Goal: Task Accomplishment & Management: Complete application form

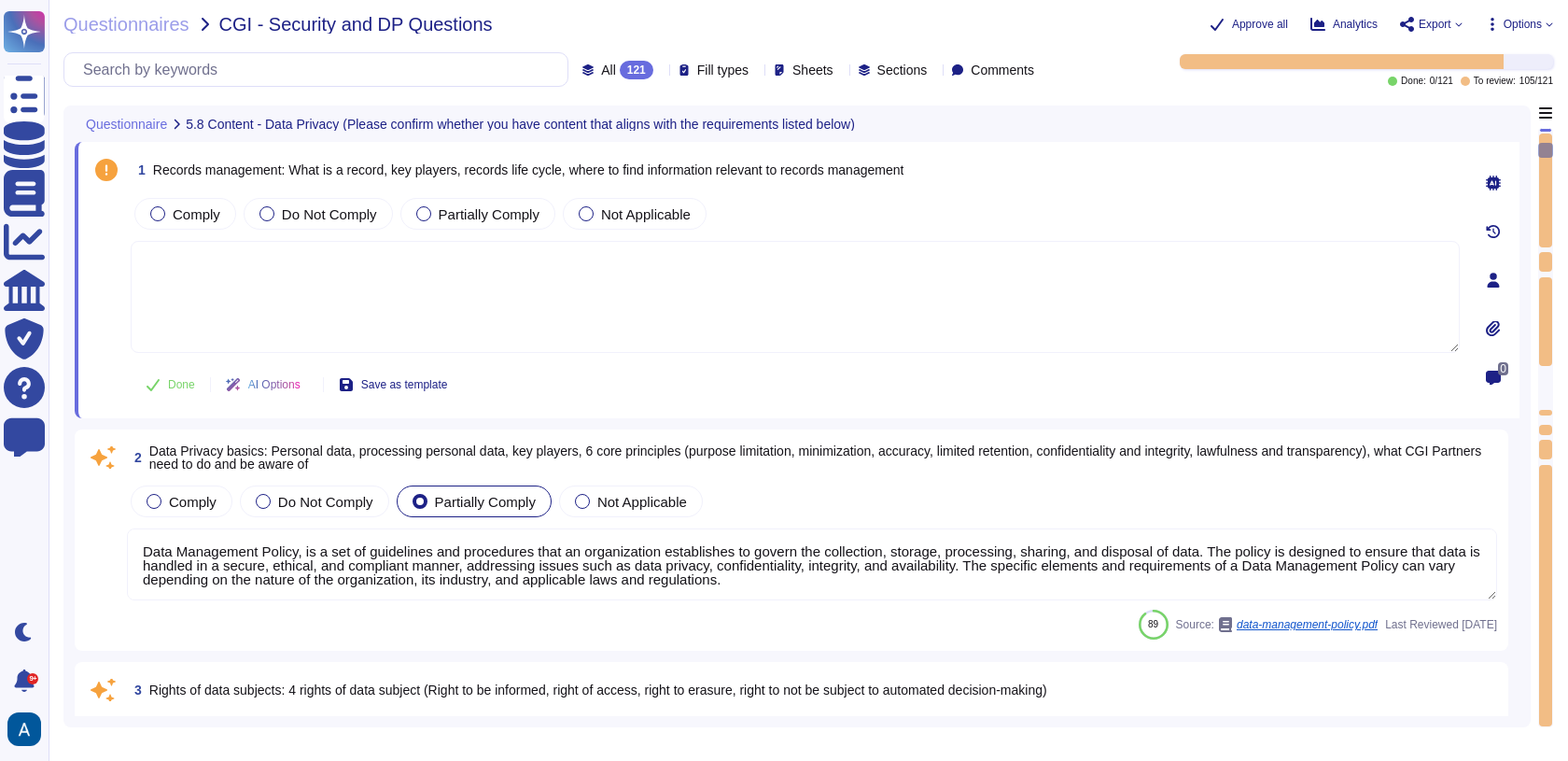
type textarea "Data Management Policy, is a set of guidelines and procedures that an organizat…"
type textarea "We are in the process of formalising these processes. As of now, we are dealing…"
type textarea "Data breaches refer to incidents where unauthorized access to data occurs, whic…"
click at [471, 293] on textarea at bounding box center [796, 296] width 1329 height 112
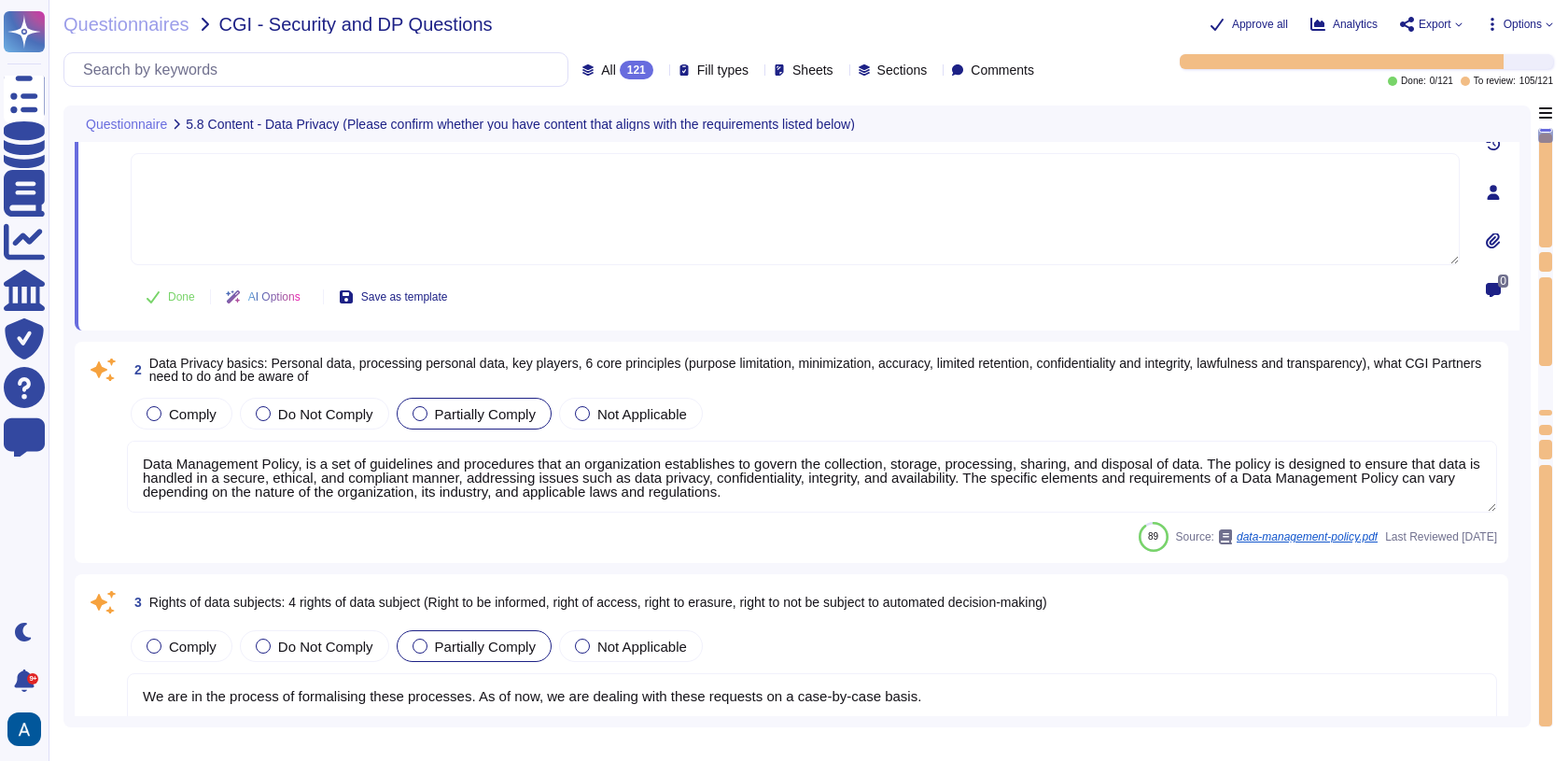
scroll to position [99, 0]
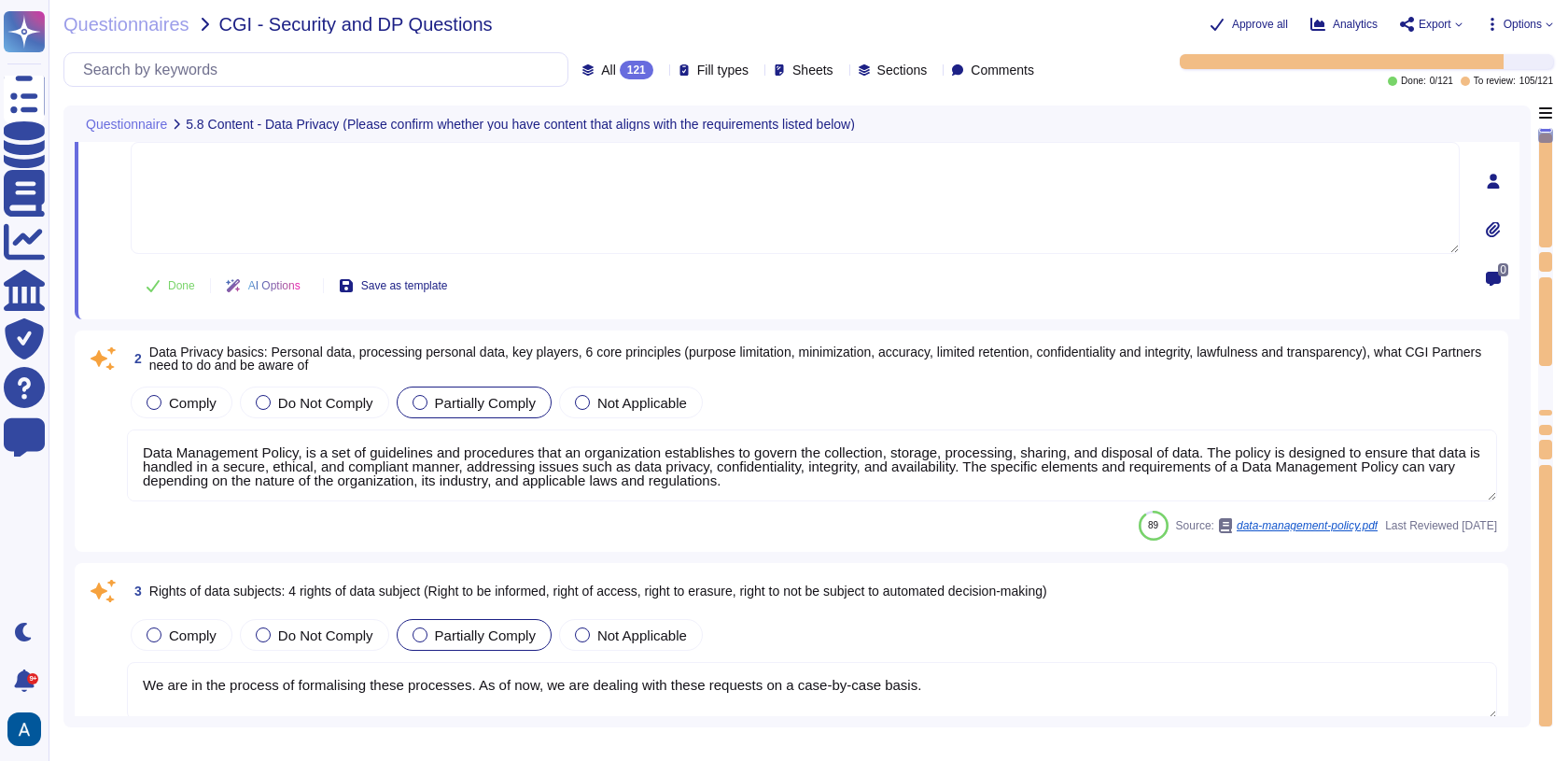
click at [725, 471] on textarea "Data Management Policy, is a set of guidelines and procedures that an organizat…" at bounding box center [812, 465] width 1370 height 72
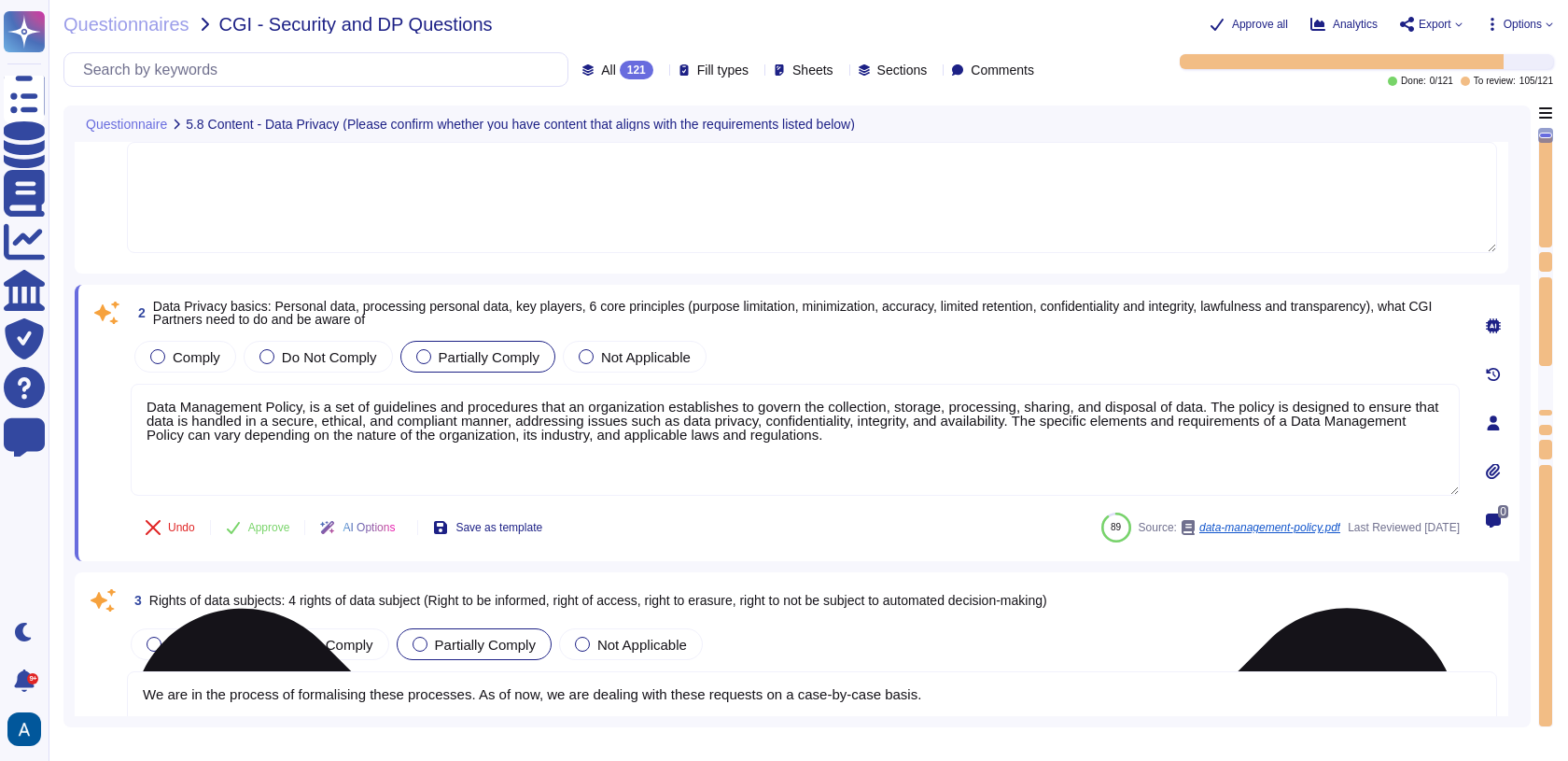
click at [839, 446] on textarea "Data Management Policy, is a set of guidelines and procedures that an organizat…" at bounding box center [796, 440] width 1329 height 112
click at [803, 433] on textarea "Data Management Policy, is a set of guidelines and procedures that an organizat…" at bounding box center [796, 440] width 1329 height 112
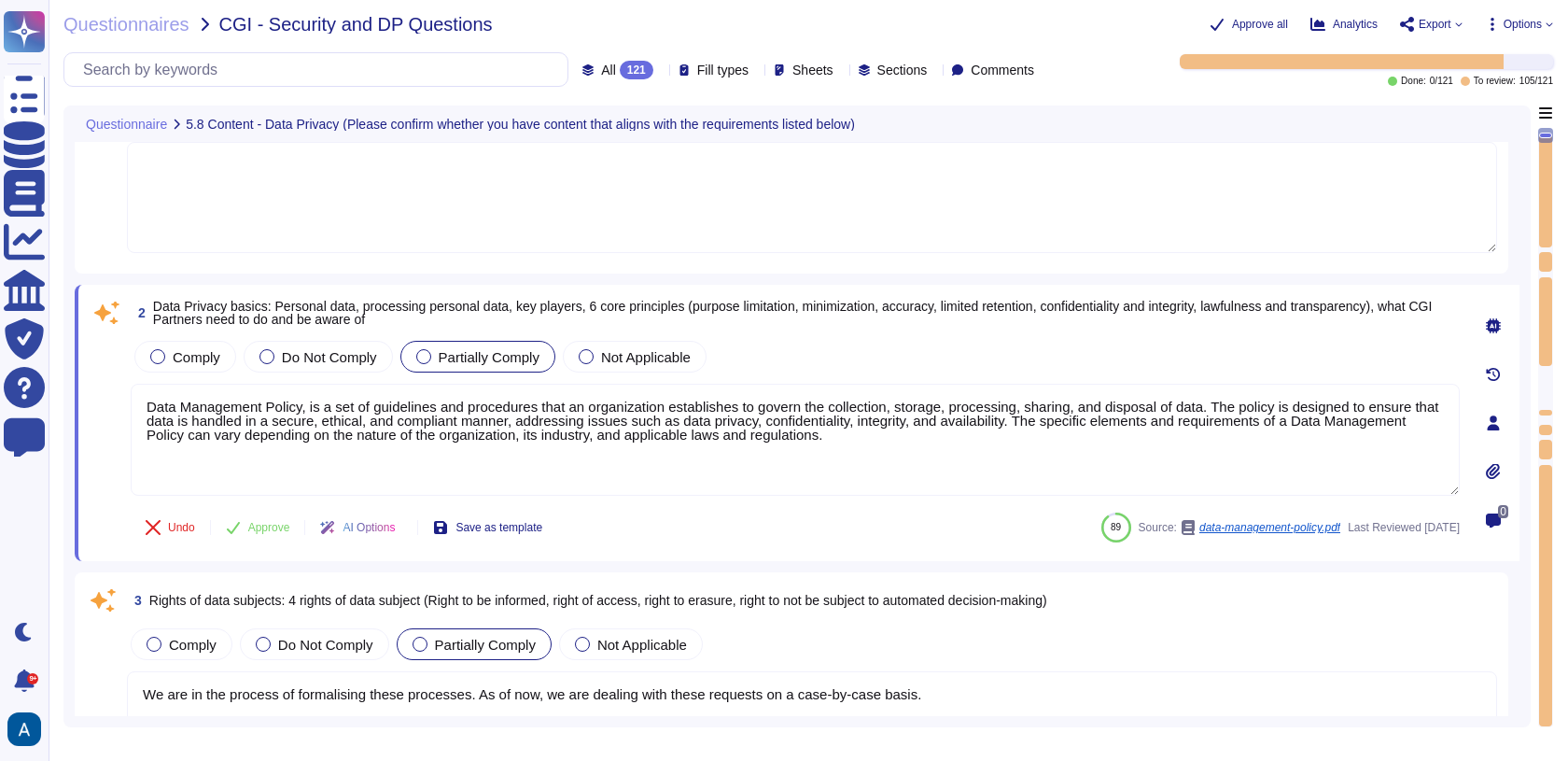
click at [834, 204] on textarea at bounding box center [812, 196] width 1370 height 111
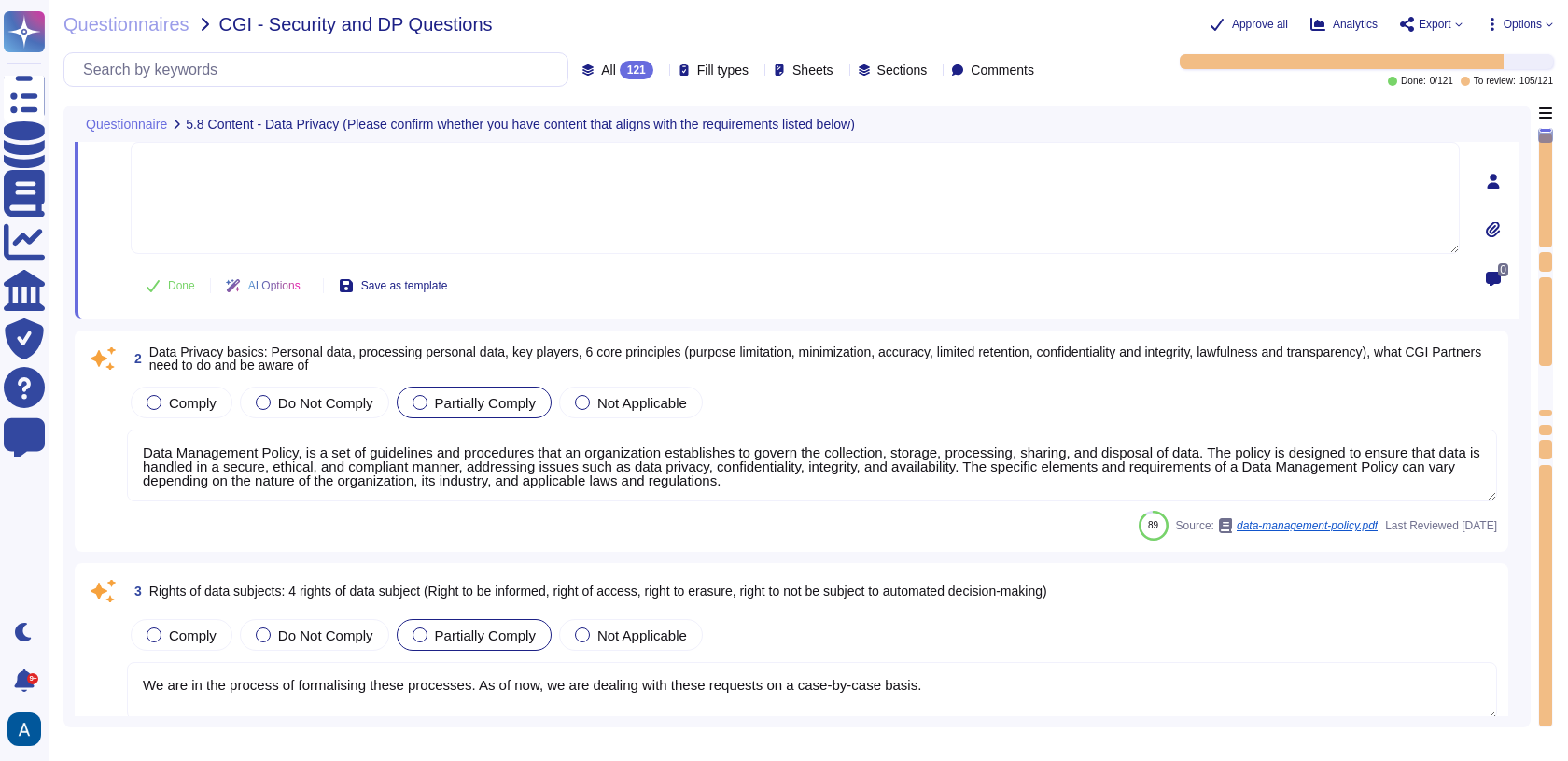
click at [910, 499] on div "Data Management Policy, is a set of guidelines and procedures that an organizat…" at bounding box center [812, 466] width 1370 height 74
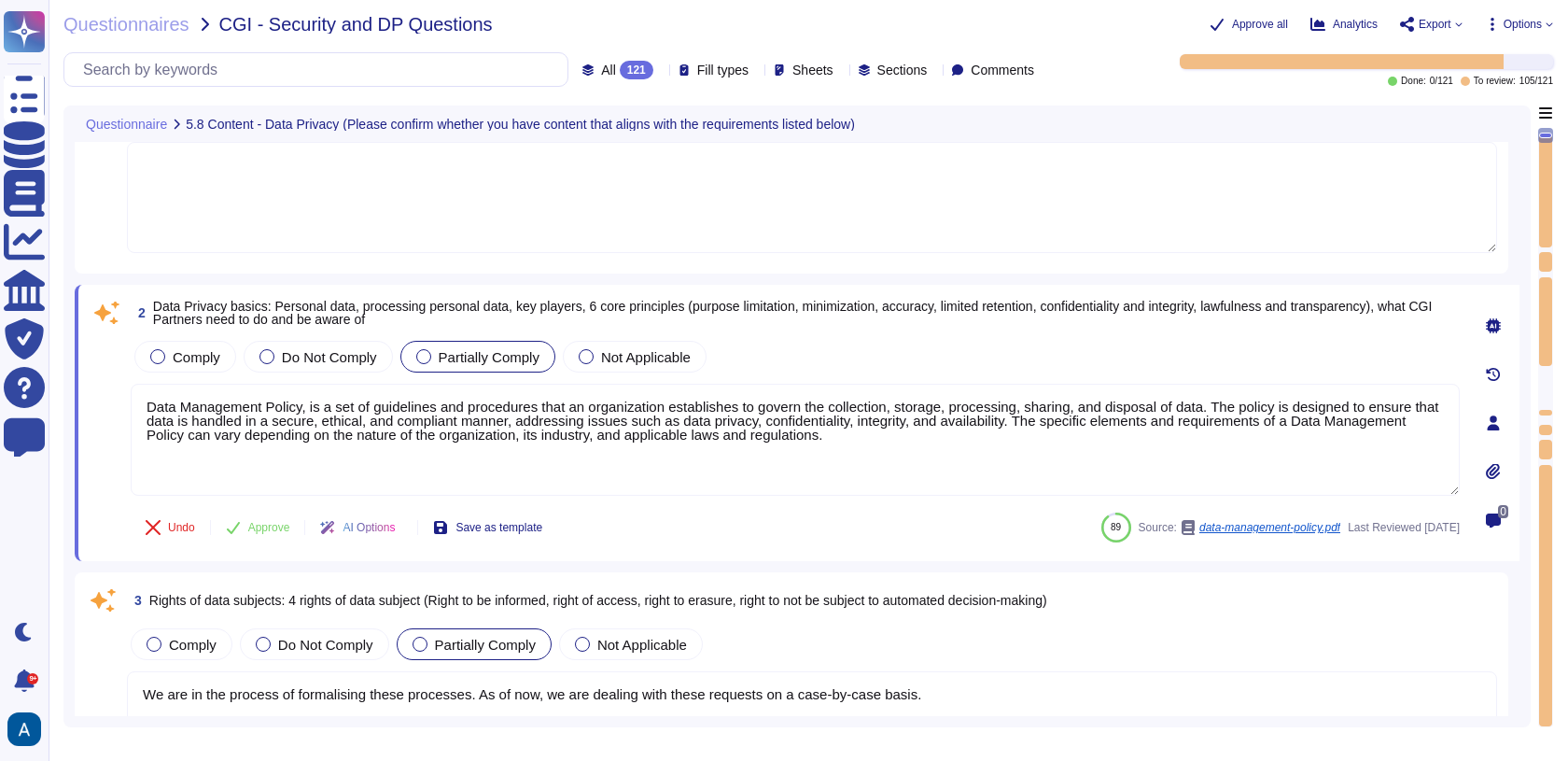
click at [892, 624] on div "Comply Do Not Comply Partially Comply Not Applicable" at bounding box center [812, 644] width 1370 height 39
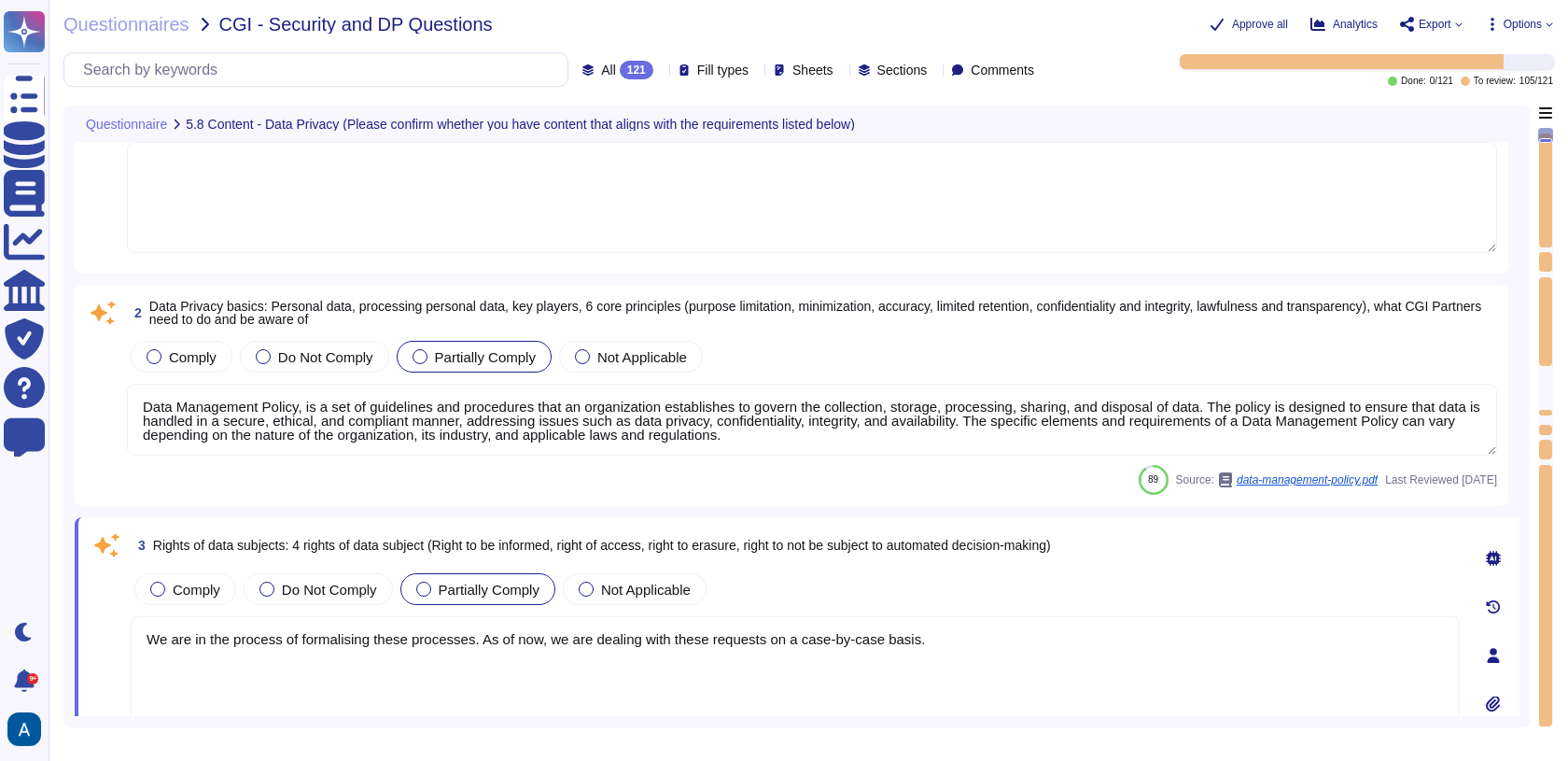
click at [1207, 387] on textarea "Data Management Policy, is a set of guidelines and procedures that an organizat…" at bounding box center [812, 419] width 1370 height 72
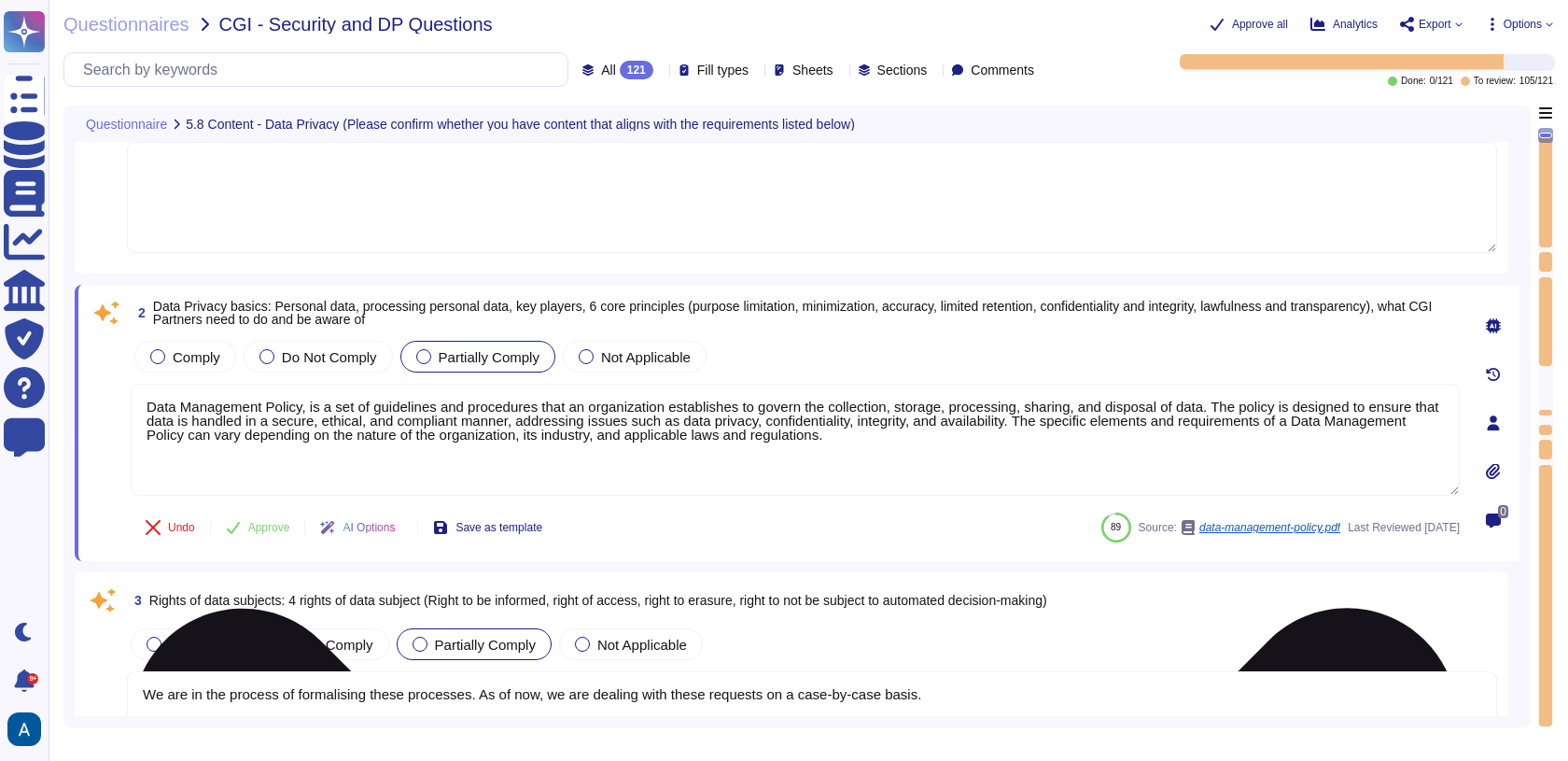
click at [1207, 387] on textarea "Data Management Policy, is a set of guidelines and procedures that an organizat…" at bounding box center [796, 440] width 1329 height 112
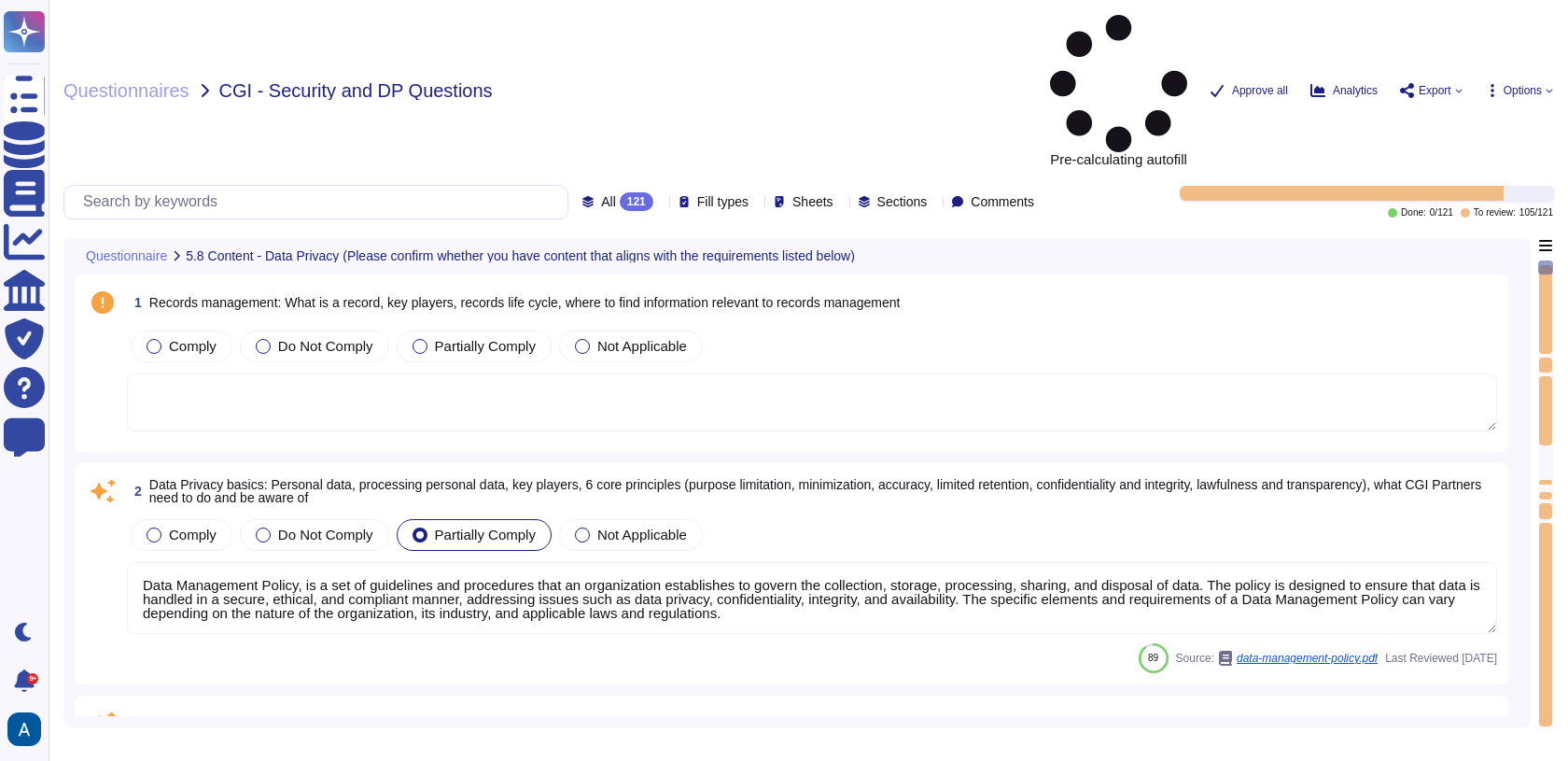
type textarea "Data Management Policy, is a set of guidelines and procedures that an organizat…"
type textarea "We are in the process of formalising these processes. As of now, we are dealing…"
type textarea "Data breaches refer to incidents where unauthorized access to data occurs, whic…"
click at [461, 562] on textarea "Data Management Policy, is a set of guidelines and procedures that an organizat…" at bounding box center [812, 597] width 1370 height 72
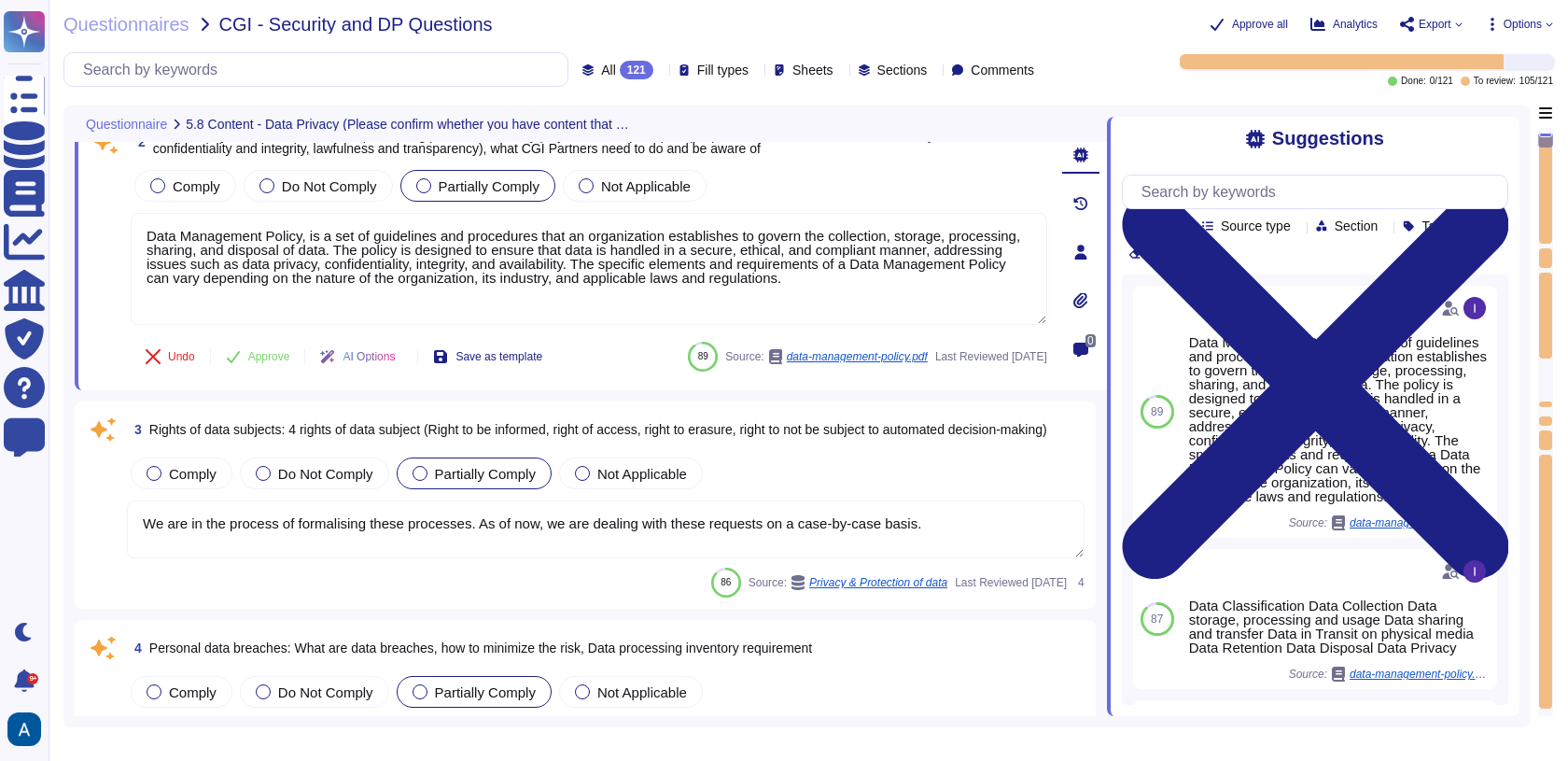
type textarea "While seeing success in other verticals Colossyan will remain focused on corpor…"
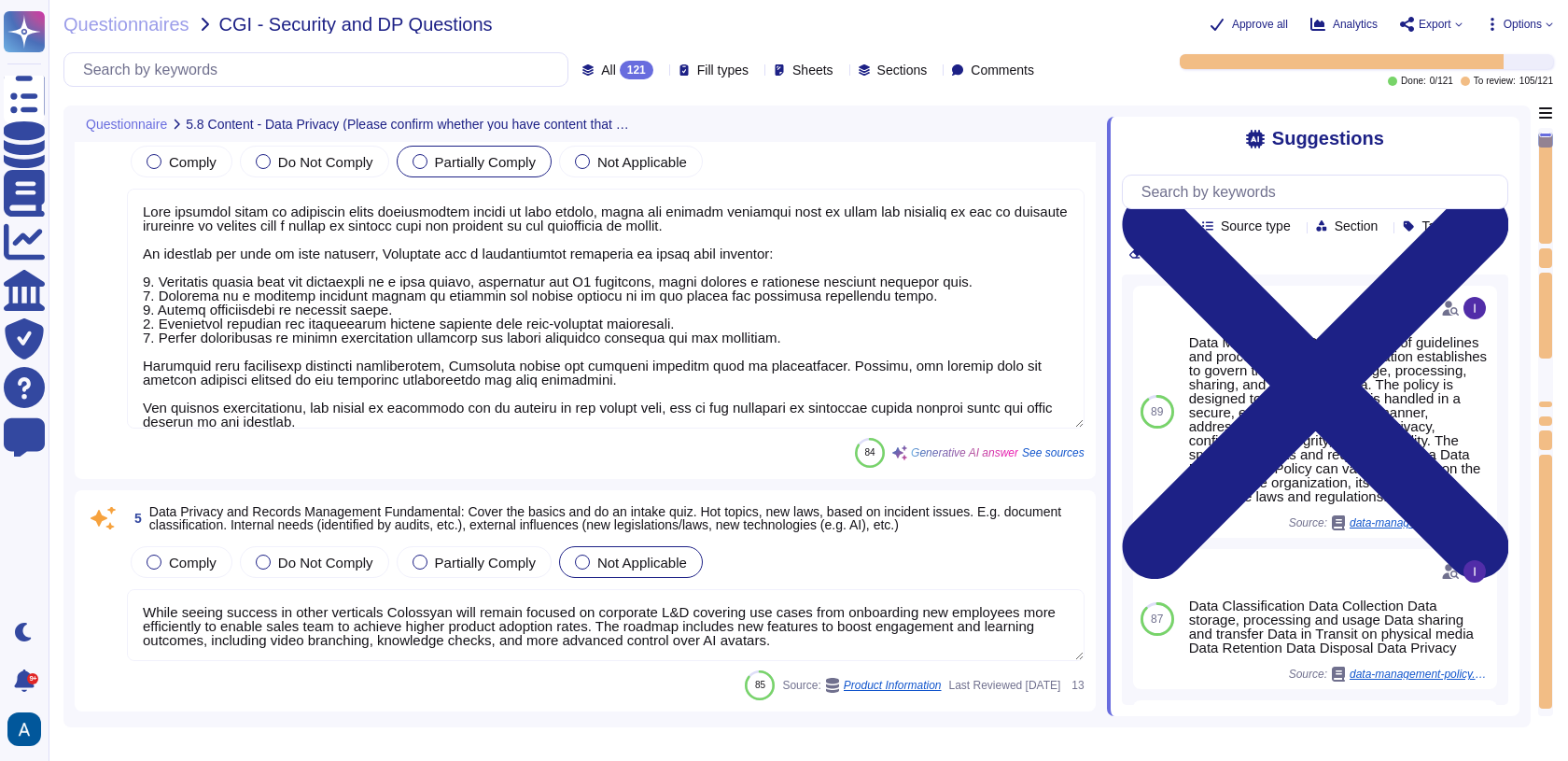
scroll to position [844, 0]
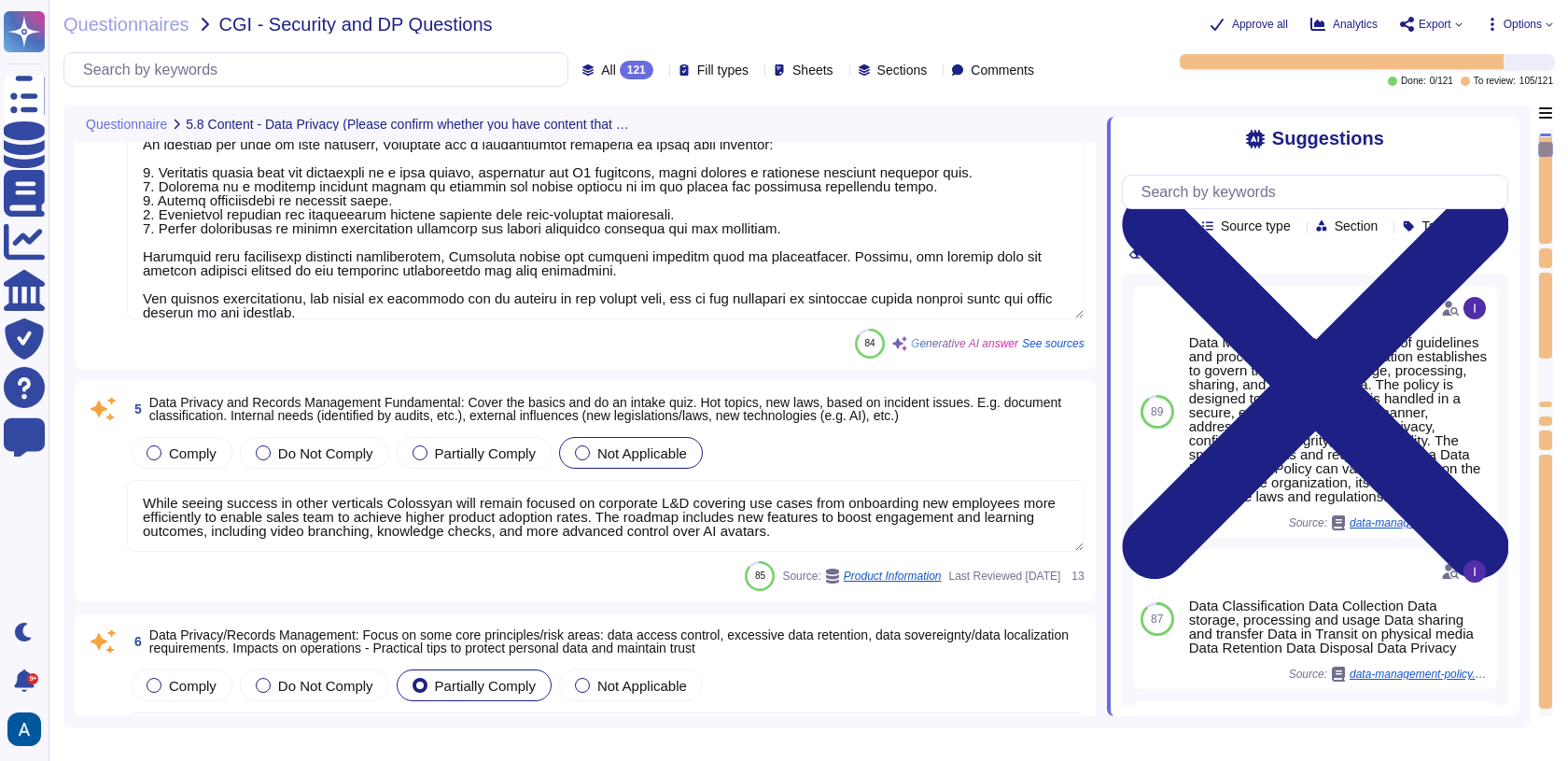
type textarea "Data Management Policy, is a set of guidelines and procedures that an organizat…"
type textarea "Exporting software, technical information, encryption software, or technology, …"
type textarea "While seeing success in other verticals Colossyan will remain focused on corpor…"
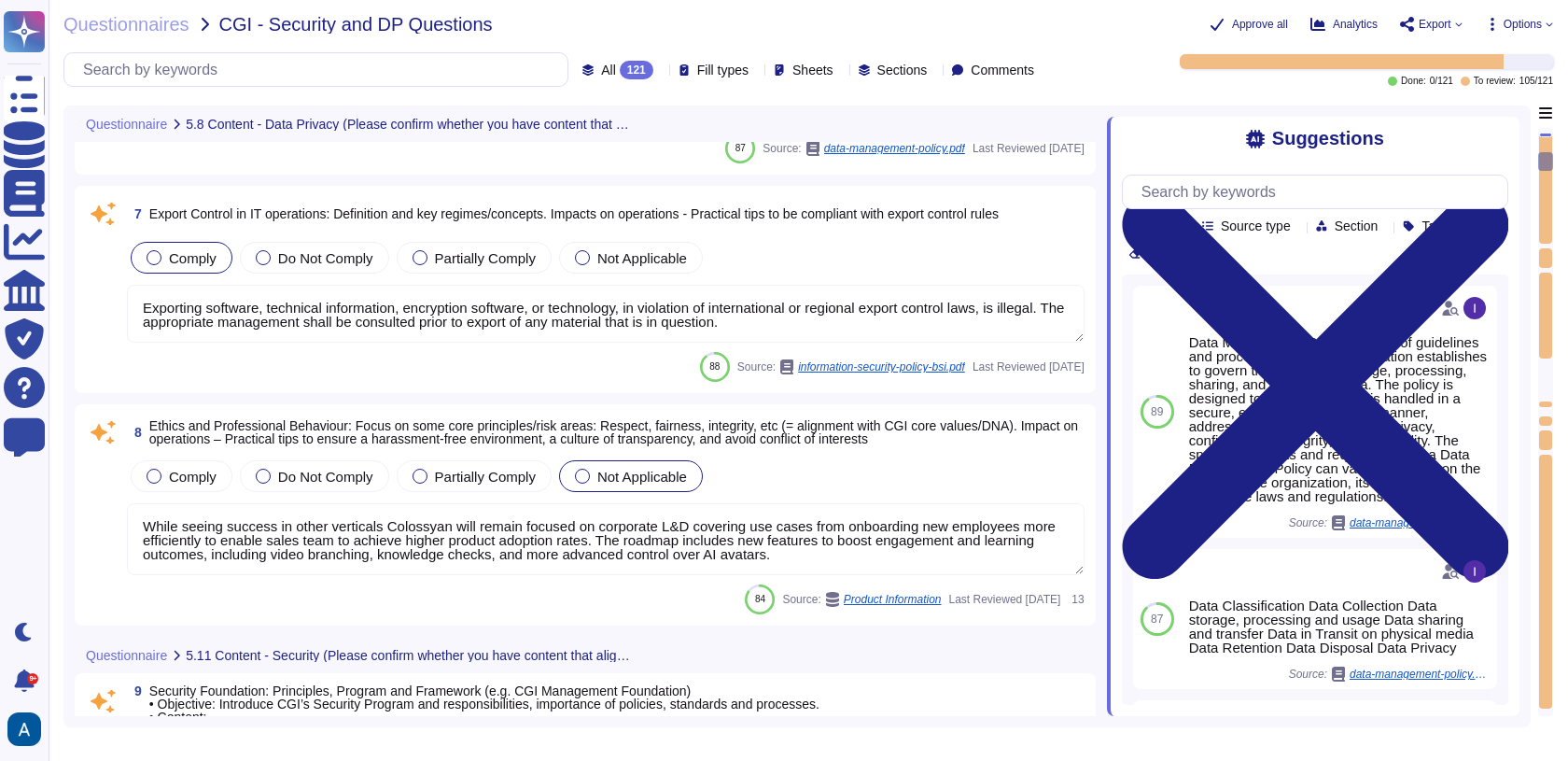
scroll to position [1, 0]
type textarea "Our security organization is structured with a hierarchical management system t…"
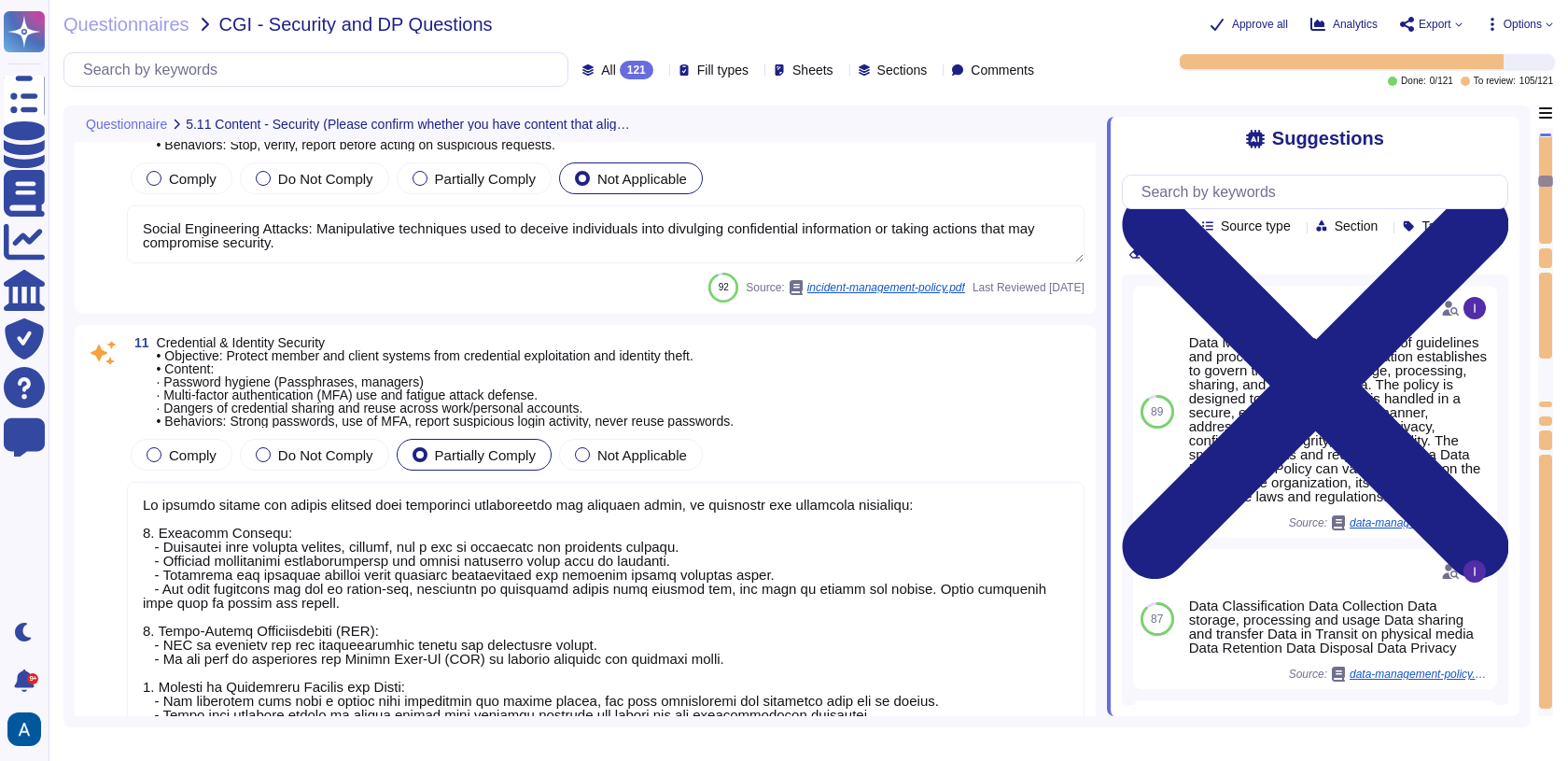
type textarea "Social Engineering Attacks: Manipulative techniques used to deceive individuals…"
type textarea "To protect member and client systems from credential exploitation and identity …"
type textarea "- Objective: Ensure members know how to label, handle, store, share, and dispos…"
type textarea "To secure devices and collaboration platforms in an "anywhere, anytime" work en…"
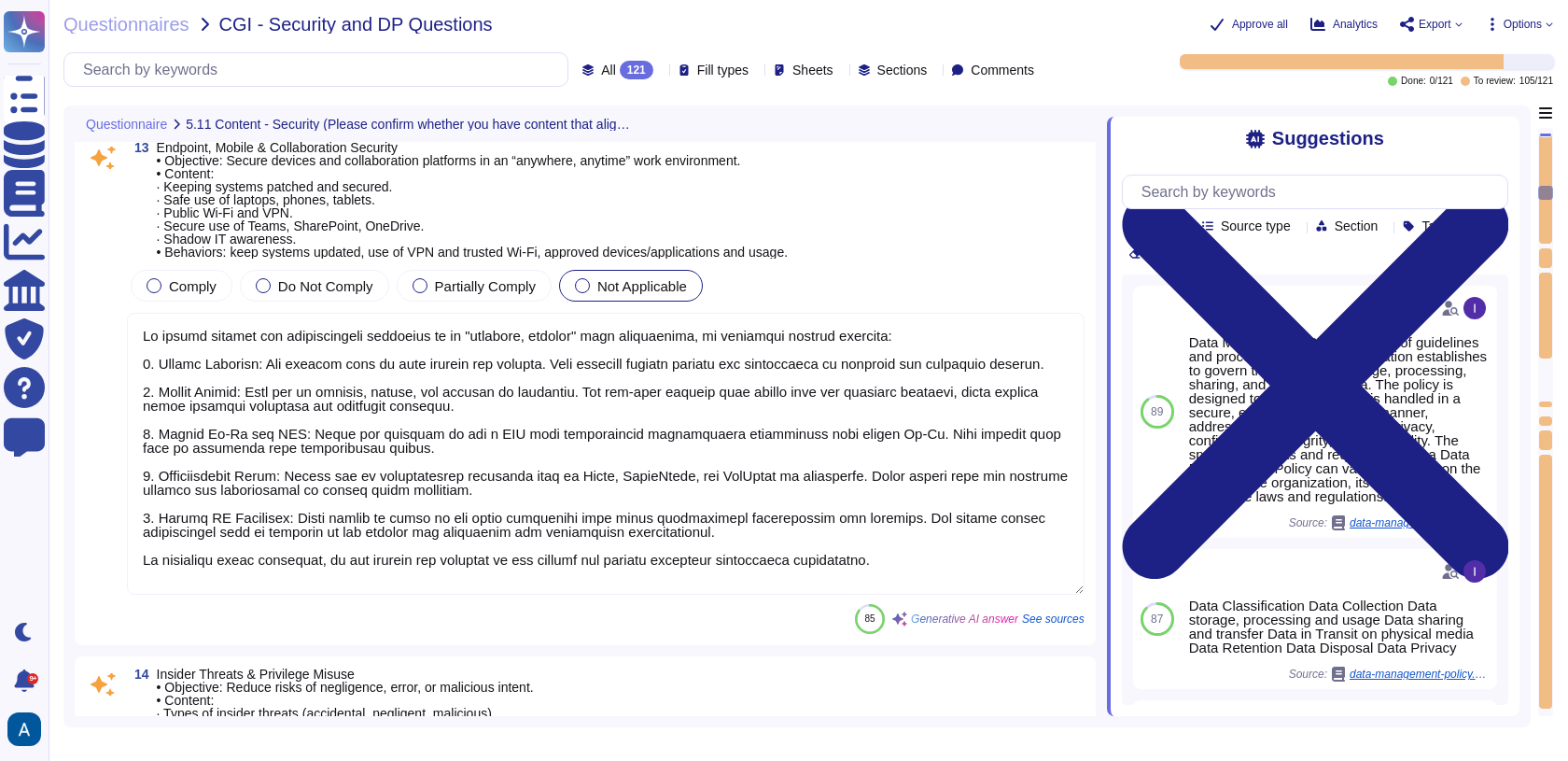
type textarea "To prevent privilege escalation, the granting of administrative rights is stric…"
type textarea "Training content shall be determined by management but shall address the preven…"
type textarea "- Objective: Extend security awareness to managing vendors or contractors to mi…"
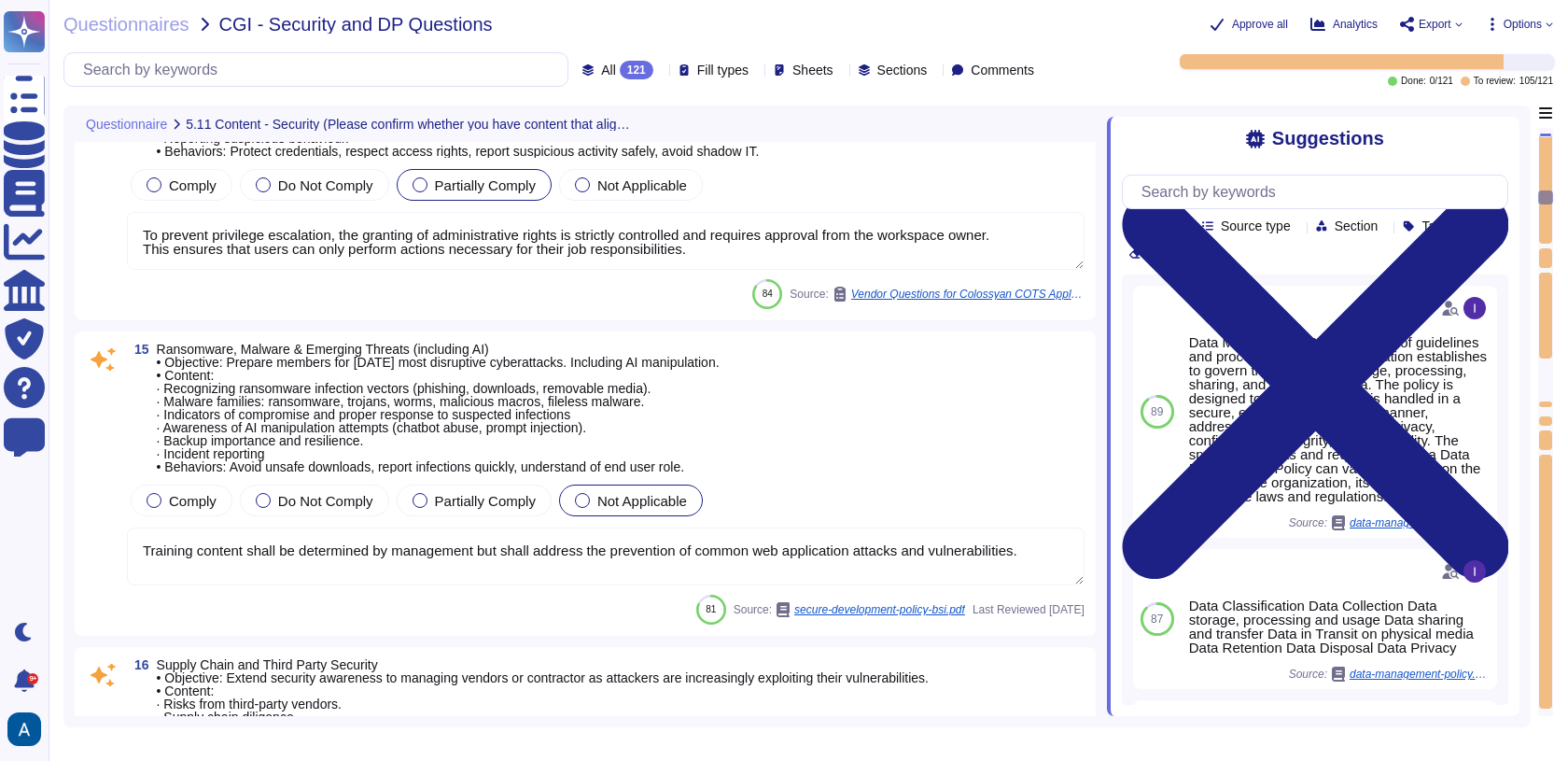
type textarea "To address physical security and hybrid work protection, we have implemented se…"
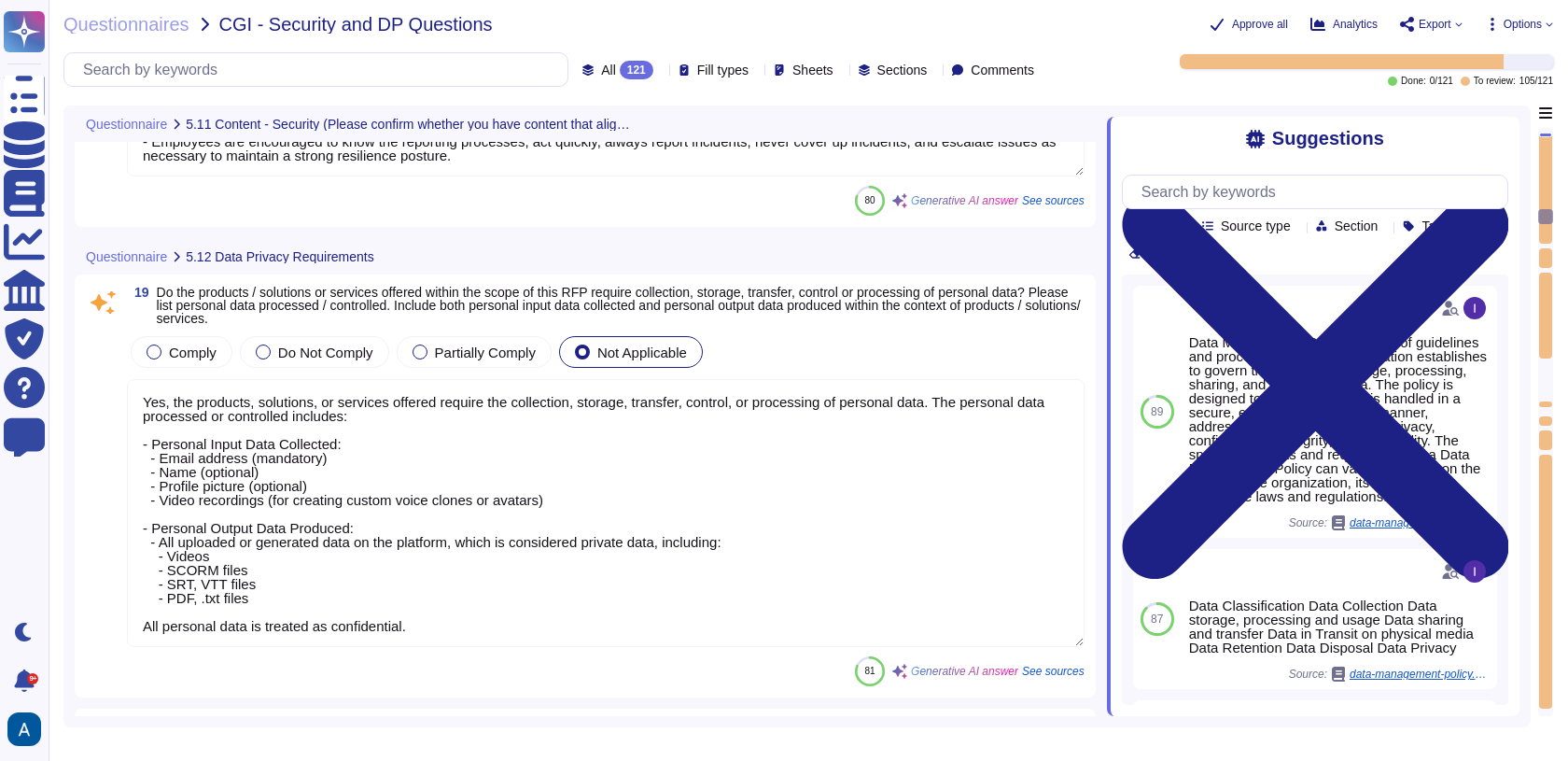
type textarea "Yes, the products, solutions, or services offered require the collection, stora…"
type textarea "We prioritize supplier diversification to reduce reliance on a single source an…"
type textarea "Documentation is available and downloadable from Colossyan Trust Center: [URL][…"
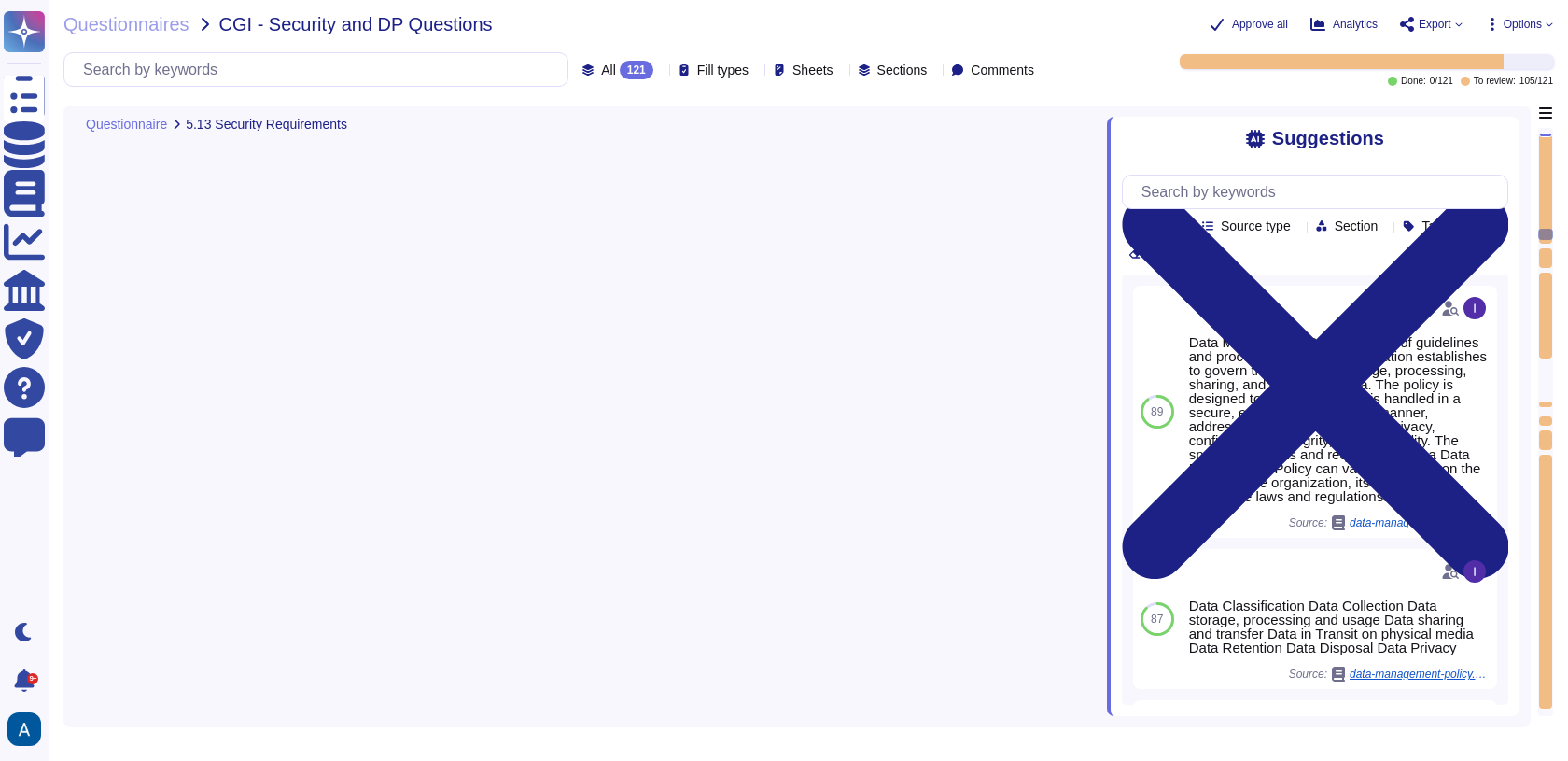
type textarea "Our pre-employment screening process for staff and contractors includes the fol…"
type textarea "Our security induction process includes the following key components: 1. Mandat…"
type textarea "The services provided by Colossyan entail SaaS (Software as a Service). Colossy…"
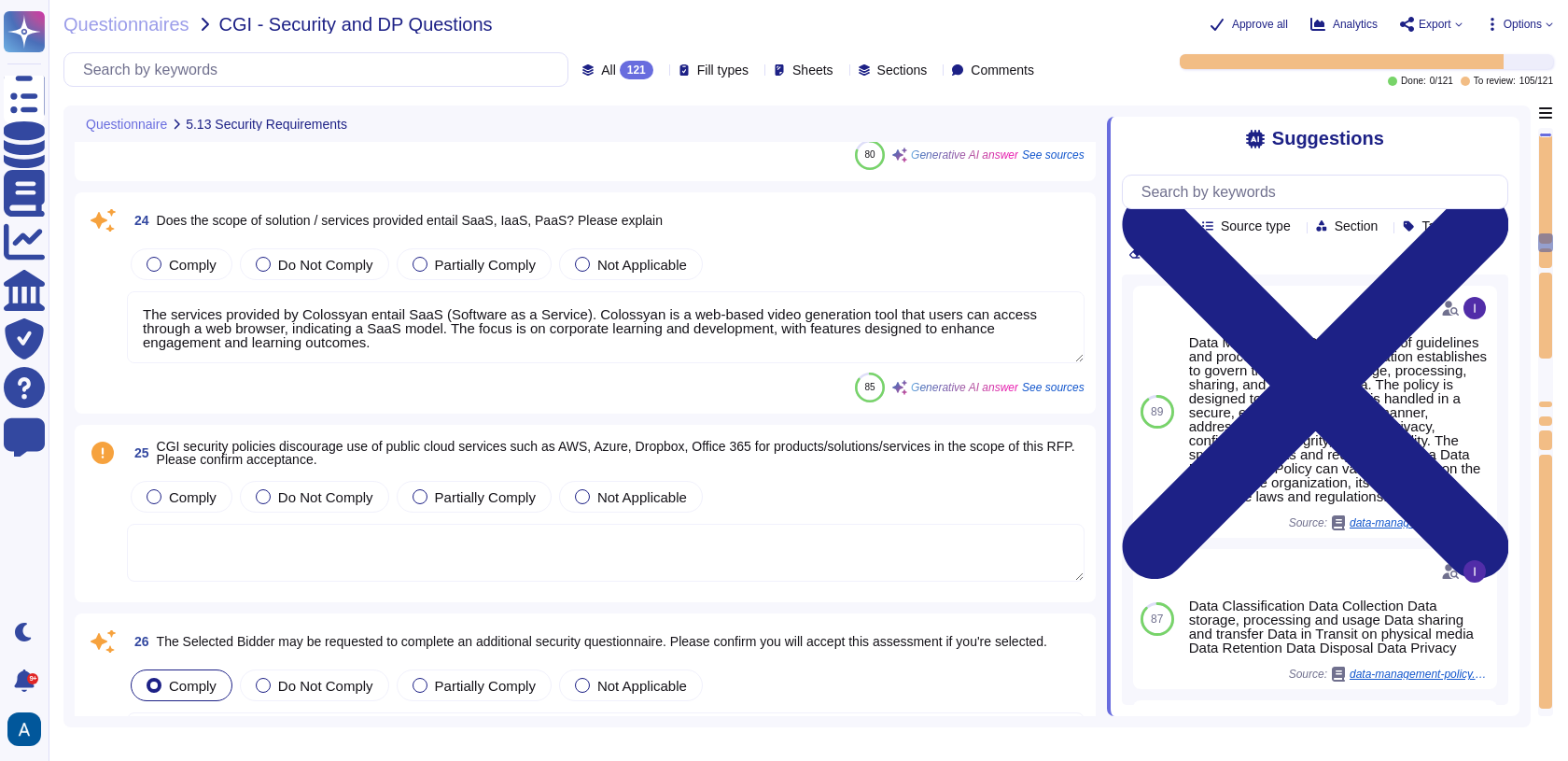
type textarea "Colossyan Inc may decide to accept and monitor the risk at the present time."
type textarea "[PERSON_NAME] has not appointed a data protection officer. This is because, bas…"
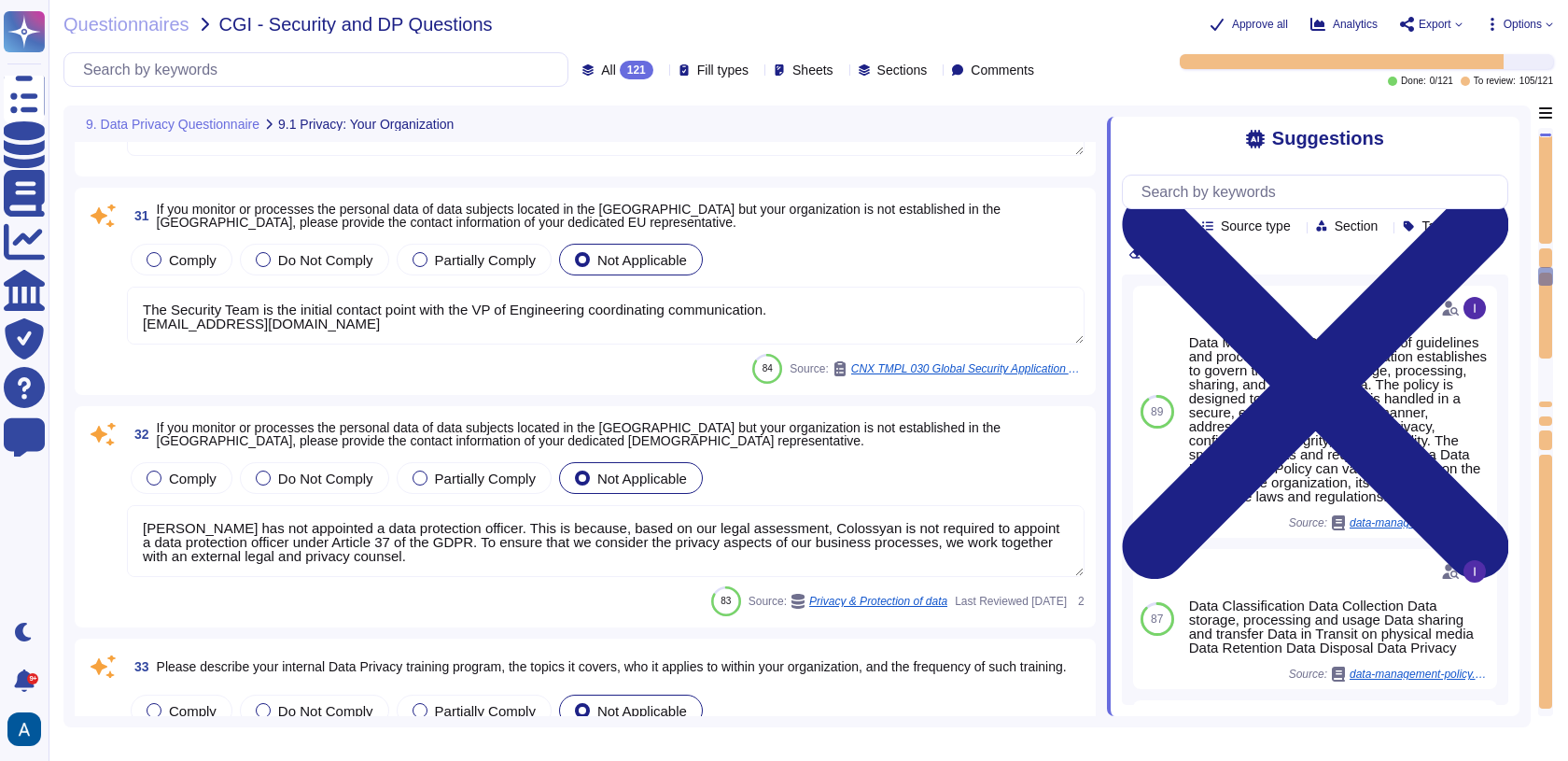
type textarea "Colossyan's internal privacy organization is structured with a Compliance repre…"
type textarea "The Security Team is the initial contact point with the VP of Engineering coord…"
type textarea "[PERSON_NAME] has not appointed a data protection officer. This is because, bas…"
type textarea "Colossyan has implemented a mandatory internal Data Privacy training program fo…"
type textarea "You can access our Data Privacy policy here: https://www.colossyan.com/privacy.…"
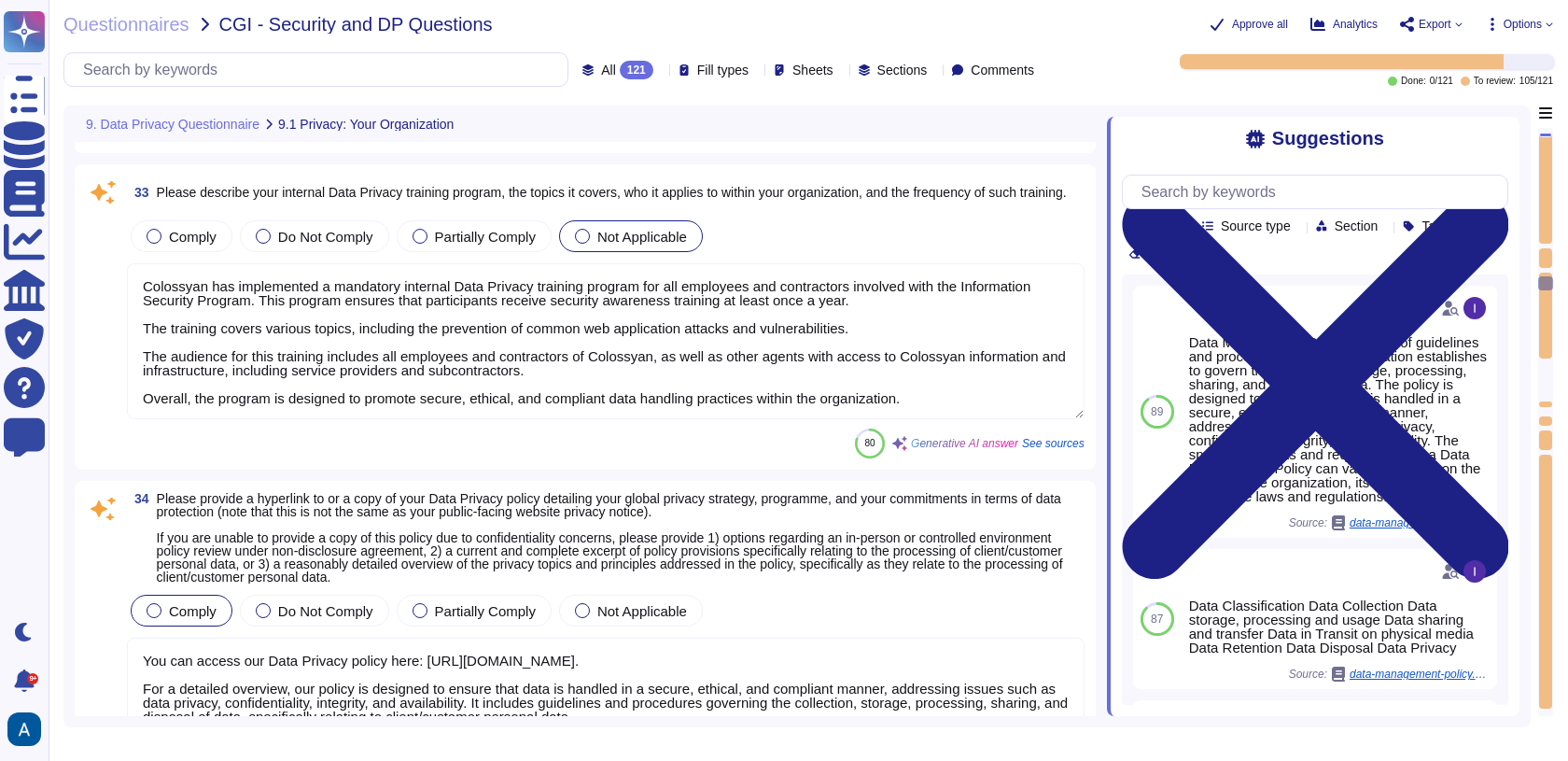
type textarea "Colossyan has a comprehensive procedure for handling data breaches, which inclu…"
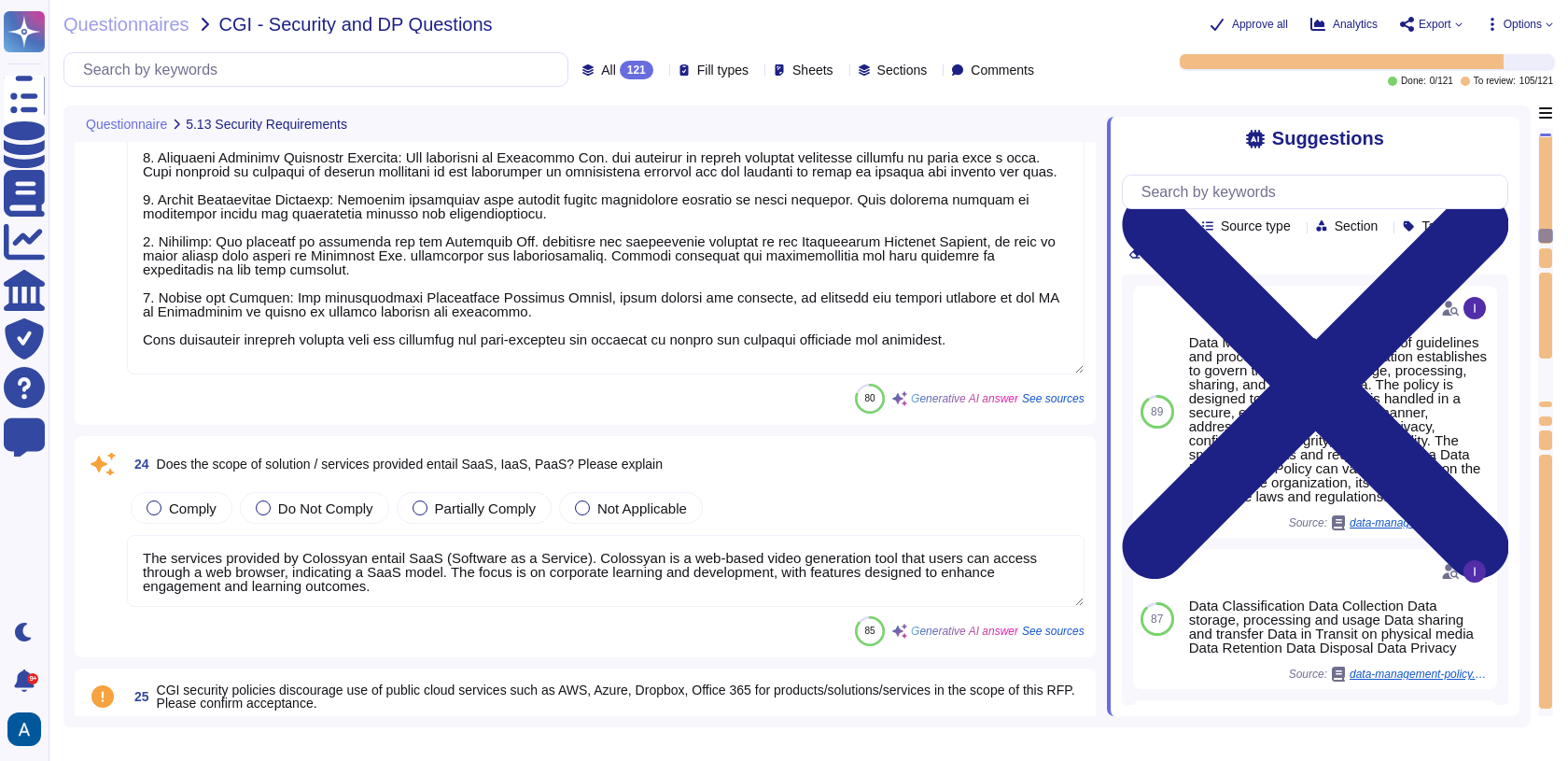
type textarea "Our pre-employment screening process for staff and contractors includes the fol…"
type textarea "Our security induction process includes the following key components: 1. Mandat…"
type textarea "The services provided by Colossyan entail SaaS (Software as a Service). Colossy…"
type textarea "Colossyan Inc may decide to accept and monitor the risk at the present time."
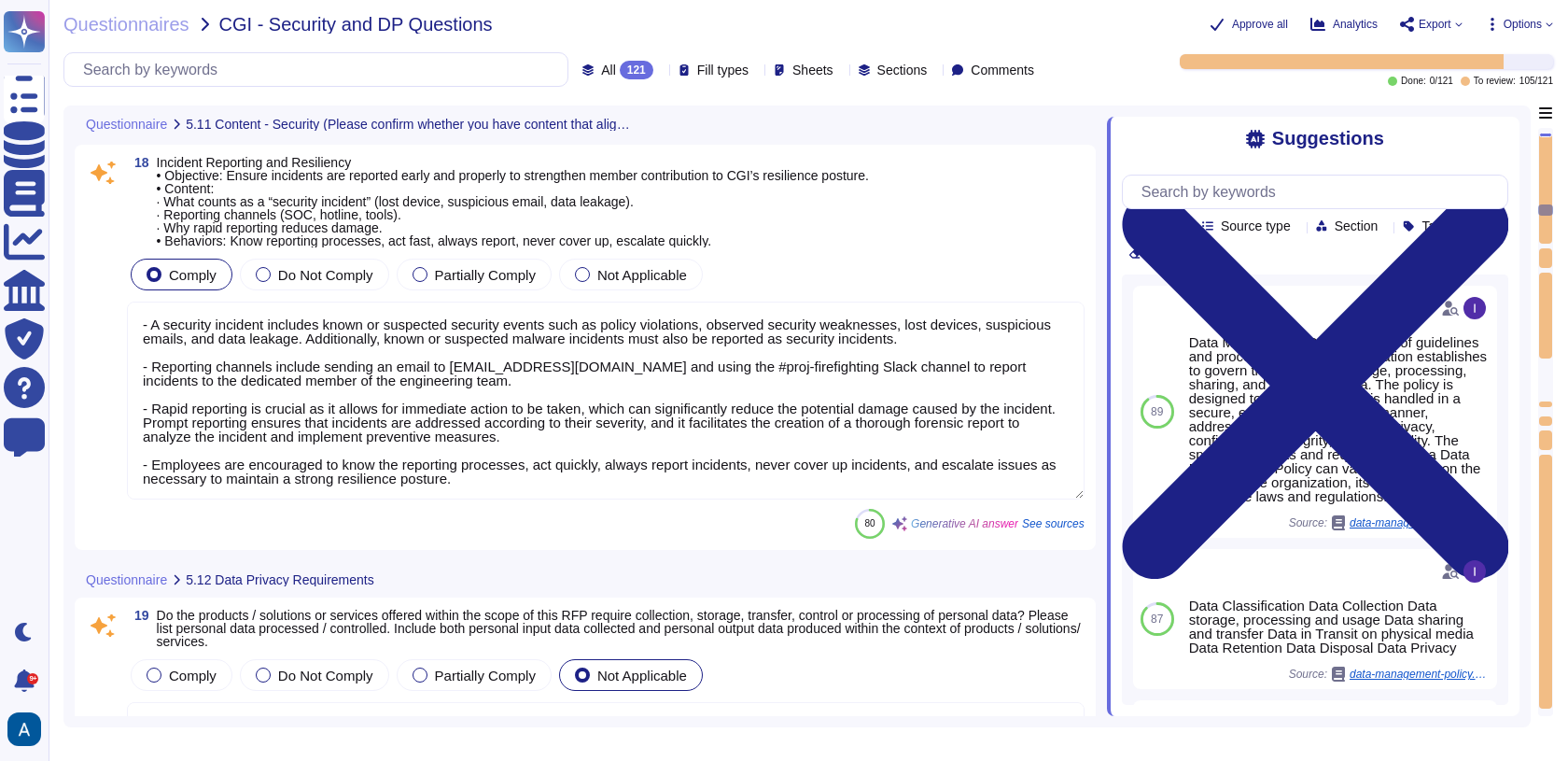
type textarea "- Objective: Extend security awareness to managing vendors or contractors to mi…"
type textarea "To address physical security and hybrid work protection, we have implemented se…"
type textarea "- A security incident includes known or suspected security events such as polic…"
type textarea "Yes, the products, solutions, or services offered require the collection, stora…"
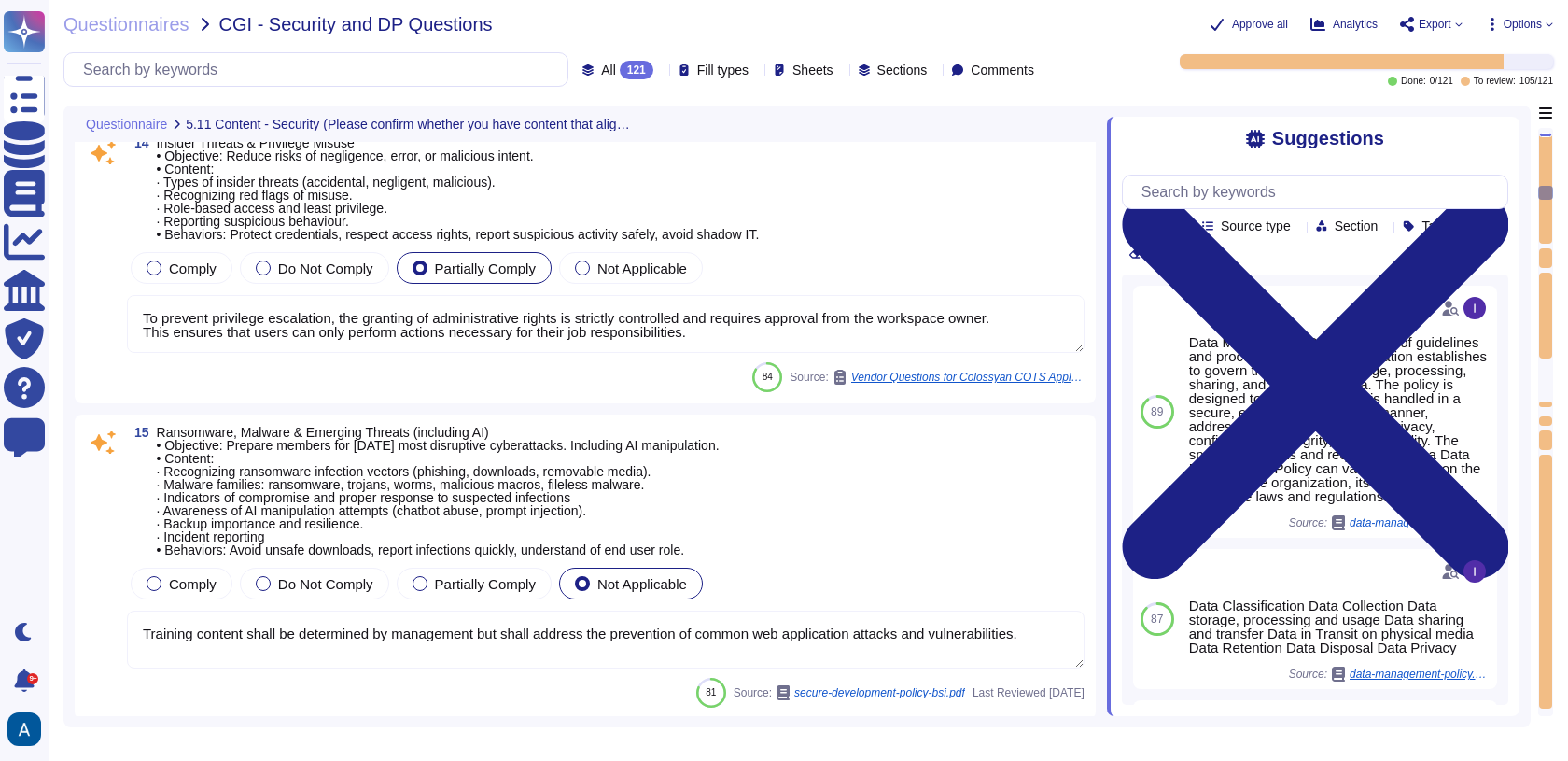
type textarea "- Objective: Ensure members know how to label, handle, store, share, and dispos…"
type textarea "To secure devices and collaboration platforms in an "anywhere, anytime" work en…"
type textarea "To prevent privilege escalation, the granting of administrative rights is stric…"
type textarea "Training content shall be determined by management but shall address the preven…"
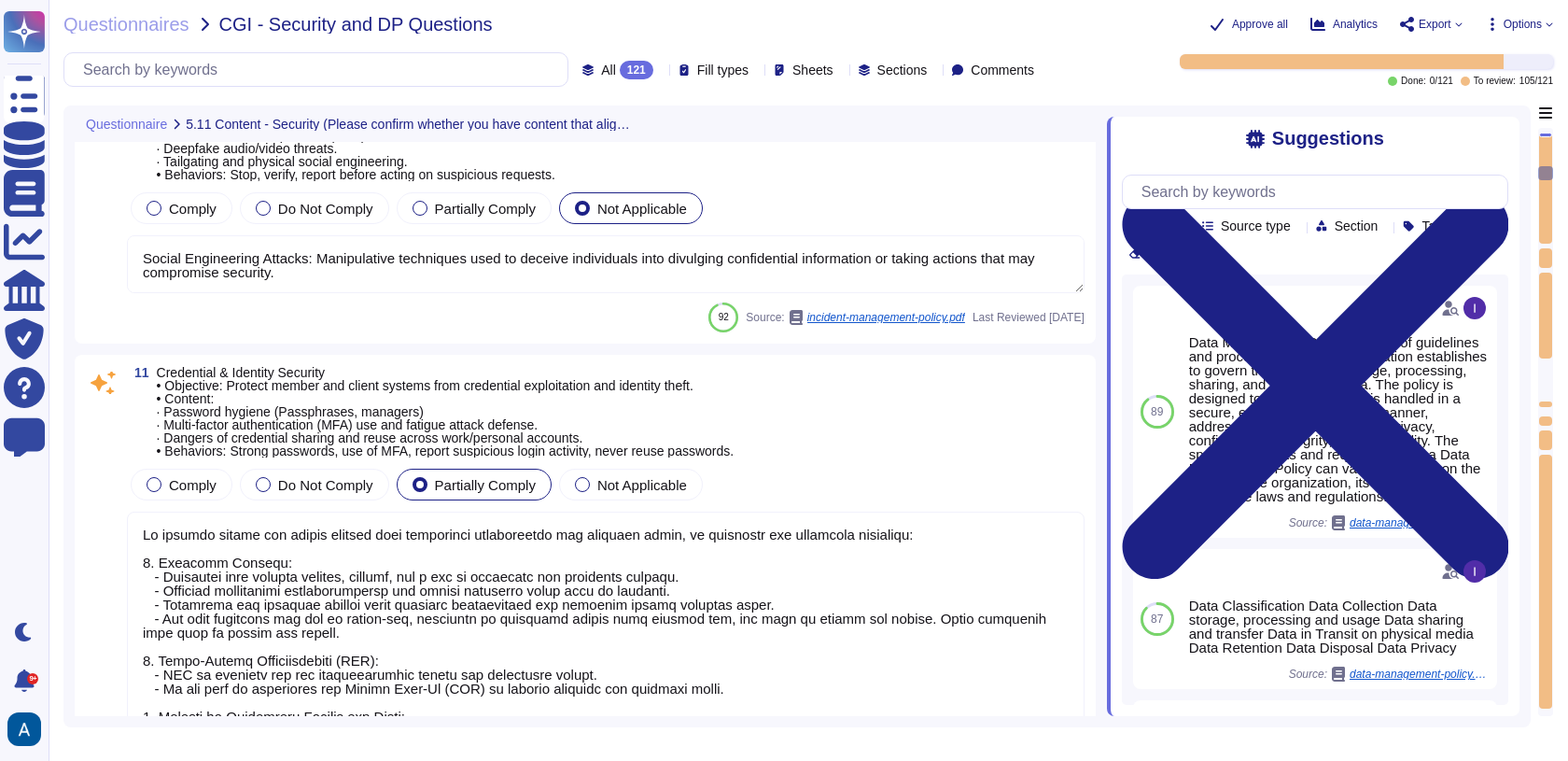
type textarea "Our security organization is structured with a hierarchical management system t…"
type textarea "Social Engineering Attacks: Manipulative techniques used to deceive individuals…"
type textarea "To protect member and client systems from credential exploitation and identity …"
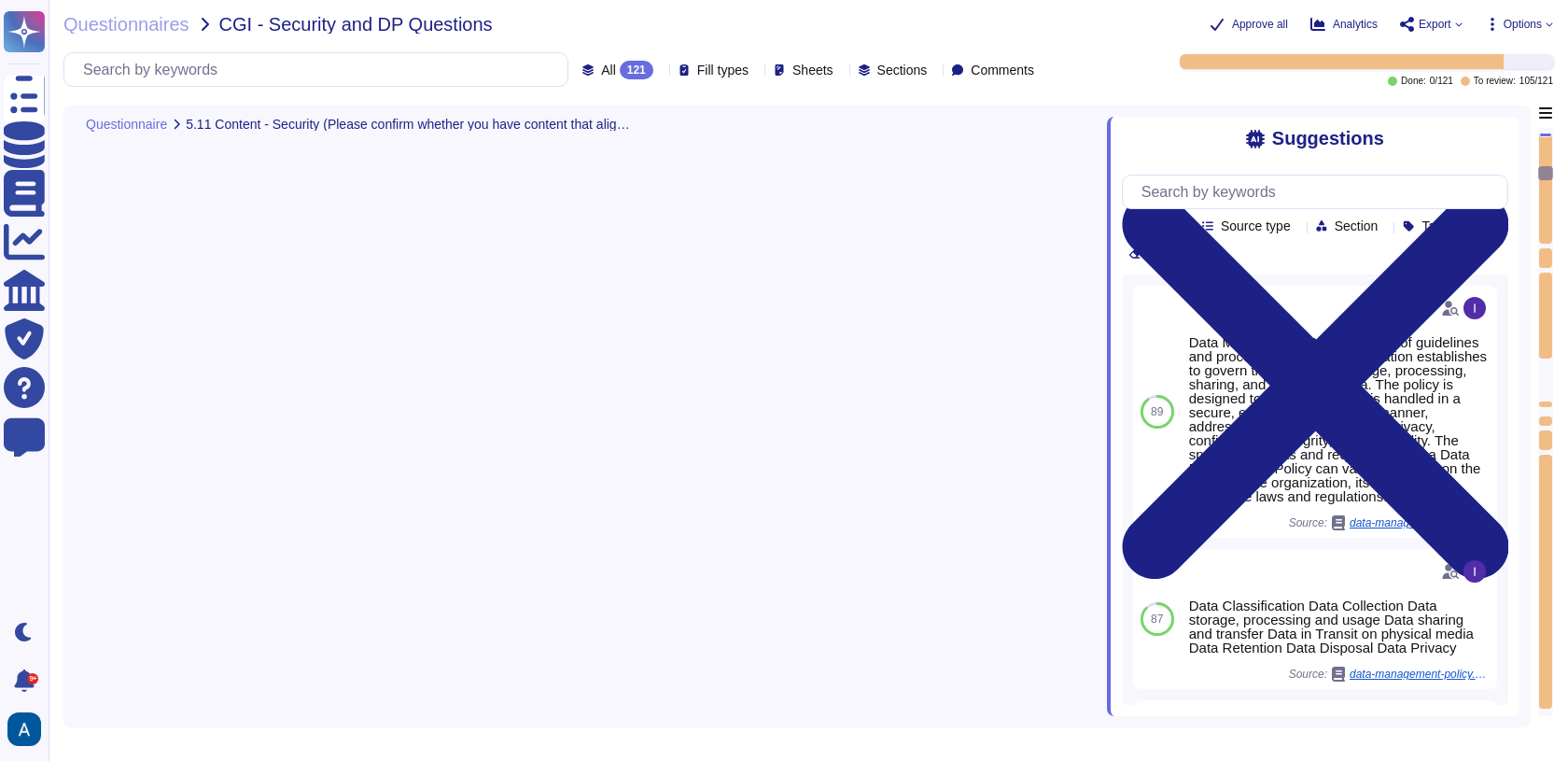
scroll to position [0, 0]
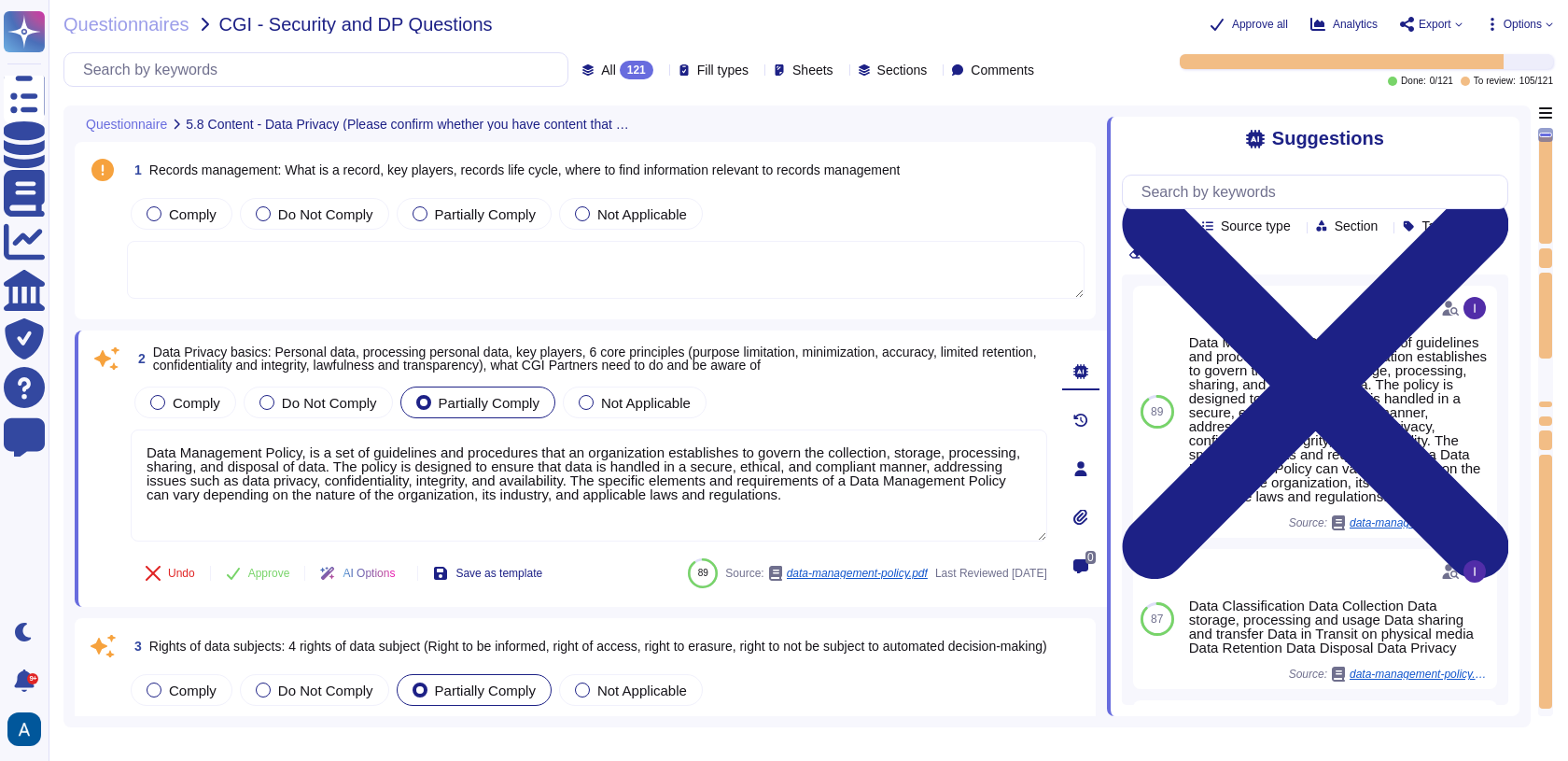
type textarea "Data Management Policy, is a set of guidelines and procedures that an organizat…"
type textarea "We are in the process of formalising these processes. As of now, we are dealing…"
type textarea "Data breaches refer to incidents where unauthorized access to data occurs, whic…"
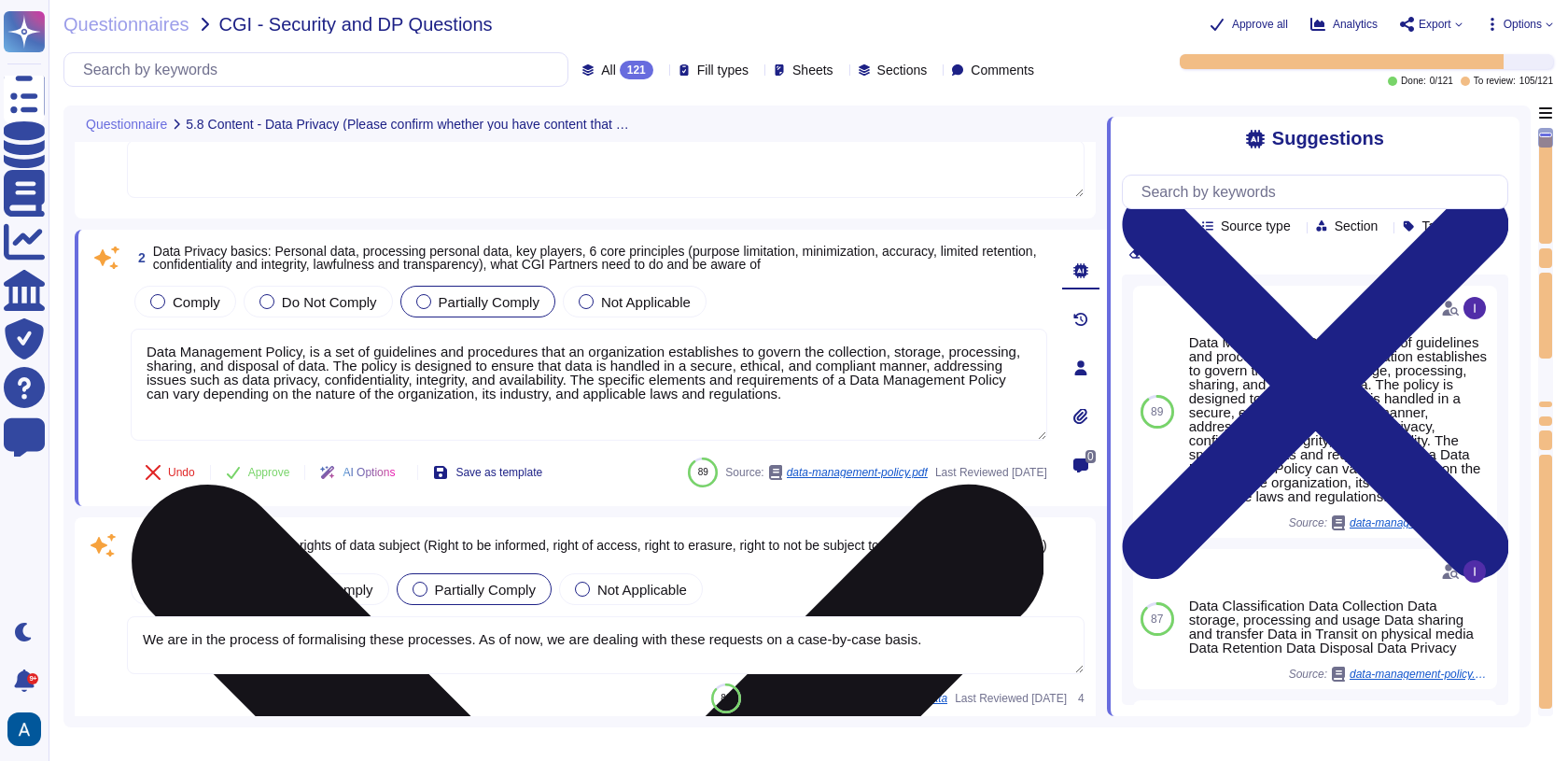
scroll to position [123, 0]
type textarea "While seeing success in other verticals Colossyan will remain focused on corpor…"
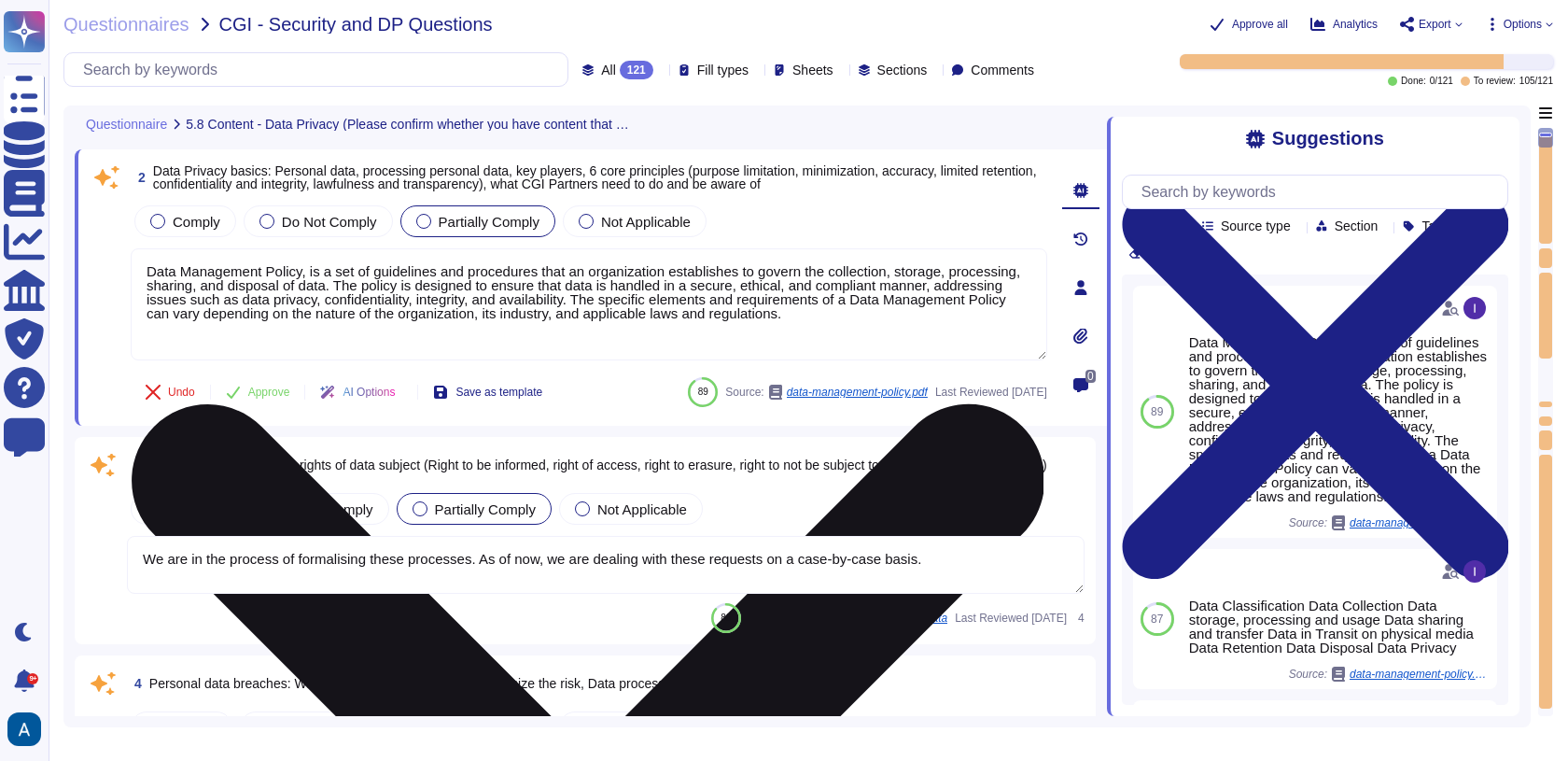
scroll to position [190, 0]
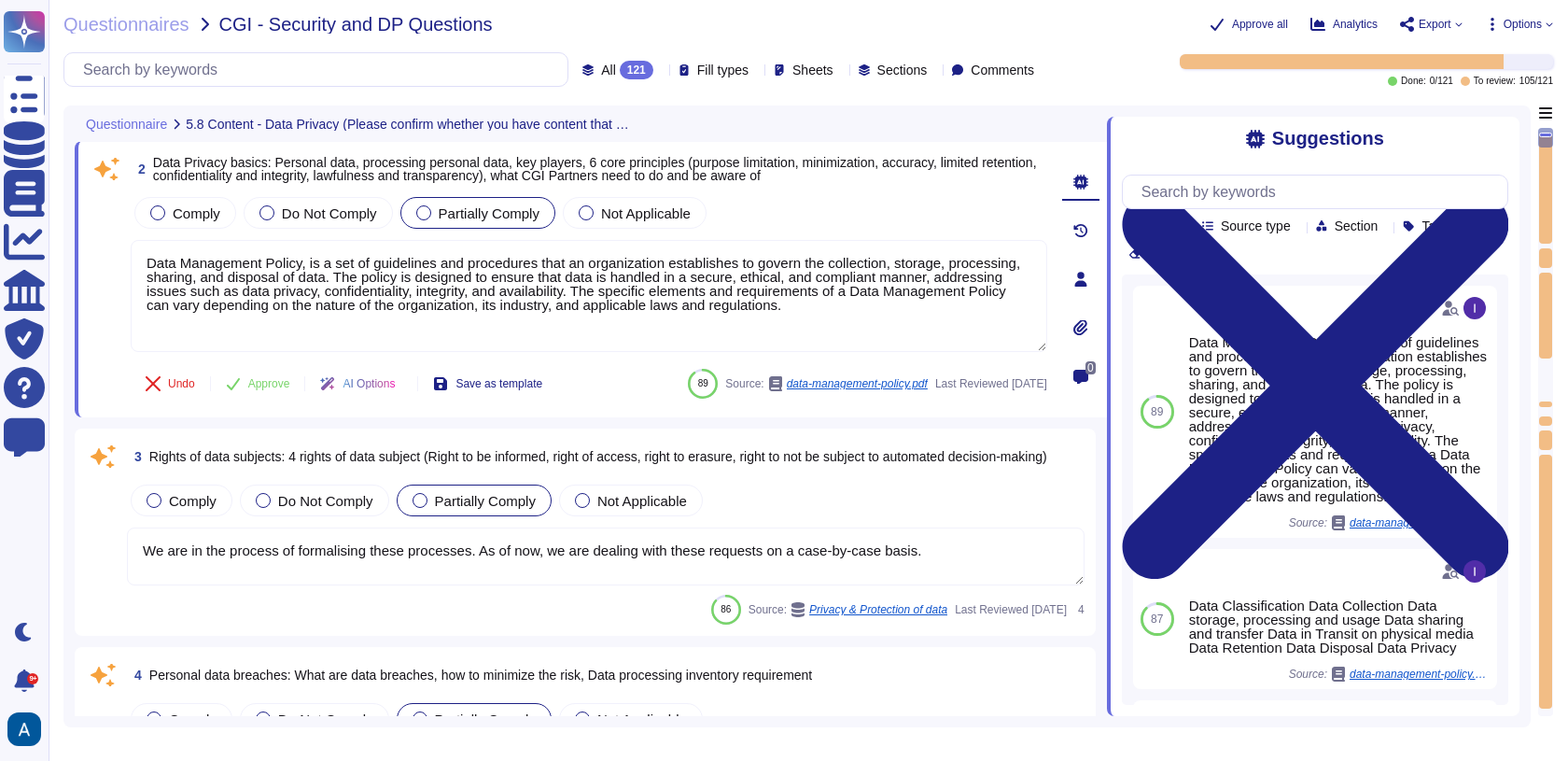
click at [708, 538] on textarea "We are in the process of formalising these processes. As of now, we are dealing…" at bounding box center [606, 556] width 958 height 58
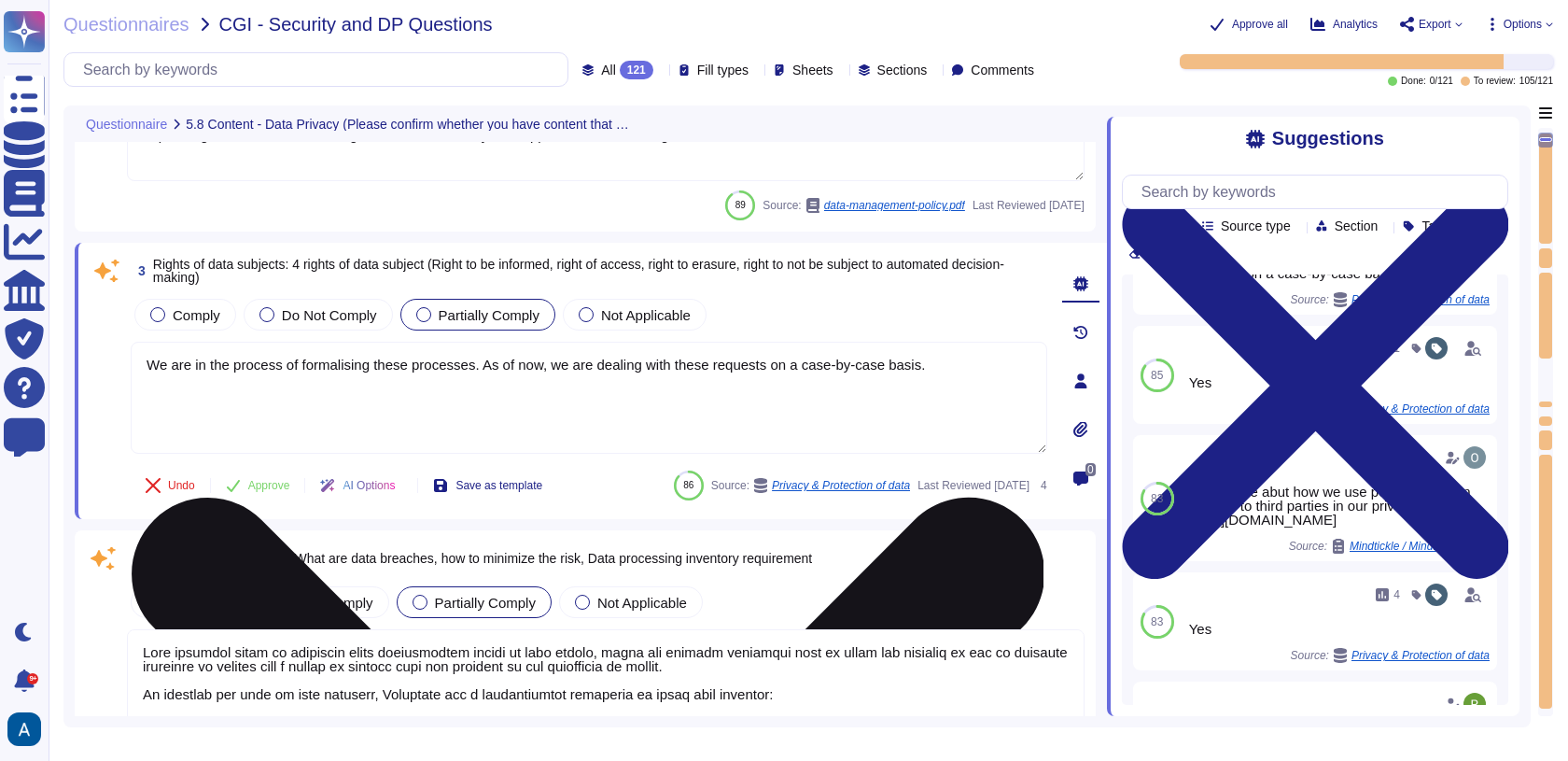
scroll to position [361, 0]
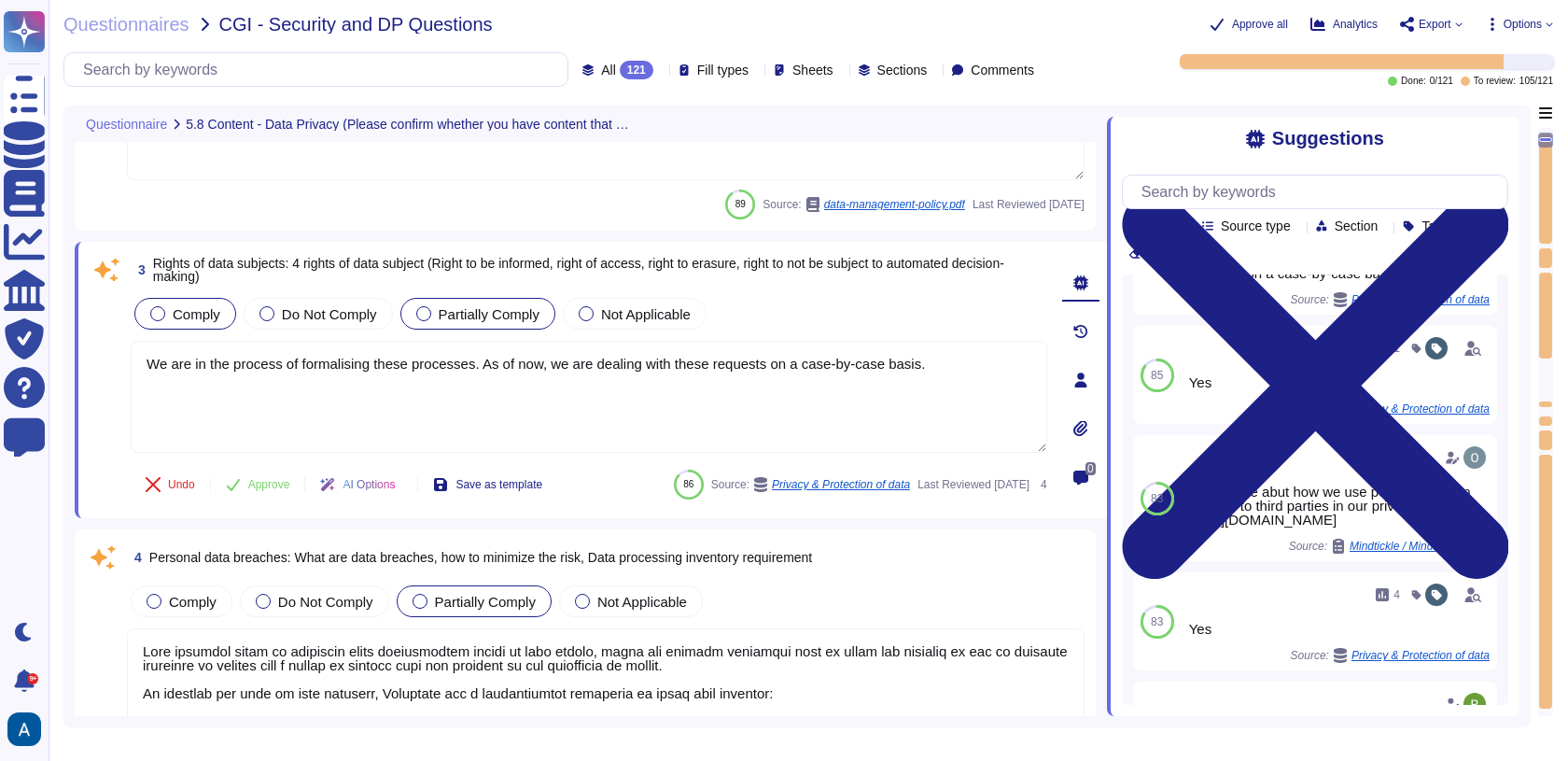
click at [204, 308] on span "Comply" at bounding box center [196, 314] width 47 height 15
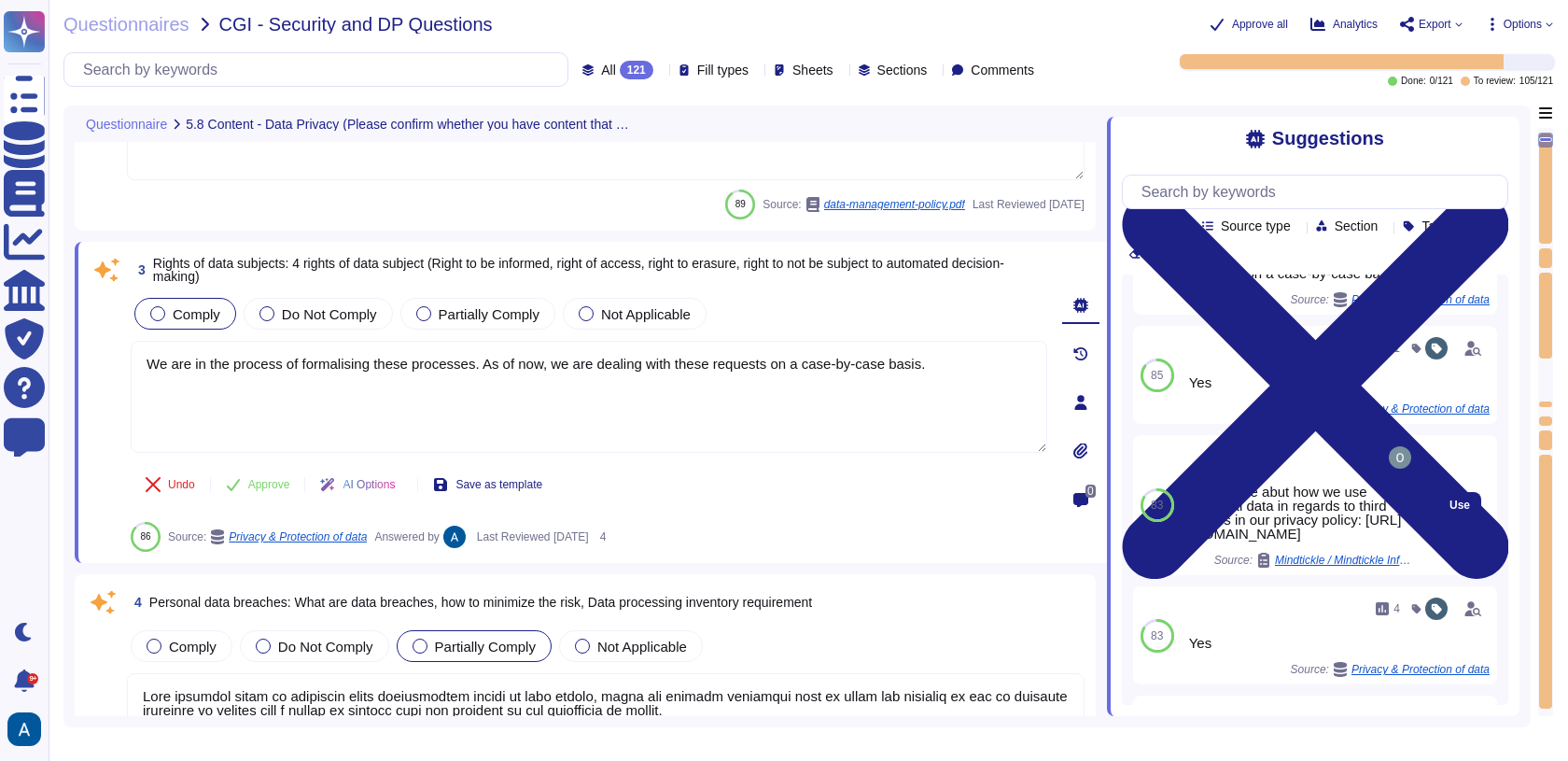
drag, startPoint x: 1186, startPoint y: 508, endPoint x: 1398, endPoint y: 544, distance: 215.0
click at [1398, 544] on div "Read more abut how we use personal data in regards to third parties in our priv…" at bounding box center [1302, 505] width 240 height 140
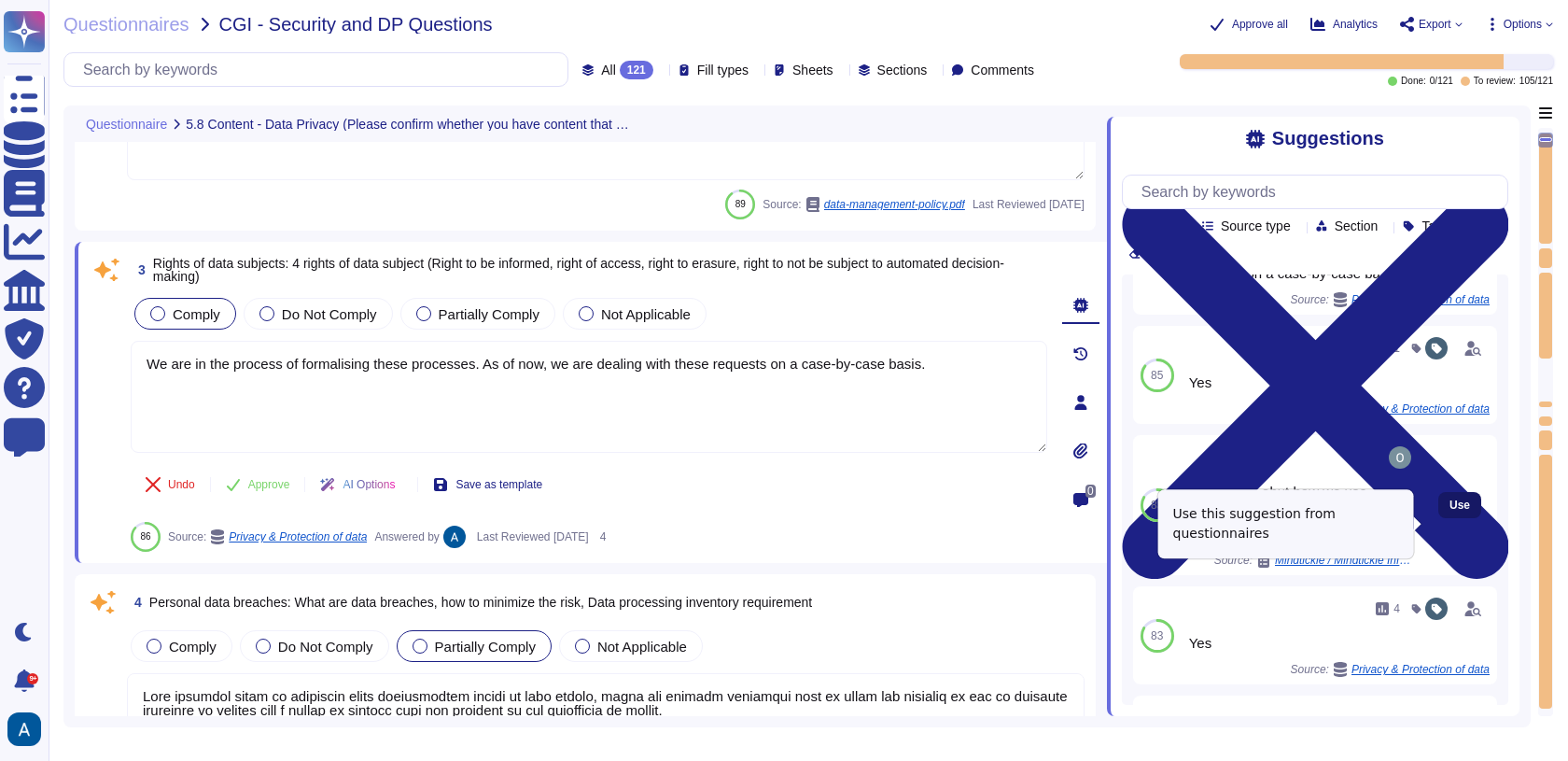
click at [1450, 511] on span "Use" at bounding box center [1459, 505] width 20 height 12
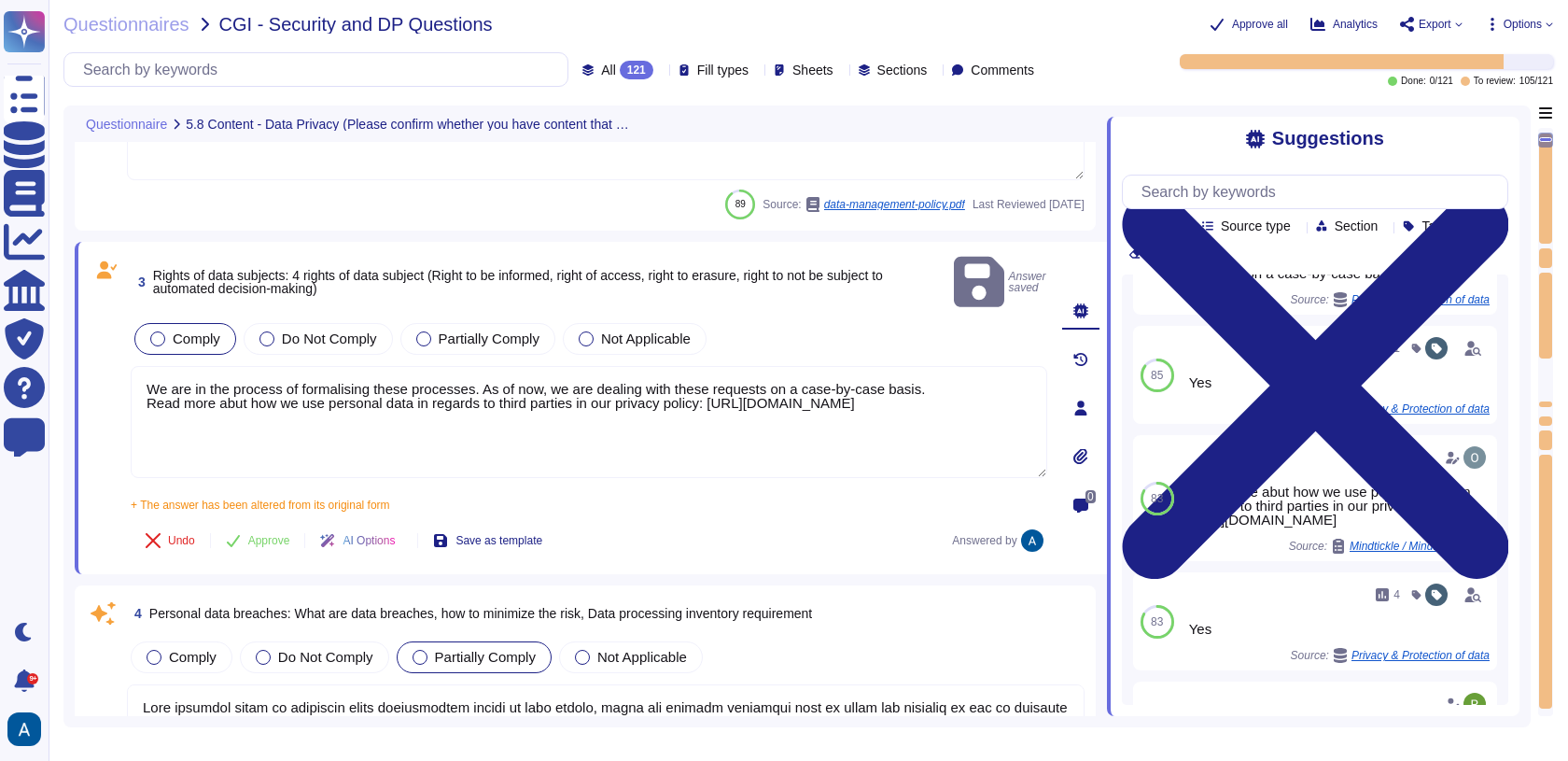
drag, startPoint x: 967, startPoint y: 355, endPoint x: 102, endPoint y: 355, distance: 865.0
click at [102, 355] on div "3 Rights of data subjects: 4 rights of data subject (Right to be informed, righ…" at bounding box center [569, 408] width 958 height 310
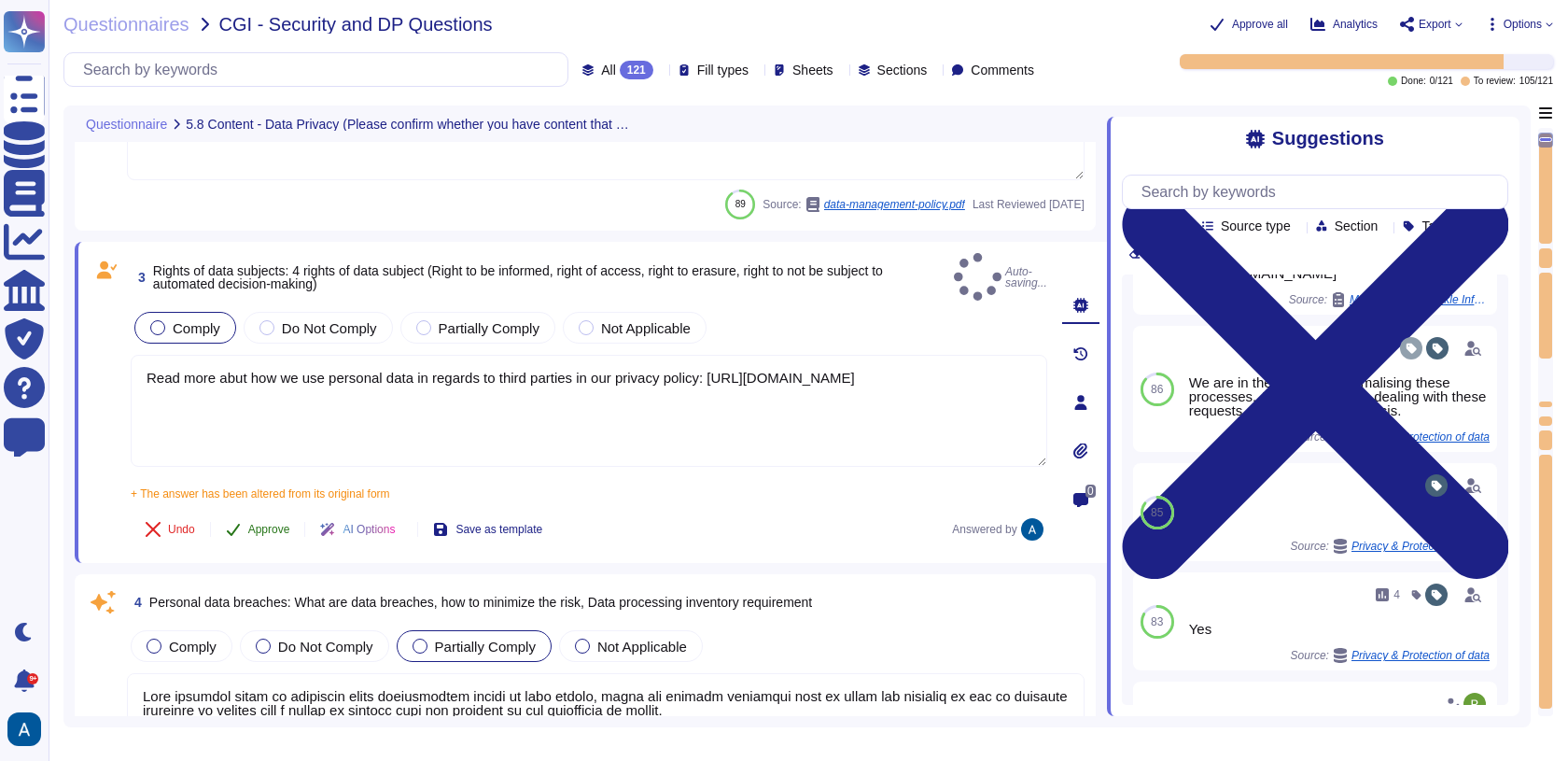
type textarea "Read more abut how we use personal data in regards to third parties in our priv…"
click at [249, 511] on button "Approve" at bounding box center [258, 529] width 94 height 38
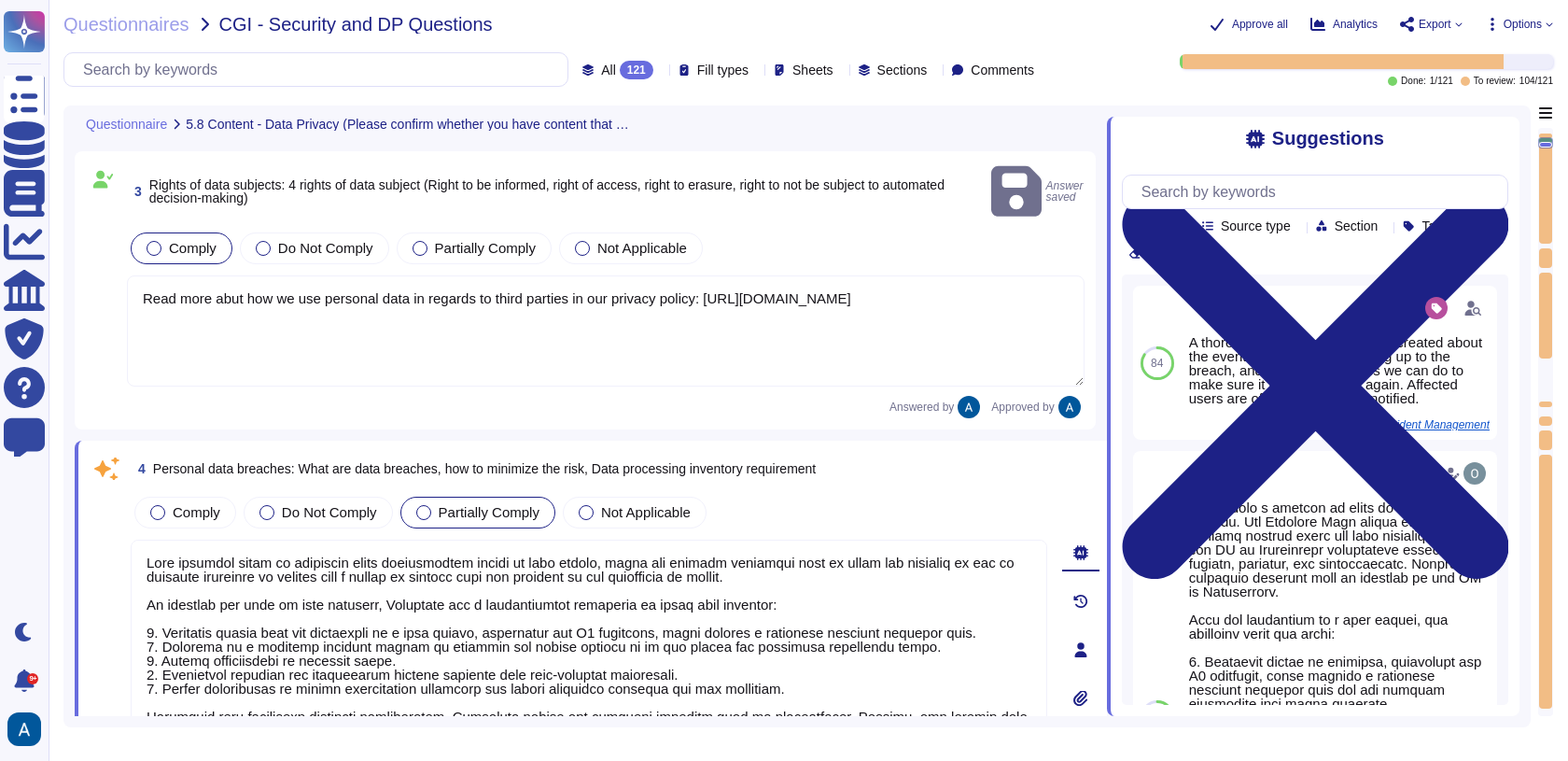
type textarea "Data Management Policy, is a set of guidelines and procedures that an organizat…"
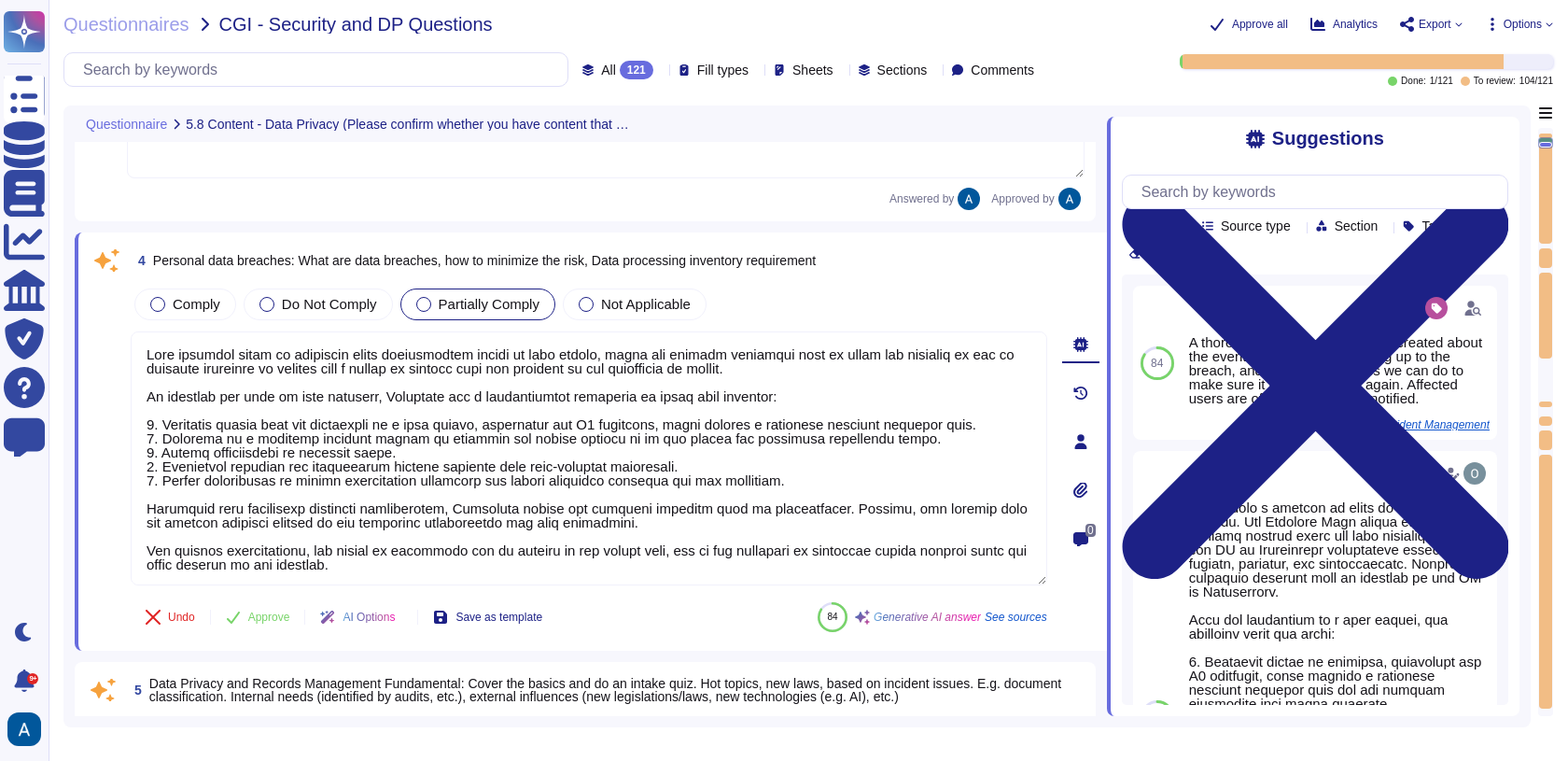
scroll to position [15, 0]
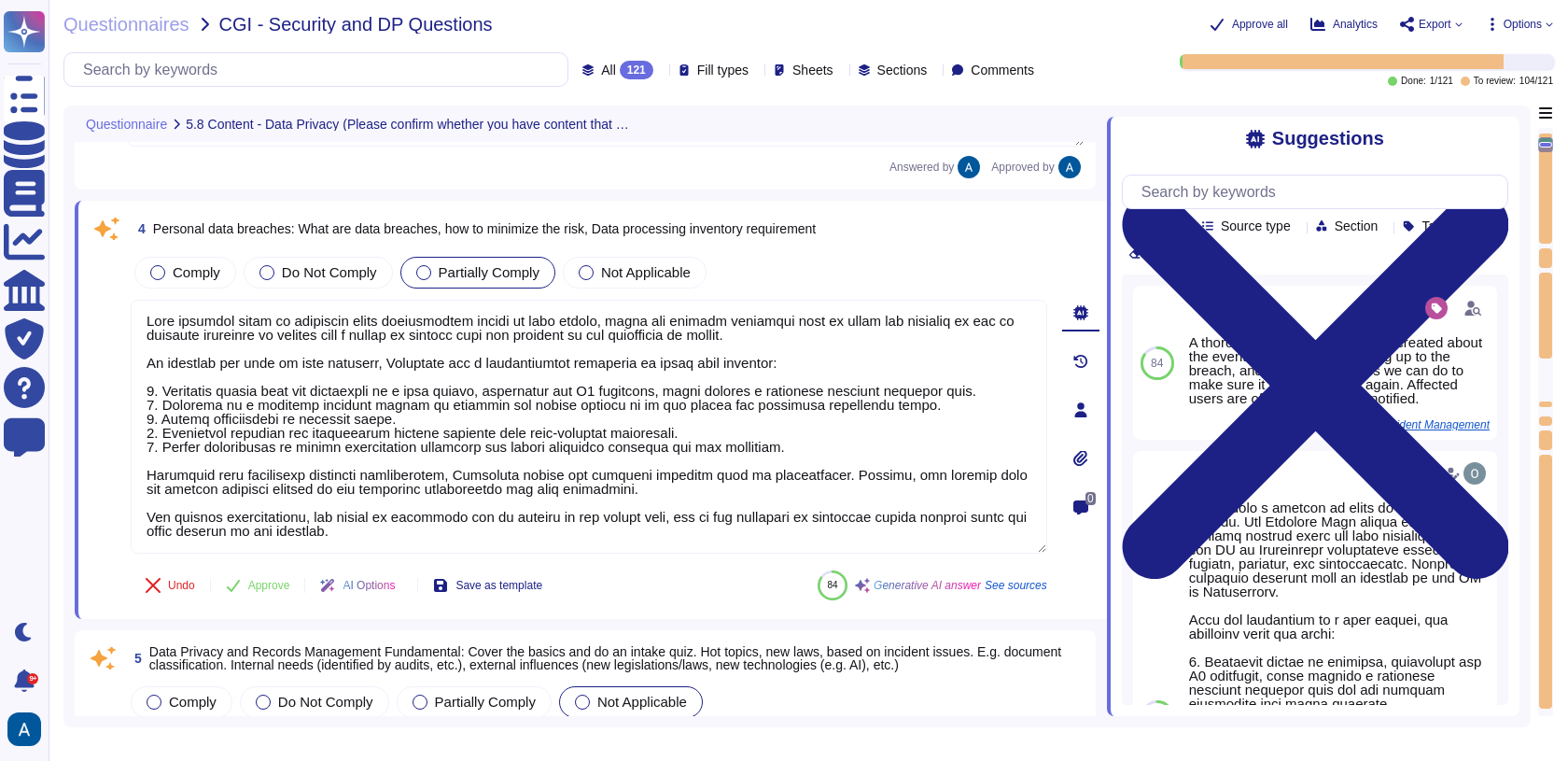
type textarea "Exporting software, technical information, encryption software, or technology, …"
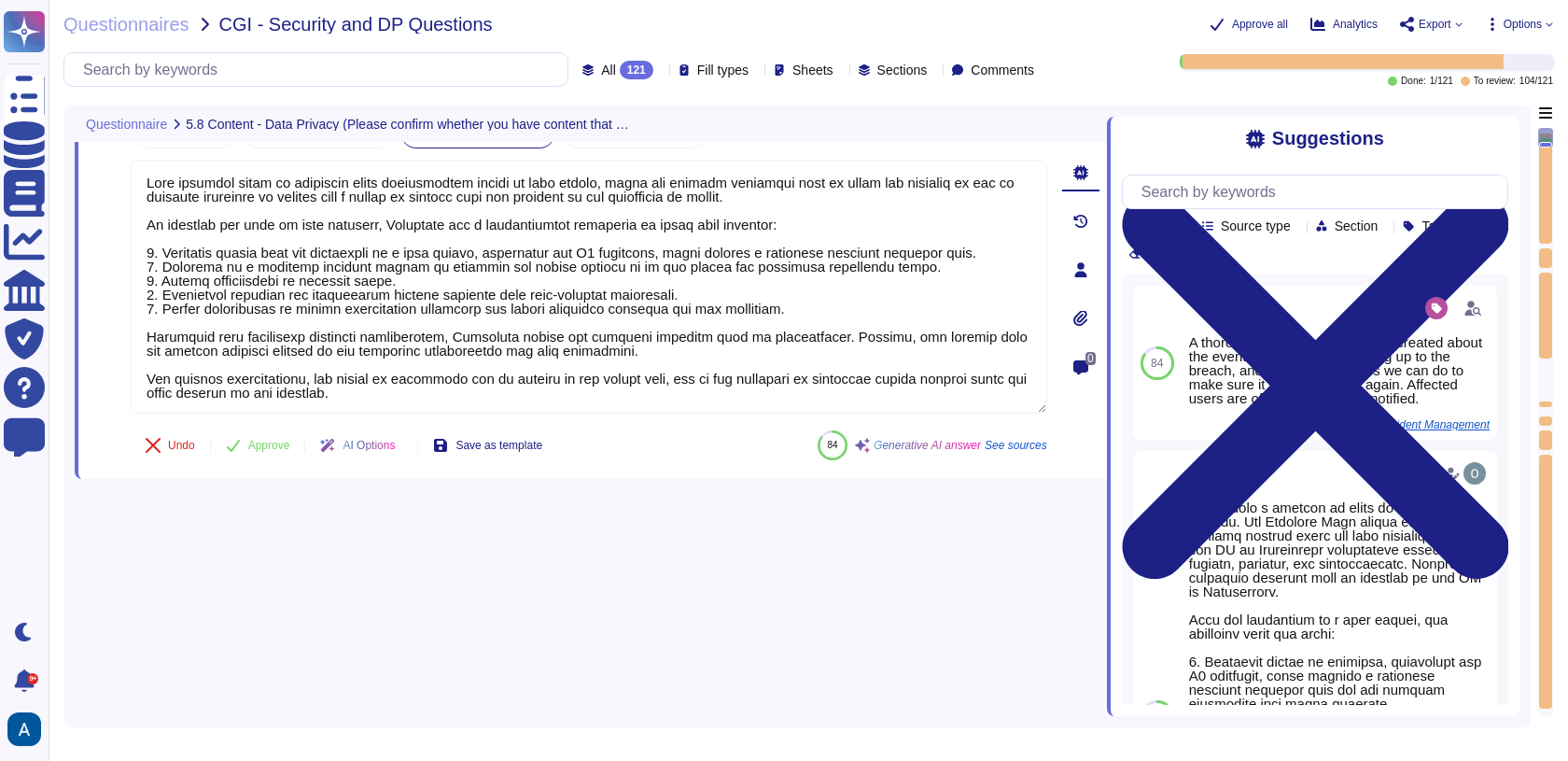
scroll to position [1, 0]
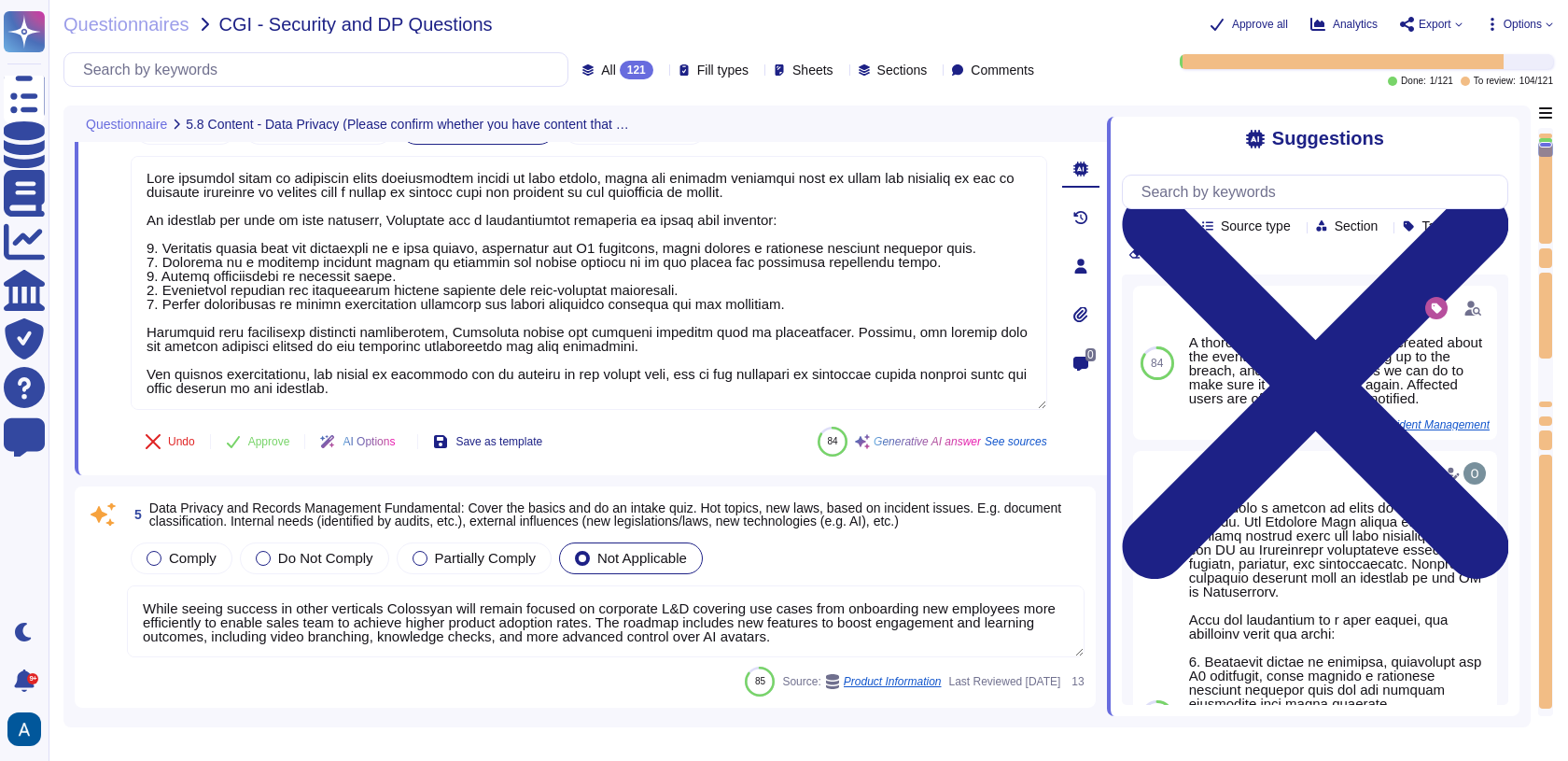
type textarea "While seeing success in other verticals Colossyan will remain focused on corpor…"
type textarea "Data Management Policy, is a set of guidelines and procedures that an organizat…"
type textarea "Exporting software, technical information, encryption software, or technology, …"
type textarea "While seeing success in other verticals Colossyan will remain focused on corpor…"
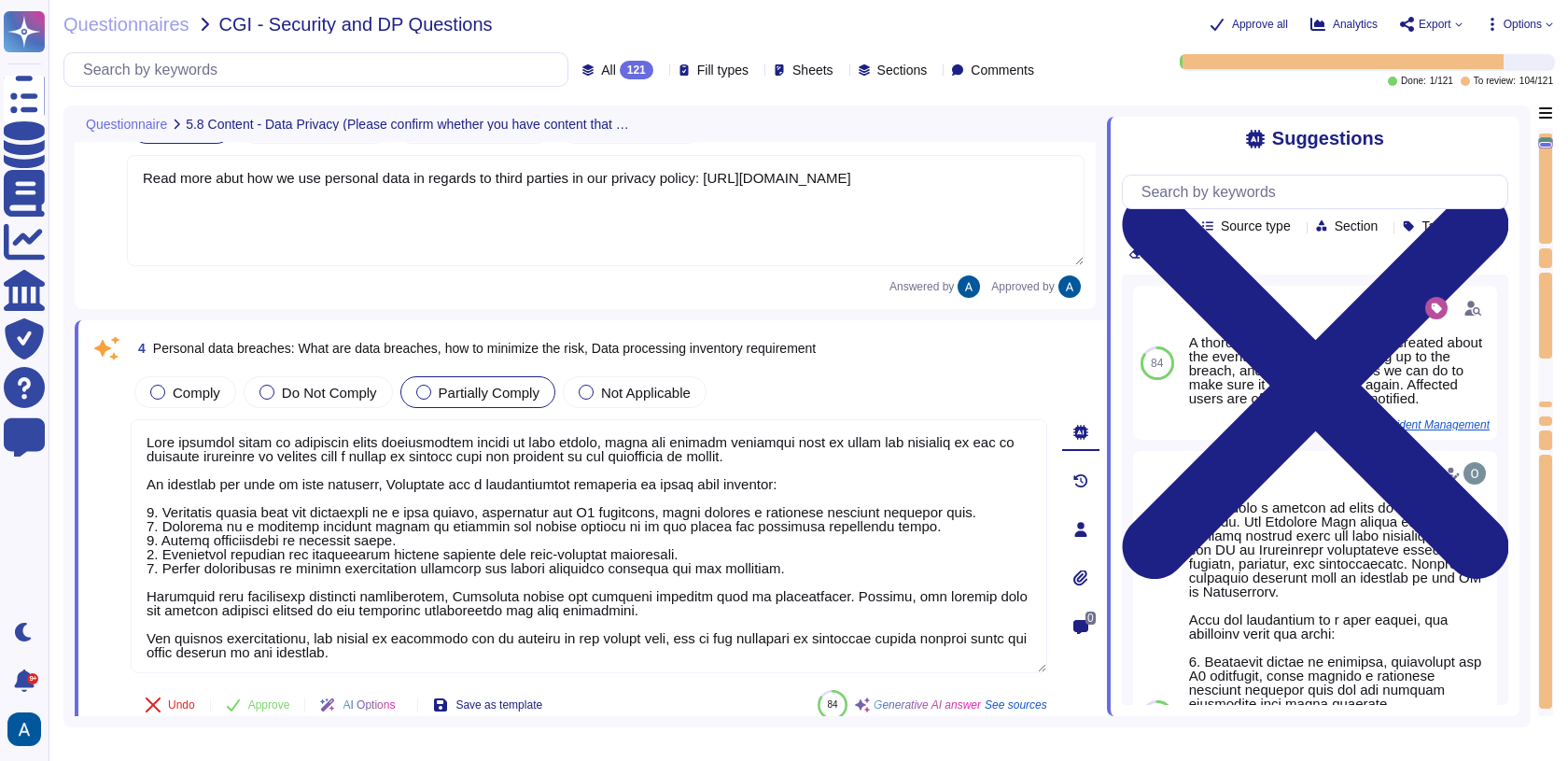
scroll to position [15, 0]
drag, startPoint x: 148, startPoint y: 480, endPoint x: 674, endPoint y: 672, distance: 559.9
click at [674, 672] on div "4 Personal data breaches: What are data breaches, how to minimize the risk, Dat…" at bounding box center [569, 528] width 958 height 395
type textarea "Data breaches refer to incidents where unauthorized access to data occurs, whic…"
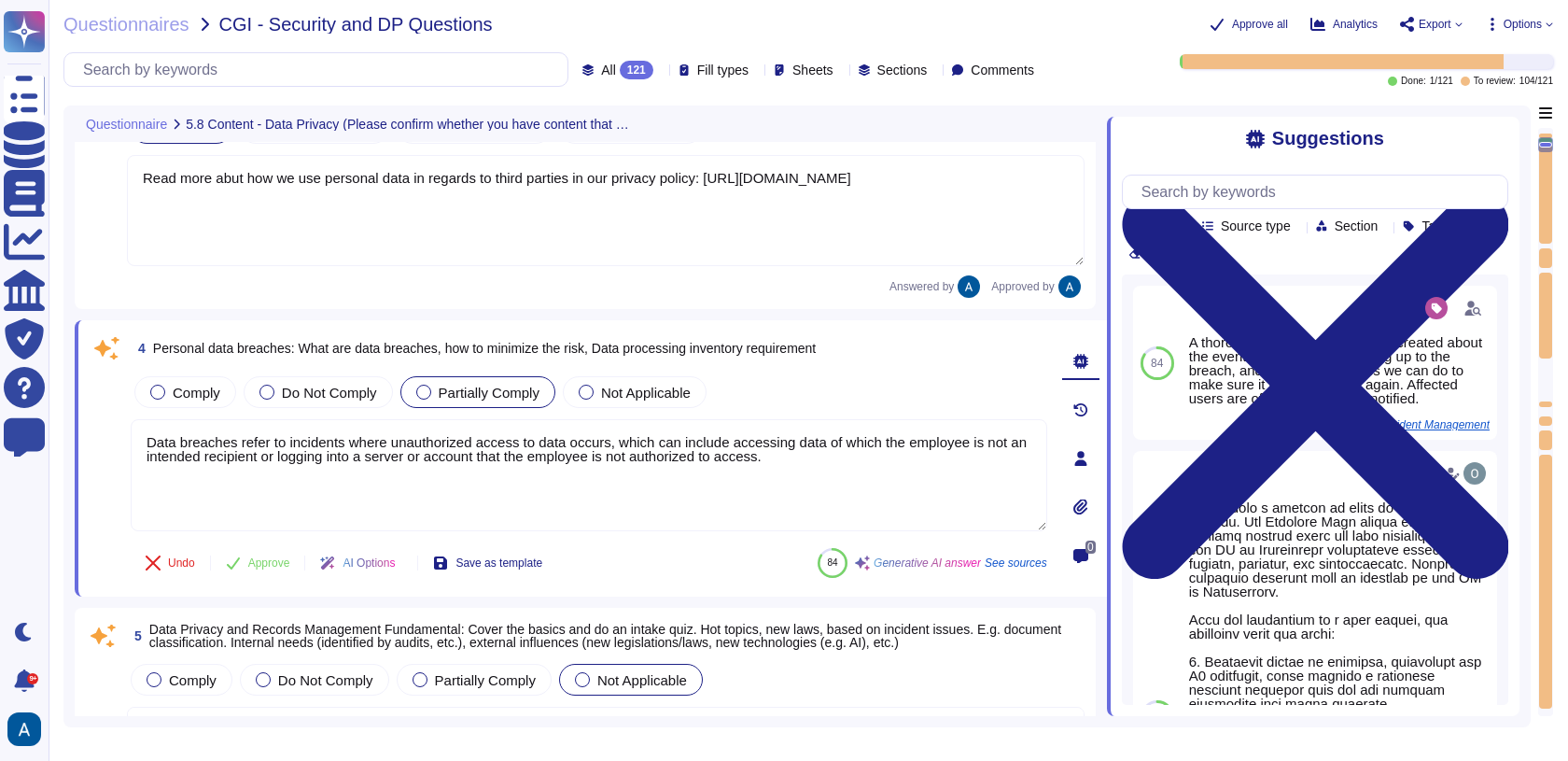
type textarea "Exporting software, technical information, encryption software, or technology, …"
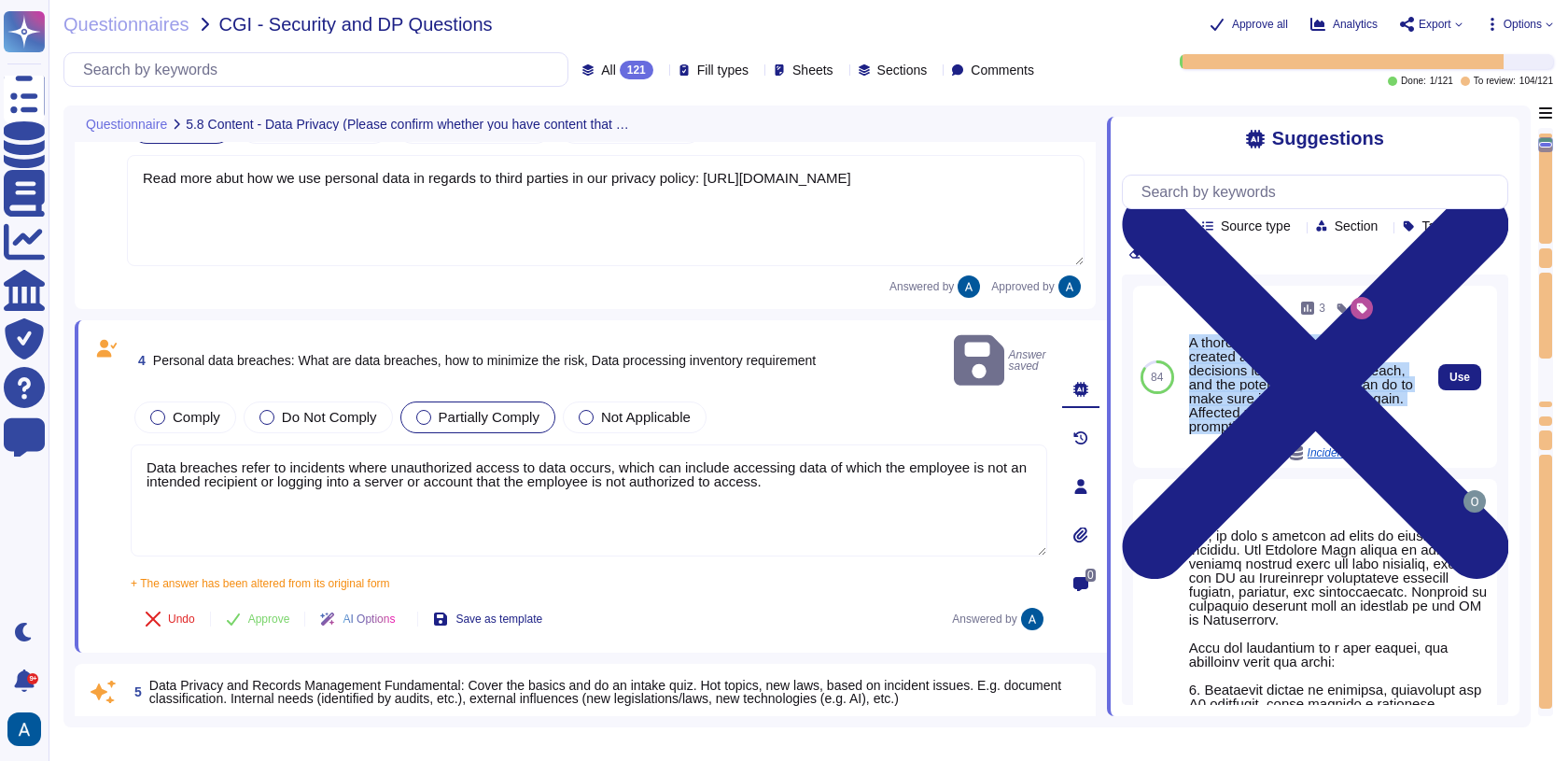
drag, startPoint x: 1189, startPoint y: 361, endPoint x: 1382, endPoint y: 458, distance: 216.0
click at [1382, 458] on div "3 A thorough forensic report will be created about the events and decisions lea…" at bounding box center [1302, 377] width 226 height 167
copy div "A thorough forensic report will be created about the events and decisions leadi…"
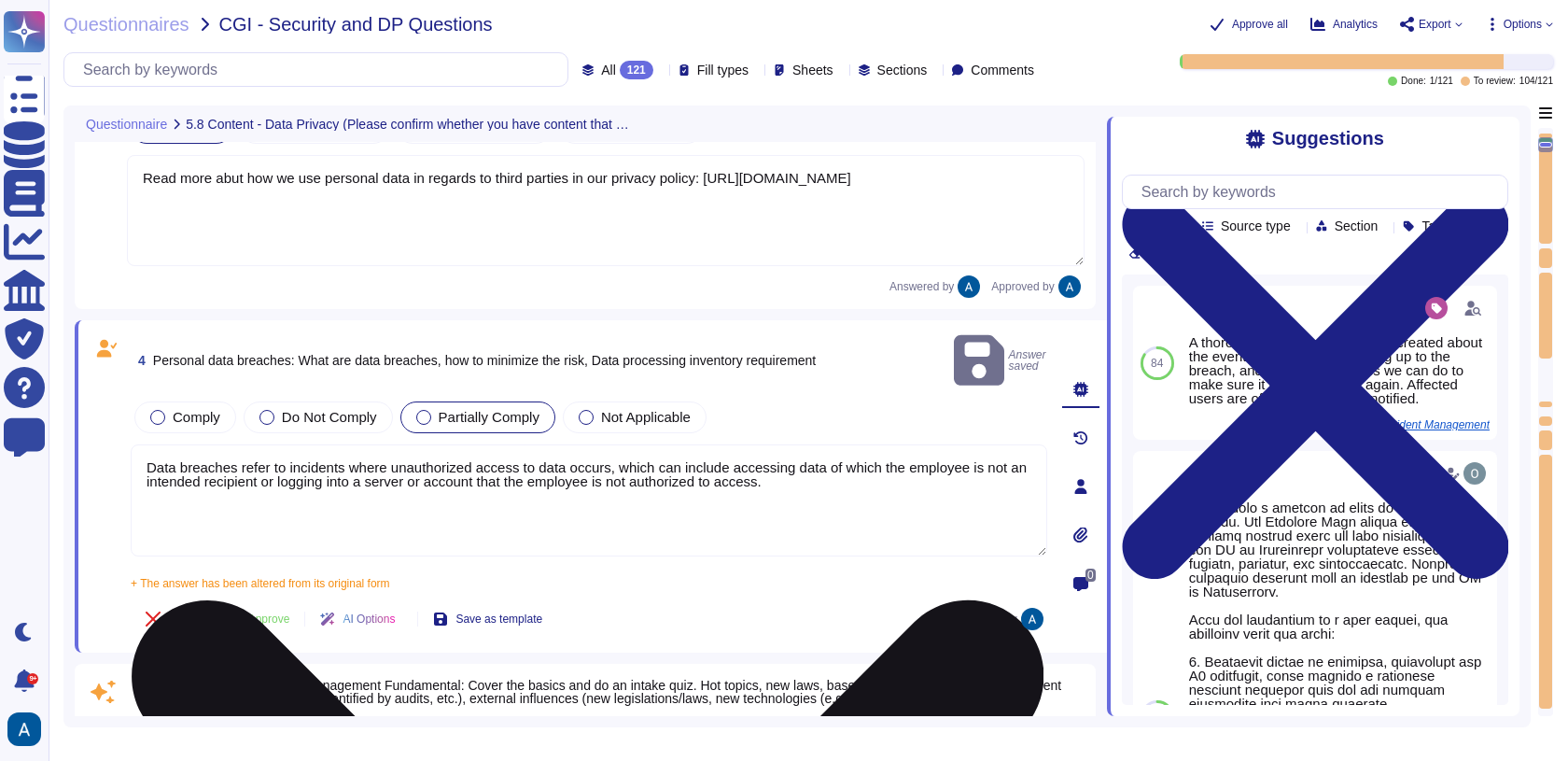
click at [910, 455] on textarea "Data breaches refer to incidents where unauthorized access to data occurs, whic…" at bounding box center [589, 500] width 917 height 112
click at [923, 468] on textarea "Data breaches refer to incidents where unauthorized access to data occurs, whic…" at bounding box center [589, 500] width 917 height 112
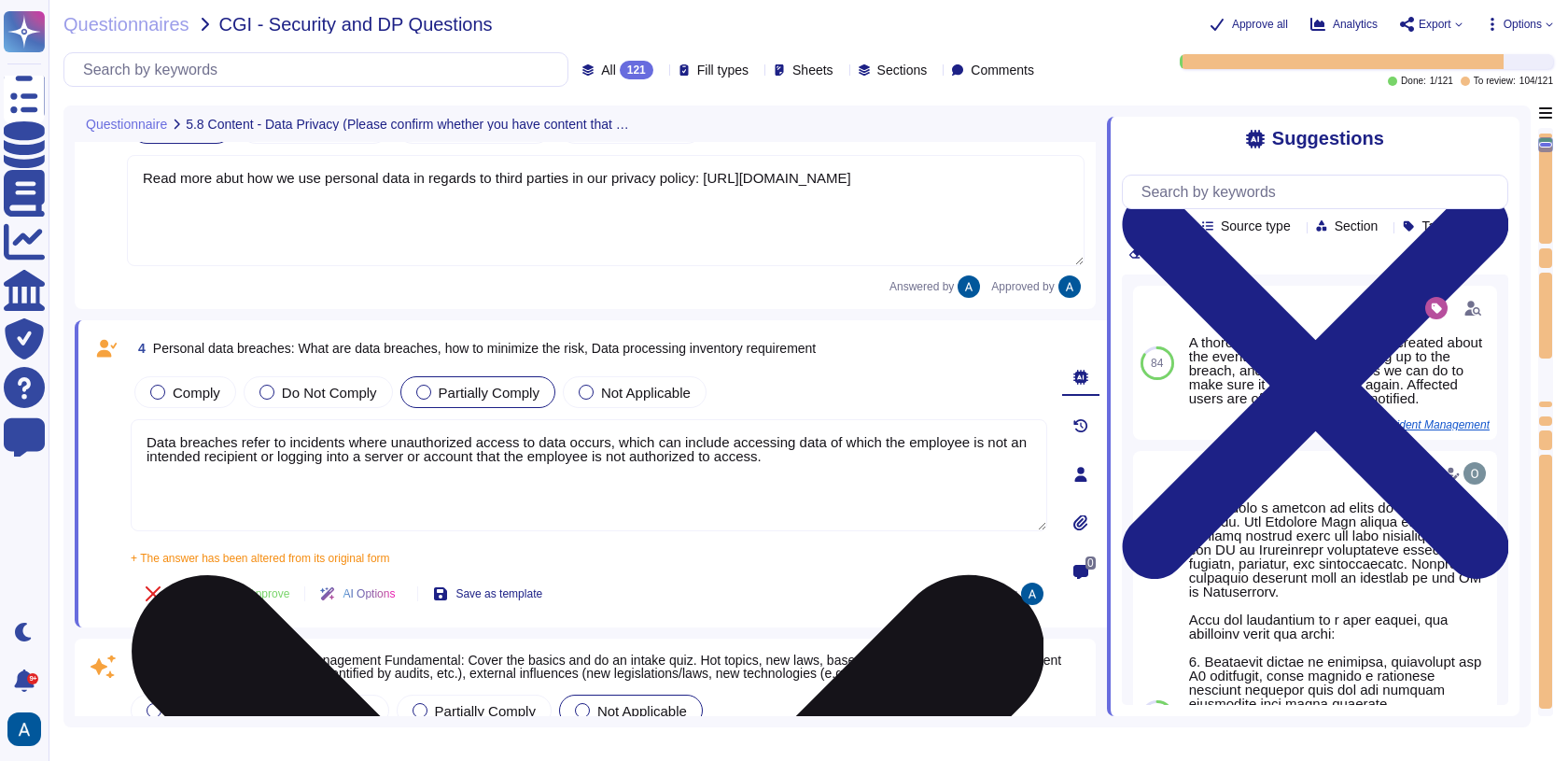
paste textarea "A thorough forensic report will be created about the events and decisions leadi…"
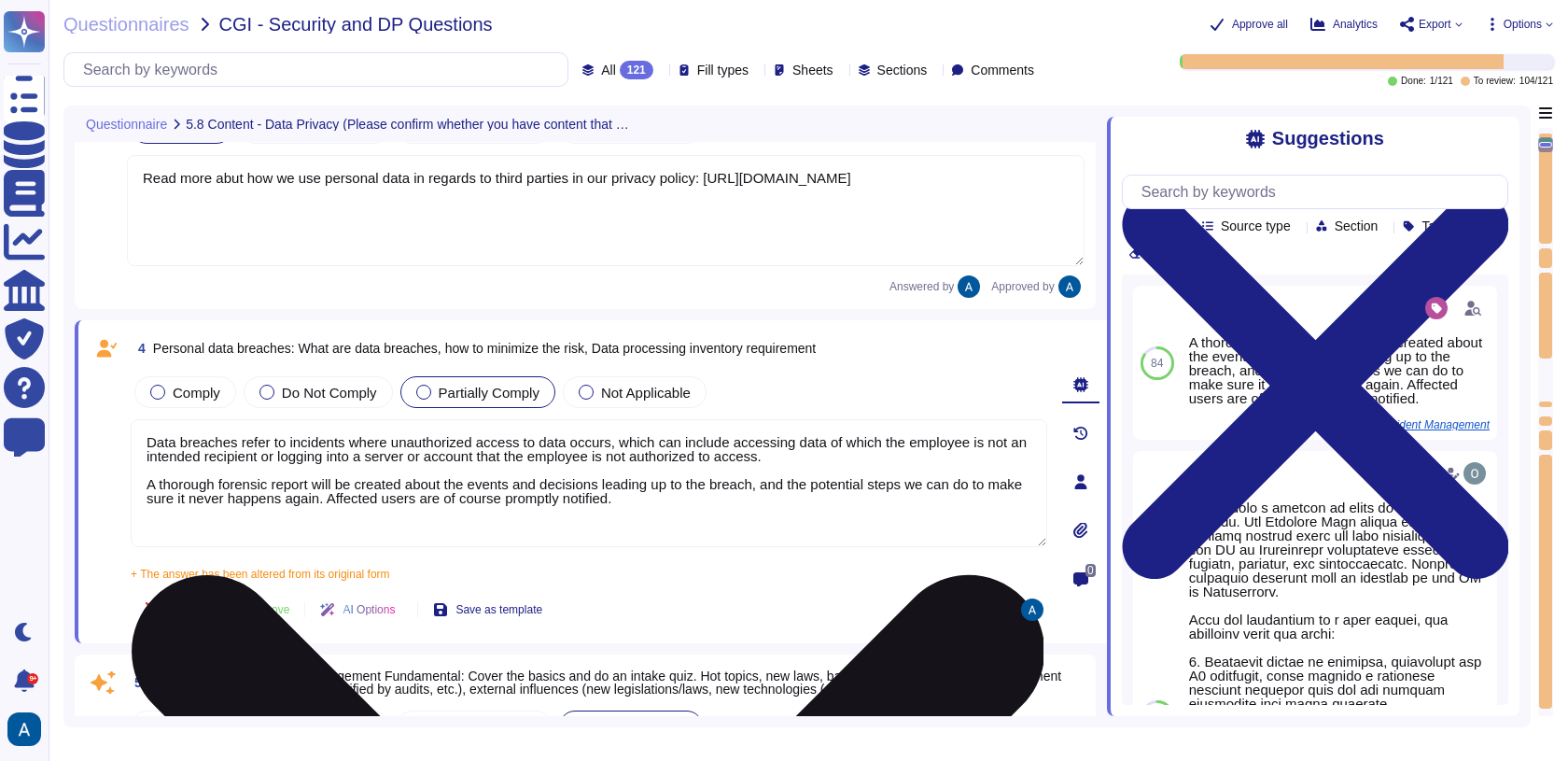
drag, startPoint x: 624, startPoint y: 434, endPoint x: 829, endPoint y: 447, distance: 205.4
click at [829, 447] on textarea "Data breaches refer to incidents where unauthorized access to data occurs, whic…" at bounding box center [589, 483] width 917 height 128
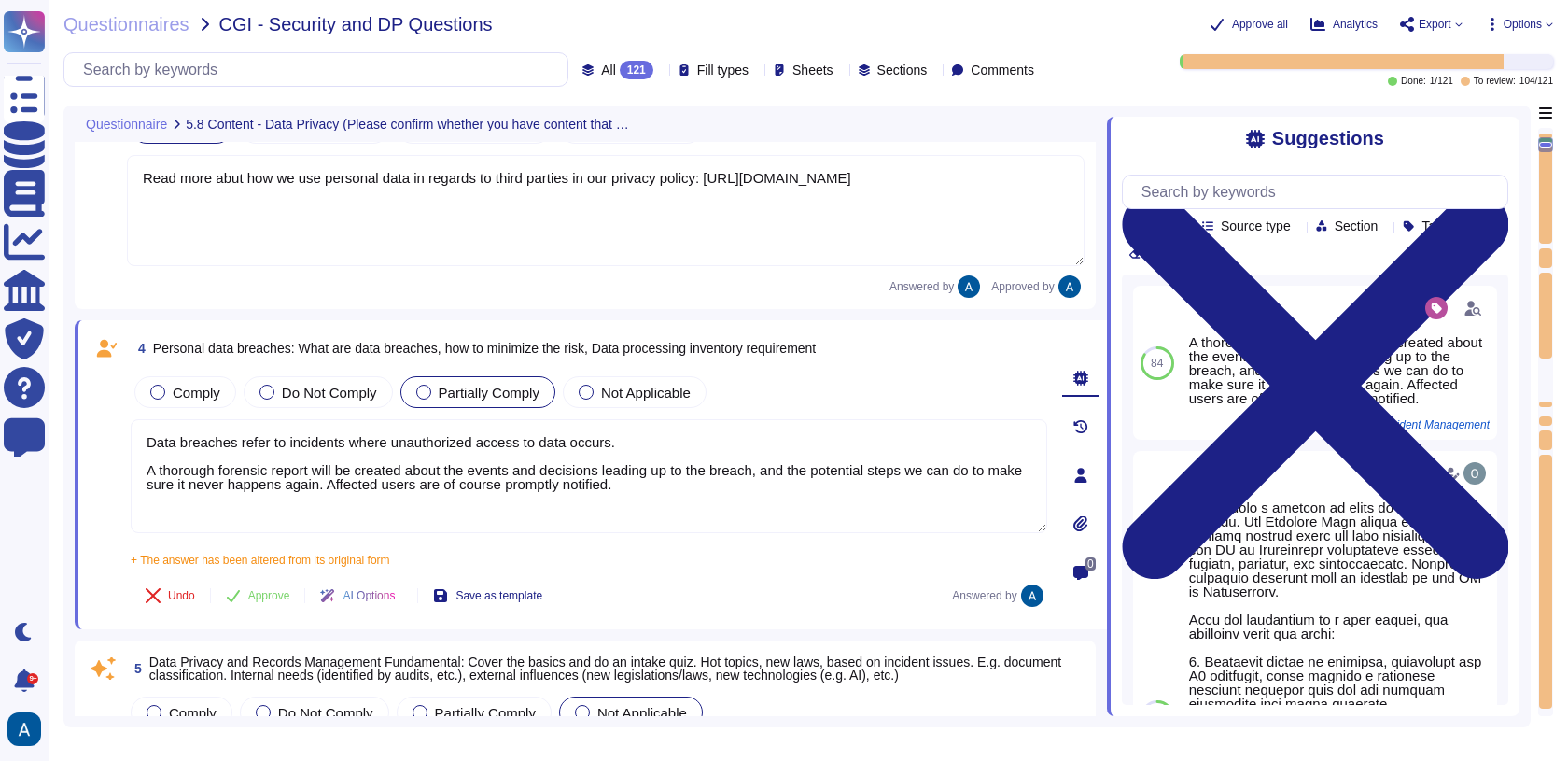
type textarea "Data breaches refer to incidents where unauthorized access to data occurs. A th…"
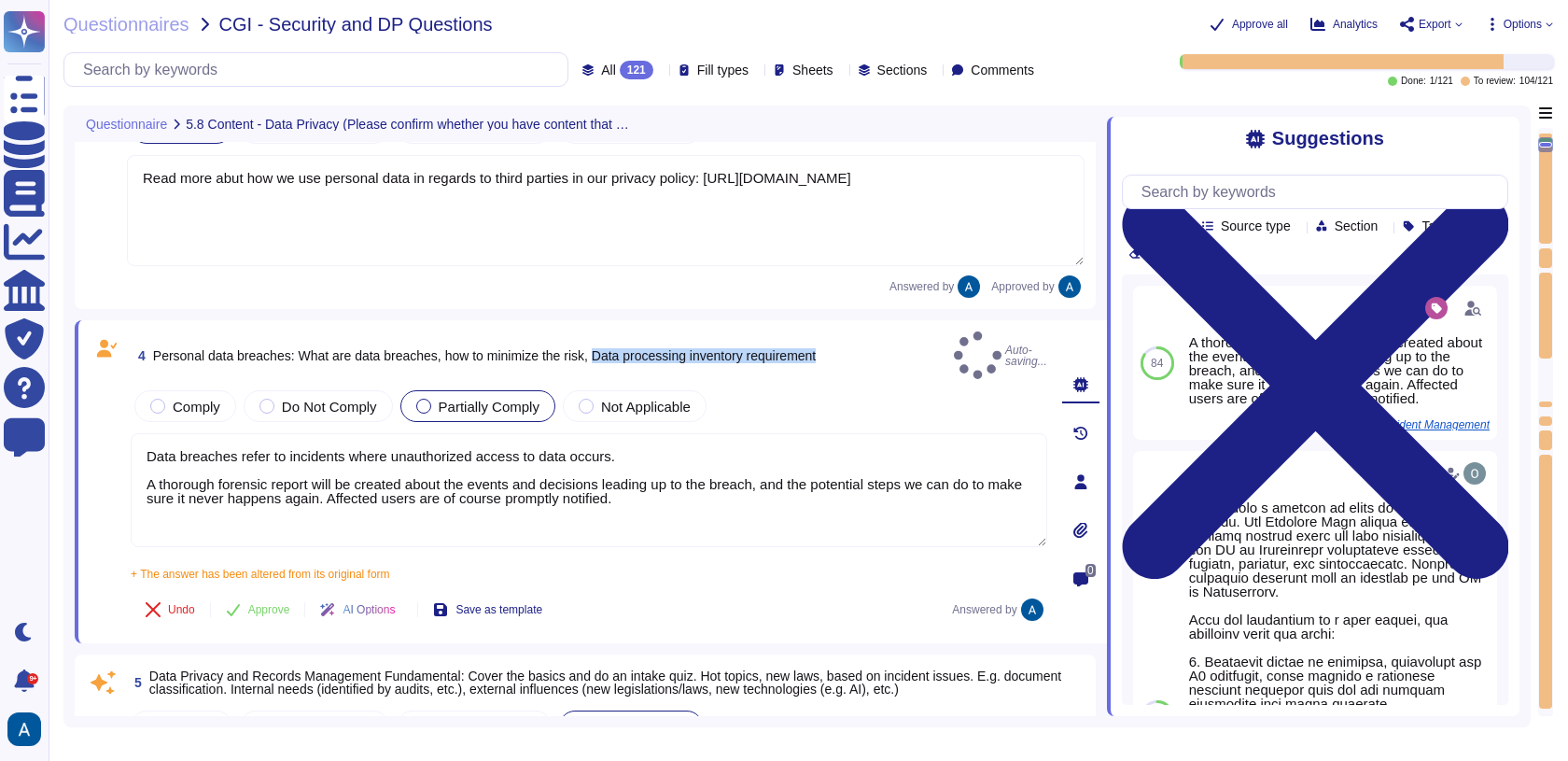
drag, startPoint x: 618, startPoint y: 342, endPoint x: 926, endPoint y: 343, distance: 308.0
click at [926, 343] on div "4 Personal data breaches: What are data breaches, how to minimize the risk, Dat…" at bounding box center [589, 354] width 917 height 47
copy span "Data processing inventory requirement"
click at [1291, 189] on input "text" at bounding box center [1320, 191] width 375 height 33
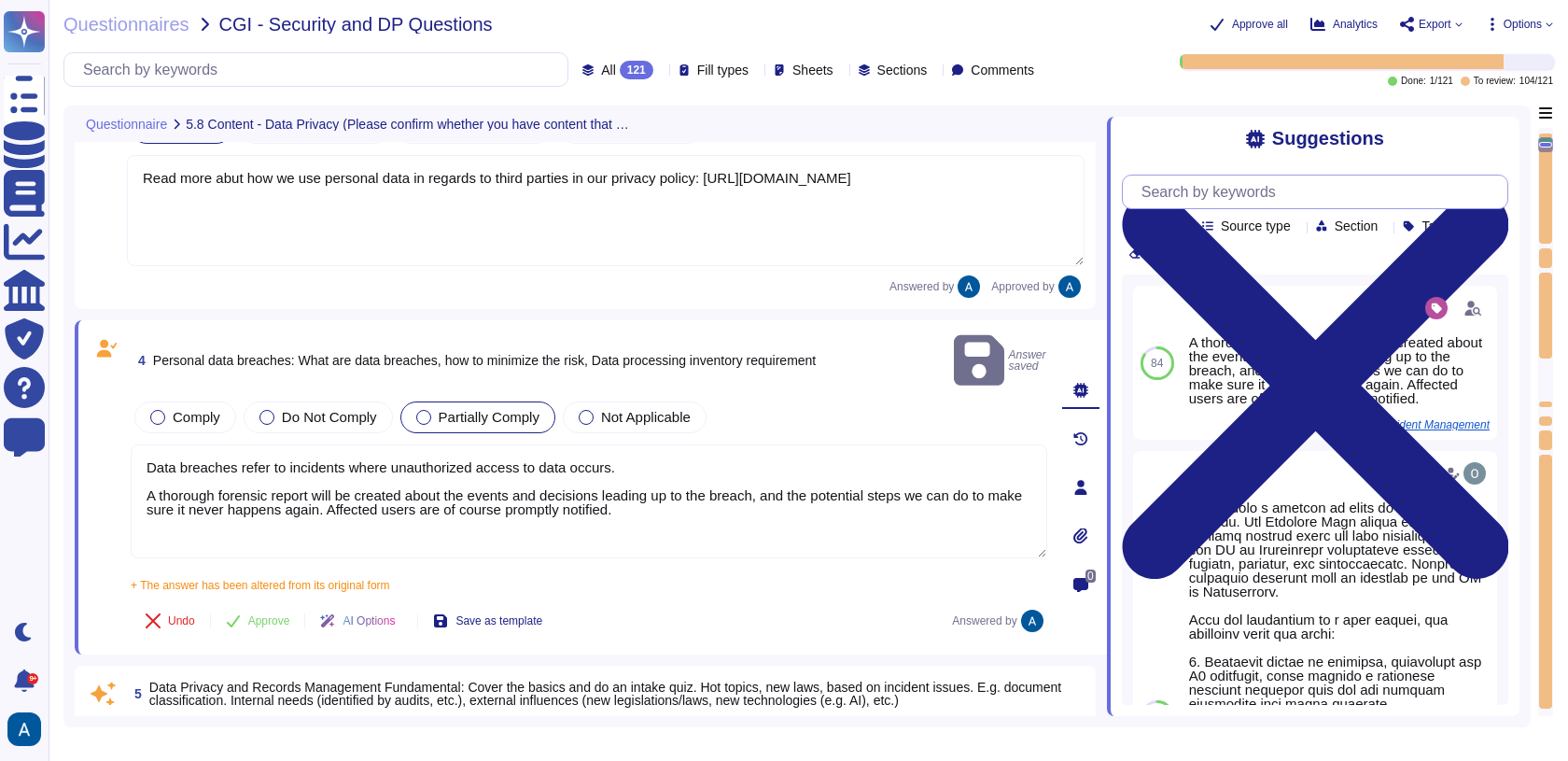
paste input "Data processing inventory requirement"
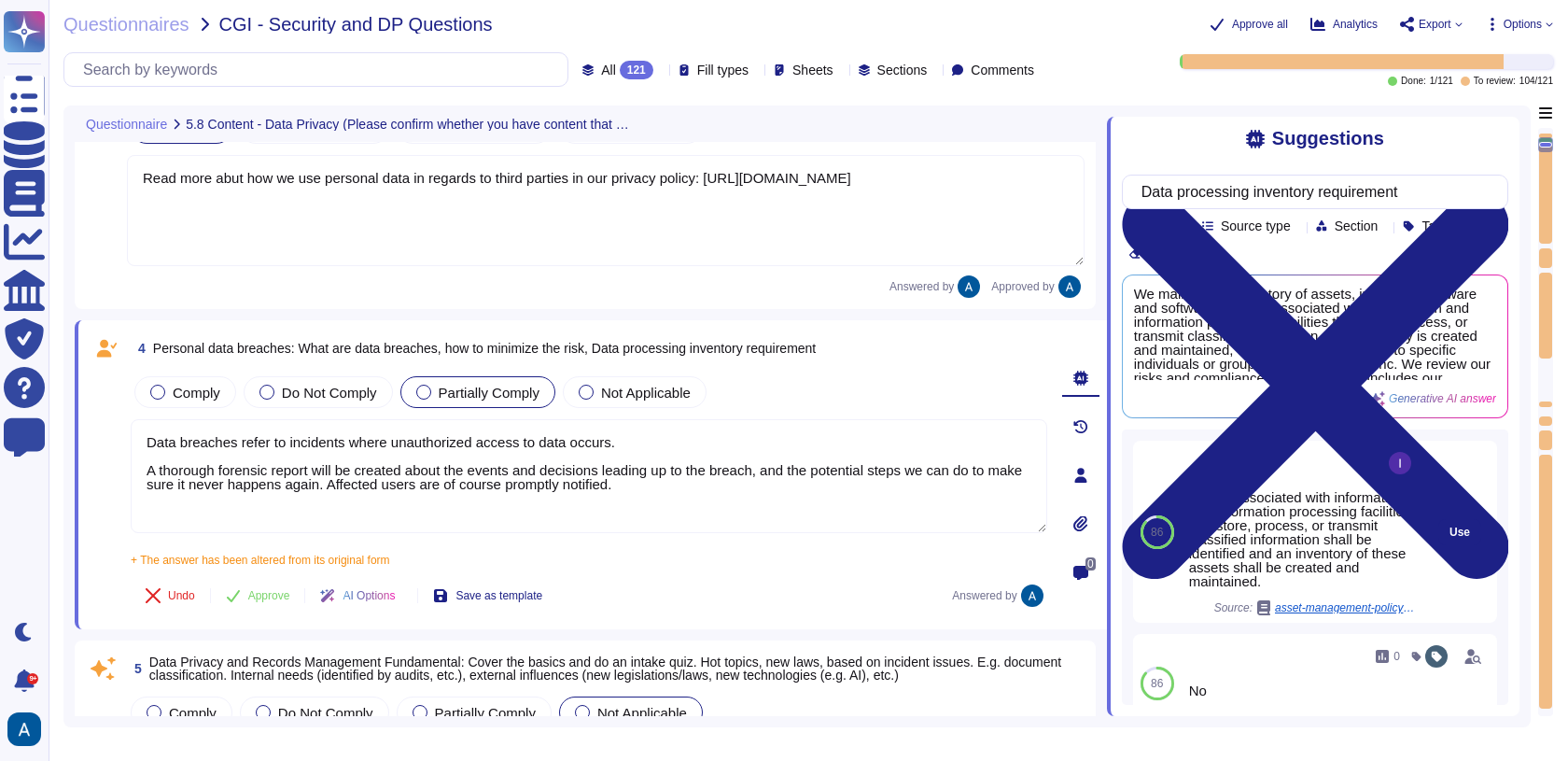
type input "Data processing inventory requirement"
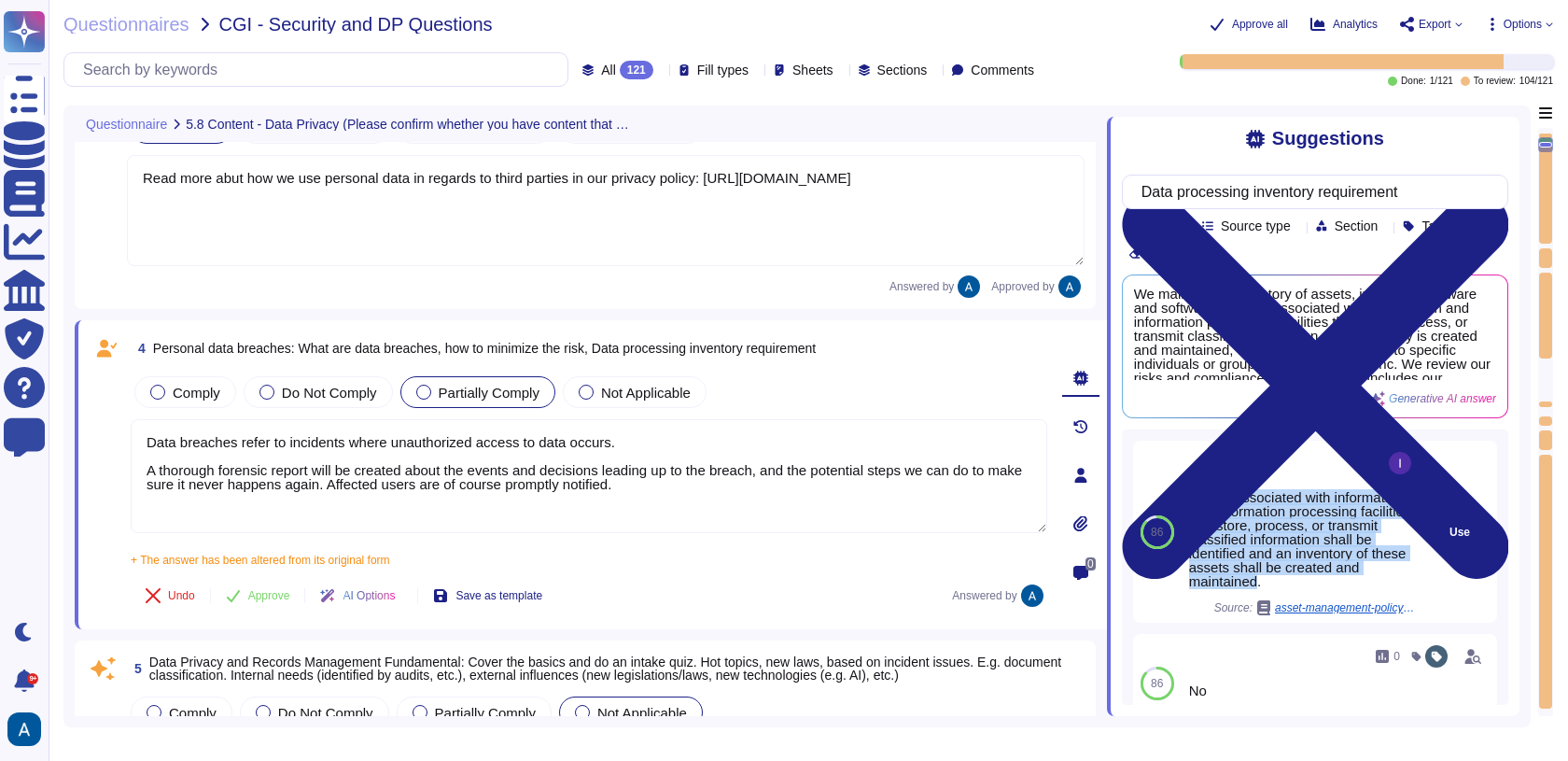
drag, startPoint x: 1189, startPoint y: 512, endPoint x: 1394, endPoint y: 598, distance: 222.3
click at [1394, 588] on div "Assets associated with information and information processing facilities that s…" at bounding box center [1302, 539] width 226 height 98
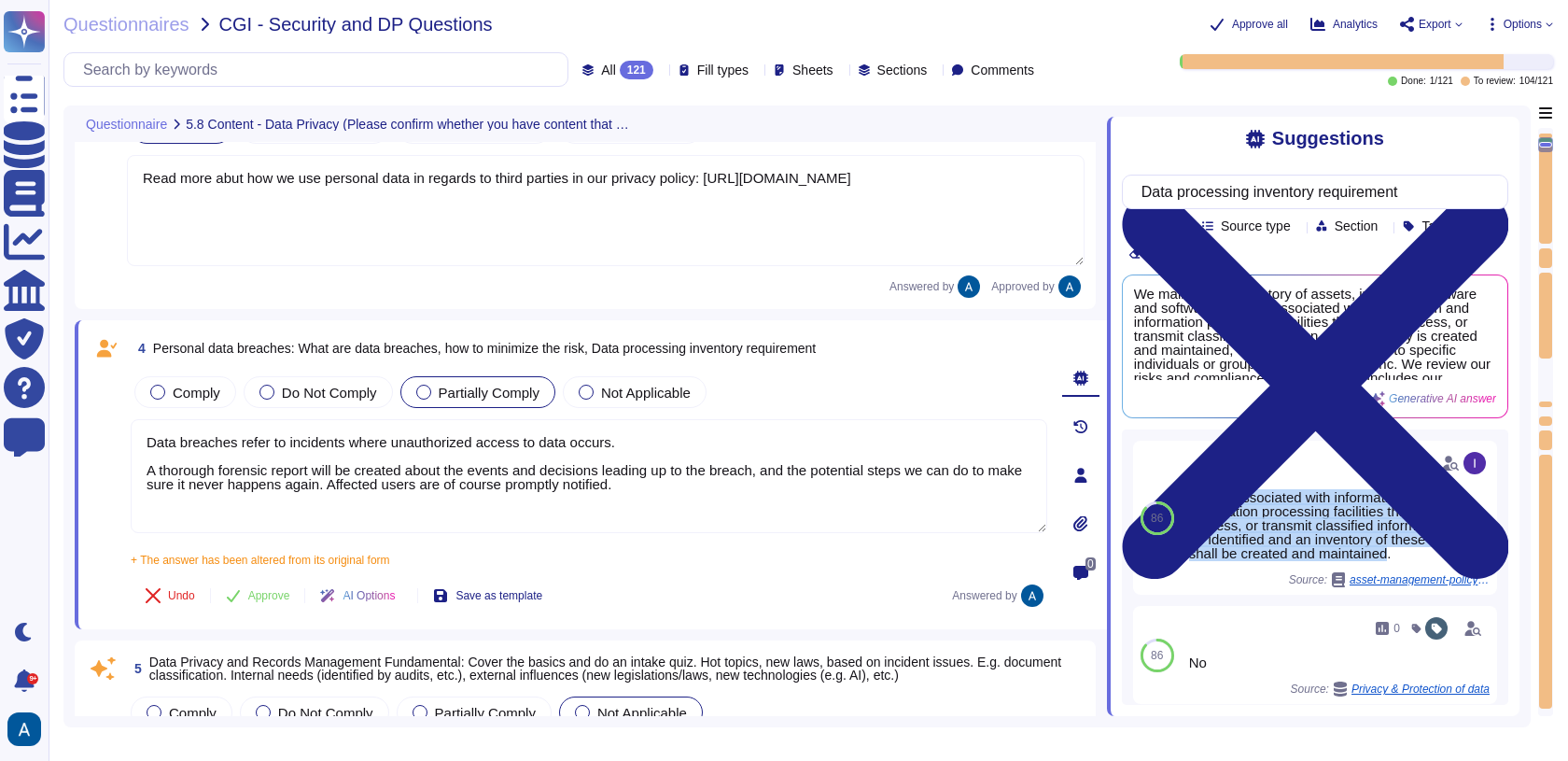
copy div "Assets associated with information and information processing facilities that s…"
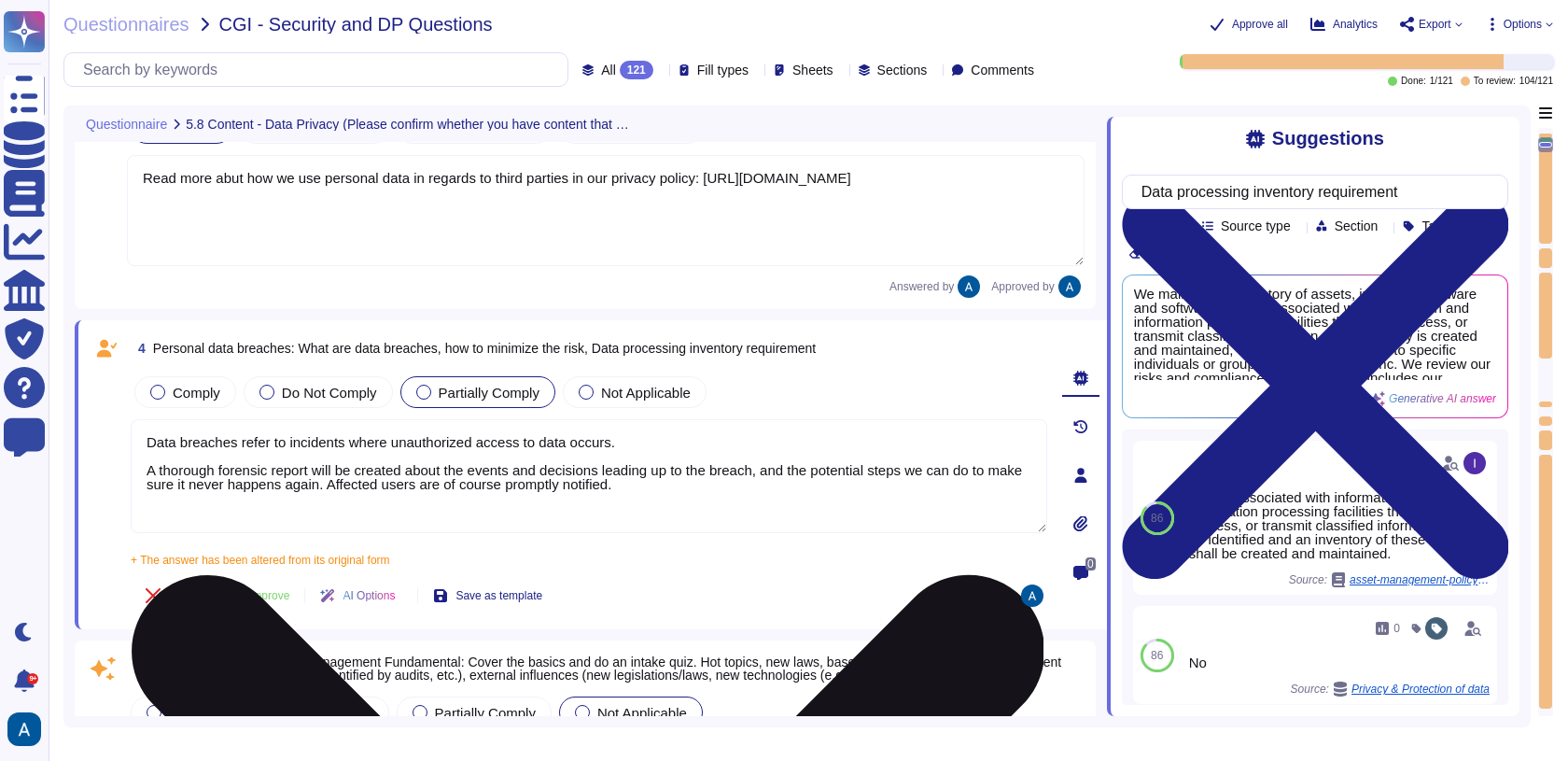
click at [762, 505] on textarea "Data breaches refer to incidents where unauthorized access to data occurs. A th…" at bounding box center [589, 476] width 917 height 114
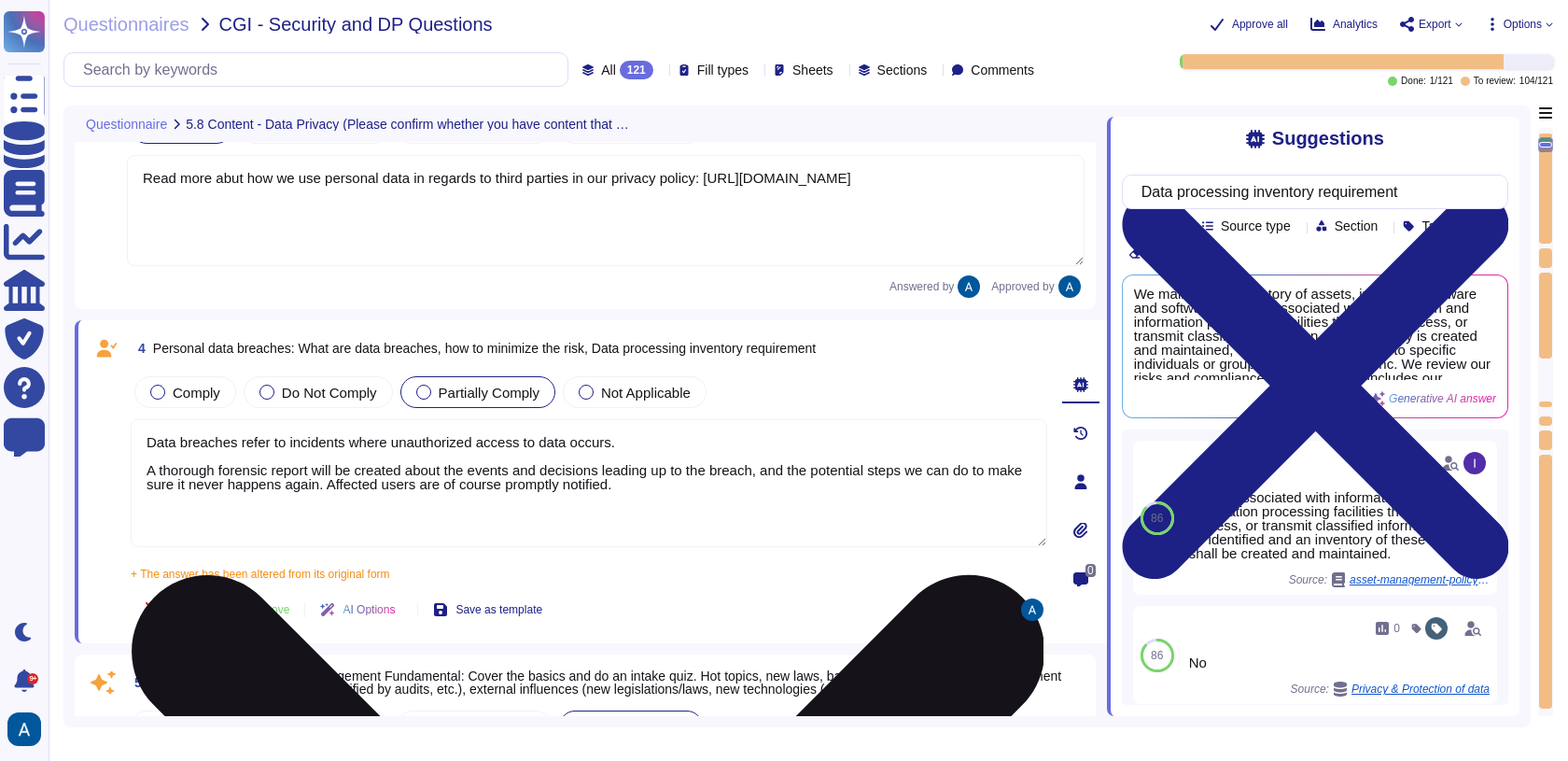
paste textarea "Assets associated with information and information processing facilities that s…"
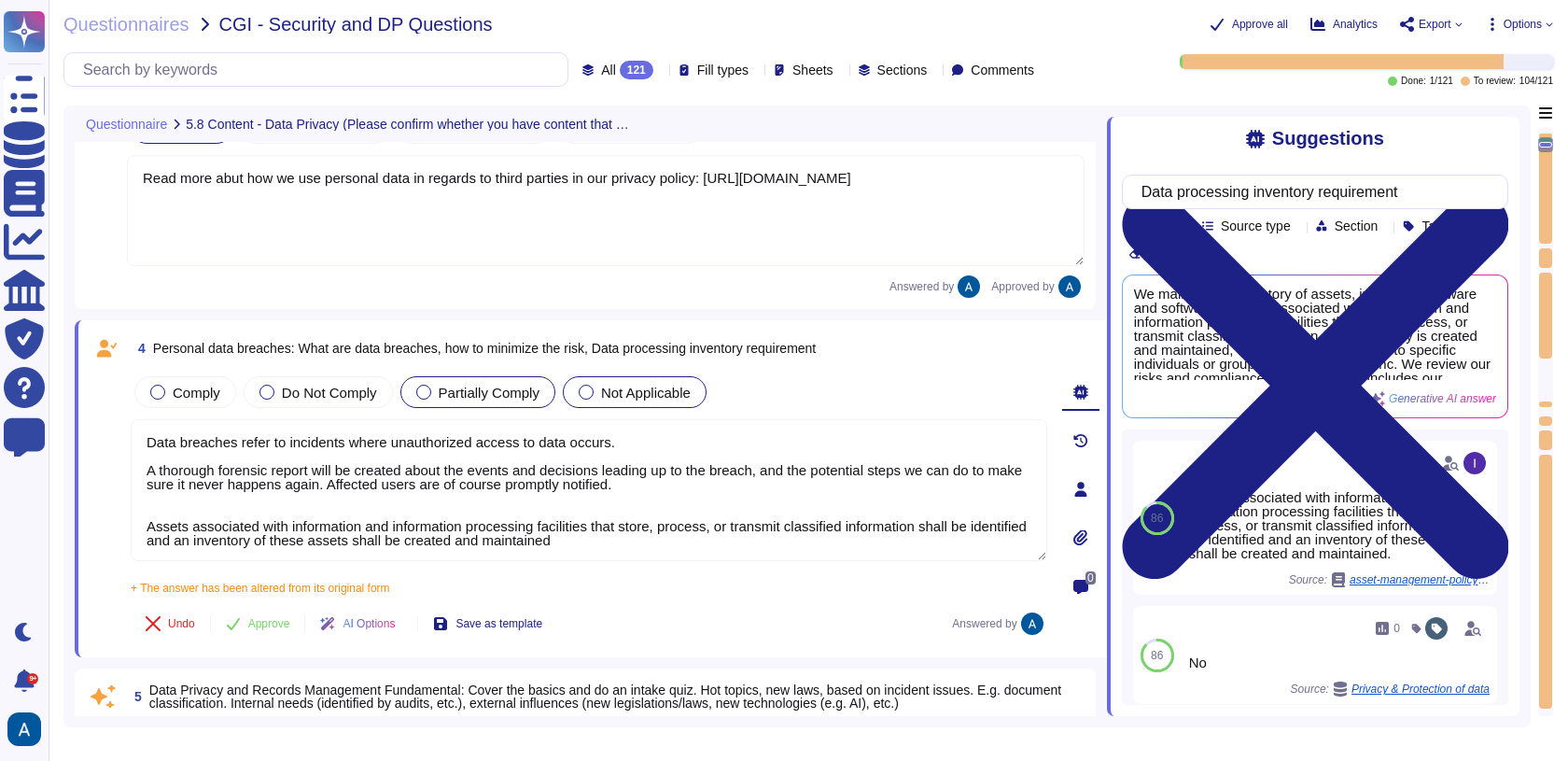
type textarea "Data breaches refer to incidents where unauthorized access to data occurs. A th…"
click at [613, 393] on span "Not Applicable" at bounding box center [645, 393] width 89 height 15
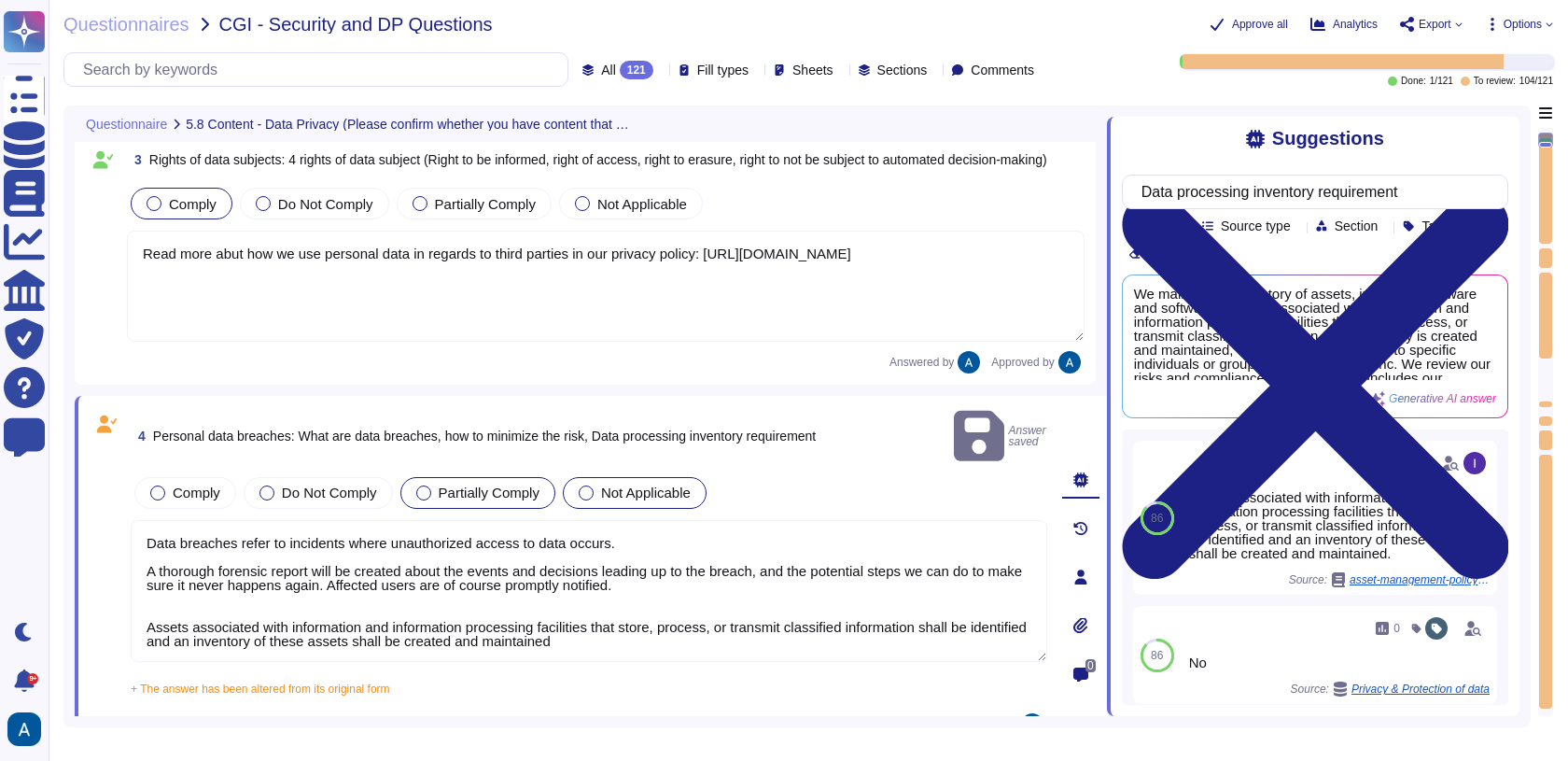
scroll to position [471, 0]
click at [590, 485] on div at bounding box center [587, 493] width 15 height 15
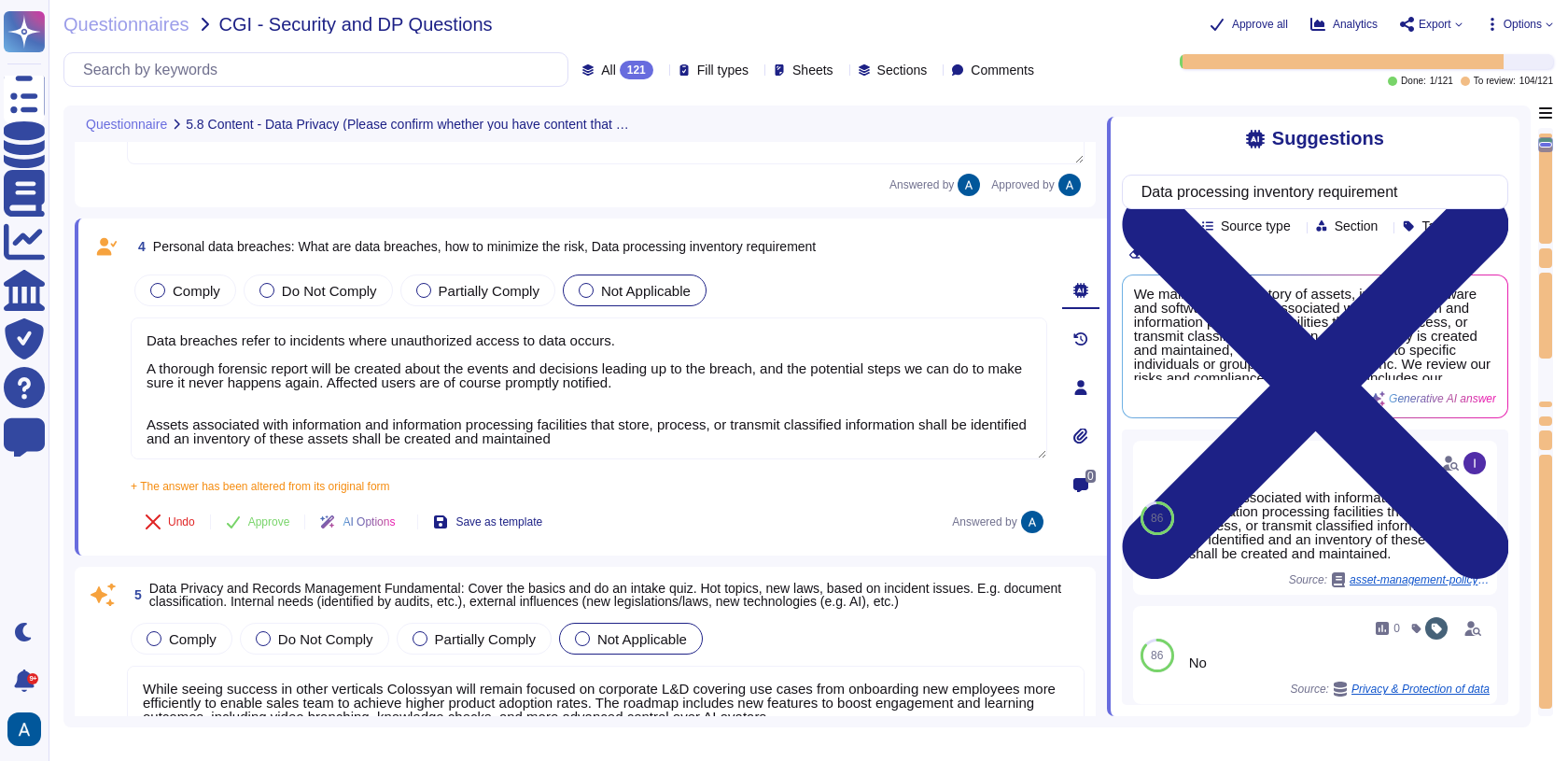
scroll to position [672, 0]
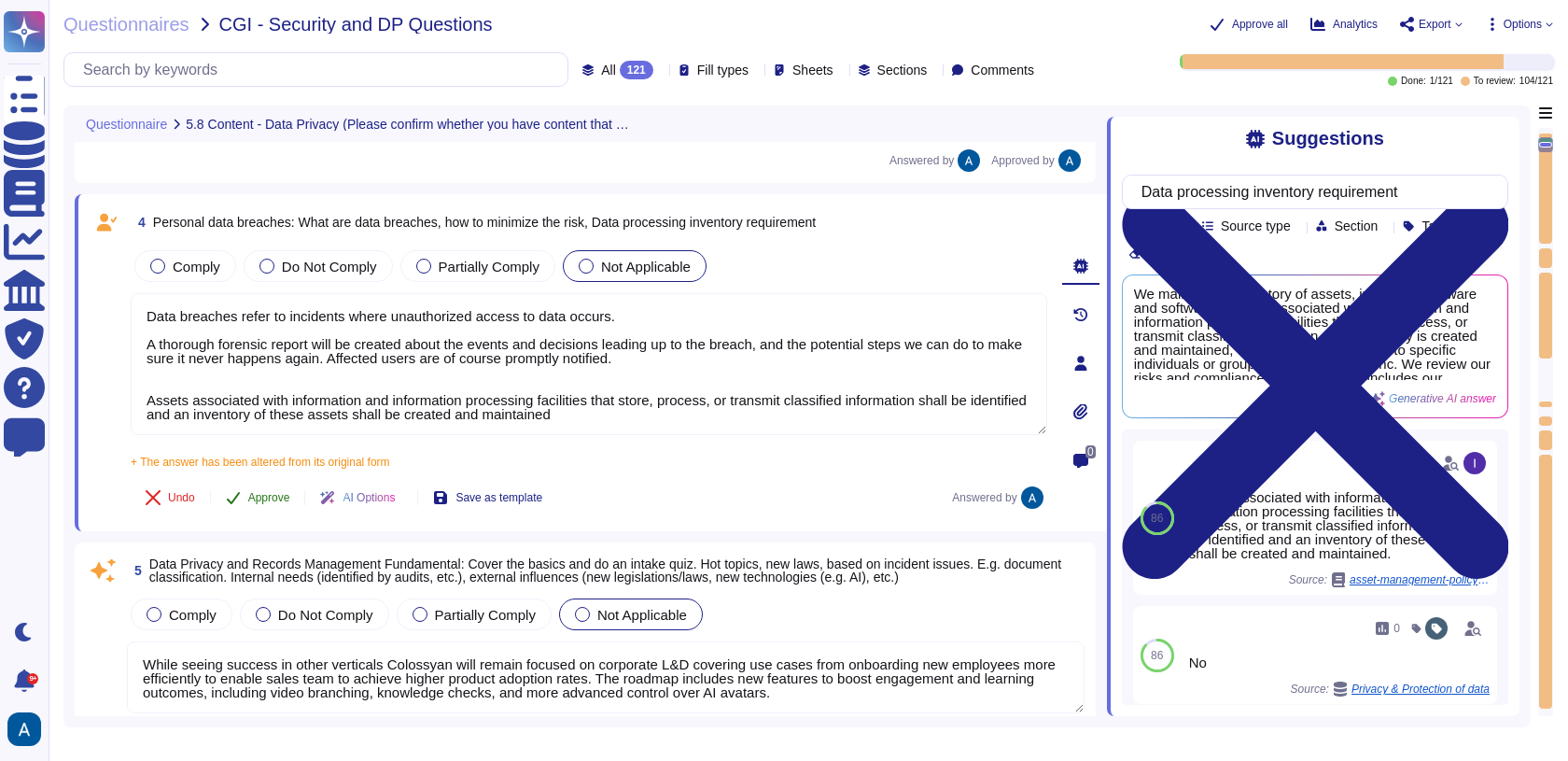
click at [280, 494] on span "Approve" at bounding box center [269, 497] width 42 height 12
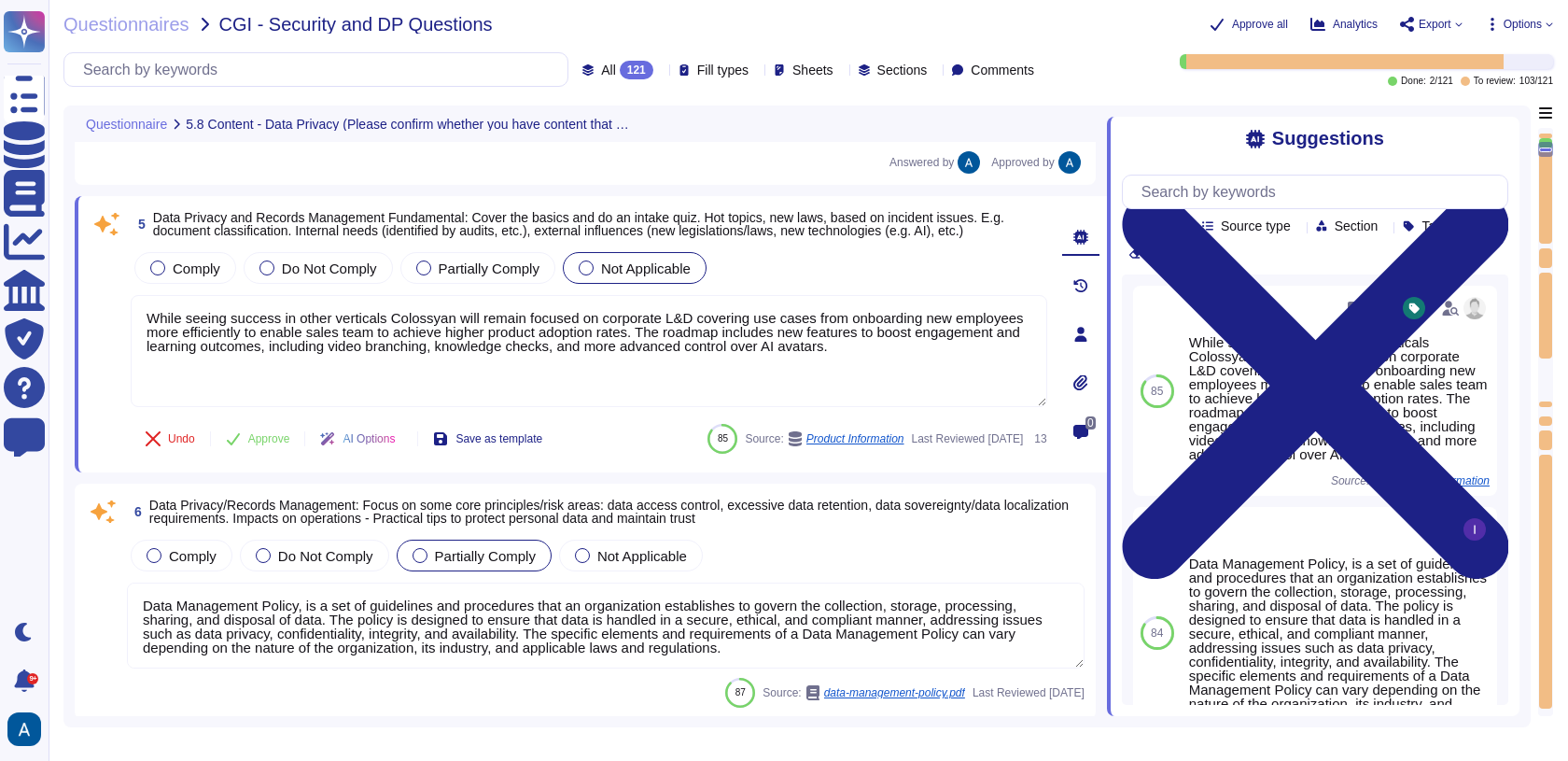
type textarea "While seeing success in other verticals Colossyan will remain focused on corpor…"
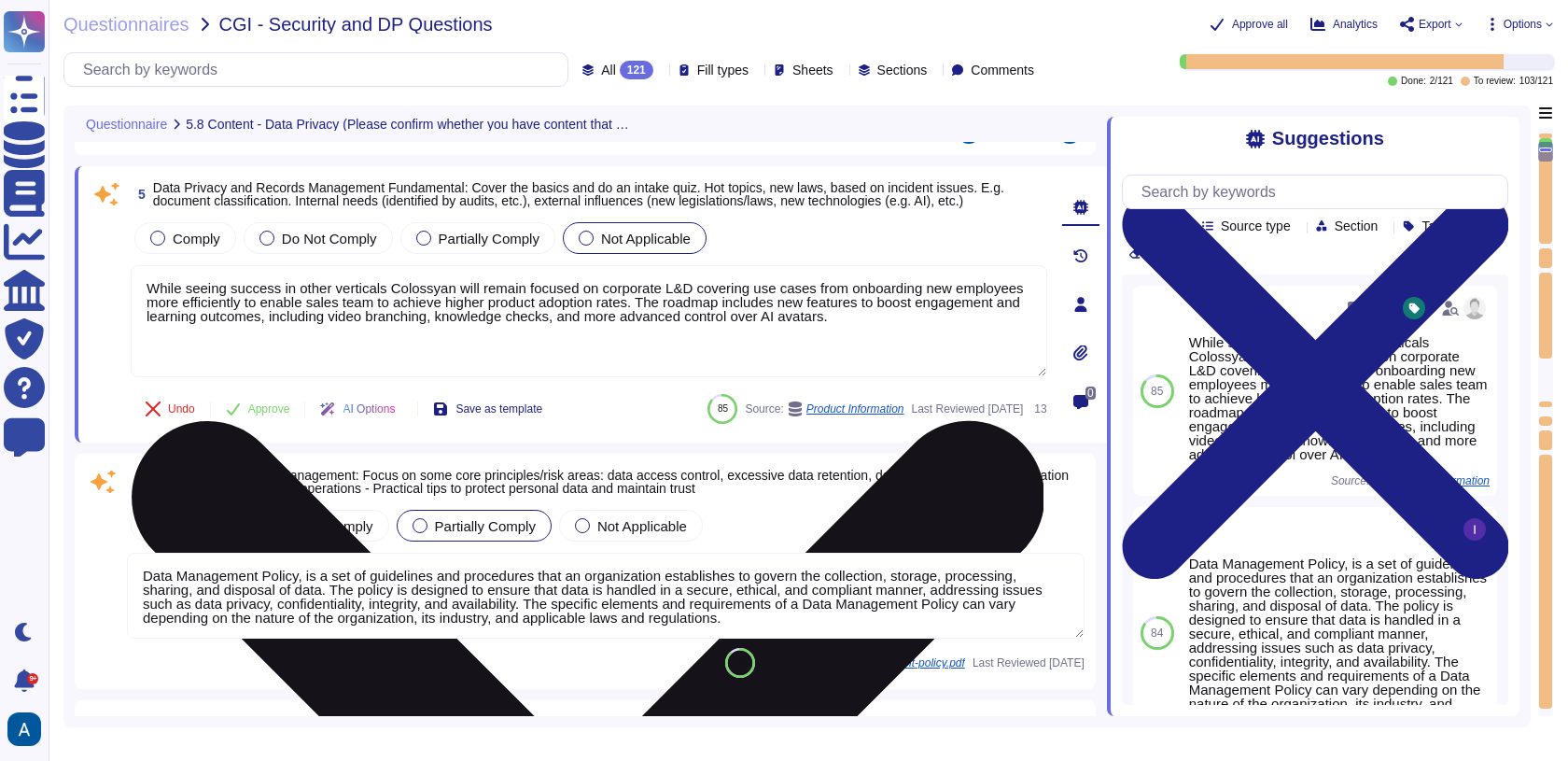
click at [401, 340] on textarea "While seeing success in other verticals Colossyan will remain focused on corpor…" at bounding box center [589, 321] width 917 height 112
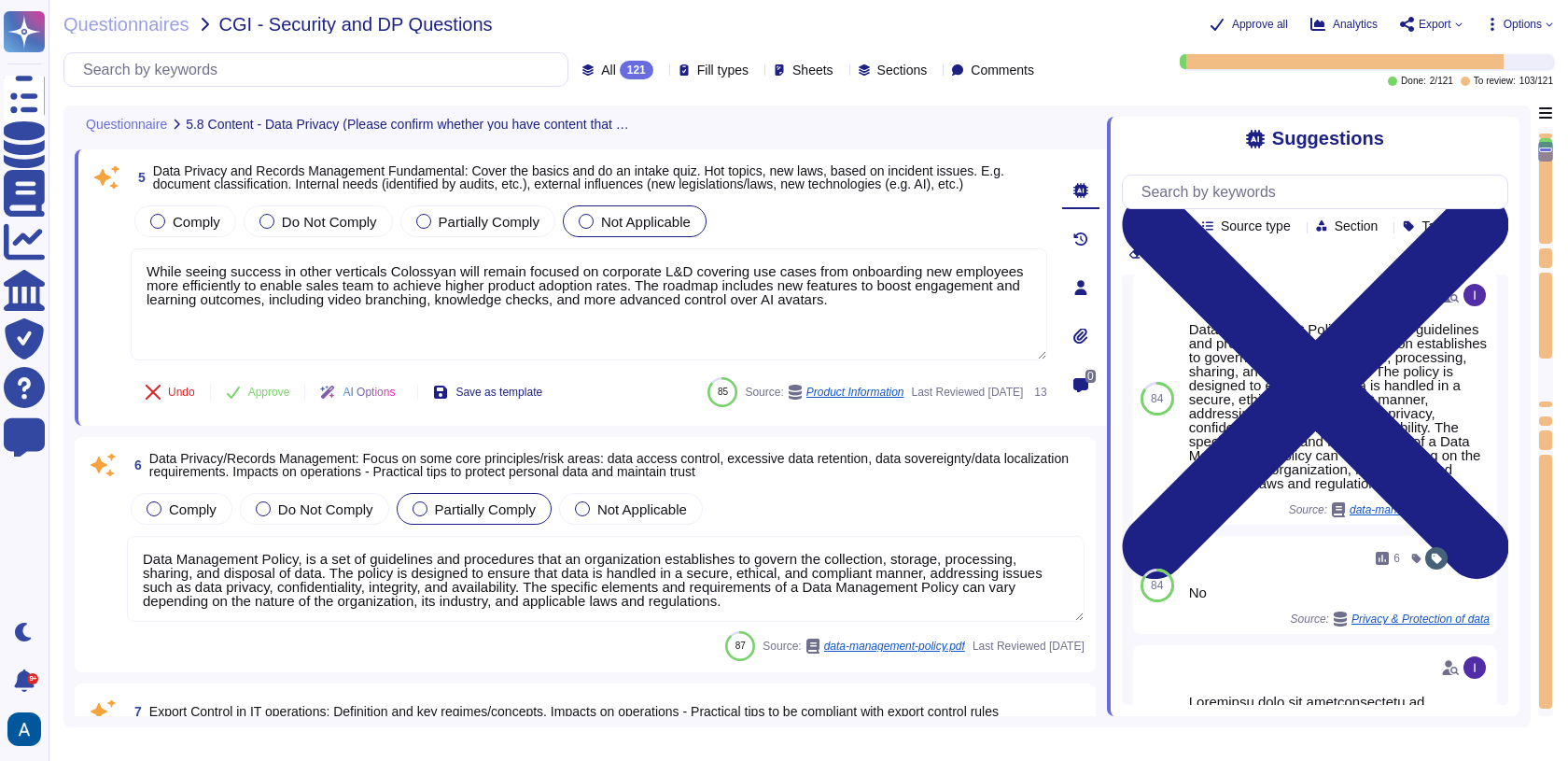
scroll to position [281, 0]
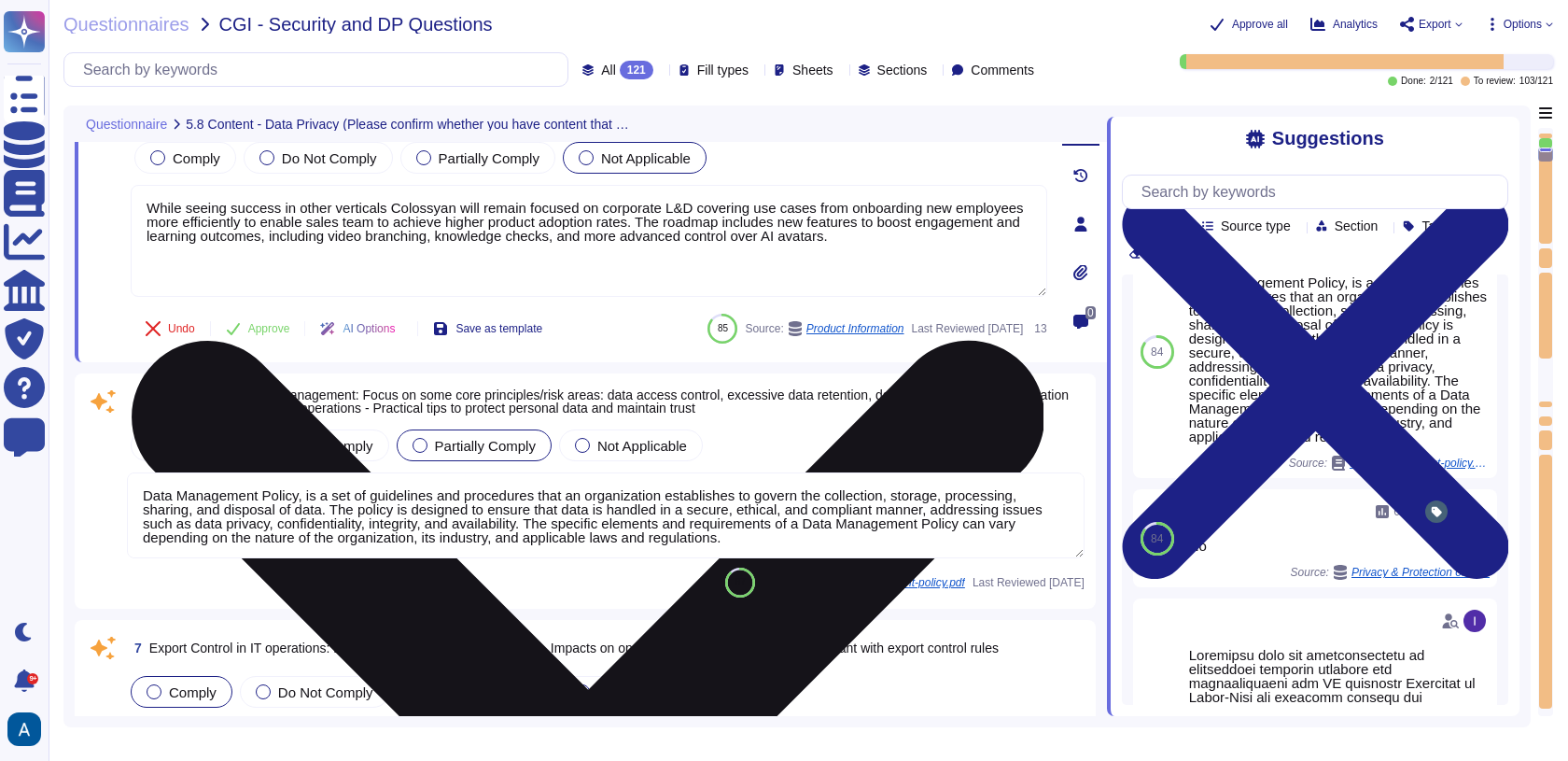
type textarea "Our security organization is structured with a hierarchical management system t…"
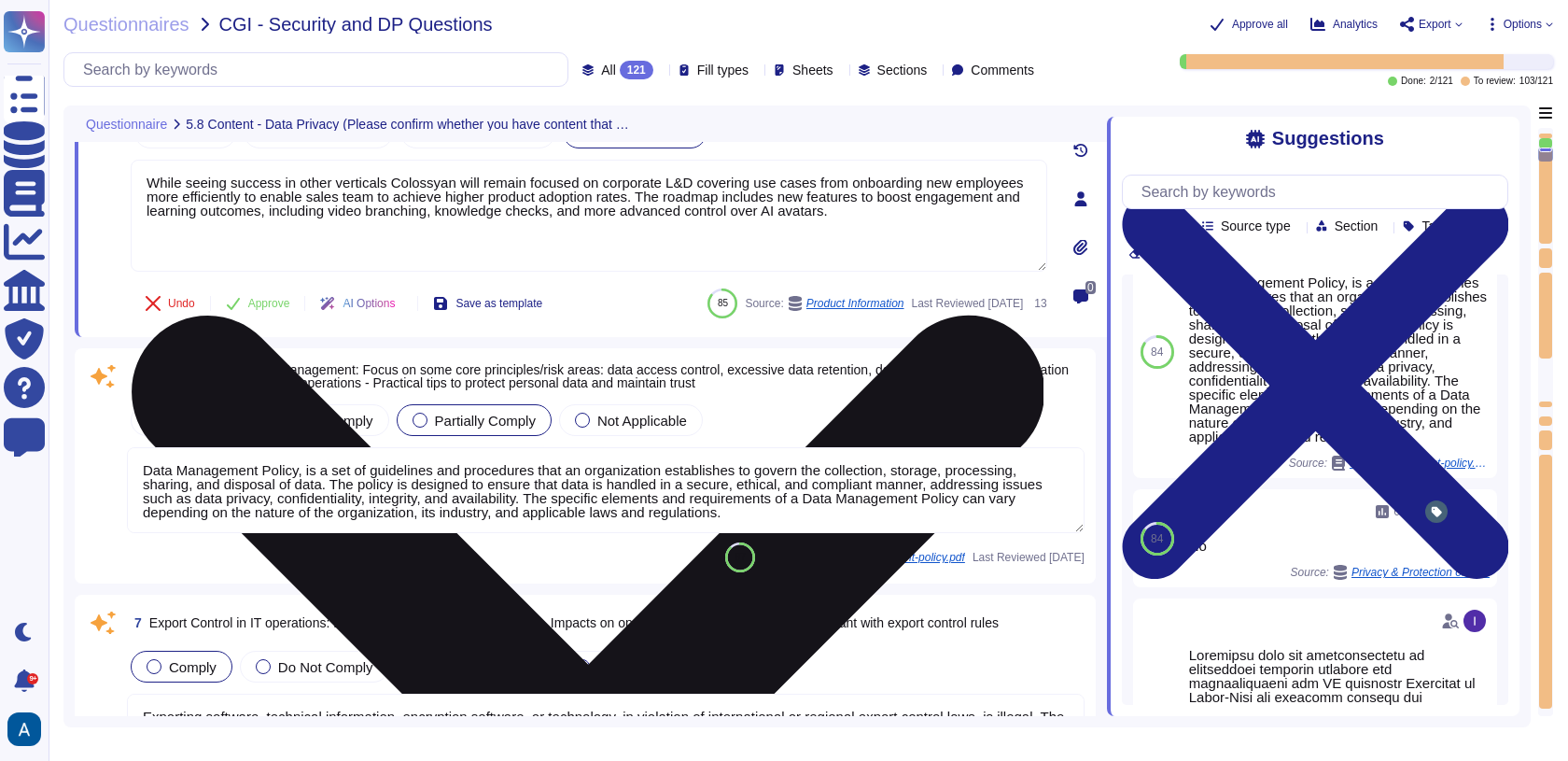
scroll to position [1083, 0]
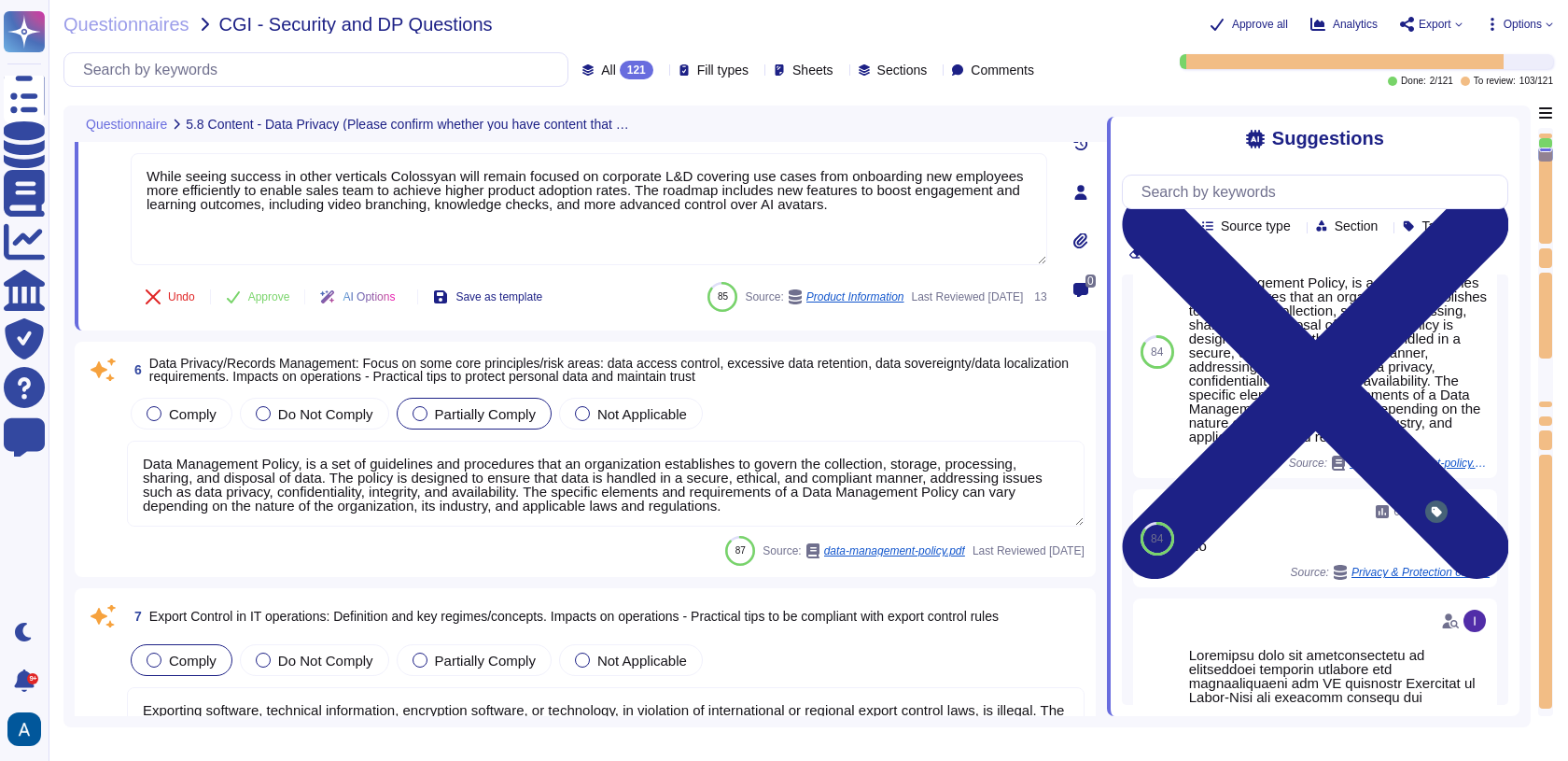
click at [784, 485] on textarea "Data Management Policy, is a set of guidelines and procedures that an organizat…" at bounding box center [606, 483] width 958 height 86
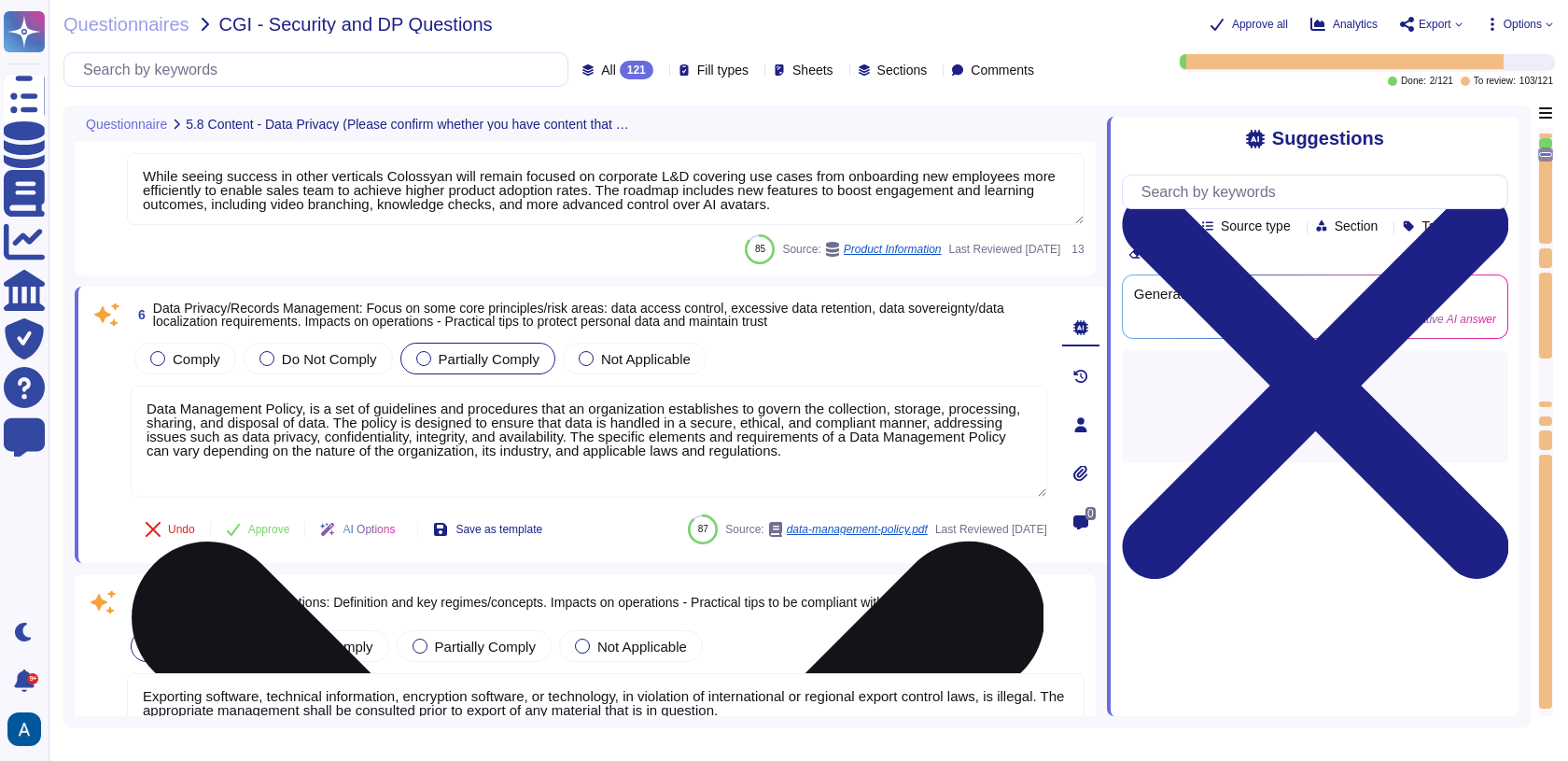
scroll to position [0, 0]
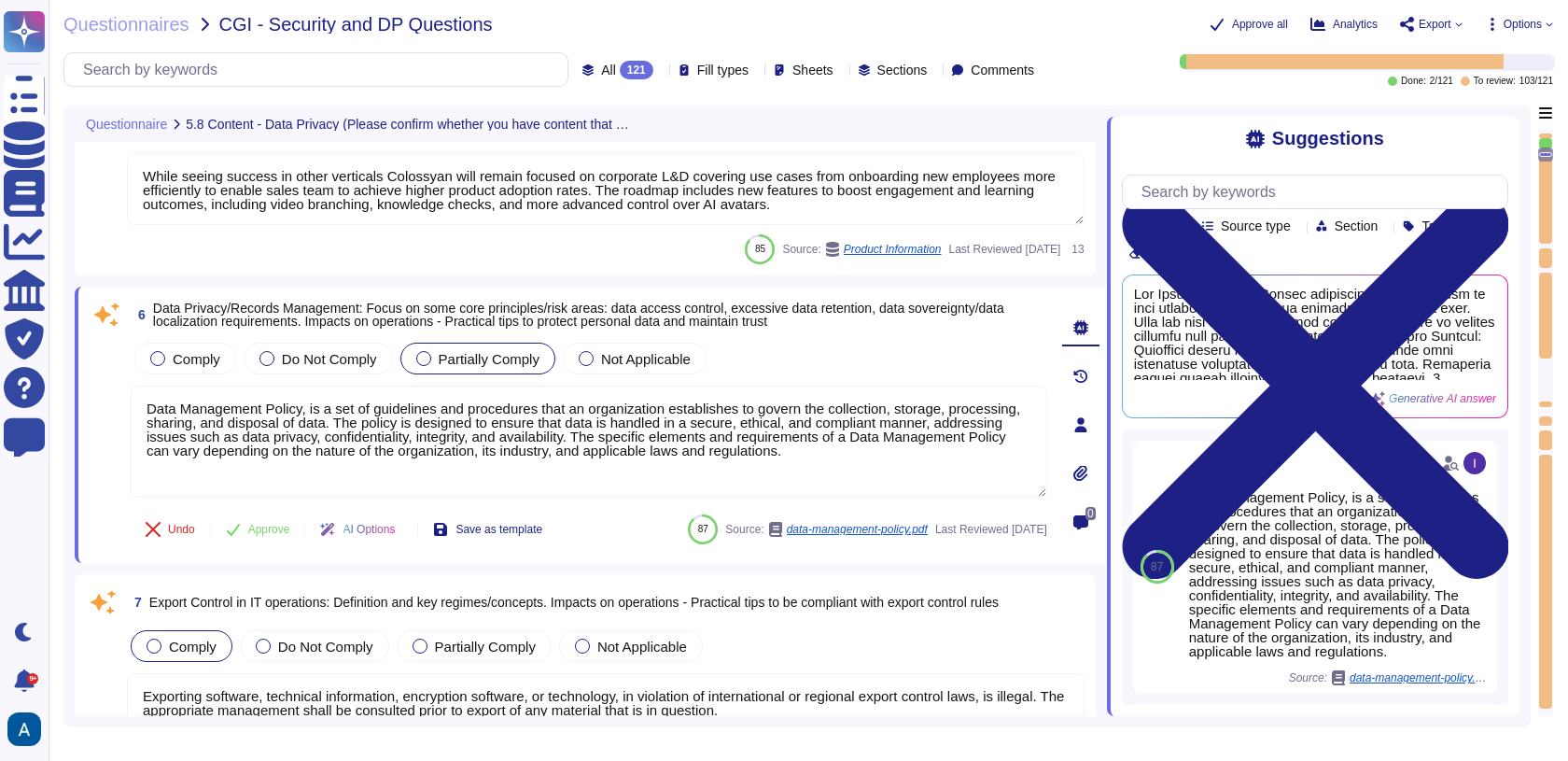
click at [1068, 249] on icon at bounding box center [1068, 249] width 0 height 0
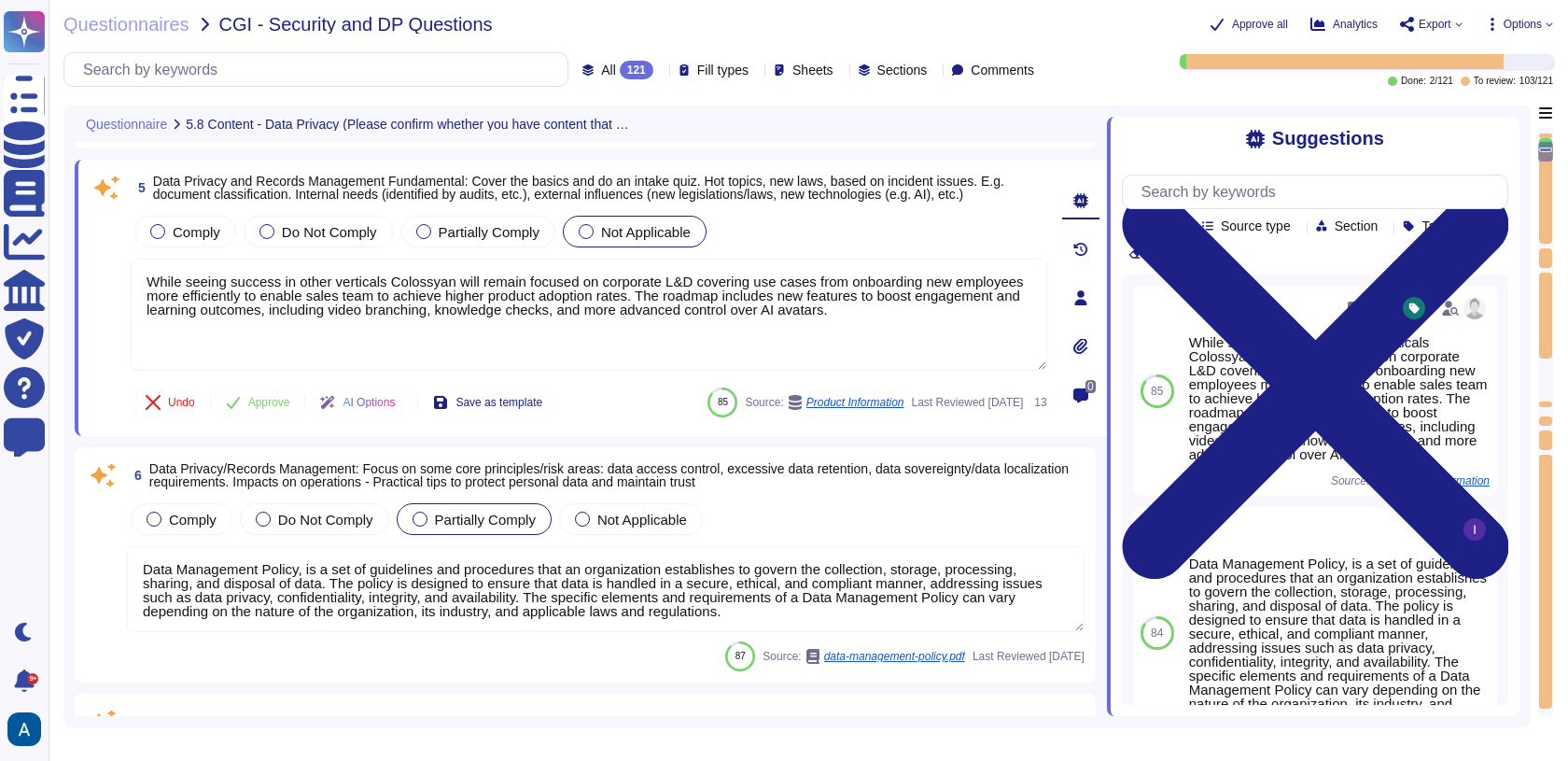
scroll to position [962, 0]
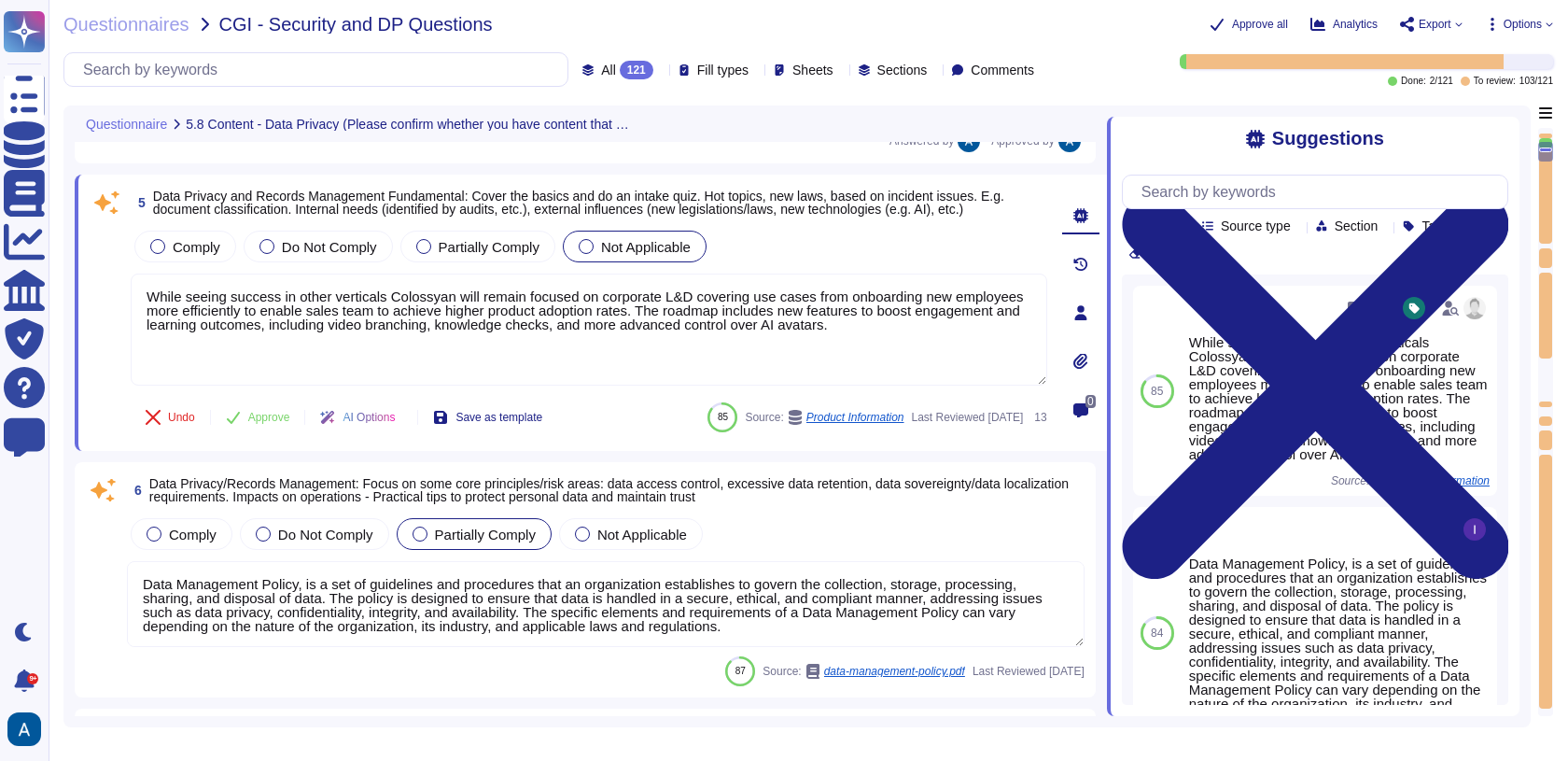
click at [743, 609] on textarea "Data Management Policy, is a set of guidelines and procedures that an organizat…" at bounding box center [606, 603] width 958 height 86
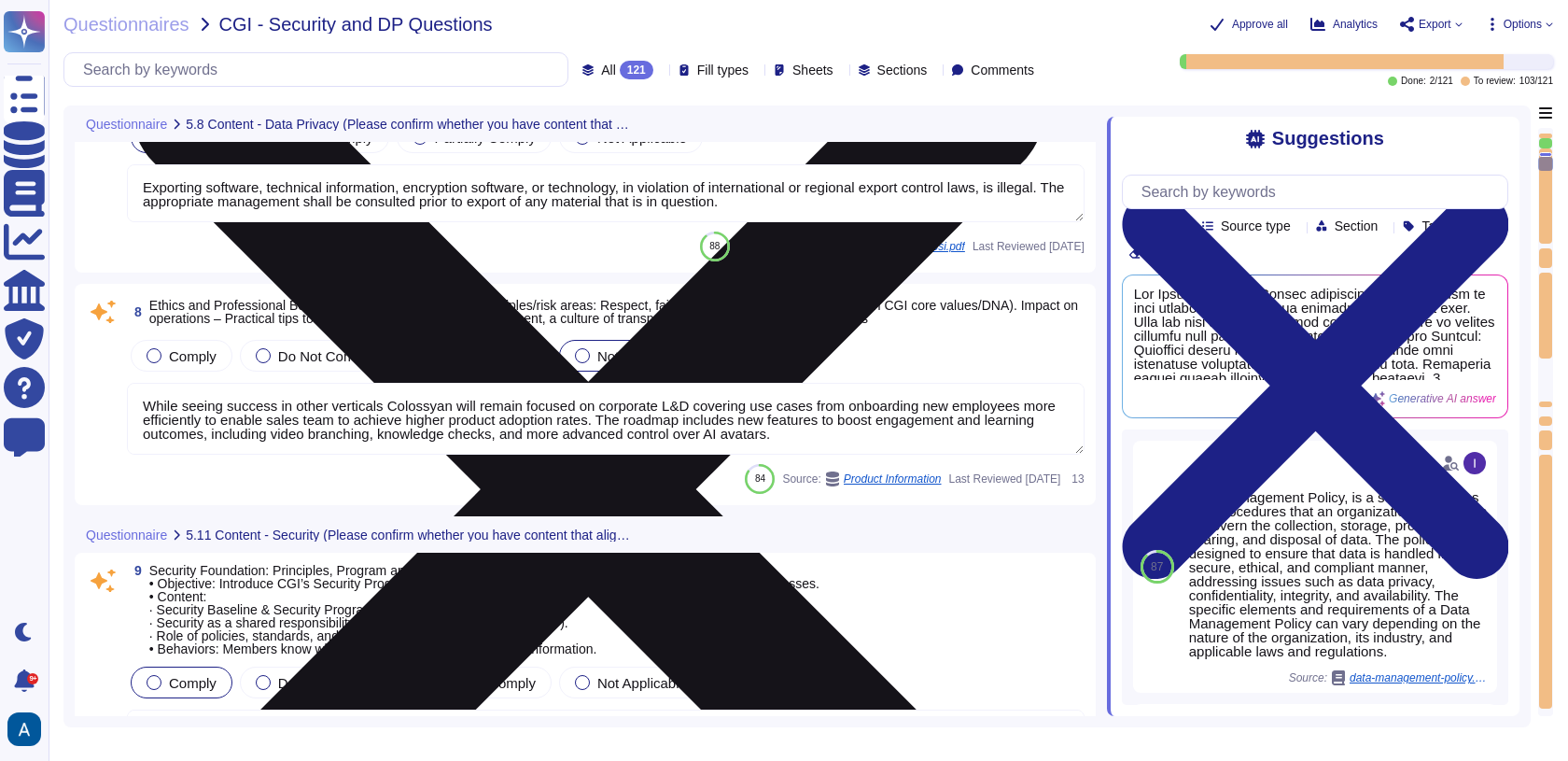
scroll to position [1602, 0]
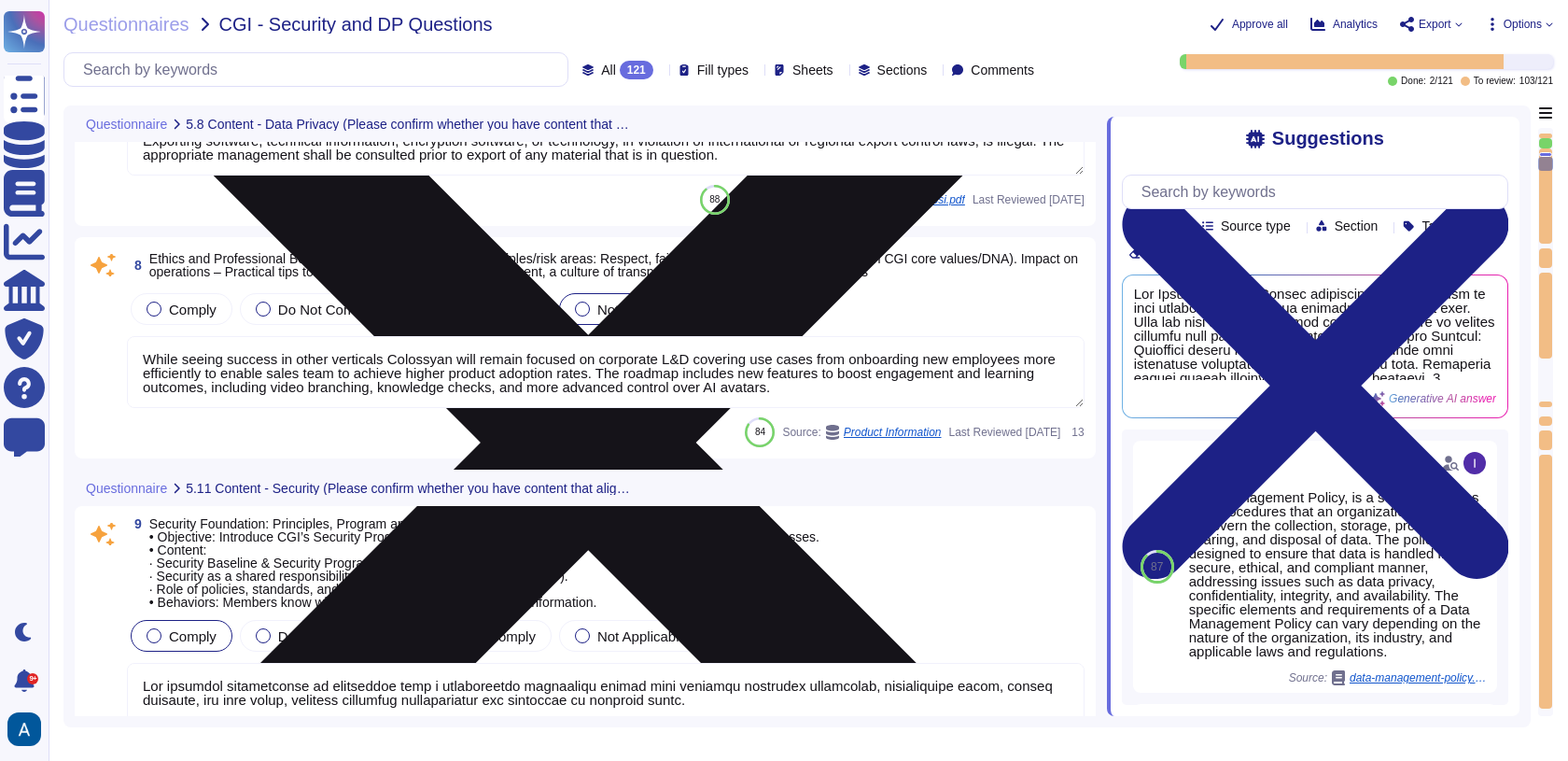
type textarea "Social Engineering Attacks: Manipulative techniques used to deceive individuals…"
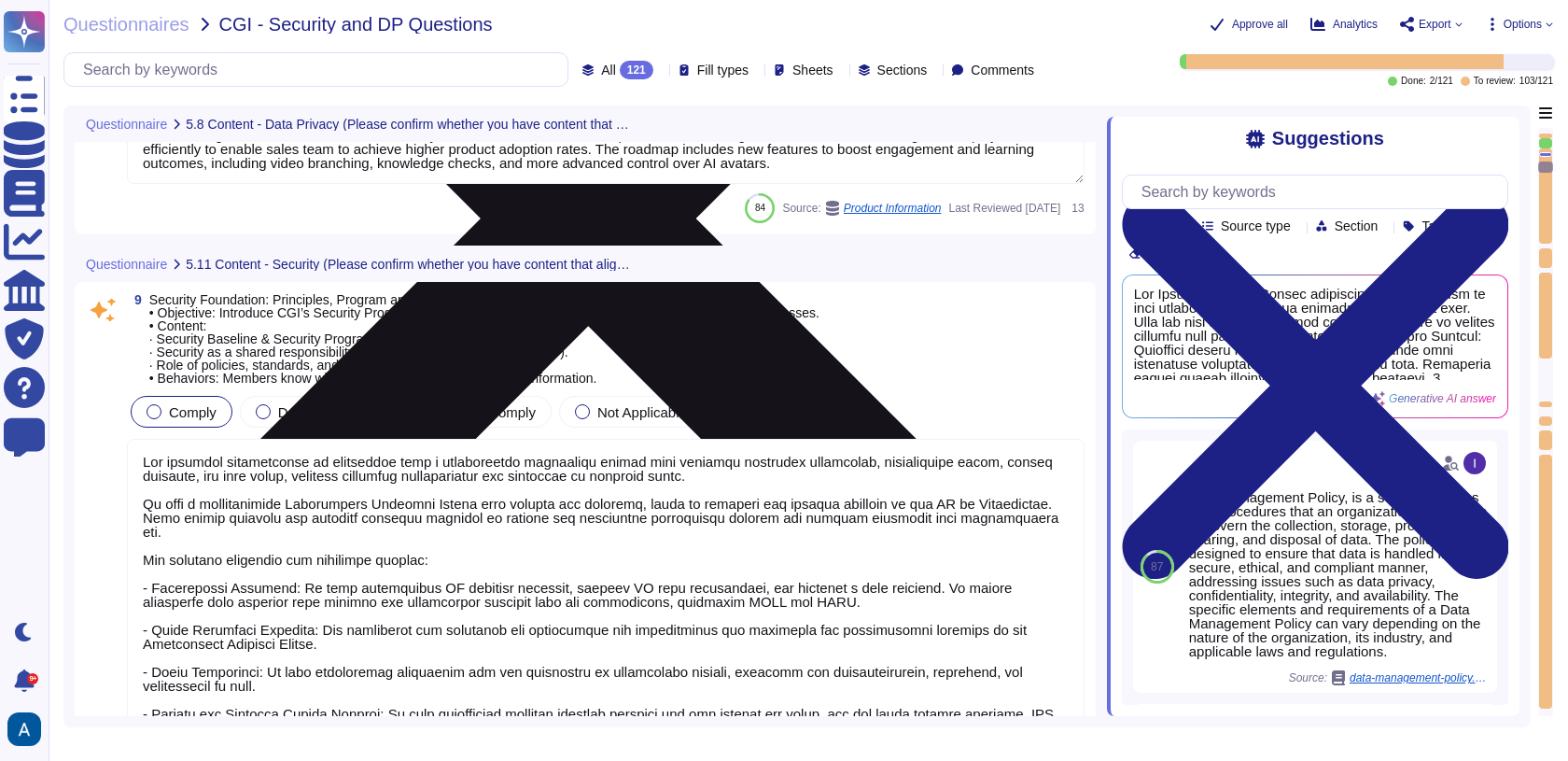
scroll to position [1, 0]
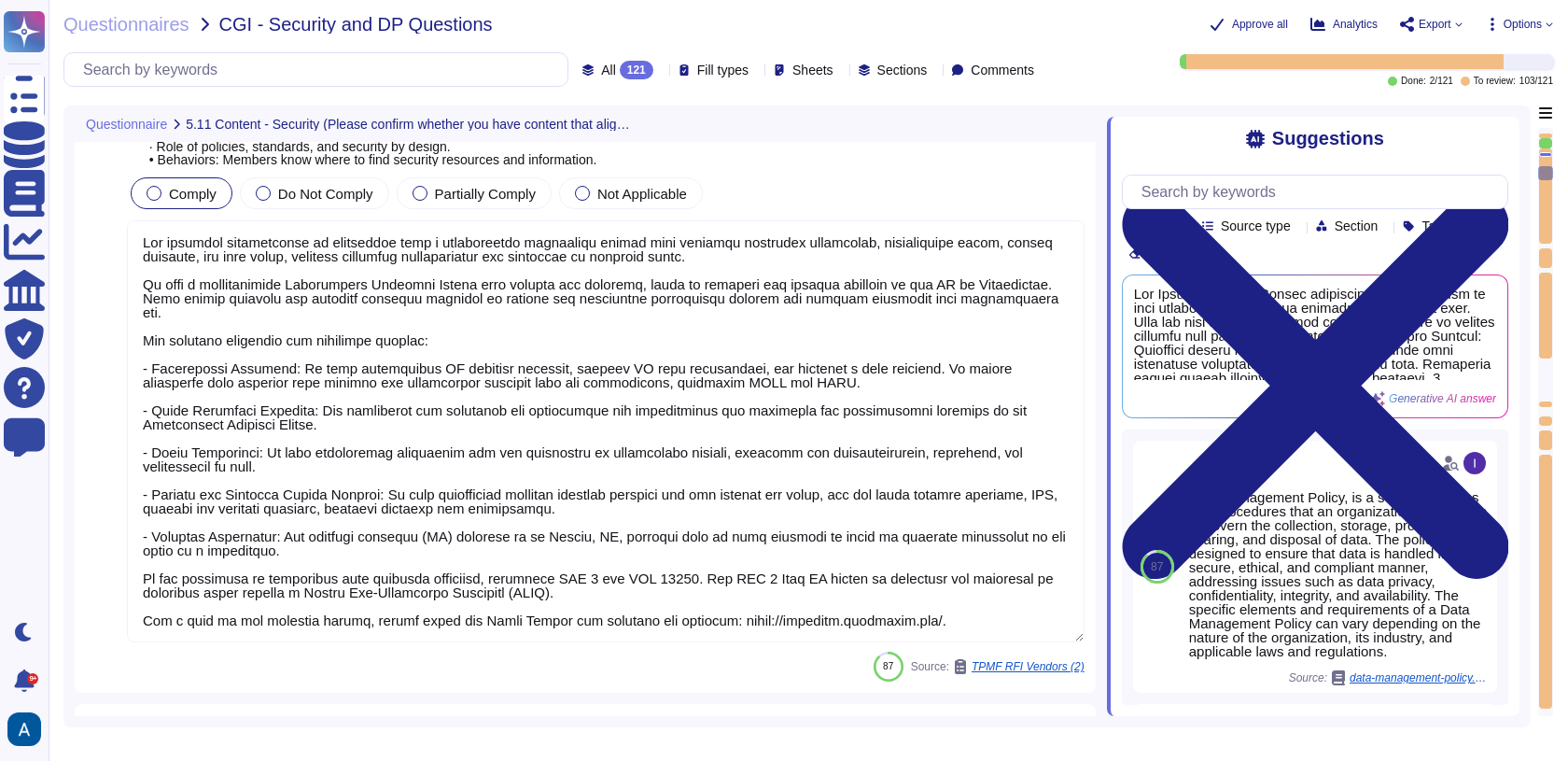
type textarea "To protect member and client systems from credential exploitation and identity …"
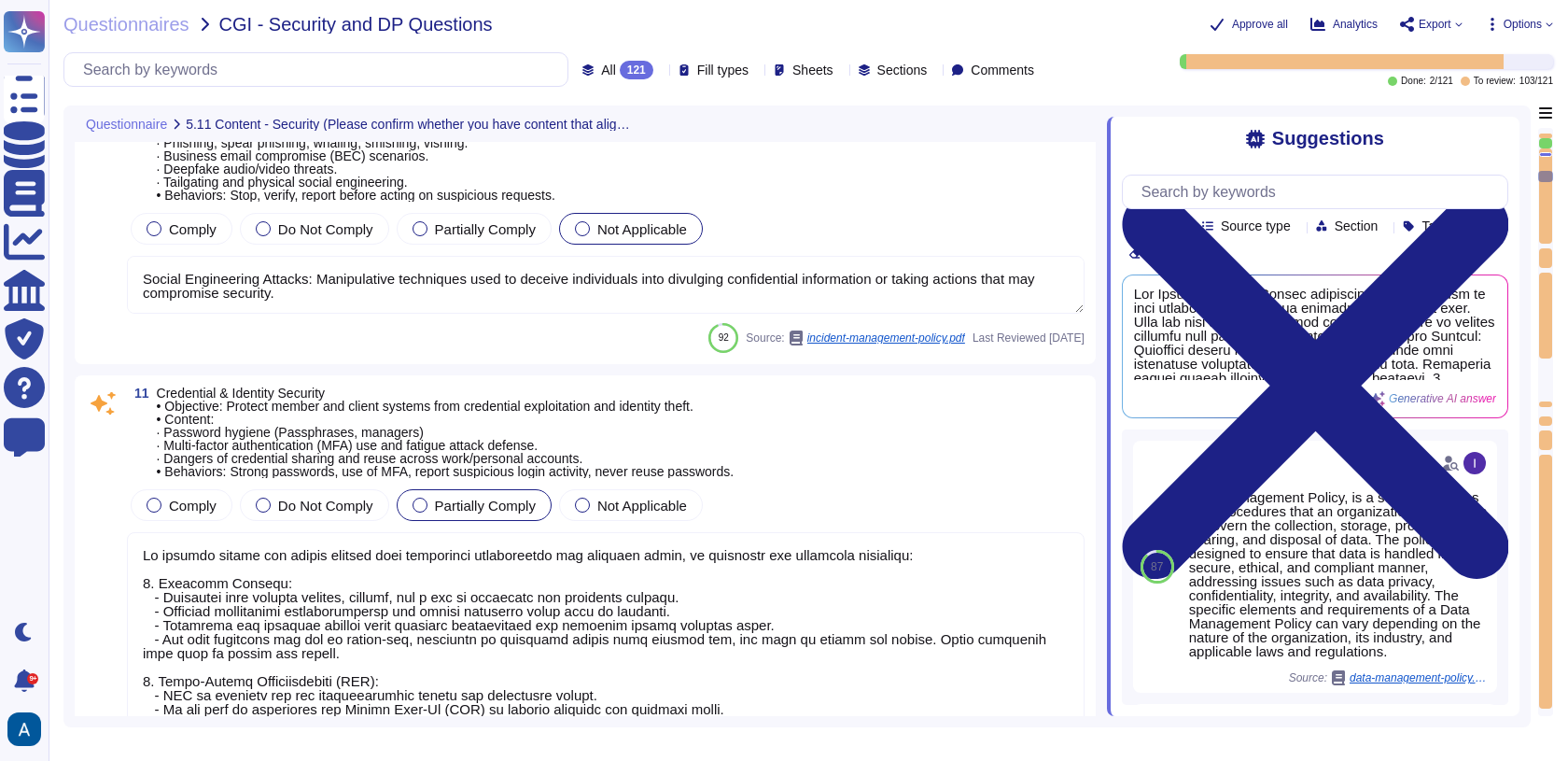
type textarea "- Objective: Ensure members know how to label, handle, store, share, and dispos…"
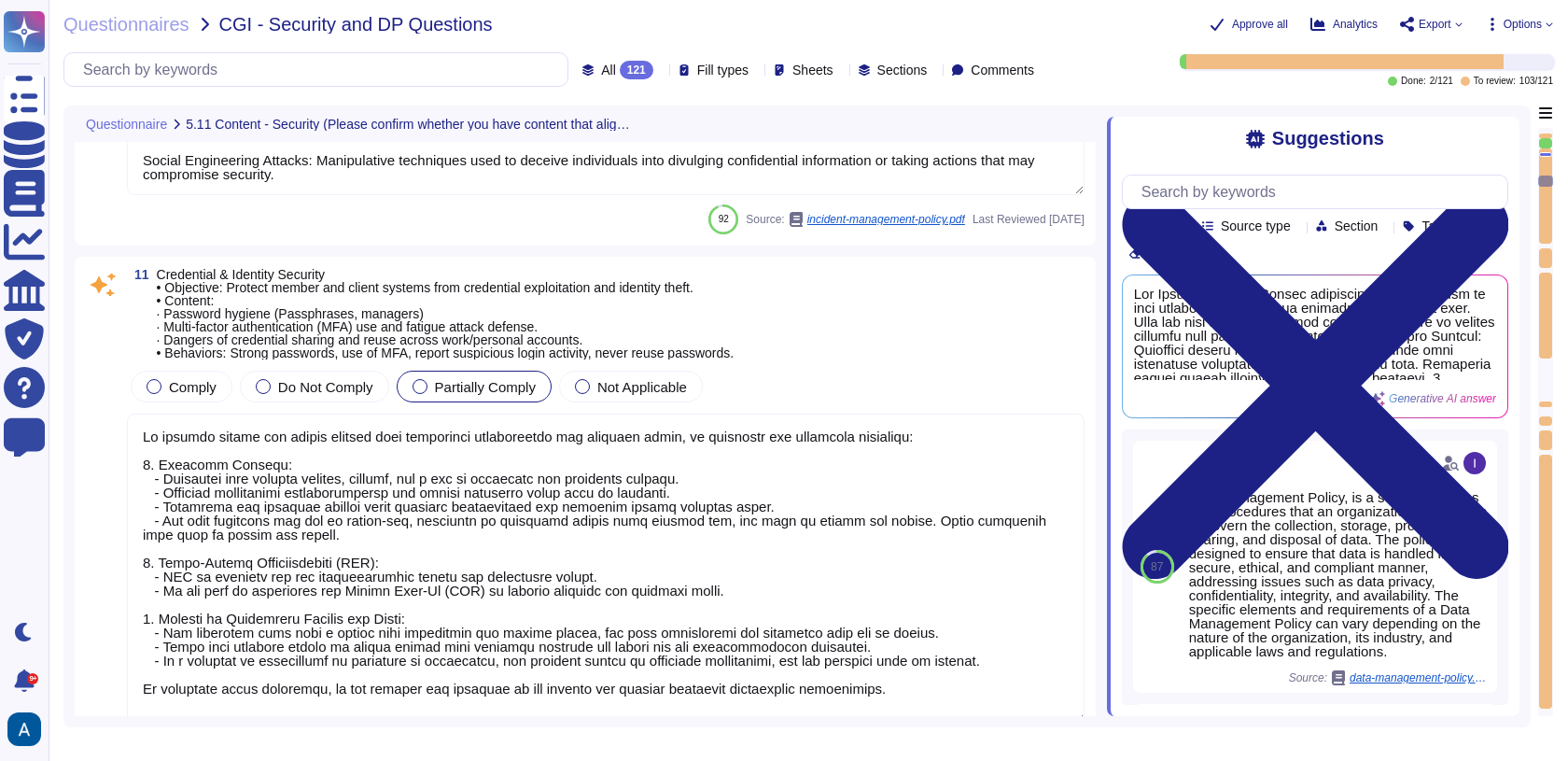
type textarea "To secure devices and collaboration platforms in an "anywhere, anytime" work en…"
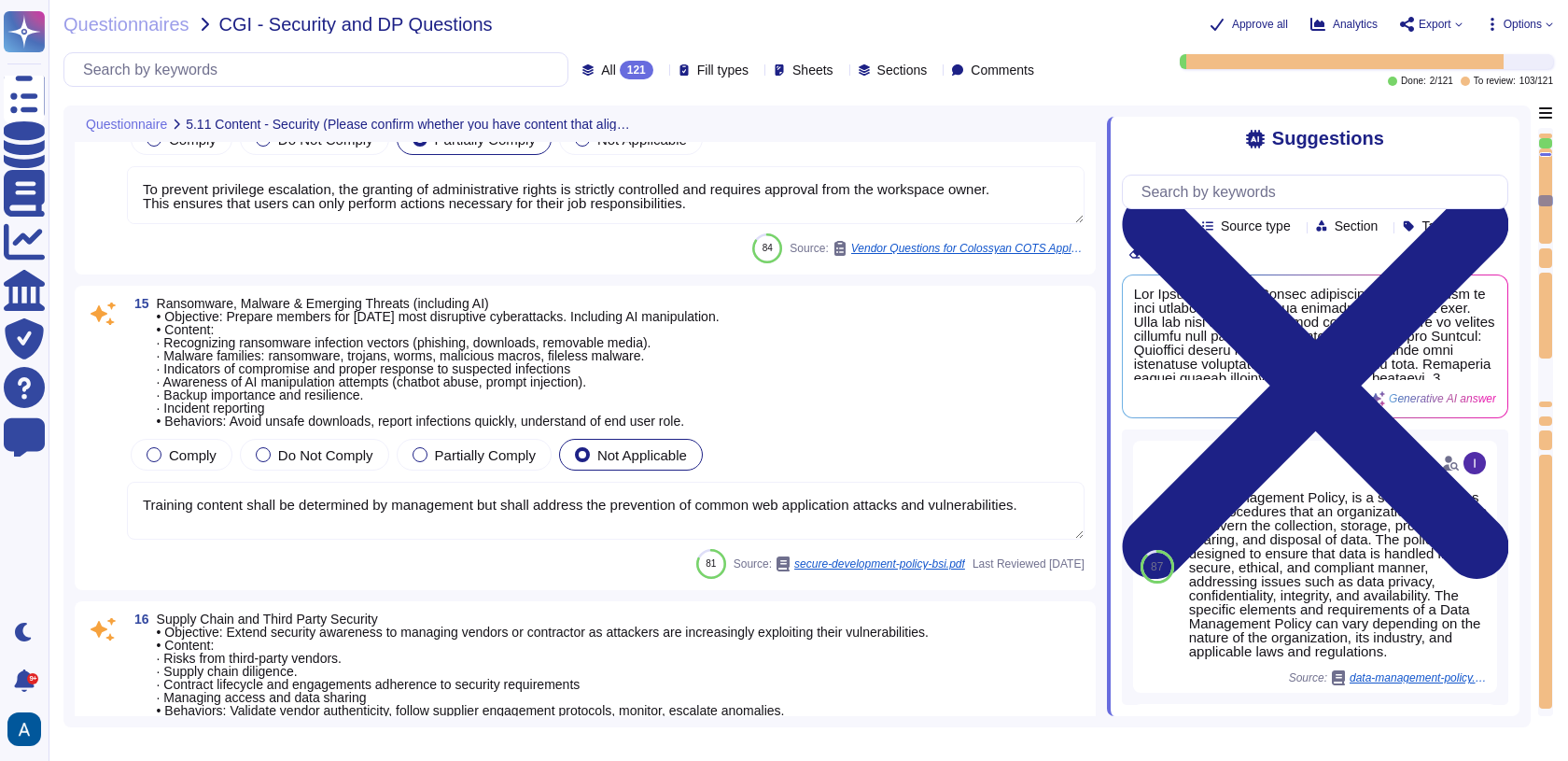
type textarea "To prevent privilege escalation, the granting of administrative rights is stric…"
type textarea "Training content shall be determined by management but shall address the preven…"
type textarea "- Objective: Extend security awareness to managing vendors or contractors to mi…"
type textarea "To address physical security and hybrid work protection, we have implemented se…"
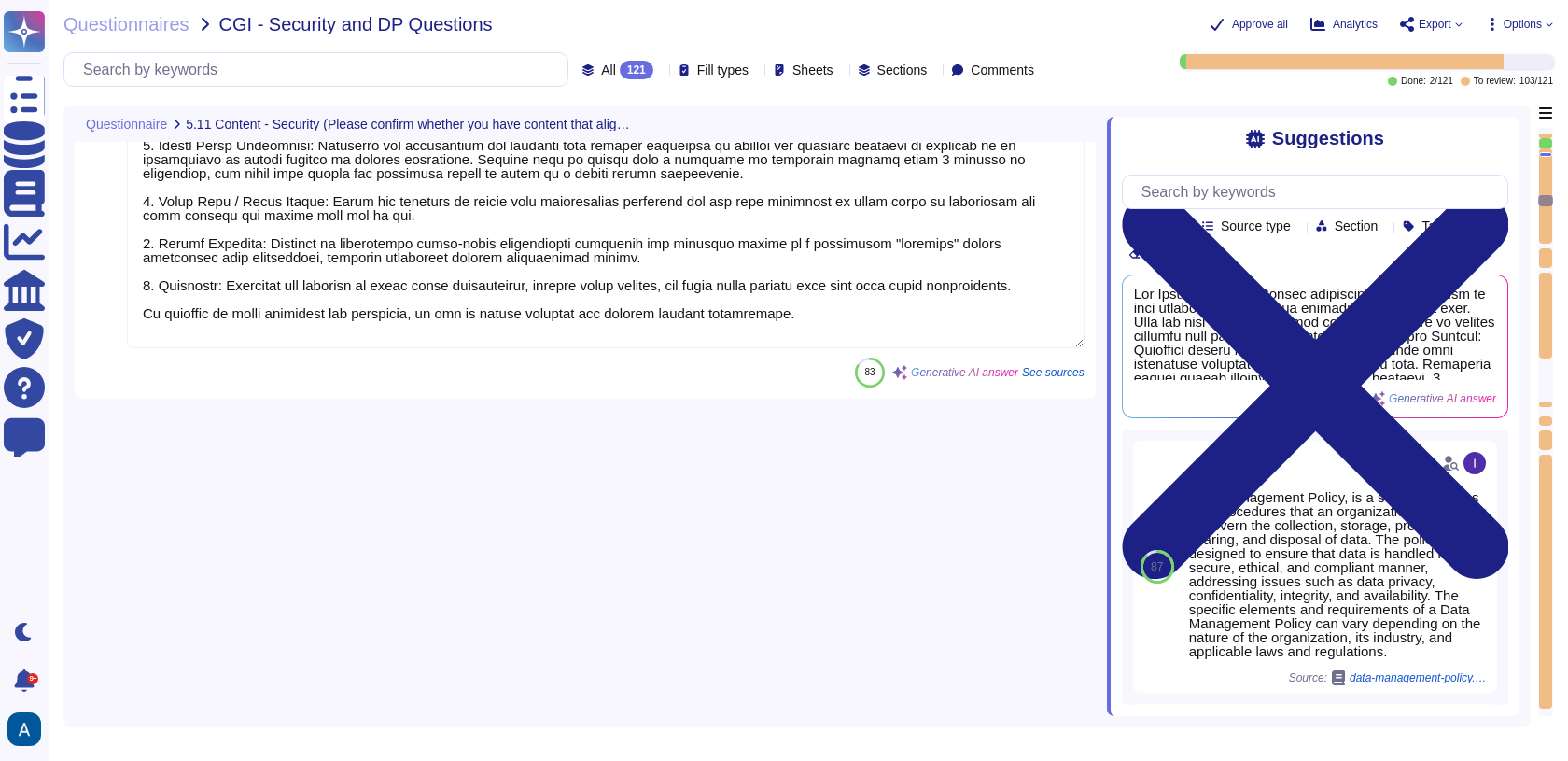
scroll to position [6080, 0]
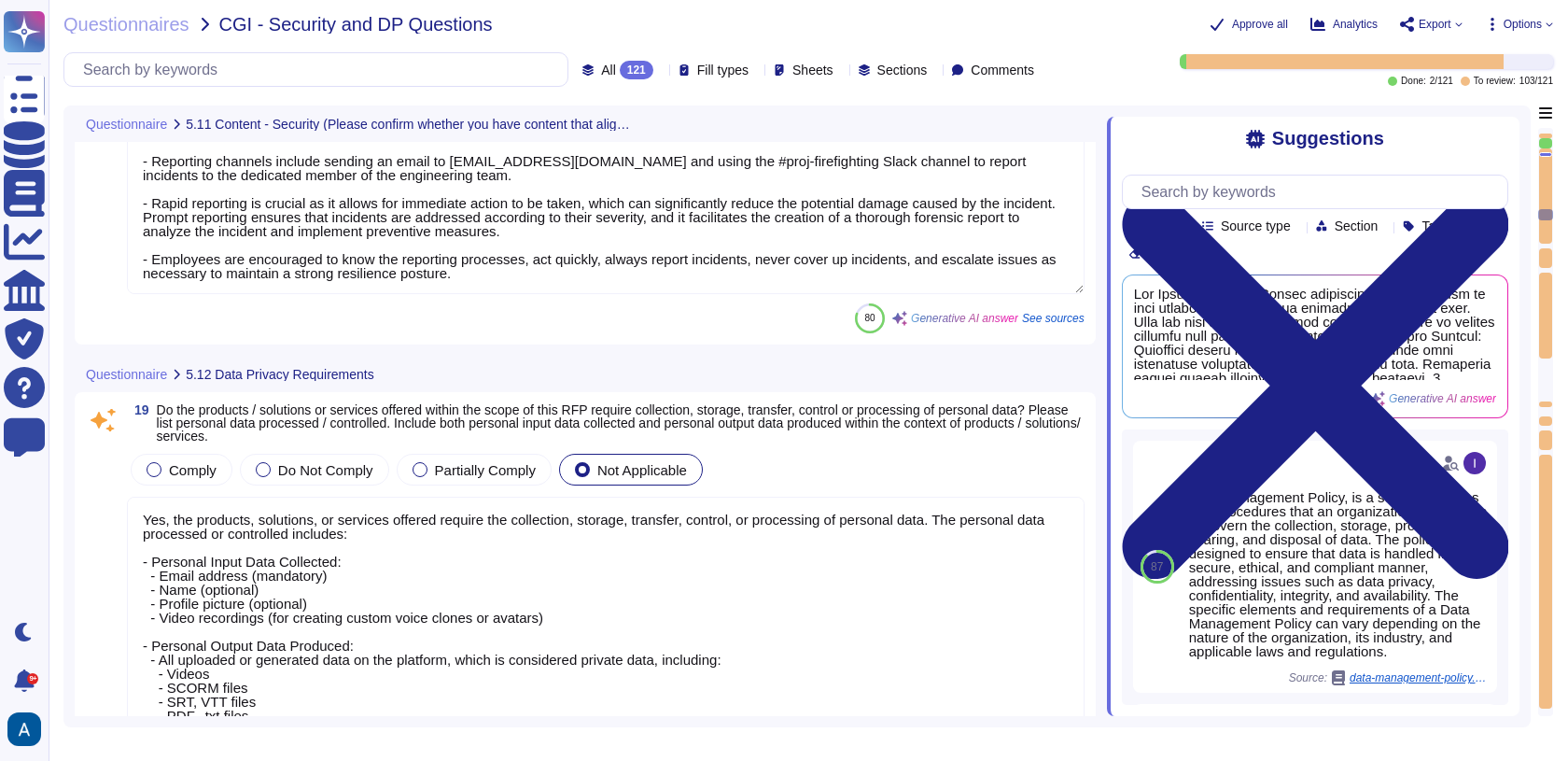
type textarea "- A security incident includes known or suspected security events such as polic…"
type textarea "Yes, the products, solutions, or services offered require the collection, stora…"
type textarea "We prioritize supplier diversification to reduce reliance on a single source an…"
type textarea "Documentation is available and downloadable from Colossyan Trust Center: [URL][…"
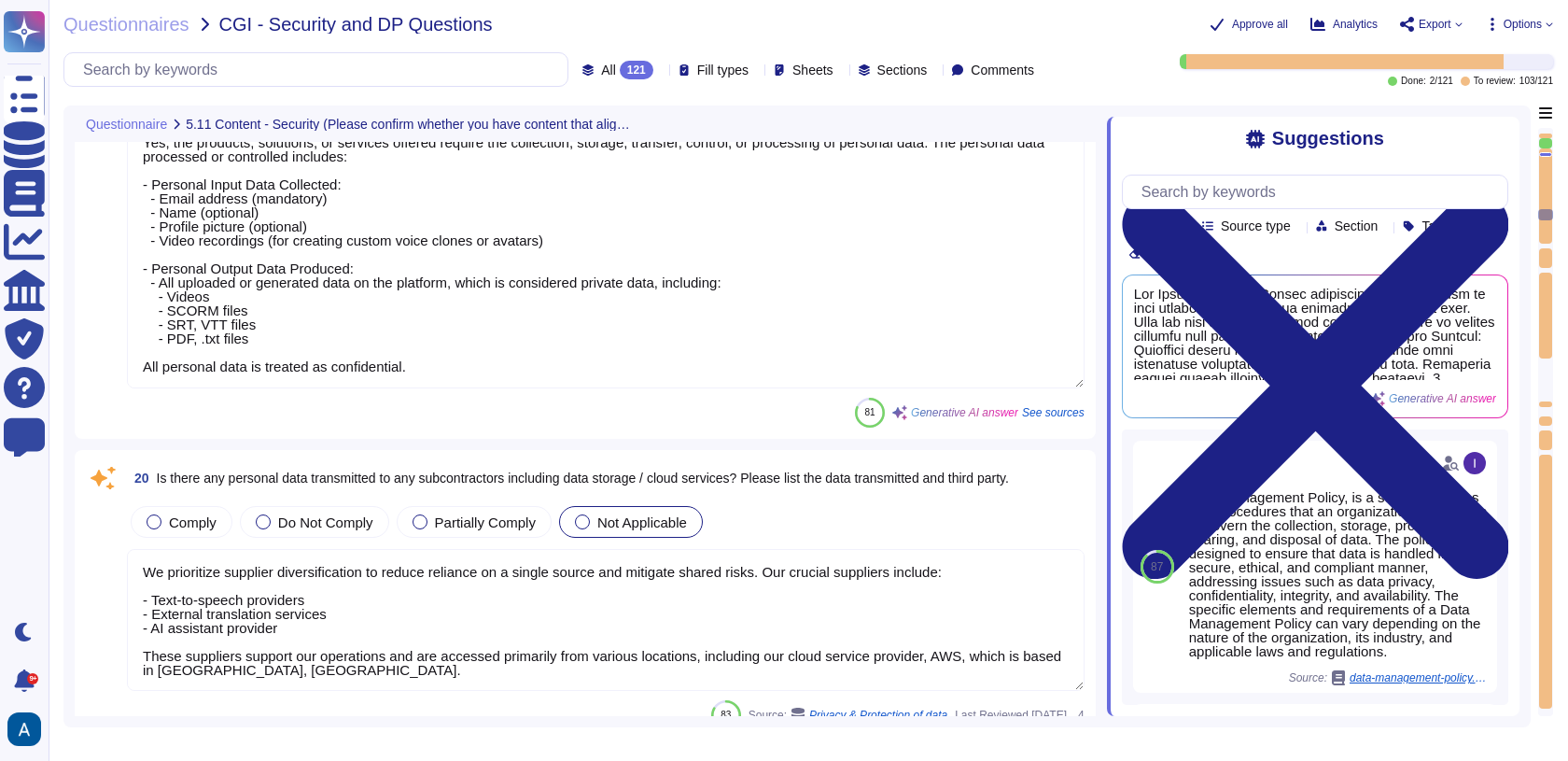
scroll to position [6535, 0]
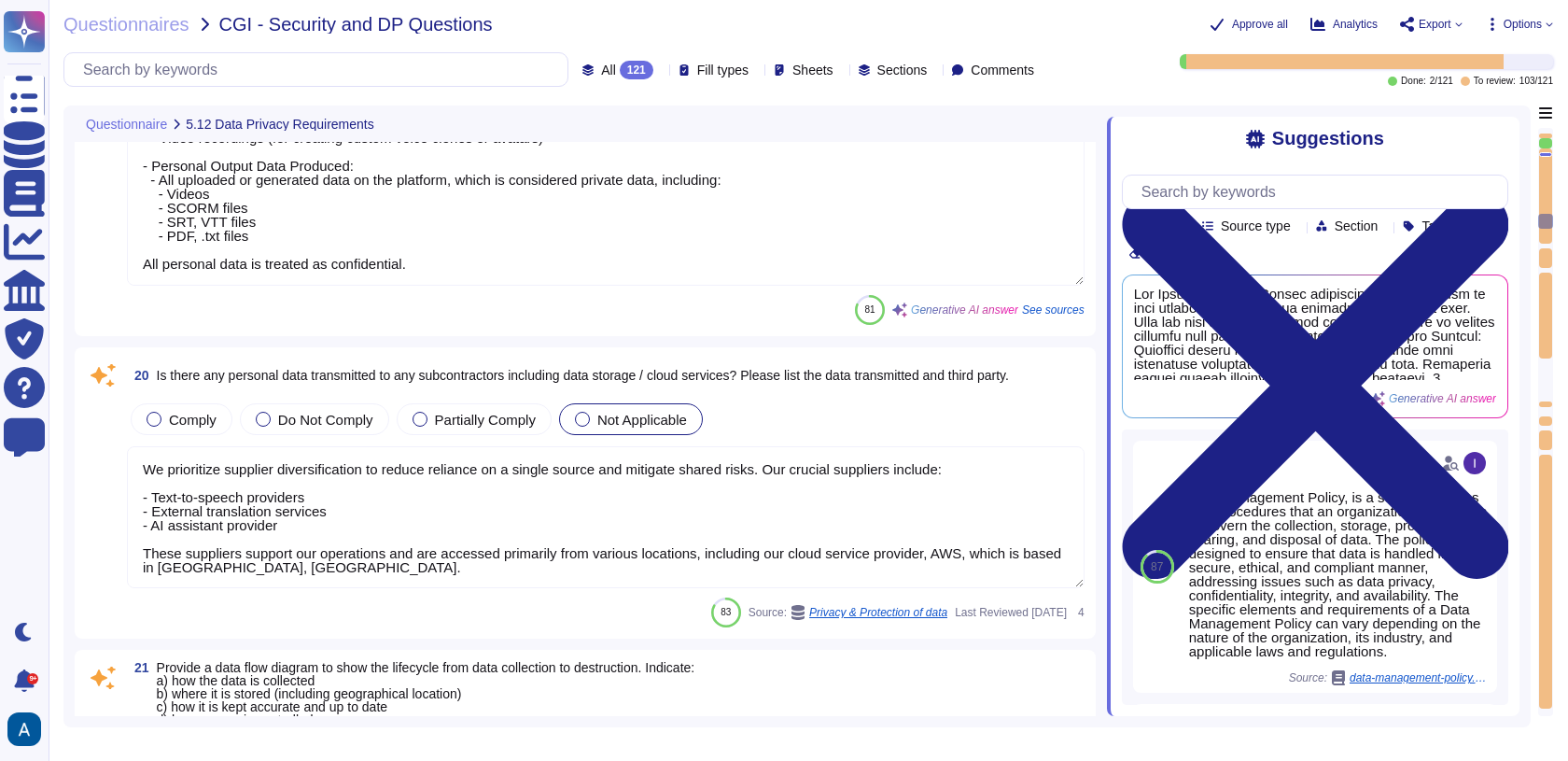
type textarea "Our pre-employment screening process for staff and contractors includes the fol…"
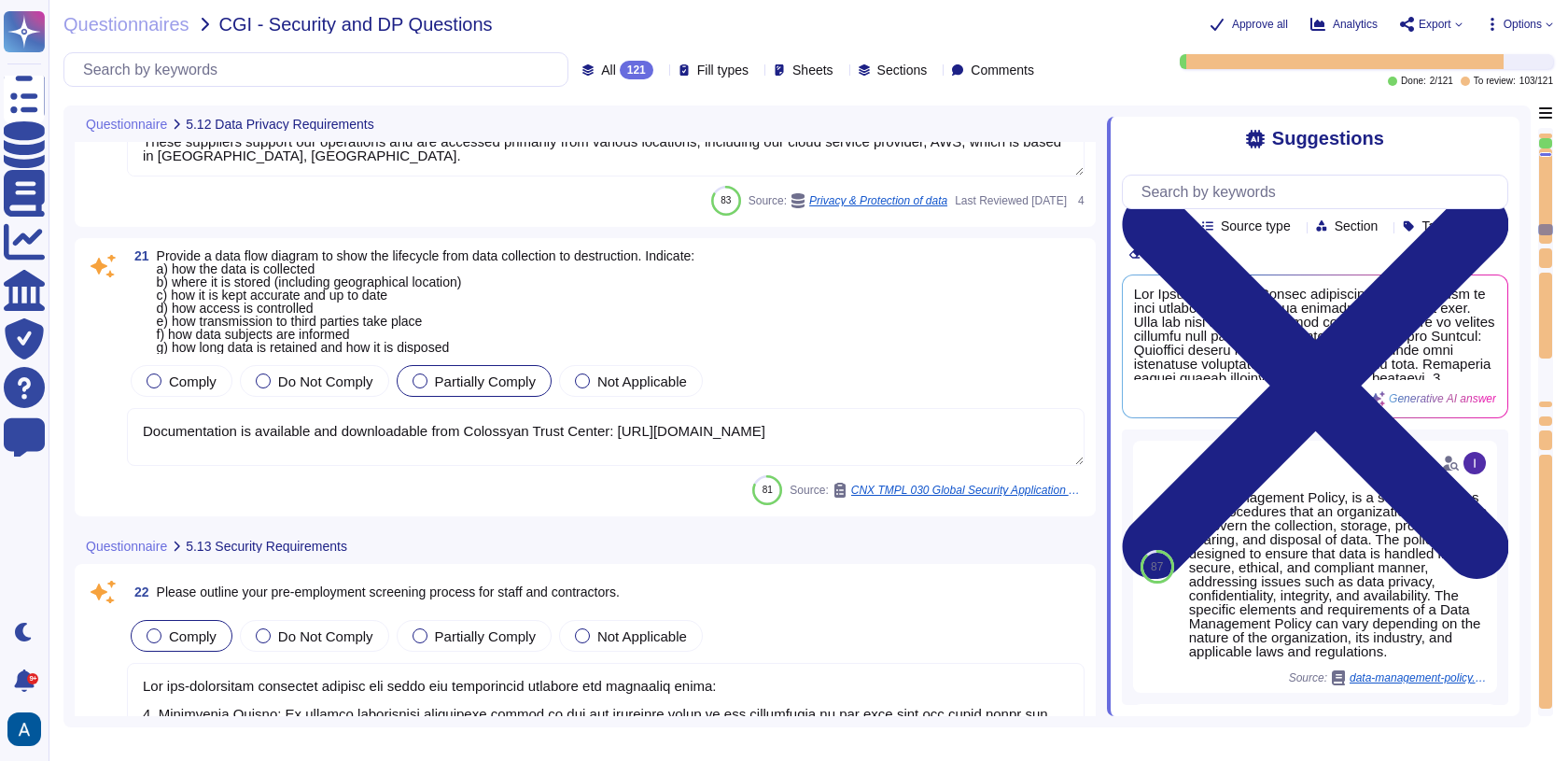
type textarea "Our security induction process includes the following key components: 1. Mandat…"
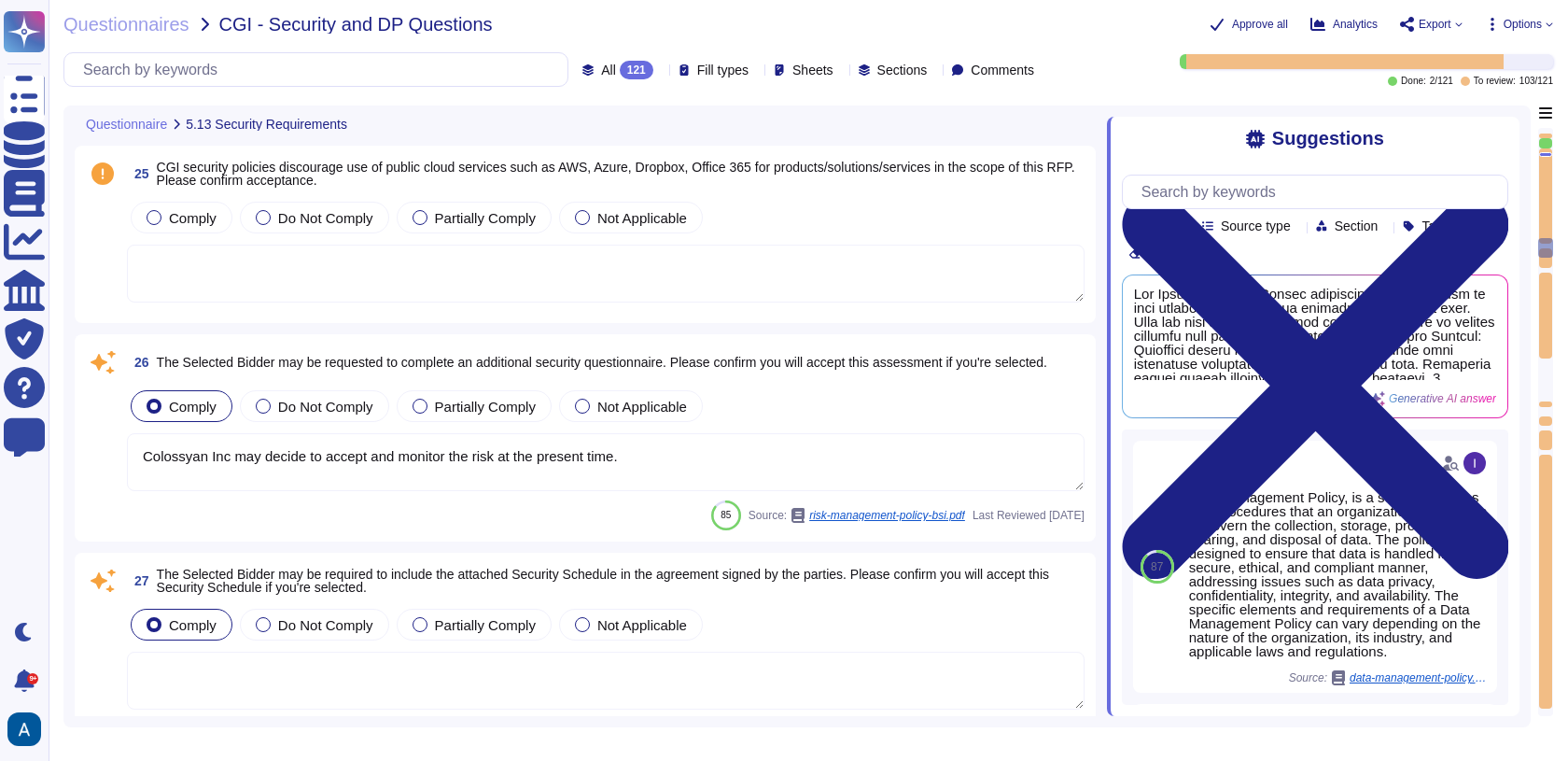
type textarea "The services provided by Colossyan entail SaaS (Software as a Service). Colossy…"
type textarea "Colossyan Inc may decide to accept and monitor the risk at the present time."
type textarea "Colossyan has not appointed a data protection officer. This is because, based o…"
type textarea "Colossyan's internal privacy organization is structured with a Compliance repre…"
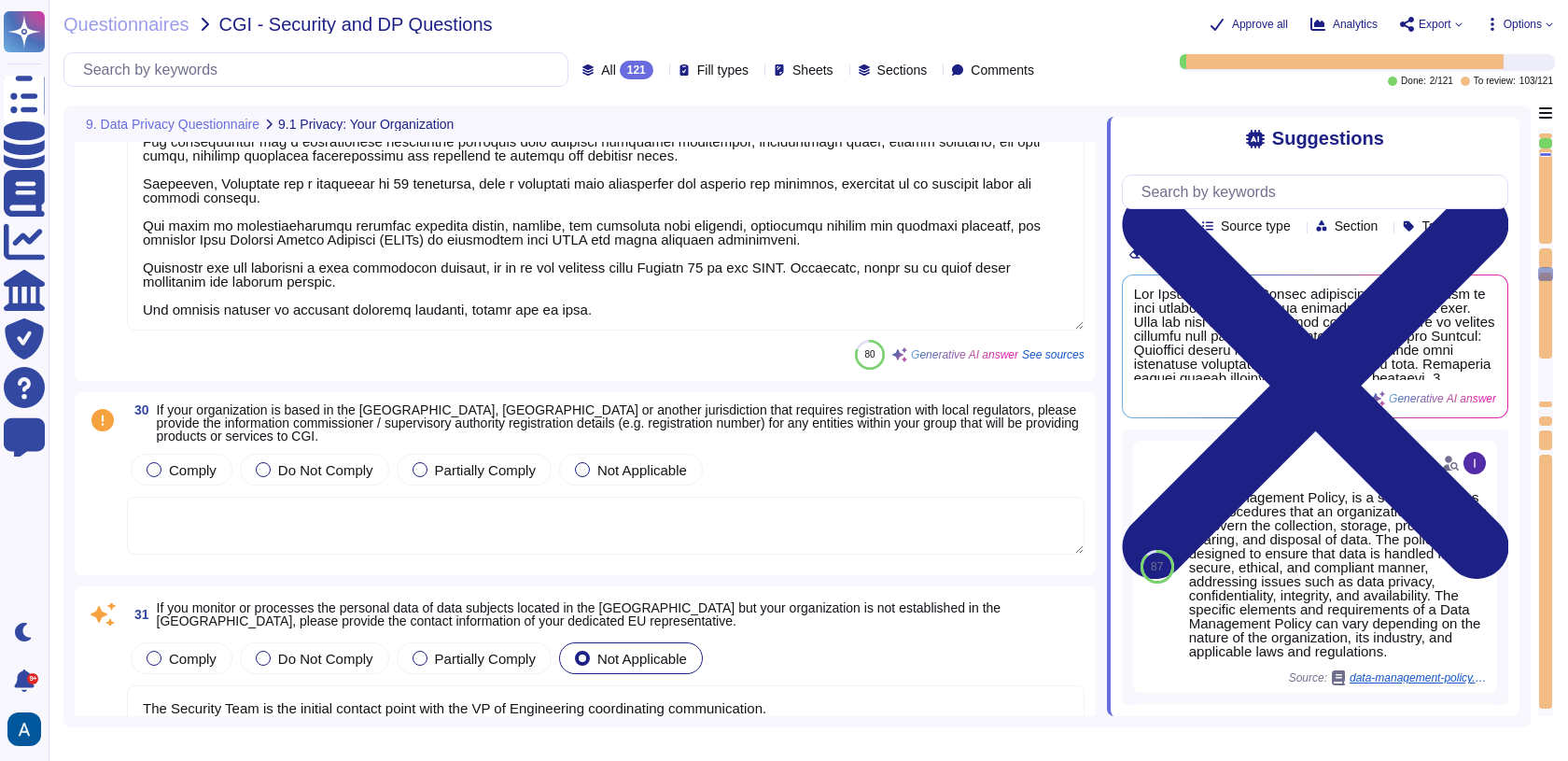
type textarea "The Security Team is the initial contact point with the VP of Engineering coord…"
type textarea "Colossyan has not appointed a data protection officer. This is because, based o…"
type textarea "Colossyan has implemented a mandatory internal Data Privacy training program fo…"
type textarea "You can access our Data Privacy policy here: https://www.colossyan.com/privacy.…"
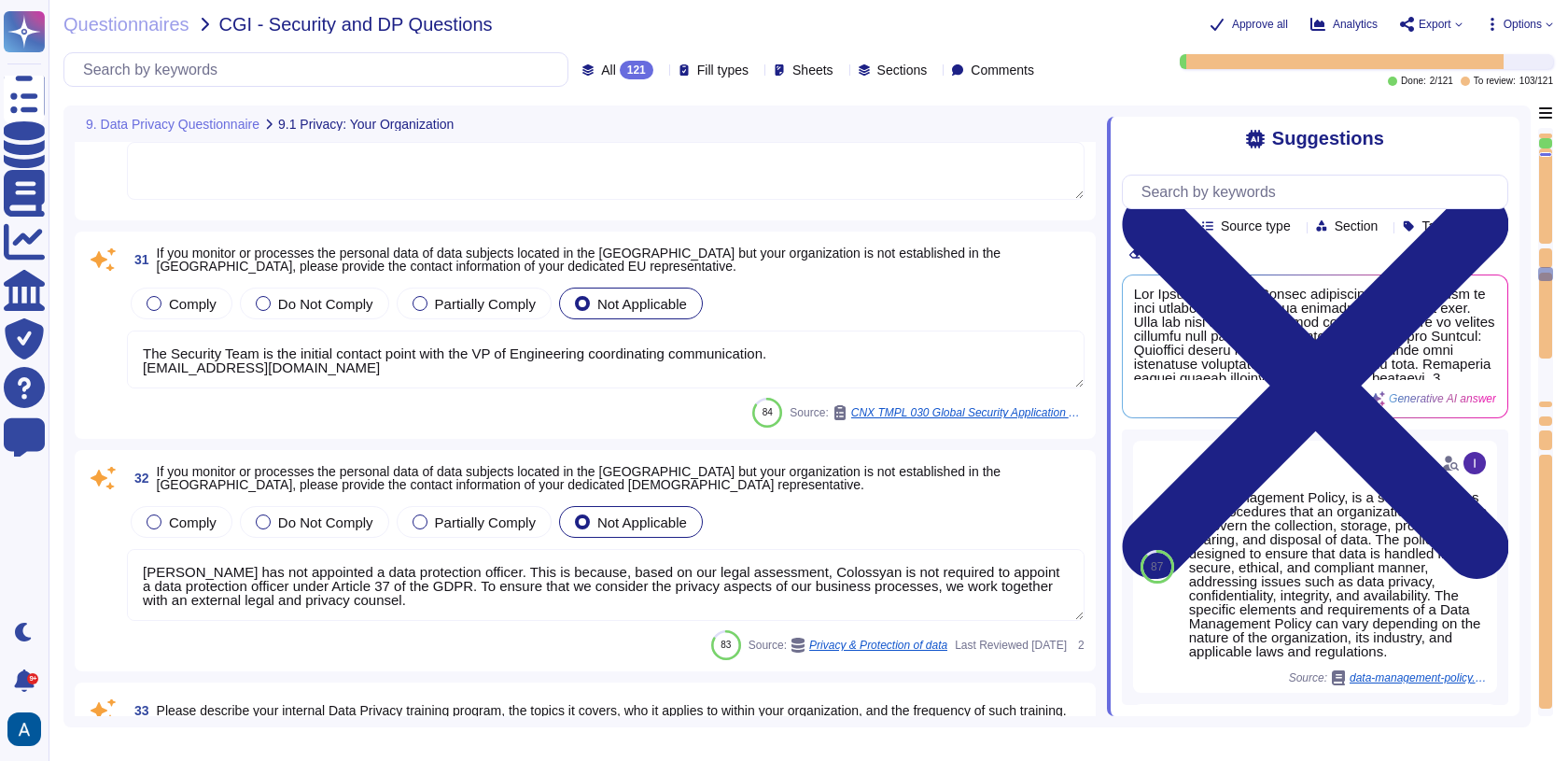
scroll to position [9966, 0]
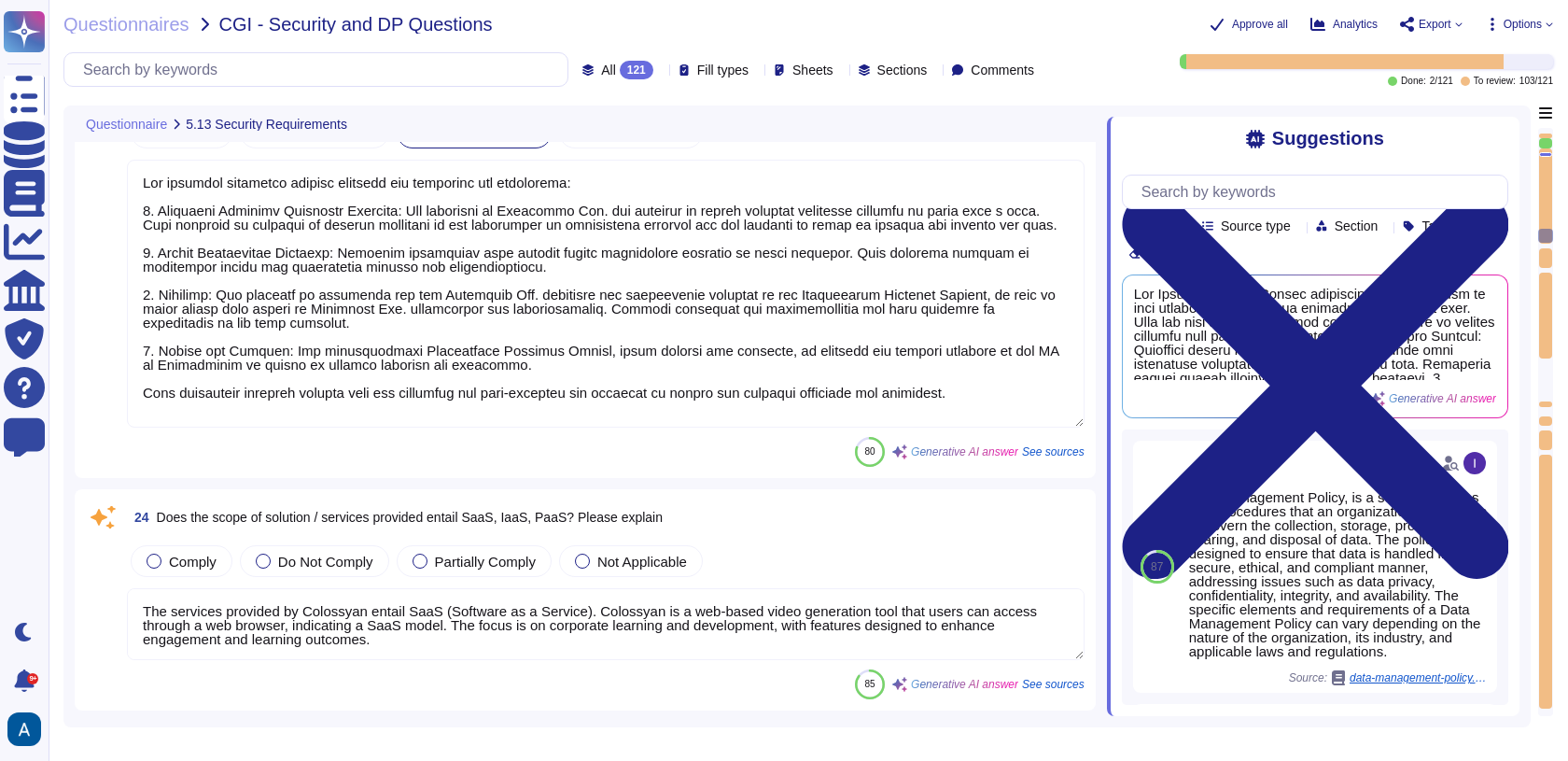
type textarea "Our pre-employment screening process for staff and contractors includes the fol…"
type textarea "Our security induction process includes the following key components: 1. Mandat…"
type textarea "The services provided by Colossyan entail SaaS (Software as a Service). Colossy…"
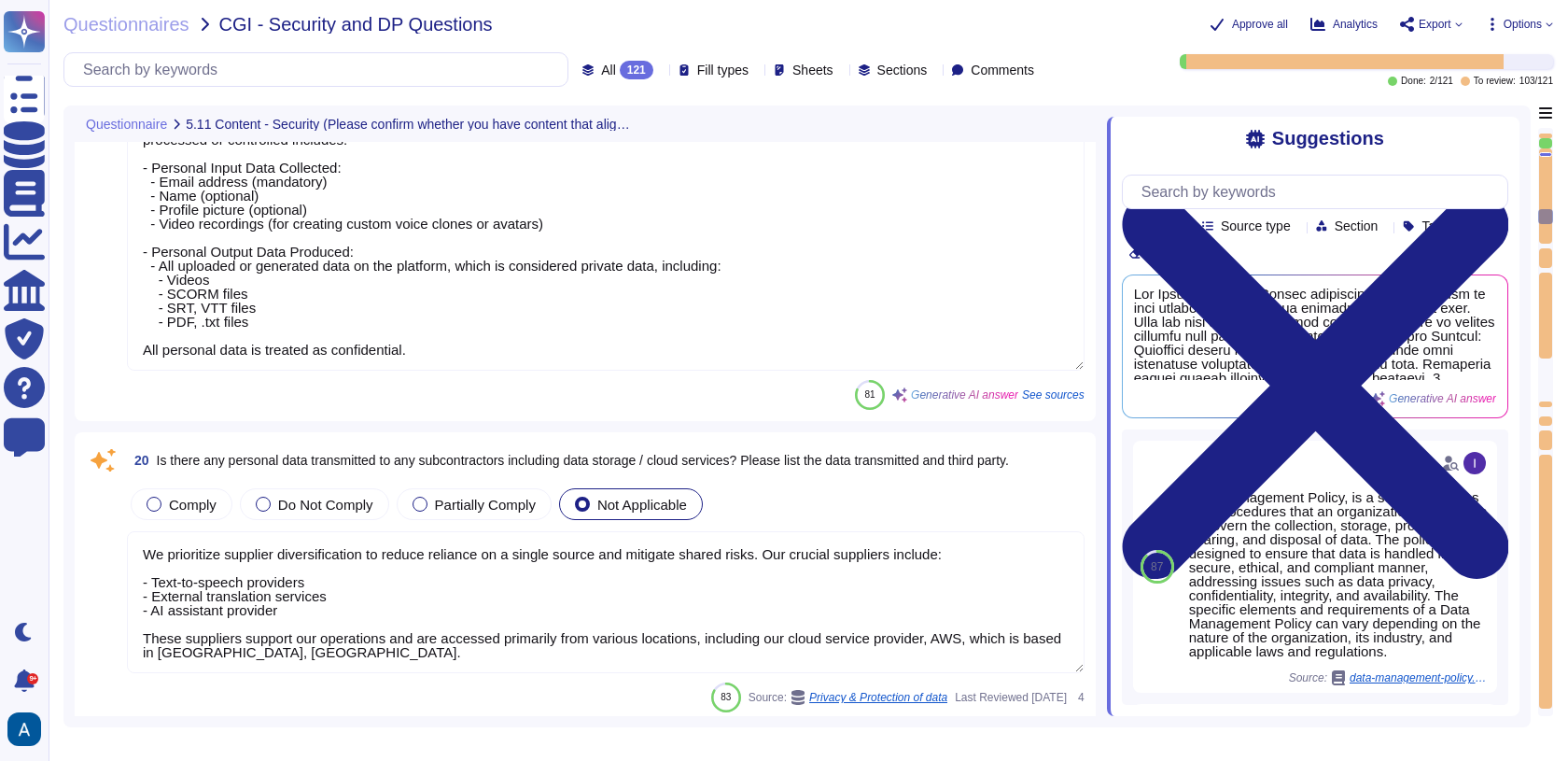
type textarea "- A security incident includes known or suspected security events such as polic…"
type textarea "Yes, the products, solutions, or services offered require the collection, stora…"
type textarea "We prioritize supplier diversification to reduce reliance on a single source an…"
type textarea "Documentation is available and downloadable from Colossyan Trust Center: [URL][…"
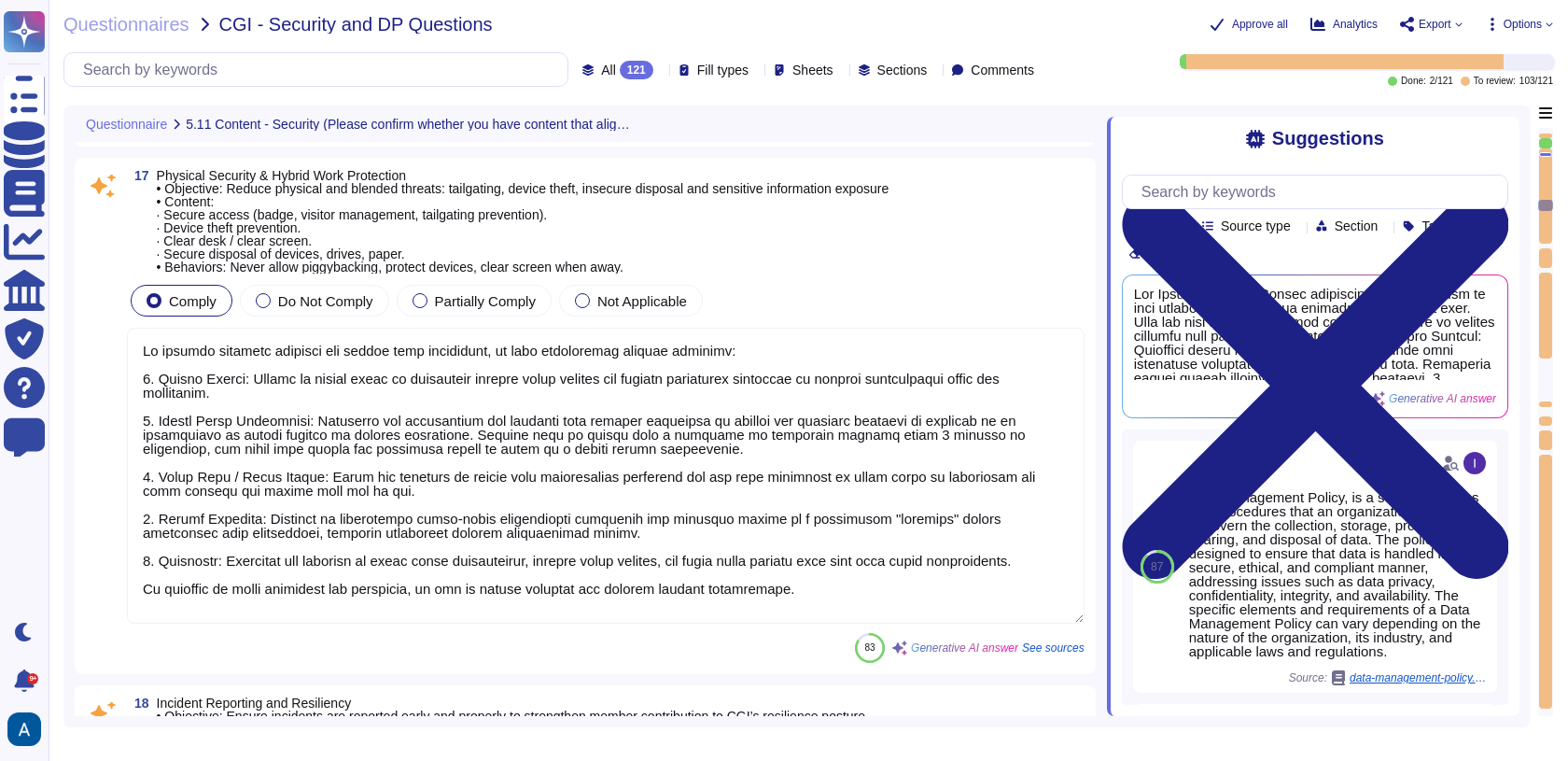
type textarea "- Objective: Extend security awareness to managing vendors or contractors to mi…"
type textarea "To address physical security and hybrid work protection, we have implemented se…"
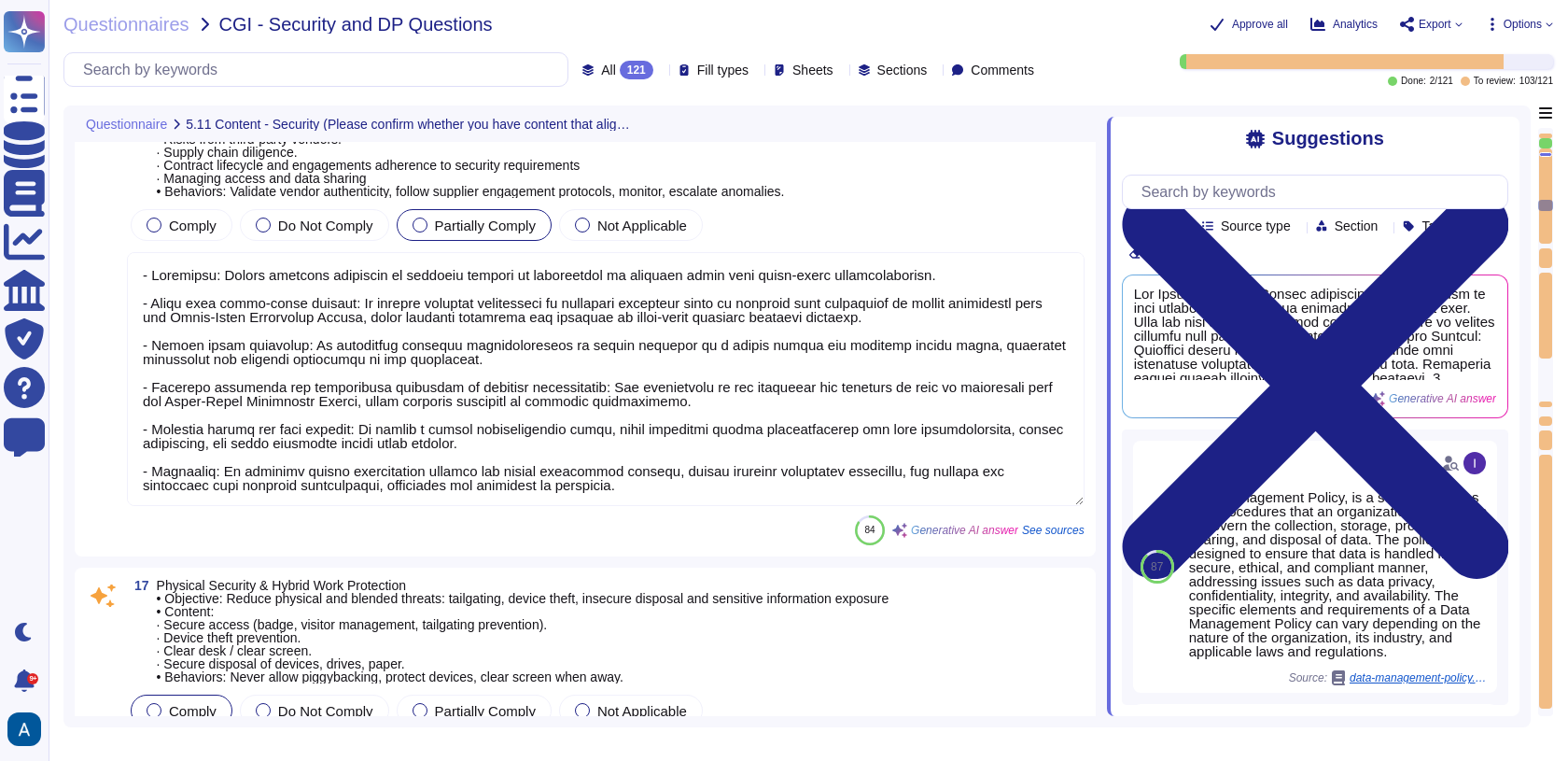
type textarea "To prevent privilege escalation, the granting of administrative rights is stric…"
type textarea "Training content shall be determined by management but shall address the preven…"
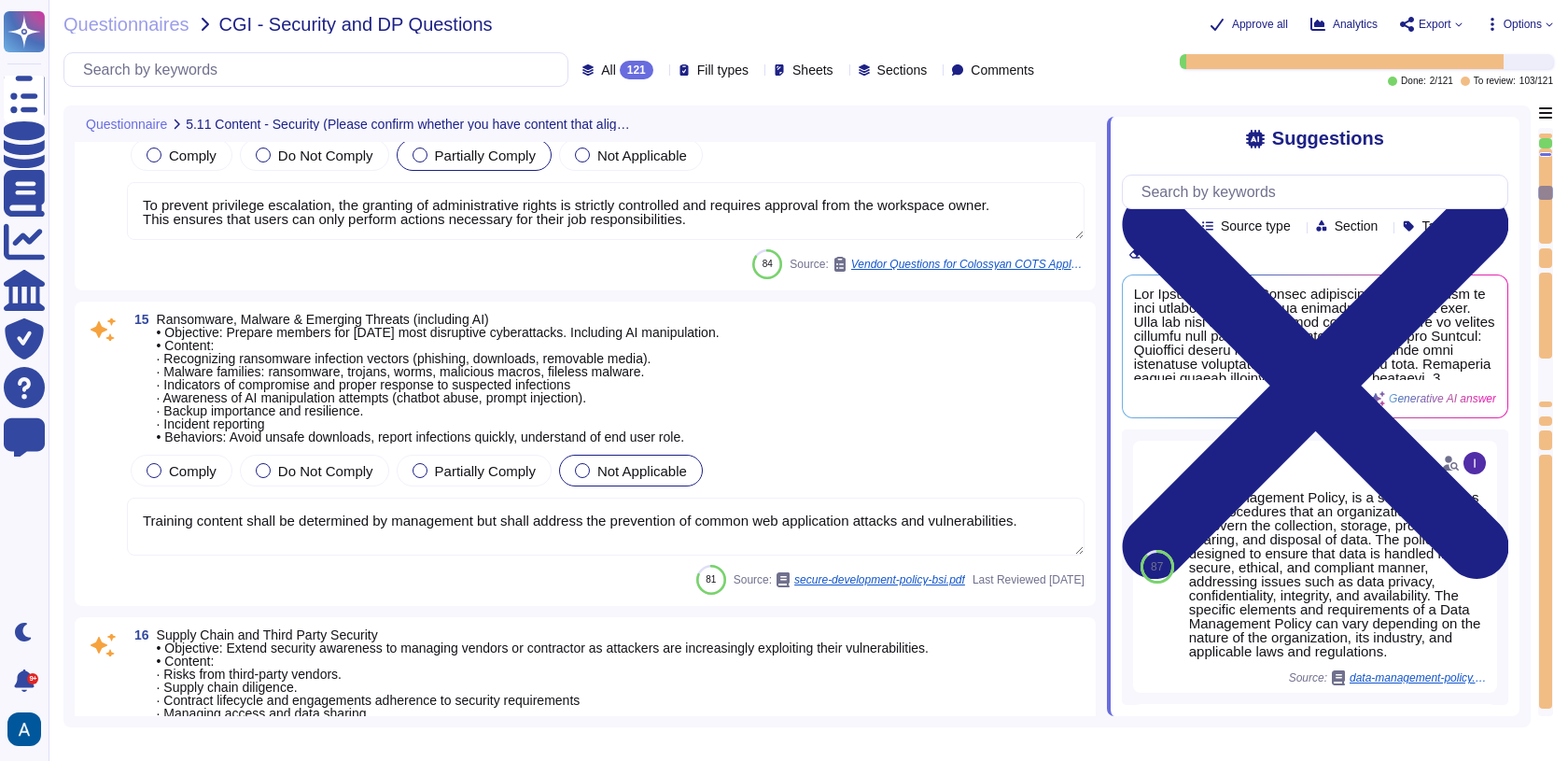
type textarea "To secure devices and collaboration platforms in an "anywhere, anytime" work en…"
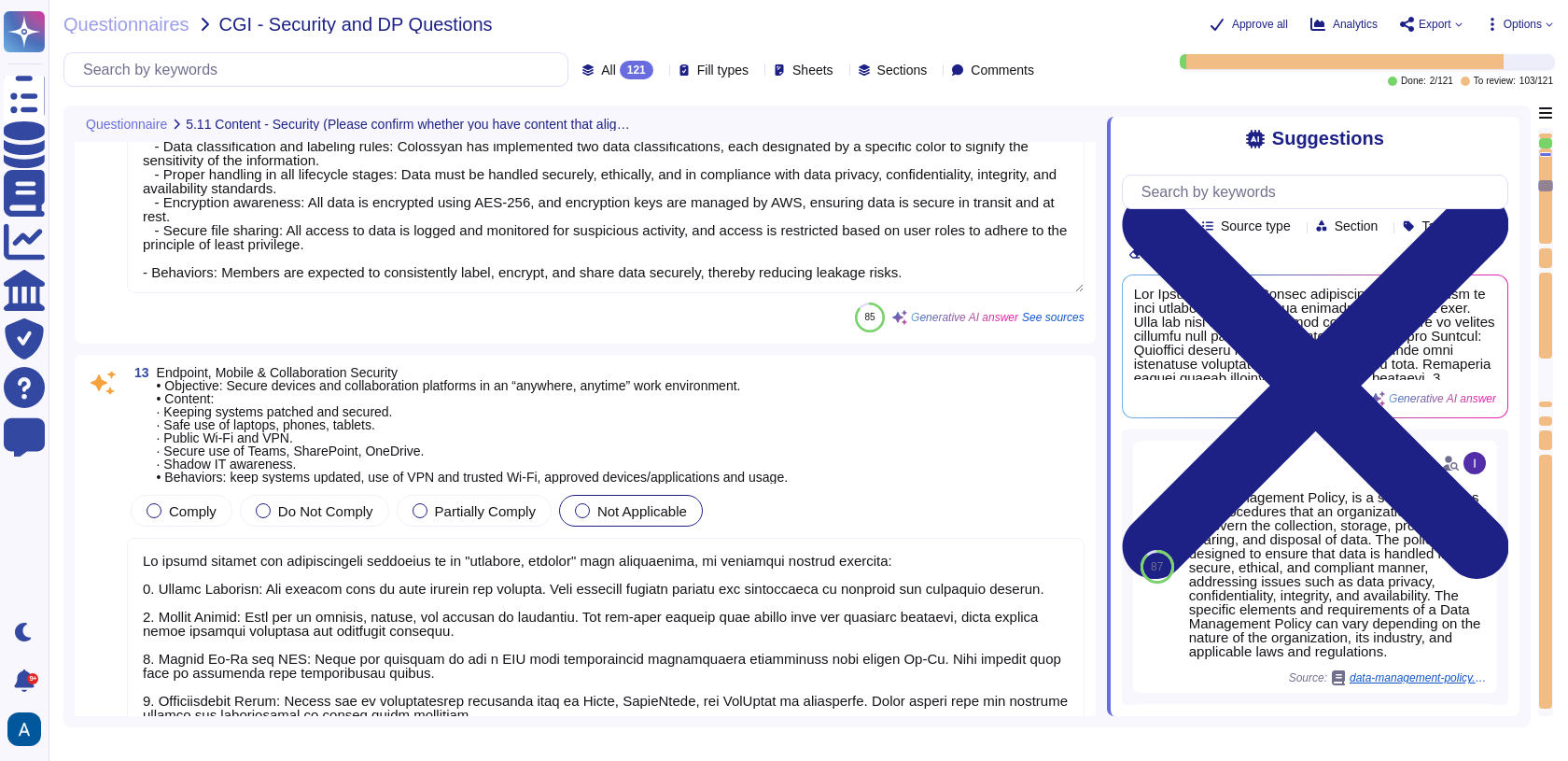
type textarea "To protect member and client systems from credential exploitation and identity …"
type textarea "- Objective: Ensure members know how to label, handle, store, share, and dispos…"
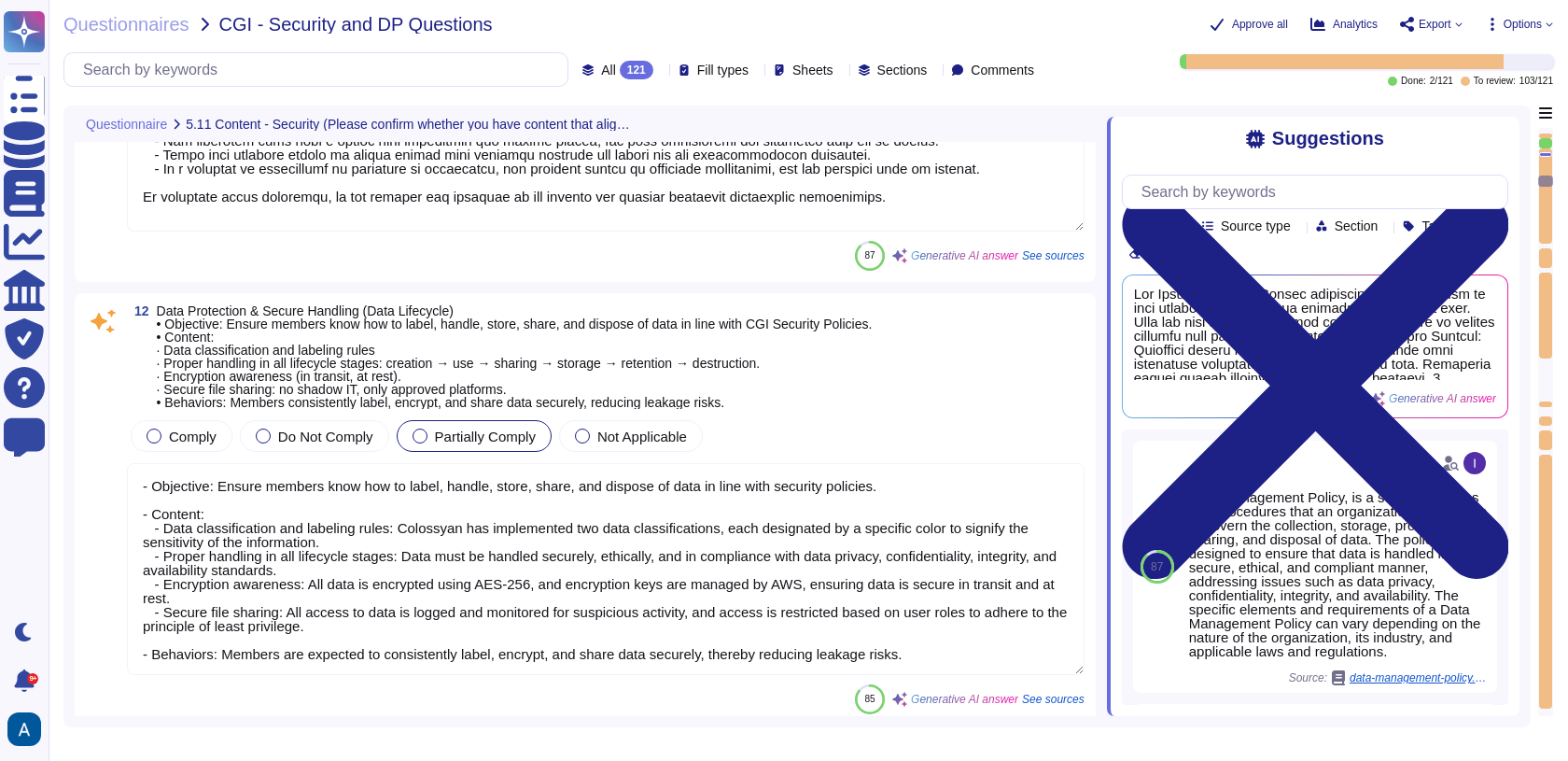
type textarea "Our security organization is structured with a hierarchical management system t…"
type textarea "Social Engineering Attacks: Manipulative techniques used to deceive individuals…"
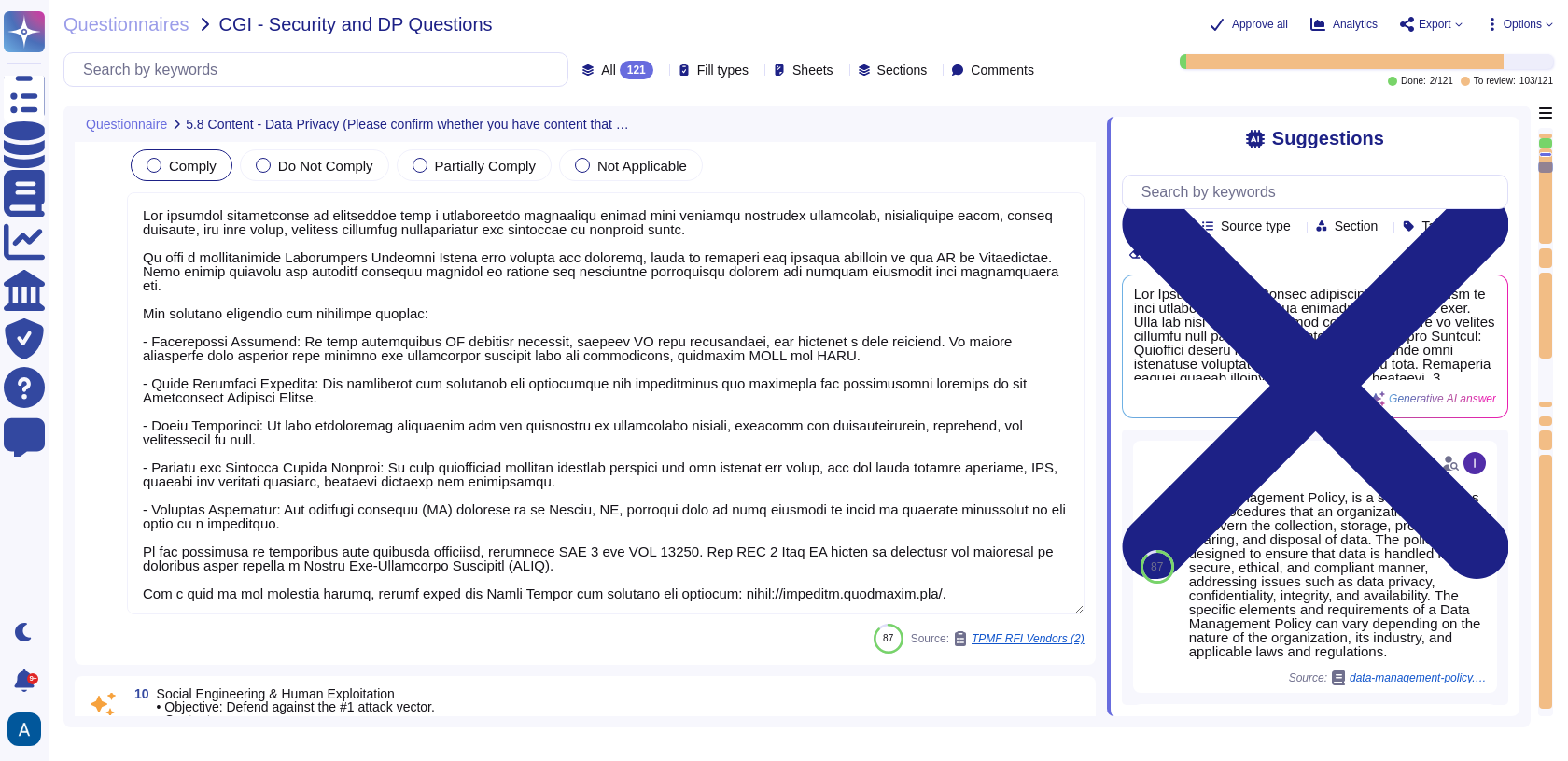
type textarea "Exporting software, technical information, encryption software, or technology, …"
type textarea "While seeing success in other verticals Colossyan will remain focused on corpor…"
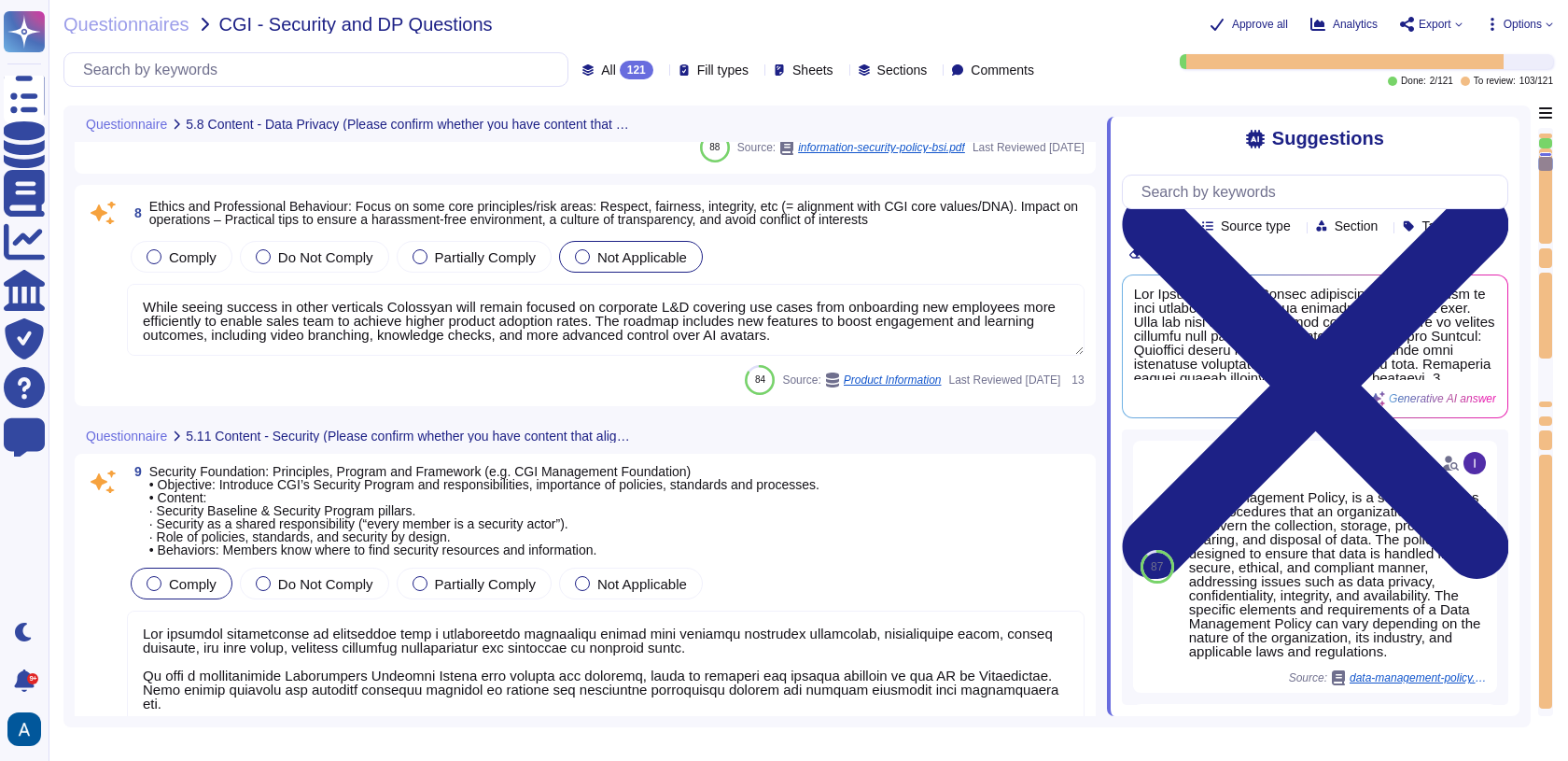
type textarea "Data Management Policy, is a set of guidelines and procedures that an organizat…"
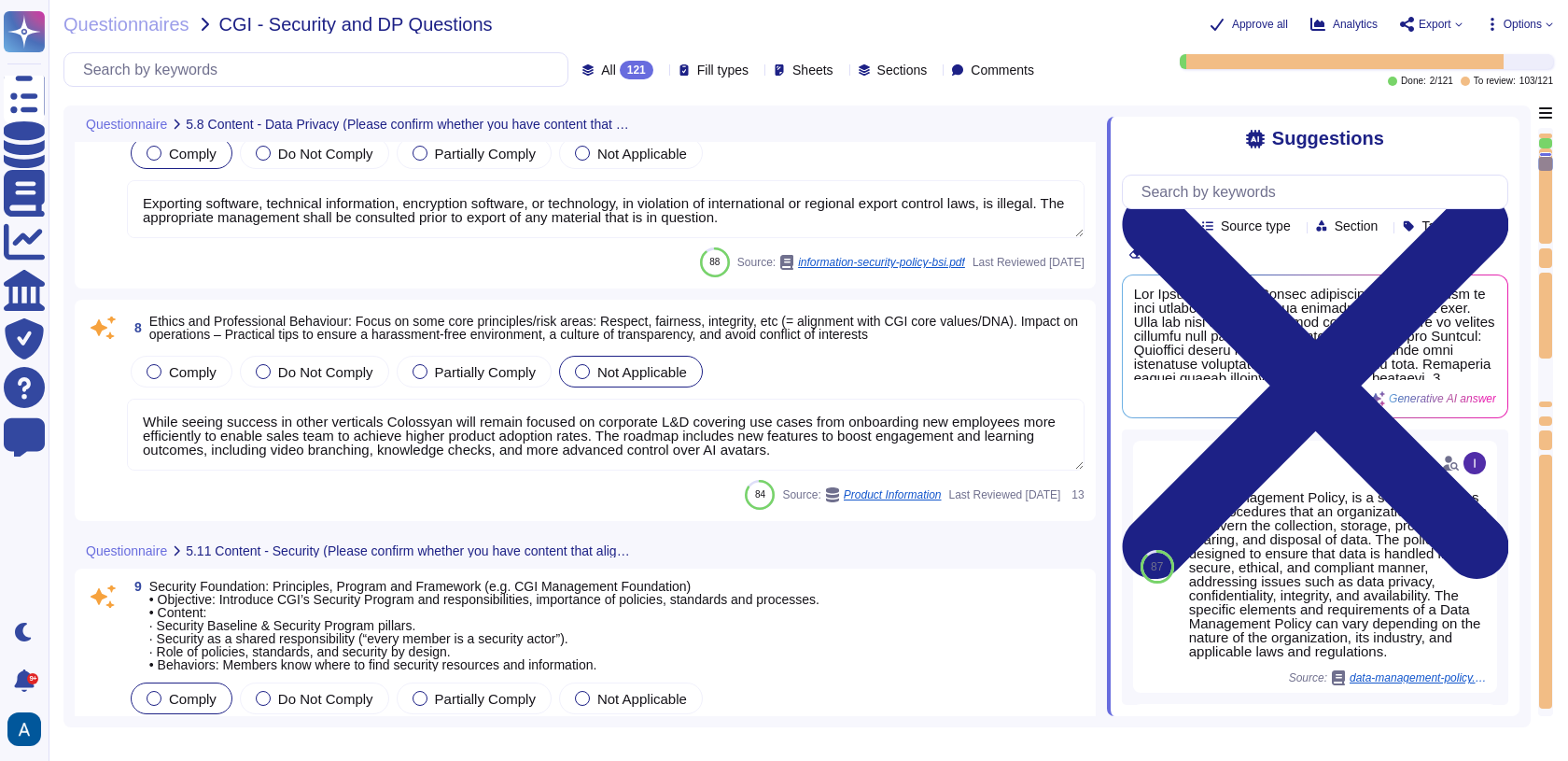
scroll to position [1536, 0]
type textarea "While seeing success in other verticals Colossyan will remain focused on corpor…"
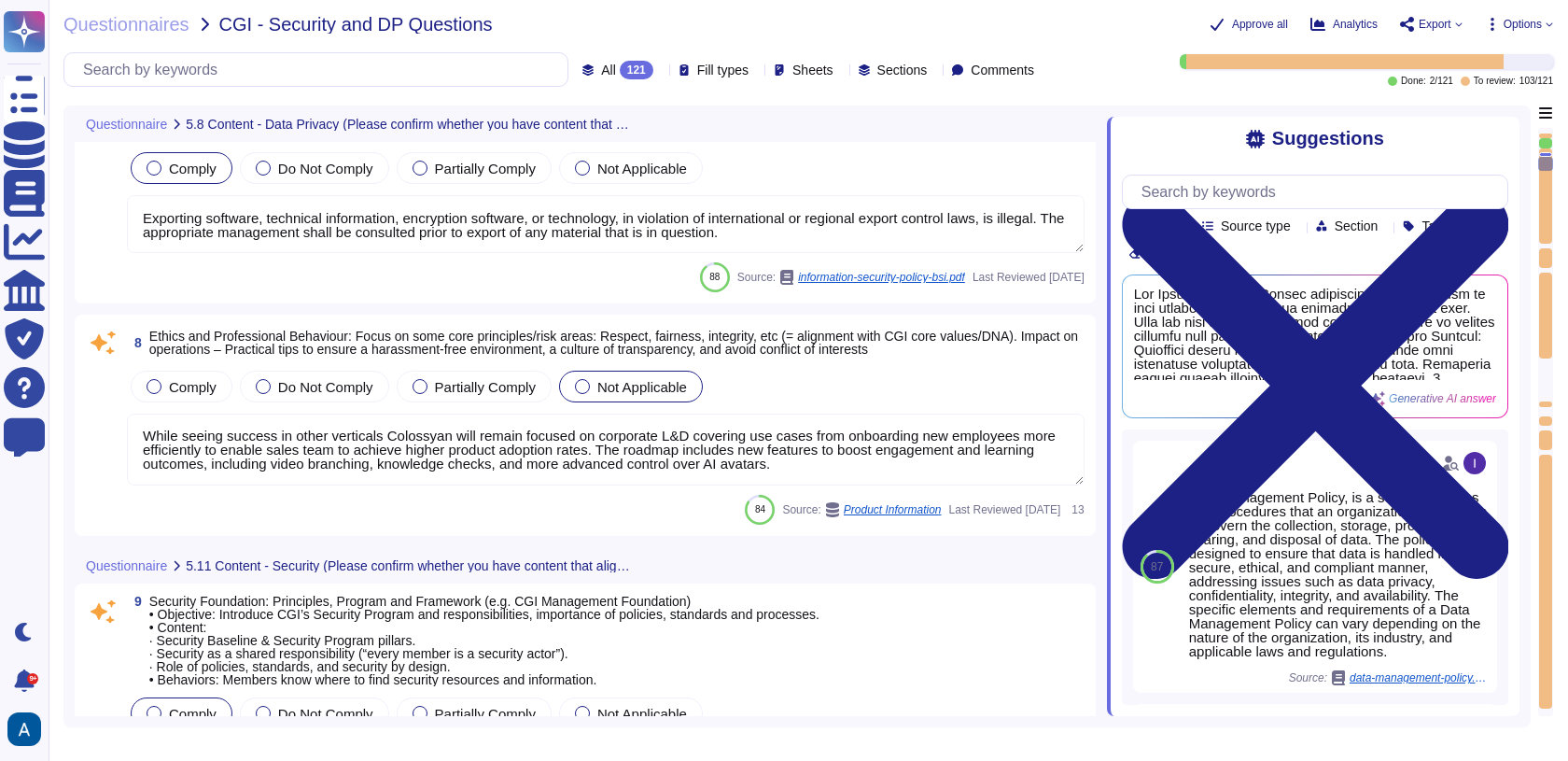
scroll to position [0, 0]
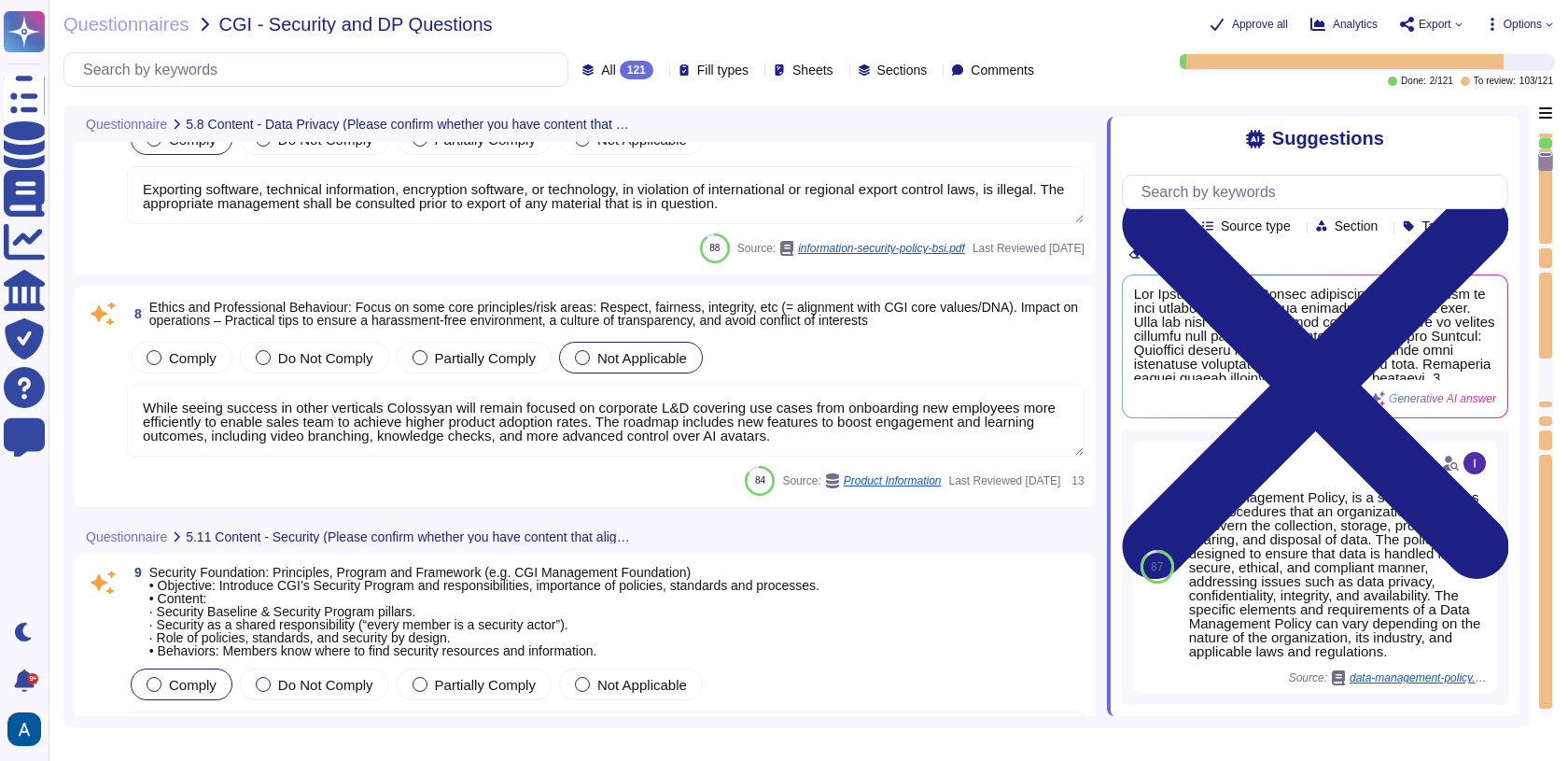
type textarea "Read more abut how we use personal data in regards to third parties in our priv…"
type textarea "Data breaches refer to incidents where unauthorized access to data occurs. A th…"
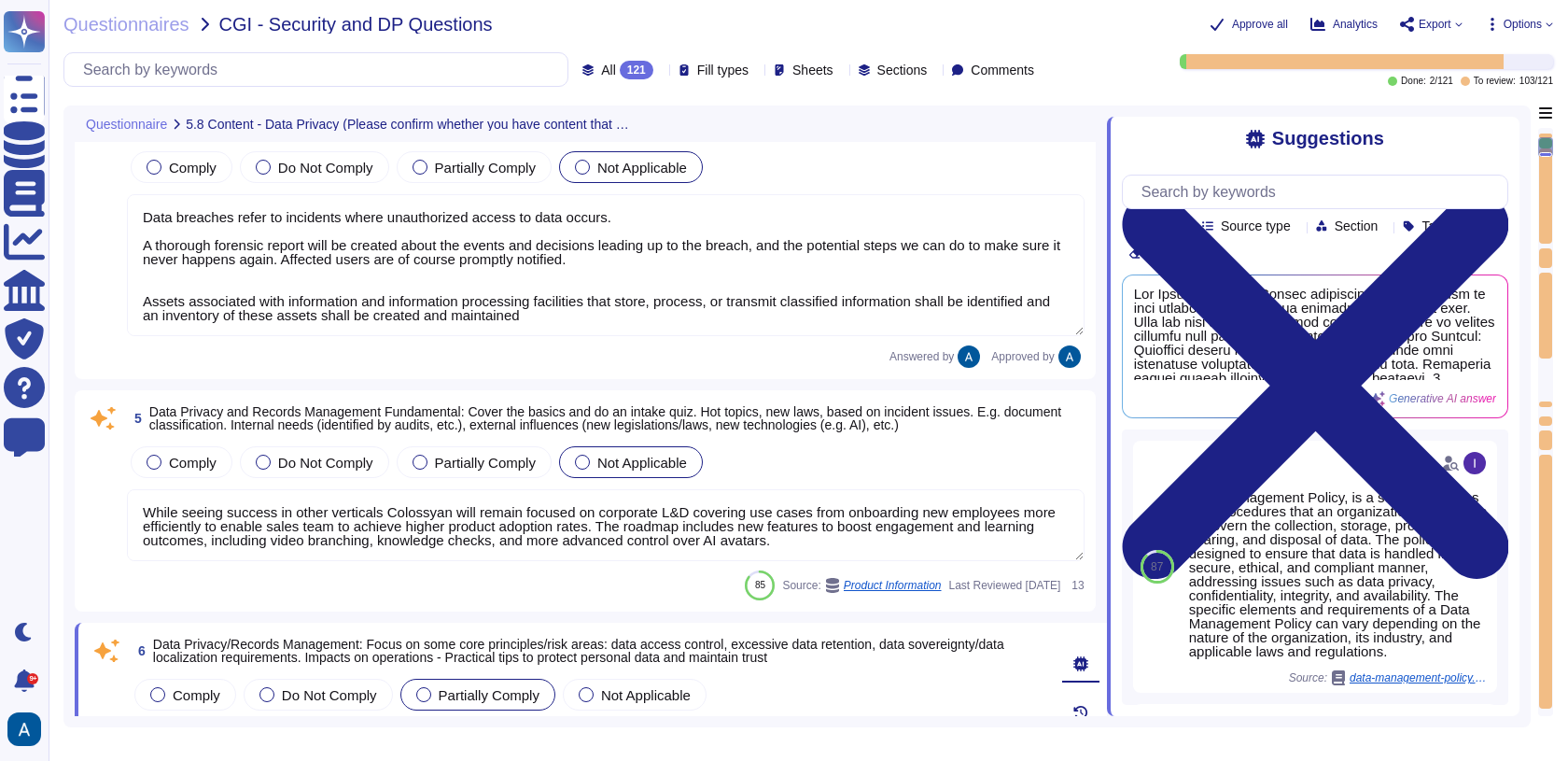
type textarea "Data Management Policy, is a set of guidelines and procedures that an organizat…"
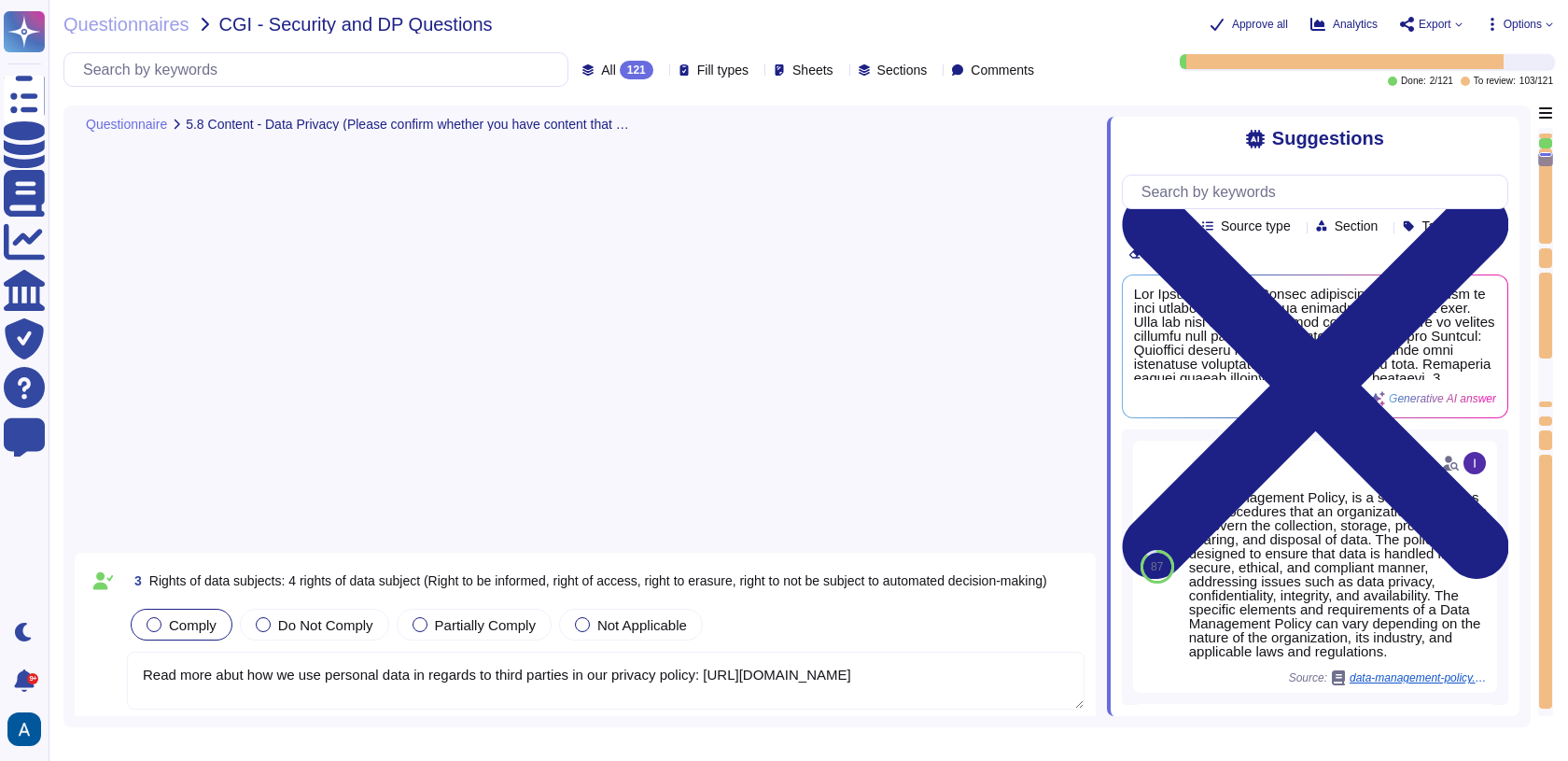
scroll to position [2092, 0]
type textarea "Data Management Policy, is a set of guidelines and procedures that an organizat…"
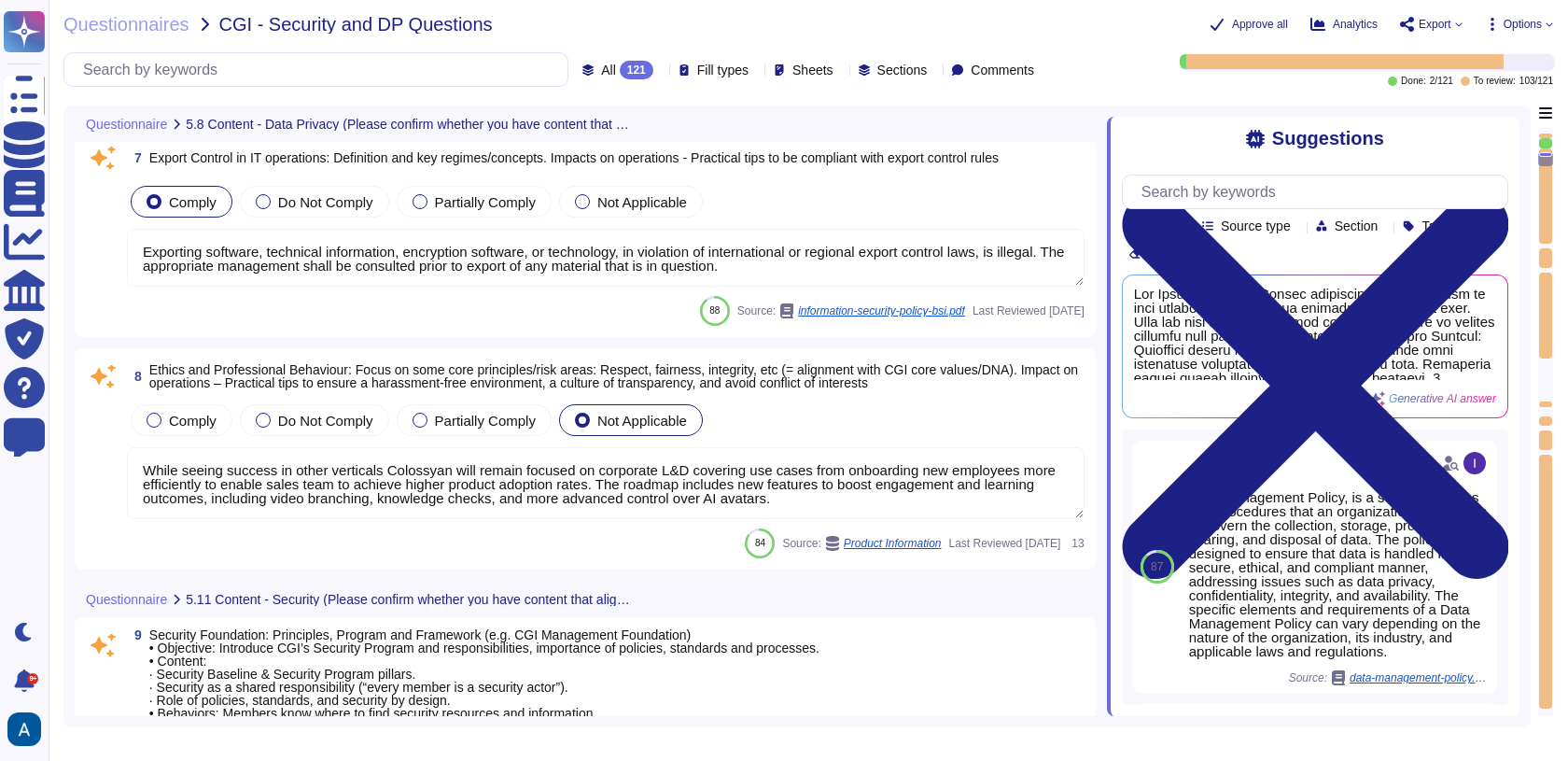
type textarea "Exporting software, technical information, encryption software, or technology, …"
type textarea "While seeing success in other verticals Colossyan will remain focused on corpor…"
type textarea "Our security organization is structured with a hierarchical management system t…"
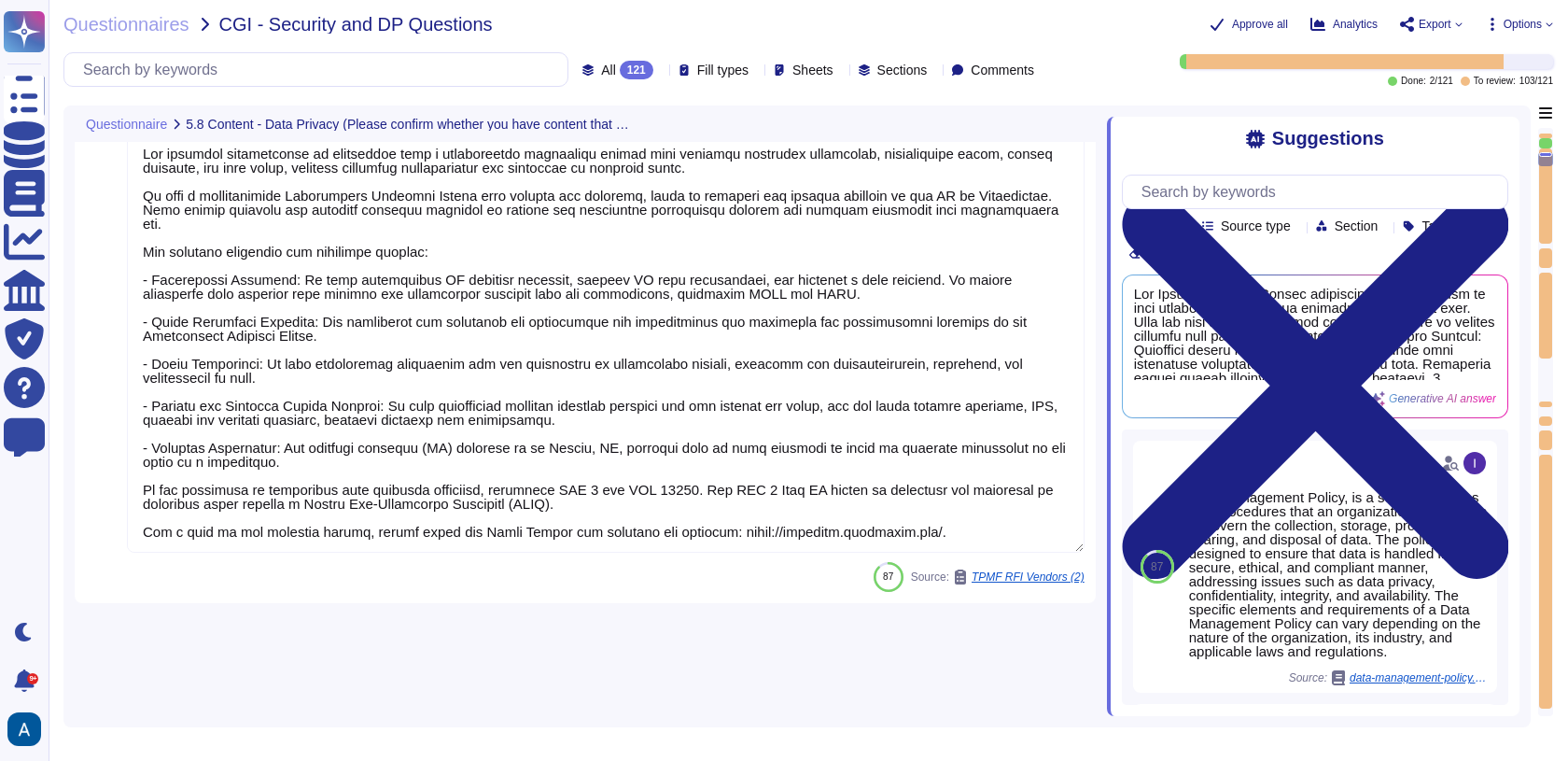
scroll to position [1, 0]
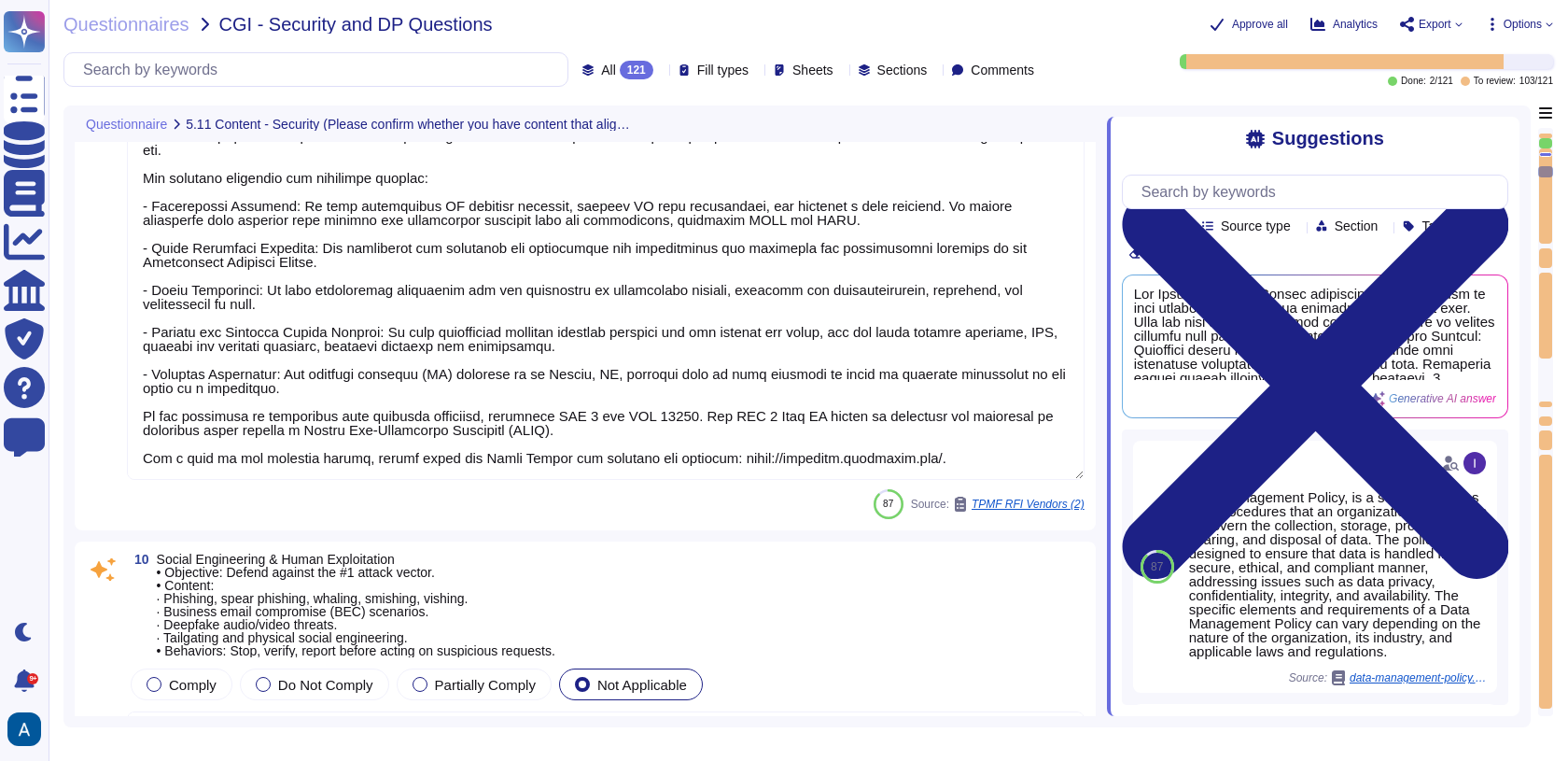
type textarea "Social Engineering Attacks: Manipulative techniques used to deceive individuals…"
type textarea "To protect member and client systems from credential exploitation and identity …"
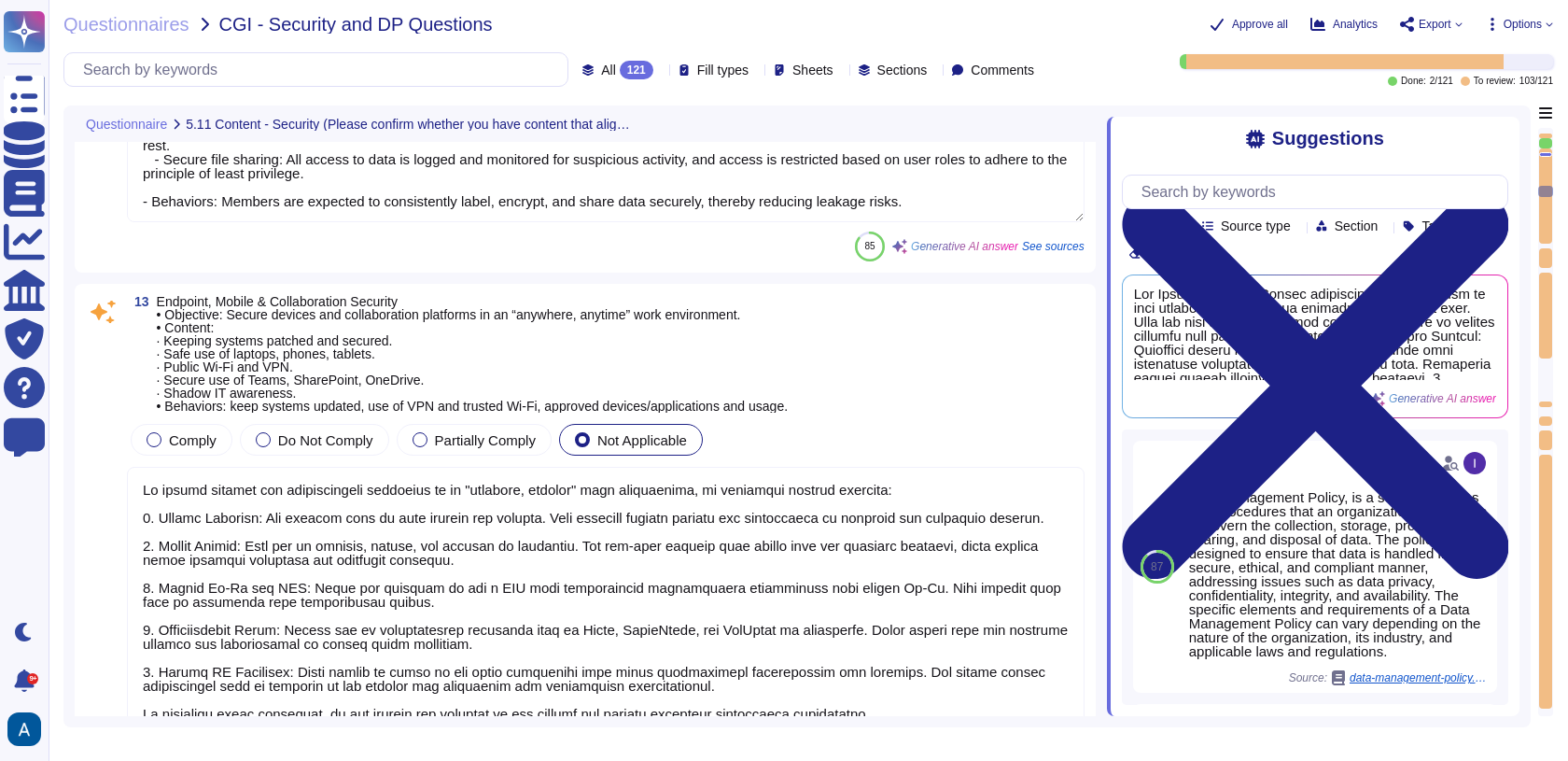
type textarea "- Objective: Ensure members know how to label, handle, store, share, and dispos…"
type textarea "To secure devices and collaboration platforms in an "anywhere, anytime" work en…"
type textarea "To prevent privilege escalation, the granting of administrative rights is stric…"
type textarea "Training content shall be determined by management but shall address the preven…"
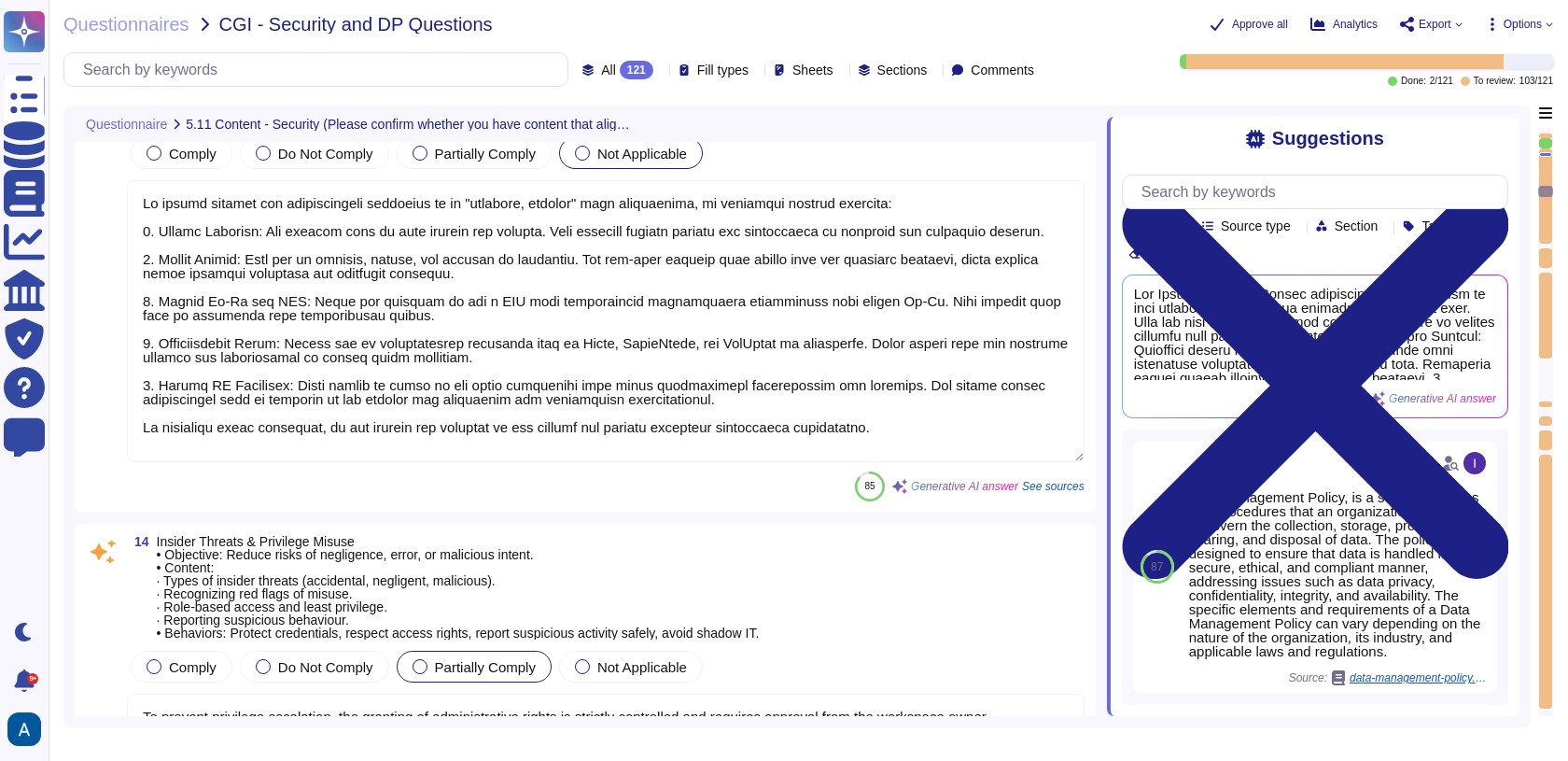
type textarea "- Objective: Extend security awareness to managing vendors or contractors to mi…"
drag, startPoint x: 1547, startPoint y: 195, endPoint x: 1543, endPoint y: 608, distance: 413.0
click at [1544, 613] on div at bounding box center [1546, 421] width 15 height 588
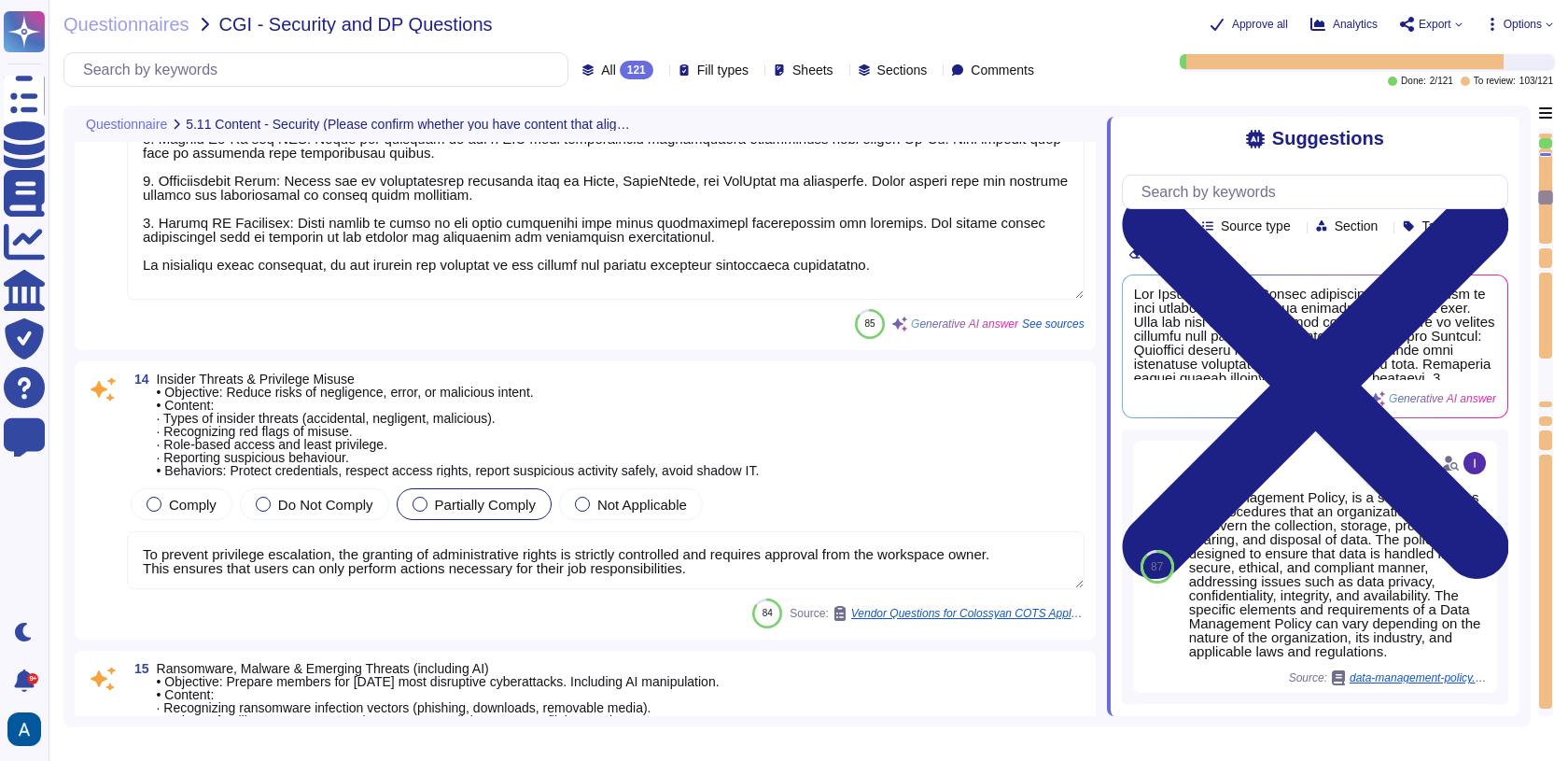
type textarea "To address physical security and hybrid work protection, we have implemented se…"
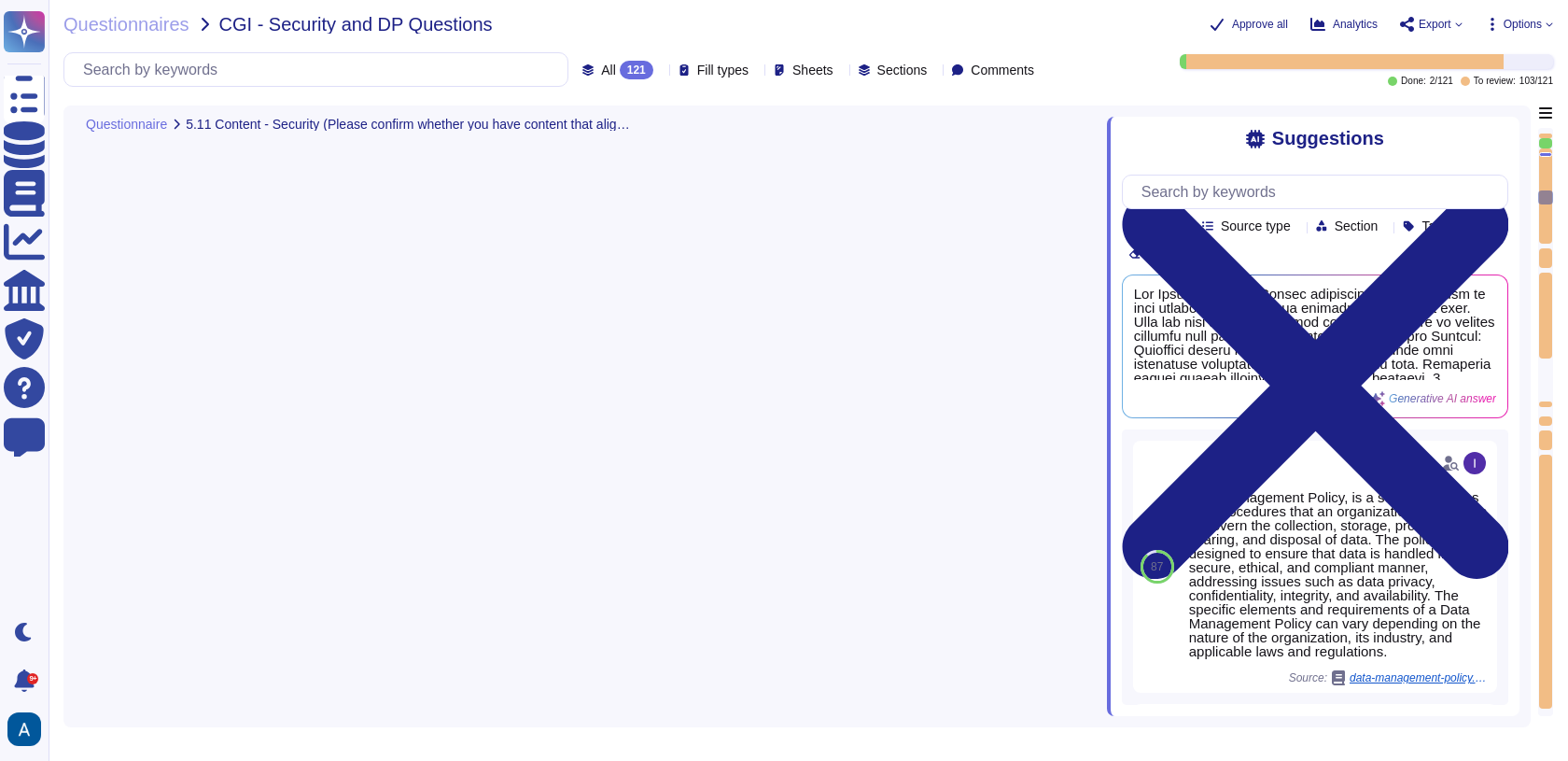
click at [1543, 608] on div at bounding box center [1546, 582] width 13 height 254
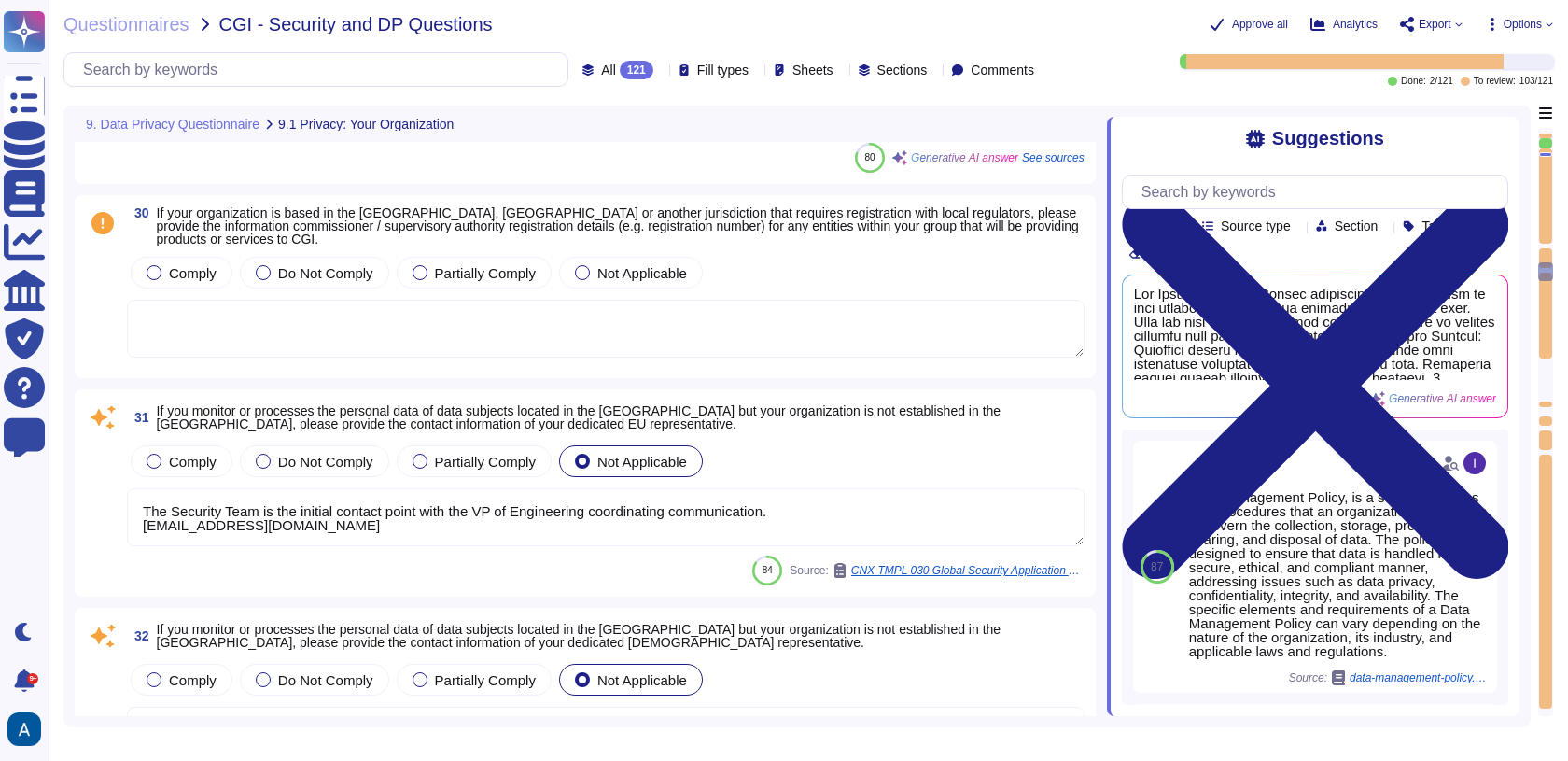
type textarea "Colossyan's internal privacy organization is structured with a Compliance repre…"
type textarea "The Security Team is the initial contact point with the VP of Engineering coord…"
type textarea "Colossyan has not appointed a data protection officer. This is because, based o…"
type textarea "Colossyan has implemented a mandatory internal Data Privacy training program fo…"
type textarea "You can access our Data Privacy policy here: https://www.colossyan.com/privacy.…"
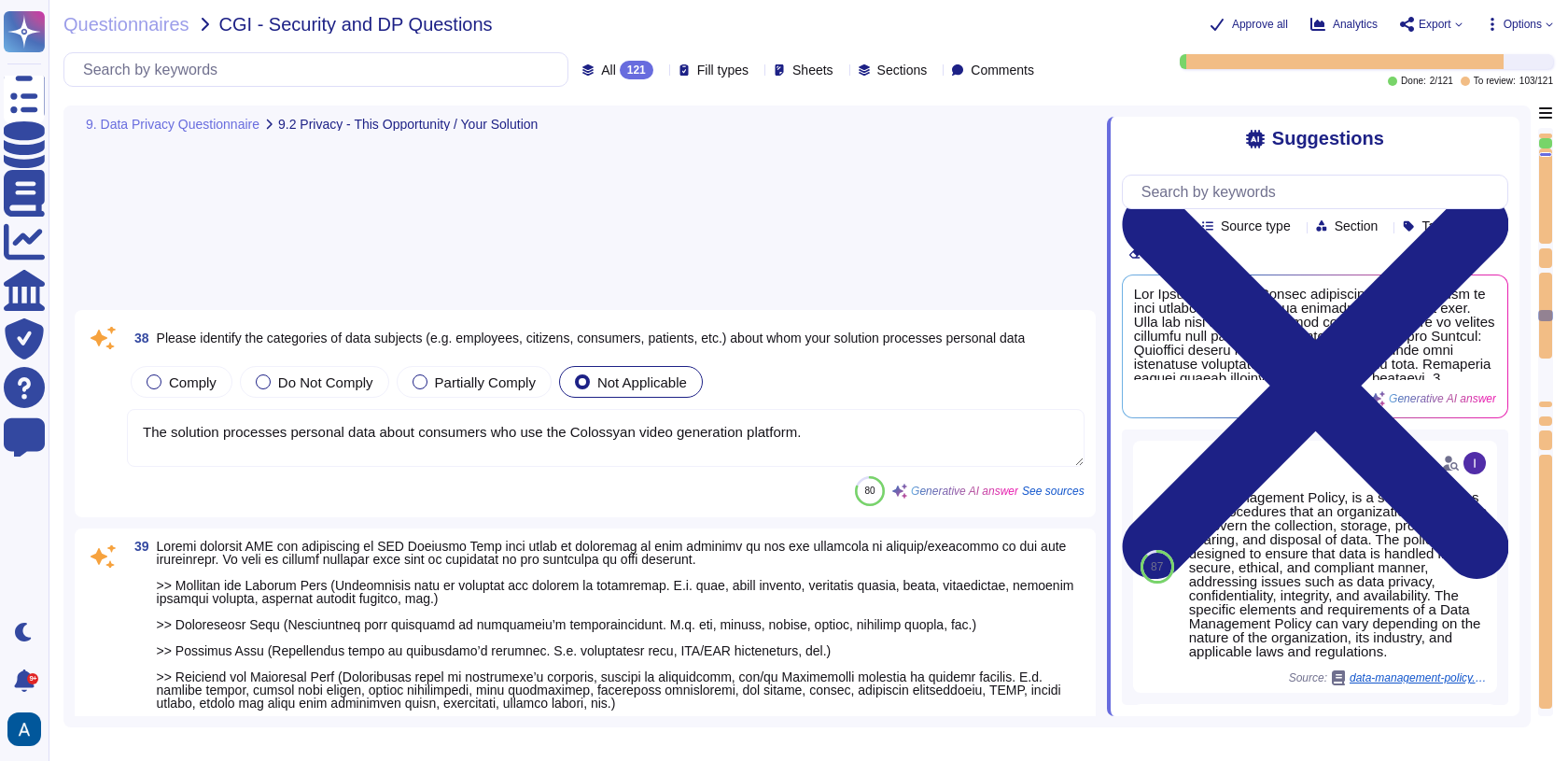
type textarea "We have no agreement in place currently with CGI"
type textarea "Colossyan applies several technical and organizational measures (TOMs) to prote…"
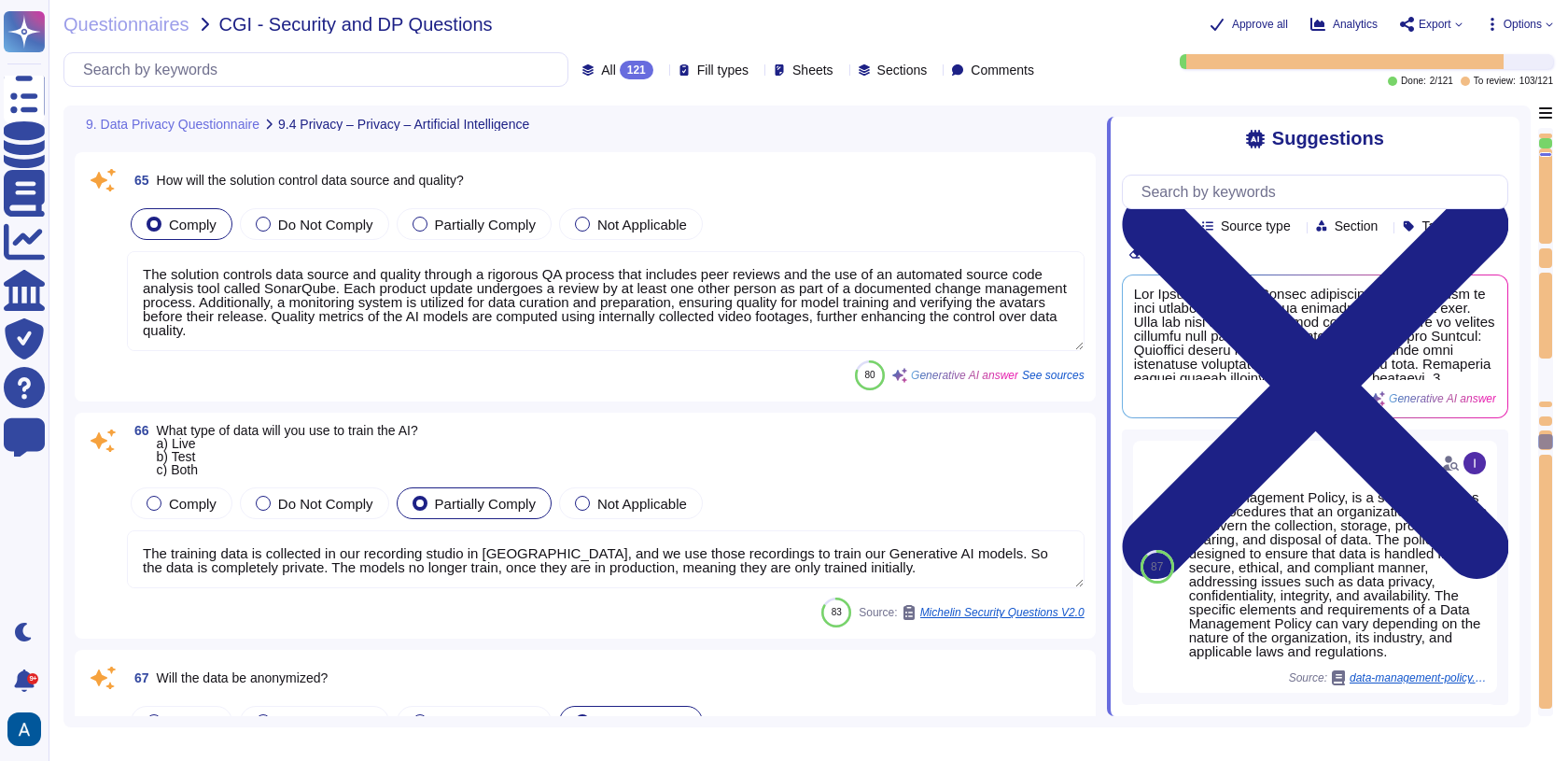
type textarea "The solution controls data source and quality through a rigorous QA process tha…"
type textarea "The training data is collected in our recording studio in [GEOGRAPHIC_DATA], an…"
type textarea "If production customer data is approved for use in development or testing, it s…"
type textarea "Operations to deliver the product/service will be taking place in [GEOGRAPHIC_D…"
type textarea "Colossyan currently follows the SOC 2 framework and is SOC2 Type II compliant. …"
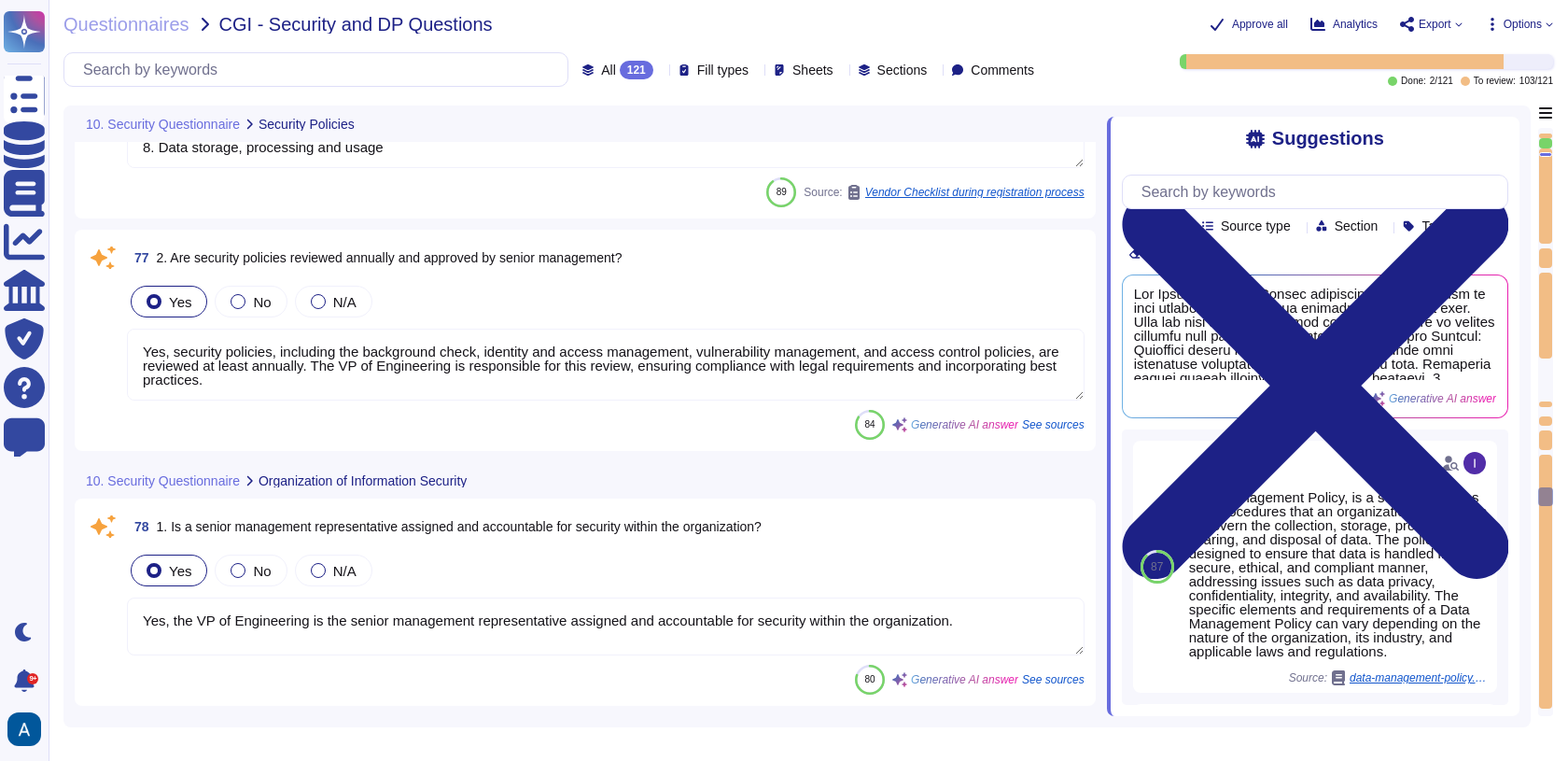
type textarea "Yes, we have an information security policy that is established, approved, and …"
type textarea "1. Data Classification 2. Data Handling Policy 3. Data Privacy 4. Data Retentio…"
type textarea "Yes, security policies, including the background check, identity and access man…"
type textarea "Yes, the VP of Engineering is the senior management representative assigned and…"
type textarea "Yes, Colossyan Inc has a formal risk management process that includes a formal …"
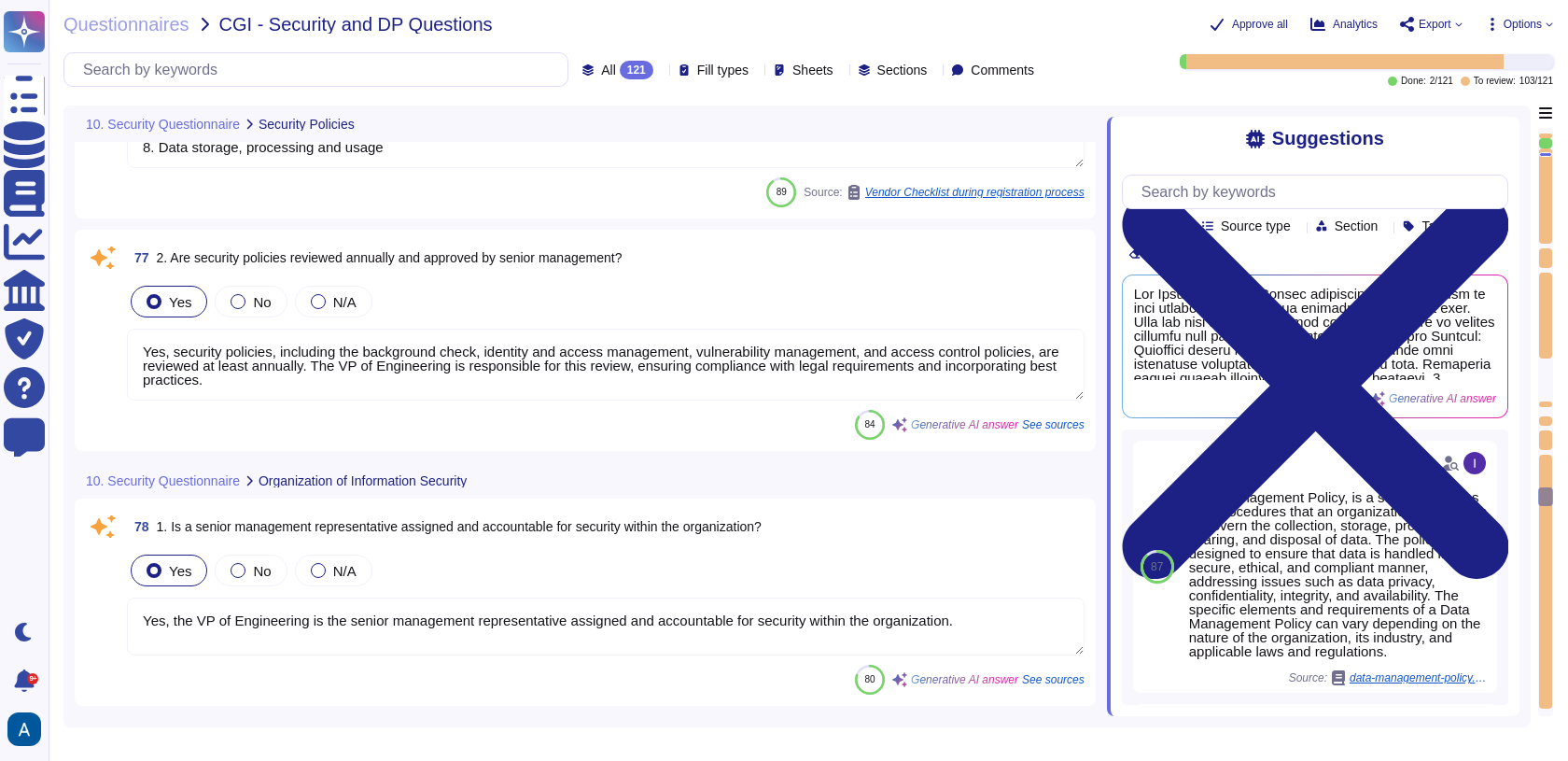
type textarea "Yes, appropriate background checks are conducted on all new employees based on …"
type textarea "Yes, all employees, suppliers, and subcontractors at Colossyan Inc. are require…"
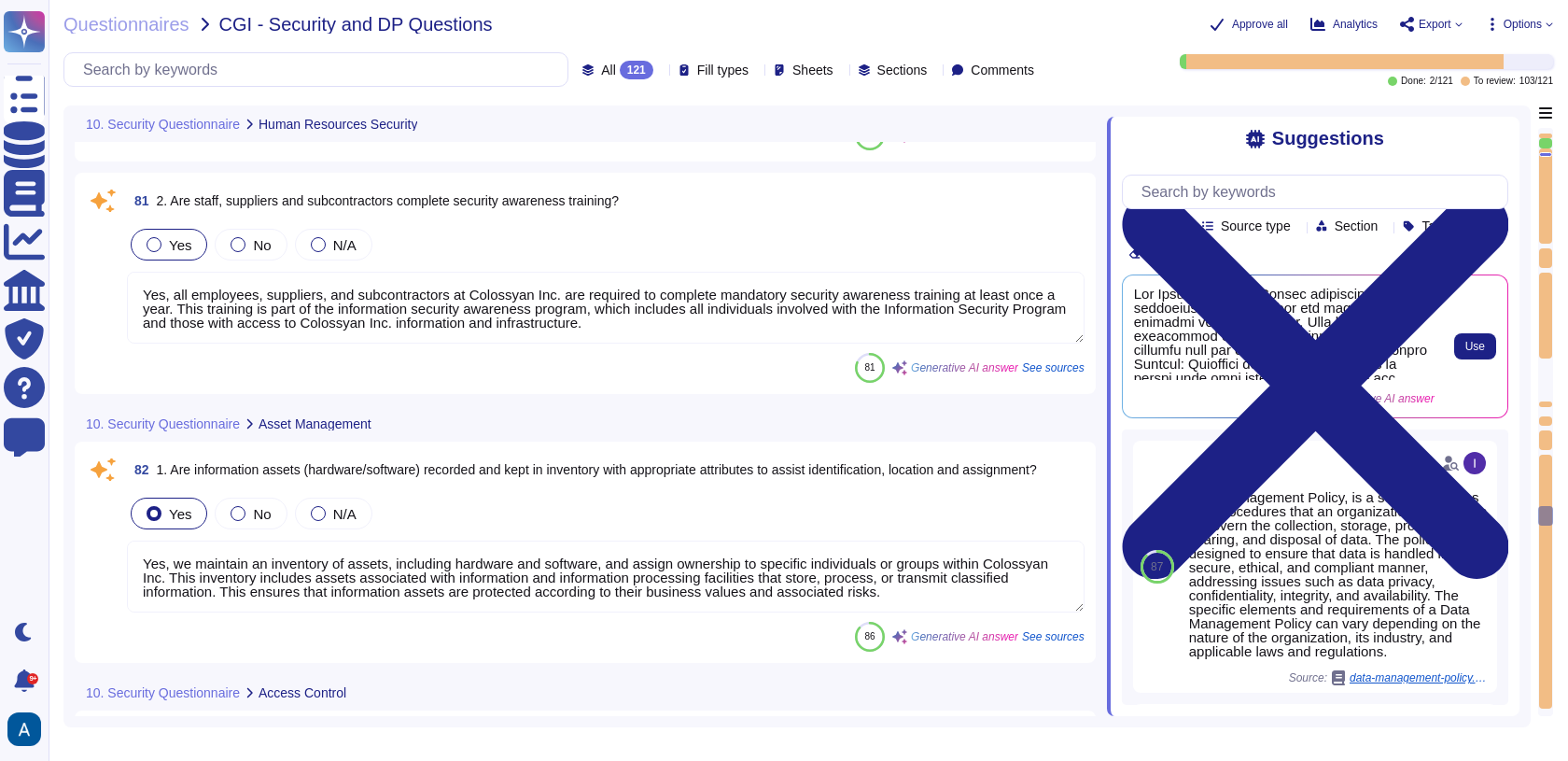
type textarea "Yes, we maintain an inventory of assets, including hardware and software, and a…"
type textarea "Access is restricted to those with a genuine need-to-know, and users are grante…"
type textarea "Yes, unique user IDs are assigned to individuals, and user credentials and pass…"
type textarea "Yes, password complexity rules are in place that meet recent industry standard …"
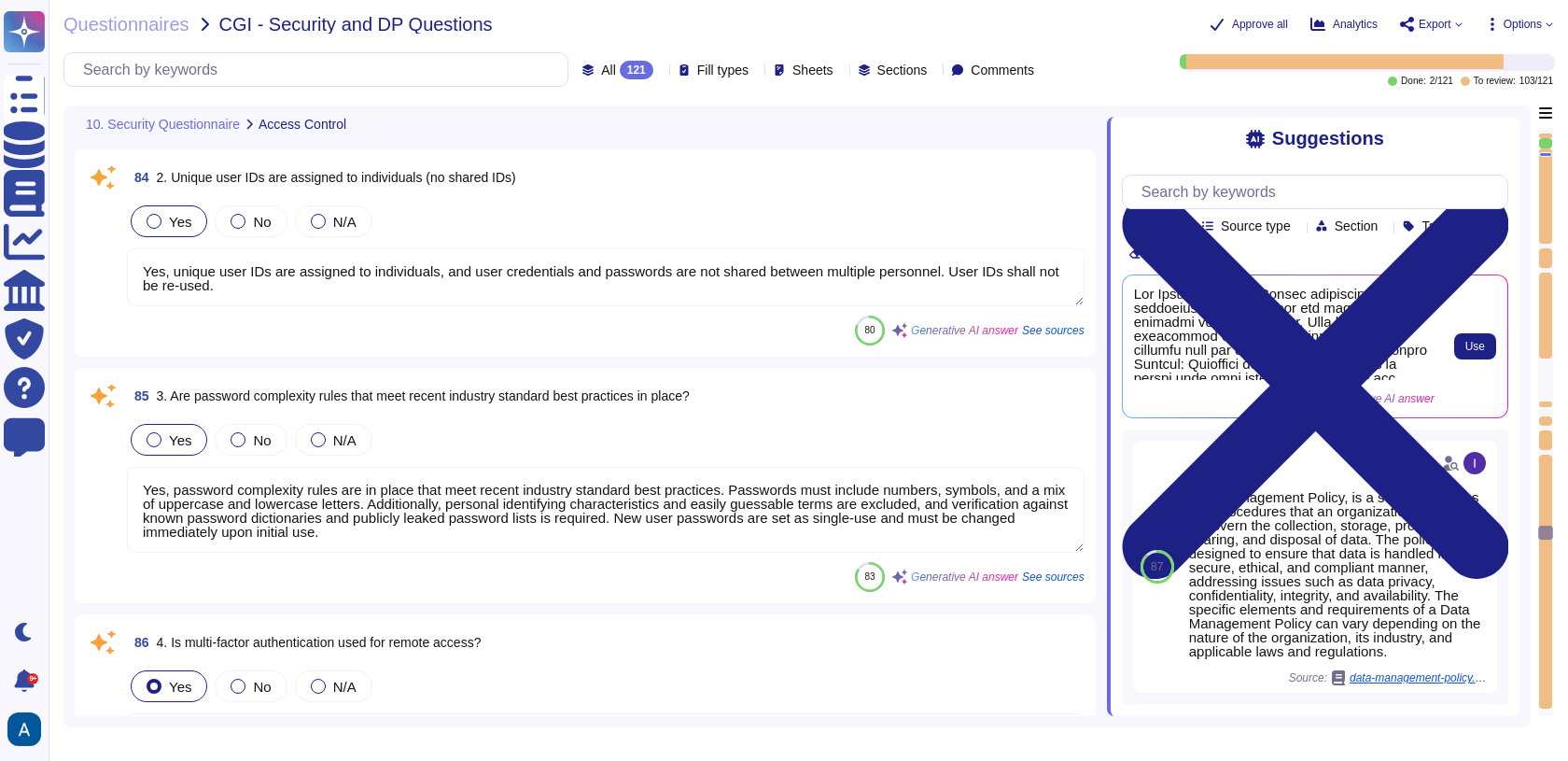
type textarea "Yes, multi-factor authentication (MFA) is used for remote access. All remote ac…"
type textarea "Yes, Multi-Factor Authentication (MFA) is used for all privileged access to pro…"
type textarea "Yes, encryption requirements are implemented and are consistent with the sensit…"
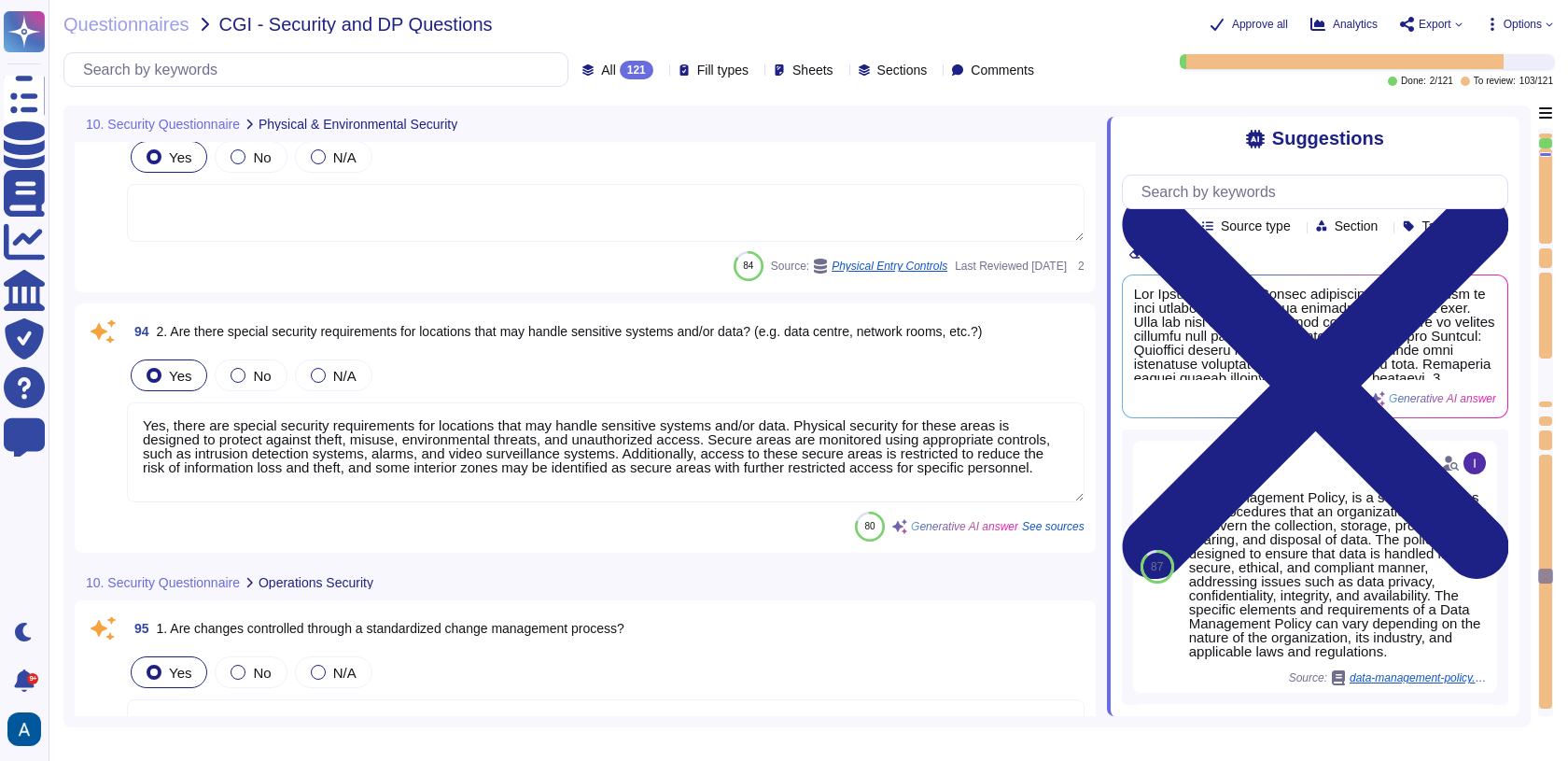
type textarea "Yes, there are special security requirements for locations that may handle sens…"
type textarea "Yes, changes are controlled through a documented change management process. Eac…"
type textarea "Yes, separation of duties is in place to guard against fraudulent and/or accide…"
type textarea "Yes, a vulnerability management policy has been established, approved, and revi…"
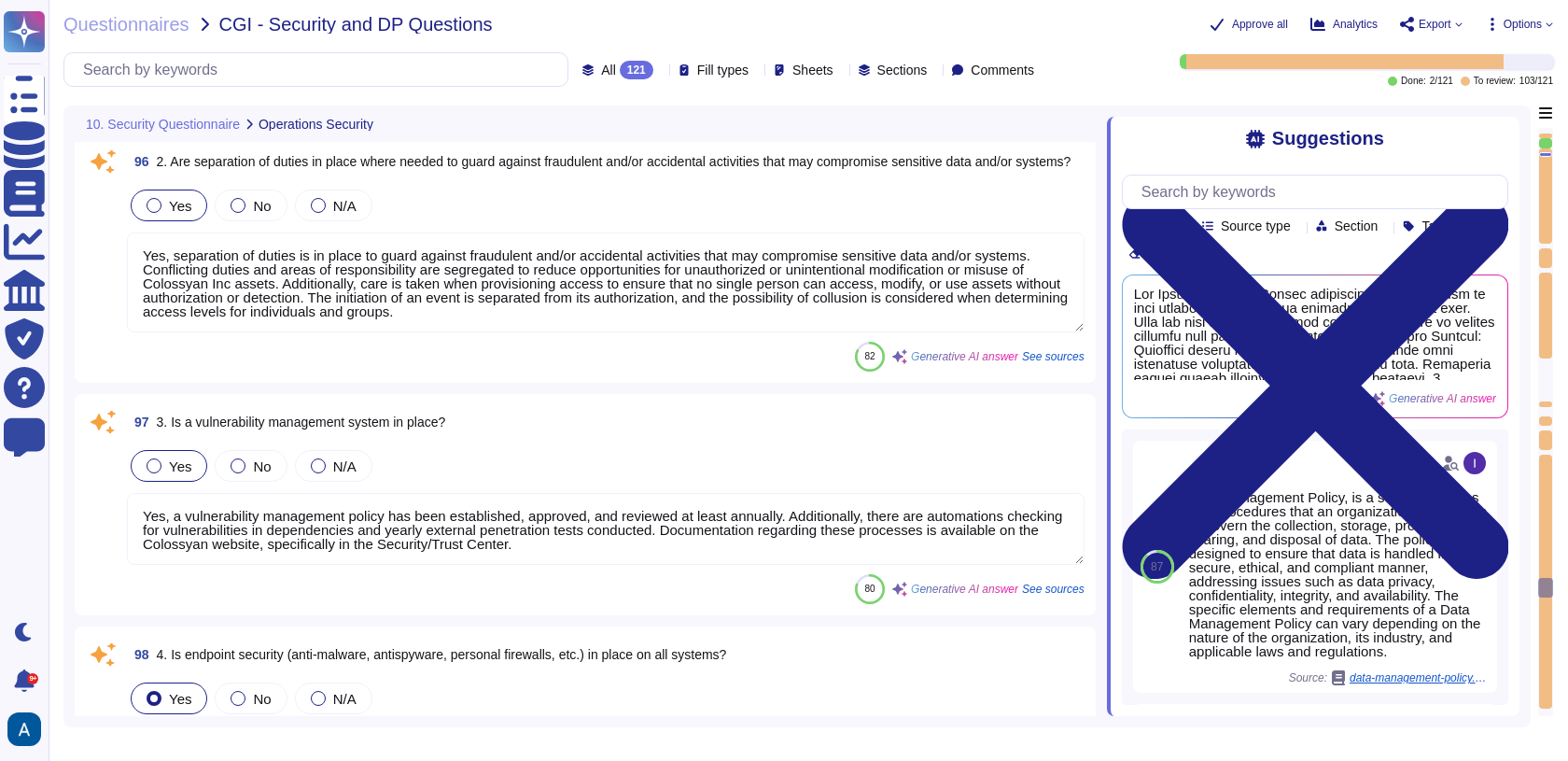
type textarea "Yes, endpoint security measures, including anti-malware protections, are in pla…"
type textarea "Critical systems and data are backed up in accordance with the confidentiality,…"
type textarea "Yes, data/system restoration tests are performed regularly, at least once a yea…"
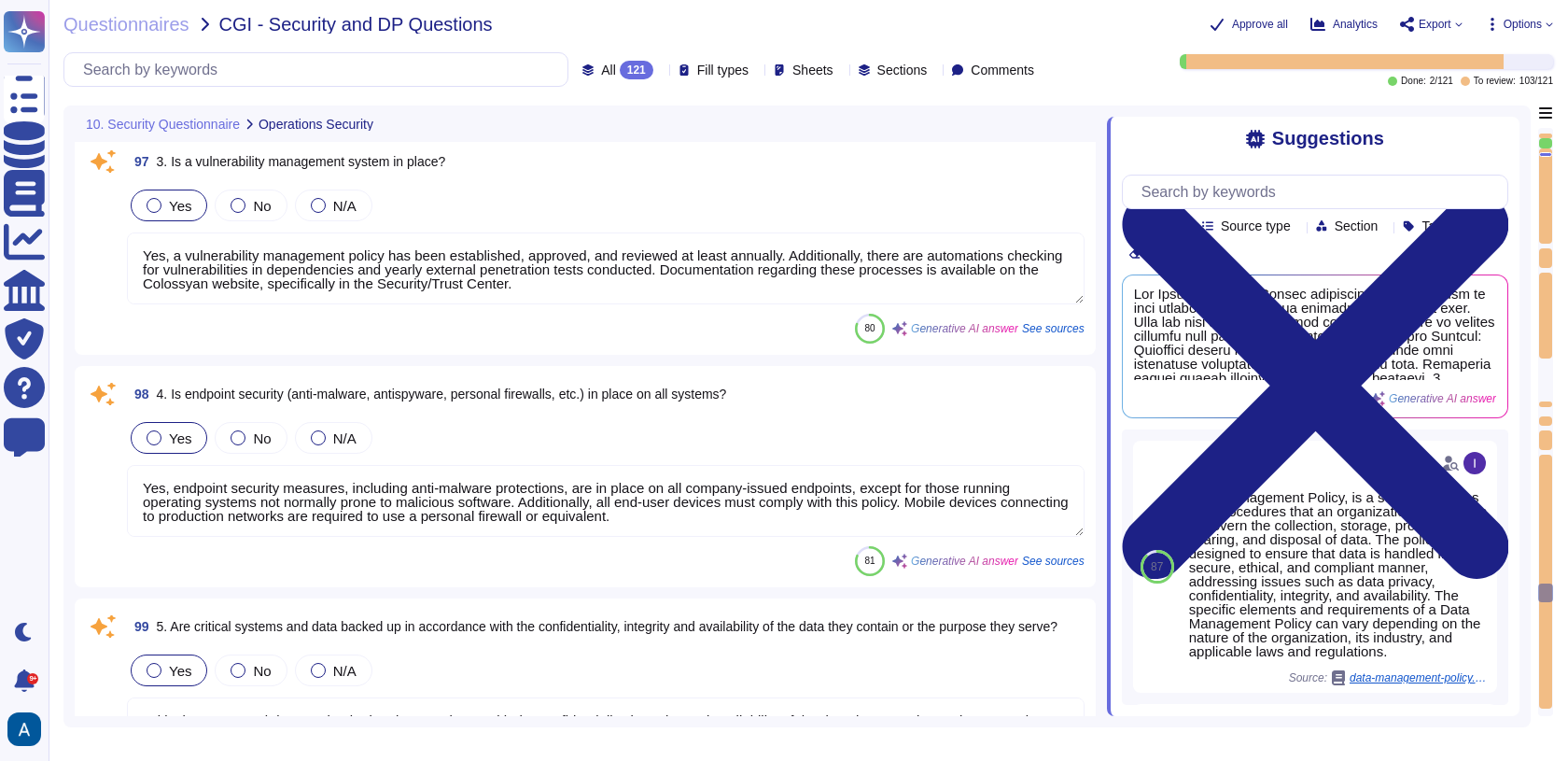
type textarea "Yes, all backup media is encrypted with AES-256, ensuring that the data remains…"
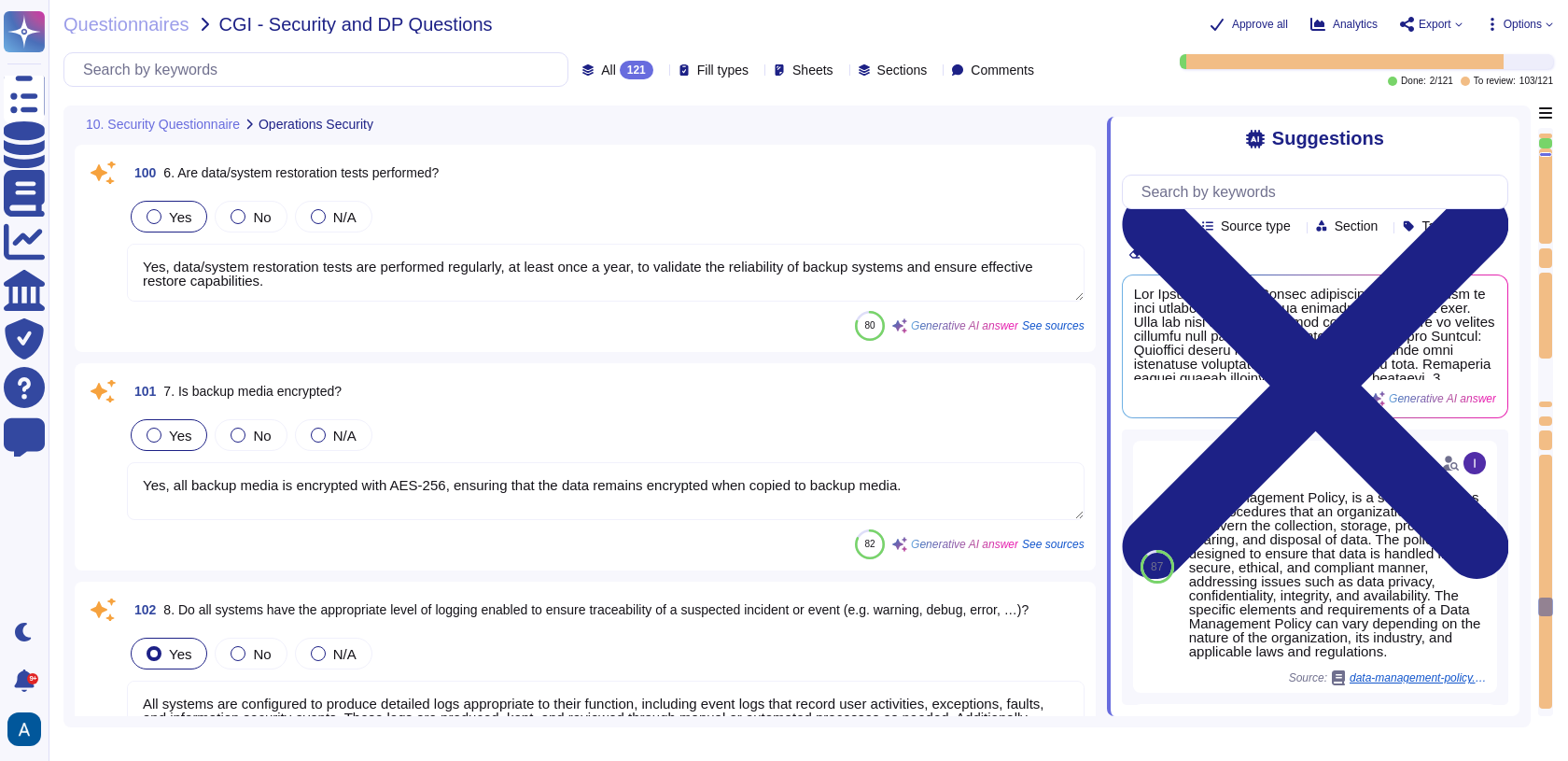
type textarea "All systems are configured to produce detailed logs appropriate to their functi…"
type textarea "Our access control systems are tied to a centralized system that provides granu…"
type textarea "Yes, we employ server hardening as part of our documented security and hardenin…"
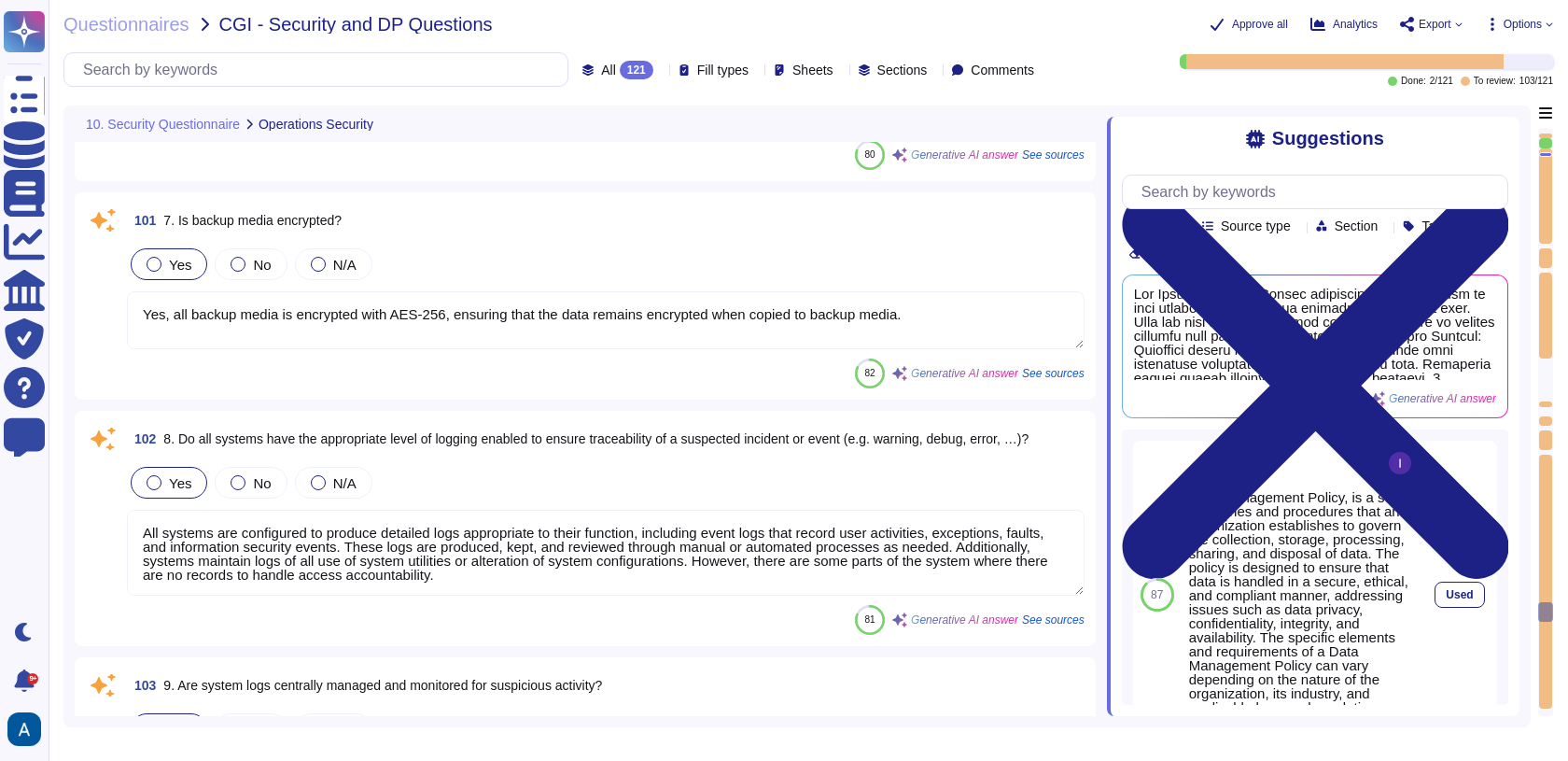
scroll to position [27265, 0]
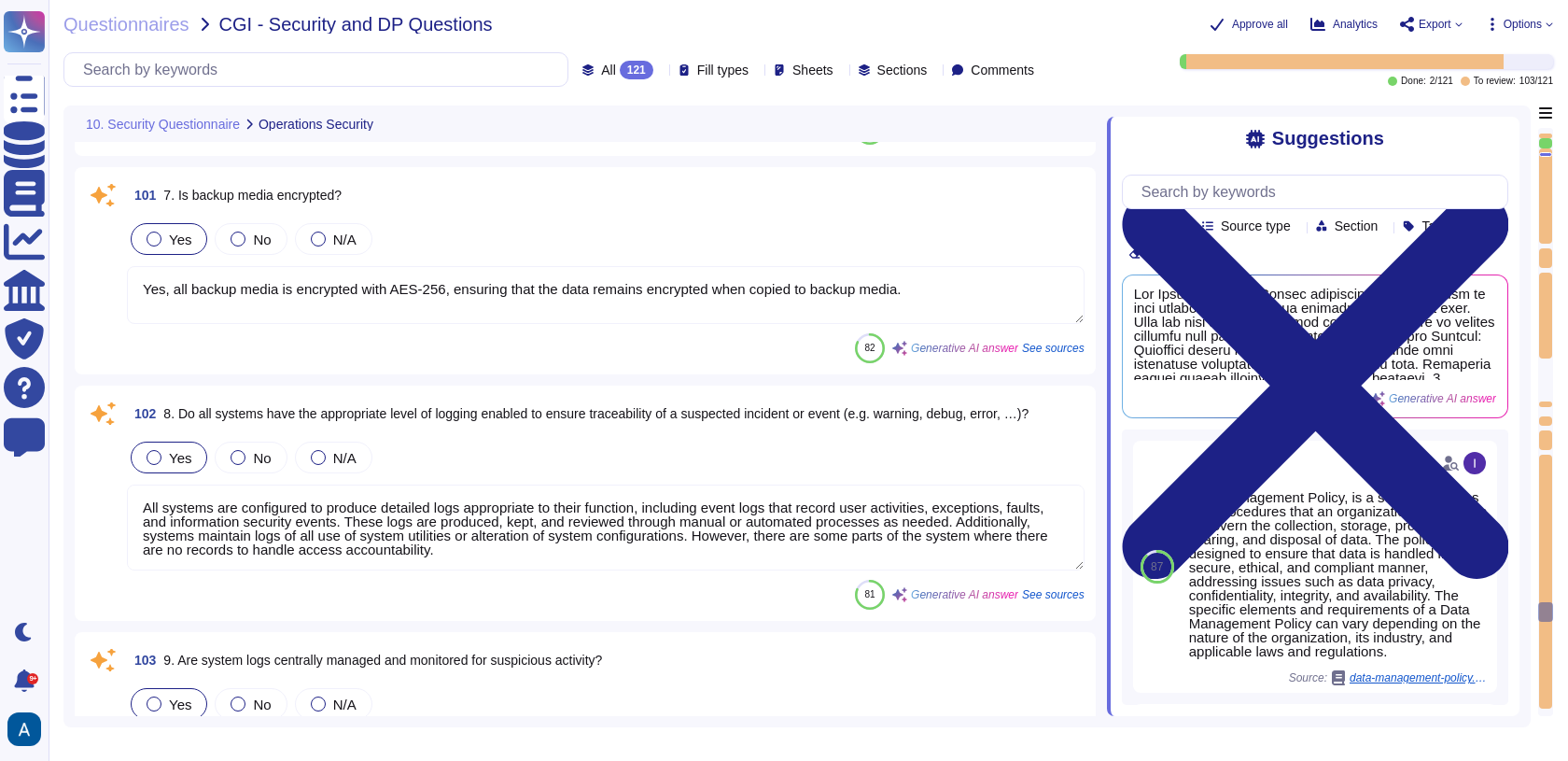
click at [1544, 136] on div at bounding box center [1546, 136] width 13 height 5
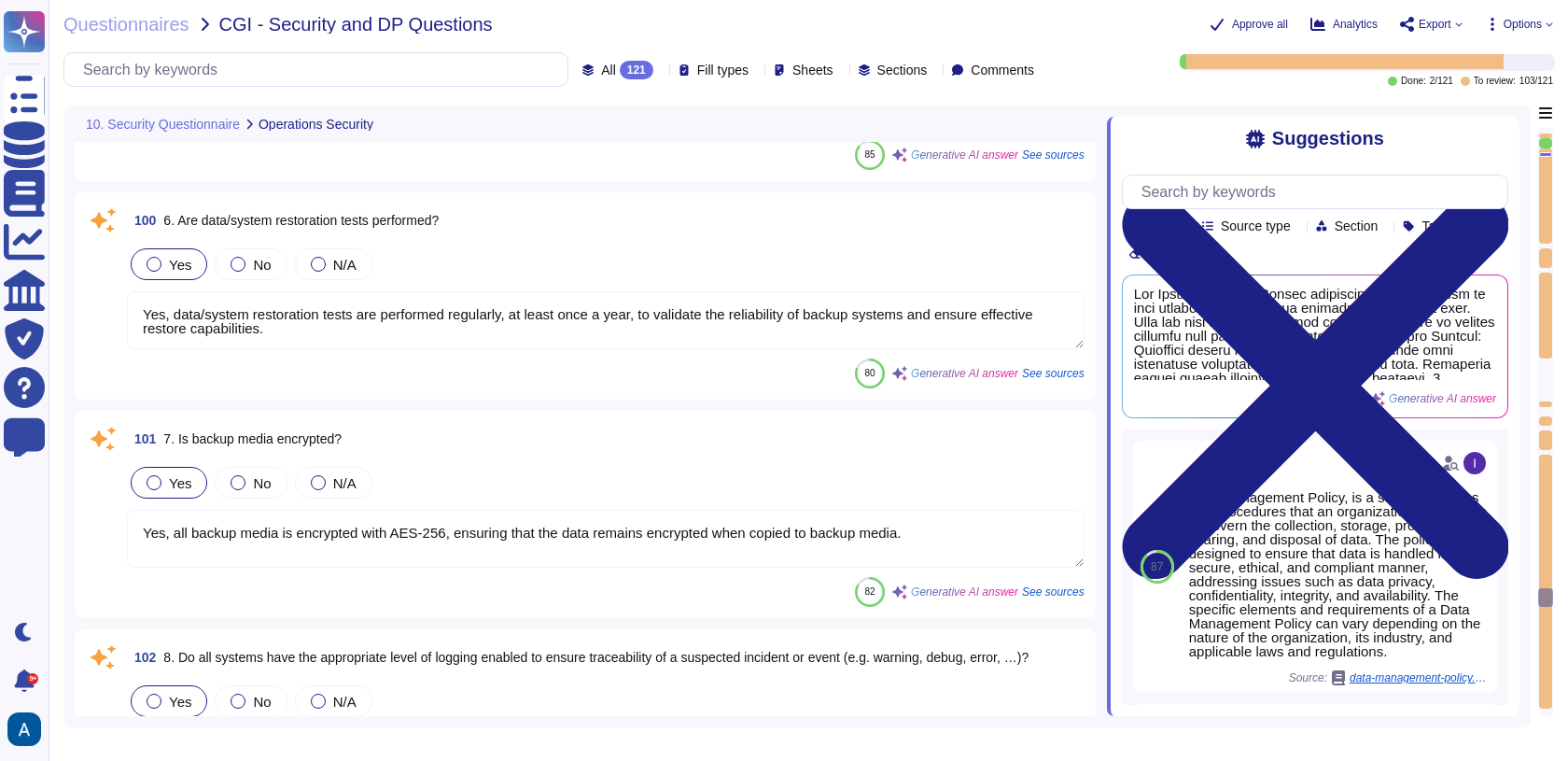
type textarea "Yes, separation of duties is in place to guard against fraudulent and/or accide…"
type textarea "Yes, a vulnerability management policy has been established, approved, and revi…"
type textarea "Yes, endpoint security measures, including anti-malware protections, are in pla…"
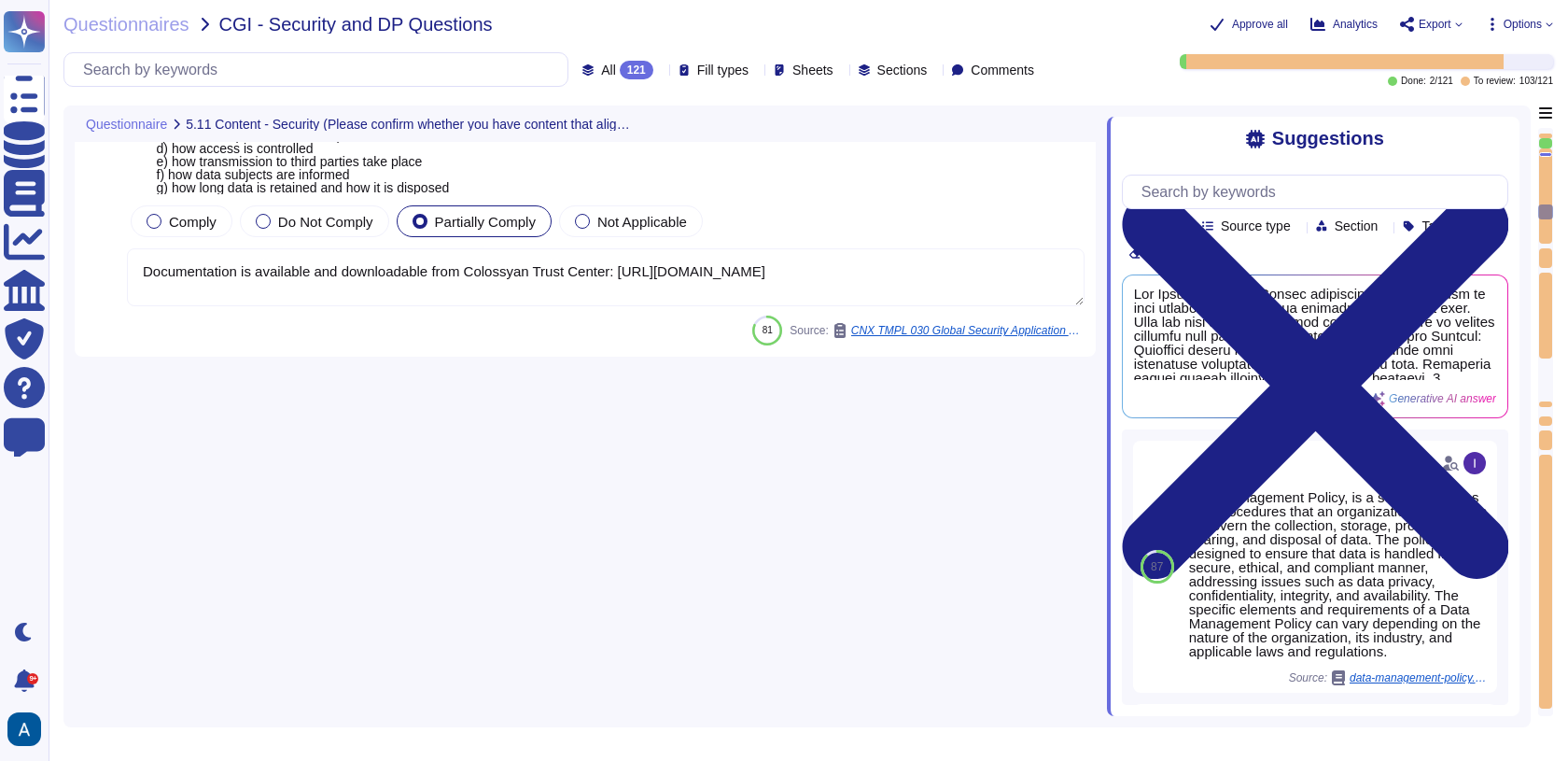
type textarea "To address physical security and hybrid work protection, we have implemented se…"
type textarea "- A security incident includes known or suspected security events such as polic…"
type textarea "Yes, the products, solutions, or services offered require the collection, stora…"
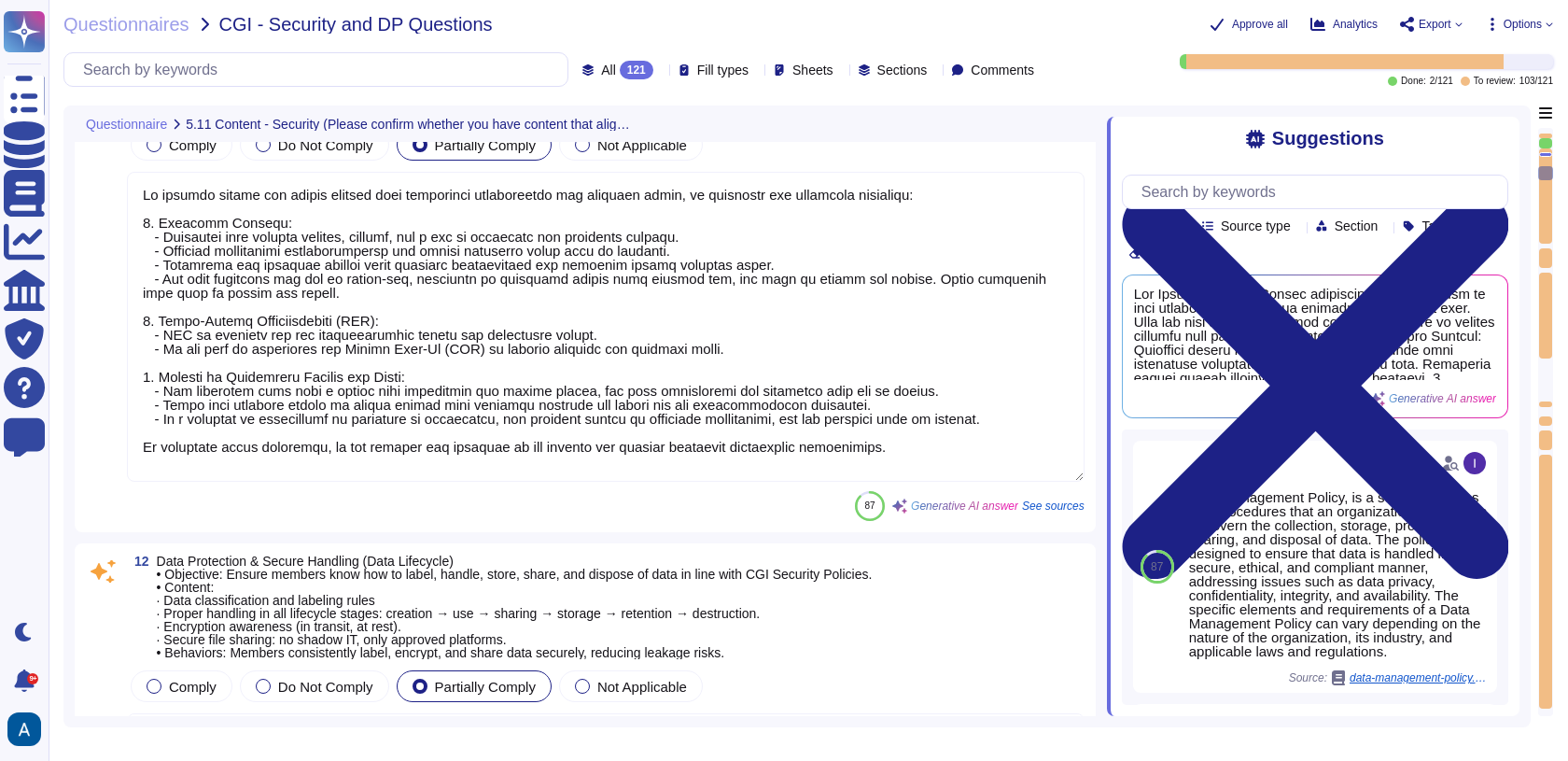
type textarea "Our security organization is structured with a hierarchical management system t…"
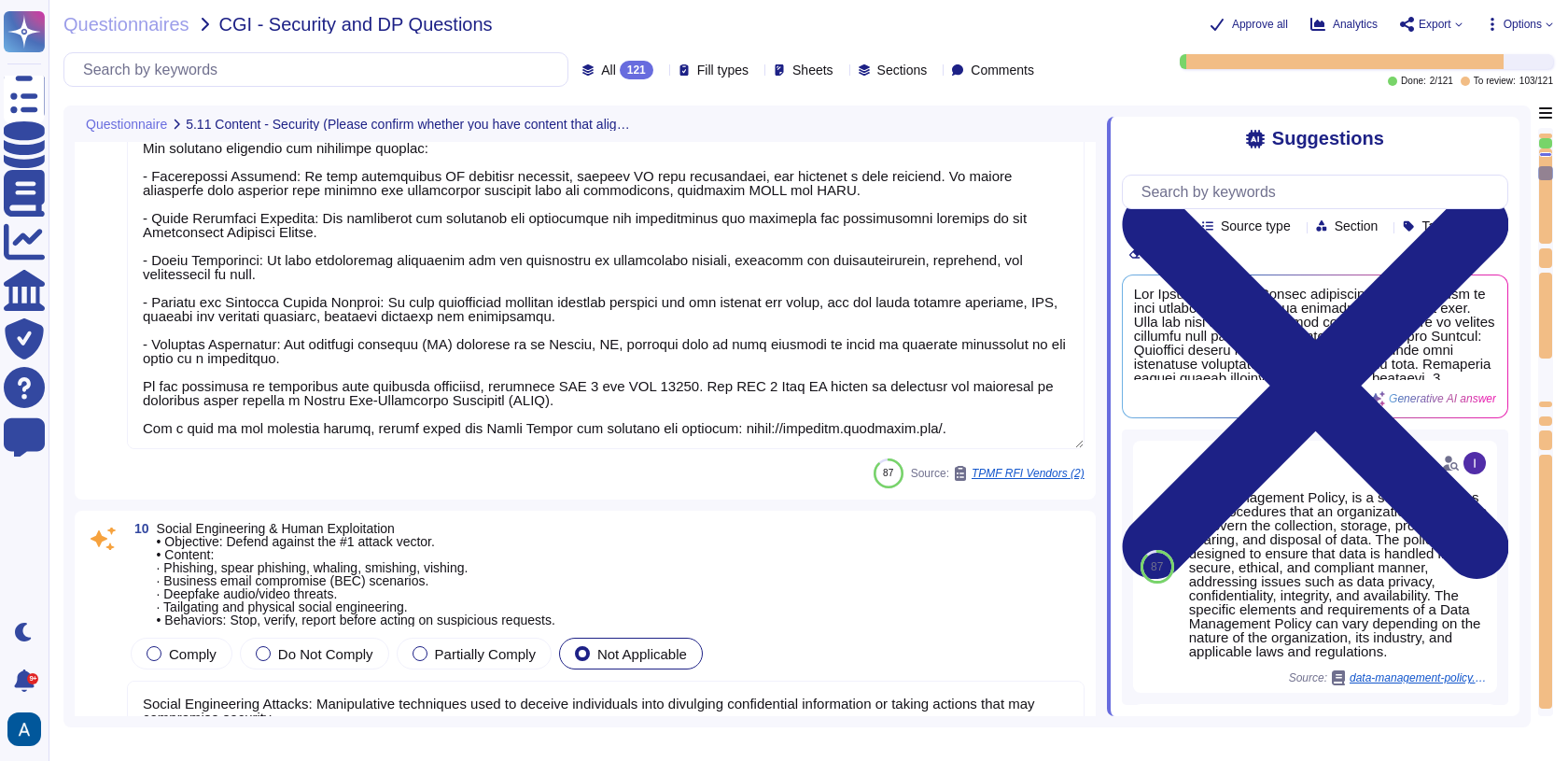
type textarea "Social Engineering Attacks: Manipulative techniques used to deceive individuals…"
type textarea "To protect member and client systems from credential exploitation and identity …"
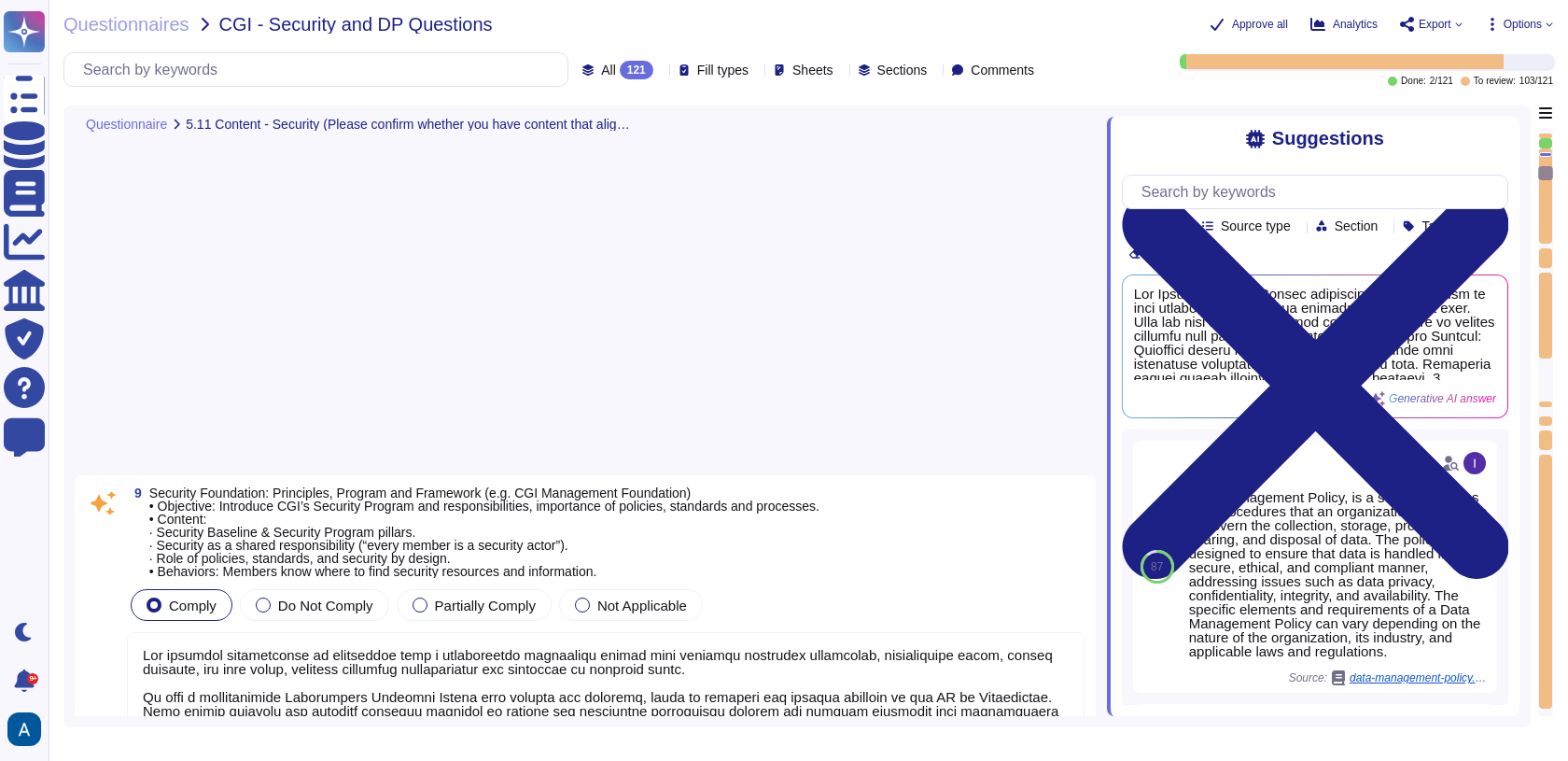
scroll to position [926, 0]
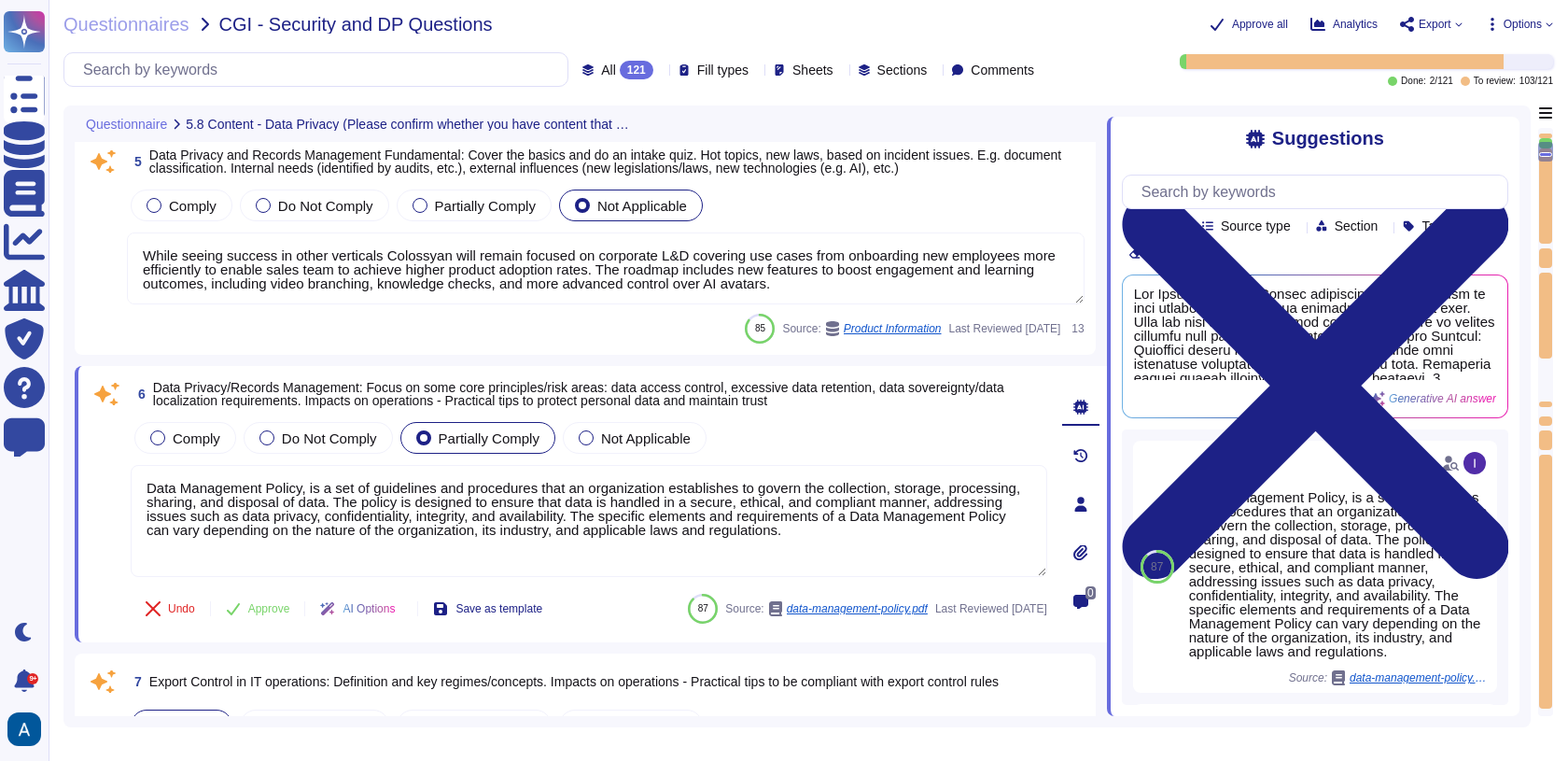
type textarea "Read more abut how we use personal data in regards to third parties in our priv…"
type textarea "Data breaches refer to incidents where unauthorized access to data occurs. A th…"
type textarea "While seeing success in other verticals Colossyan will remain focused on corpor…"
type textarea "Data Management Policy, is a set of guidelines and procedures that an organizat…"
type textarea "Exporting software, technical information, encryption software, or technology, …"
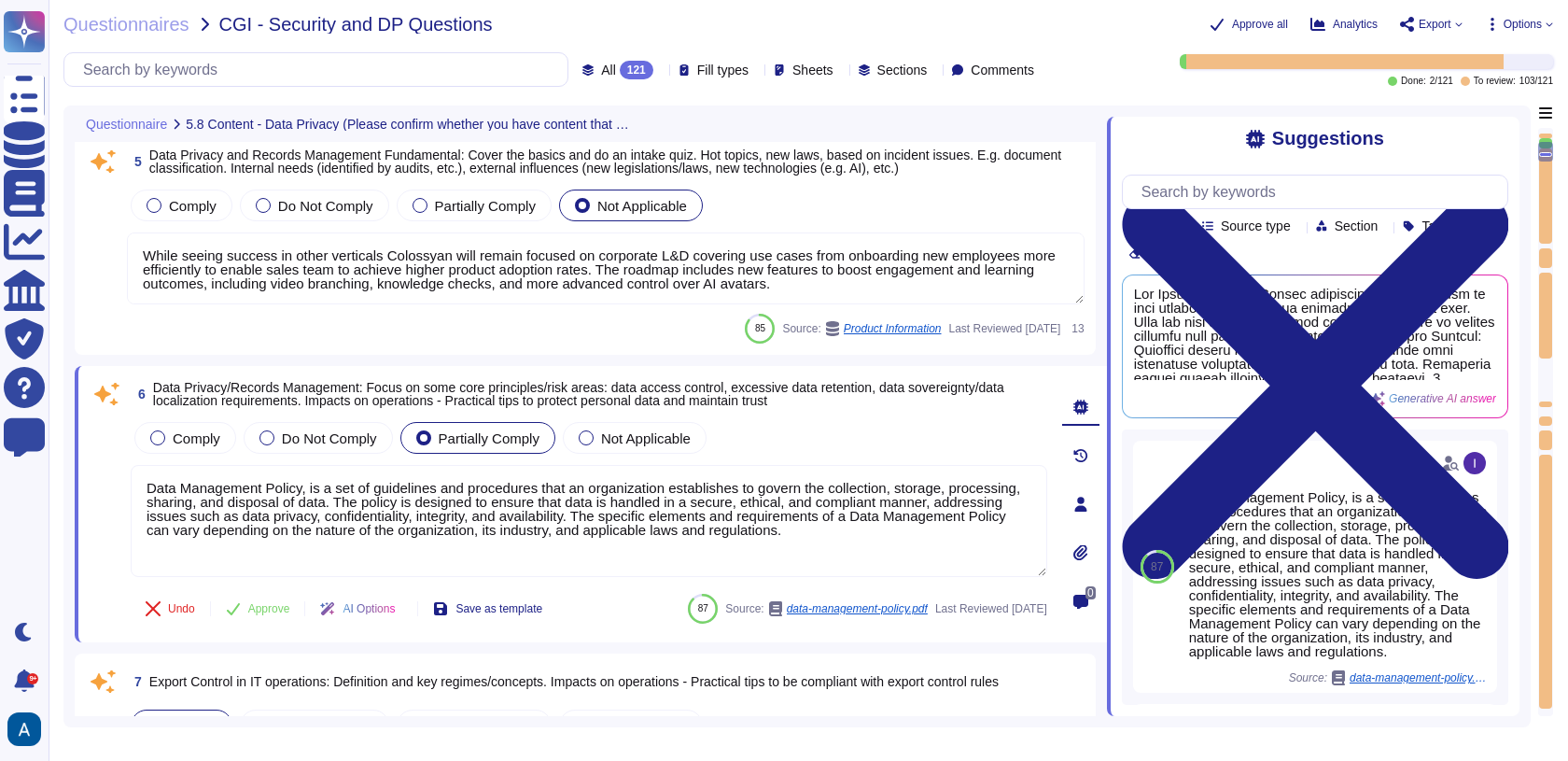
type textarea "While seeing success in other verticals Colossyan will remain focused on corpor…"
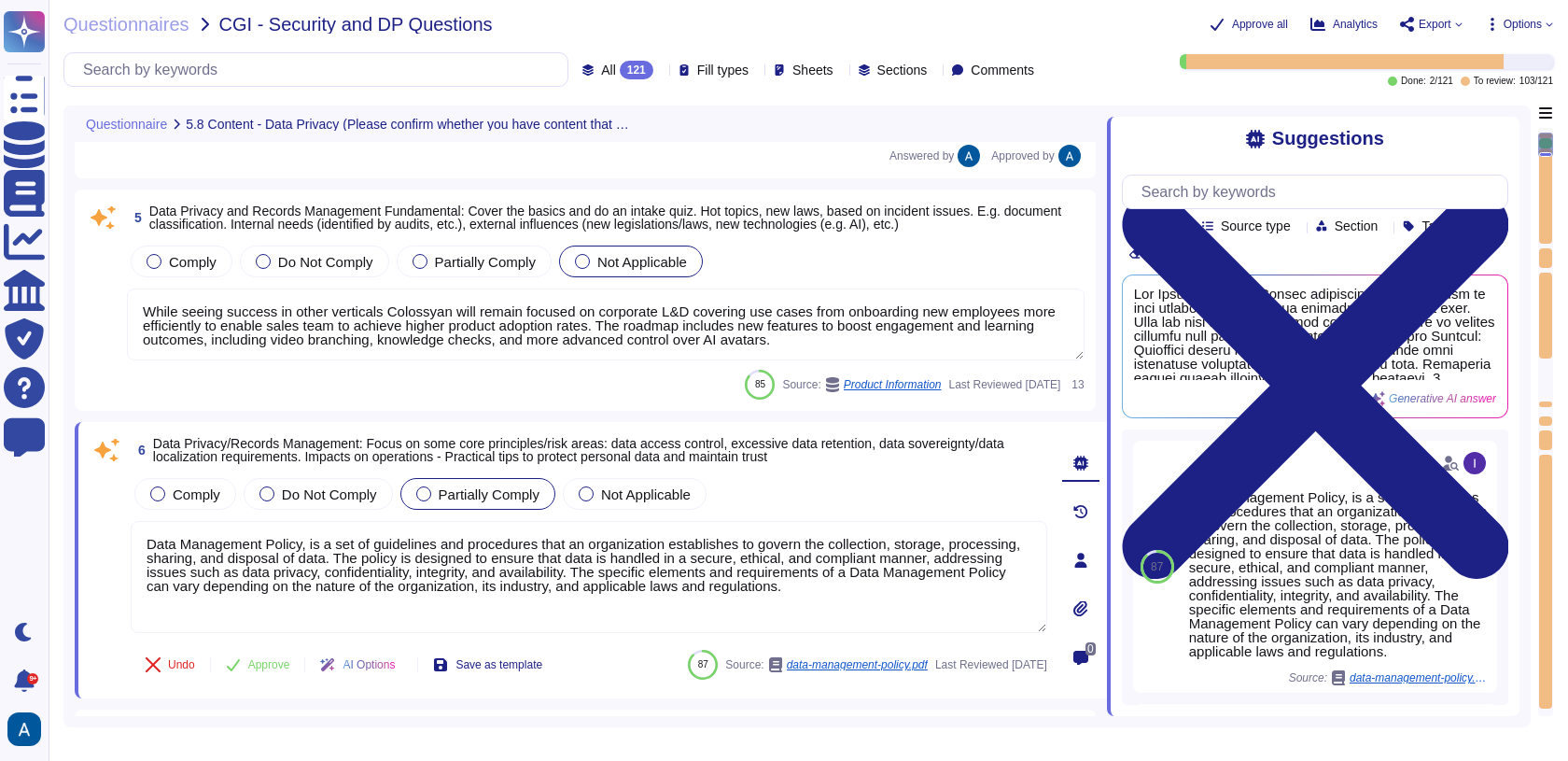
type textarea "Data Management Policy, is a set of guidelines and procedures that an organizat…"
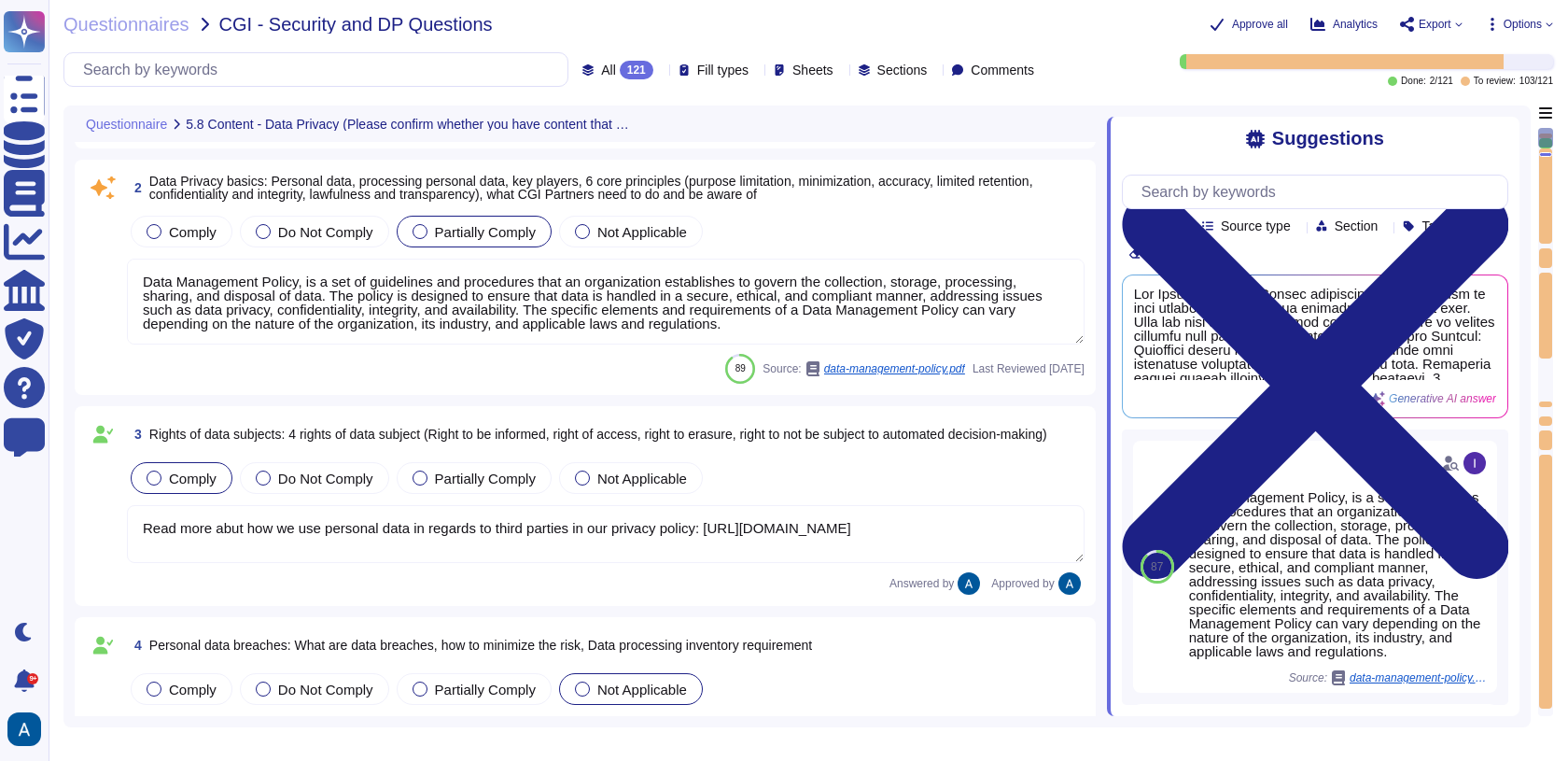
type textarea "Data Management Policy, is a set of guidelines and procedures that an organizat…"
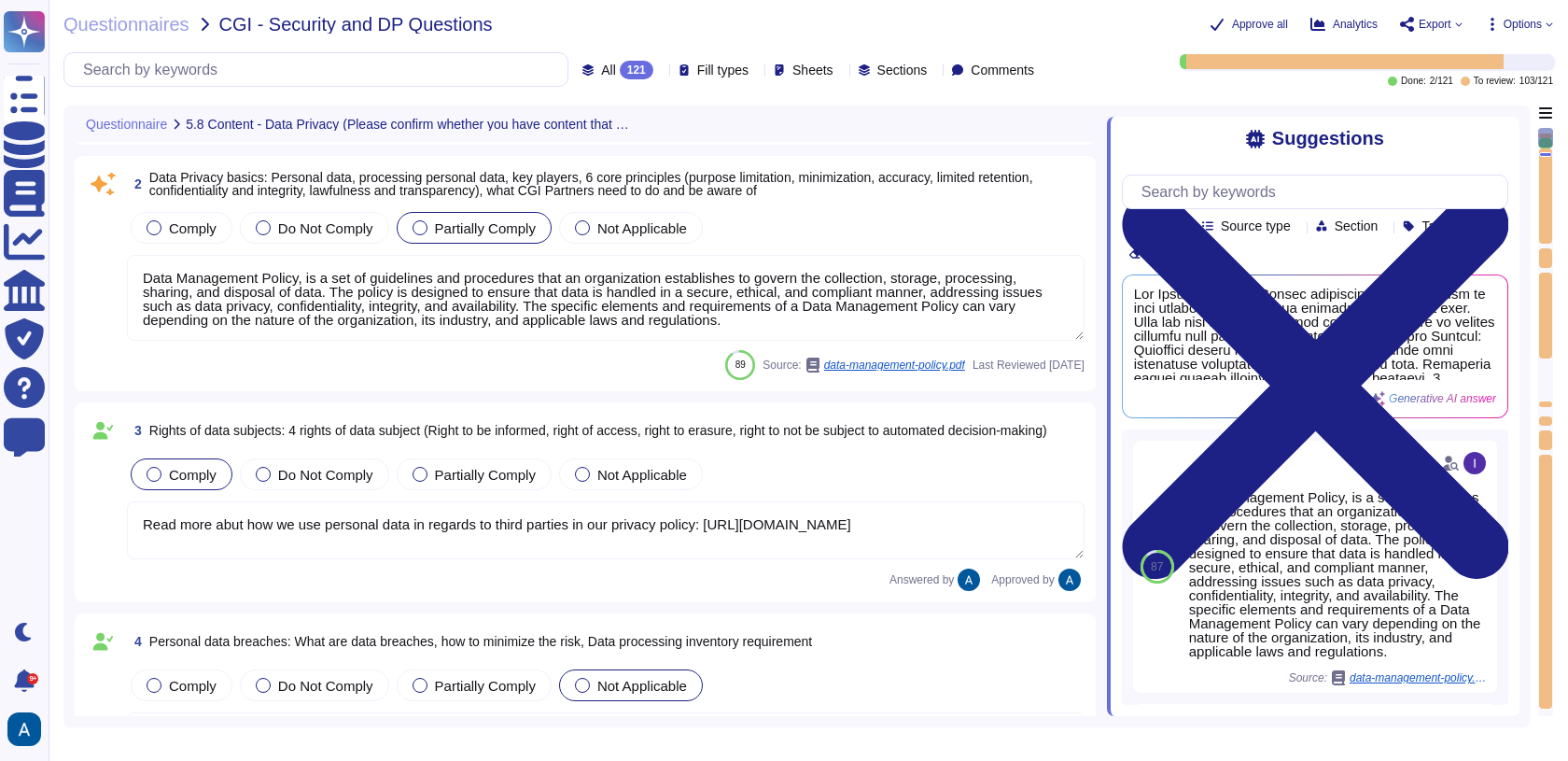
type textarea "Data Management Policy, is a set of guidelines and procedures that an organizat…"
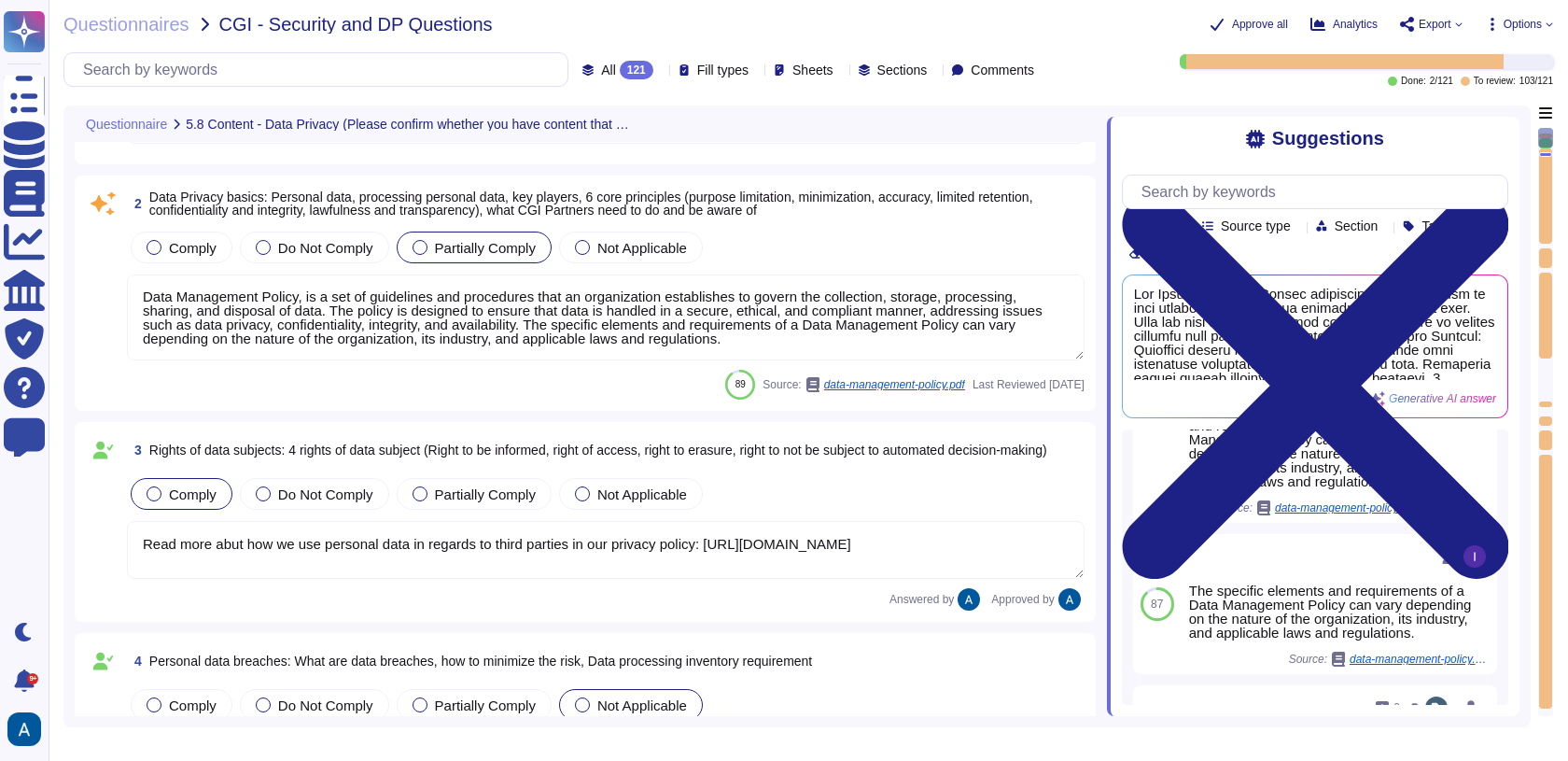
scroll to position [254, 0]
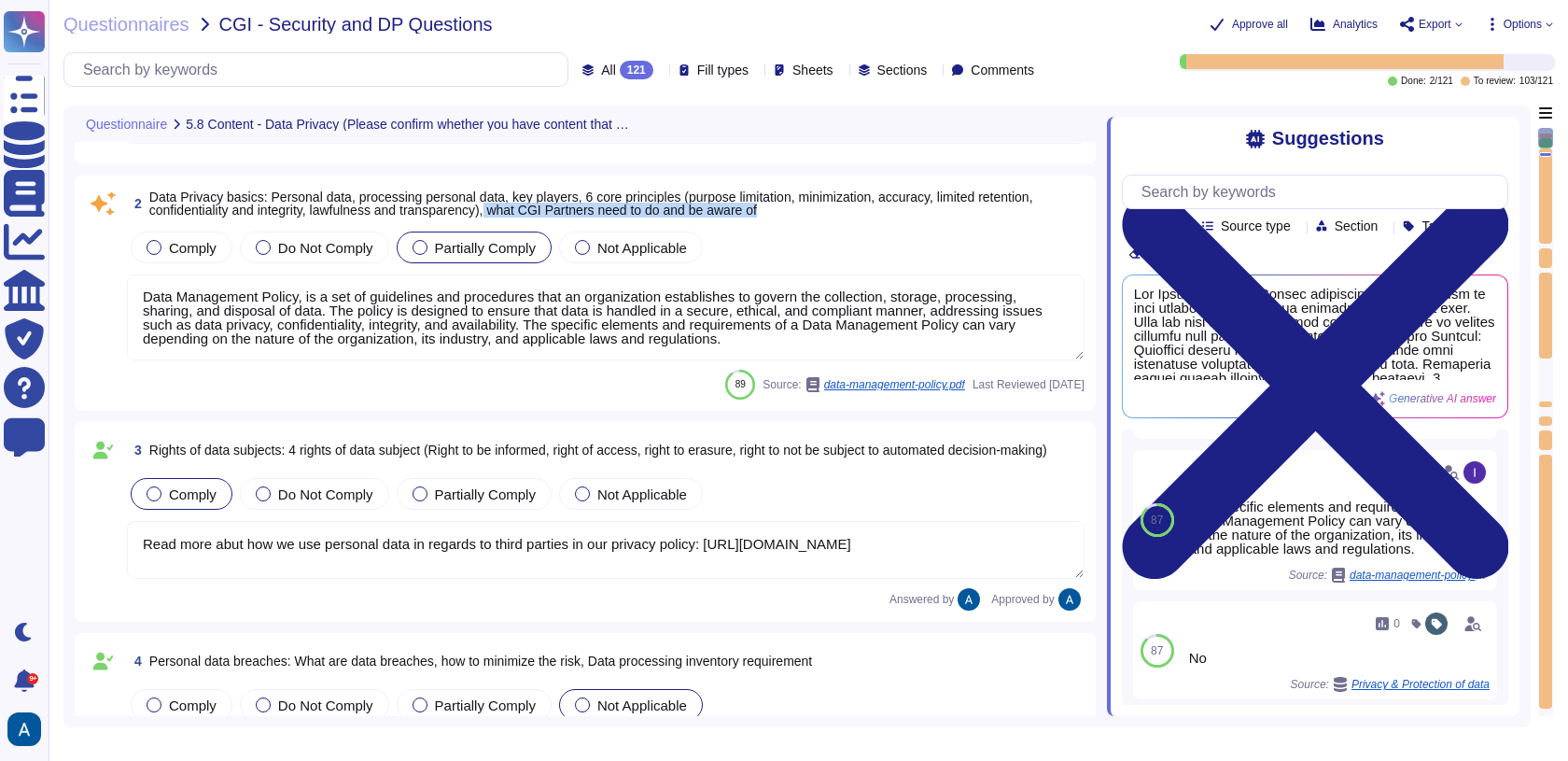
drag, startPoint x: 575, startPoint y: 208, endPoint x: 866, endPoint y: 210, distance: 291.0
click at [866, 210] on span "Data Privacy basics: Personal data, processing personal data, key players, 6 co…" at bounding box center [617, 203] width 935 height 26
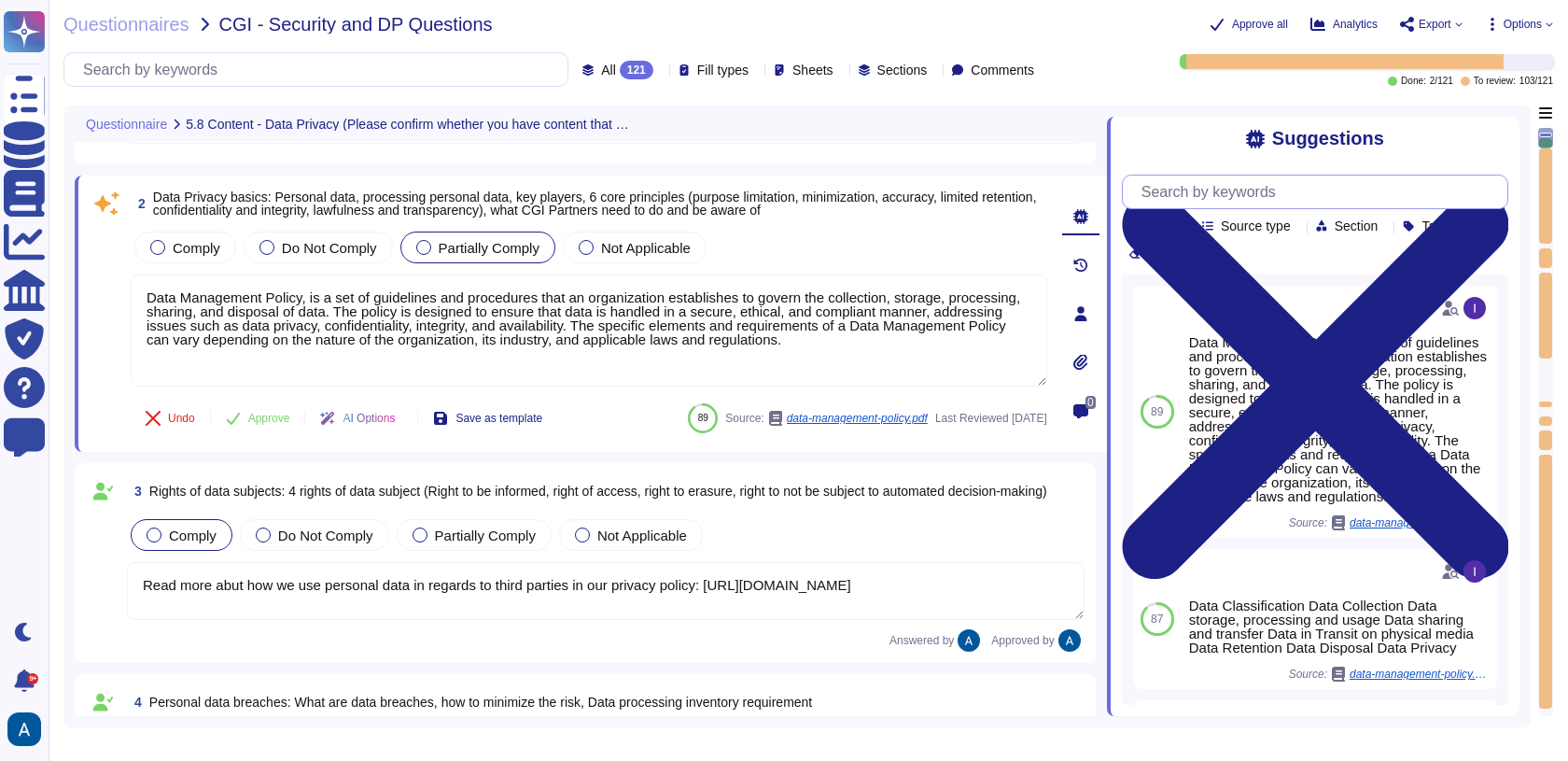
click at [1223, 190] on input "text" at bounding box center [1320, 191] width 375 height 33
paste input "Assets associated with information and information processing facilities that s…"
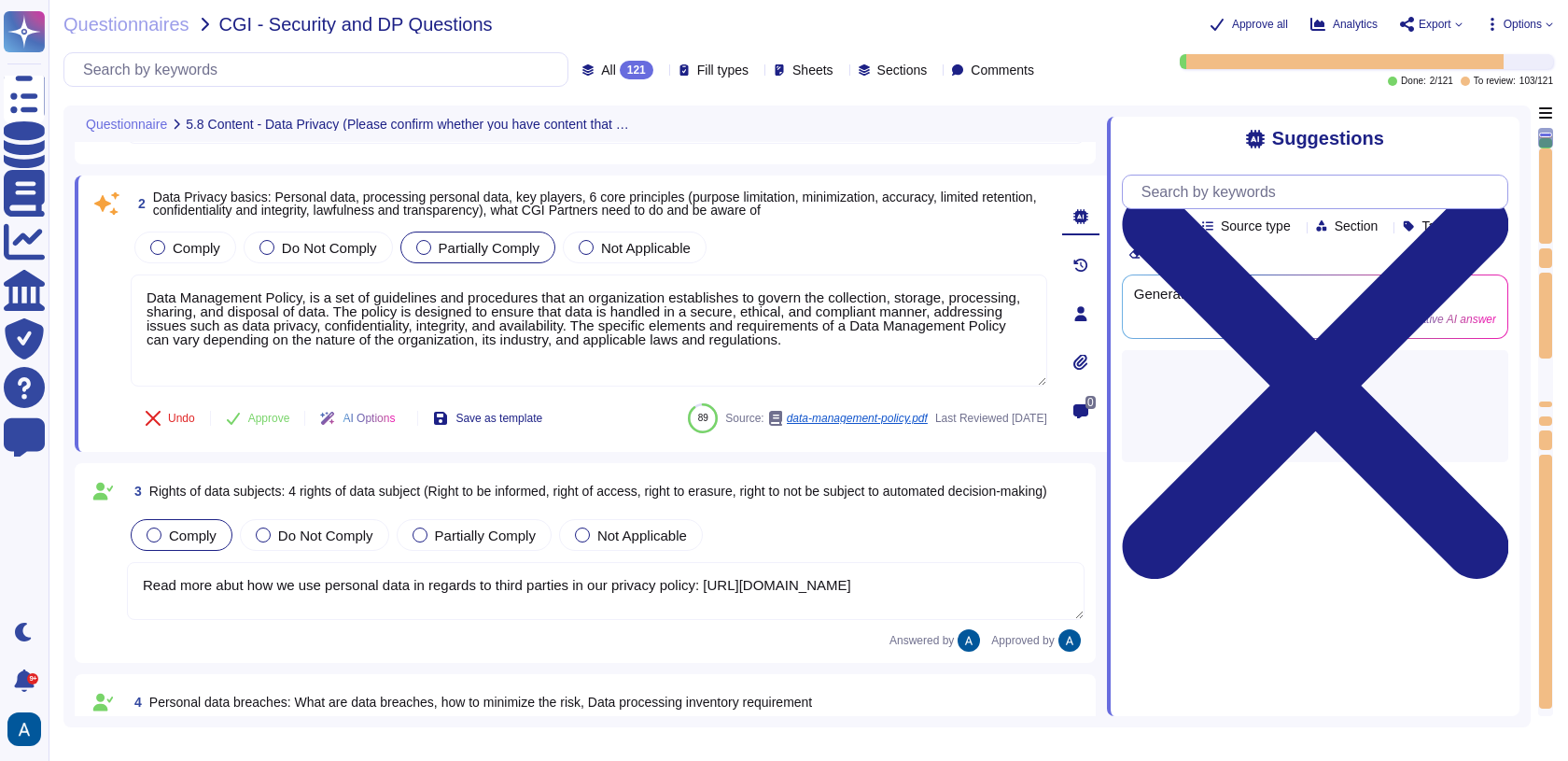
scroll to position [0, 1084]
type input "Assets associated with information and information processing facilities that s…"
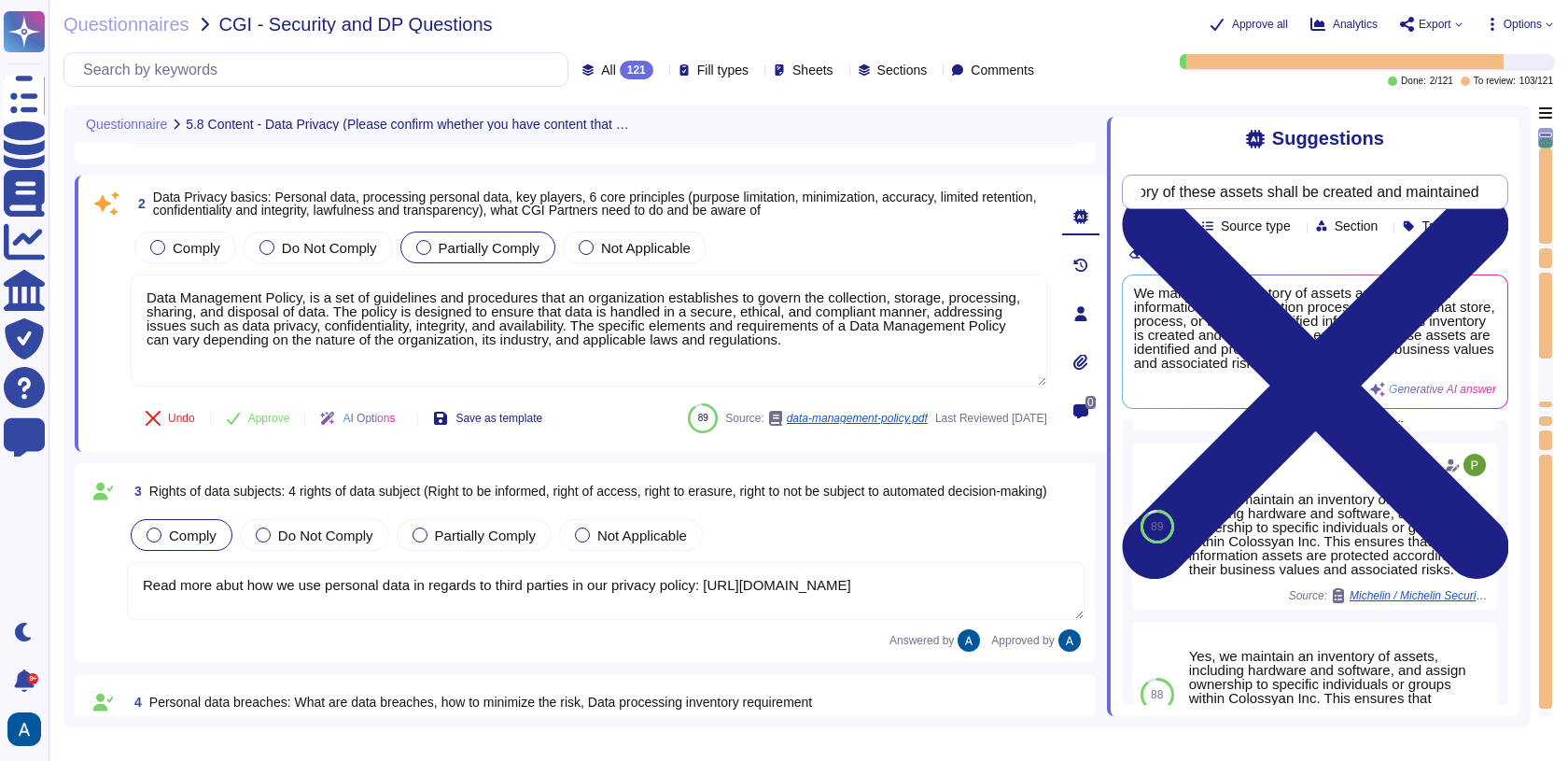
scroll to position [428, 0]
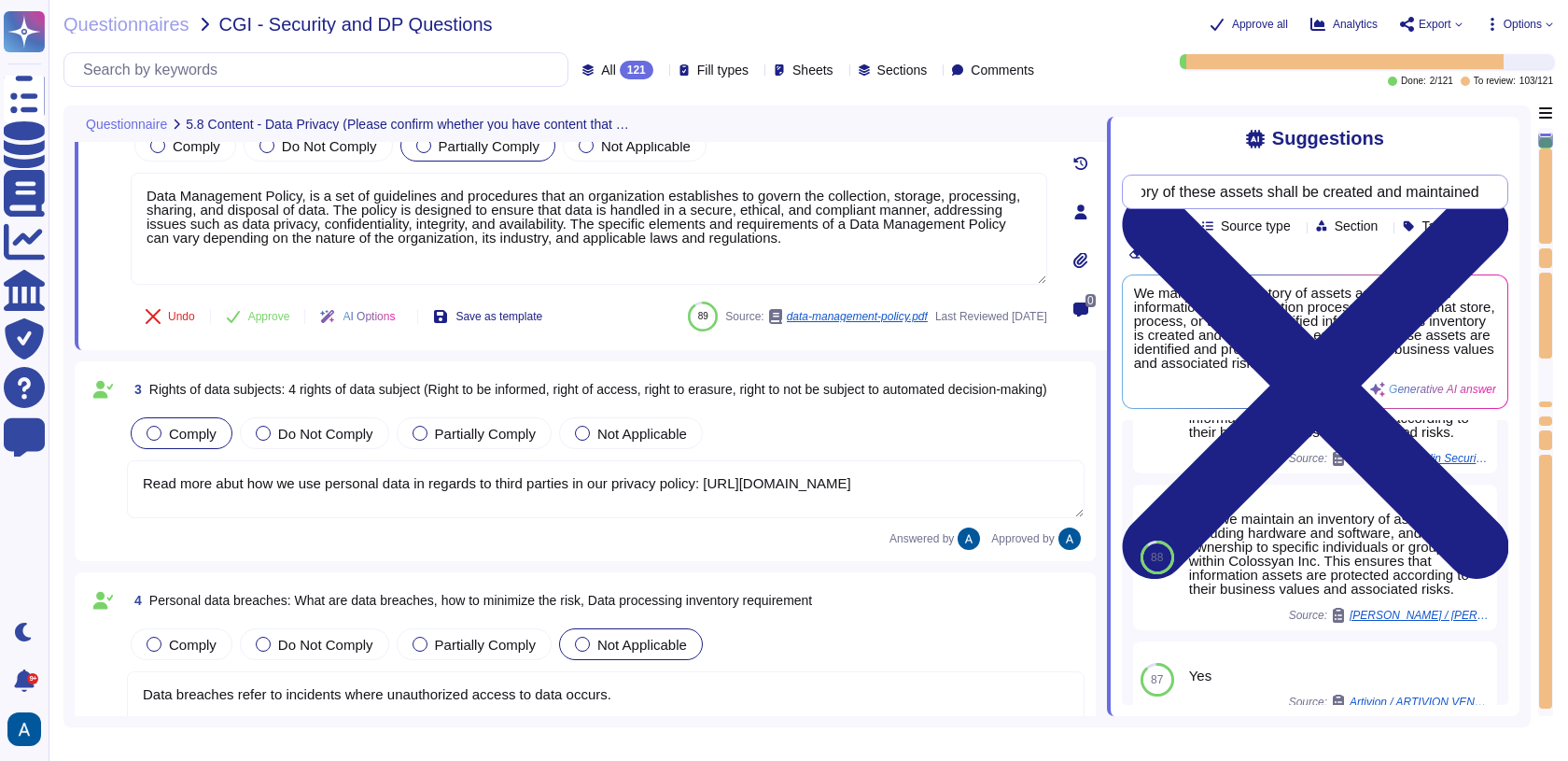
type textarea "Data Management Policy, is a set of guidelines and procedures that an organizat…"
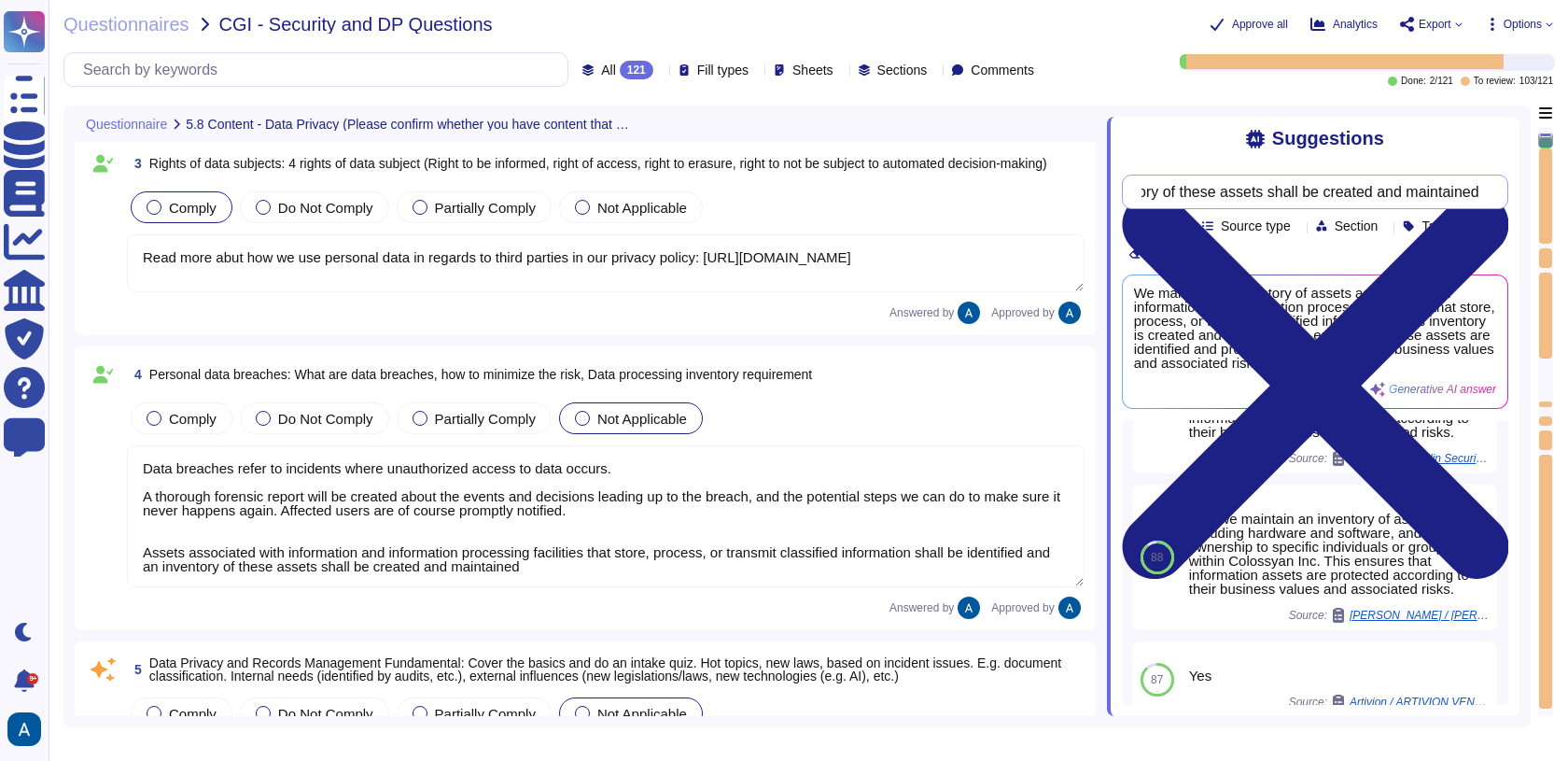
scroll to position [1, 0]
type textarea "Exporting software, technical information, encryption software, or technology, …"
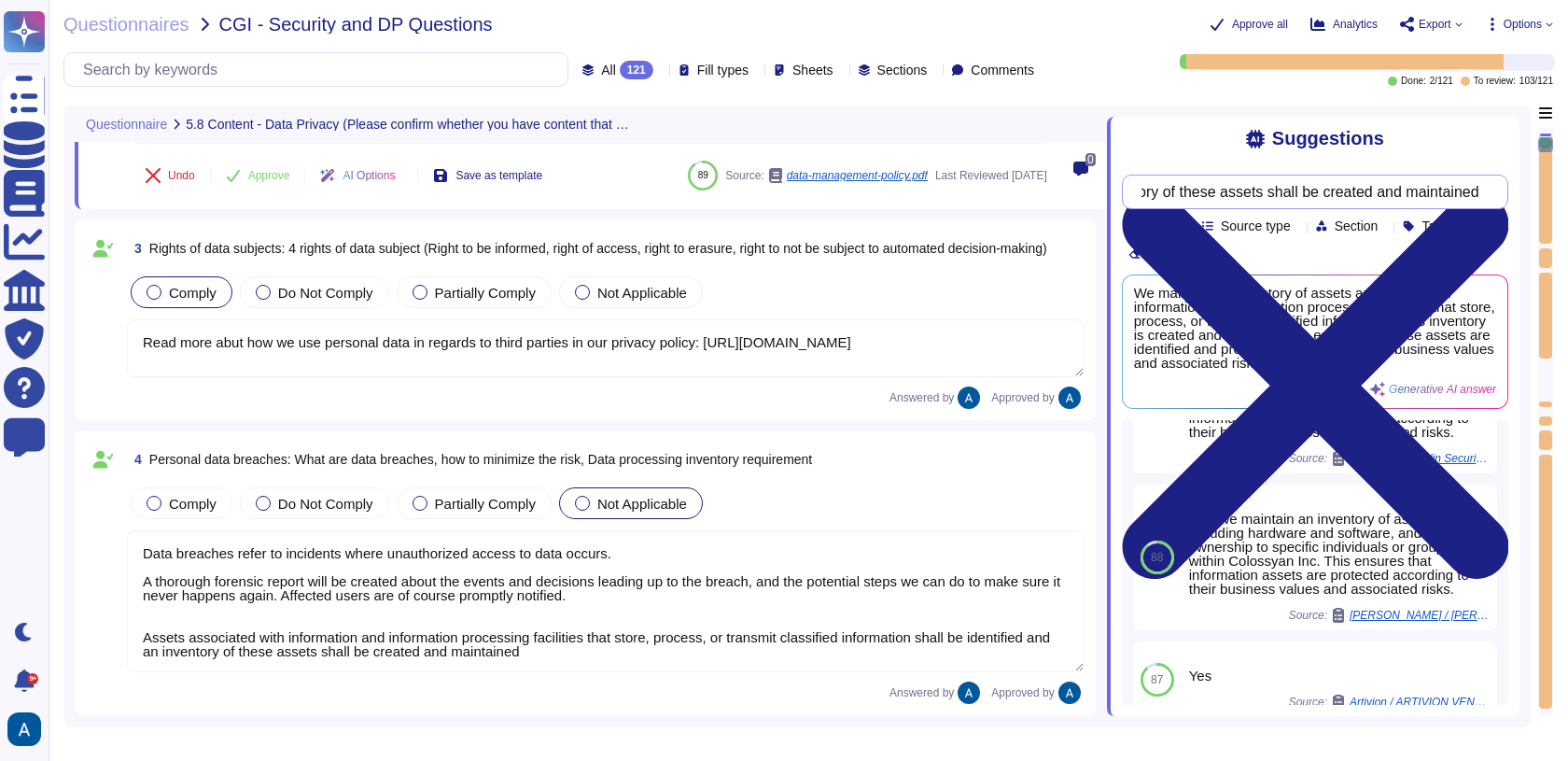
type textarea "Exporting software, technical information, encryption software, or technology, …"
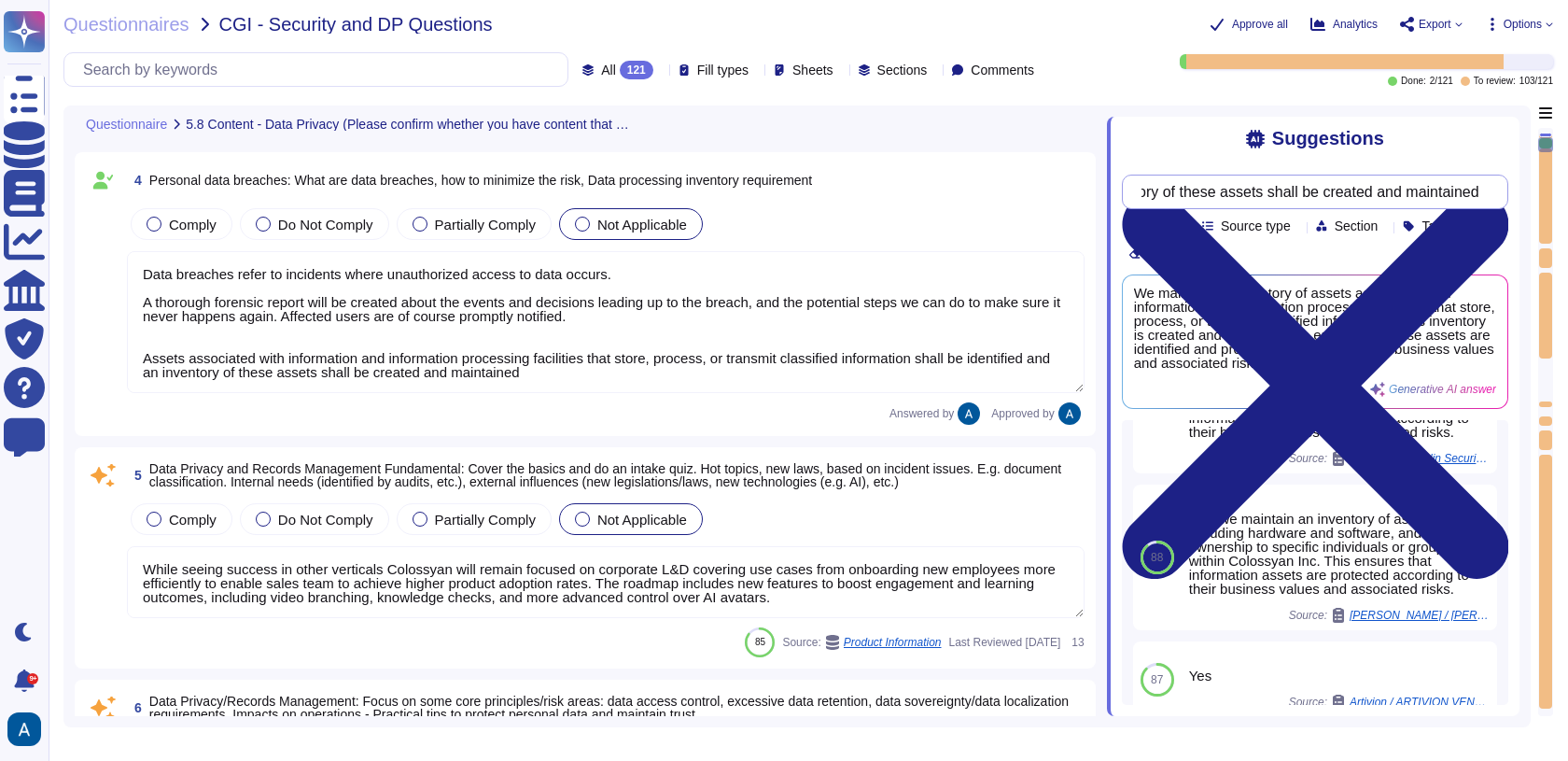
scroll to position [1, 0]
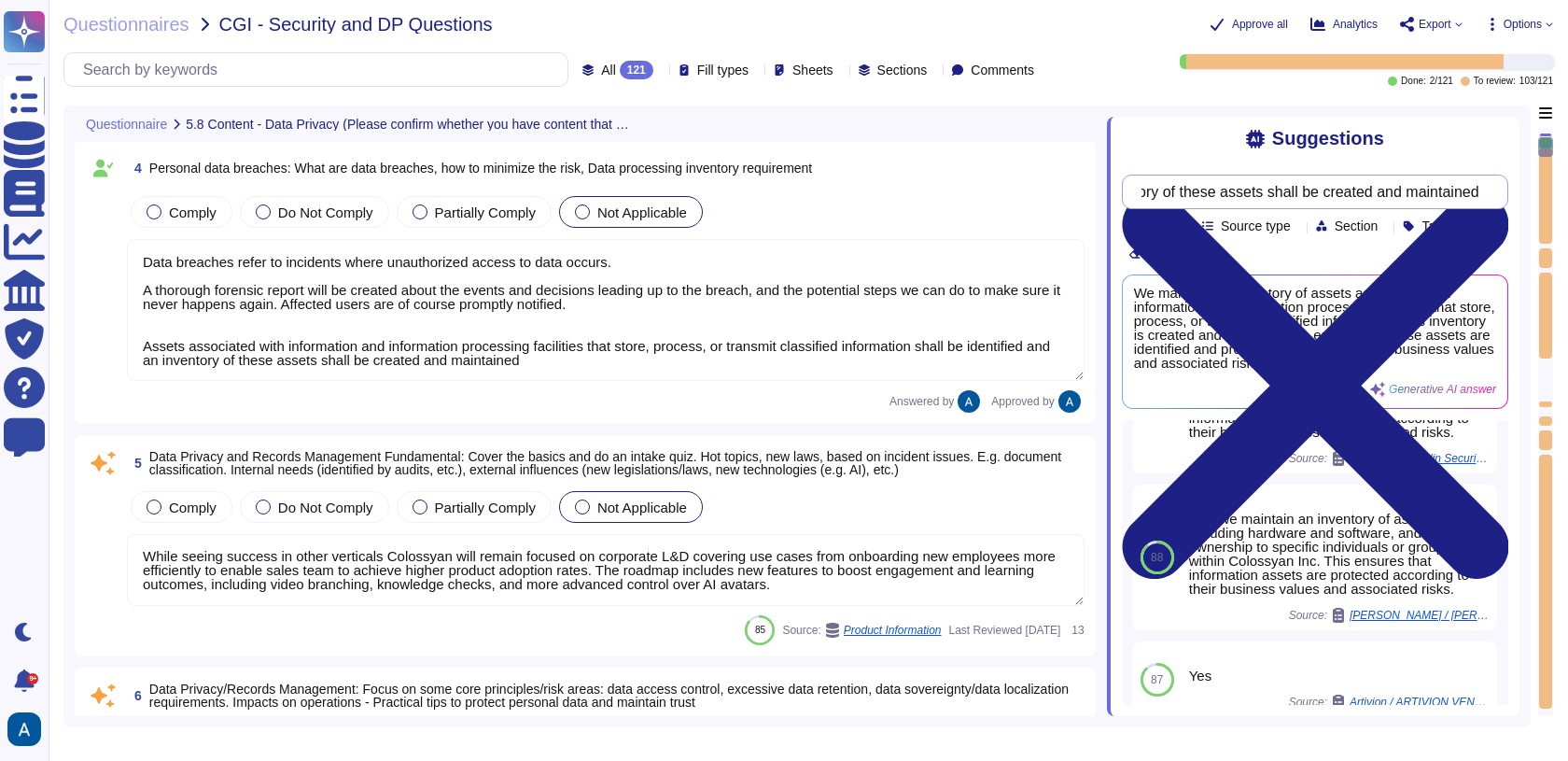
type textarea "While seeing success in other verticals Colossyan will remain focused on corpor…"
type input "Assets associated with information and information processing facilities that s…"
click at [608, 565] on textarea "While seeing success in other verticals Colossyan will remain focused on corpor…" at bounding box center [606, 570] width 958 height 72
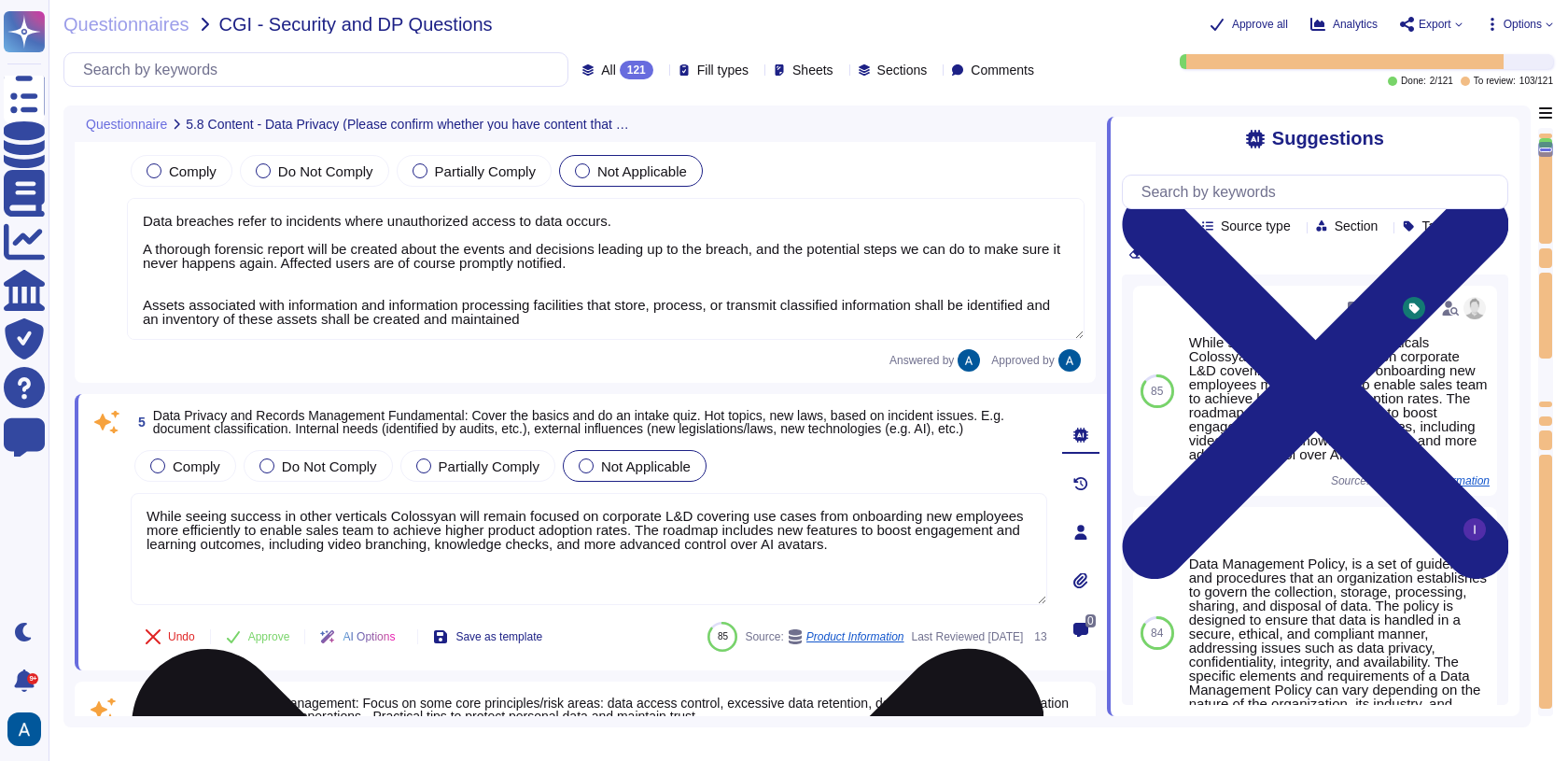
type textarea "While seeing success in other verticals Colossyan will remain focused on corpor…"
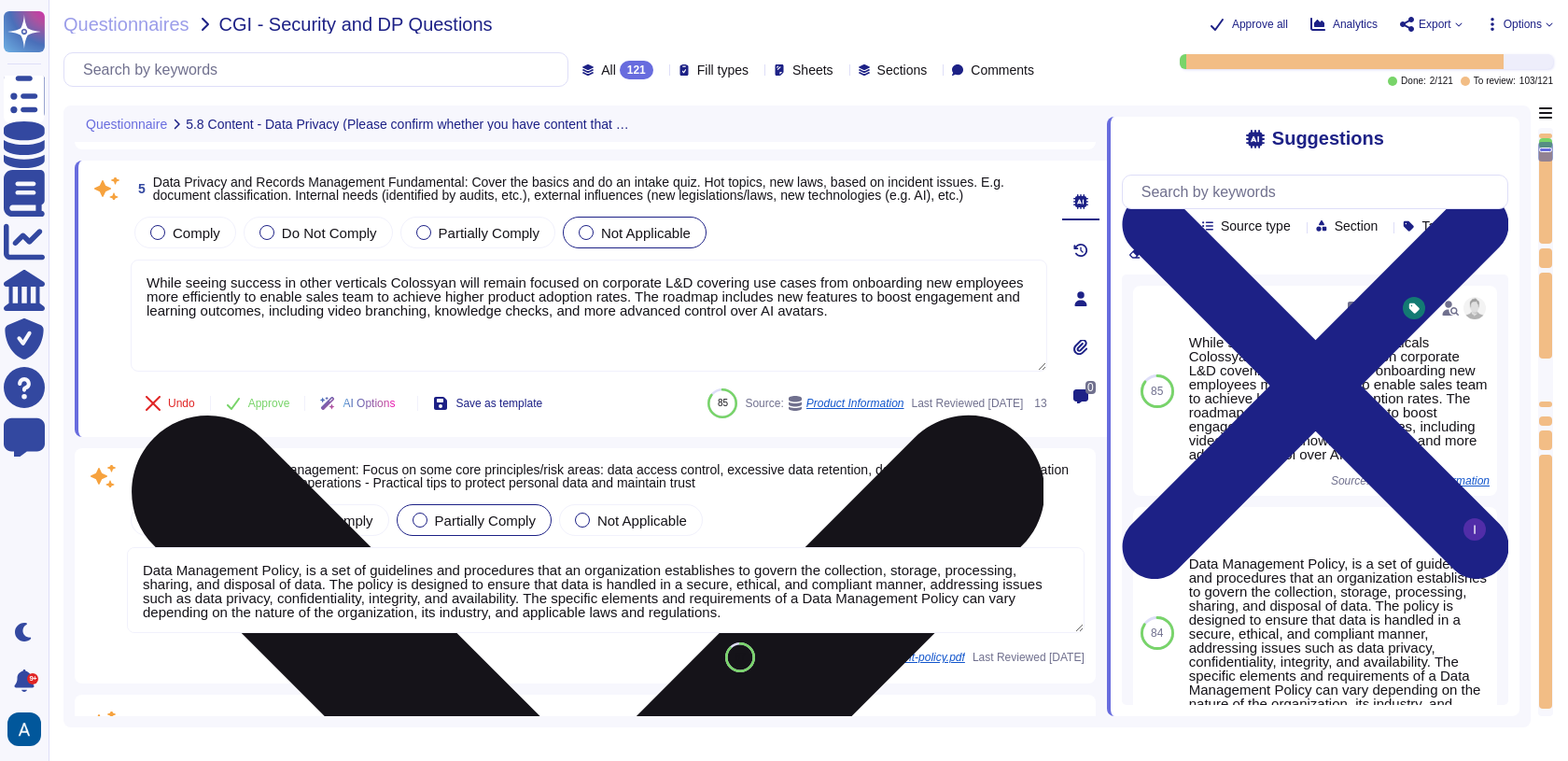
scroll to position [911, 0]
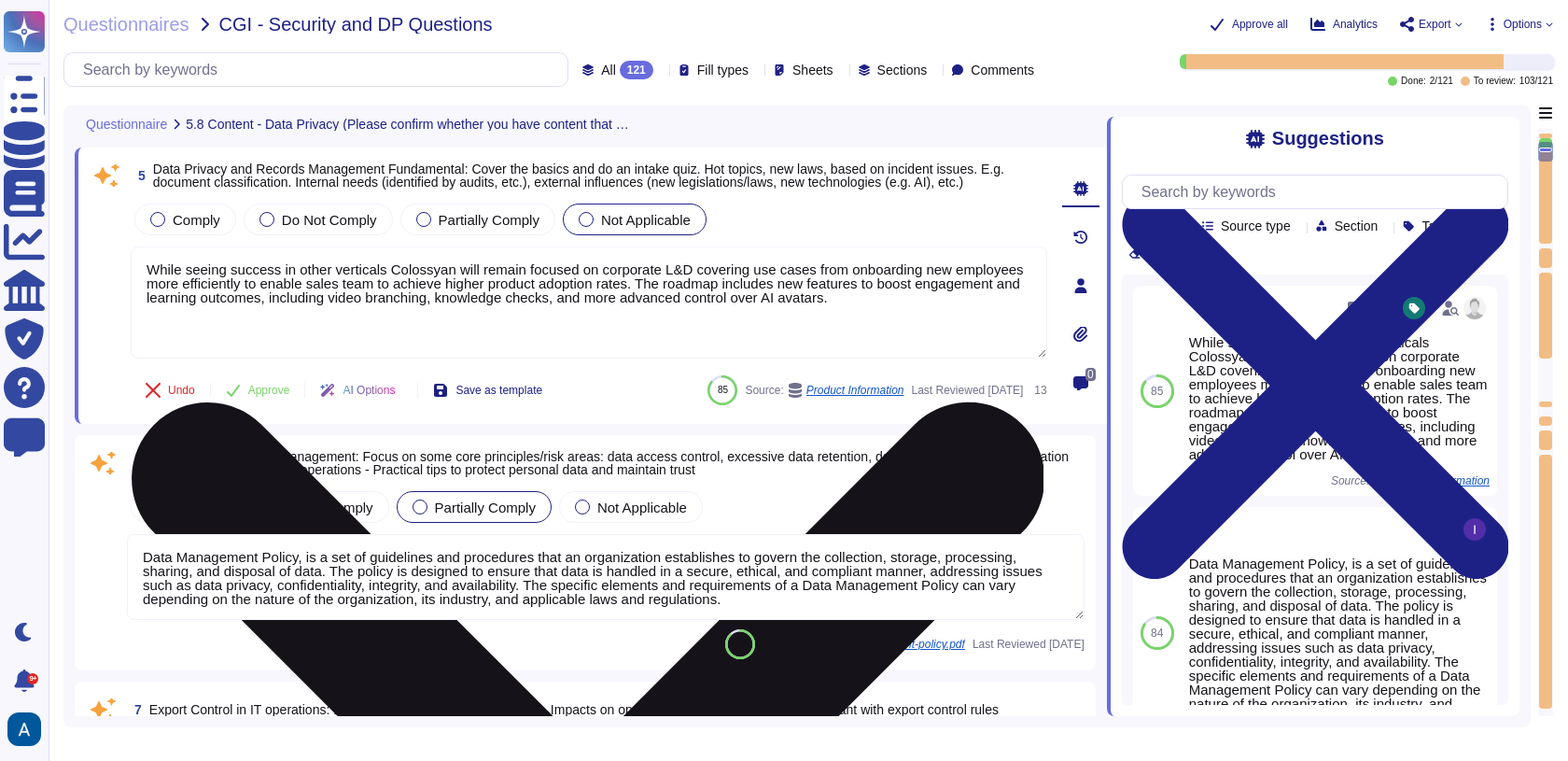
click at [608, 565] on textarea "Data Management Policy, is a set of guidelines and procedures that an organizat…" at bounding box center [606, 576] width 958 height 86
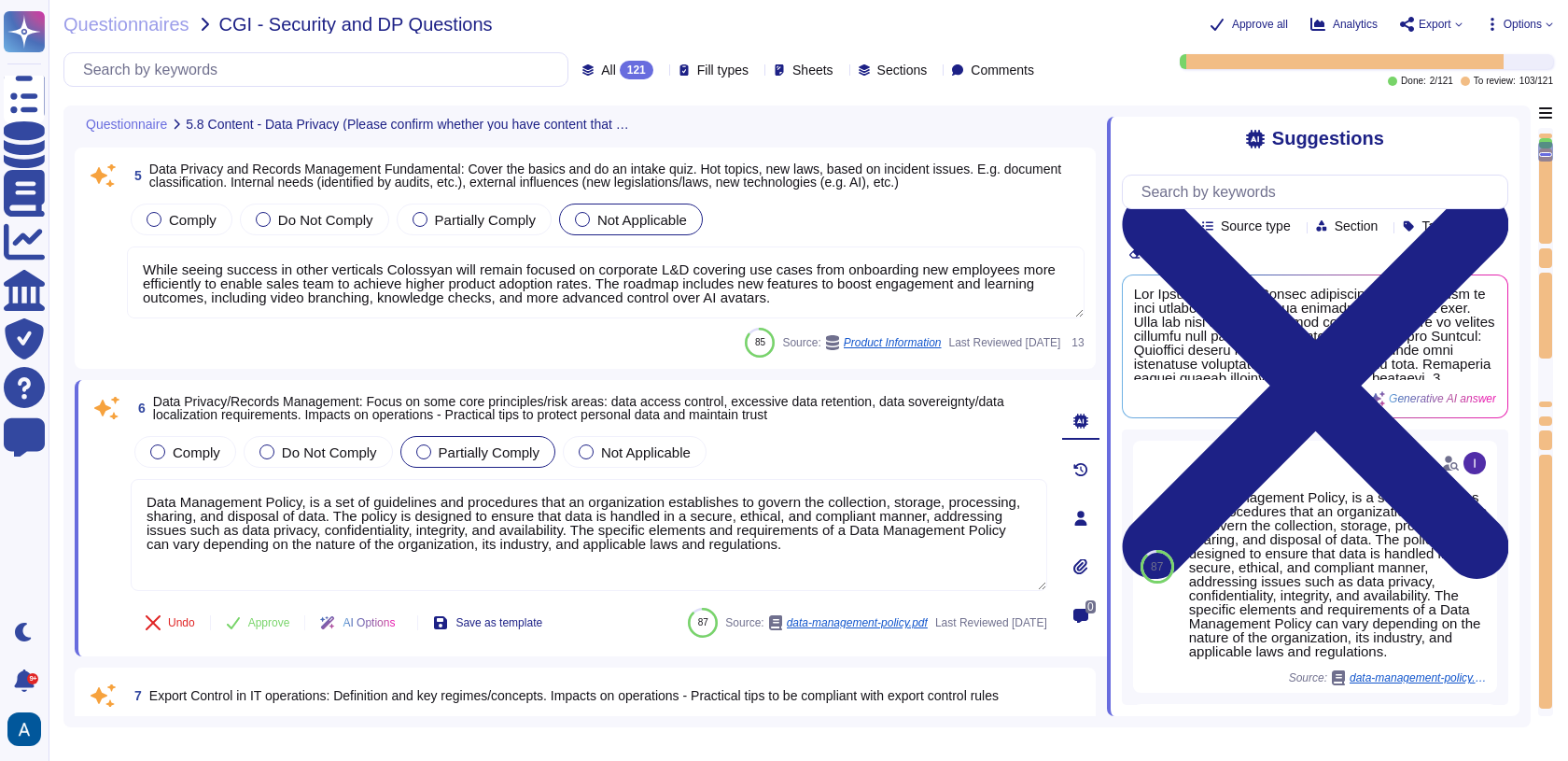
type textarea "Our security organization is structured with a hierarchical management system t…"
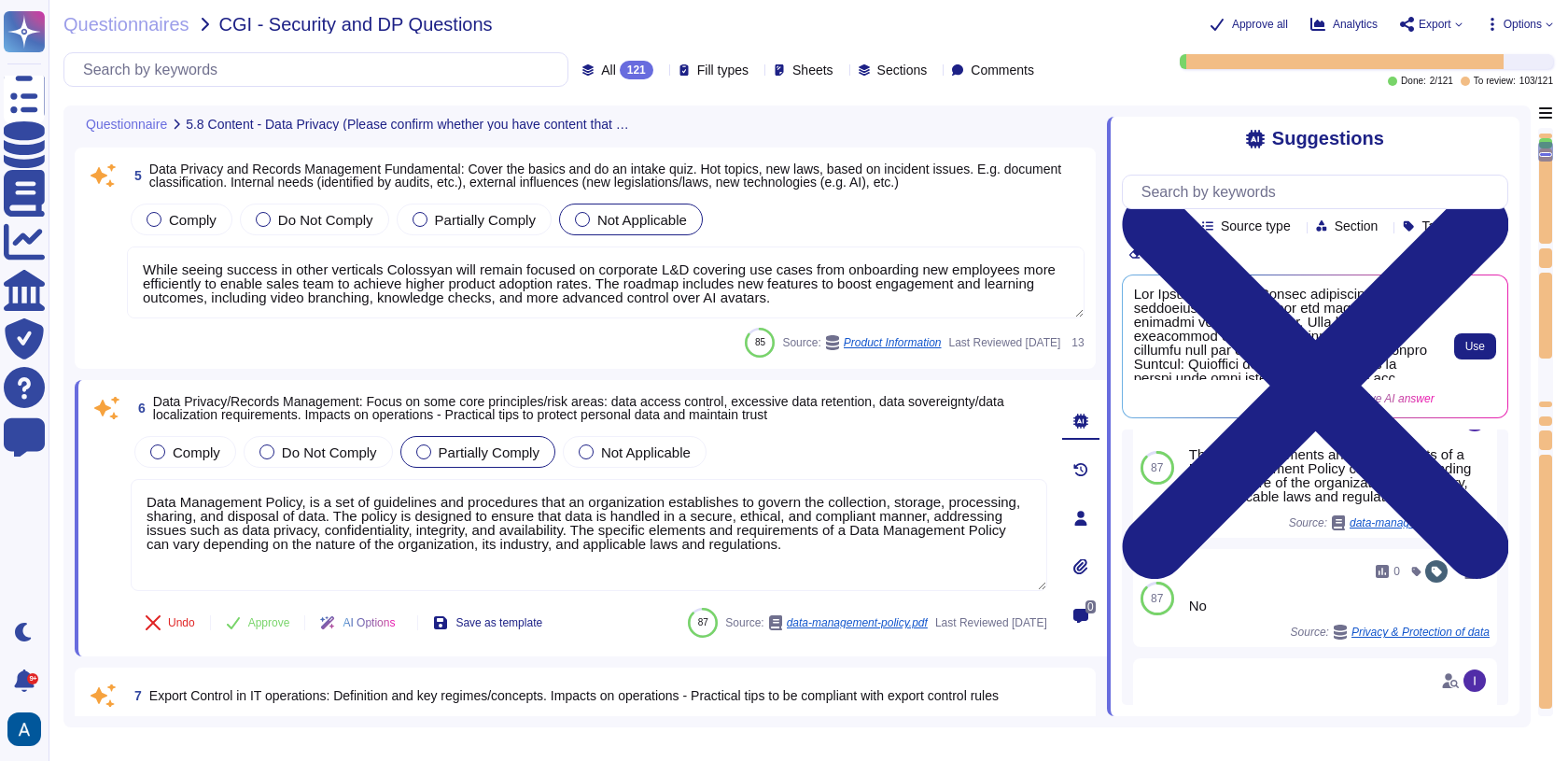
scroll to position [299, 0]
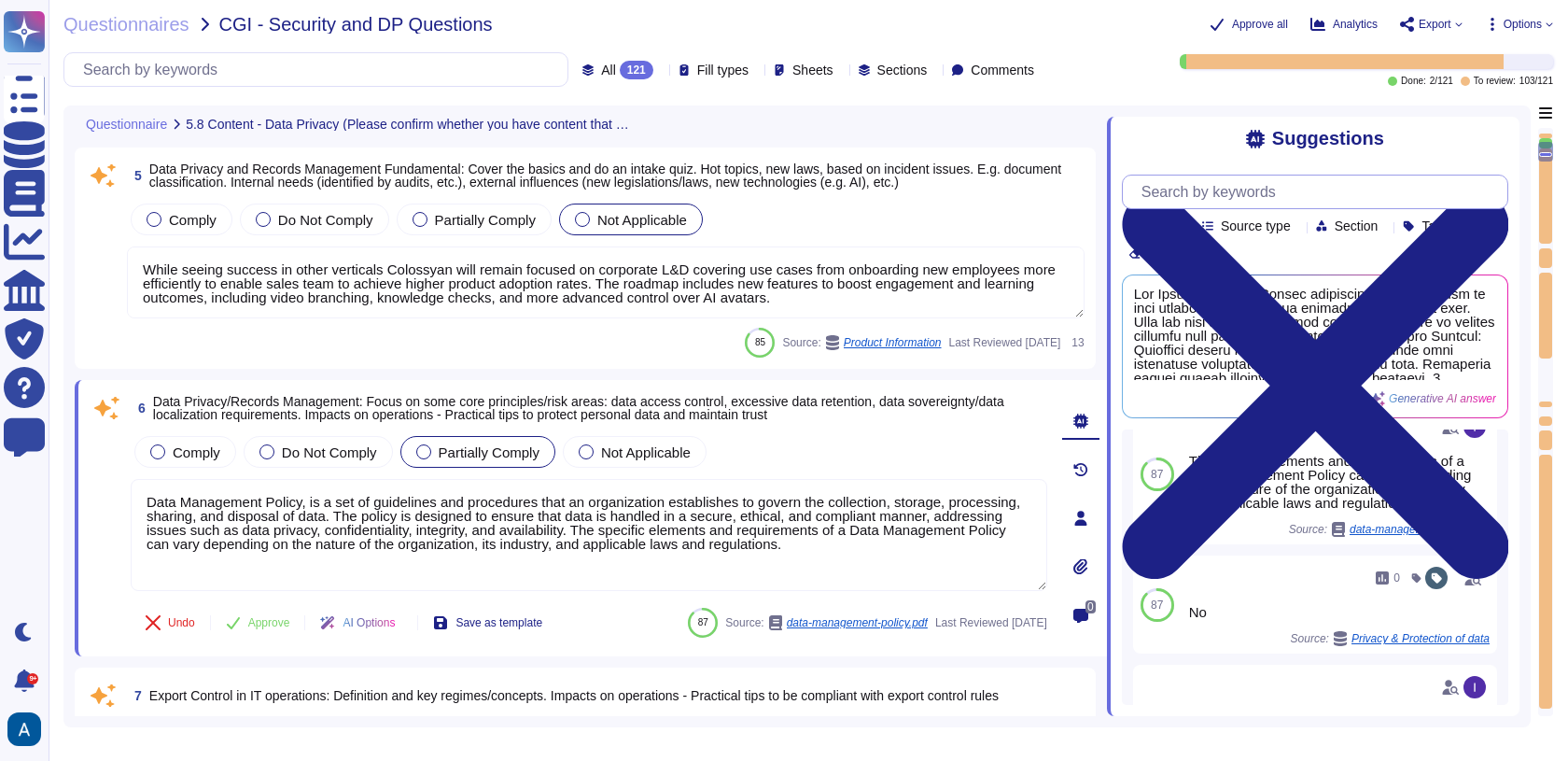
click at [1255, 203] on input "text" at bounding box center [1320, 191] width 375 height 33
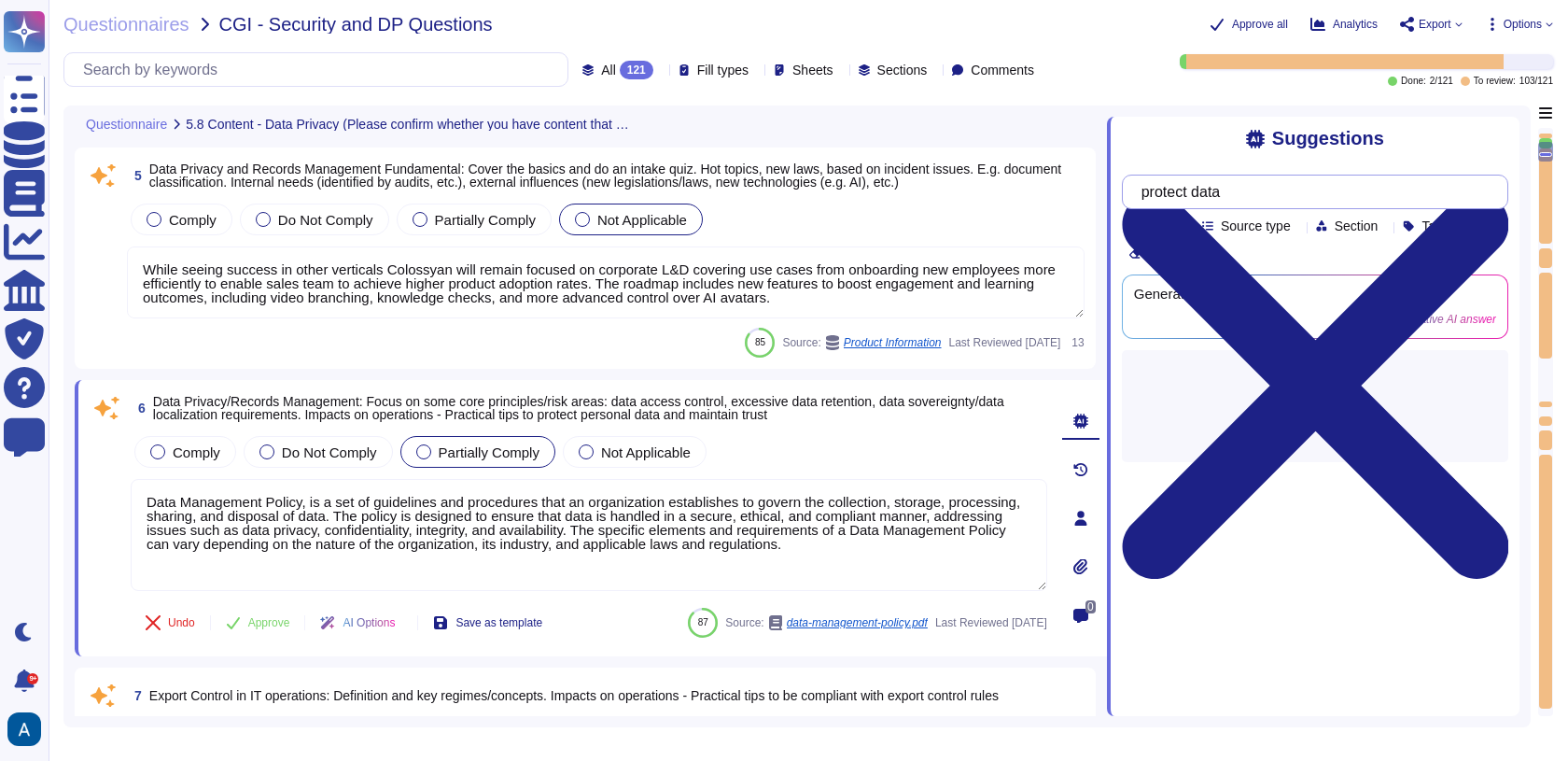
type input "protect data"
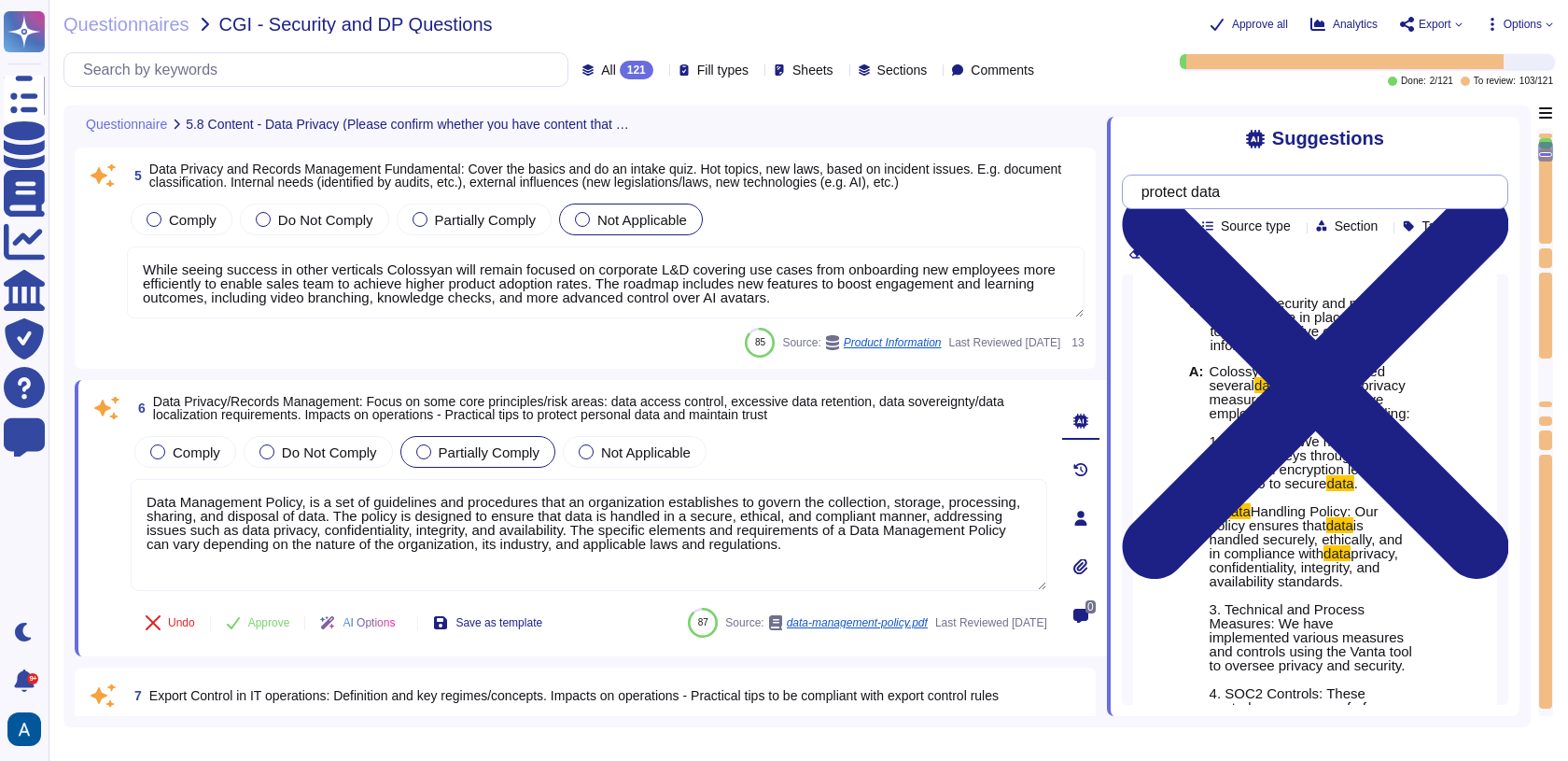
scroll to position [16, 0]
drag, startPoint x: 1209, startPoint y: 388, endPoint x: 1379, endPoint y: 523, distance: 217.1
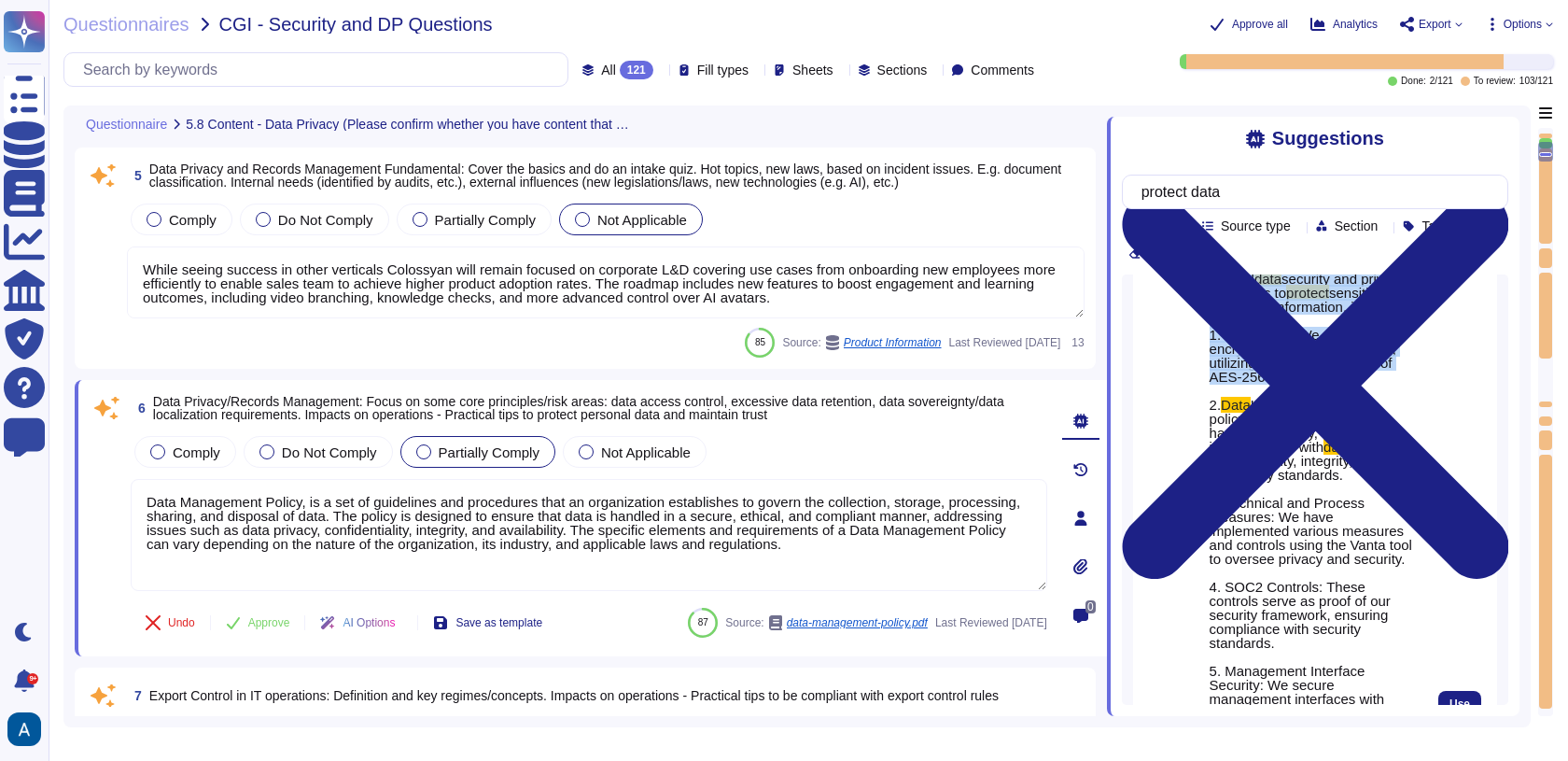
scroll to position [123, 0]
copy span "Colossyan has implemented several data security and privacy measures to protect…"
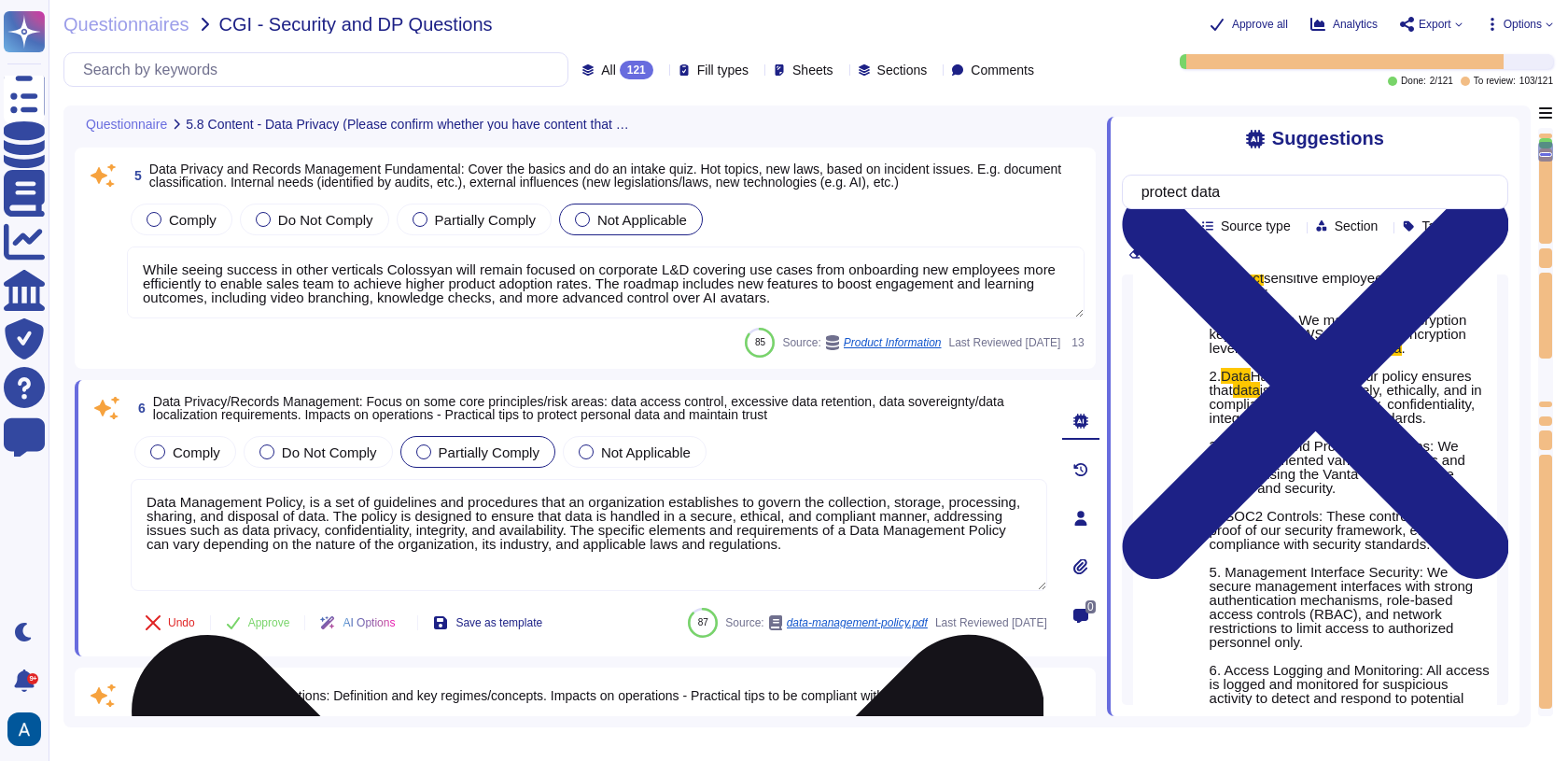
click at [946, 547] on textarea "Data Management Policy, is a set of guidelines and procedures that an organizat…" at bounding box center [589, 535] width 917 height 112
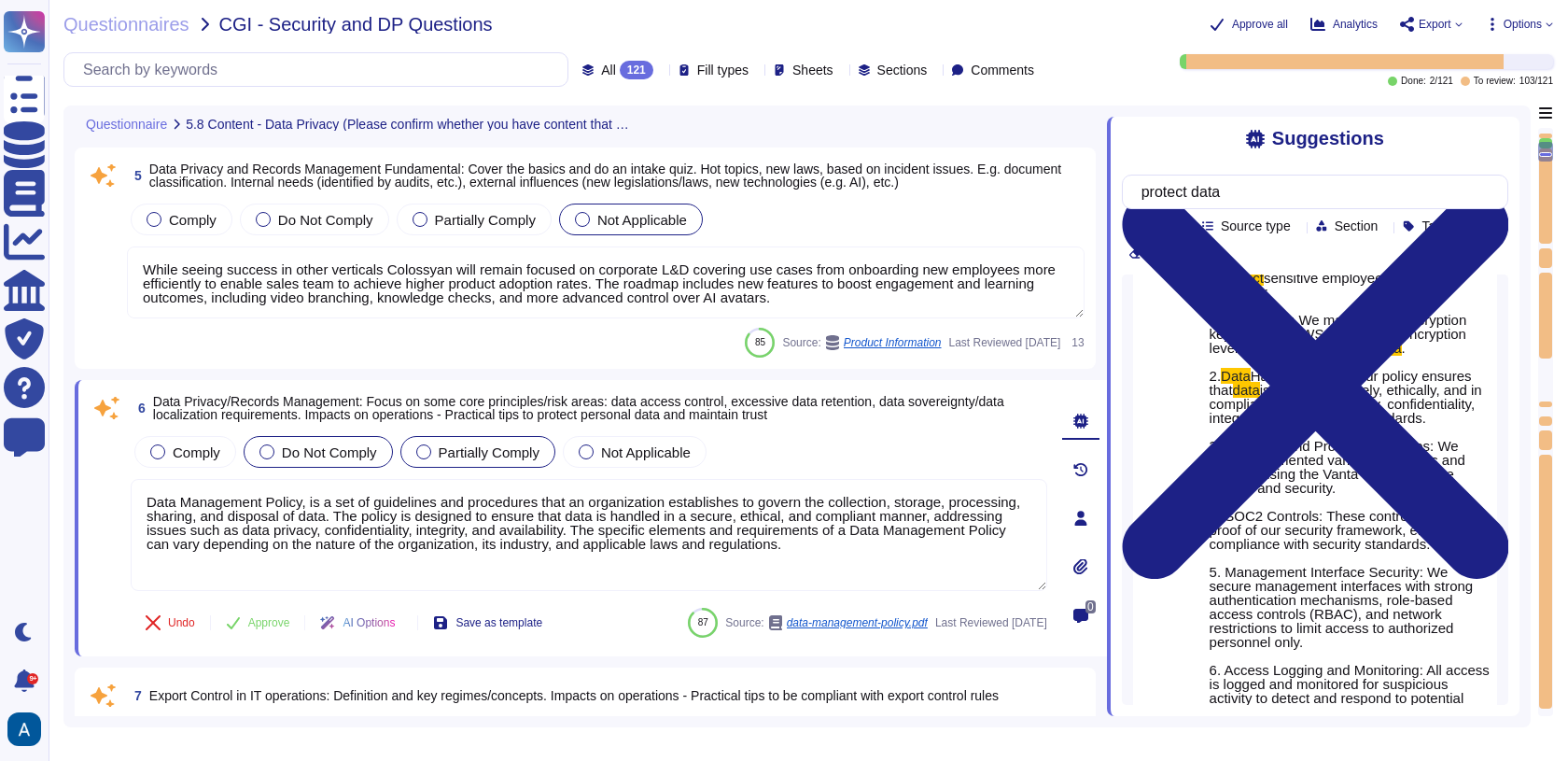
drag, startPoint x: 952, startPoint y: 545, endPoint x: 293, endPoint y: 450, distance: 665.8
click at [293, 450] on div "Comply Do Not Comply Partially Comply Not Applicable Data Management Policy, is…" at bounding box center [589, 512] width 917 height 161
paste textarea "Colossyan has implemented several data security and privacy measures to protect…"
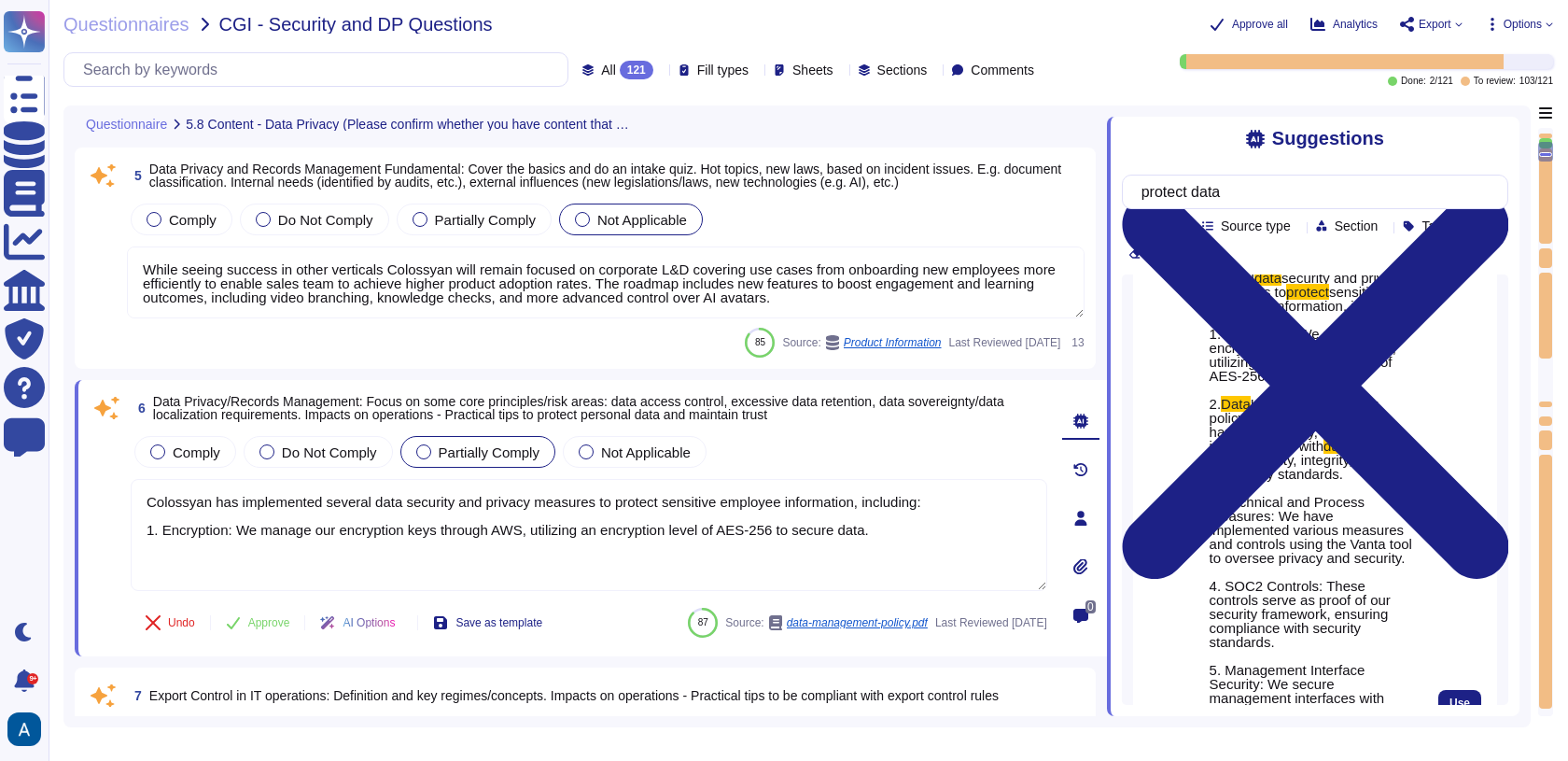
scroll to position [110, 0]
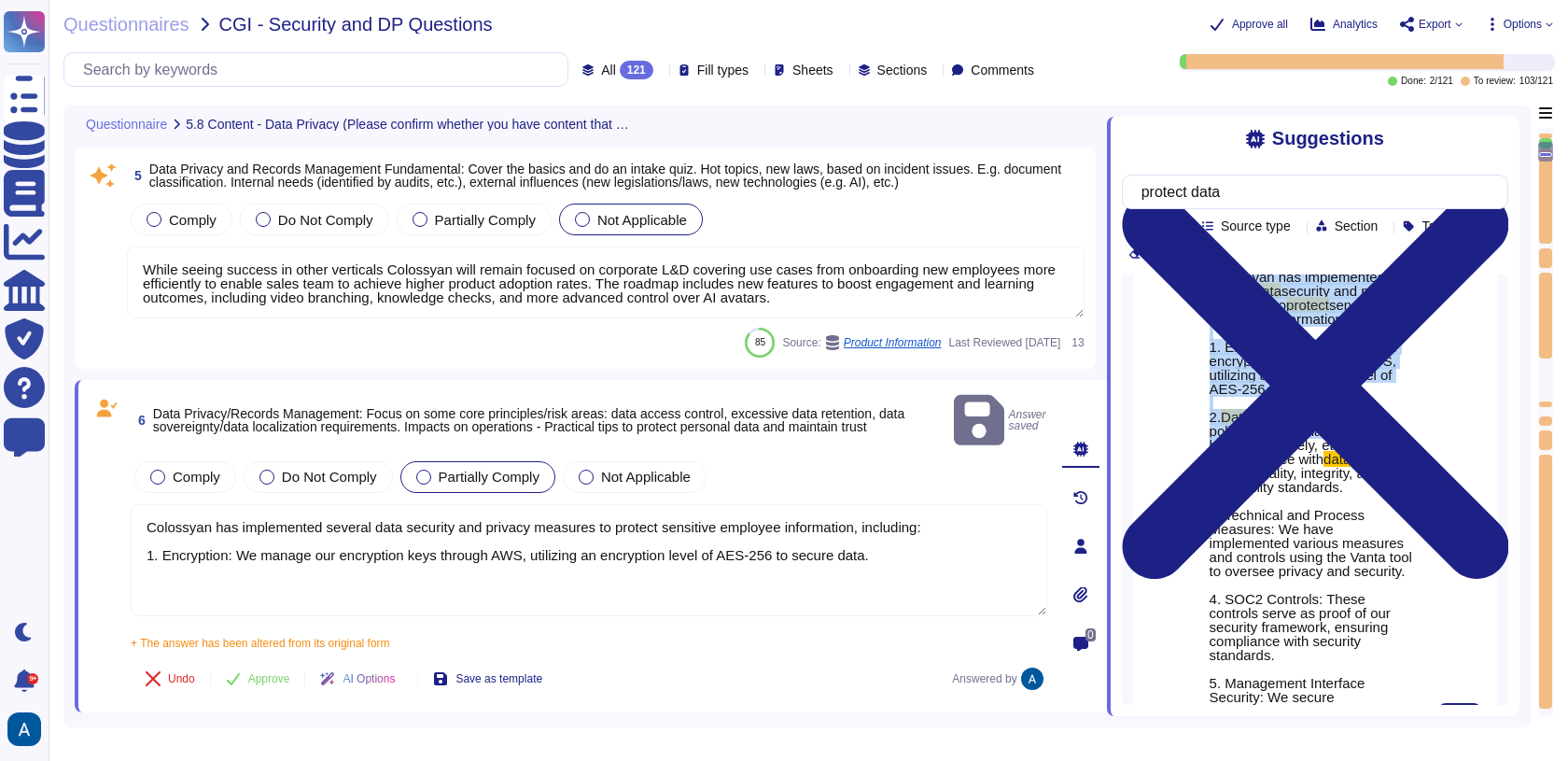
drag, startPoint x: 1202, startPoint y: 461, endPoint x: 1262, endPoint y: 499, distance: 71.0
click at [1263, 497] on div "A: Colossyan has implemented several data security and privacy measures to prot…" at bounding box center [1302, 746] width 226 height 952
click at [1262, 467] on span "is handled securely, ethically, and in compliance with" at bounding box center [1305, 445] width 193 height 44
drag, startPoint x: 1209, startPoint y: 462, endPoint x: 1288, endPoint y: 554, distance: 121.3
click at [1288, 554] on span "Colossyan has implemented several data security and privacy measures to protect…" at bounding box center [1311, 746] width 205 height 952
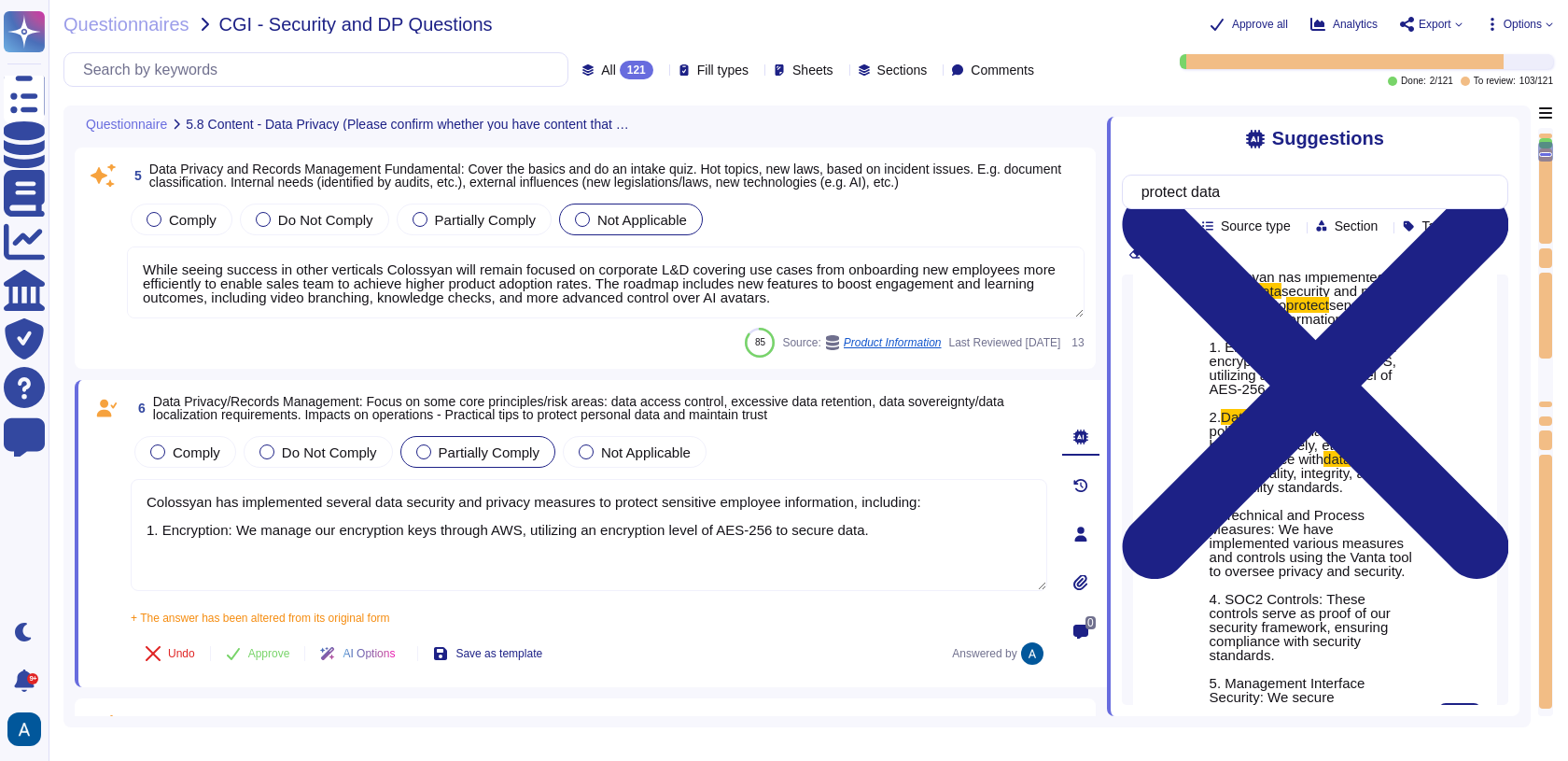
click at [1209, 424] on span ". 2." at bounding box center [1283, 403] width 148 height 44
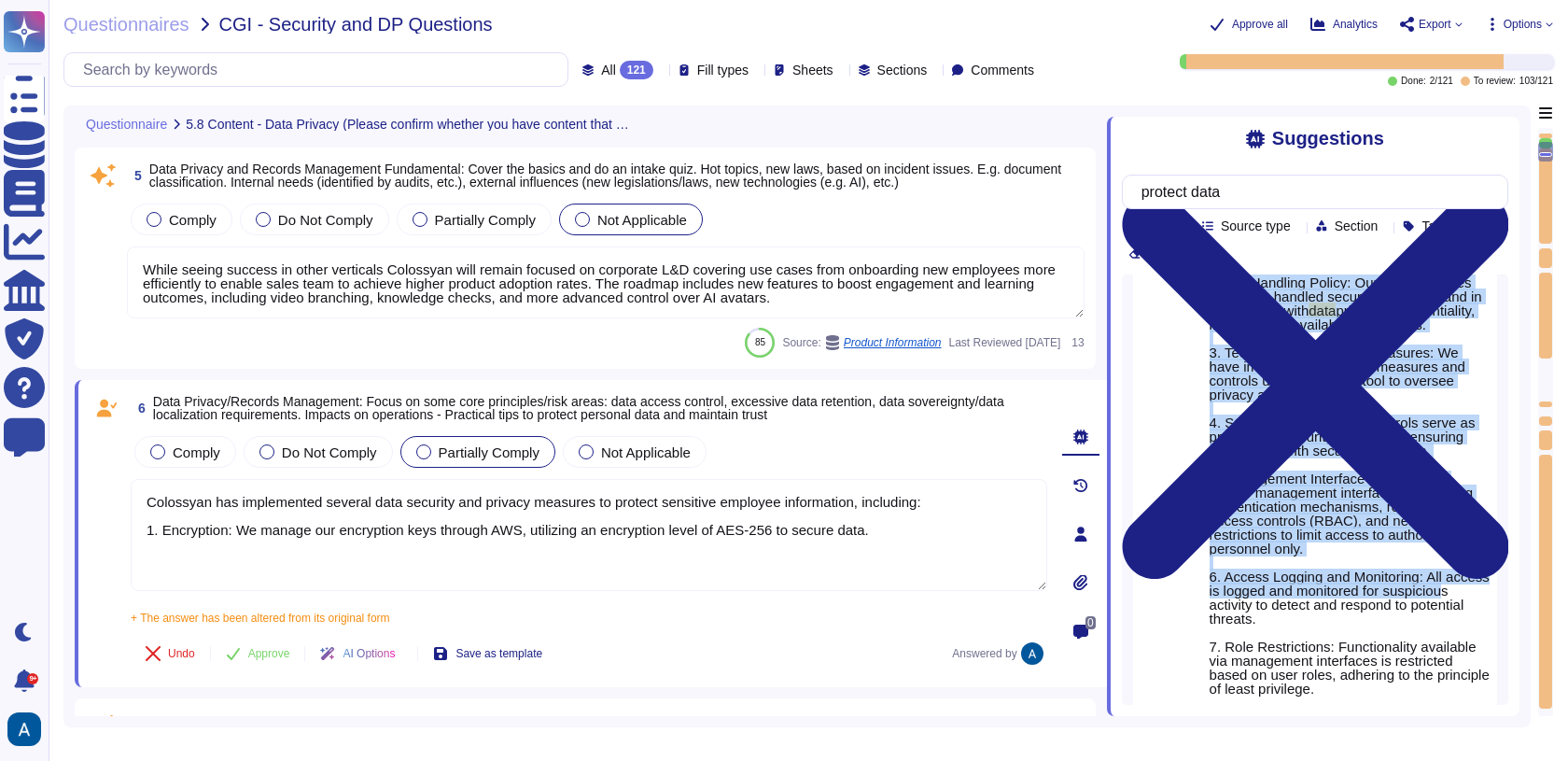
drag, startPoint x: 1209, startPoint y: 455, endPoint x: 1385, endPoint y: 723, distance: 320.6
click at [1384, 721] on div "Questionnaire 5.8 Content - Data Privacy (Please confirm whether you have conte…" at bounding box center [797, 417] width 1467 height 621
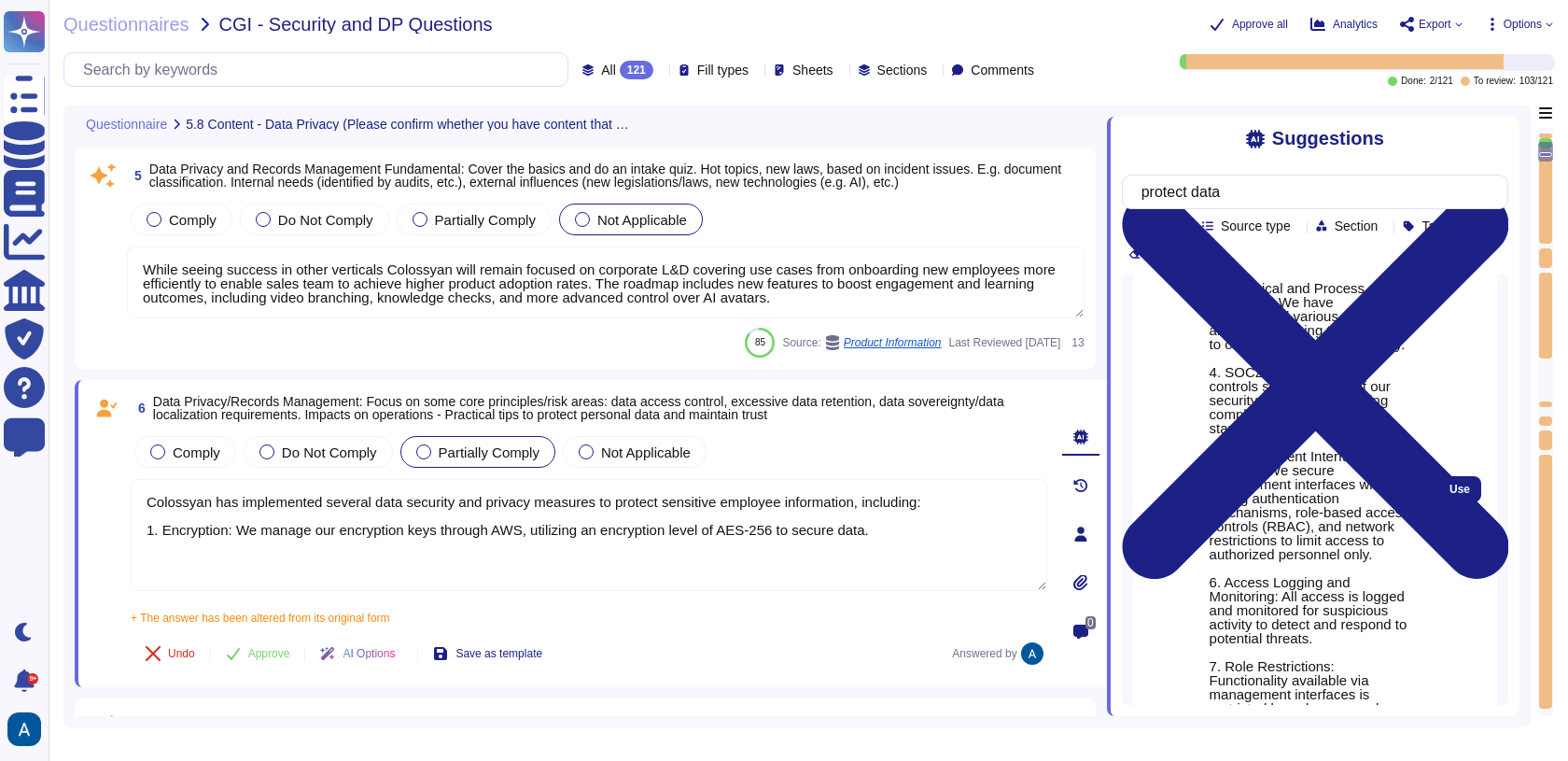
click at [1379, 665] on span "Colossyan has implemented several data security and privacy measures to protect…" at bounding box center [1311, 520] width 205 height 952
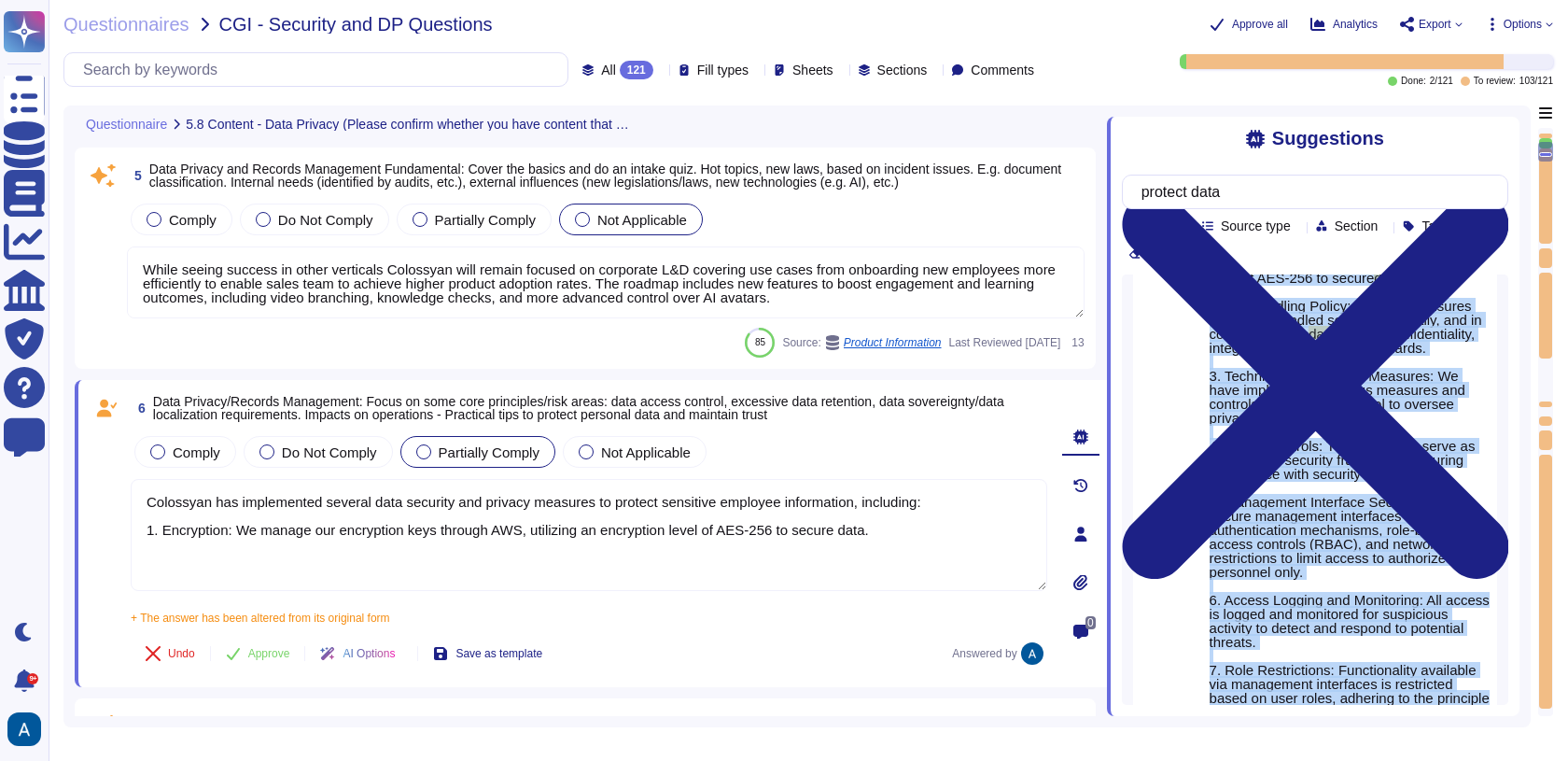
scroll to position [0, 0]
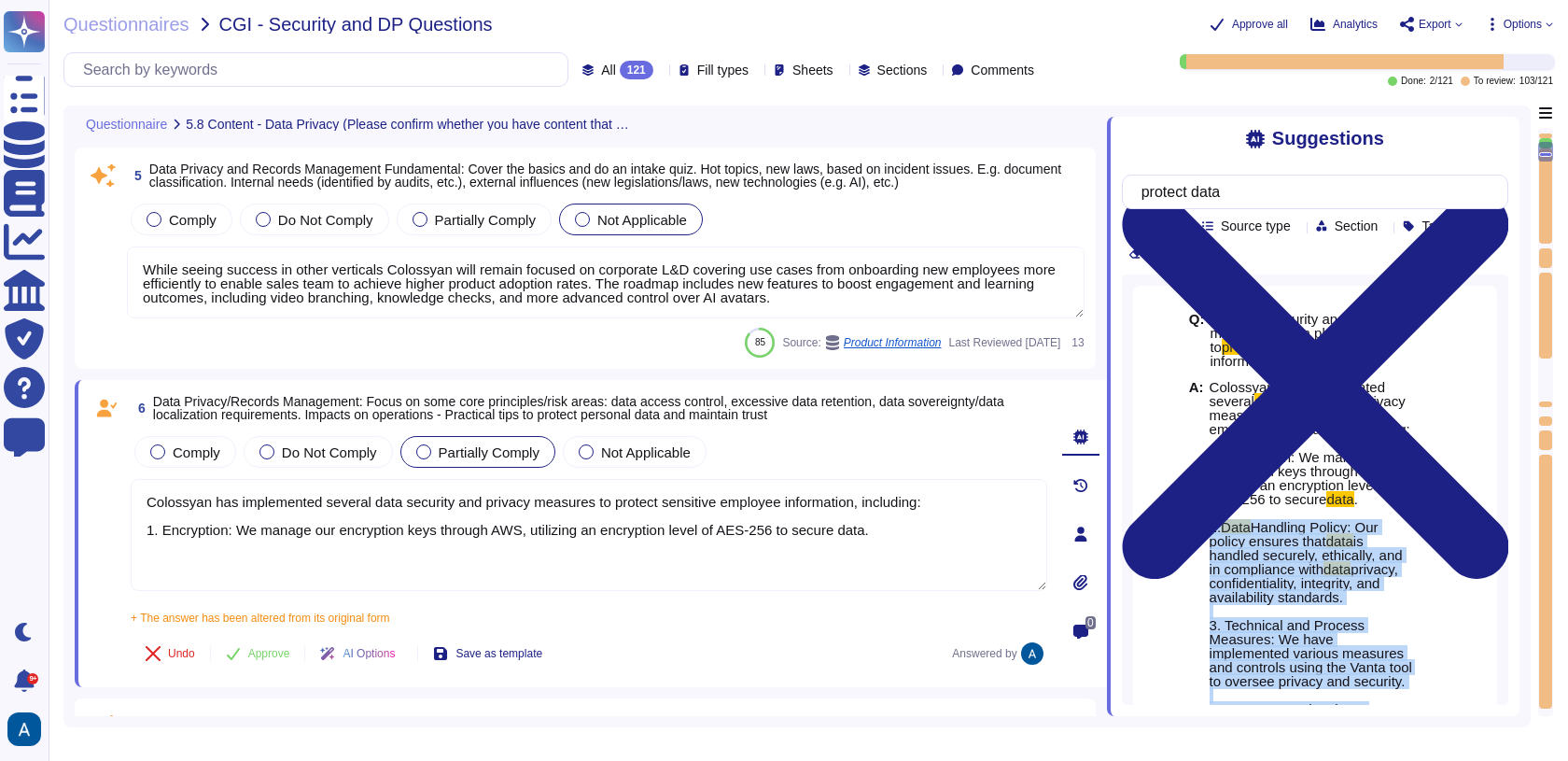
drag, startPoint x: 1400, startPoint y: 665, endPoint x: 1220, endPoint y: 557, distance: 209.9
copy span "2. Data Handling Policy: Our policy ensures that data is handled securely, ethi…"
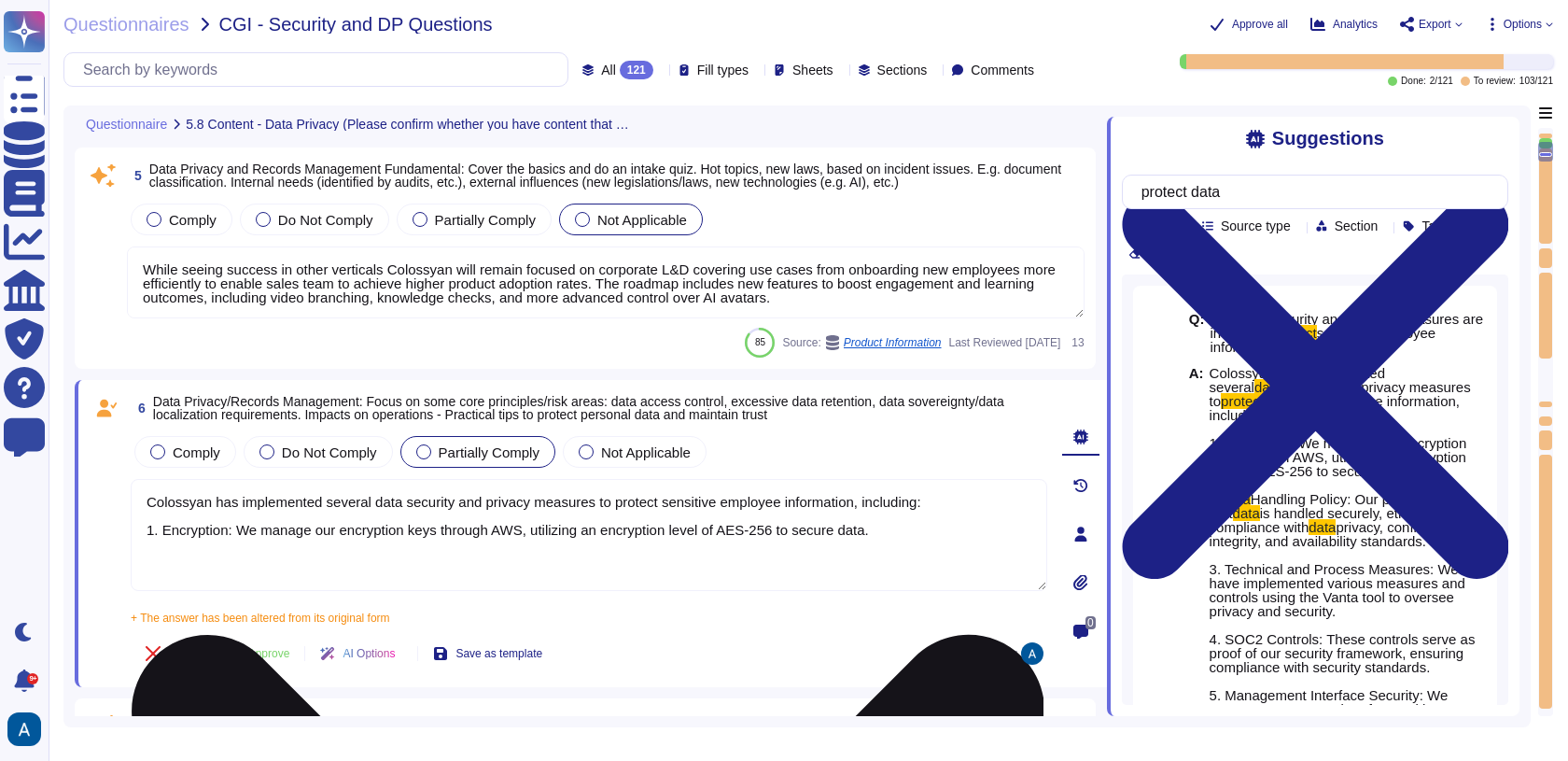
click at [909, 523] on textarea "Colossyan has implemented several data security and privacy measures to protect…" at bounding box center [589, 535] width 917 height 112
paste textarea "2. Data Handling Policy: Our policy ensures that data is handled securely, ethi…"
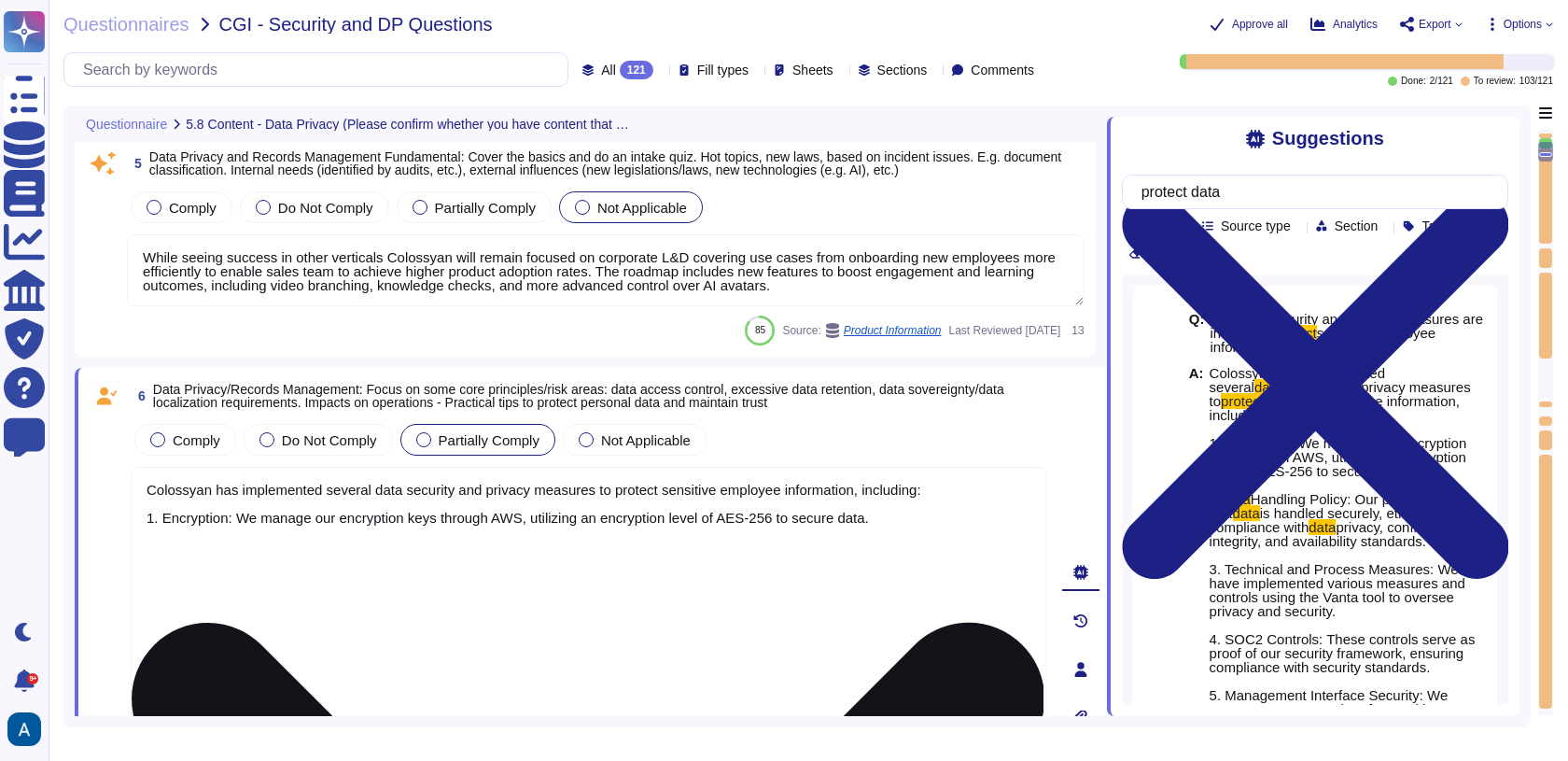
scroll to position [1064, 0]
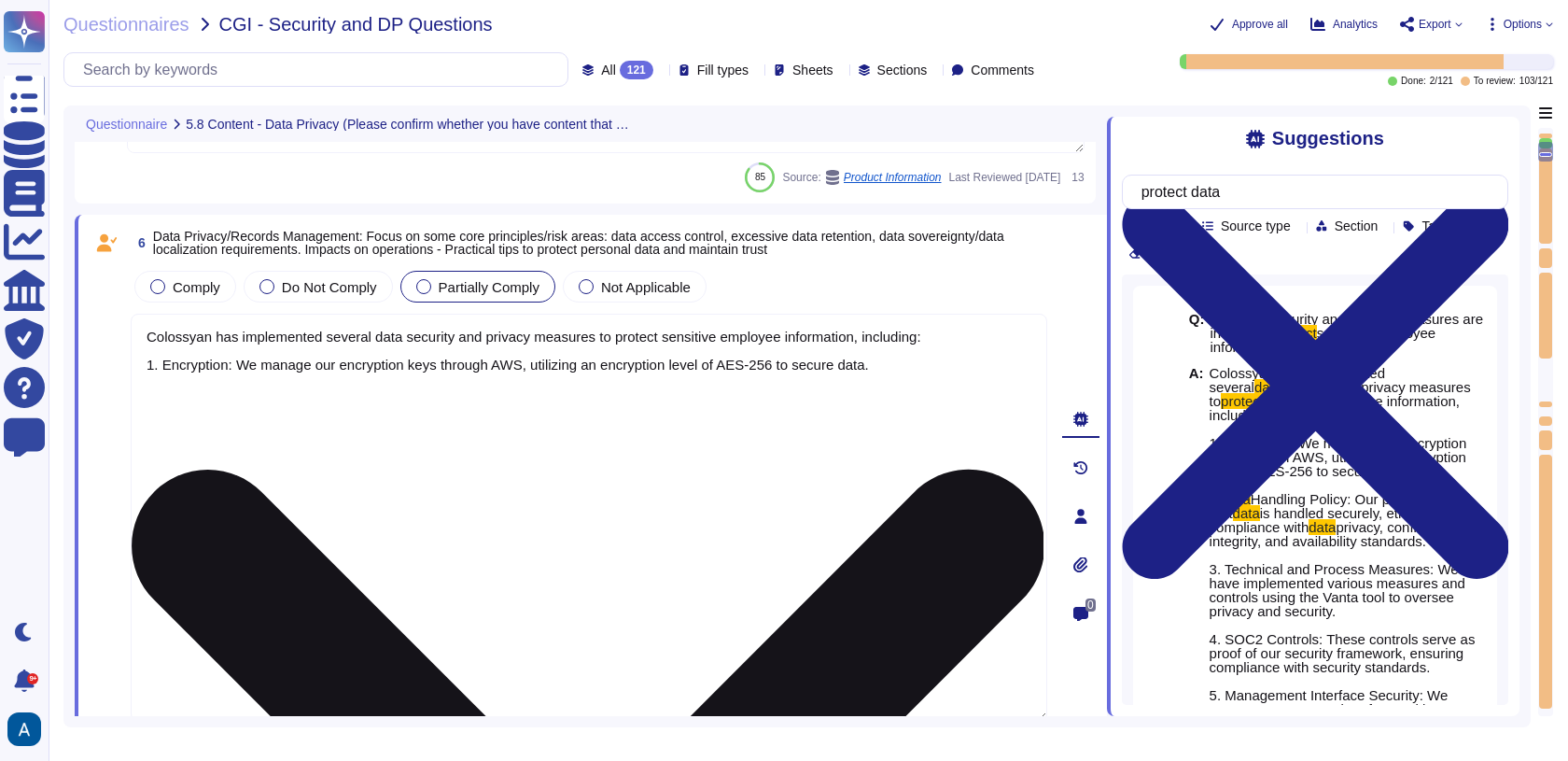
type textarea "Colossyan has implemented several data security and privacy measures to protect…"
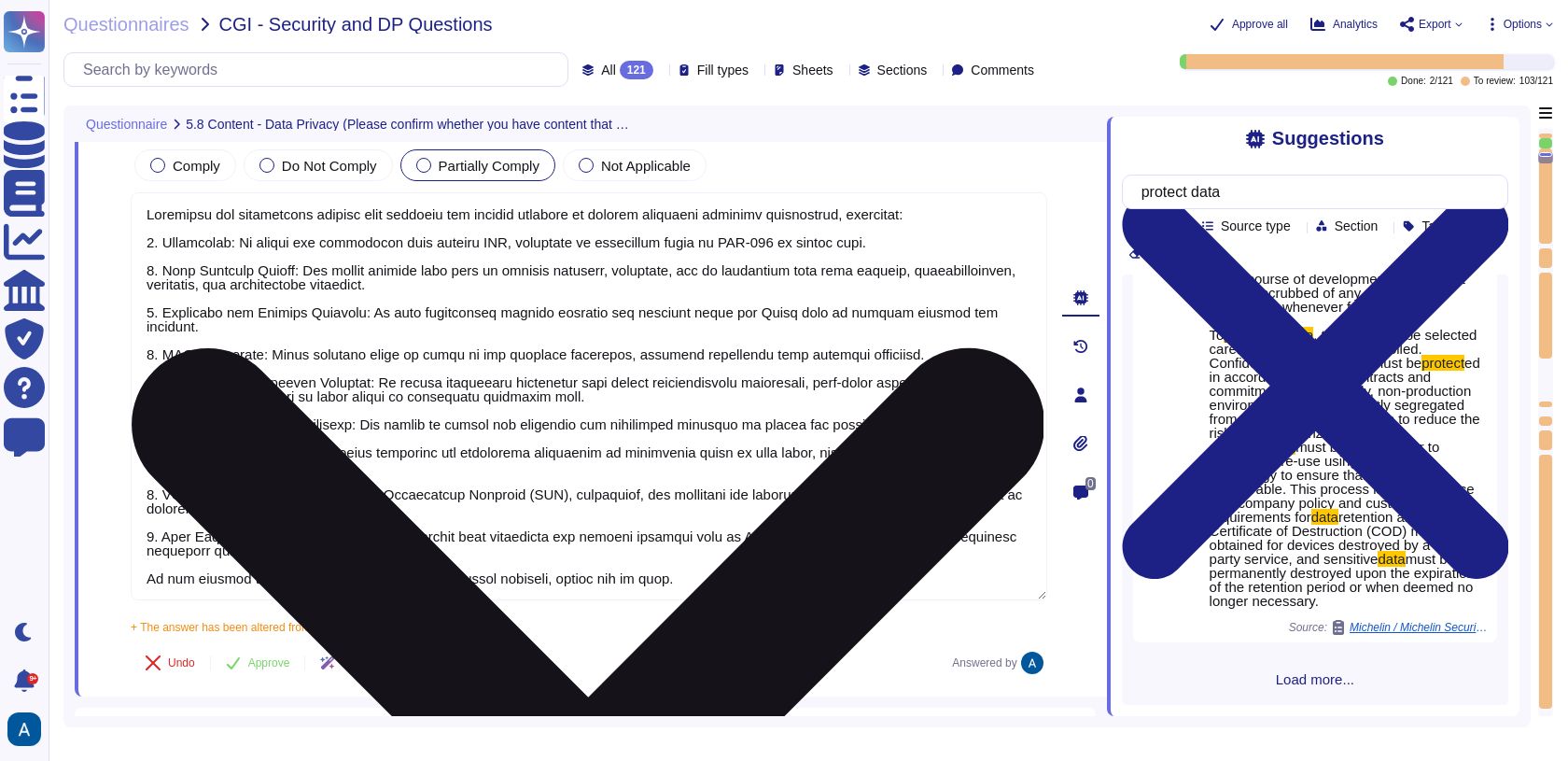
scroll to position [0, 0]
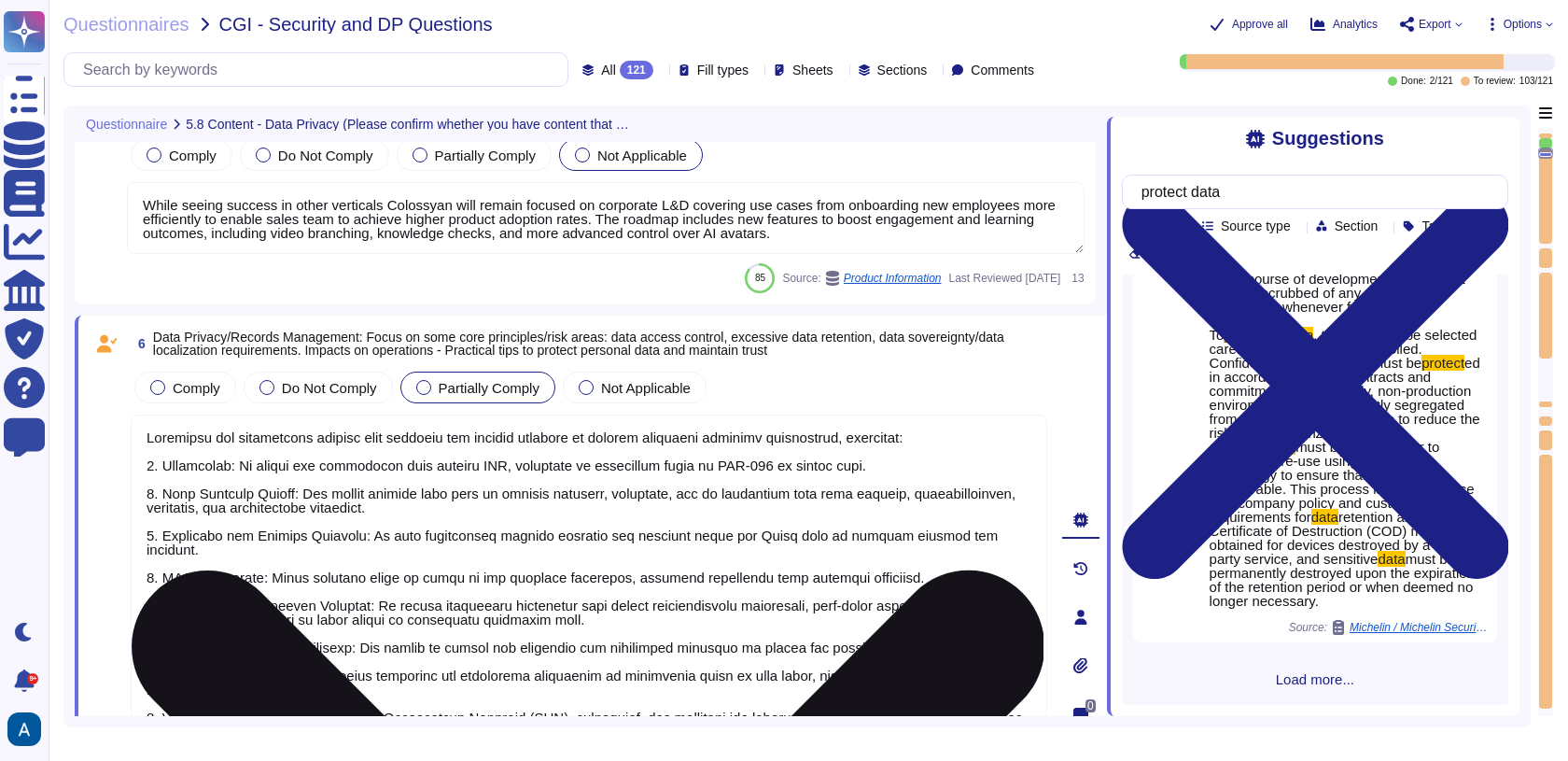
type textarea "Read more abut how we use personal data in regards to third parties in our priv…"
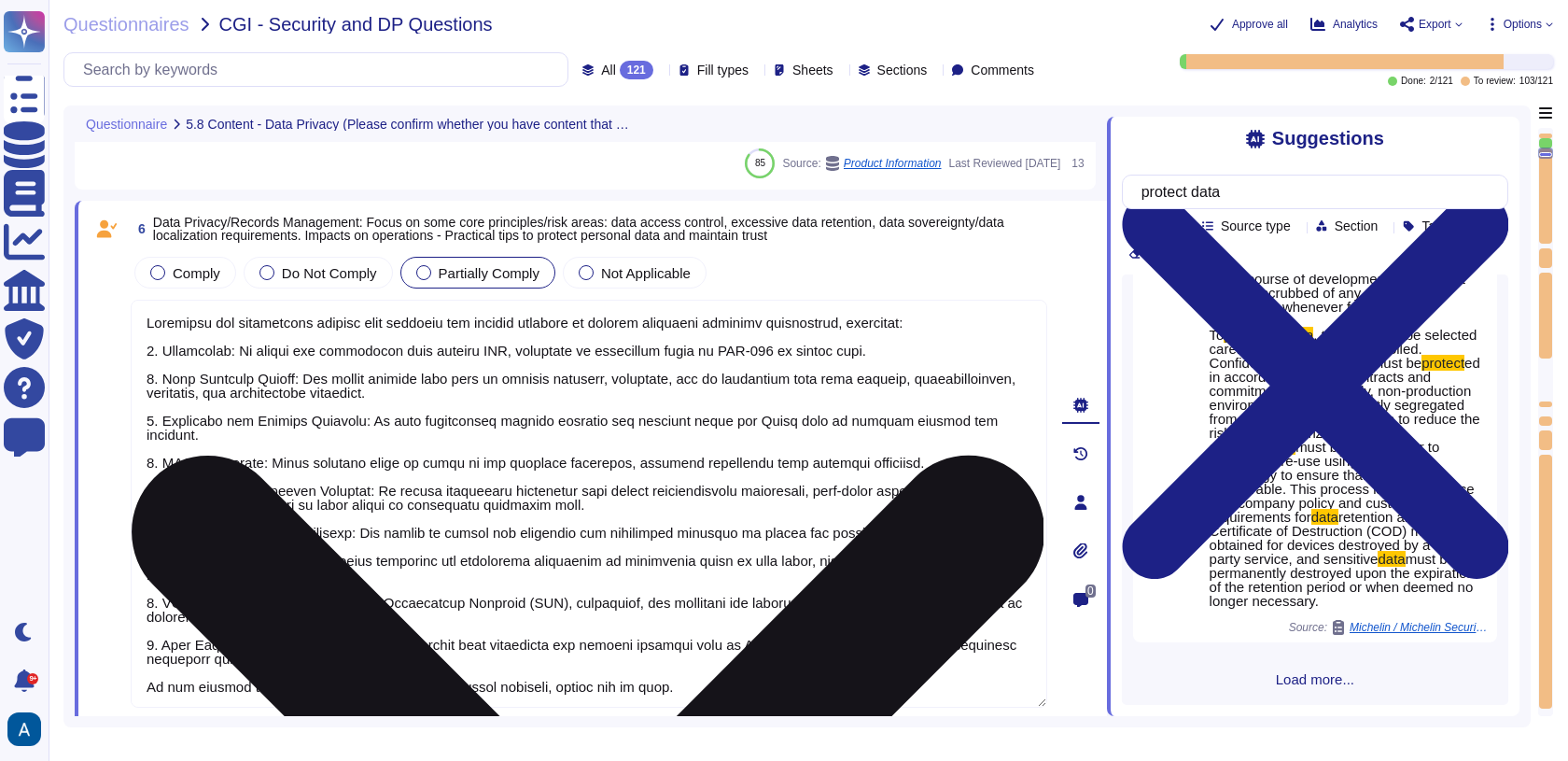
scroll to position [1, 0]
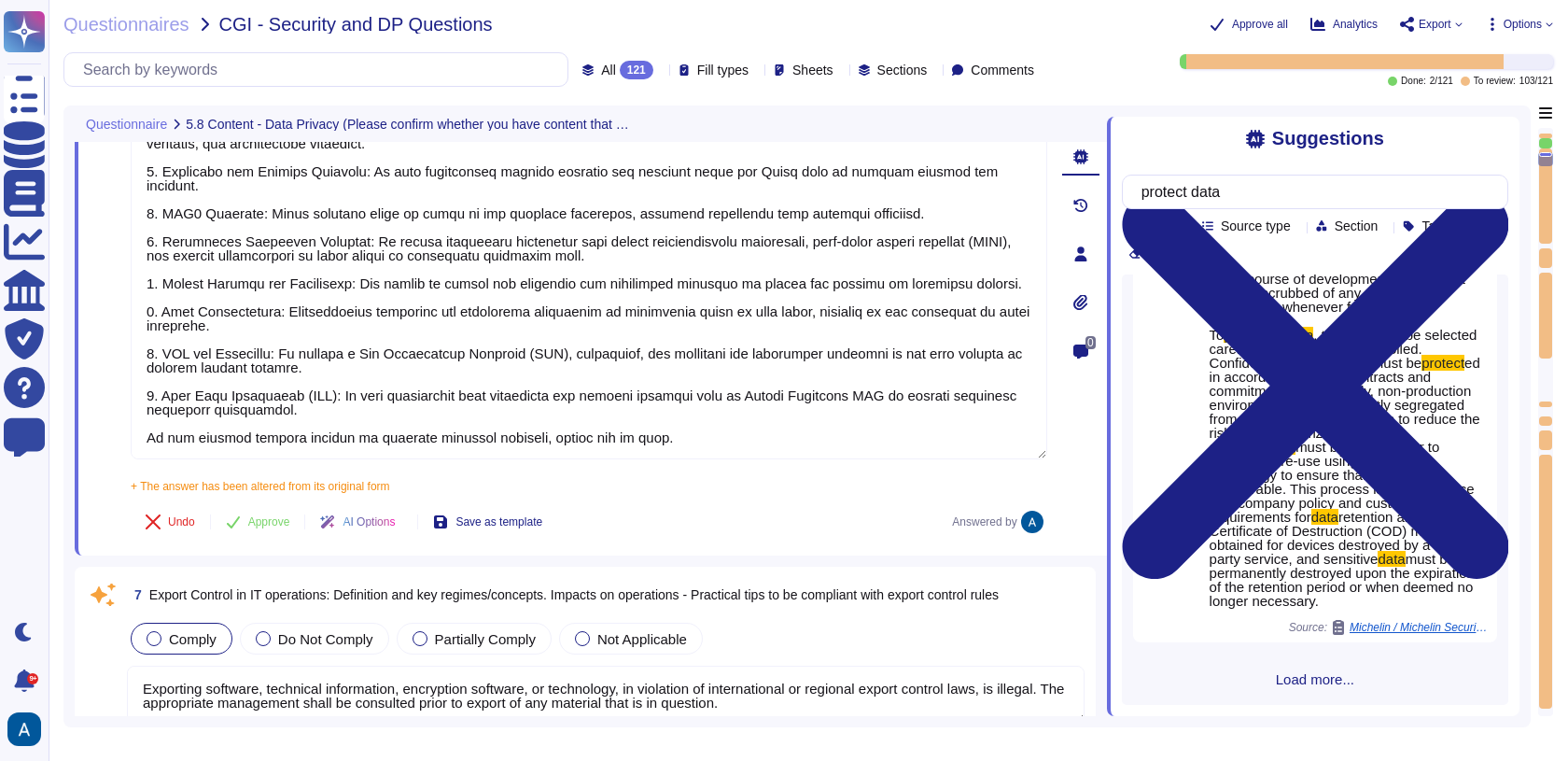
type textarea "Our security organization is structured with a hierarchical management system t…"
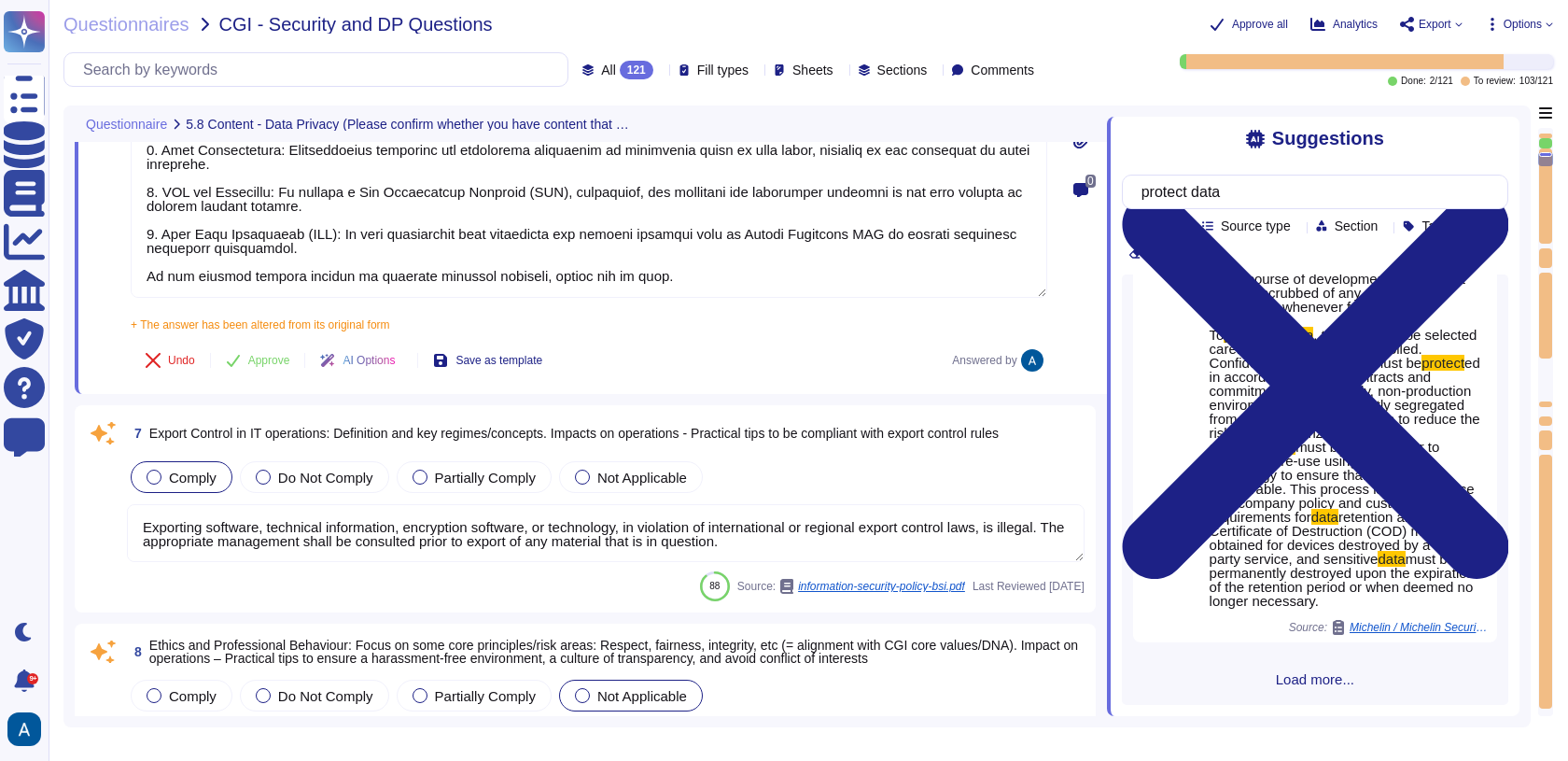
scroll to position [1381, 0]
type textarea "Colossyan has implemented several data security and privacy measures to protect…"
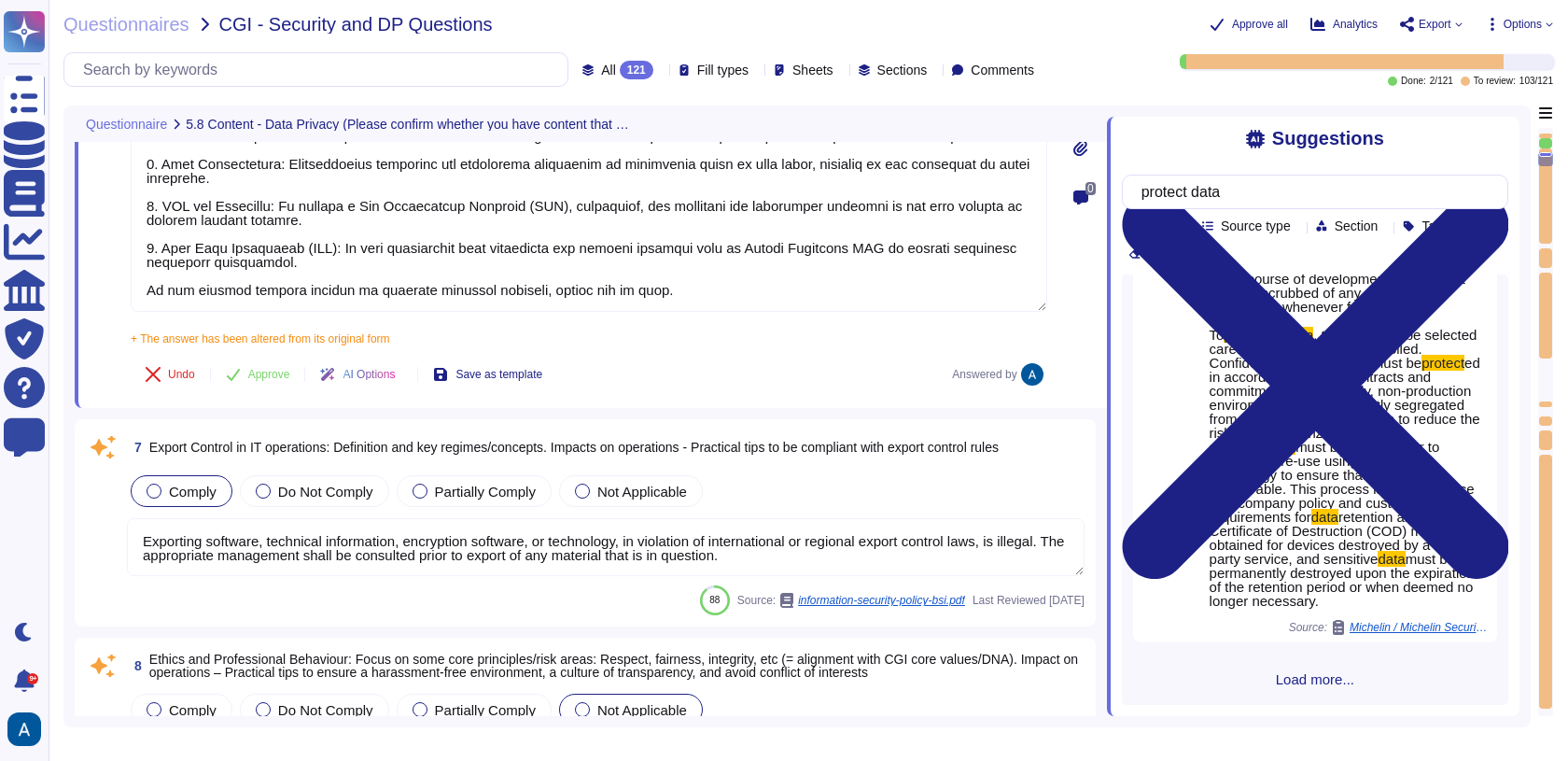
click at [802, 529] on textarea "Exporting software, technical information, encryption software, or technology, …" at bounding box center [606, 547] width 958 height 58
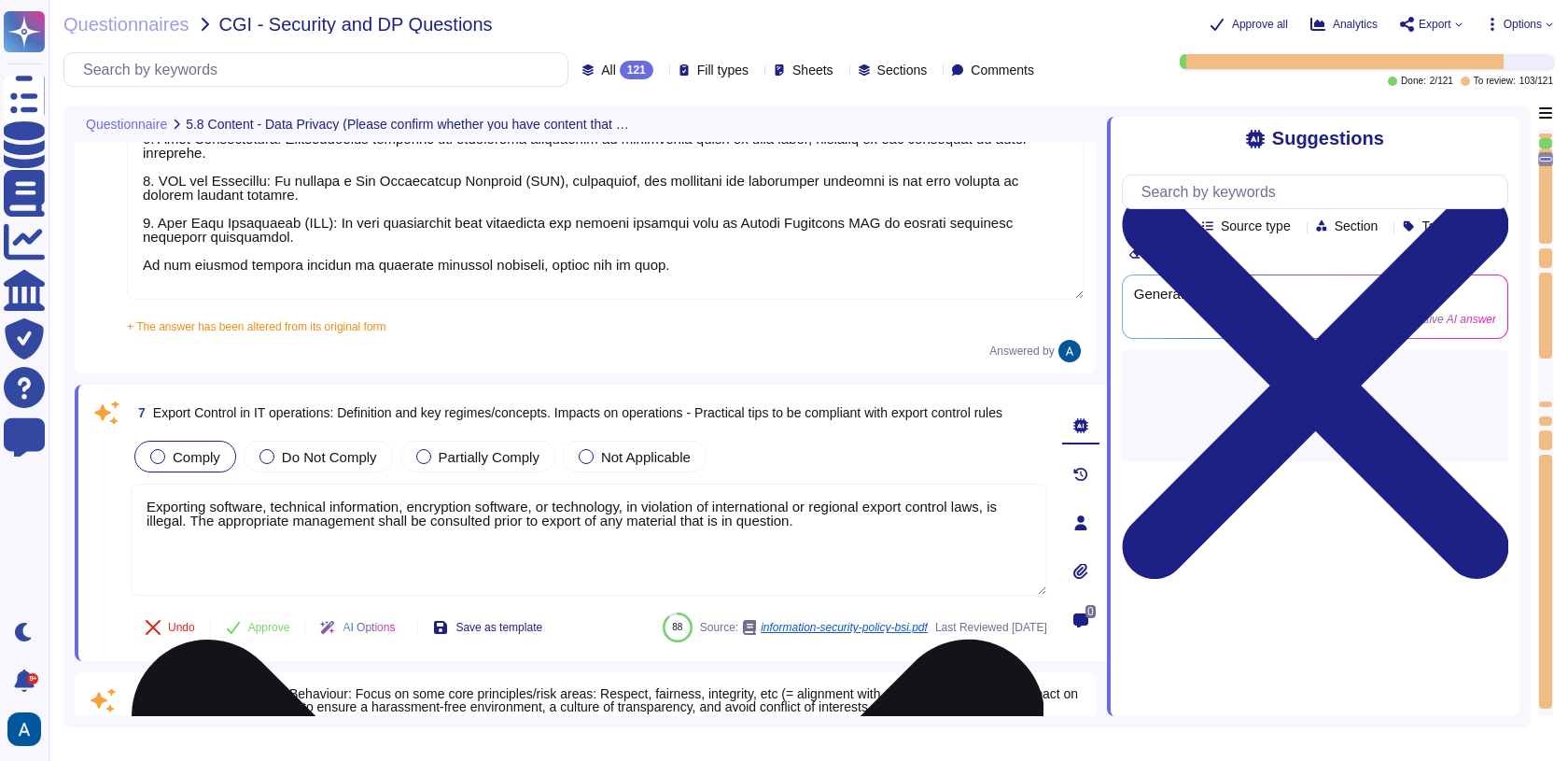
type textarea "Our security organization is structured with a hierarchical management system t…"
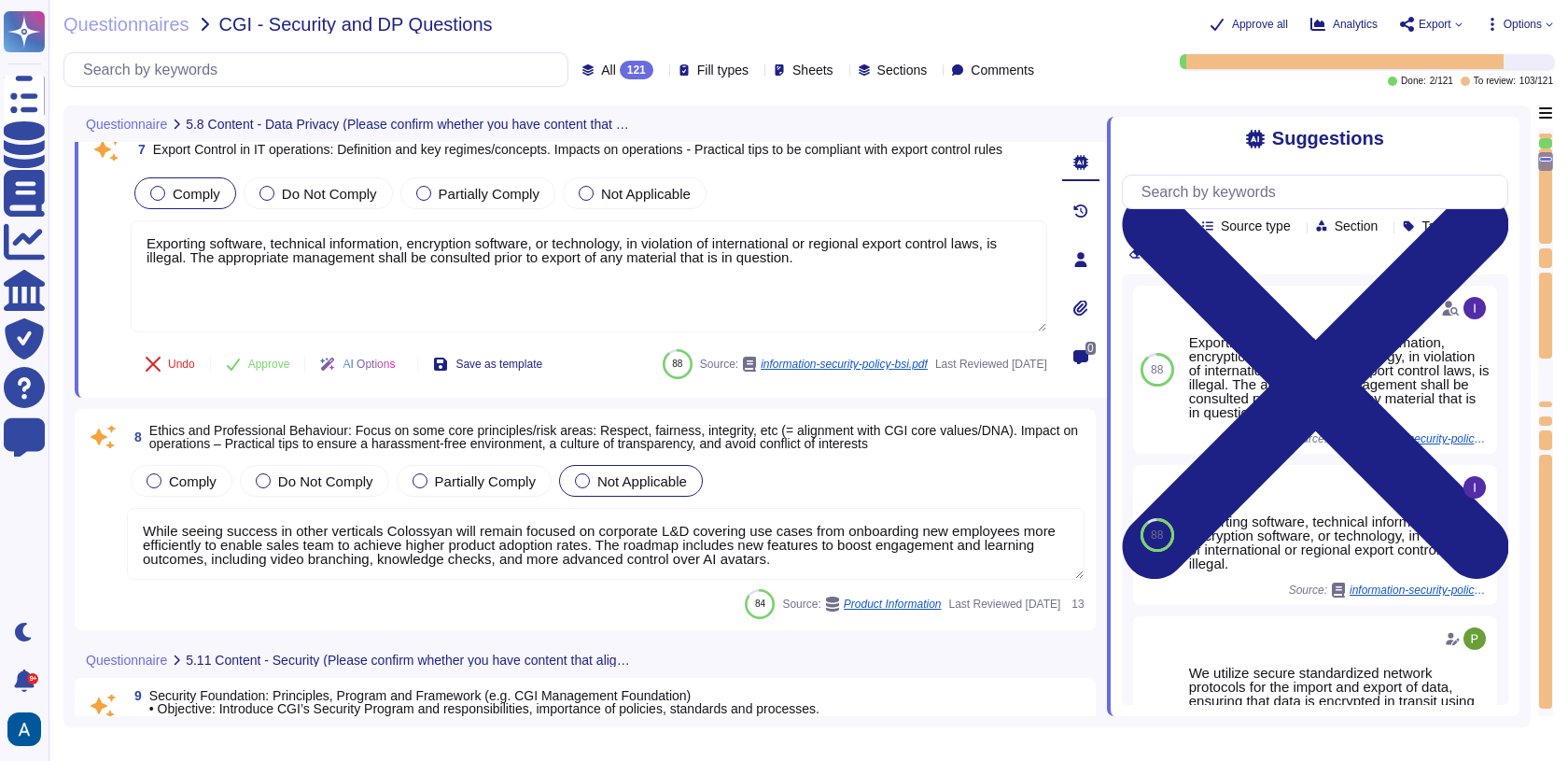
scroll to position [1742, 0]
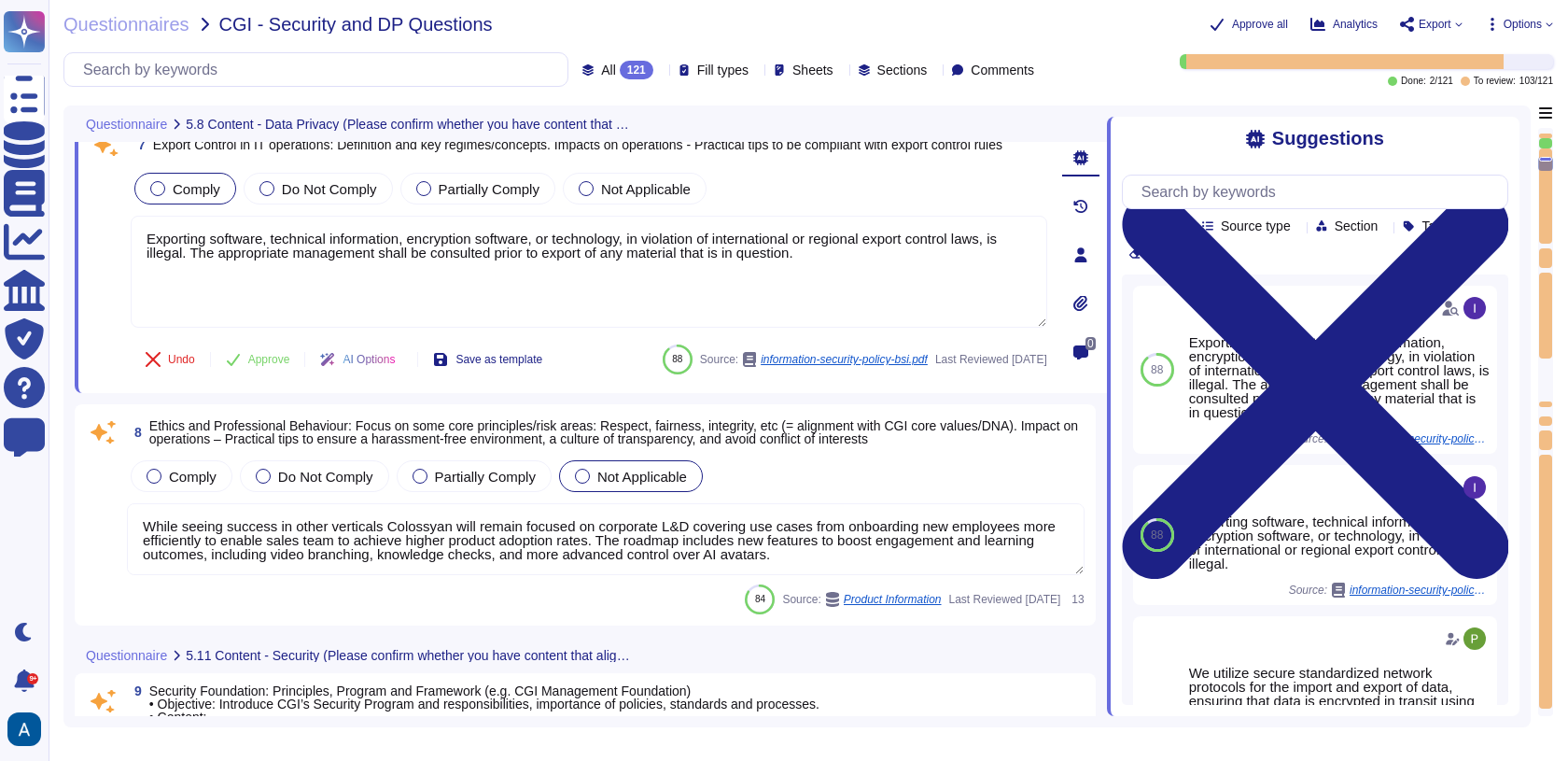
click at [776, 510] on textarea "While seeing success in other verticals Colossyan will remain focused on corpor…" at bounding box center [606, 539] width 958 height 72
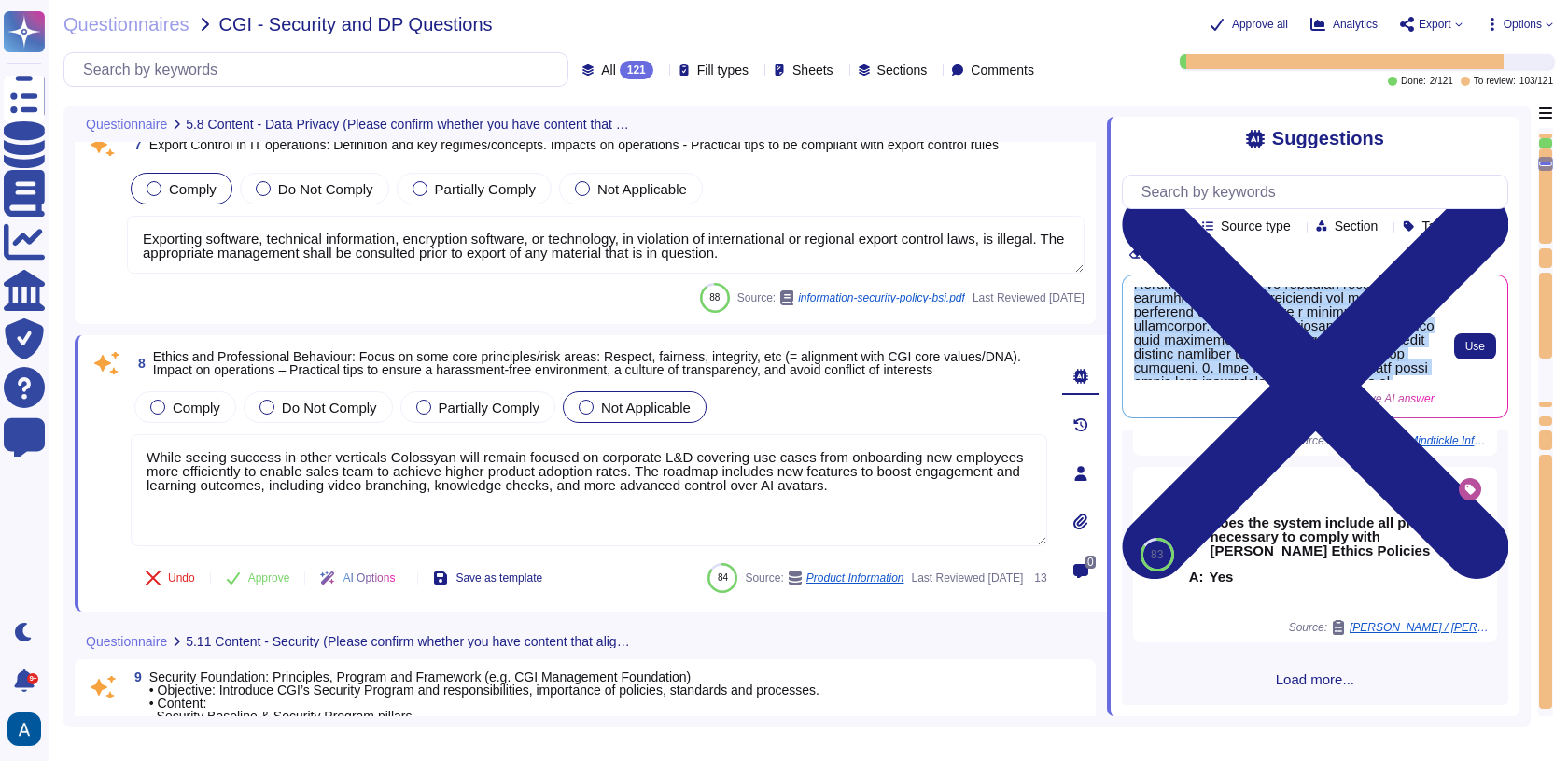
scroll to position [299, 0]
drag, startPoint x: 1133, startPoint y: 310, endPoint x: 1302, endPoint y: 419, distance: 201.1
click at [1308, 406] on div "Generative AI answer" at bounding box center [1284, 346] width 300 height 119
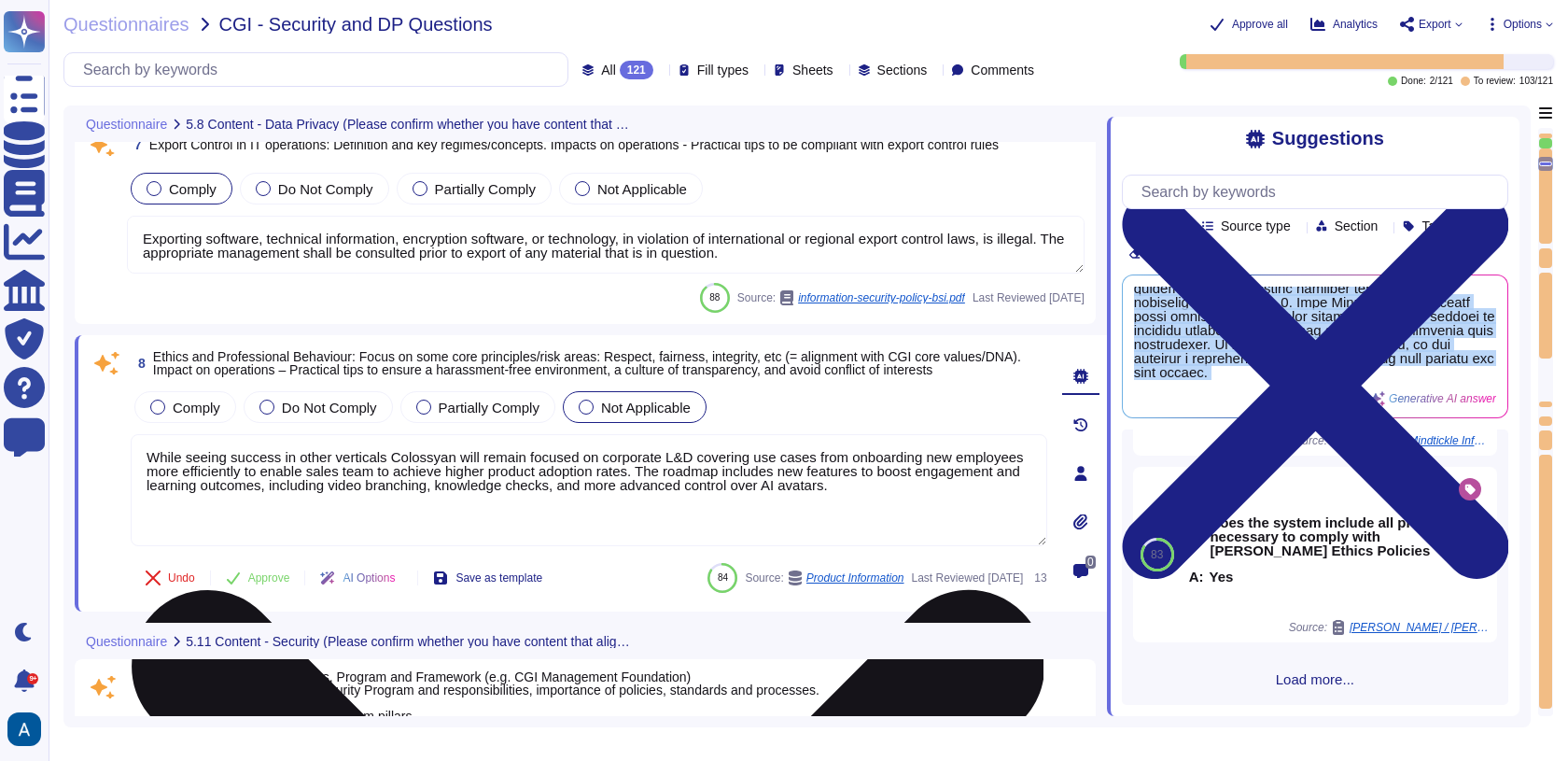
scroll to position [230, 0]
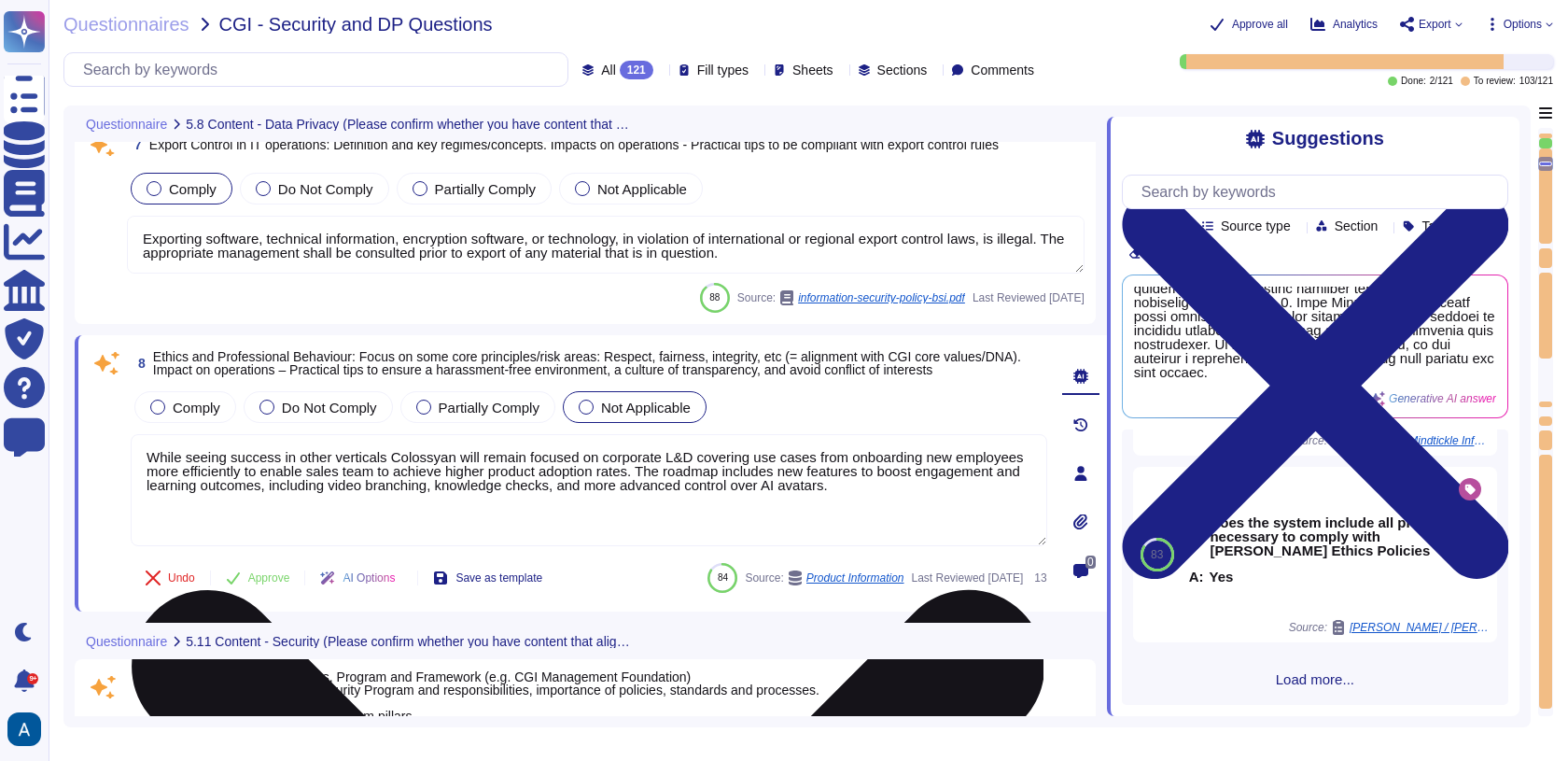
click at [762, 473] on textarea "While seeing success in other verticals Colossyan will remain focused on corpor…" at bounding box center [589, 490] width 917 height 112
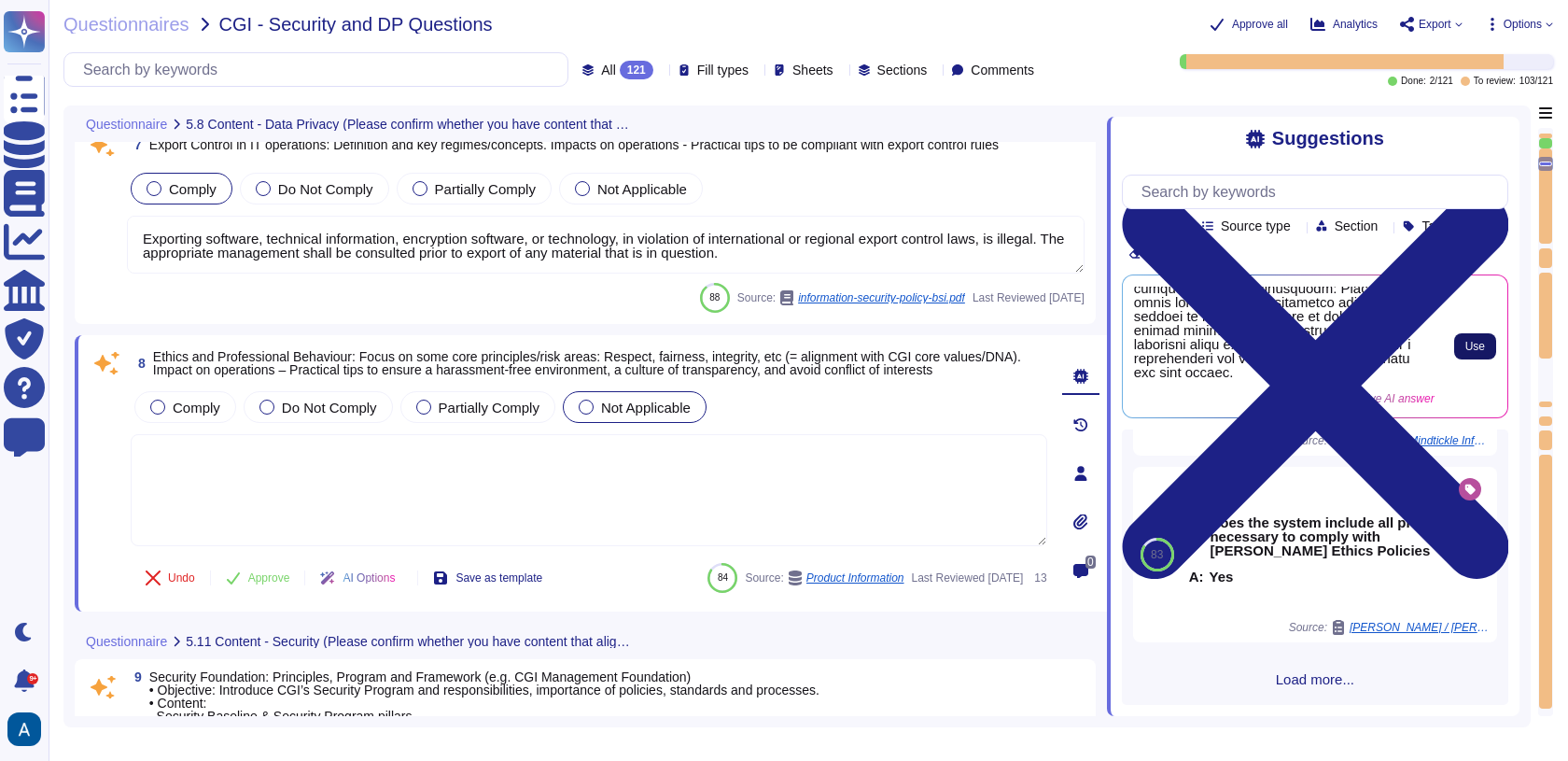
click at [1465, 352] on span "Use" at bounding box center [1475, 346] width 19 height 12
type textarea "Our policies emphasize the importance of respect, fairness, and integrity, alig…"
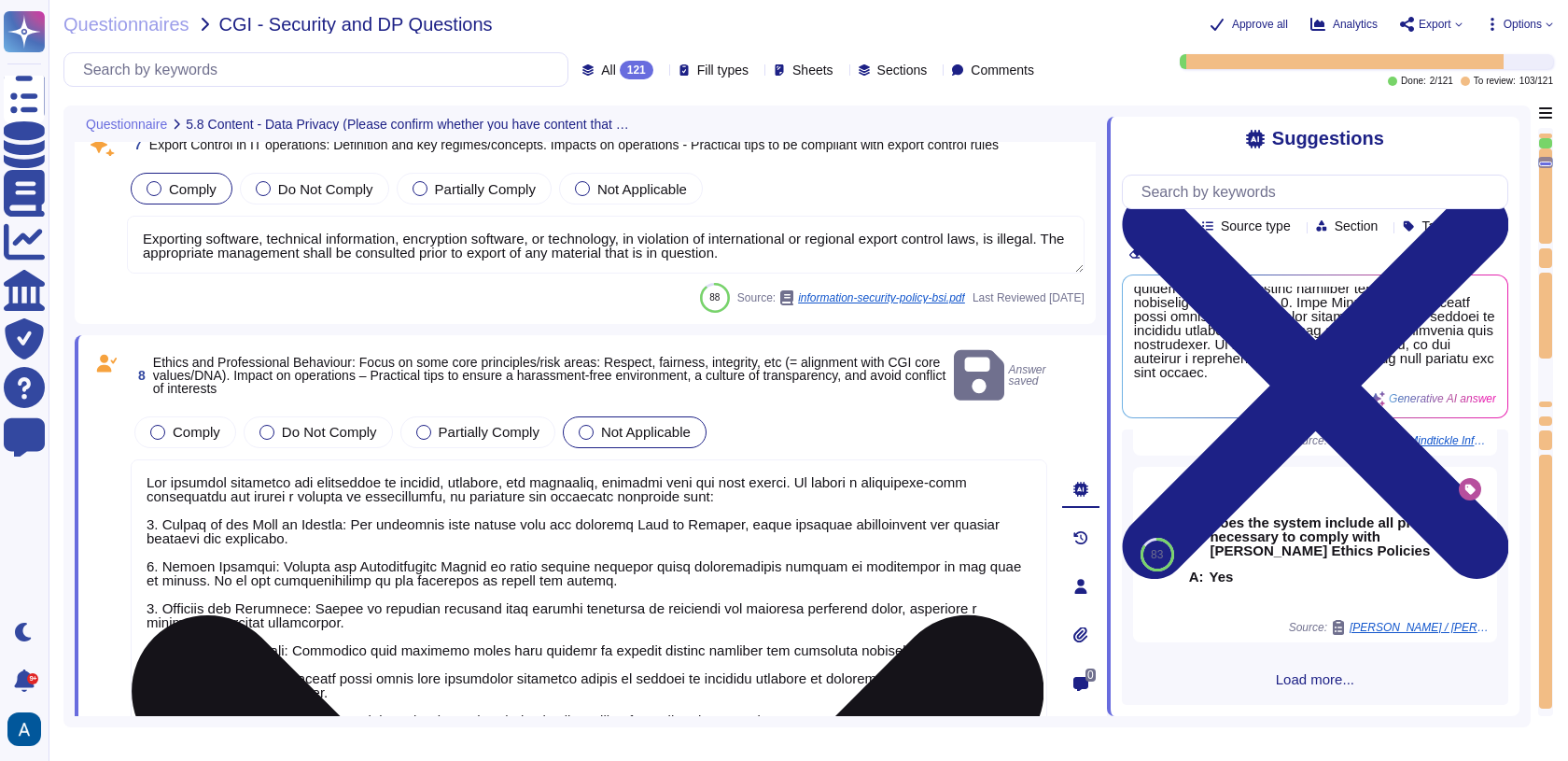
click at [776, 561] on textarea at bounding box center [589, 599] width 917 height 282
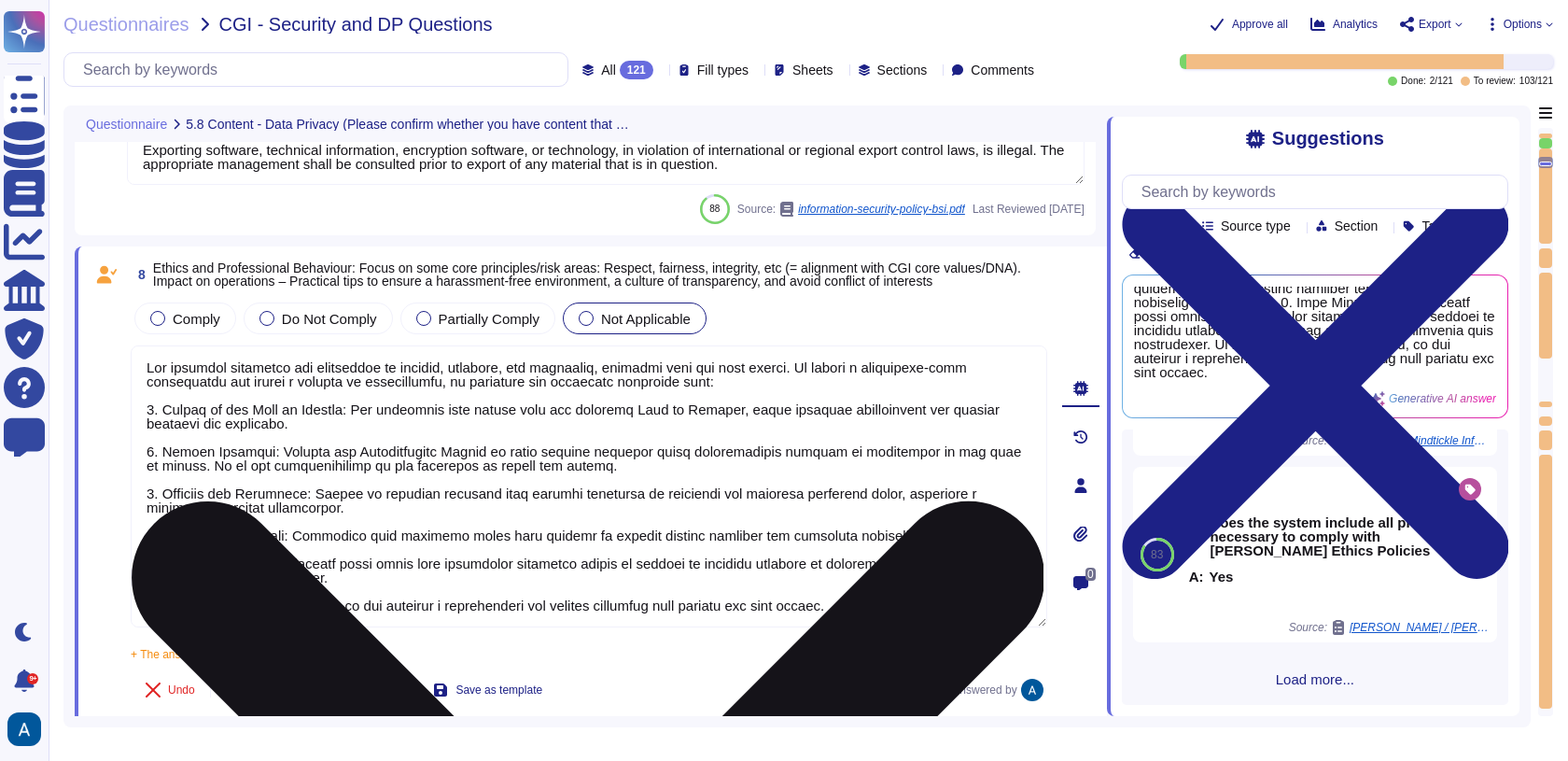
scroll to position [1892, 0]
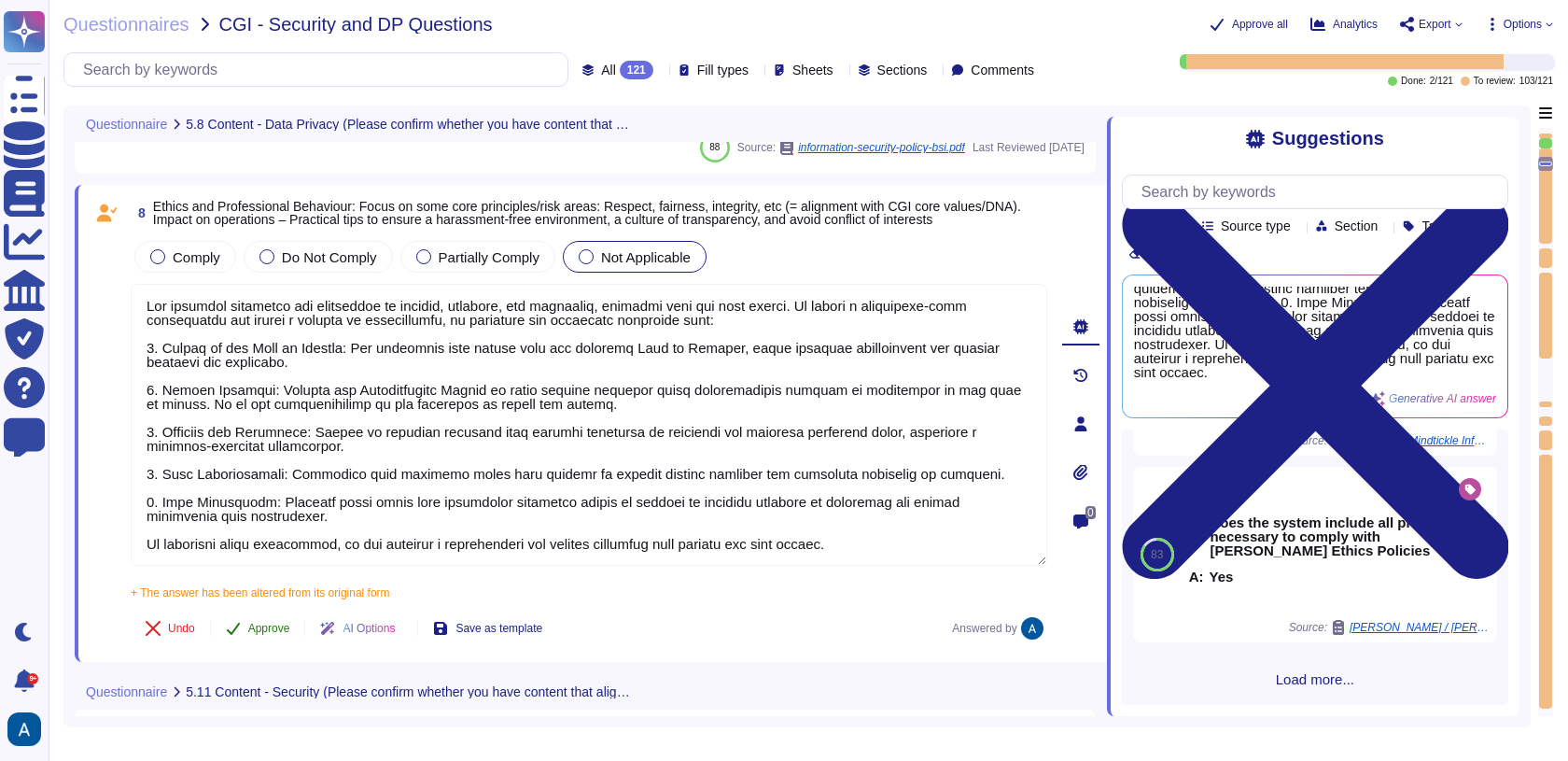
click at [279, 623] on span "Approve" at bounding box center [269, 628] width 42 height 12
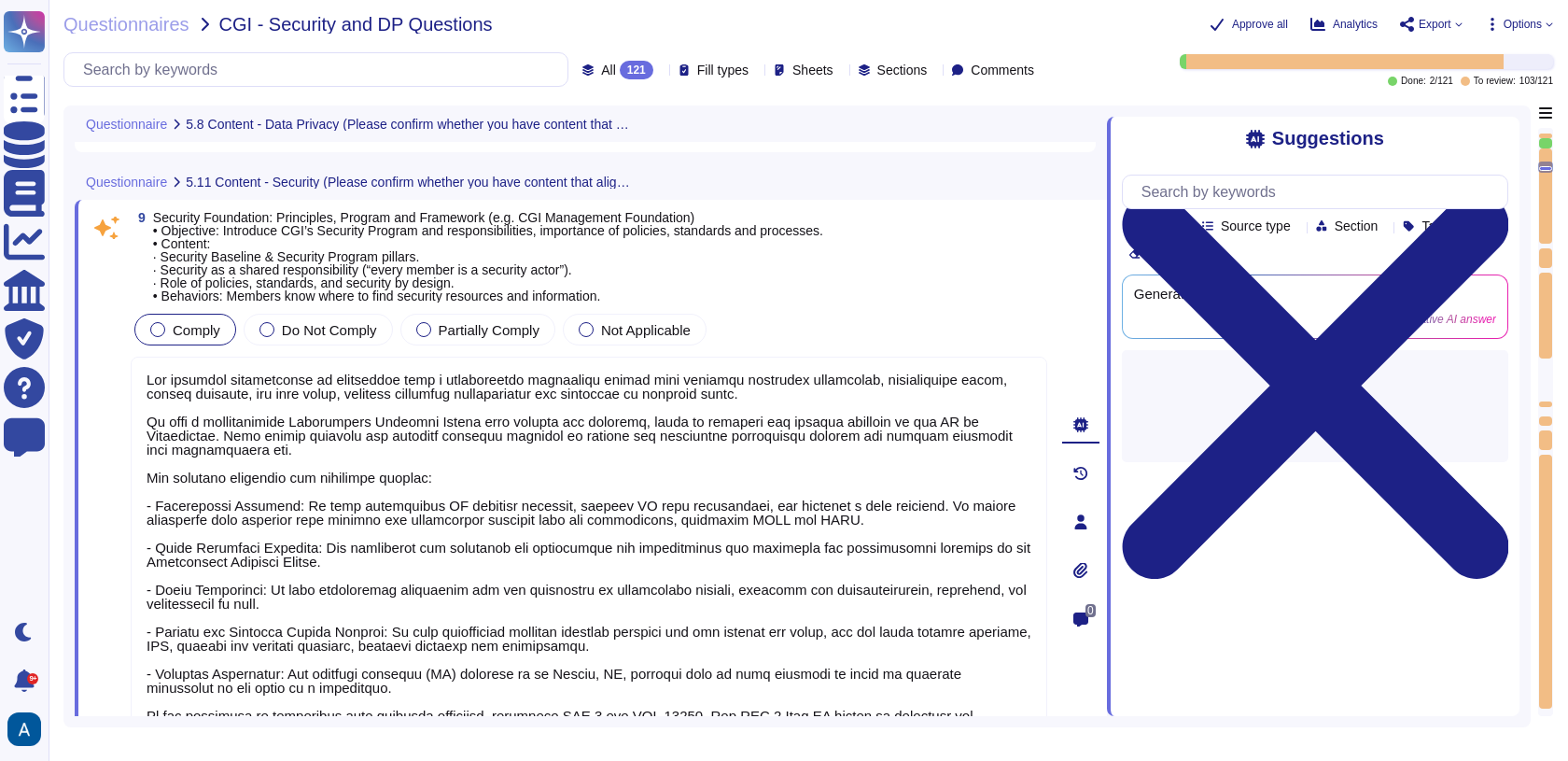
type textarea "Social Engineering Attacks: Manipulative techniques used to deceive individuals…"
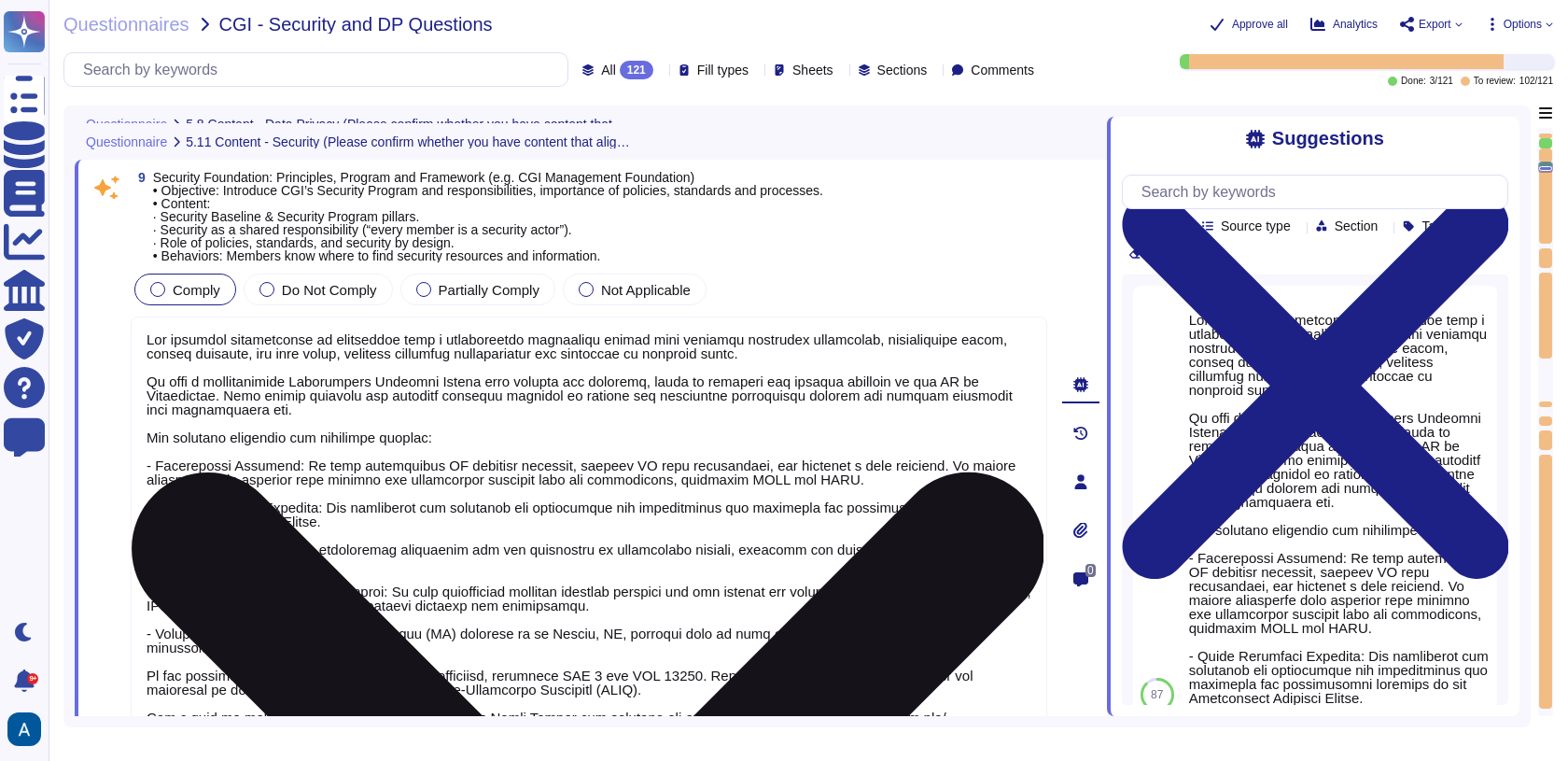
type textarea "To protect member and client systems from credential exploitation and identity …"
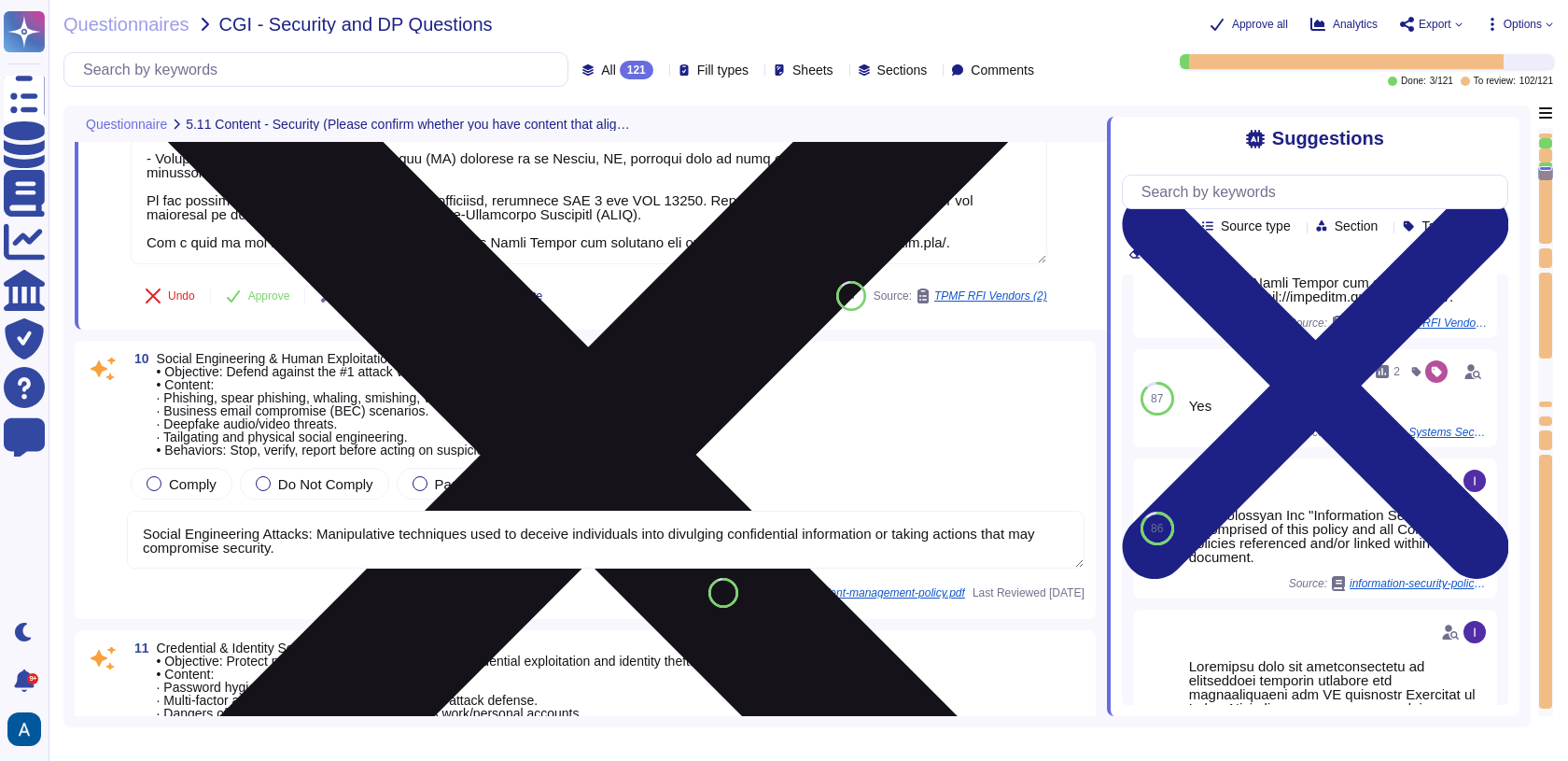
scroll to position [1, 0]
click at [1011, 519] on textarea "Social Engineering Attacks: Manipulative techniques used to deceive individuals…" at bounding box center [606, 540] width 958 height 58
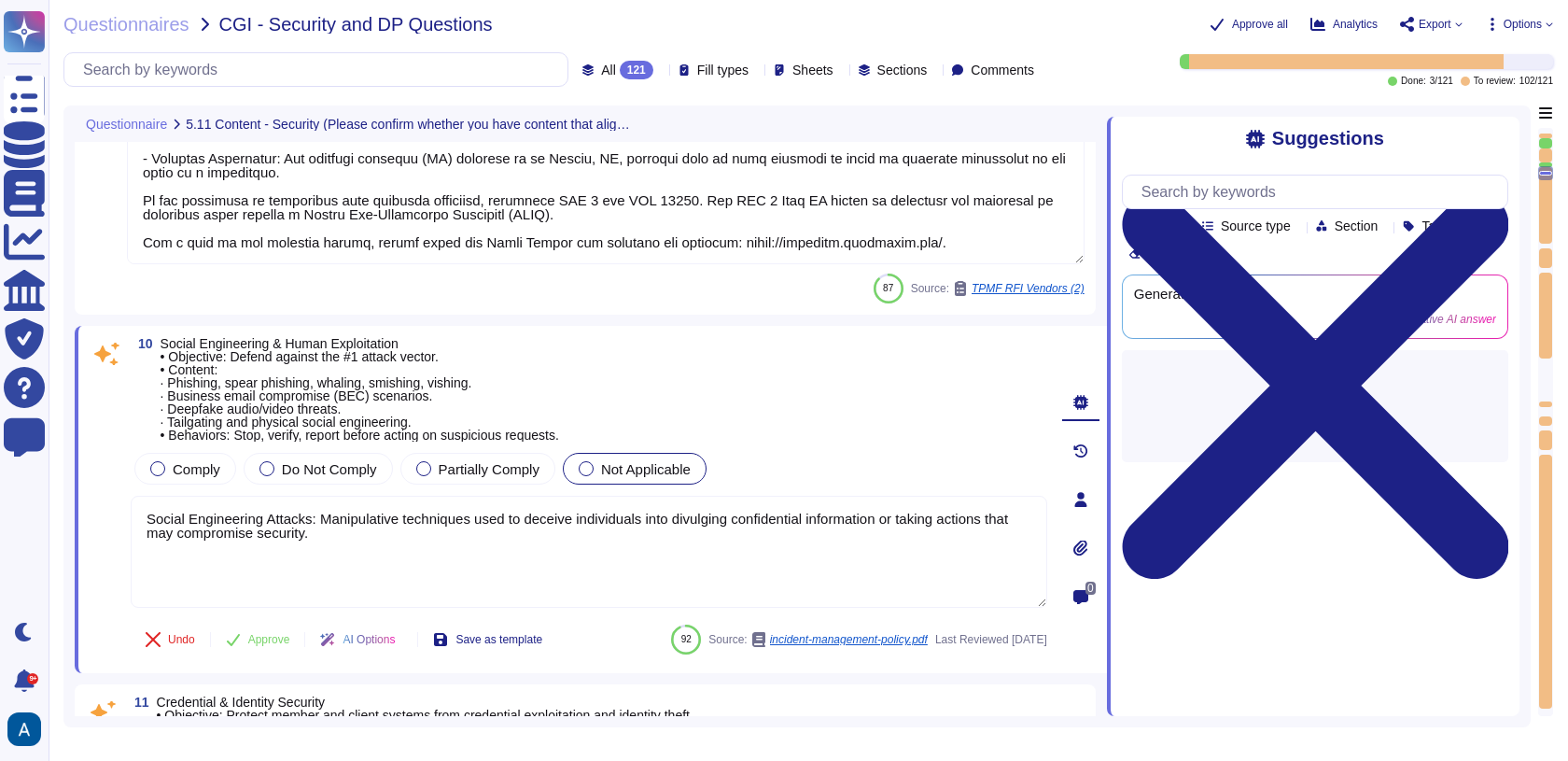
scroll to position [0, 0]
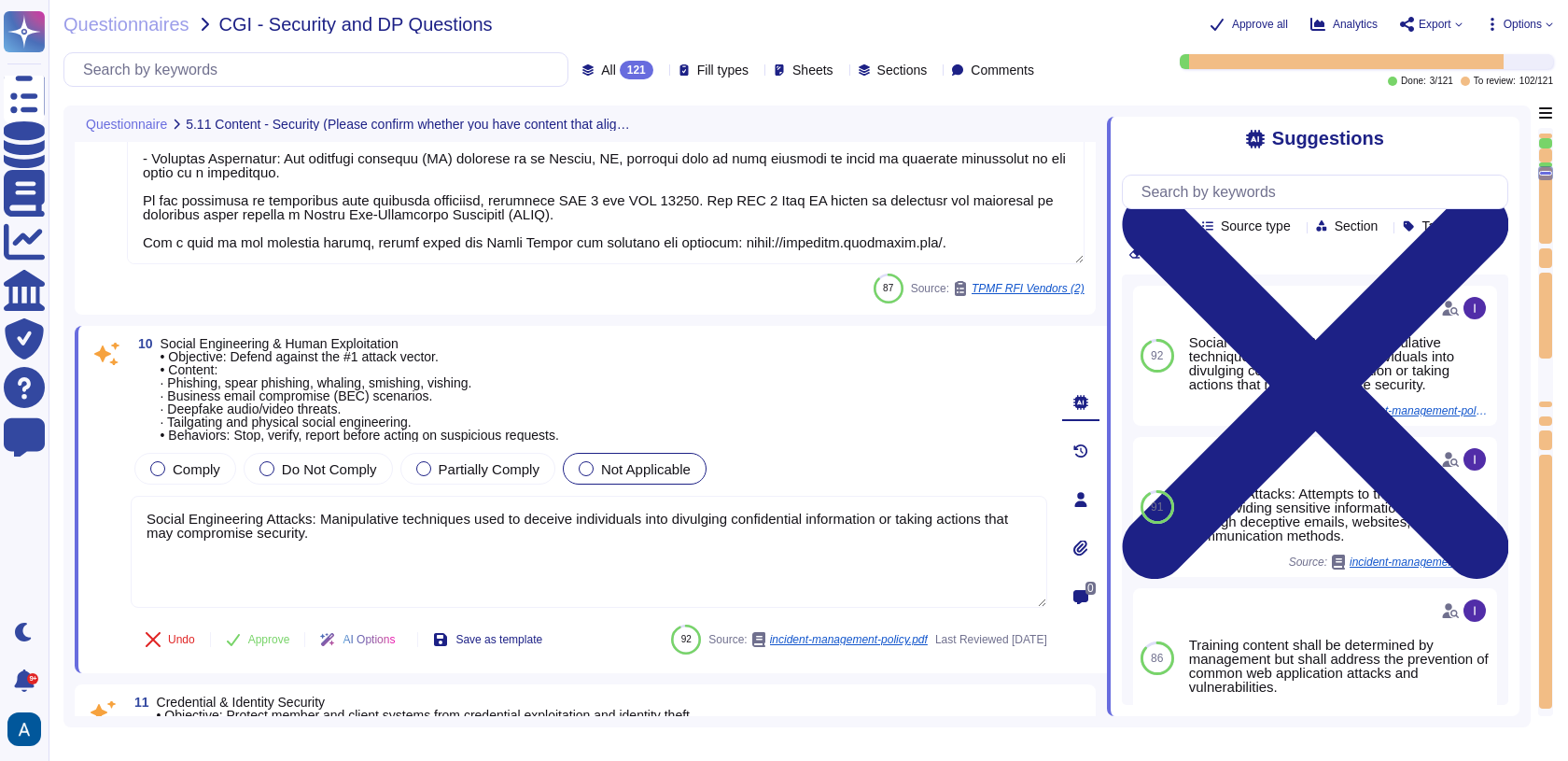
click at [644, 120] on div at bounding box center [643, 123] width 8 height 14
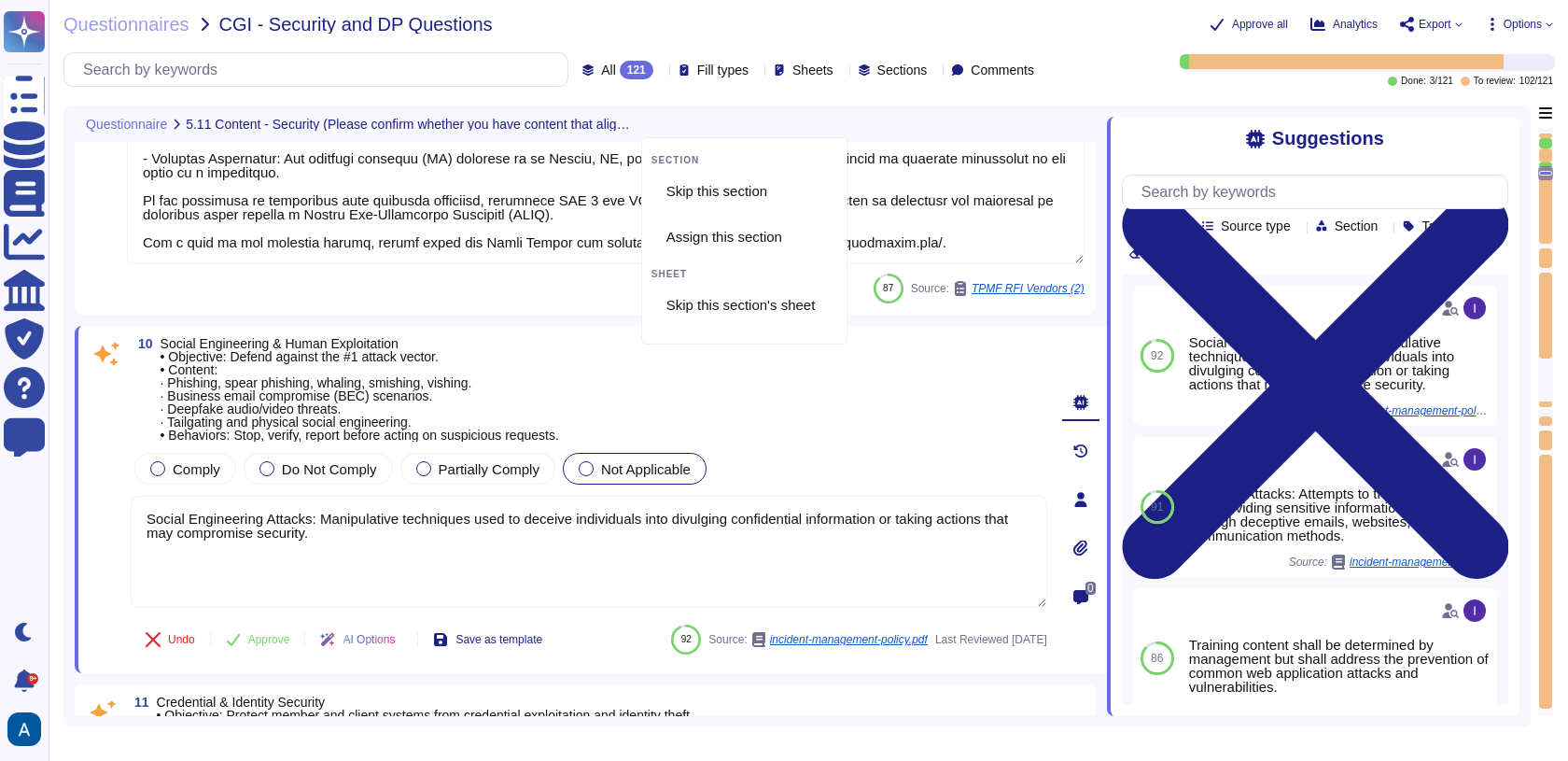
click at [644, 120] on div at bounding box center [643, 123] width 8 height 14
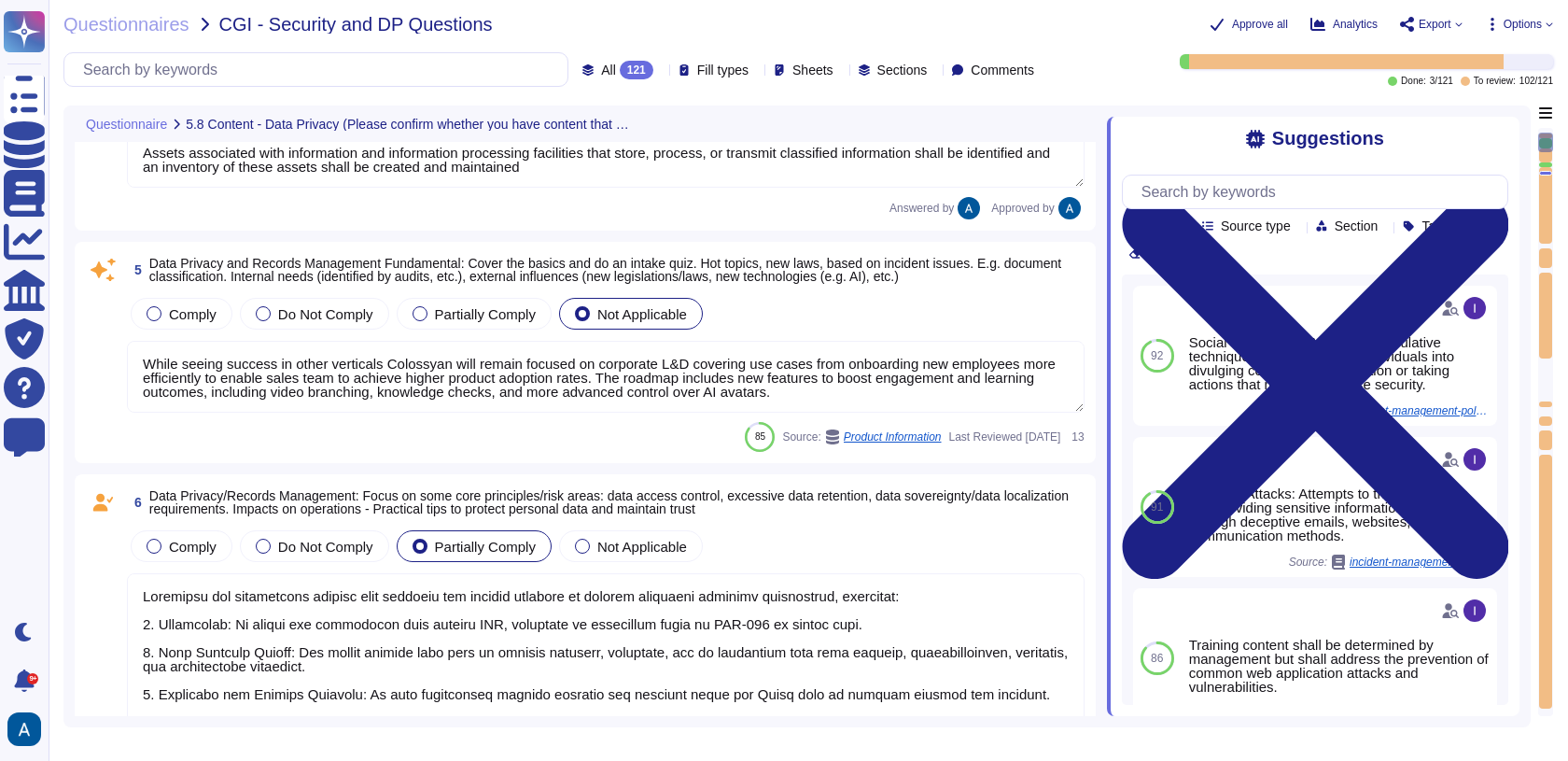
scroll to position [384, 0]
type textarea "Data Management Policy, is a set of guidelines and procedures that an organizat…"
type textarea "Read more abut how we use personal data in regards to third parties in our priv…"
type textarea "Data breaches refer to incidents where unauthorized access to data occurs. A th…"
type textarea "While seeing success in other verticals Colossyan will remain focused on corpor…"
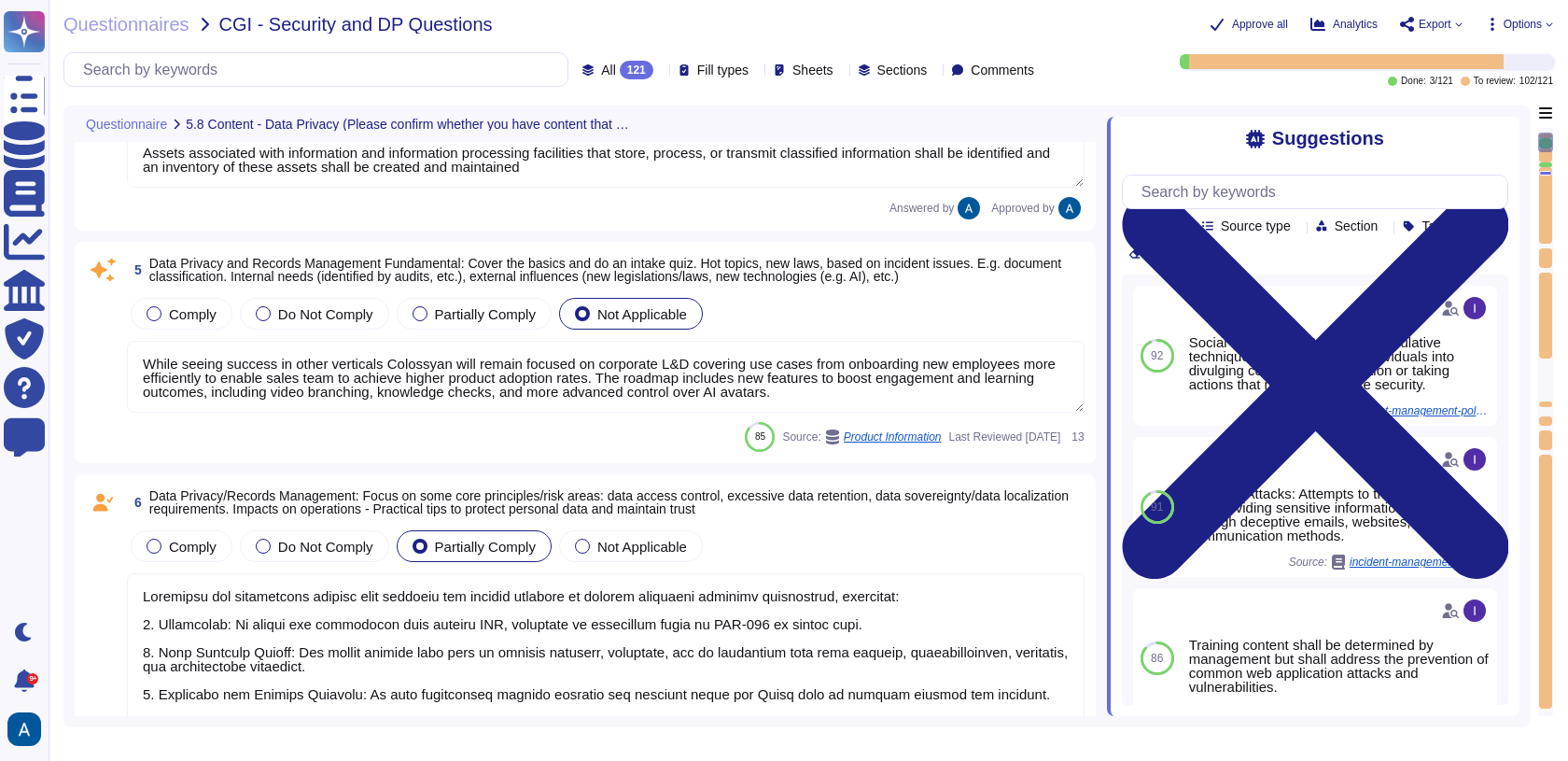
type textarea "Colossyan has implemented several data security and privacy measures to protect…"
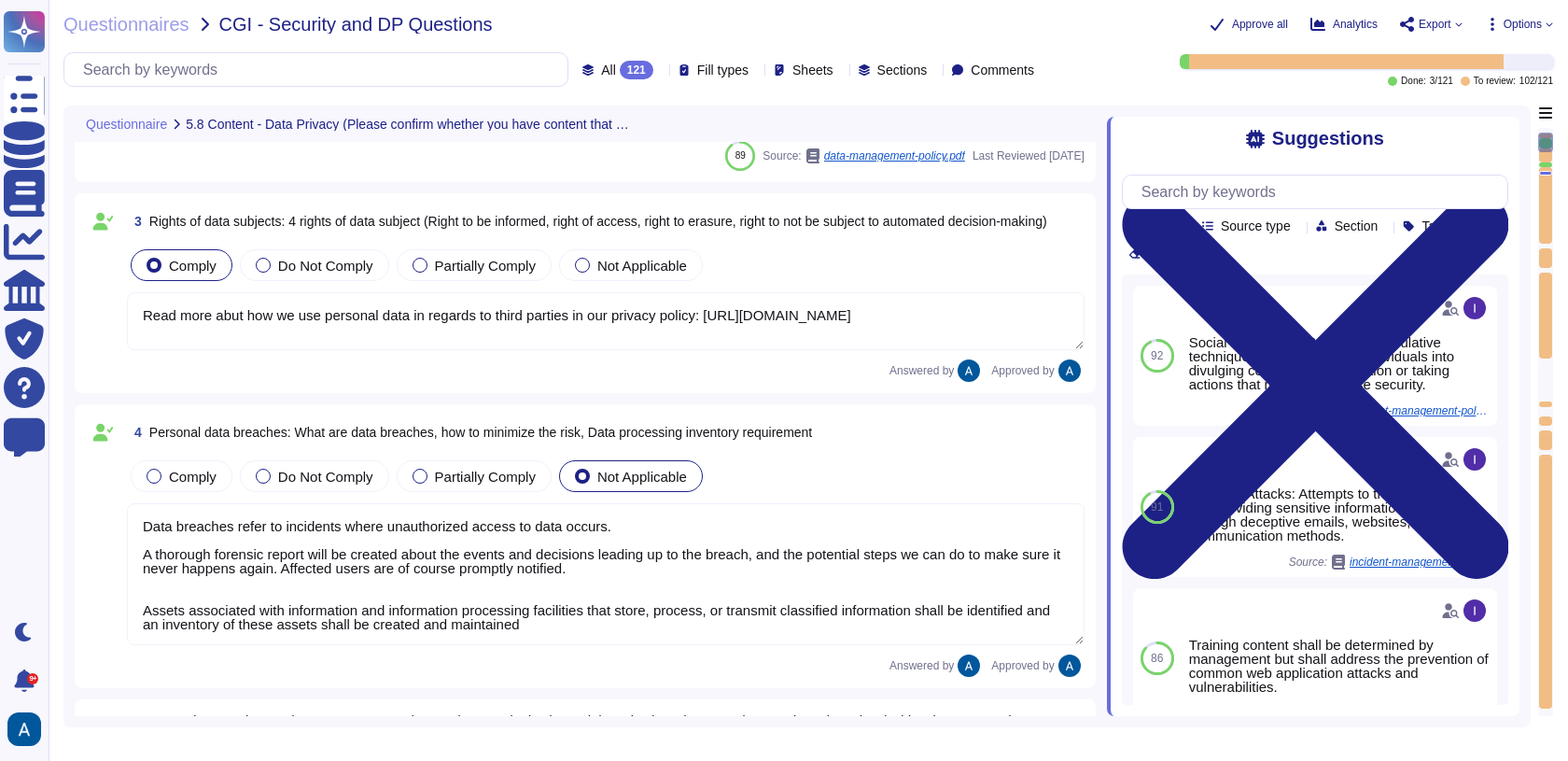
scroll to position [0, 0]
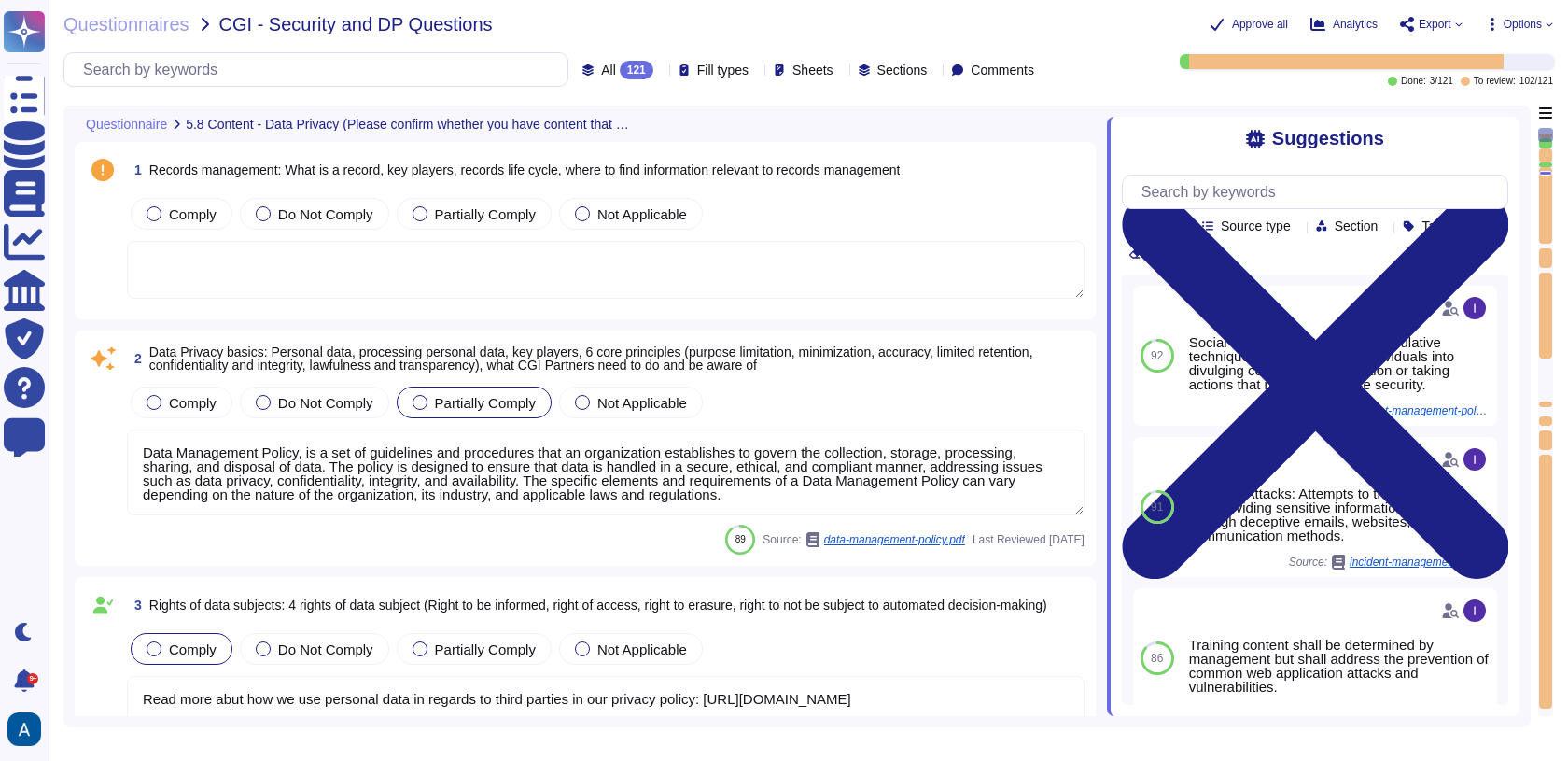
click at [645, 118] on div at bounding box center [643, 123] width 8 height 14
click at [537, 125] on span "5.8 Content - Data Privacy (Please confirm whether you have content that aligns…" at bounding box center [410, 124] width 449 height 13
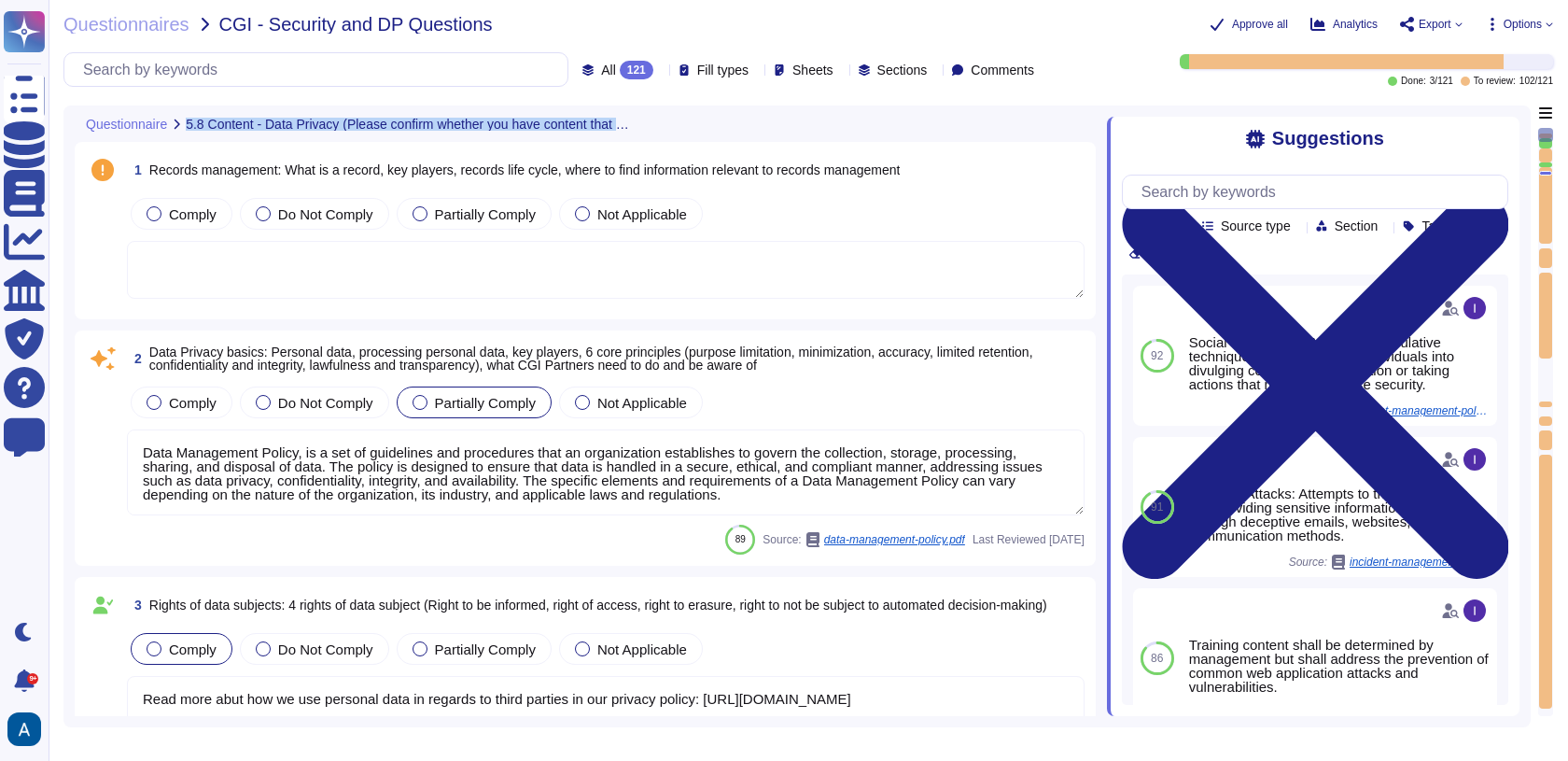
copy div "5.8 Content - Data Privacy (Please confirm whether you have content that aligns…"
click at [702, 257] on textarea at bounding box center [606, 269] width 958 height 58
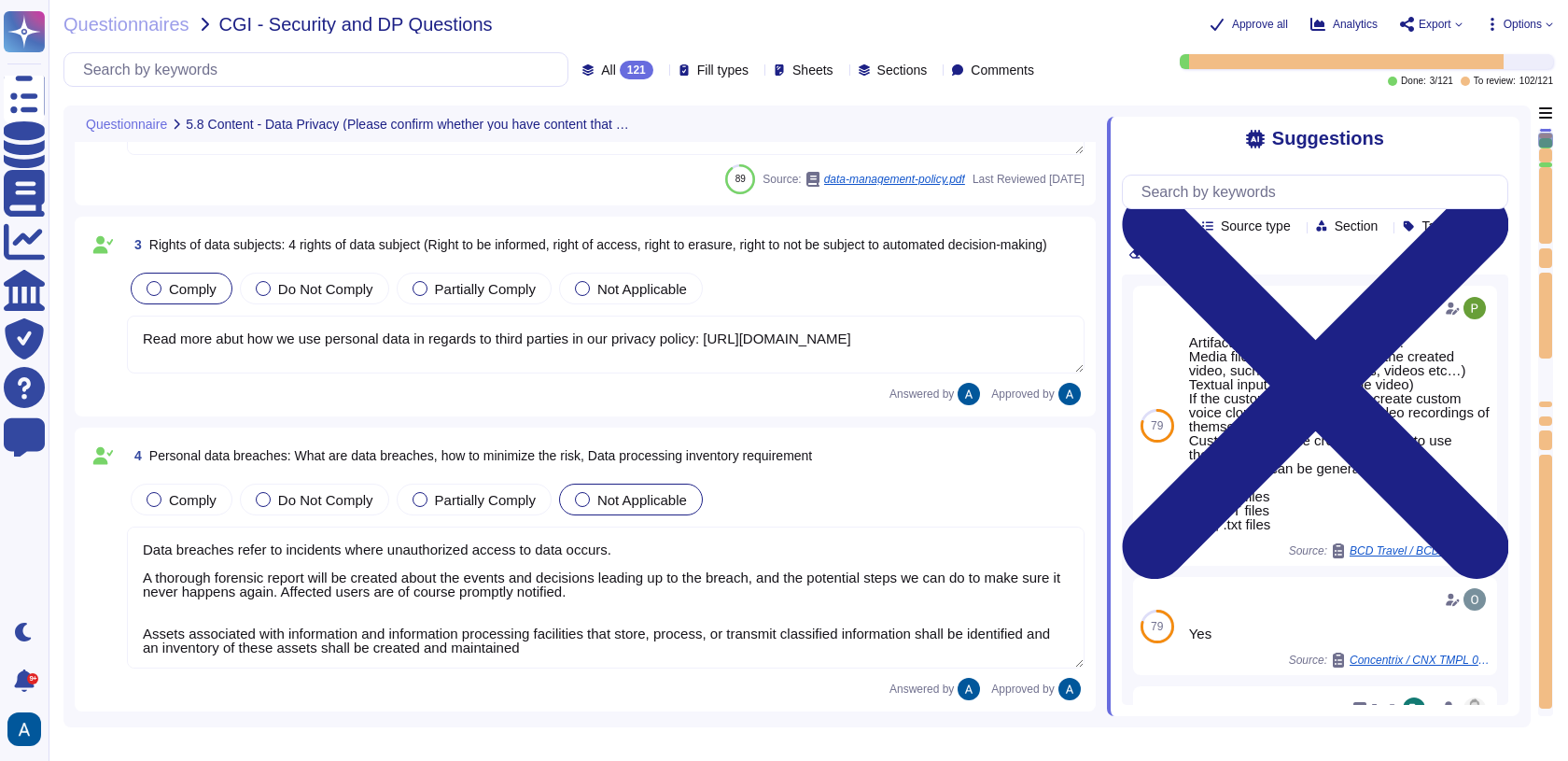
scroll to position [462, 0]
drag, startPoint x: 657, startPoint y: 548, endPoint x: 112, endPoint y: 546, distance: 545.0
click at [112, 547] on div "4 Personal data breaches: What are data breaches, how to minimize the risk, Dat…" at bounding box center [585, 567] width 999 height 262
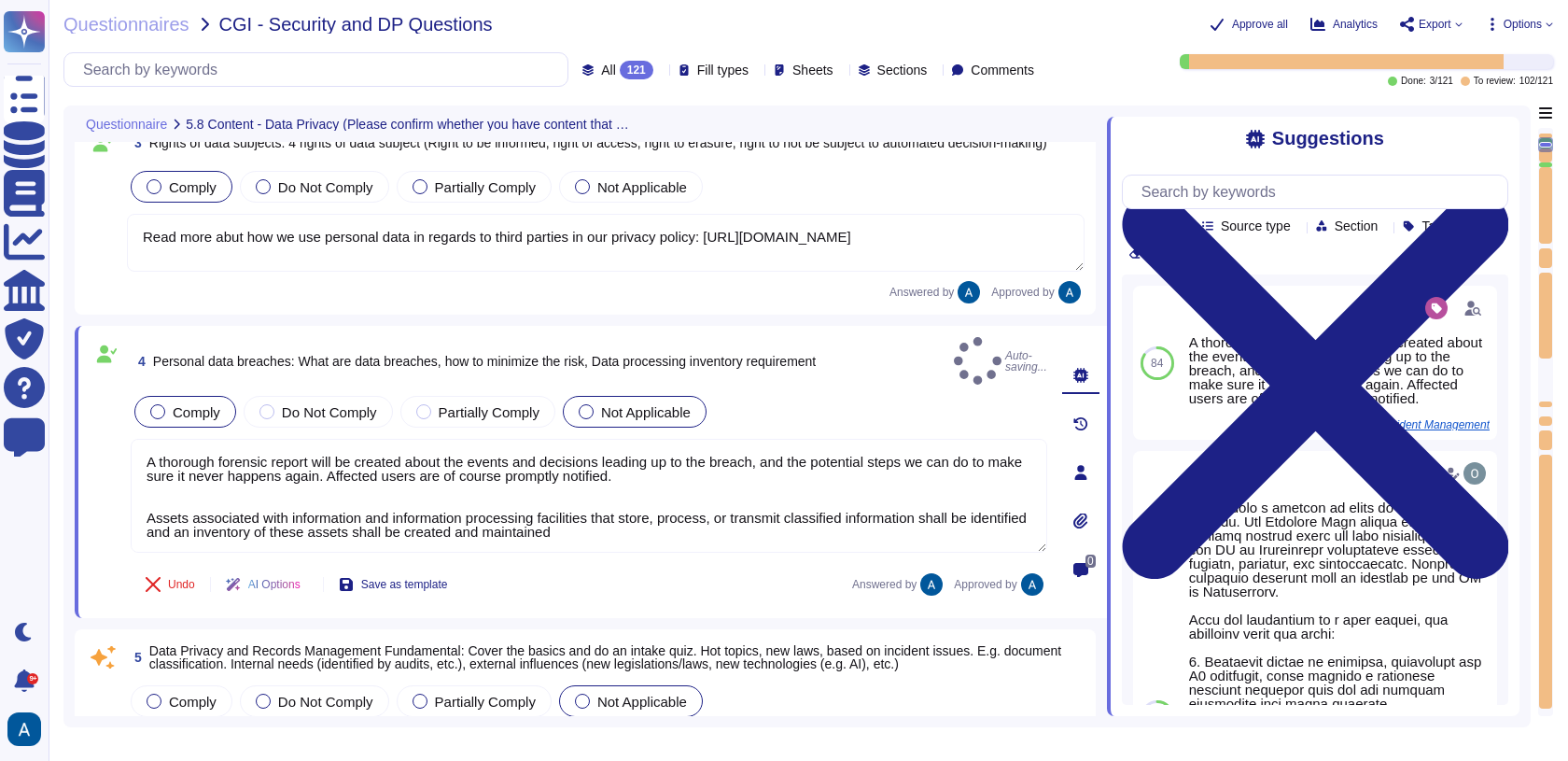
click at [190, 395] on div "Comply" at bounding box center [186, 411] width 102 height 32
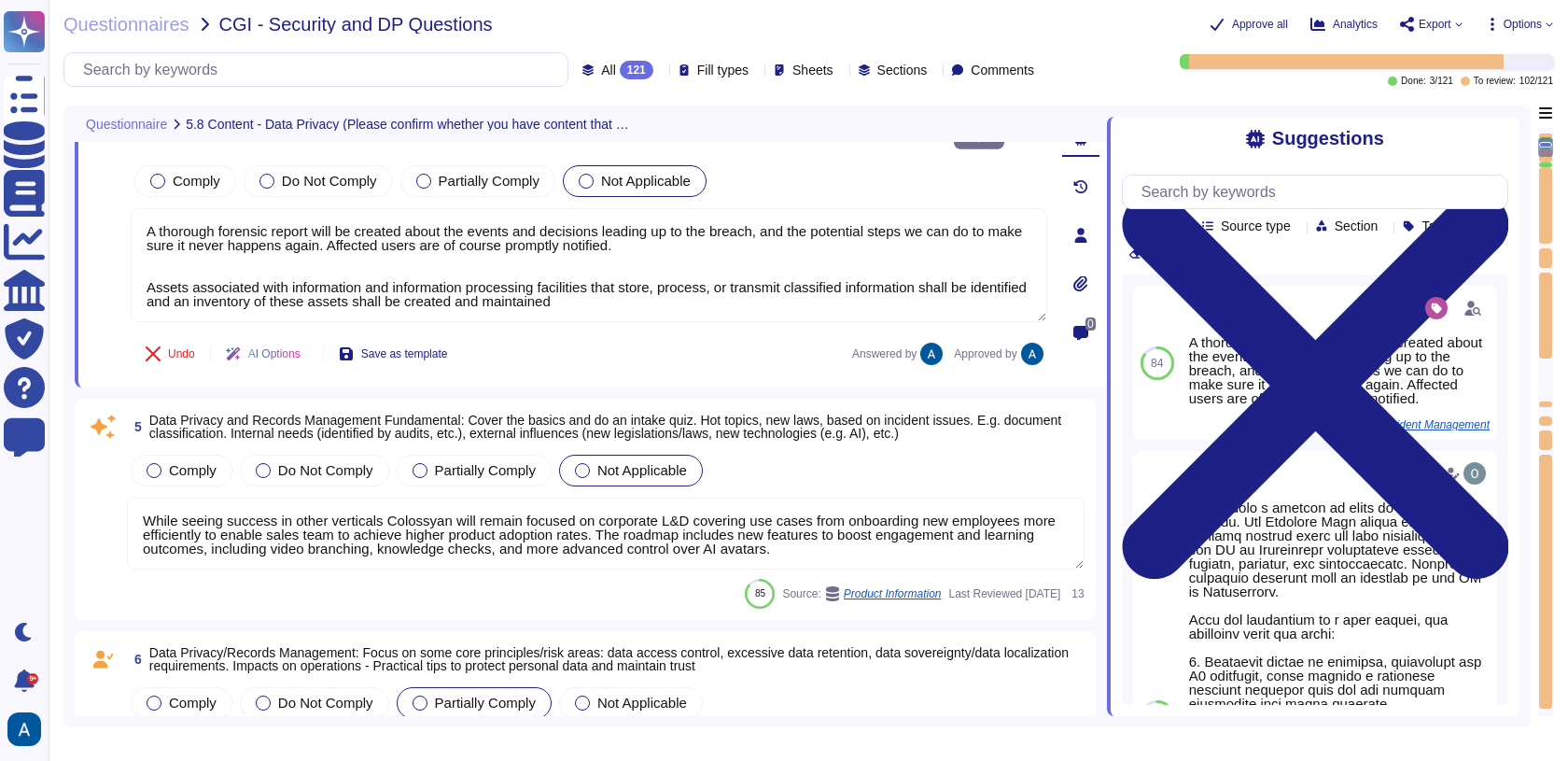
scroll to position [721, 0]
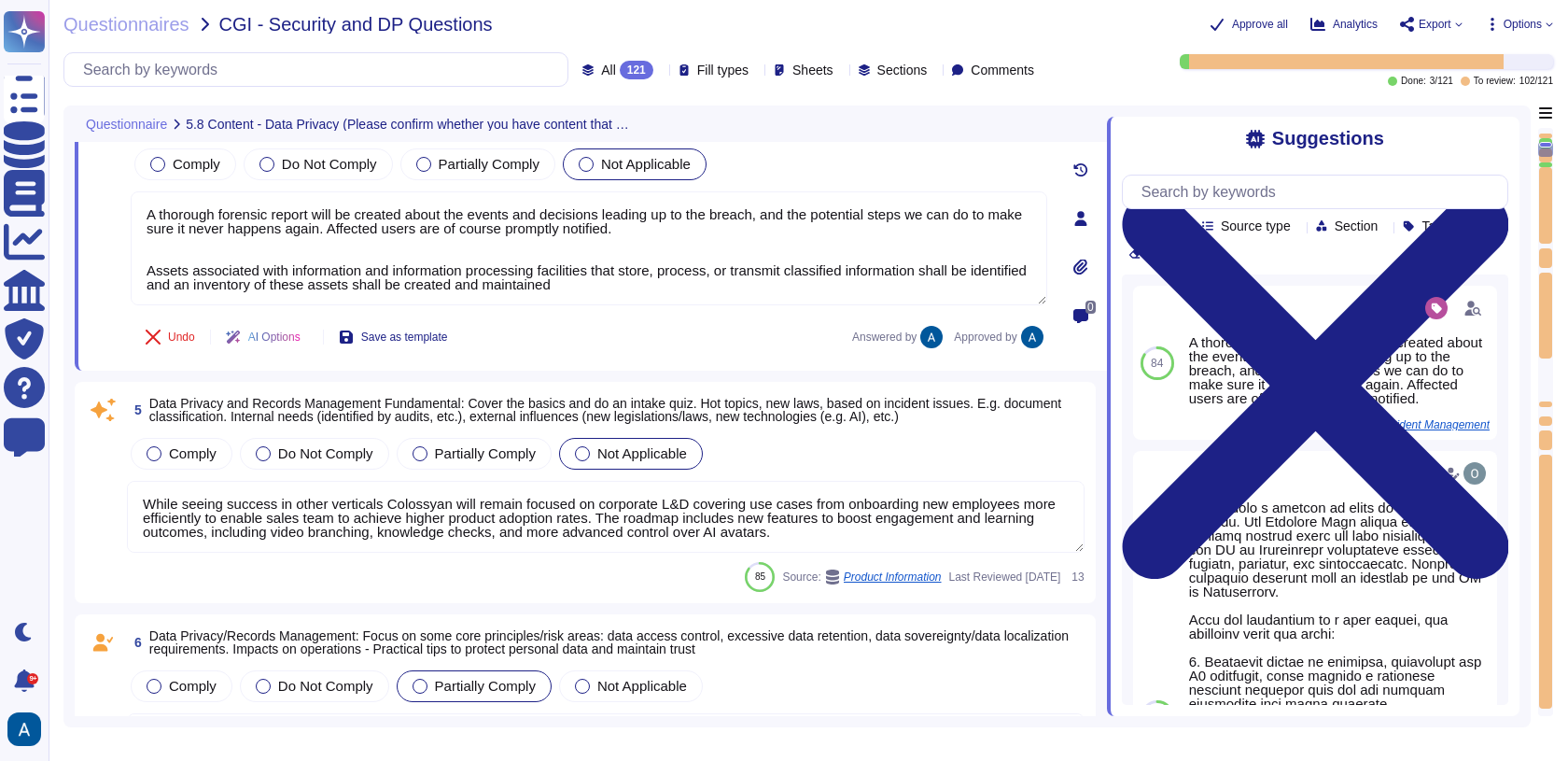
click at [454, 490] on textarea "While seeing success in other verticals Colossyan will remain focused on corpor…" at bounding box center [606, 517] width 958 height 72
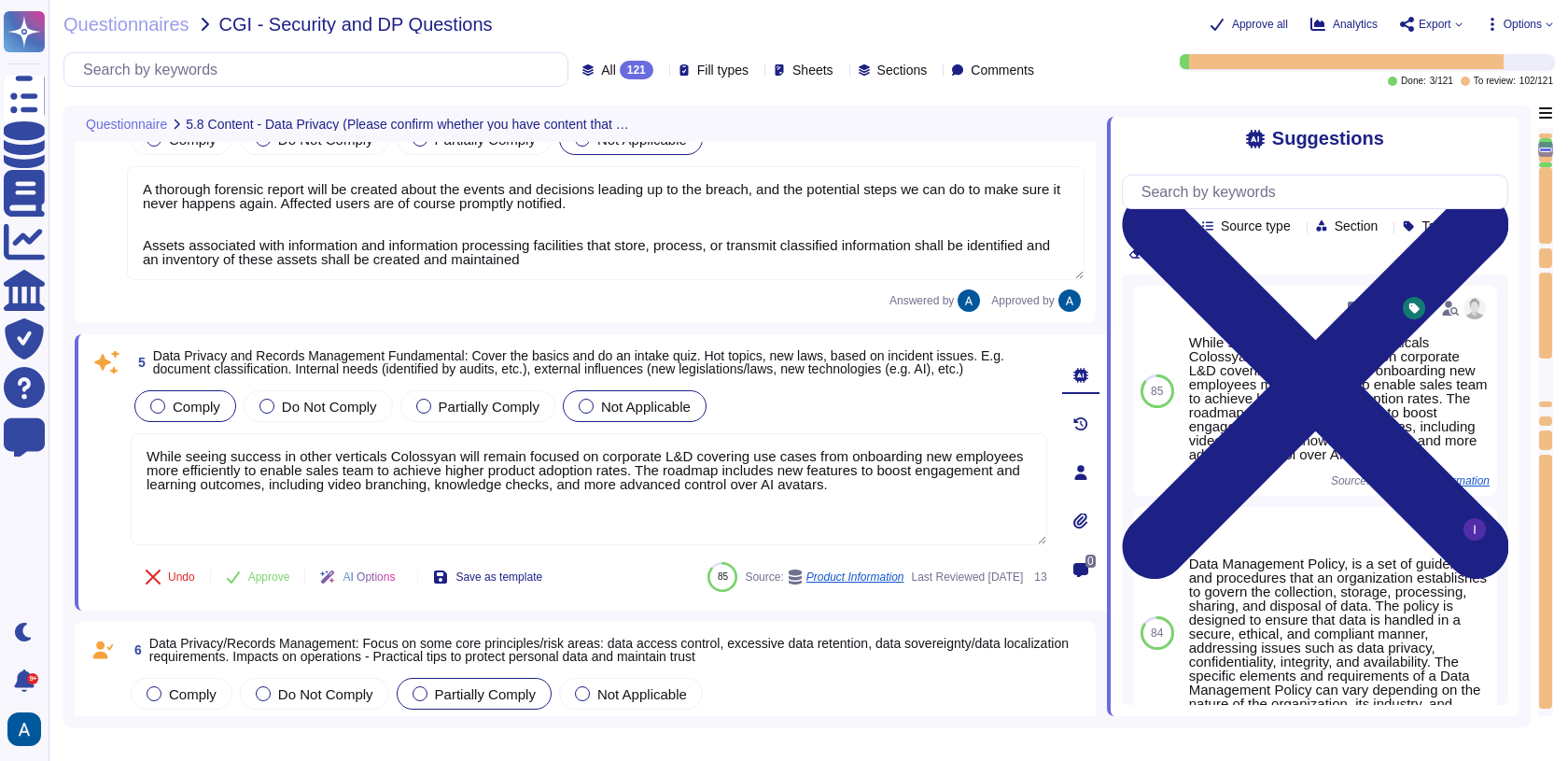
click at [214, 403] on span "Comply" at bounding box center [196, 406] width 47 height 15
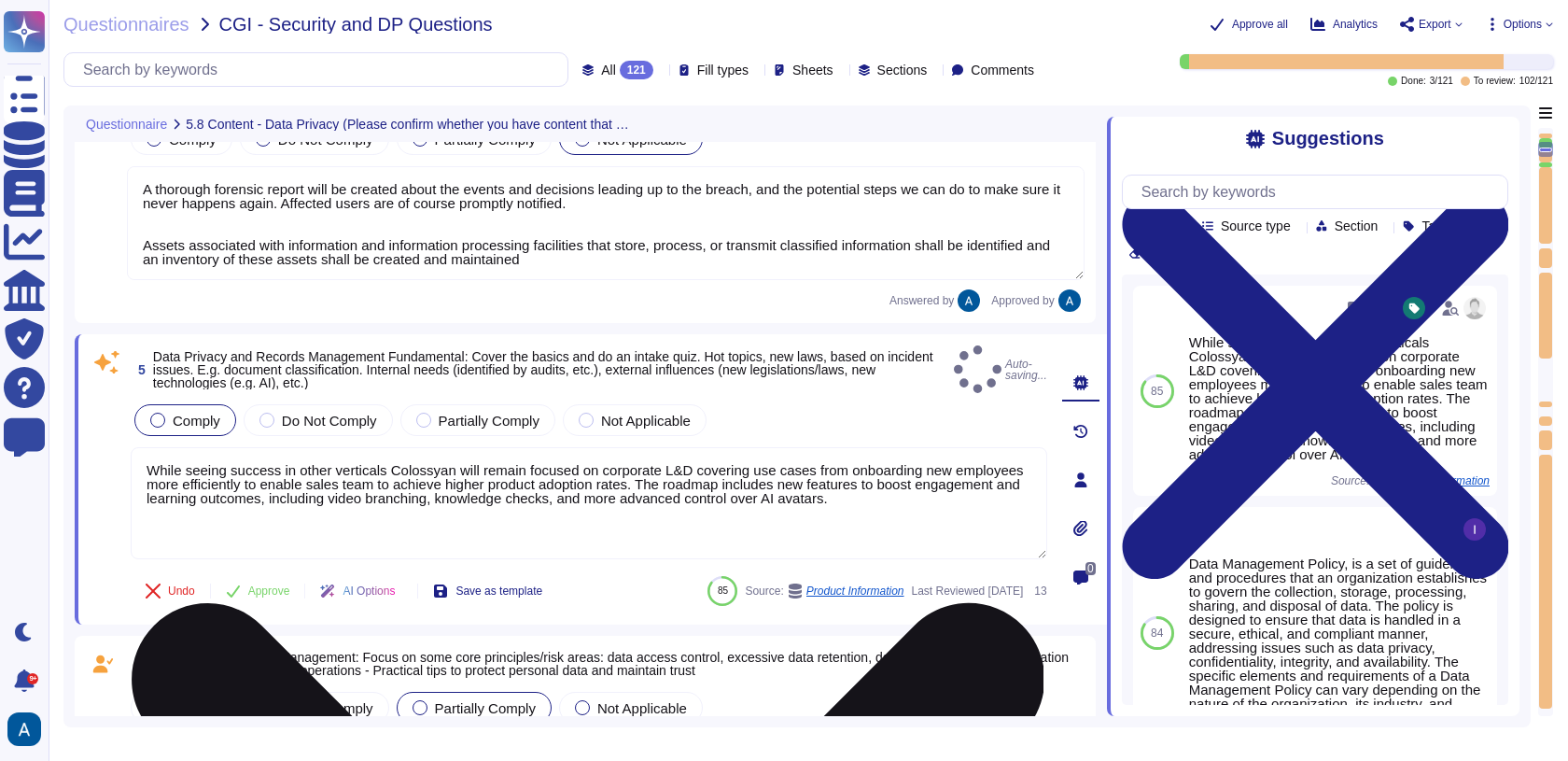
click at [338, 508] on textarea "While seeing success in other verticals Colossyan will remain focused on corpor…" at bounding box center [589, 503] width 917 height 112
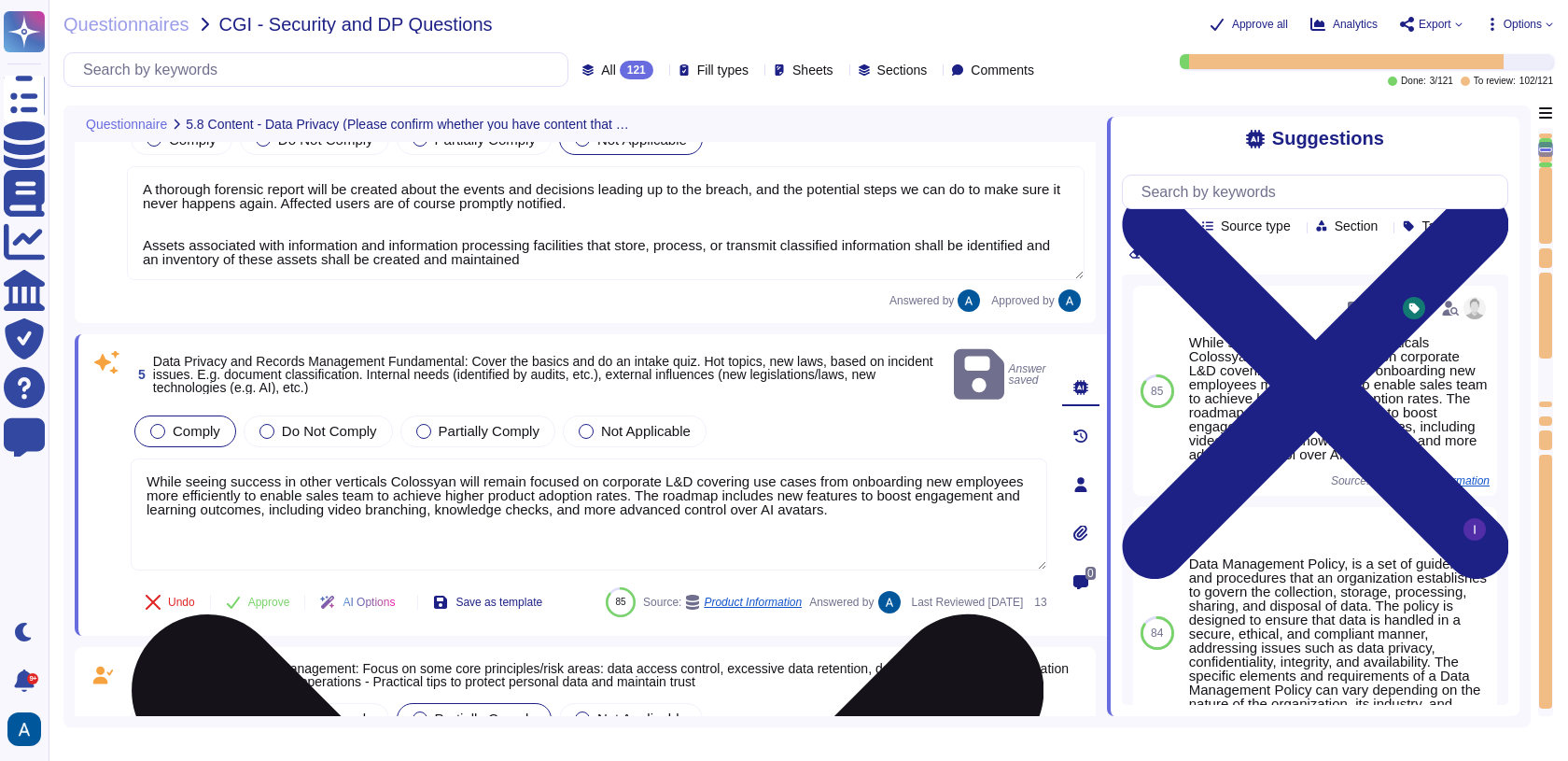
click at [338, 508] on textarea "While seeing success in other verticals Colossyan will remain focused on corpor…" at bounding box center [589, 514] width 917 height 112
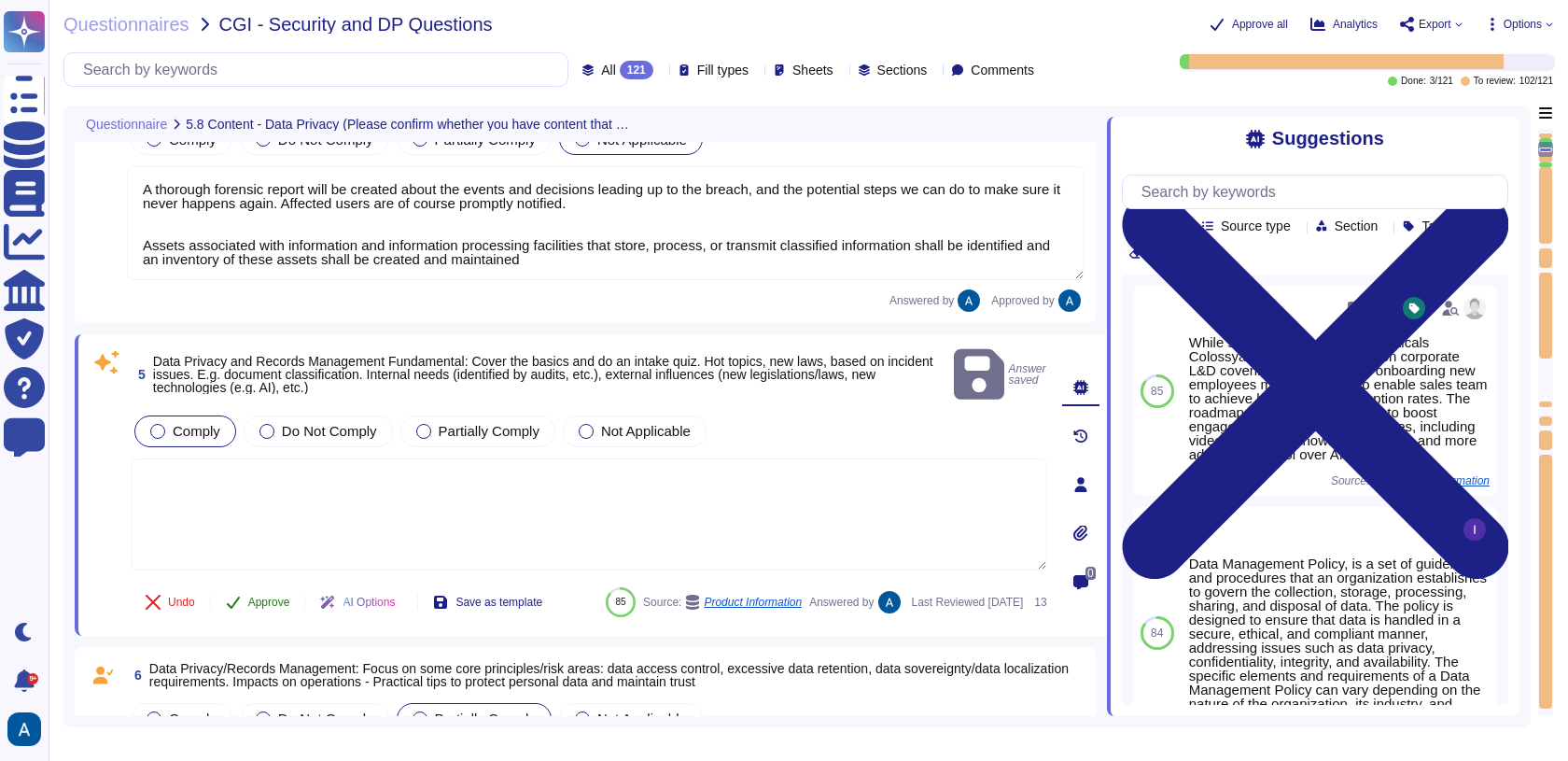
click at [262, 596] on span "Approve" at bounding box center [269, 602] width 42 height 12
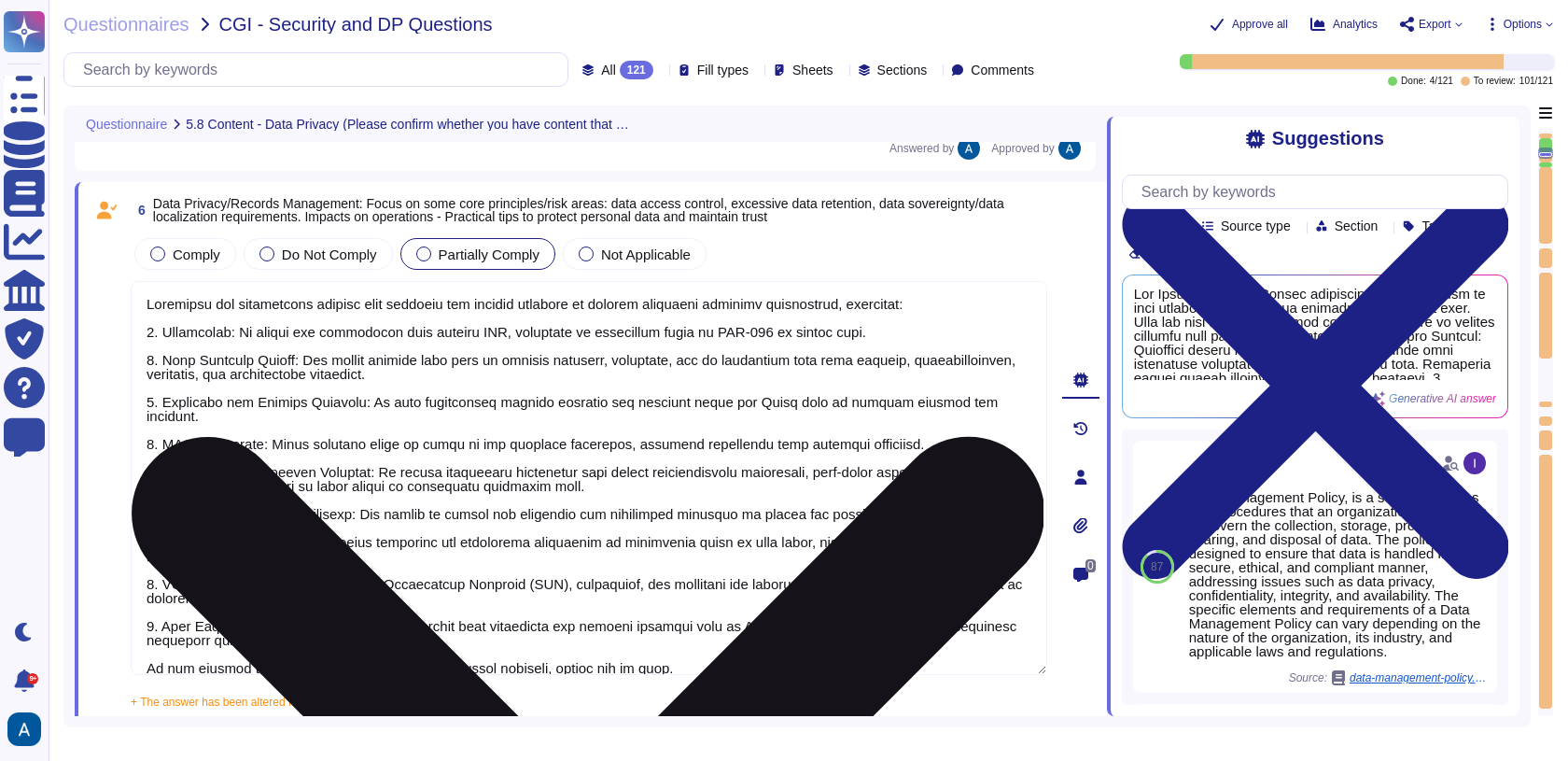
scroll to position [1116, 0]
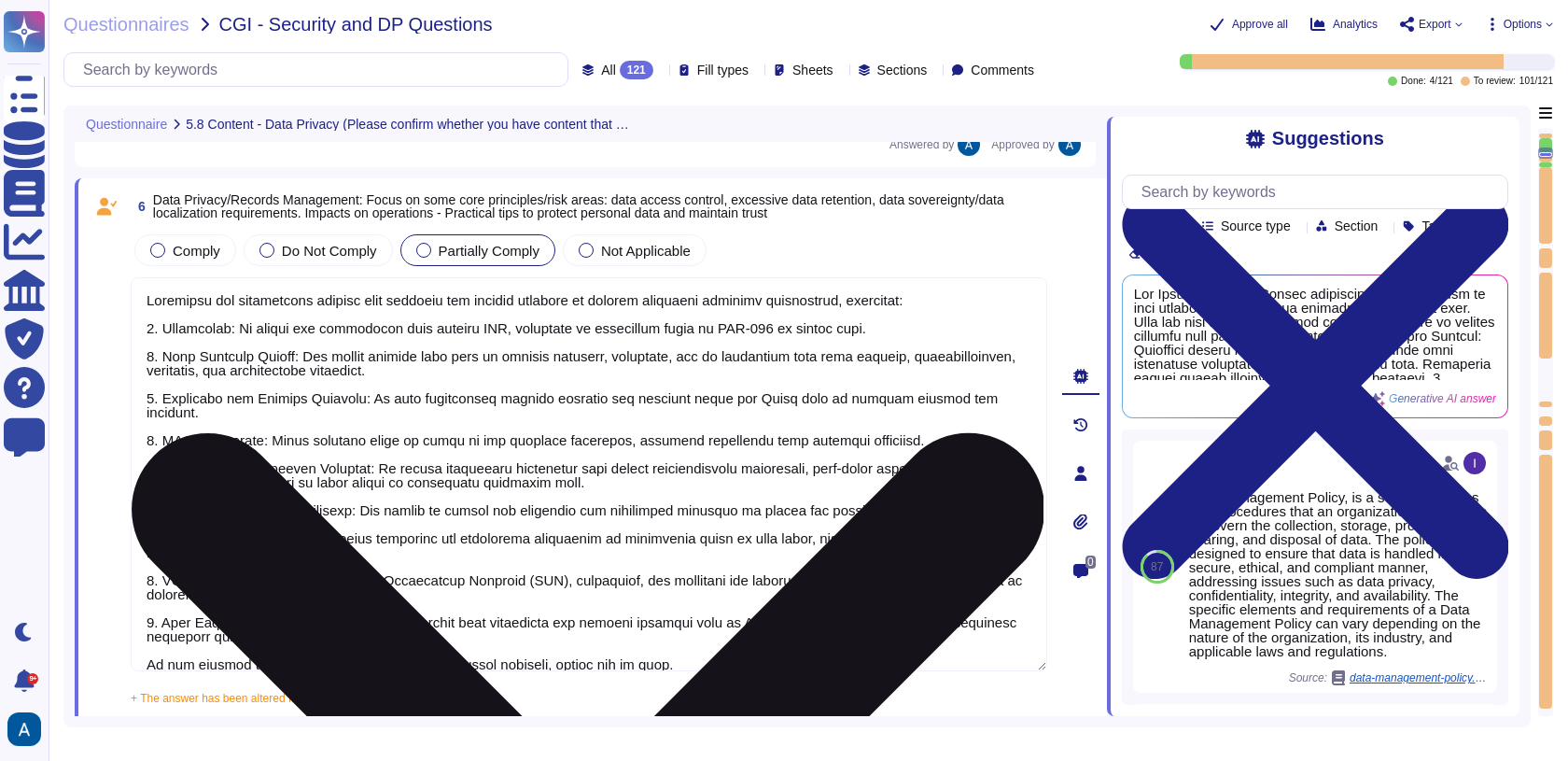
click at [300, 533] on textarea at bounding box center [589, 473] width 917 height 393
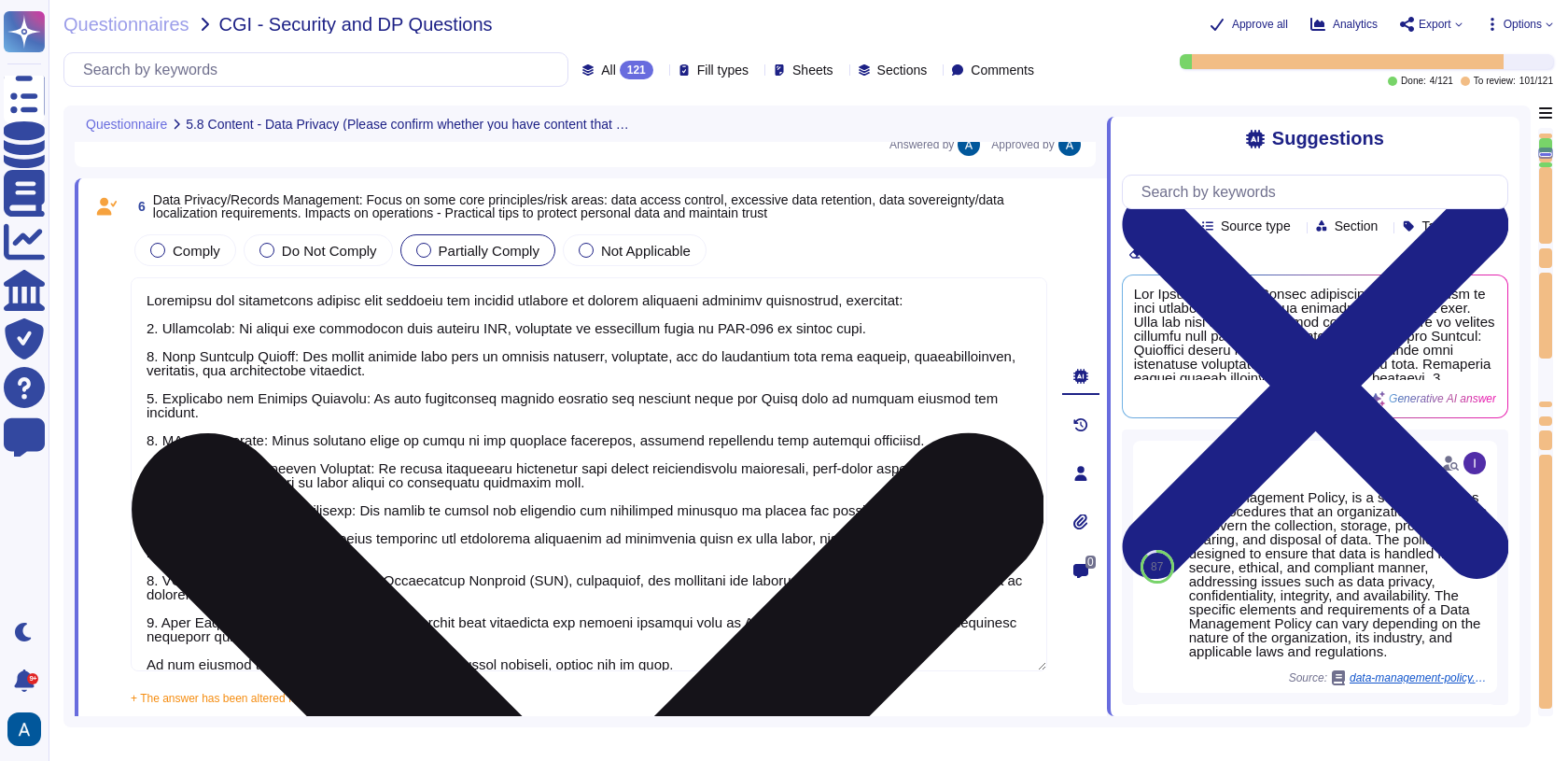
click at [300, 533] on textarea at bounding box center [589, 473] width 917 height 393
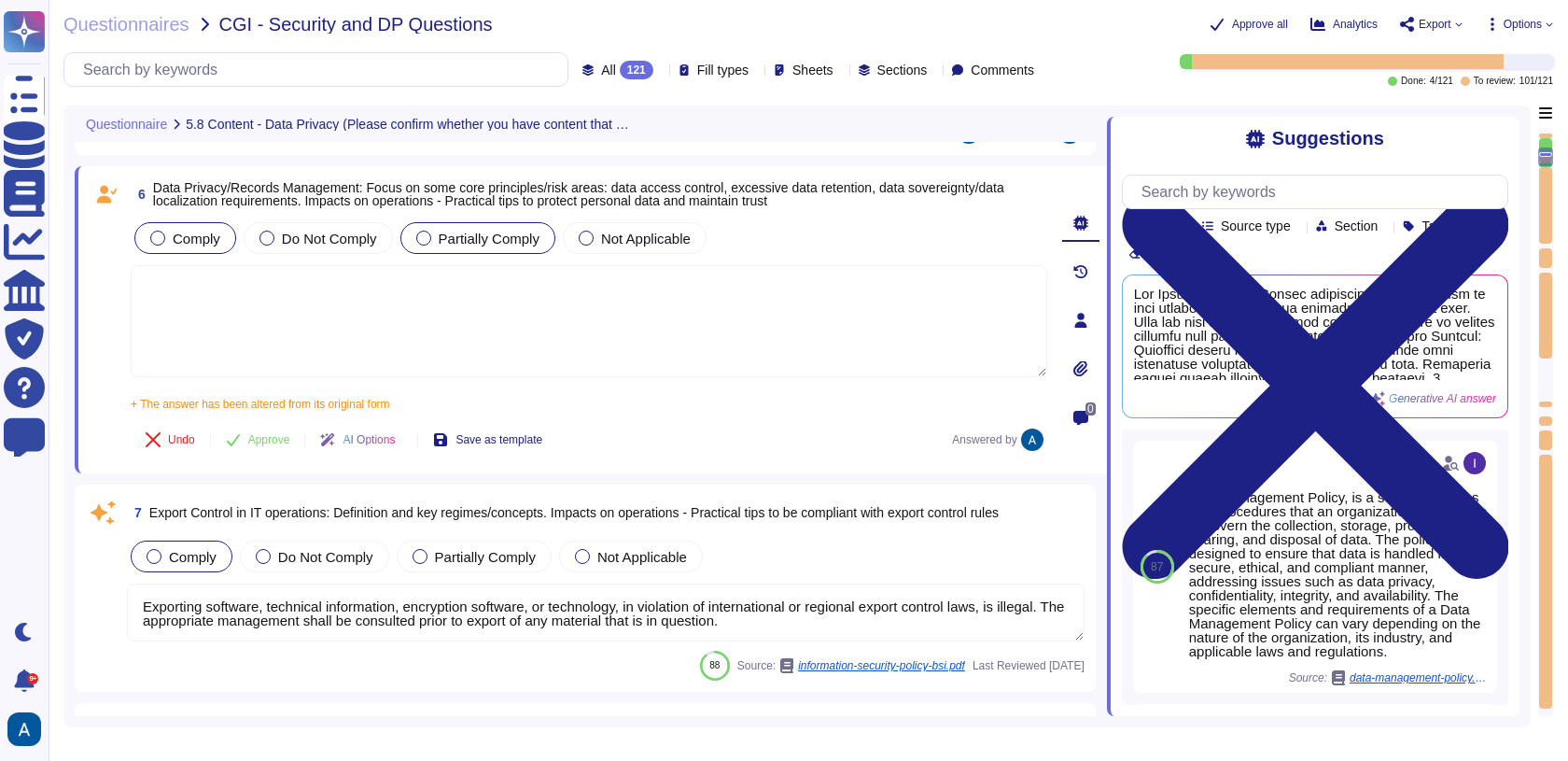
click at [211, 229] on div "Comply" at bounding box center [186, 238] width 102 height 32
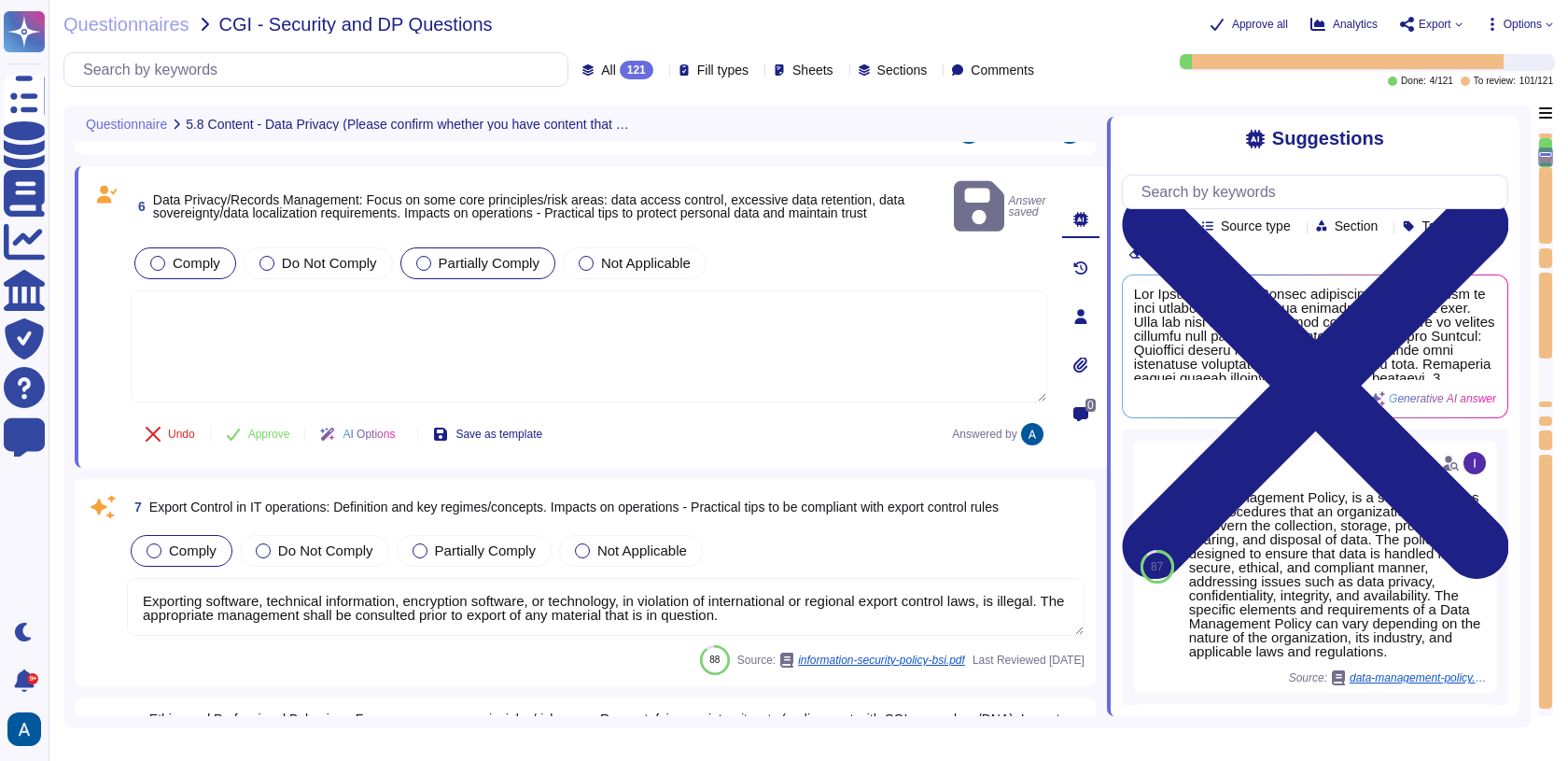
click at [192, 247] on div "Comply" at bounding box center [186, 263] width 102 height 32
click at [276, 428] on span "Approve" at bounding box center [269, 434] width 42 height 12
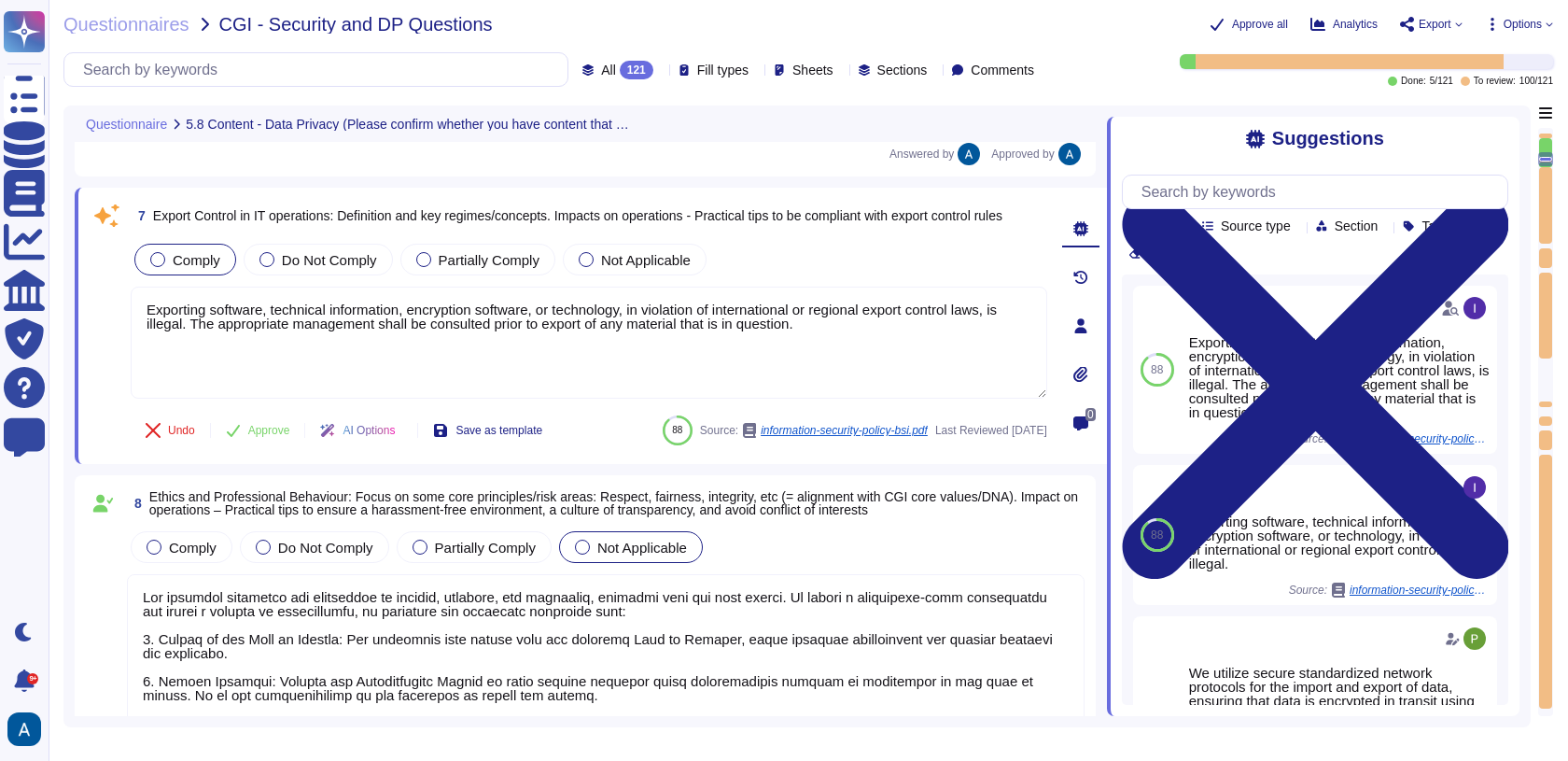
scroll to position [1368, 0]
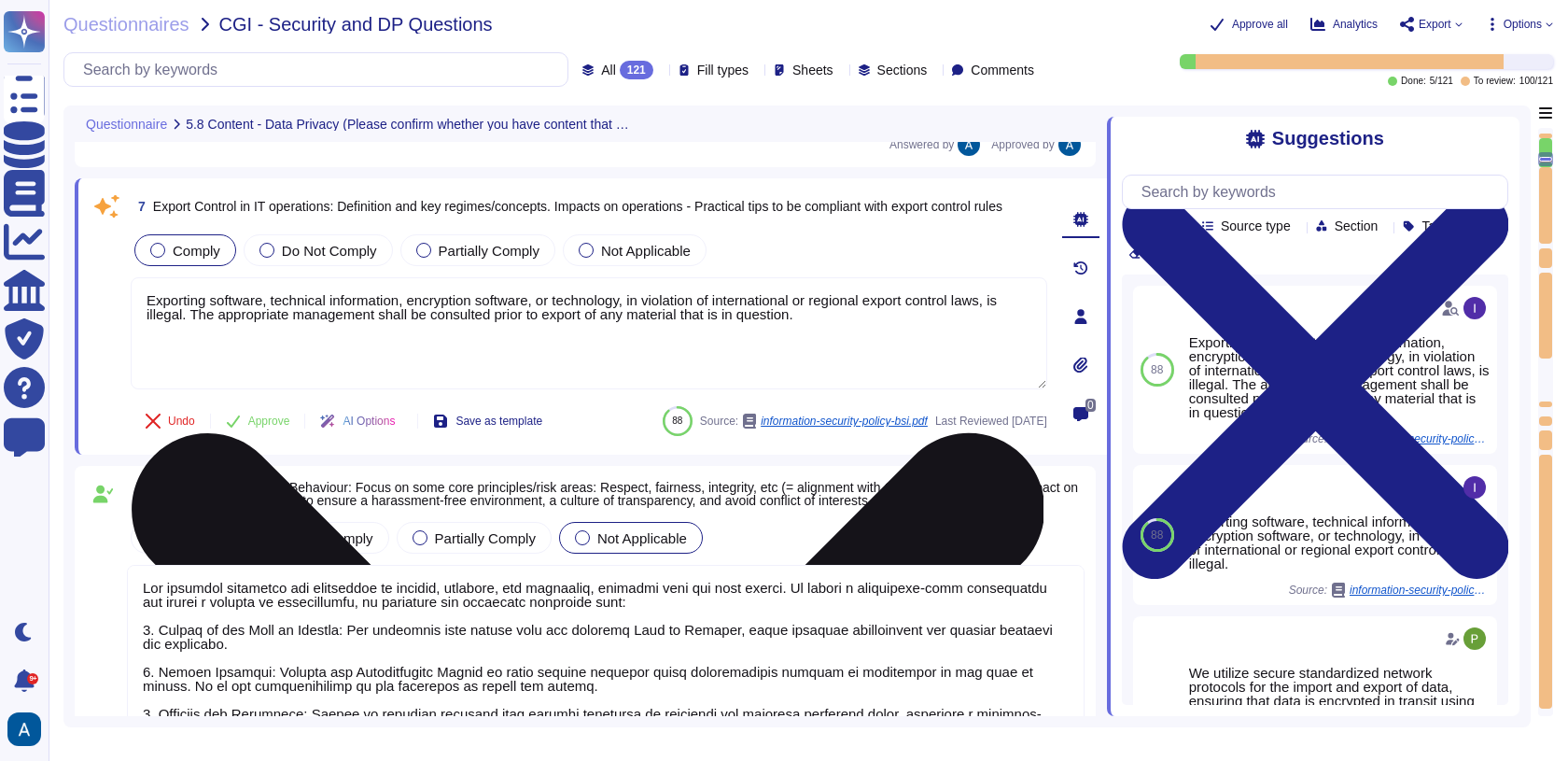
click at [301, 343] on textarea "Exporting software, technical information, encryption software, or technology, …" at bounding box center [589, 333] width 917 height 112
click at [311, 341] on textarea "Exporting software, technical information, encryption software, or technology, …" at bounding box center [589, 333] width 917 height 112
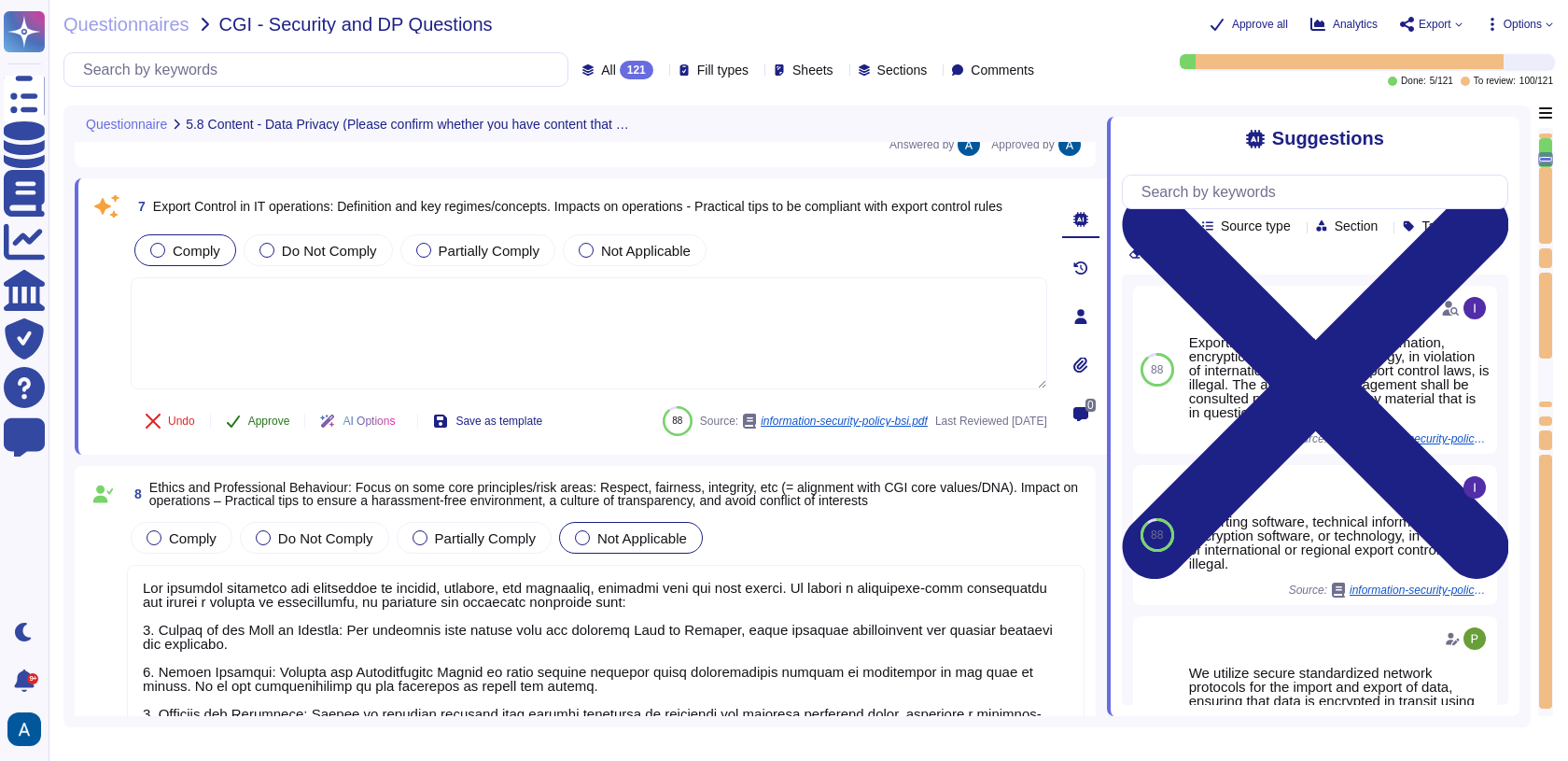
click at [263, 416] on span "Approve" at bounding box center [269, 421] width 42 height 12
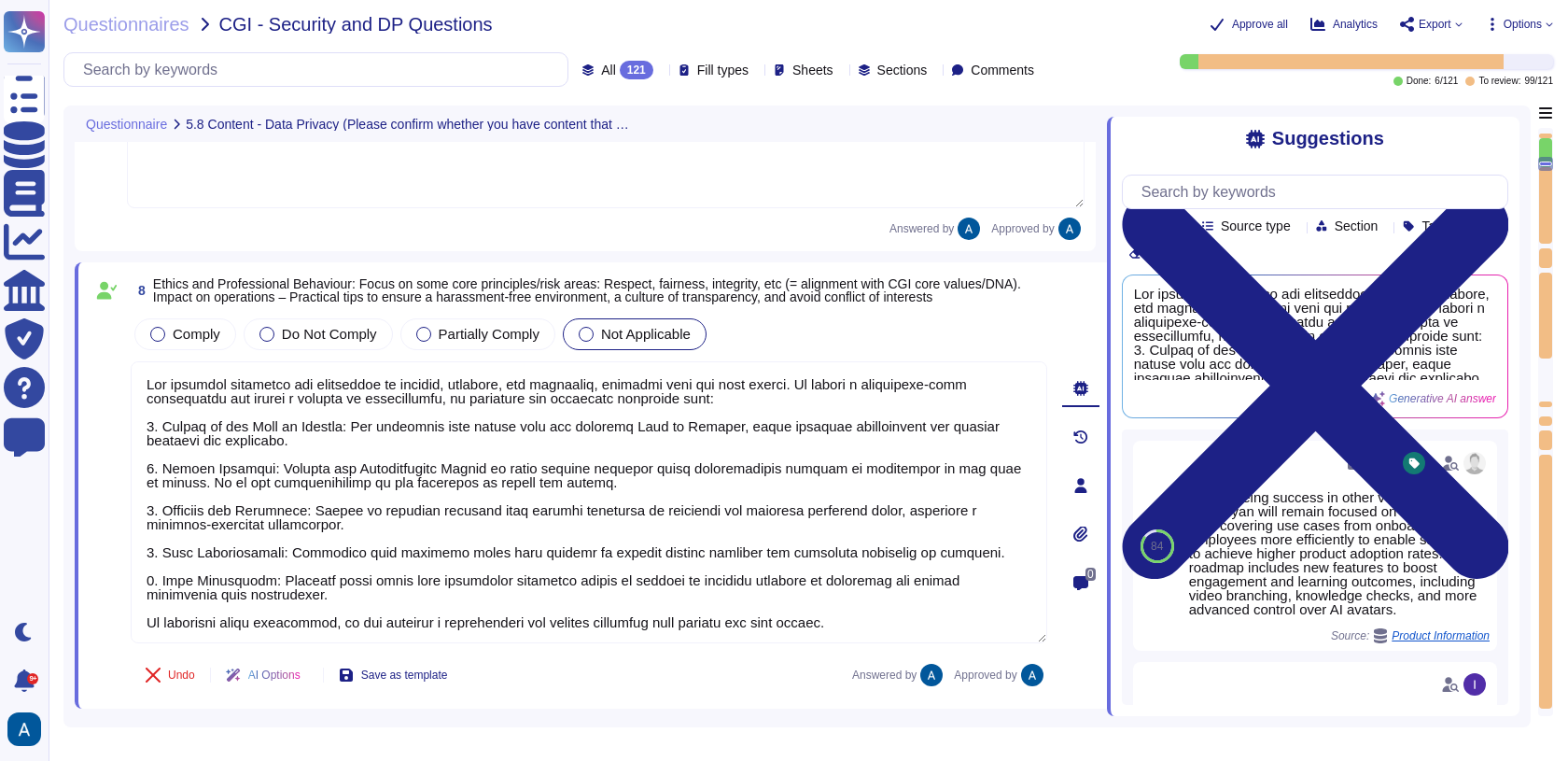
scroll to position [1620, 0]
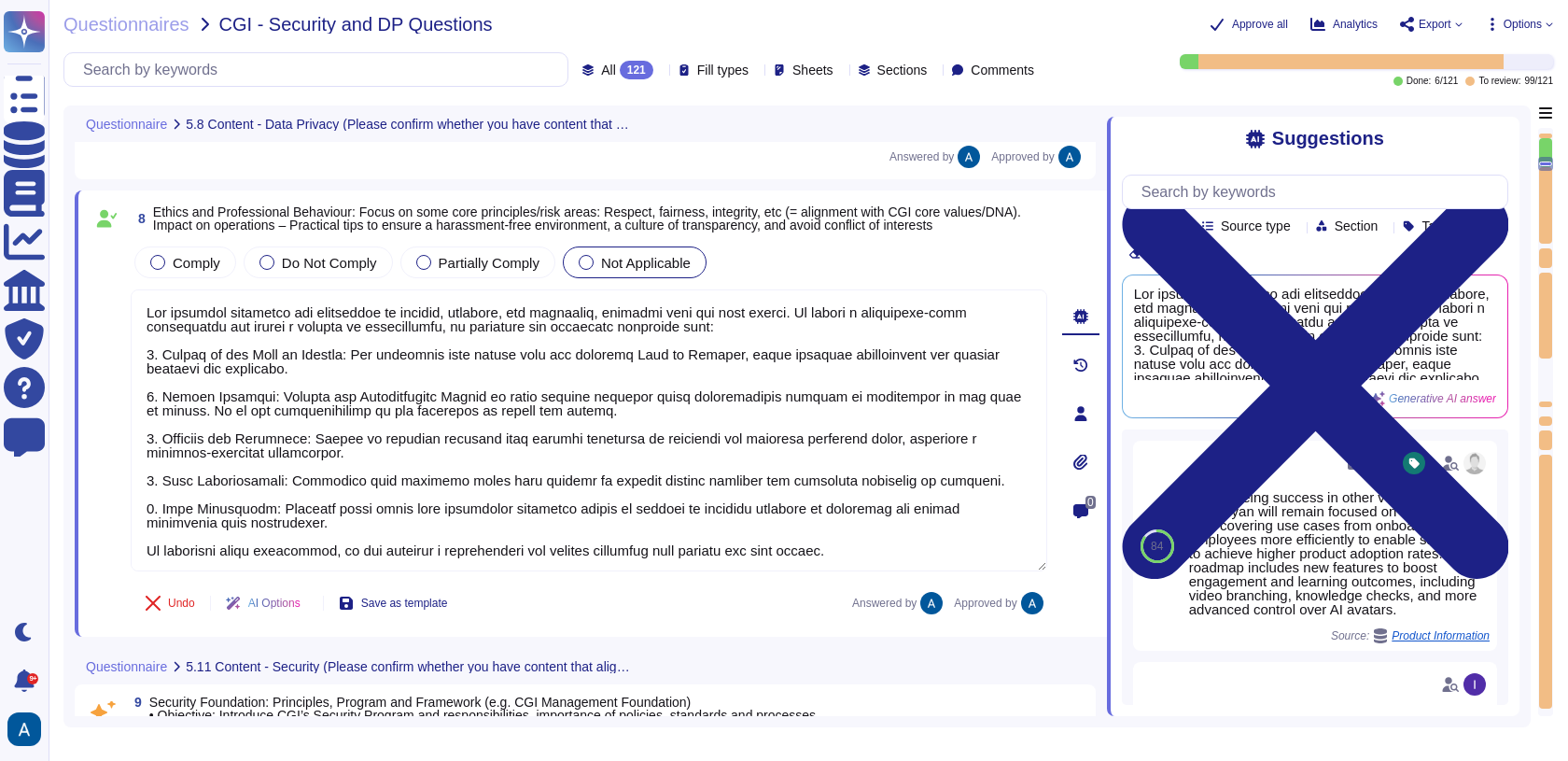
click at [280, 453] on textarea at bounding box center [589, 430] width 917 height 282
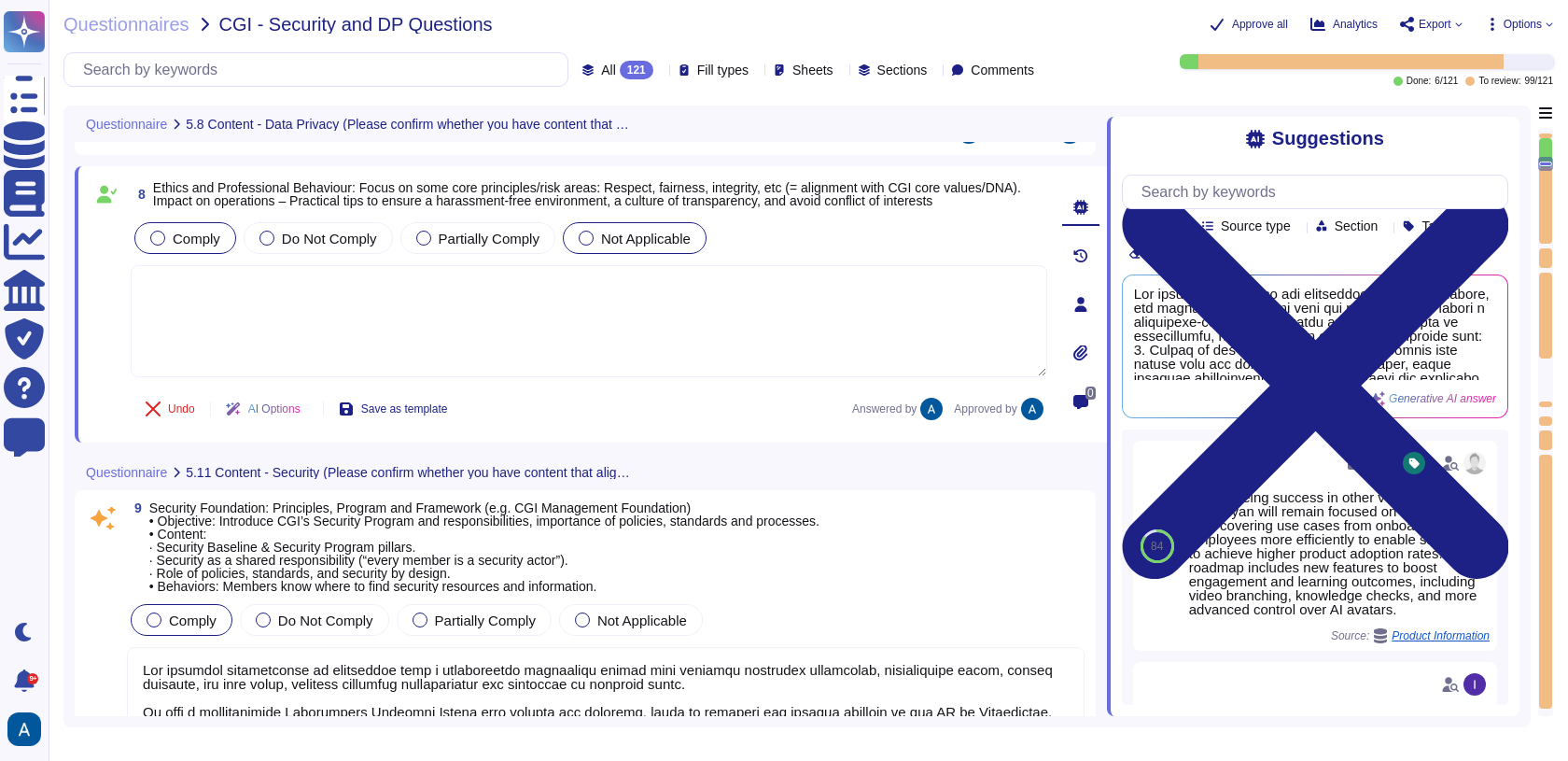
click at [205, 245] on span "Comply" at bounding box center [196, 239] width 47 height 15
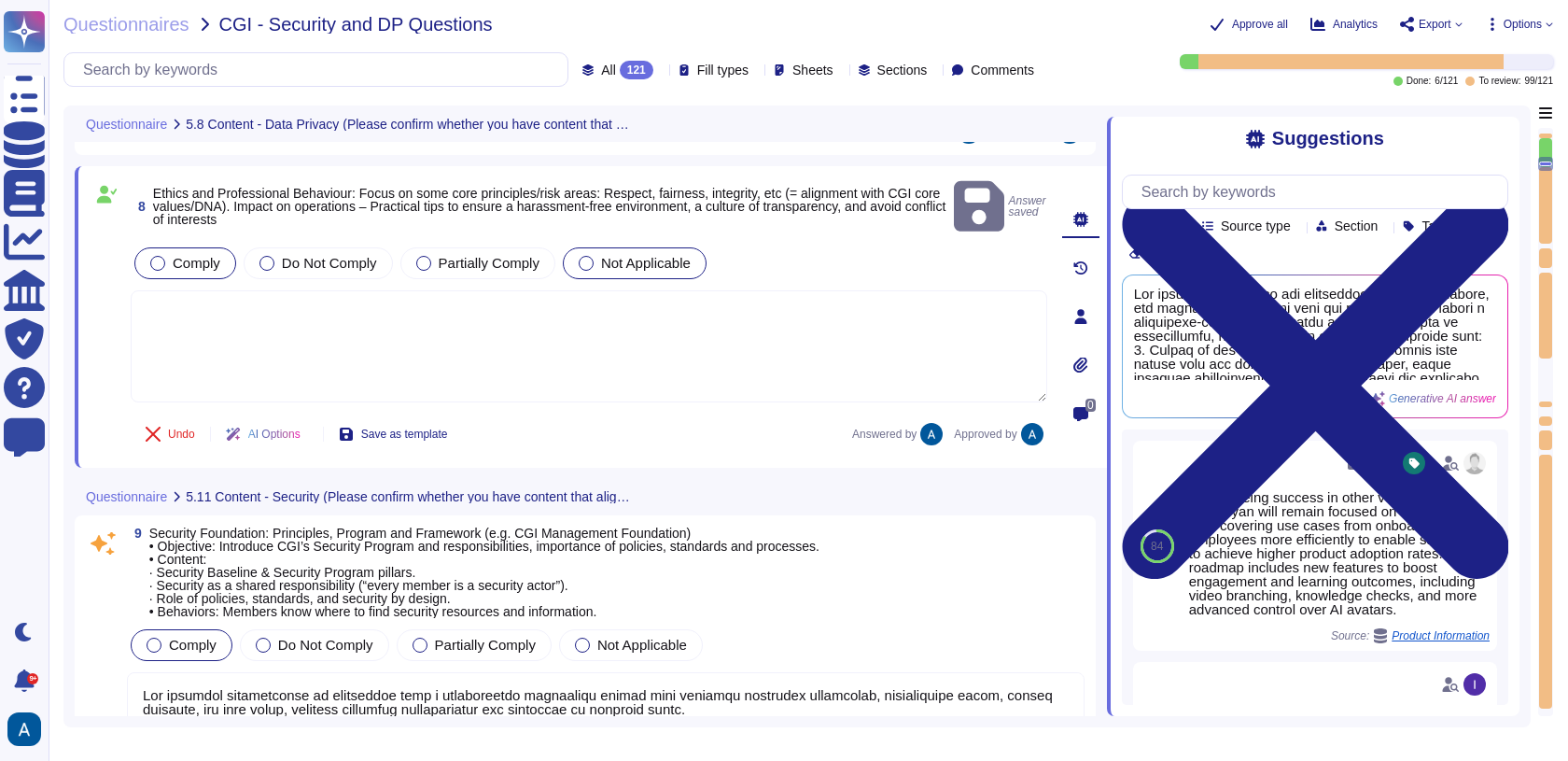
click at [190, 255] on span "Comply" at bounding box center [196, 263] width 47 height 15
click at [716, 412] on div "Undo AI Options Save as template Answered by Approved by" at bounding box center [589, 434] width 917 height 45
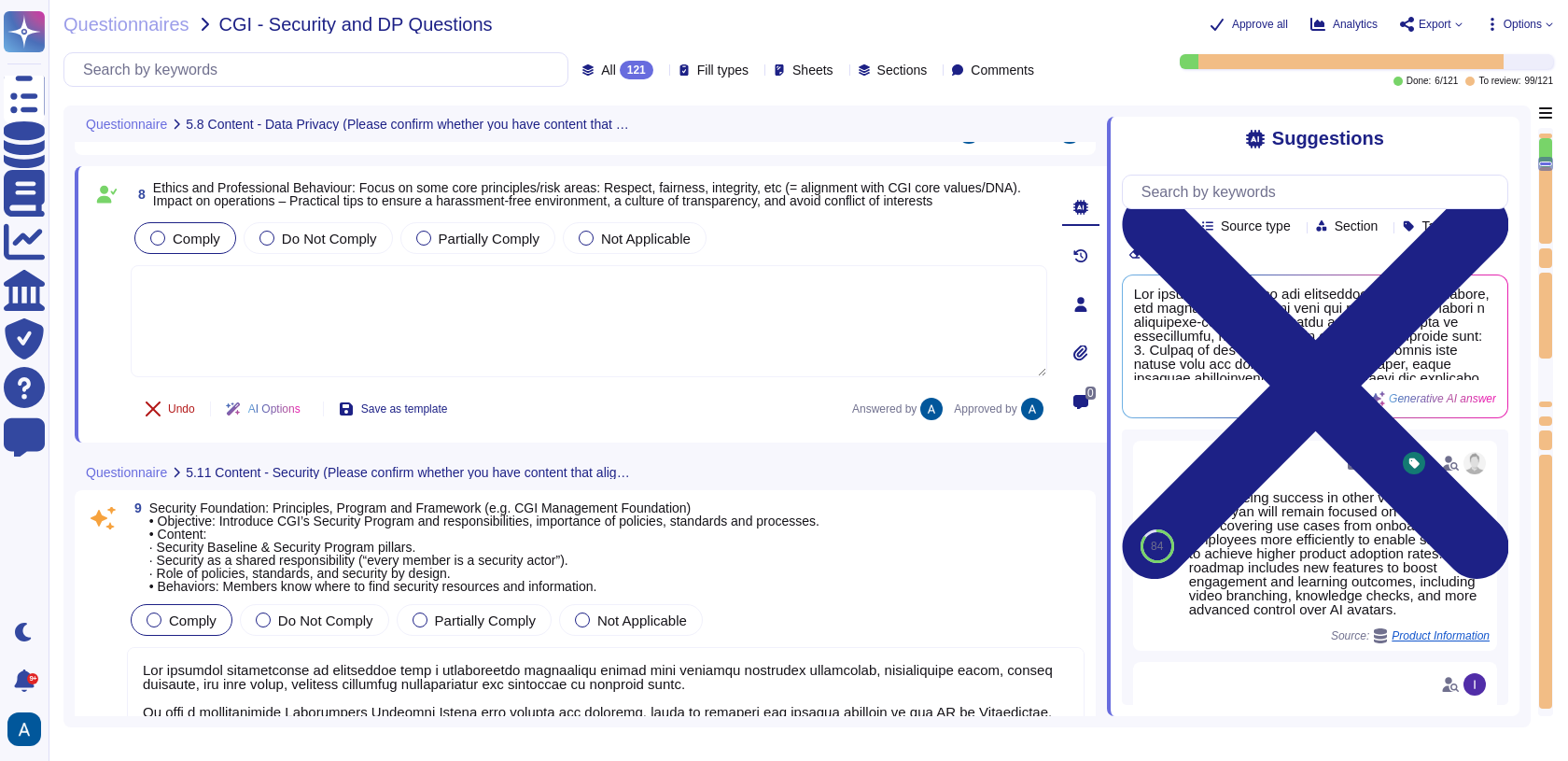
click at [183, 409] on span "Undo" at bounding box center [182, 409] width 27 height 12
click at [188, 415] on span "Done" at bounding box center [182, 409] width 27 height 12
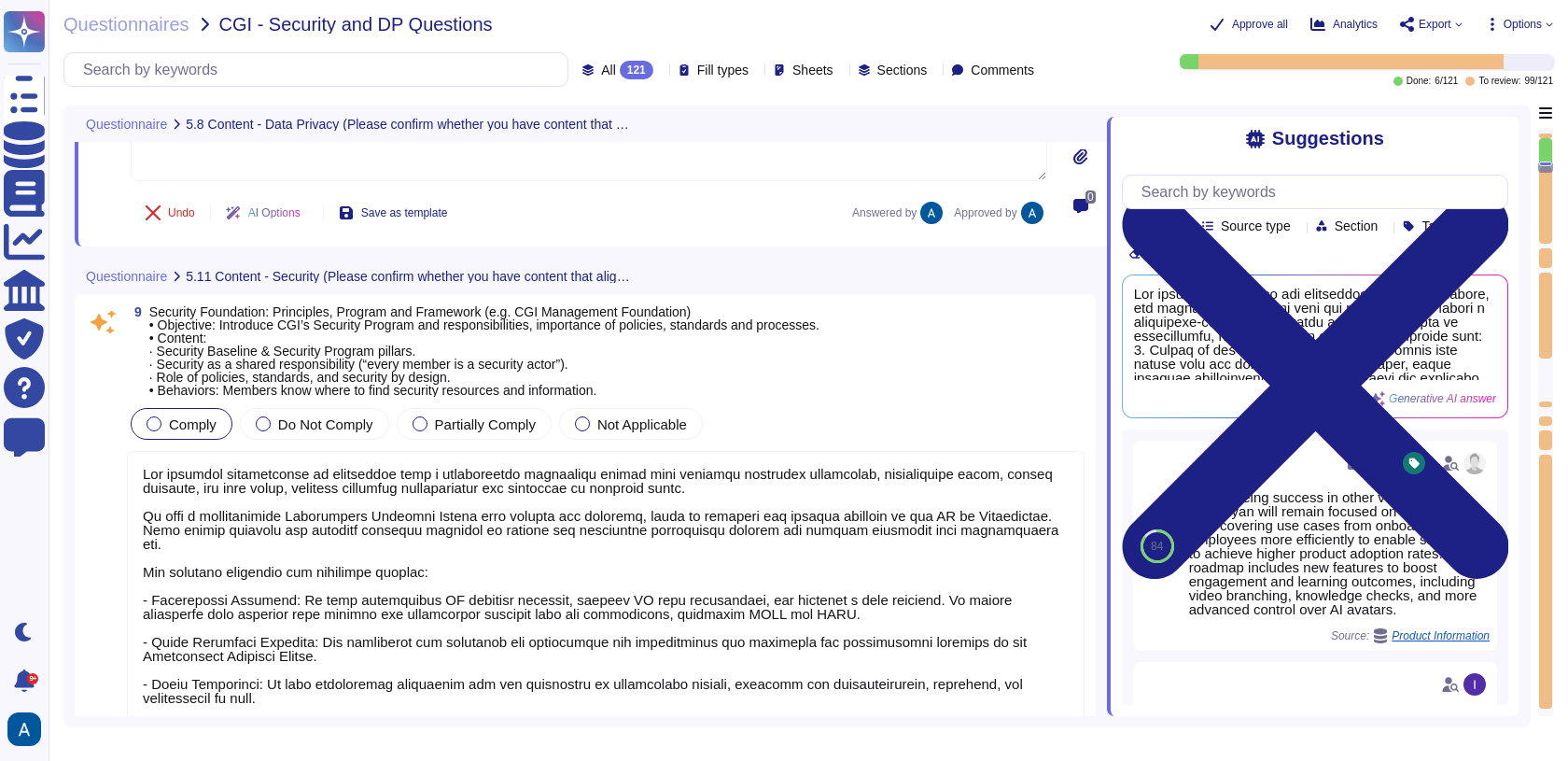
scroll to position [1889, 0]
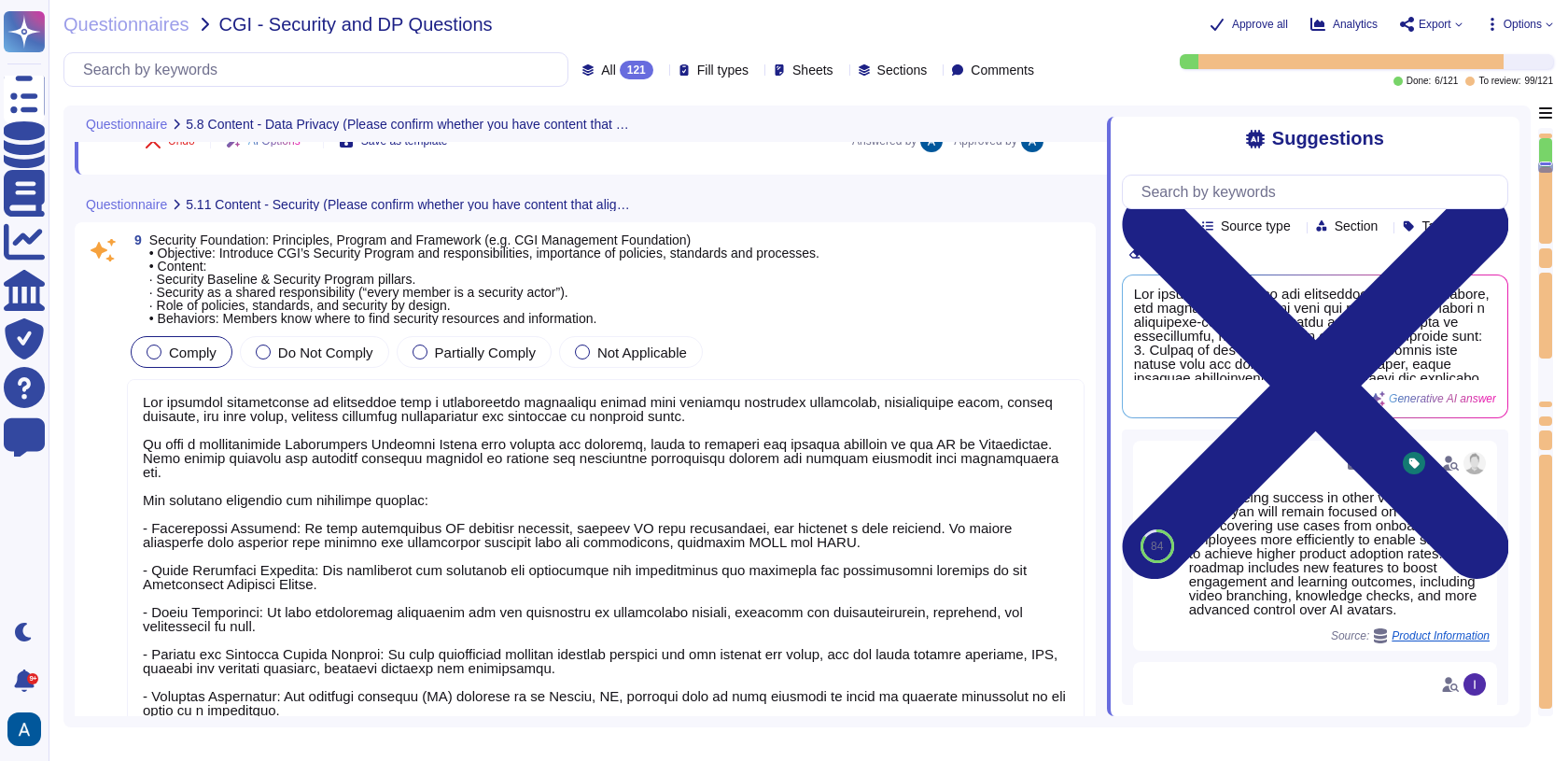
click at [327, 514] on textarea at bounding box center [606, 590] width 958 height 422
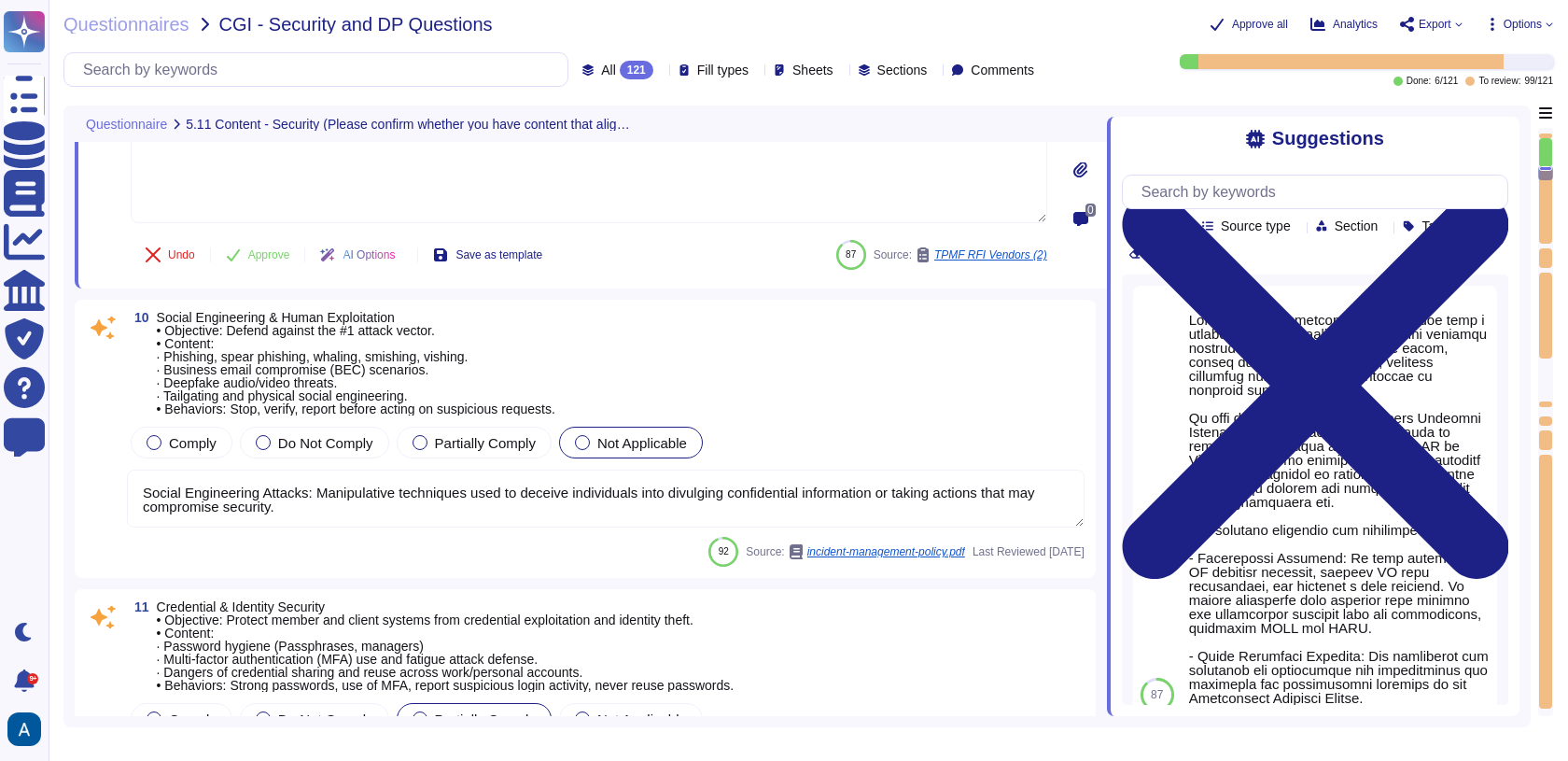
scroll to position [2116, 0]
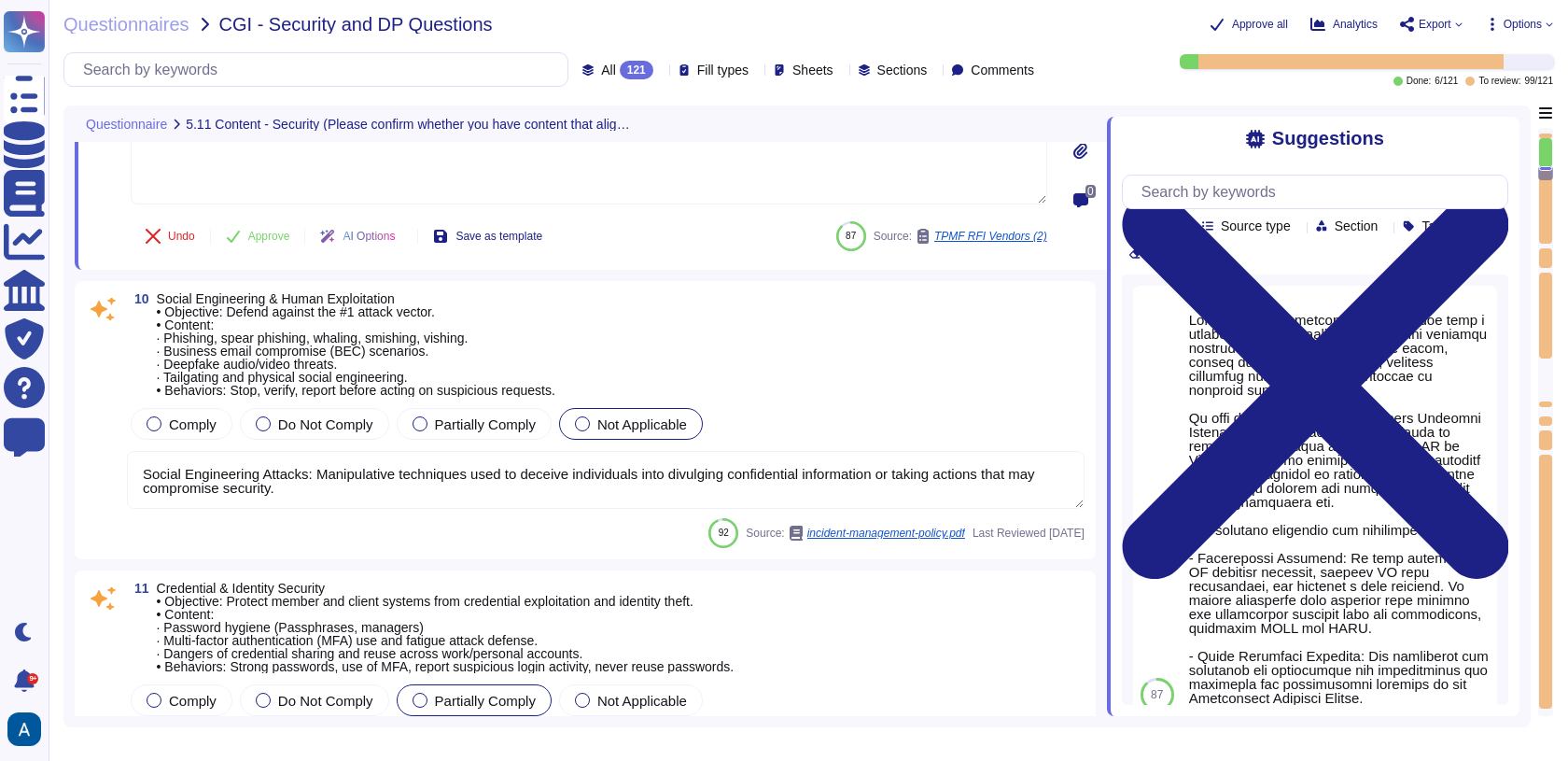
click at [444, 505] on textarea "Social Engineering Attacks: Manipulative techniques used to deceive individuals…" at bounding box center [606, 480] width 958 height 58
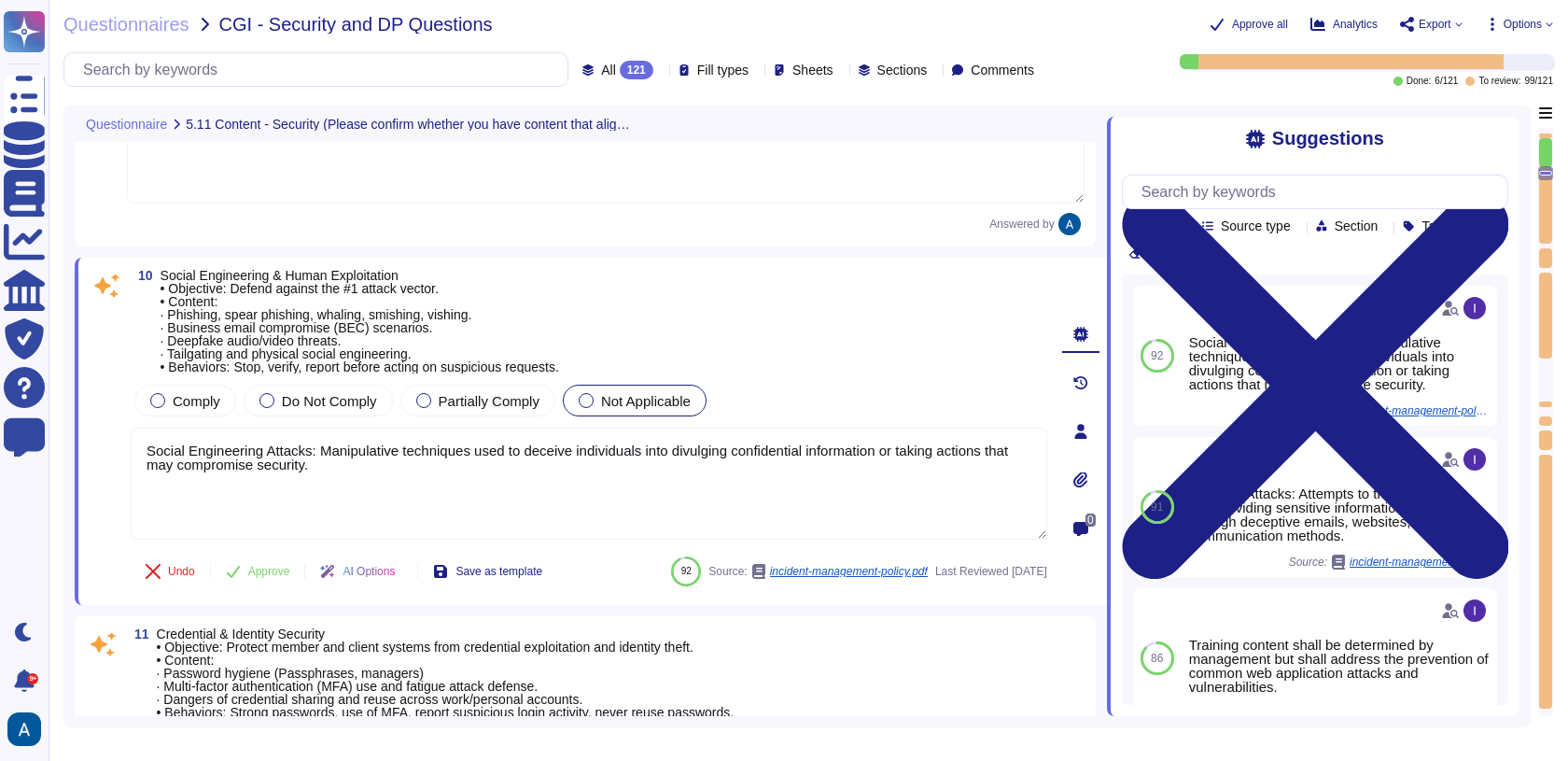
drag, startPoint x: 444, startPoint y: 505, endPoint x: 98, endPoint y: 403, distance: 360.7
click at [98, 404] on div "10 Social Engineering & Human Exploitation • Objective: Defend against the #1 a…" at bounding box center [569, 431] width 958 height 325
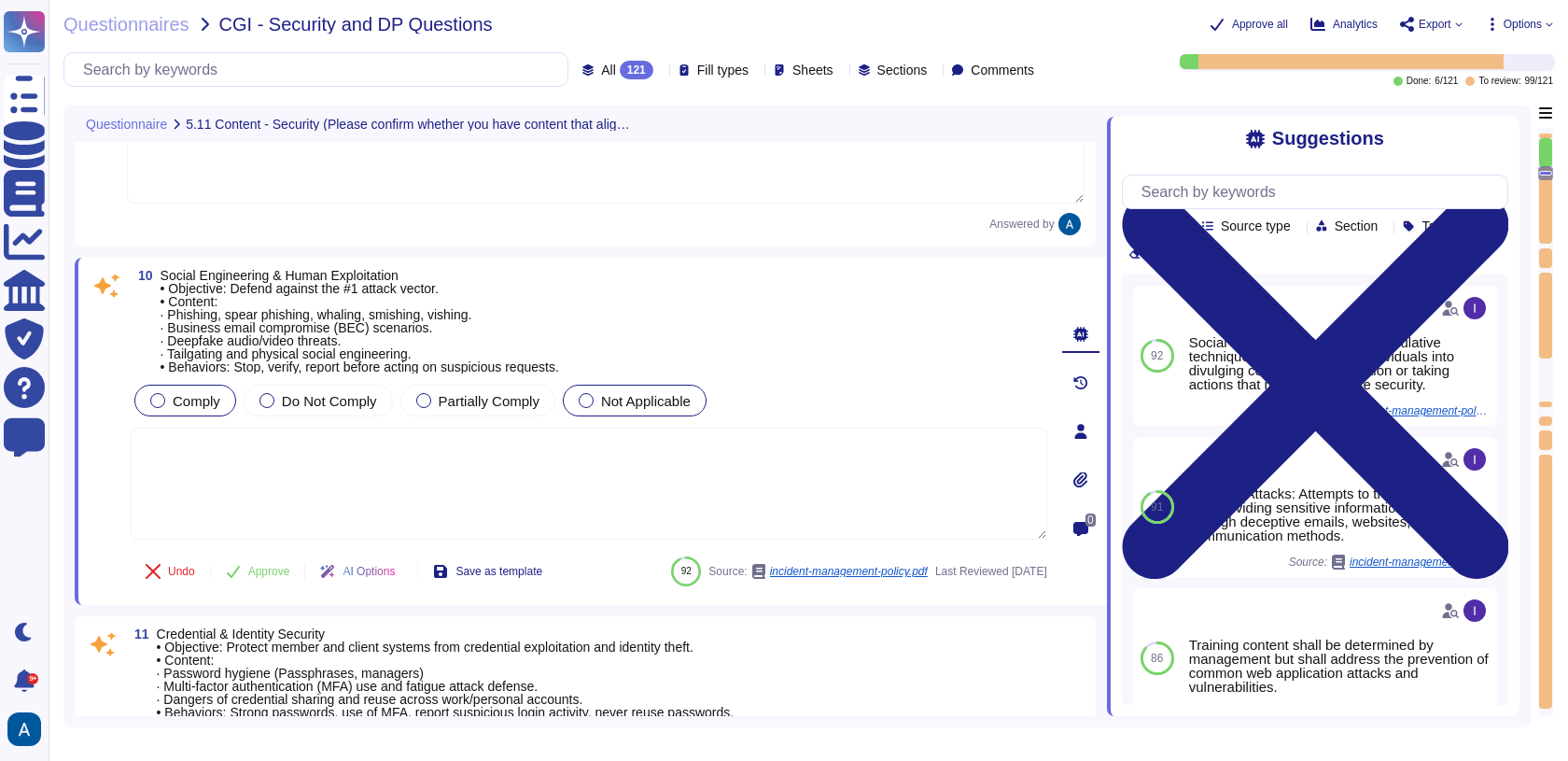
click at [217, 396] on span "Comply" at bounding box center [196, 400] width 47 height 15
click at [273, 560] on button "Approve" at bounding box center [258, 571] width 94 height 38
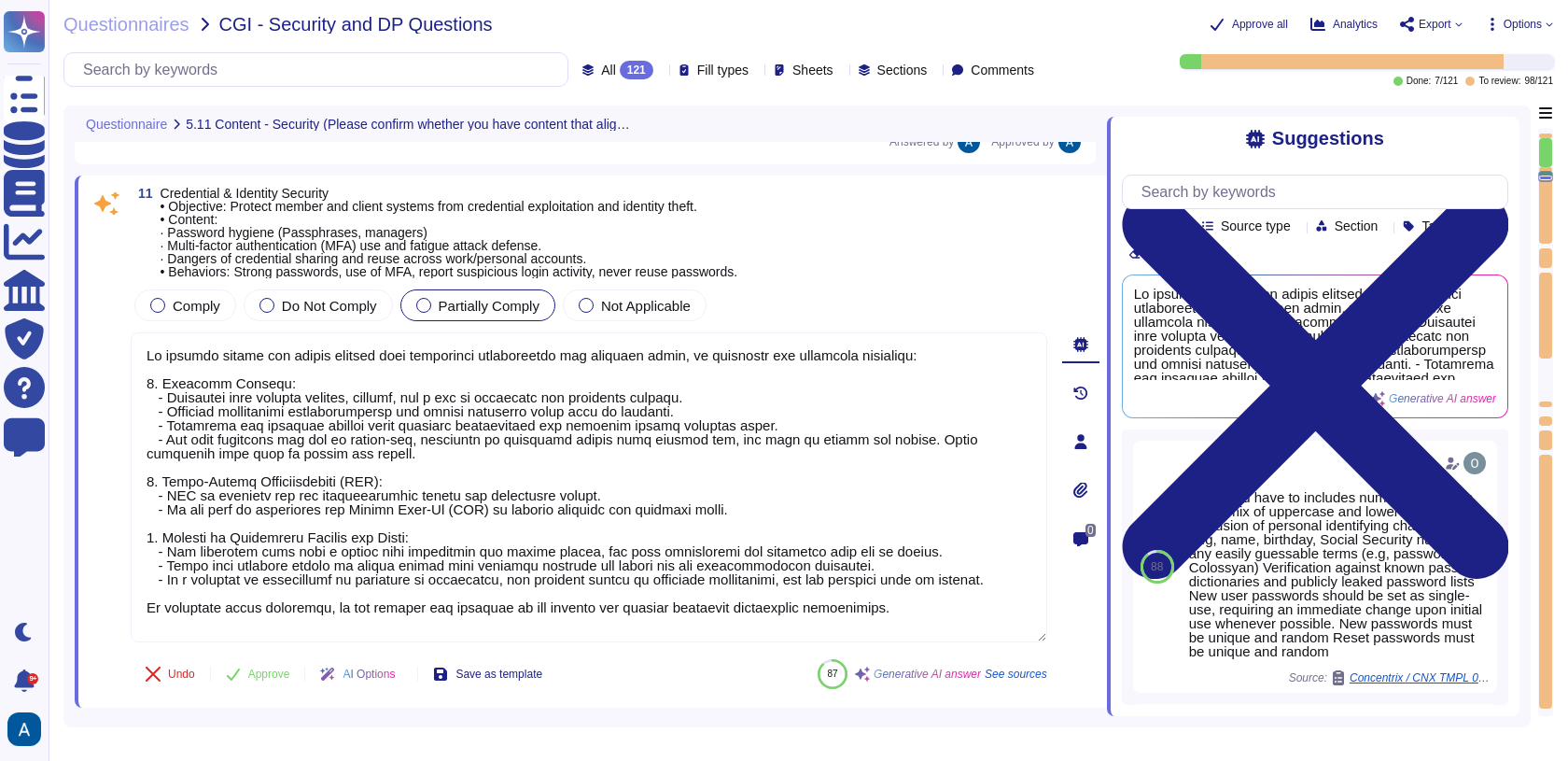
click at [179, 274] on div "11 Credential & Identity Security • Objective: Protect member and client system…" at bounding box center [569, 442] width 958 height 510
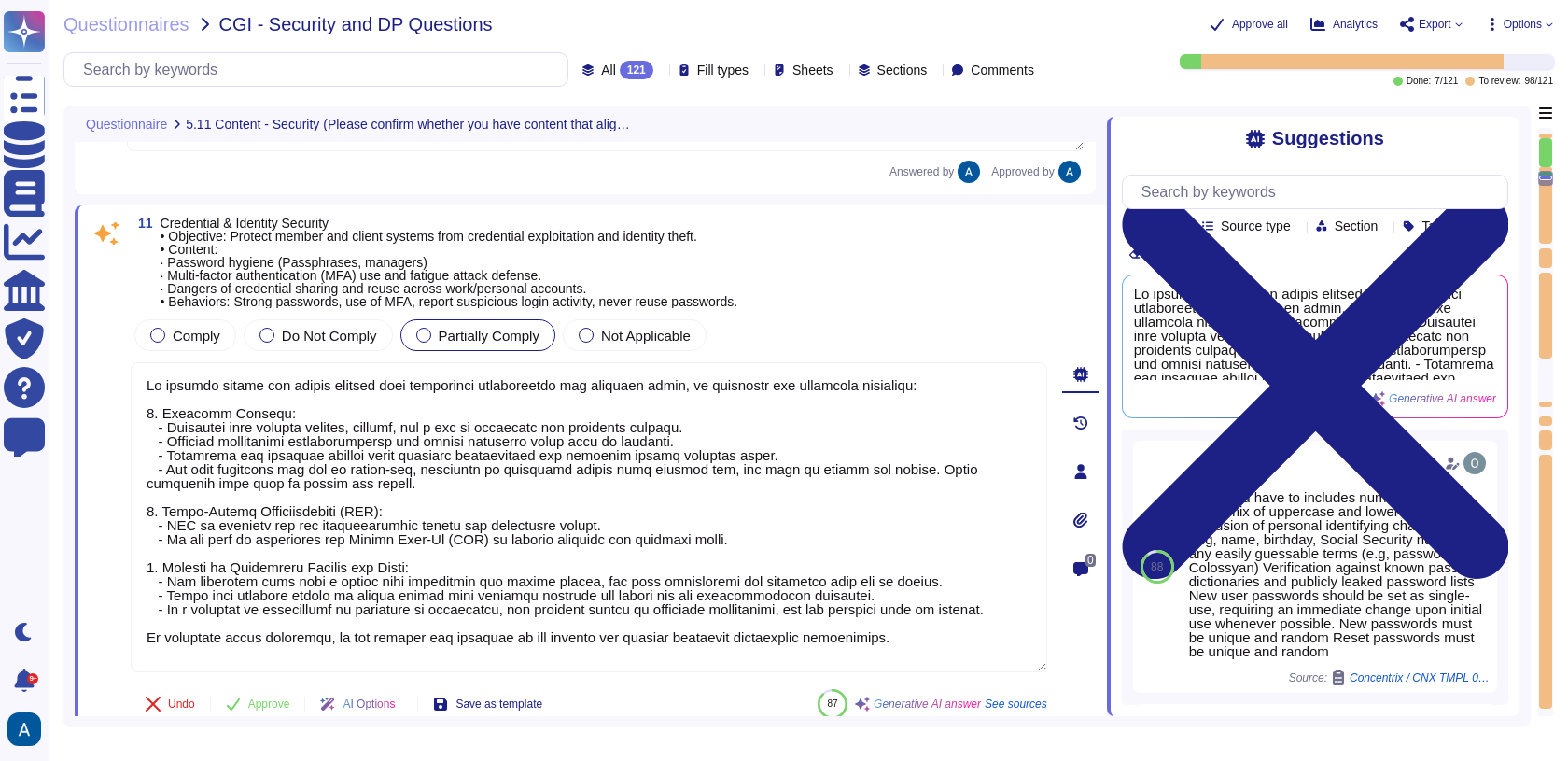
scroll to position [2329, 0]
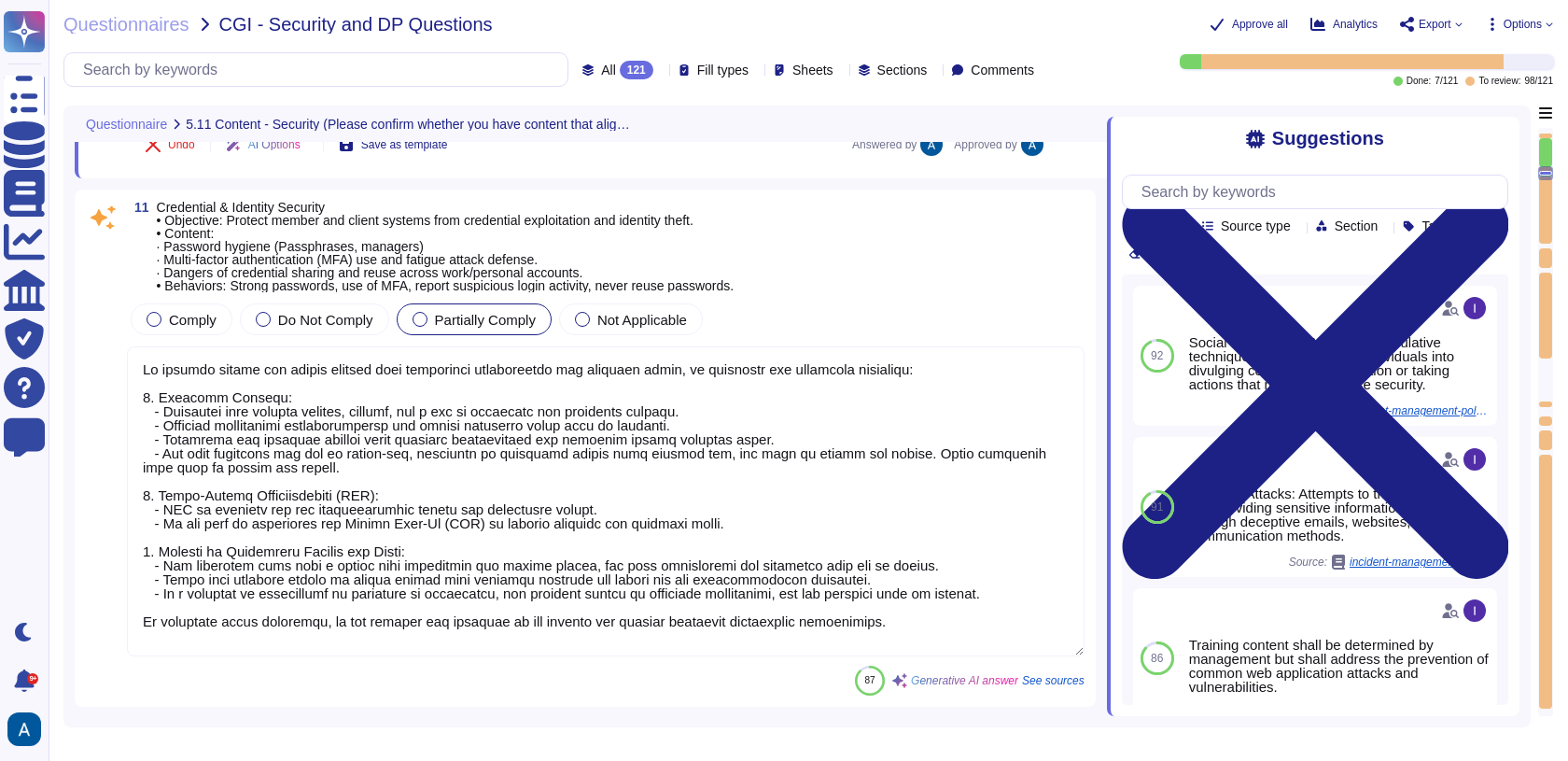
scroll to position [1947, 0]
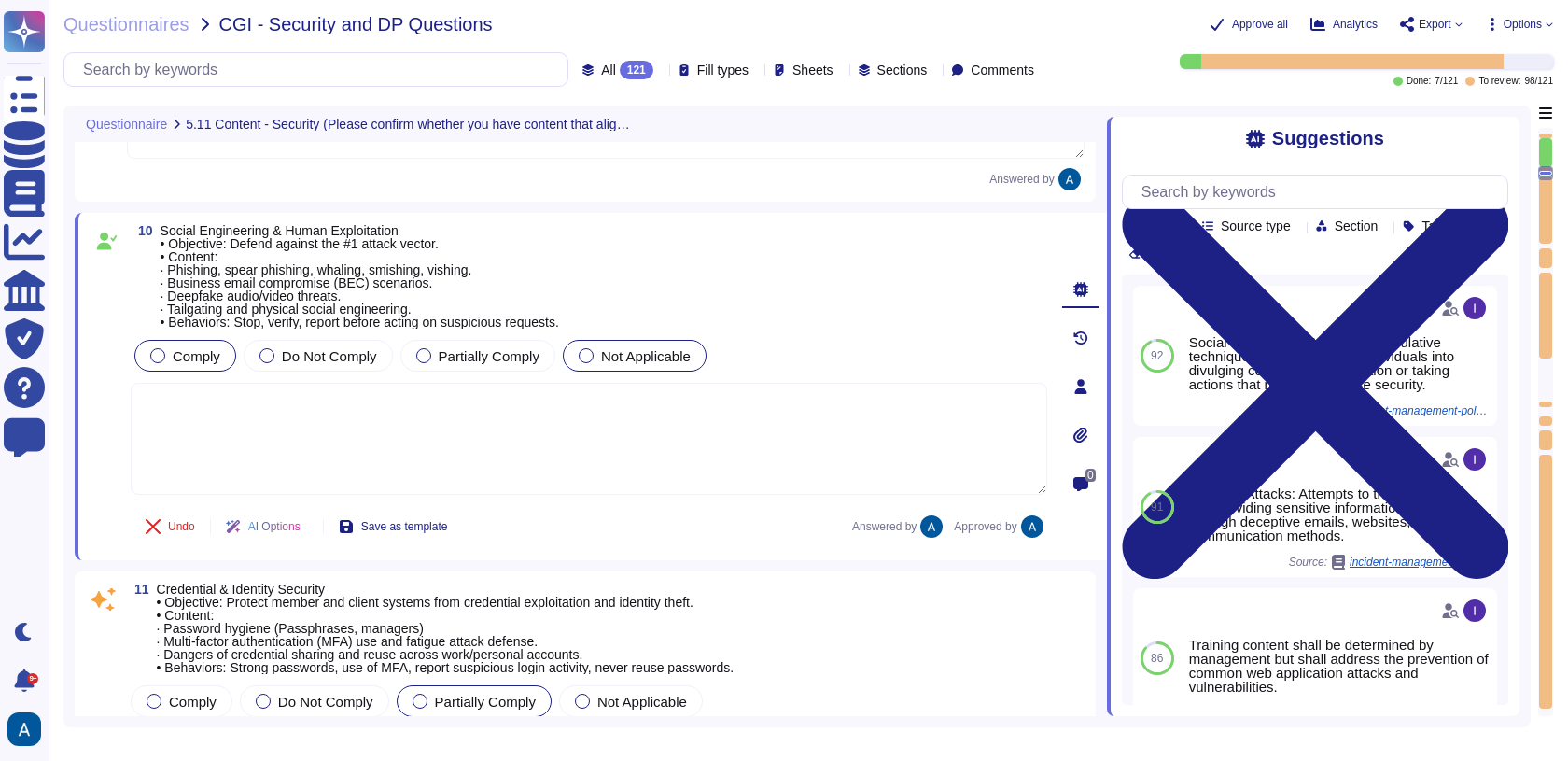
click at [182, 348] on span "Comply" at bounding box center [196, 356] width 47 height 15
click at [185, 525] on span "Undo" at bounding box center [182, 526] width 27 height 12
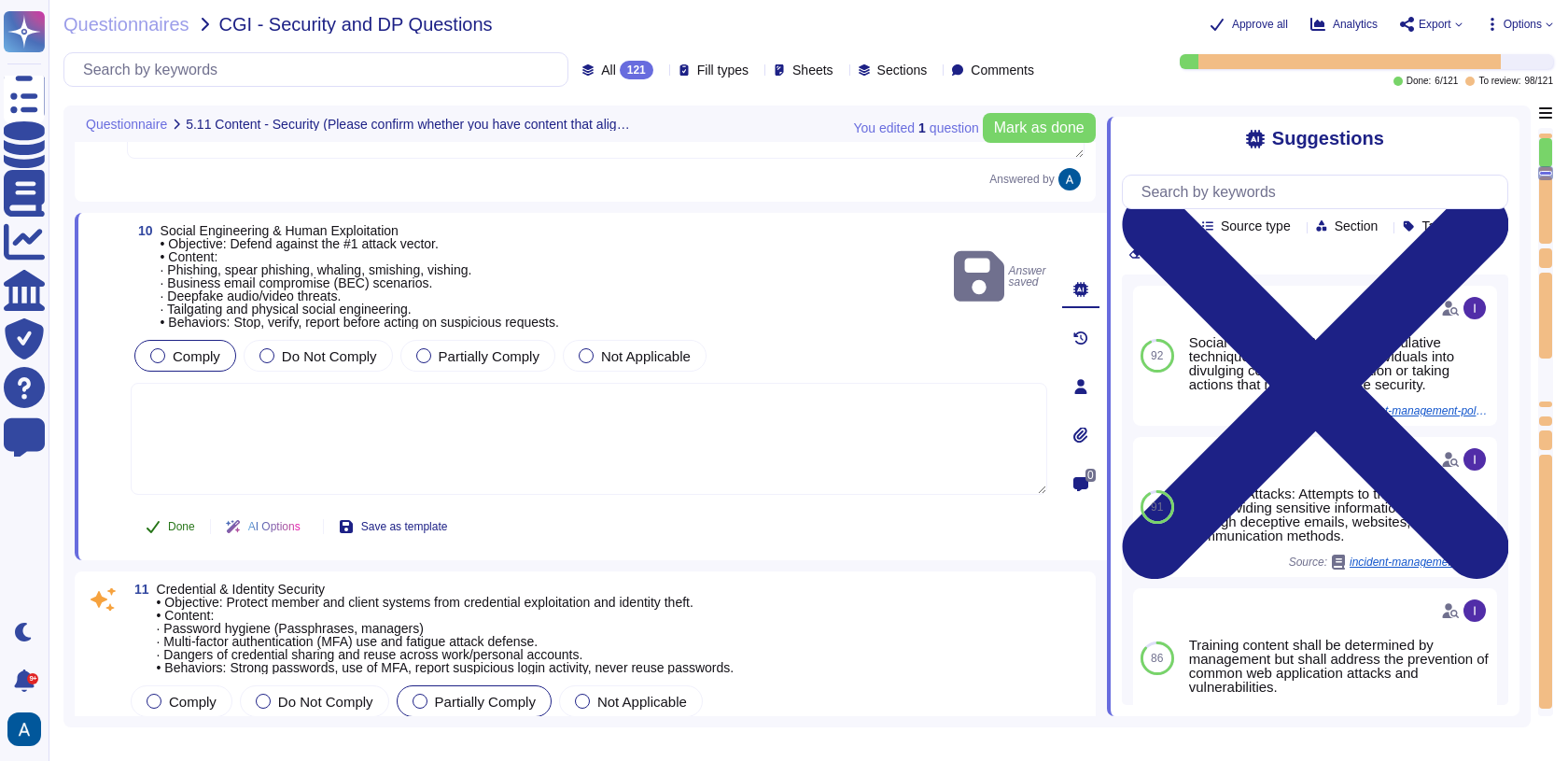
click at [193, 520] on span "Done" at bounding box center [182, 526] width 27 height 12
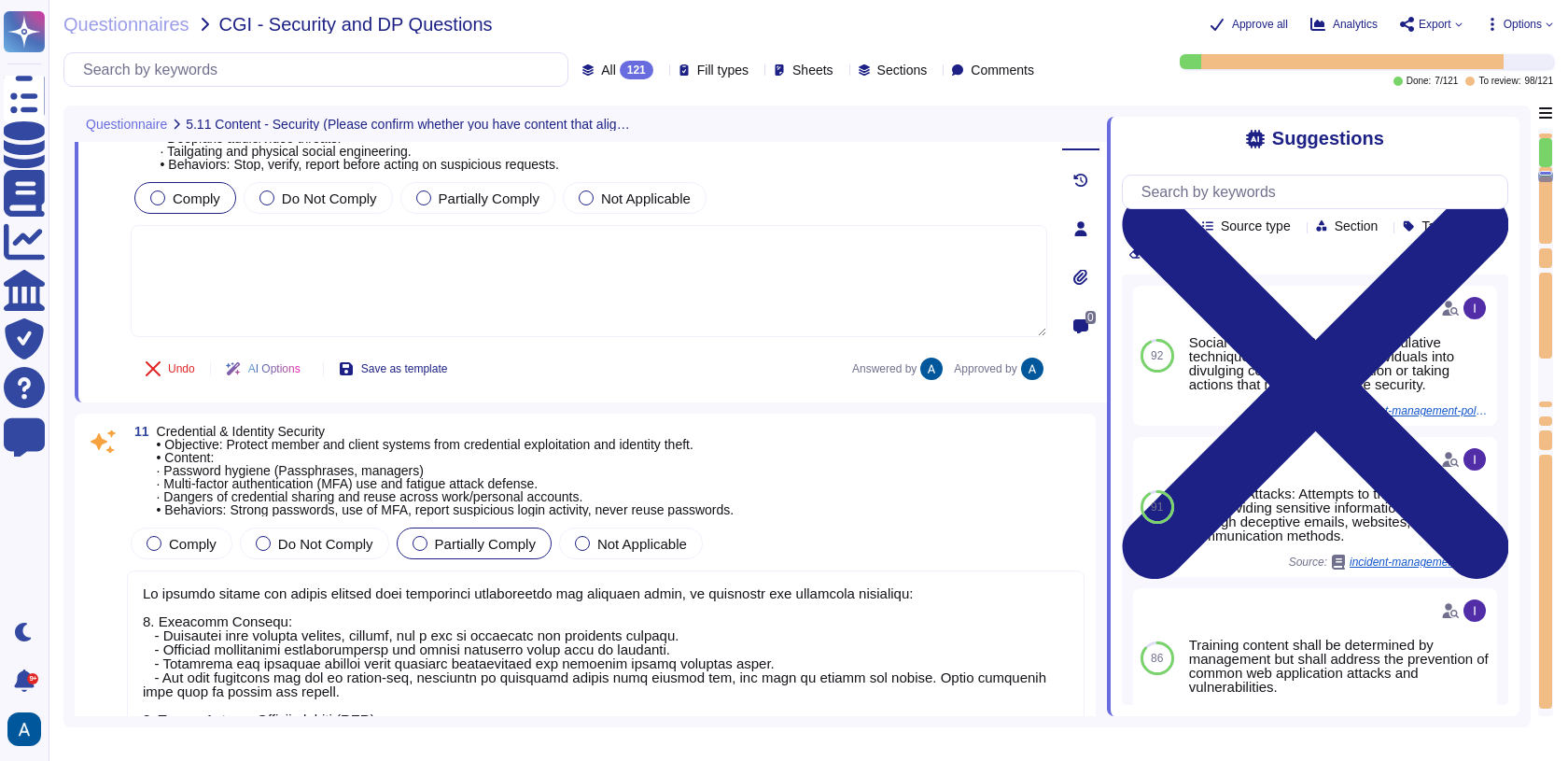
scroll to position [2107, 0]
click at [412, 627] on textarea at bounding box center [606, 723] width 958 height 310
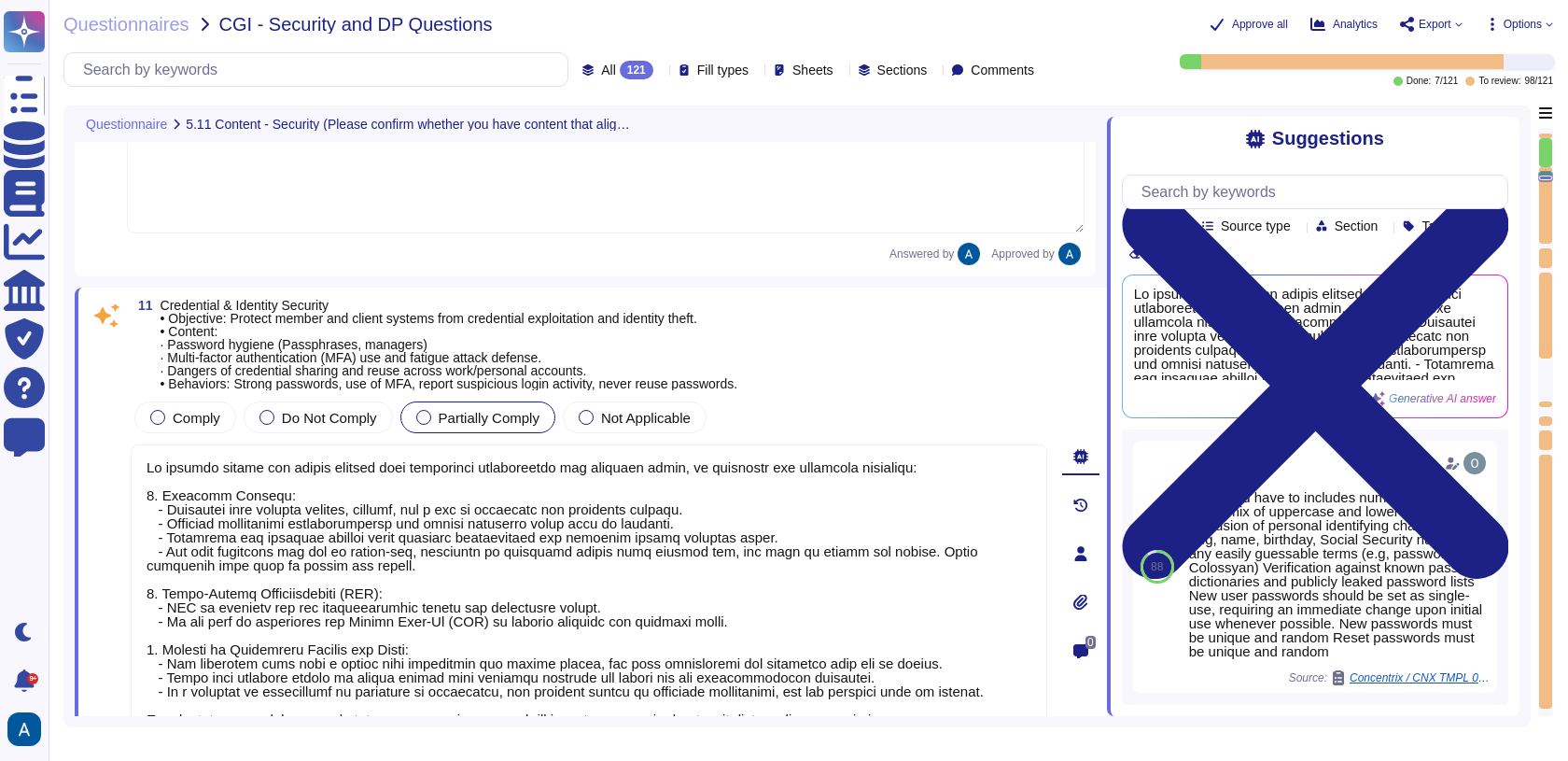
scroll to position [2206, 0]
click at [1548, 369] on div at bounding box center [1546, 380] width 13 height 43
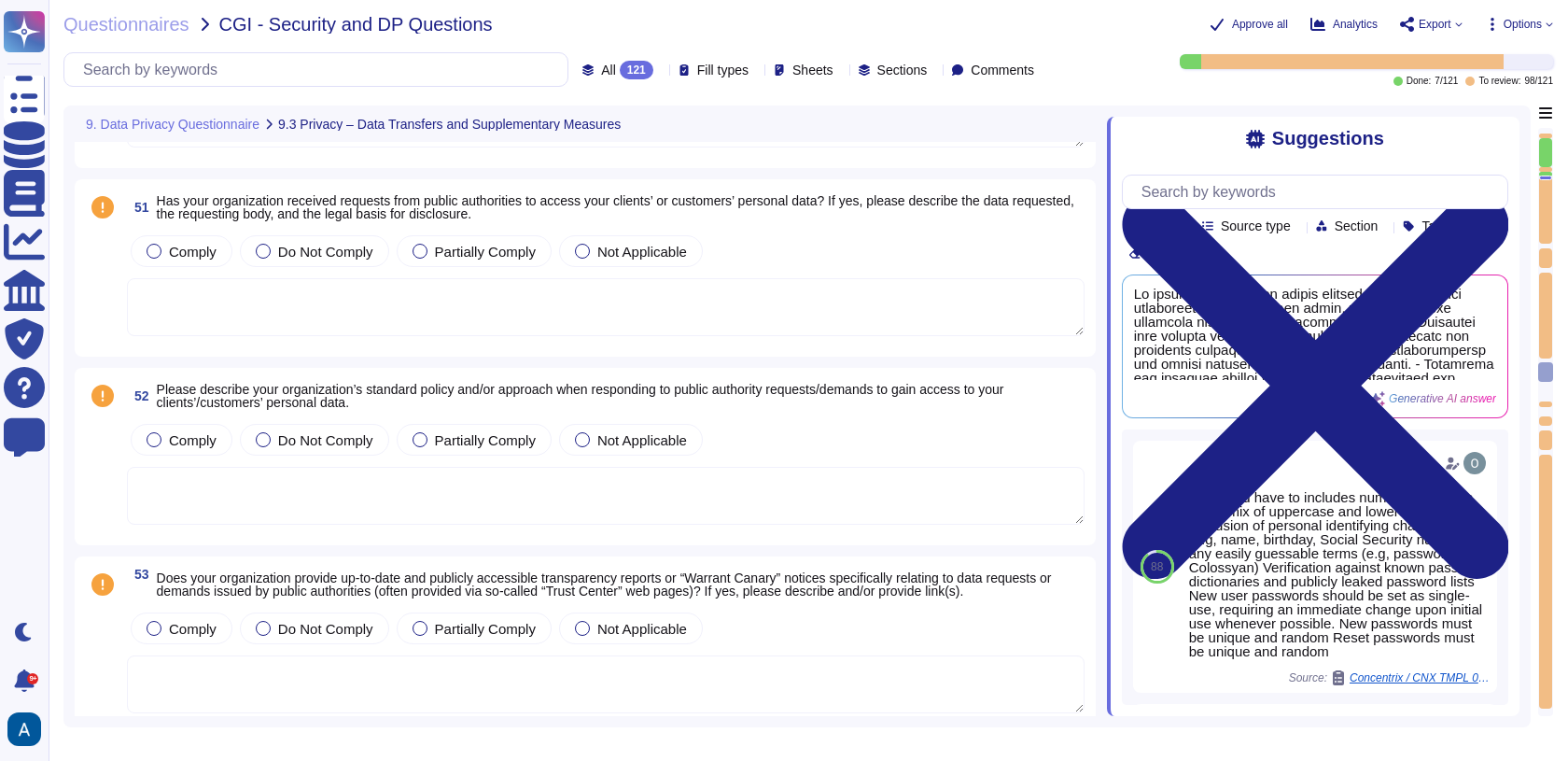
scroll to position [15997, 0]
click at [105, 388] on icon at bounding box center [102, 394] width 22 height 22
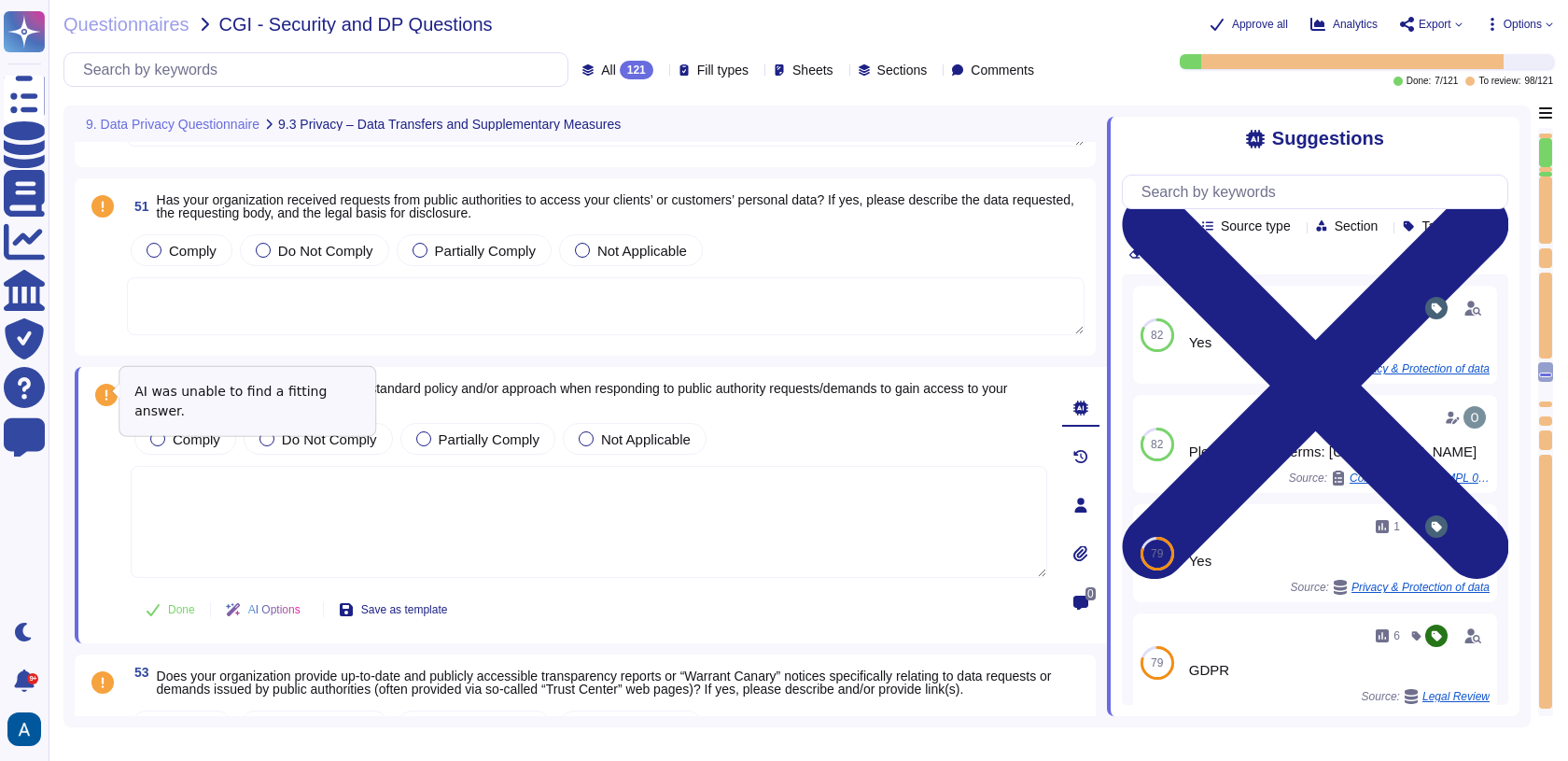
click at [105, 388] on icon at bounding box center [106, 394] width 22 height 22
click at [428, 312] on textarea at bounding box center [606, 306] width 958 height 58
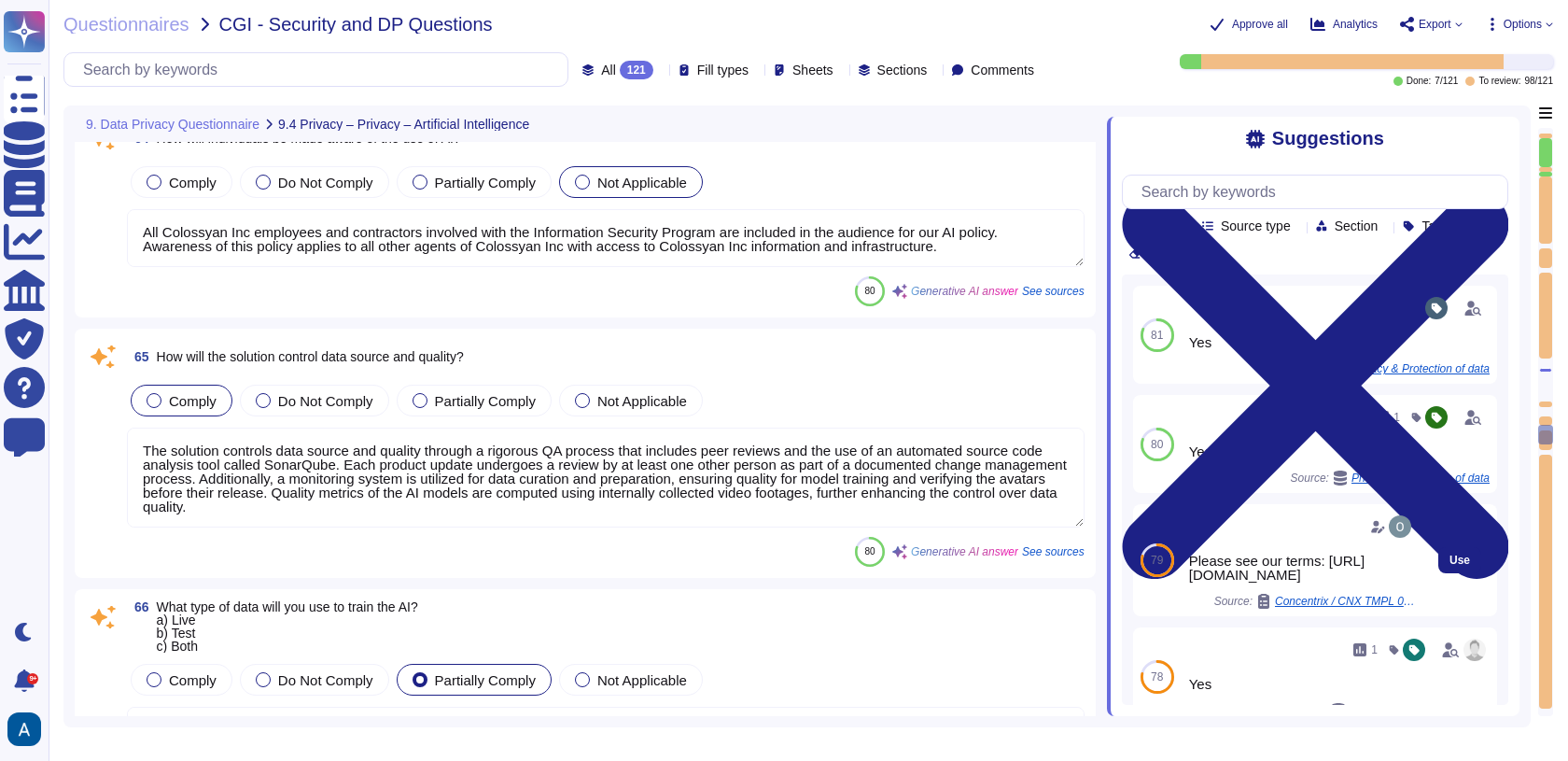
scroll to position [18898, 0]
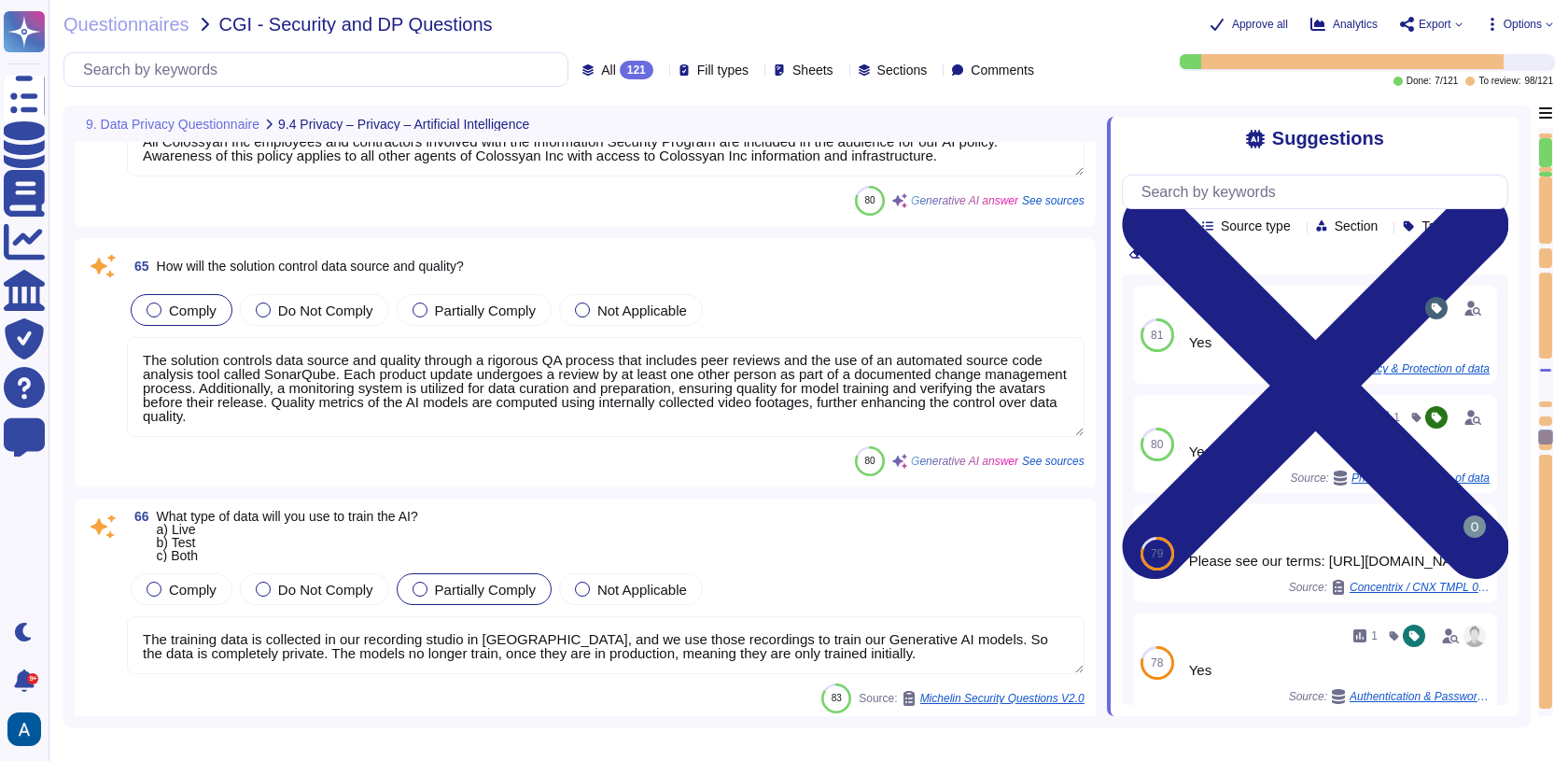
drag, startPoint x: 1543, startPoint y: 596, endPoint x: 1542, endPoint y: 689, distance: 93.0
click at [1542, 689] on div at bounding box center [1546, 582] width 13 height 254
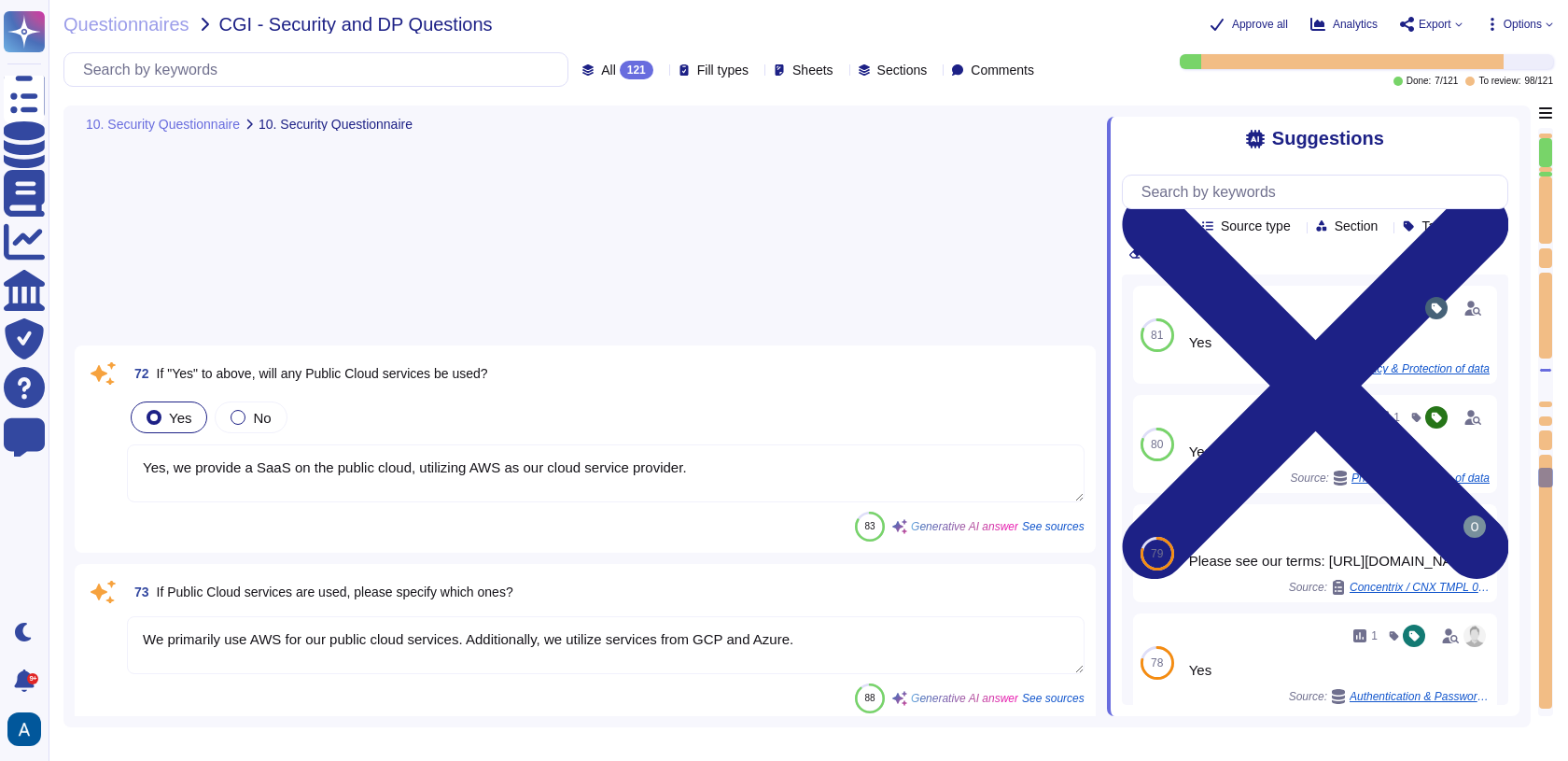
click at [1542, 689] on div at bounding box center [1546, 582] width 13 height 254
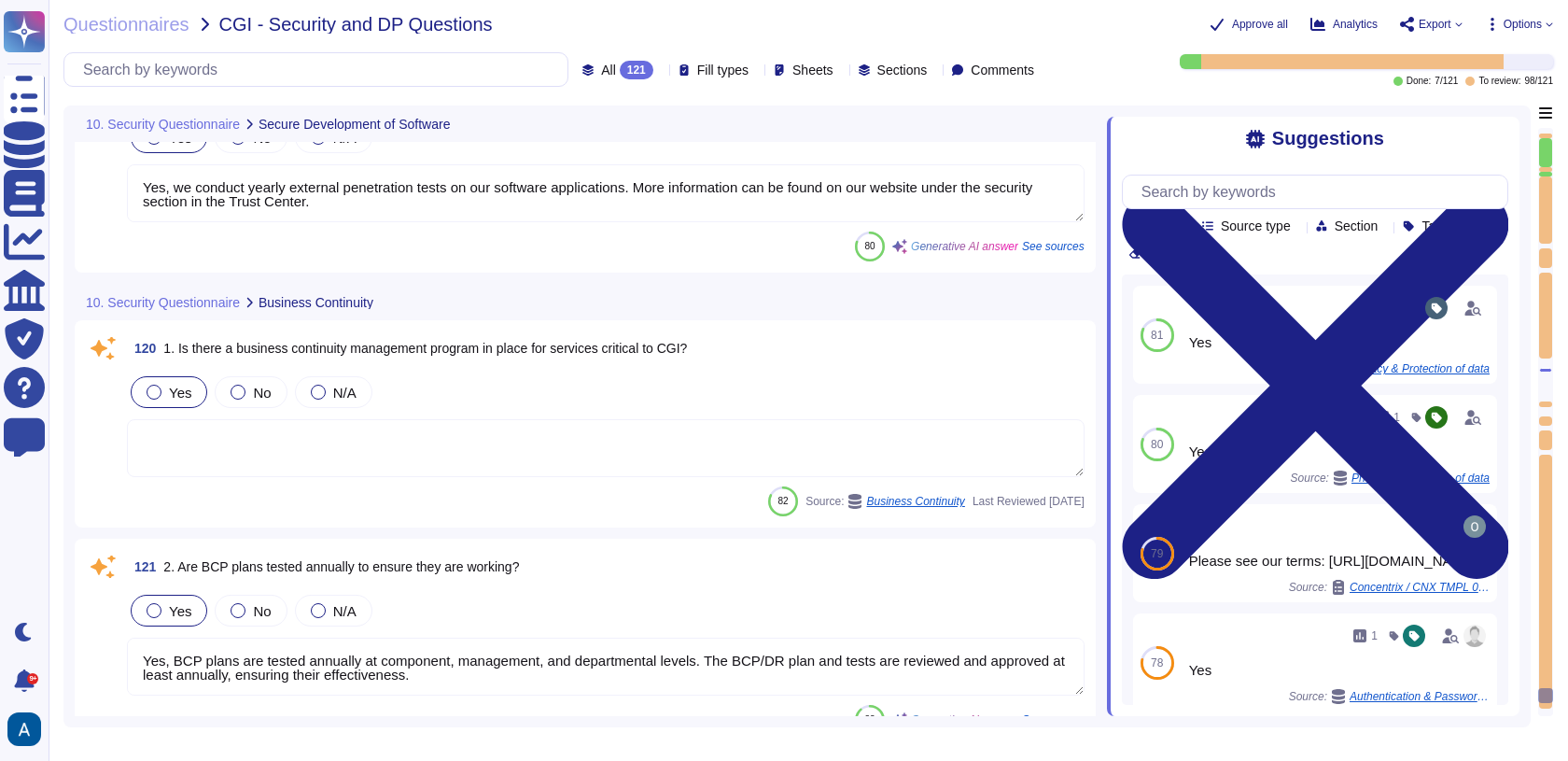
scroll to position [31351, 0]
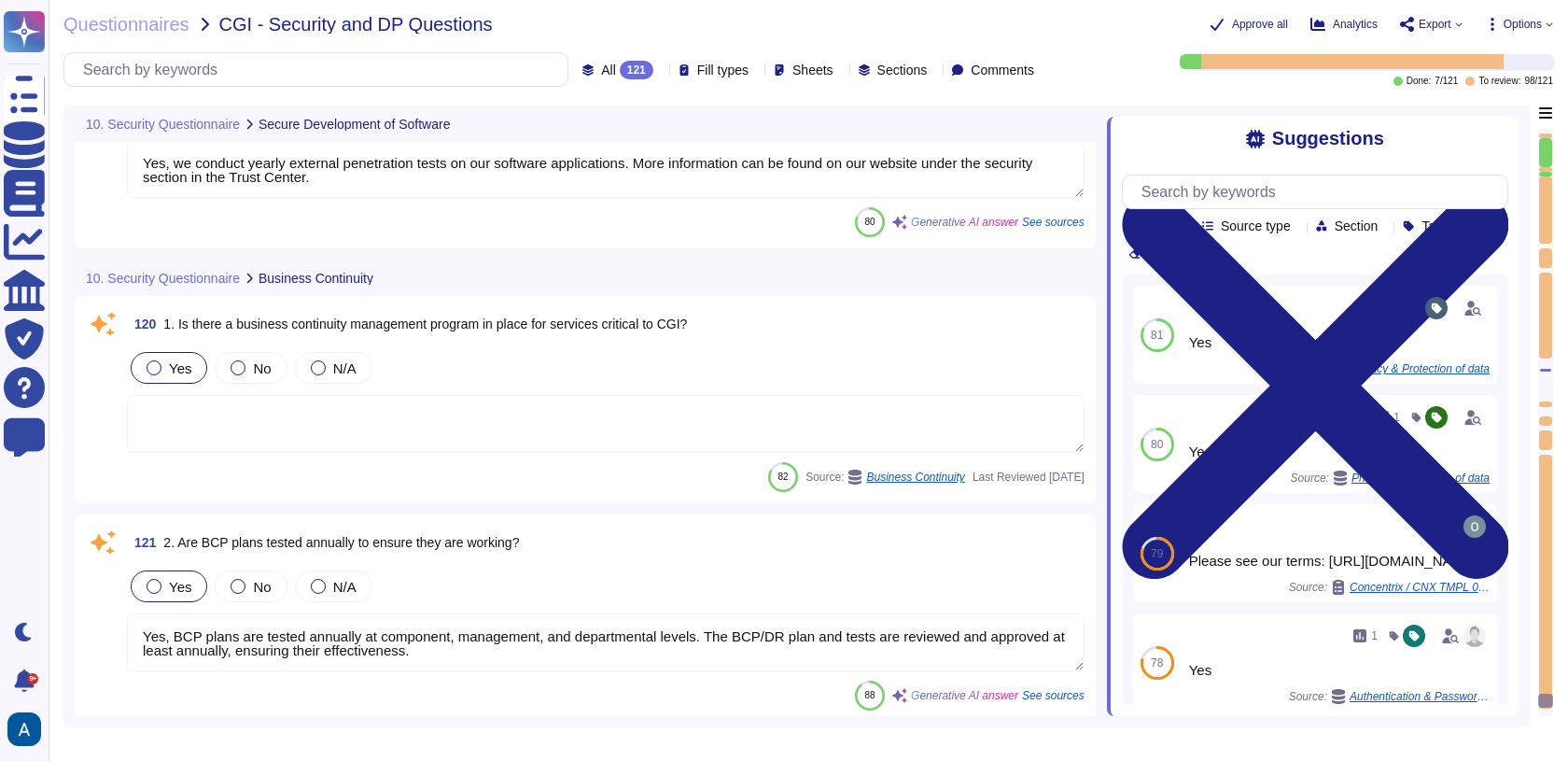
click at [782, 394] on textarea at bounding box center [606, 423] width 958 height 58
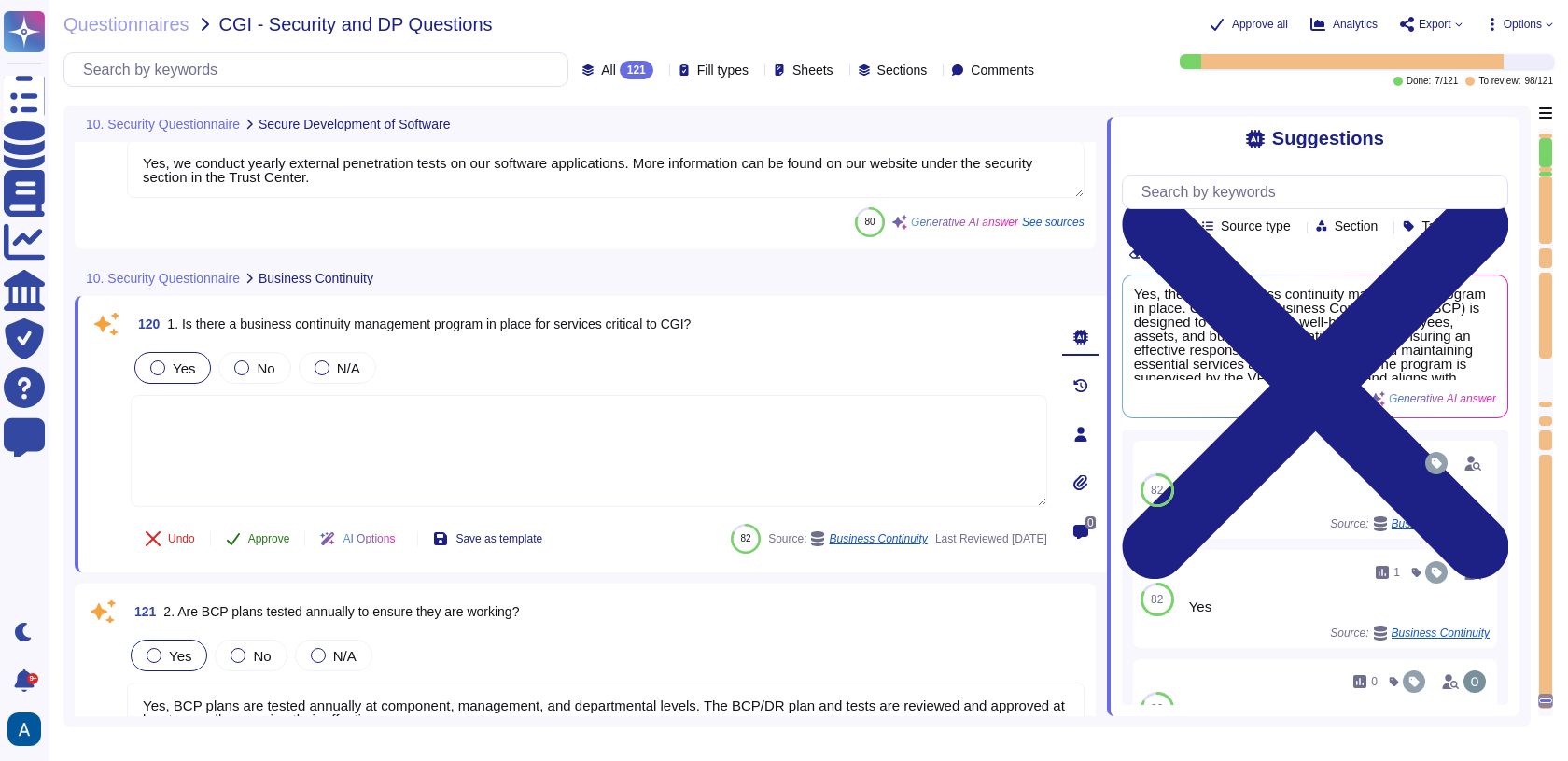
click at [265, 523] on button "Approve" at bounding box center [258, 538] width 94 height 38
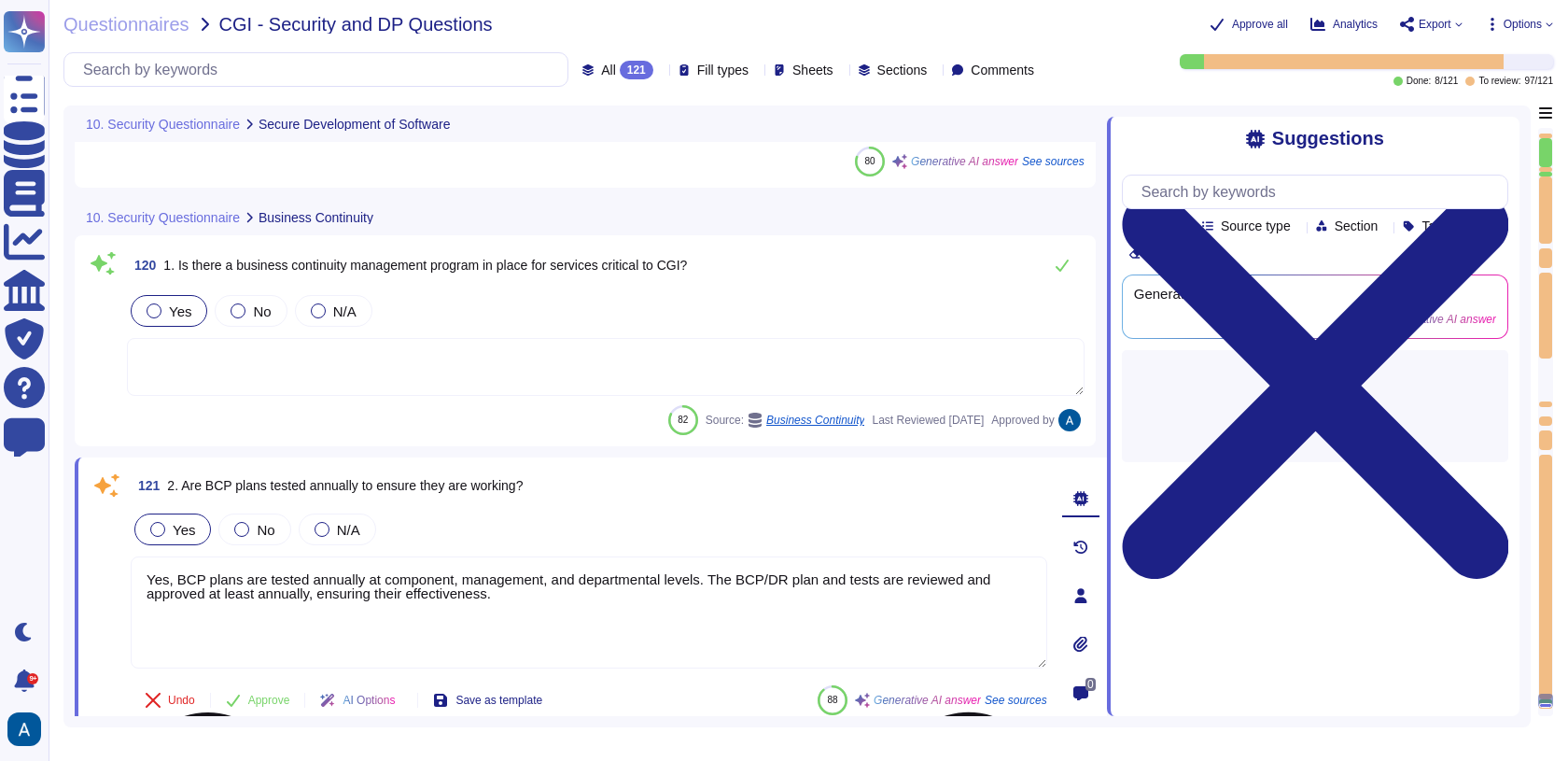
click at [349, 616] on textarea "Yes, BCP plans are tested annually at component, management, and departmental l…" at bounding box center [589, 612] width 917 height 112
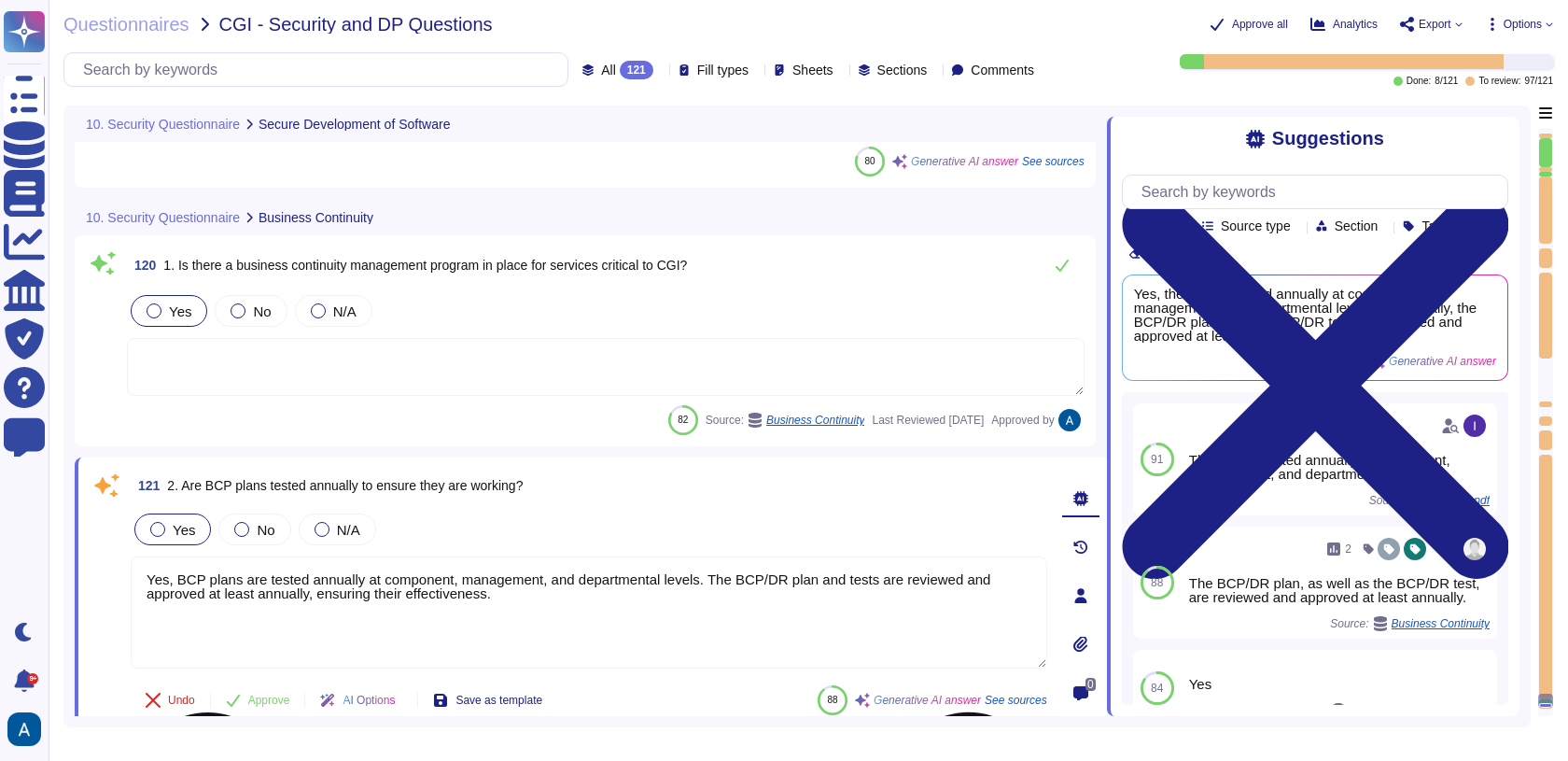
scroll to position [31412, 0]
drag, startPoint x: 721, startPoint y: 566, endPoint x: 790, endPoint y: 606, distance: 79.8
click at [790, 607] on textarea "Yes, BCP plans are tested annually at component, management, and departmental l…" at bounding box center [589, 612] width 917 height 112
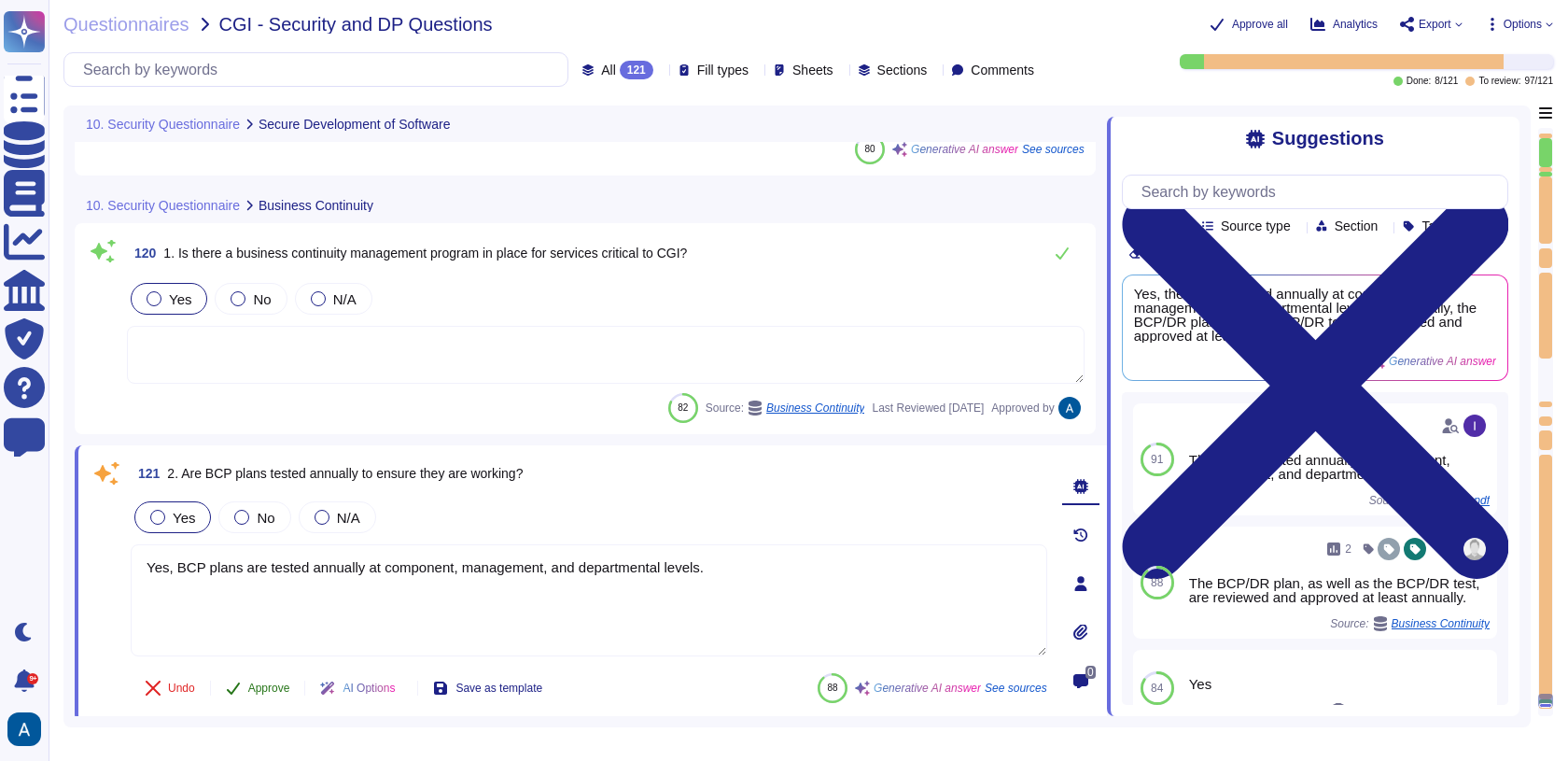
click at [255, 689] on button "Approve" at bounding box center [258, 688] width 94 height 38
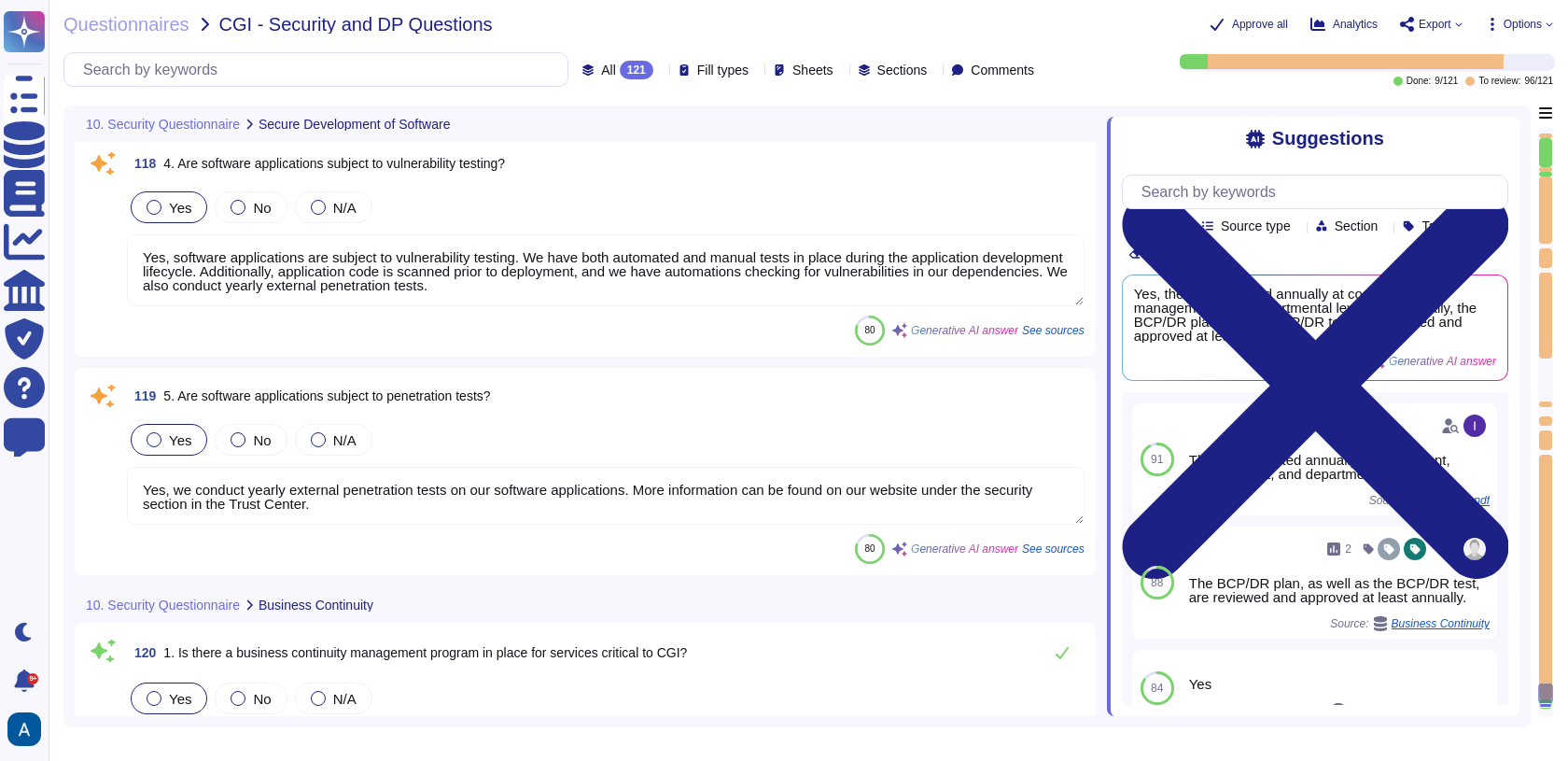
click at [352, 531] on div "119 5. Are software applications subject to penetration tests? Yes No N/A Yes, …" at bounding box center [585, 471] width 999 height 185
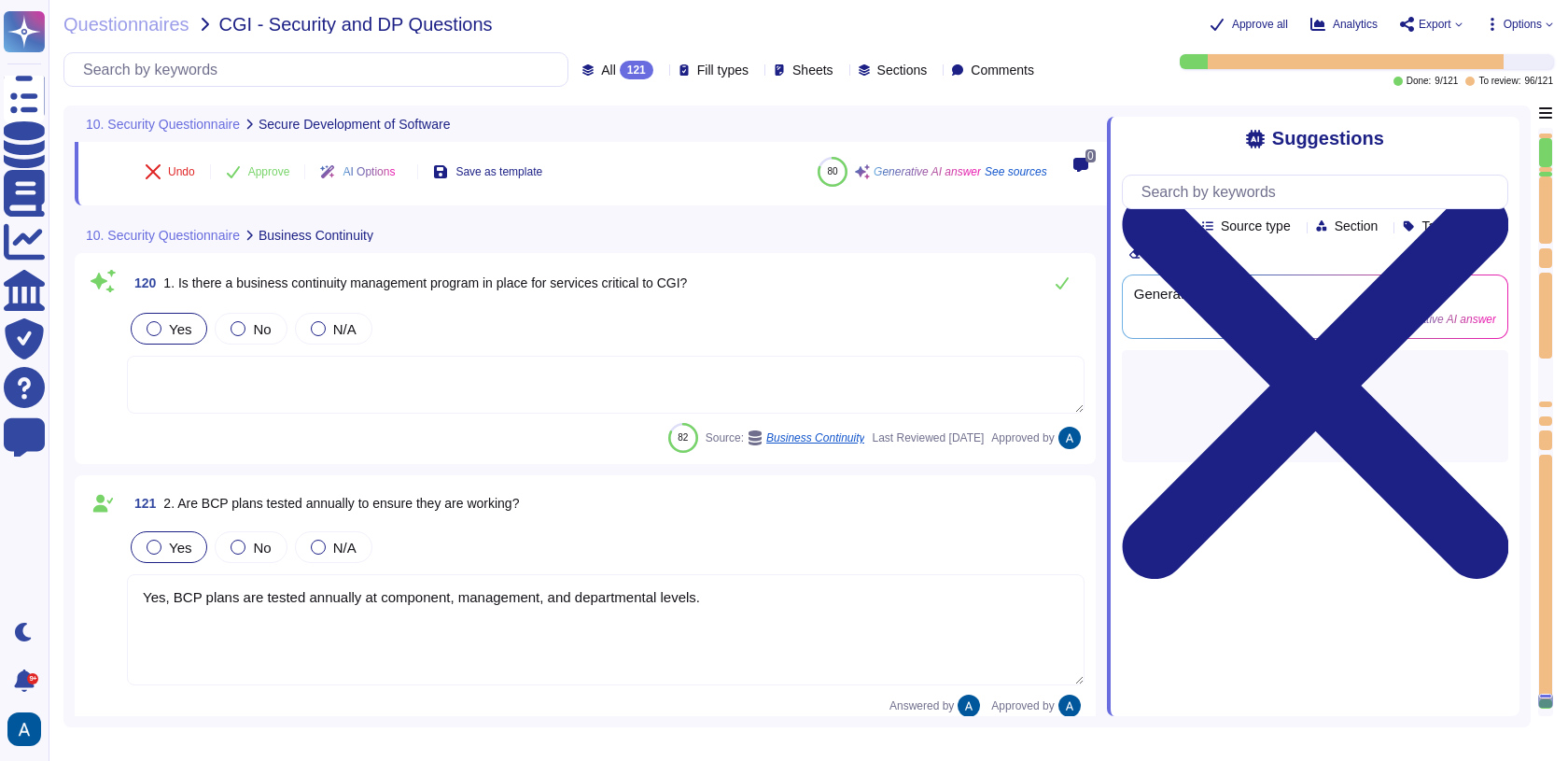
scroll to position [31458, 0]
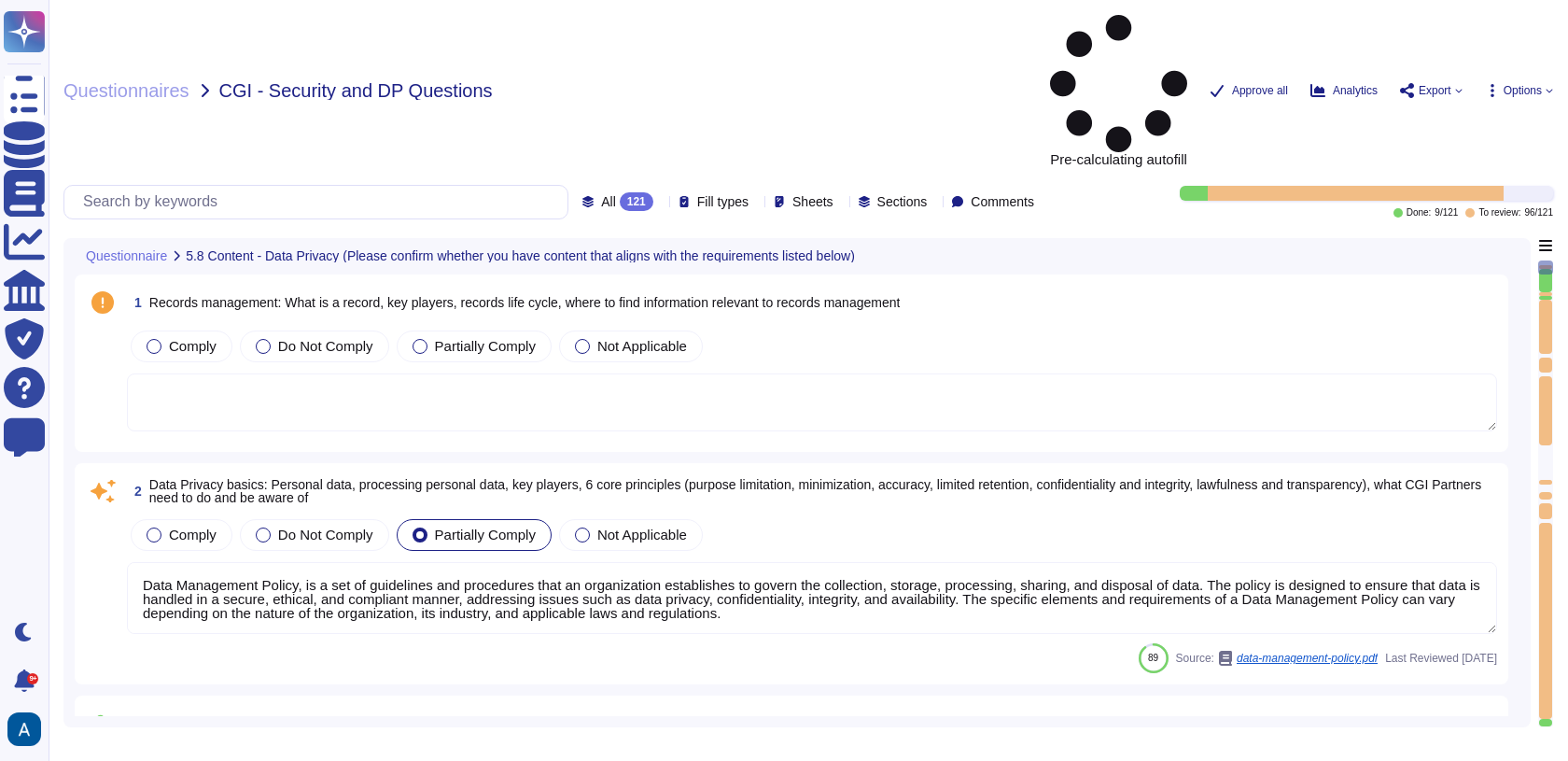
type textarea "Data Management Policy, is a set of guidelines and procedures that an organizat…"
type textarea "Read more abut how we use personal data in regards to third parties in our priv…"
type textarea "A thorough forensic report will be created about the events and decisions leadi…"
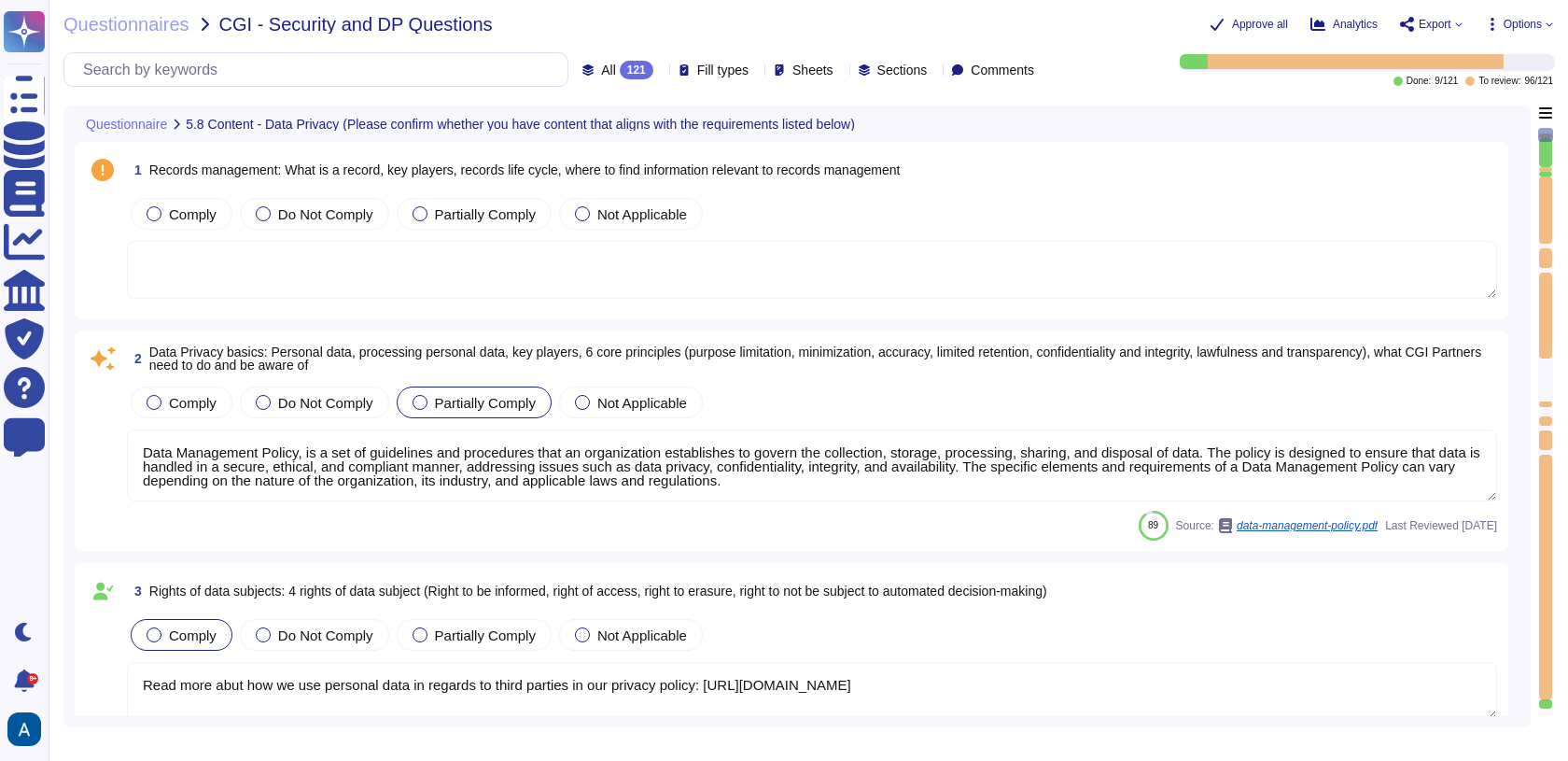
click at [1542, 689] on div at bounding box center [1546, 577] width 13 height 244
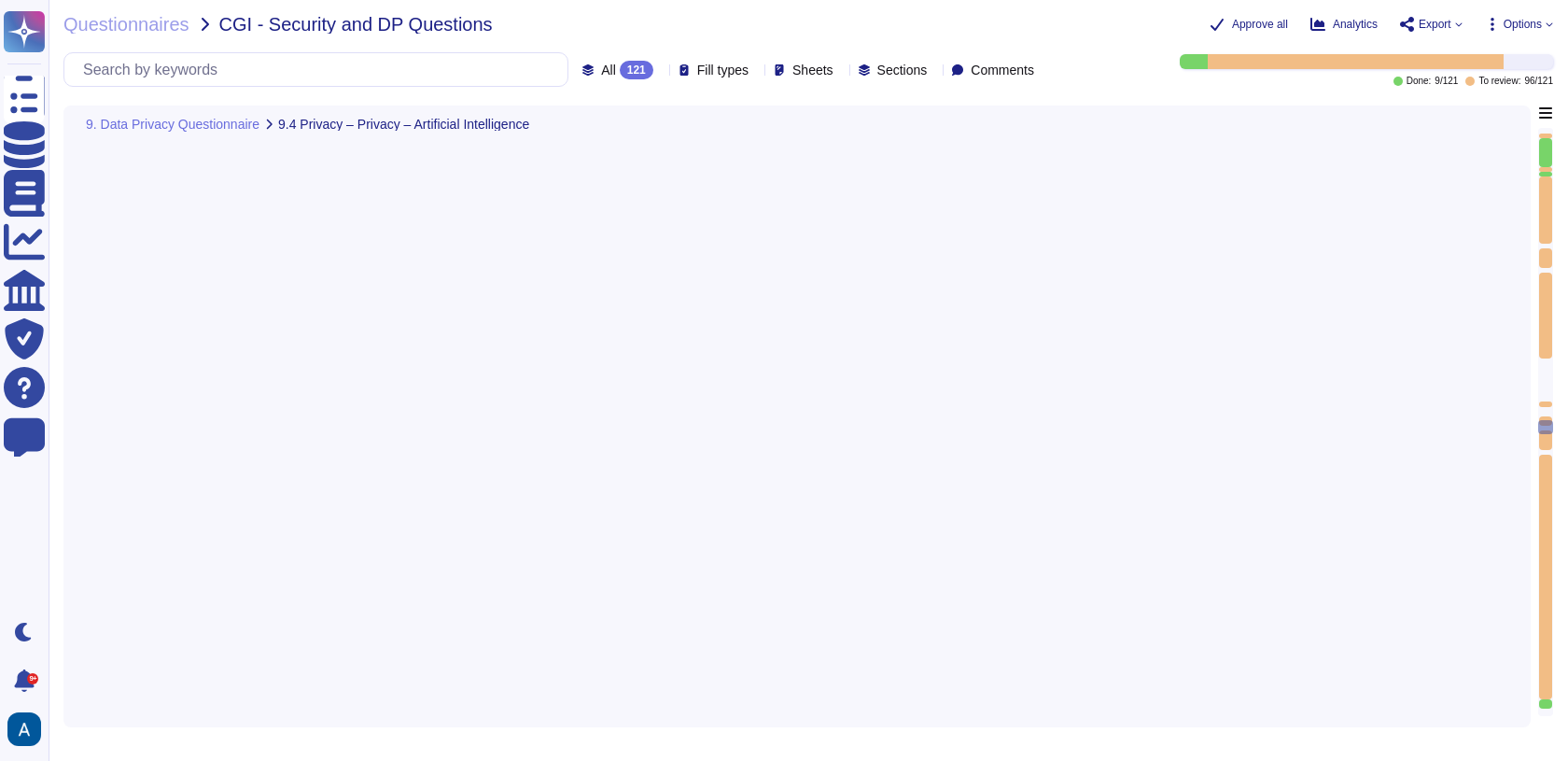
type textarea "Yes, our solution utilizes proprietary AI to generate real-life like synthetic …"
type textarea "All Colossyan Inc employees and contractors involved with the Information Secur…"
type textarea "The solution controls data source and quality through a rigorous QA process tha…"
type textarea "The training data is collected in our recording studio in Budapest, and we use …"
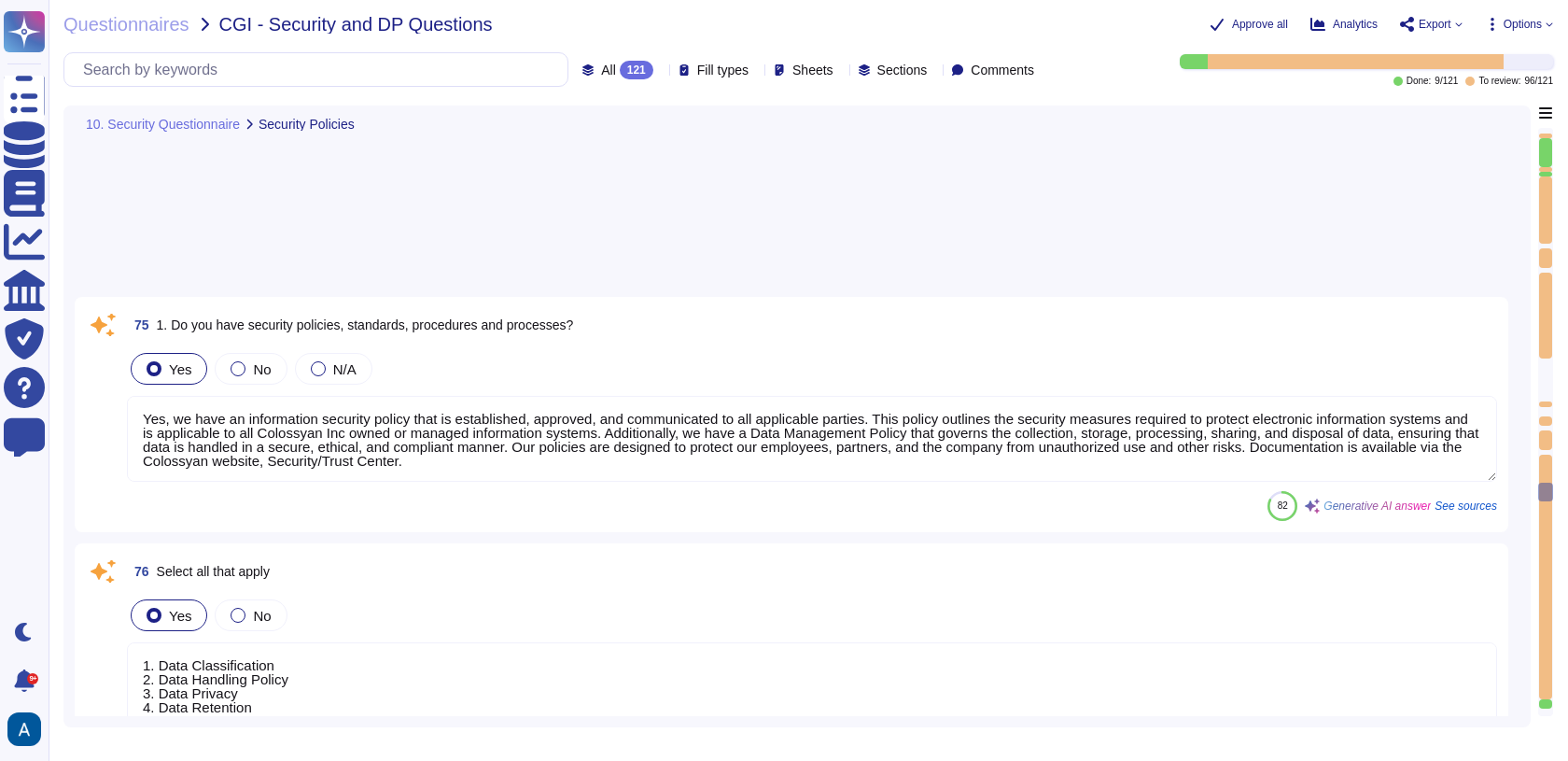
type textarea "Yes, we have an information security policy that is established, approved, and …"
type textarea "1. Data Classification 2. Data Handling Policy 3. Data Privacy 4. Data Retentio…"
type textarea "Yes, security policies, including the background check, identity and access man…"
type textarea "Yes, the VP of Engineering is the senior management representative assigned and…"
type textarea "Yes, Colossyan Inc has a formal risk management process that includes a formal …"
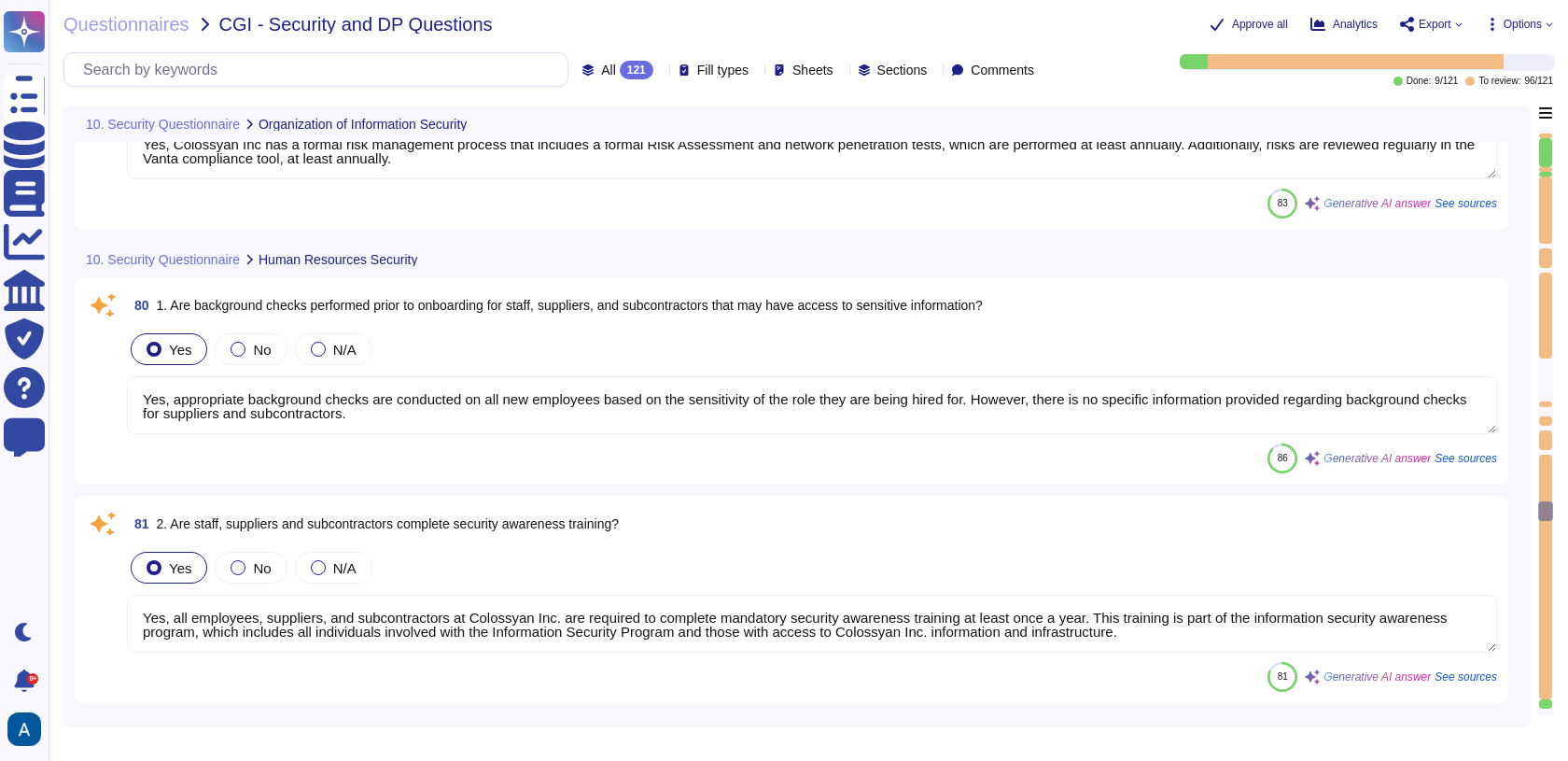
type textarea "Yes, appropriate background checks are conducted on all new employees based on …"
type textarea "Yes, all employees, suppliers, and subcontractors at Colossyan Inc. are require…"
type textarea "Yes, we maintain an inventory of assets, including hardware and software, and a…"
type textarea "Access is restricted to those with a genuine need-to-know, and users are grante…"
type textarea "Yes, unique user IDs are assigned to individuals, and user credentials and pass…"
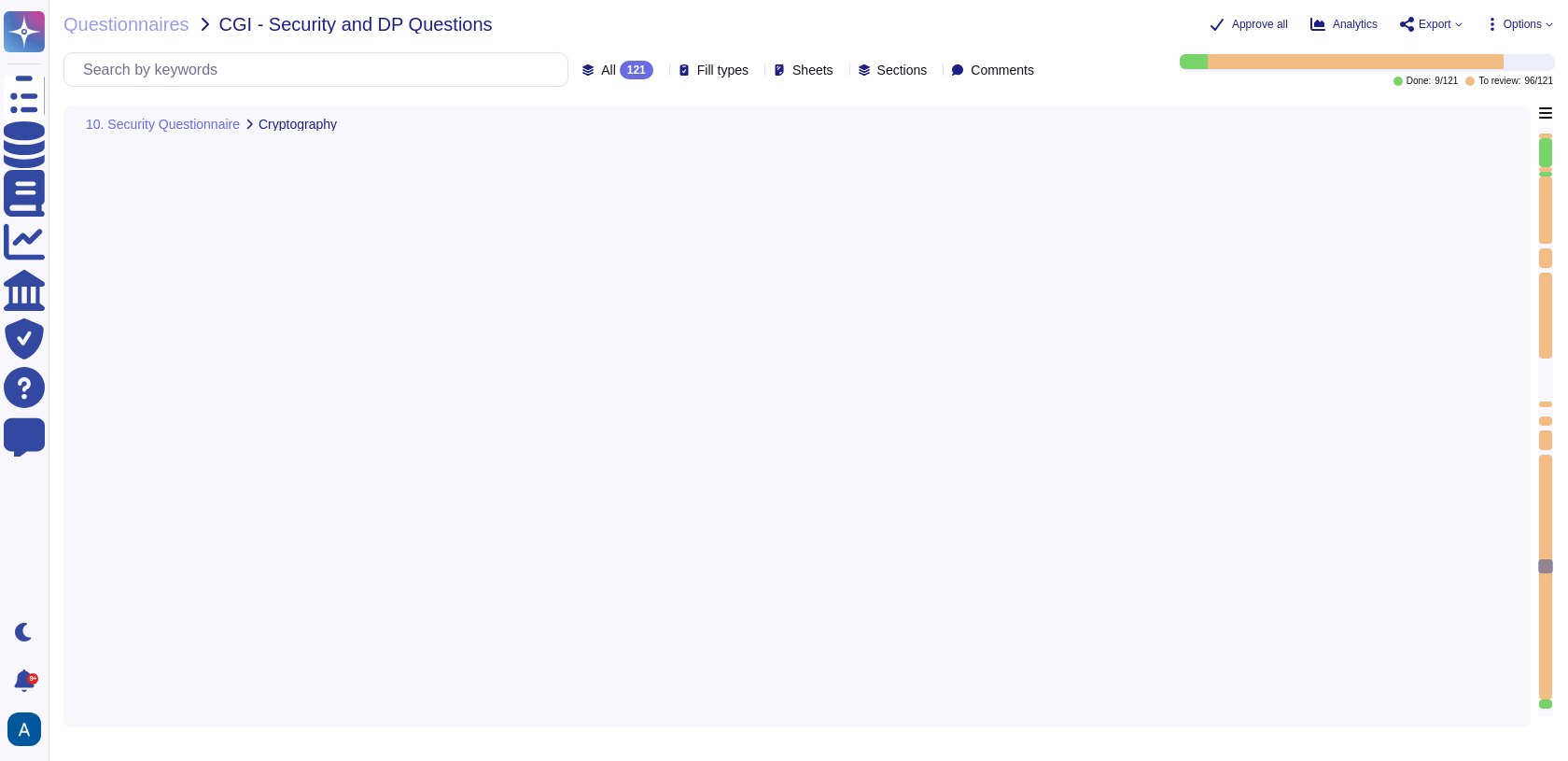
type textarea "Yes, there are special security requirements for locations that may handle sens…"
type textarea "Yes, changes are controlled through a documented change management process. Eac…"
type textarea "Yes, separation of duties is in place to guard against fraudulent and/or accide…"
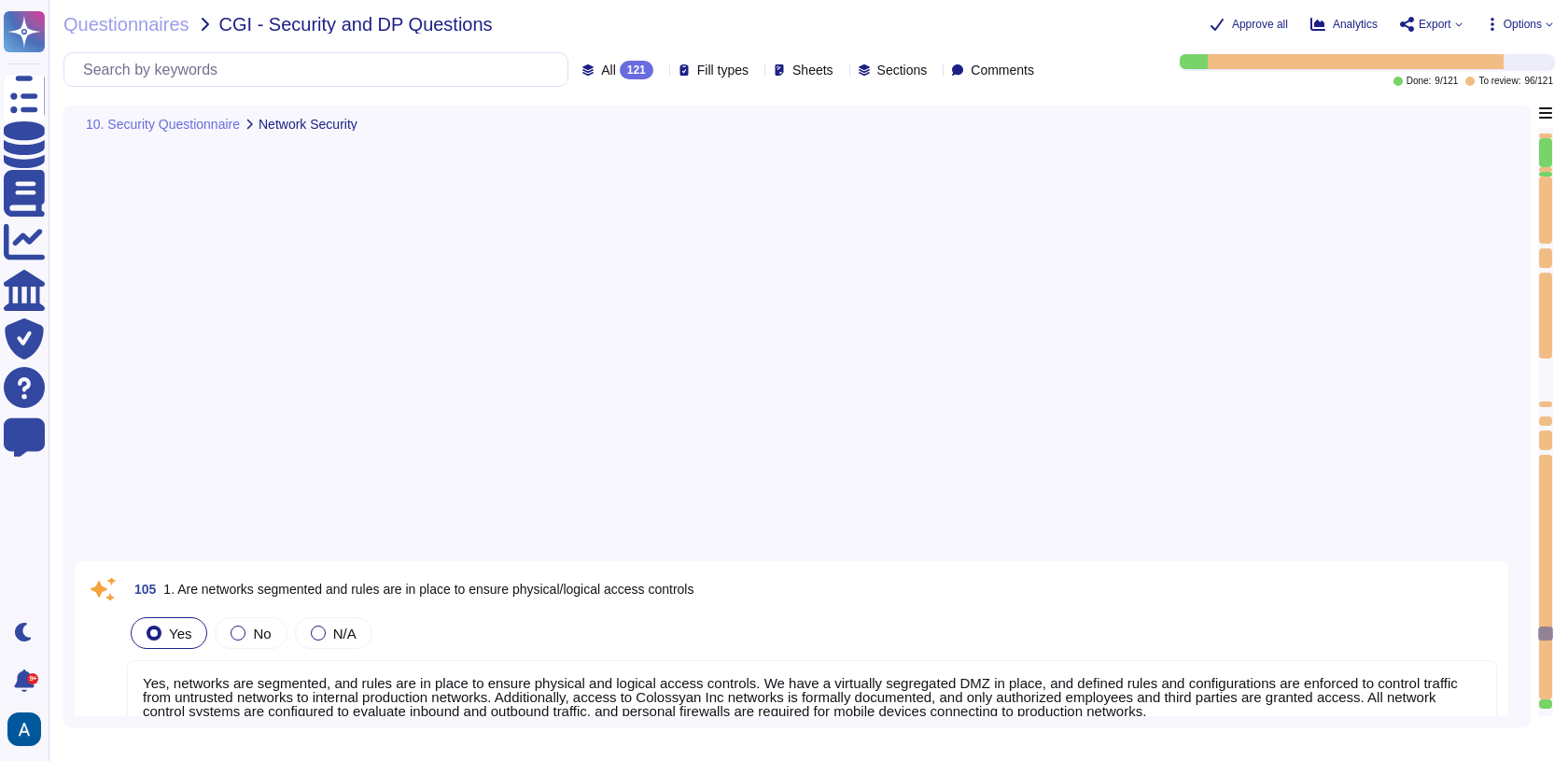
type textarea "Yes, networks are segmented, and rules are in place to ensure physical and logi…"
type textarea "Yes, authentication is in place and is aligned with the sensitivity of the info…"
type textarea "Yes, we have implemented a data protection and privacy measures, including an i…"
type textarea "Yes, we utilize secure disposal methods for data that is no longer needed. All …"
type textarea "Yes, suppliers are subject to a security risk assessment before entering into a…"
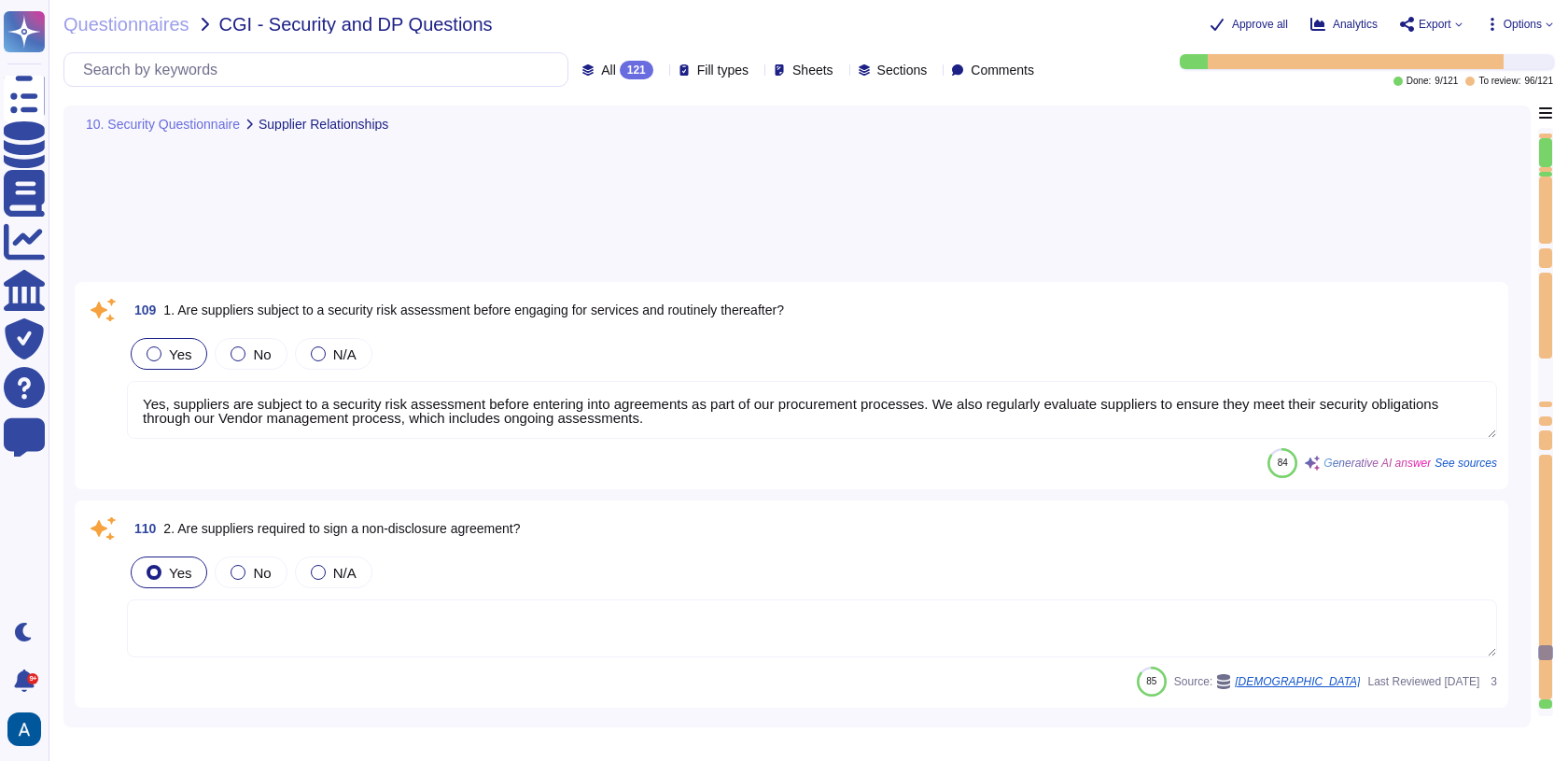
type textarea "Yes, supplier contracts include security clauses that support good security pra…"
type textarea "Yes."
type textarea "Yes, there is a documented and defined process in place to ensure the managemen…"
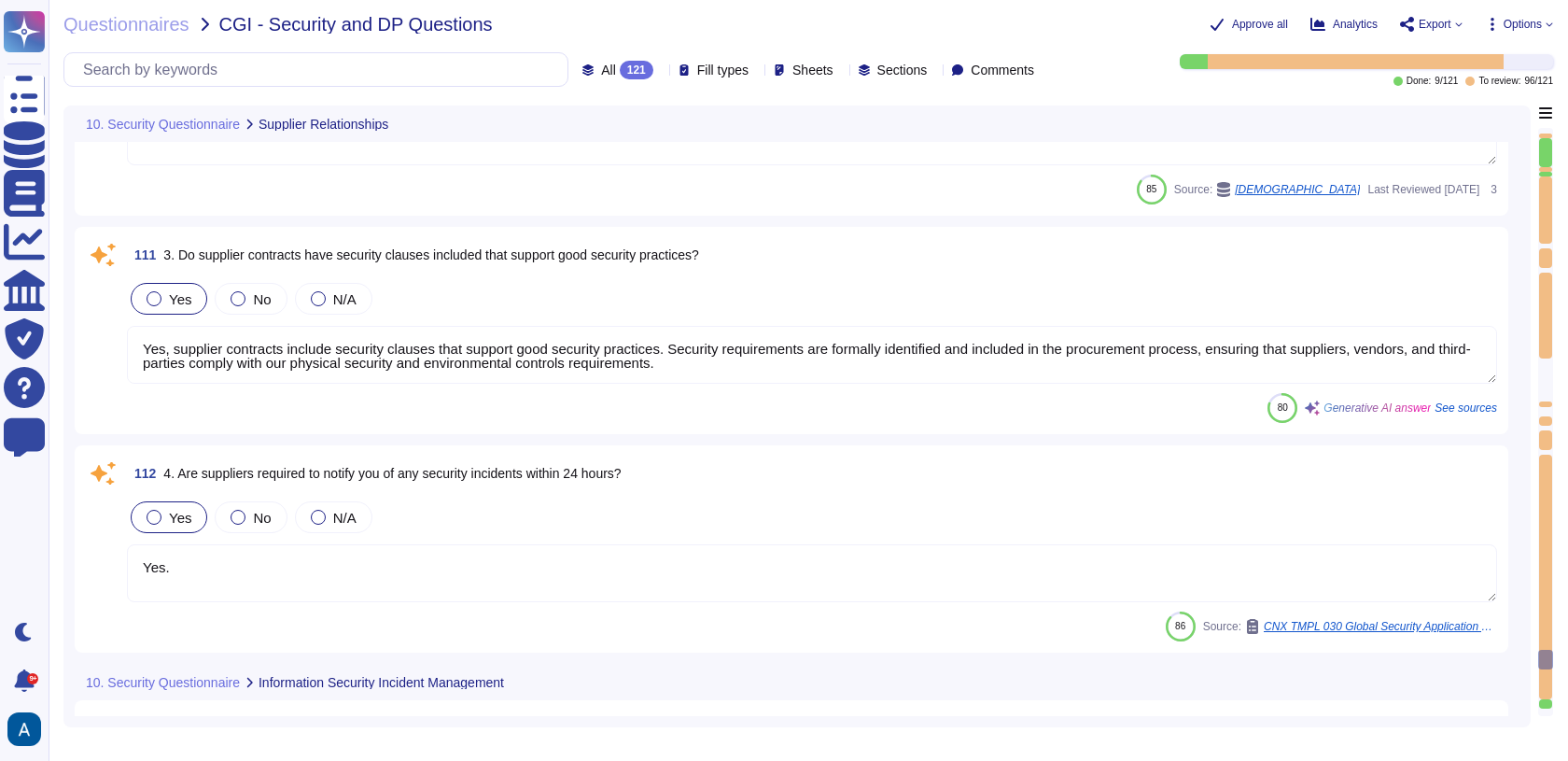
type textarea "We have no agreement in place currently with CGI"
type textarea "All software developers receive secure development training appropriate to thei…"
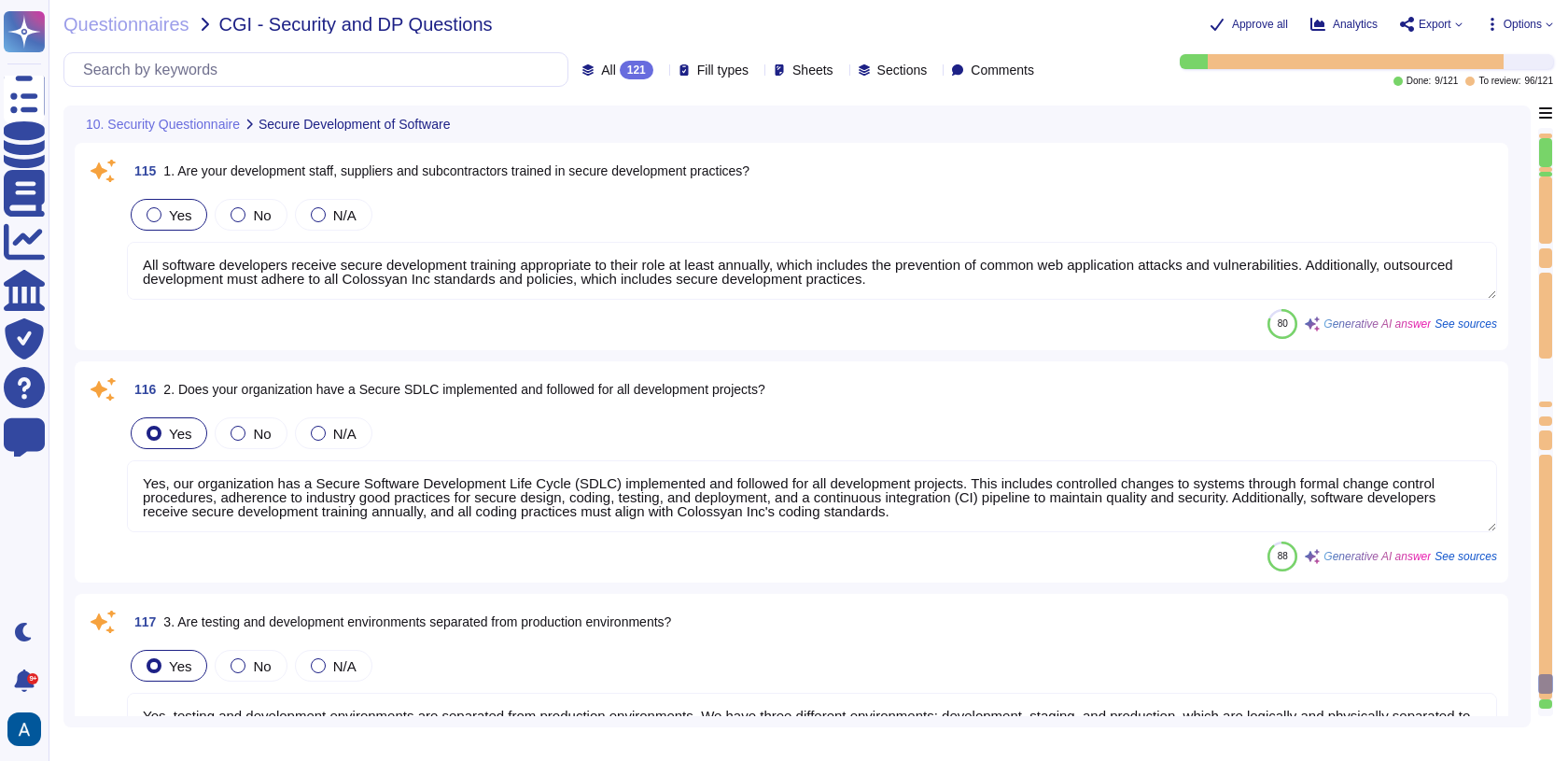
type textarea "Yes, our organization has a Secure Software Development Life Cycle (SDLC) imple…"
type textarea "Yes, testing and development environments are separated from production environ…"
type textarea "Yes, software applications are subject to vulnerability testing. We have both a…"
type textarea "Yes, we conduct yearly external penetration tests on our software applications.…"
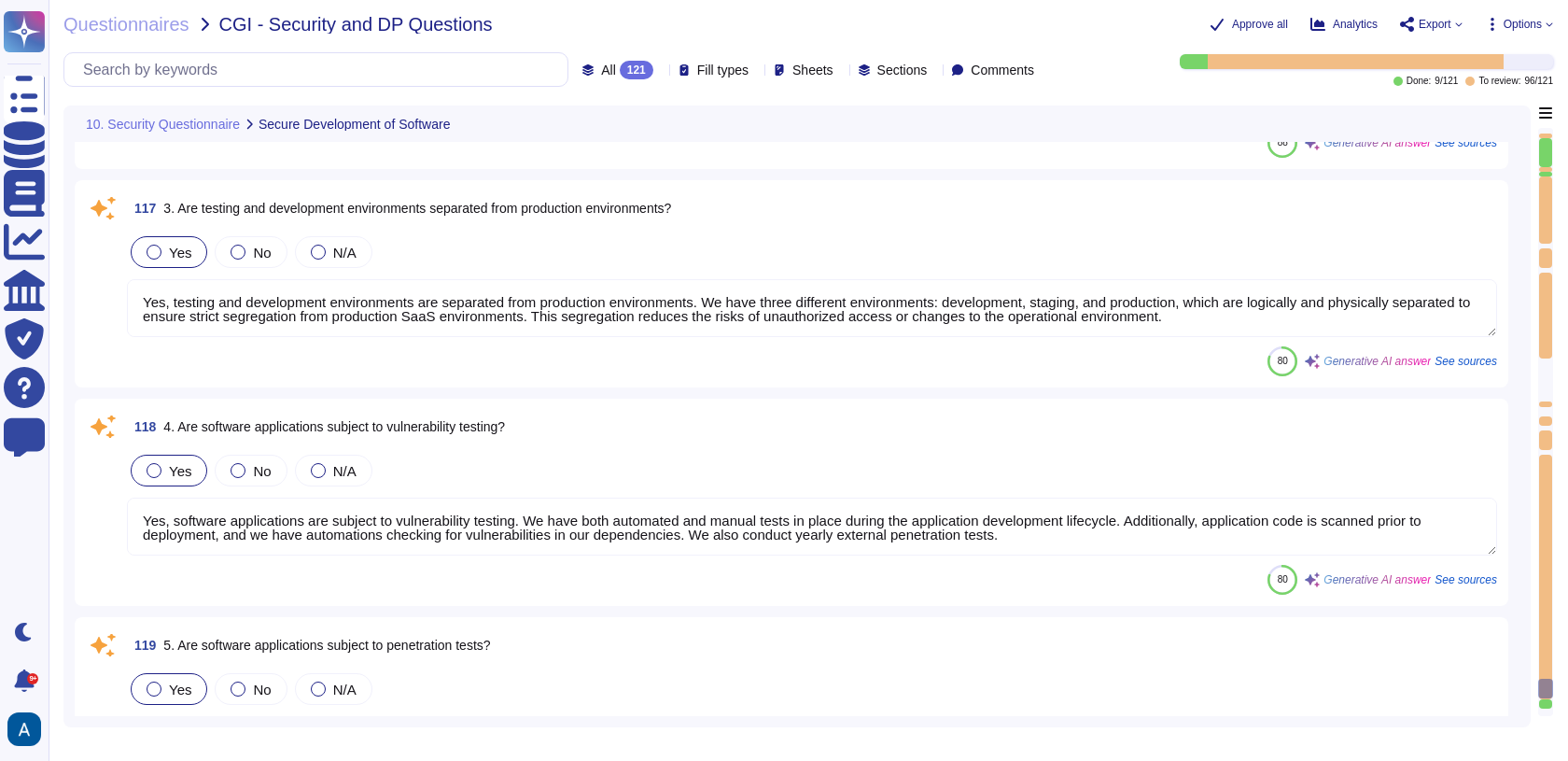
type textarea "Yes, BCP plans are tested annually at component, management, and departmental l…"
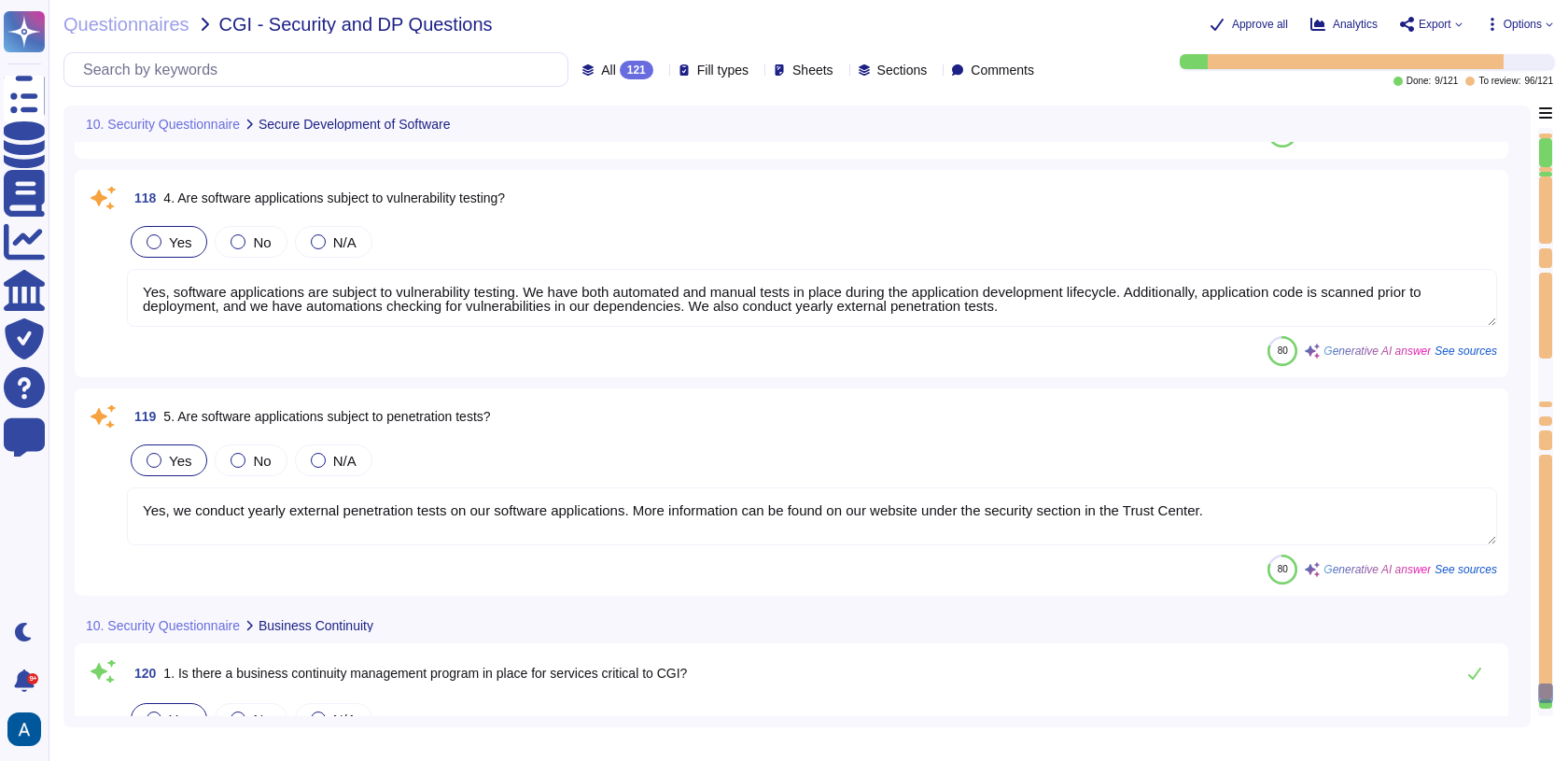
scroll to position [29204, 0]
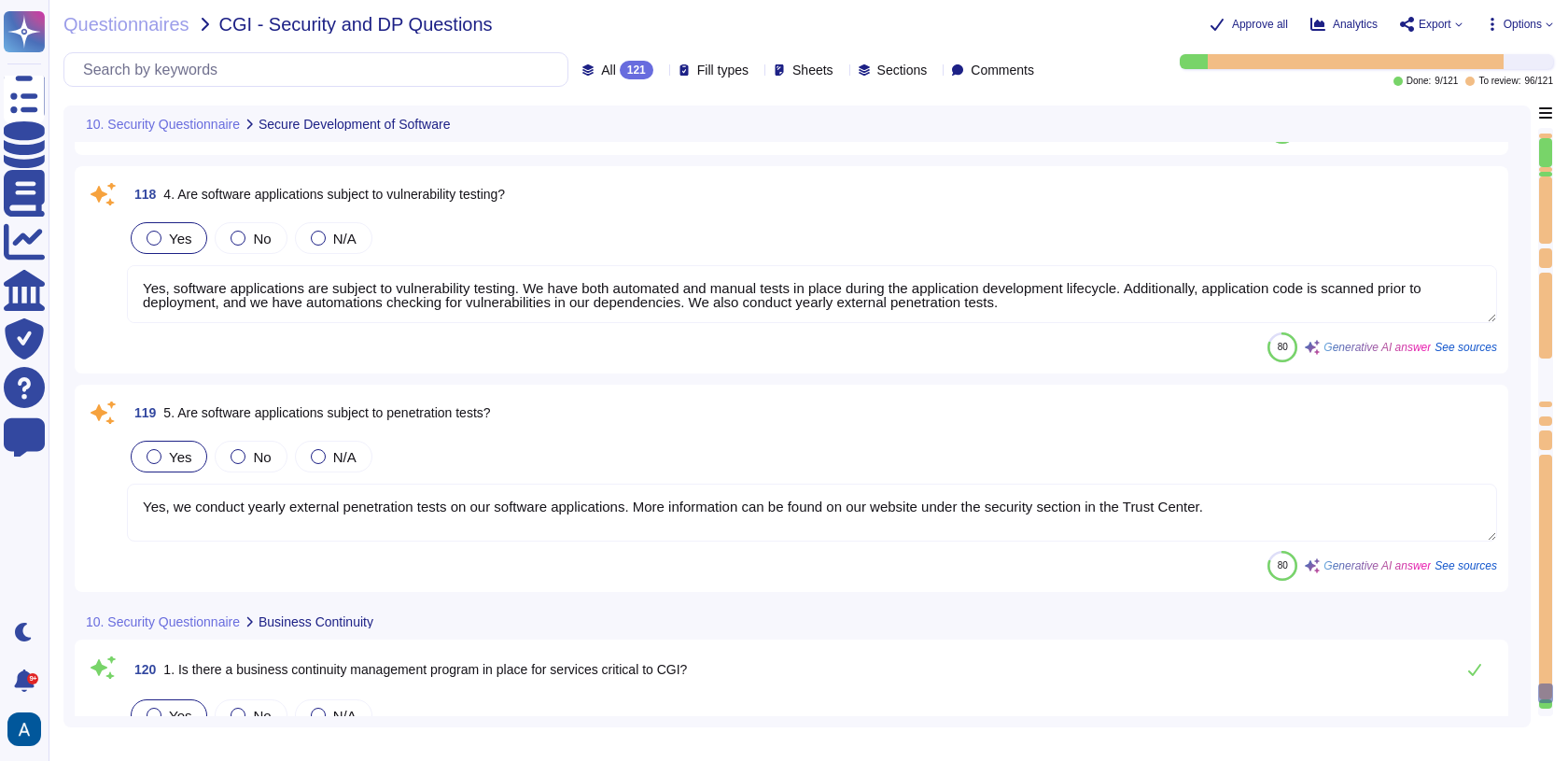
click at [1243, 507] on textarea "Yes, we conduct yearly external penetration tests on our software applications.…" at bounding box center [812, 513] width 1370 height 58
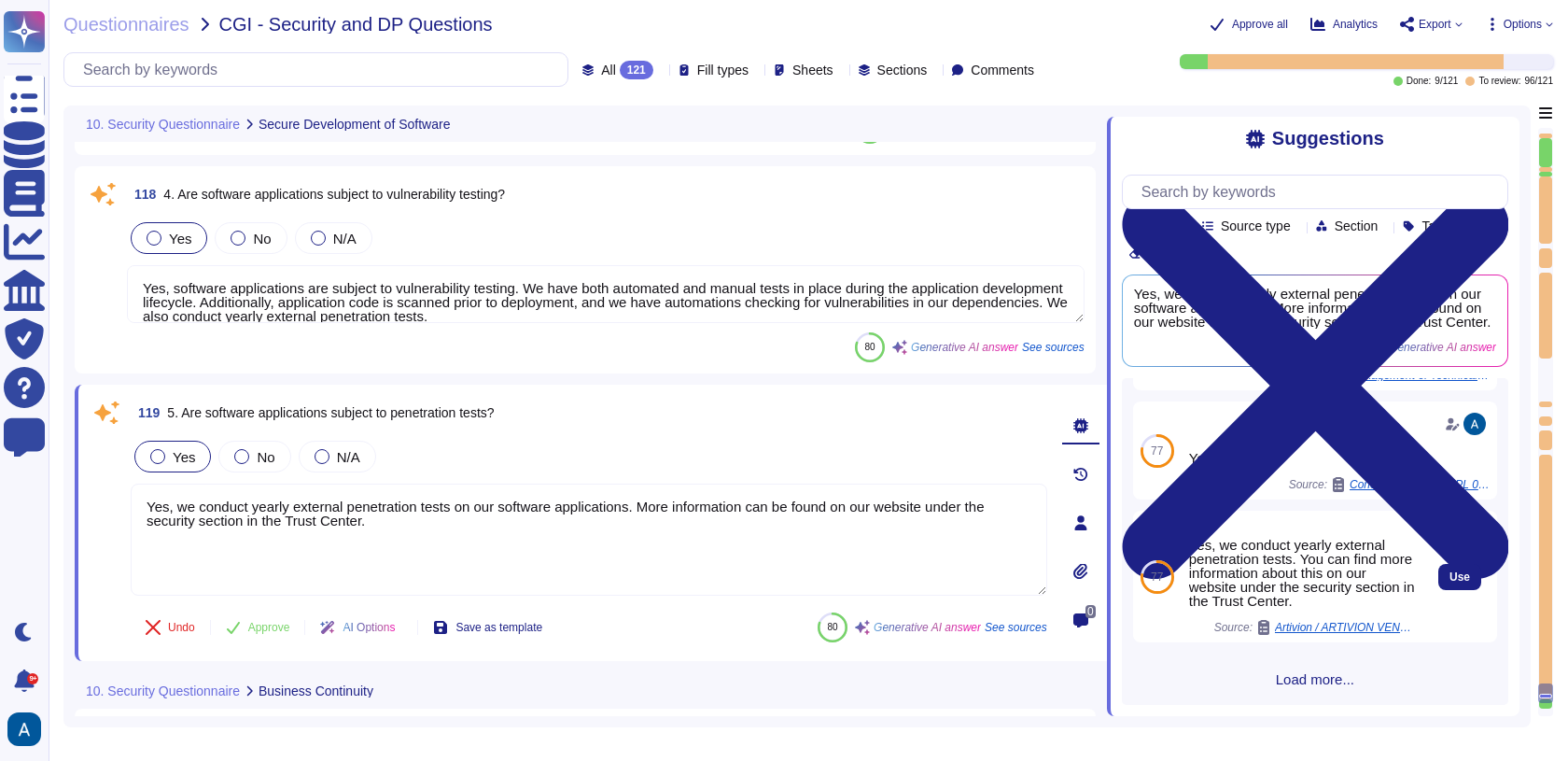
scroll to position [334, 0]
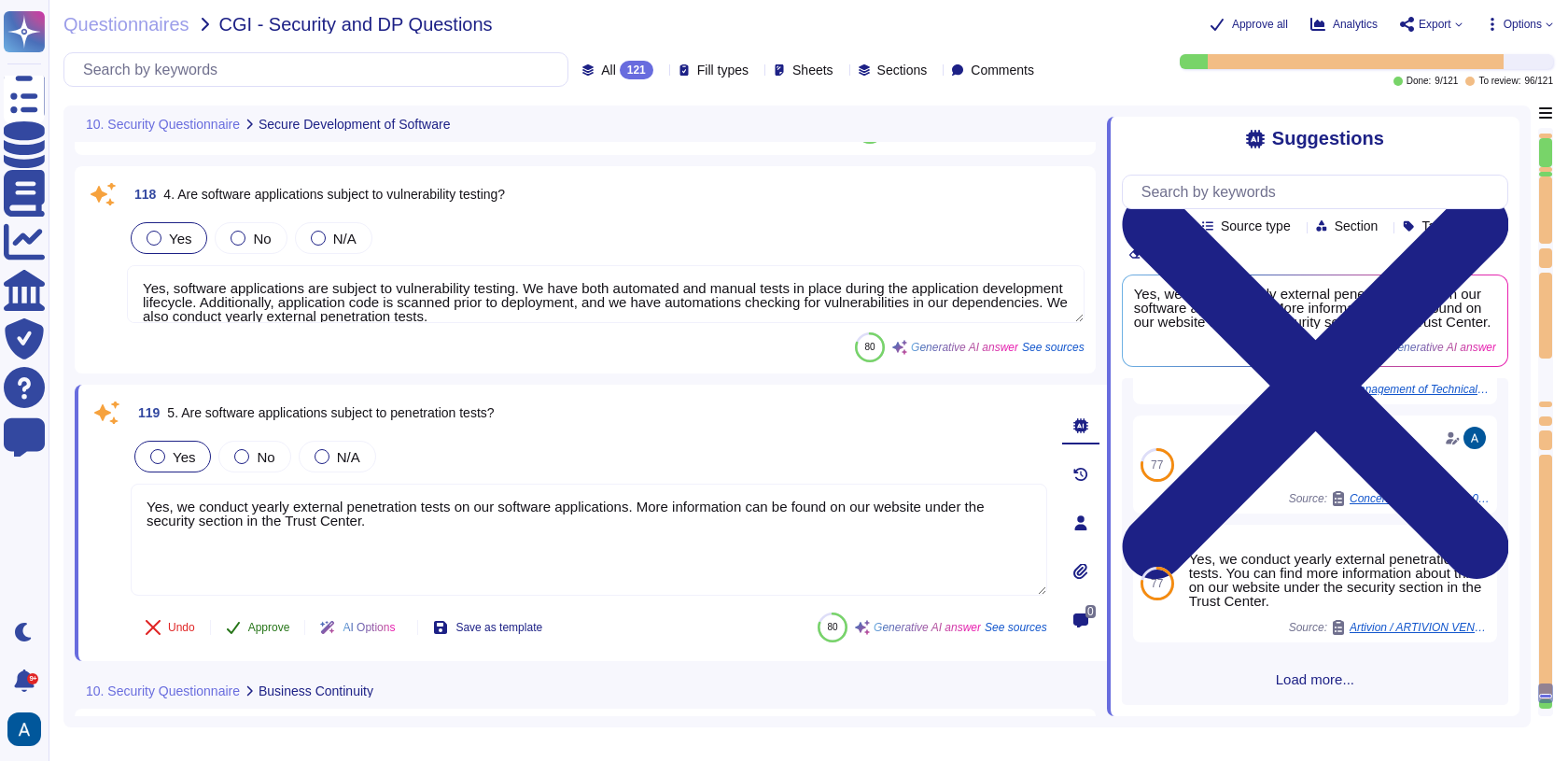
click at [263, 621] on span "Approve" at bounding box center [269, 627] width 42 height 12
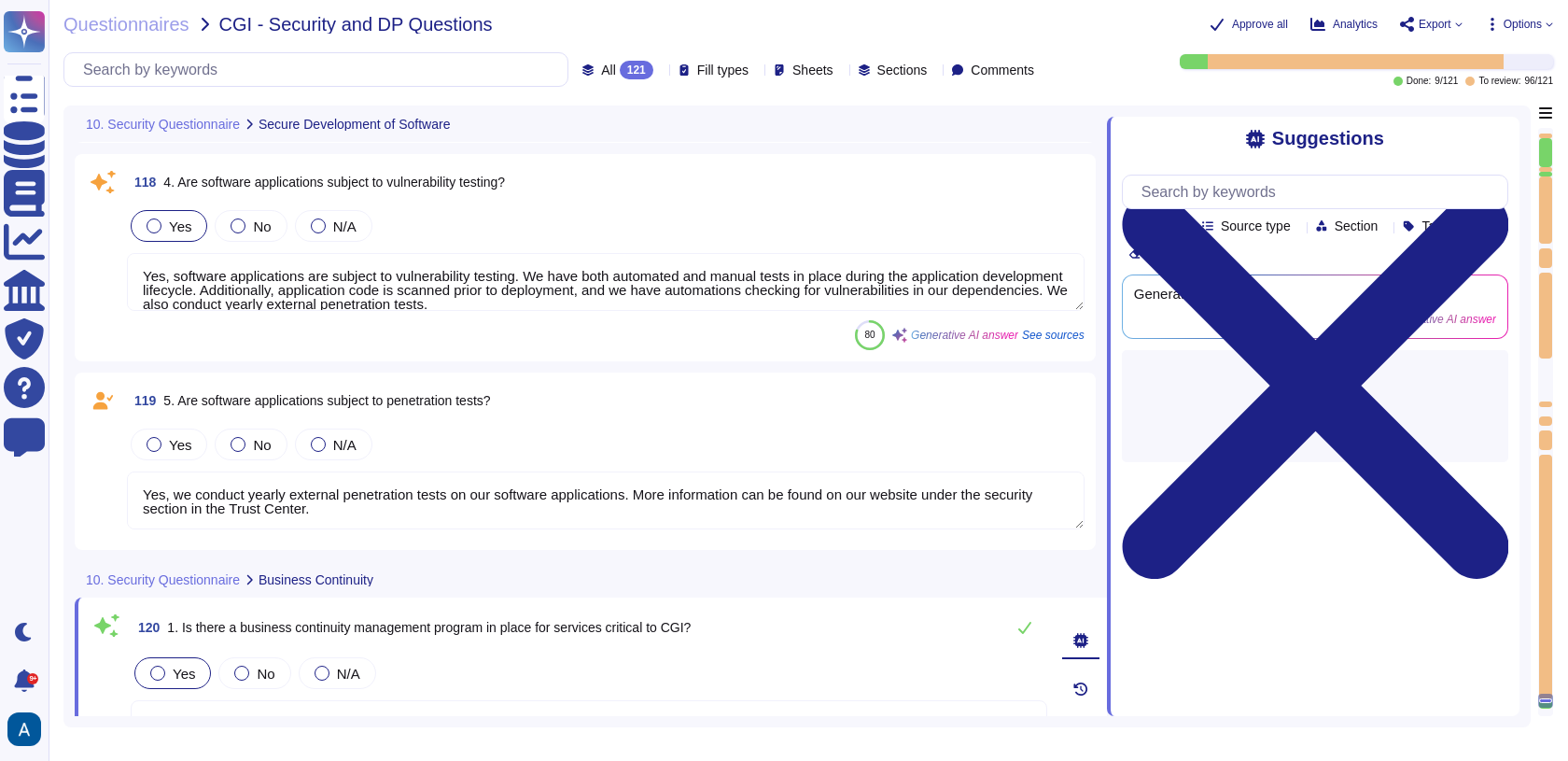
scroll to position [0, 0]
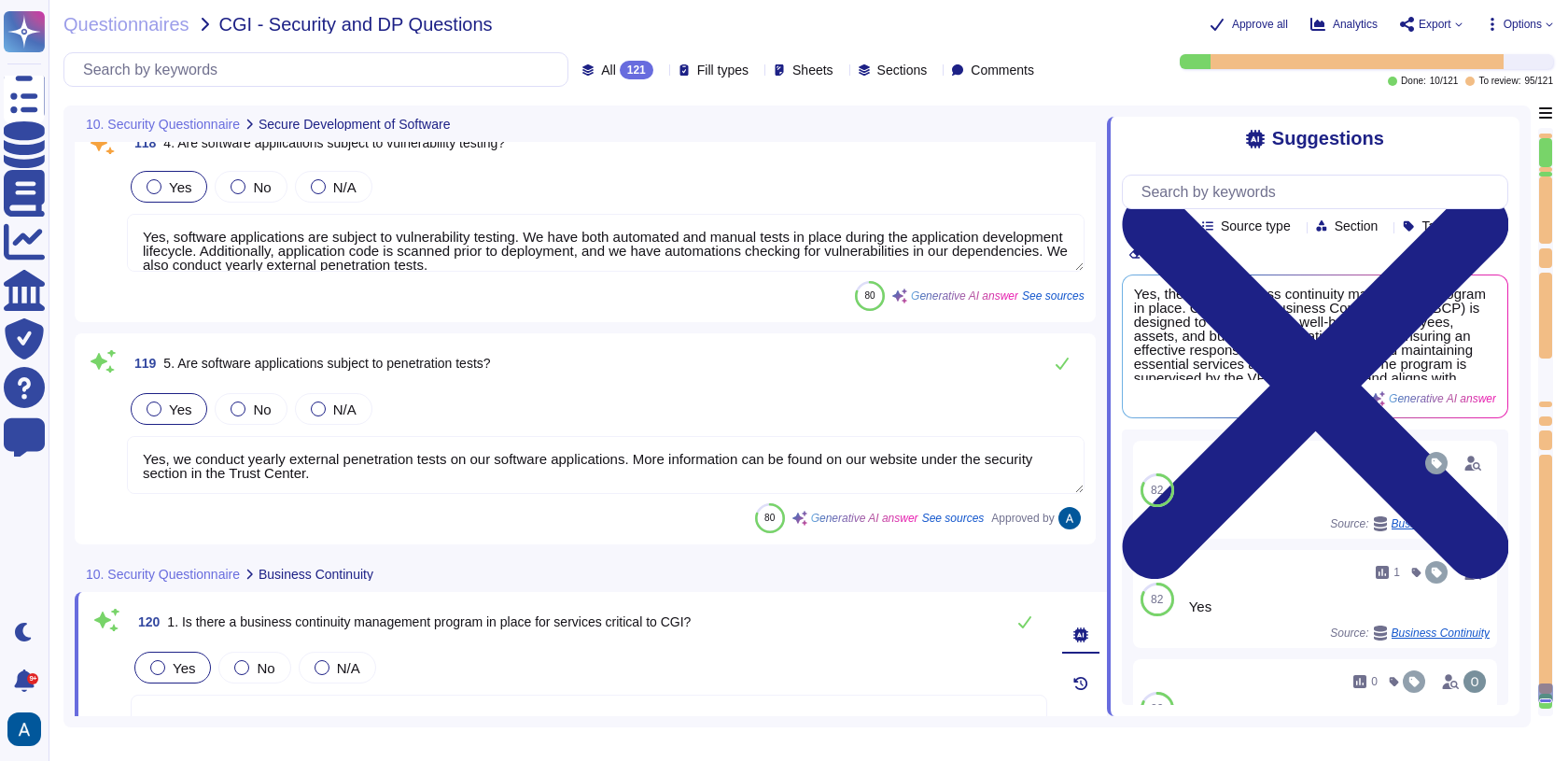
type textarea "Yes, our organization has a Secure Software Development Life Cycle (SDLC) imple…"
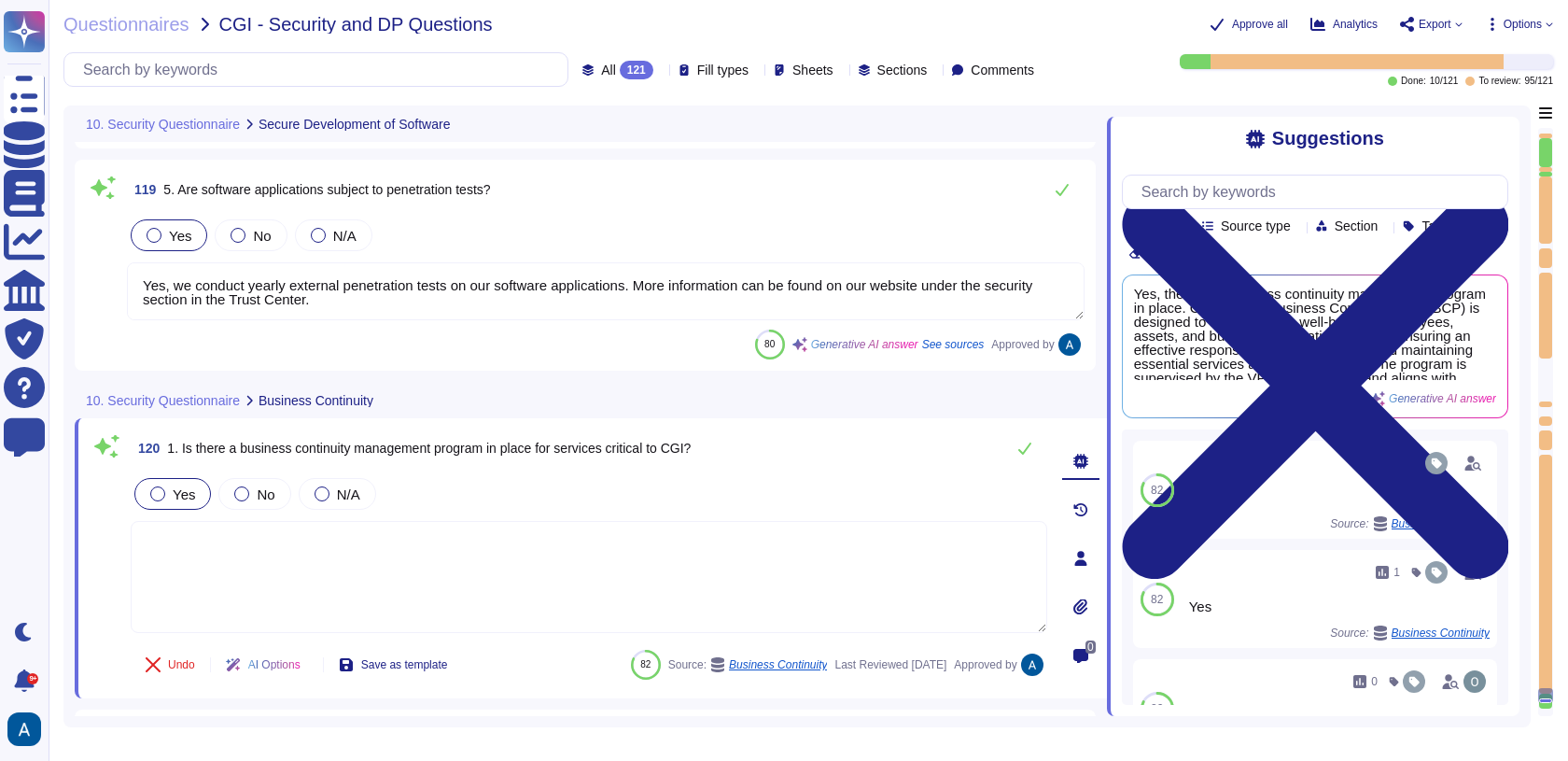
type textarea "Yes, our organization has a Secure Software Development Life Cycle (SDLC) imple…"
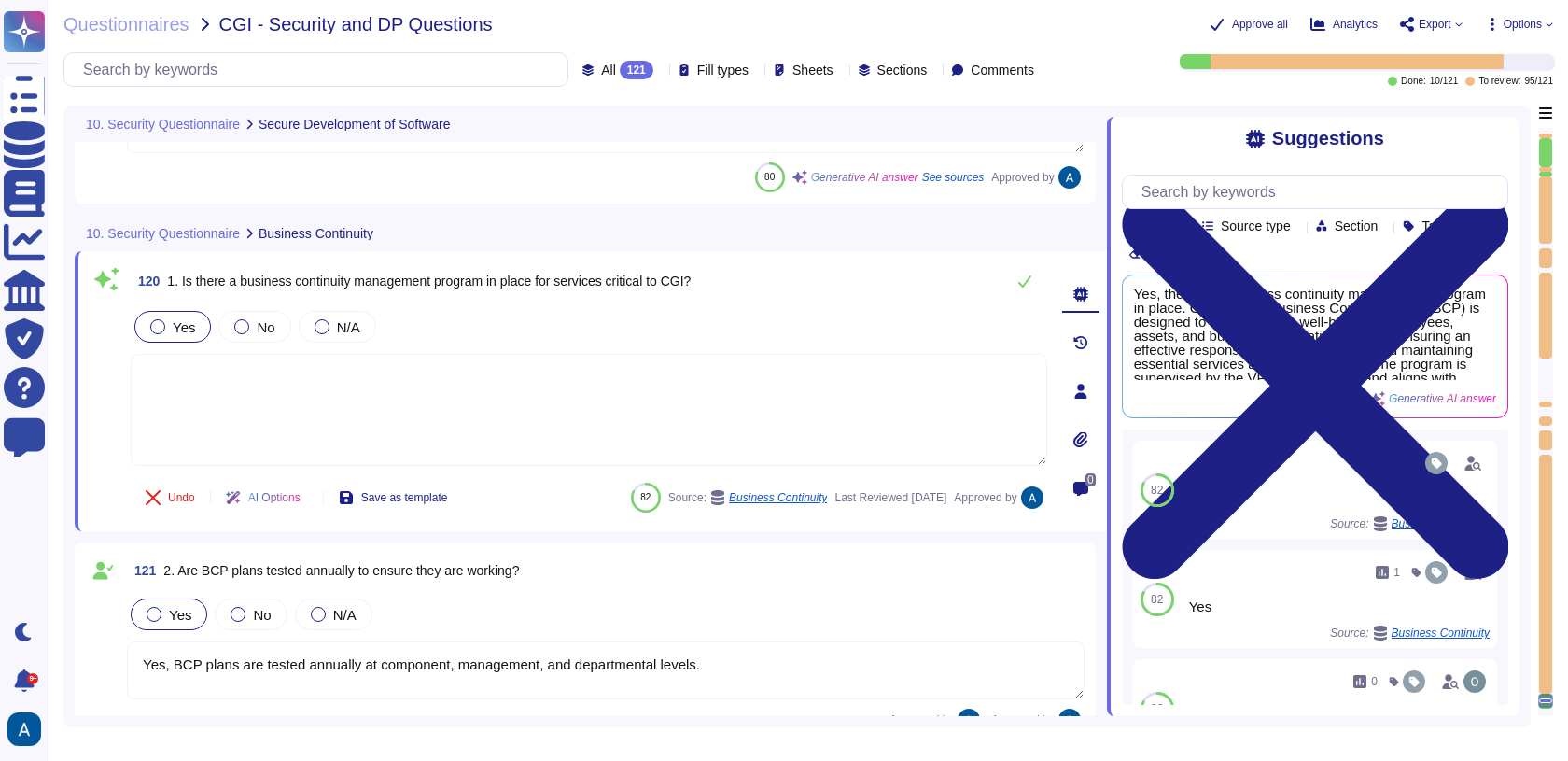
scroll to position [29618, 0]
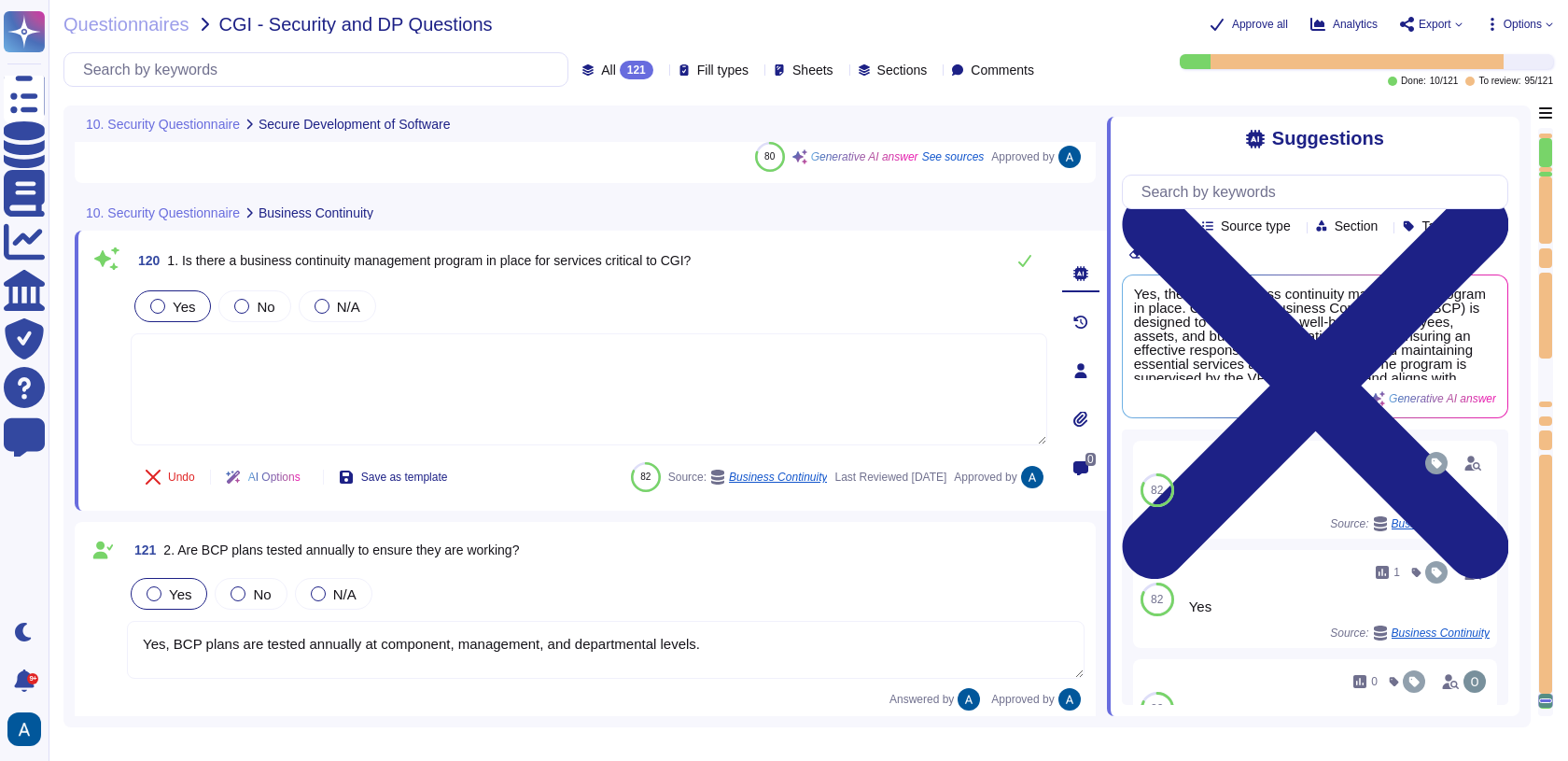
click at [134, 160] on div "80 Generative AI answer See sources Approved by" at bounding box center [606, 156] width 958 height 30
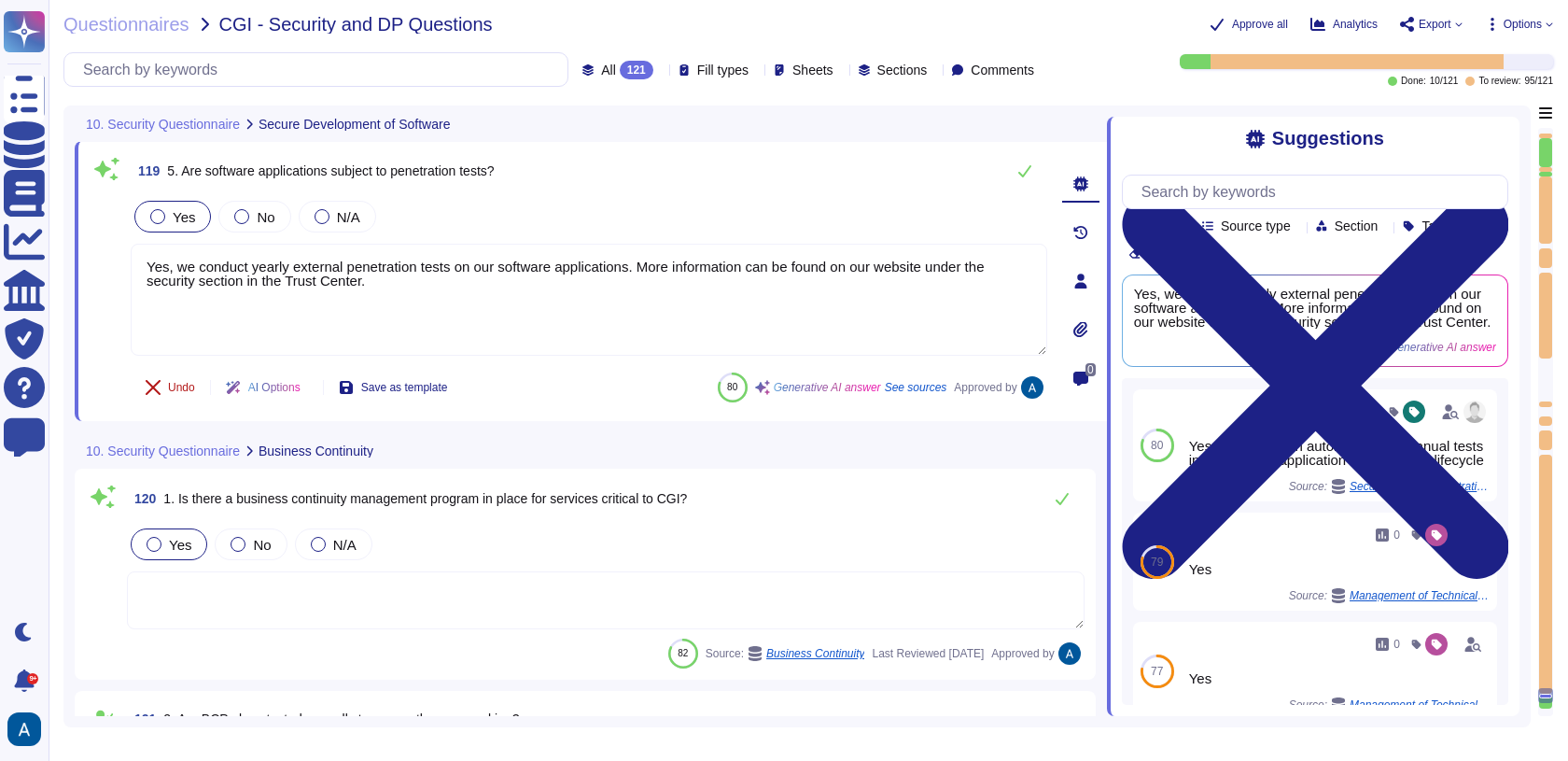
type textarea "Yes, our organization has a Secure Software Development Life Cycle (SDLC) imple…"
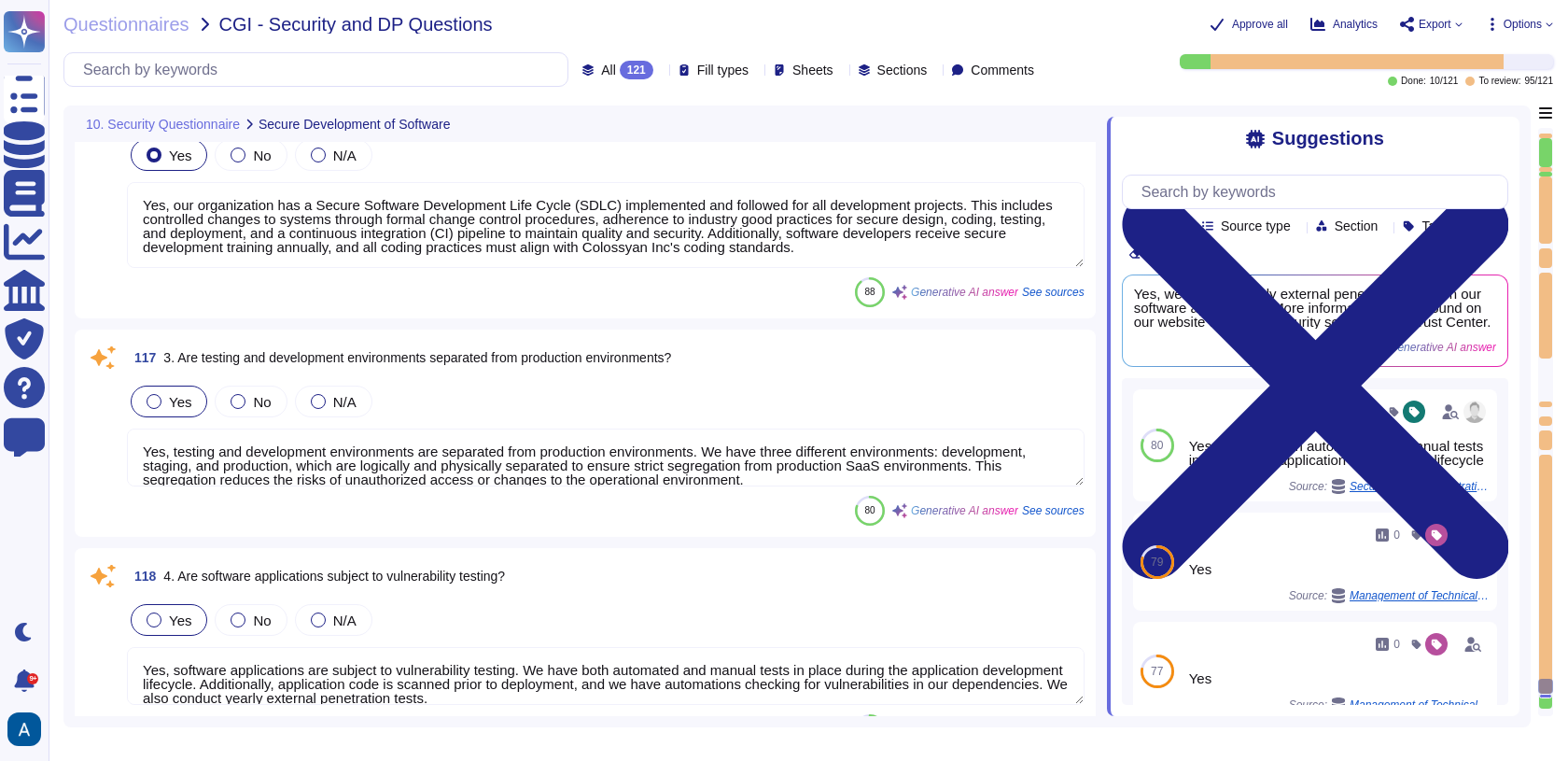
type textarea "All software developers receive secure development training appropriate to thei…"
type textarea "Yes, our organization has a Secure Software Development Life Cycle (SDLC) imple…"
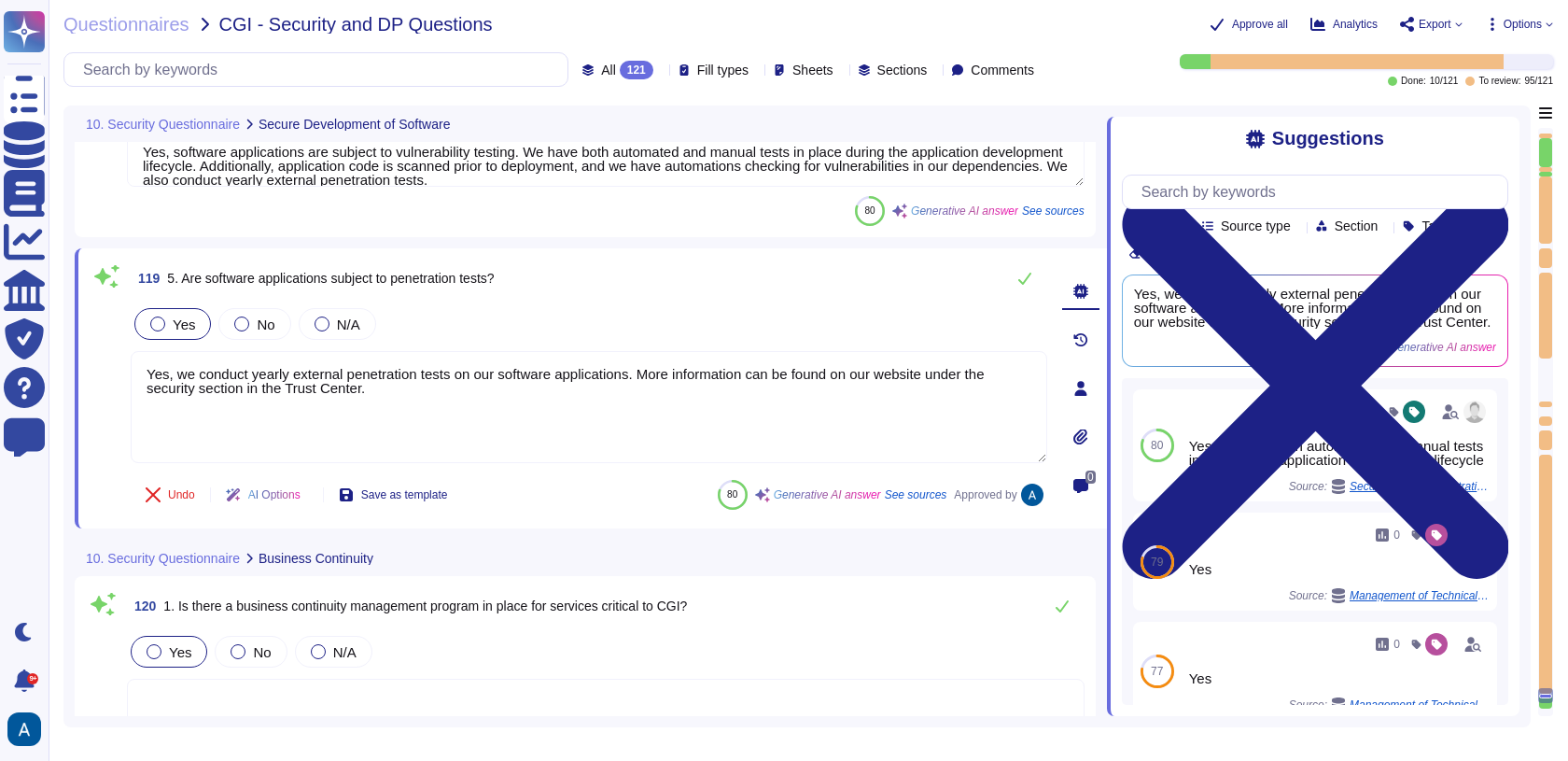
type textarea "Yes, BCP plans are tested annually at component, management, and departmental l…"
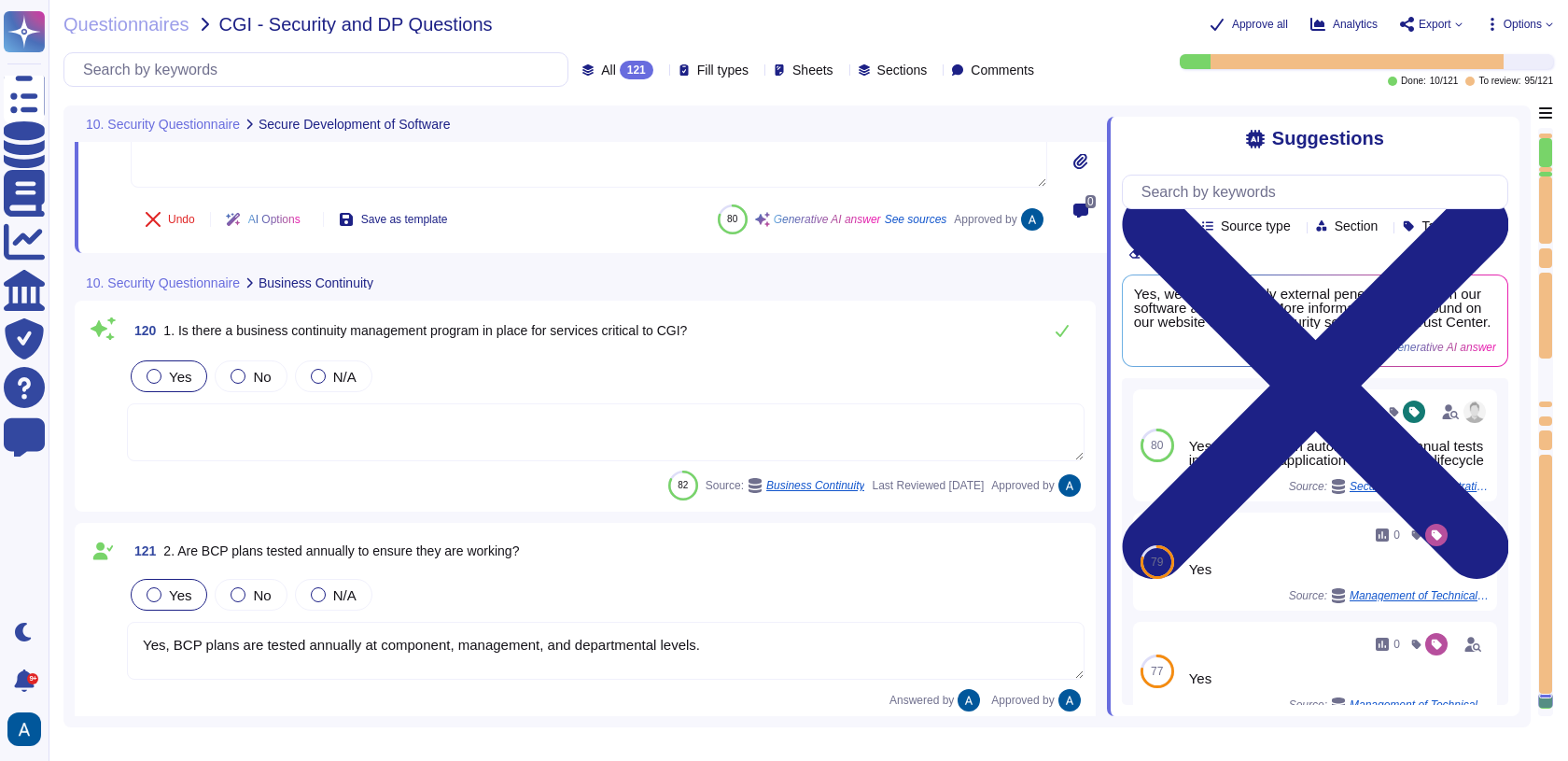
scroll to position [29633, 0]
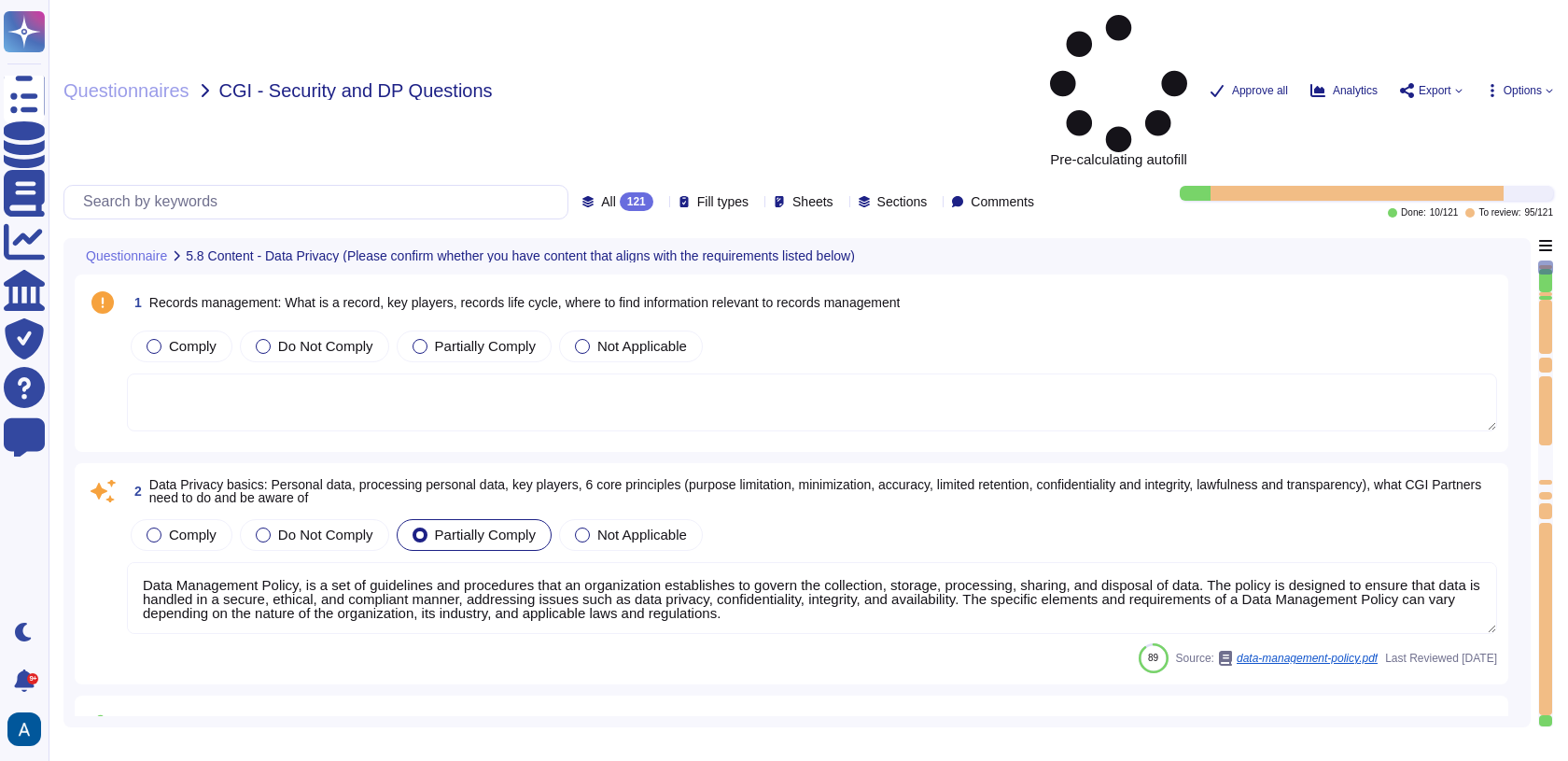
type textarea "Data Management Policy, is a set of guidelines and procedures that an organizat…"
type textarea "Read more abut how we use personal data in regards to third parties in our priv…"
type textarea "A thorough forensic report will be created about the events and decisions leadi…"
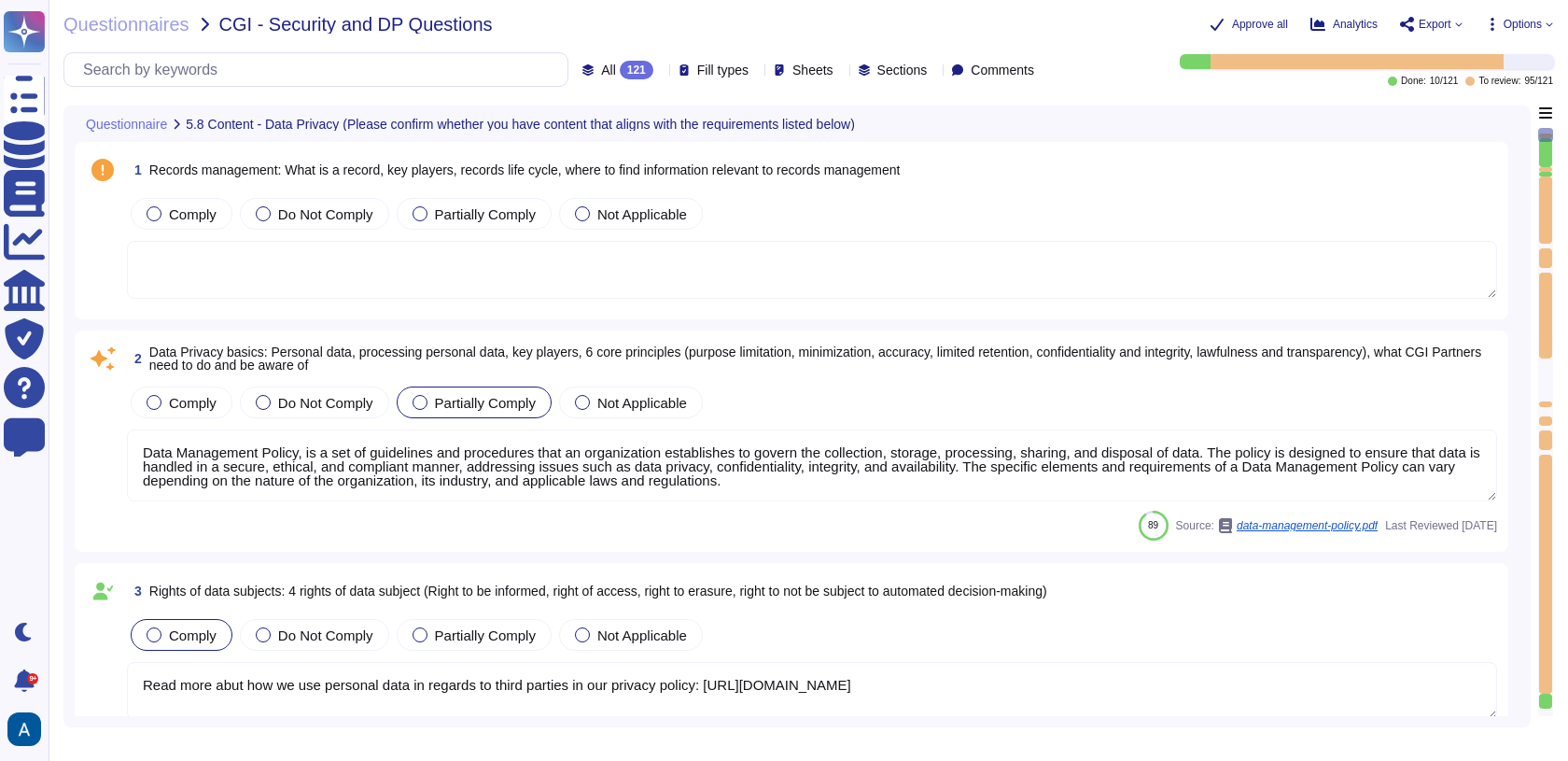
click at [1547, 173] on div at bounding box center [1546, 174] width 13 height 5
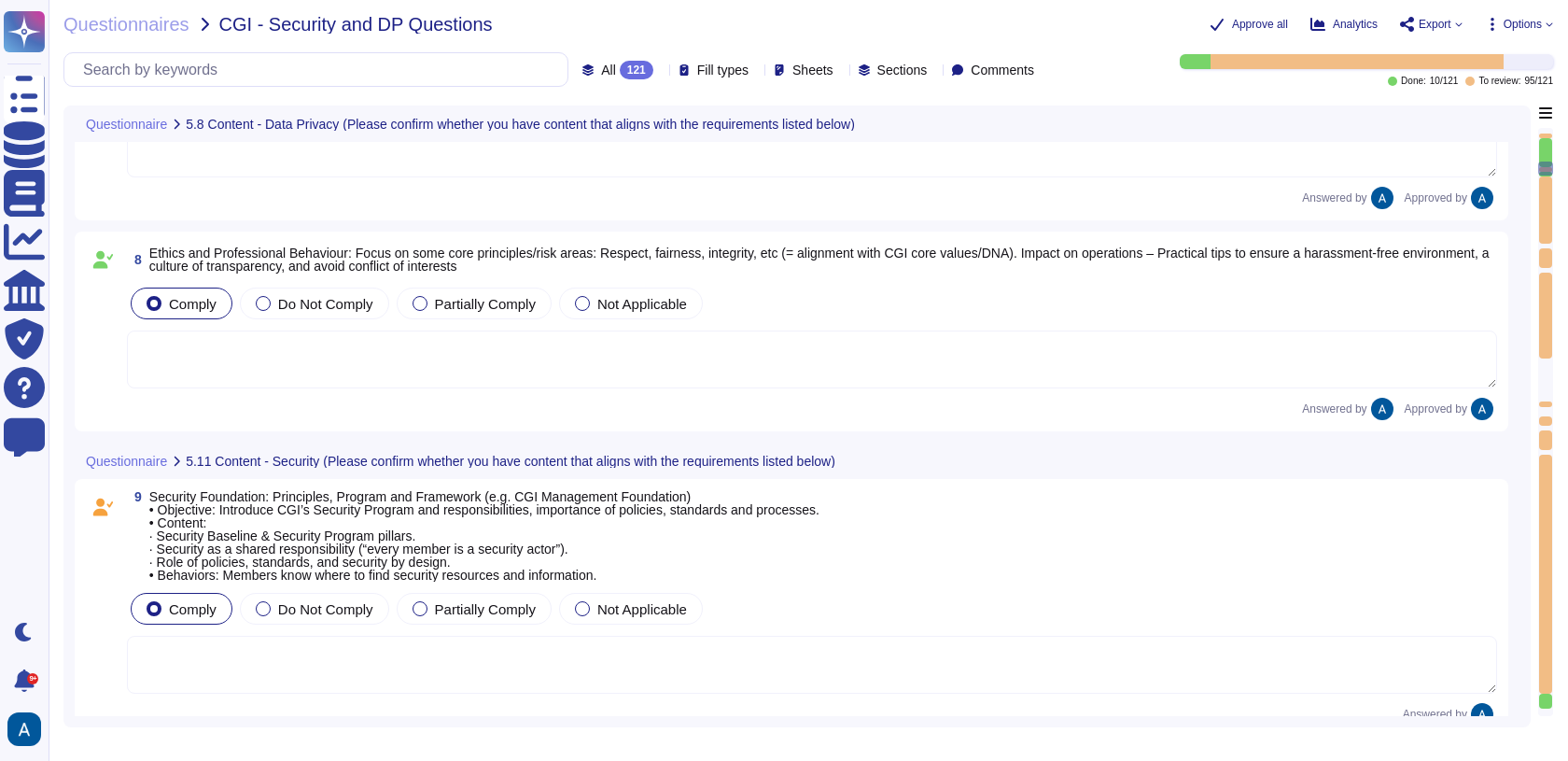
type textarea "To protect member and client systems from credential exploitation and identity …"
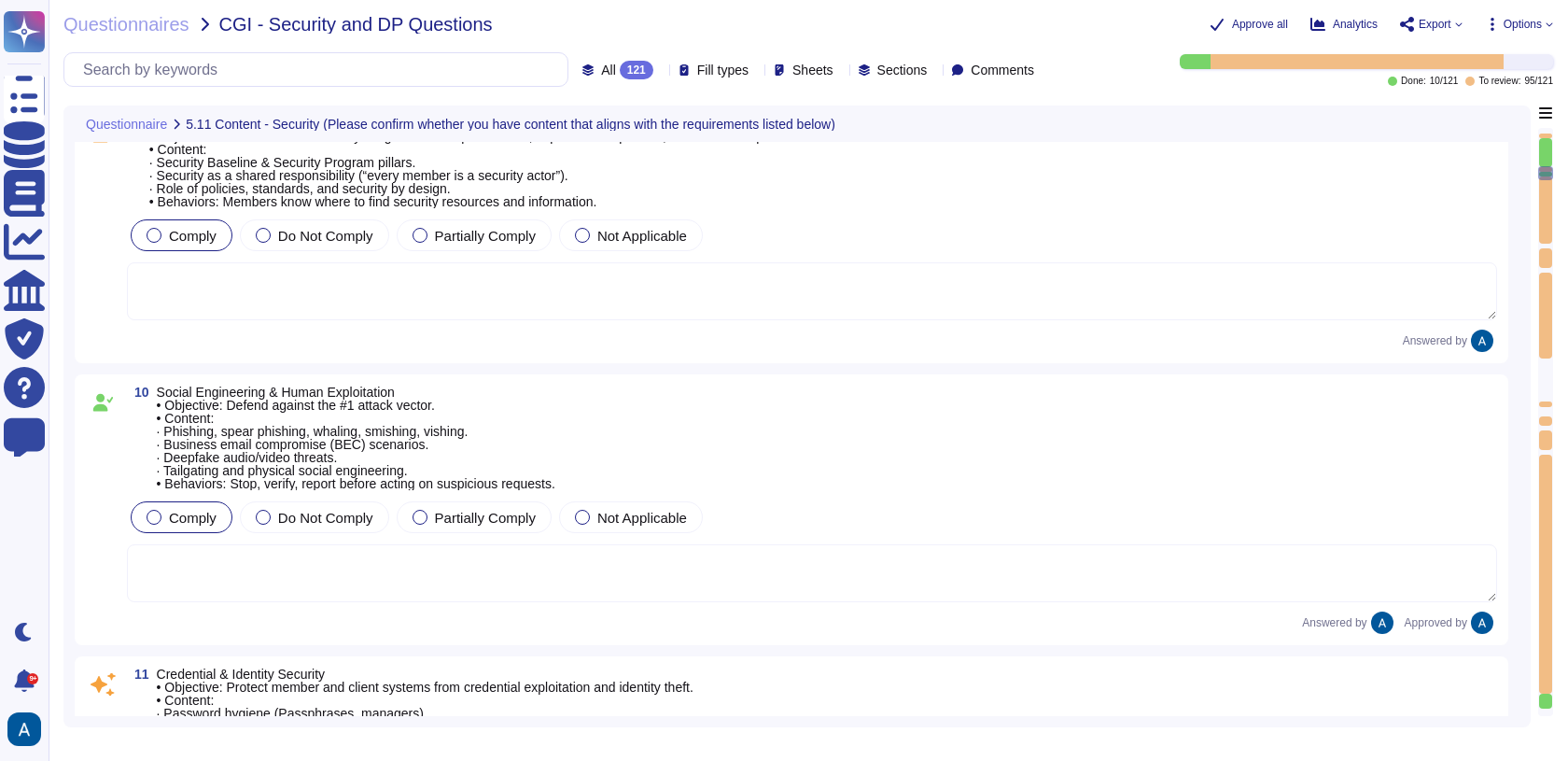
type textarea "- Objective: Ensure members know how to label, handle, store, share, and dispos…"
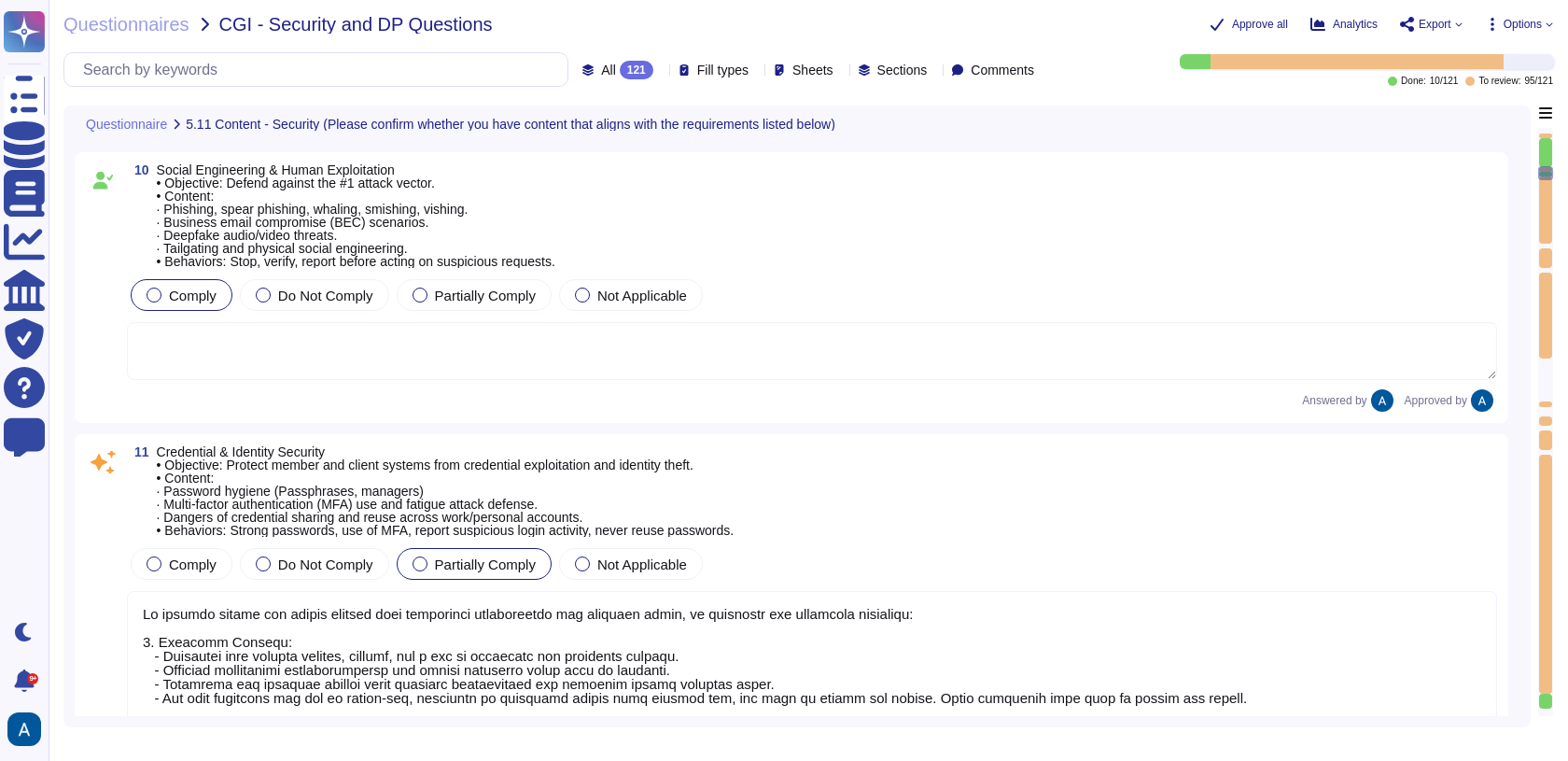
scroll to position [1939, 0]
click at [607, 685] on textarea at bounding box center [812, 733] width 1370 height 282
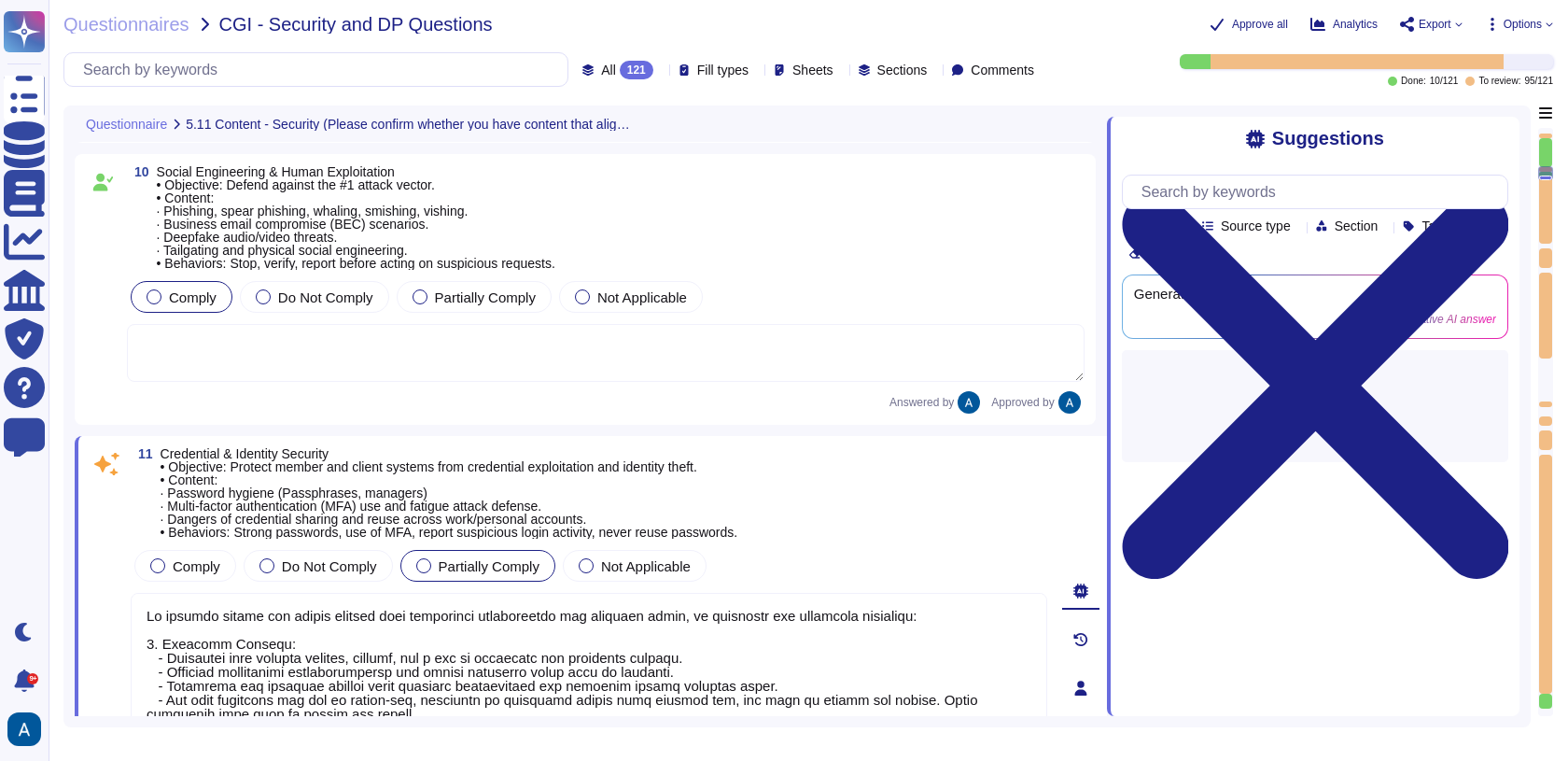
click at [607, 685] on textarea at bounding box center [589, 733] width 917 height 282
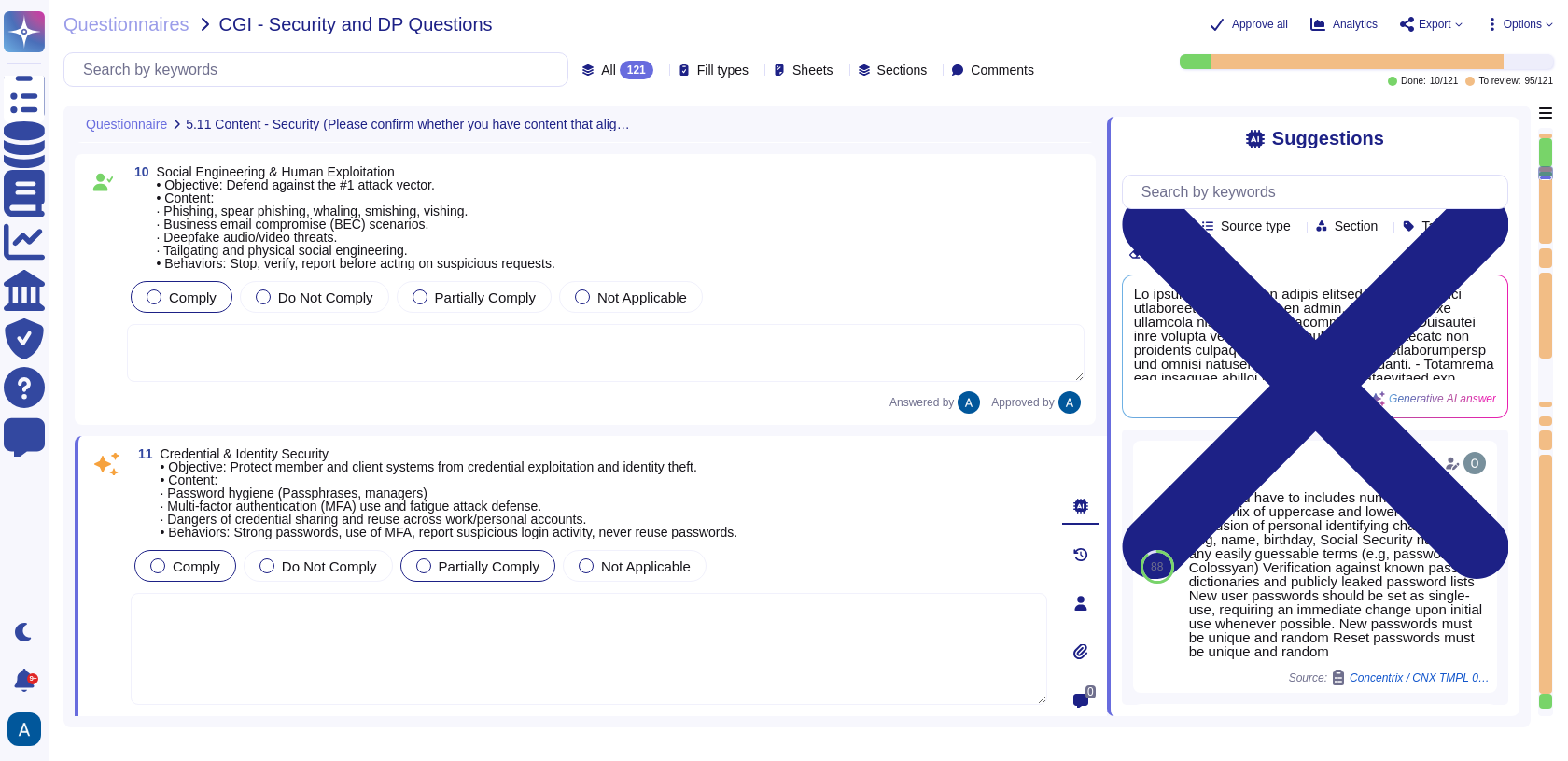
click at [209, 558] on span "Comply" at bounding box center [196, 566] width 47 height 15
click at [160, 562] on div at bounding box center [158, 566] width 15 height 15
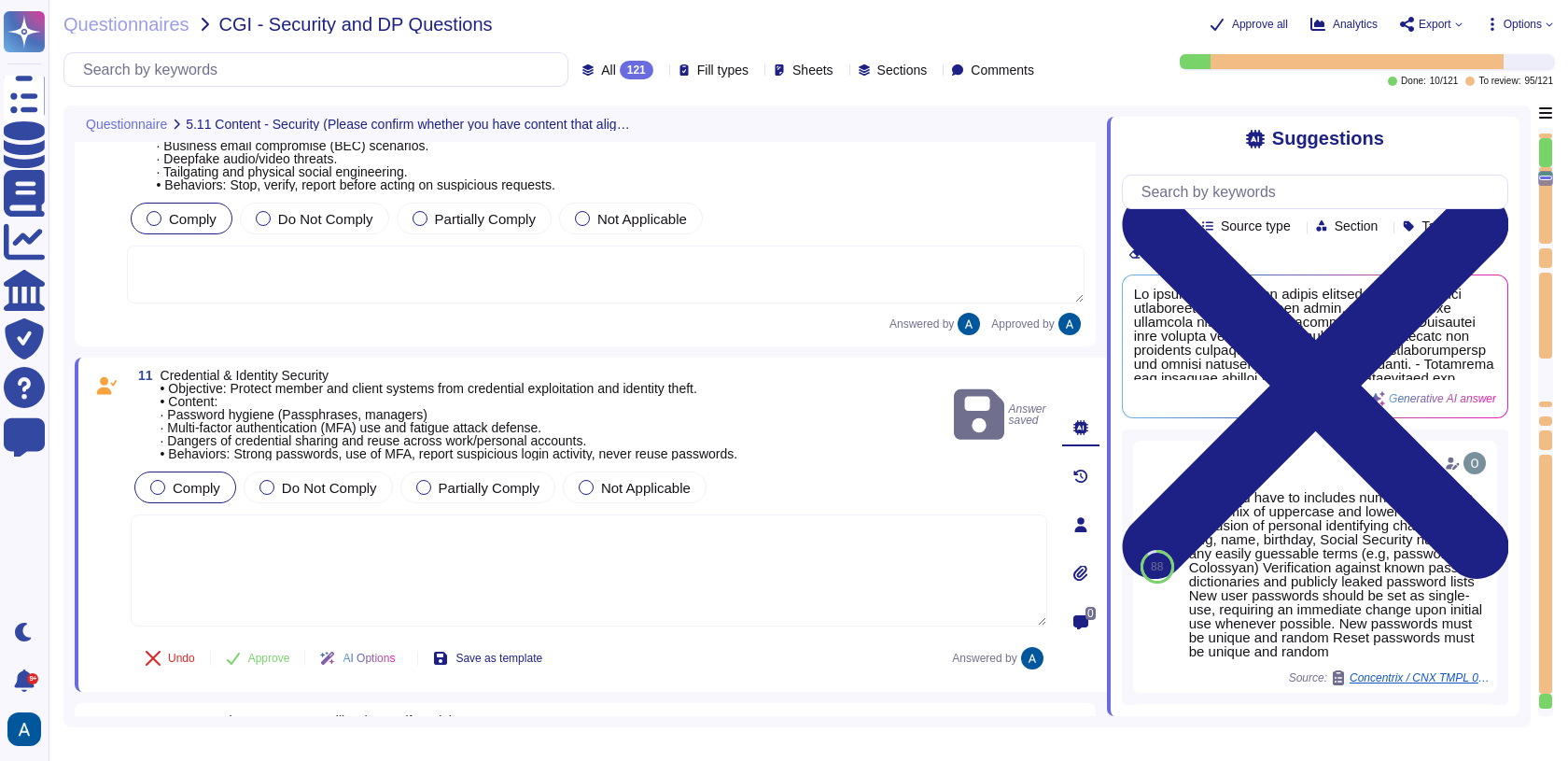
type textarea "To secure devices and collaboration platforms in an "anywhere, anytime" work en…"
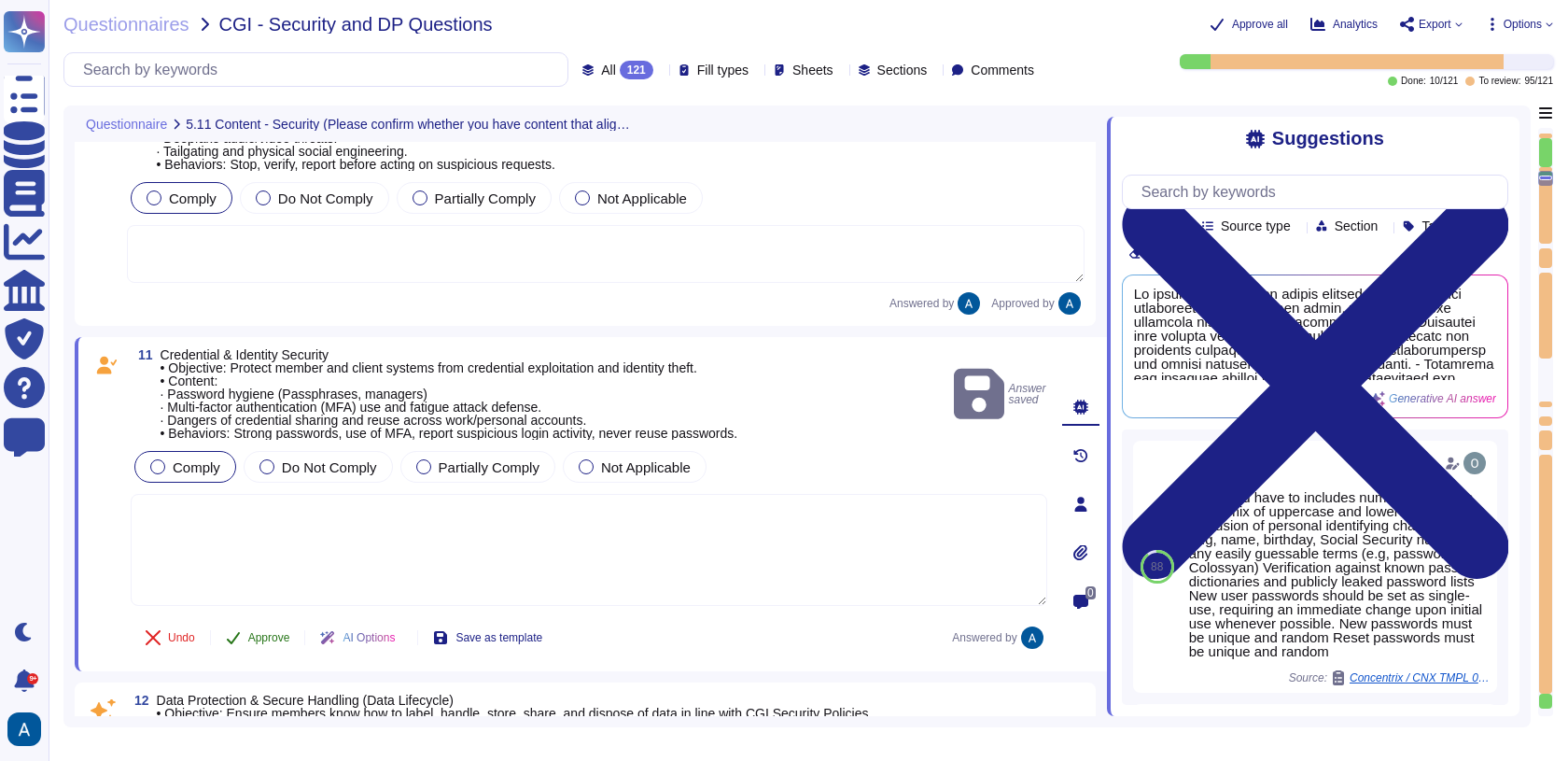
click at [251, 639] on span "Approve" at bounding box center [269, 638] width 42 height 12
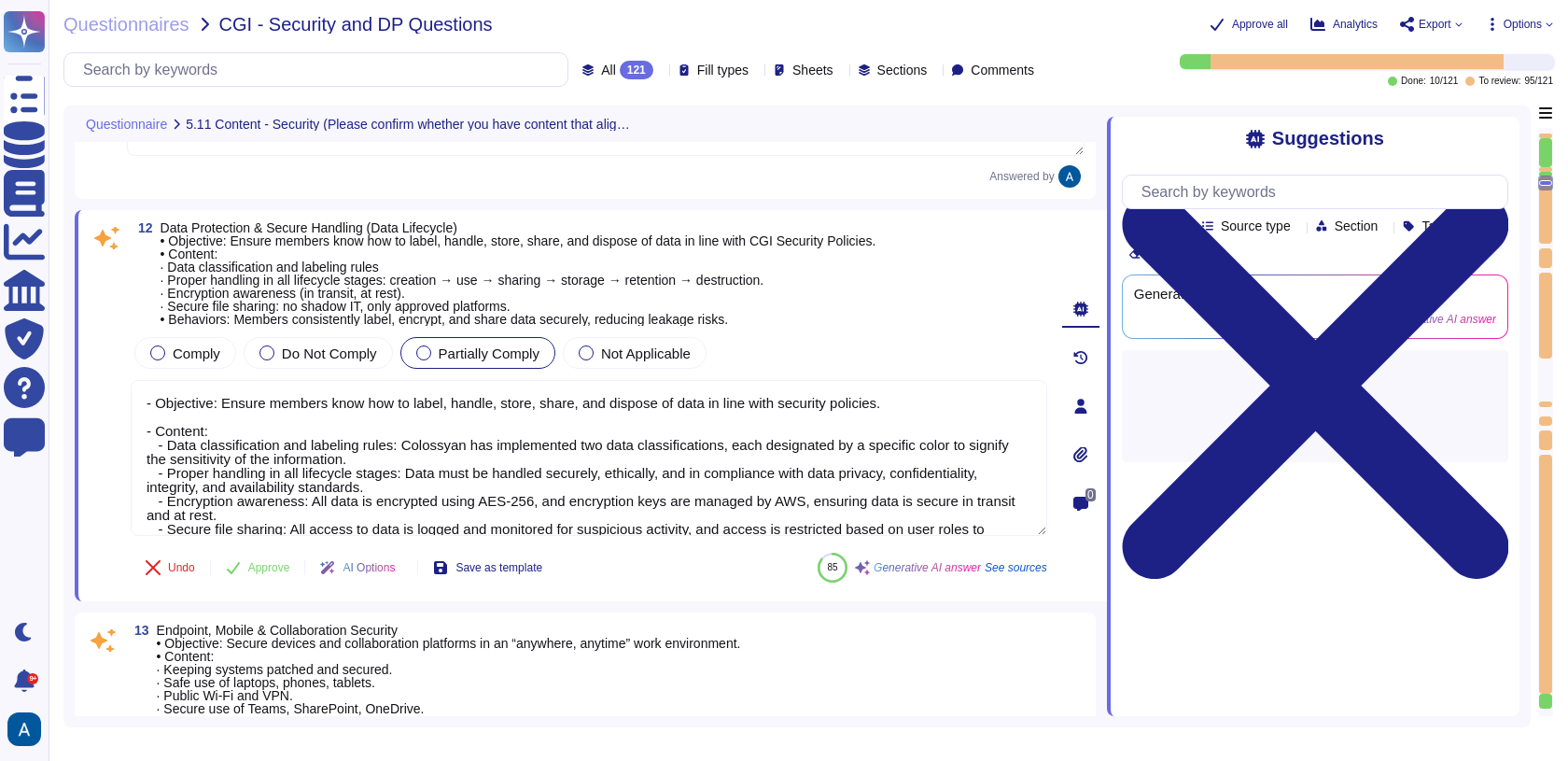
type textarea "To prevent privilege escalation, the granting of administrative rights is stric…"
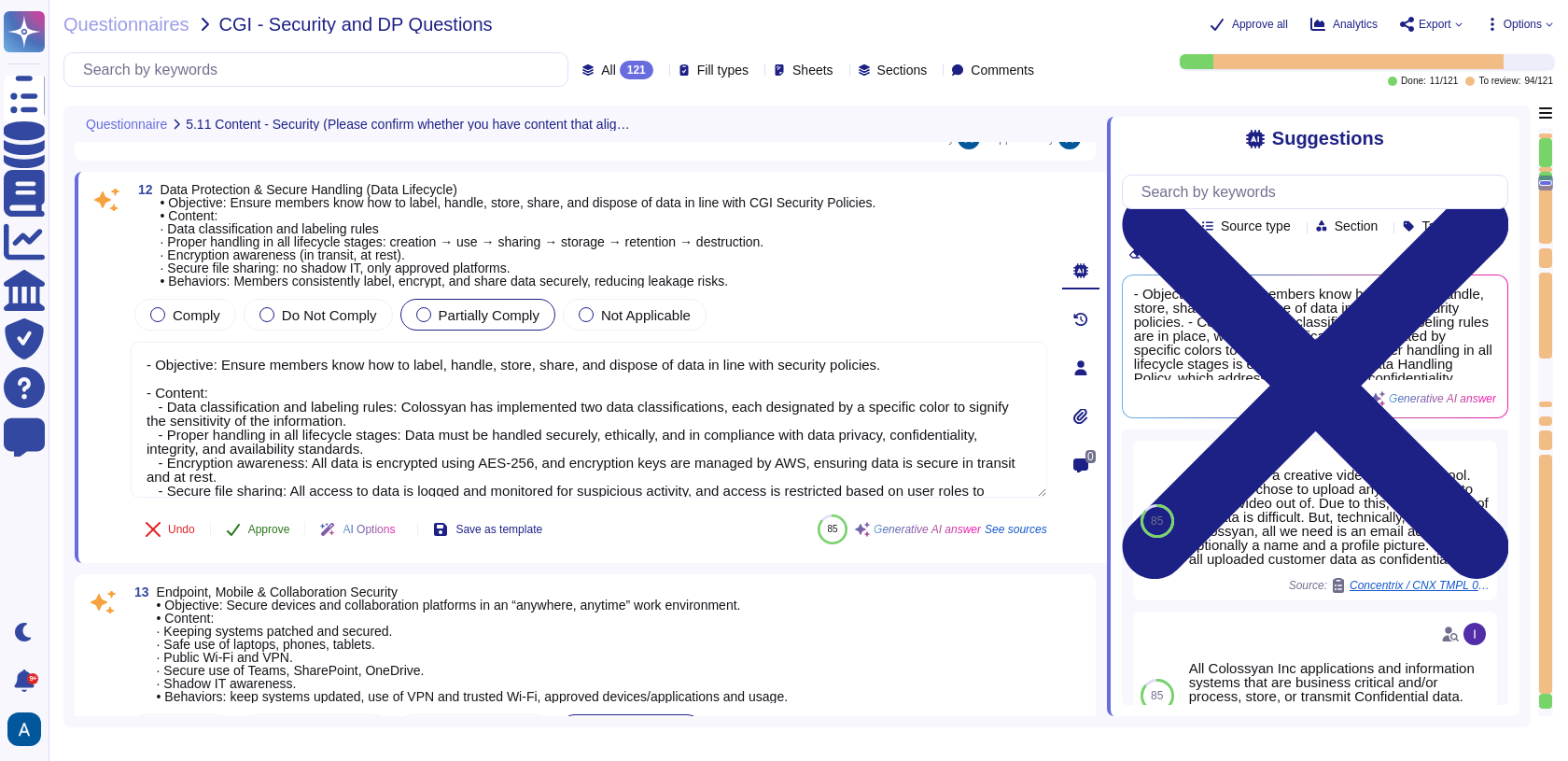
scroll to position [2518, 0]
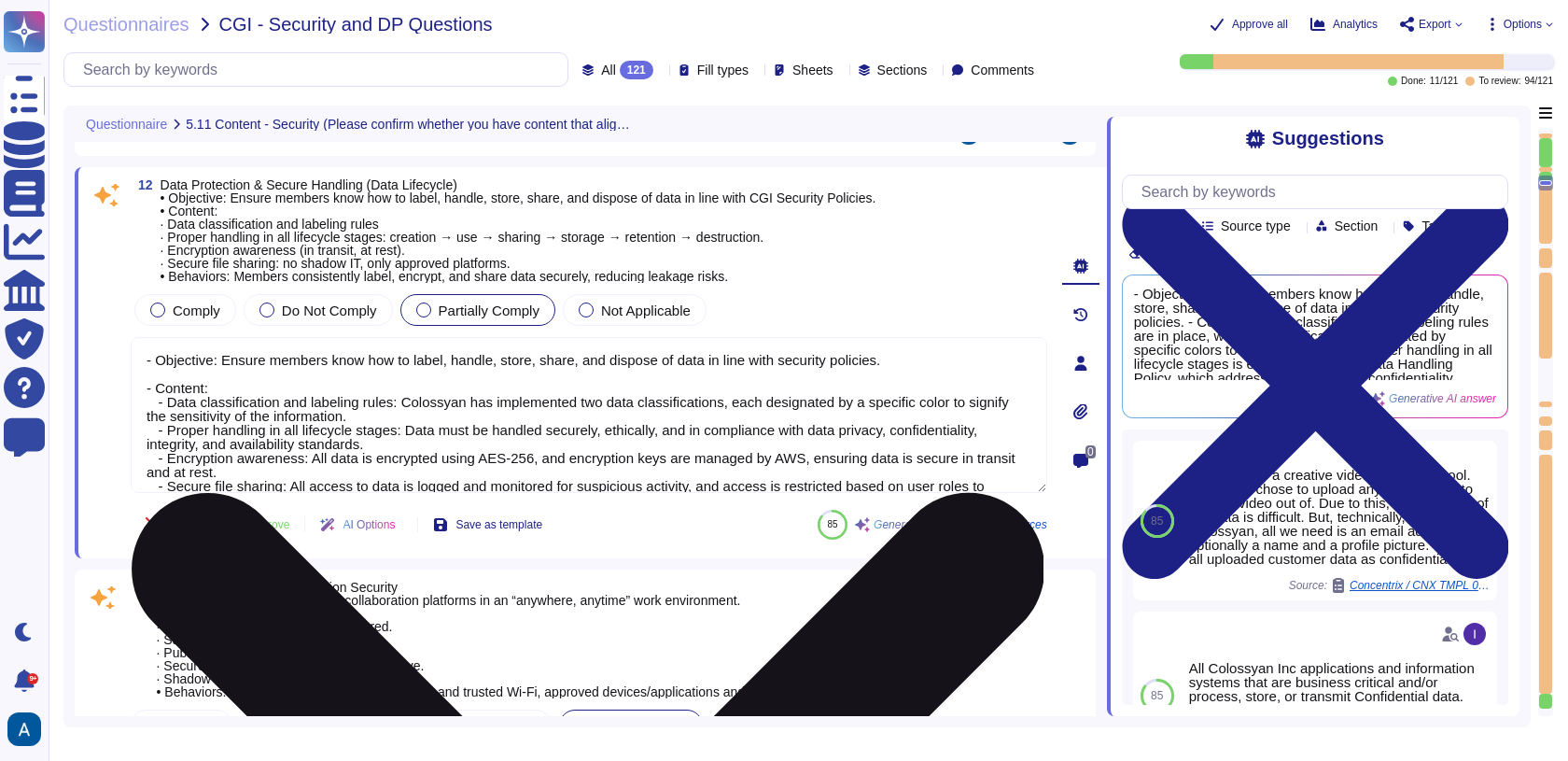
click at [252, 455] on textarea "- Objective: Ensure members know how to label, handle, store, share, and dispos…" at bounding box center [589, 415] width 917 height 156
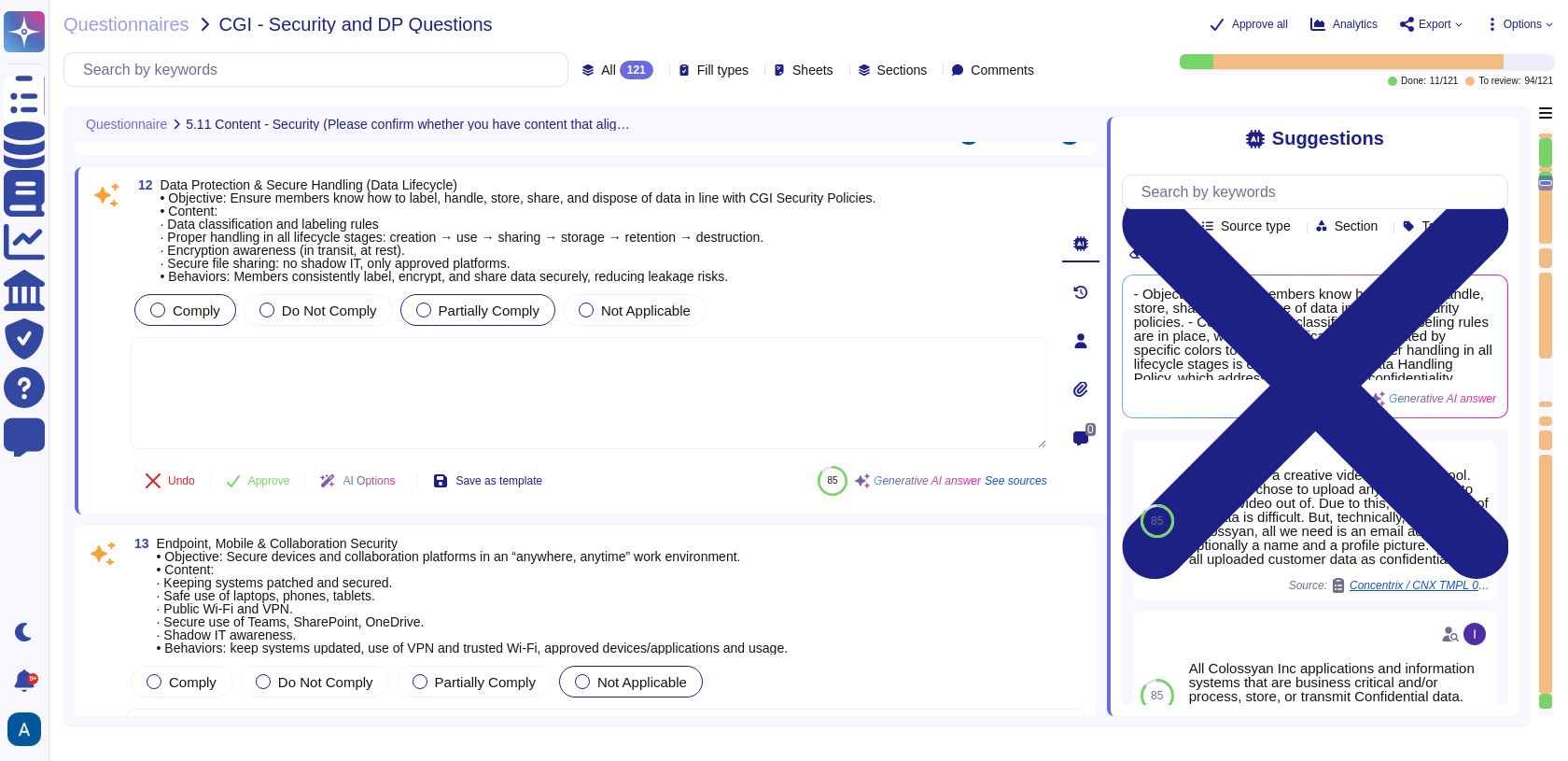
click at [209, 319] on div "Comply" at bounding box center [186, 310] width 102 height 32
click at [186, 302] on span "Comply" at bounding box center [196, 310] width 47 height 15
click at [286, 475] on span "Approve" at bounding box center [269, 481] width 42 height 12
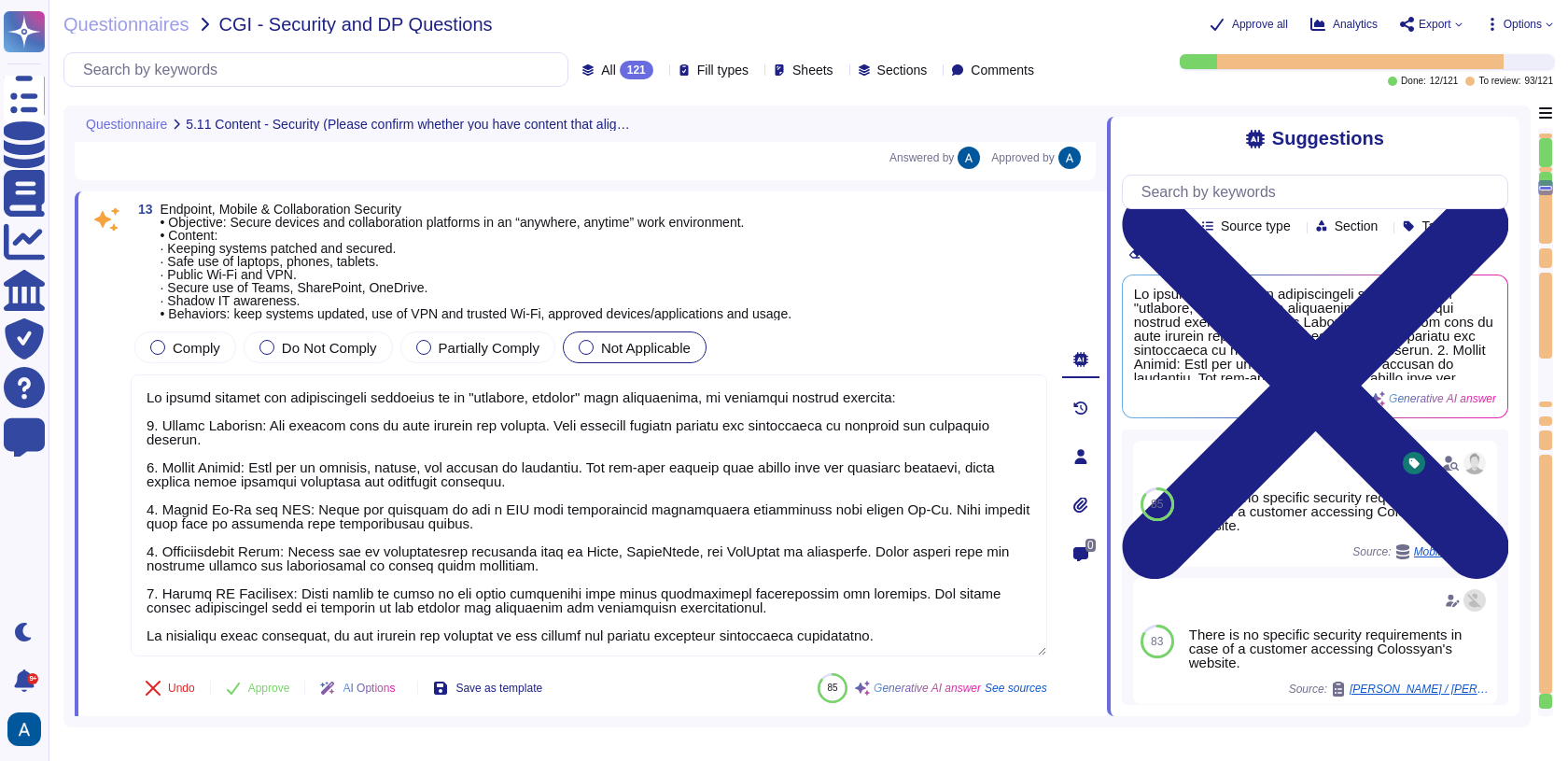
scroll to position [2841, 0]
type textarea "Training content shall be determined by management but shall address the preven…"
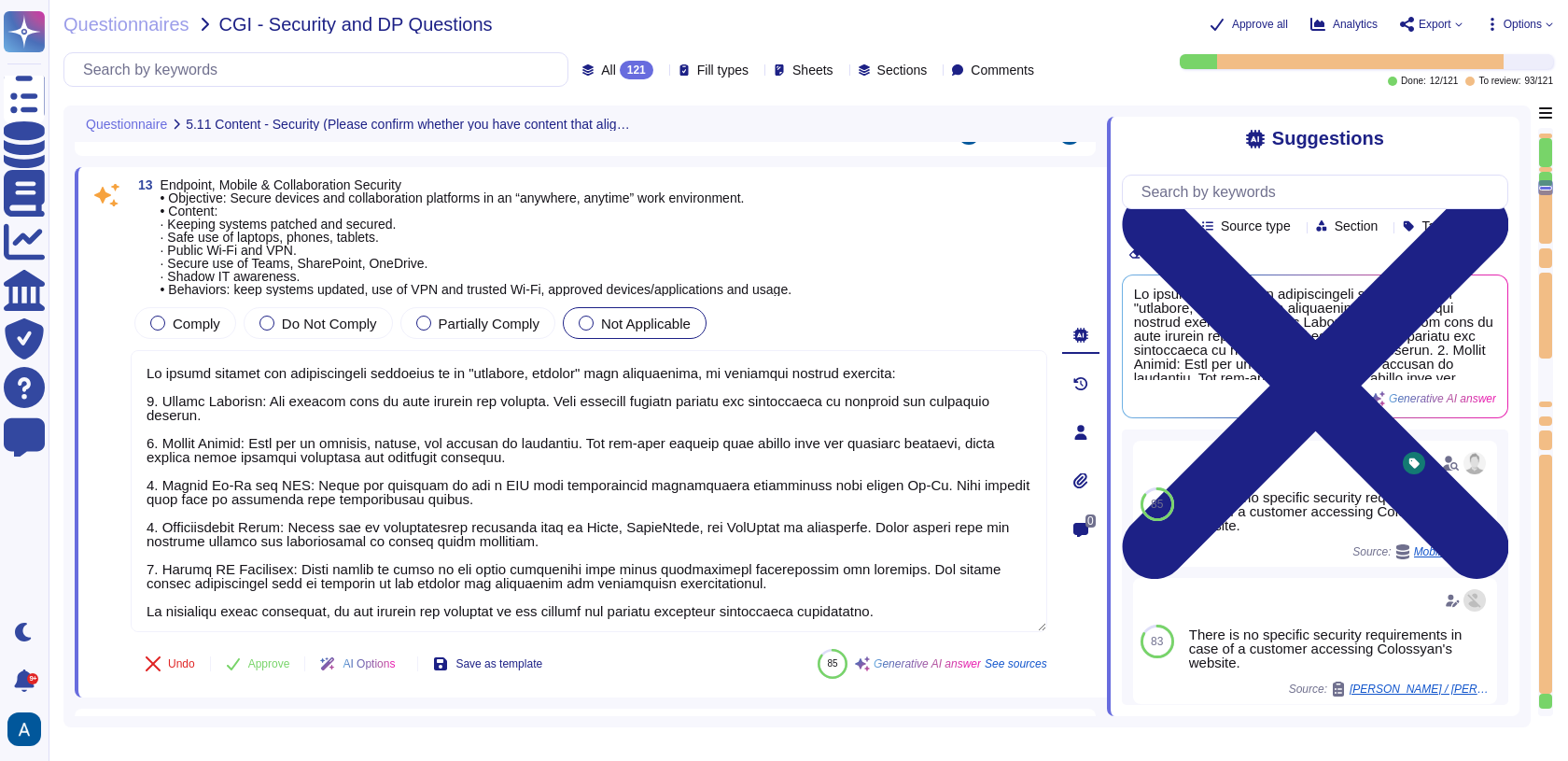
click at [292, 473] on textarea at bounding box center [589, 491] width 917 height 282
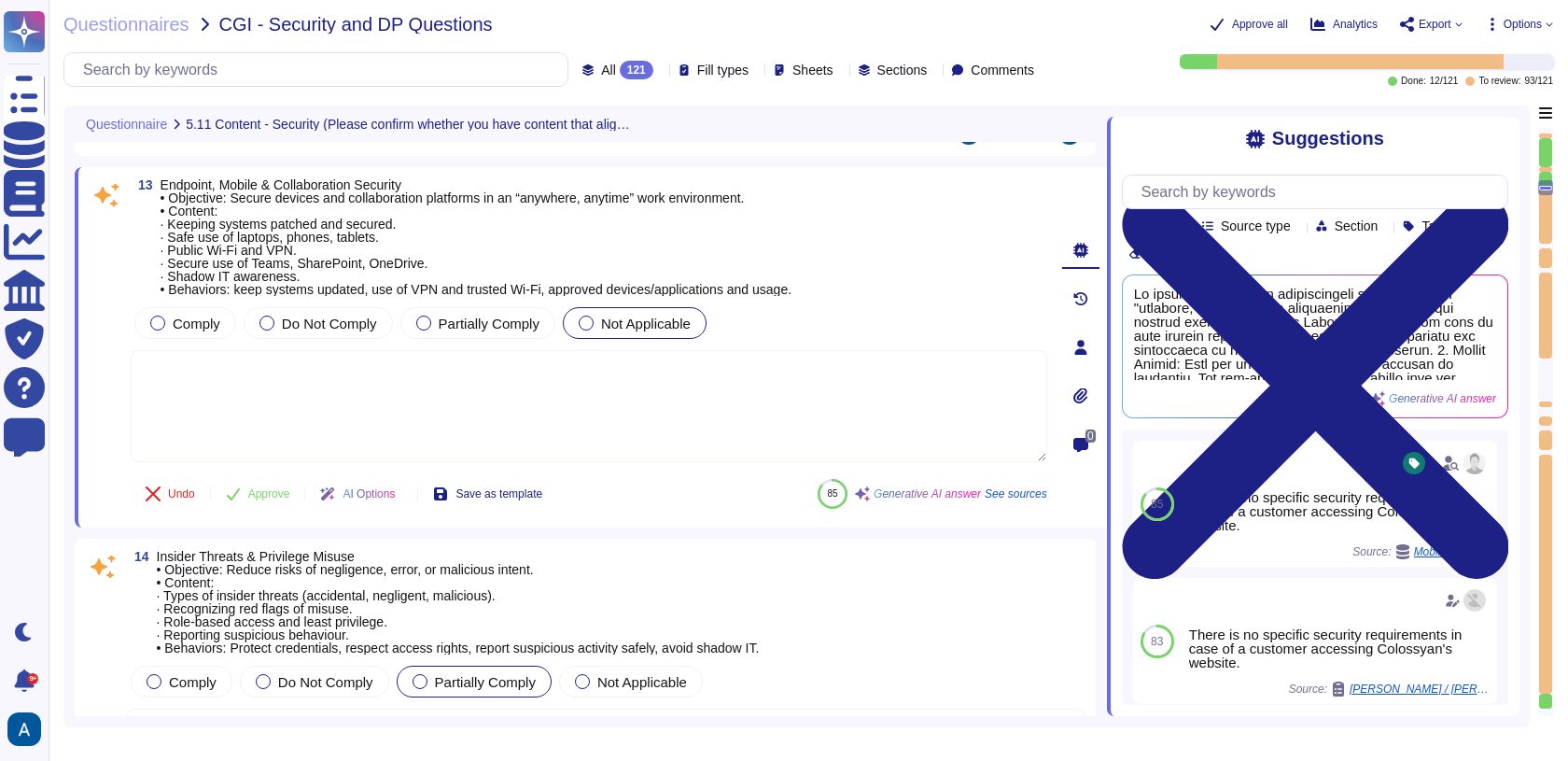
type textarea "- Objective: Extend security awareness to managing vendors or contractors to mi…"
click at [212, 323] on span "Comply" at bounding box center [196, 323] width 47 height 15
click at [194, 303] on div "Comply Do Not Comply Partially Comply Not Applicable" at bounding box center [589, 322] width 917 height 39
click at [195, 316] on span "Comply" at bounding box center [196, 323] width 47 height 15
click at [265, 489] on span "Approve" at bounding box center [269, 494] width 42 height 12
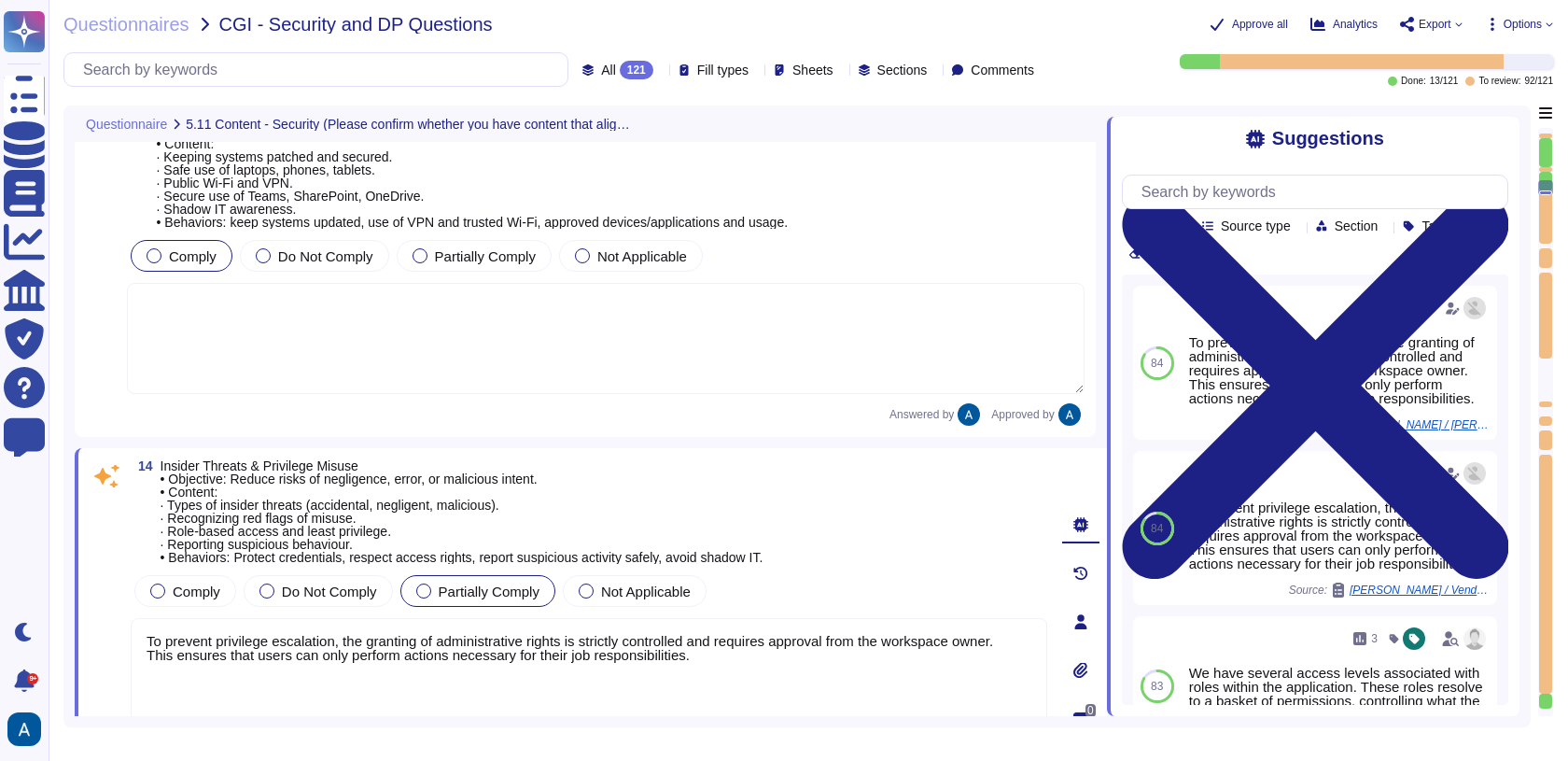
type textarea "- Objective: Extend security awareness to managing vendors or contractors to mi…"
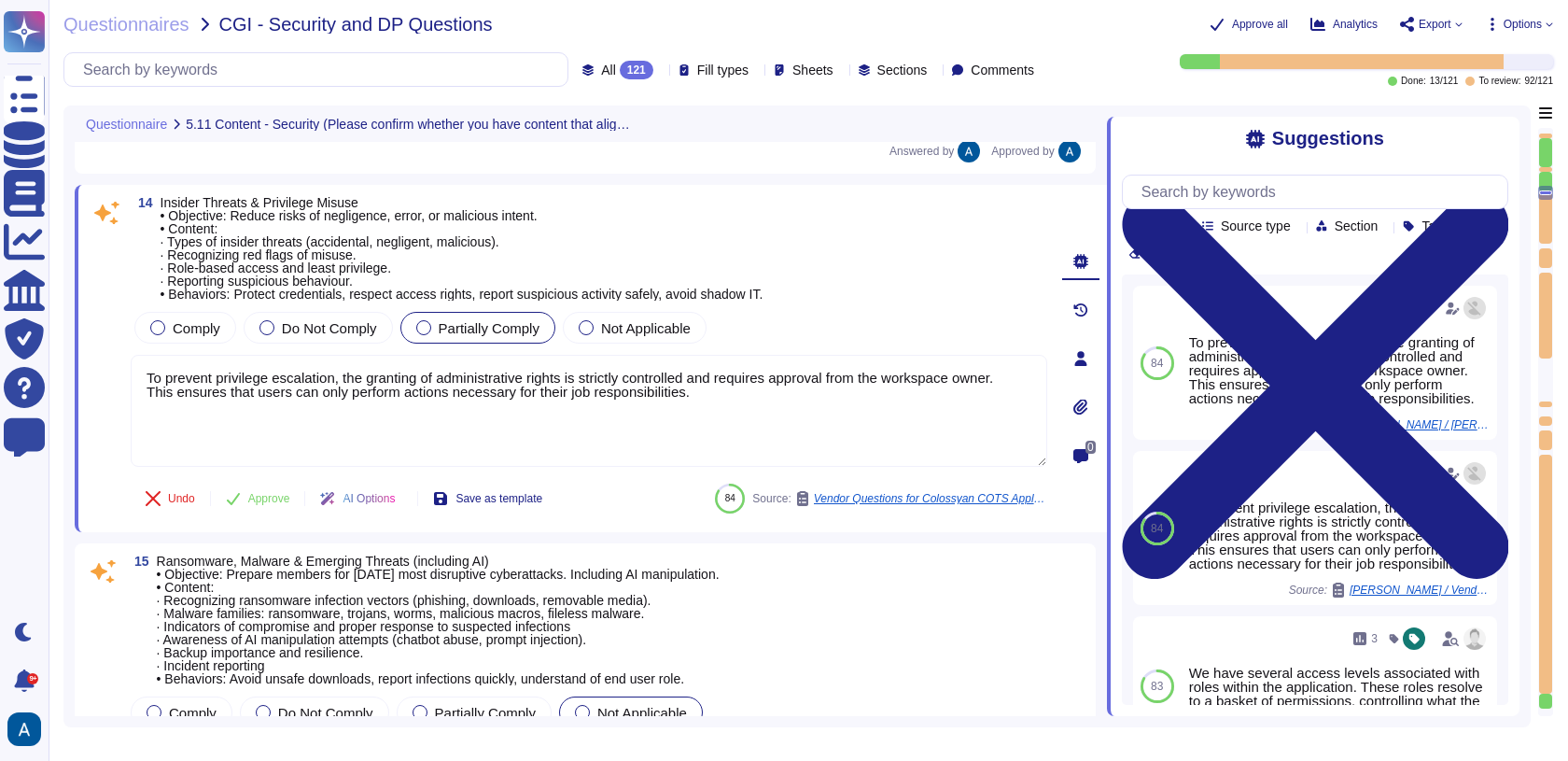
scroll to position [3177, 0]
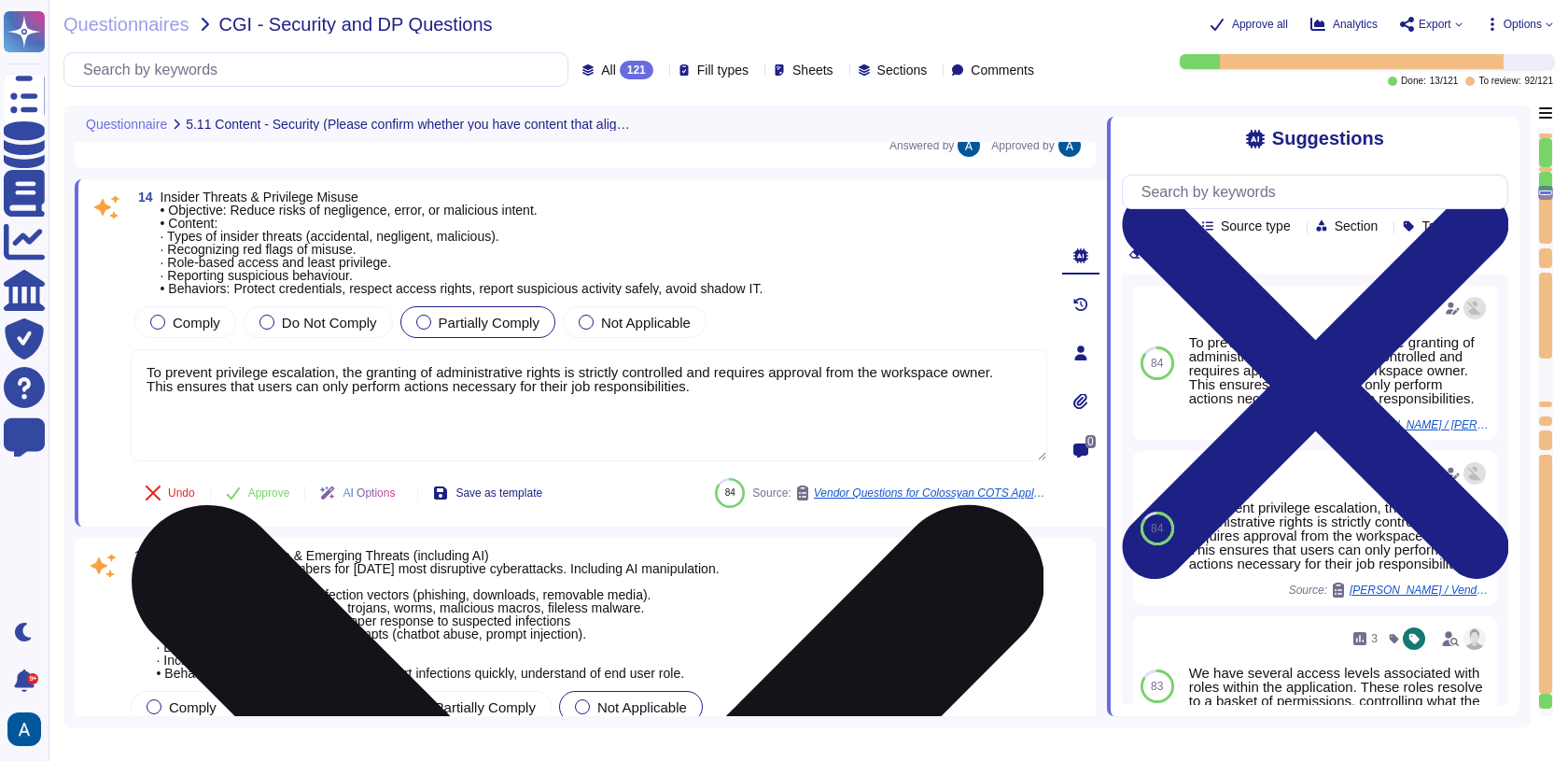
click at [291, 408] on textarea "To prevent privilege escalation, the granting of administrative rights is stric…" at bounding box center [589, 405] width 917 height 112
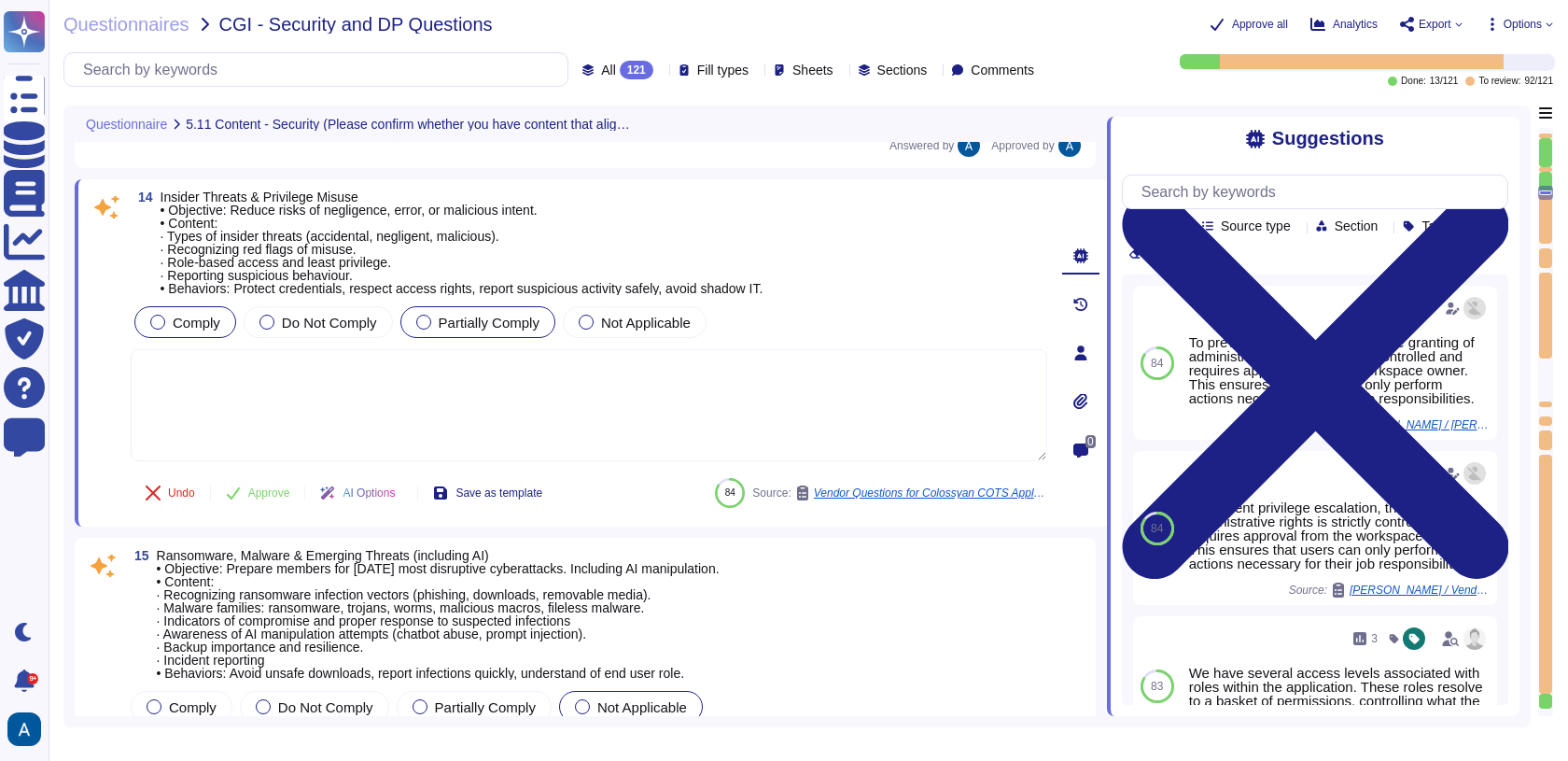
click at [221, 319] on div "Comply" at bounding box center [186, 321] width 102 height 32
click at [198, 316] on span "Comply" at bounding box center [196, 322] width 47 height 15
click at [266, 495] on button "Approve" at bounding box center [258, 493] width 94 height 38
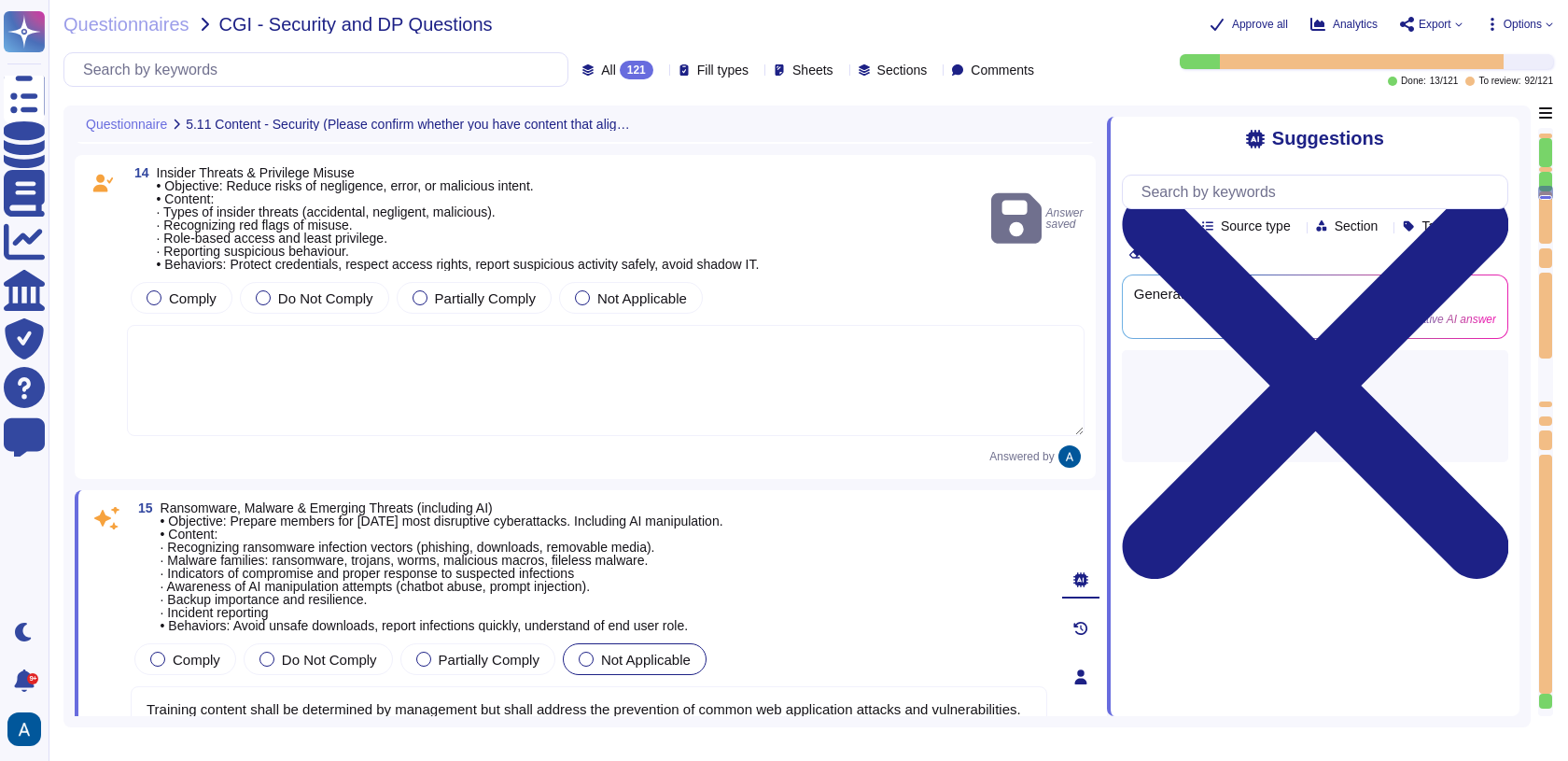
type textarea "To address physical security and hybrid work protection, we have implemented se…"
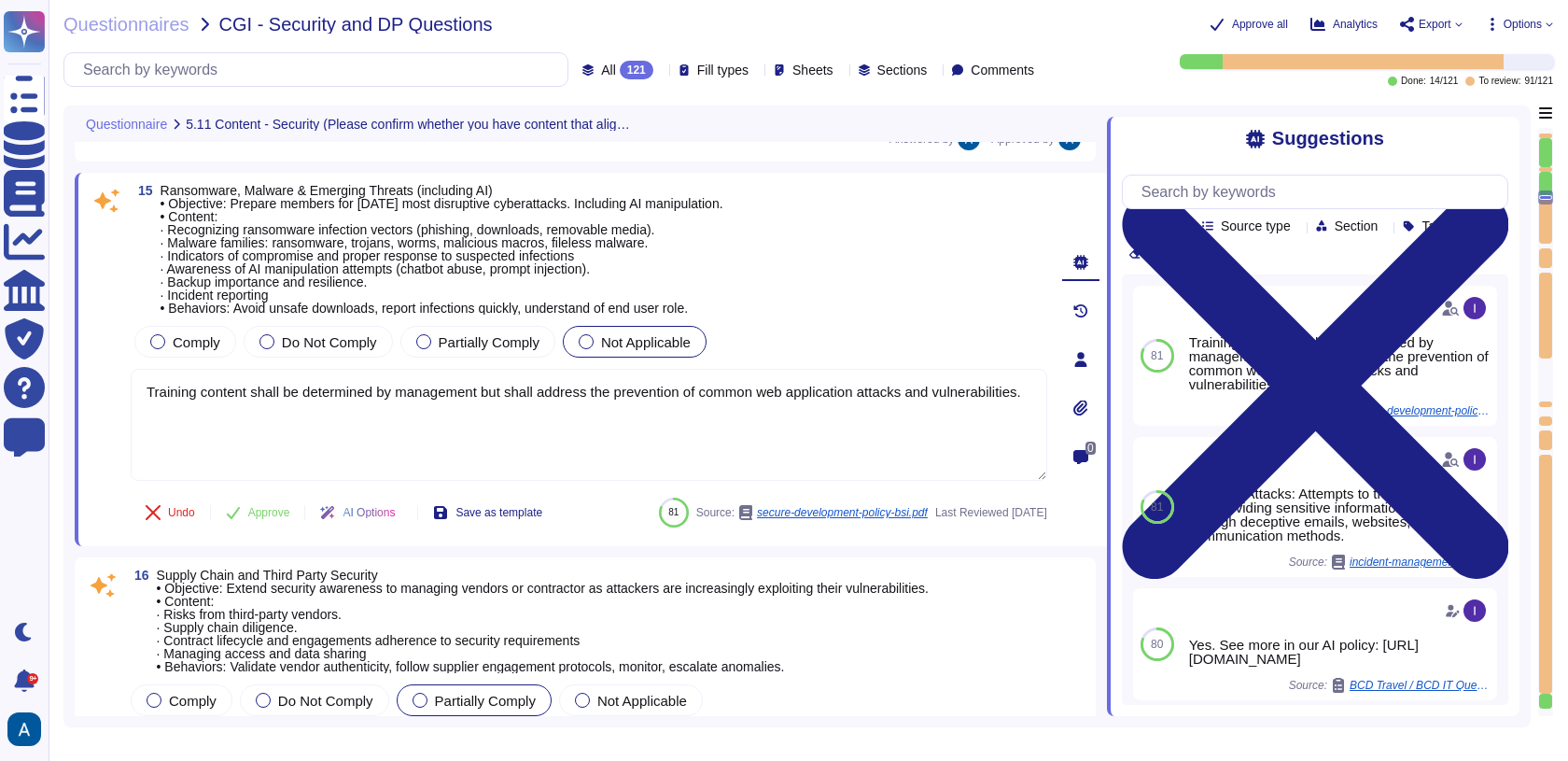
scroll to position [3501, 0]
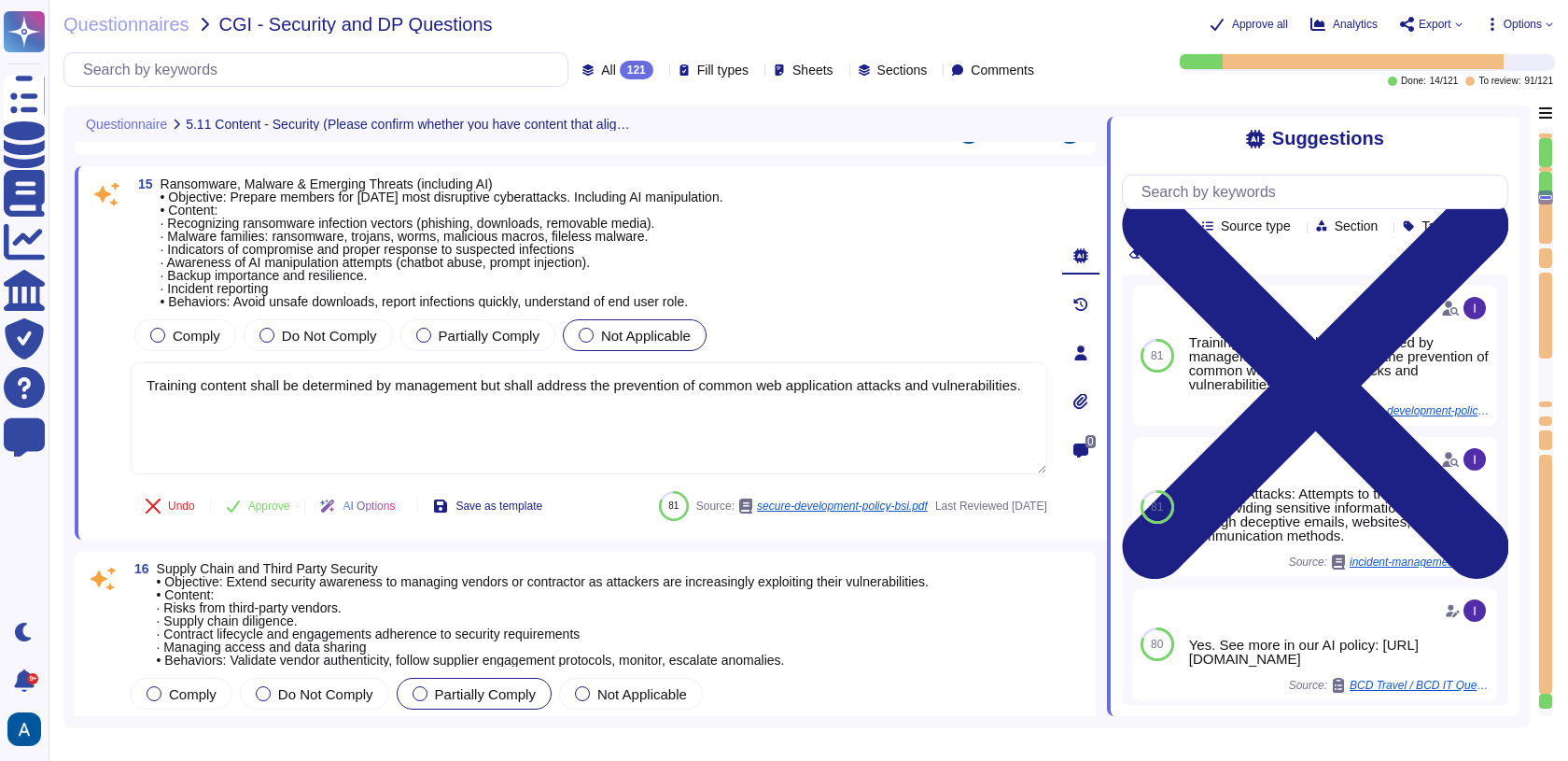
drag, startPoint x: 267, startPoint y: 395, endPoint x: 96, endPoint y: 371, distance: 172.7
click at [96, 373] on div "15 Ransomware, Malware & Emerging Threats (including AI) • Objective: Prepare m…" at bounding box center [569, 352] width 958 height 351
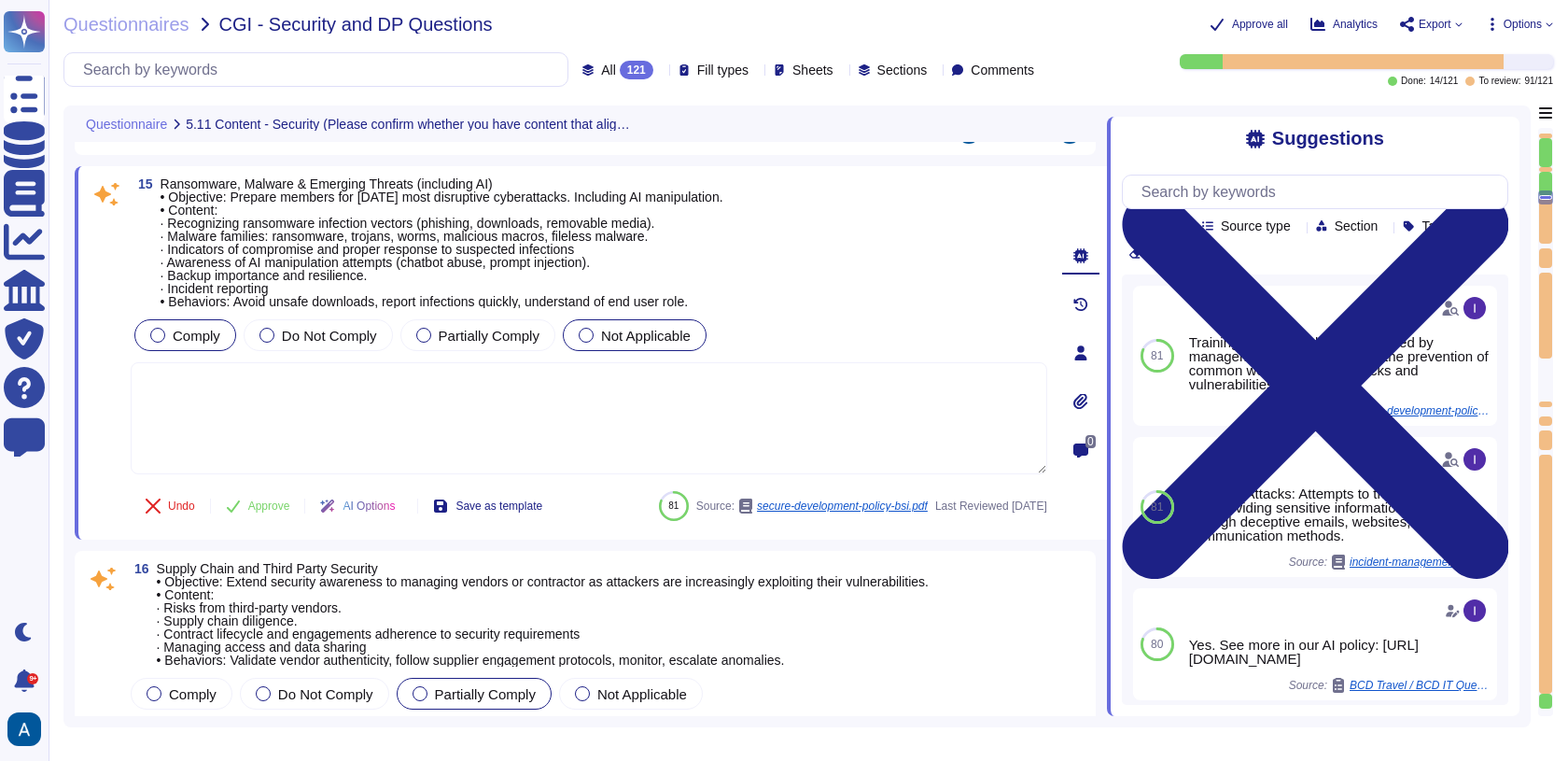
click at [184, 334] on span "Comply" at bounding box center [196, 336] width 47 height 15
click at [202, 344] on div "Comply" at bounding box center [186, 335] width 102 height 32
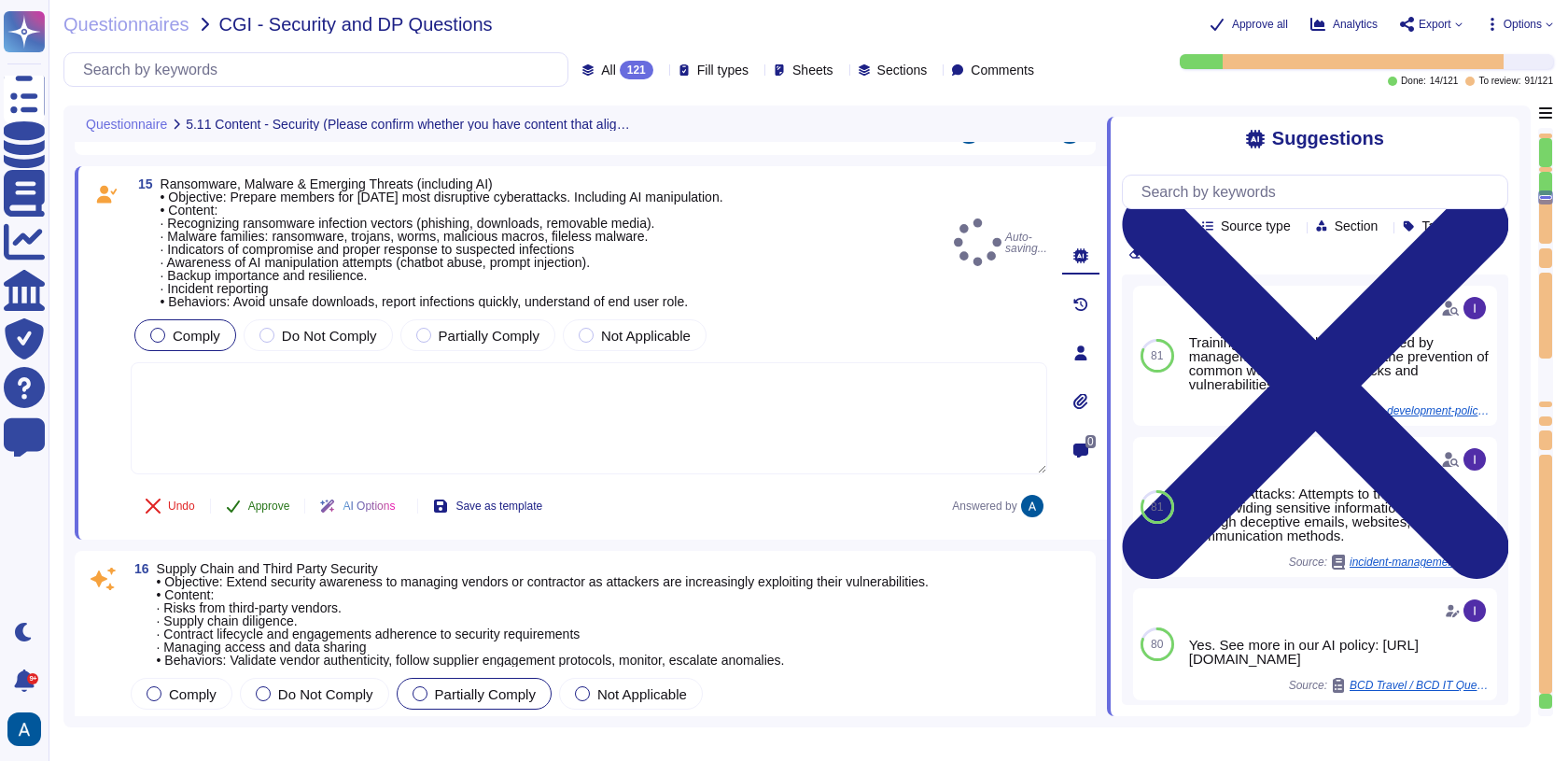
click at [274, 492] on button "Approve" at bounding box center [258, 505] width 94 height 38
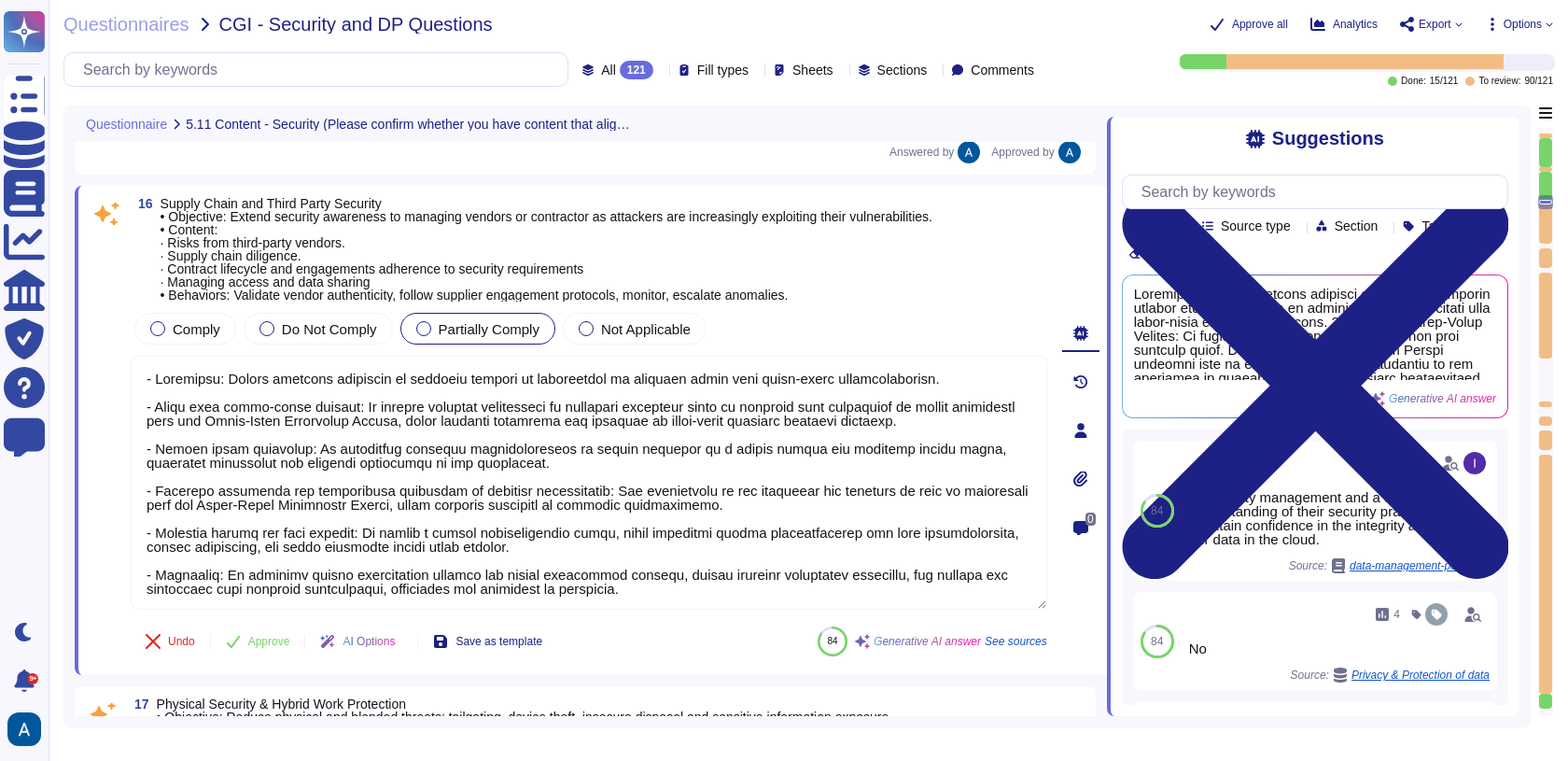
scroll to position [3848, 0]
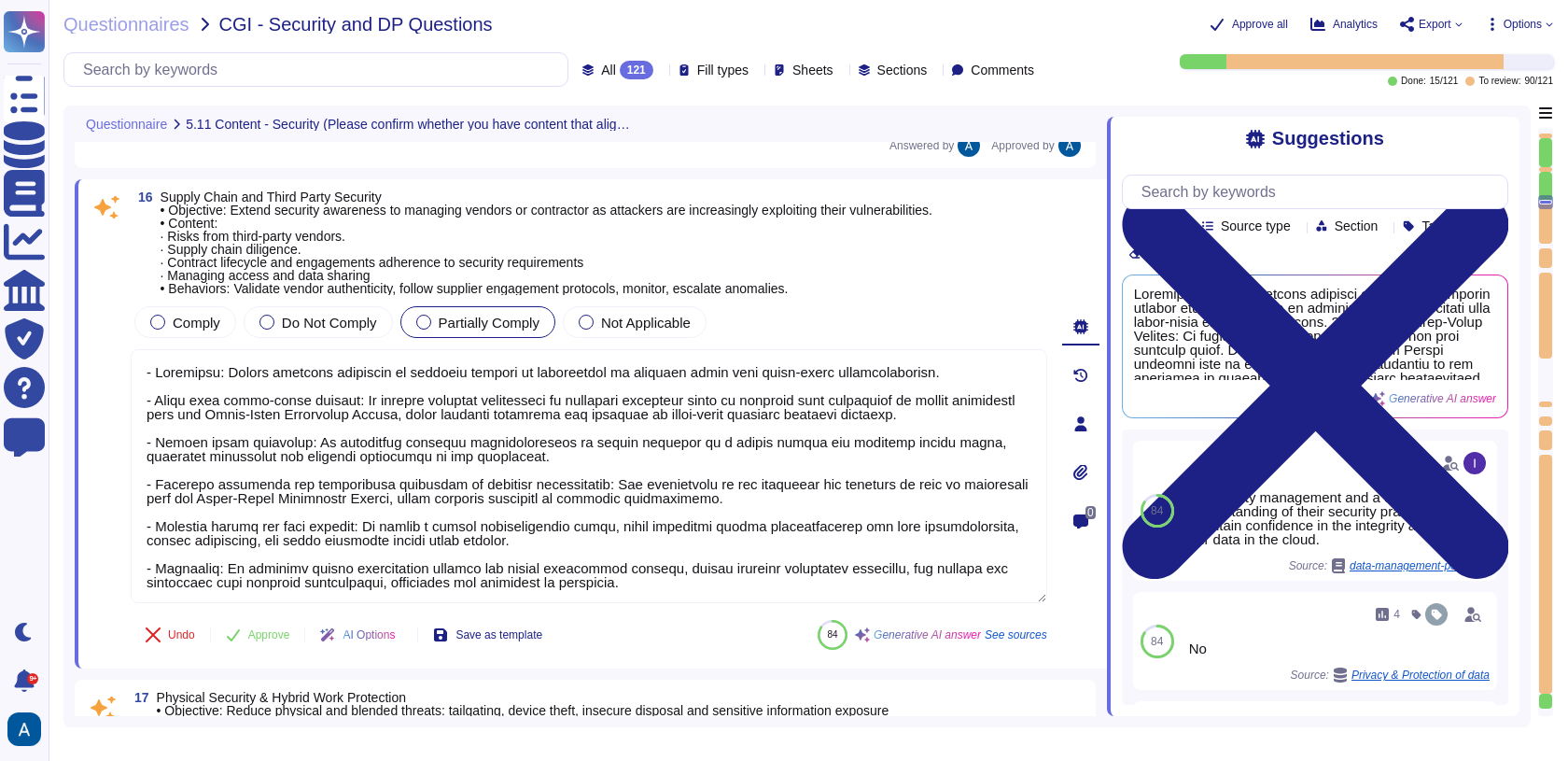
click at [274, 492] on textarea at bounding box center [589, 476] width 917 height 254
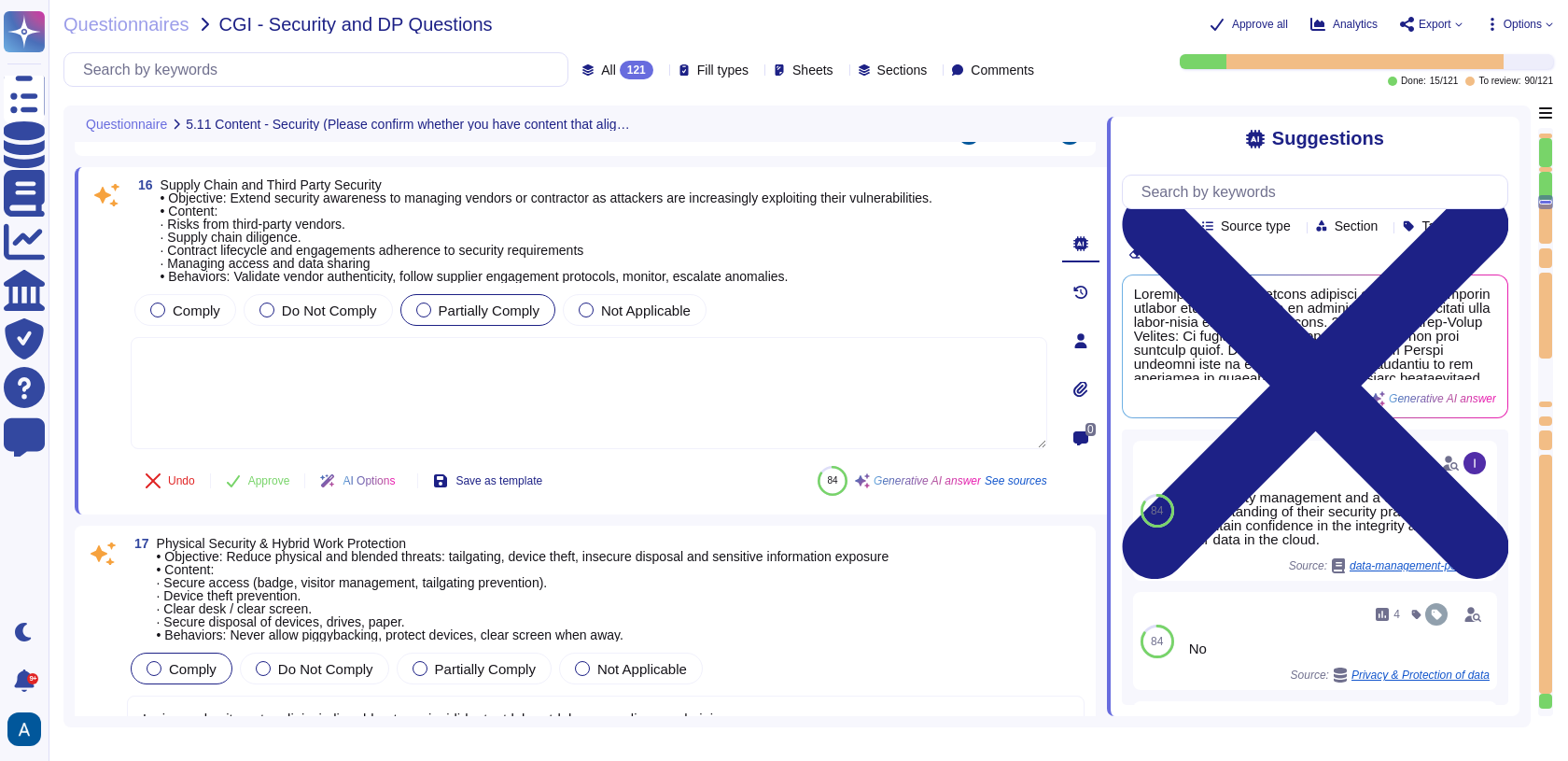
type textarea "- A security incident includes known or suspected security events such as polic…"
click at [222, 301] on div "Comply" at bounding box center [186, 310] width 102 height 32
click at [288, 487] on span "Approve" at bounding box center [269, 481] width 42 height 12
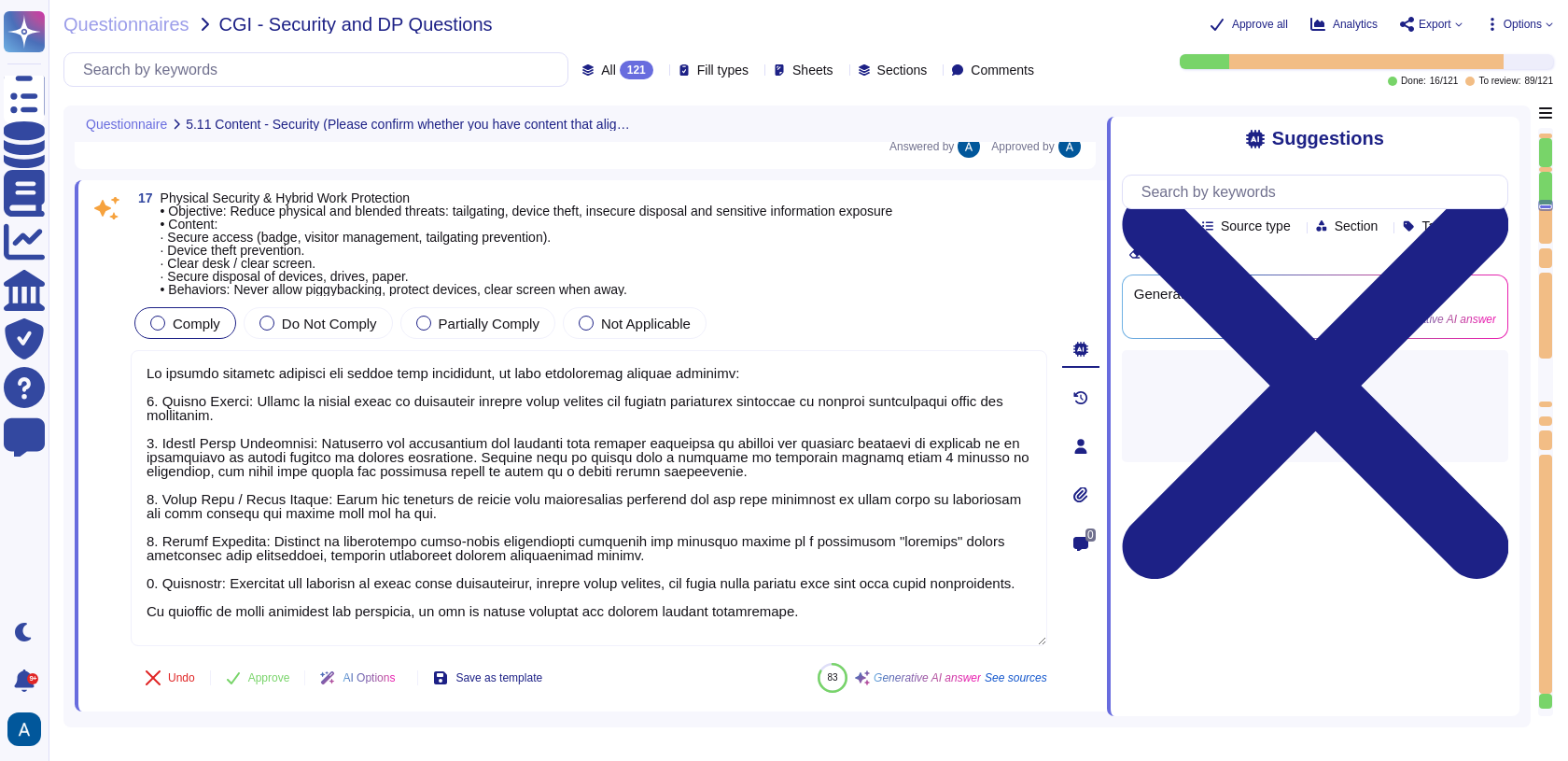
scroll to position [4173, 0]
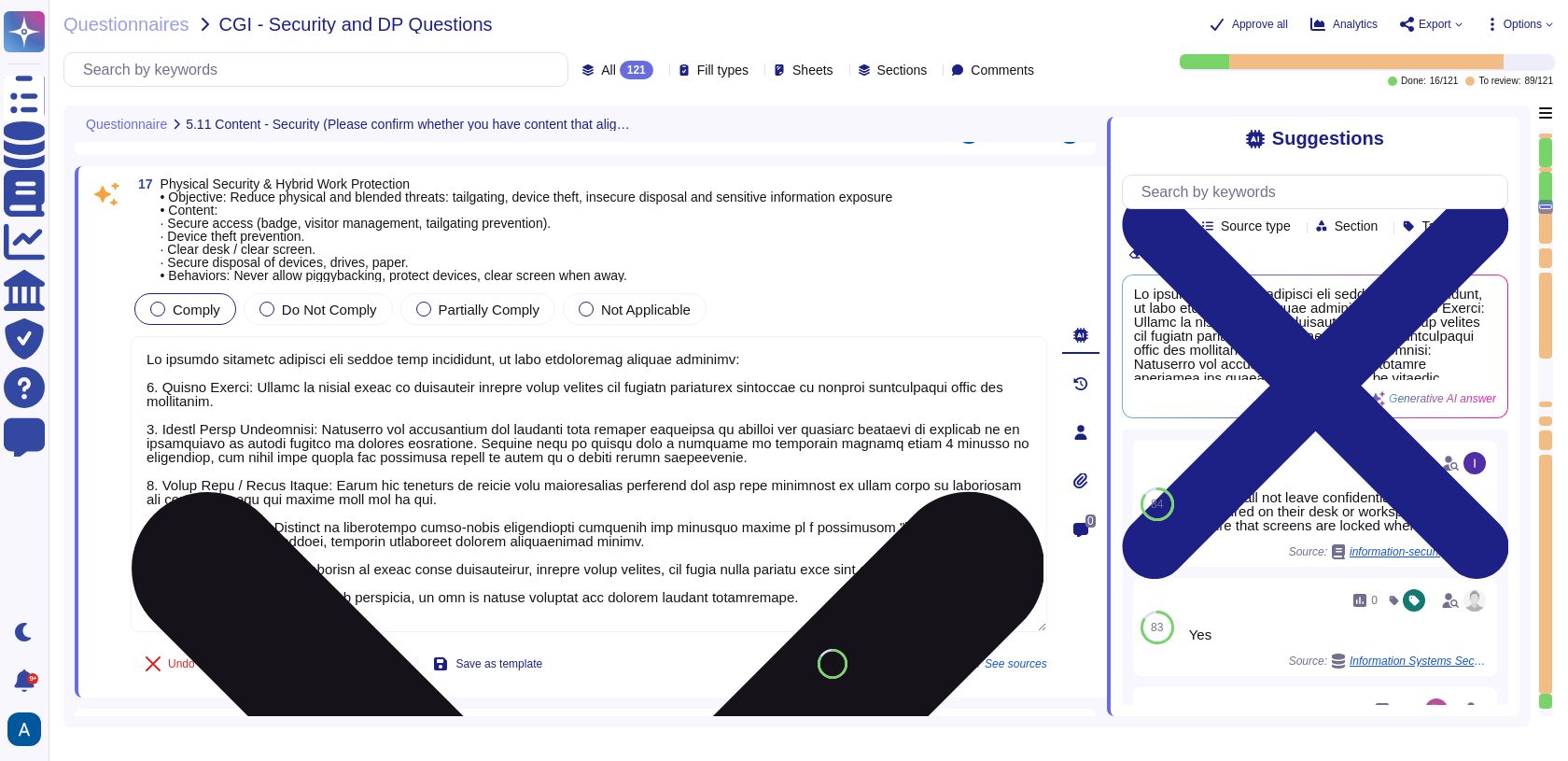
click at [485, 398] on textarea at bounding box center [589, 484] width 917 height 296
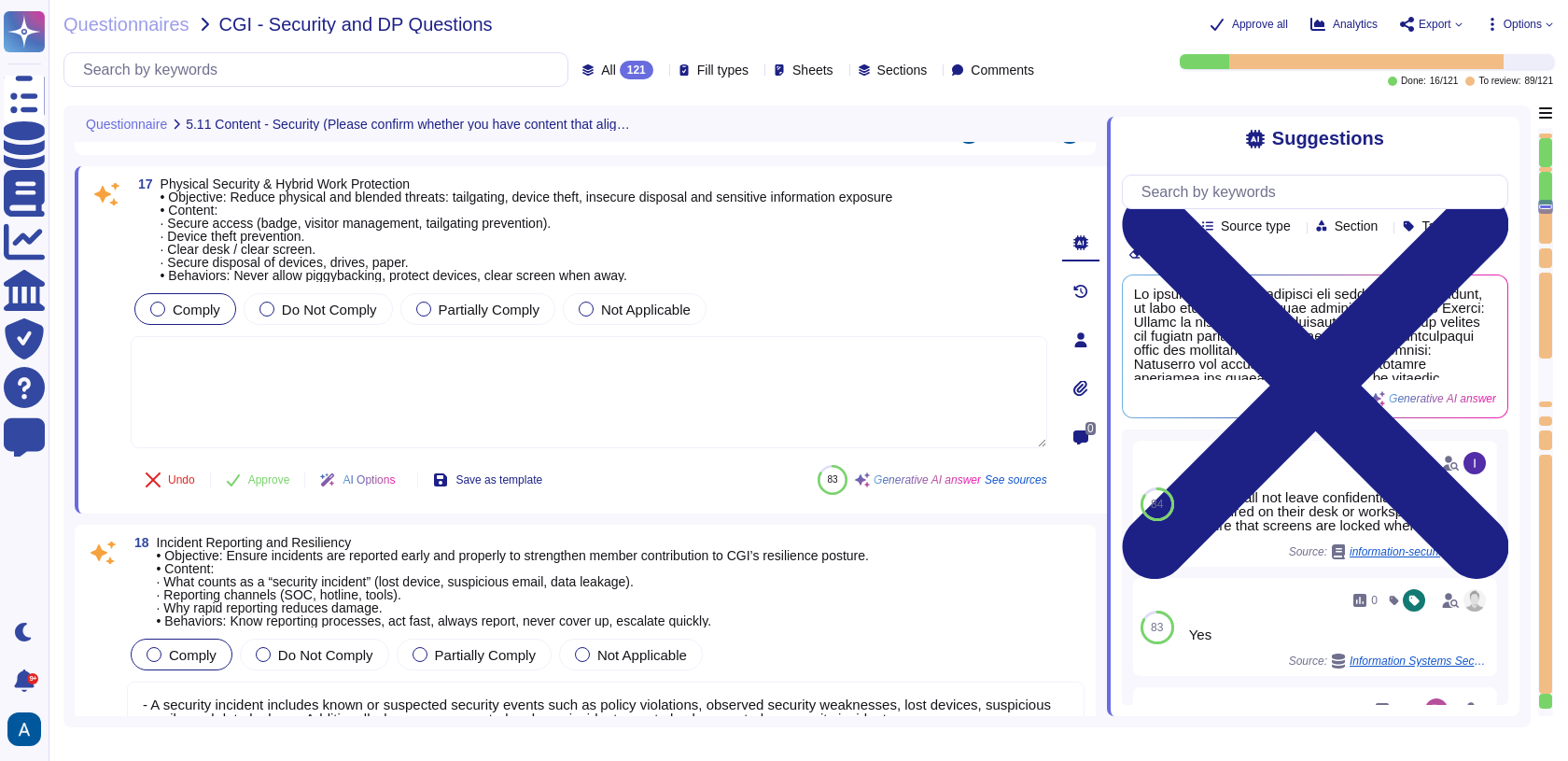
type textarea "Yes, the products, solutions, or services offered require the collection, stora…"
click at [266, 486] on button "Approve" at bounding box center [258, 479] width 94 height 38
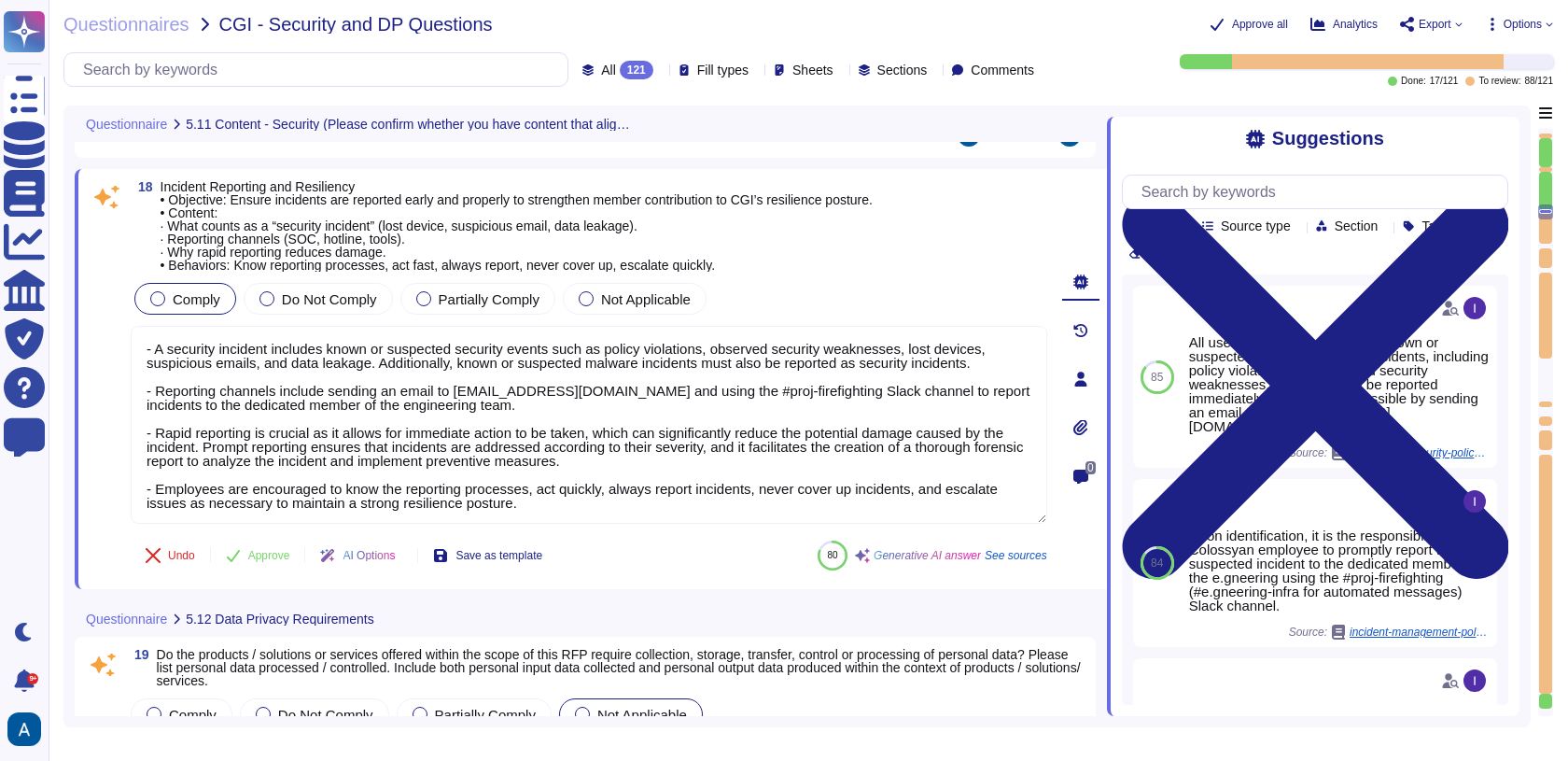
type textarea "We prioritize supplier diversification to reduce reliance on a single source an…"
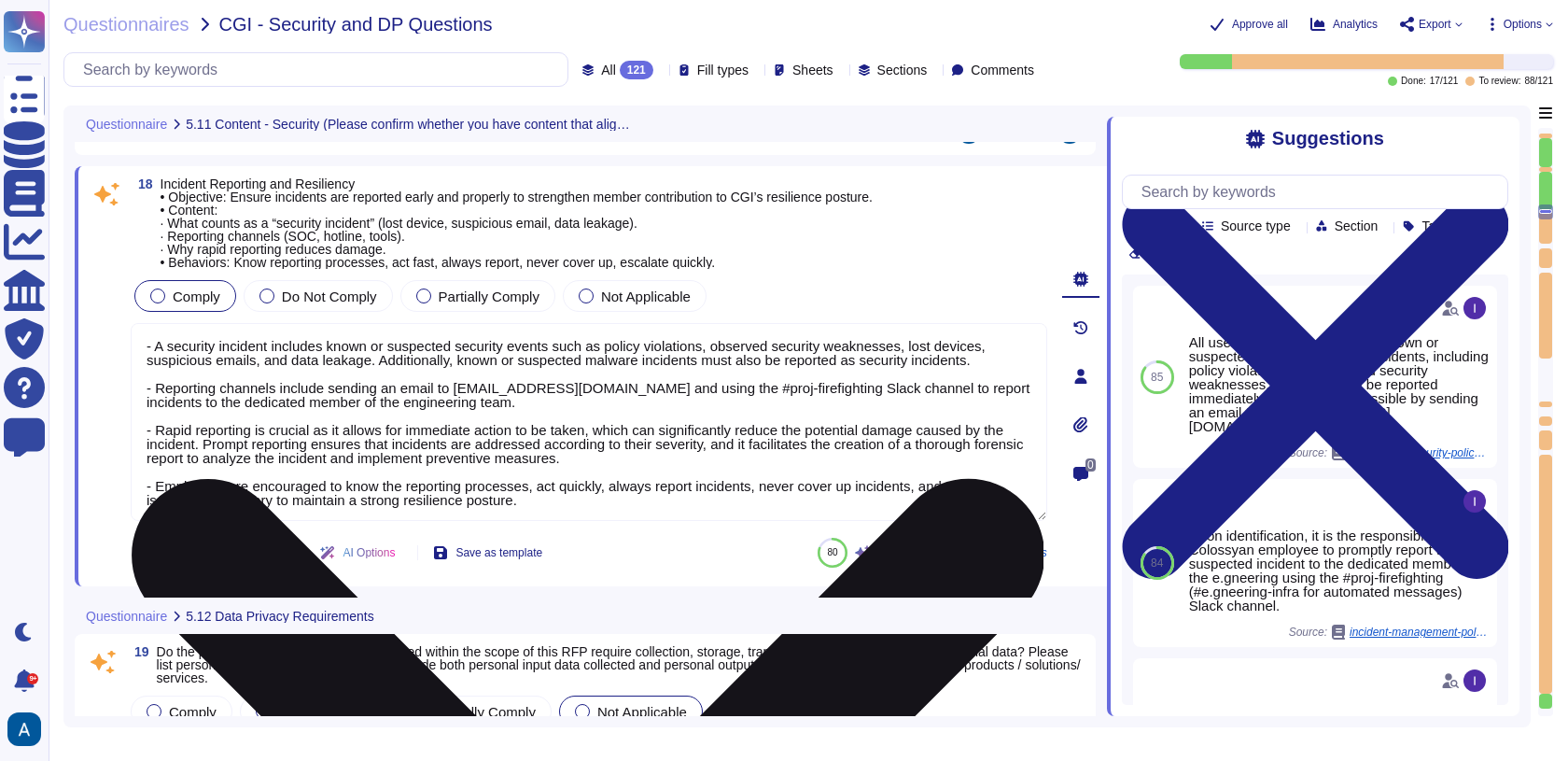
click at [273, 473] on textarea "- A security incident includes known or suspected security events such as polic…" at bounding box center [589, 422] width 917 height 198
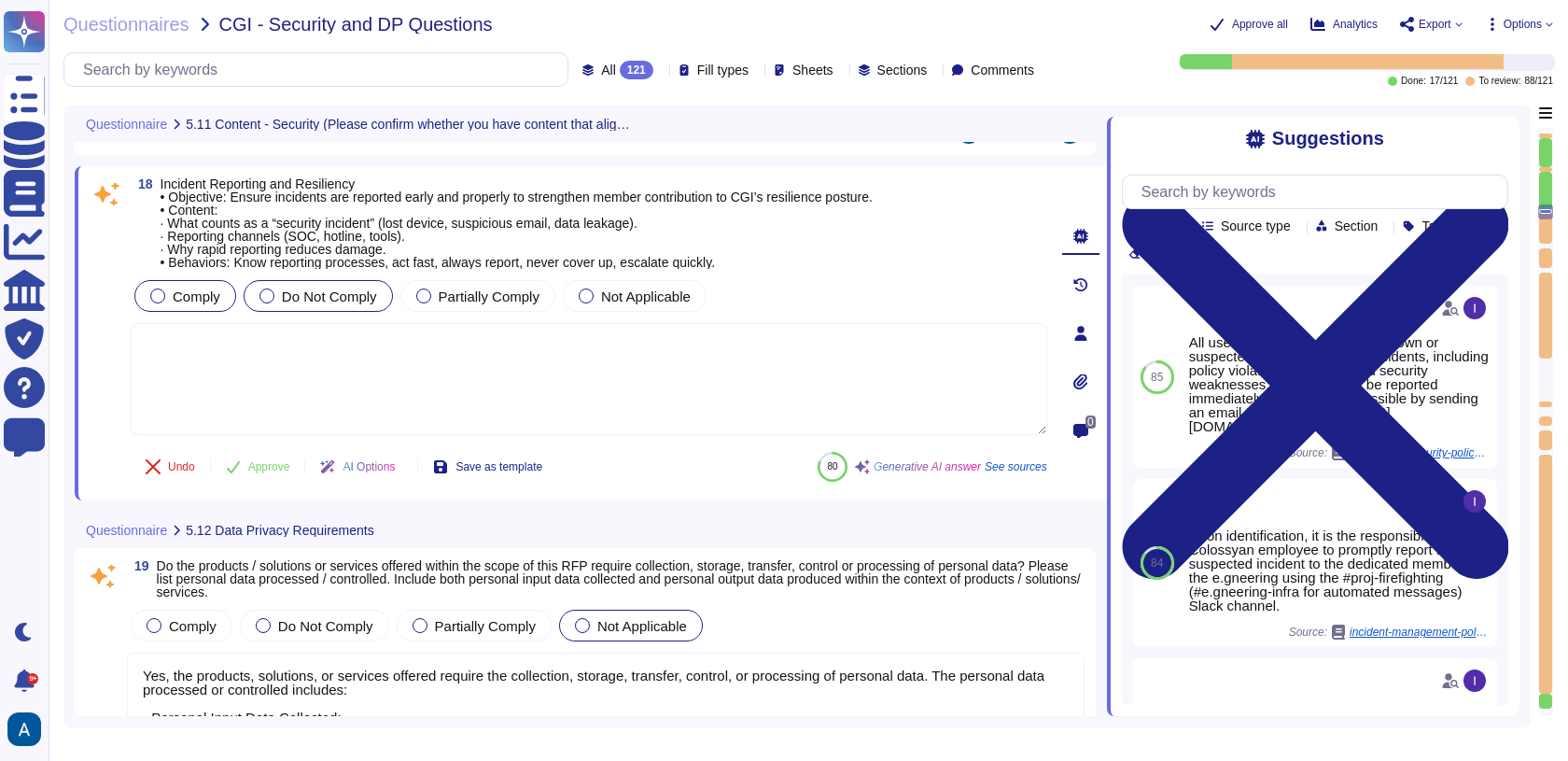
click at [314, 289] on span "Do Not Comply" at bounding box center [329, 296] width 95 height 15
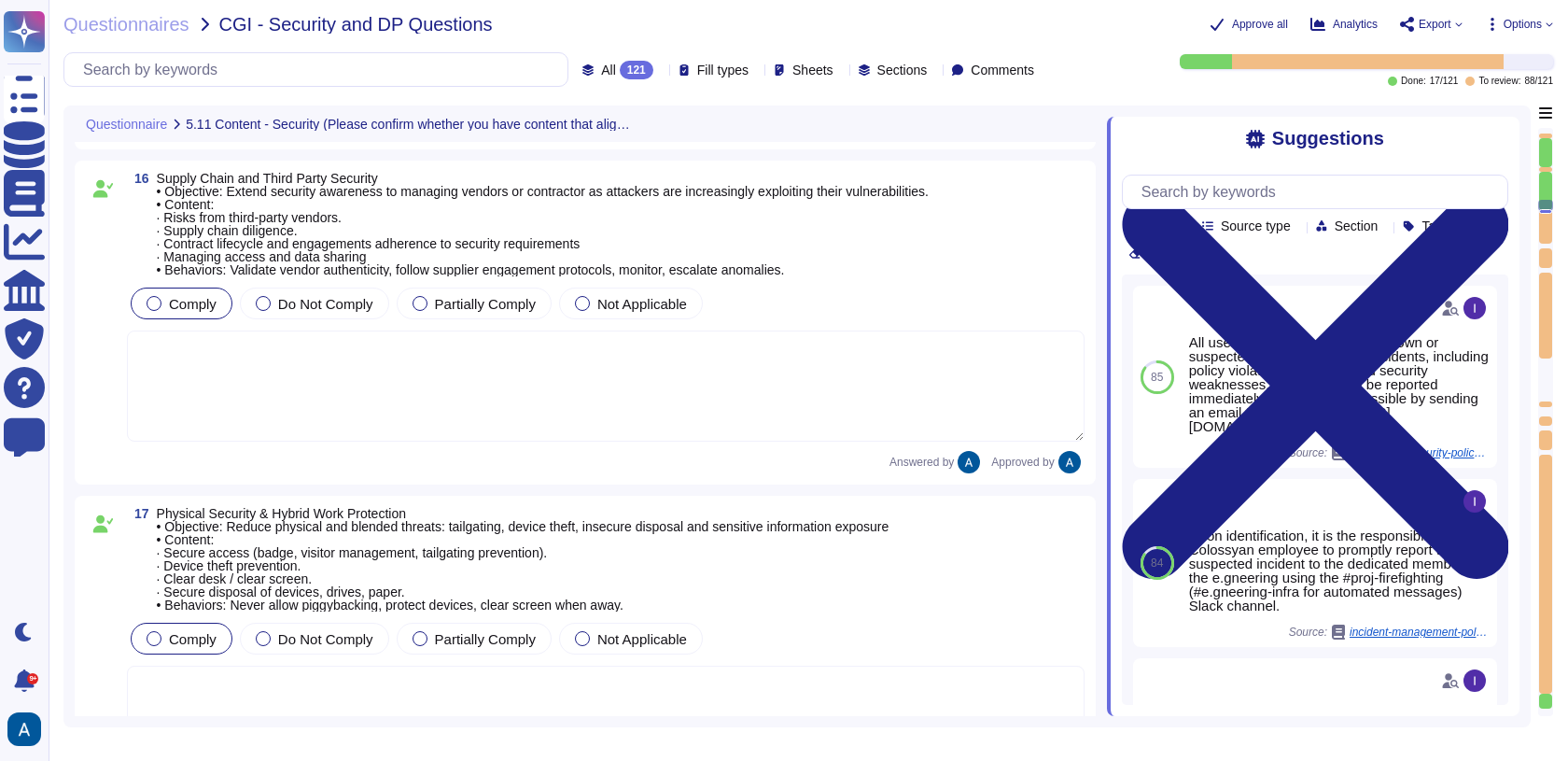
type textarea "Yes, the products, solutions, or services offered require the collection, stora…"
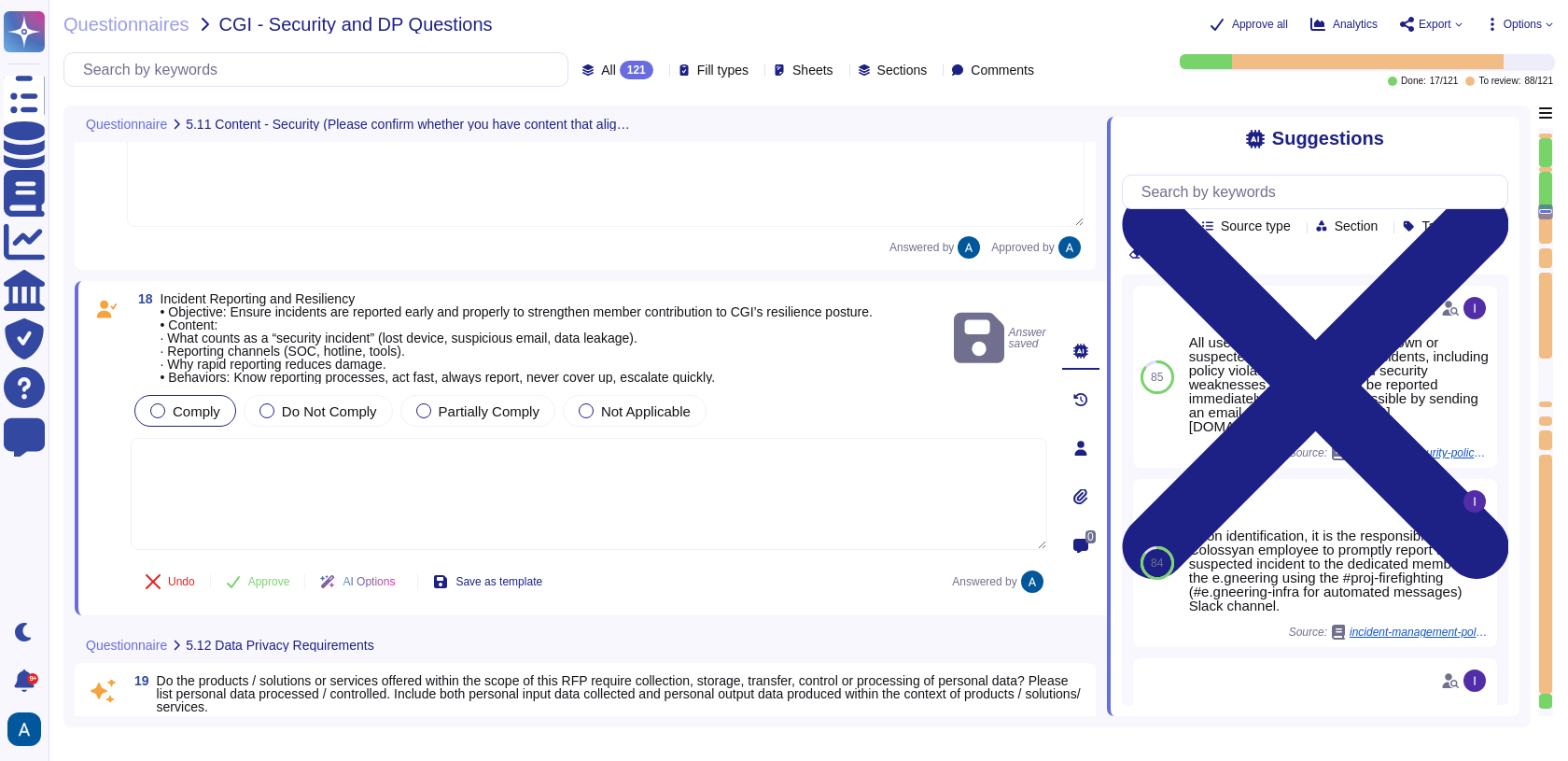
type textarea "We prioritize supplier diversification to reduce reliance on a single source an…"
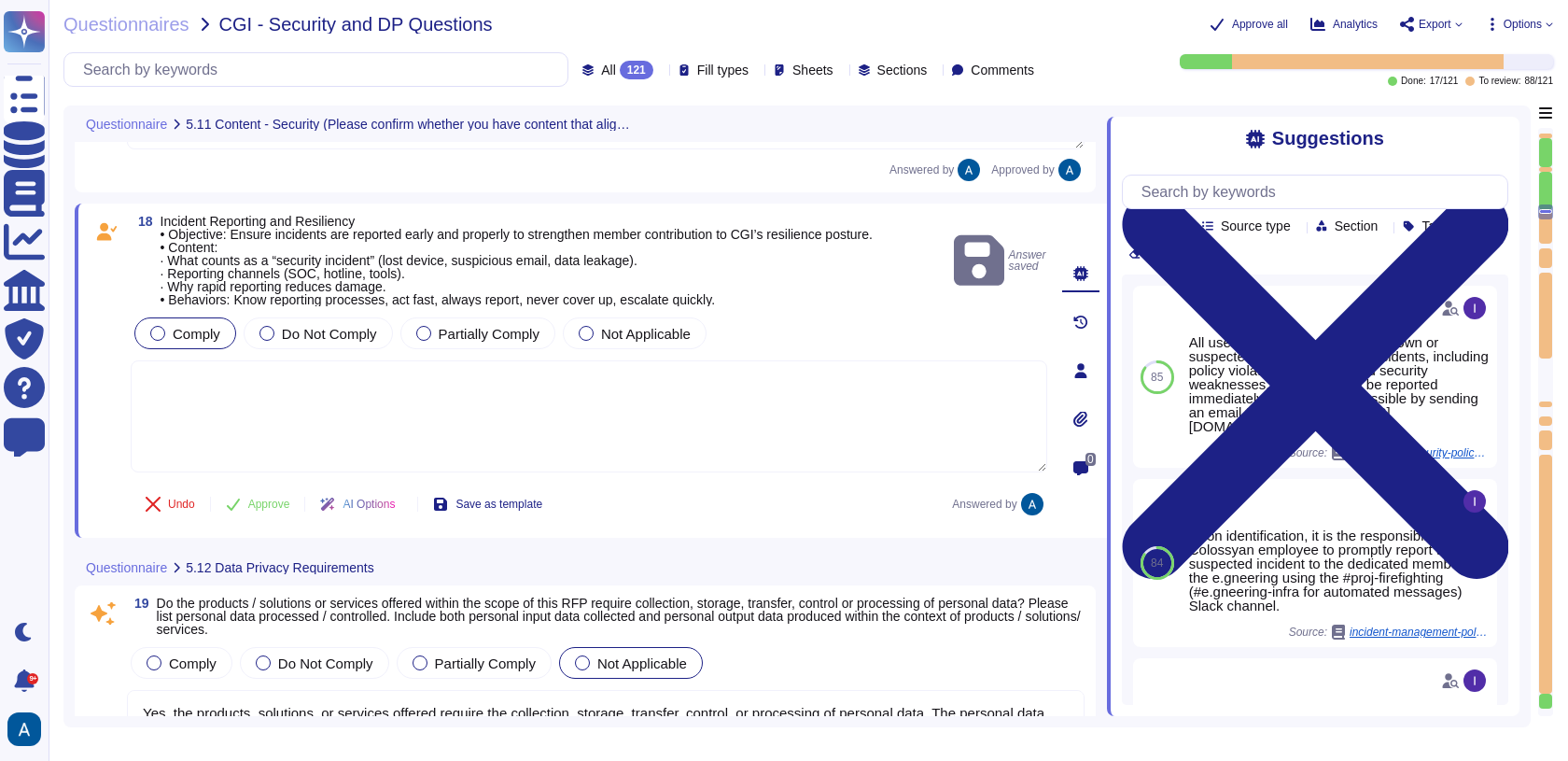
scroll to position [4358, 0]
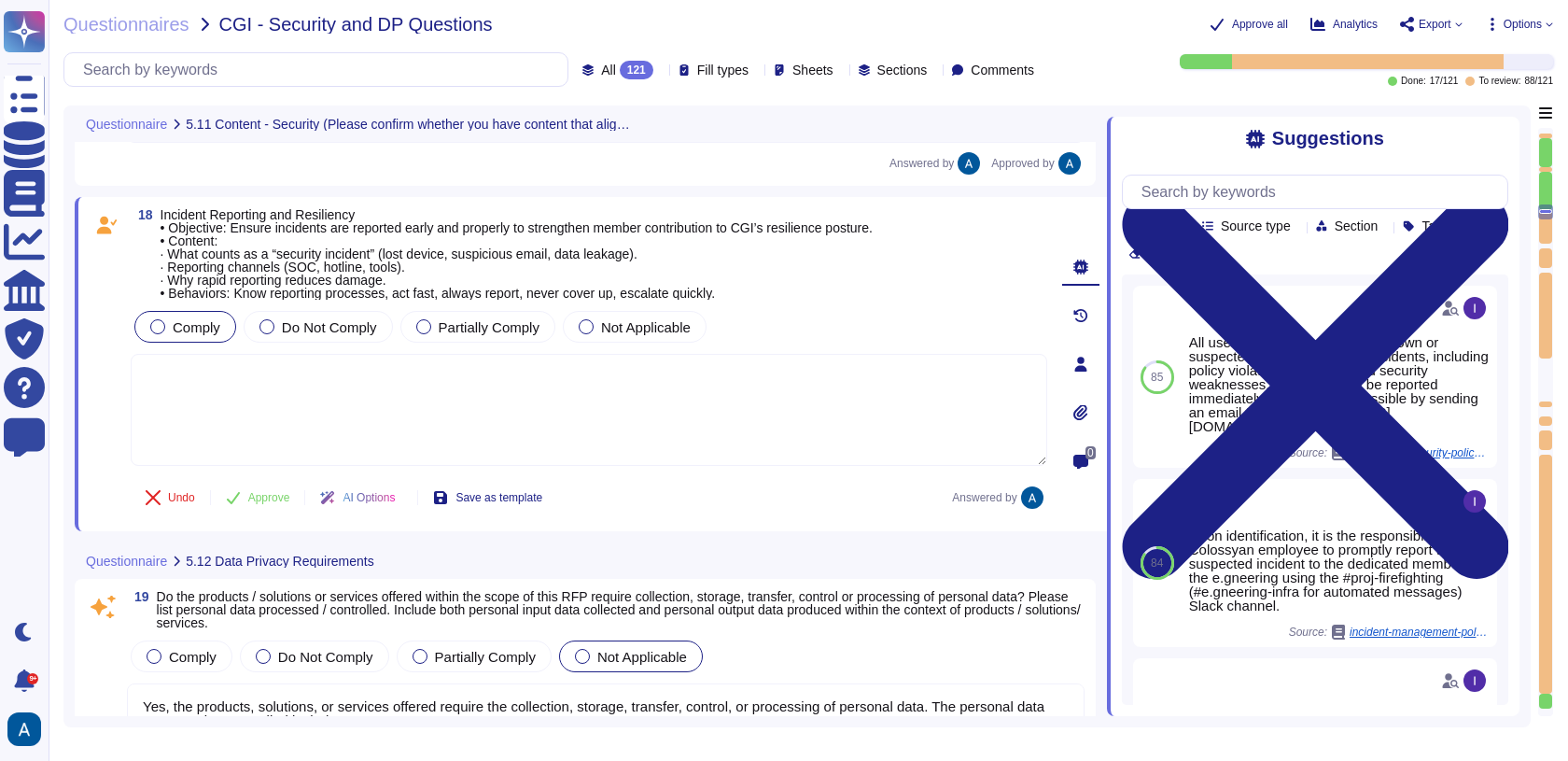
click at [258, 520] on div "18 Incident Reporting and Resiliency • Objective: Ensure incidents are reported…" at bounding box center [591, 364] width 1032 height 334
click at [258, 503] on button "Approve" at bounding box center [258, 497] width 94 height 38
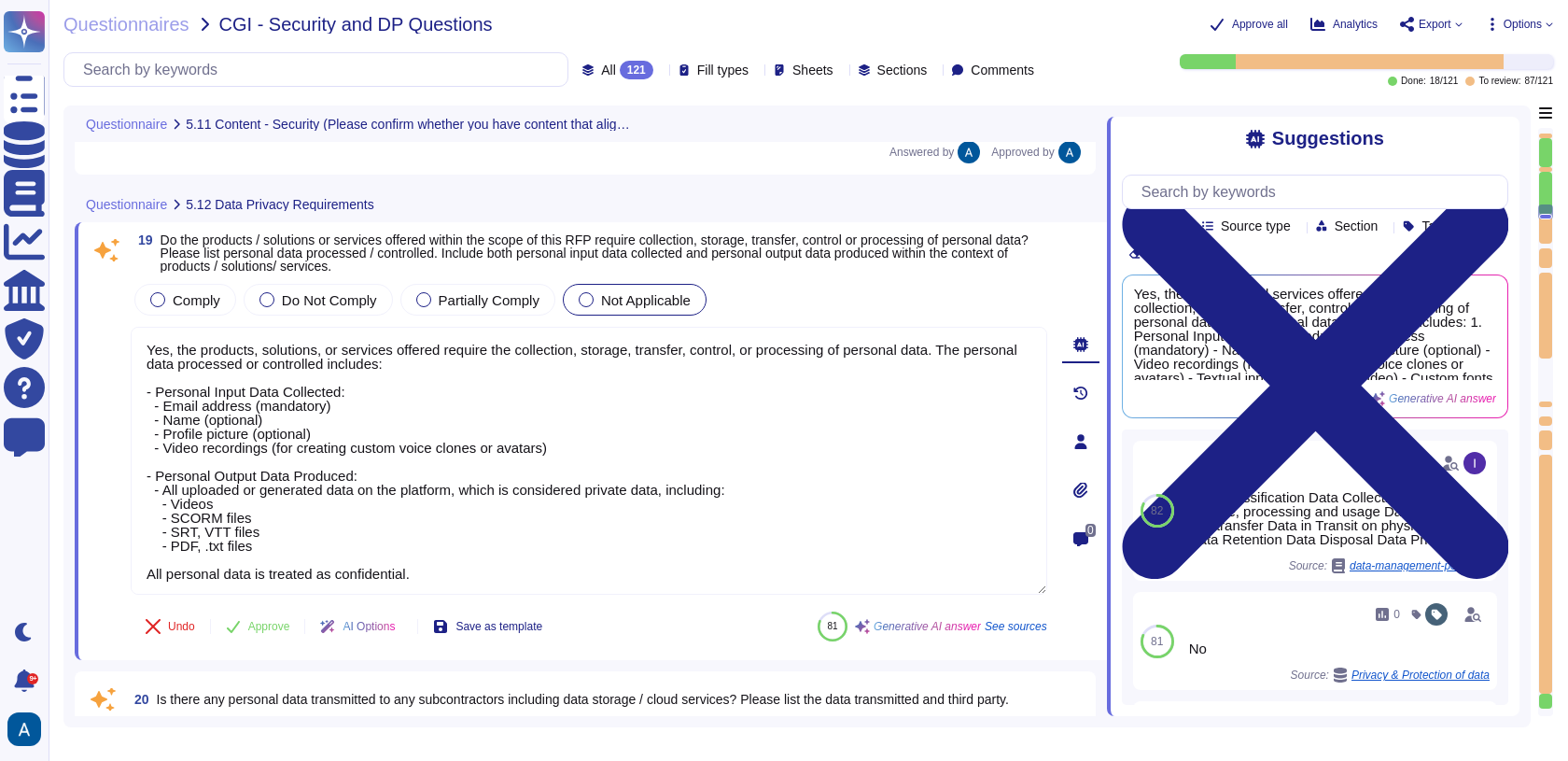
scroll to position [1, 0]
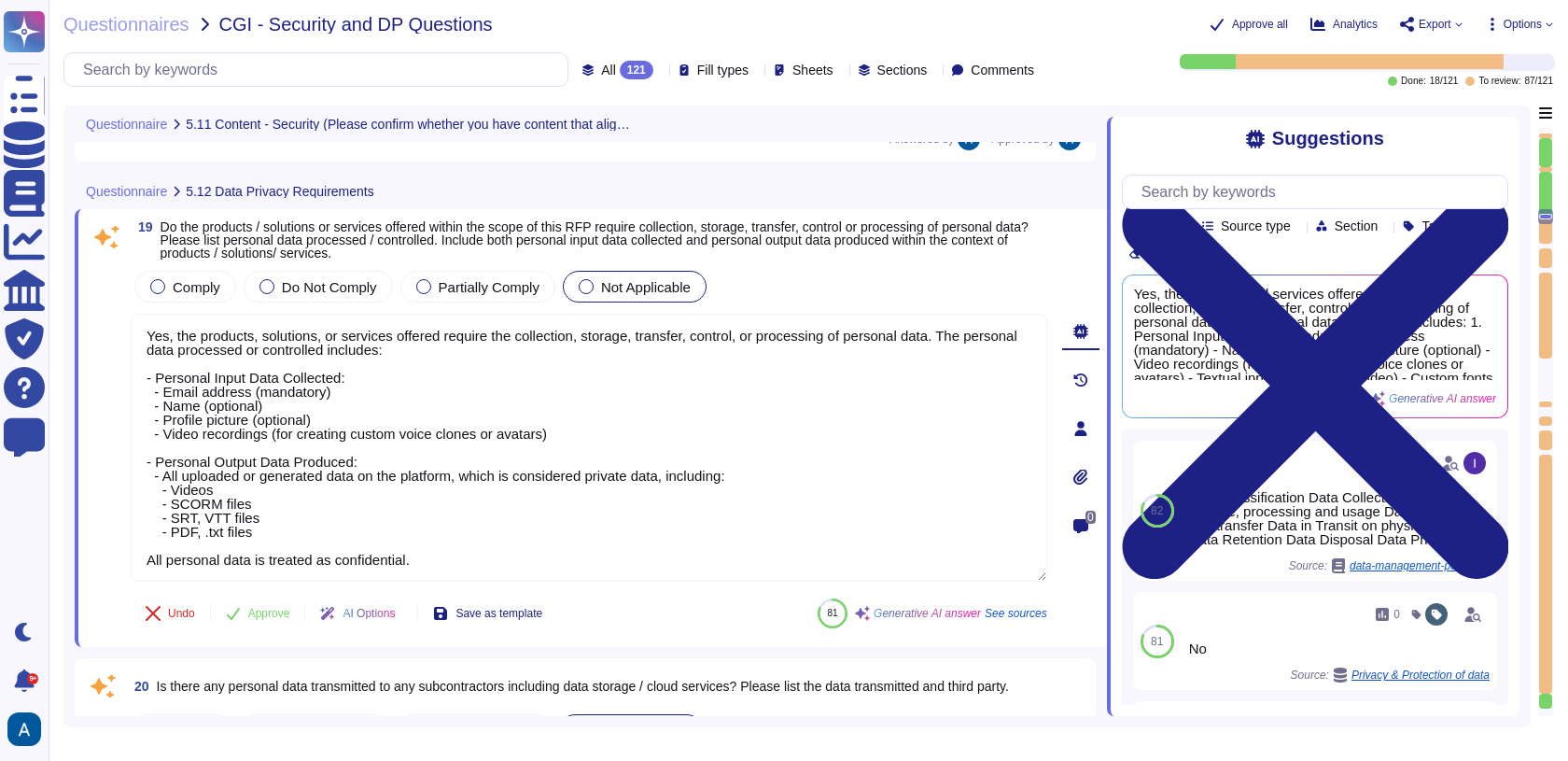
type textarea "Documentation is available and downloadable from Colossyan Trust Center: [URL][…"
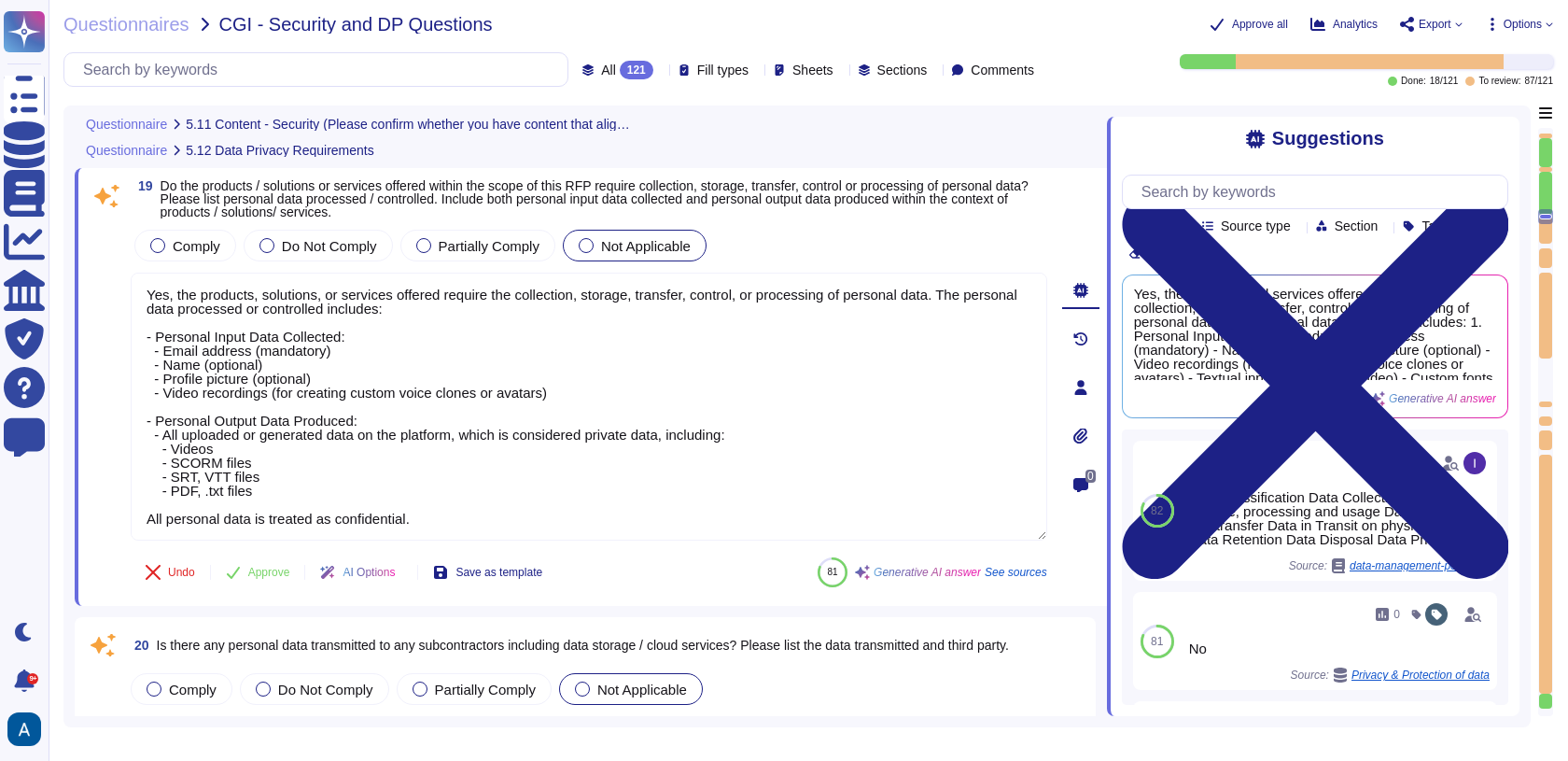
scroll to position [4734, 0]
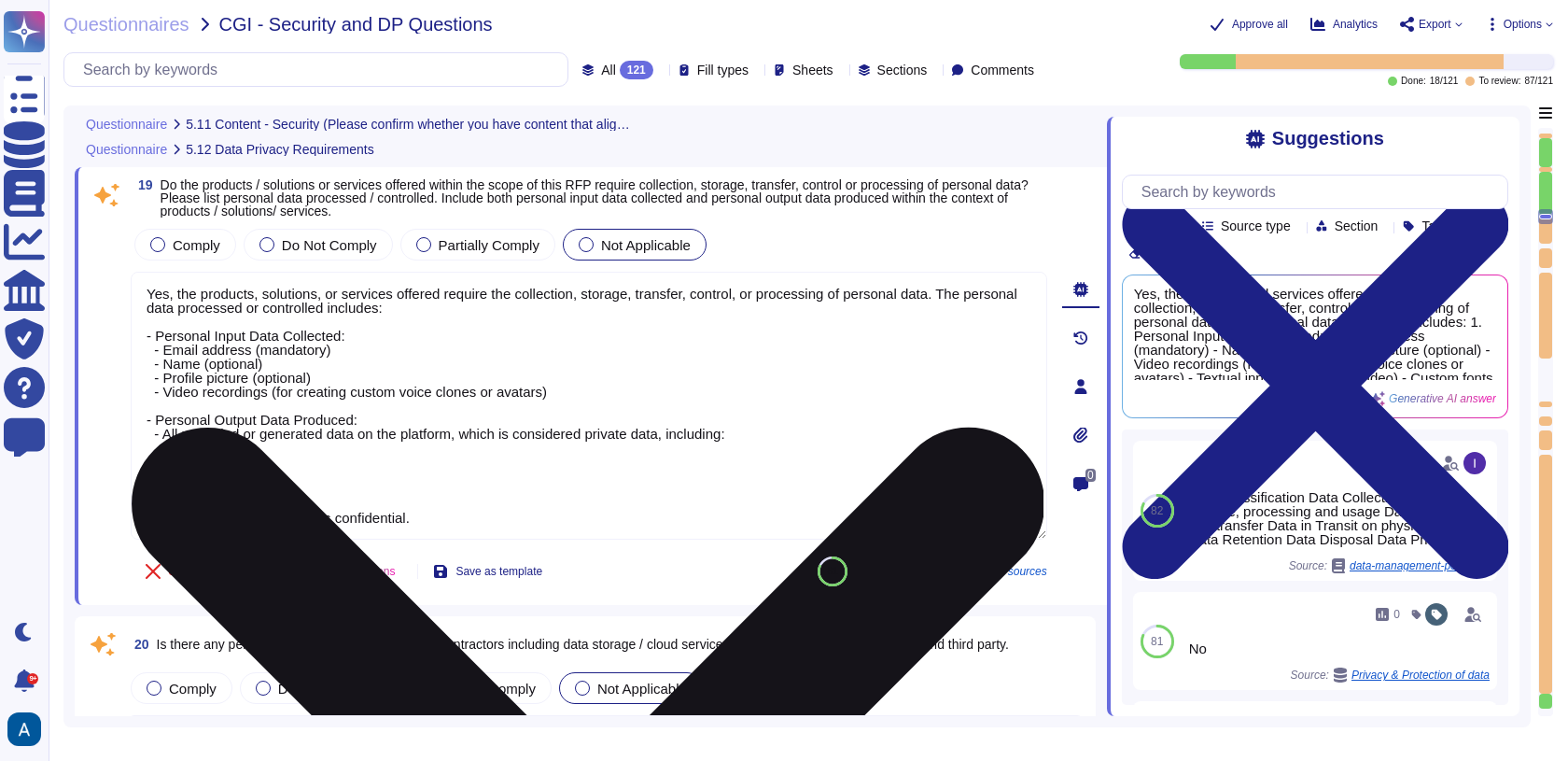
click at [243, 443] on textarea "Yes, the products, solutions, or services offered require the collection, stora…" at bounding box center [589, 405] width 917 height 267
click at [333, 400] on textarea "Yes, the products, solutions, or services offered require the collection, stora…" at bounding box center [589, 405] width 917 height 267
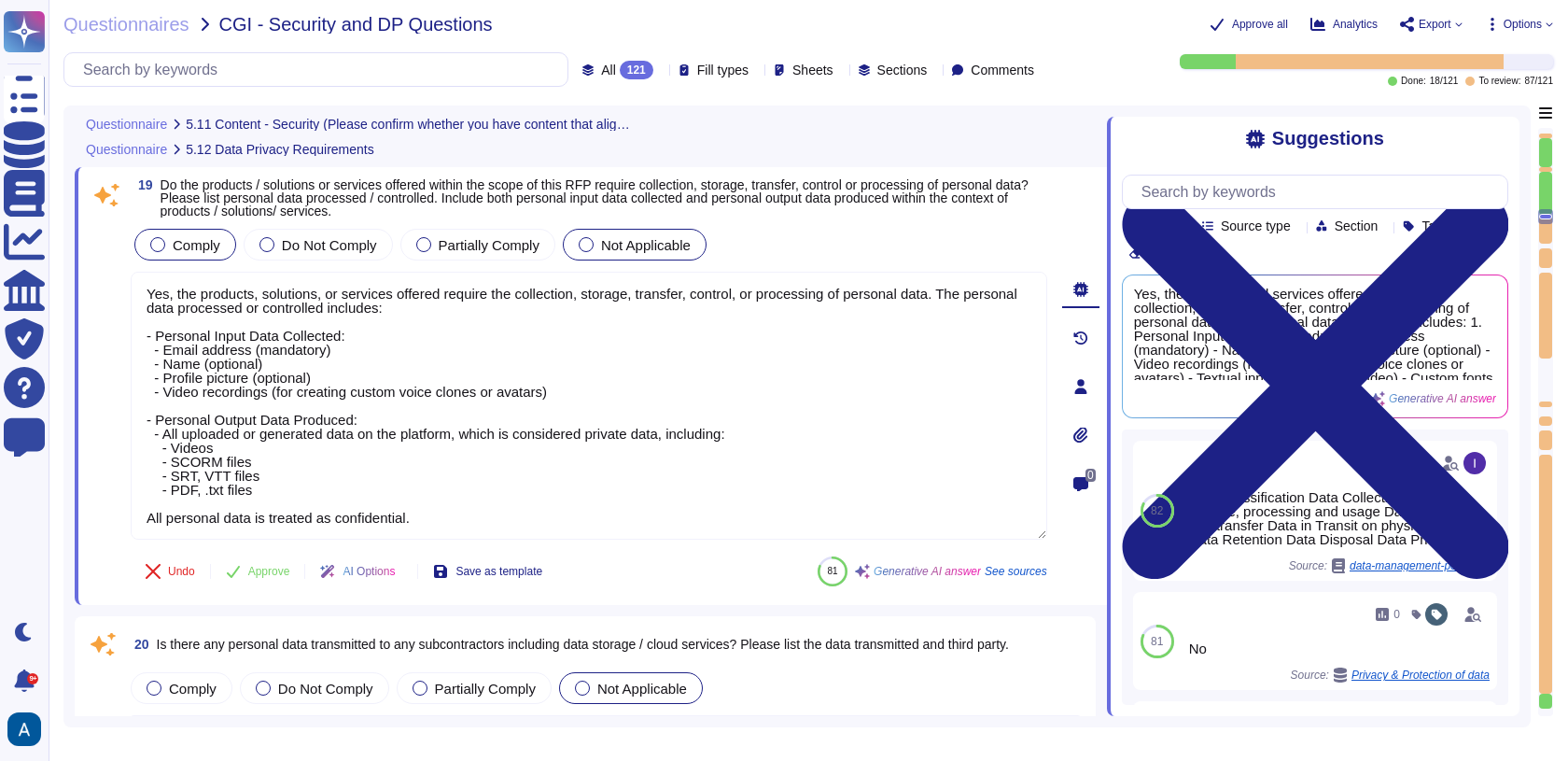
click at [215, 238] on span "Comply" at bounding box center [196, 244] width 47 height 15
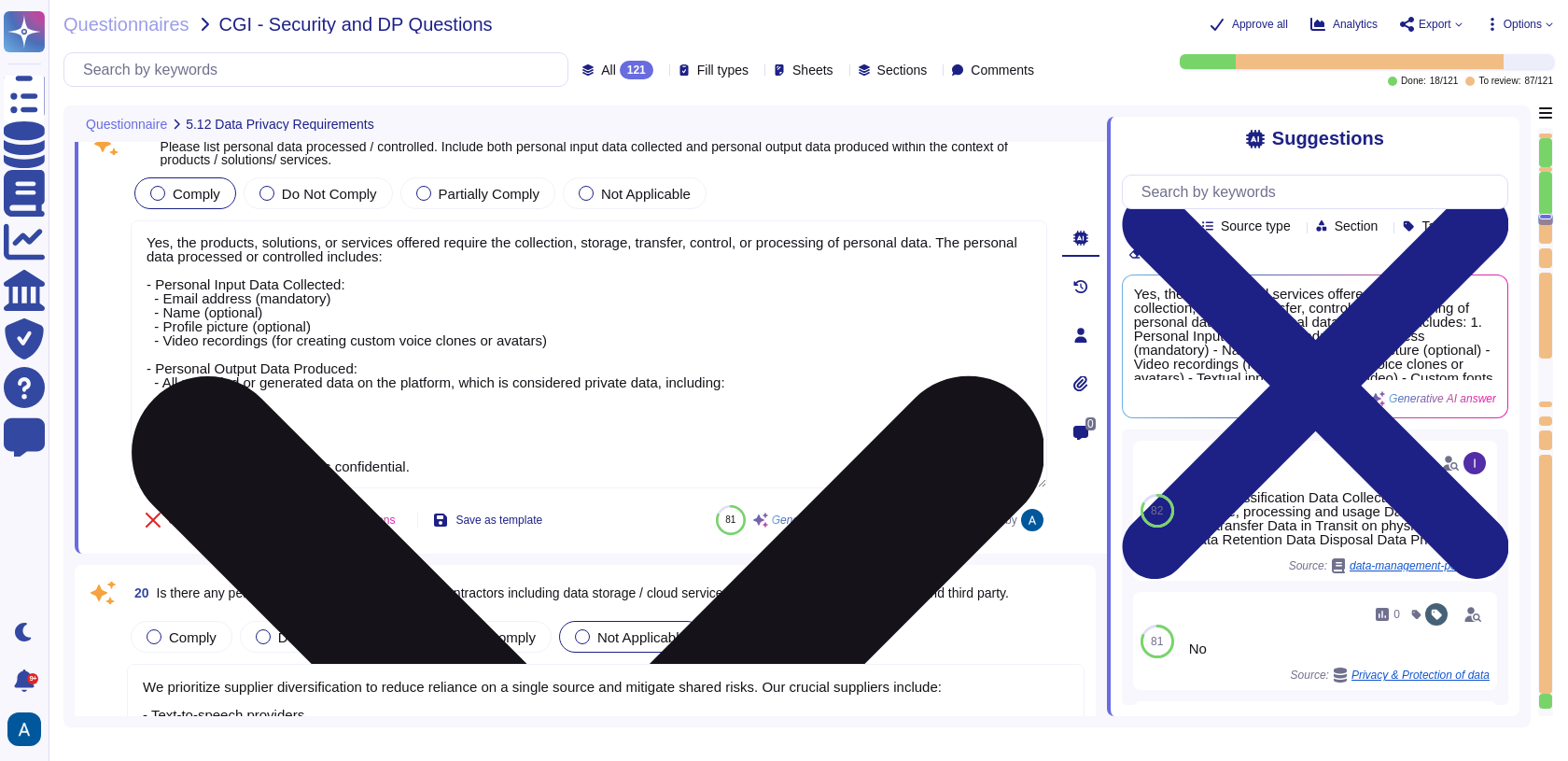
scroll to position [0, 0]
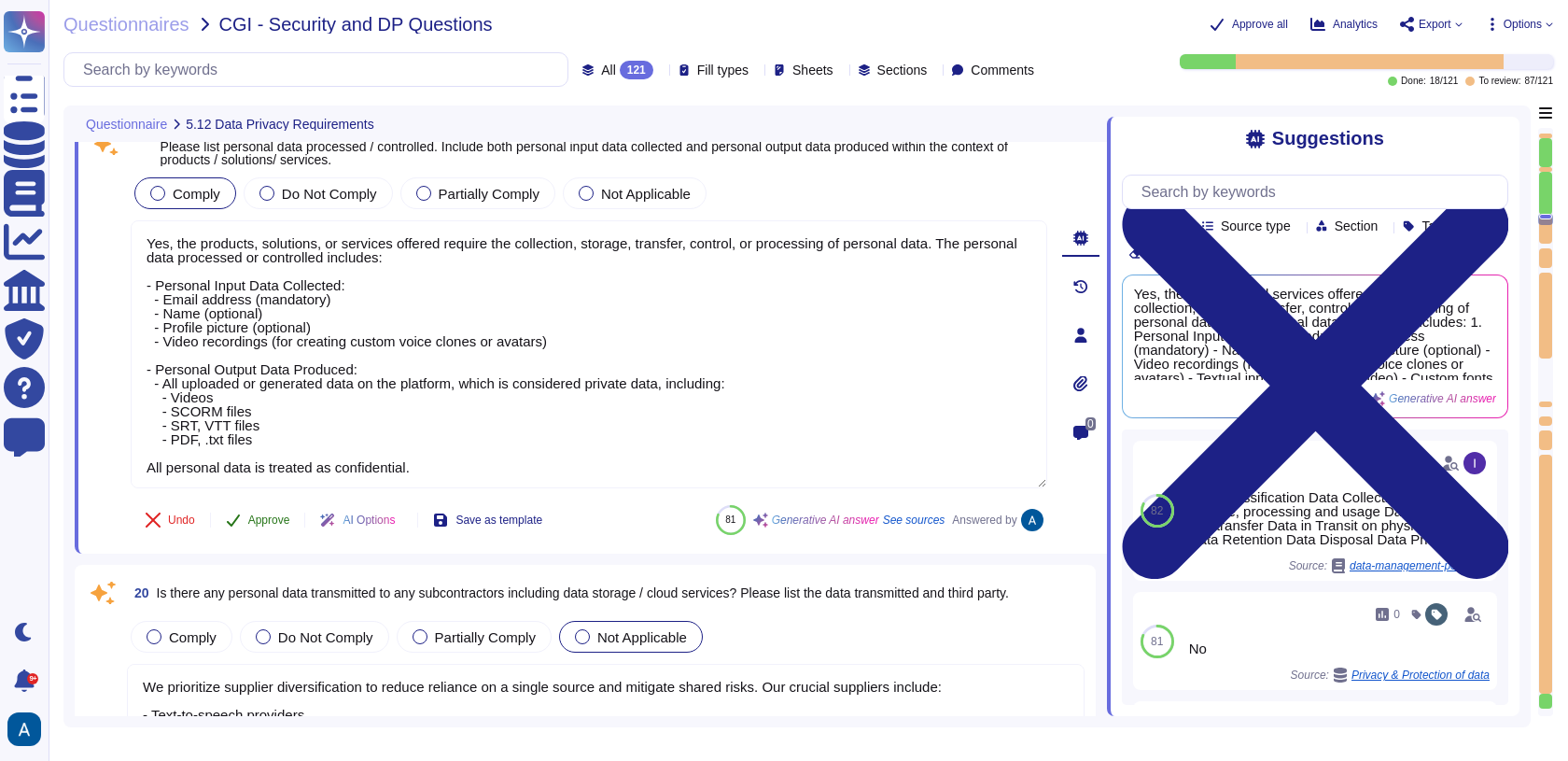
click at [266, 515] on span "Approve" at bounding box center [269, 520] width 42 height 12
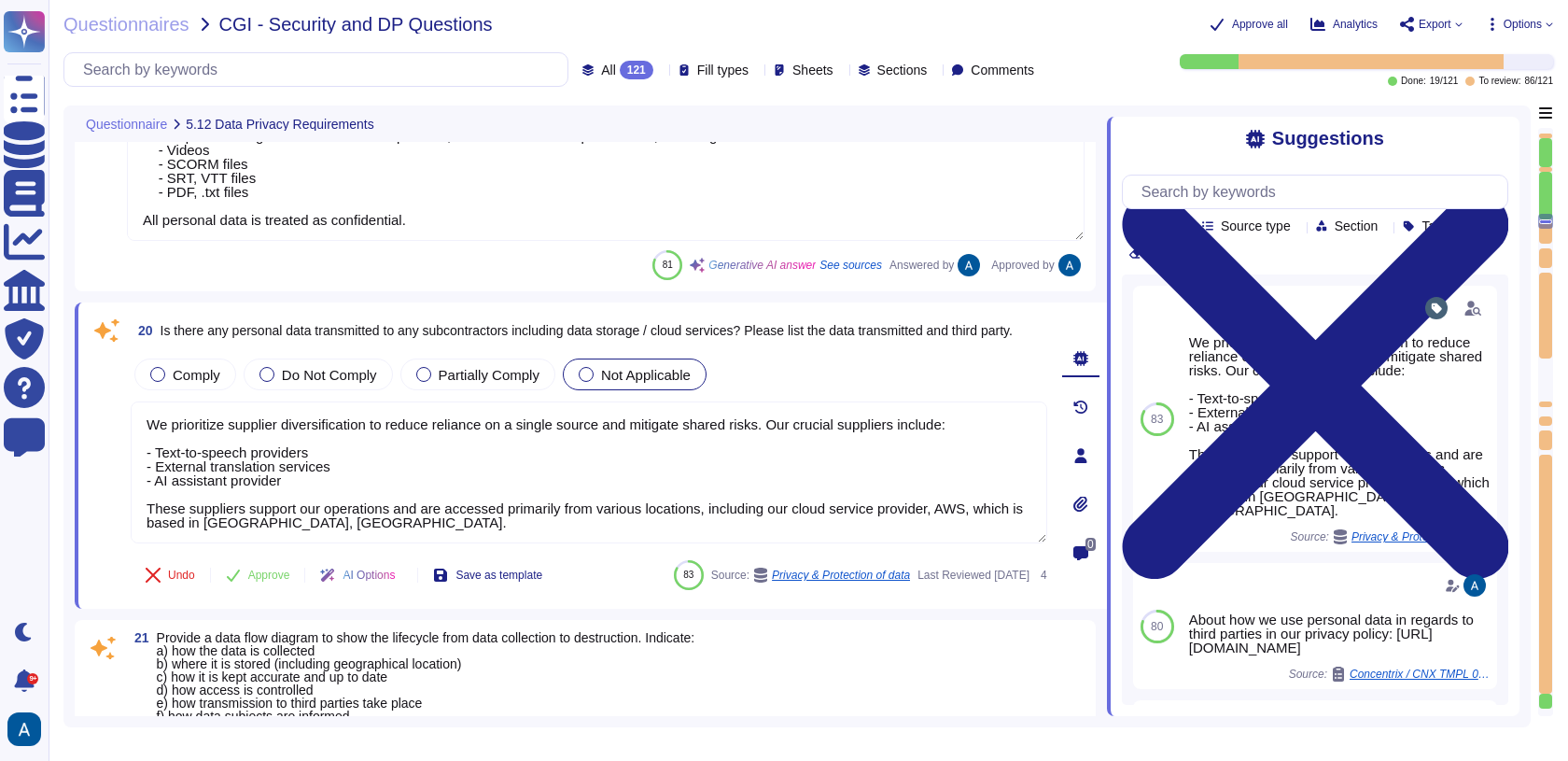
type textarea "Our pre-employment screening process for staff and contractors includes the fol…"
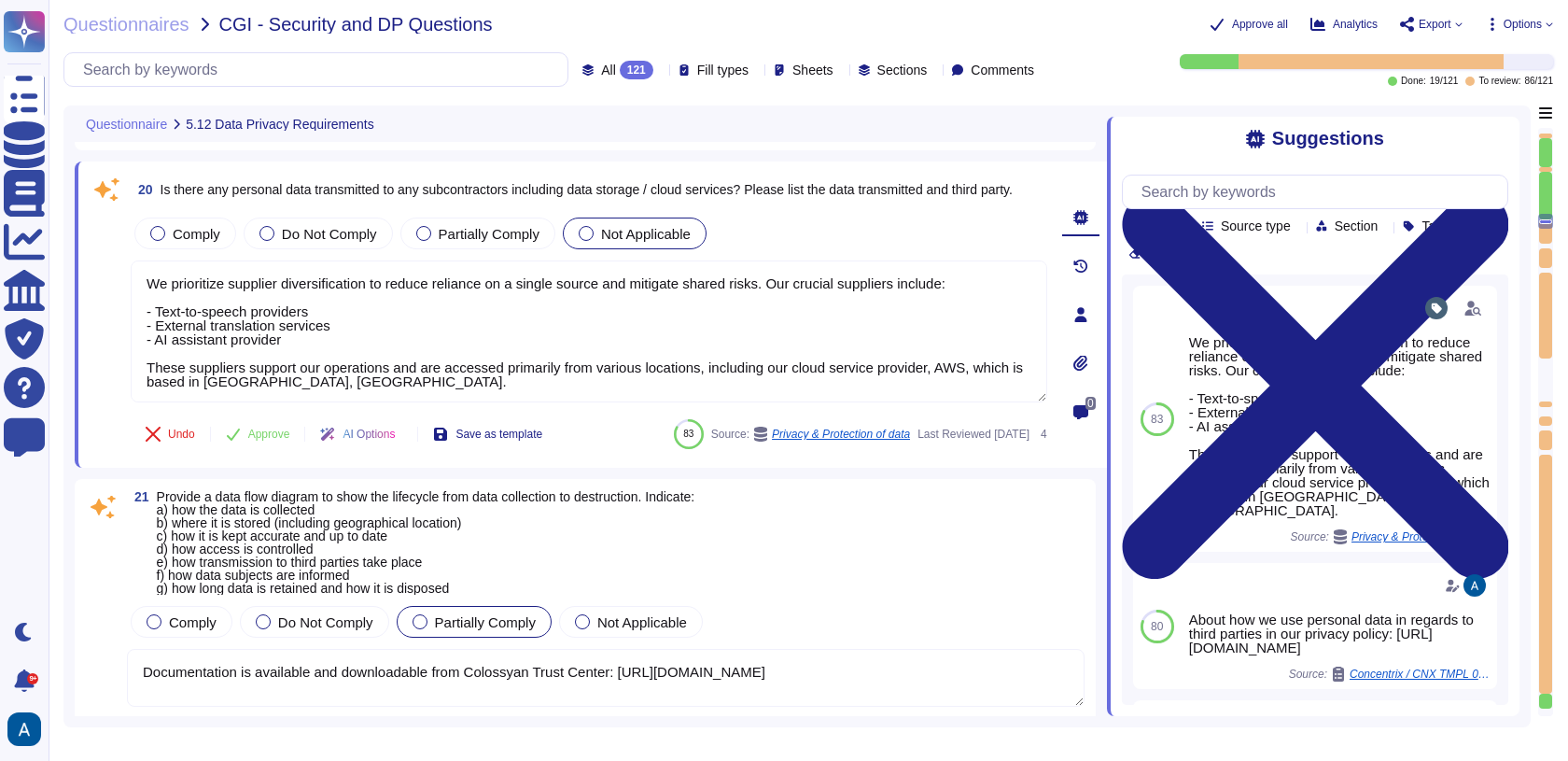
type textarea "Our pre-employment screening process for staff and contractors includes the fol…"
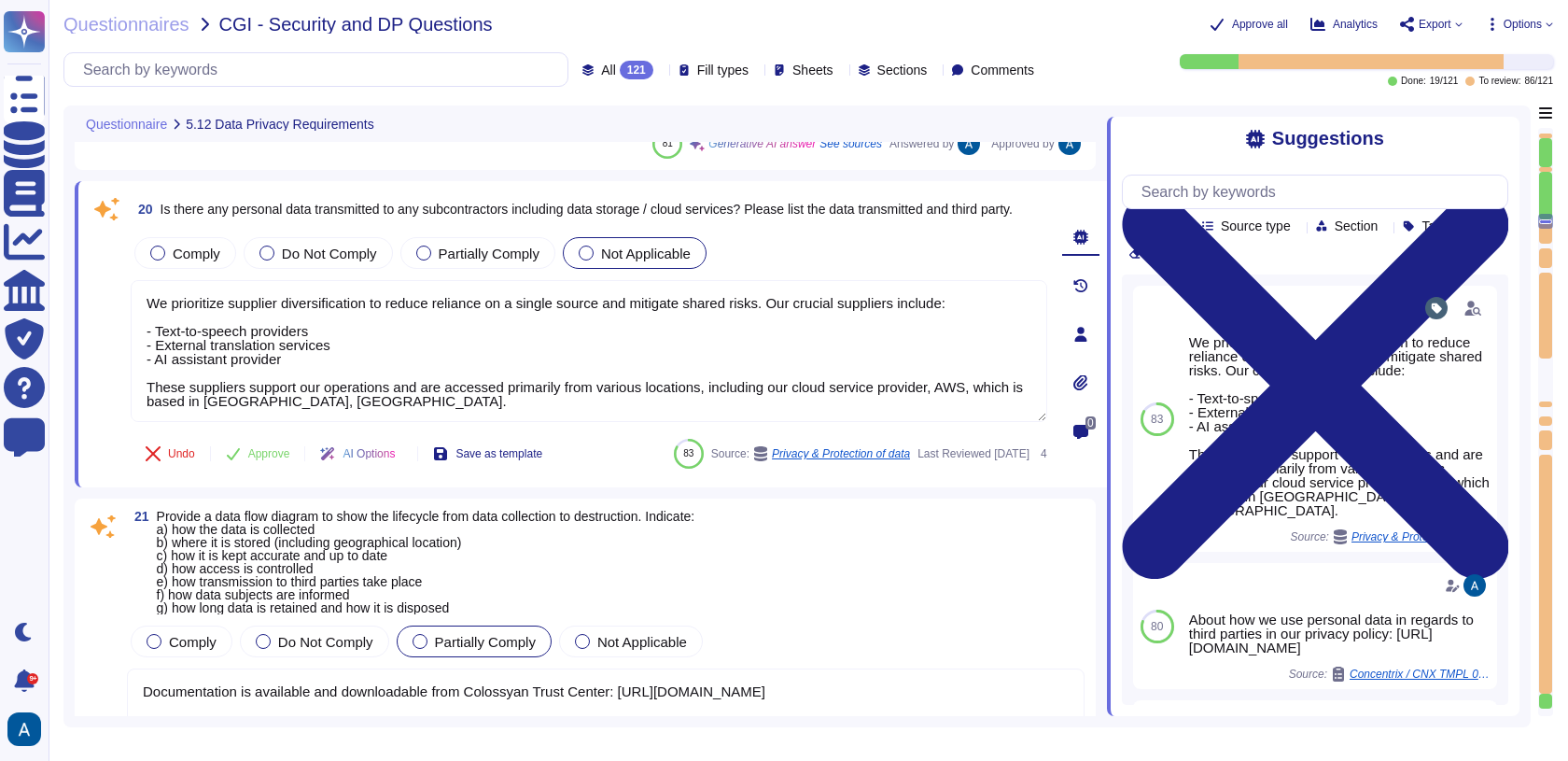
type textarea "Our pre-employment screening process for staff and contractors includes the fol…"
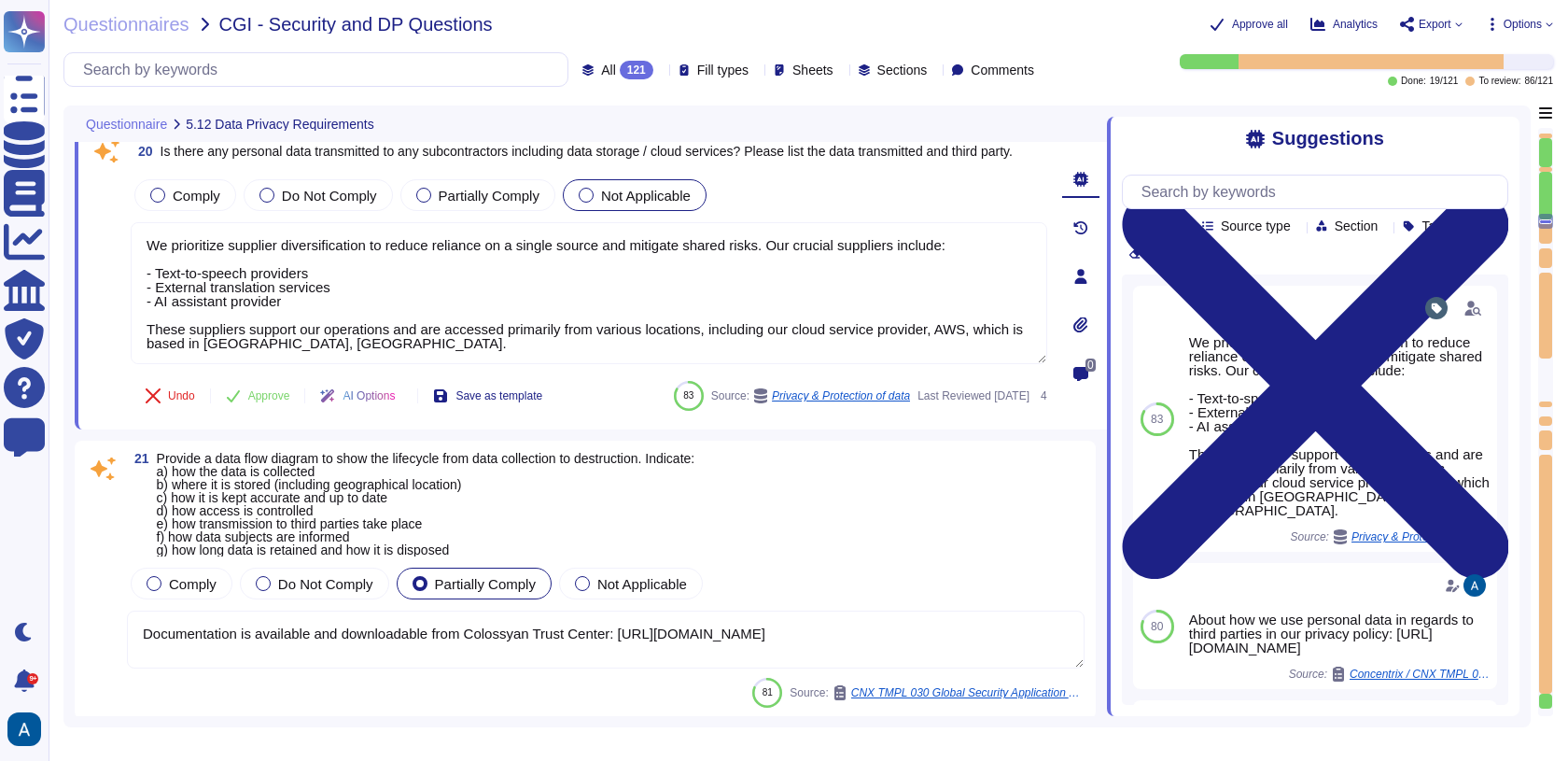
type textarea "Documentation is available and downloadable from Colossyan Trust Center: [URL][…"
type textarea "Our pre-employment screening process for staff and contractors includes the fol…"
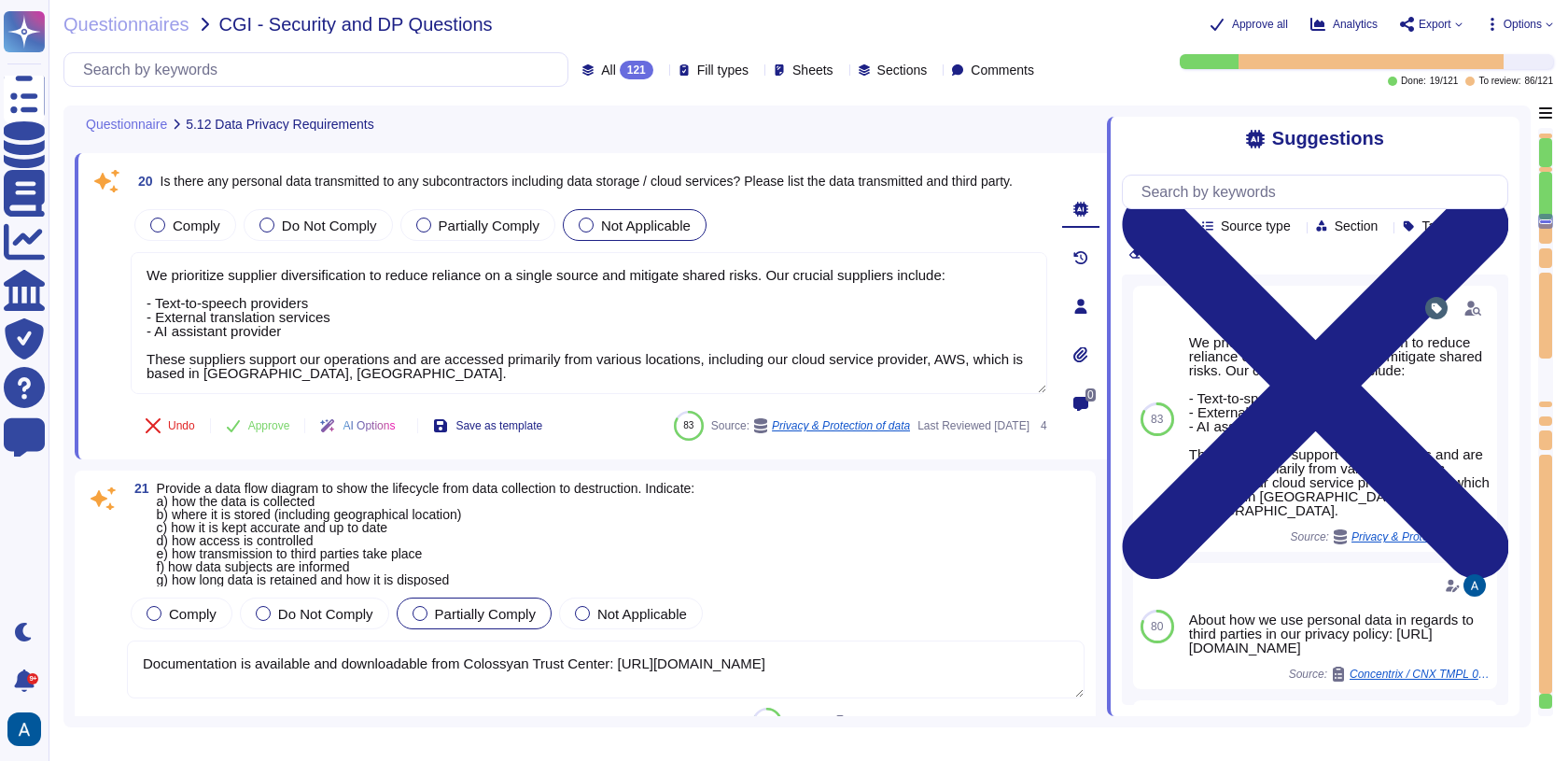
scroll to position [4997, 0]
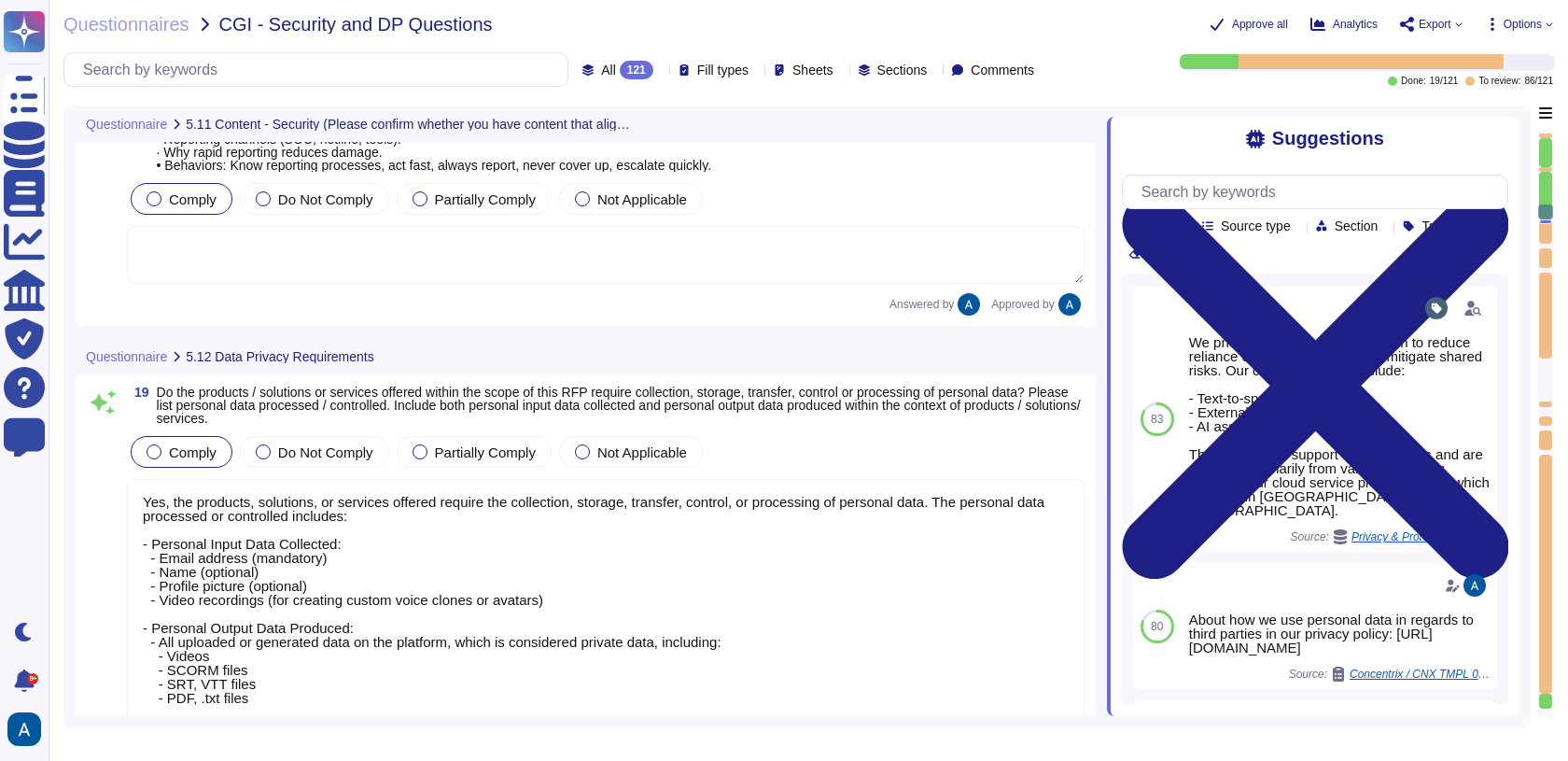
type textarea "We prioritize supplier diversification to reduce reliance on a single source an…"
type textarea "Documentation is available and downloadable from Colossyan Trust Center: [URL][…"
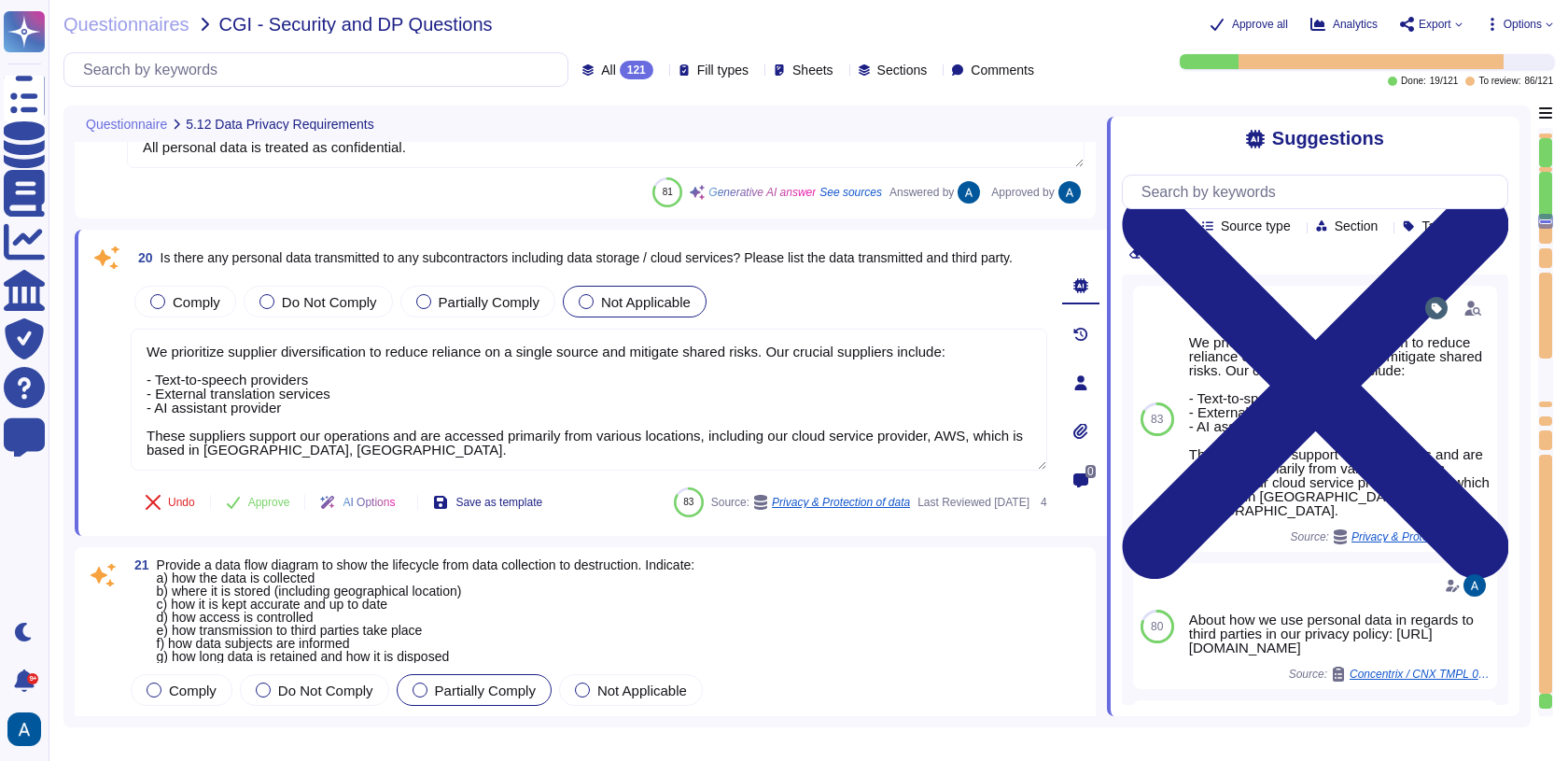
type textarea "Our pre-employment screening process for staff and contractors includes the fol…"
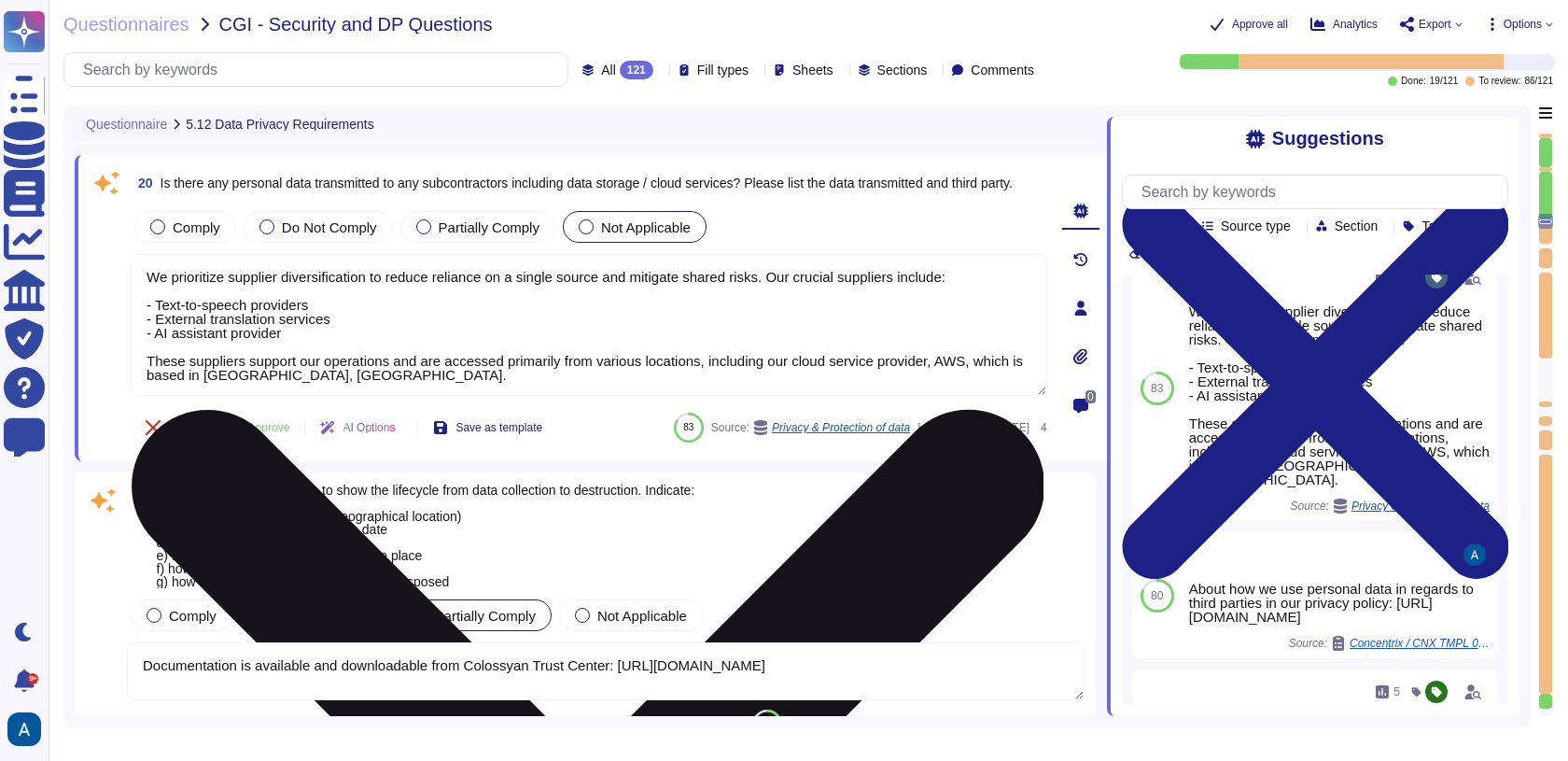
scroll to position [16, 0]
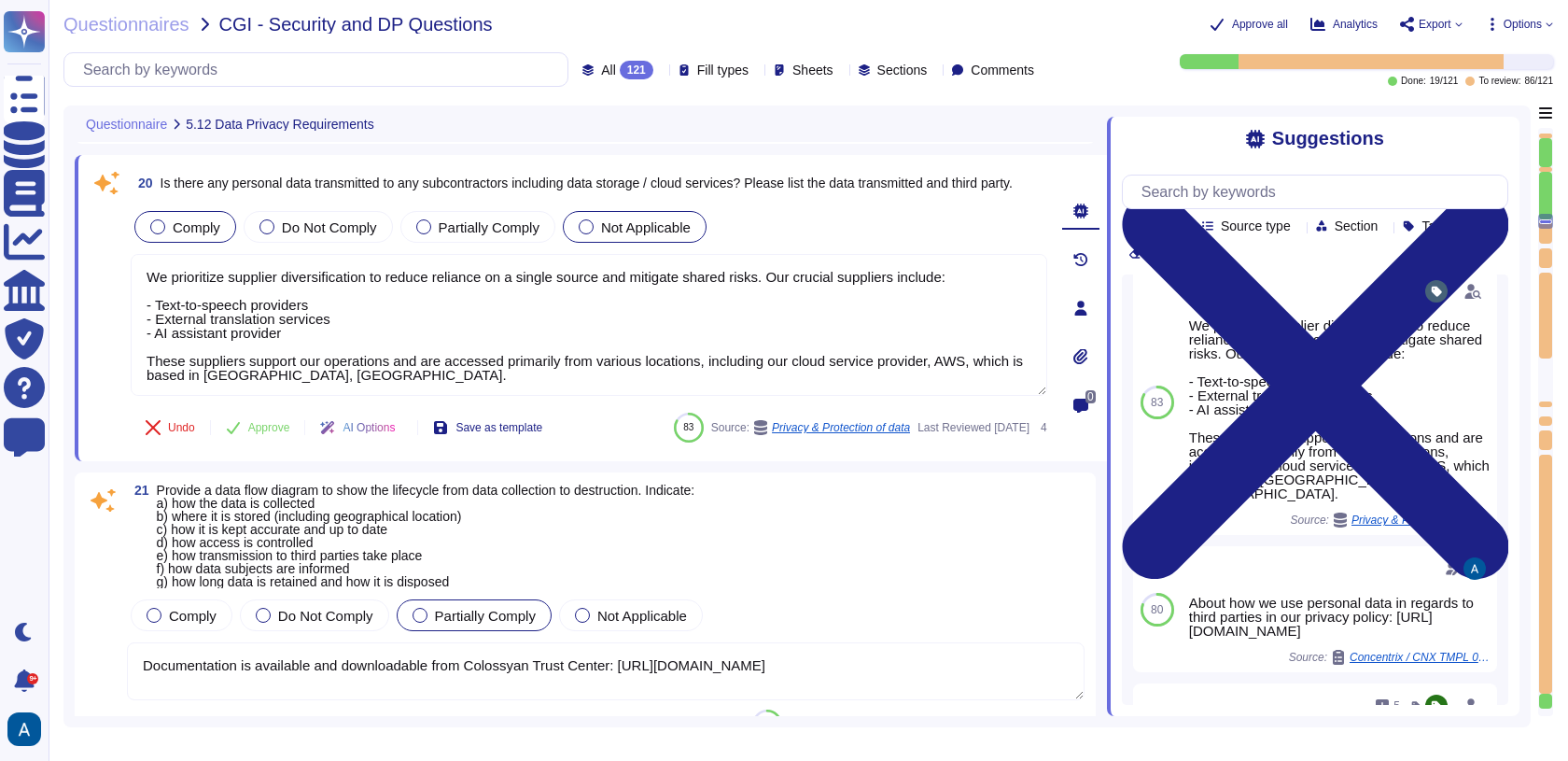
click at [217, 227] on span "Comply" at bounding box center [196, 227] width 47 height 15
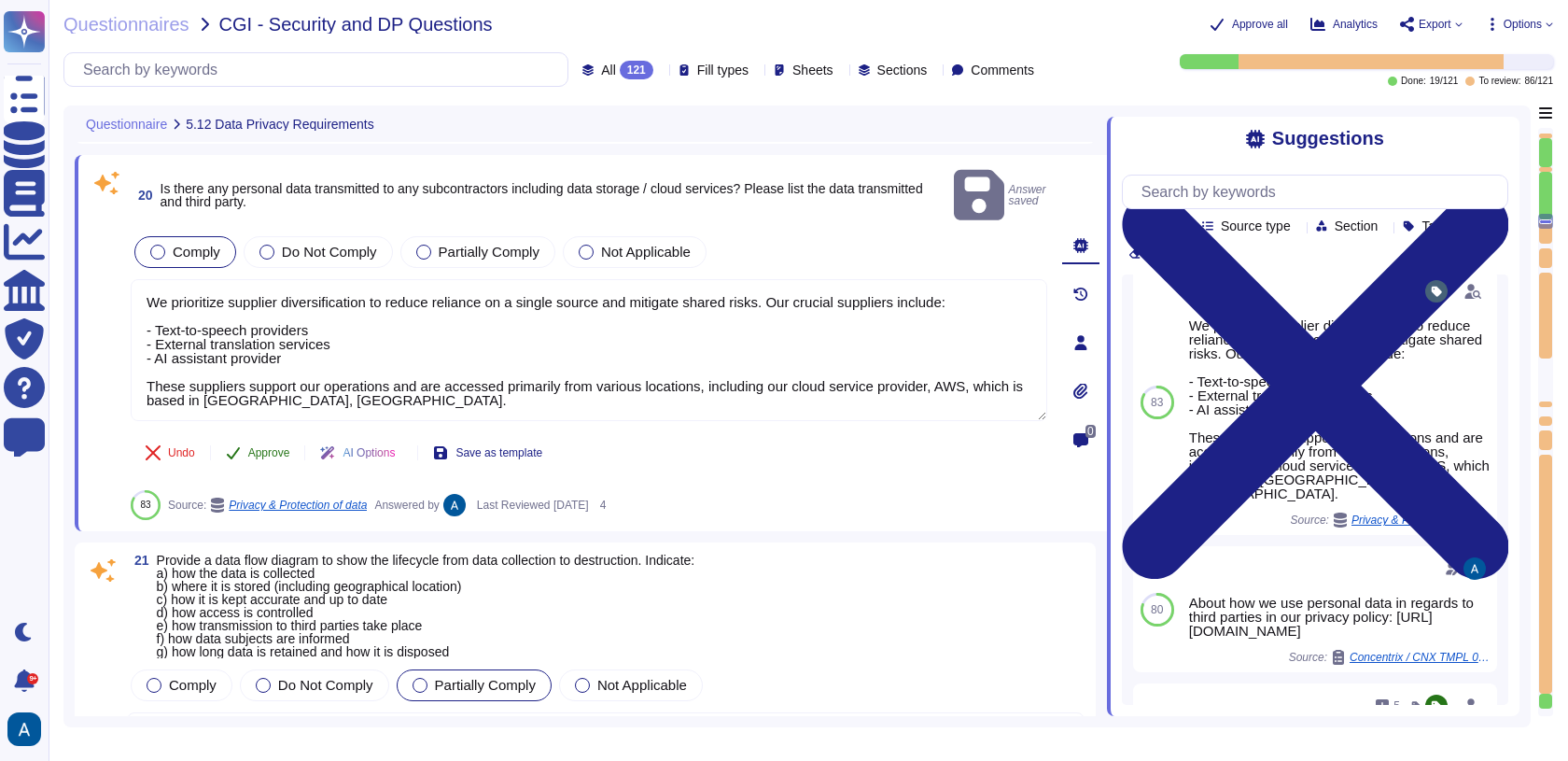
click at [282, 434] on button "Approve" at bounding box center [258, 452] width 94 height 38
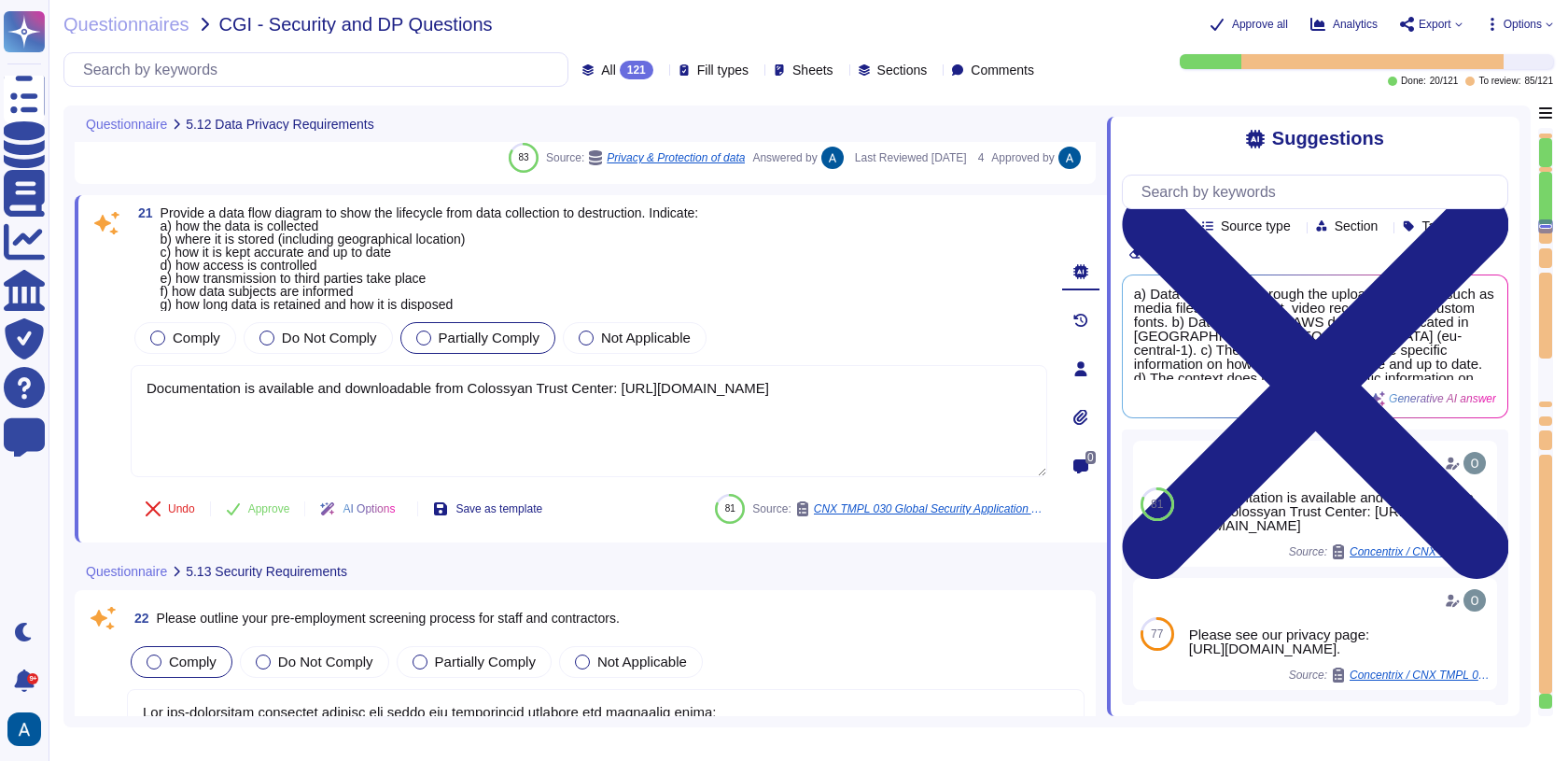
type textarea "Our security induction process includes the following key components: 1. Mandat…"
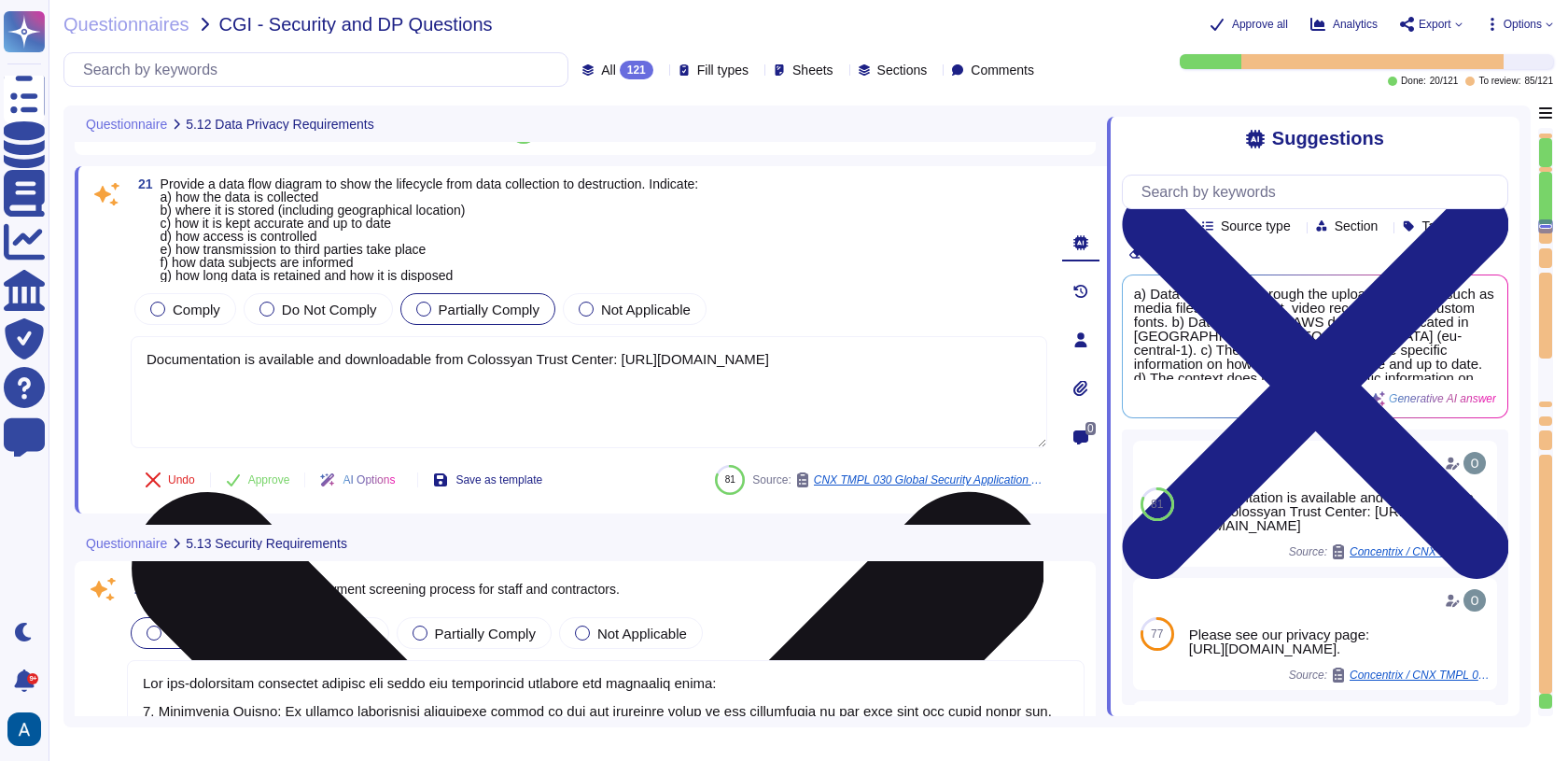
click at [392, 388] on textarea "Documentation is available and downloadable from Colossyan Trust Center: [URL][…" at bounding box center [589, 392] width 917 height 112
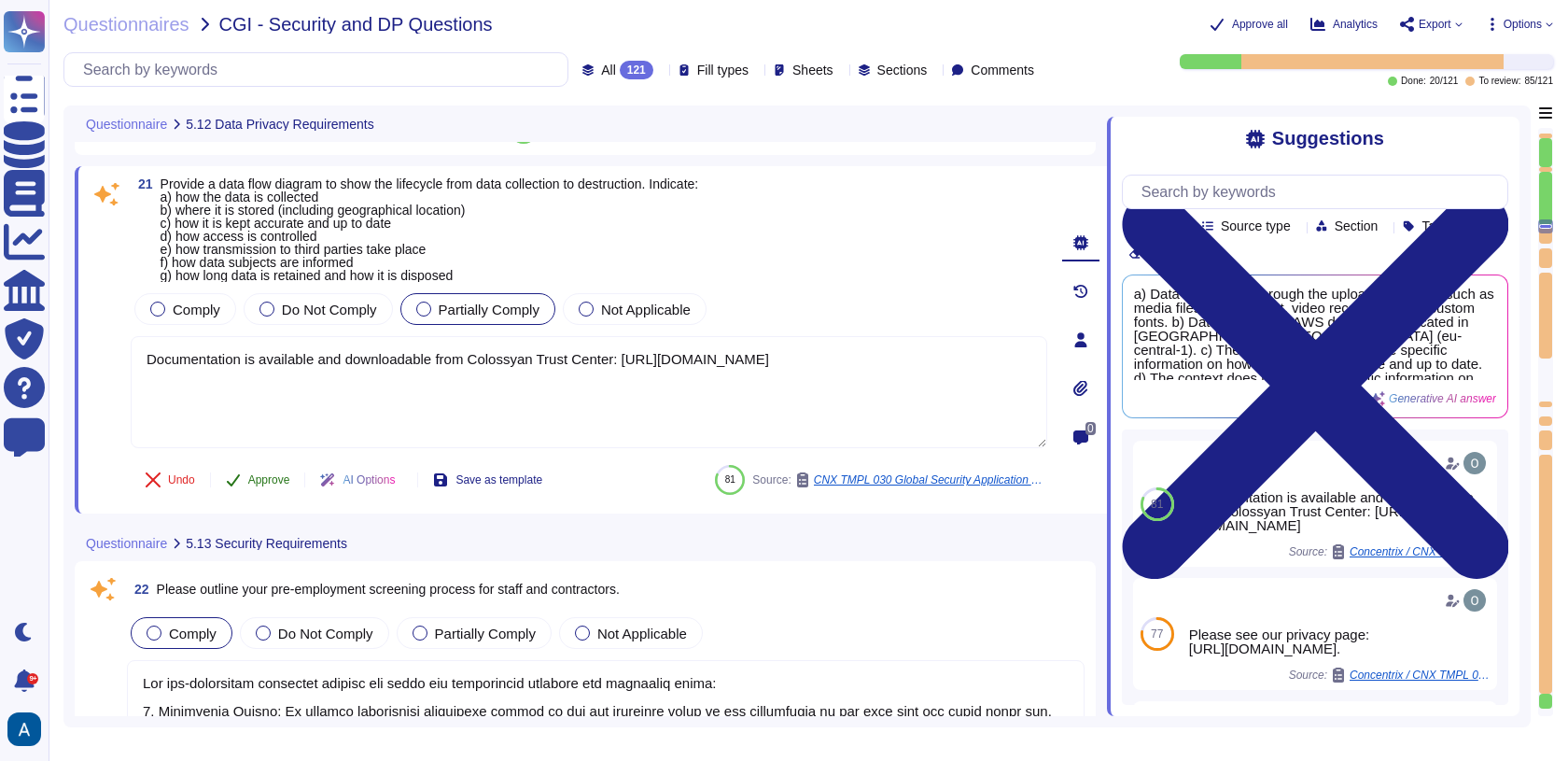
click at [286, 476] on span "Approve" at bounding box center [269, 480] width 42 height 12
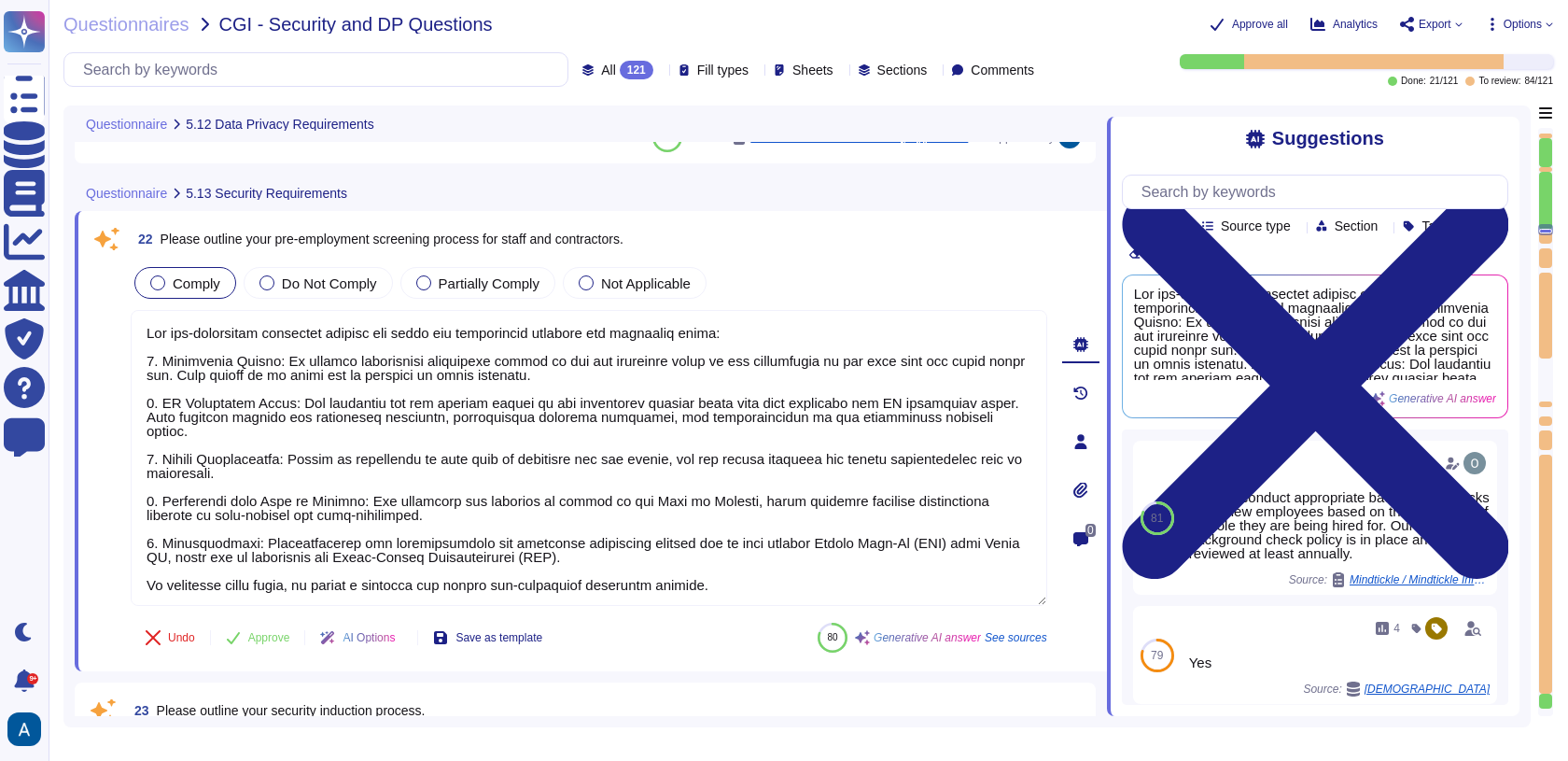
scroll to position [1, 0]
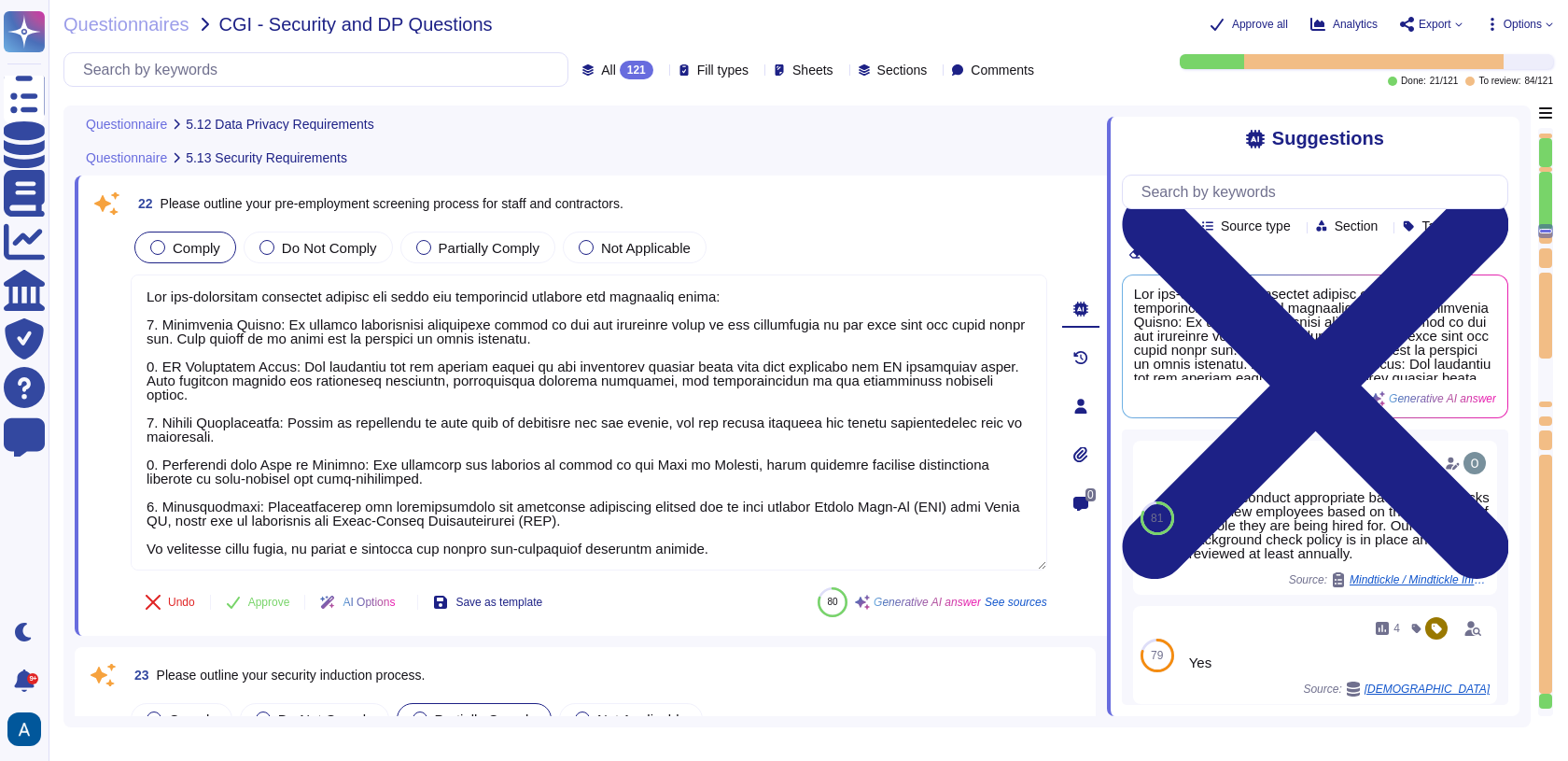
type textarea "The services provided by Colossyan entail SaaS (Software as a Service). Colossy…"
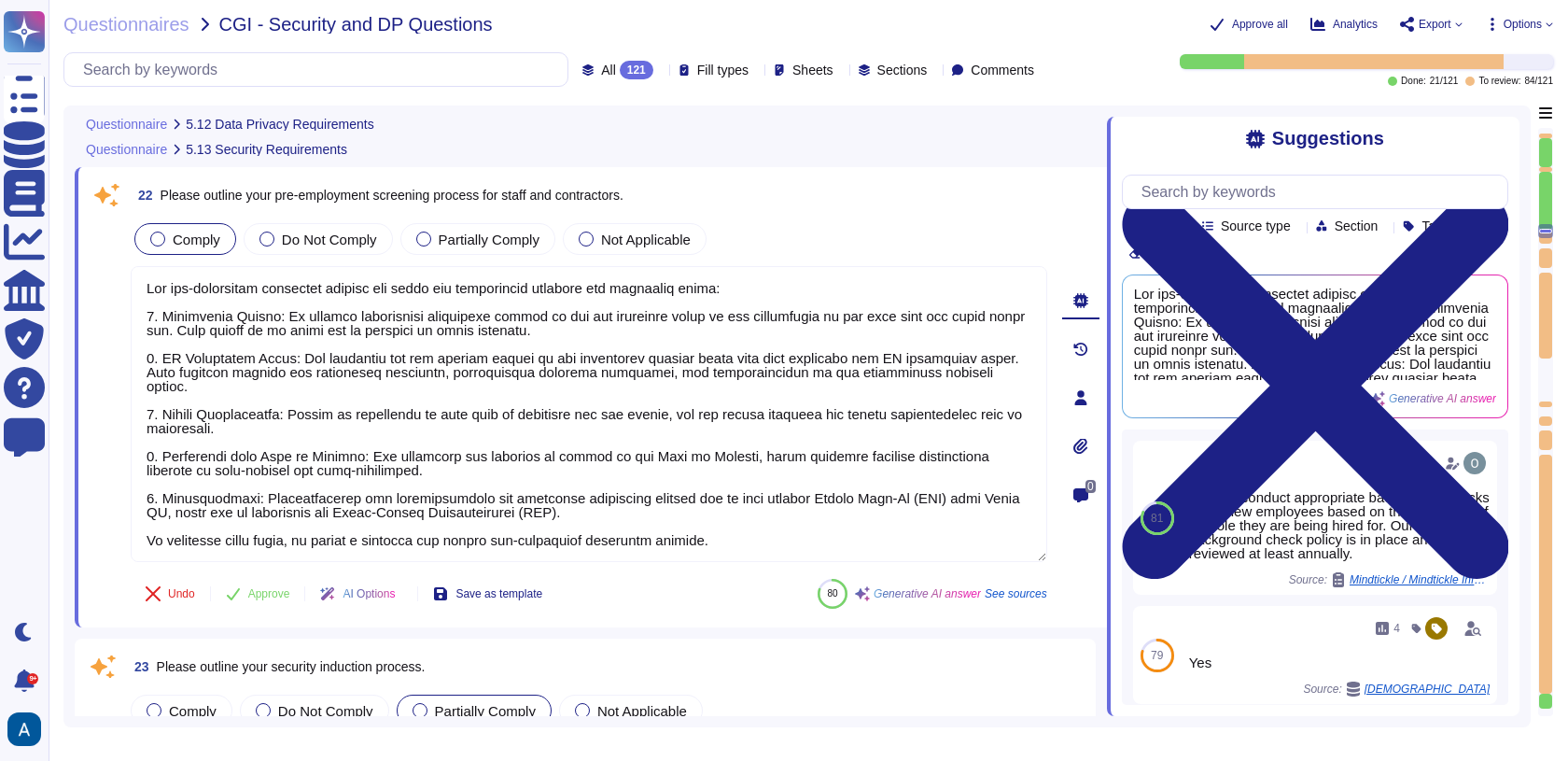
scroll to position [5602, 0]
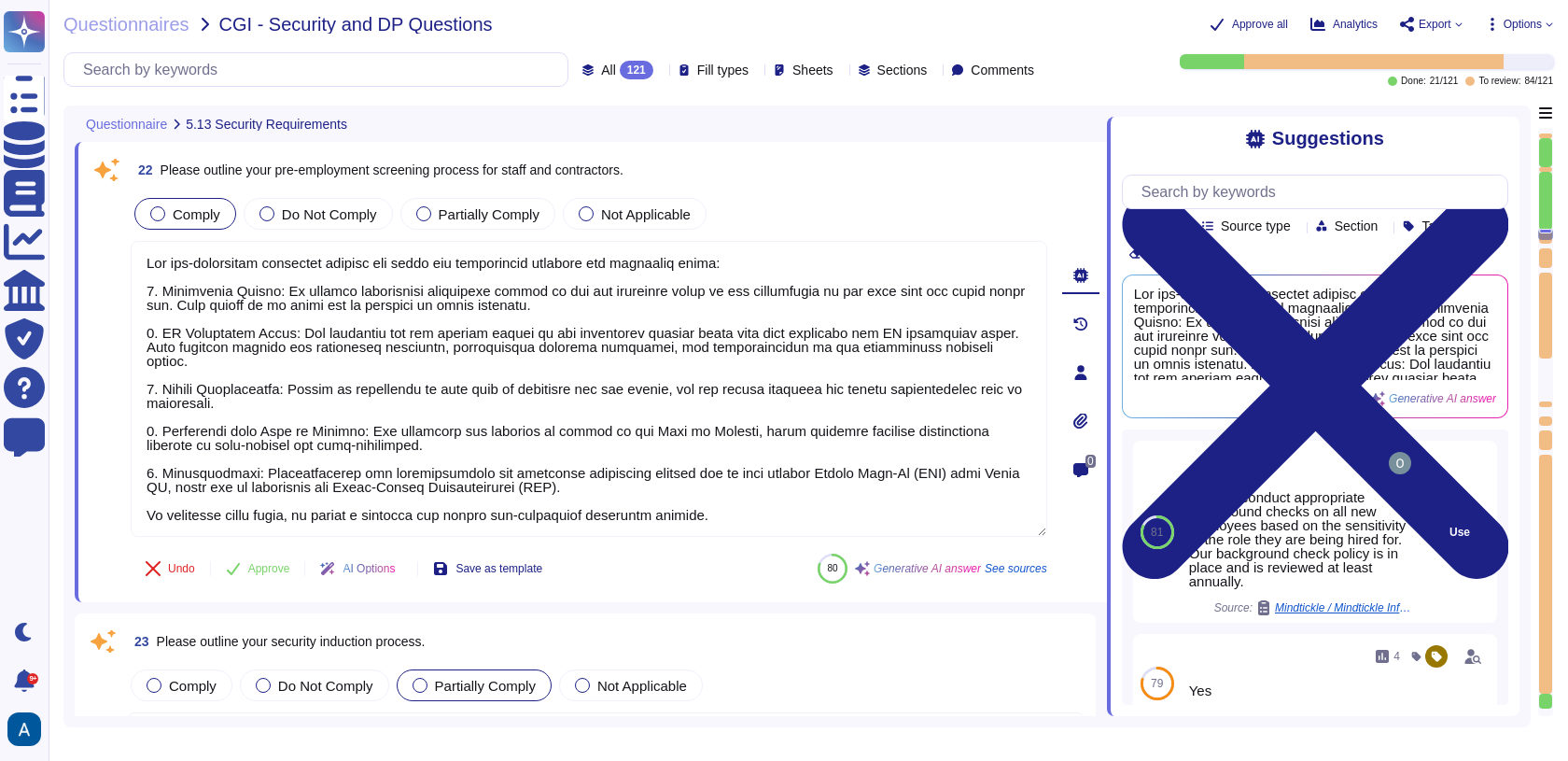
click at [1373, 588] on div "Yes, we conduct appropriate background checks on all new employees based on the…" at bounding box center [1302, 539] width 226 height 98
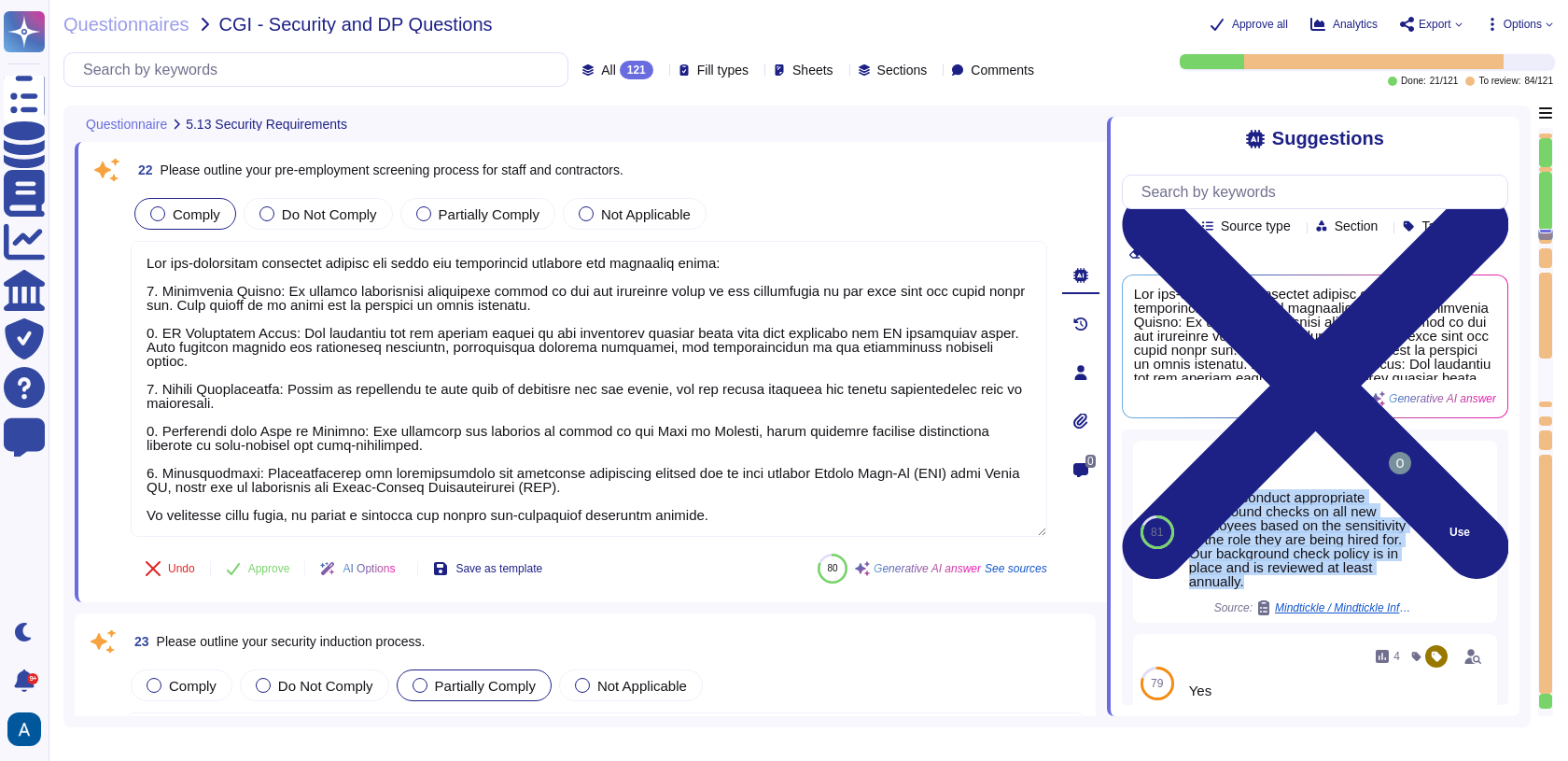
drag, startPoint x: 1371, startPoint y: 600, endPoint x: 1220, endPoint y: 509, distance: 176.3
click at [1220, 509] on div "Yes, we conduct appropriate background checks on all new employees based on the…" at bounding box center [1302, 539] width 226 height 98
copy div "we conduct appropriate background checks on all new employees based on the sens…"
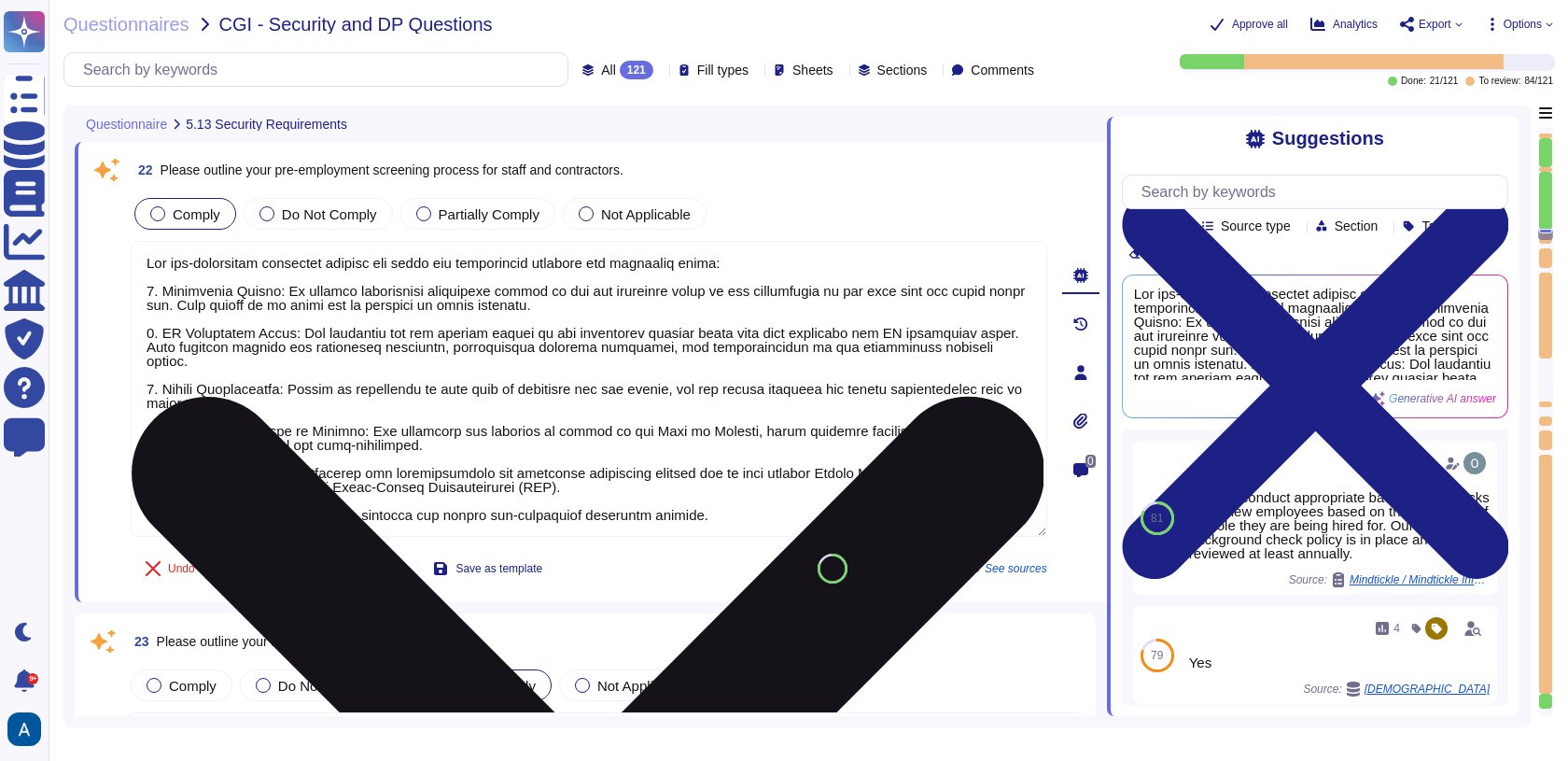
click at [503, 449] on textarea at bounding box center [589, 389] width 917 height 296
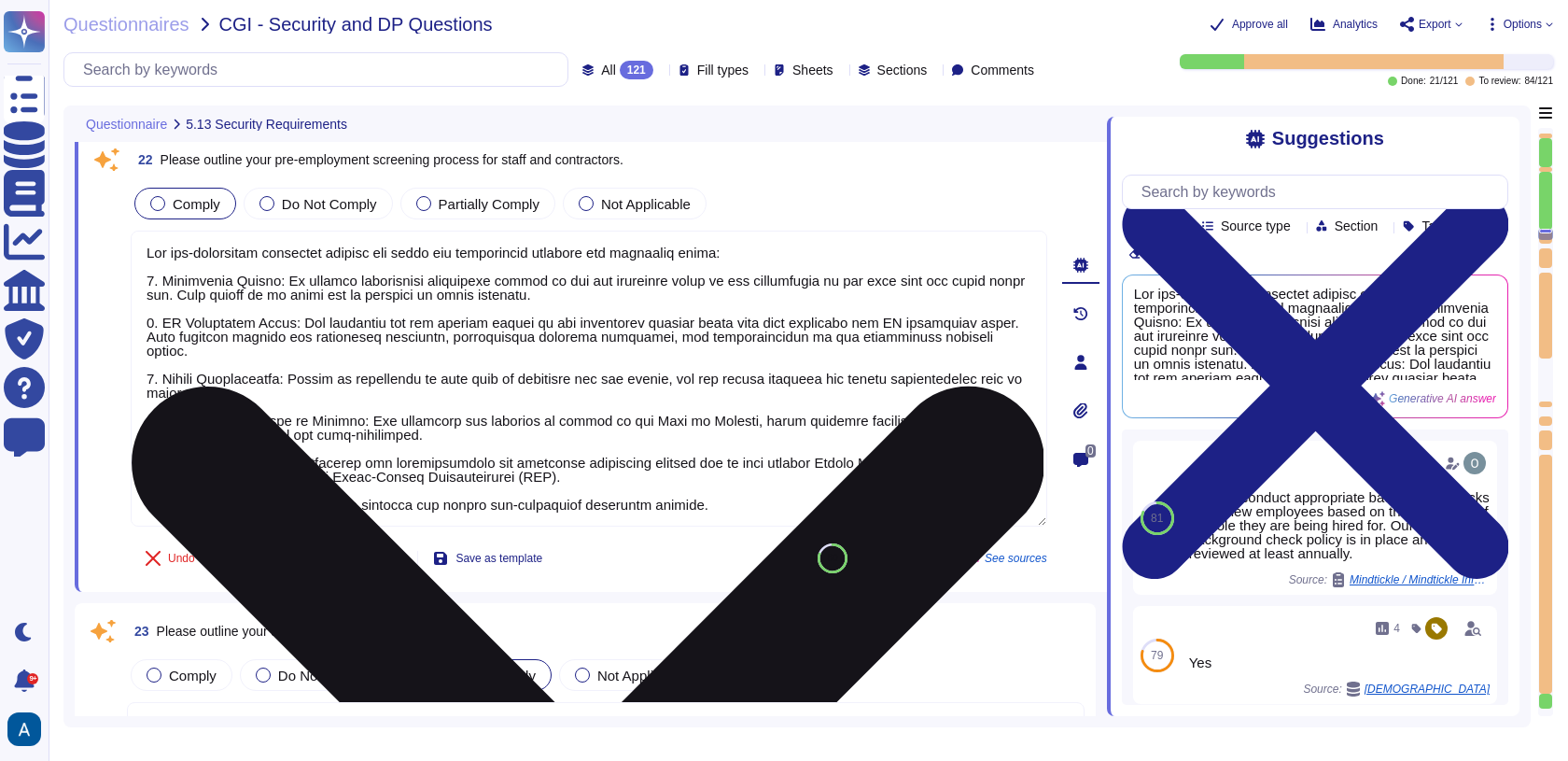
scroll to position [5614, 0]
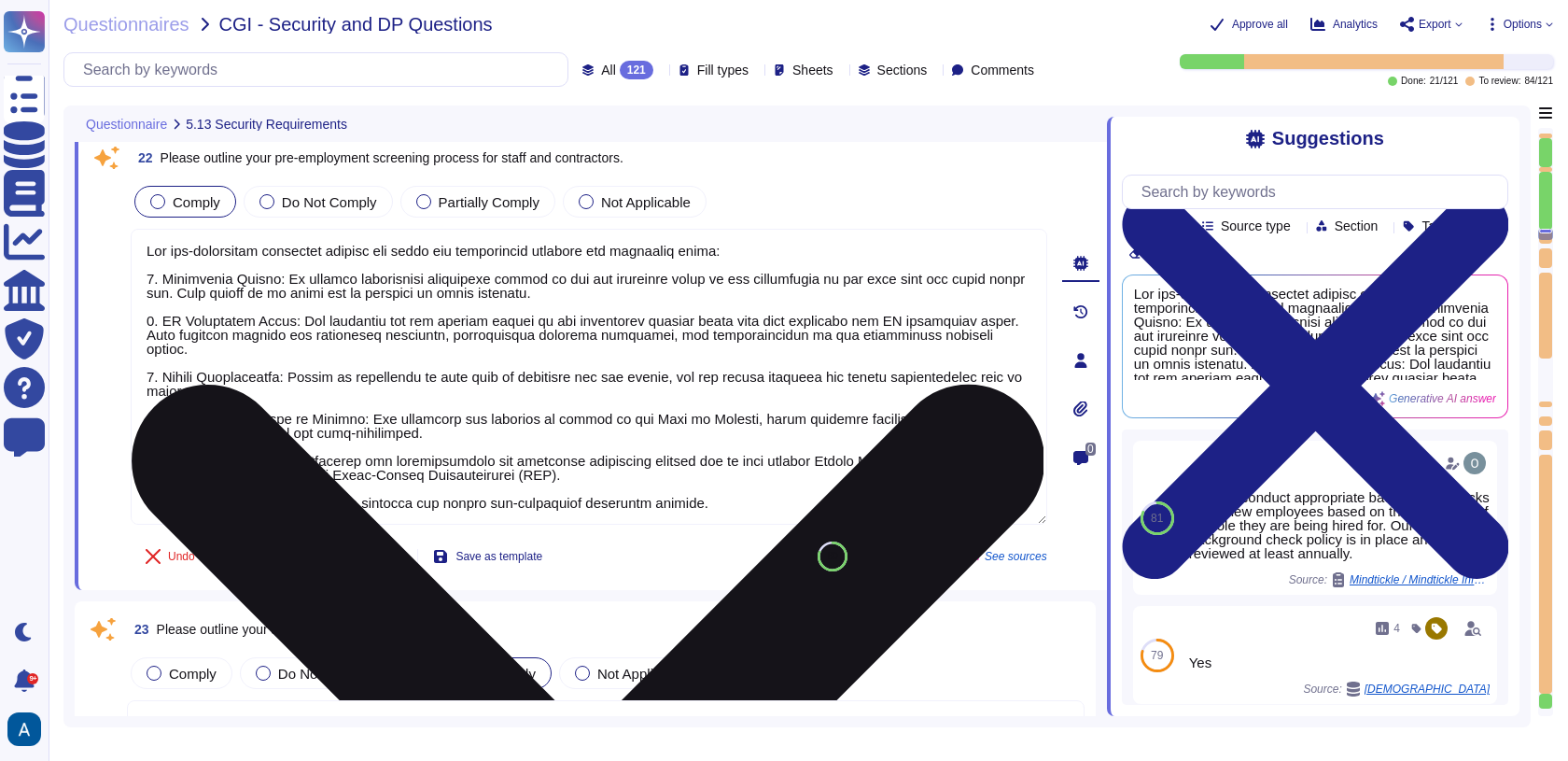
paste textarea "we conduct appropriate background checks on all new employees based on the sens…"
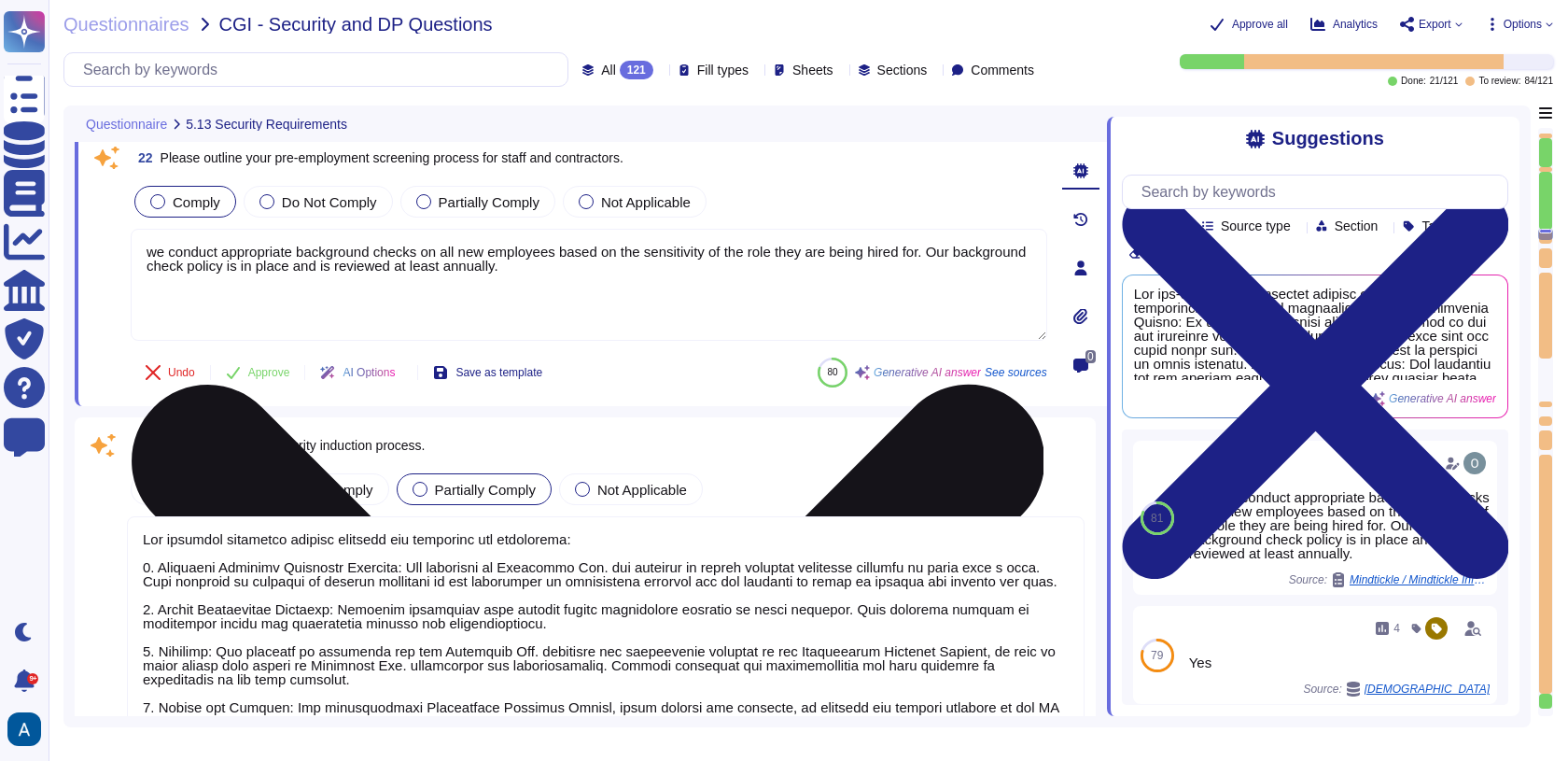
click at [158, 250] on textarea "we conduct appropriate background checks on all new employees based on the sens…" at bounding box center [589, 285] width 917 height 112
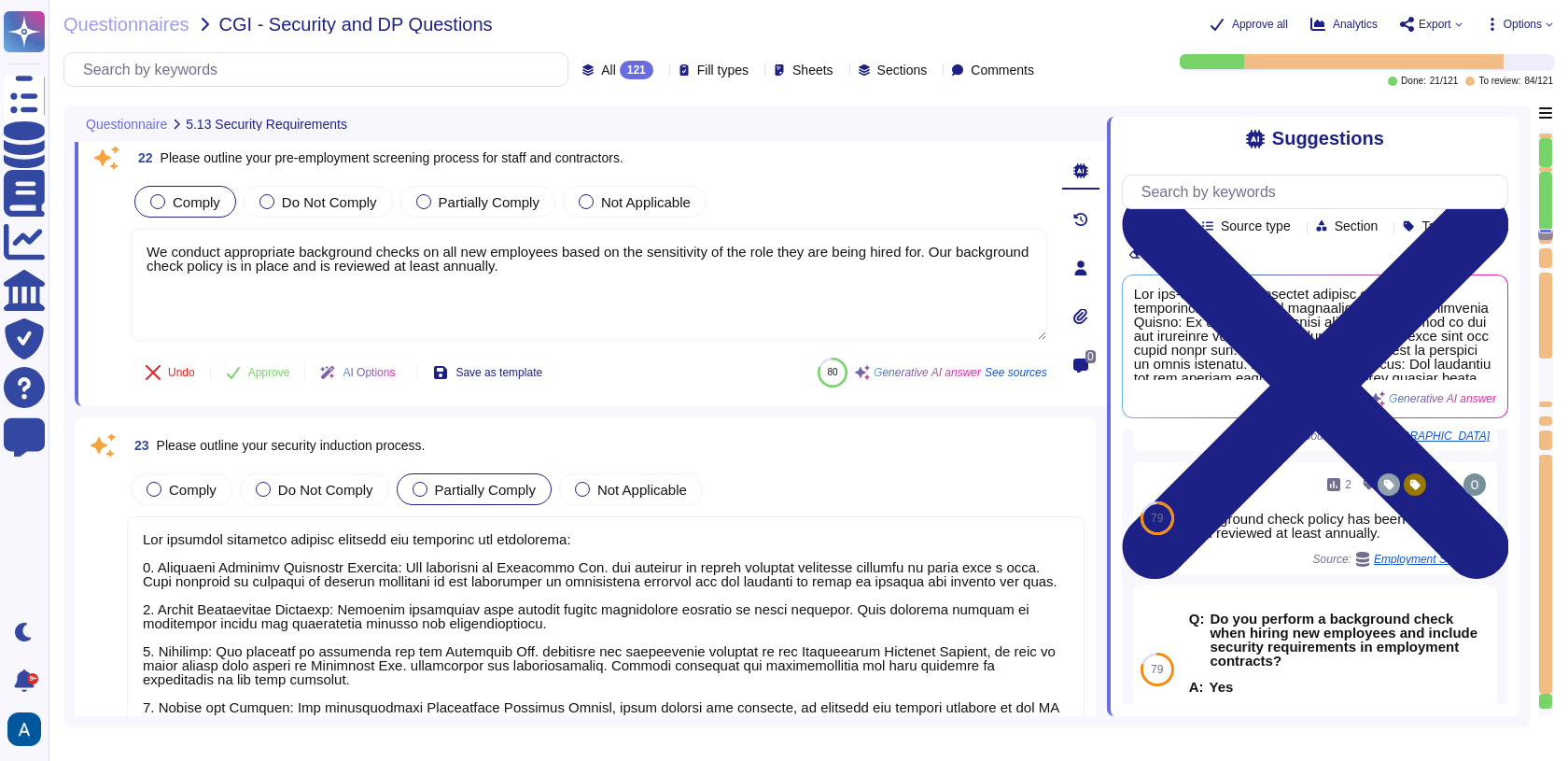
scroll to position [234, 0]
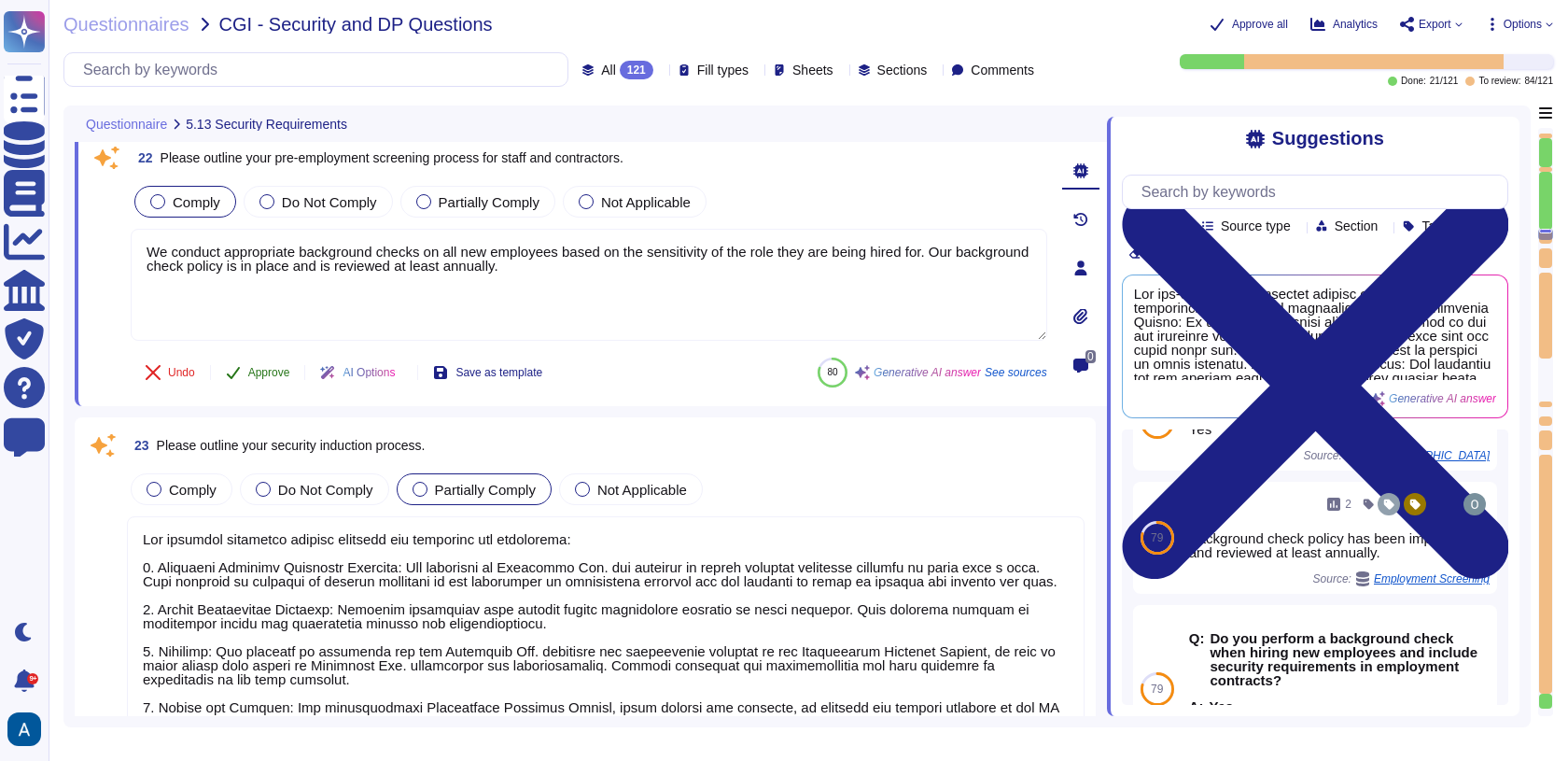
type textarea "We conduct appropriate background checks on all new employees based on the sens…"
click at [293, 366] on div "22 Please outline your pre-employment screening process for staff and contracto…" at bounding box center [569, 268] width 958 height 254
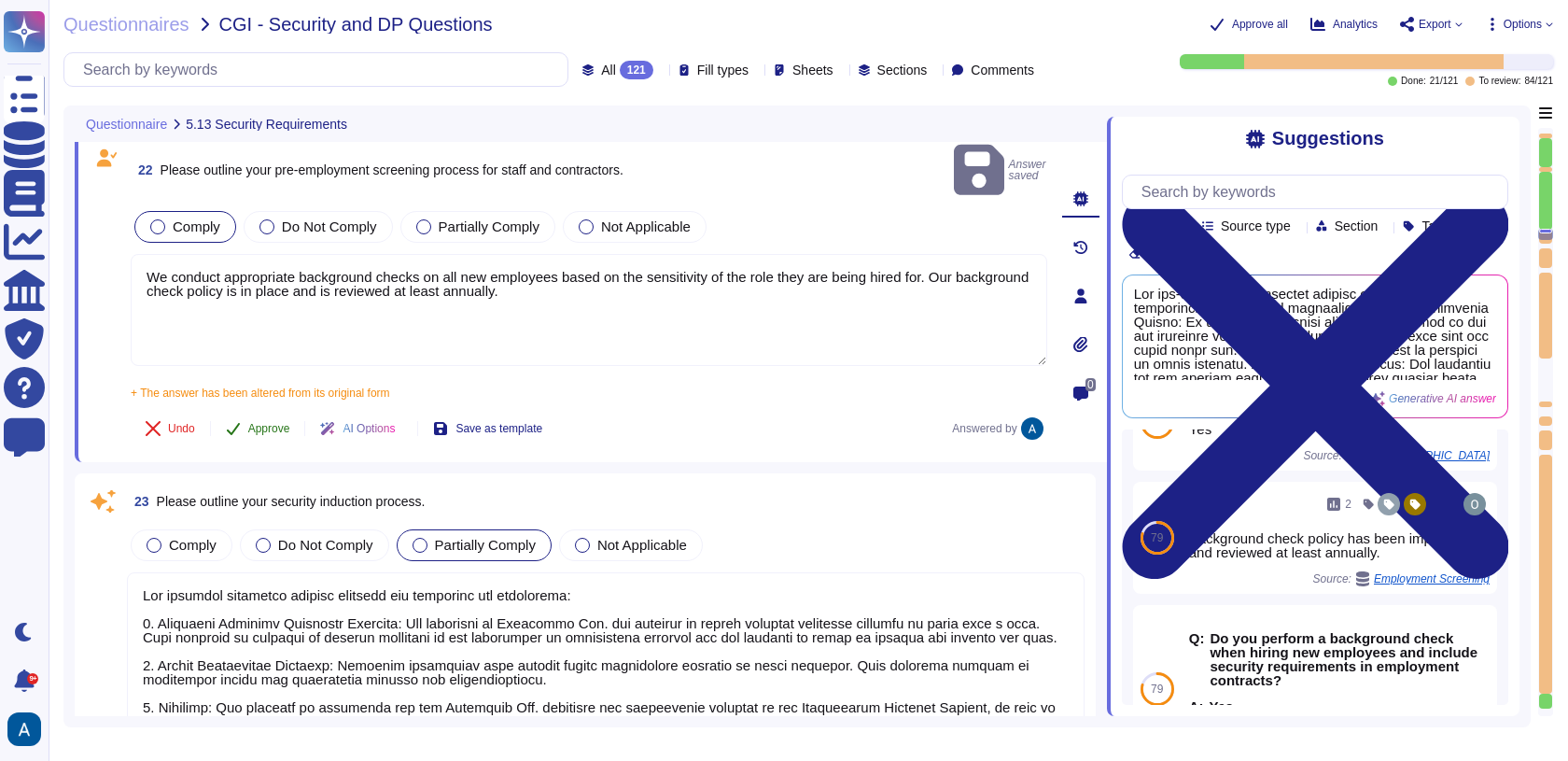
click at [291, 423] on span "Approve" at bounding box center [269, 429] width 42 height 12
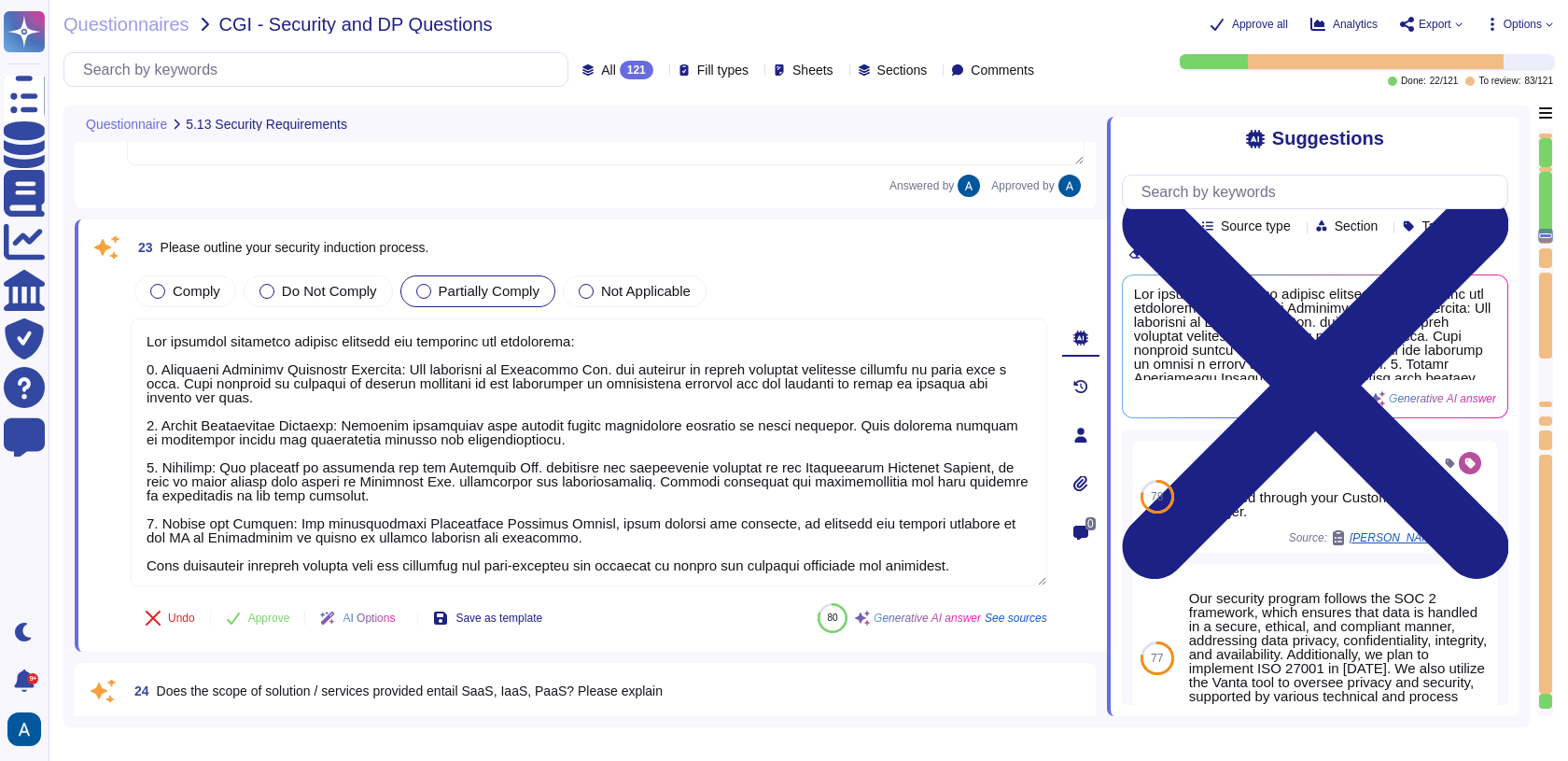
type textarea "Colossyan Inc may decide to accept and monitor the risk at the present time."
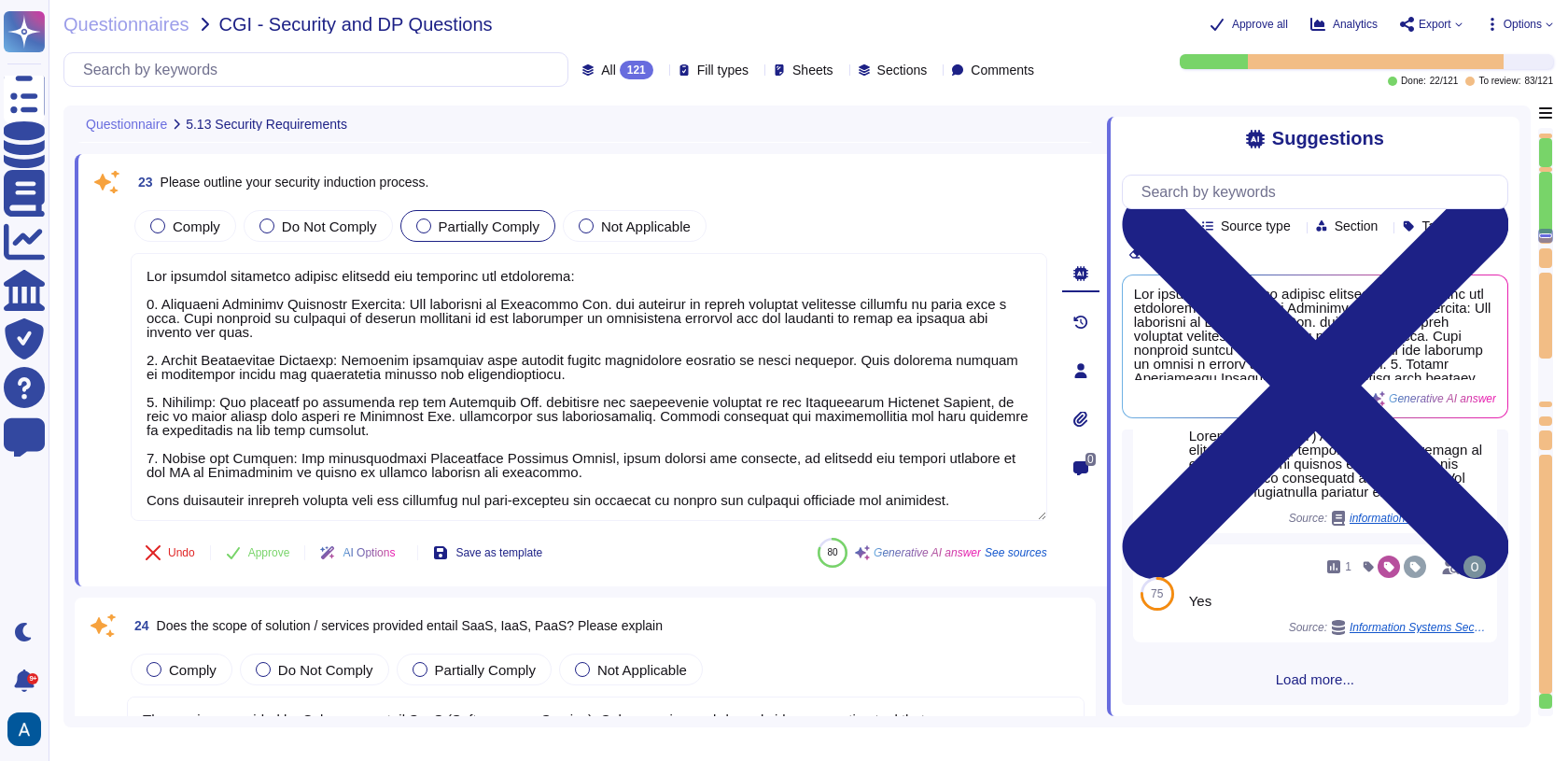
scroll to position [1198, 0]
click at [179, 221] on span "Comply" at bounding box center [196, 226] width 47 height 15
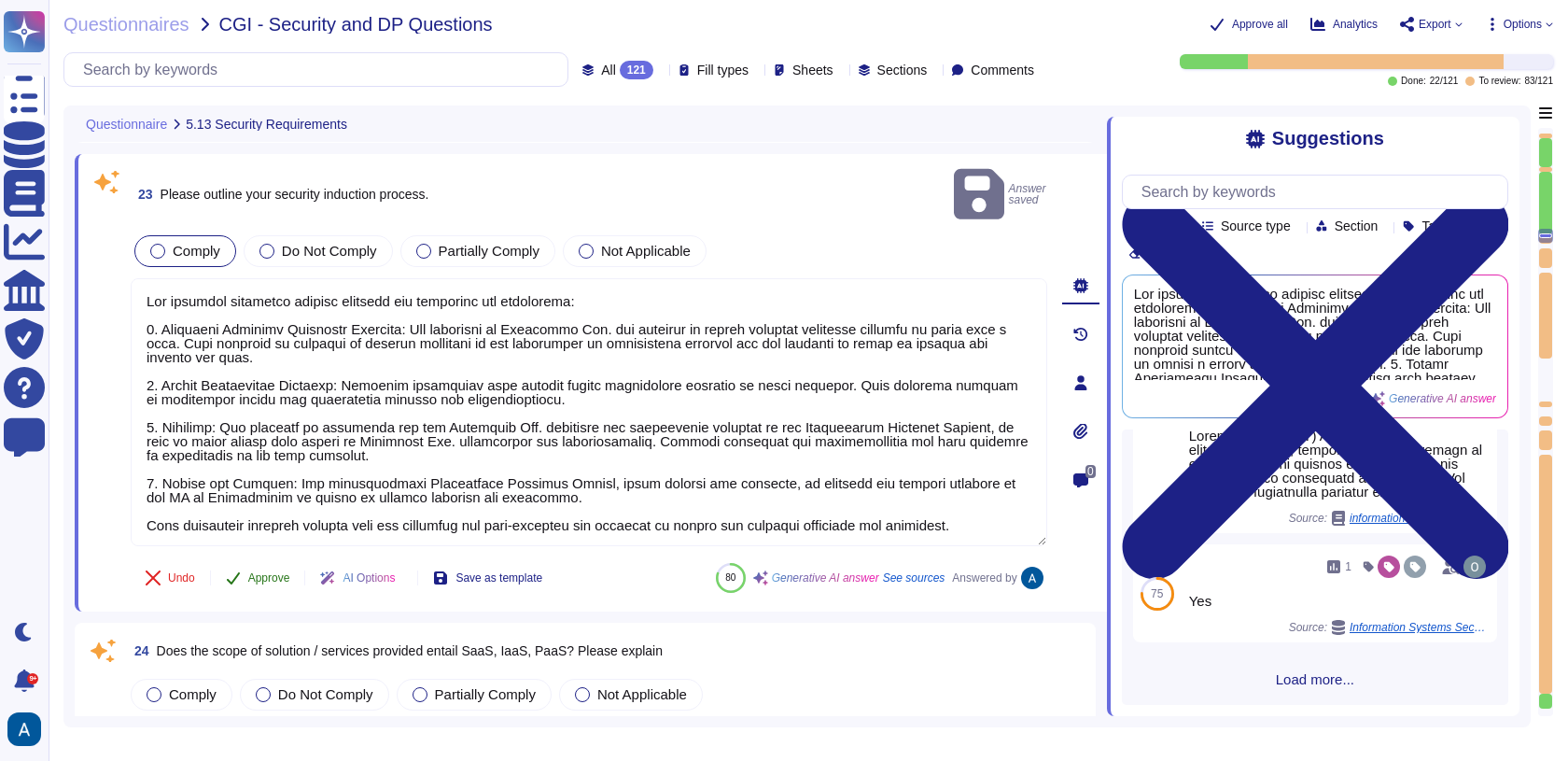
click at [287, 559] on button "Approve" at bounding box center [258, 577] width 94 height 38
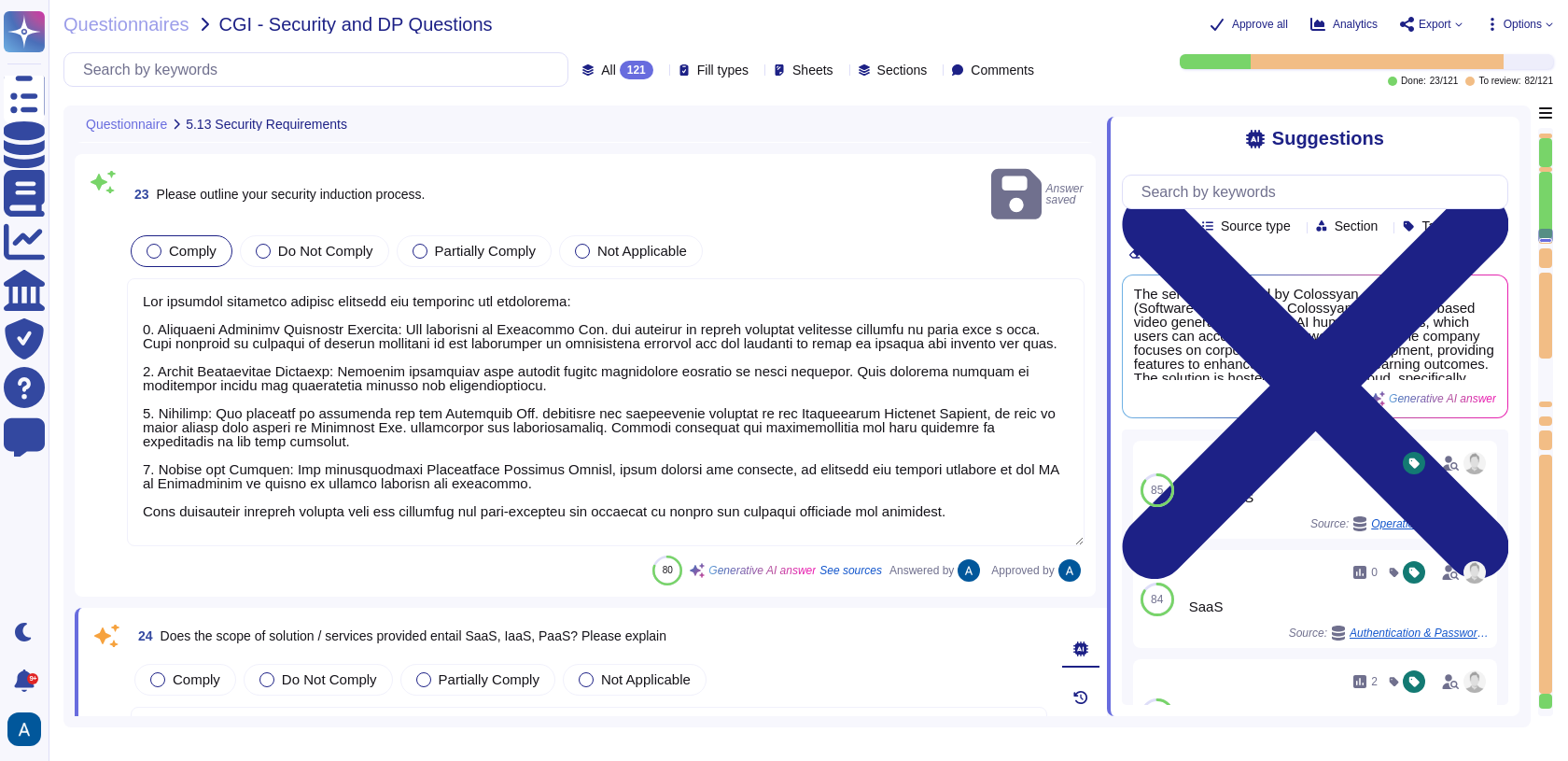
scroll to position [1, 0]
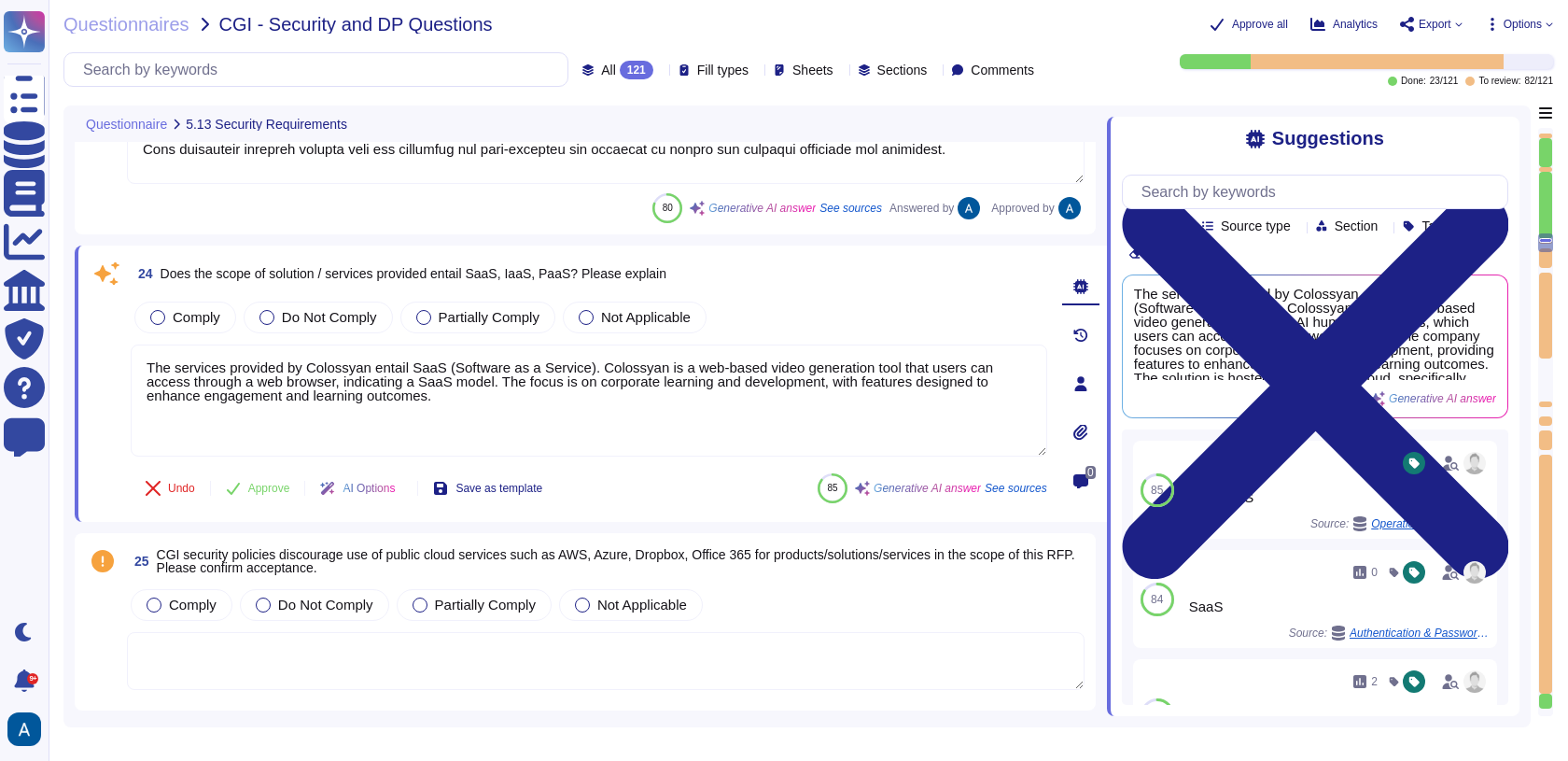
type textarea "Colossyan has not appointed a data protection officer. This is because, based o…"
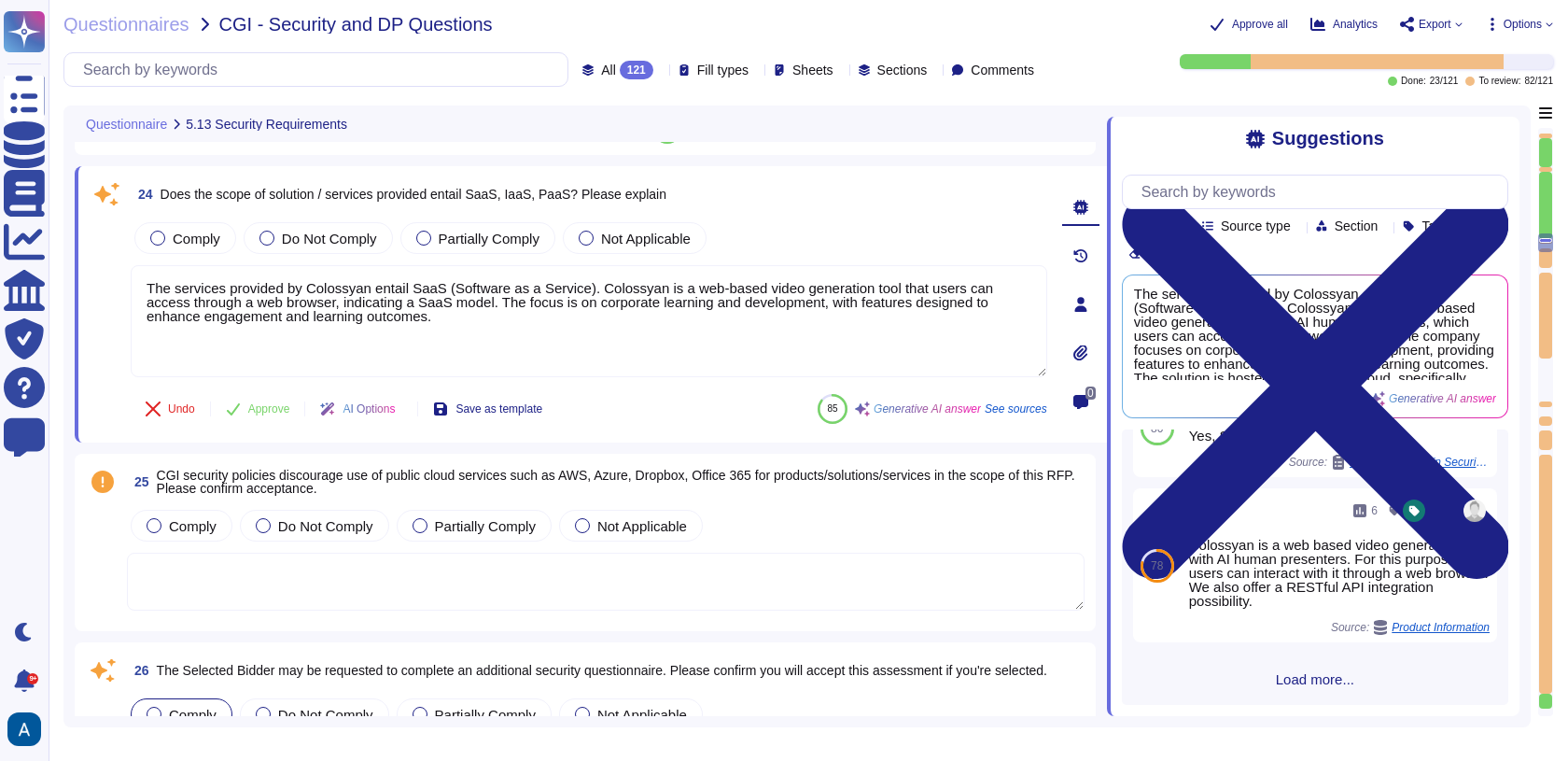
scroll to position [422, 0]
click at [199, 247] on div "Comply" at bounding box center [186, 238] width 102 height 32
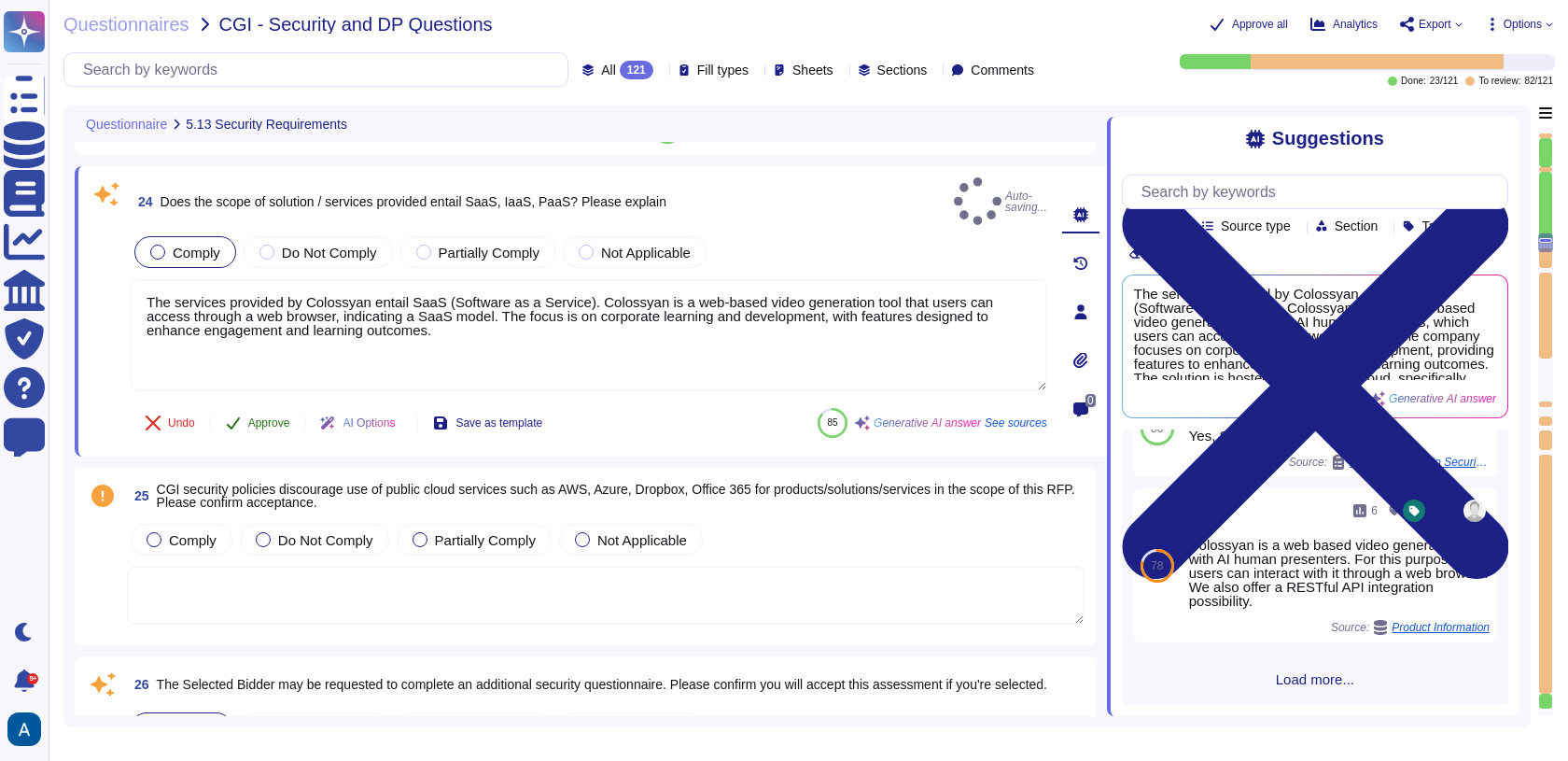
click at [274, 418] on span "Approve" at bounding box center [269, 423] width 42 height 12
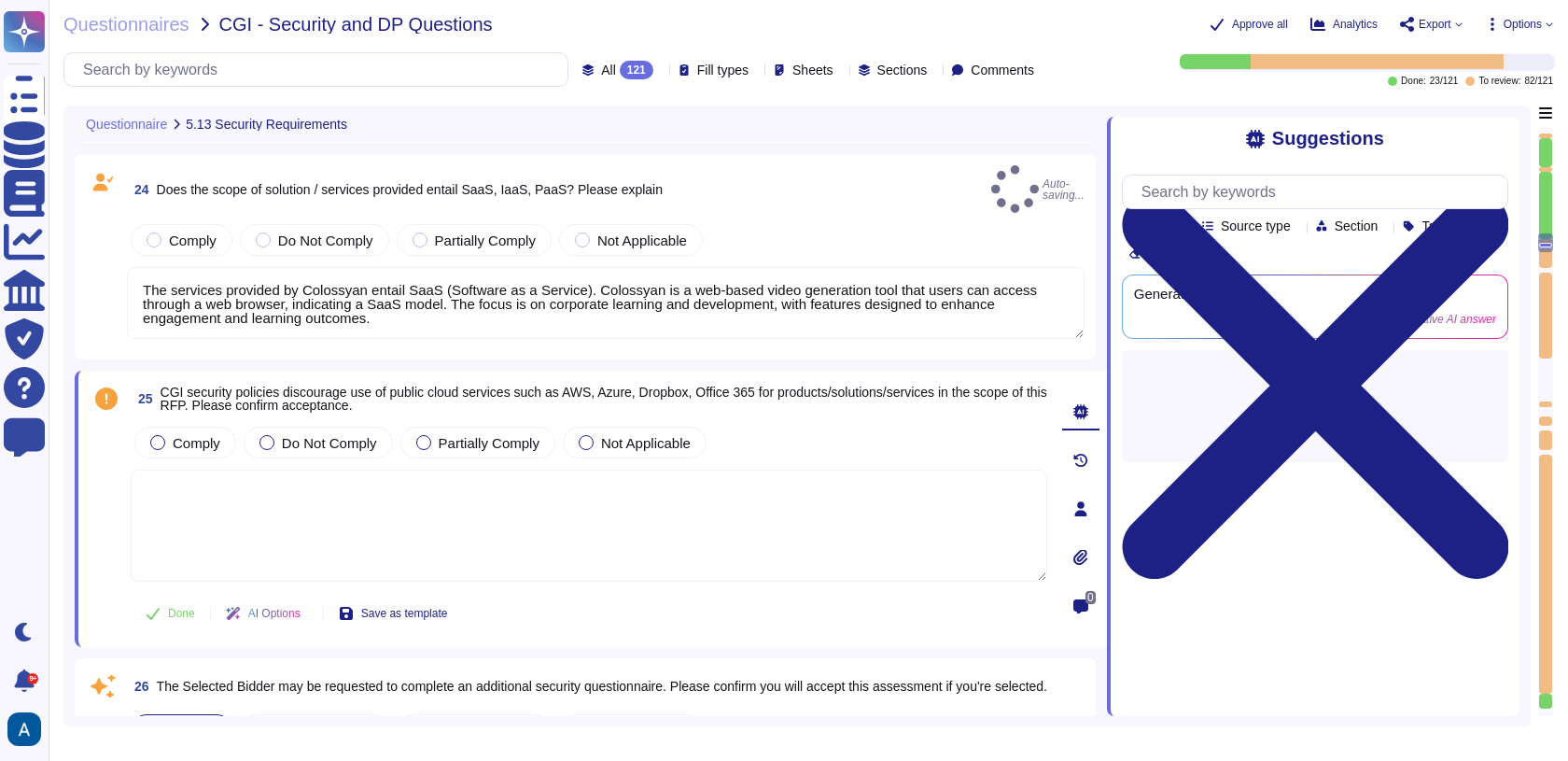
type textarea "Colossyan has not appointed a data protection officer. This is because, based o…"
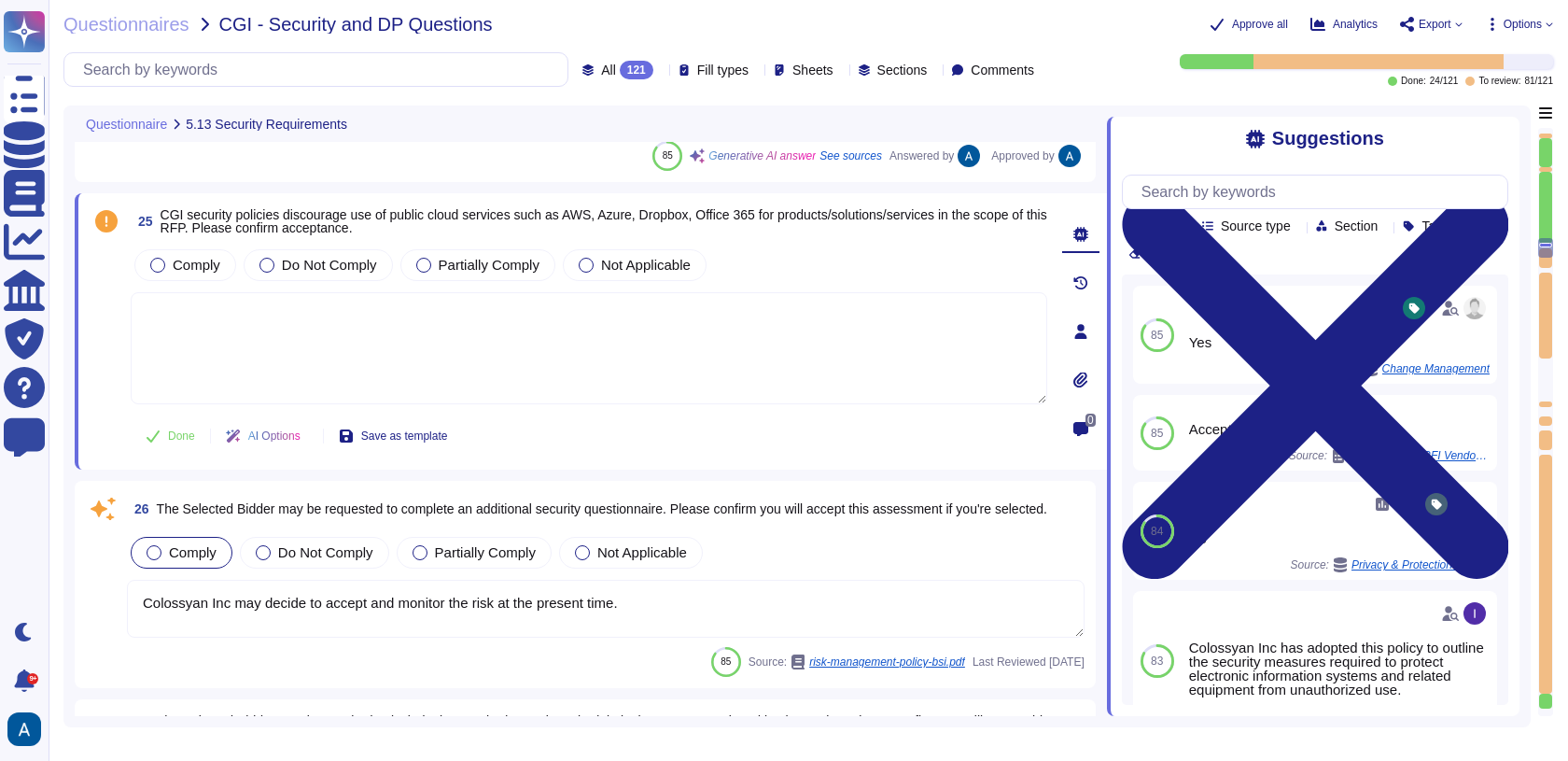
type textarea "Colossyan's internal privacy organization is structured with a Compliance repre…"
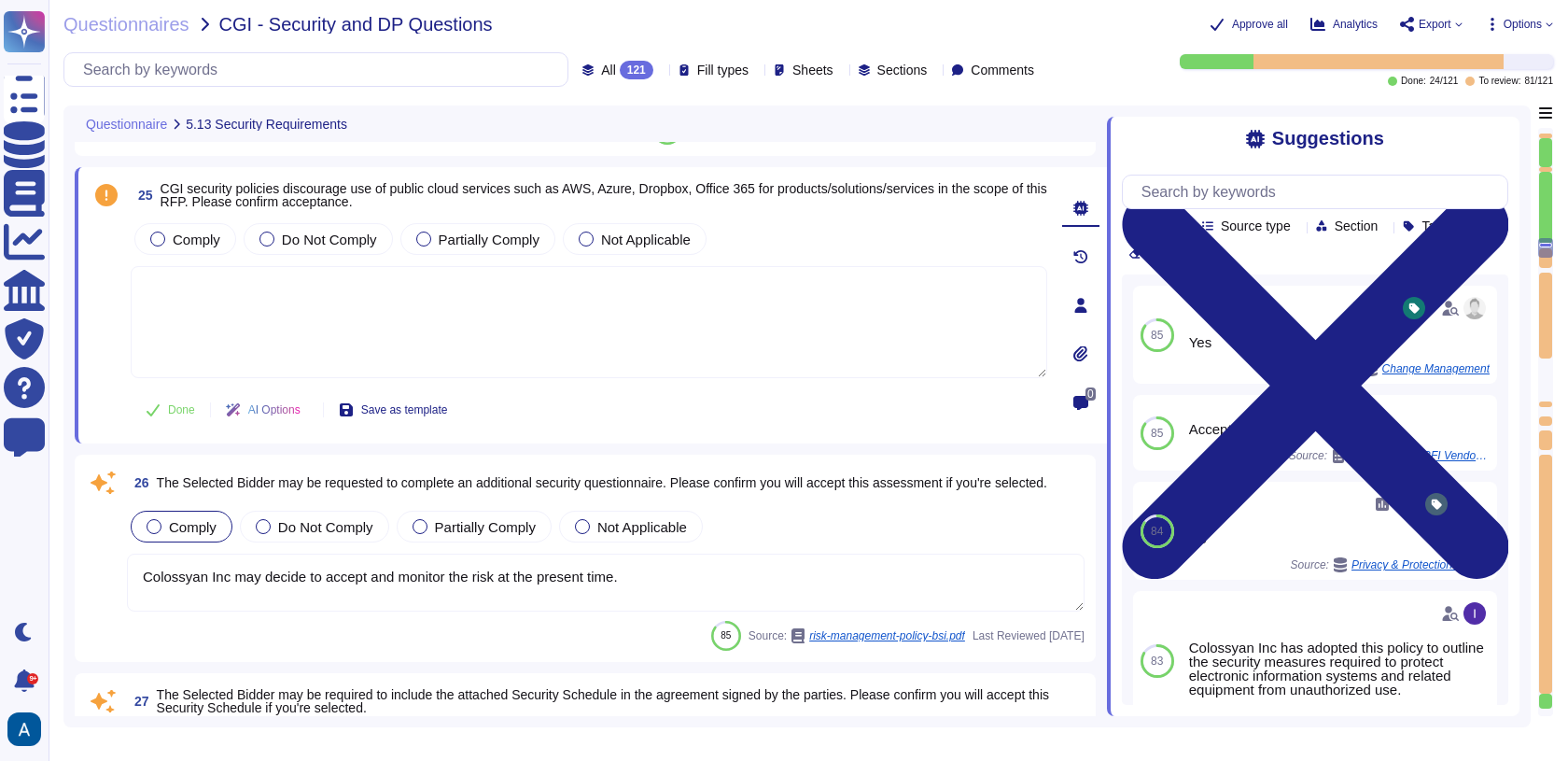
click at [580, 566] on textarea "Colossyan Inc may decide to accept and monitor the risk at the present time." at bounding box center [606, 582] width 958 height 58
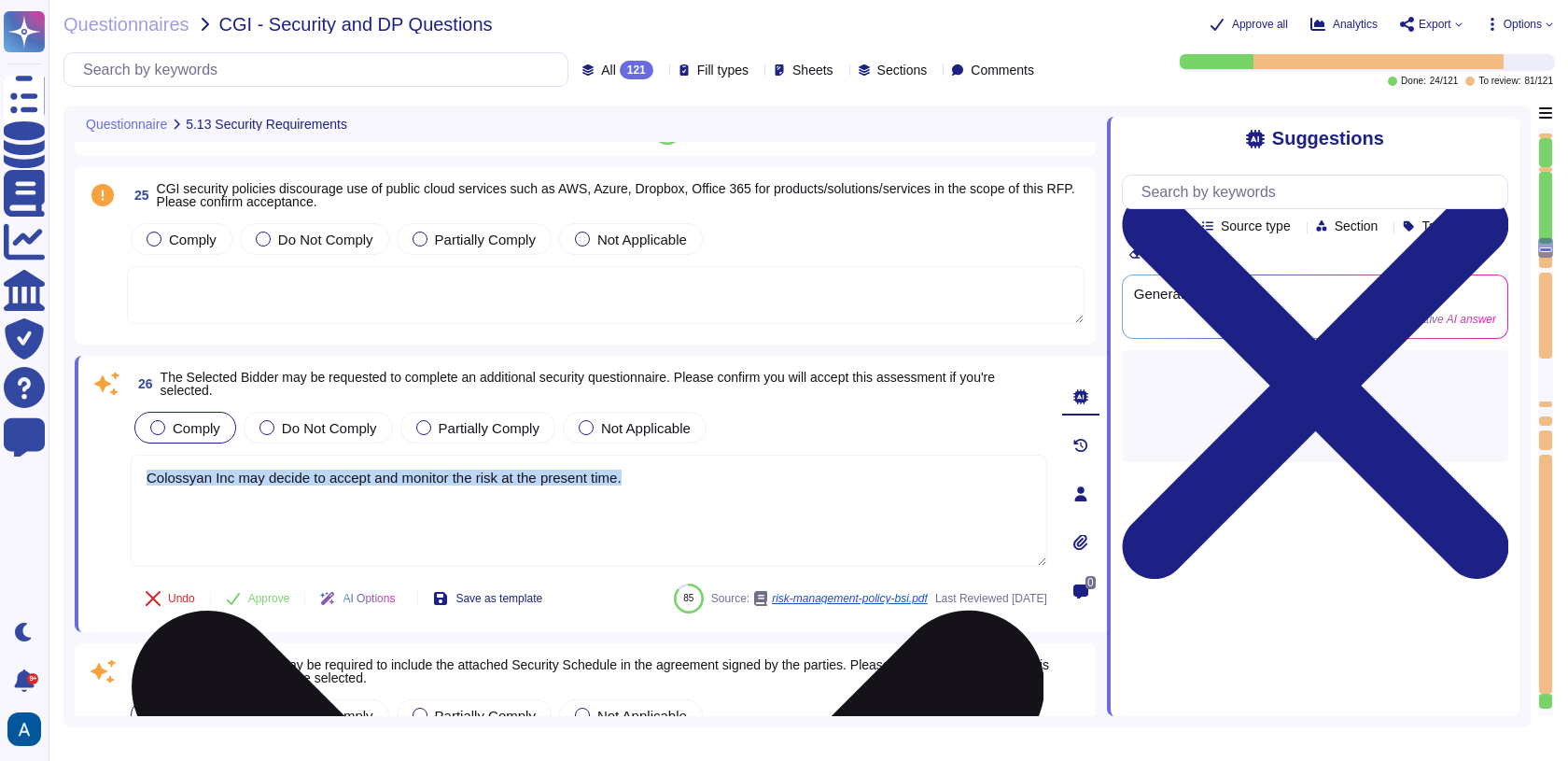
click at [580, 566] on div "26 The Selected Bidder may be requested to complete an additional security ques…" at bounding box center [569, 494] width 958 height 254
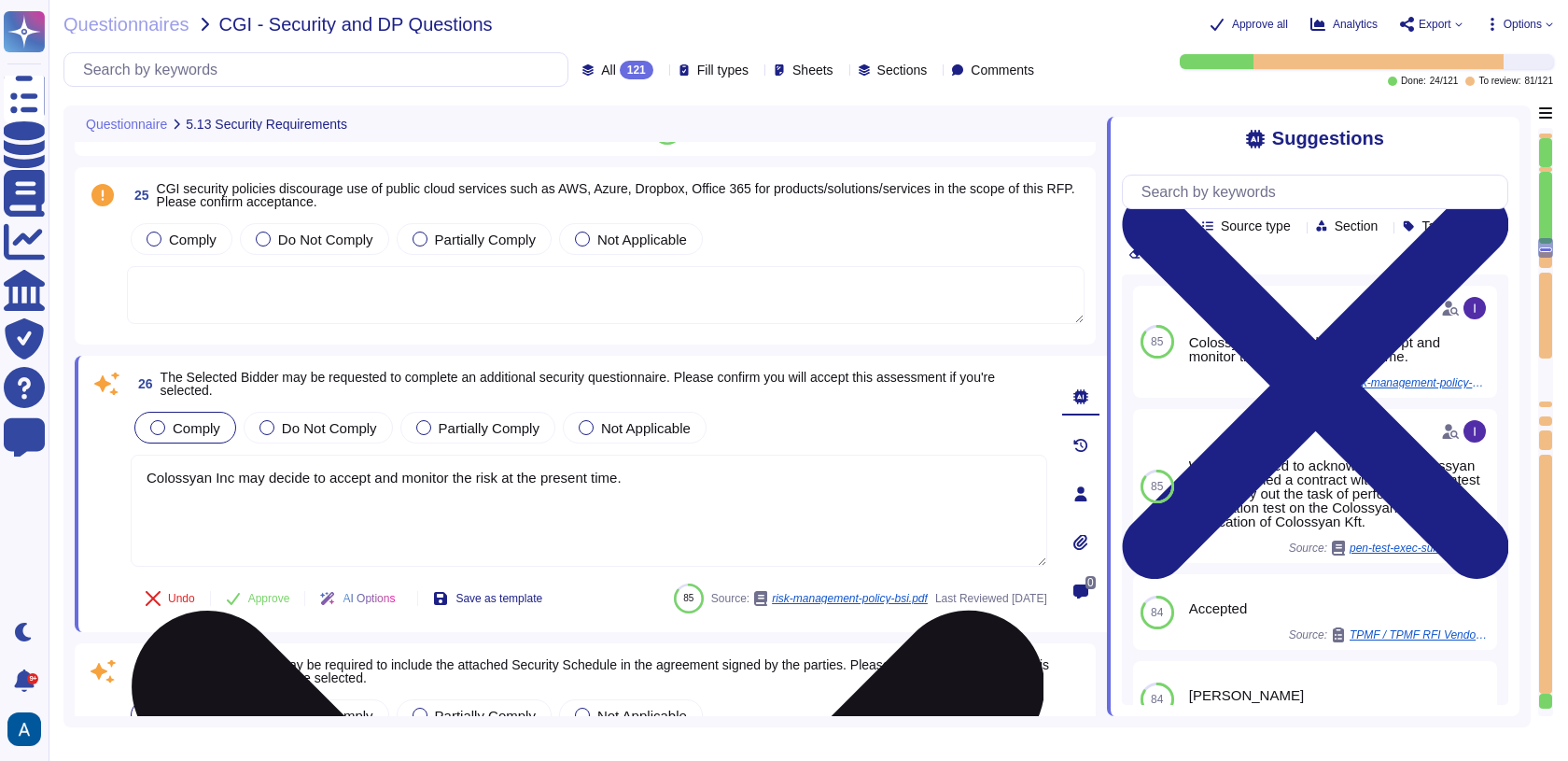
click at [537, 557] on textarea "Colossyan Inc may decide to accept and monitor the risk at the present time." at bounding box center [589, 511] width 917 height 112
drag, startPoint x: 685, startPoint y: 502, endPoint x: 140, endPoint y: 452, distance: 547.3
click at [140, 455] on textarea "Colossyan Inc may decide to accept and monitor the risk at the present time." at bounding box center [589, 511] width 917 height 112
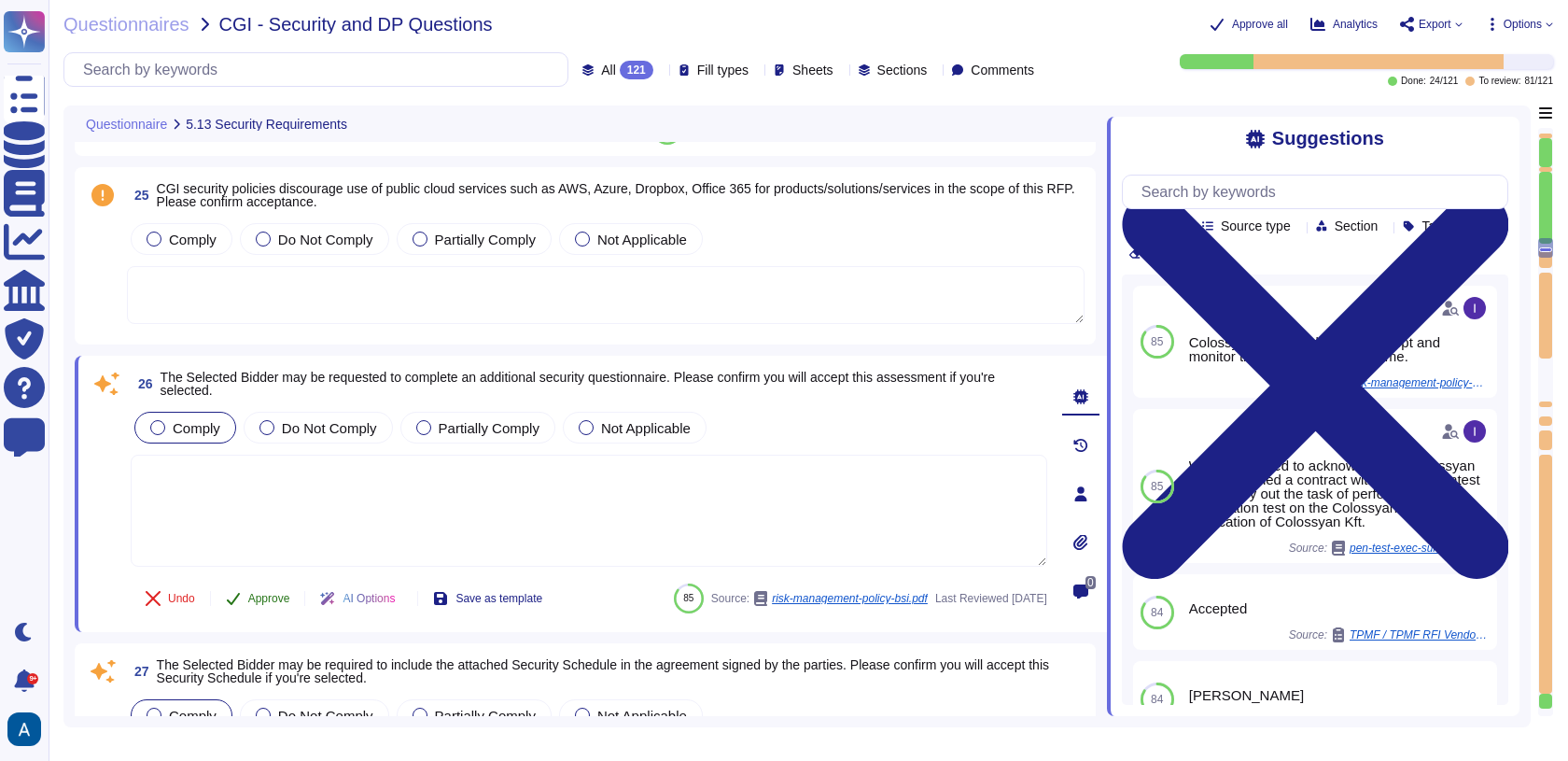
click at [264, 600] on button "Approve" at bounding box center [258, 598] width 94 height 38
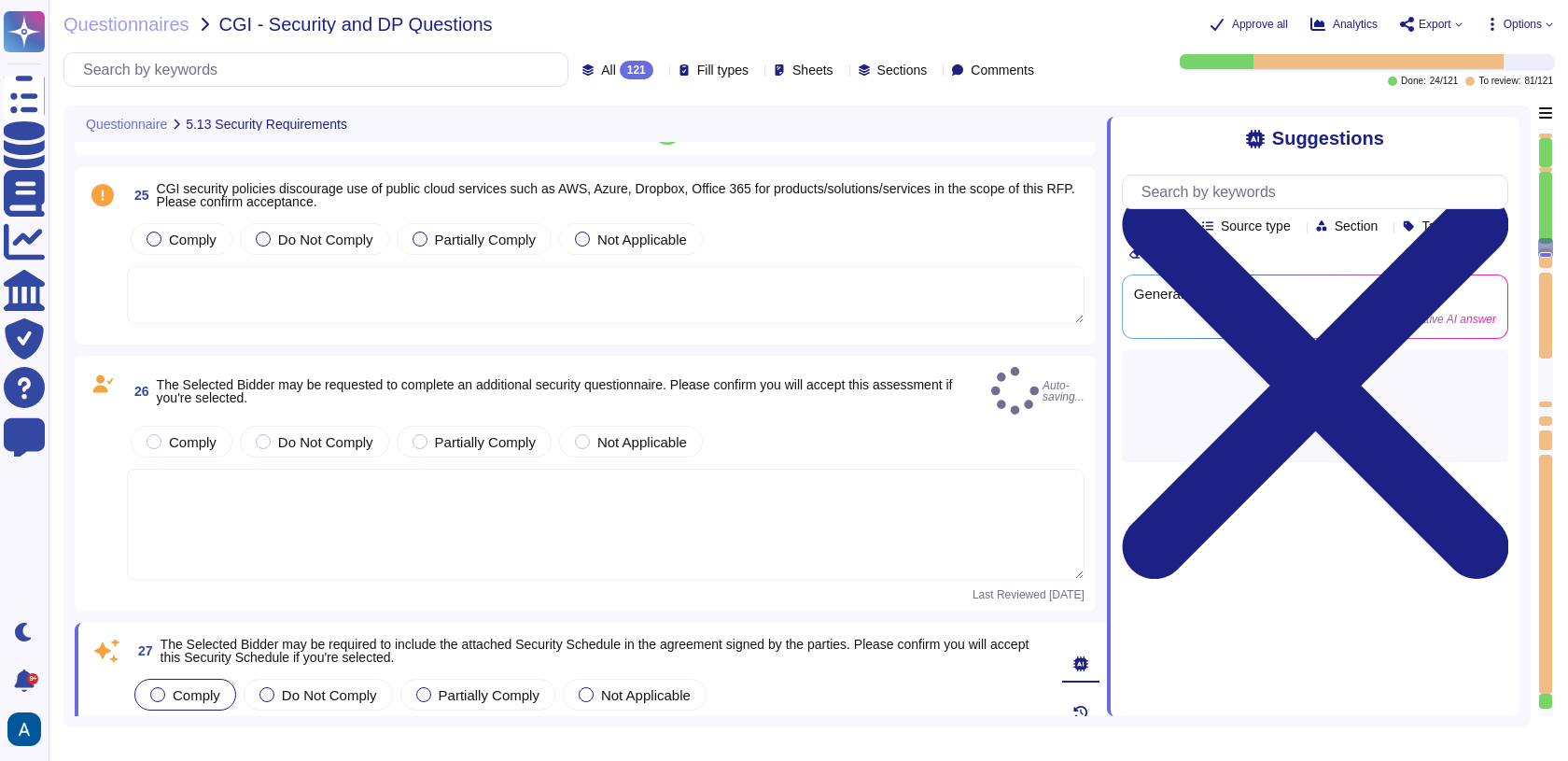
scroll to position [6507, 0]
type textarea "Colossyan's internal privacy organization is structured with a Compliance repre…"
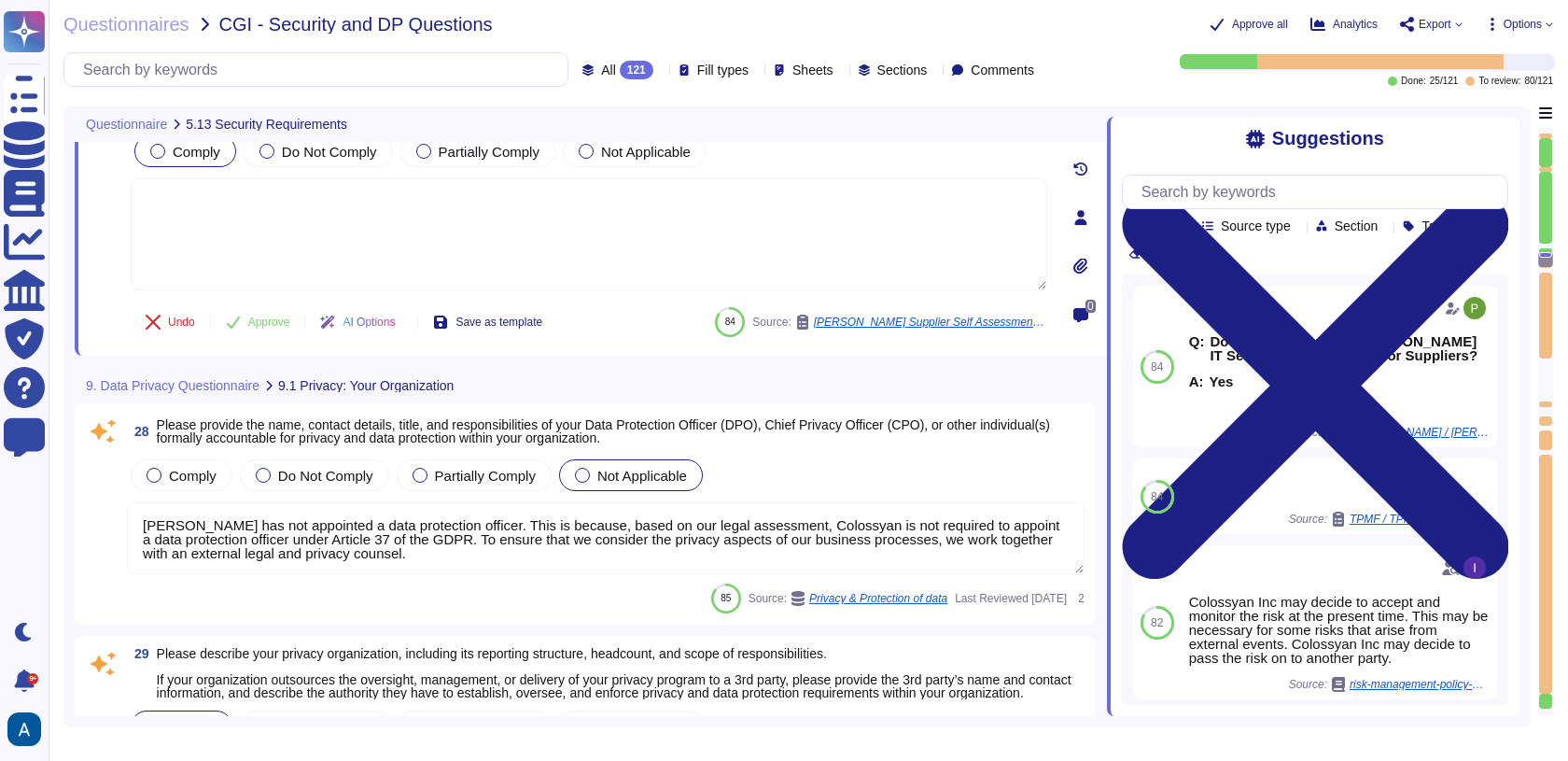
scroll to position [7018, 0]
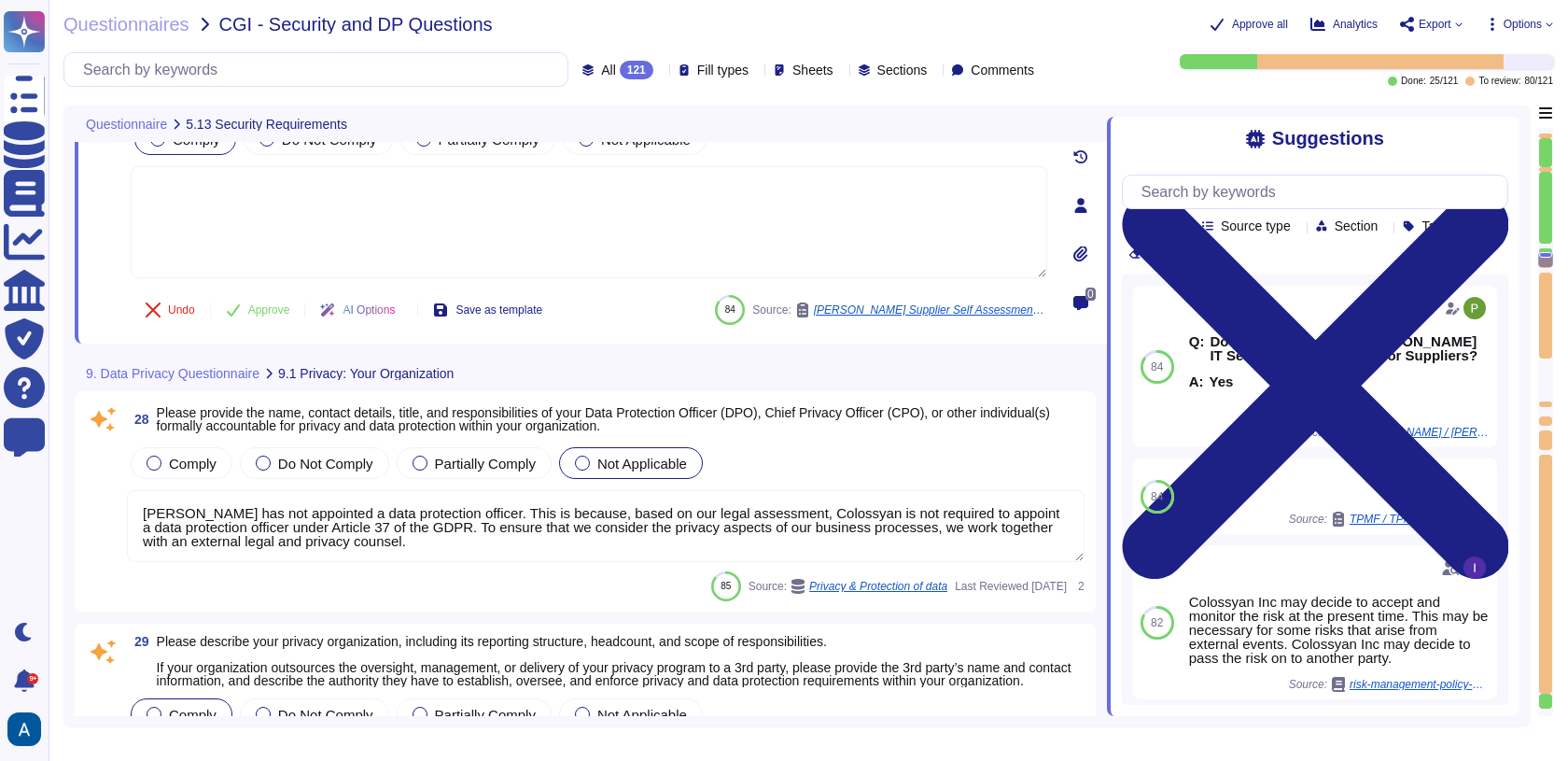
click at [613, 539] on textarea "Colossyan has not appointed a data protection officer. This is because, based o…" at bounding box center [606, 525] width 958 height 72
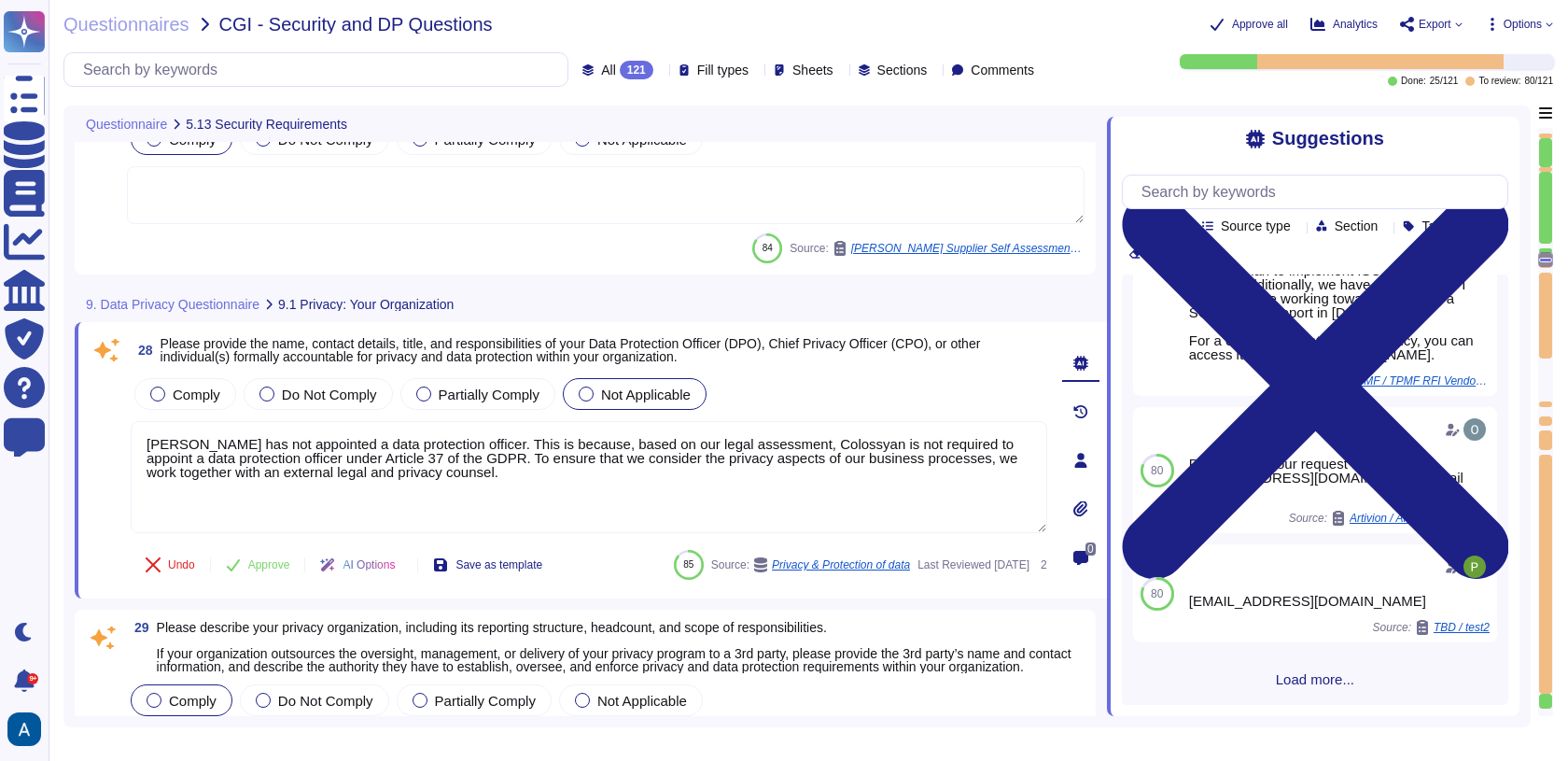
scroll to position [637, 0]
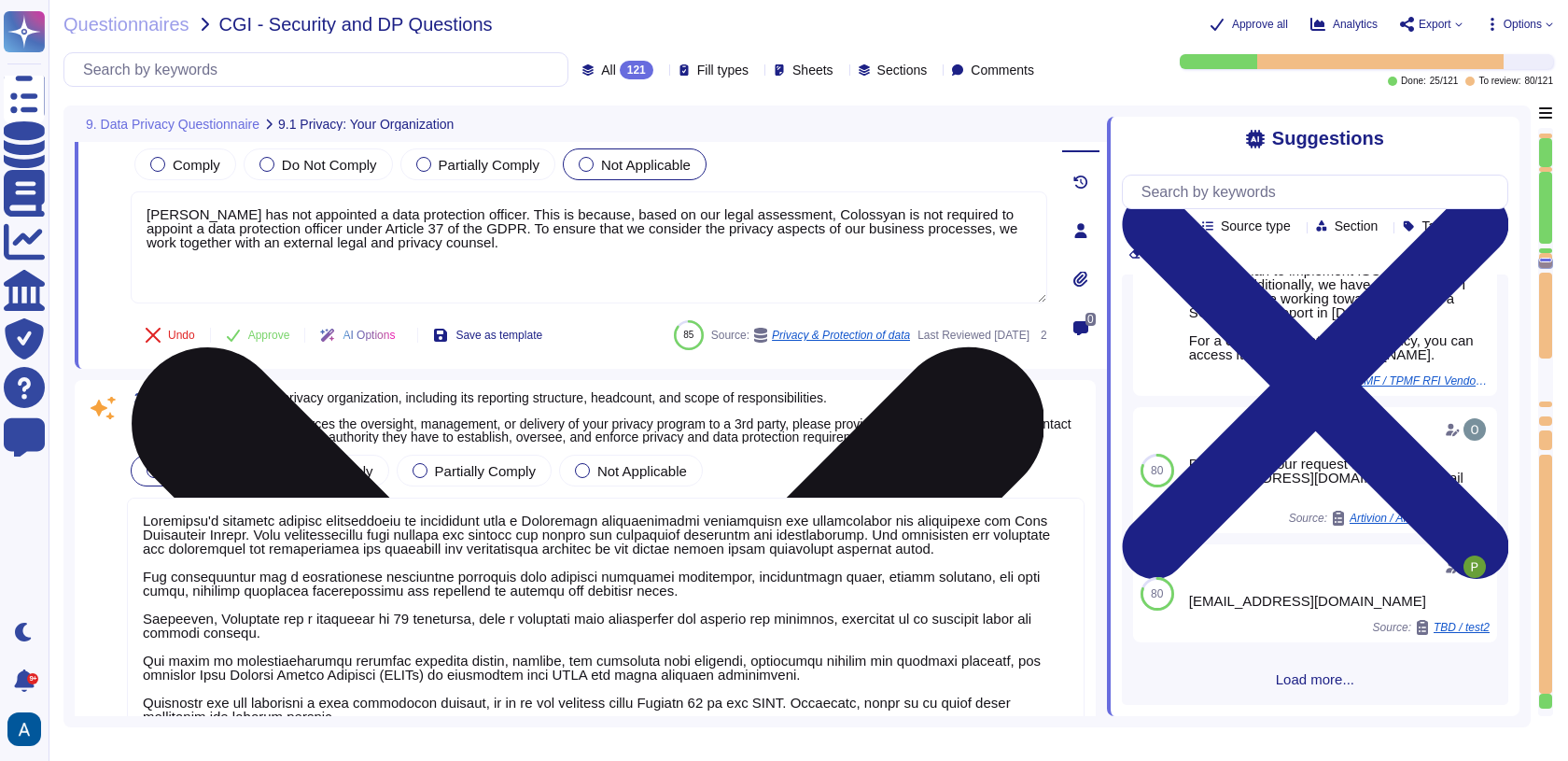
type textarea "The Security Team is the initial contact point with the VP of Engineering coord…"
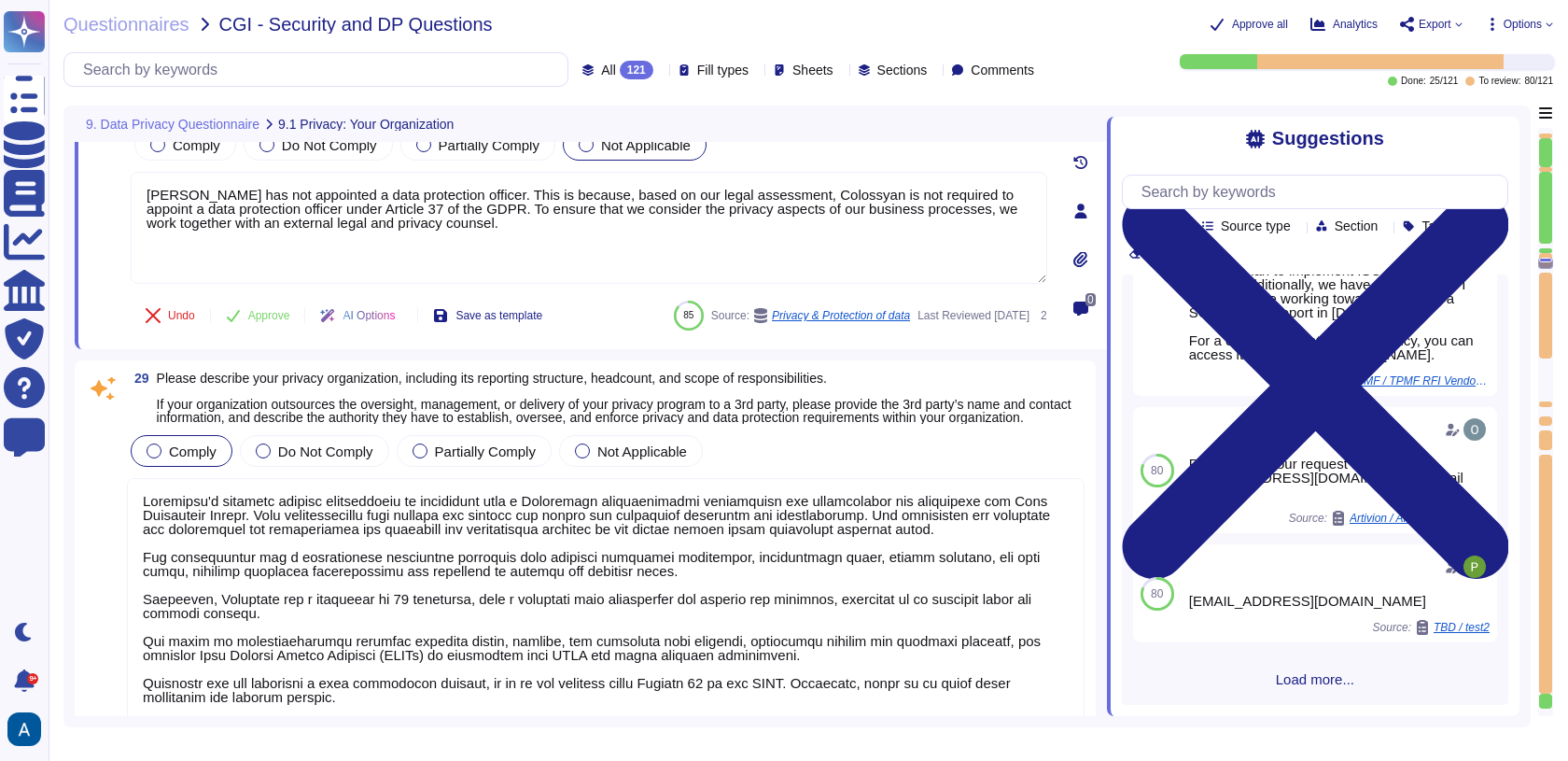
click at [828, 603] on textarea at bounding box center [606, 612] width 958 height 267
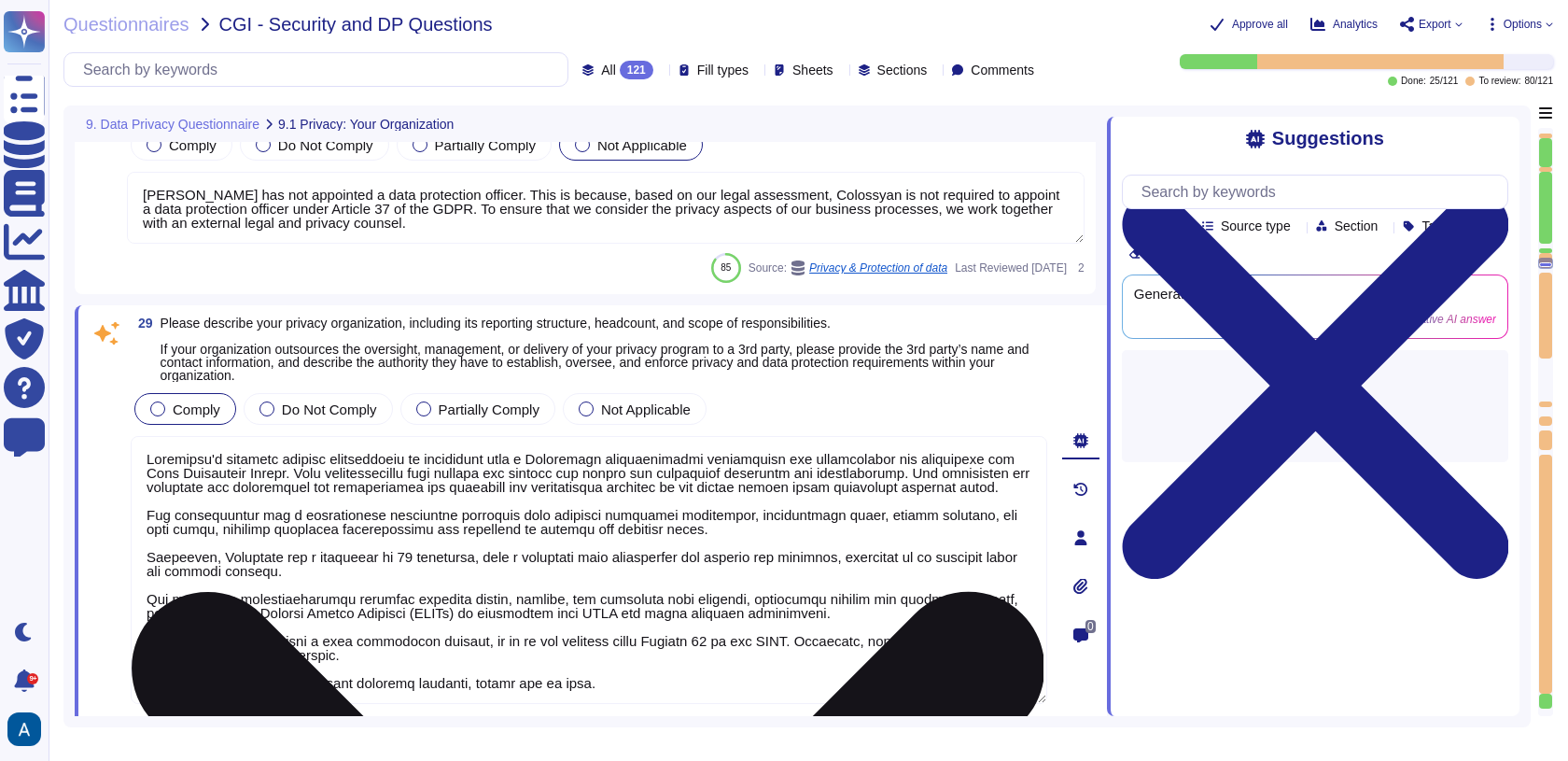
scroll to position [15, 0]
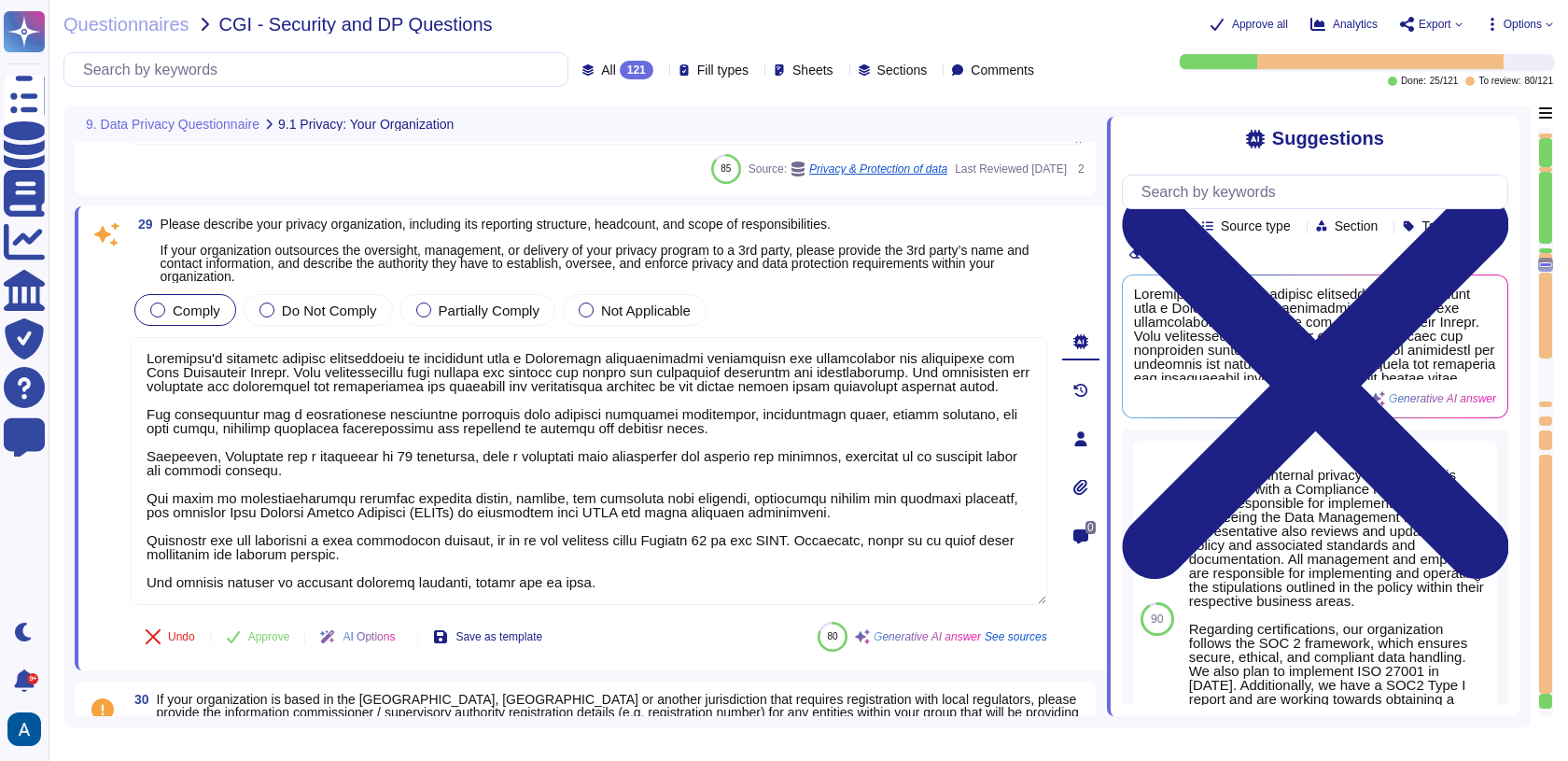
type textarea "Colossyan has not appointed a data protection officer. This is because, based o…"
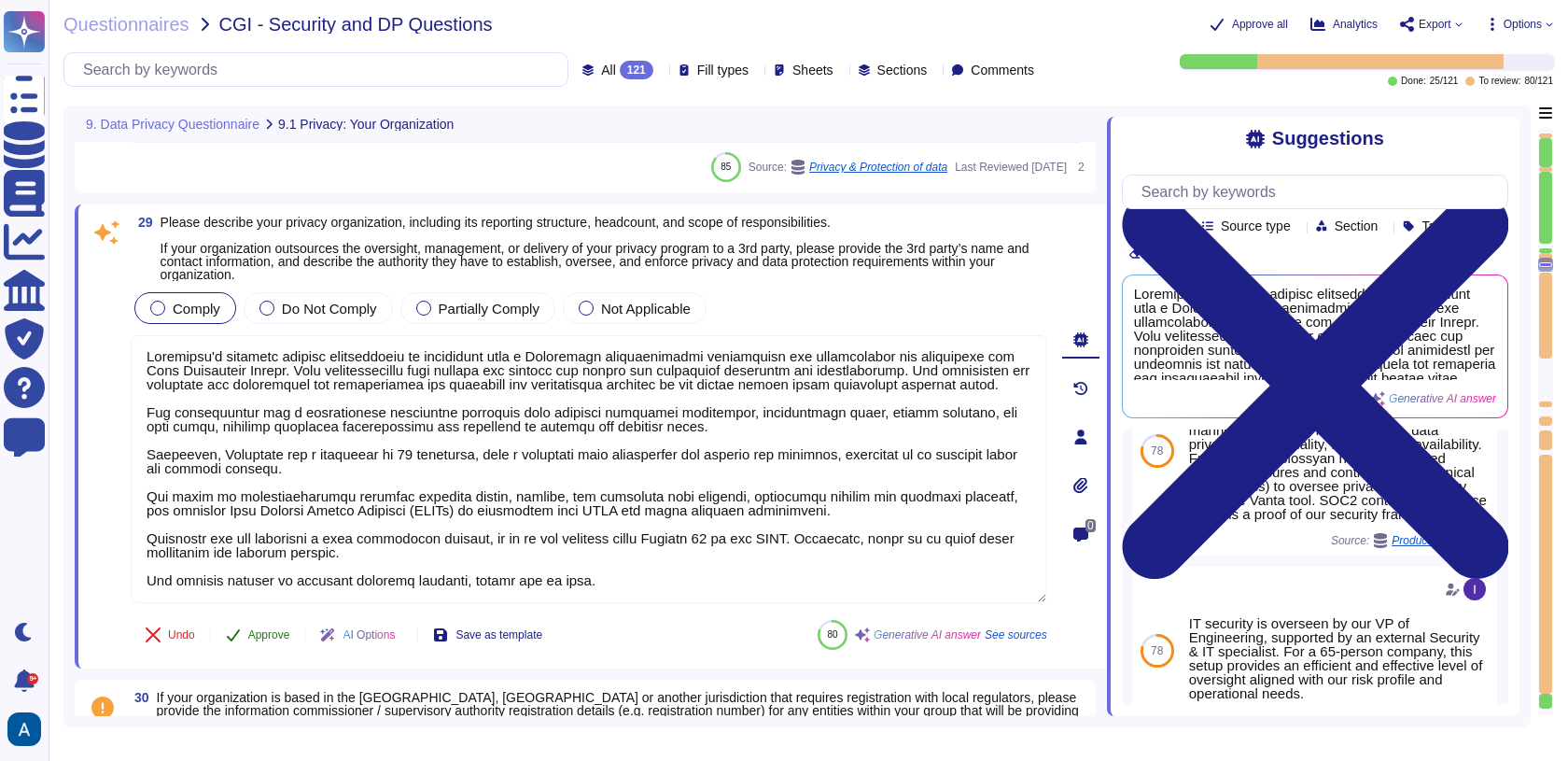
click at [272, 640] on button "Approve" at bounding box center [258, 634] width 94 height 38
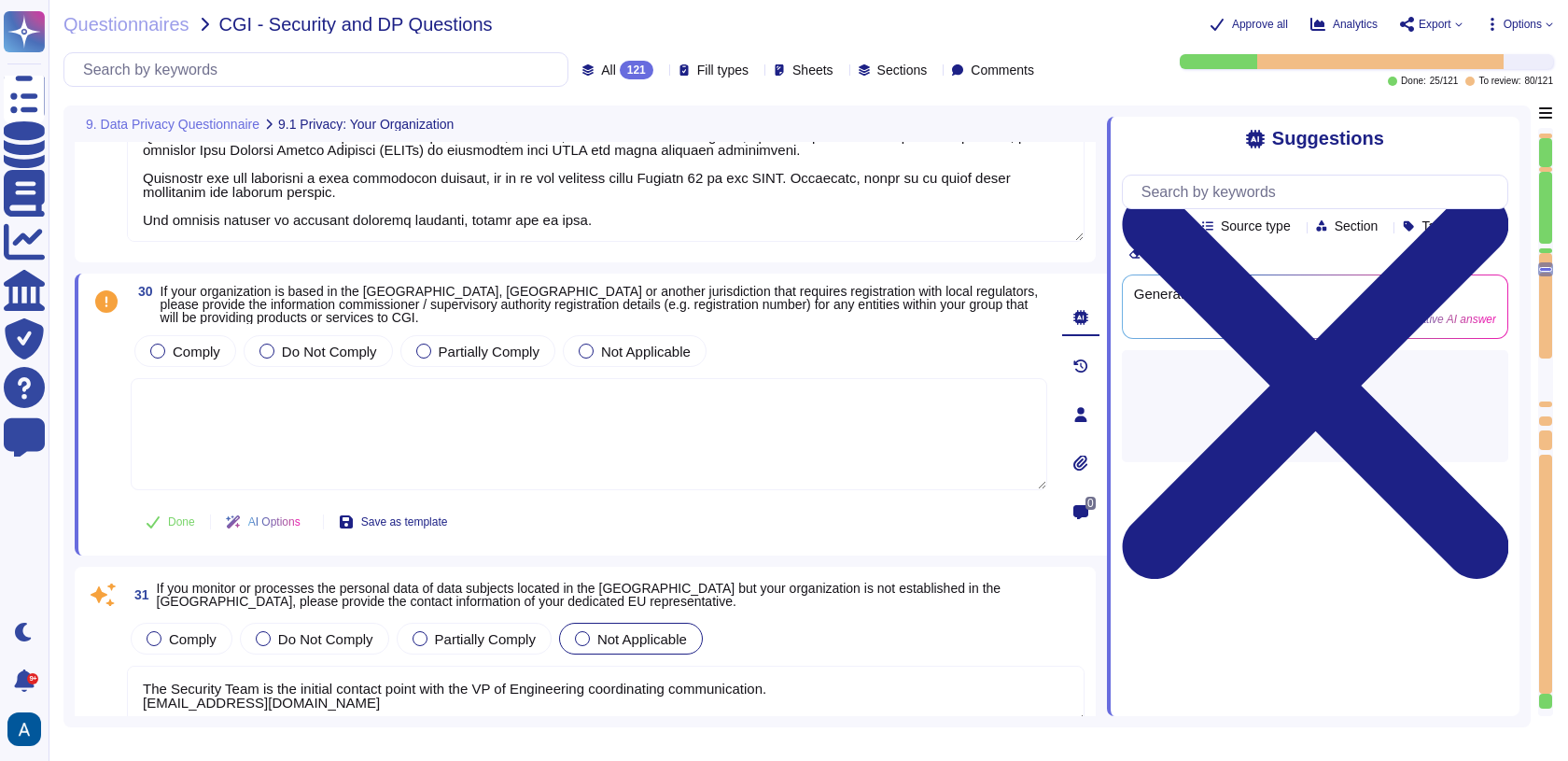
type textarea "Colossyan has implemented a mandatory internal Data Privacy training program fo…"
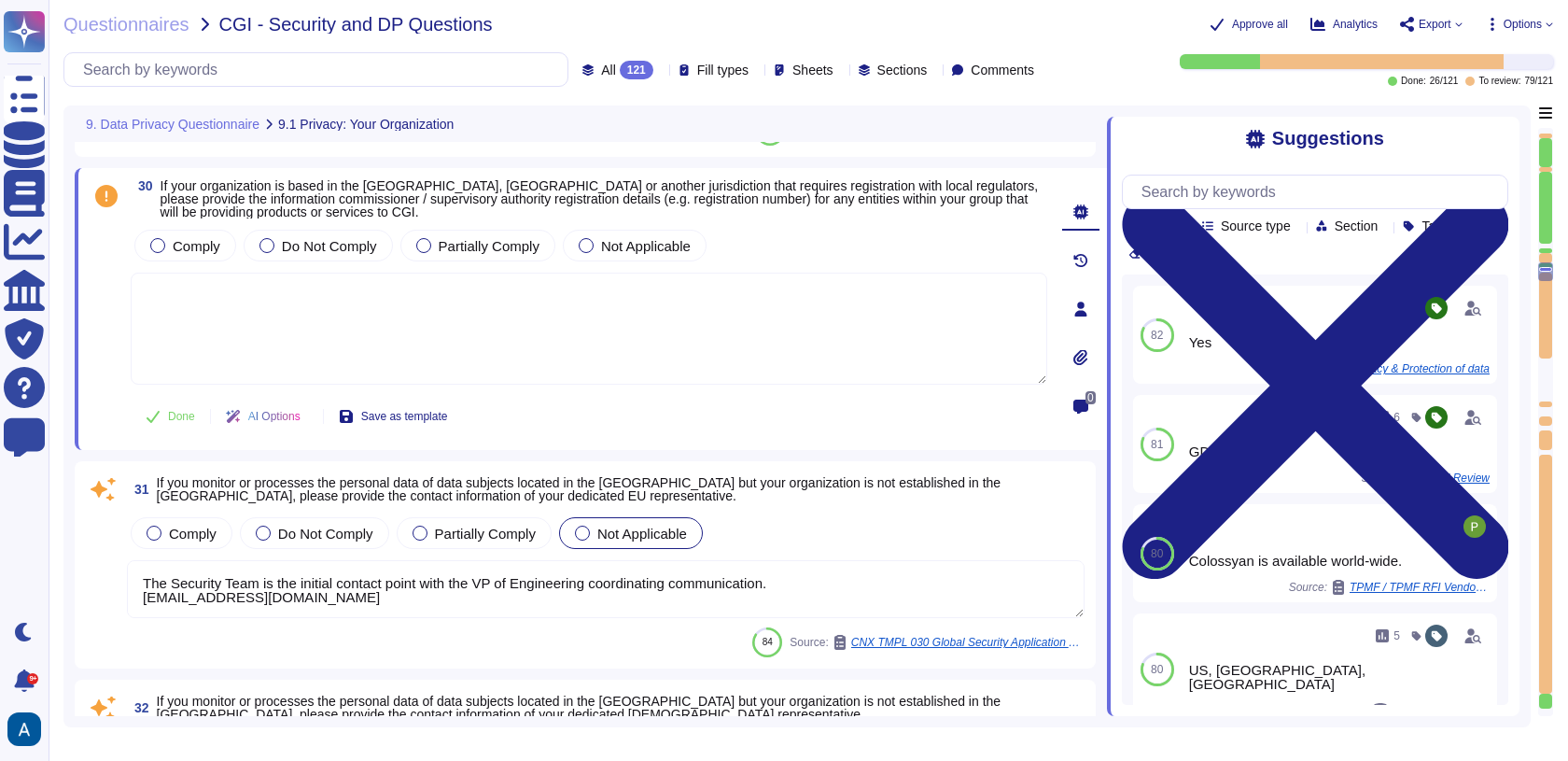
scroll to position [7829, 0]
click at [683, 597] on textarea "The Security Team is the initial contact point with the VP of Engineering coord…" at bounding box center [606, 588] width 958 height 58
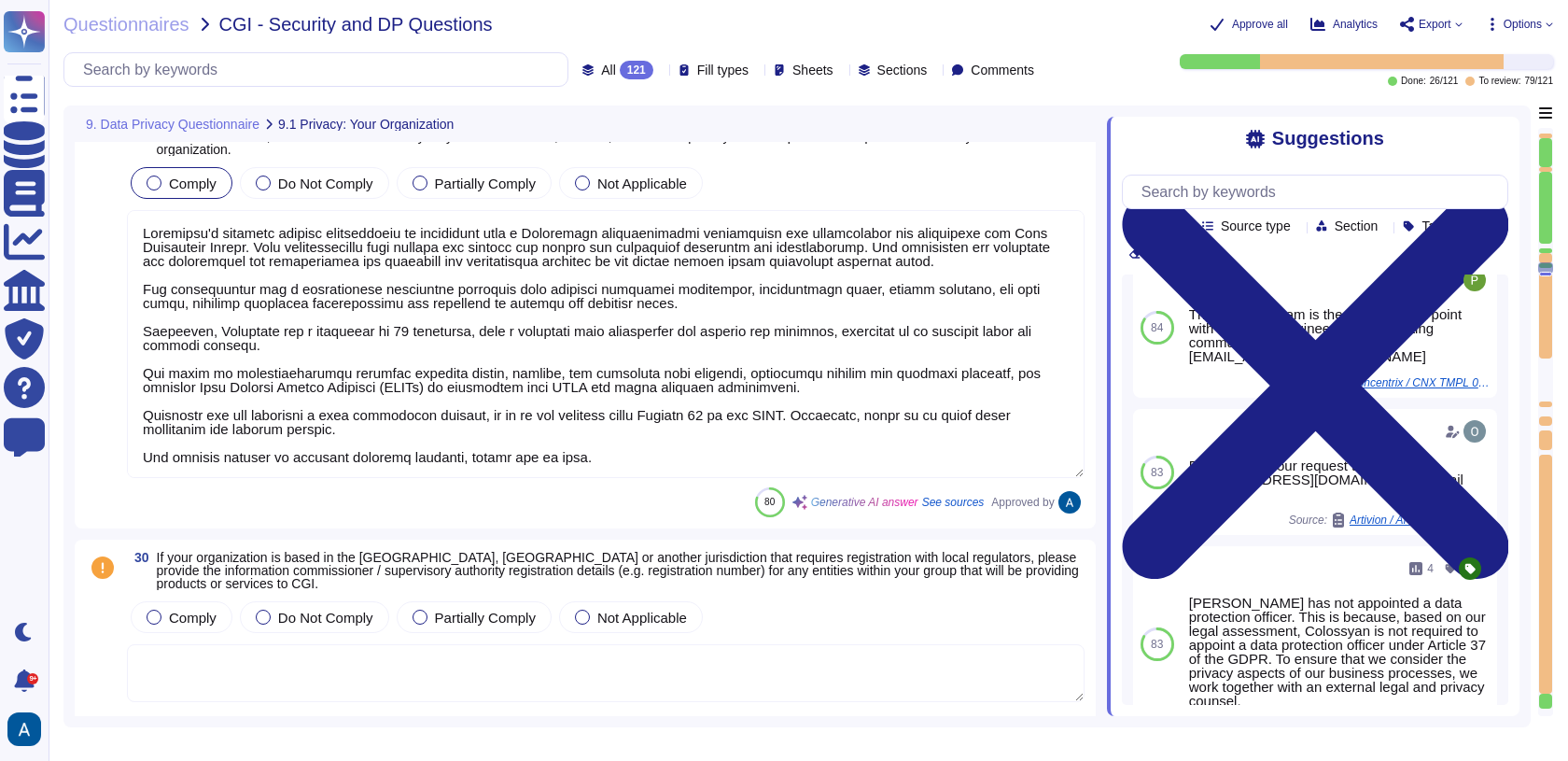
scroll to position [1, 0]
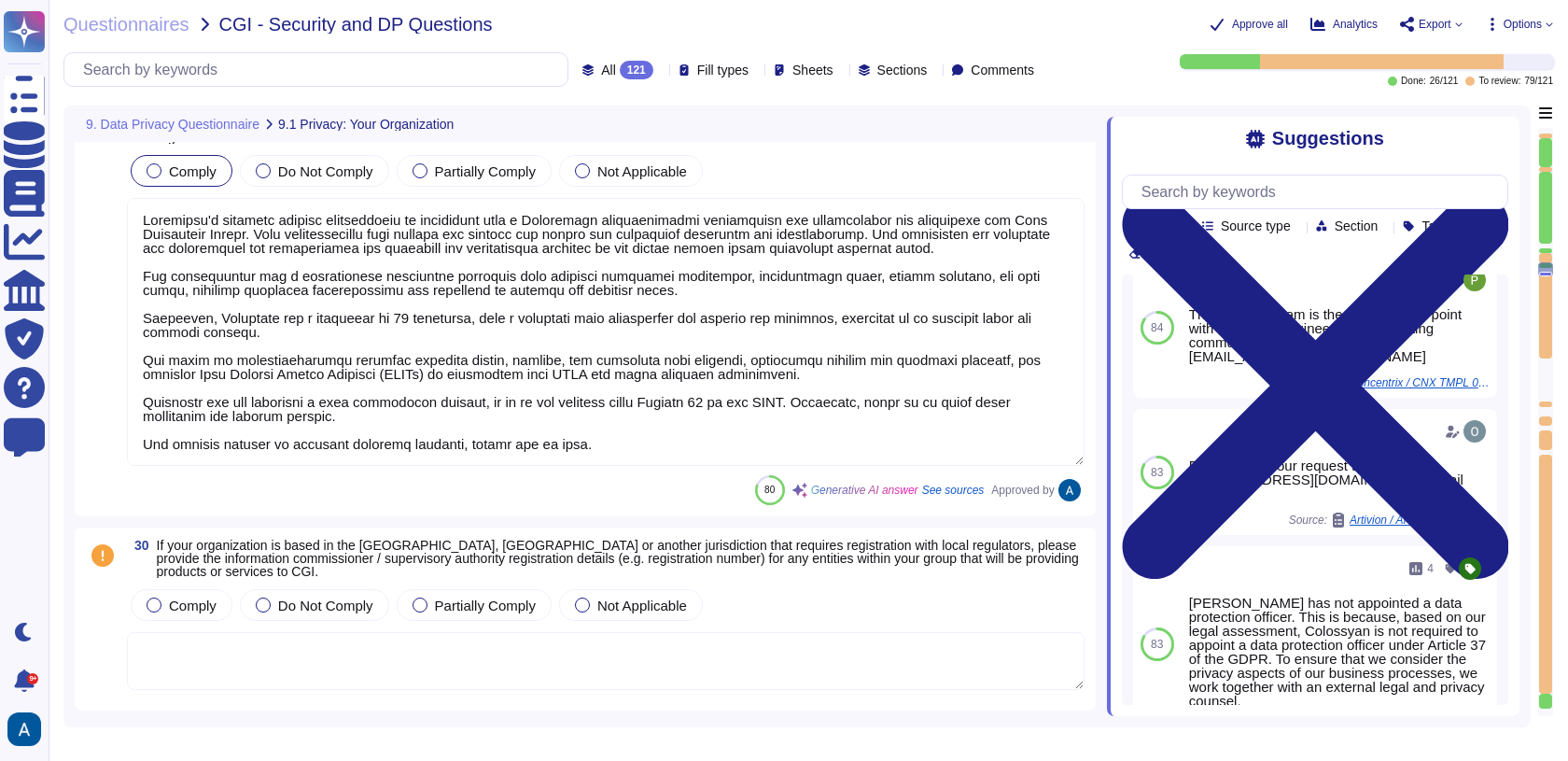
type textarea "Colossyan has implemented a mandatory internal Data Privacy training program fo…"
type textarea "You can access our Data Privacy policy here: https://www.colossyan.com/privacy.…"
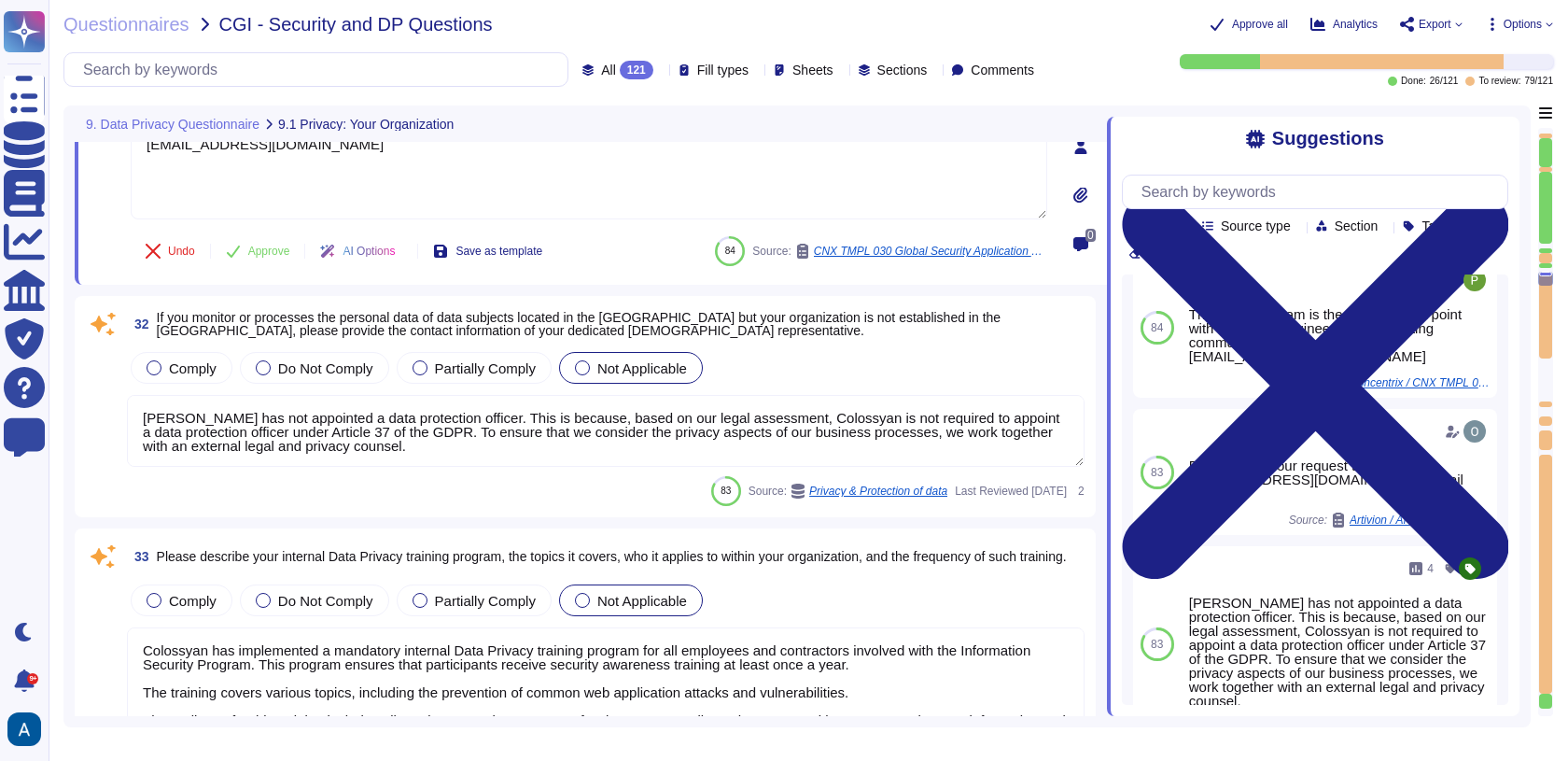
type textarea "Colossyan has a comprehensive procedure for handling data breaches, which inclu…"
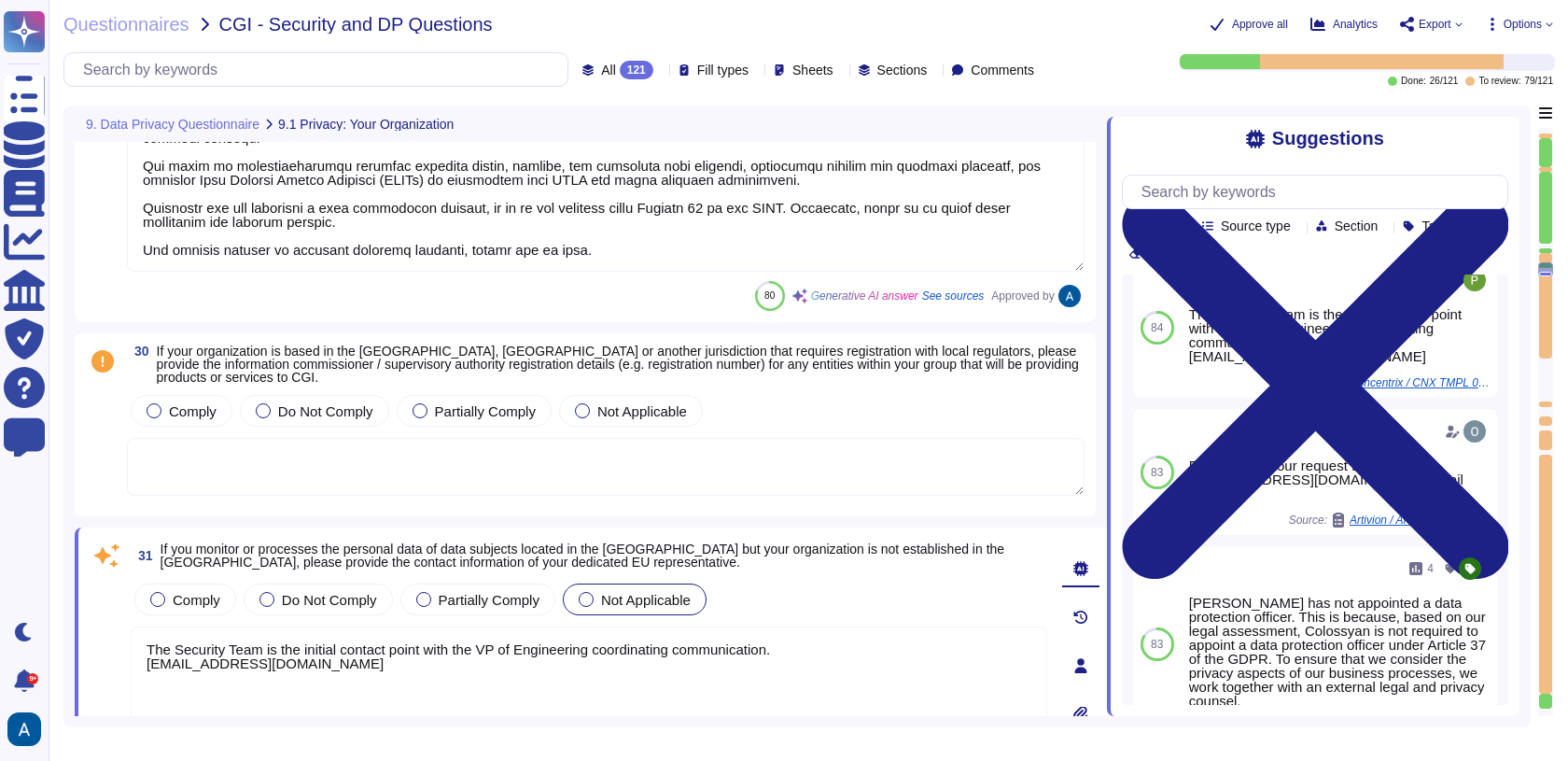
type textarea "Colossyan has not appointed a data protection officer. This is because, based o…"
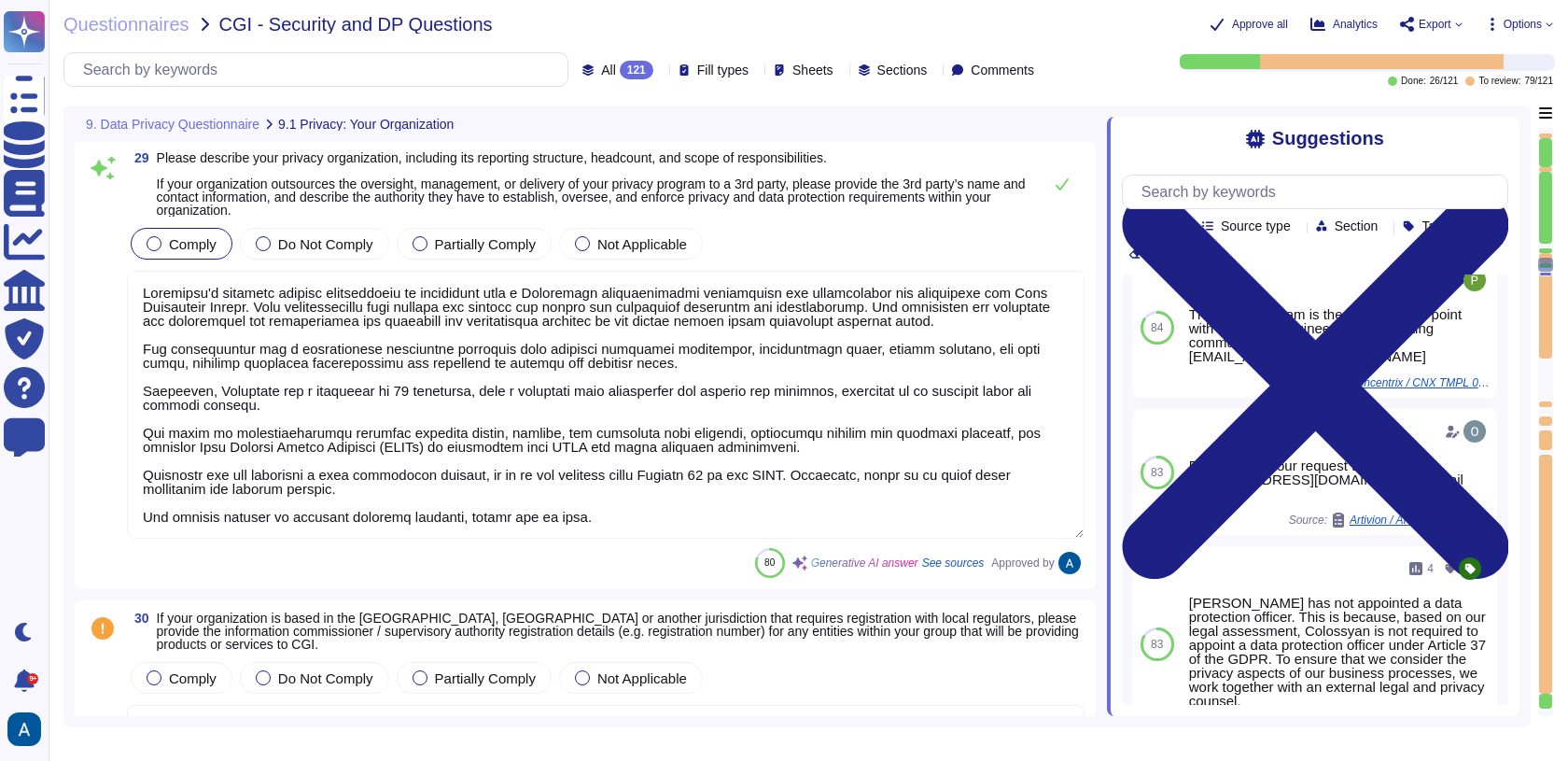
scroll to position [0, 0]
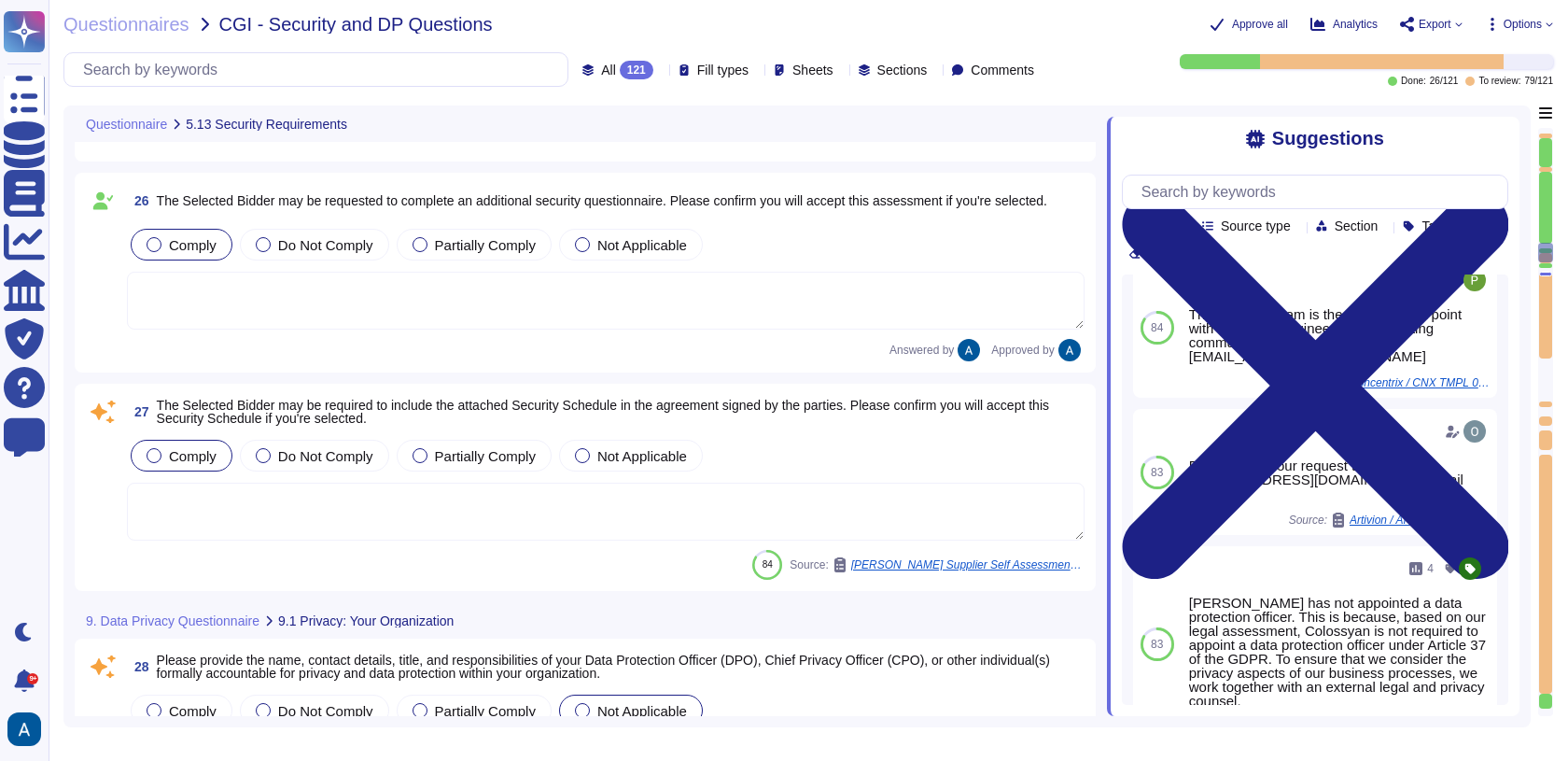
type textarea "The services provided by Colossyan entail SaaS (Software as a Service). Colossy…"
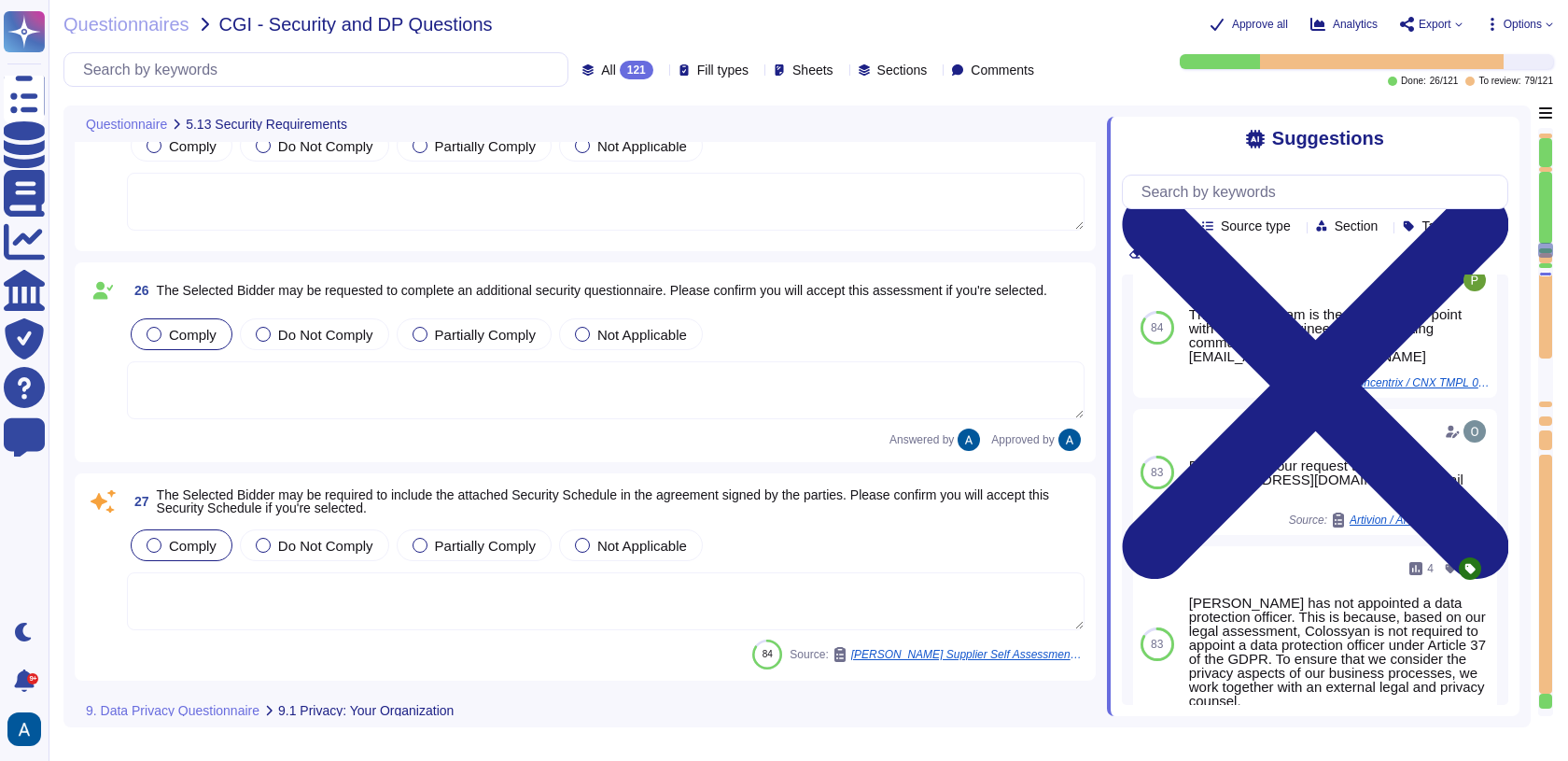
type textarea "Our security induction process includes the following key components: 1. Mandat…"
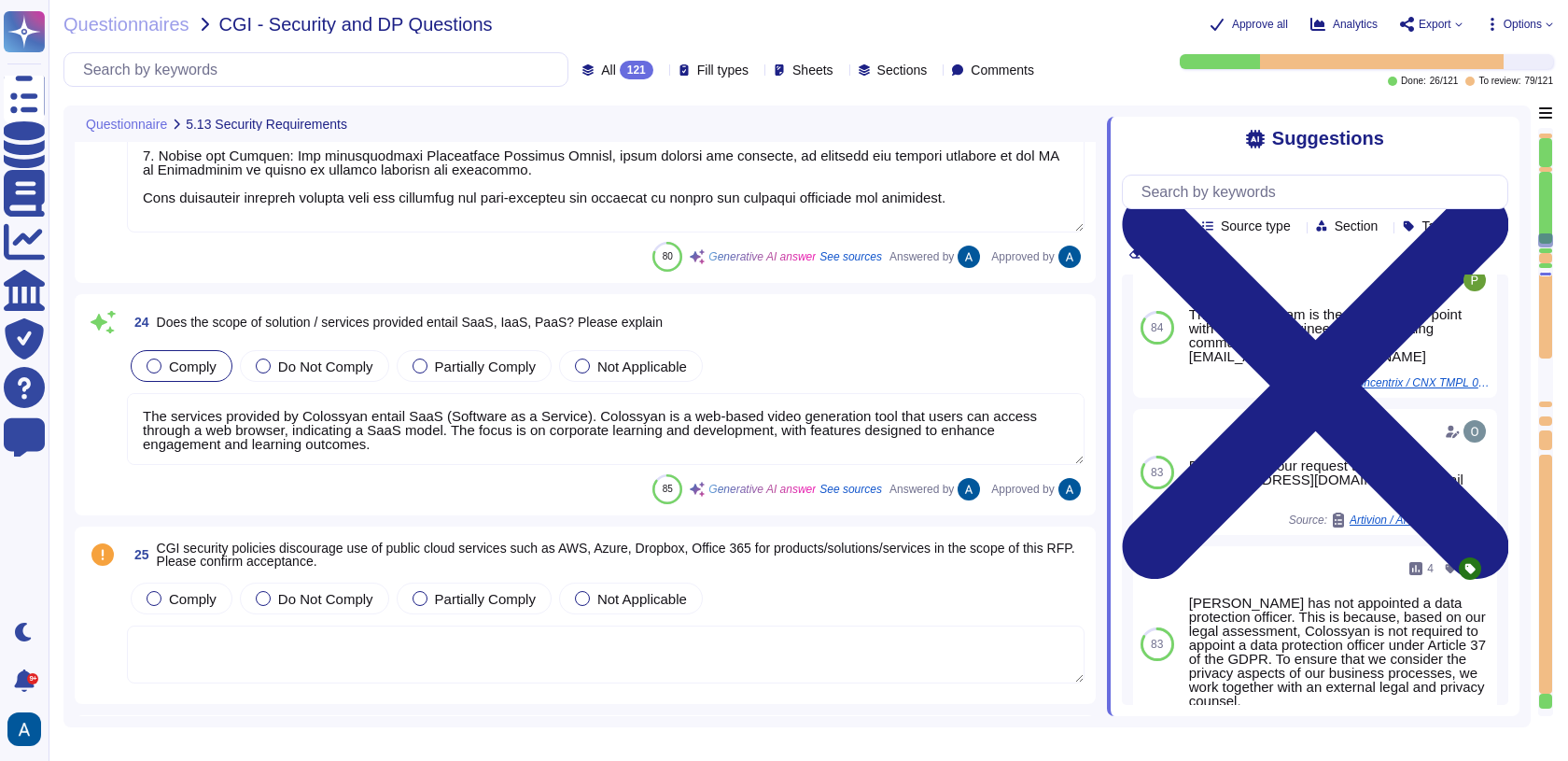
type textarea "We conduct appropriate background checks on all new employees based on the sens…"
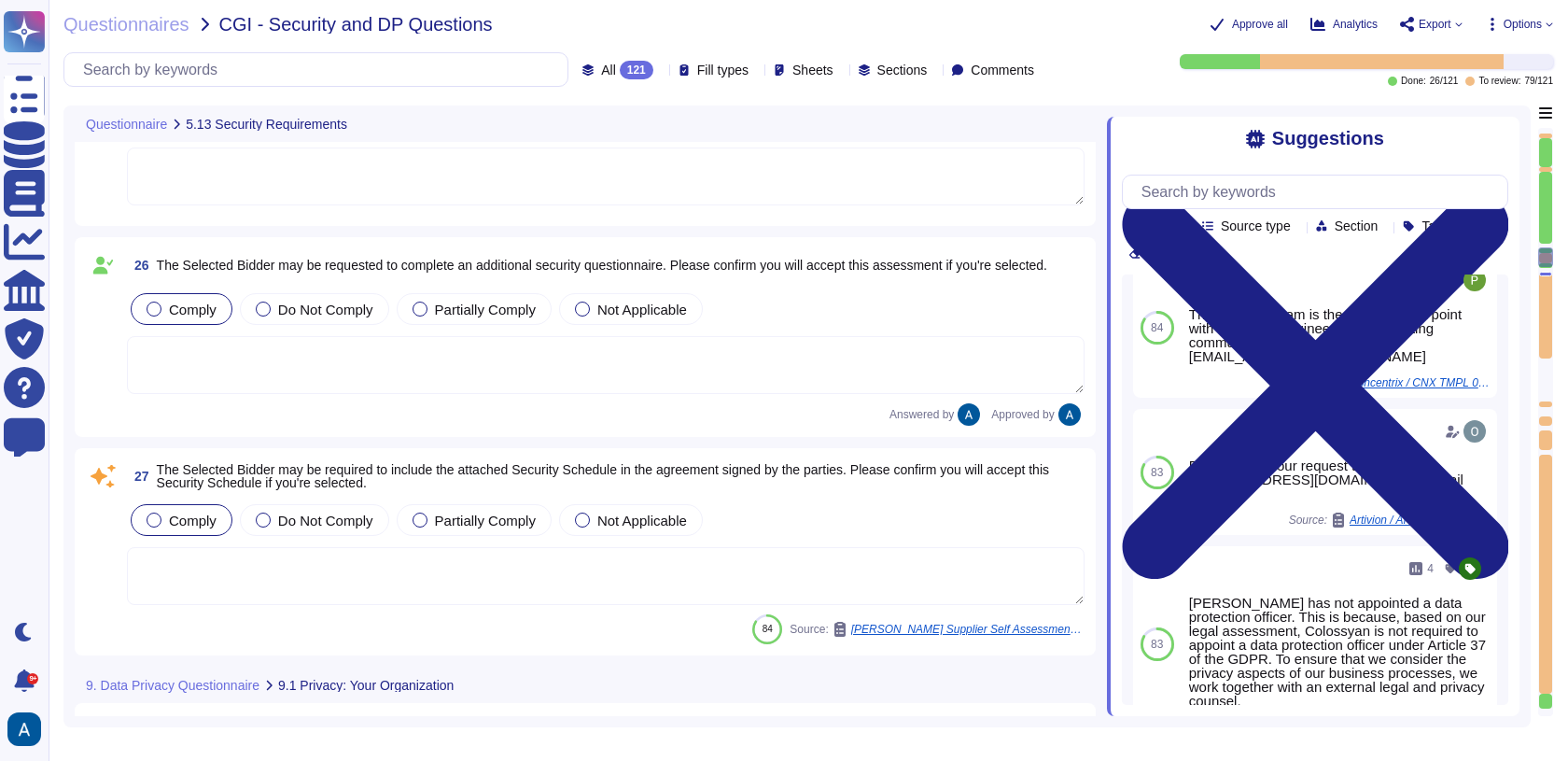
type textarea "Colossyan's internal privacy organization is structured with a Compliance repre…"
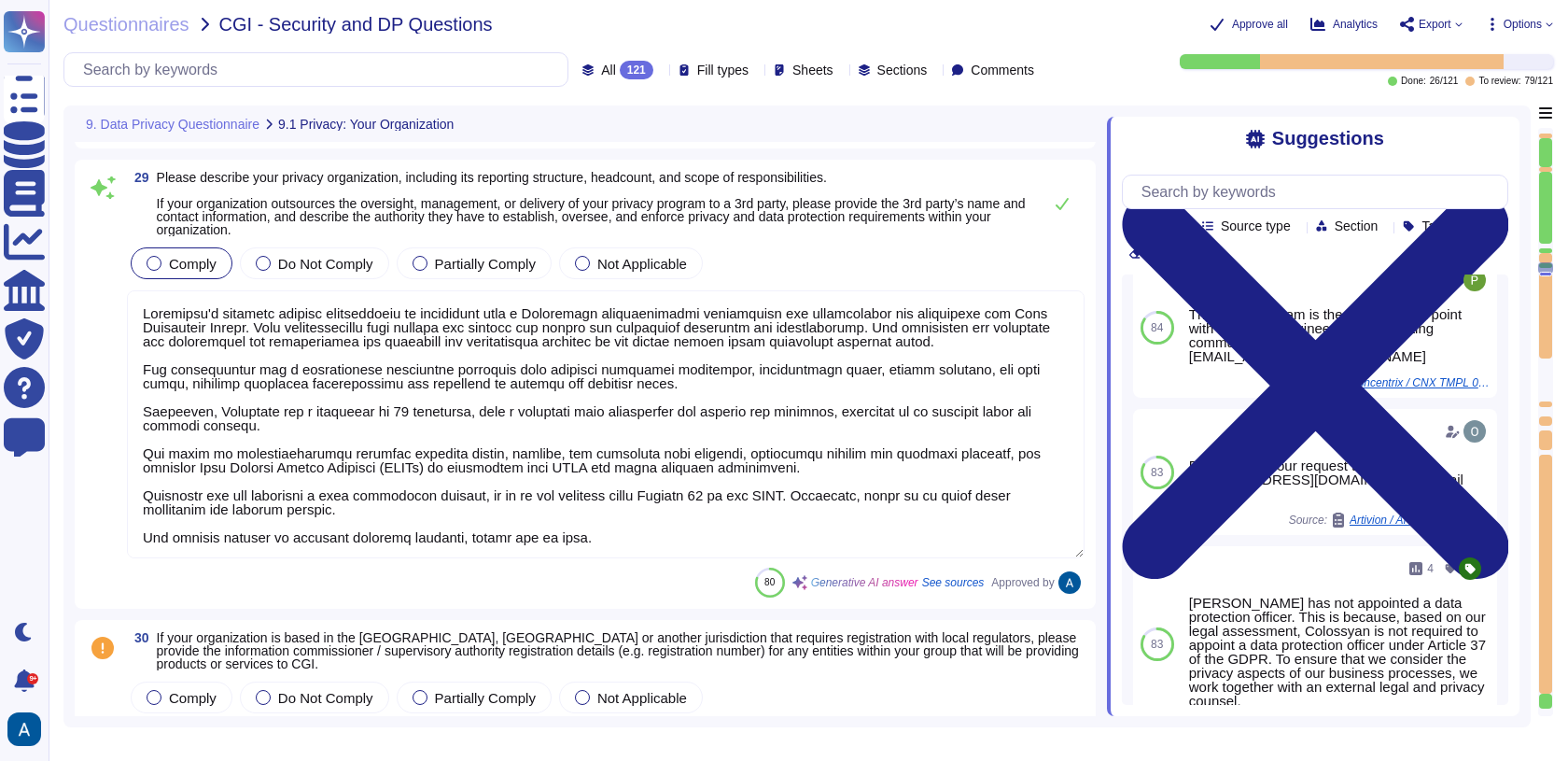
type textarea "The Security Team is the initial contact point with the VP of Engineering coord…"
type textarea "Colossyan has not appointed a data protection officer. This is because, based o…"
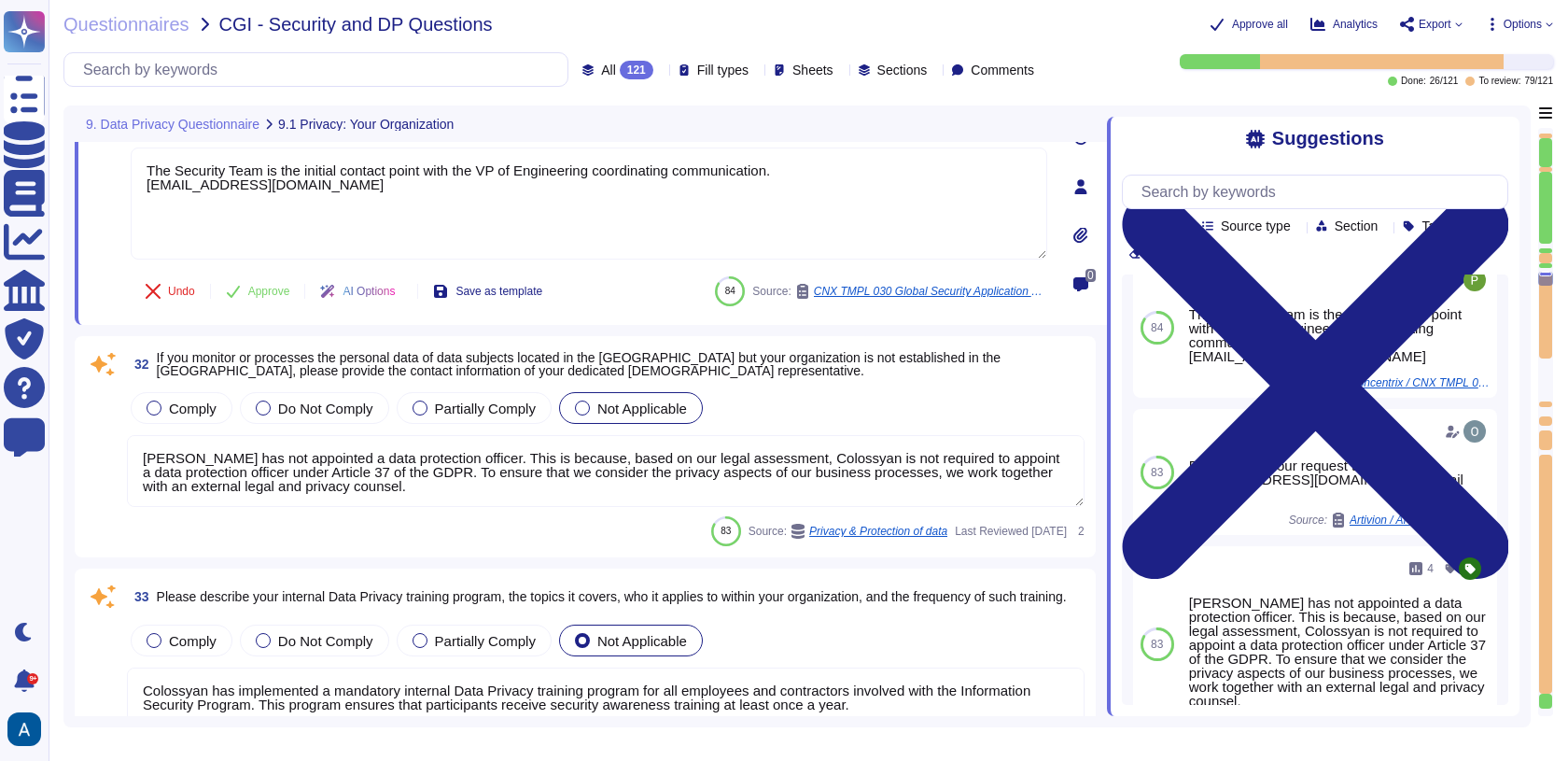
type textarea "Colossyan has implemented a mandatory internal Data Privacy training program fo…"
type textarea "You can access our Data Privacy policy here: https://www.colossyan.com/privacy.…"
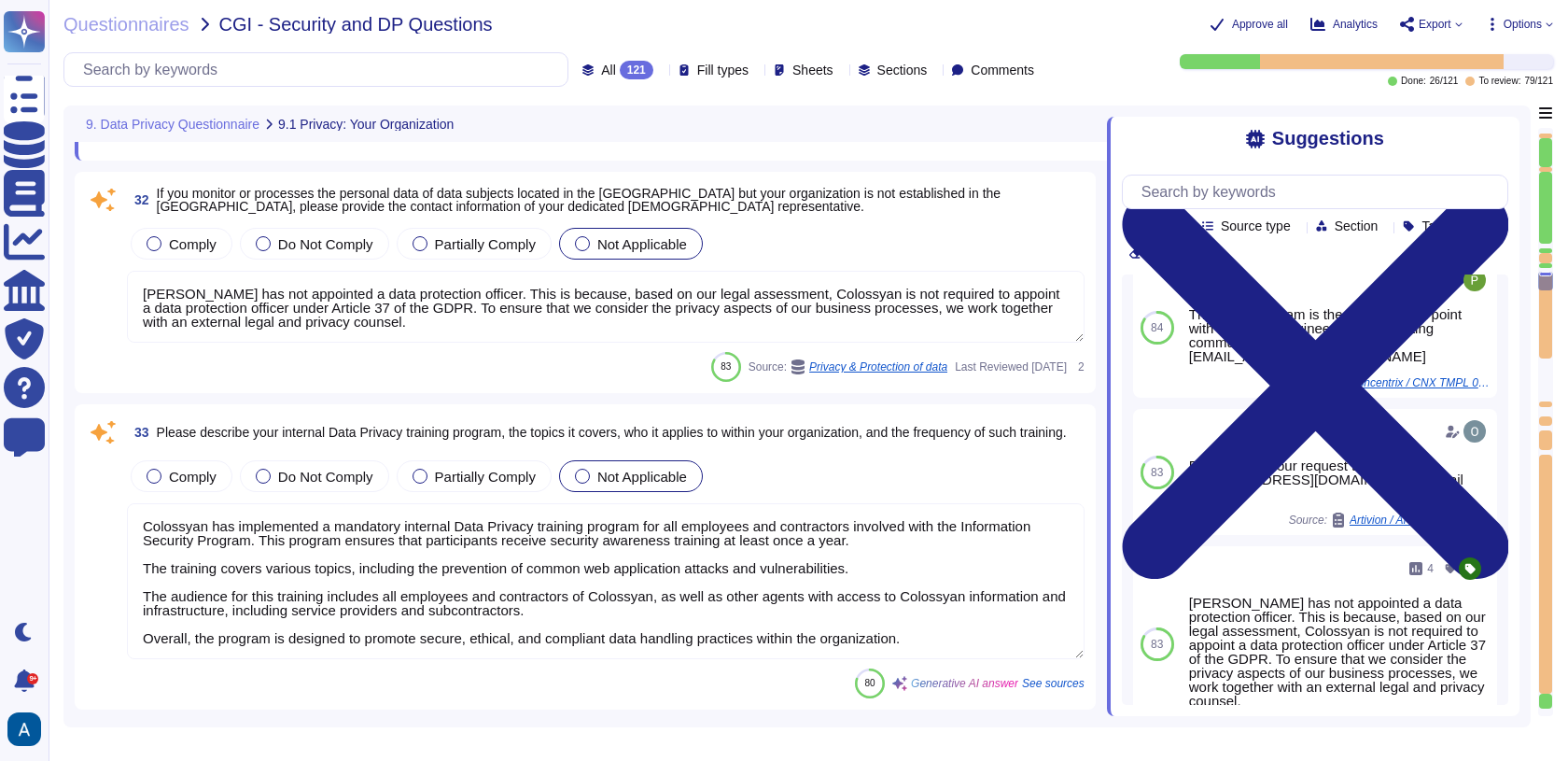
type textarea "Colossyan has a comprehensive procedure for handling data breaches, which inclu…"
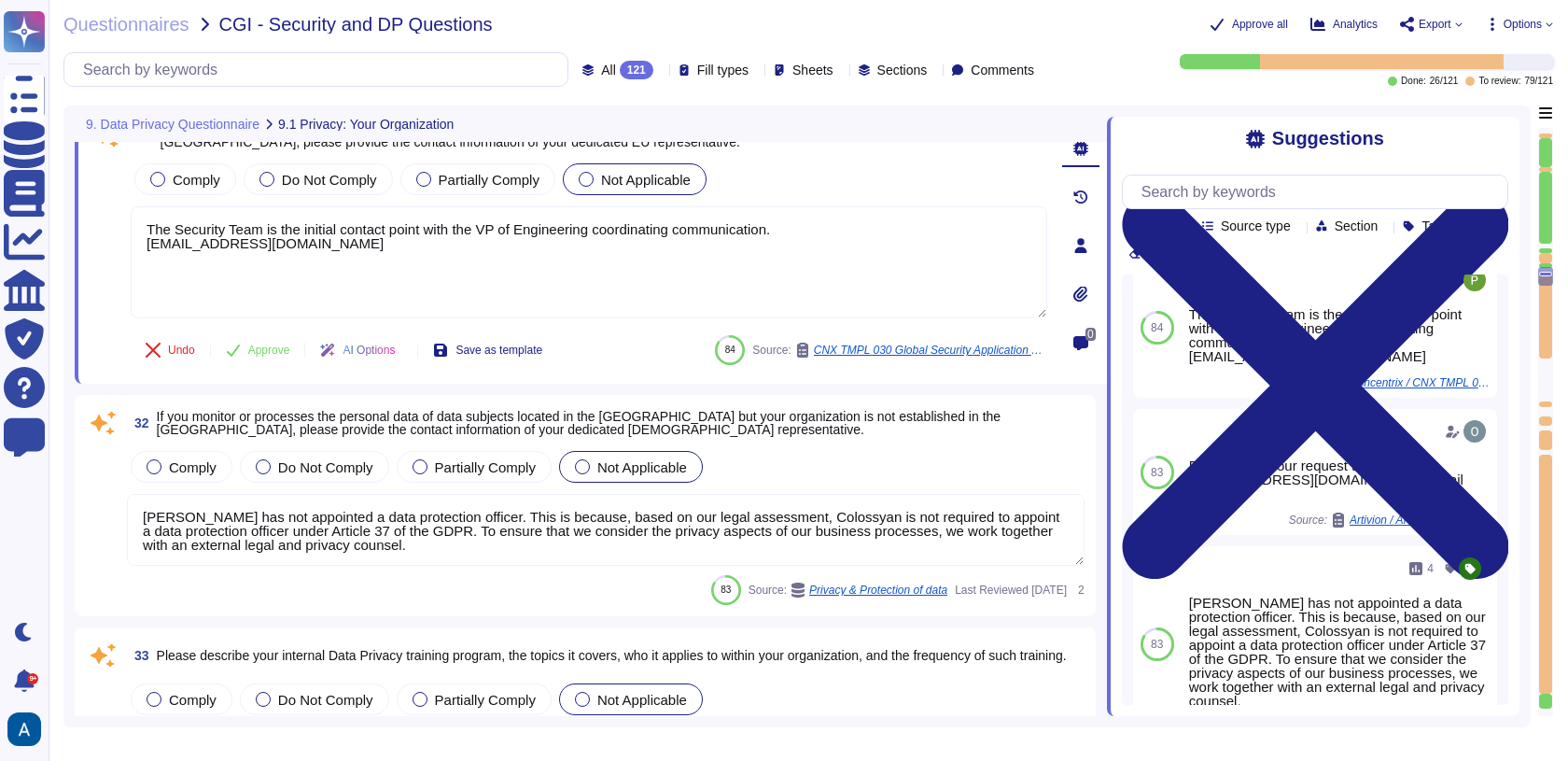
scroll to position [8009, 0]
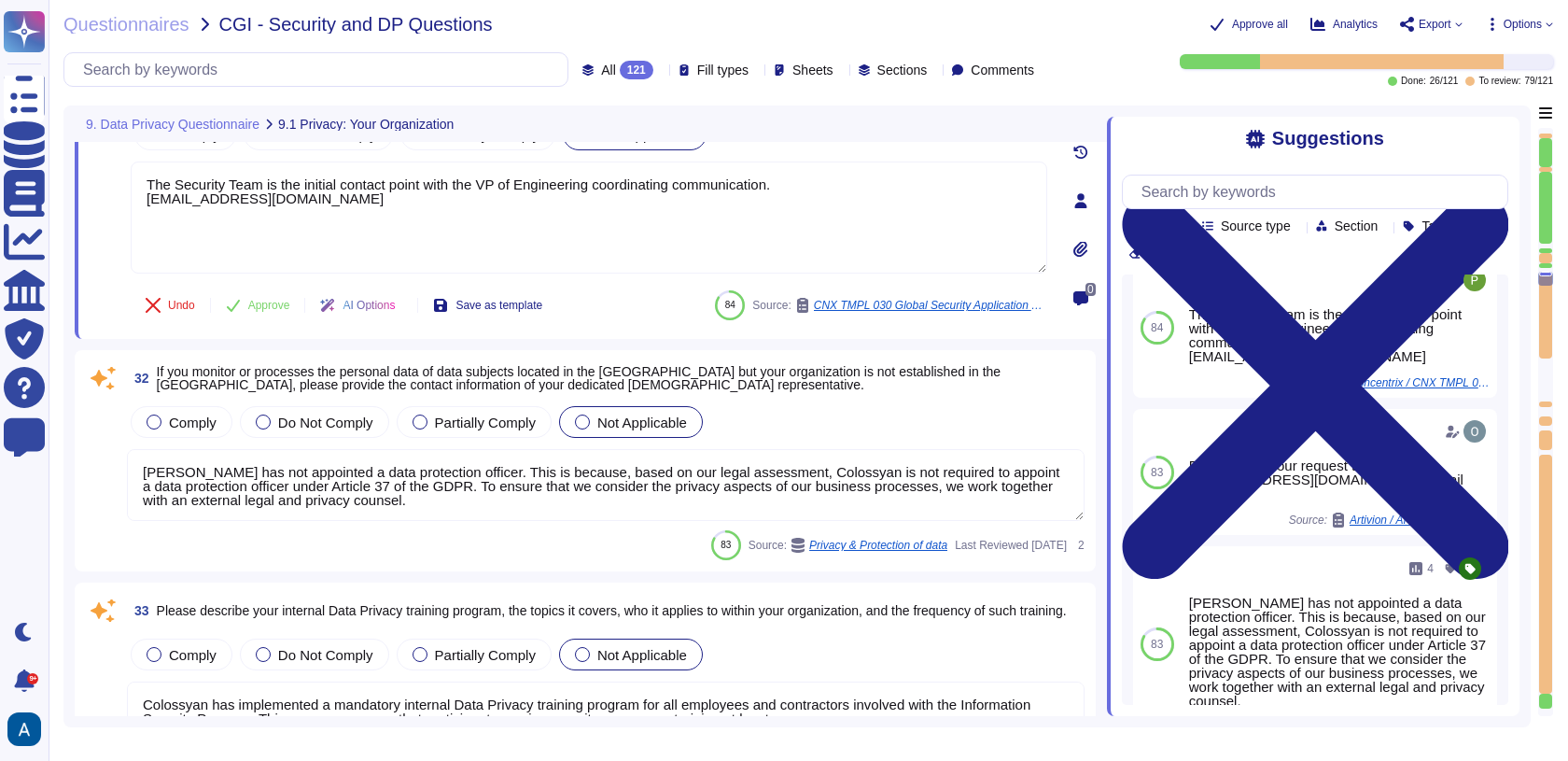
click at [889, 491] on textarea "Colossyan has not appointed a data protection officer. This is because, based o…" at bounding box center [606, 485] width 958 height 72
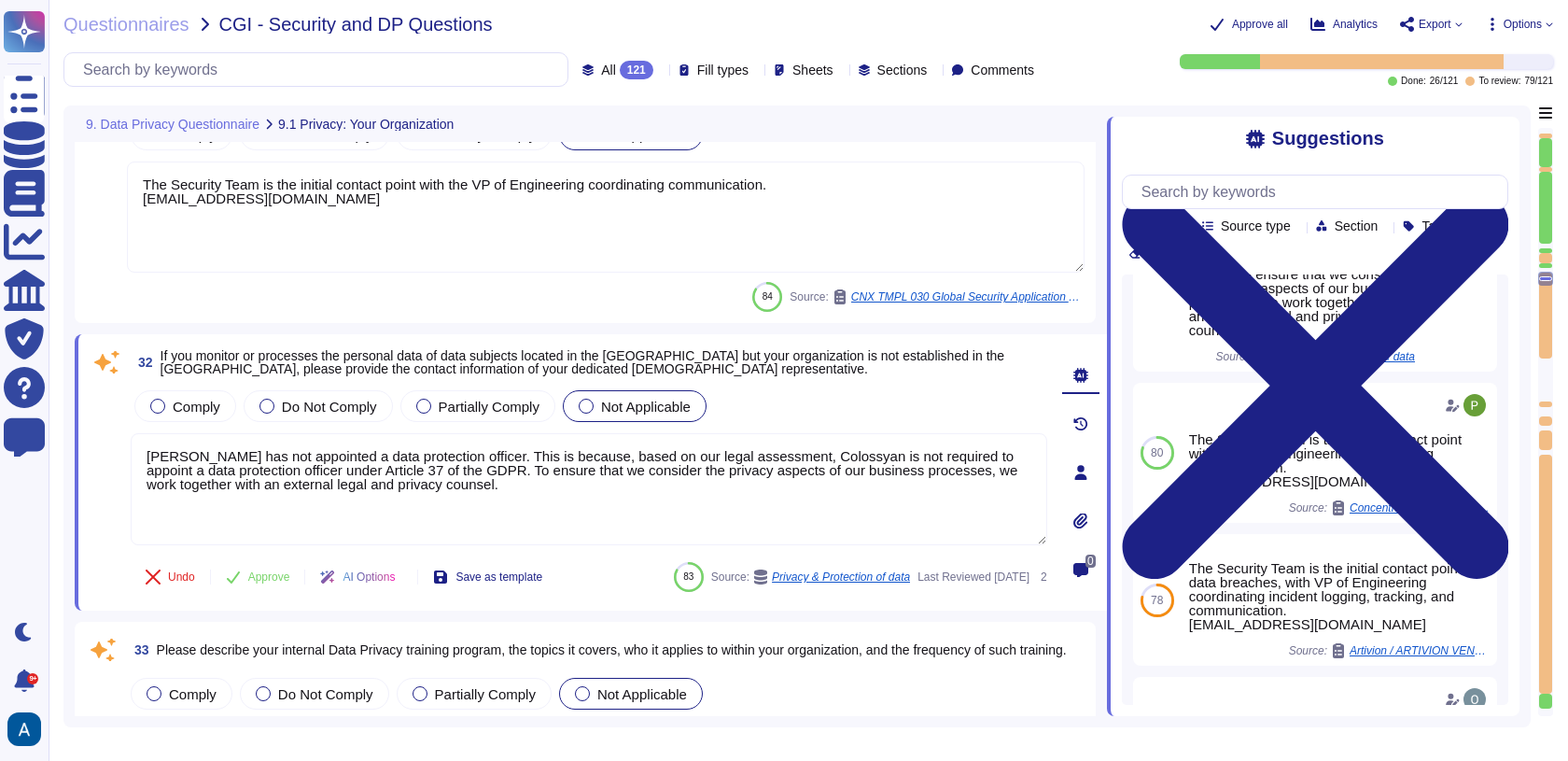
scroll to position [172, 0]
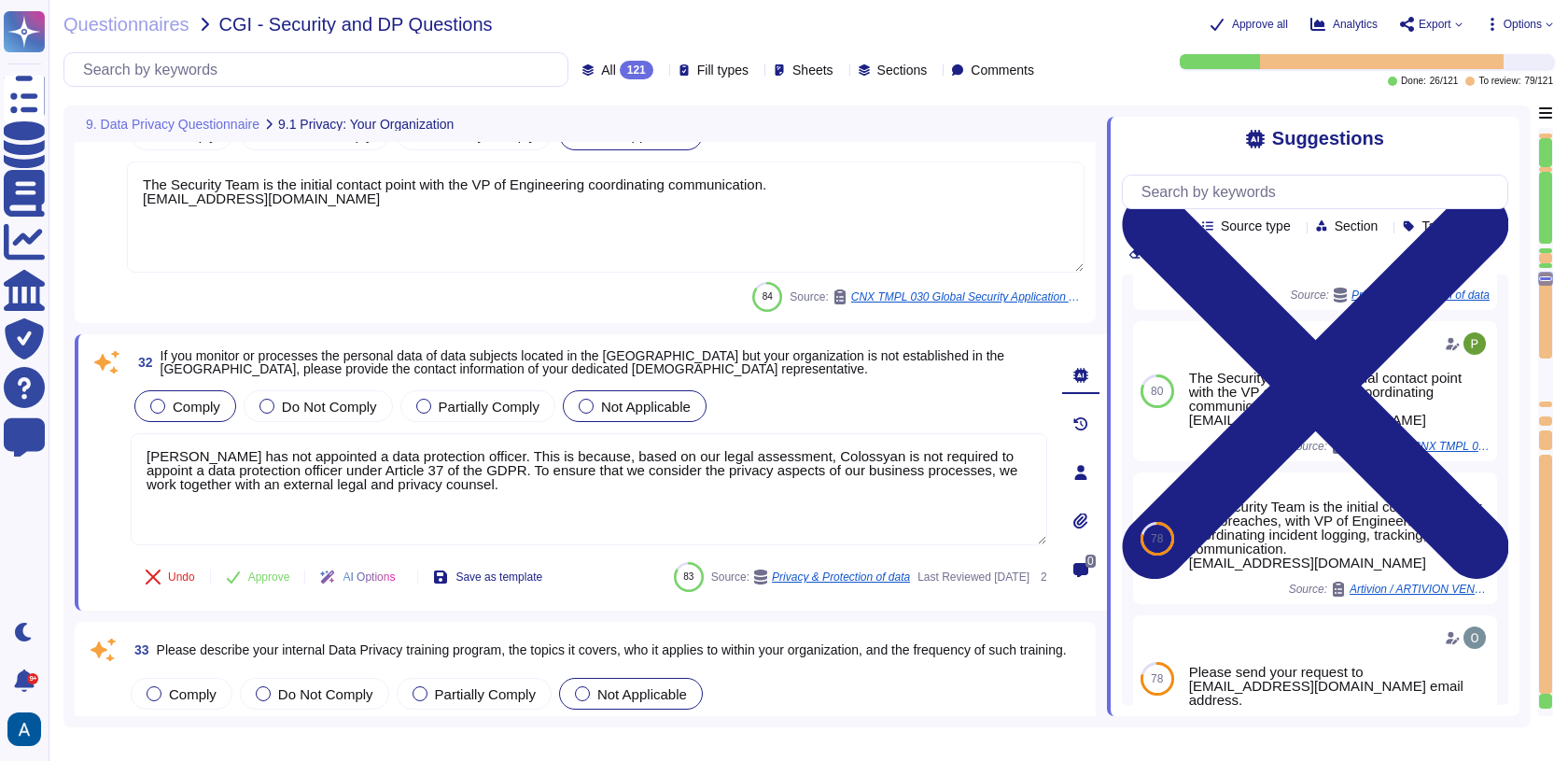
drag, startPoint x: 682, startPoint y: 503, endPoint x: 164, endPoint y: 404, distance: 527.4
click at [164, 404] on div "Comply Do Not Comply Partially Comply Not Applicable Colossyan has not appointe…" at bounding box center [589, 467] width 917 height 161
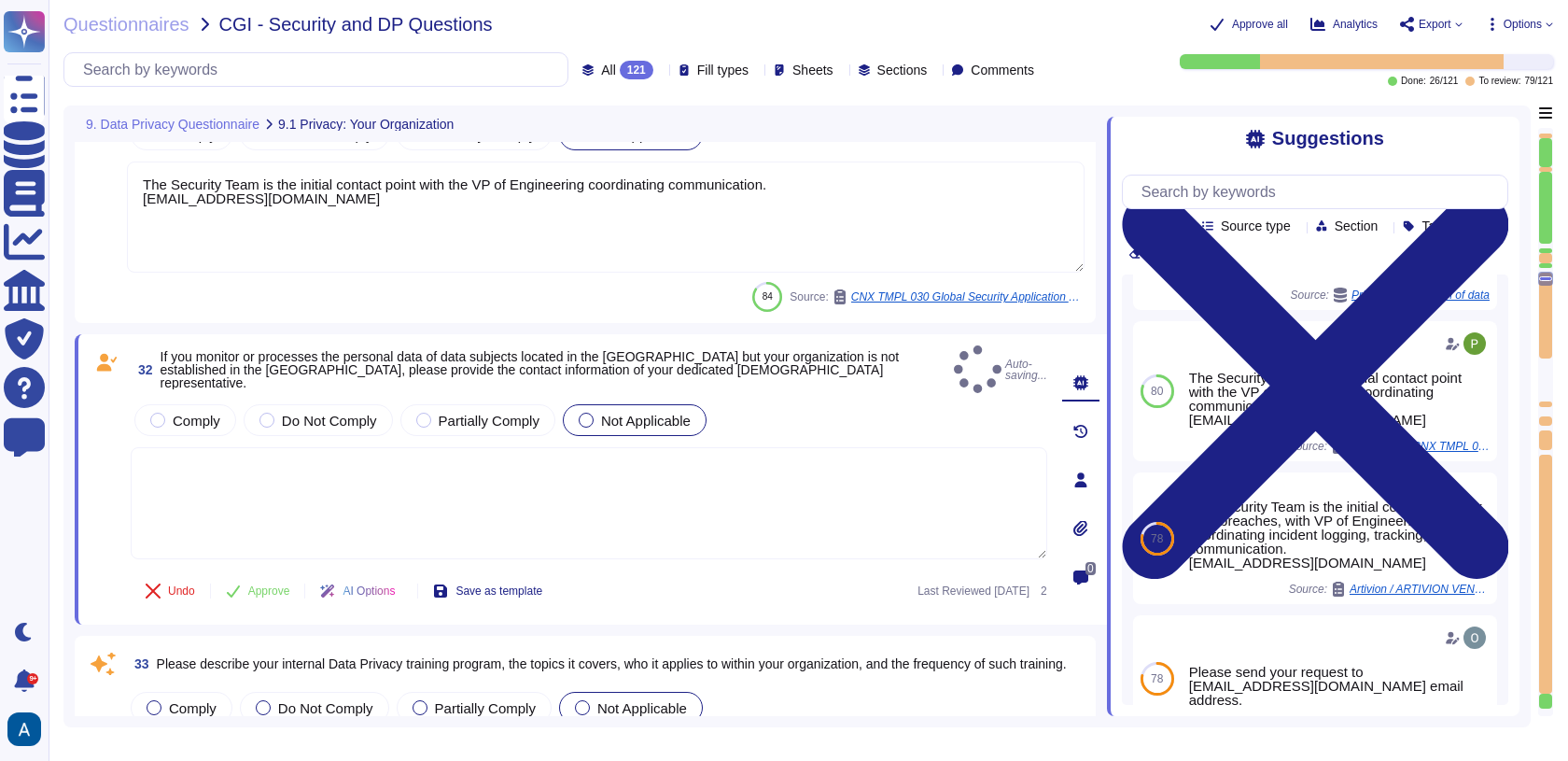
click at [253, 273] on div "31 If you monitor or processes the personal data of data subjects located in th…" at bounding box center [585, 192] width 999 height 238
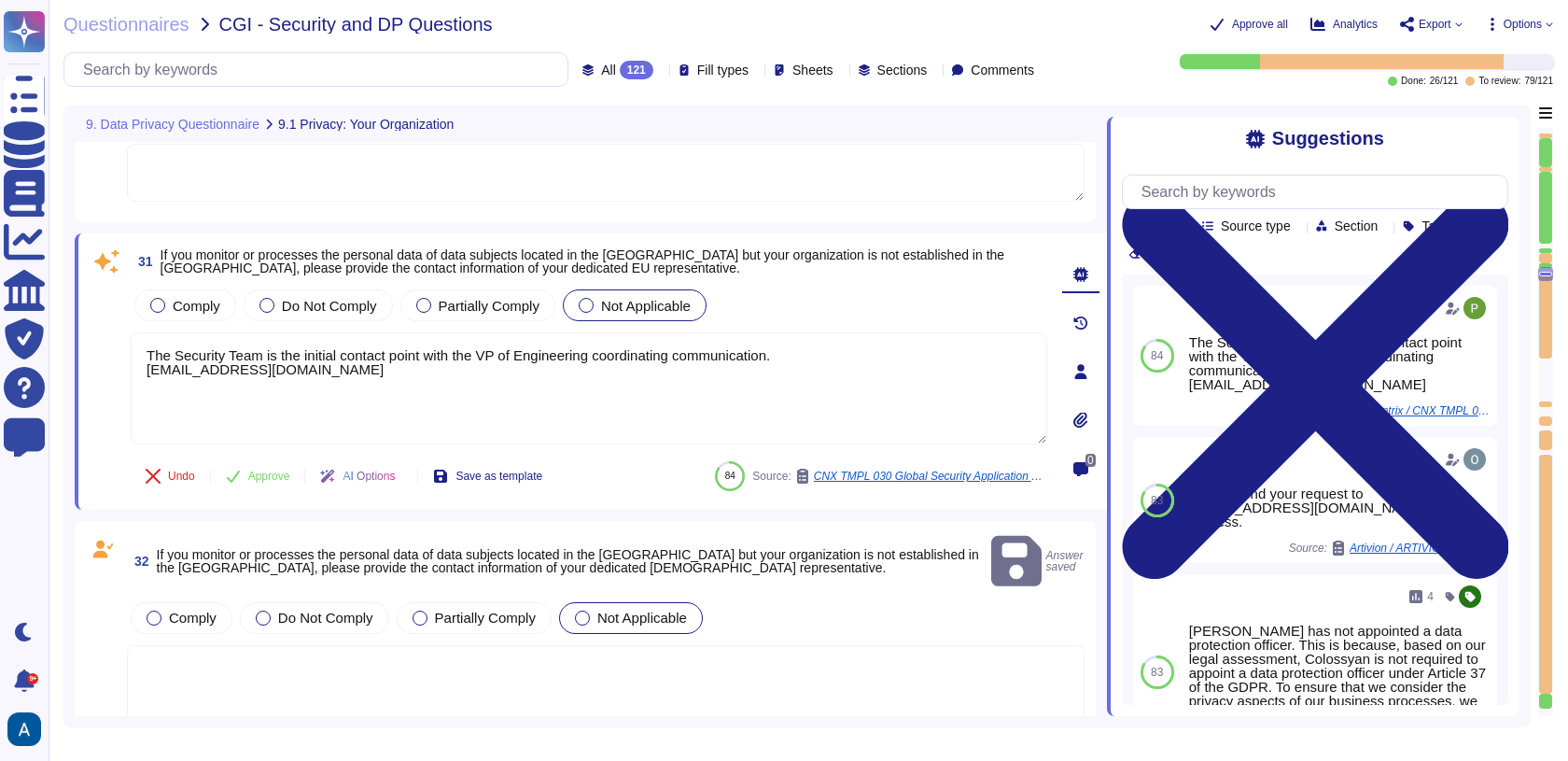
scroll to position [7809, 0]
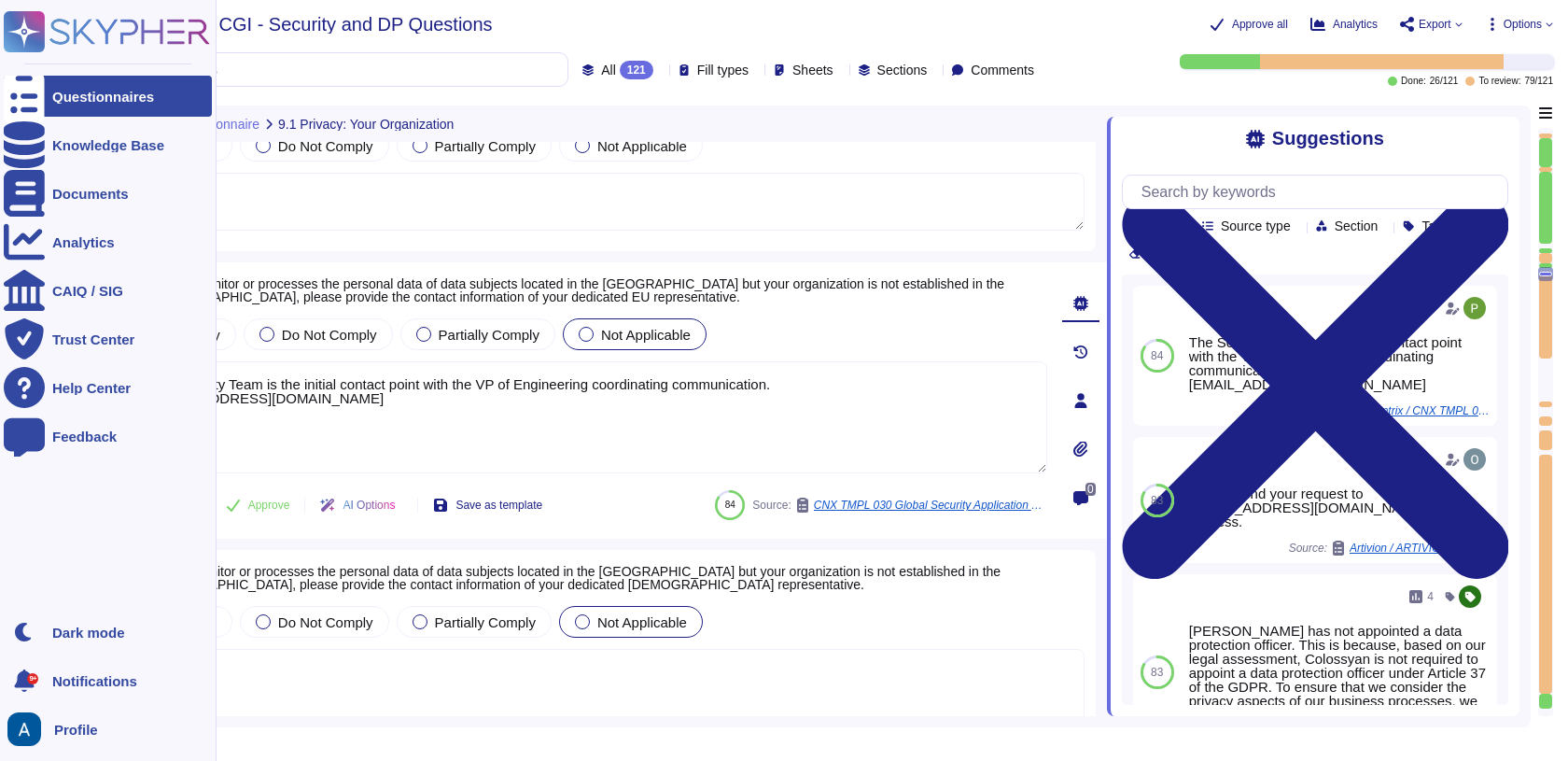
drag, startPoint x: 402, startPoint y: 415, endPoint x: 37, endPoint y: 314, distance: 378.7
click at [37, 314] on div "Questionnaires Knowledge Base Documents Analytics CAIQ / SIG Trust Center Help …" at bounding box center [784, 380] width 1568 height 761
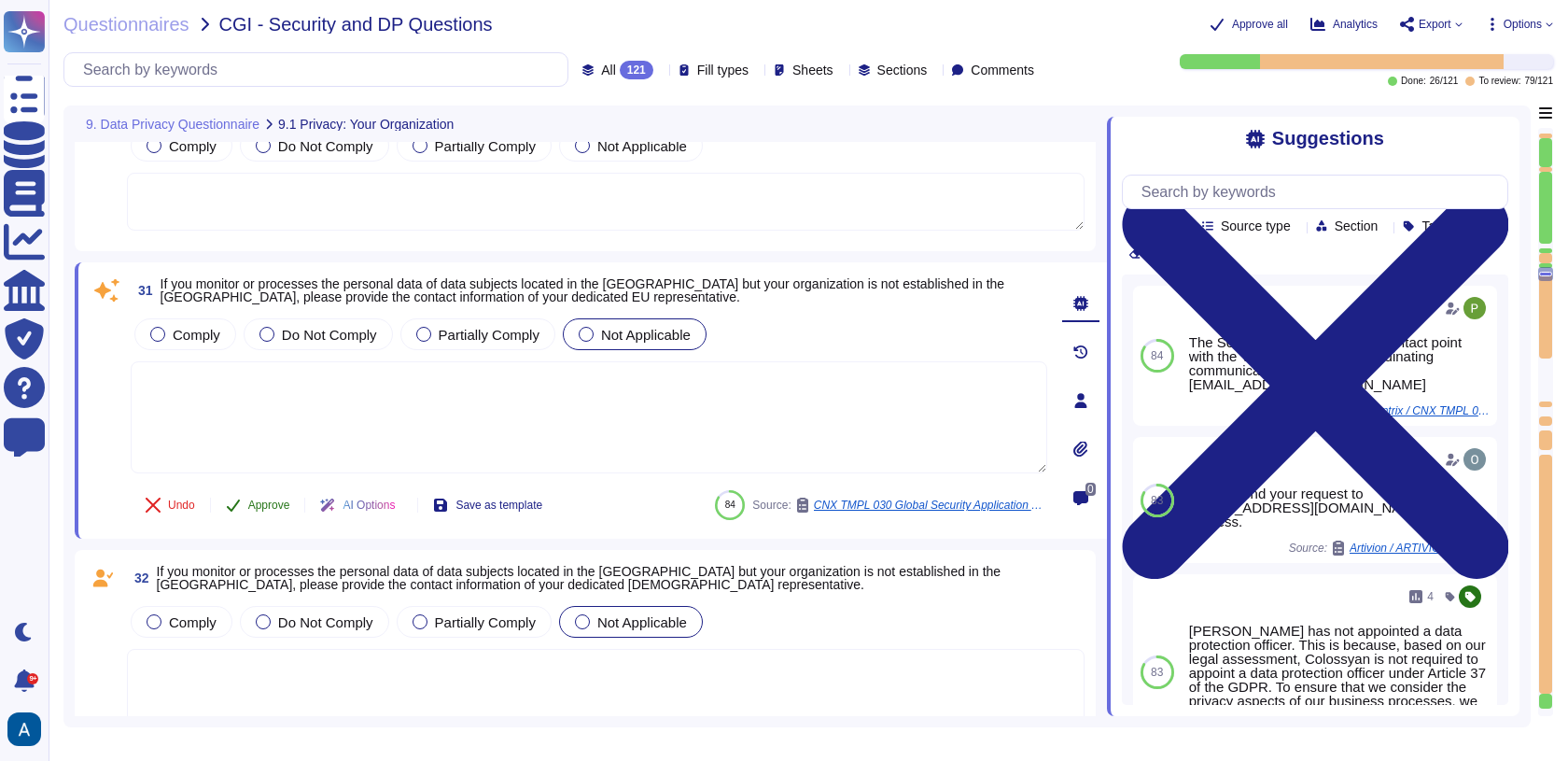
click at [291, 512] on button "Approve" at bounding box center [258, 505] width 94 height 38
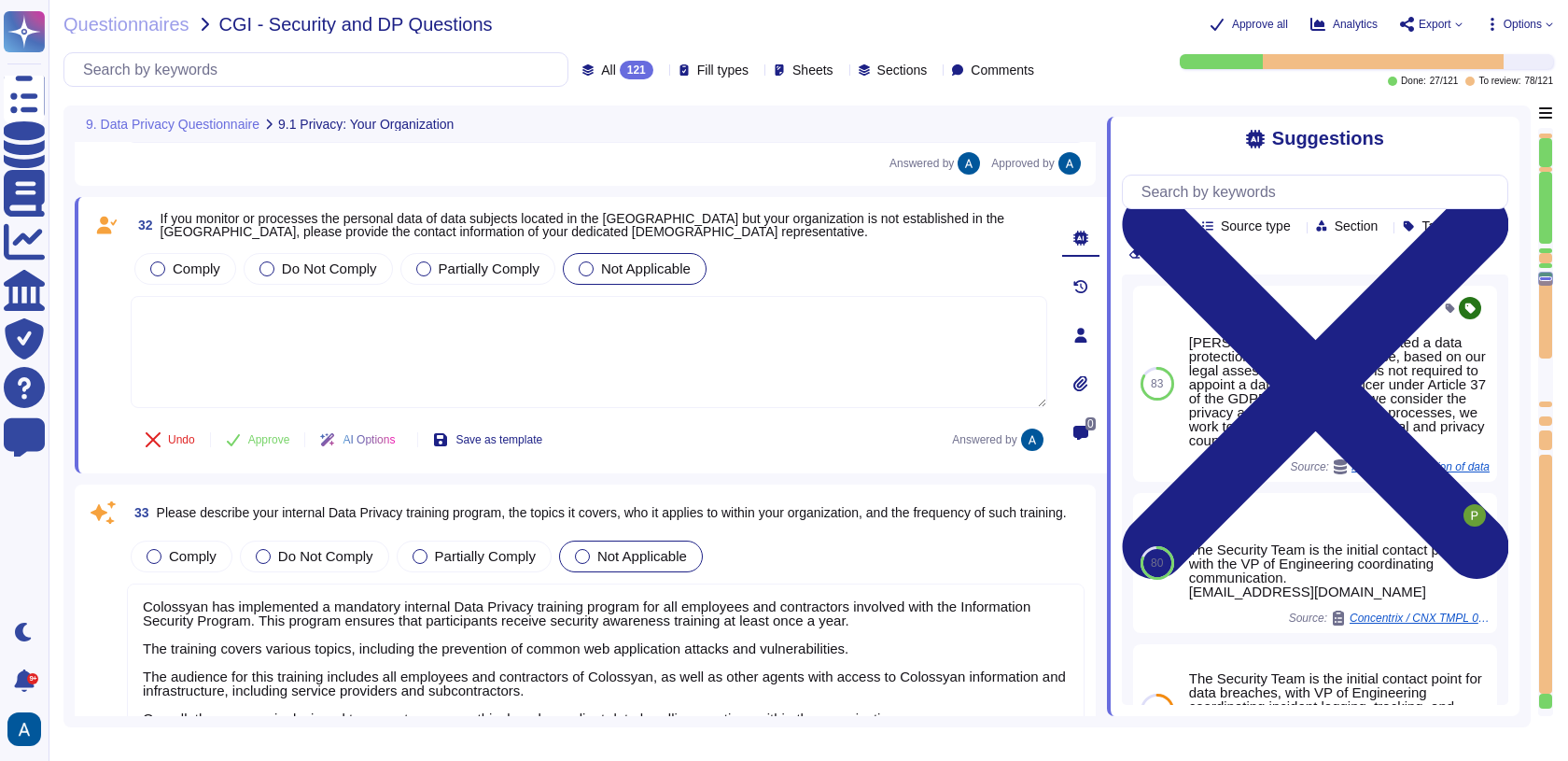
type textarea "Colossyan has a comprehensive procedure for handling data breaches, which inclu…"
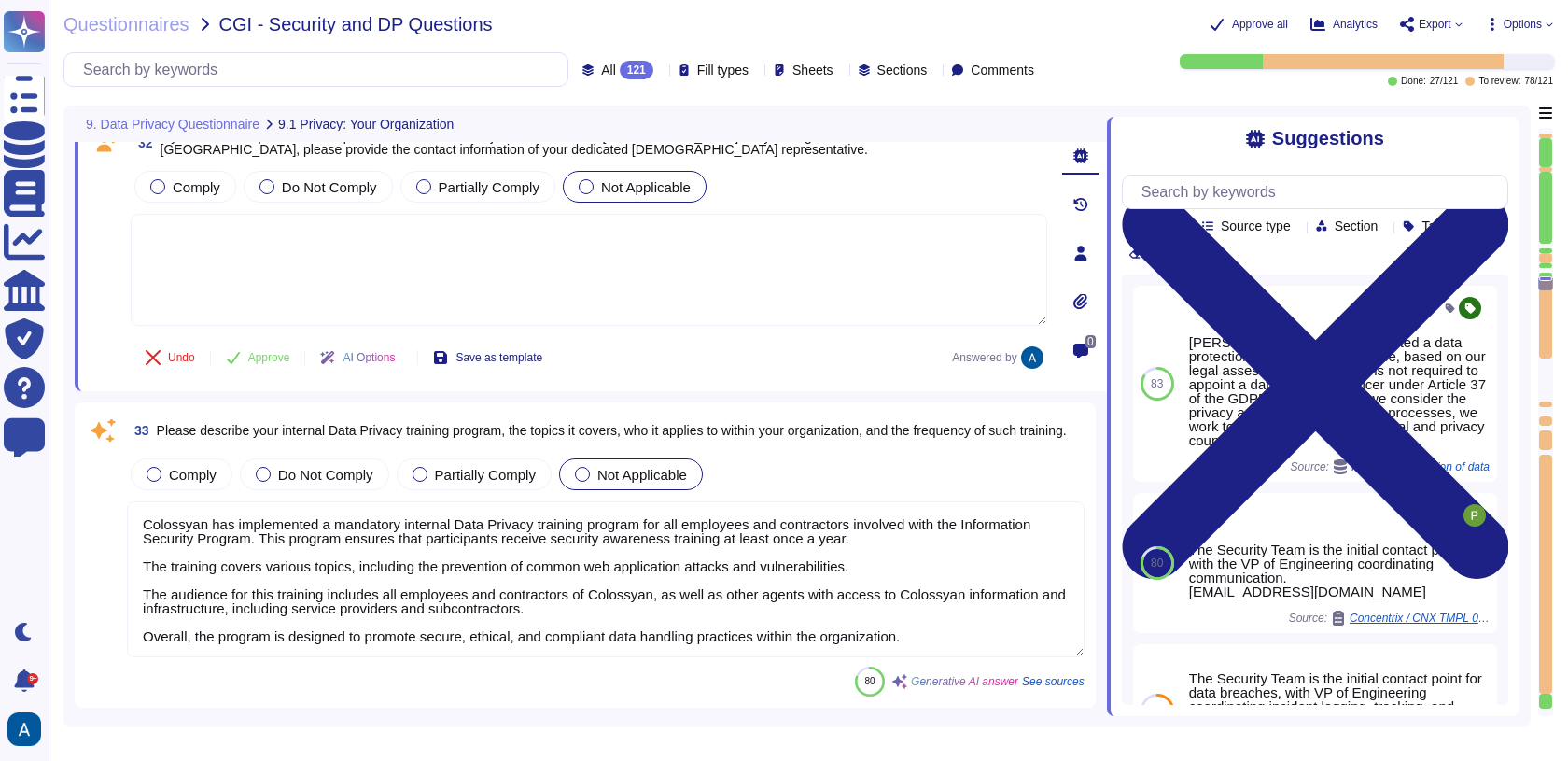
scroll to position [8210, 0]
click at [355, 526] on textarea "Colossyan has implemented a mandatory internal Data Privacy training program fo…" at bounding box center [606, 578] width 958 height 156
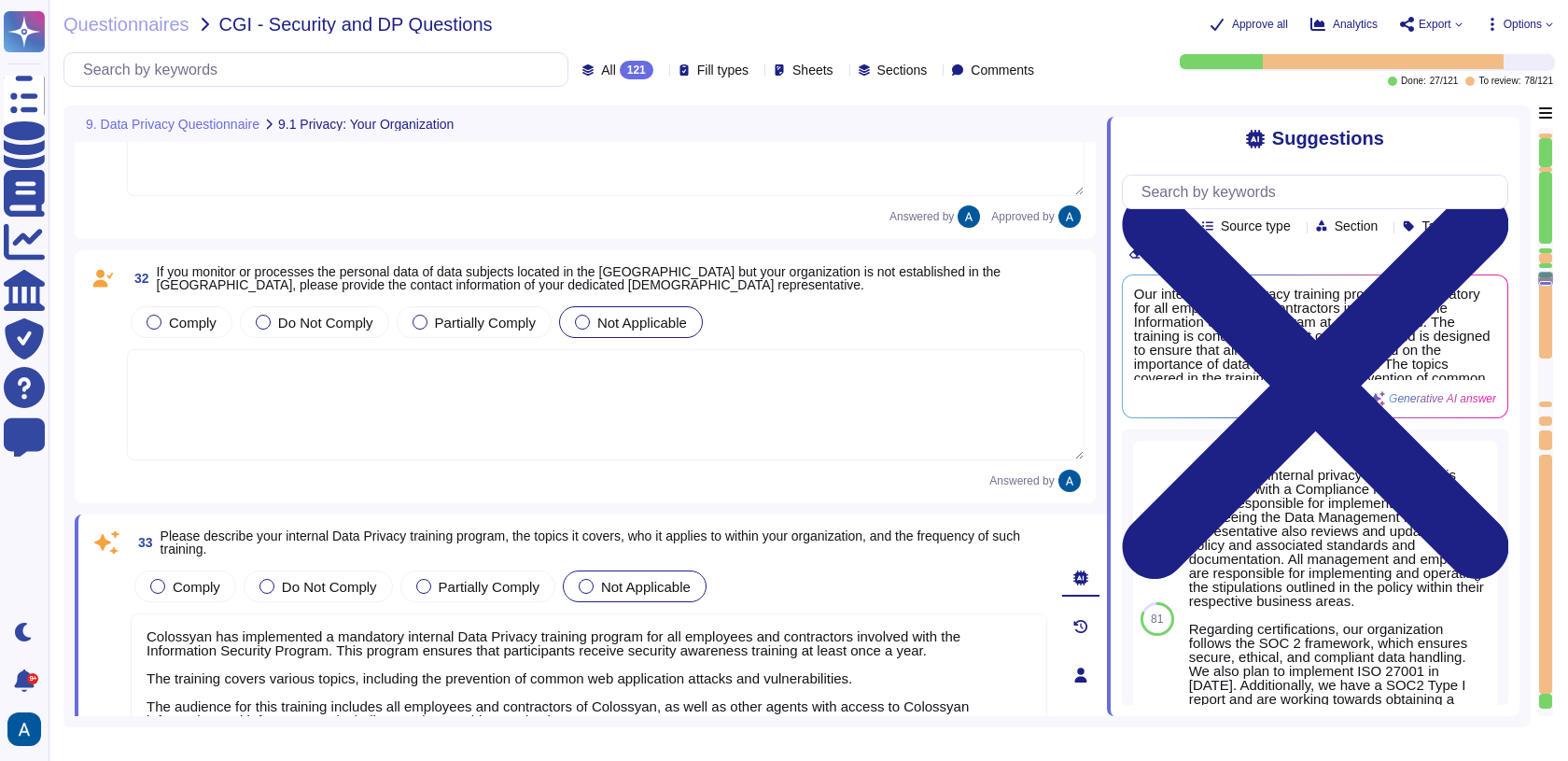
type textarea "Colossyan's internal privacy organization is structured with a Compliance repre…"
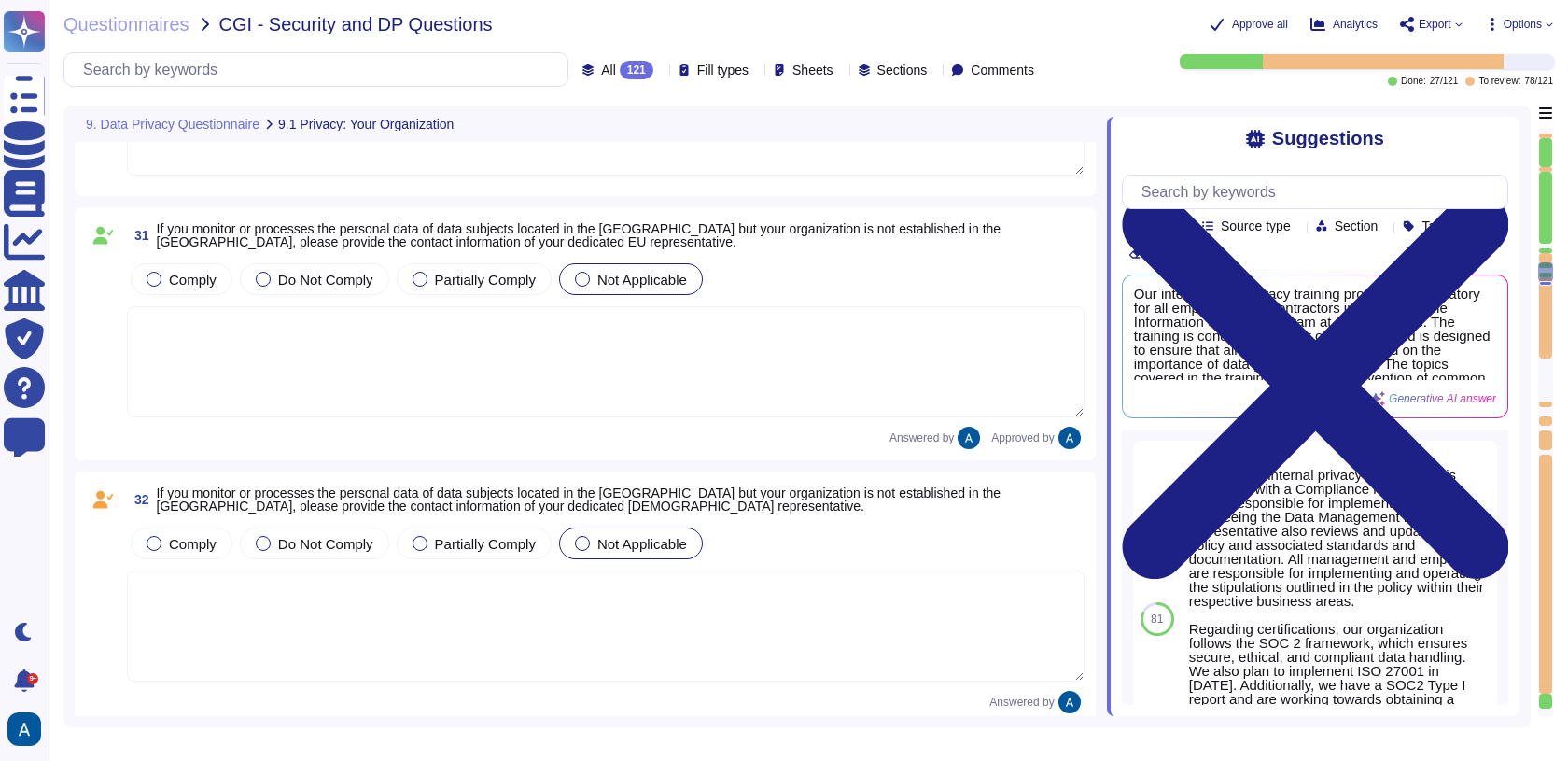
type textarea "Colossyan has not appointed a data protection officer. This is because, based o…"
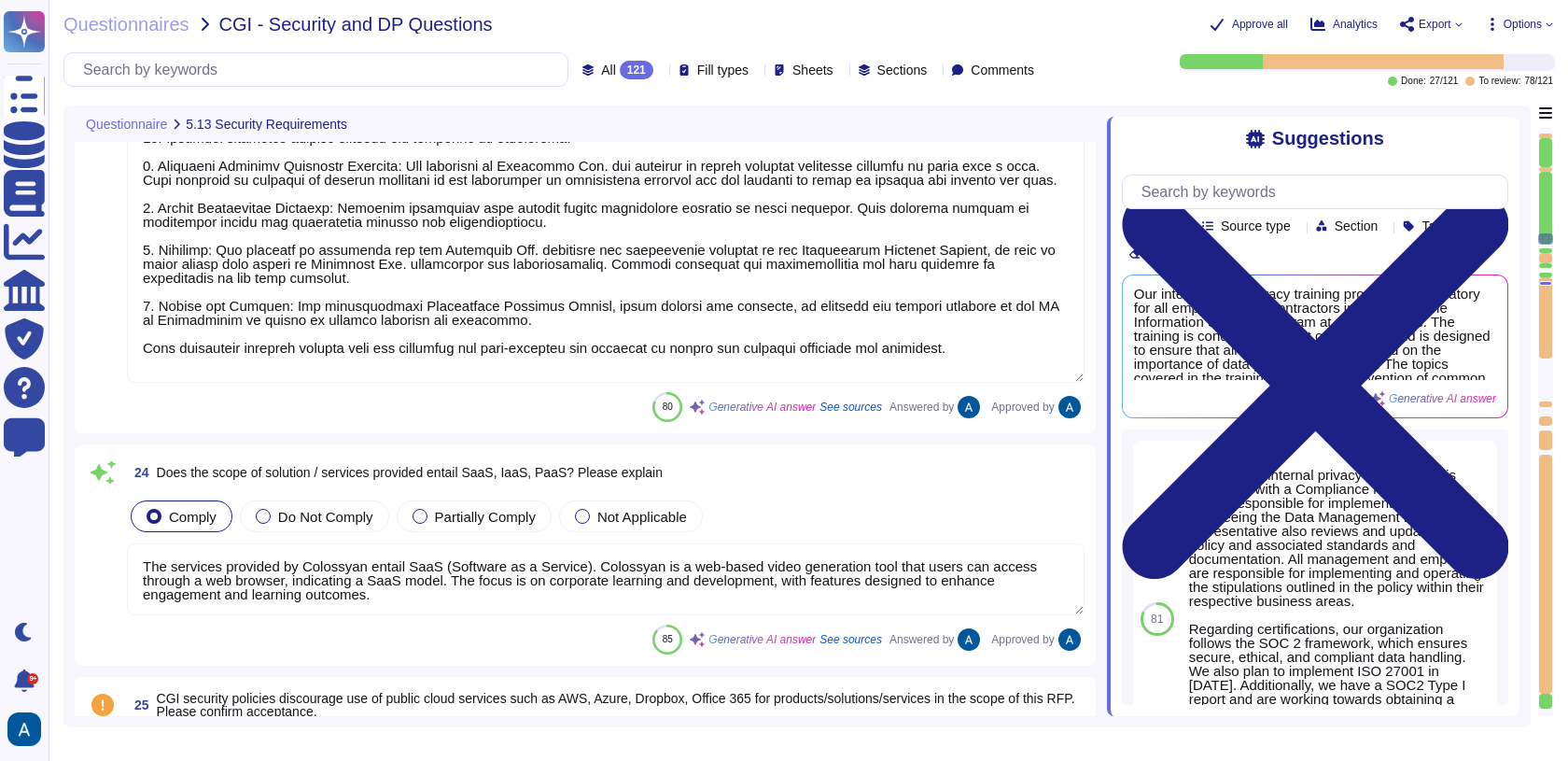
type textarea "We conduct appropriate background checks on all new employees based on the sens…"
type textarea "Our security induction process includes the following key components: 1. Mandat…"
type textarea "The services provided by Colossyan entail SaaS (Software as a Service). Colossy…"
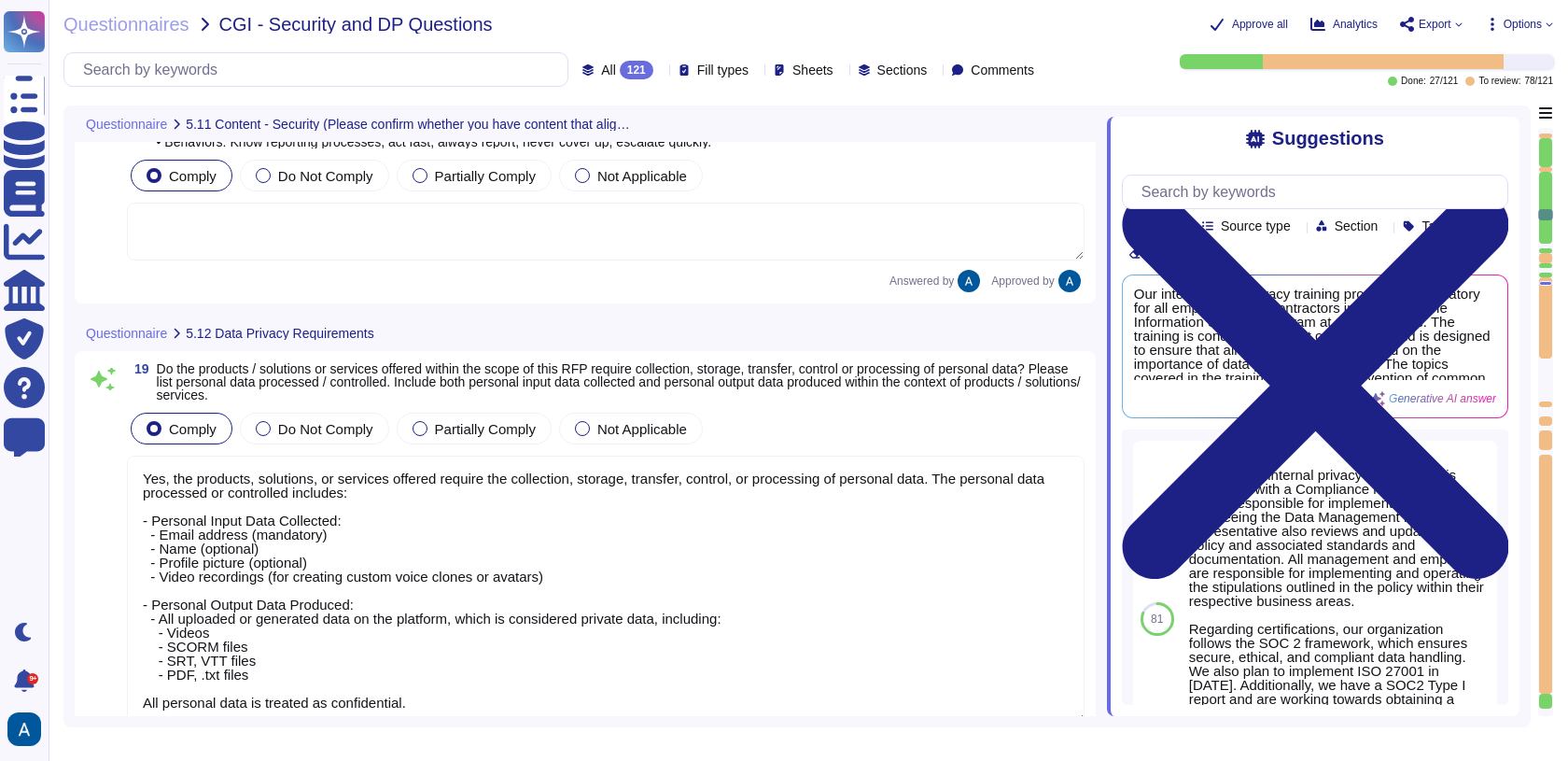
type textarea "Yes, the products, solutions, or services offered require the collection, stora…"
type textarea "We prioritize supplier diversification to reduce reliance on a single source an…"
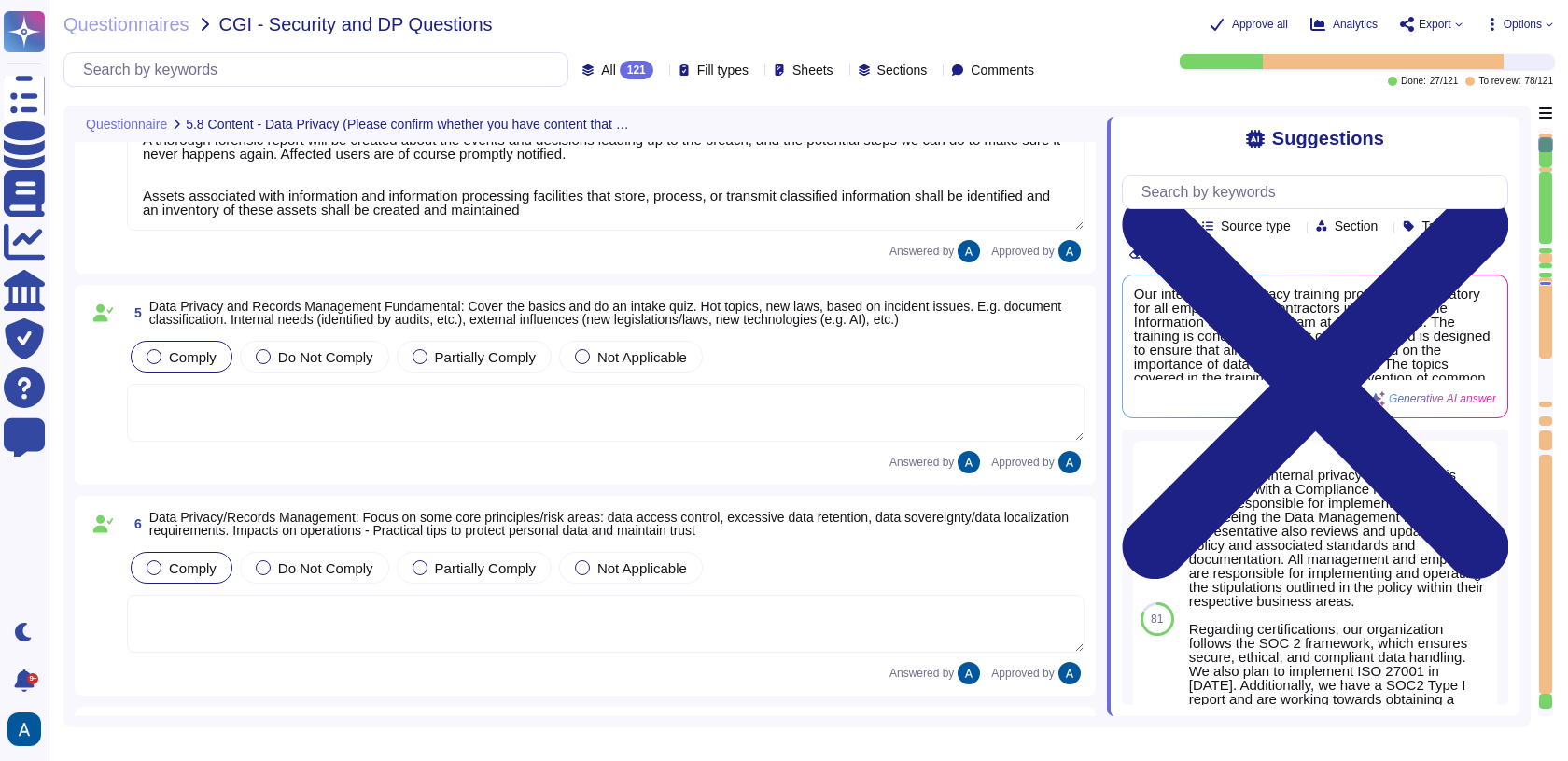
type textarea "Data Management Policy, is a set of guidelines and procedures that an organizat…"
type textarea "Read more abut how we use personal data in regards to third parties in our priv…"
type textarea "A thorough forensic report will be created about the events and decisions leadi…"
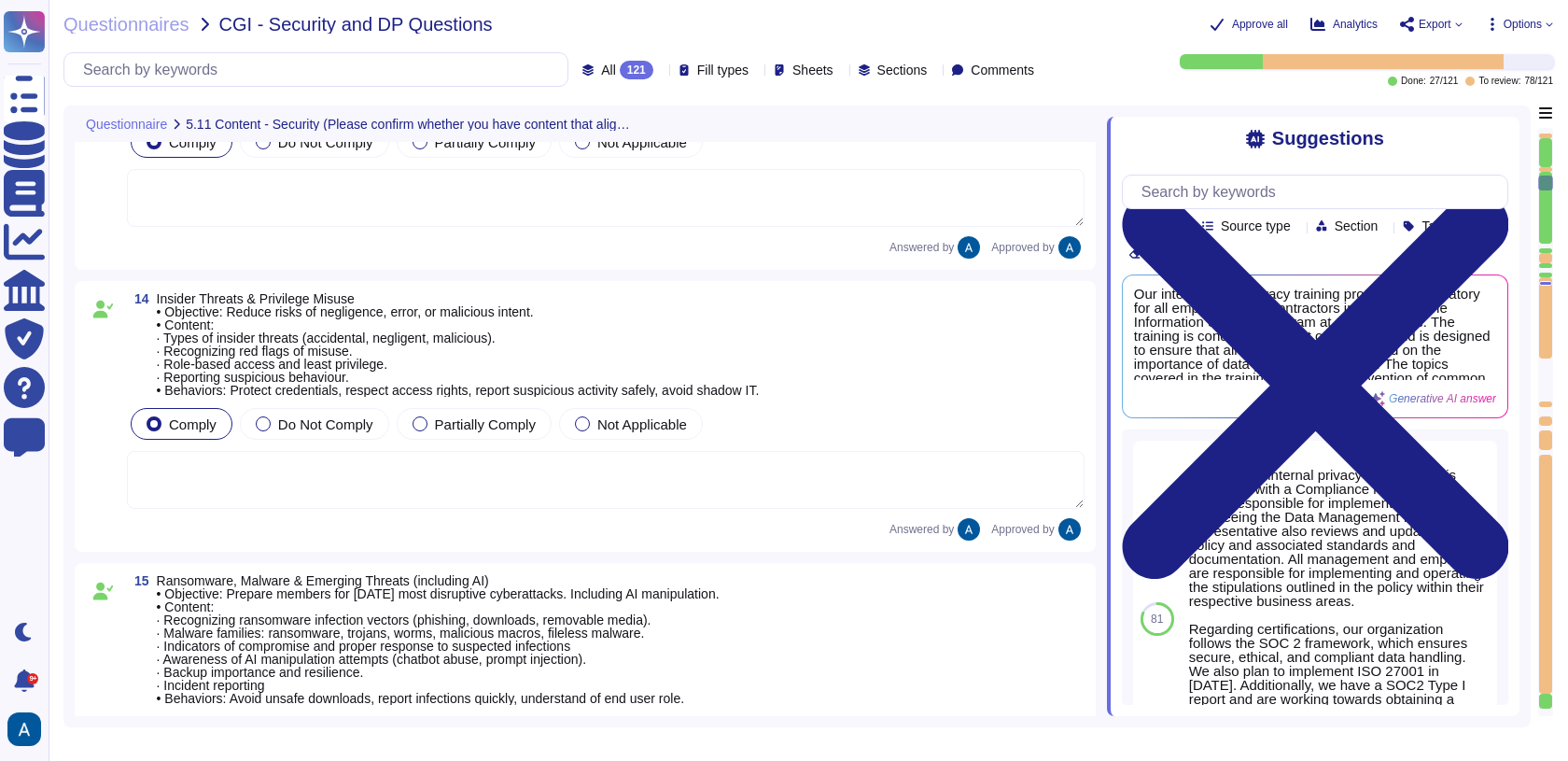
scroll to position [4233, 0]
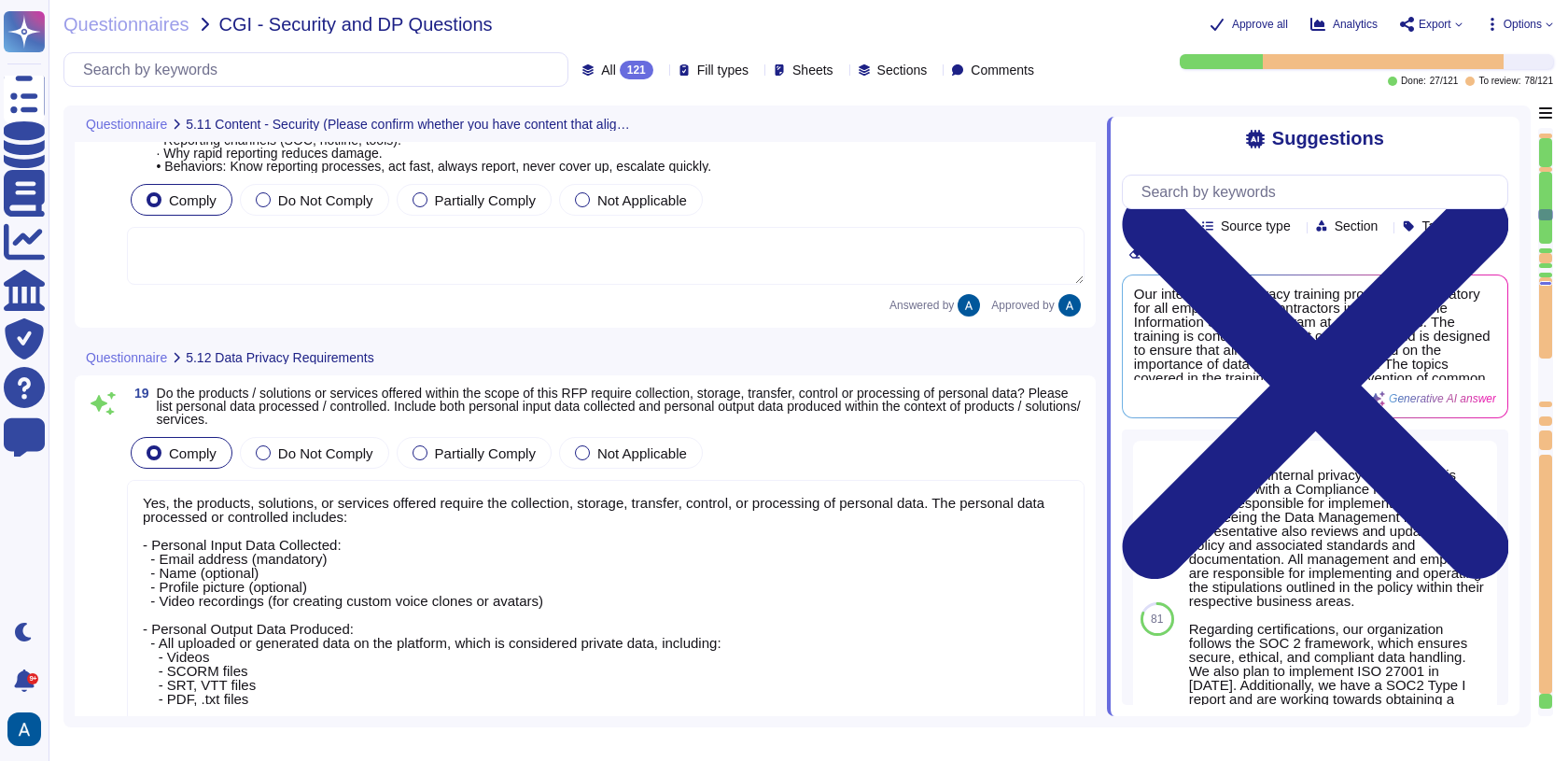
type textarea "Yes, the products, solutions, or services offered require the collection, stora…"
type textarea "We prioritize supplier diversification to reduce reliance on a single source an…"
type textarea "Documentation is available and downloadable from Colossyan Trust Center: [URL][…"
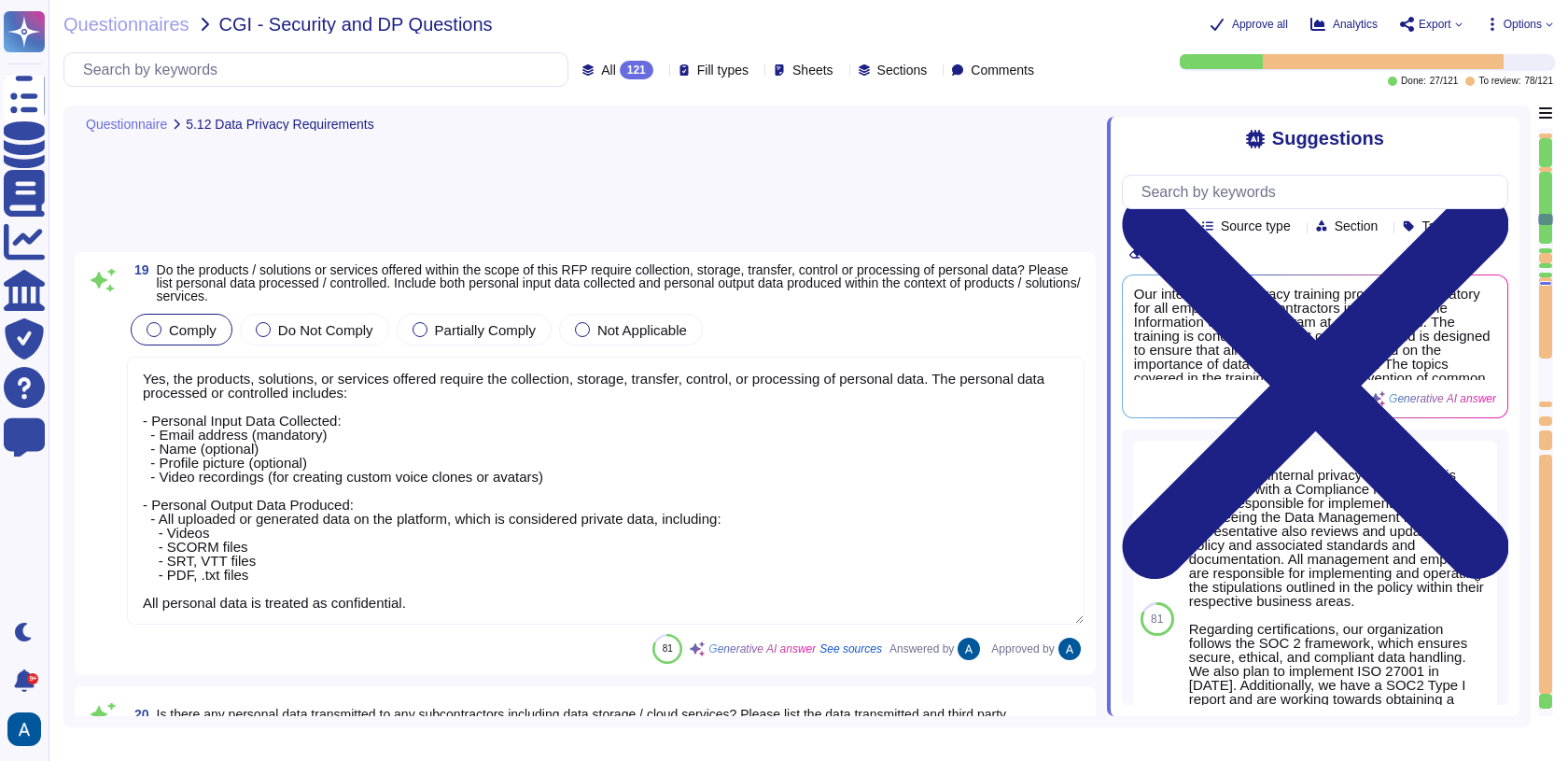
scroll to position [4621, 0]
type textarea "We conduct appropriate background checks on all new employees based on the sens…"
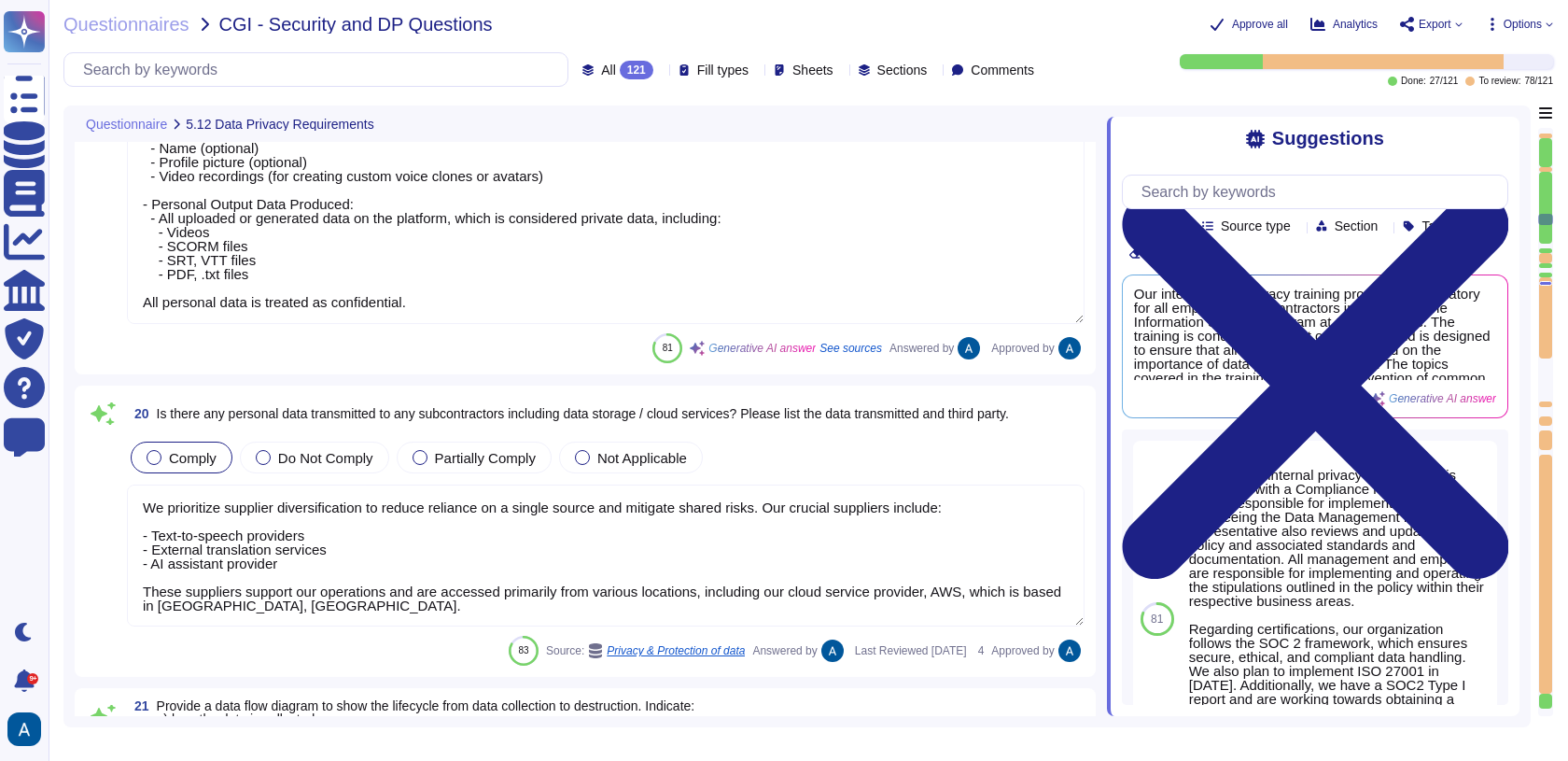
scroll to position [1, 0]
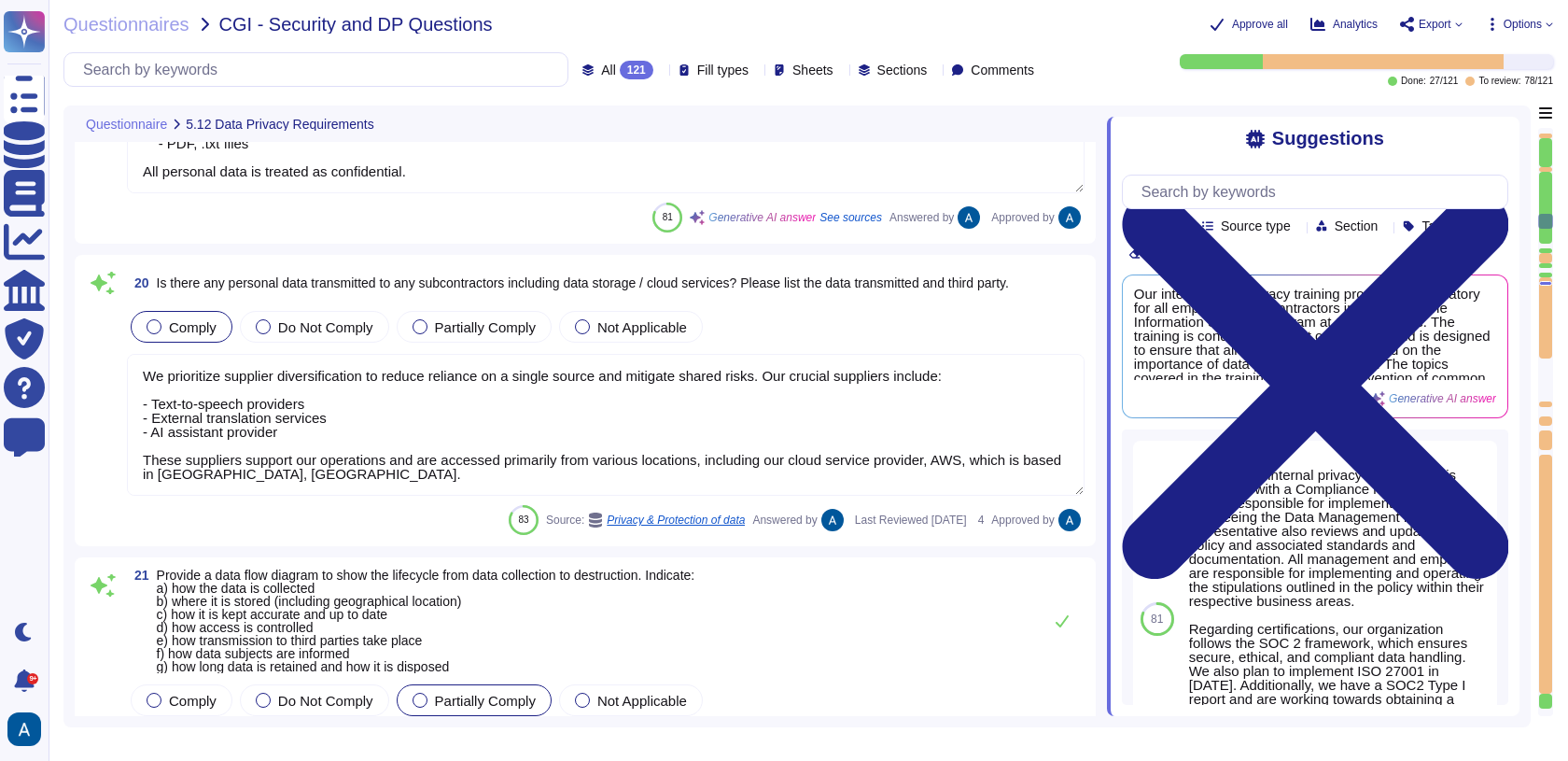
type textarea "Our security induction process includes the following key components: 1. Mandat…"
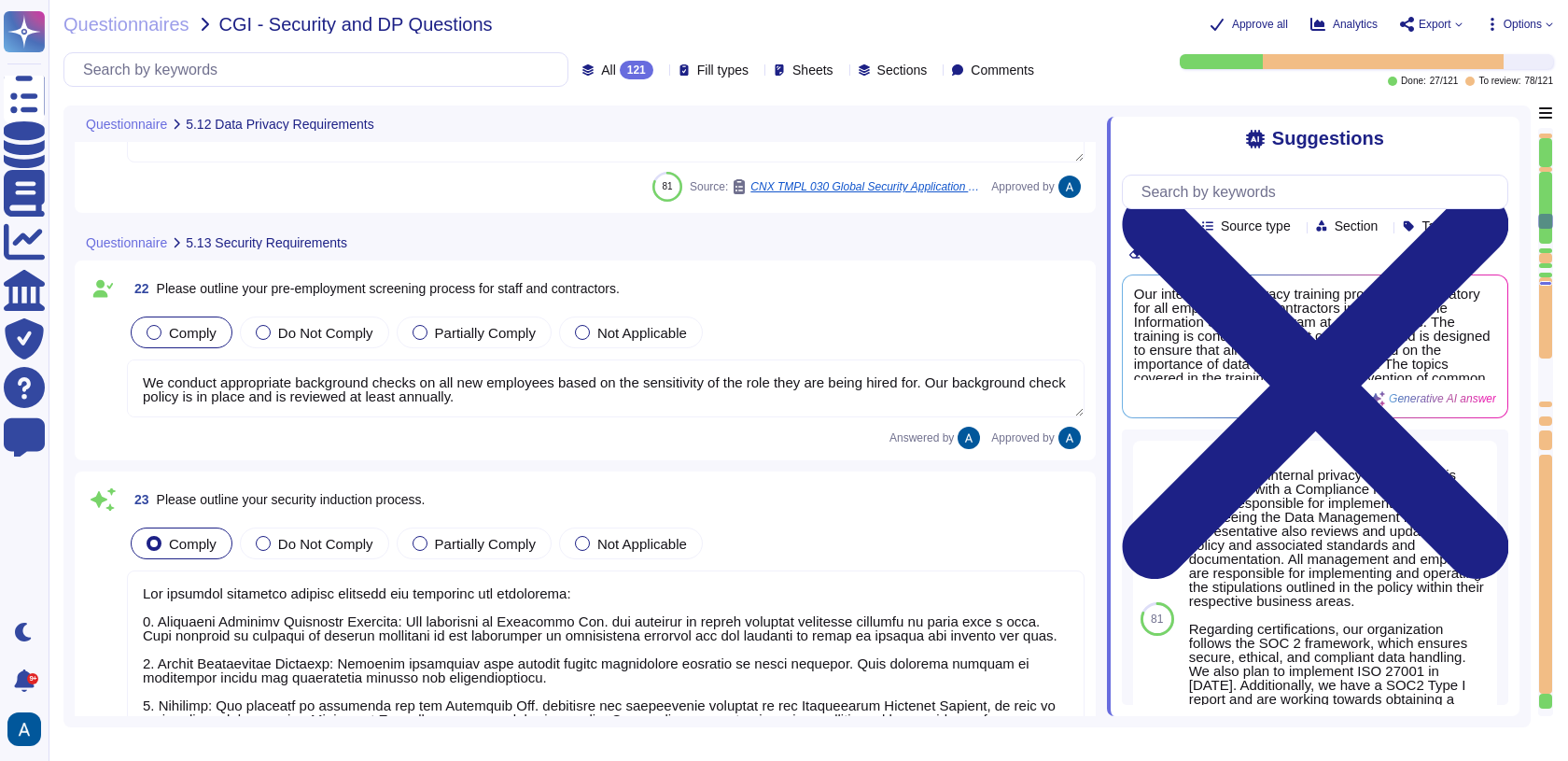
scroll to position [5498, 0]
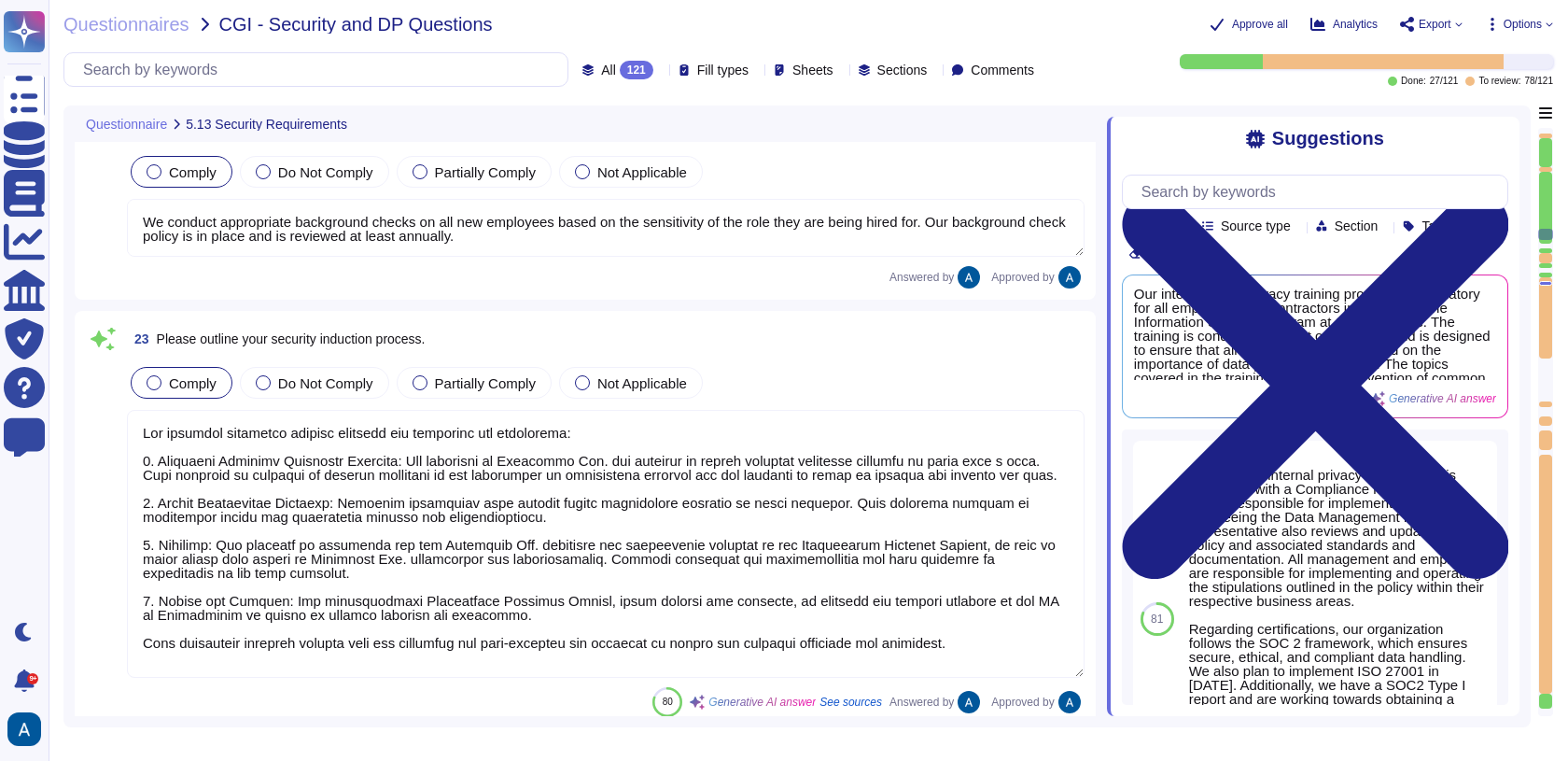
type textarea "The services provided by Colossyan entail SaaS (Software as a Service). Colossy…"
click at [1543, 277] on div at bounding box center [1546, 317] width 13 height 81
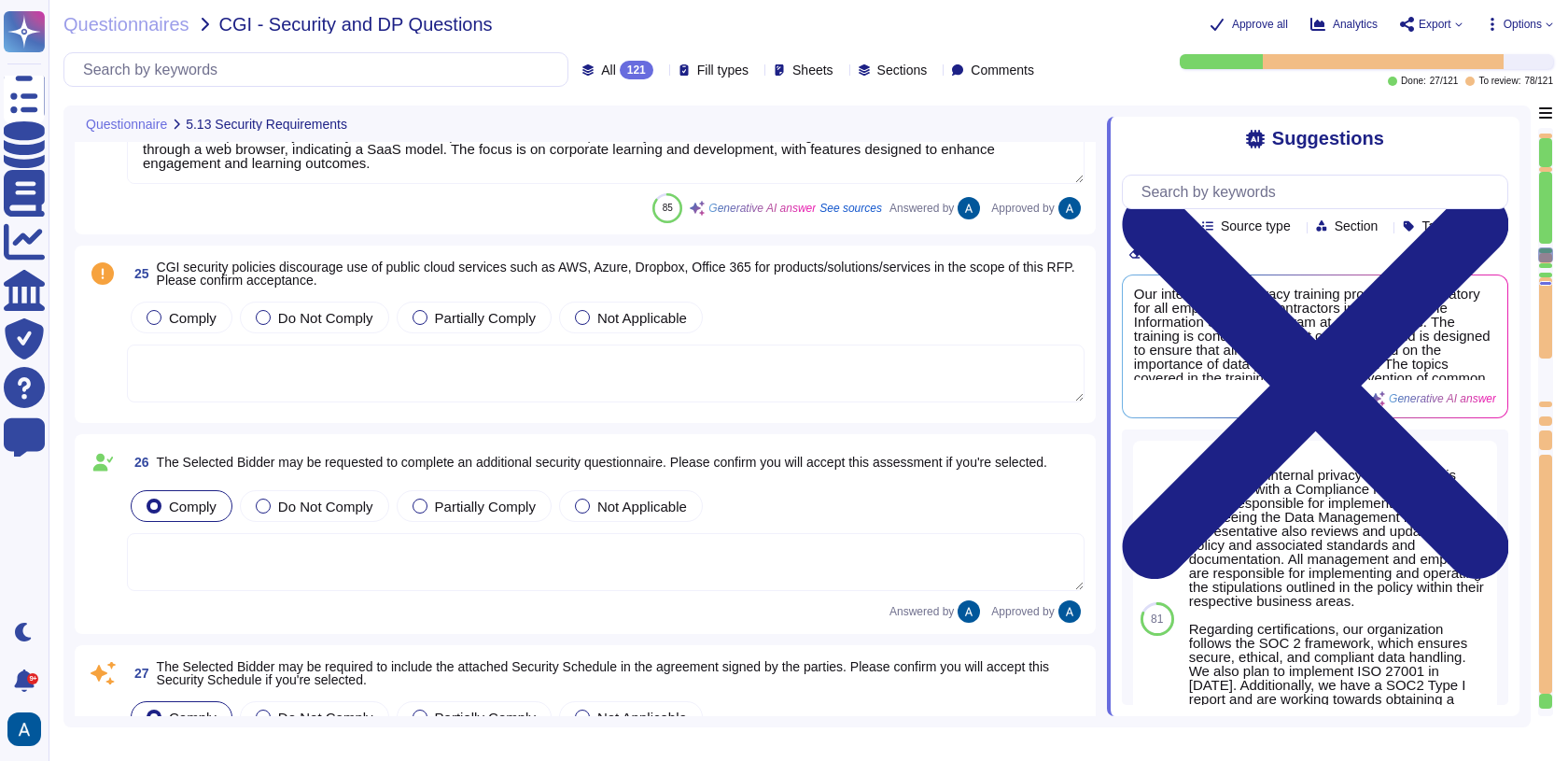
type textarea "Colossyan has not appointed a data protection officer. This is because, based o…"
type textarea "Colossyan's internal privacy organization is structured with a Compliance repre…"
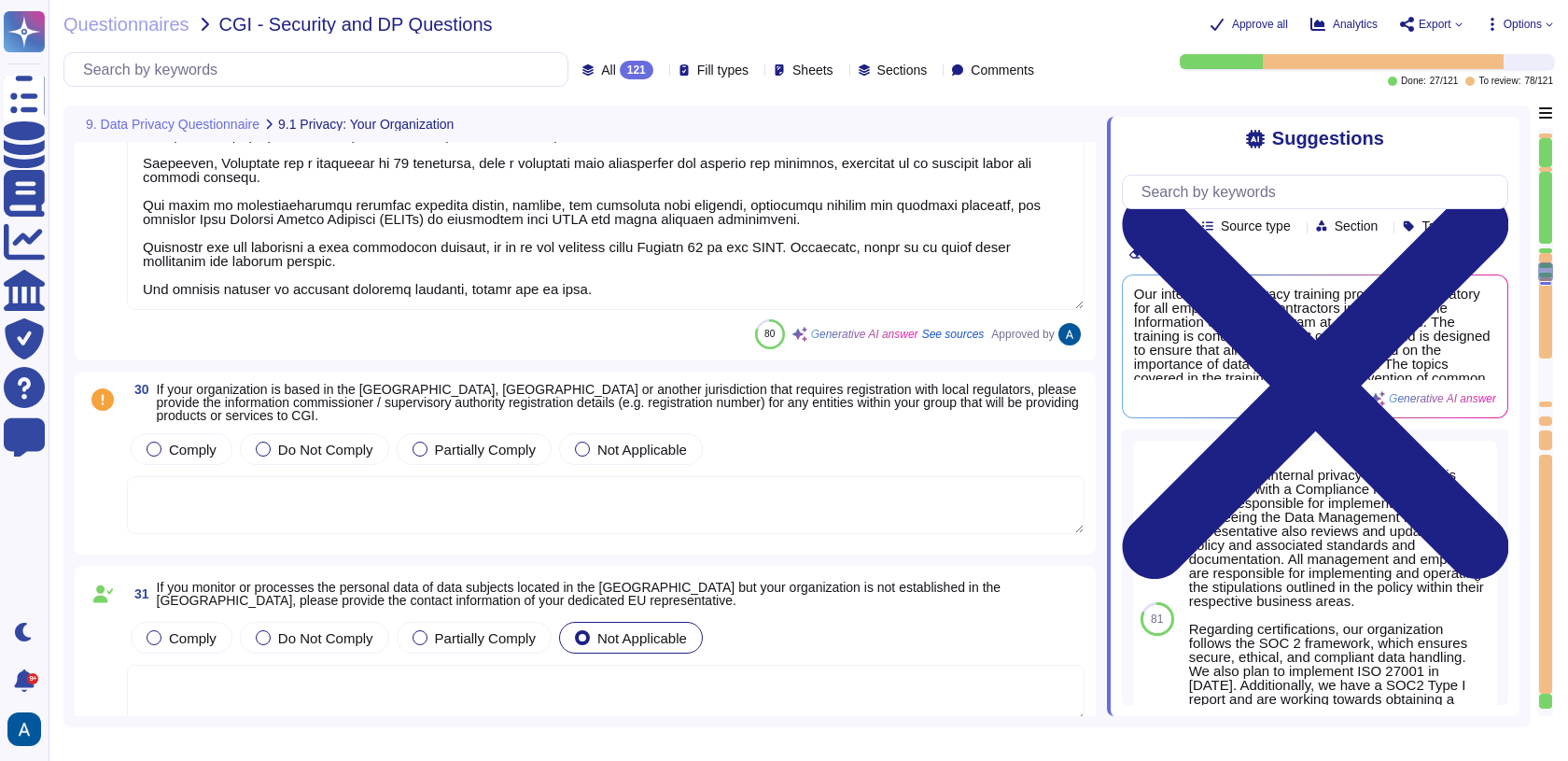
type textarea "Colossyan has implemented a mandatory internal Data Privacy training program fo…"
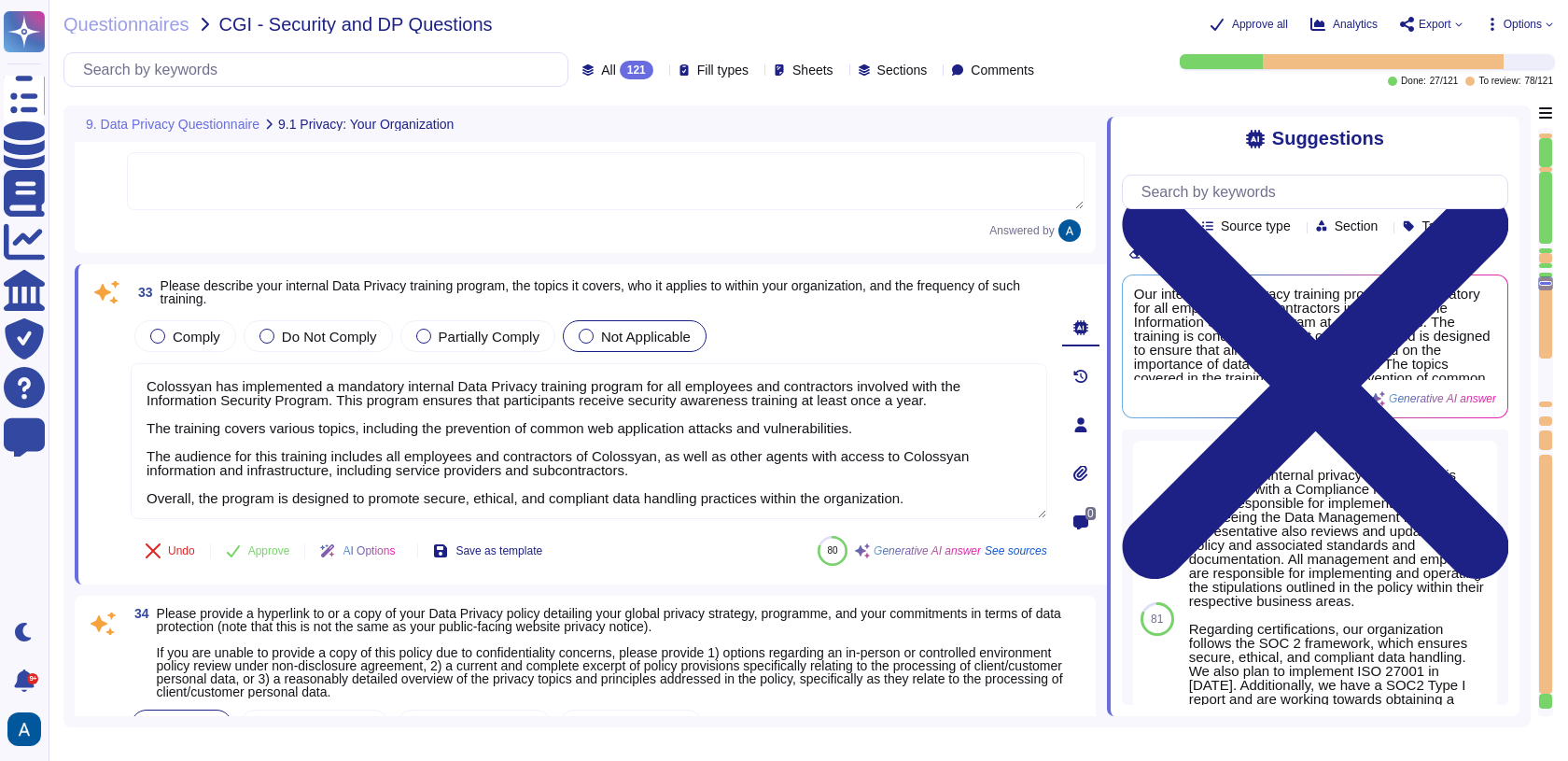
type textarea "You can access our Data Privacy policy here: https://www.colossyan.com/privacy.…"
type textarea "Colossyan has a comprehensive procedure for handling data breaches, which inclu…"
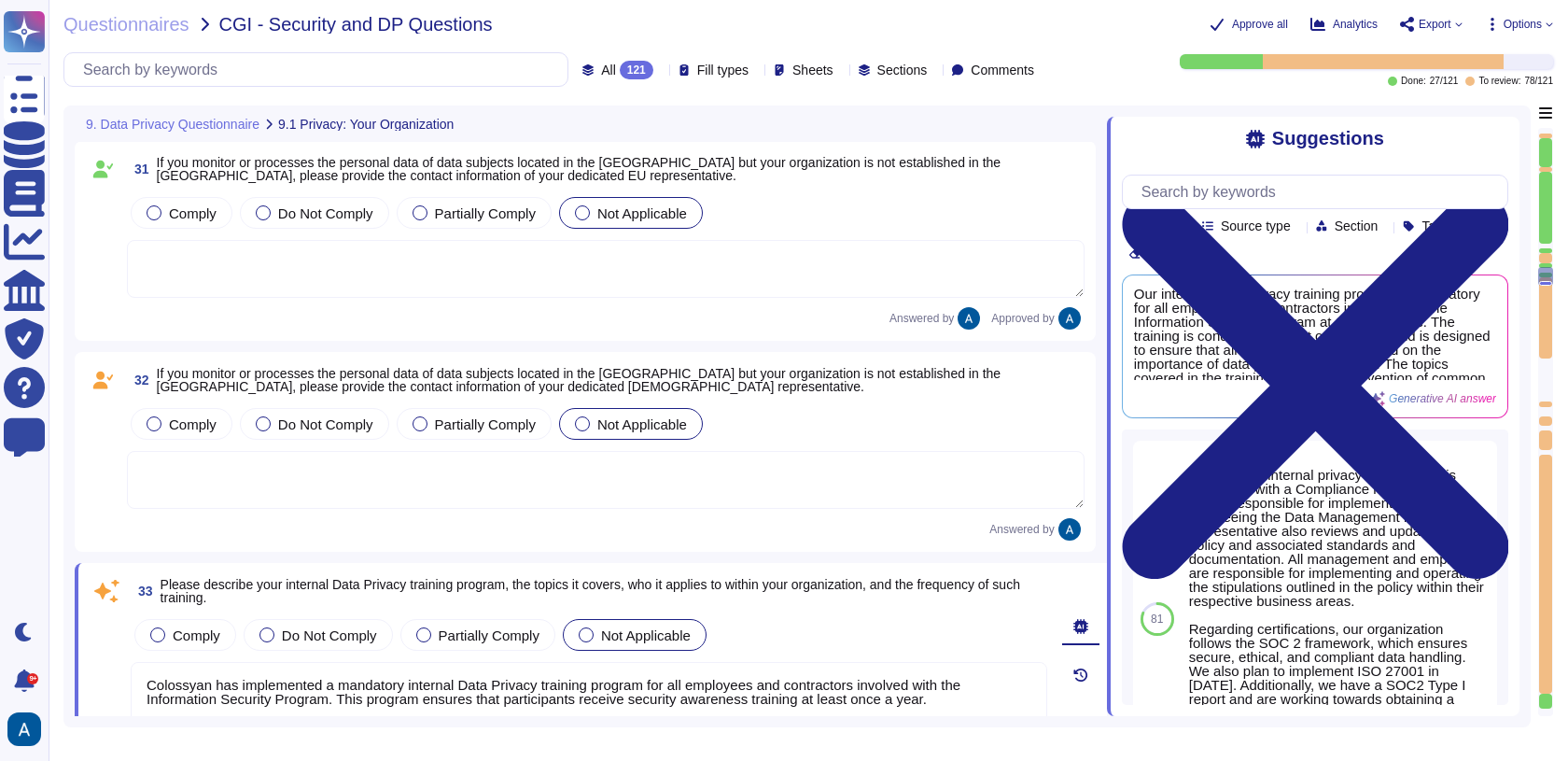
type textarea "Colossyan's internal privacy organization is structured with a Compliance repre…"
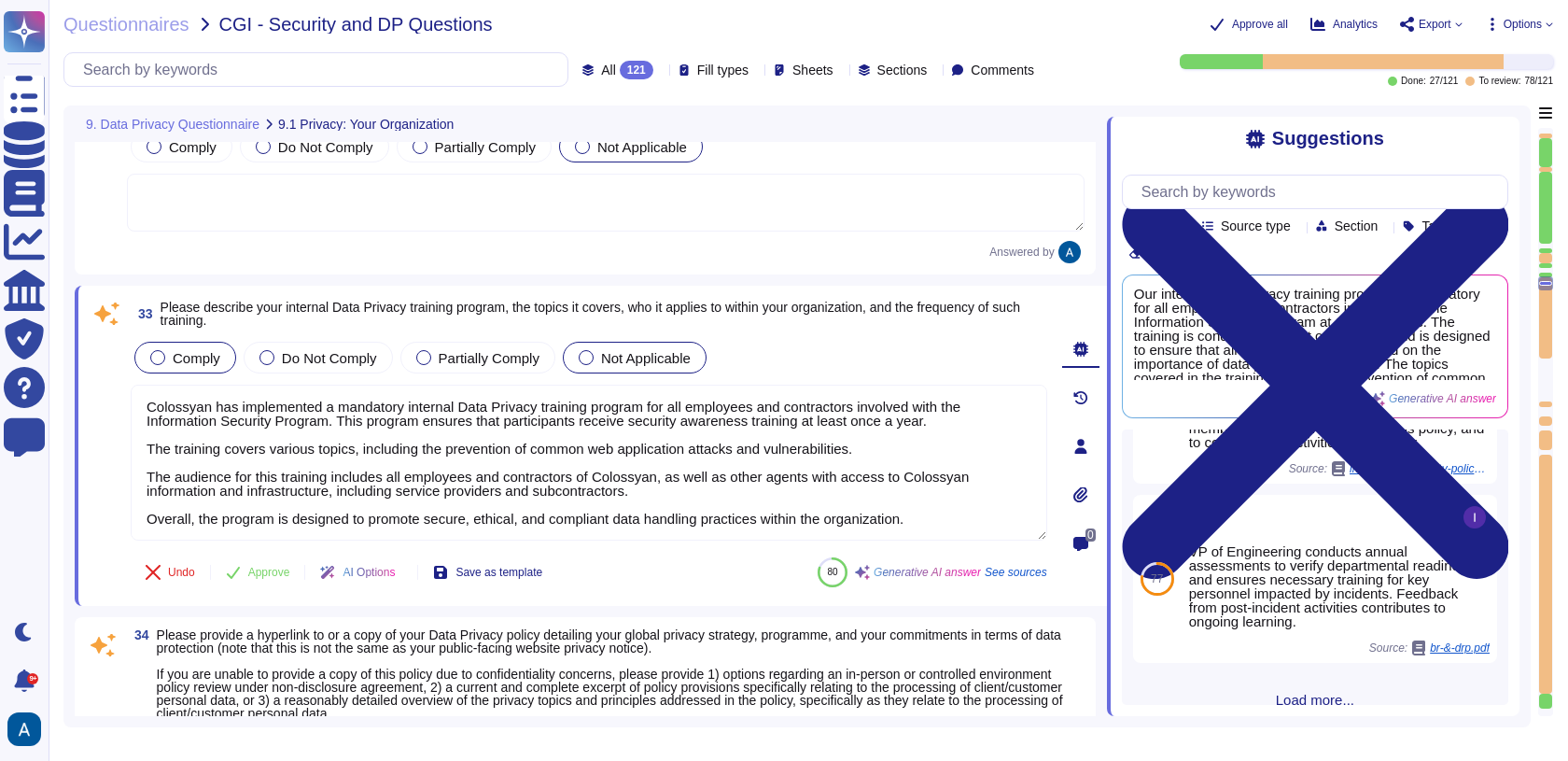
click at [196, 350] on span "Comply" at bounding box center [196, 358] width 47 height 15
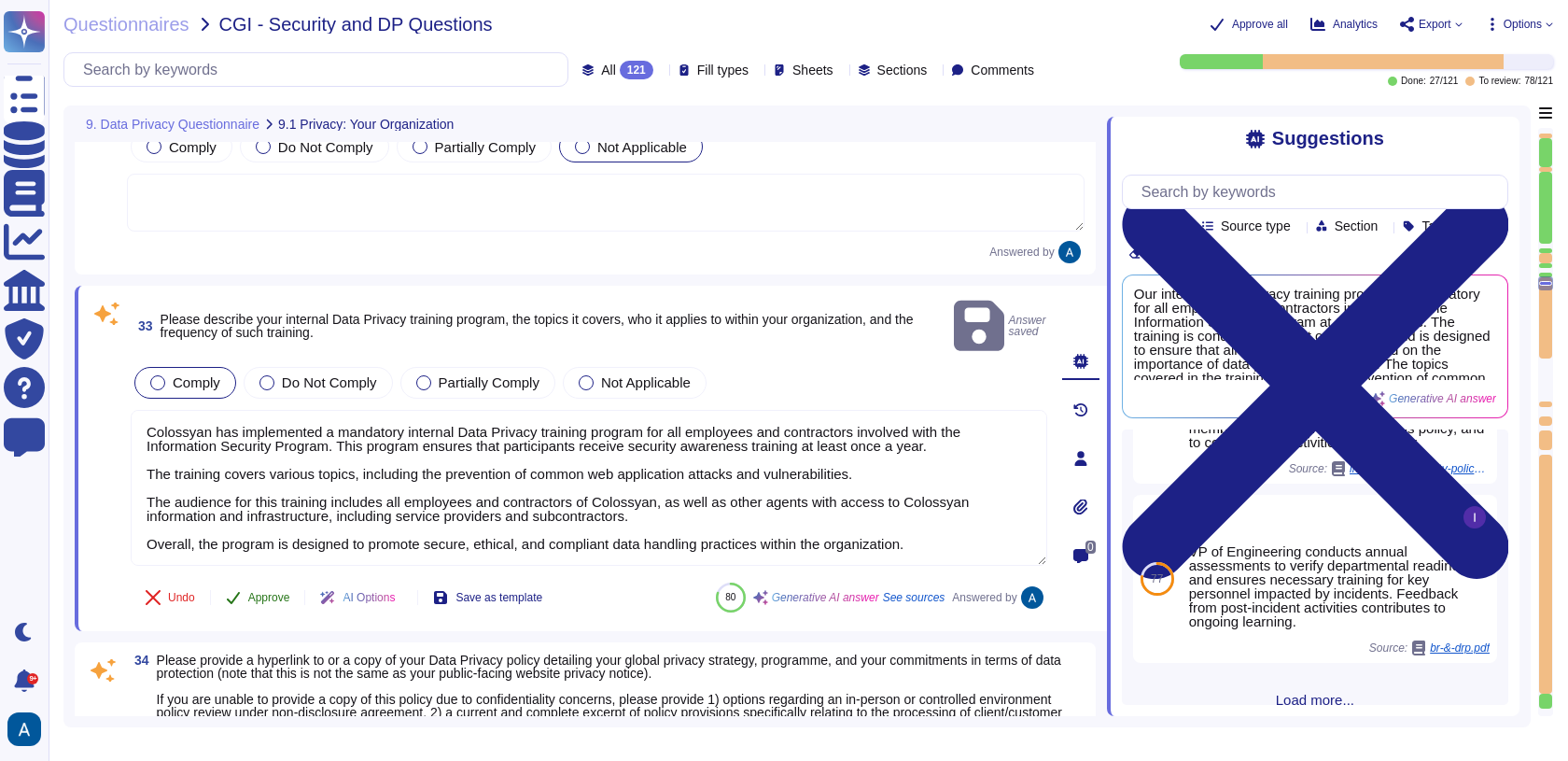
click at [283, 592] on span "Approve" at bounding box center [269, 597] width 42 height 12
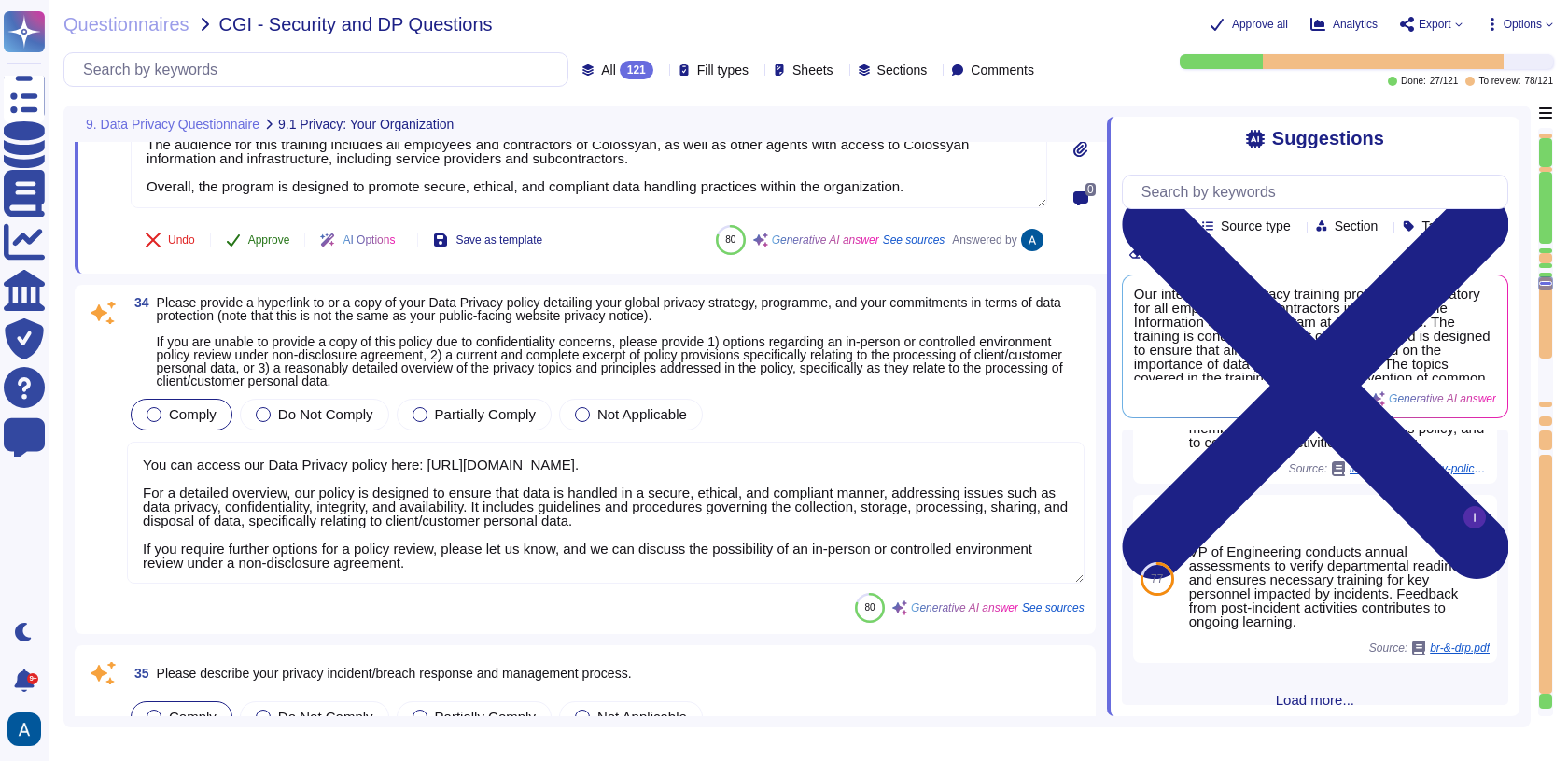
scroll to position [0, 0]
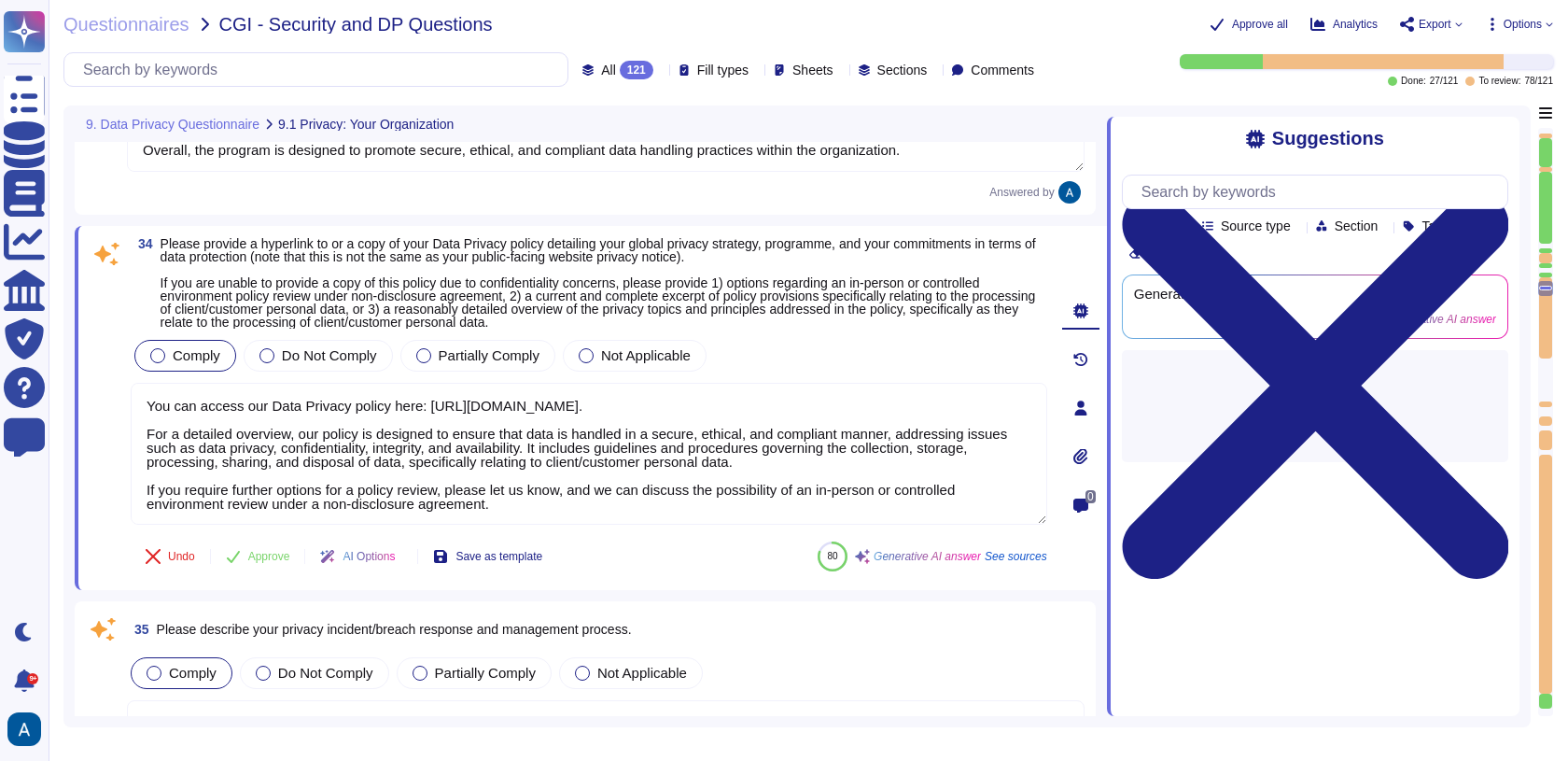
type textarea "Colossyan does not have any major incidents in the past. The status of incident…"
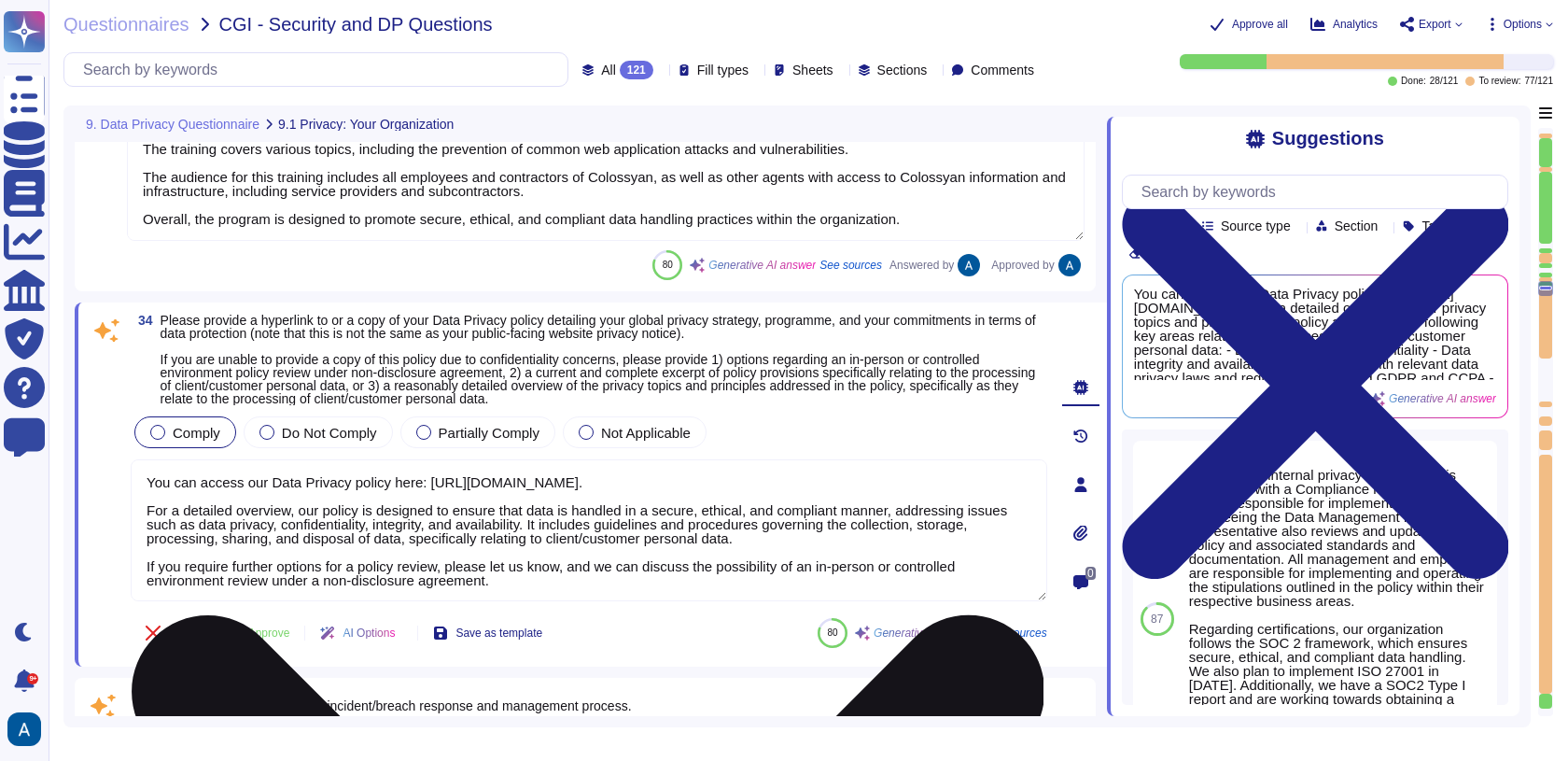
scroll to position [1, 0]
drag, startPoint x: 149, startPoint y: 494, endPoint x: 481, endPoint y: 596, distance: 347.3
click at [481, 596] on div "You can access our Data Privacy policy here: https://www.colossyan.com/privacy.…" at bounding box center [589, 530] width 917 height 143
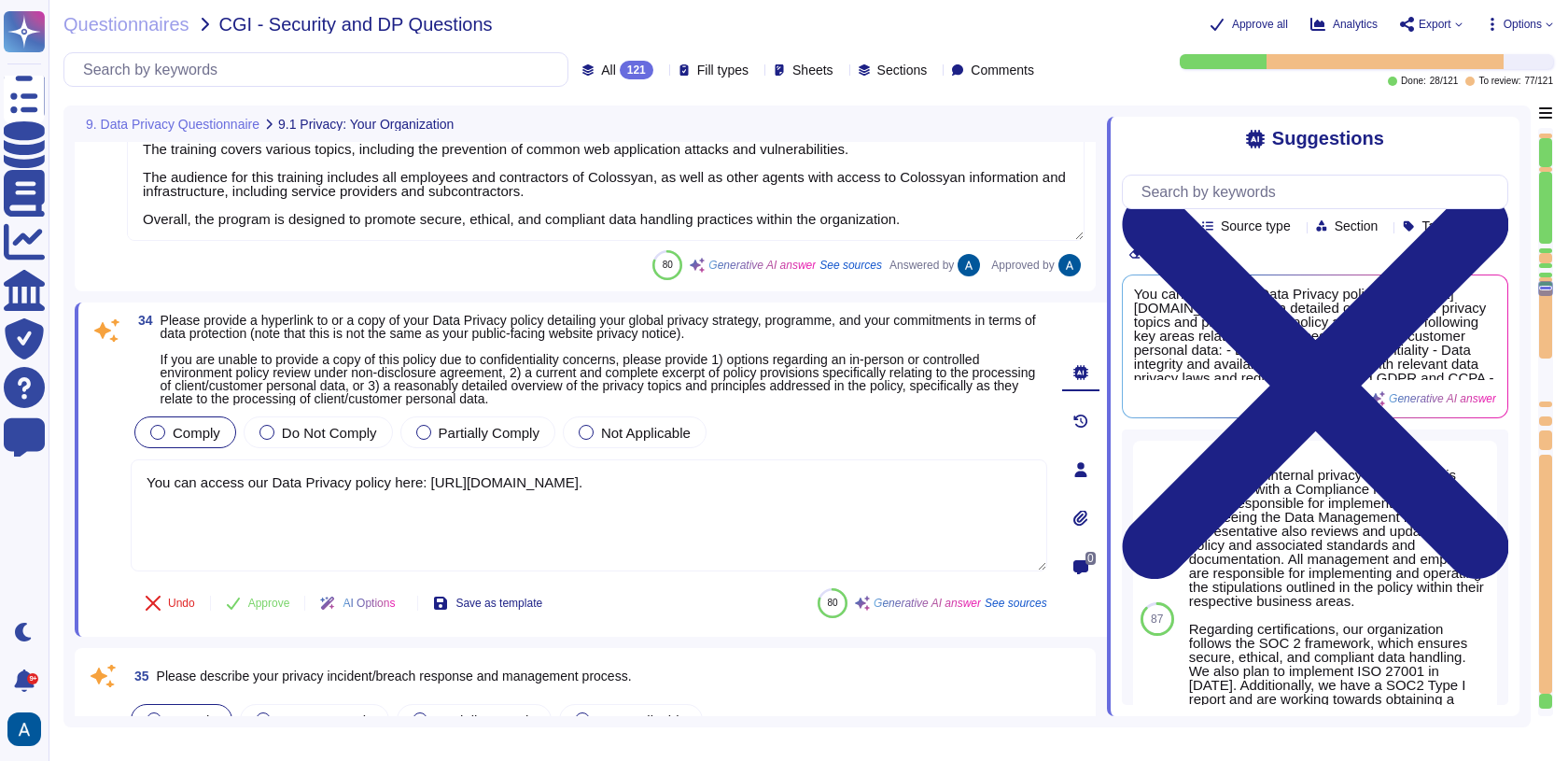
type textarea "You can access our Data Privacy policy here: https://www.colossyan.com/privacy."
click at [288, 586] on div "34 Please provide a hyperlink to or a copy of your Data Privacy policy detailin…" at bounding box center [569, 469] width 958 height 312
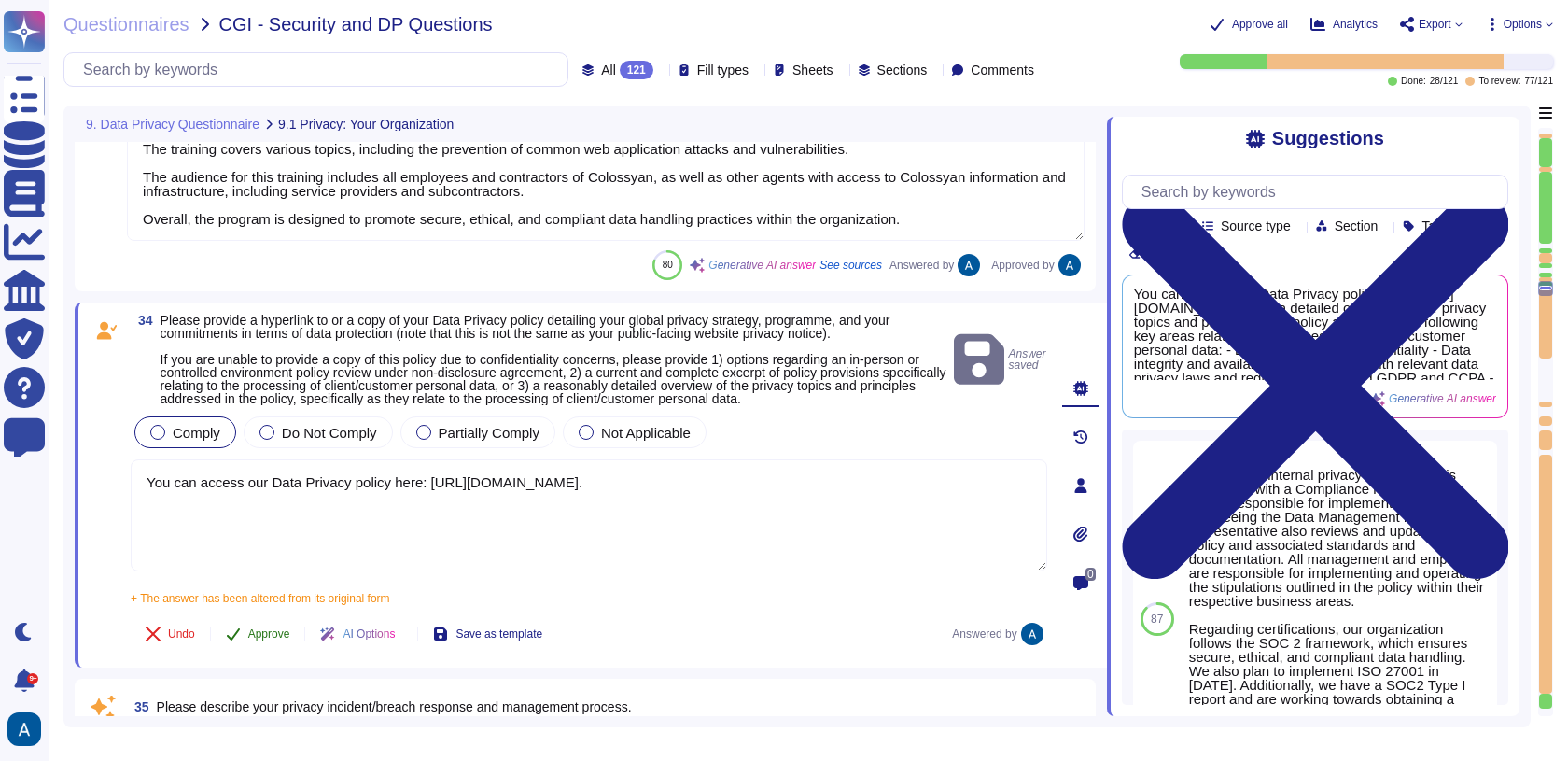
click at [271, 635] on span "Approve" at bounding box center [269, 634] width 42 height 12
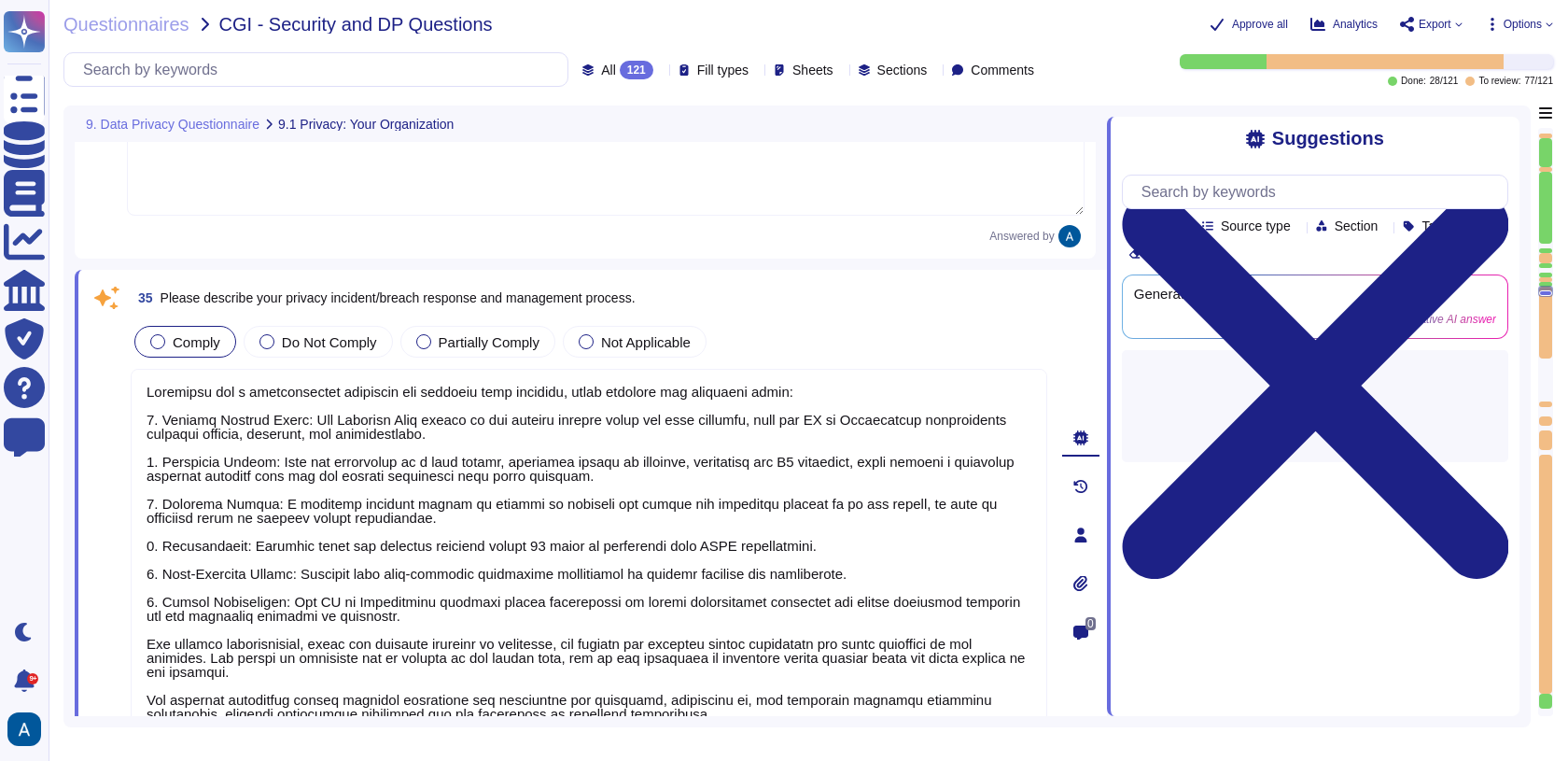
type textarea "Colossyan does not have any major incidents in the past. The status of incident…"
type textarea "Colossyan holds a SOC2 Type I report and is currently SOC2 Type II compliant, w…"
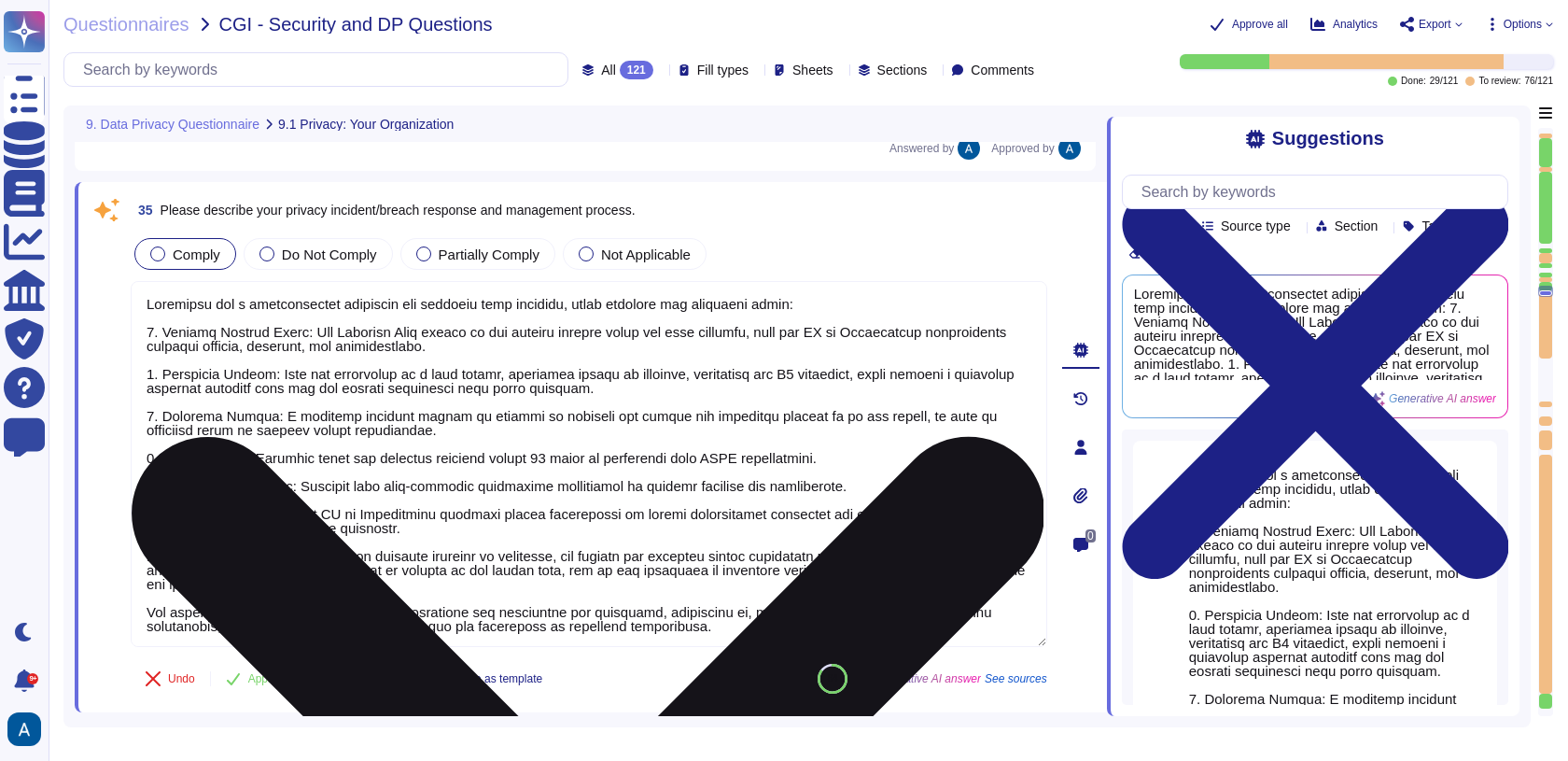
scroll to position [8772, 0]
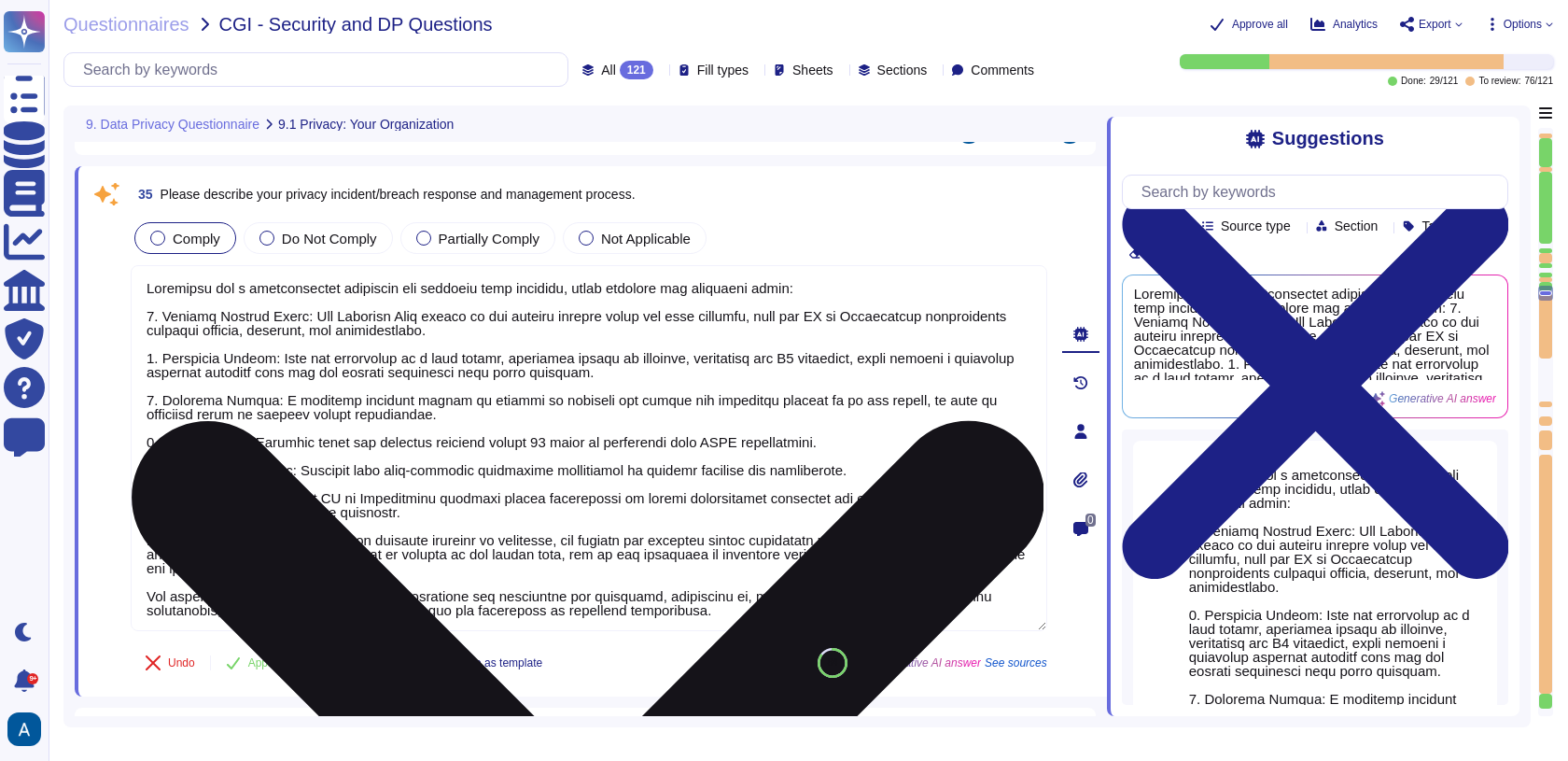
click at [370, 533] on textarea at bounding box center [589, 448] width 917 height 366
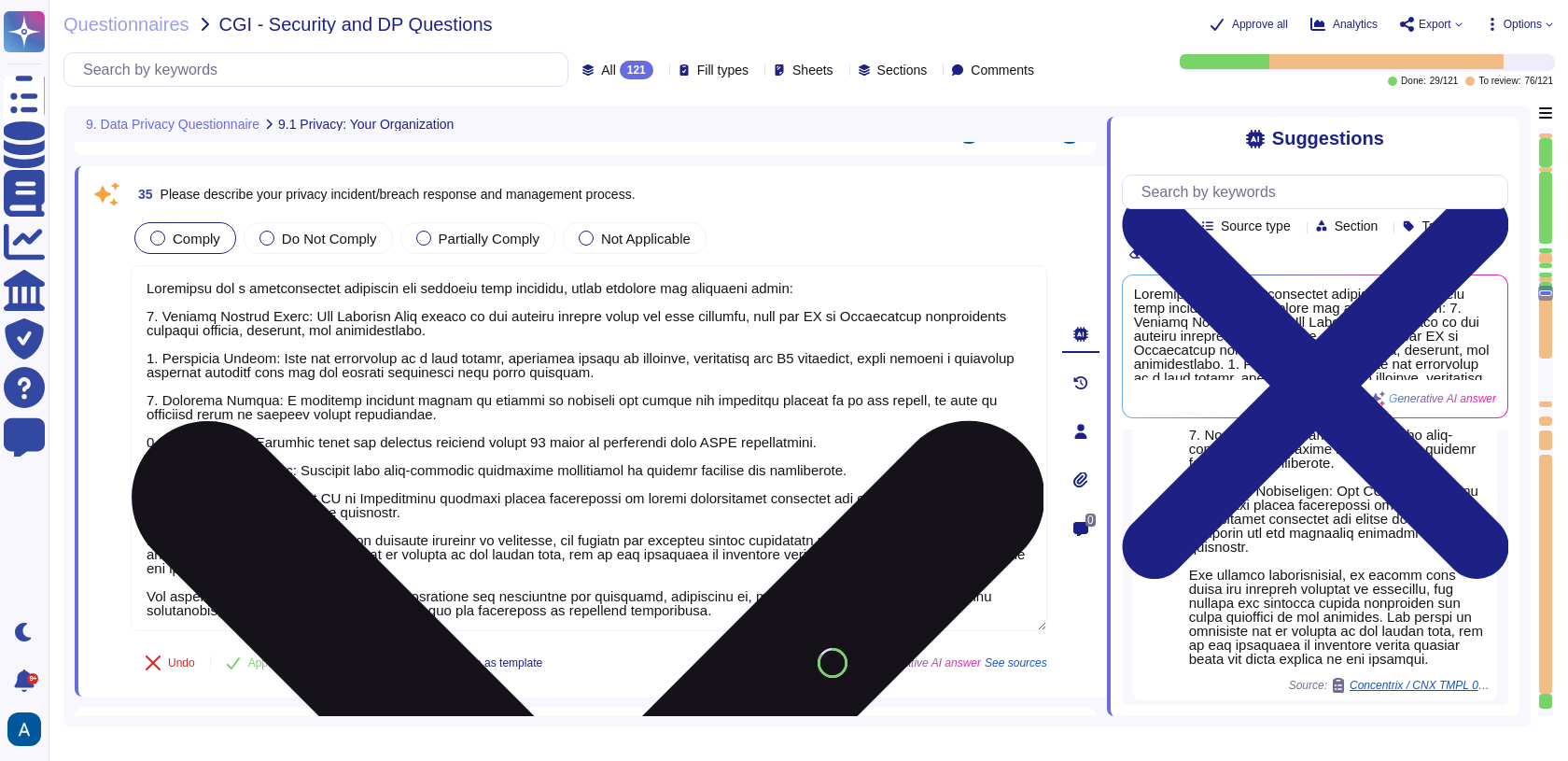
scroll to position [299, 0]
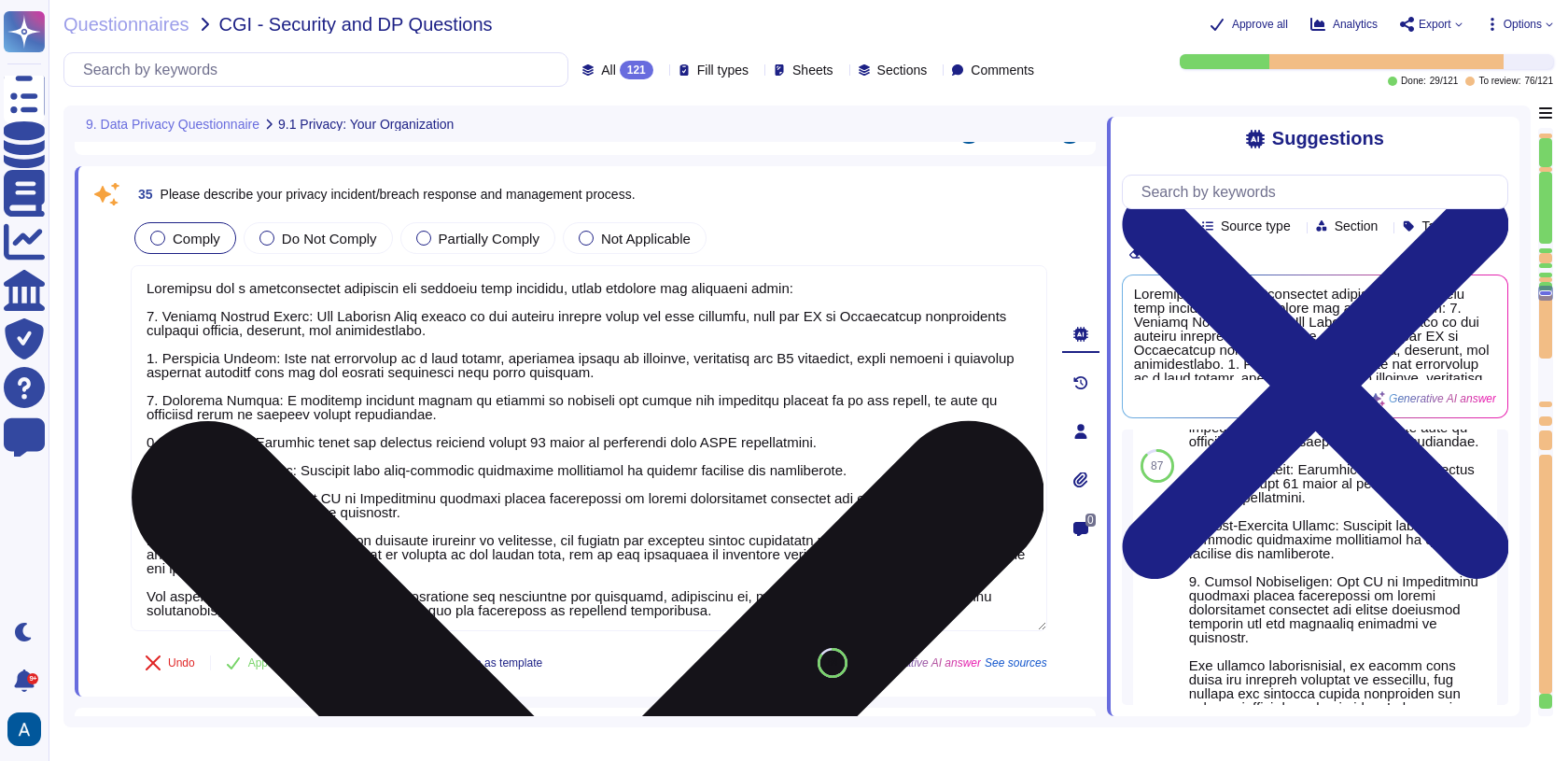
click at [776, 527] on textarea at bounding box center [589, 448] width 917 height 366
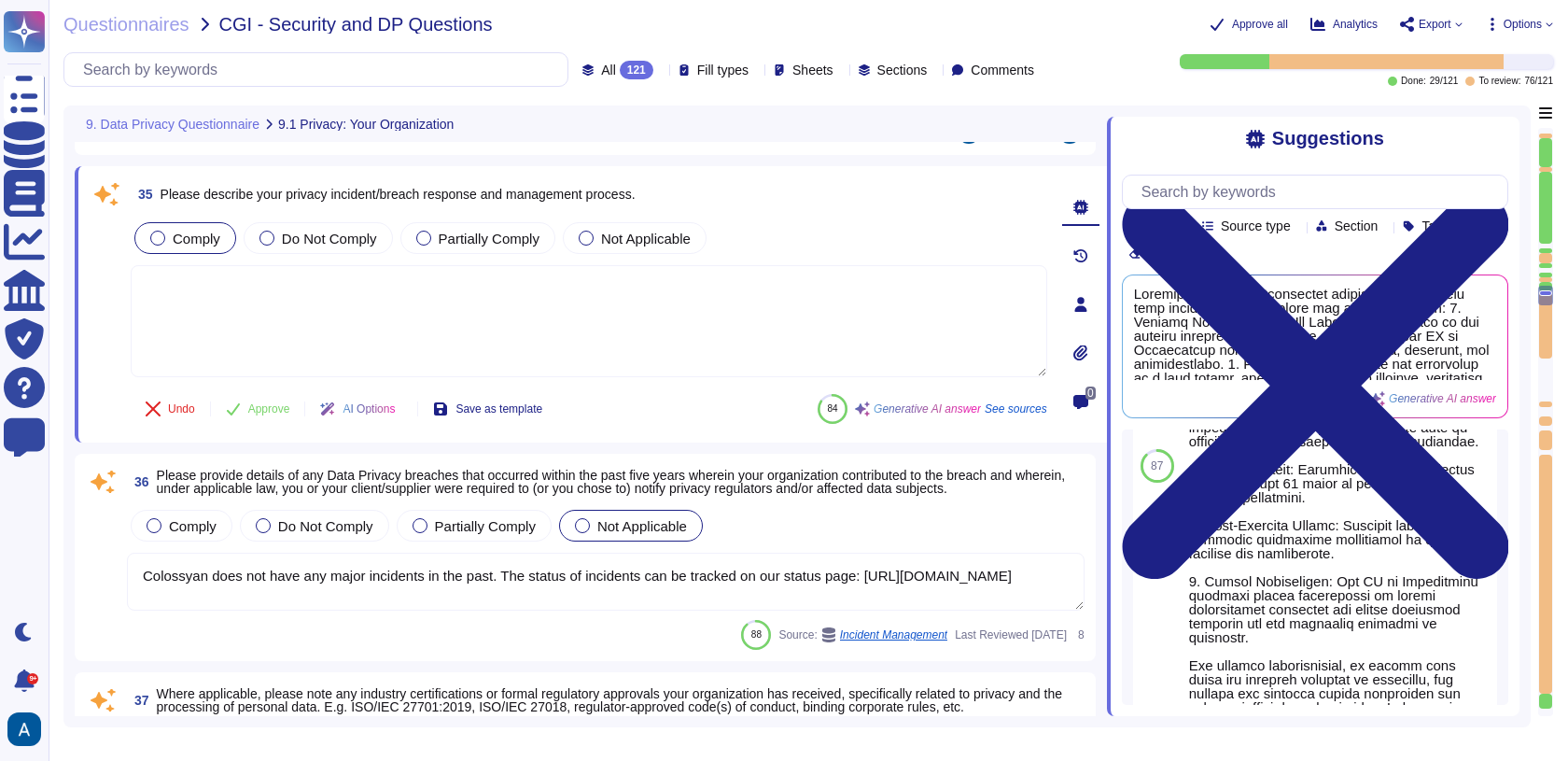
type textarea "The solution processes personal data about consumers who use the Colossyan vide…"
type textarea "The categories of personal data that would be processed by our solution include…"
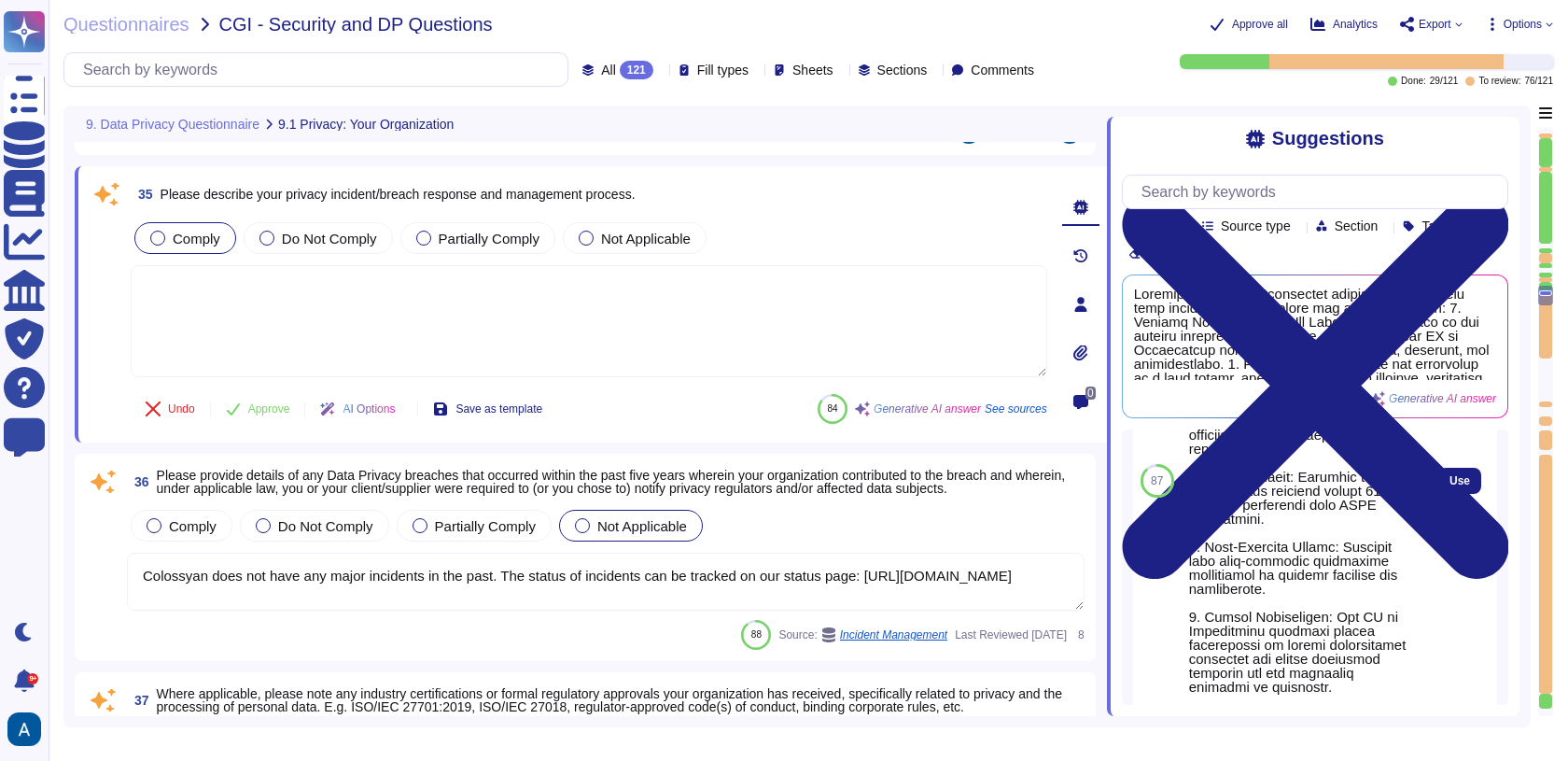
scroll to position [391, 0]
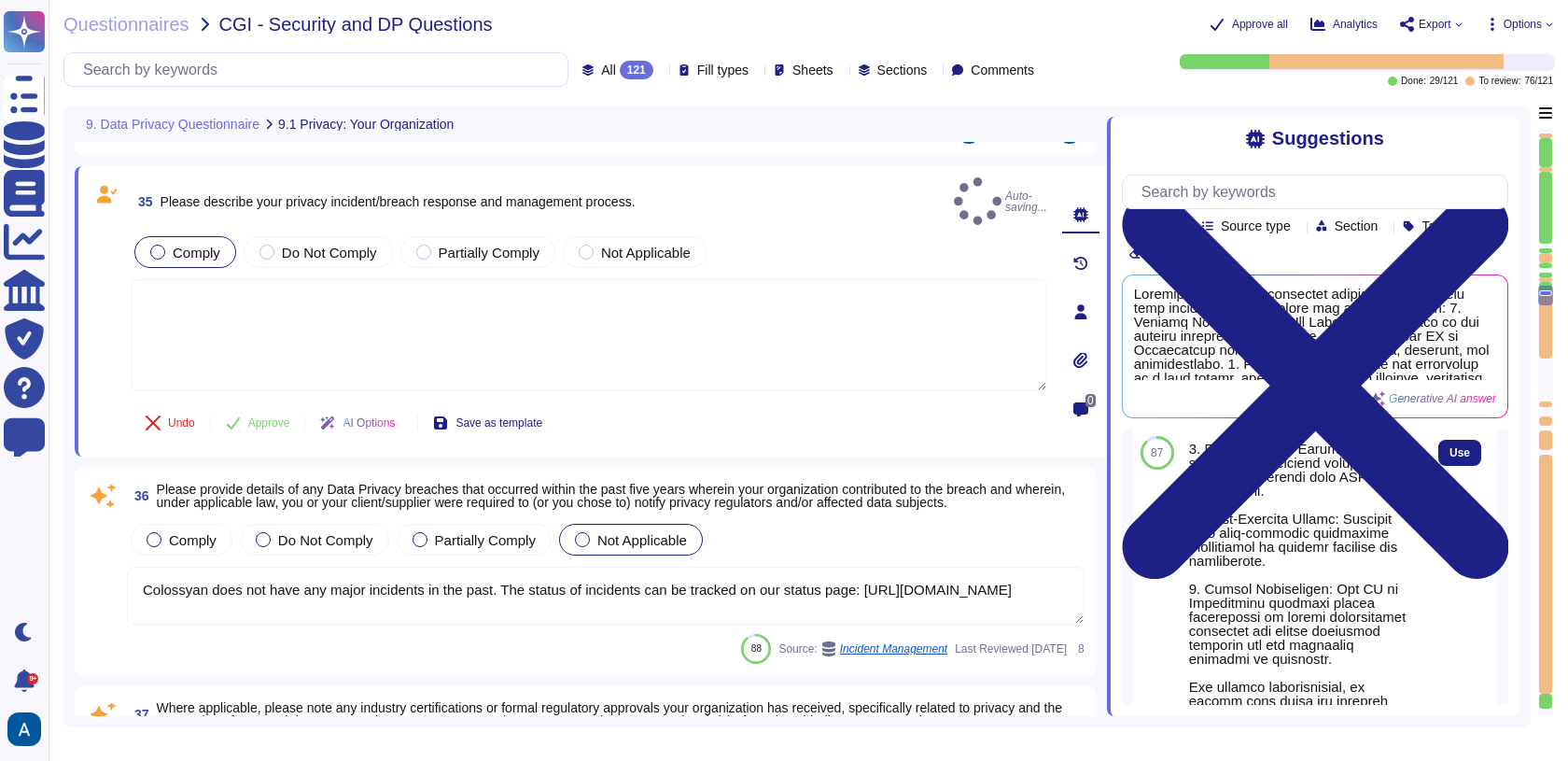
click at [1448, 466] on div "Use" at bounding box center [1459, 452] width 43 height 26
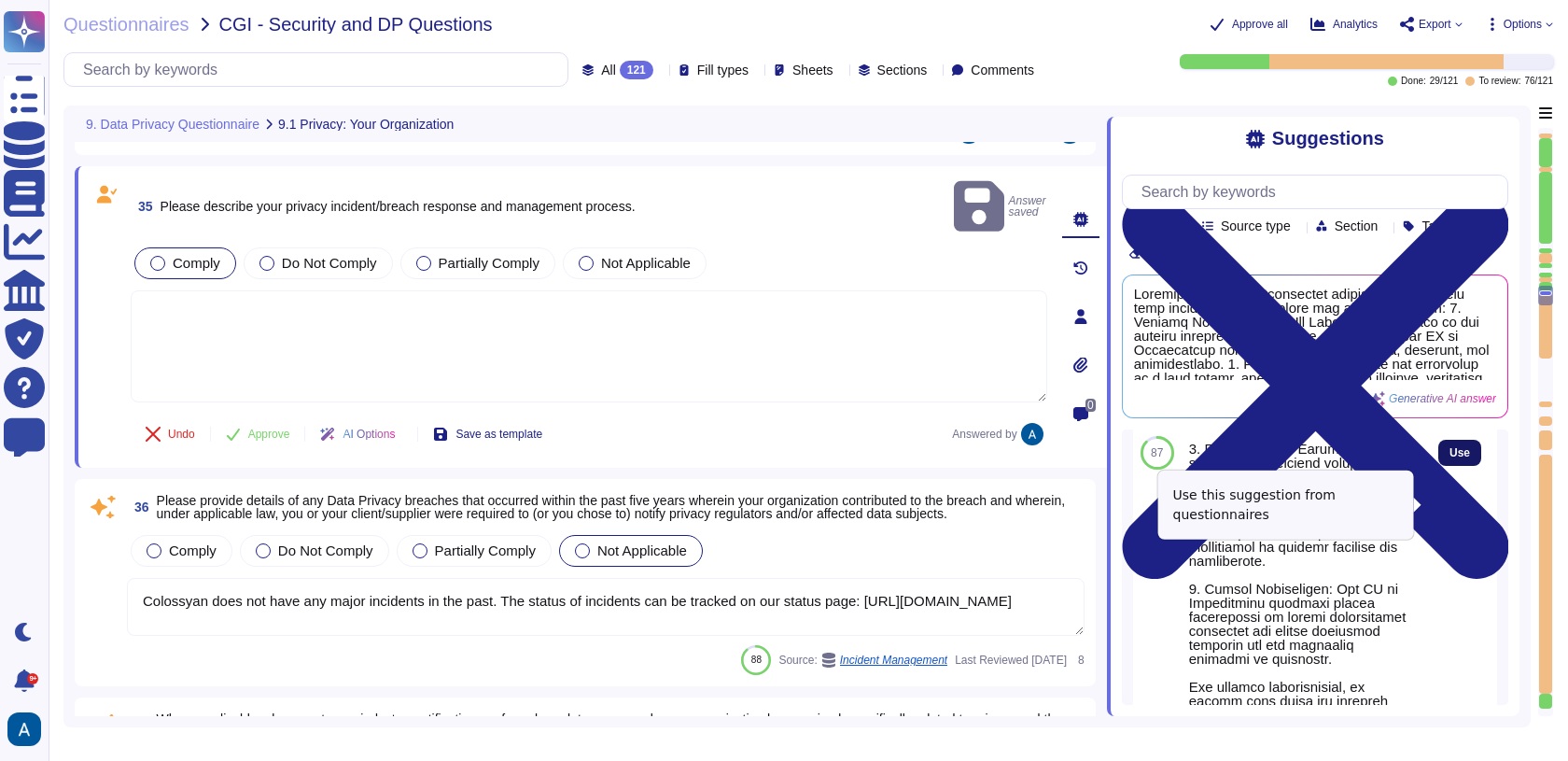
click at [1454, 458] on span "Use" at bounding box center [1459, 453] width 20 height 12
type textarea "Colossyan has a comprehensive procedure for handling data breaches, which inclu…"
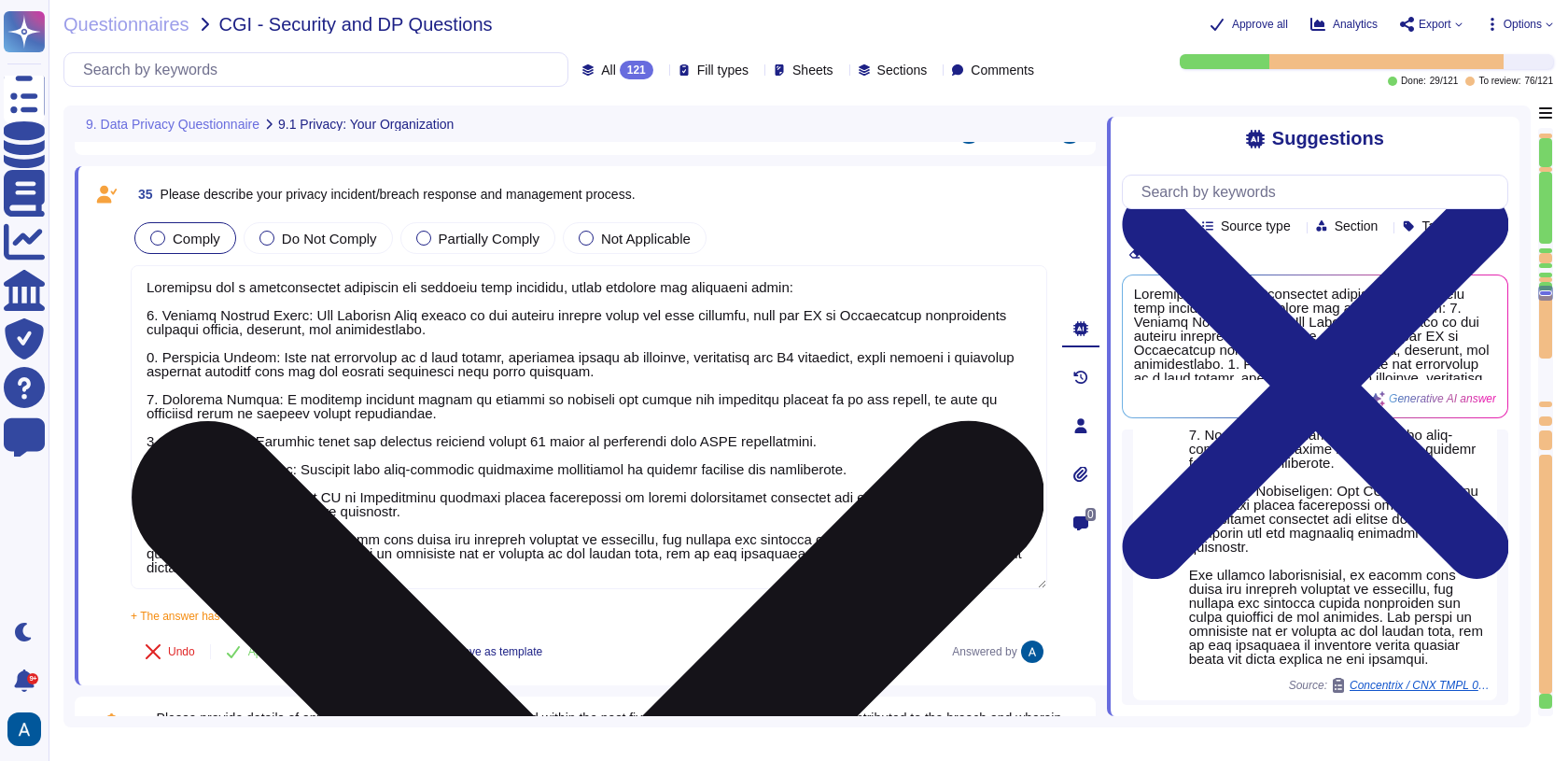
scroll to position [0, 0]
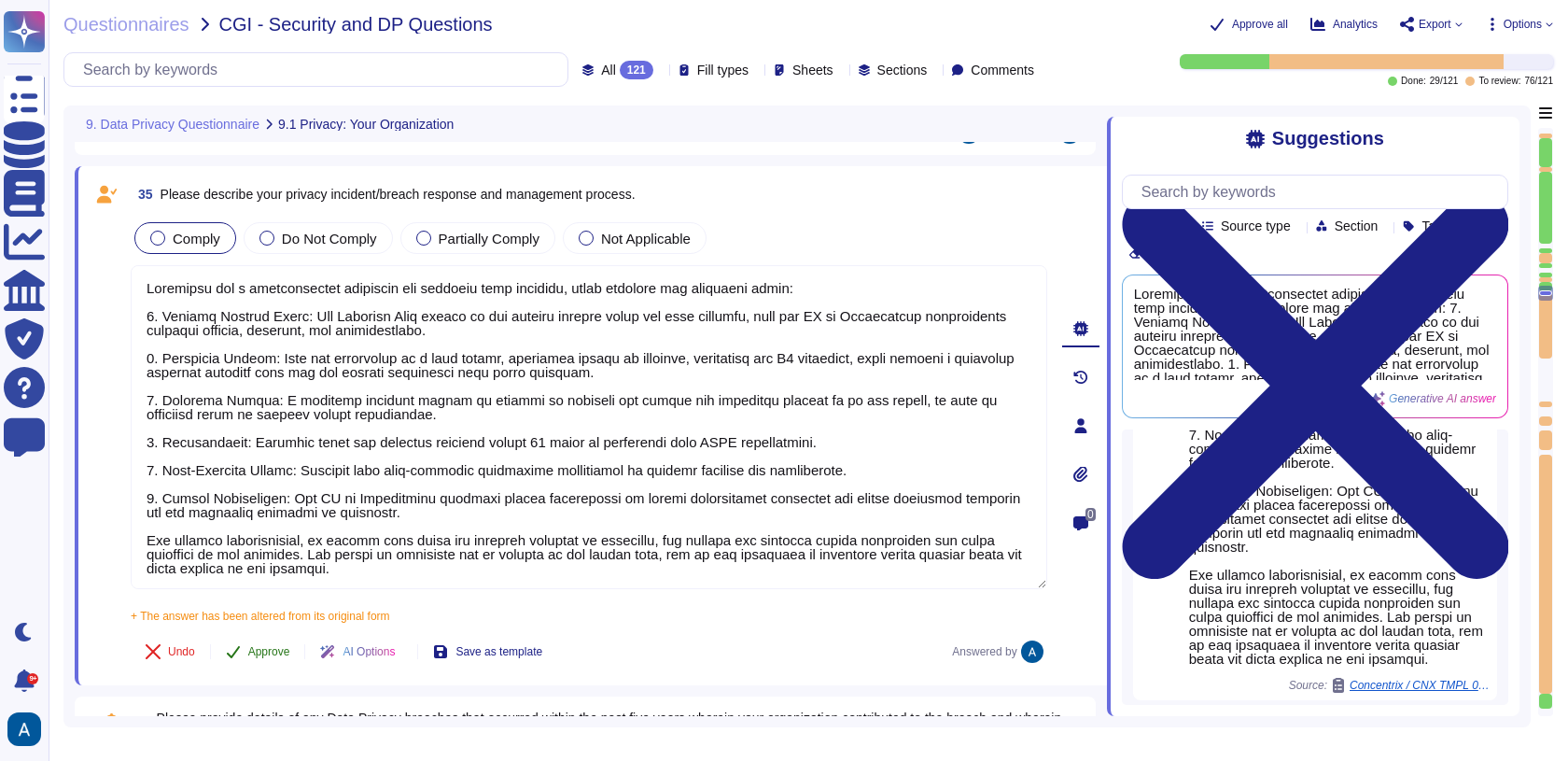
click at [287, 641] on button "Approve" at bounding box center [258, 651] width 94 height 38
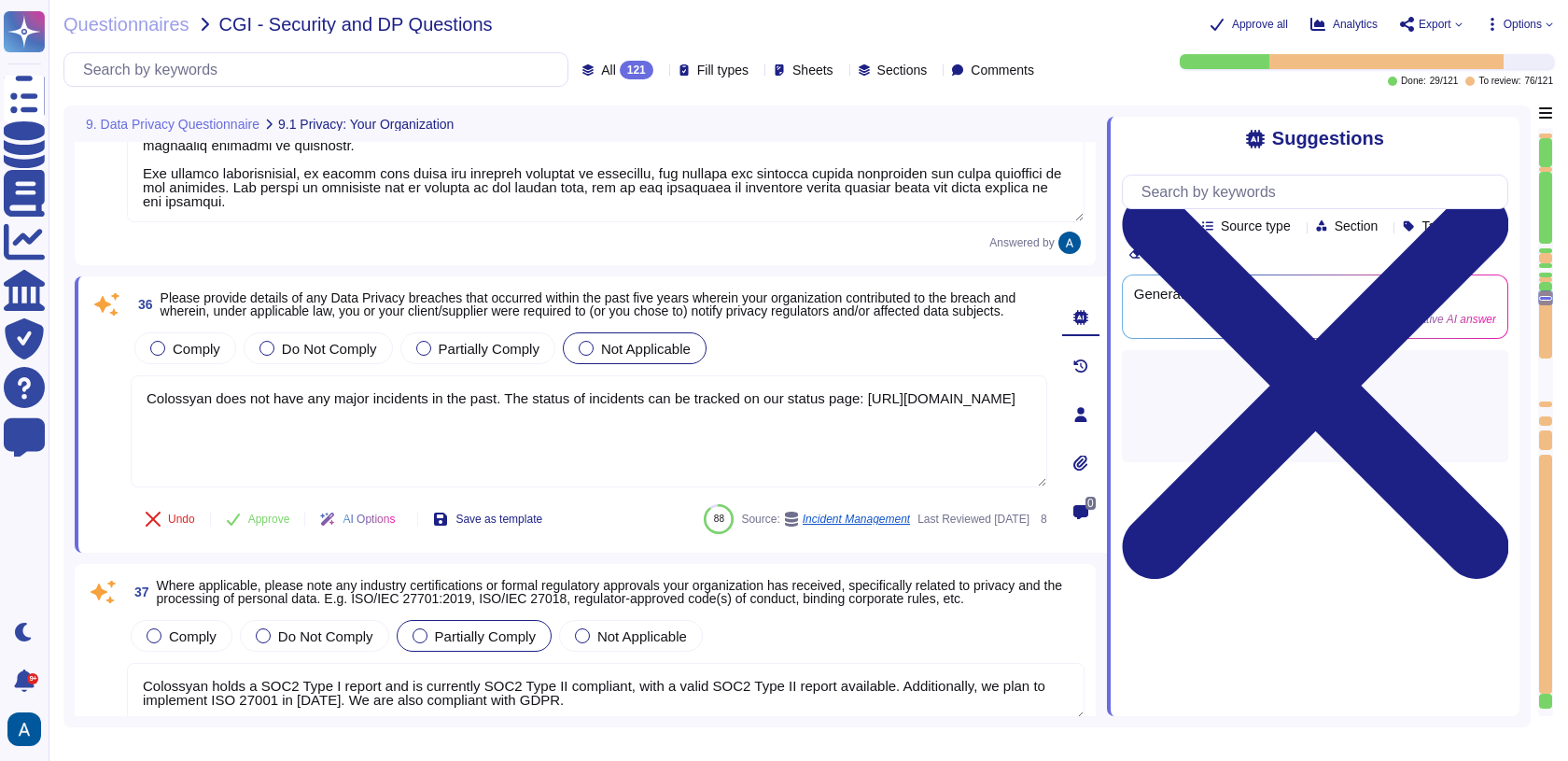
type textarea "The solution processes personal data about consumers who use the Colossyan vide…"
type textarea "The categories of personal data that would be processed by our solution include…"
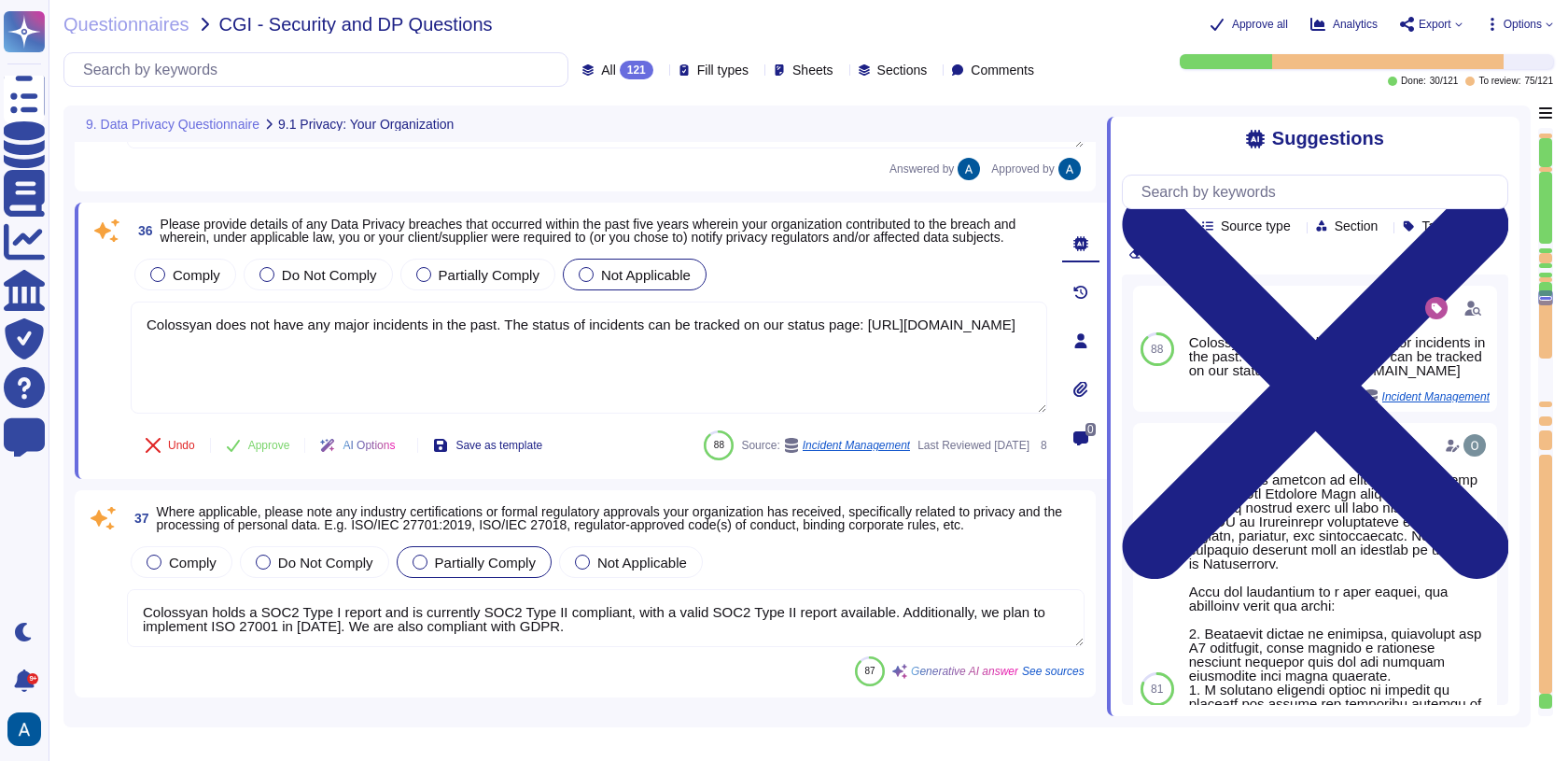
scroll to position [9237, 0]
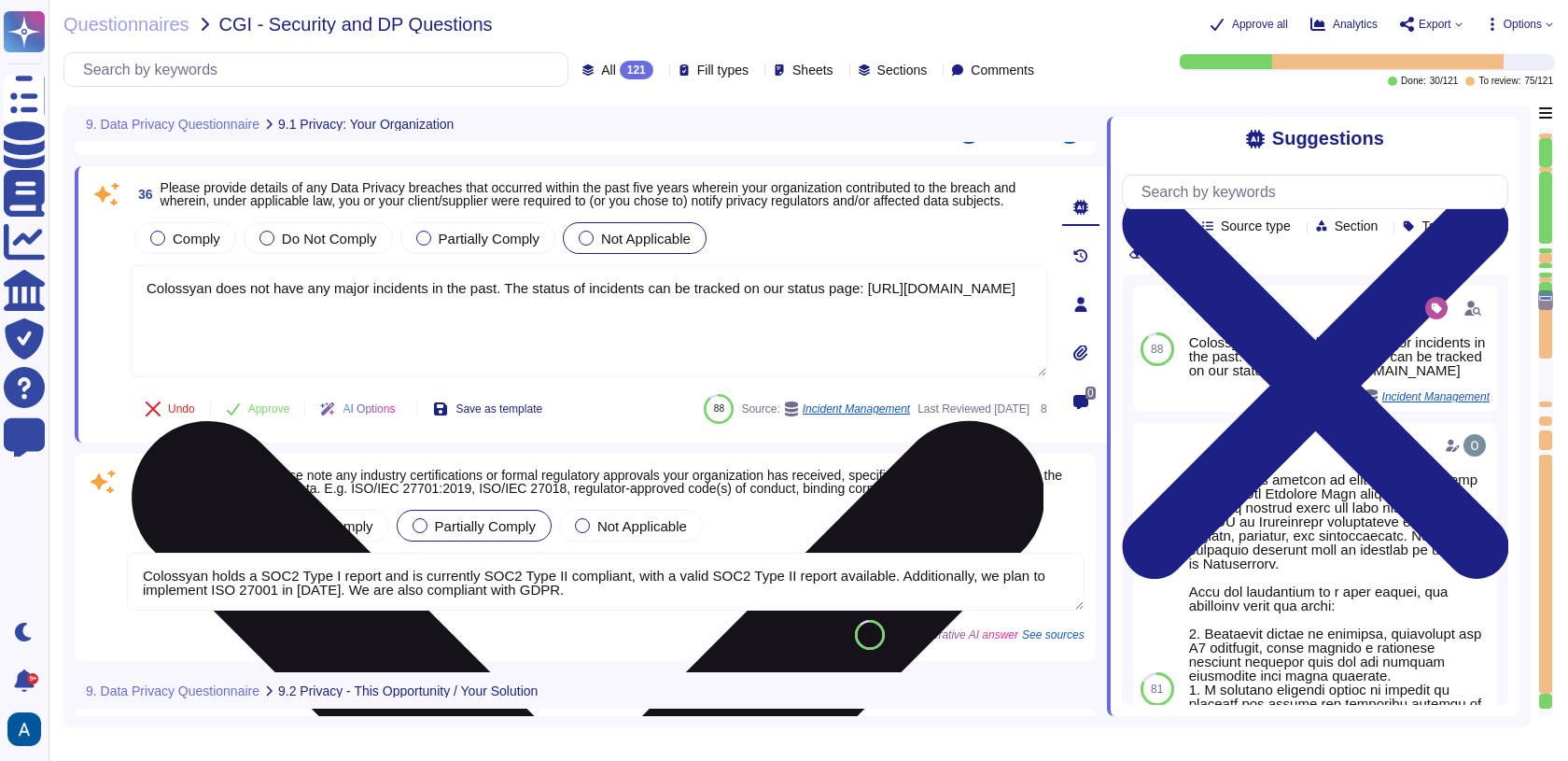
click at [527, 312] on textarea "Colossyan does not have any major incidents in the past. The status of incident…" at bounding box center [589, 321] width 917 height 112
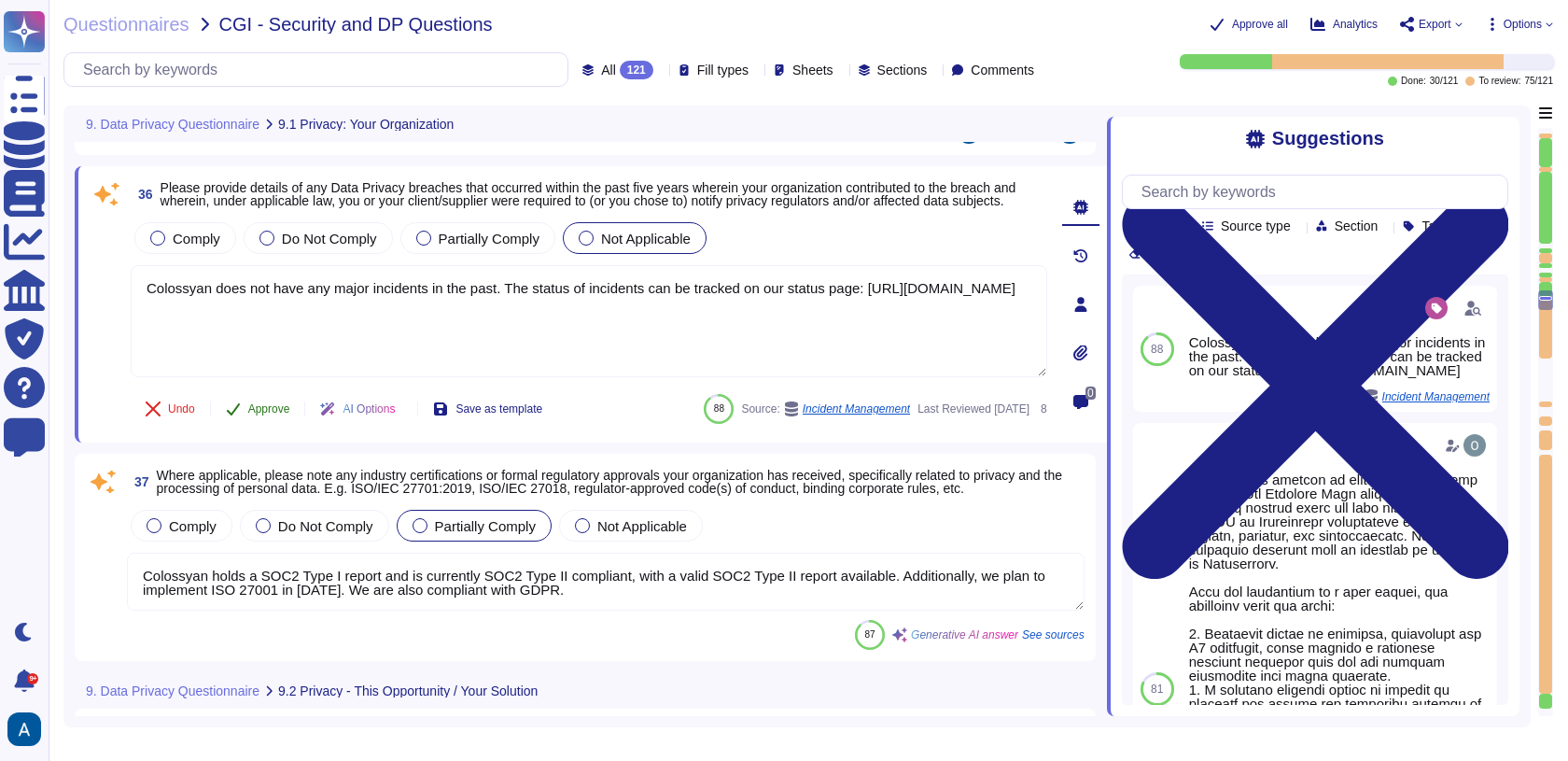
click at [280, 403] on span "Approve" at bounding box center [269, 409] width 42 height 12
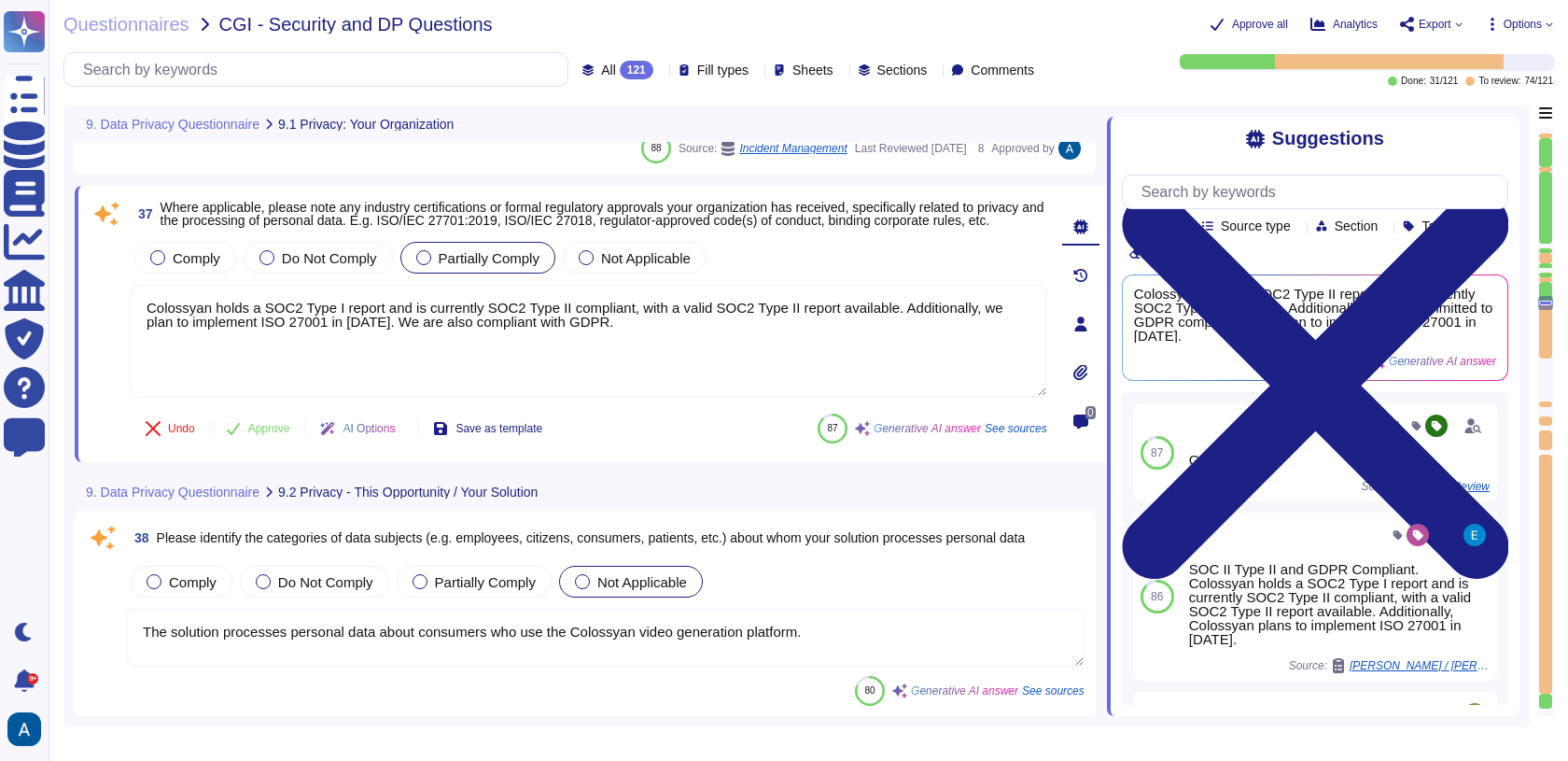
click at [196, 231] on div "37 Where applicable, please note any industry certifications or formal regulato…" at bounding box center [569, 324] width 958 height 254
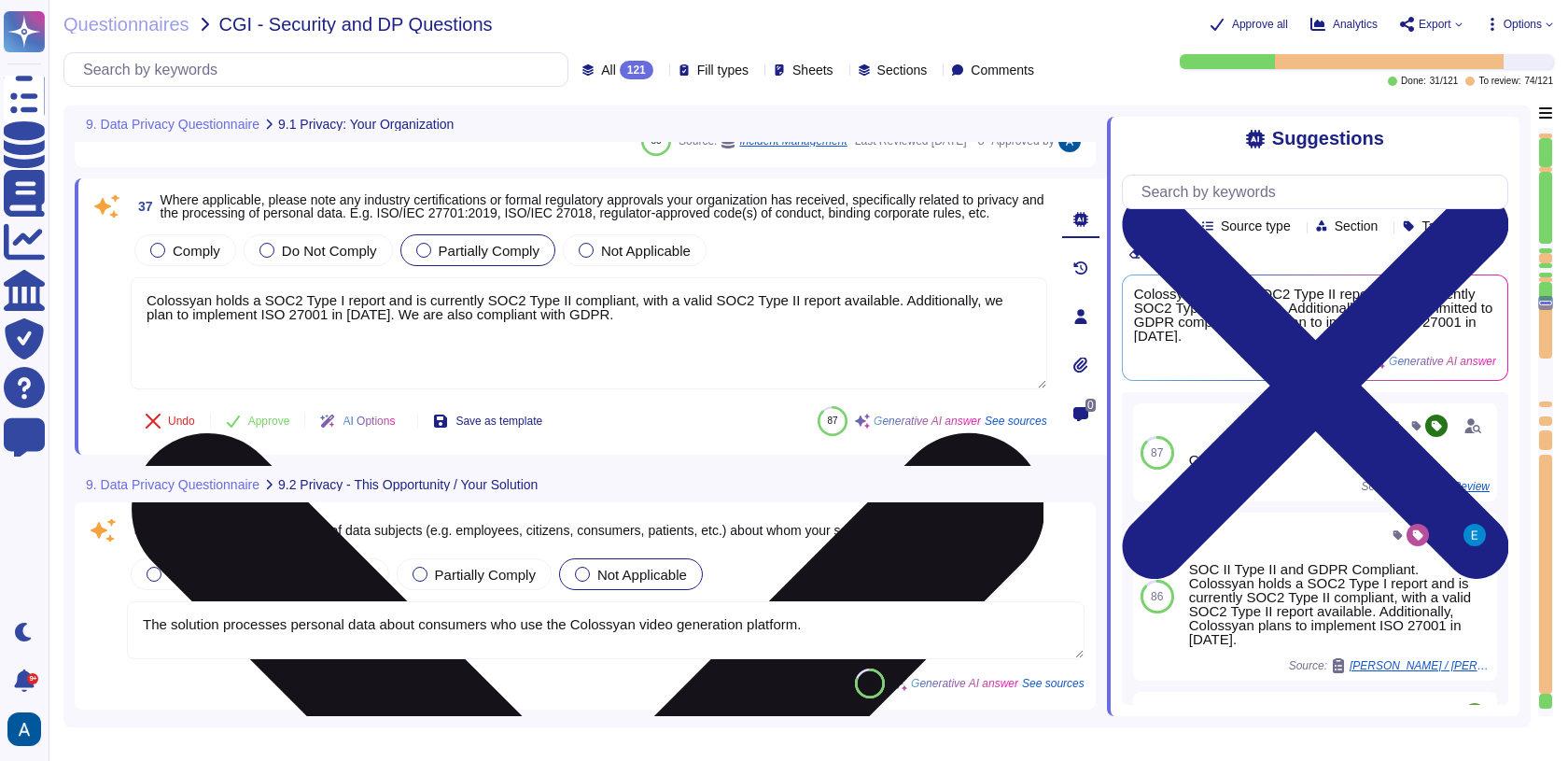
scroll to position [9449, 0]
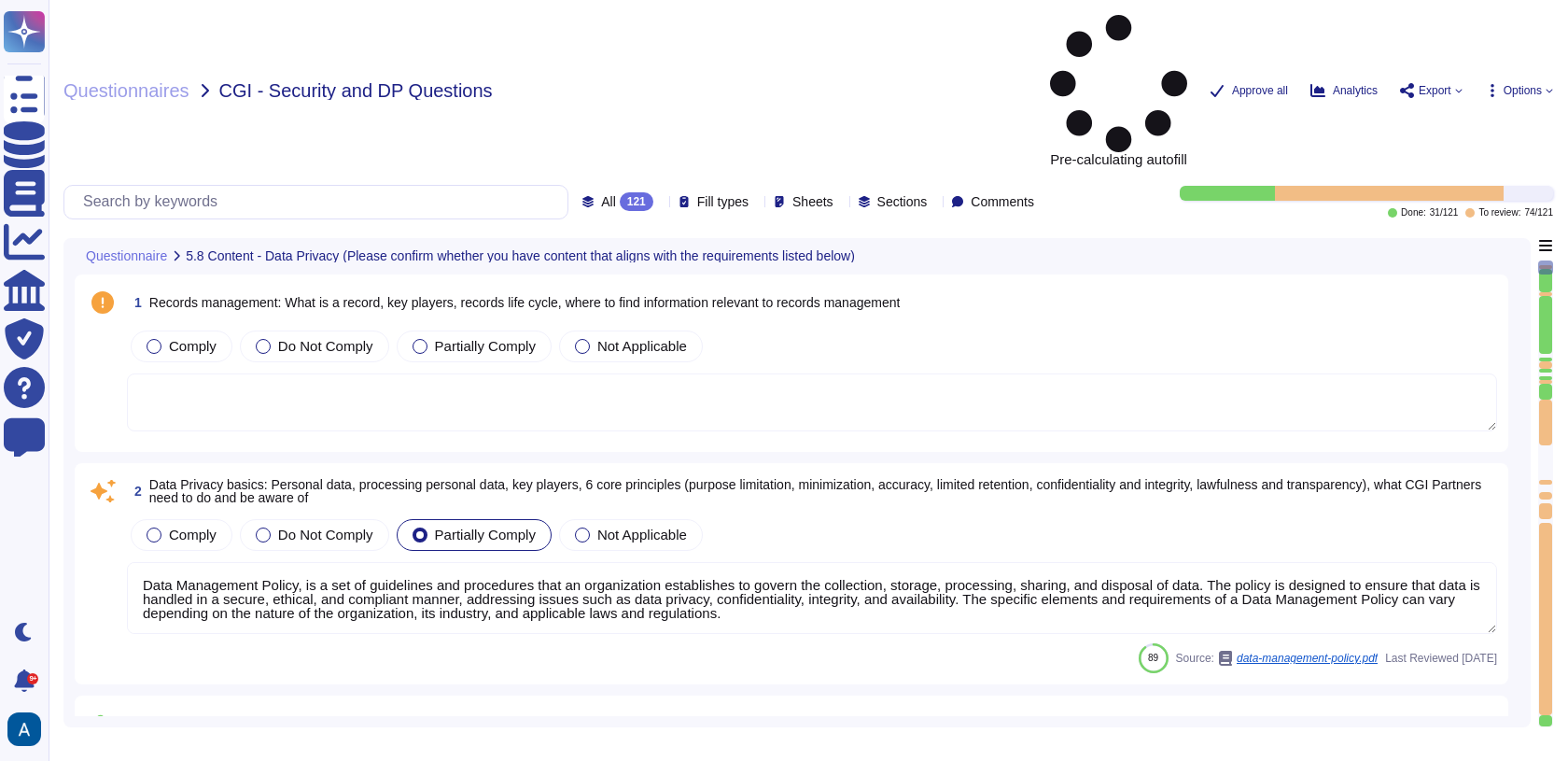
type textarea "Data Management Policy, is a set of guidelines and procedures that an organizat…"
type textarea "Read more abut how we use personal data in regards to third parties in our priv…"
type textarea "A thorough forensic report will be created about the events and decisions leadi…"
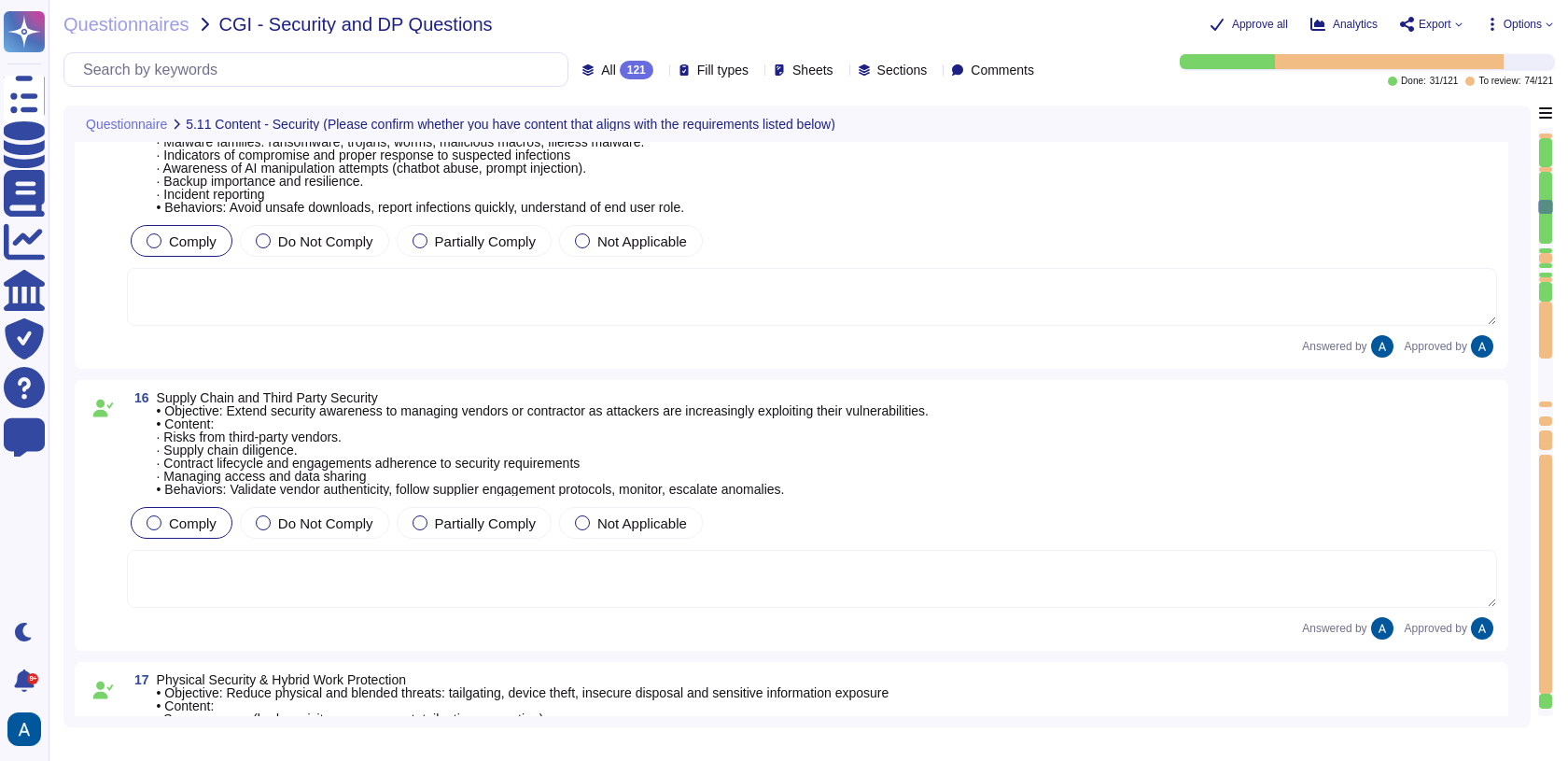
type textarea "Yes, the products, solutions, or services offered require the collection, stora…"
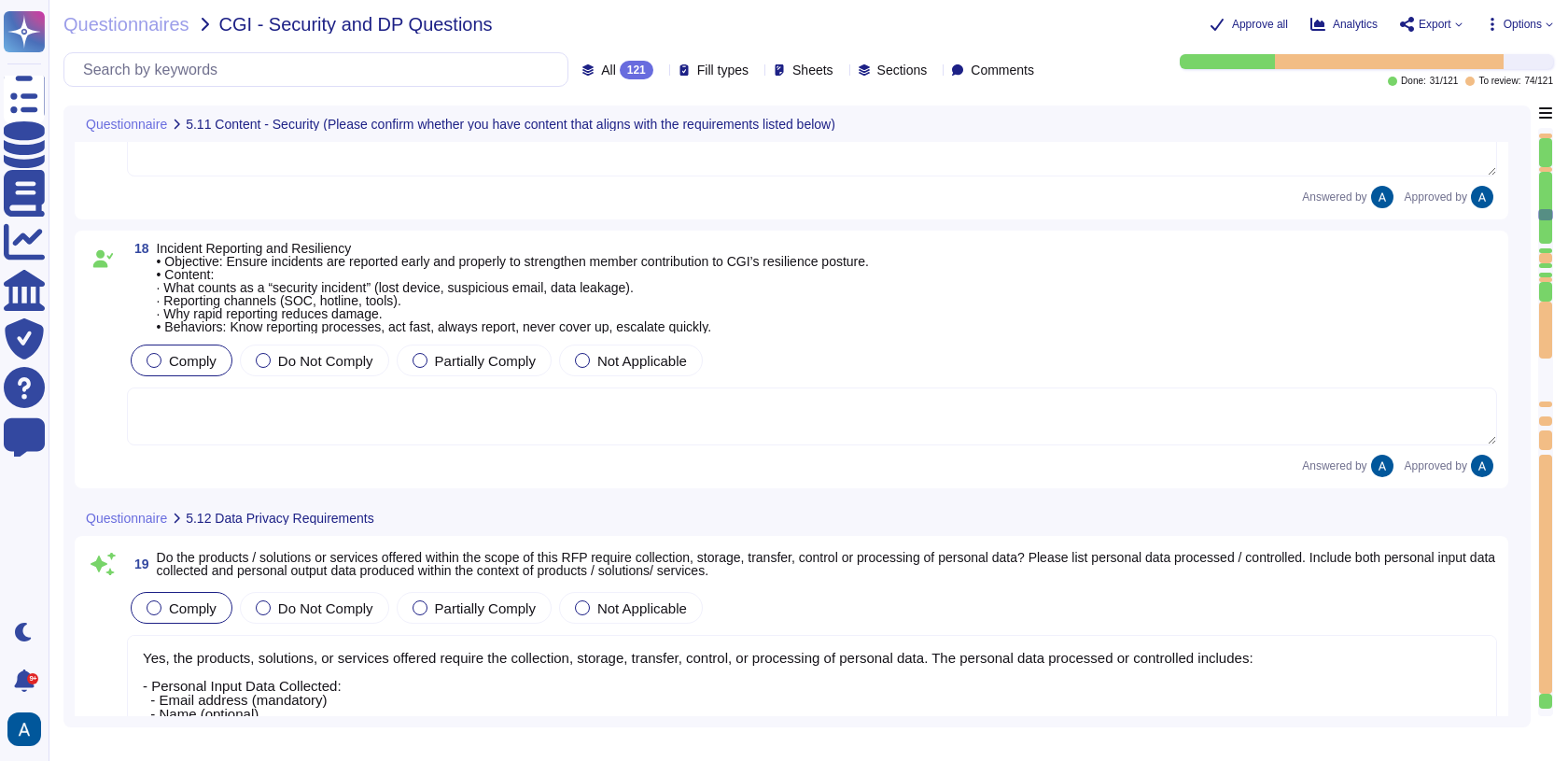
type textarea "We prioritize supplier diversification to reduce reliance on a single source an…"
type textarea "Documentation is available and downloadable from Colossyan Trust Center: [URL][…"
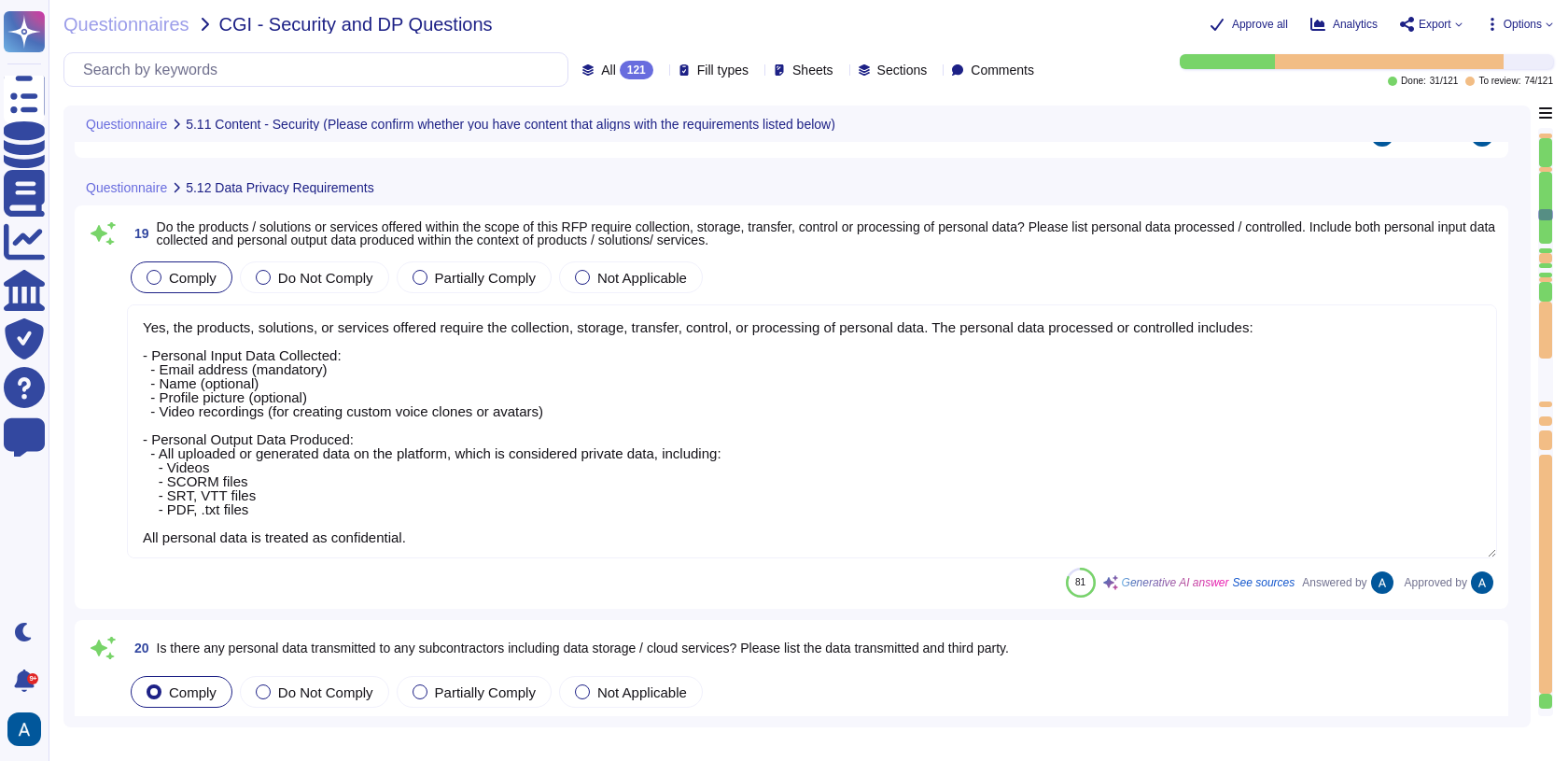
scroll to position [1, 0]
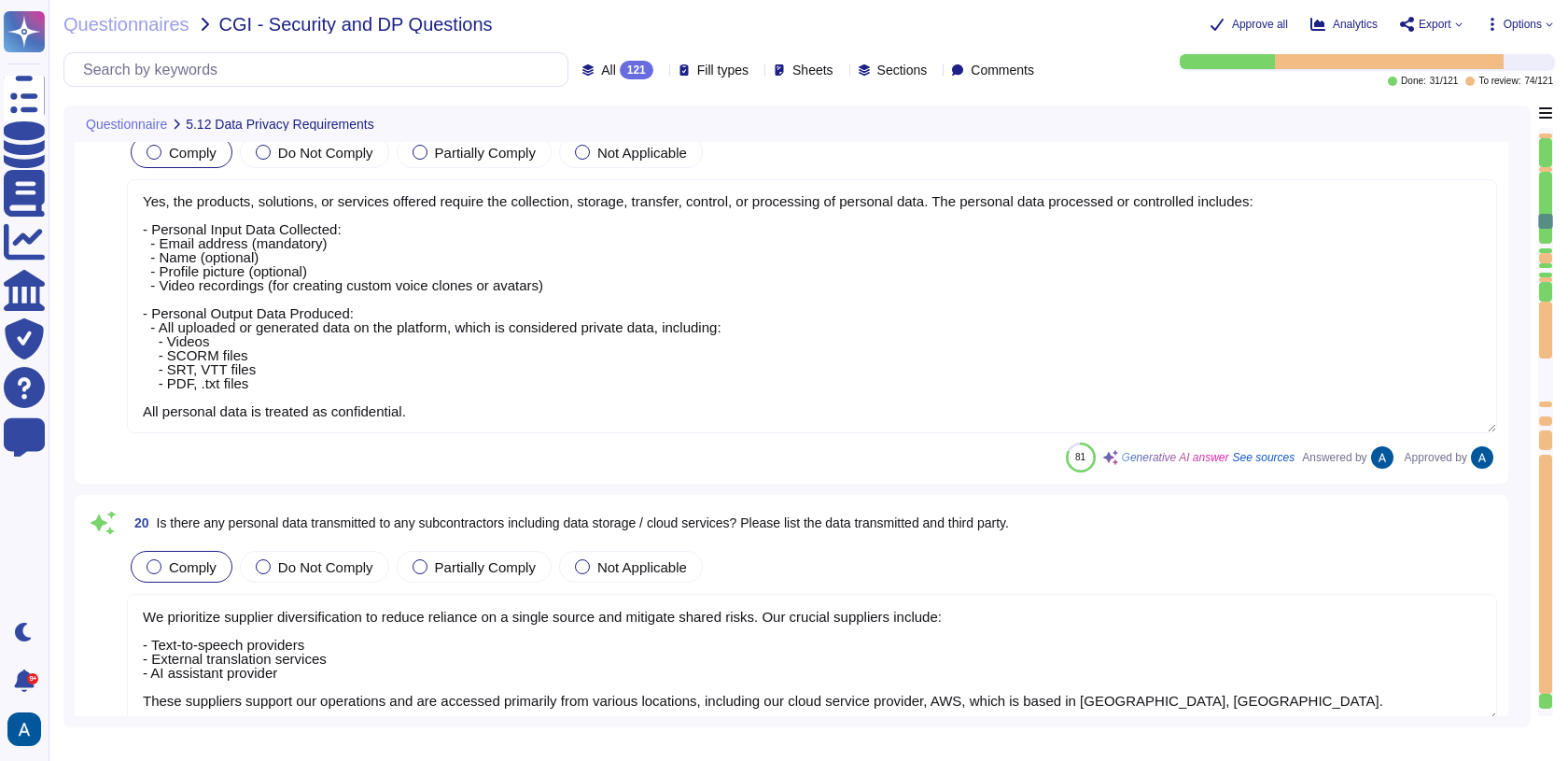
type textarea "We conduct appropriate background checks on all new employees based on the sens…"
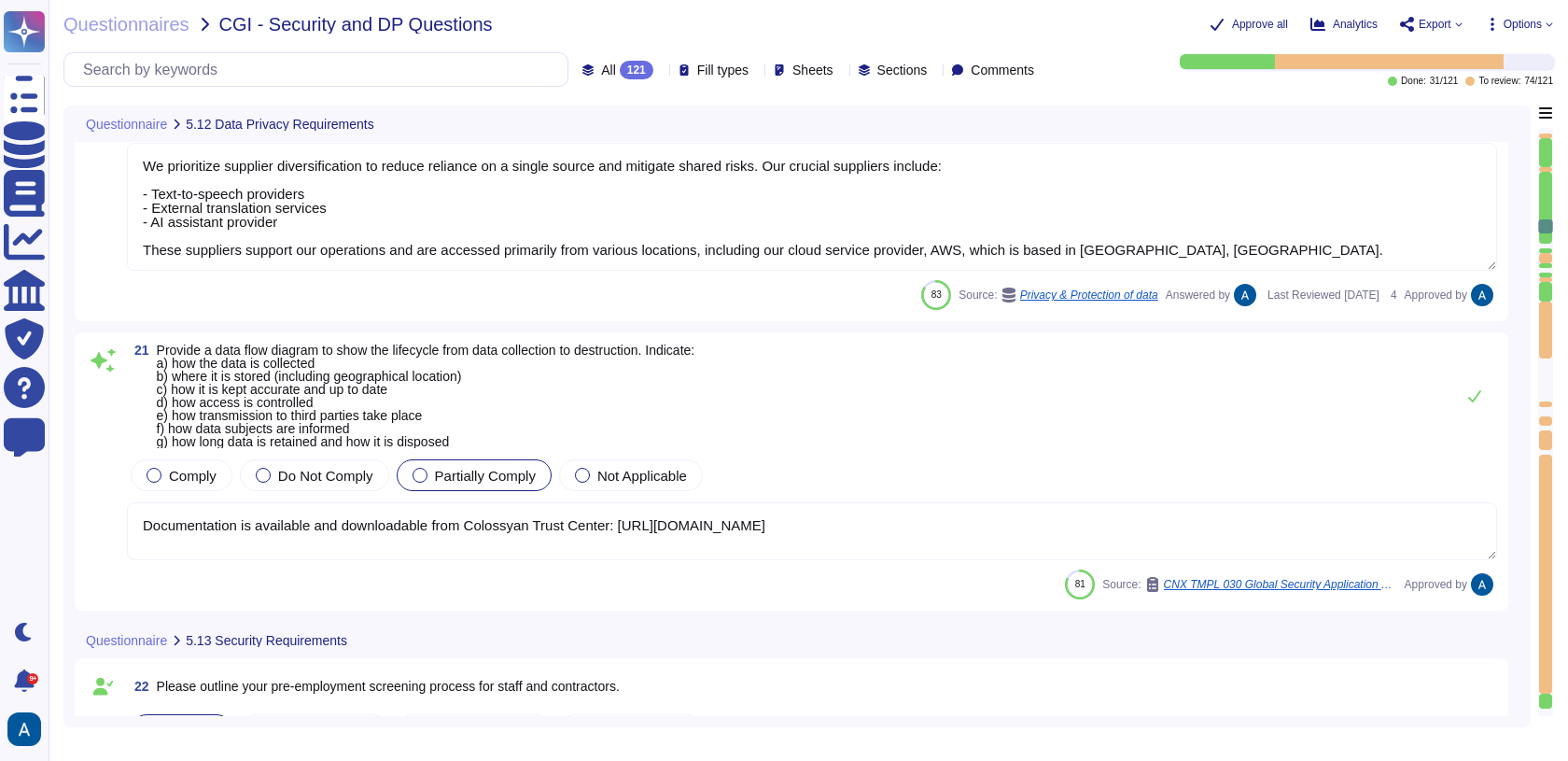
type textarea "Our security induction process includes the following key components: 1. Mandat…"
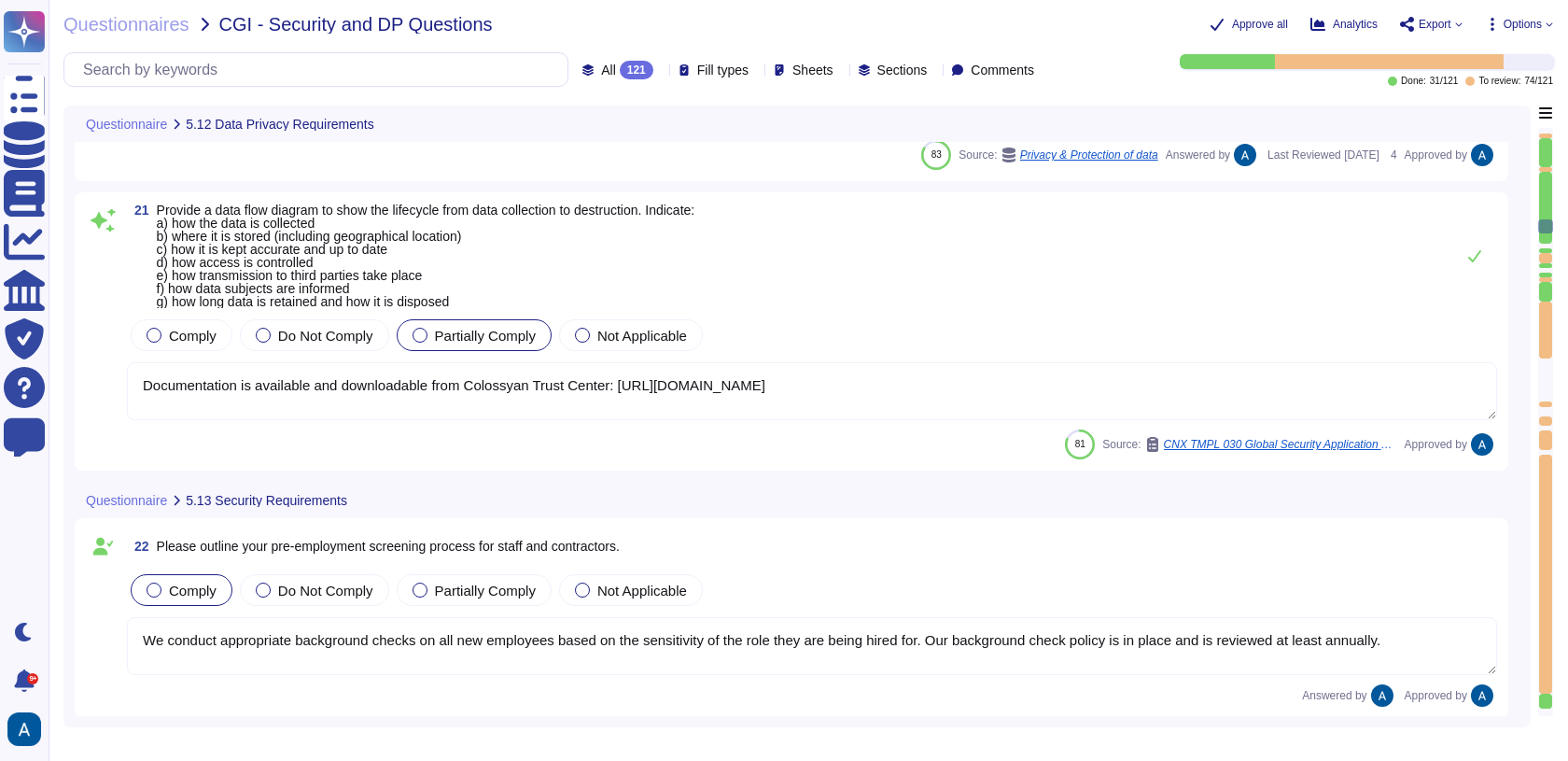
scroll to position [5596, 0]
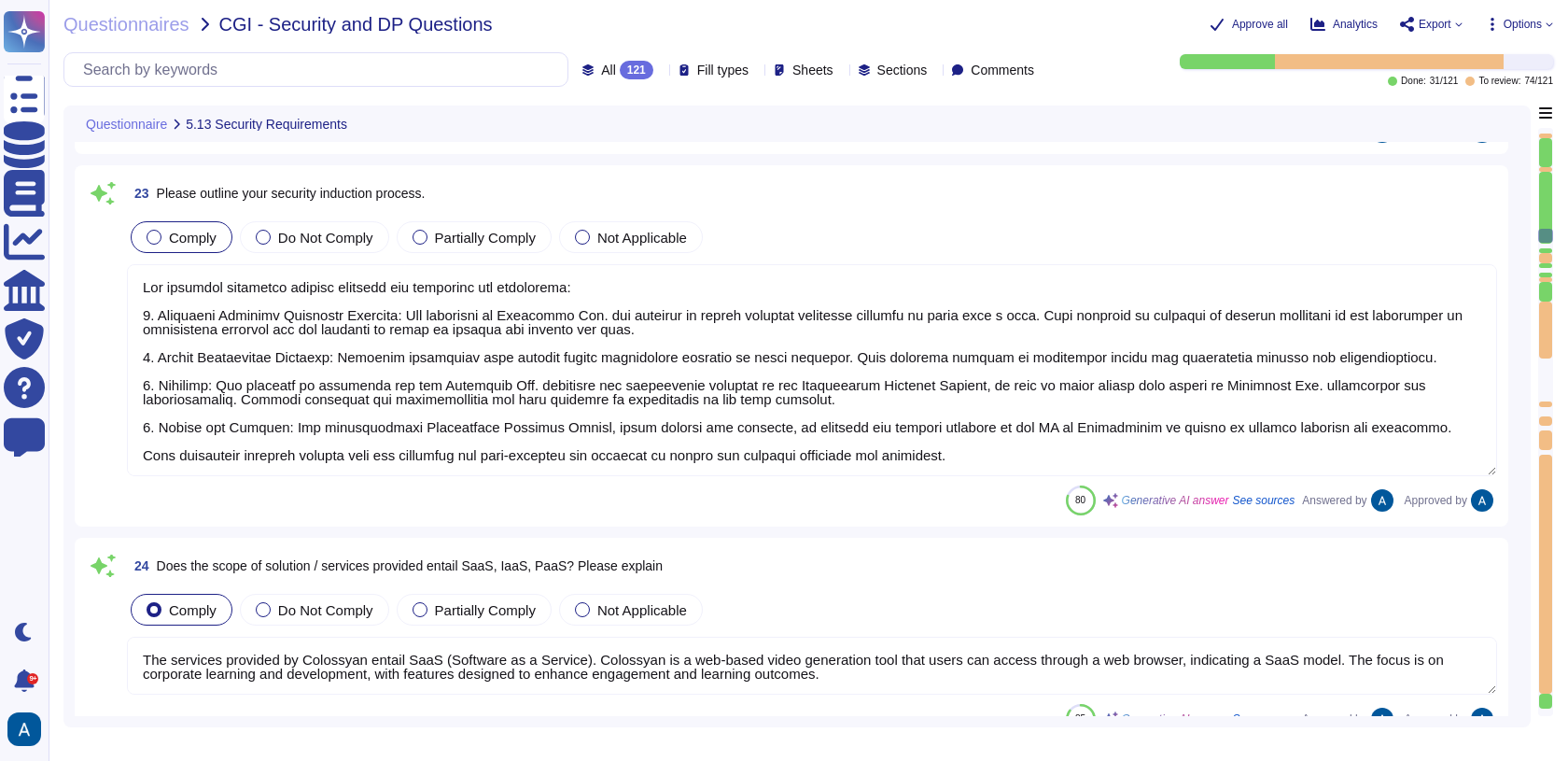
type textarea "The services provided by Colossyan entail SaaS (Software as a Service). Colossy…"
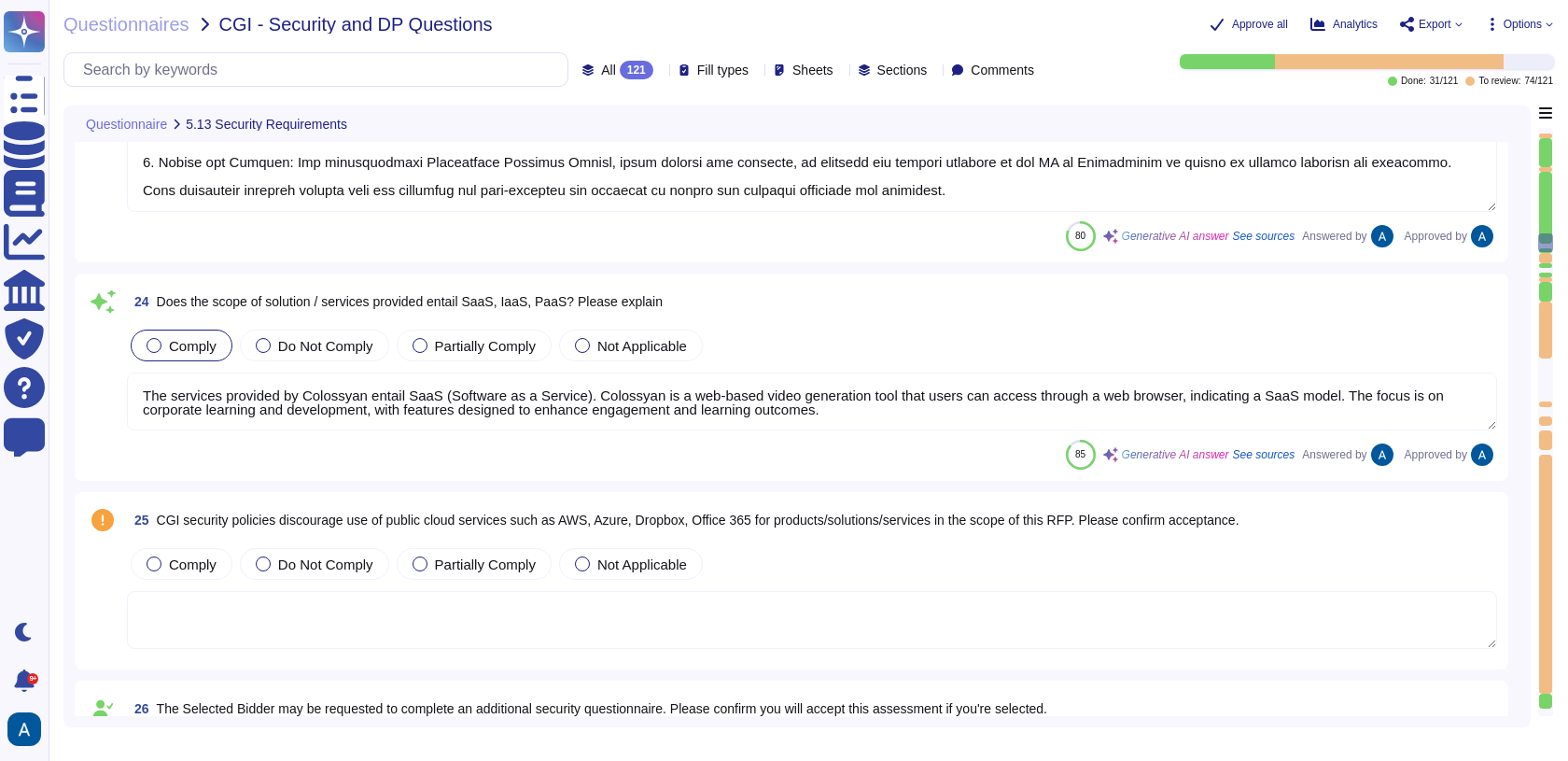
type textarea "[PERSON_NAME] has not appointed a data protection officer. This is because, bas…"
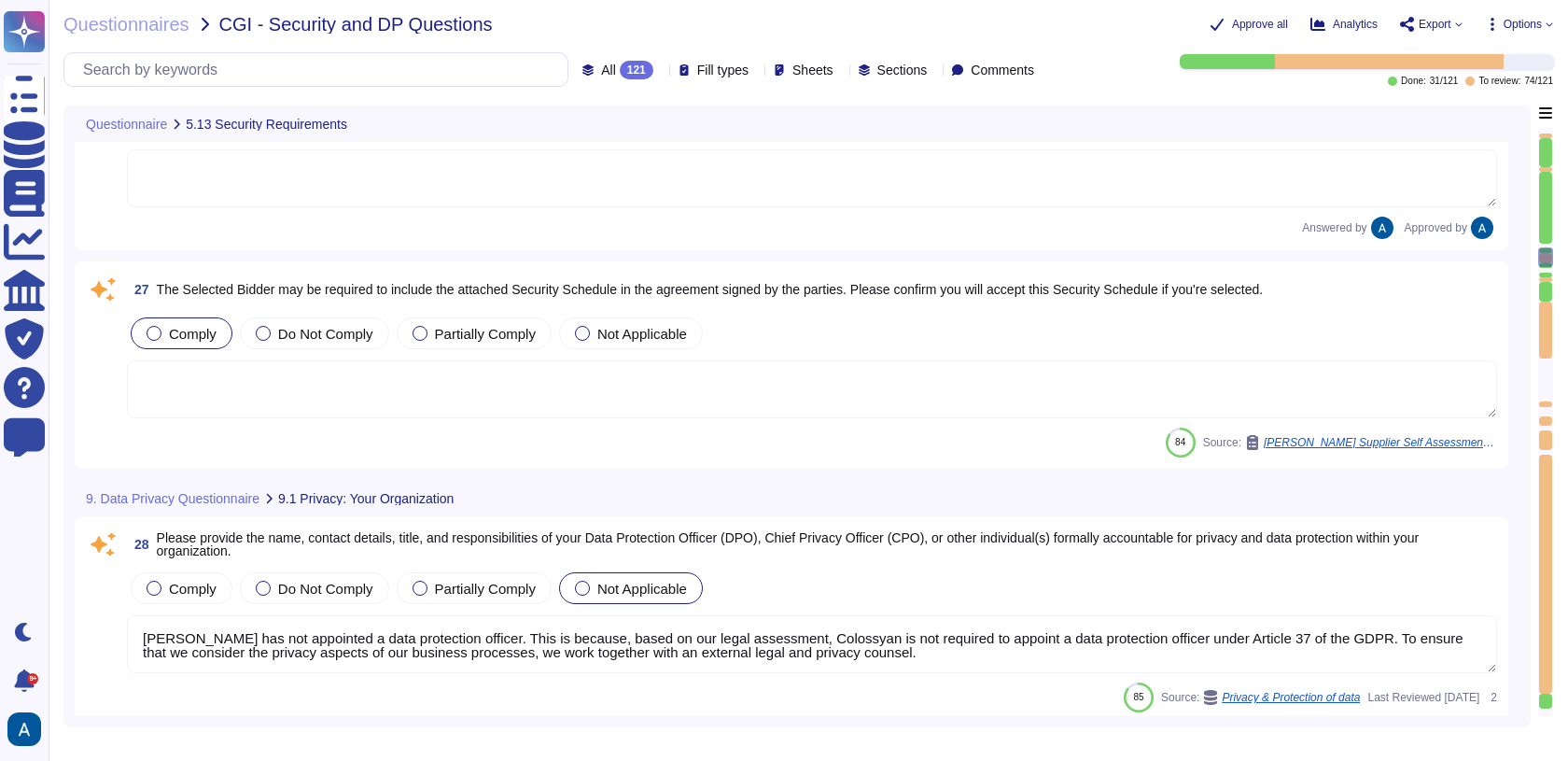
type textarea "Colossyan's internal privacy organization is structured with a Compliance repre…"
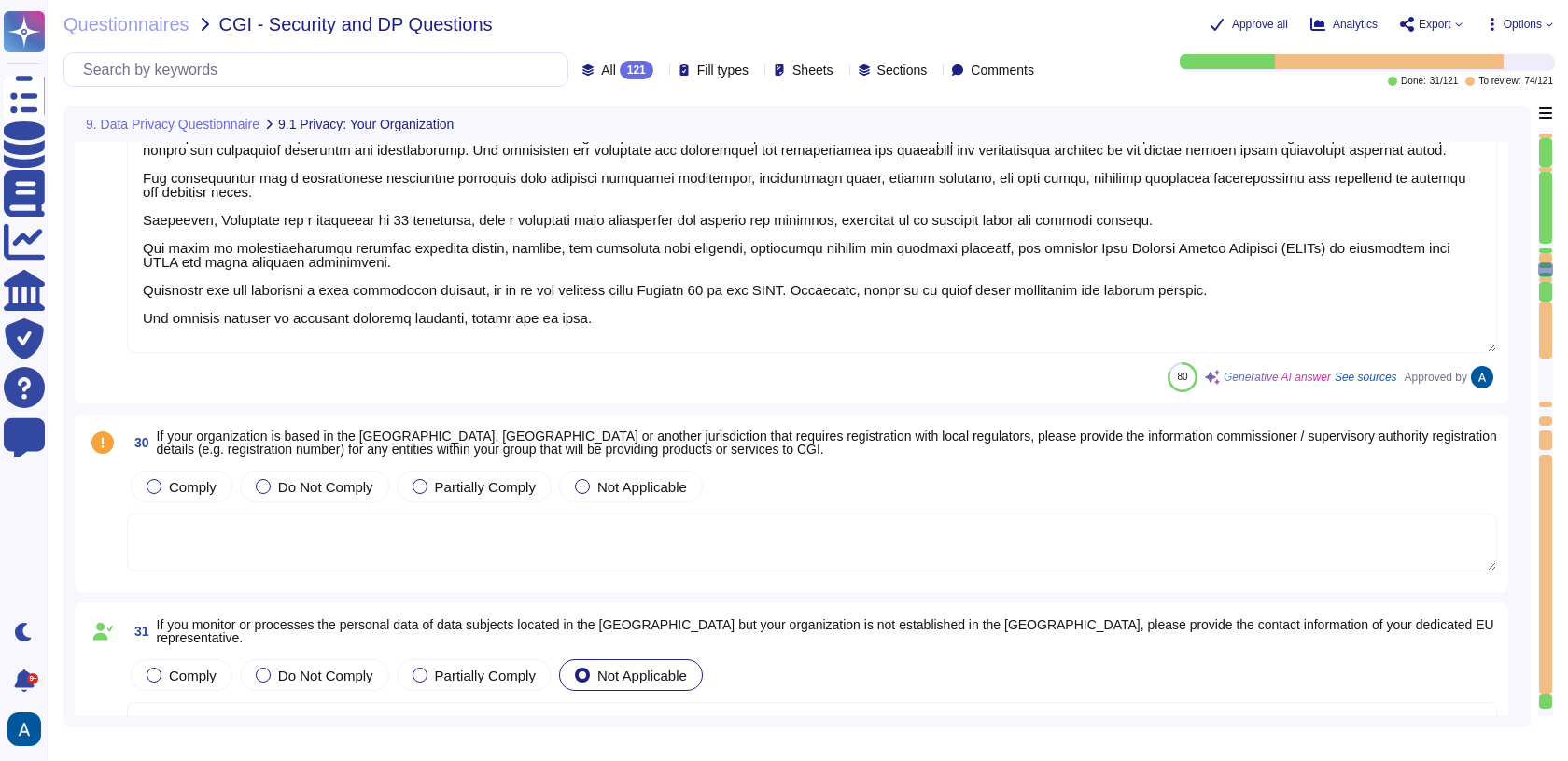
type textarea "Colossyan has implemented a mandatory internal Data Privacy training program fo…"
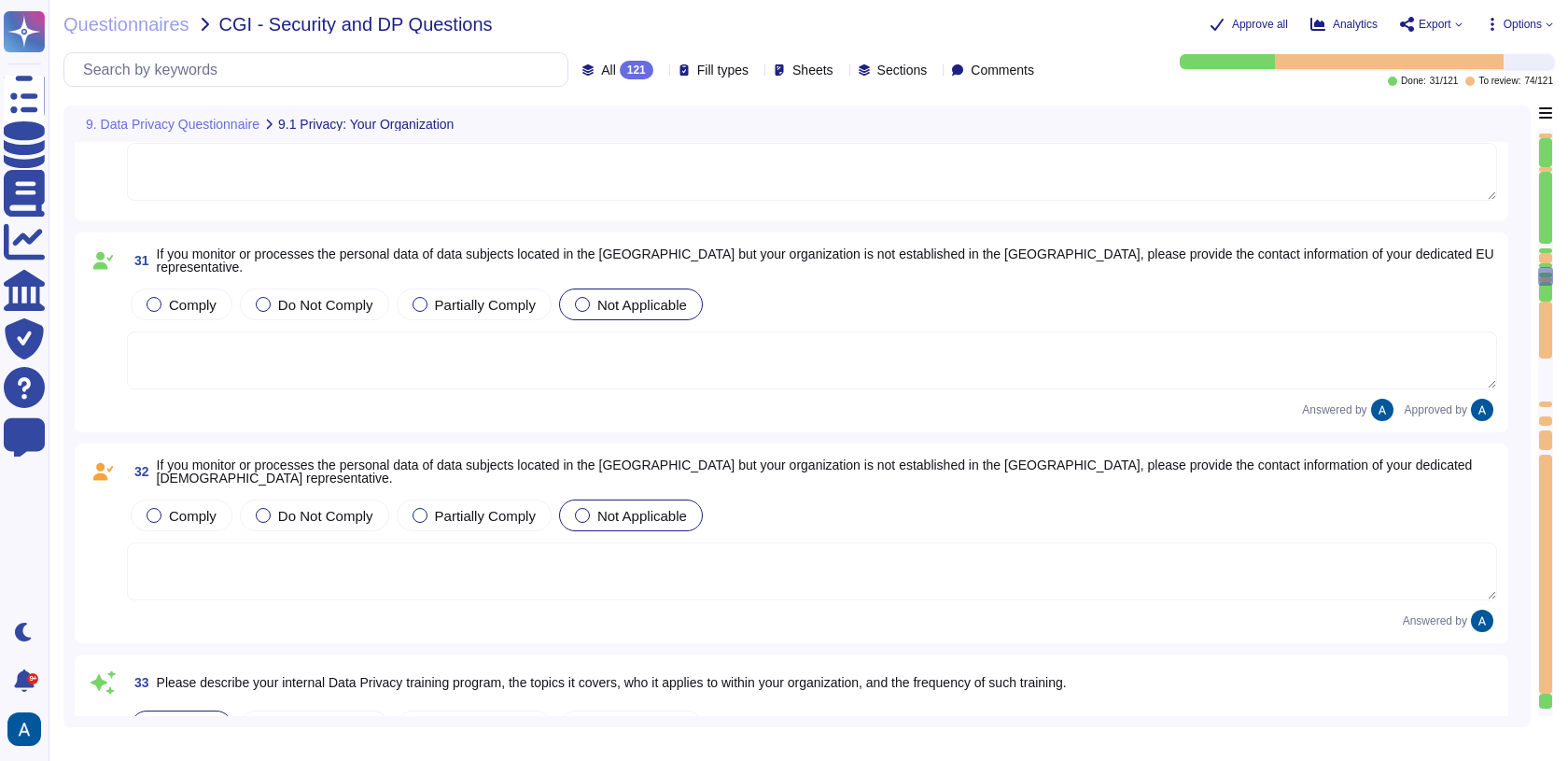
type textarea "You can access our Data Privacy policy here: [URL][DOMAIN_NAME]."
type textarea "Colossyan has a comprehensive procedure for handling data breaches, which inclu…"
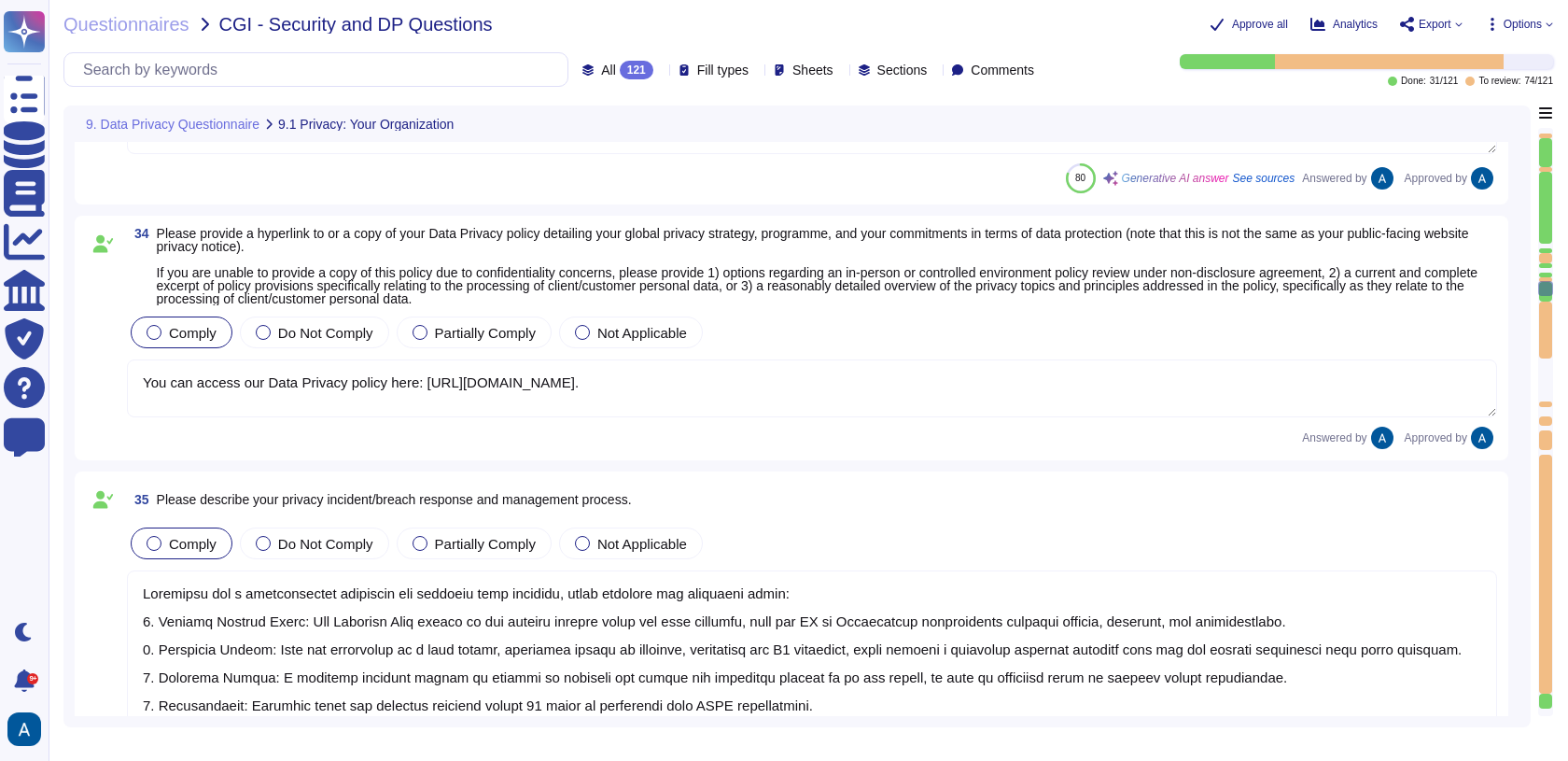
type textarea "Colossyan does not have any major incidents in the past. The status of incident…"
type textarea "Colossyan holds a SOC2 Type I report and is currently SOC2 Type II compliant, w…"
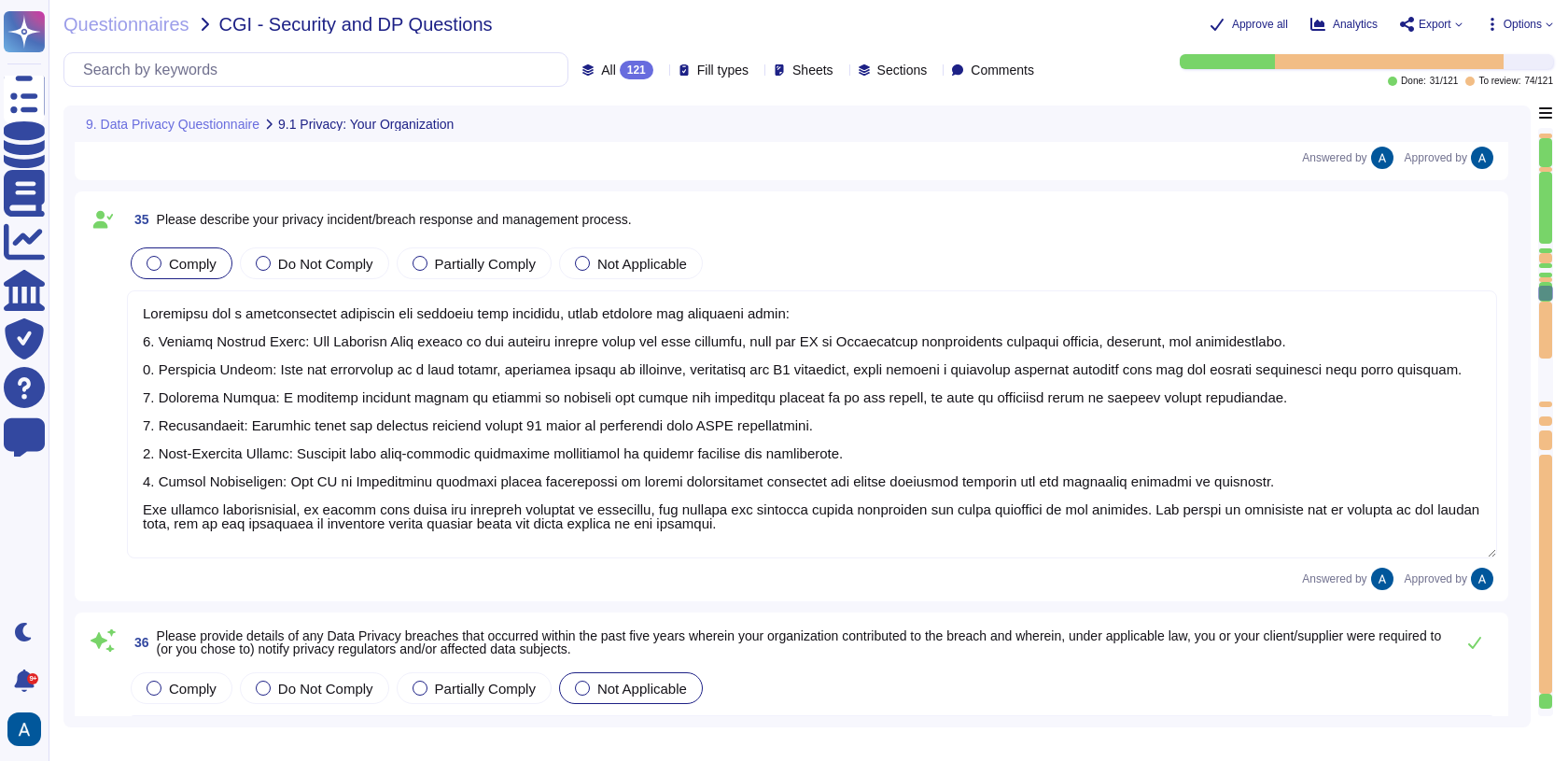
scroll to position [8552, 0]
type textarea "The solution processes personal data about consumers who use the Colossyan vide…"
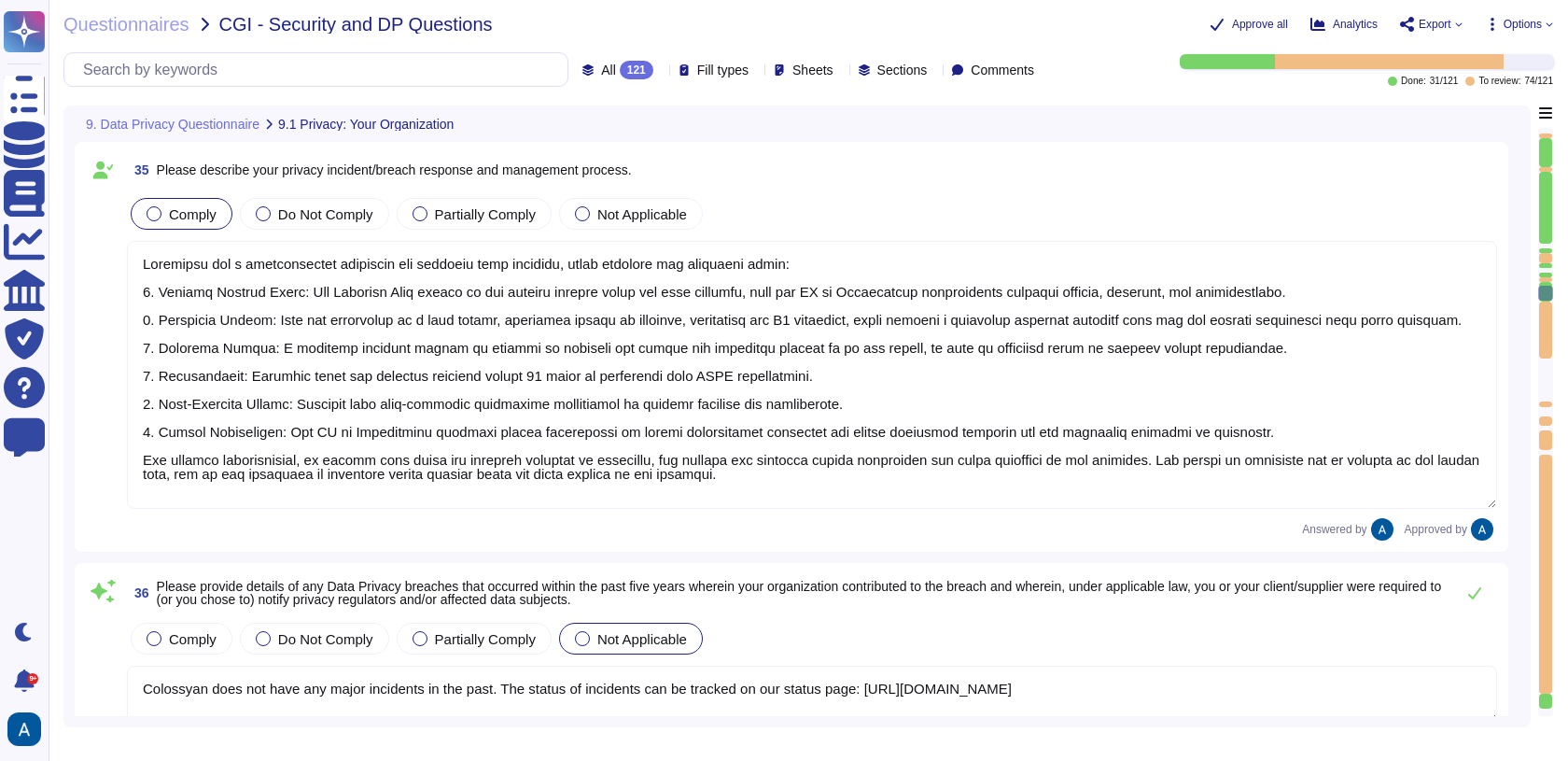
scroll to position [1, 0]
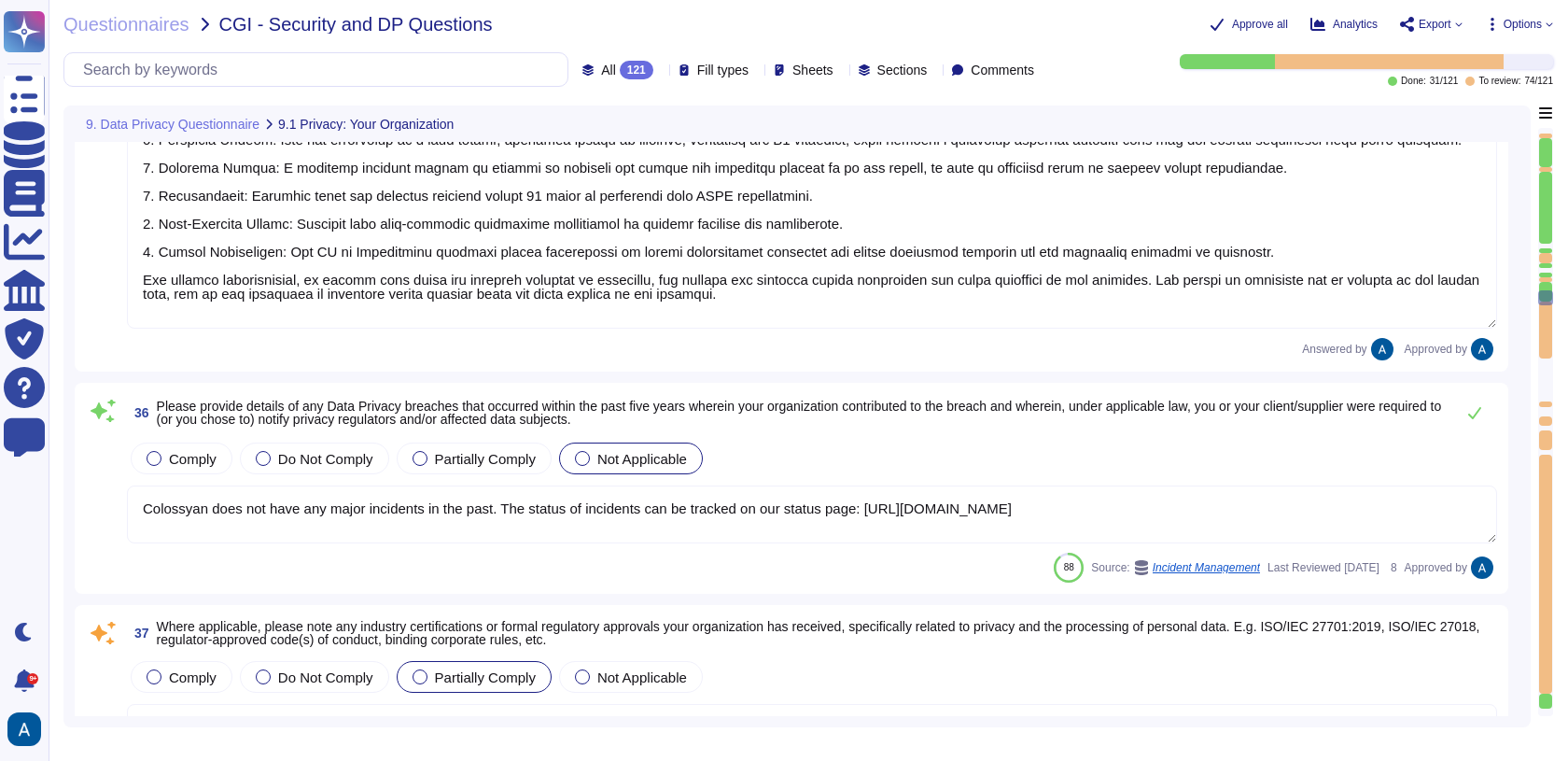
type textarea "The categories of personal data that would be processed by our solution include…"
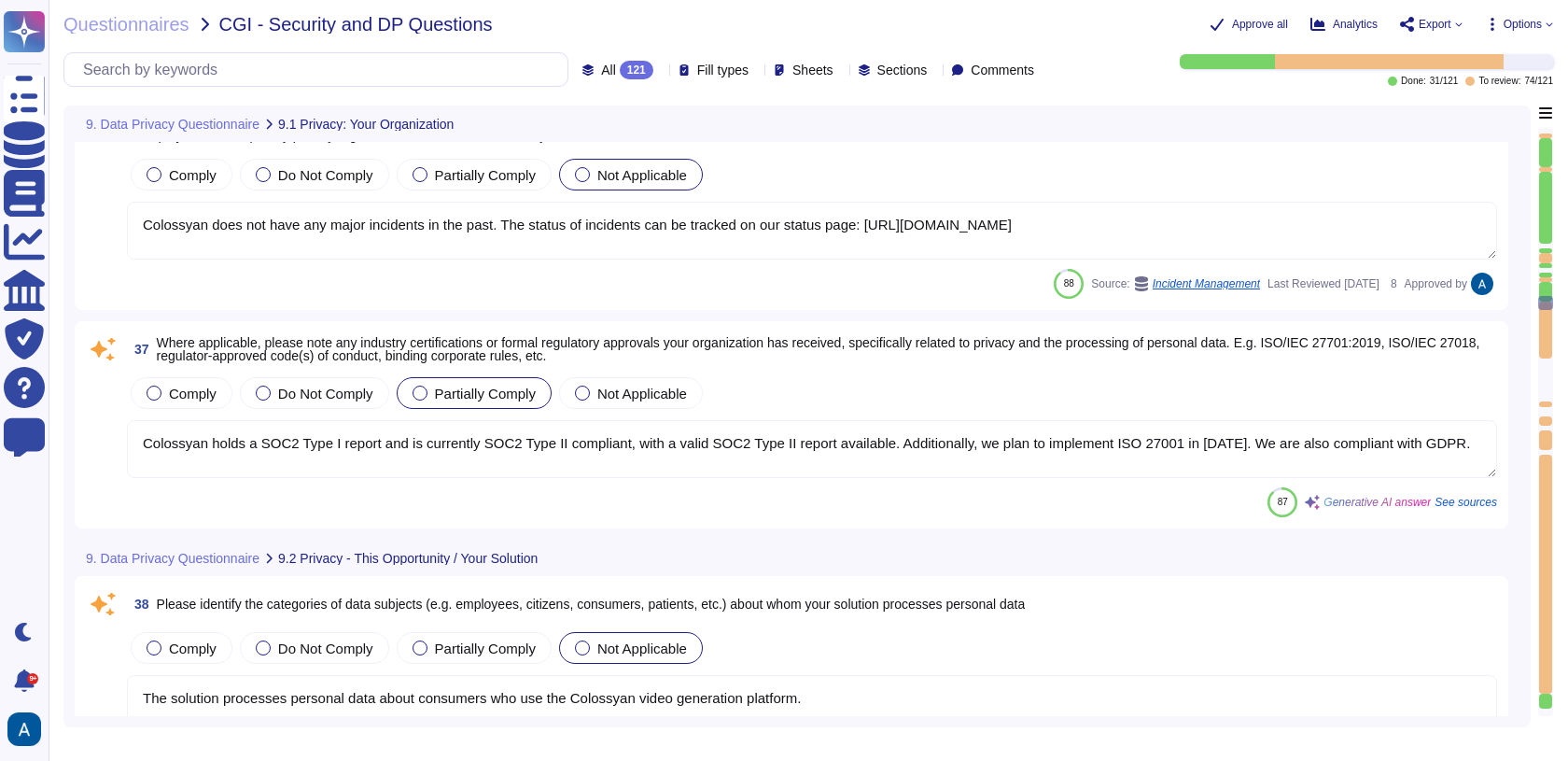
scroll to position [8978, 0]
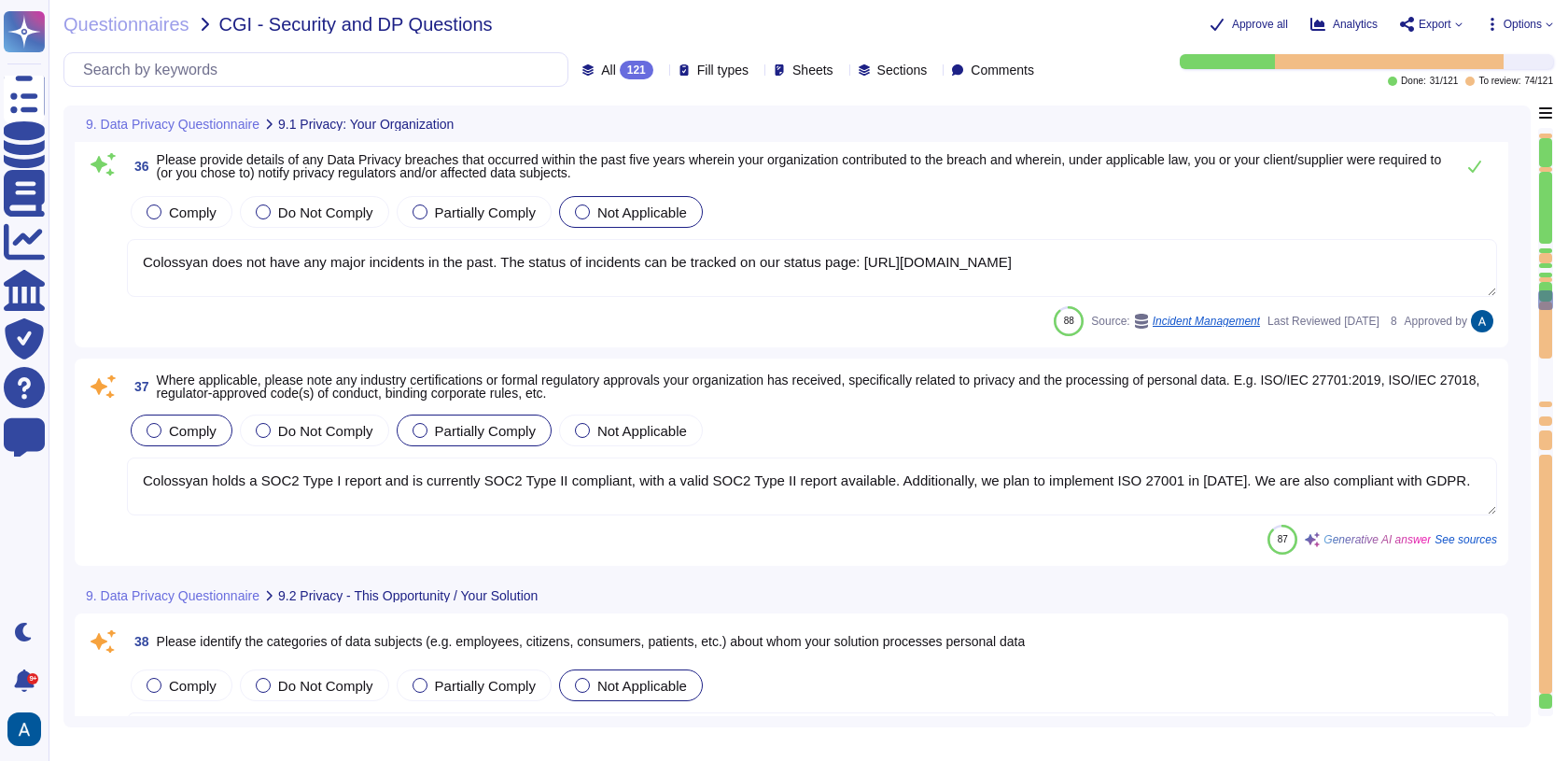
click at [204, 425] on span "Comply" at bounding box center [192, 431] width 47 height 15
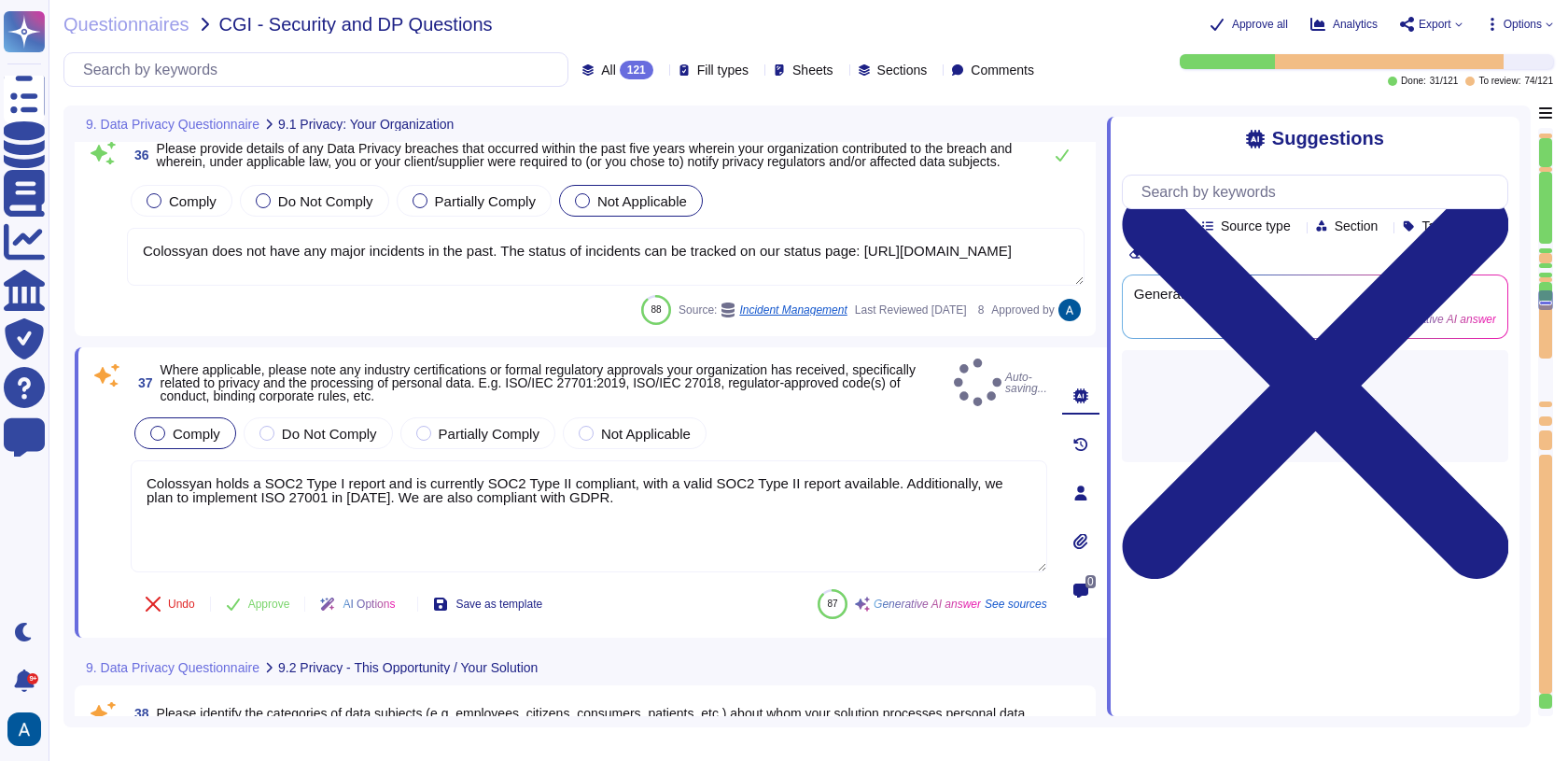
type textarea "The categories of personal data that would be processed by our solution include…"
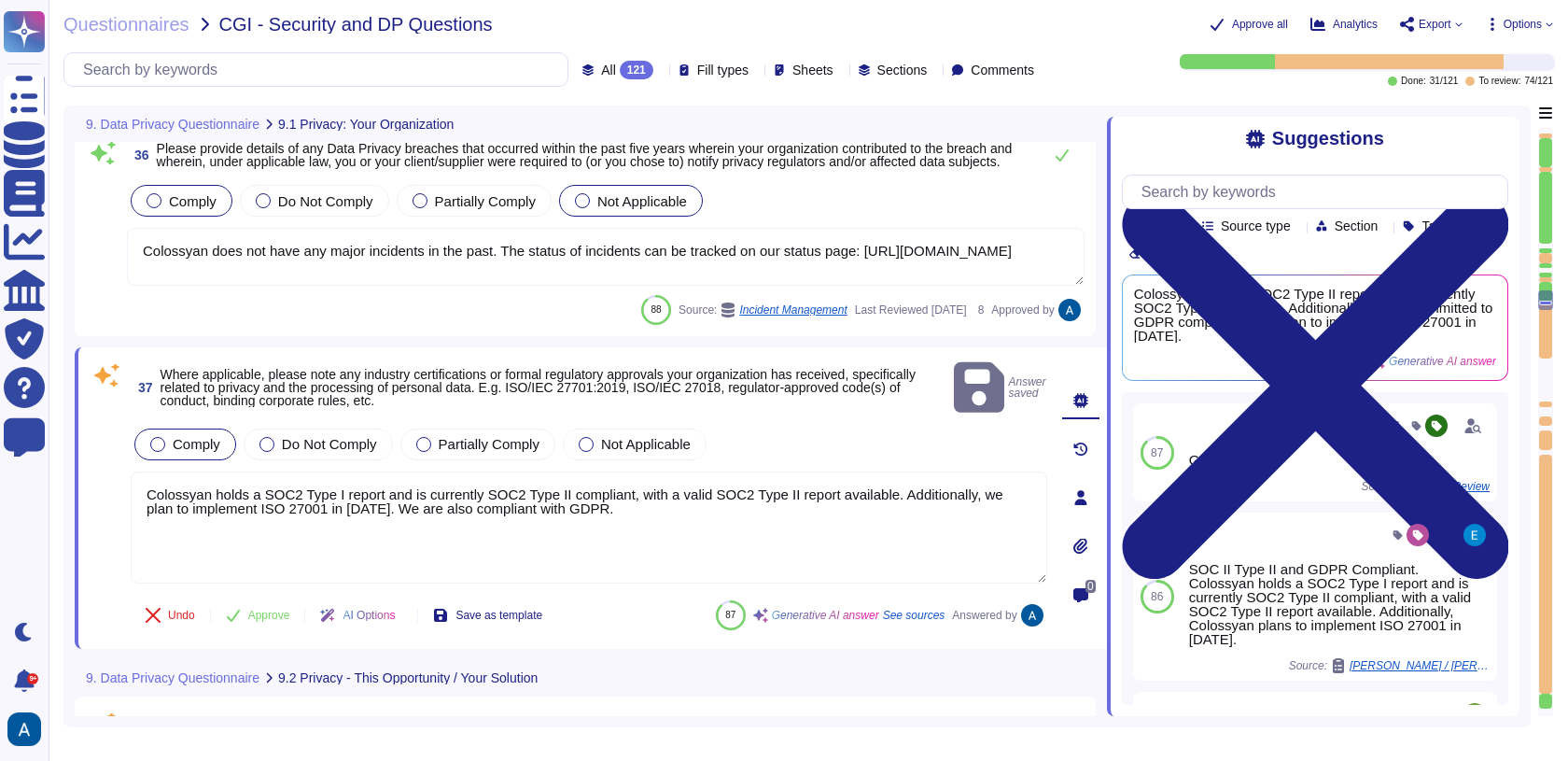
click at [205, 205] on span "Comply" at bounding box center [192, 201] width 47 height 15
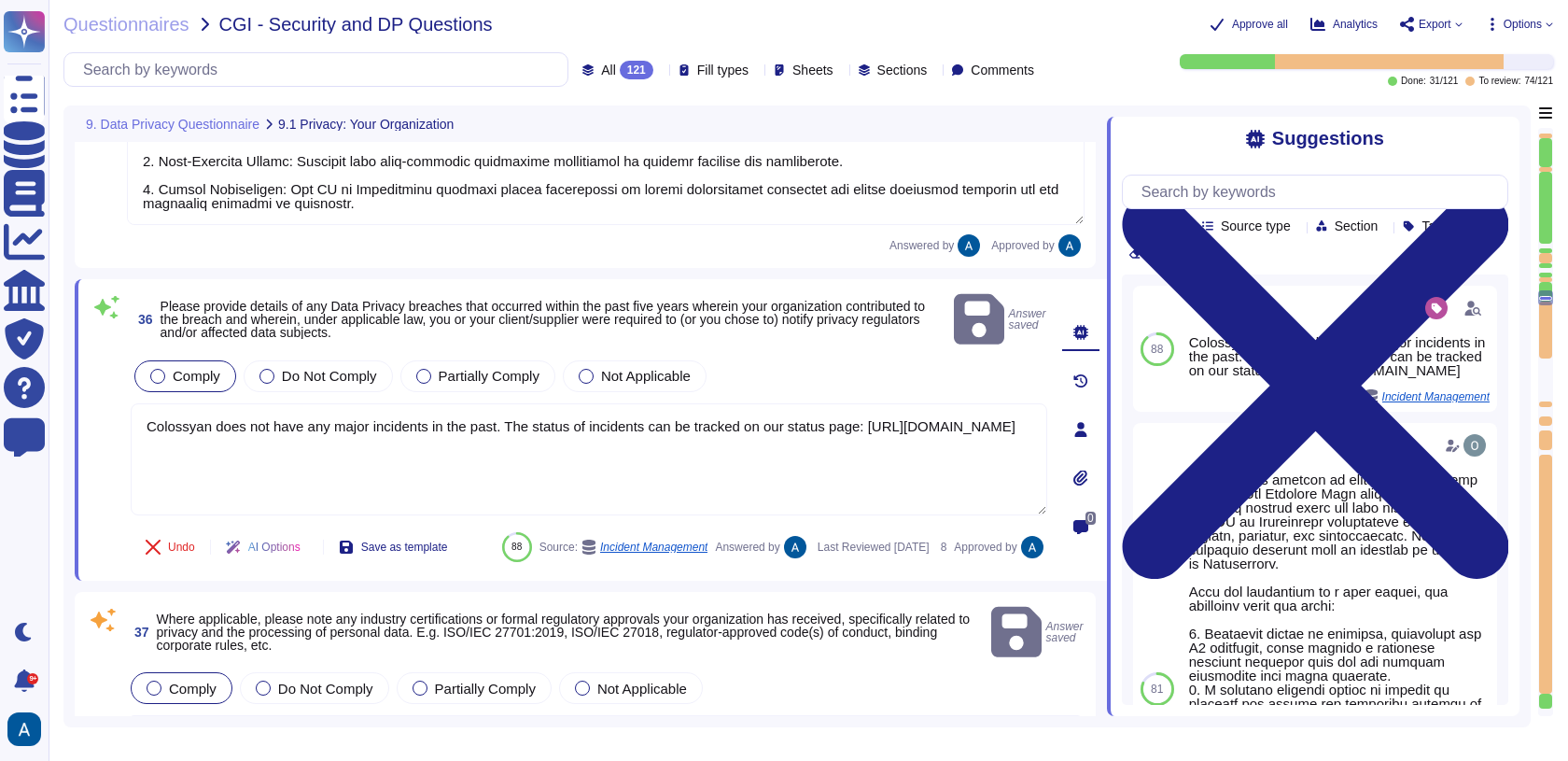
type textarea "You can access our Data Privacy policy here: https://www.colossyan.com/privacy."
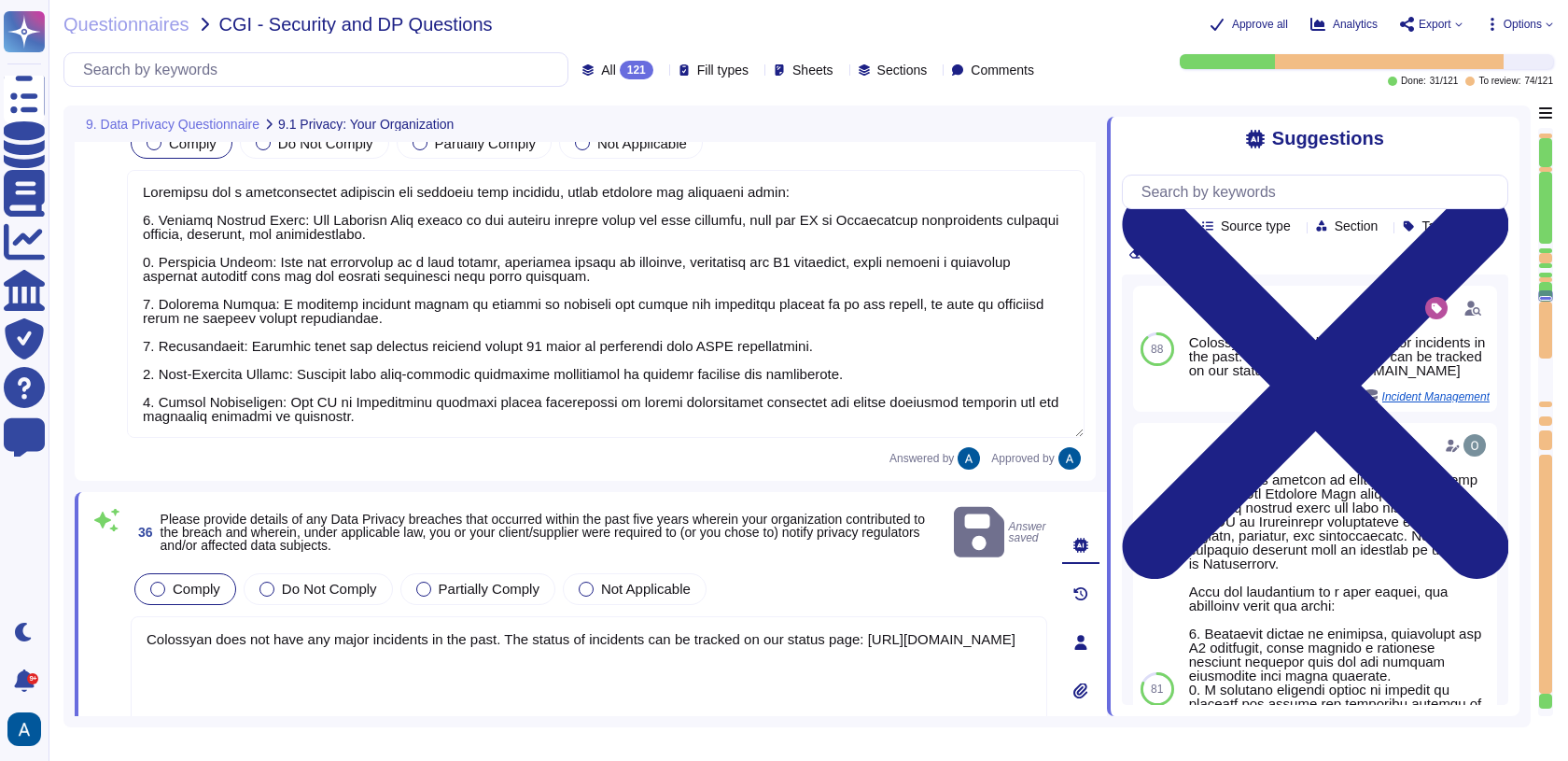
scroll to position [8618, 0]
type textarea "Colossyan has implemented a mandatory internal Data Privacy training program fo…"
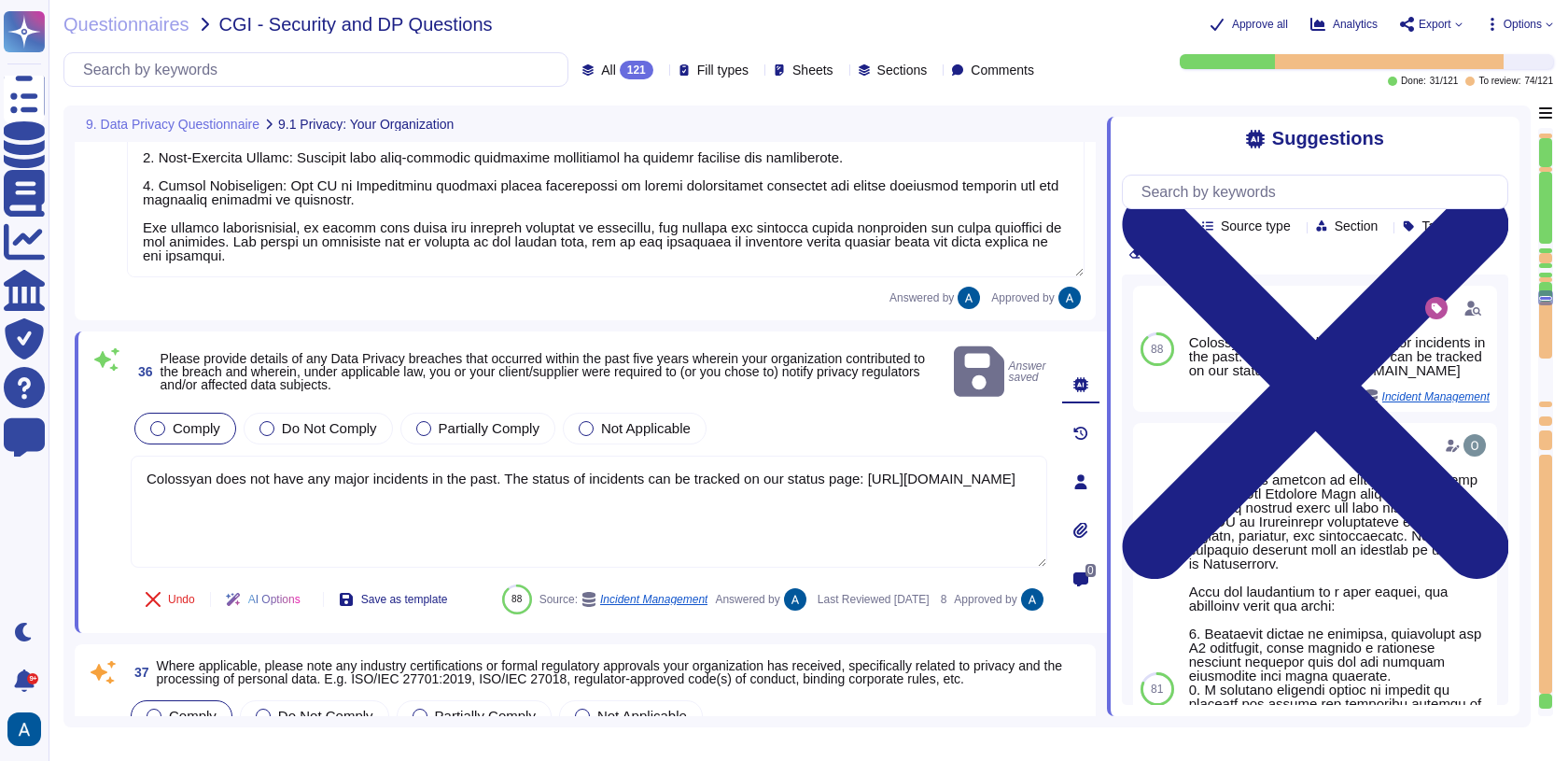
scroll to position [8819, 0]
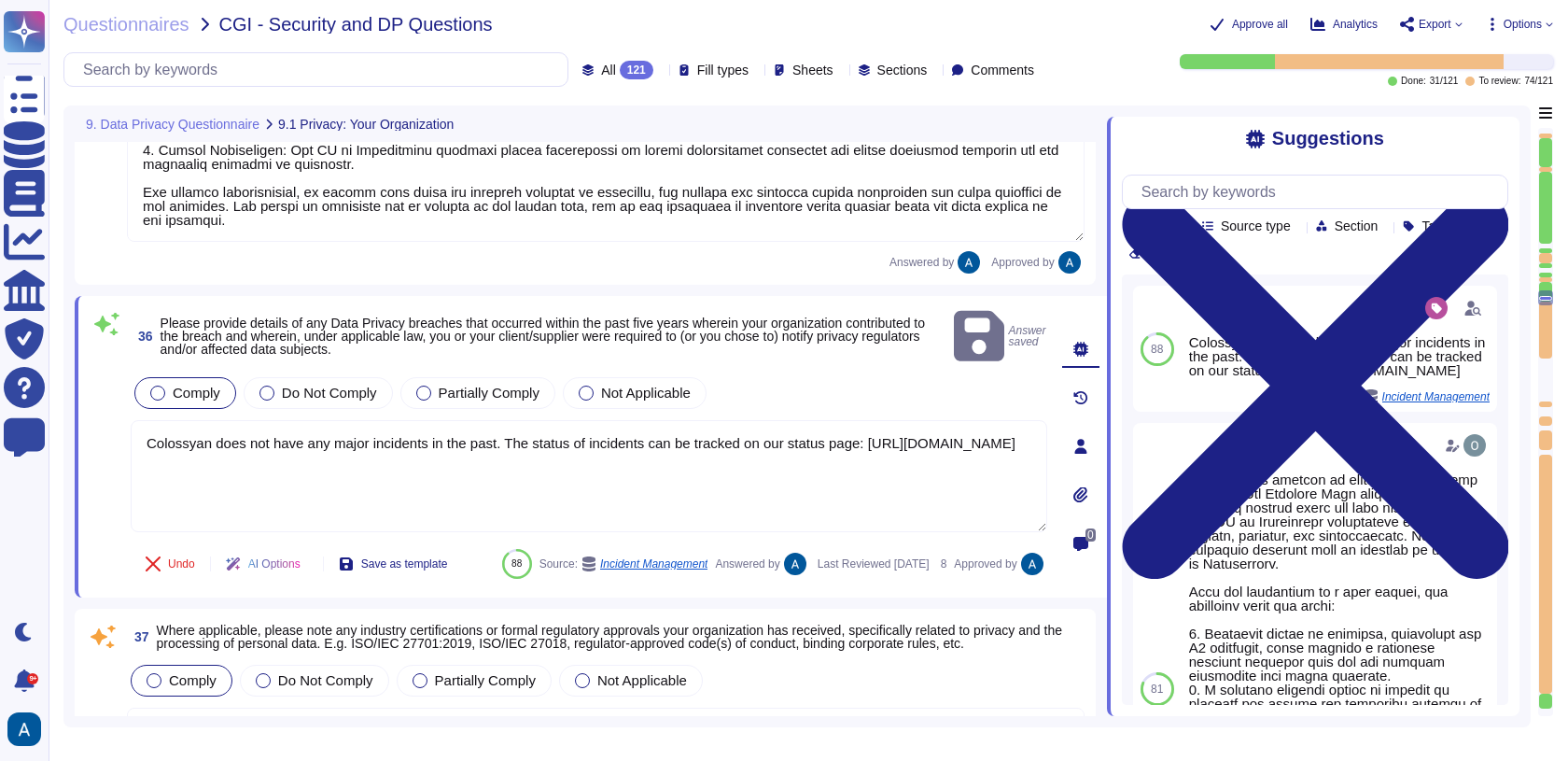
type textarea "The categories of personal data that would be processed by our solution include…"
click at [186, 552] on button "Undo" at bounding box center [170, 564] width 79 height 38
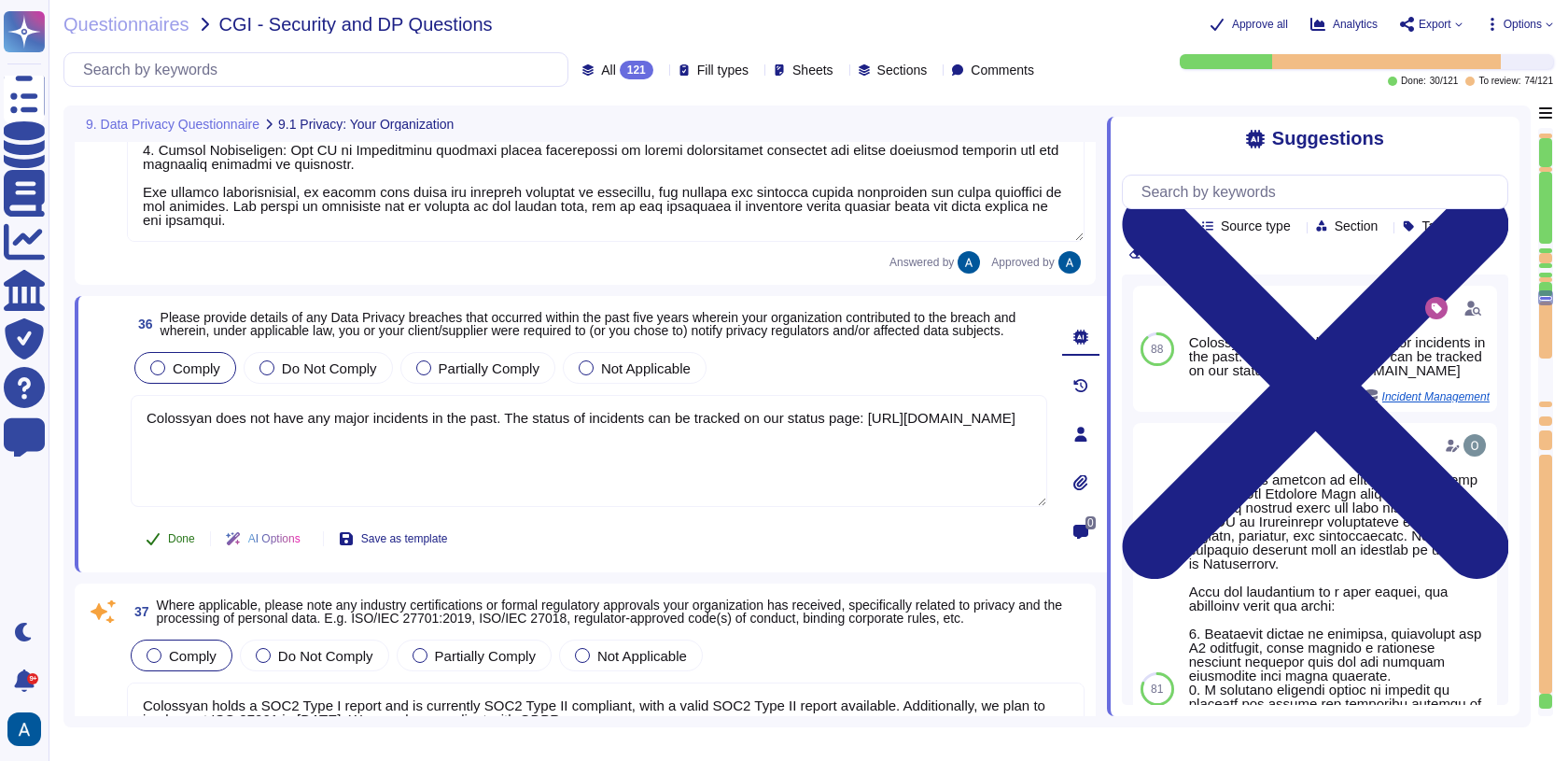
click at [168, 538] on span "Done" at bounding box center [182, 539] width 27 height 12
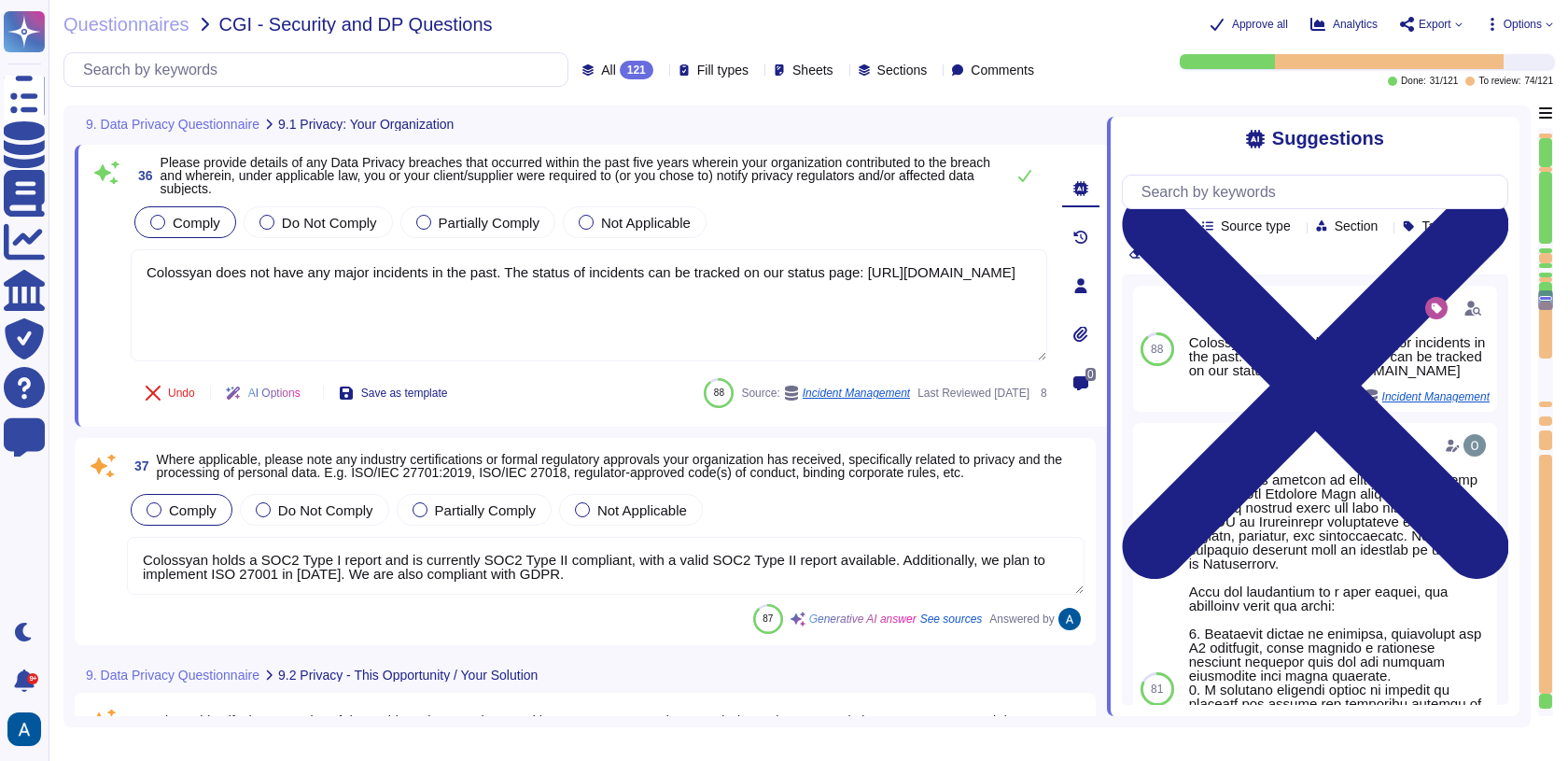
scroll to position [9004, 0]
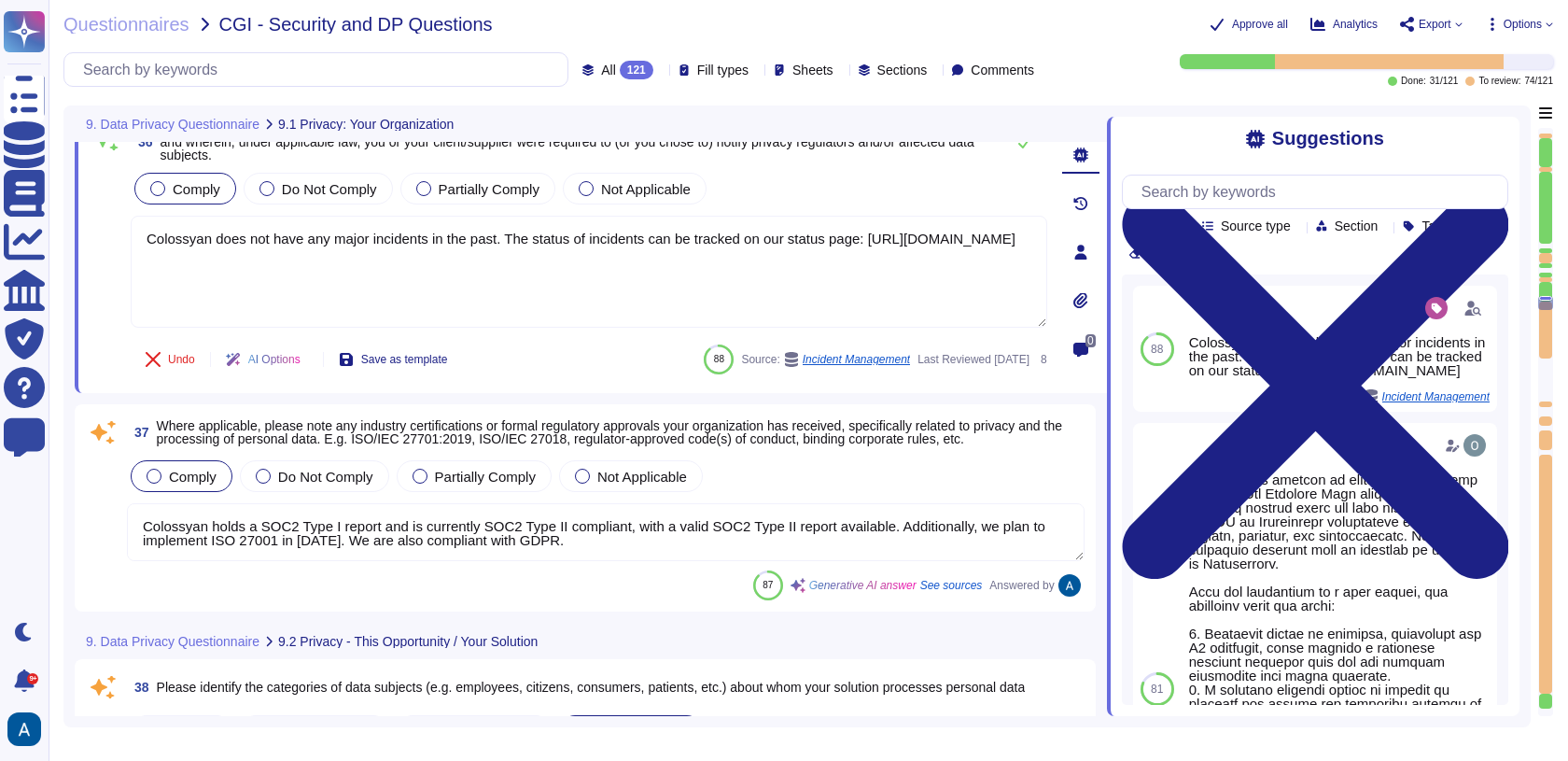
click at [302, 546] on textarea "Colossyan holds a SOC2 Type I report and is currently SOC2 Type II compliant, w…" at bounding box center [606, 532] width 958 height 58
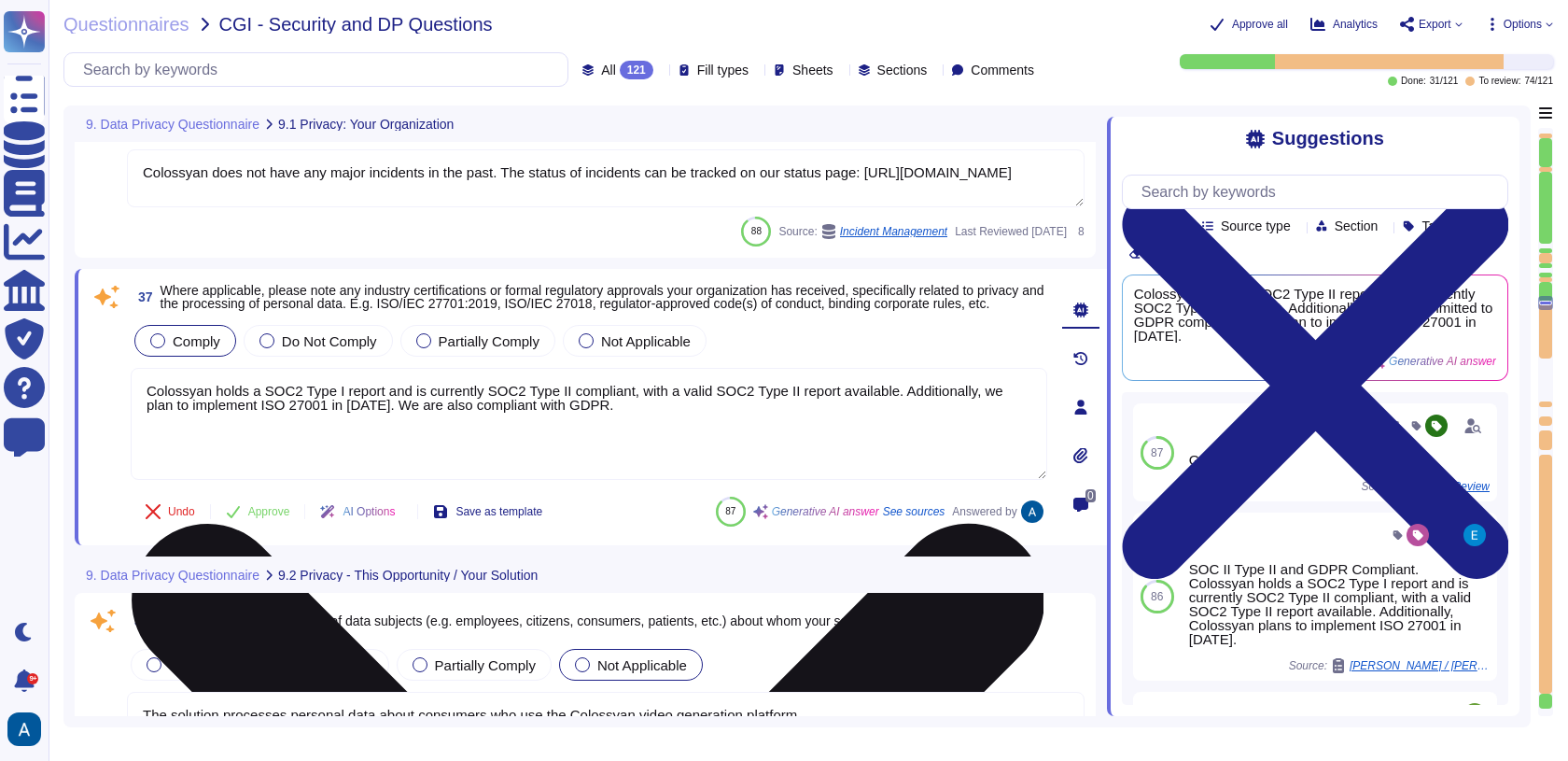
scroll to position [9071, 0]
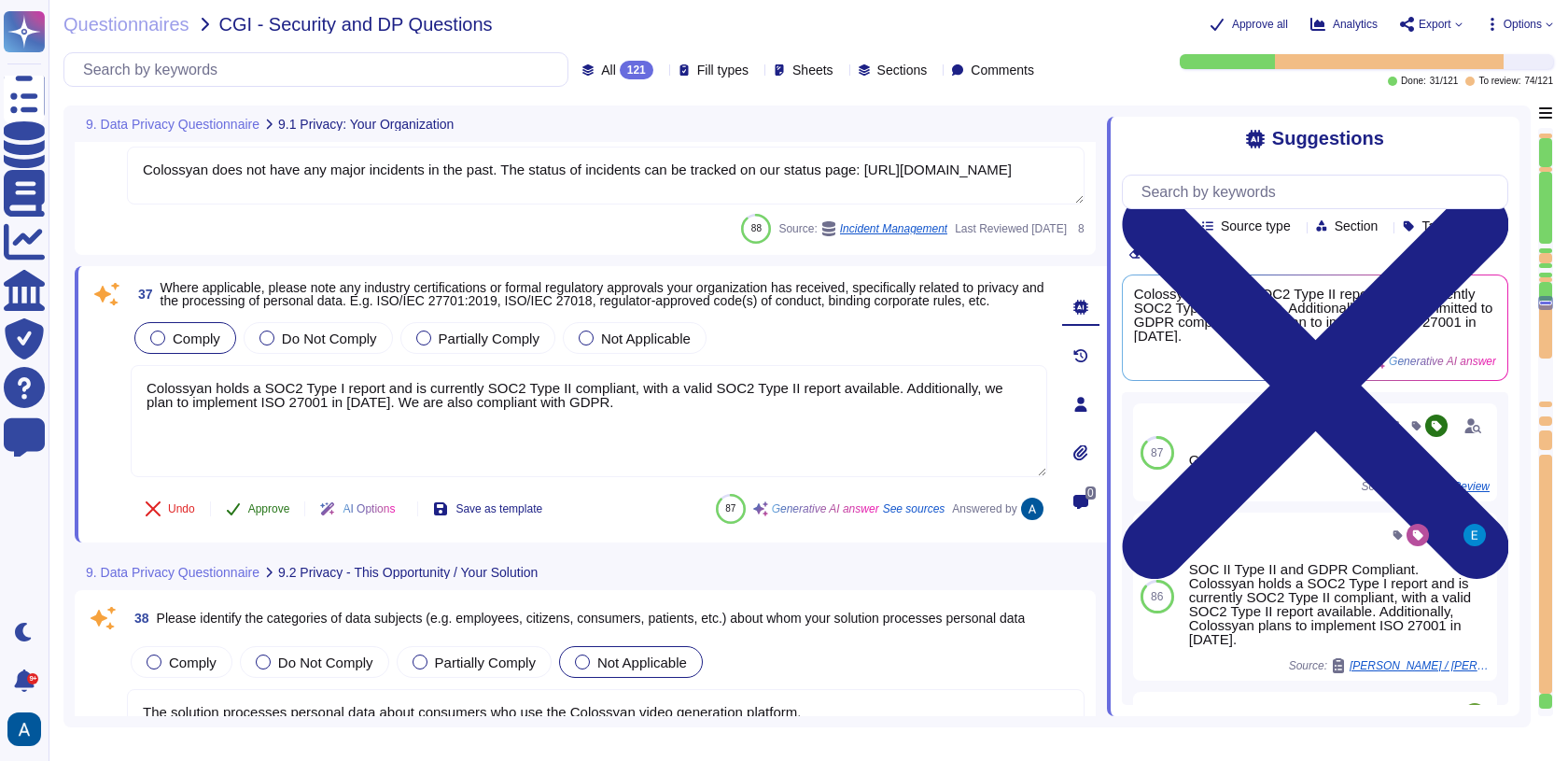
click at [282, 504] on button "Approve" at bounding box center [258, 508] width 94 height 38
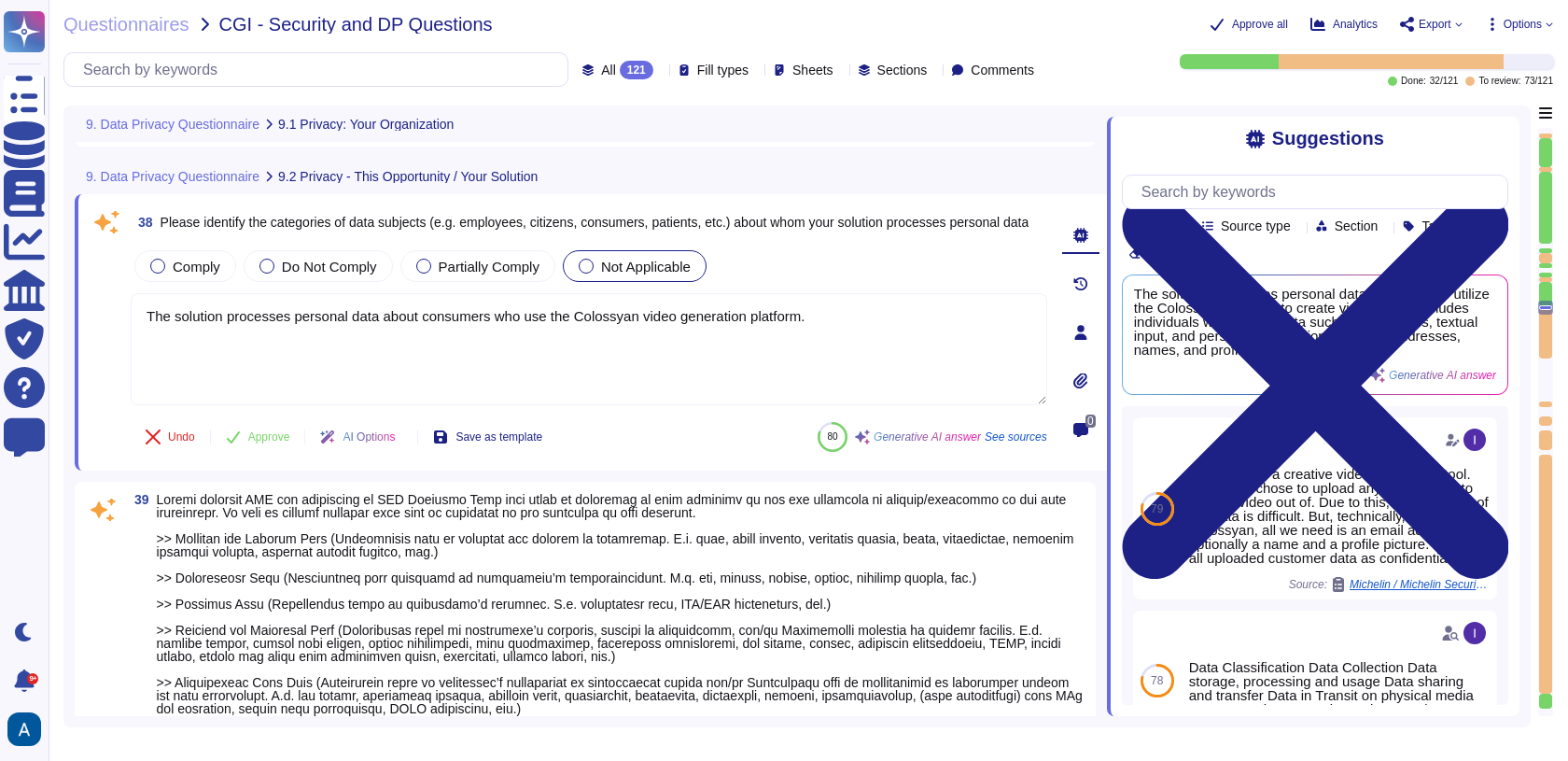
scroll to position [9403, 0]
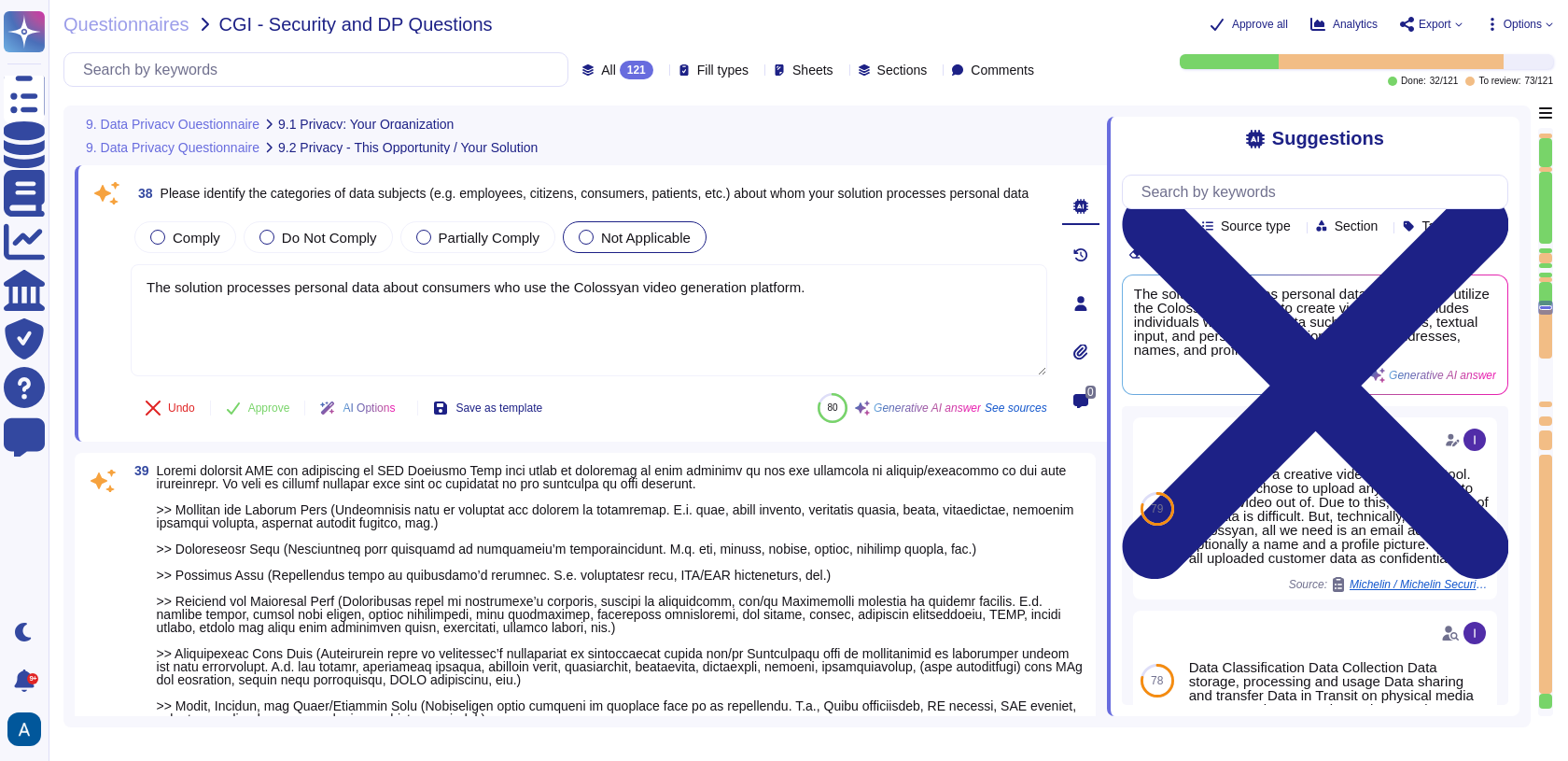
type textarea "Colossyan does not have any major incidents in the past. The status of incident…"
type textarea "Colossyan holds a SOC2 Type I report and is currently SOC2 Type II compliant, w…"
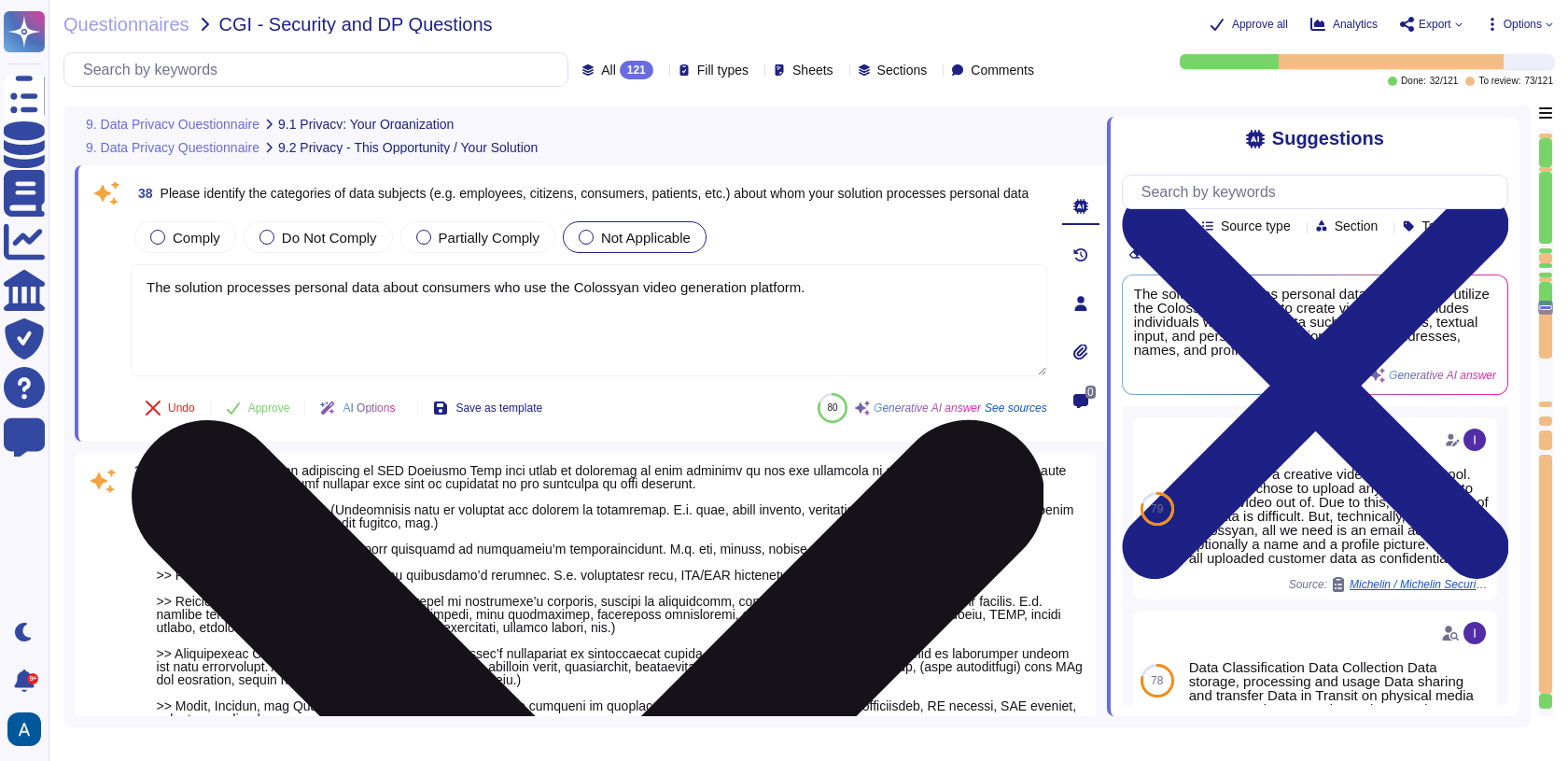
click at [479, 341] on textarea "The solution processes personal data about consumers who use the Colossyan vide…" at bounding box center [589, 320] width 917 height 112
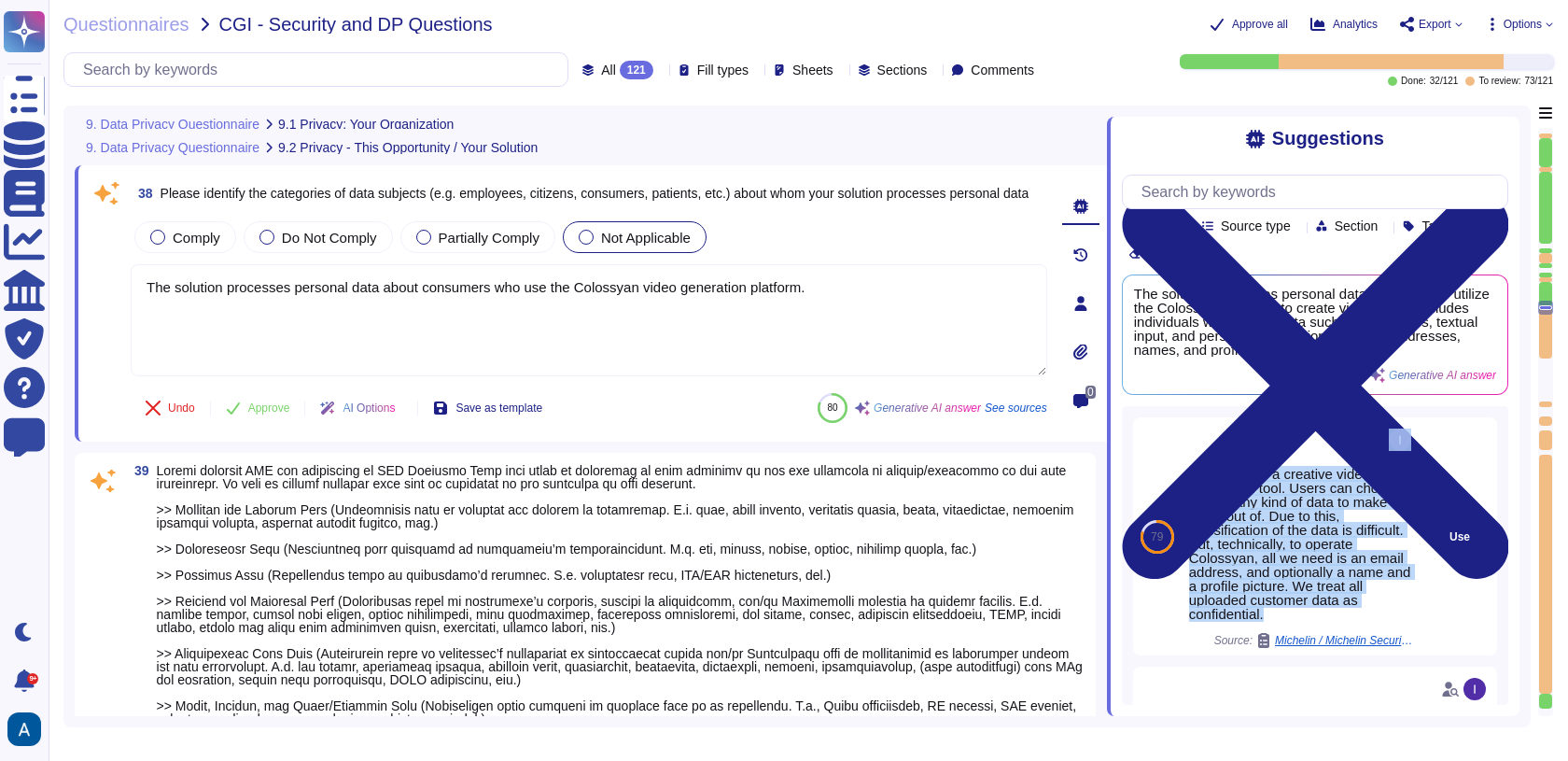
drag, startPoint x: 1383, startPoint y: 634, endPoint x: 1199, endPoint y: 465, distance: 249.8
click at [1199, 465] on div "Colossyan is a creative video generation tool. Users can chose to upload any ki…" at bounding box center [1302, 536] width 226 height 223
copy div "Colossyan is a creative video generation tool. Users can chose to upload any ki…"
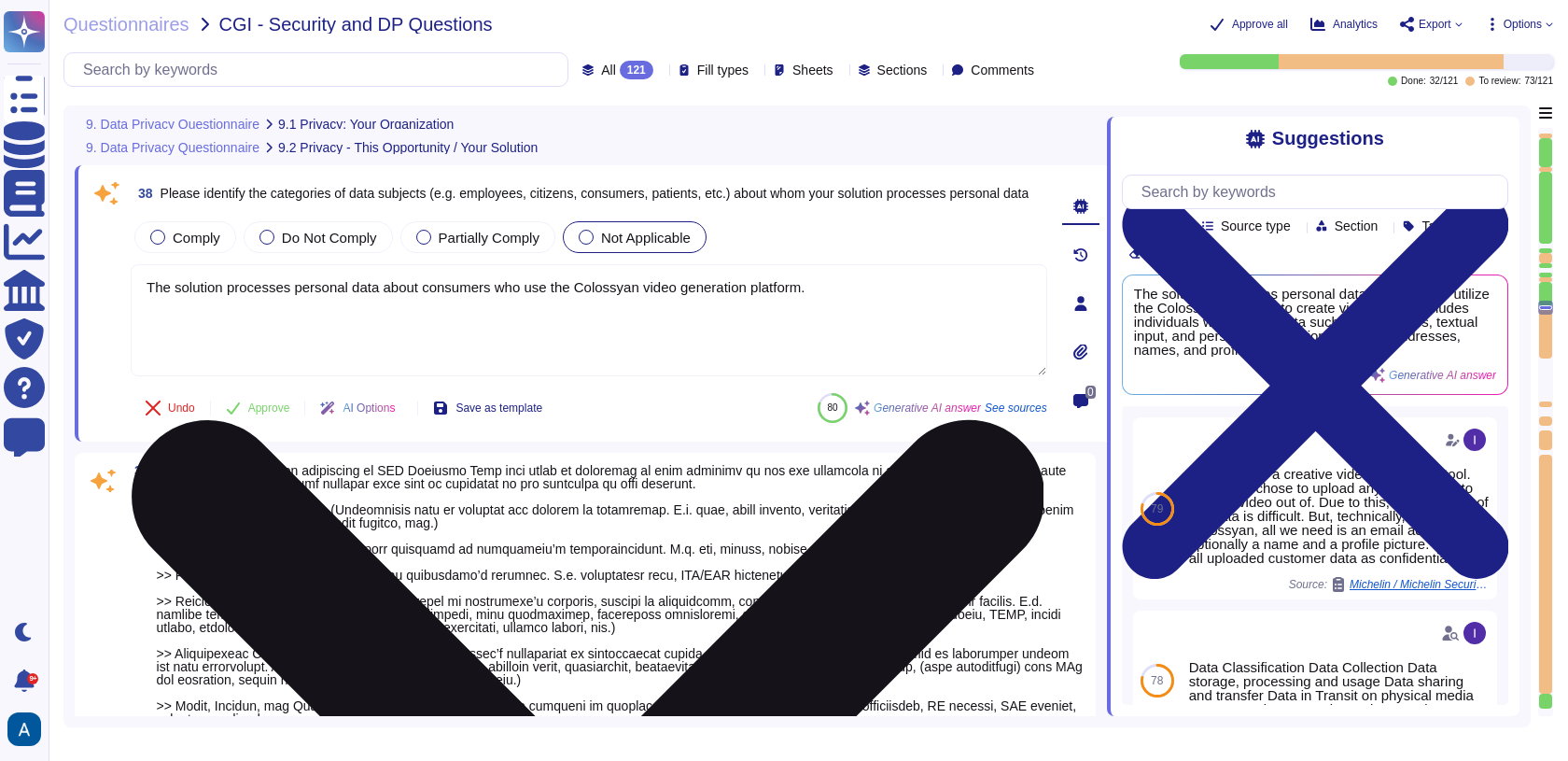
click at [637, 307] on textarea "The solution processes personal data about consumers who use the Colossyan vide…" at bounding box center [589, 320] width 917 height 112
paste textarea "user Colossyan is a creative video generation tool. Users can chose to upload a…"
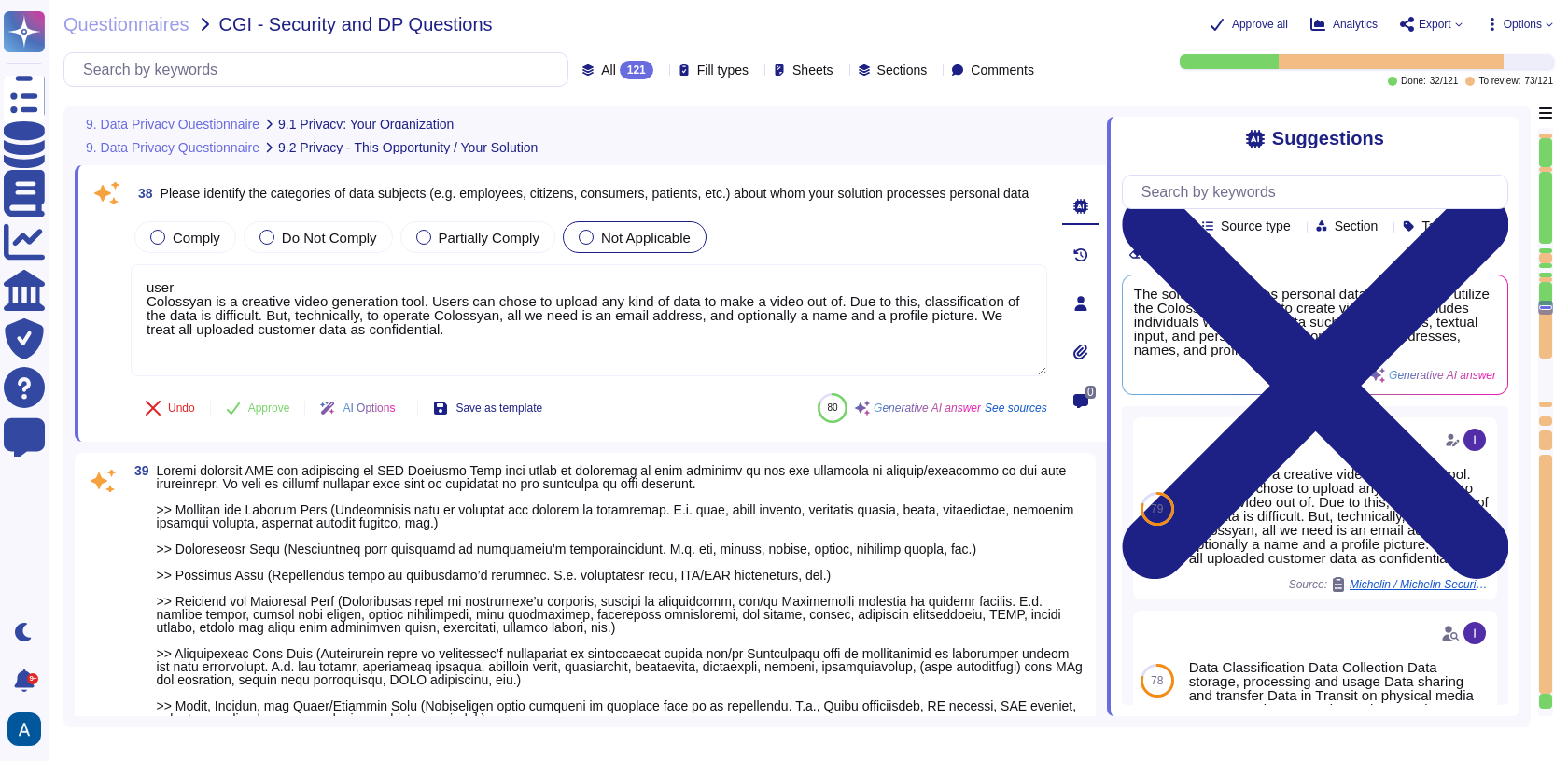
drag, startPoint x: 249, startPoint y: 288, endPoint x: 117, endPoint y: 278, distance: 132.4
click at [117, 278] on div "38 Please identify the categories of data subjects (e.g. employees, citizens, c…" at bounding box center [569, 303] width 958 height 254
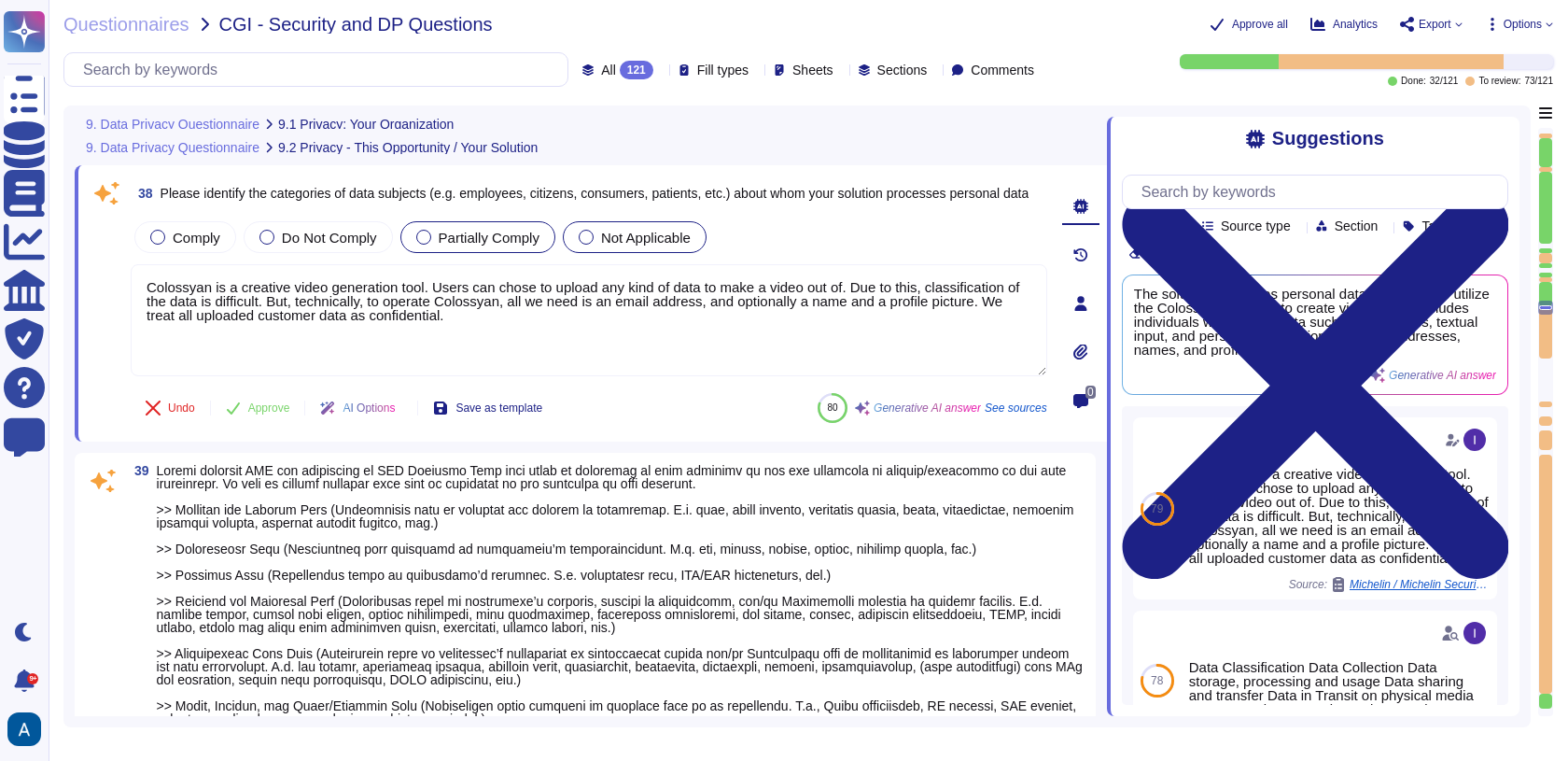
type textarea "Colossyan is a creative video generation tool. Users can chose to upload any ki…"
click at [502, 230] on span "Partially Comply" at bounding box center [489, 238] width 101 height 15
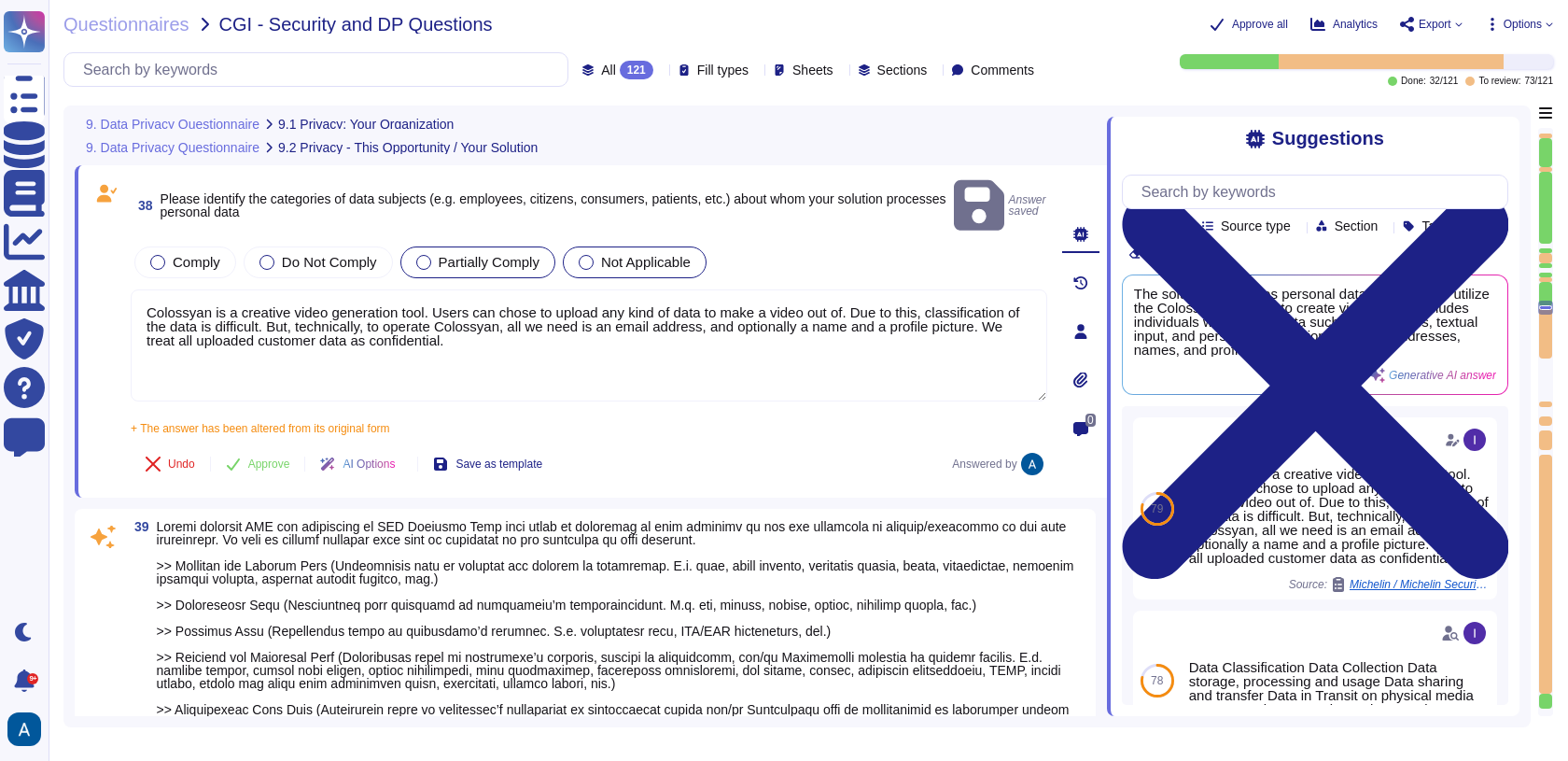
click at [491, 254] on span "Partially Comply" at bounding box center [489, 262] width 101 height 15
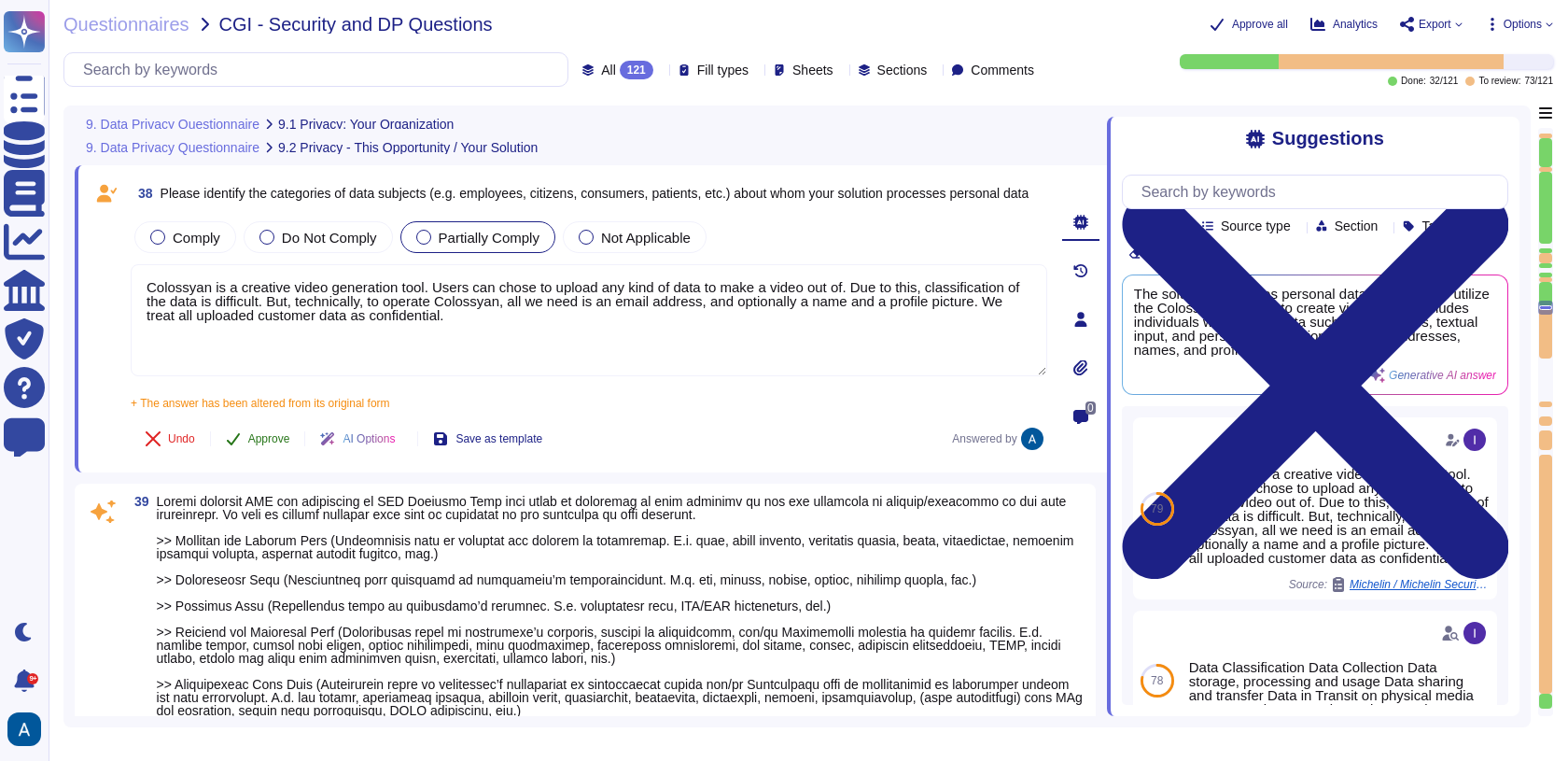
click at [265, 433] on span "Approve" at bounding box center [269, 439] width 42 height 12
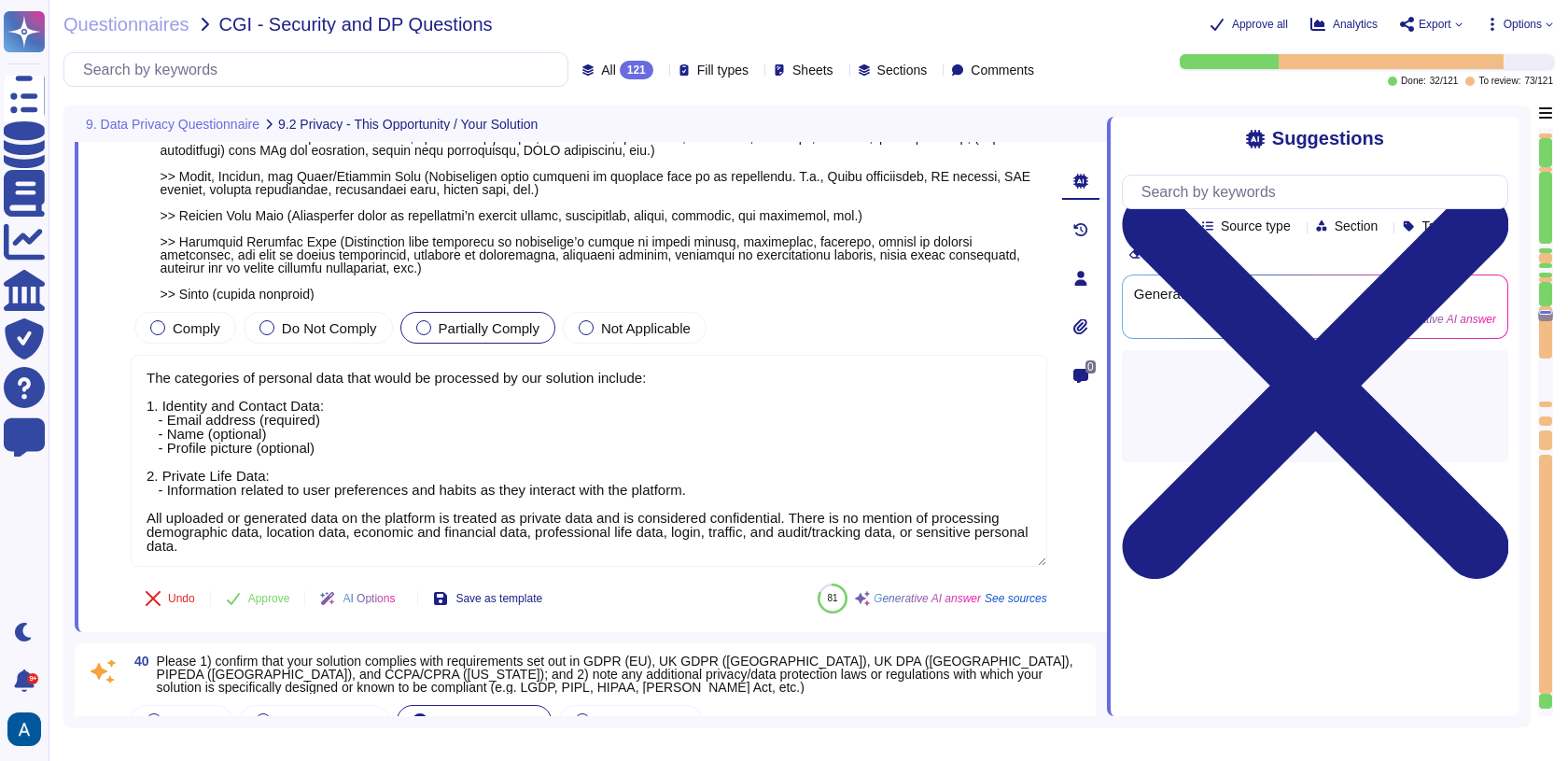
type textarea "GDPR"
type textarea "We have no agreement in place currently with CGI"
type textarea "Colossyan applies several technical and organizational measures (TOMs) to prote…"
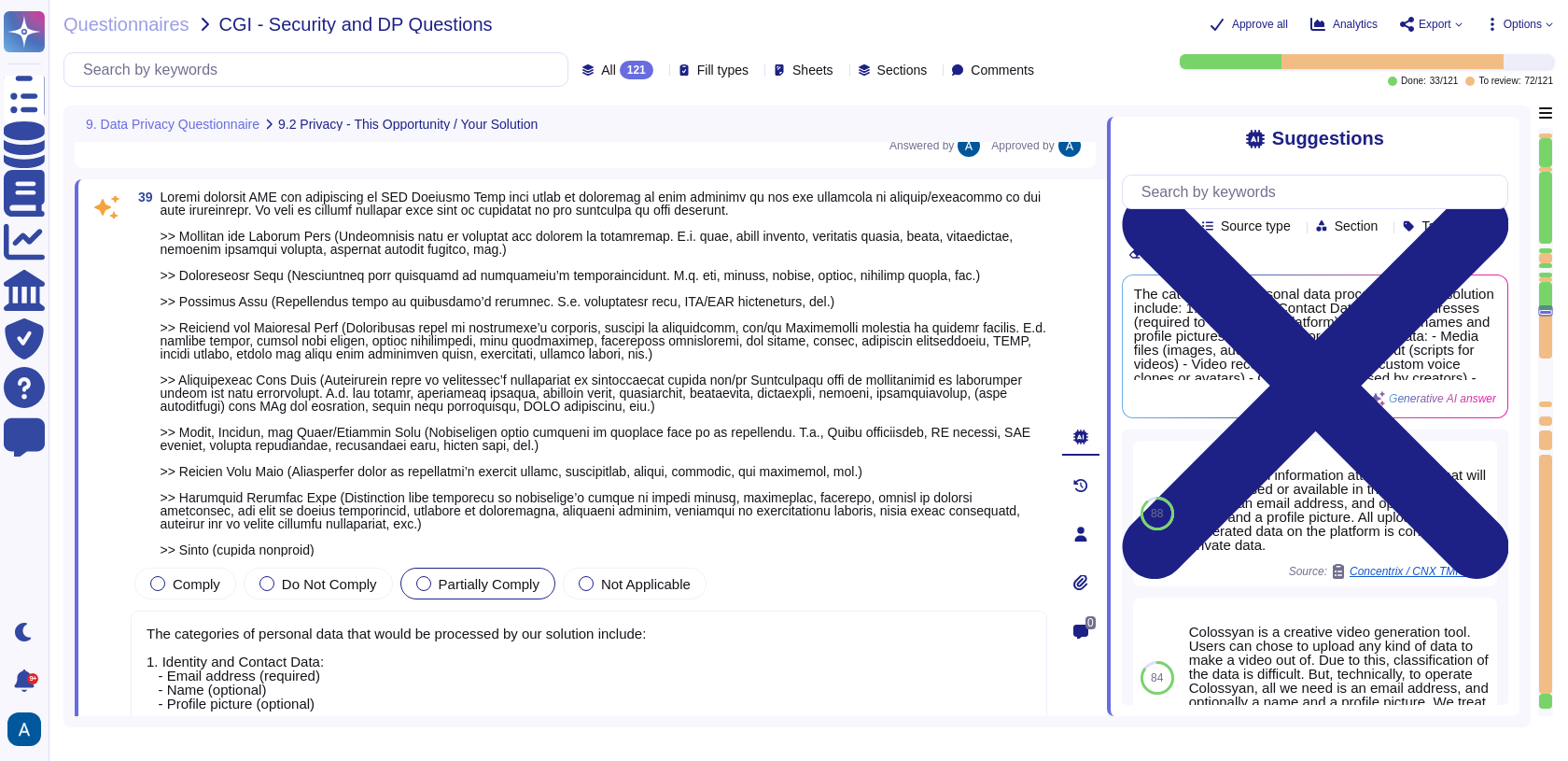
scroll to position [9655, 0]
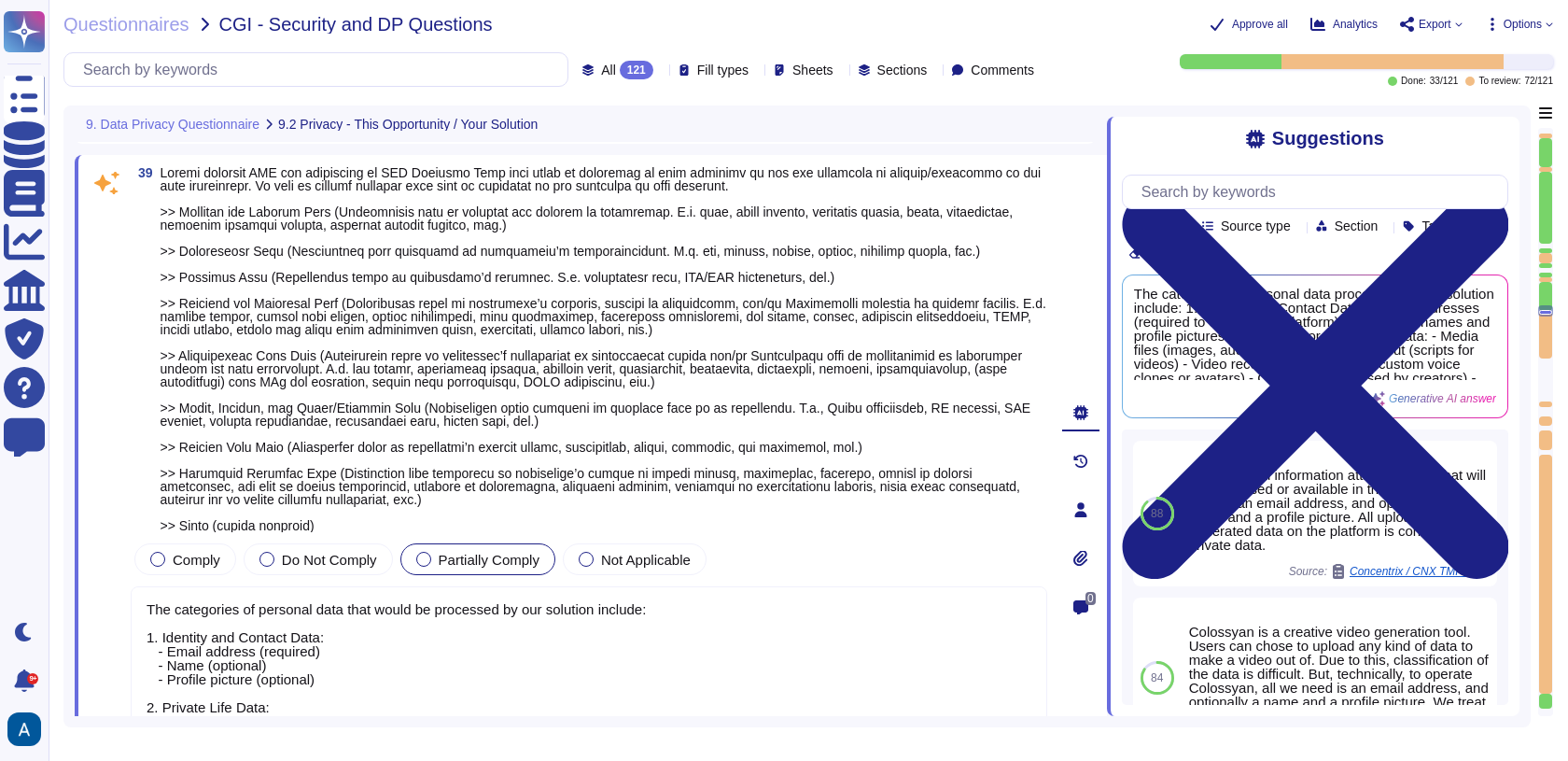
type textarea "We have no agreement in place currently with CGI"
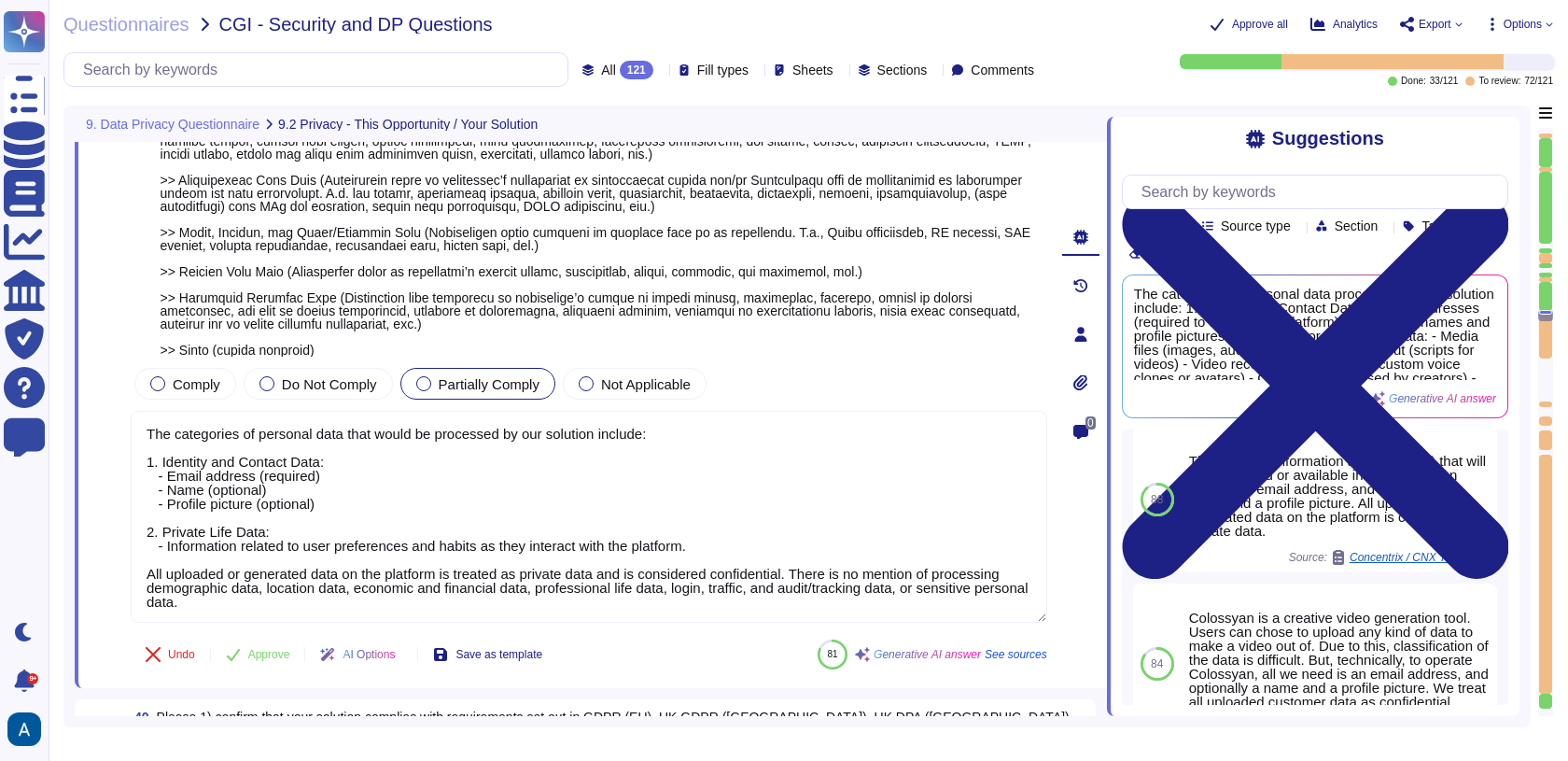
scroll to position [9857, 0]
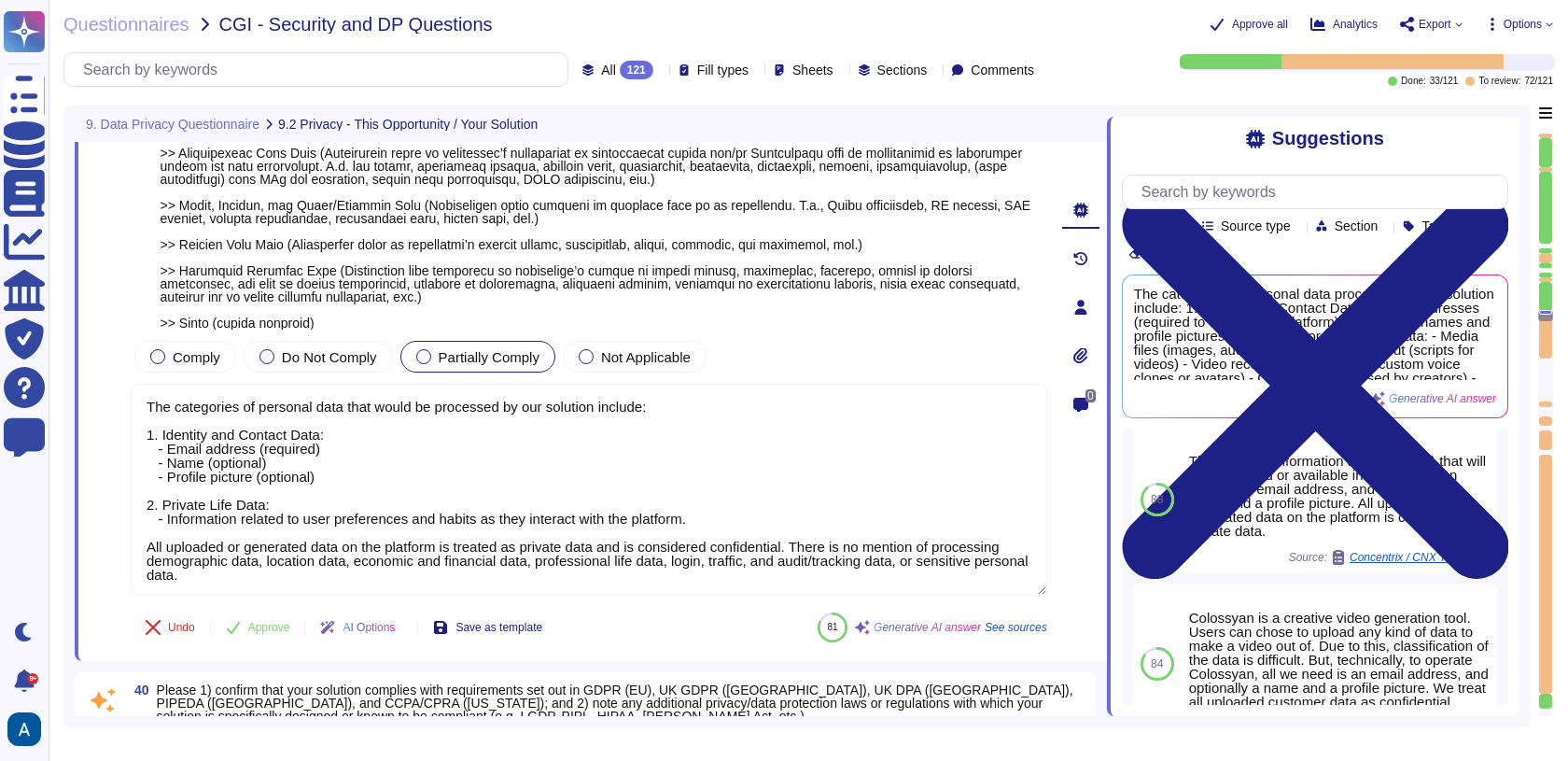
type textarea "Colossyan applies several technical and organizational measures (TOMs) to prote…"
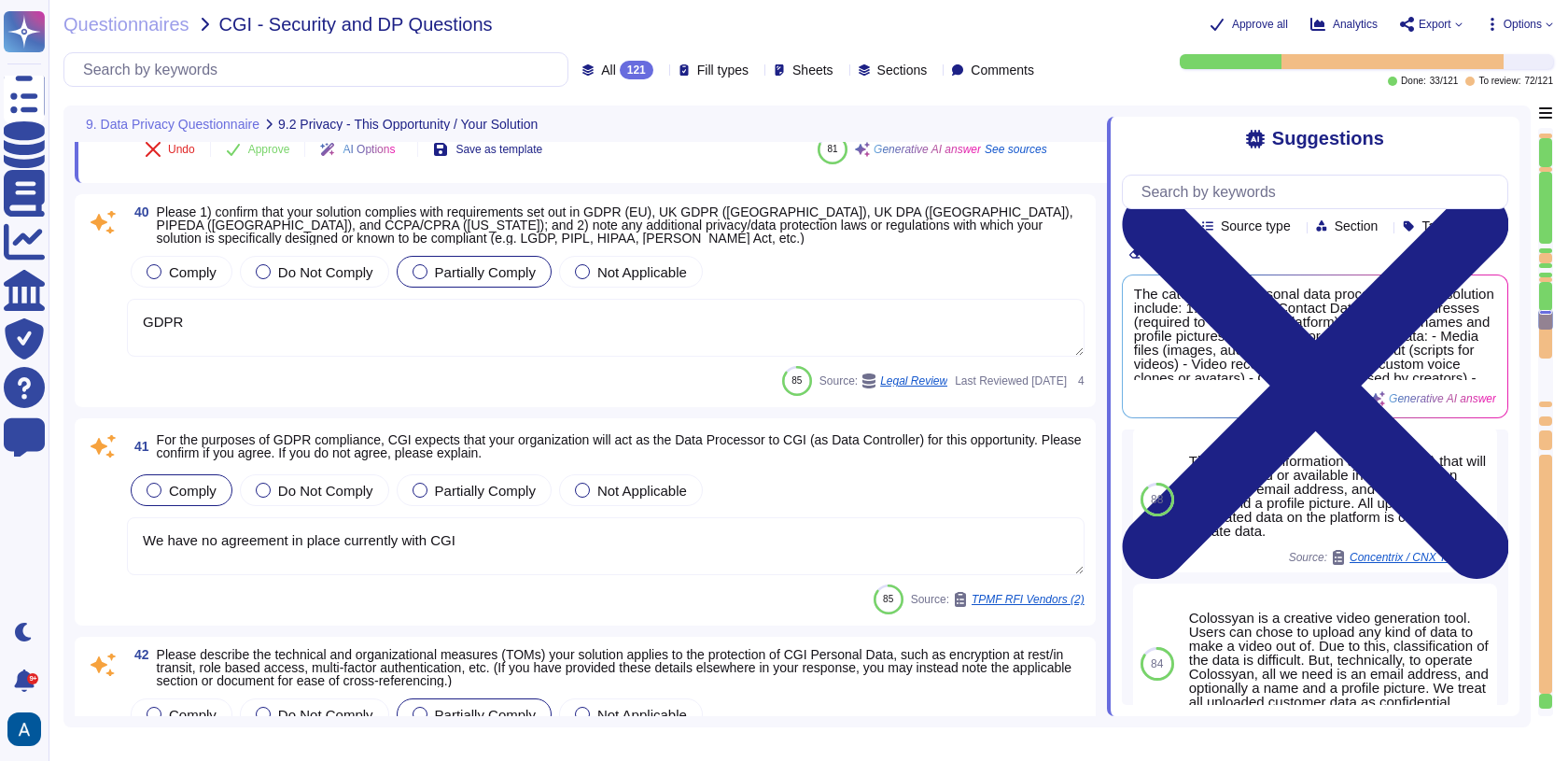
scroll to position [10338, 0]
click at [879, 327] on textarea "GDPR" at bounding box center [606, 325] width 958 height 58
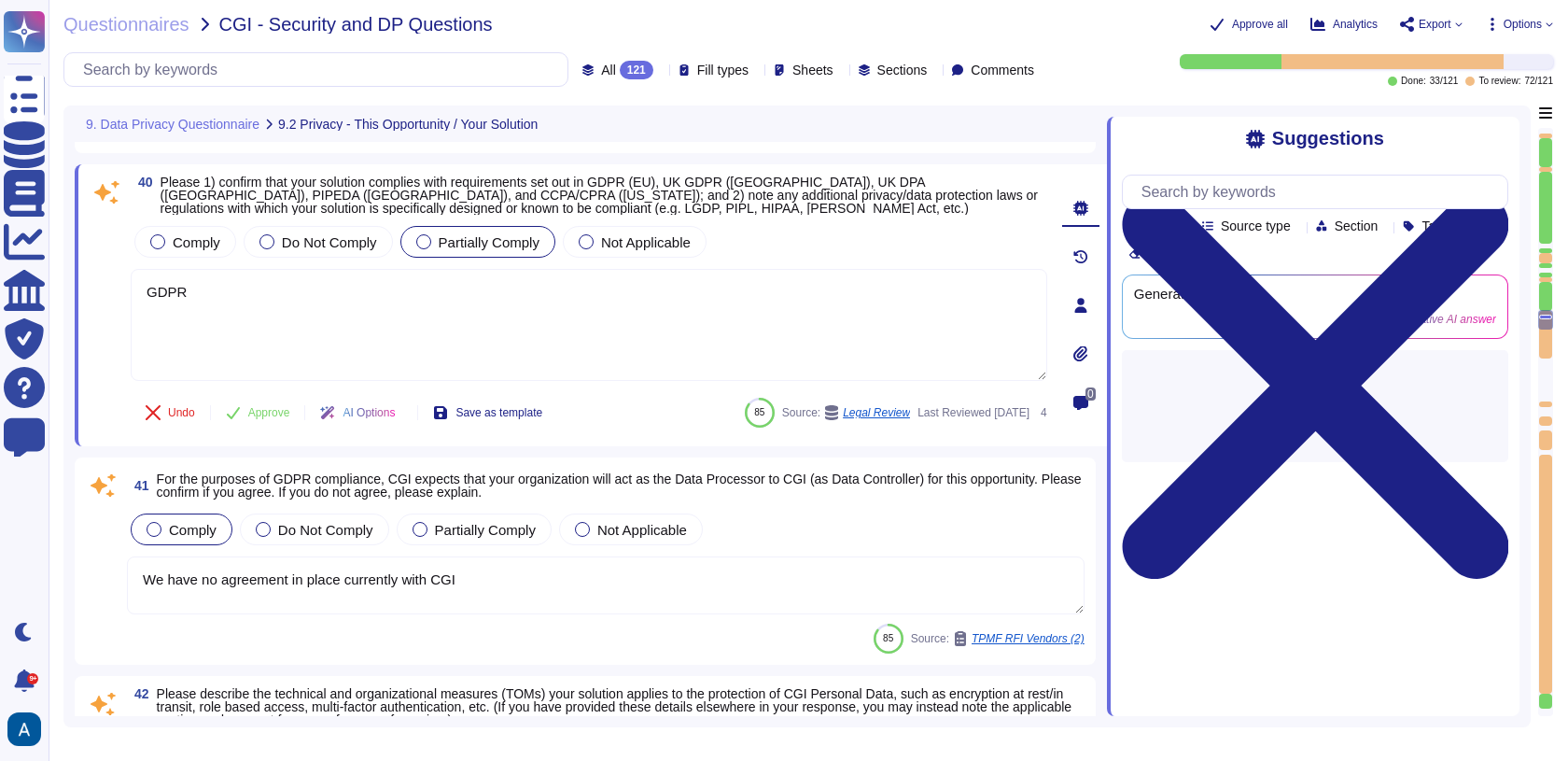
type textarea "Colossyan applies several technical and organizational measures (TOMs) to prote…"
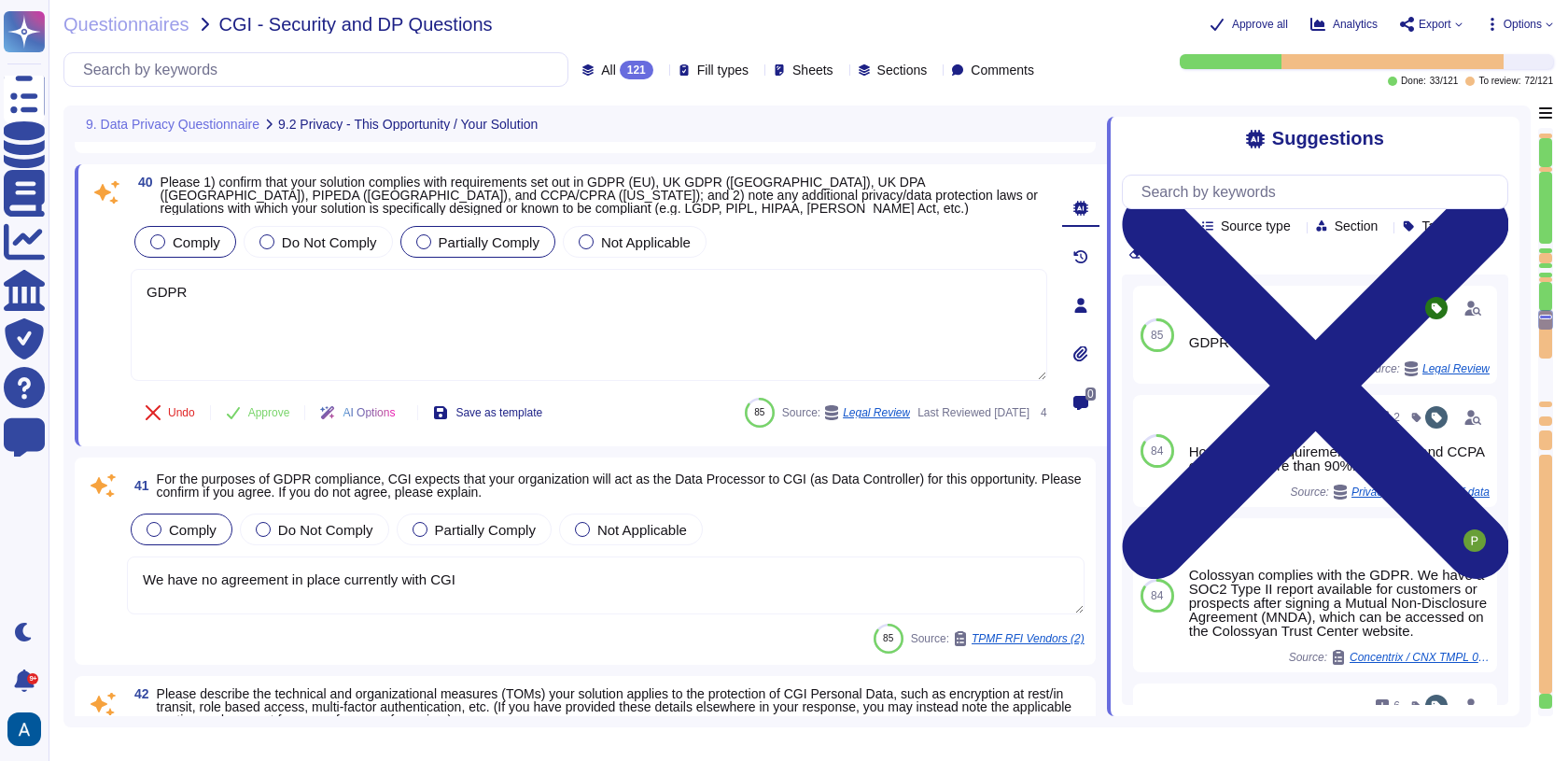
click at [208, 241] on div "Comply" at bounding box center [186, 241] width 102 height 32
click at [240, 417] on icon at bounding box center [234, 413] width 15 height 15
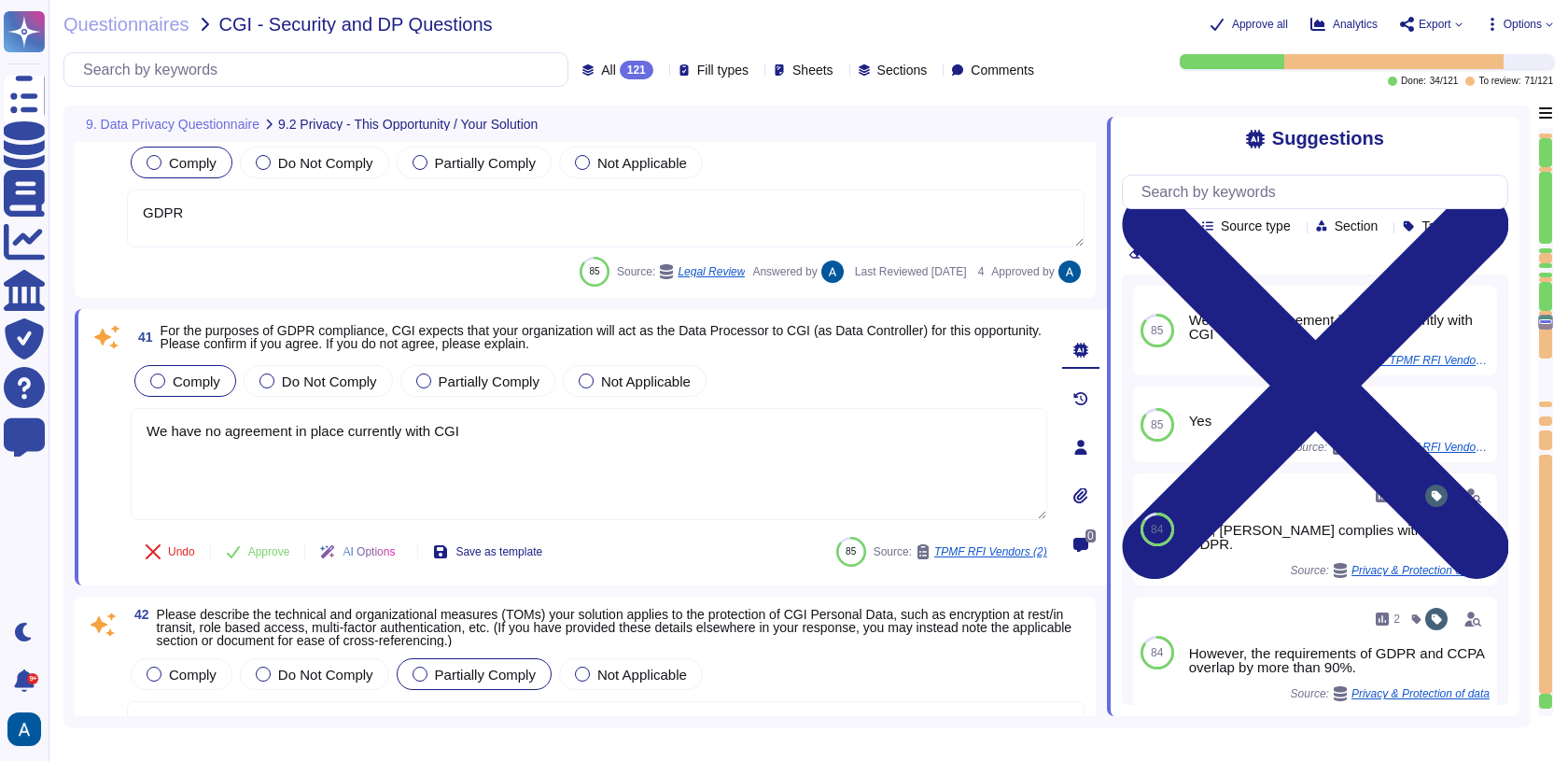
type textarea "We have no agreement in place currently with CGI"
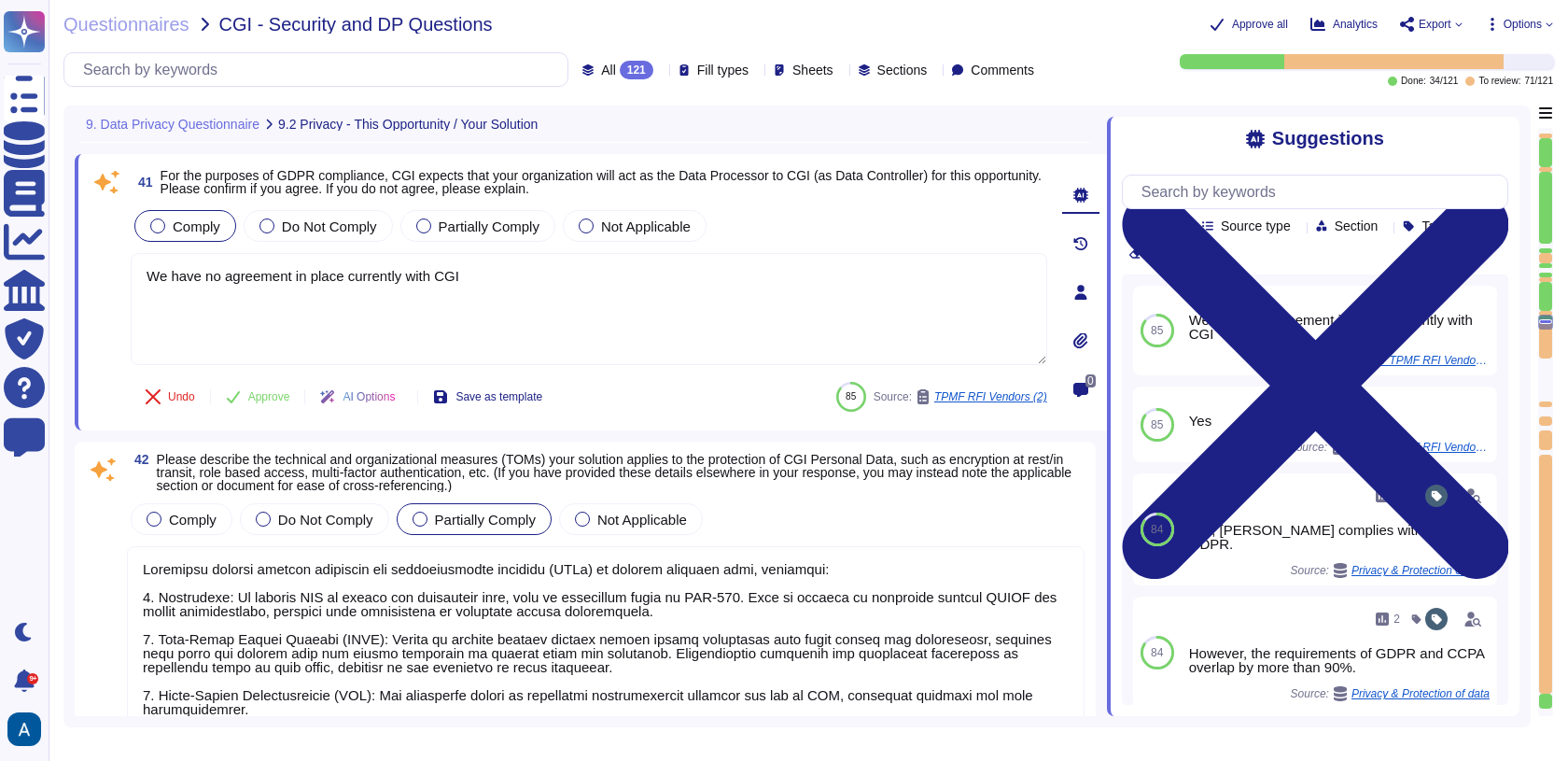
scroll to position [10573, 0]
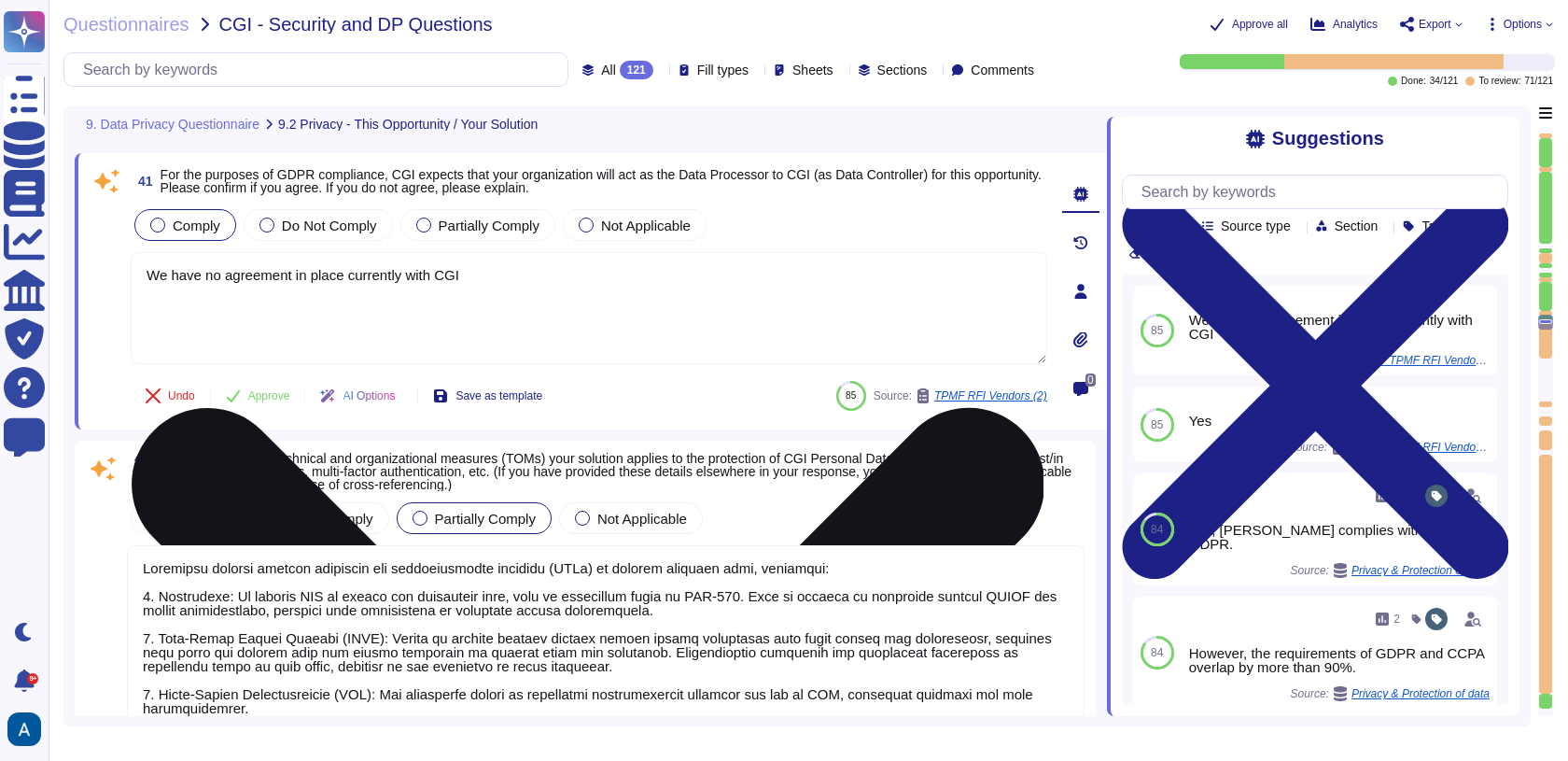
click at [616, 332] on textarea "We have no agreement in place currently with CGI" at bounding box center [589, 308] width 917 height 112
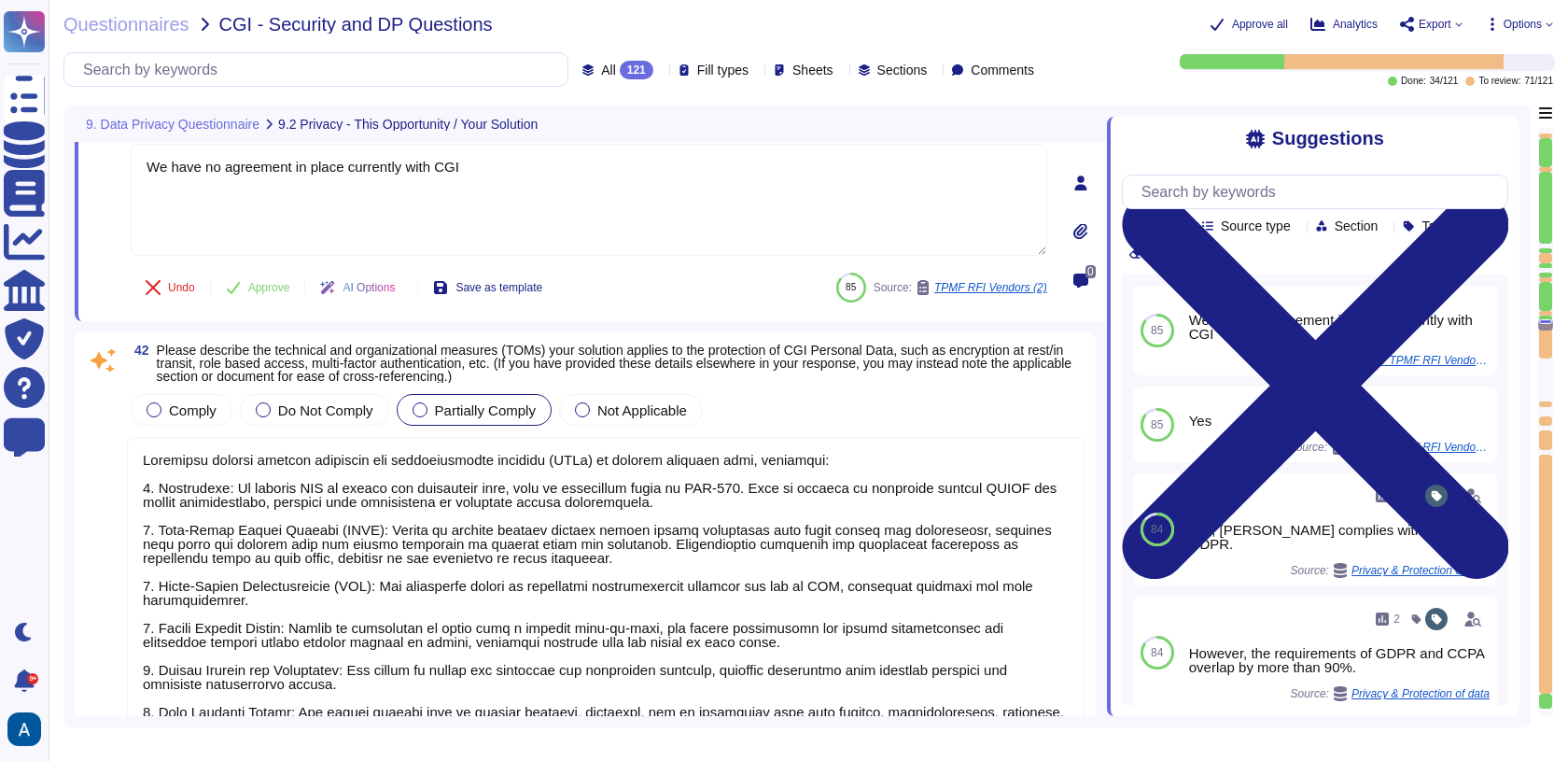
scroll to position [10685, 0]
type textarea "Our solution supports and responds to data subjects exercising their rights thr…"
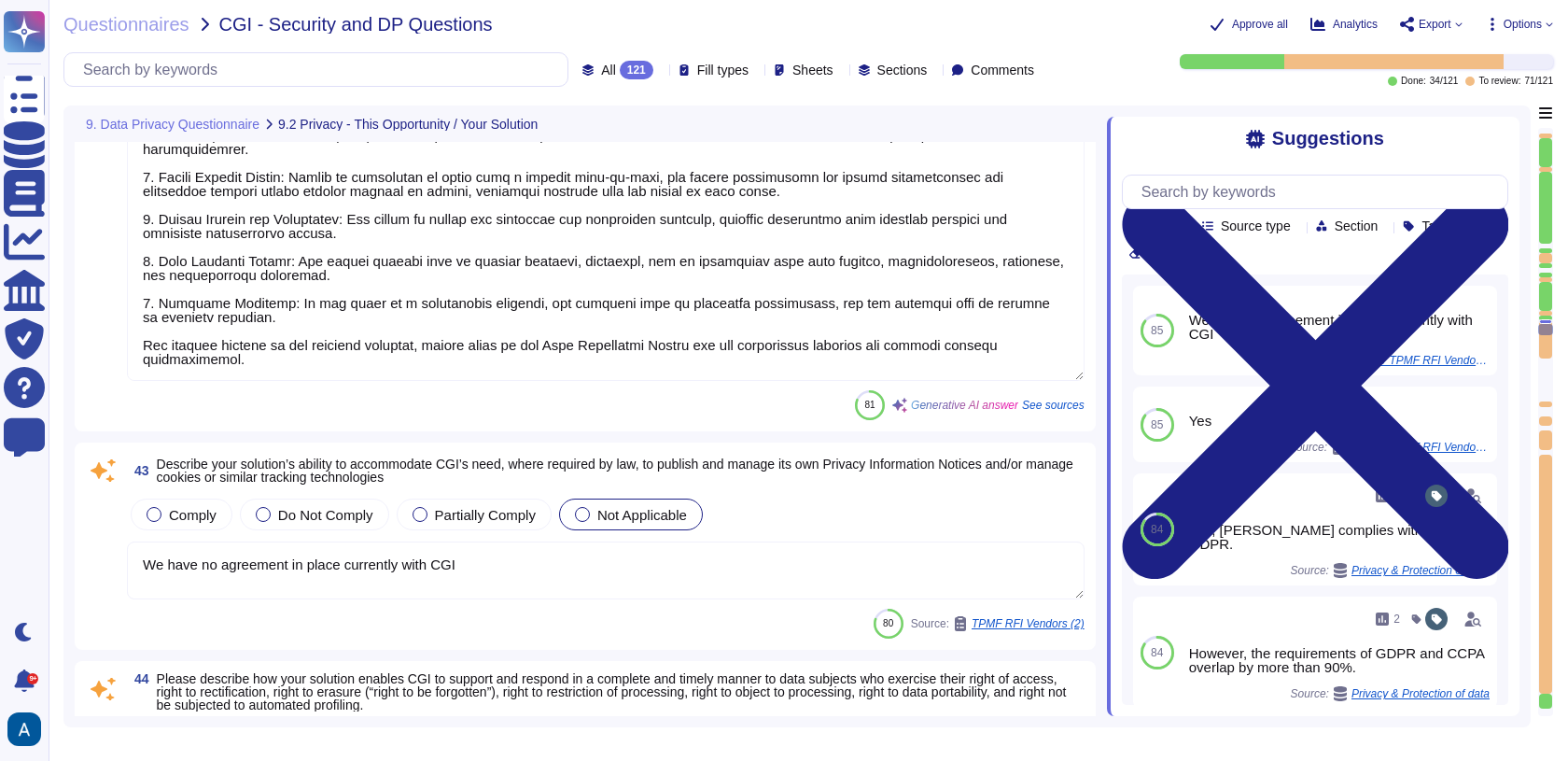
scroll to position [11135, 0]
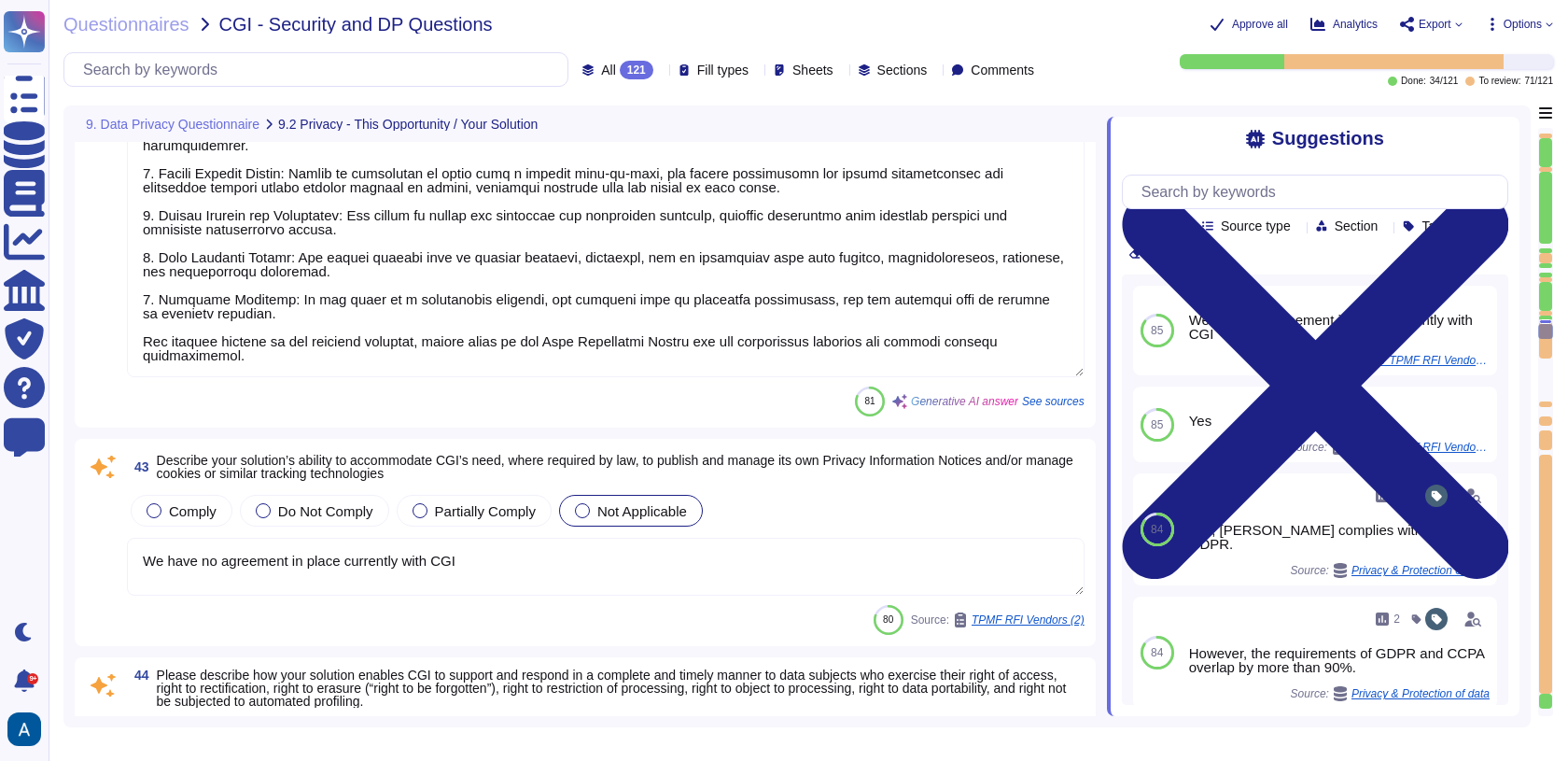
click at [862, 589] on textarea "We have no agreement in place currently with CGI" at bounding box center [606, 567] width 958 height 58
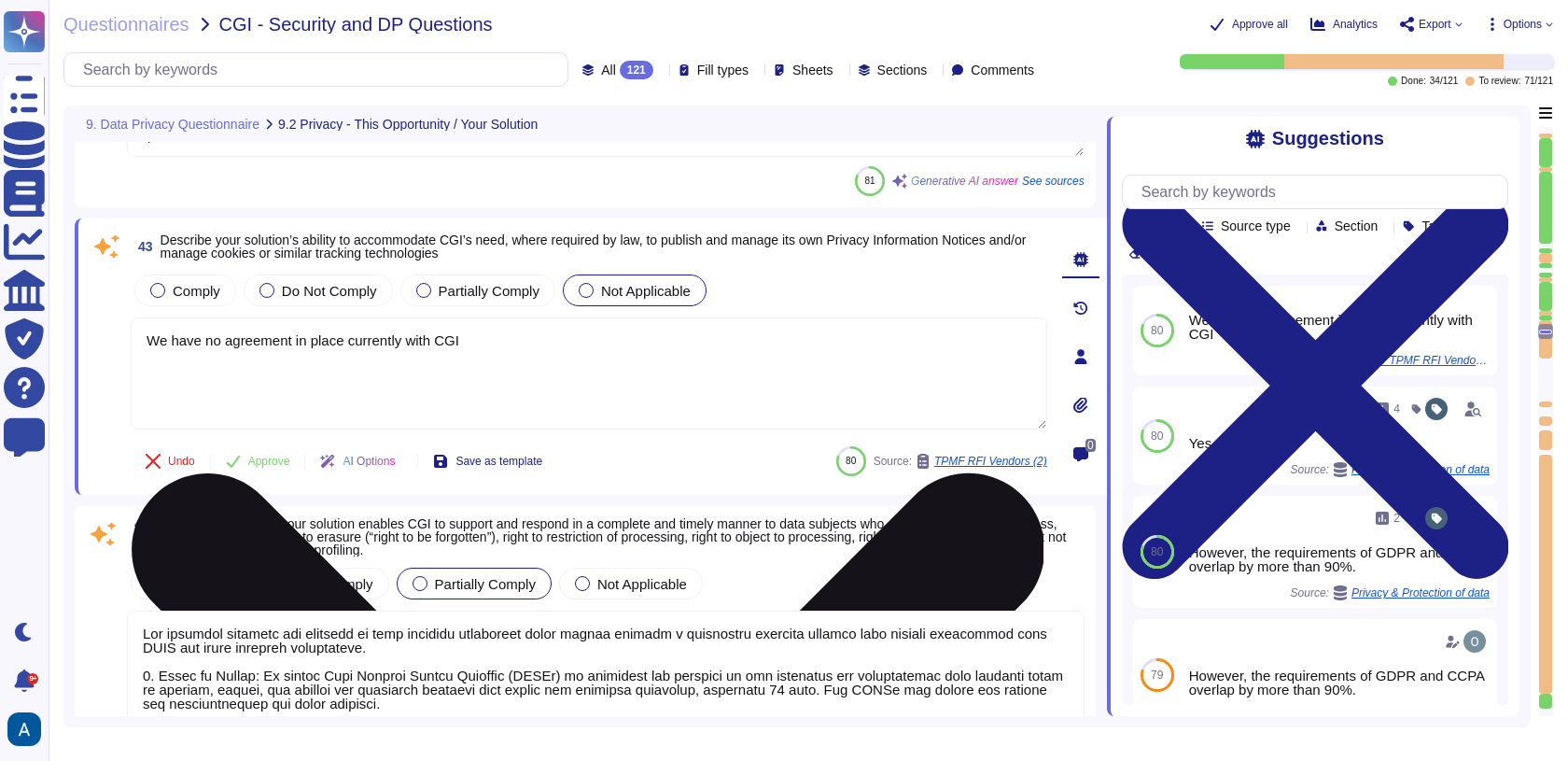
type textarea "1) User access to personal data is controlled through a comprehensive access an…"
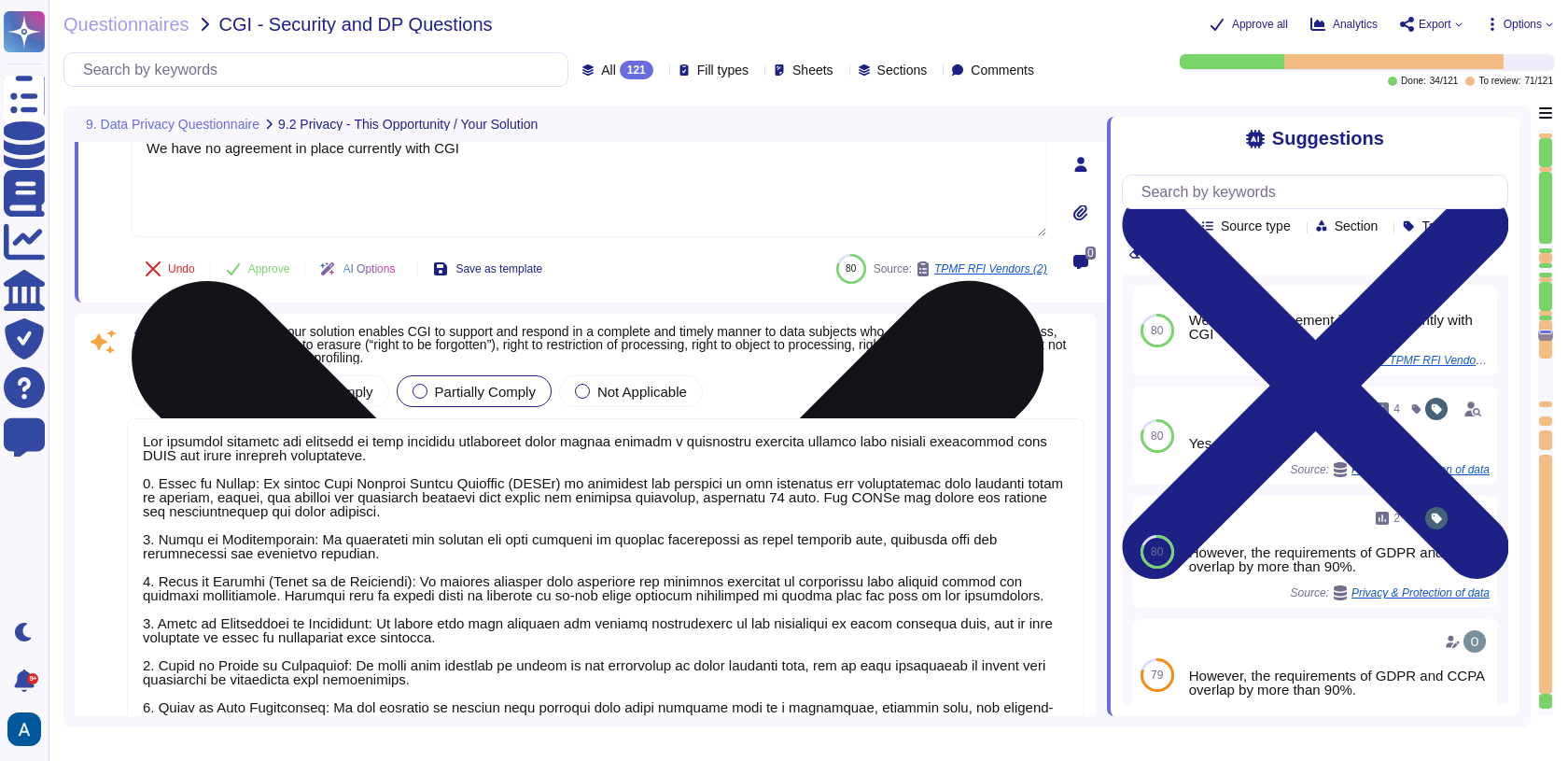
scroll to position [1, 0]
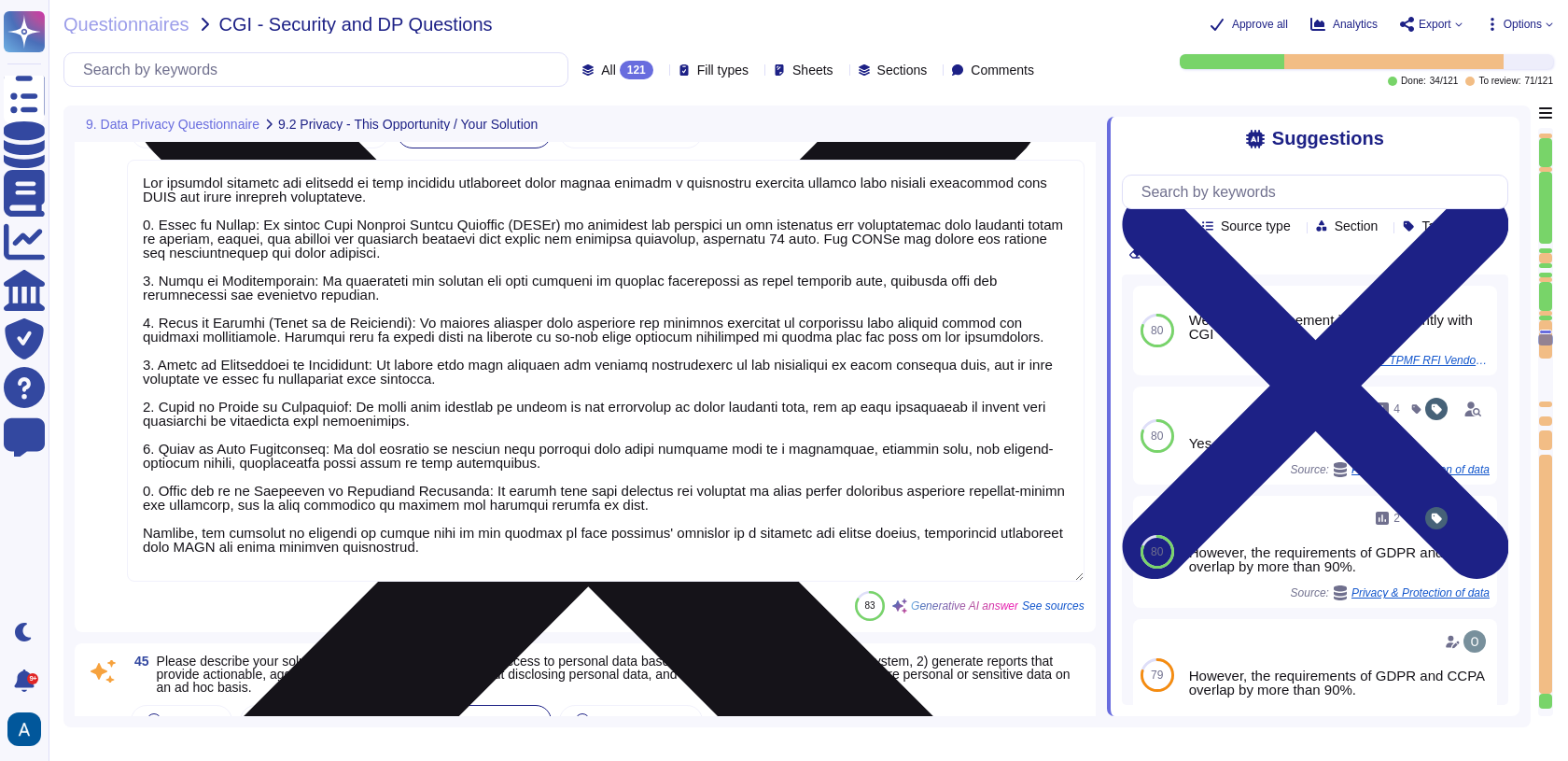
type textarea "Colossyan has incorporated "Privacy by Design and Default" principles through s…"
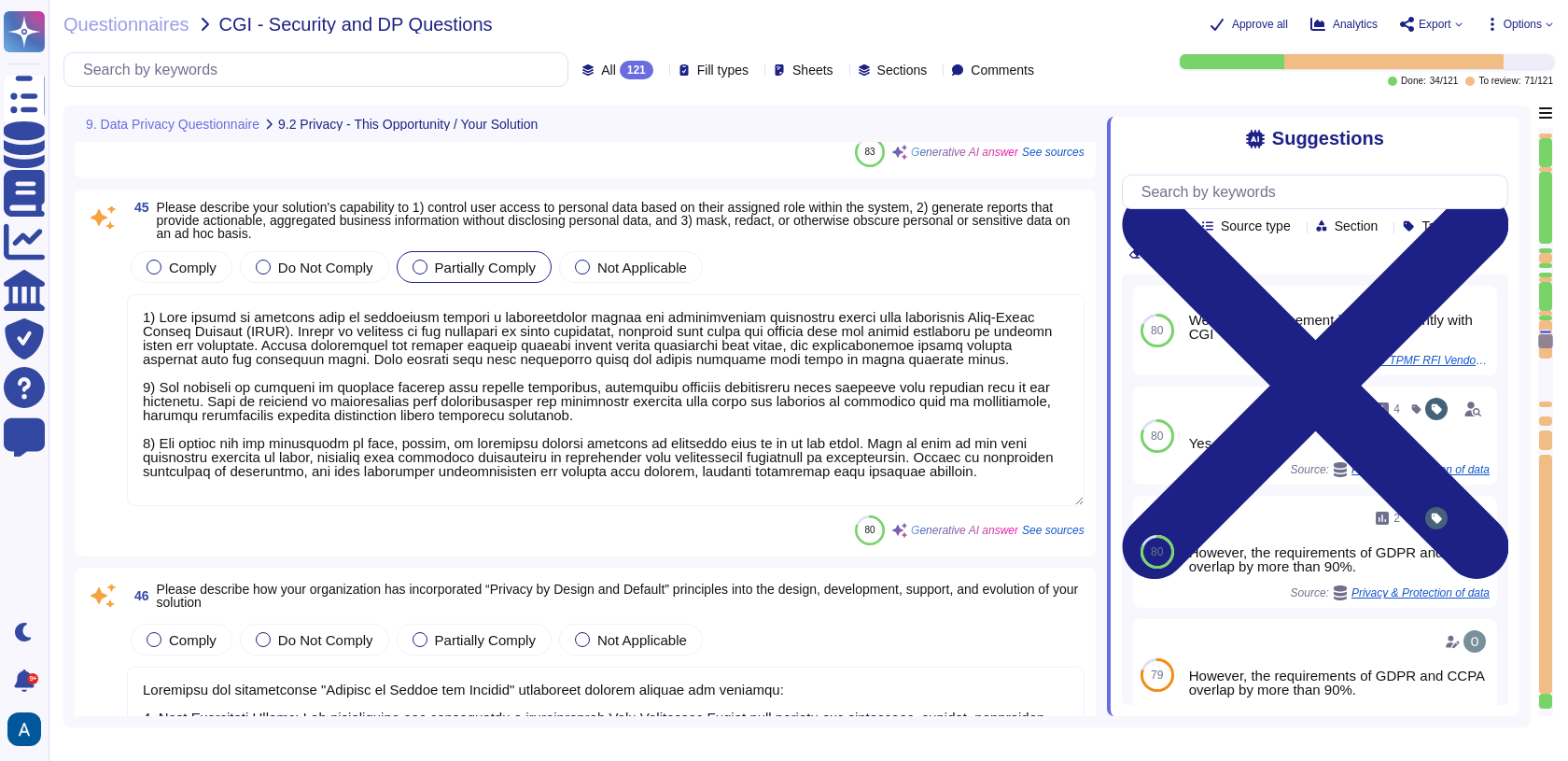
type textarea "We have no agreement in place currently with CGI"
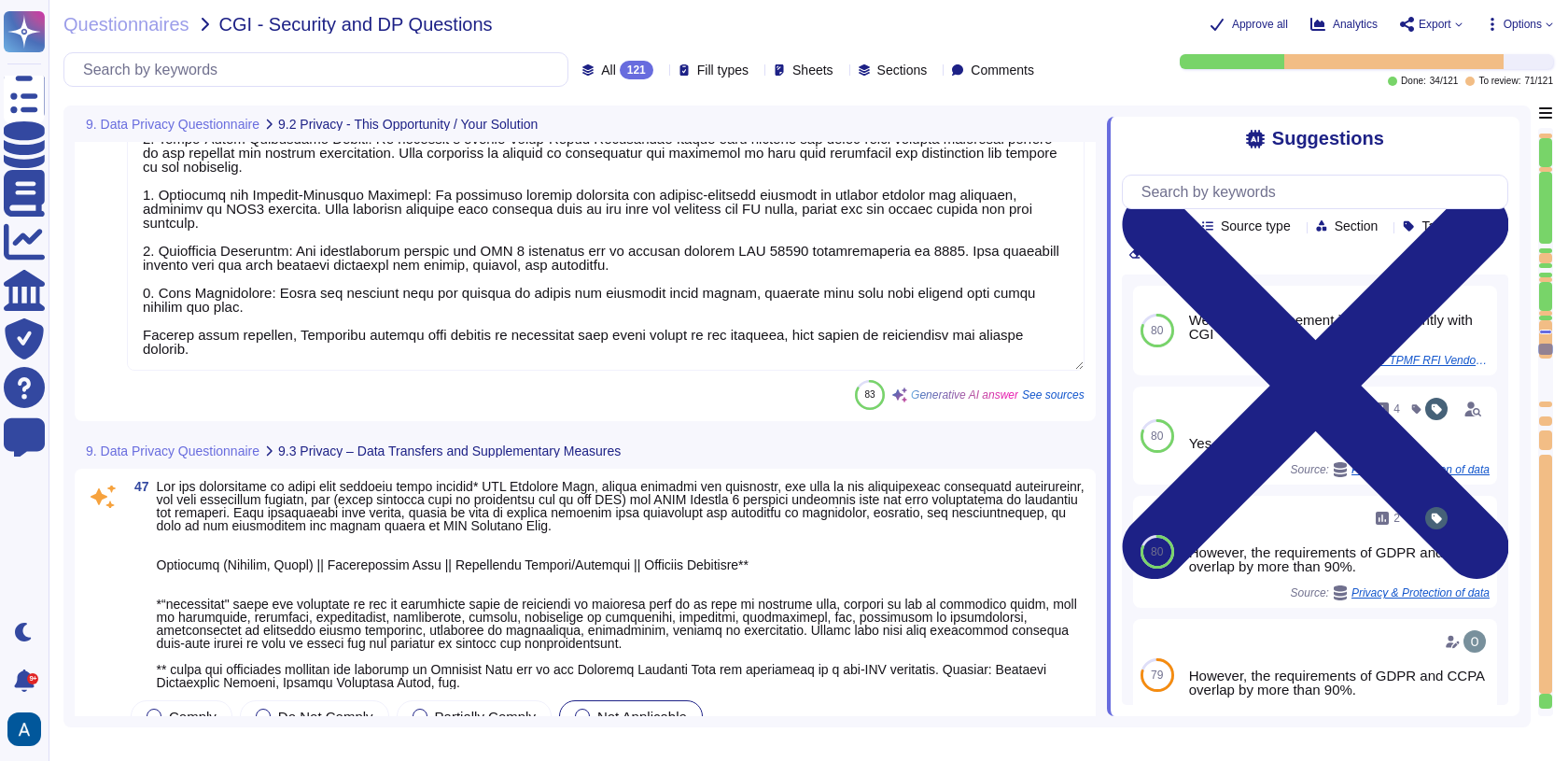
type textarea "Documentation is available and downloadable from Colossyan Trust Center: [URL][…"
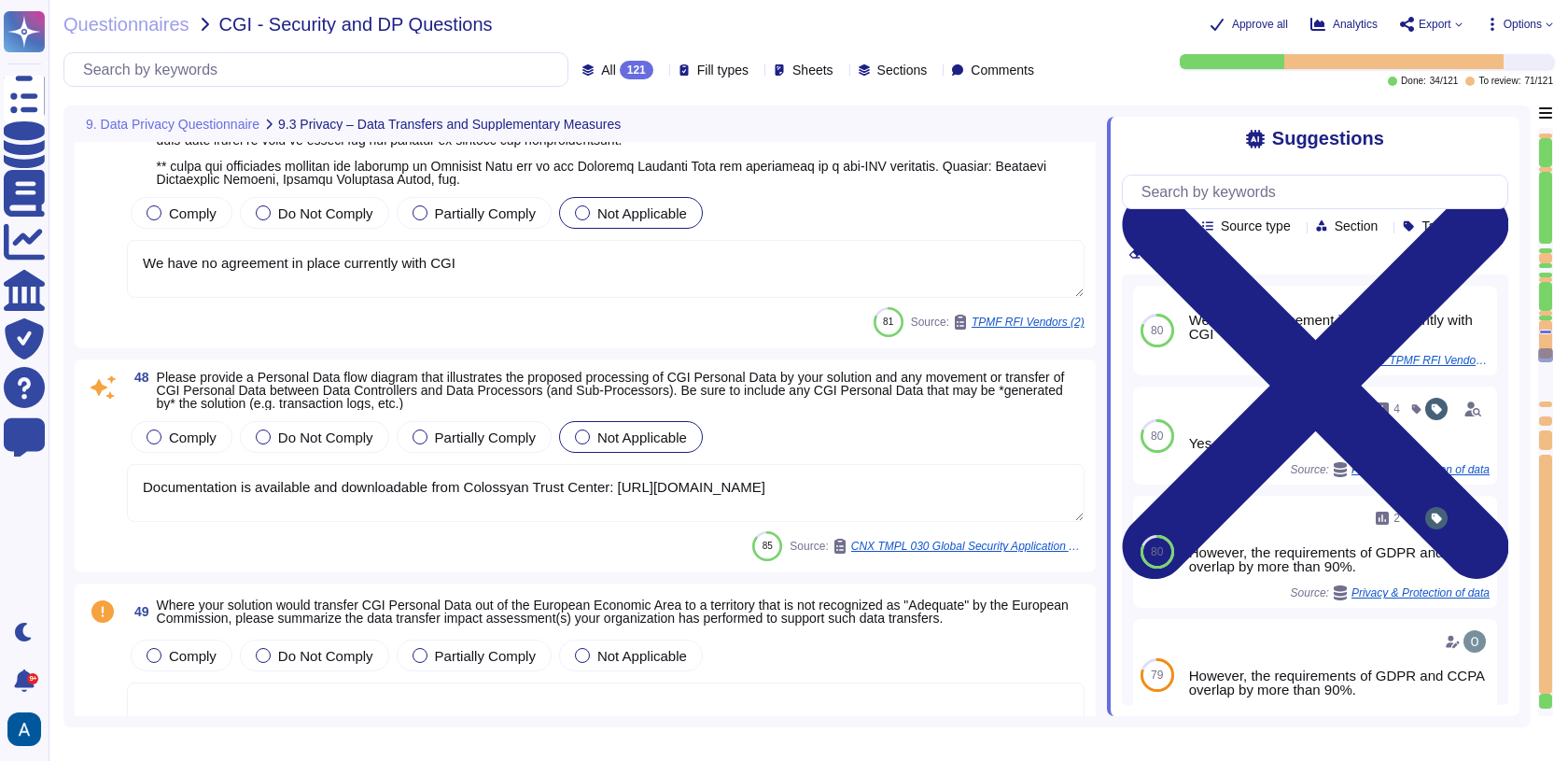
scroll to position [13260, 0]
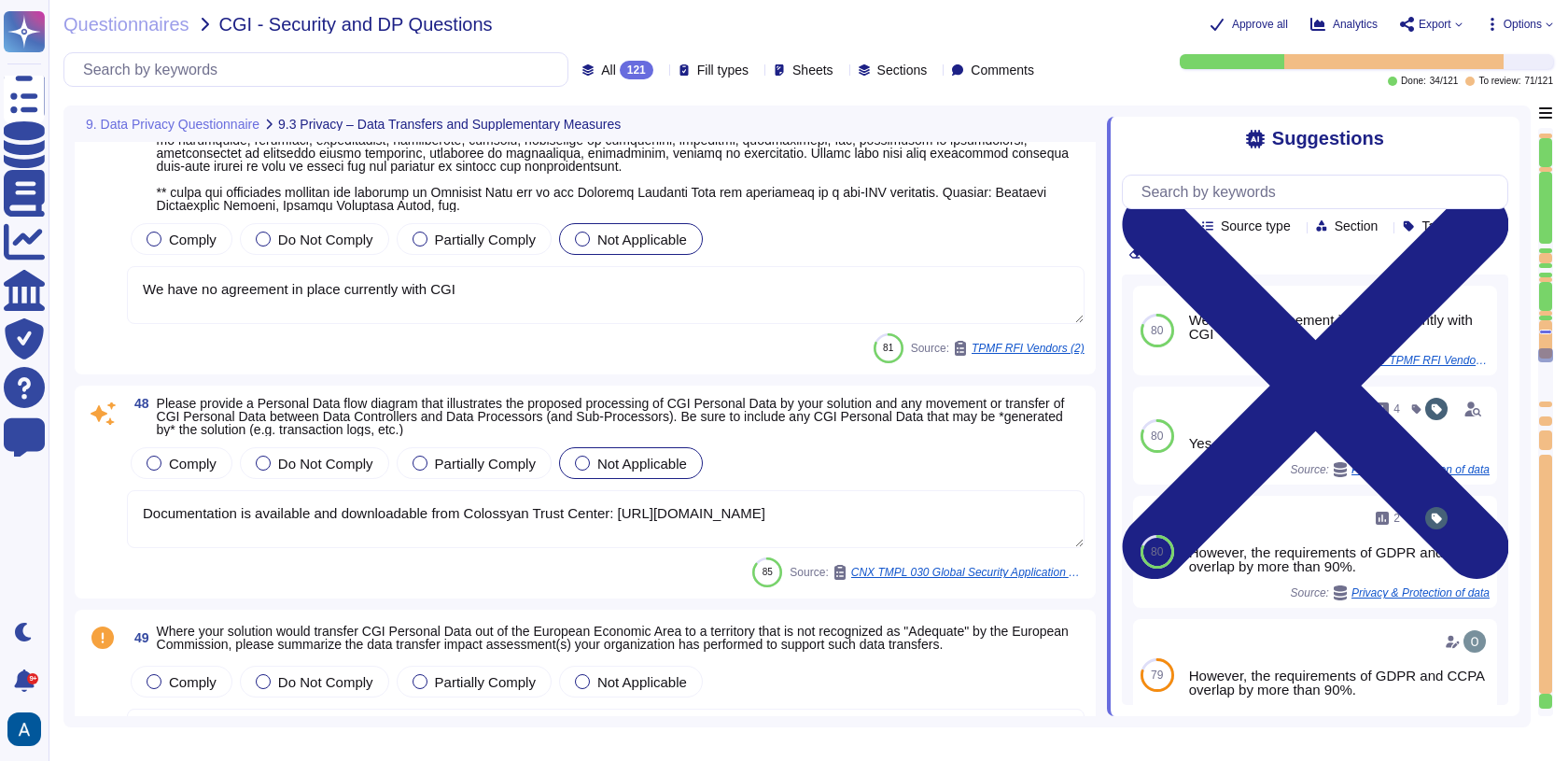
click at [918, 293] on textarea "We have no agreement in place currently with CGI" at bounding box center [606, 295] width 958 height 58
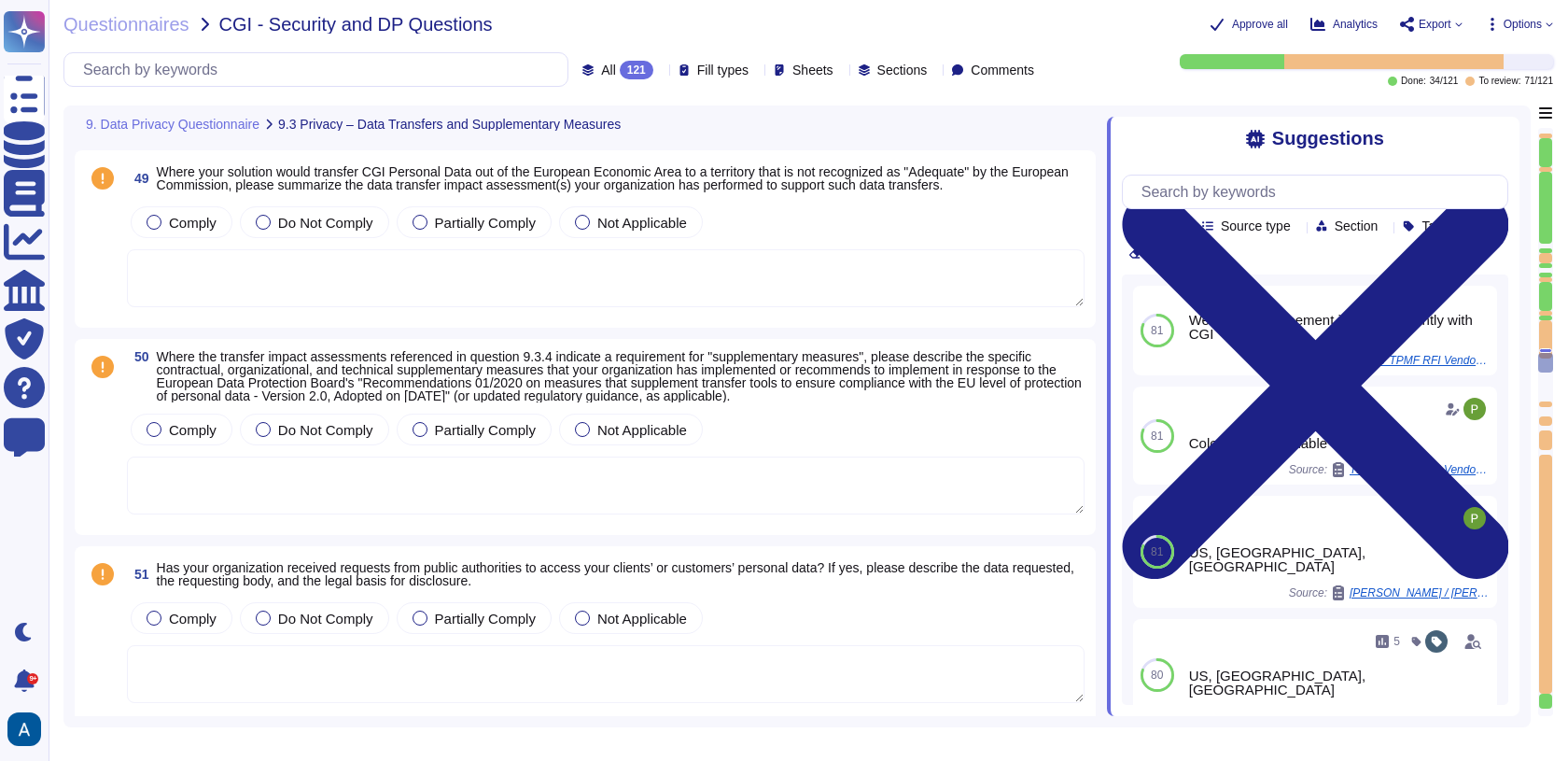
scroll to position [14269, 0]
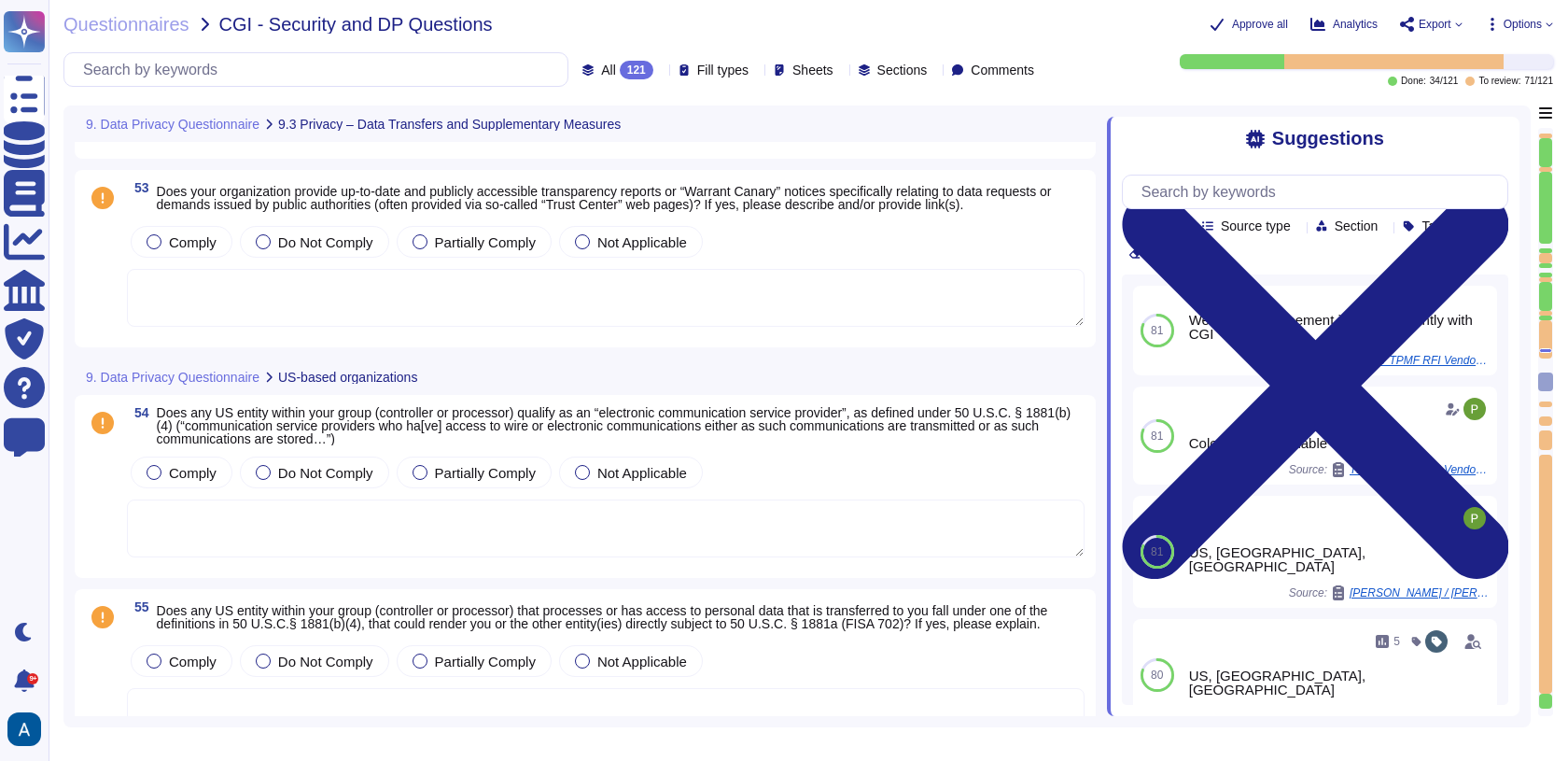
type textarea "Accepted"
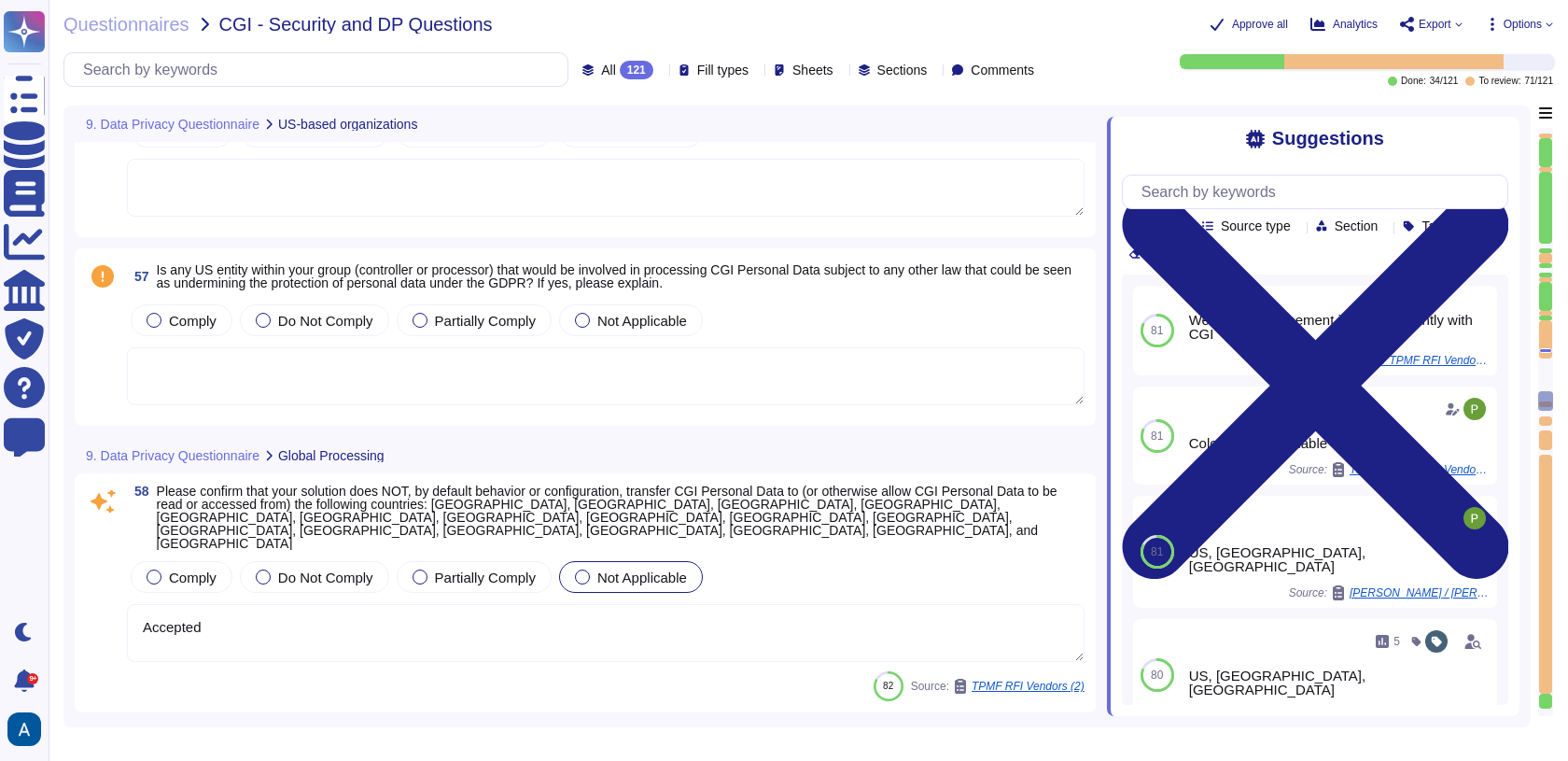
type textarea "Colossyan cloud service provider is AWS Data center is located in [GEOGRAPHIC_D…"
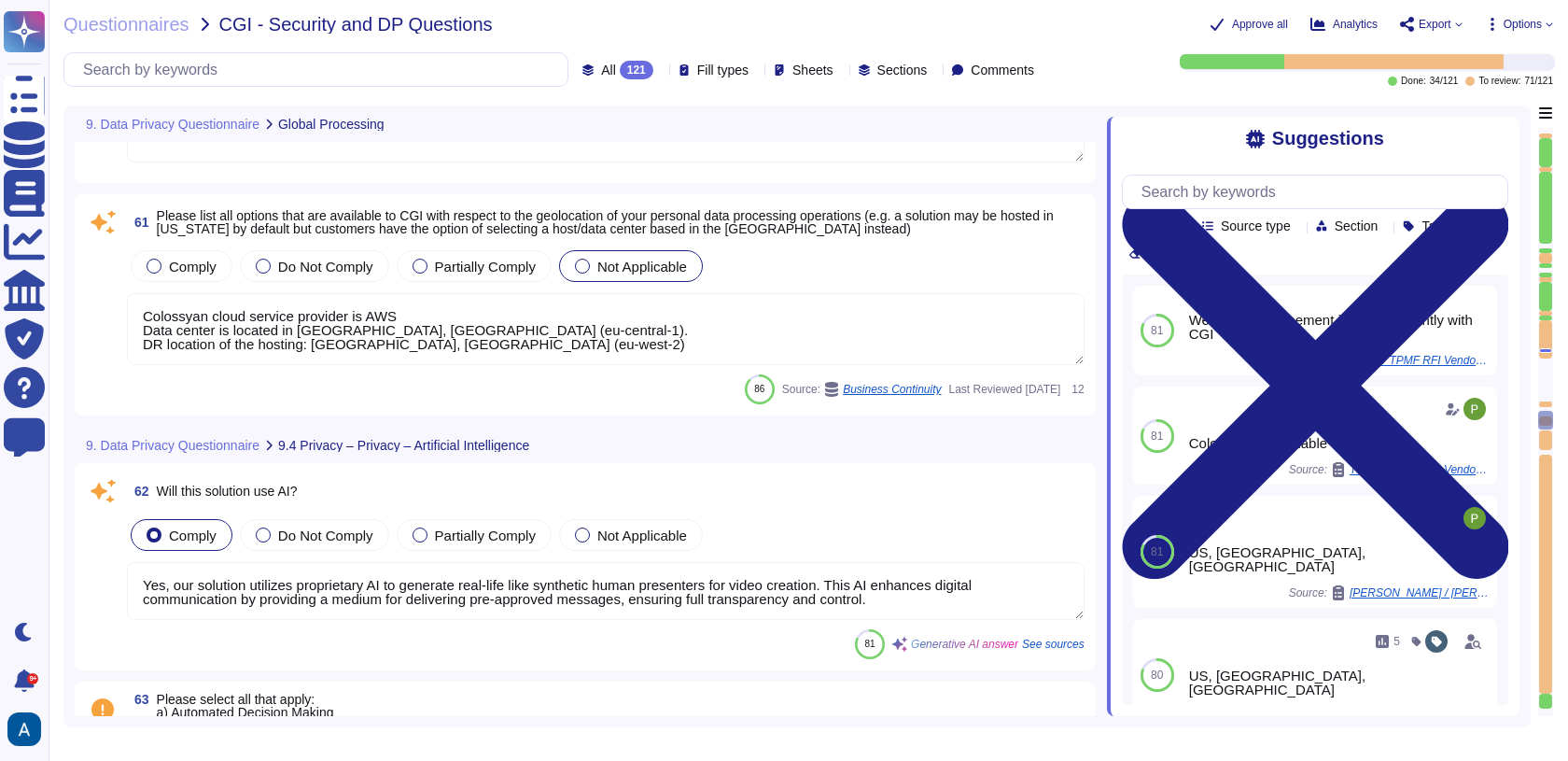
type textarea "Yes, our solution utilizes proprietary AI to generate real-life like synthetic …"
type textarea "All Colossyan Inc employees and contractors involved with the Information Secur…"
type textarea "The solution controls data source and quality through a rigorous QA process tha…"
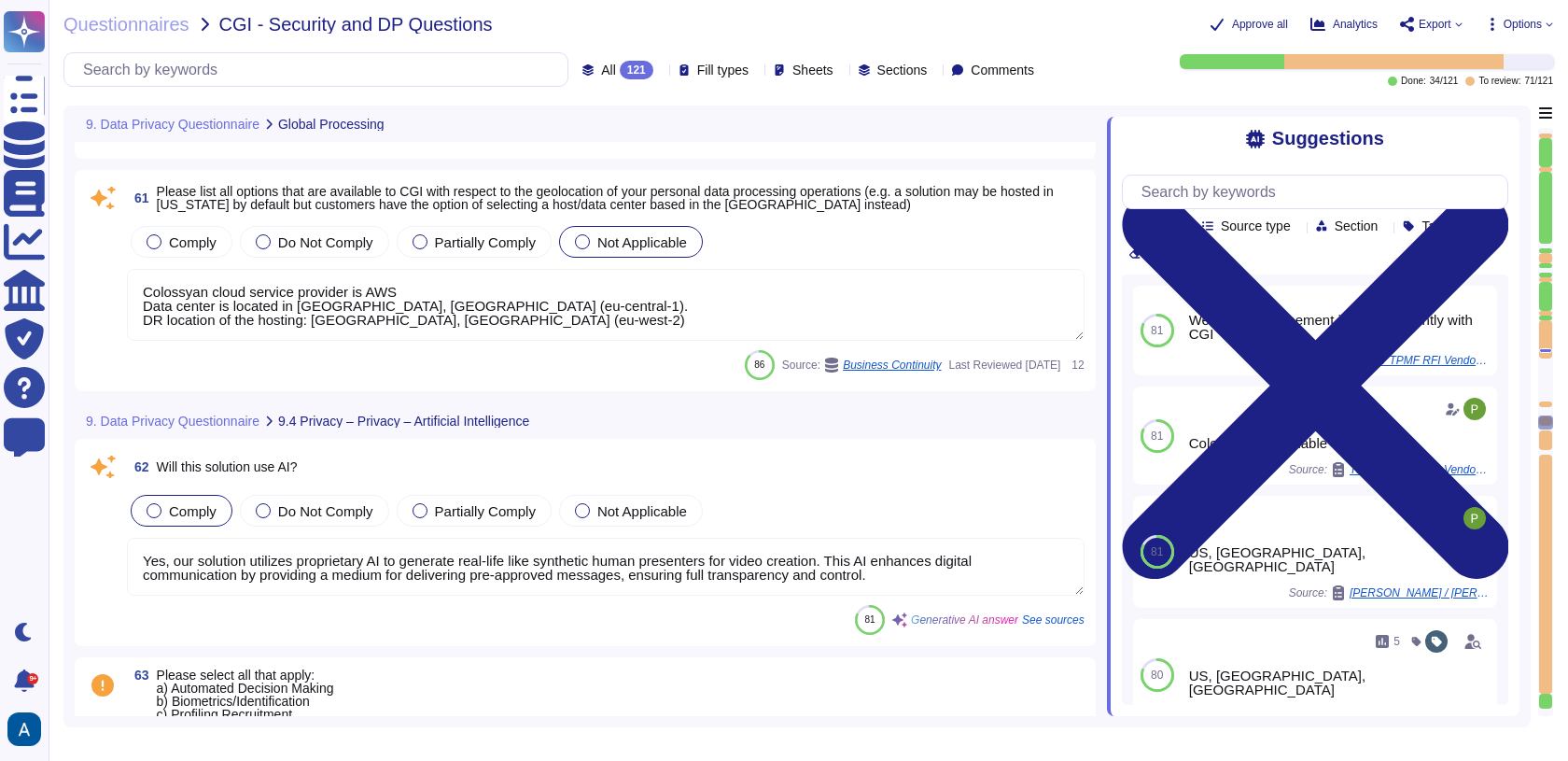
scroll to position [16159, 0]
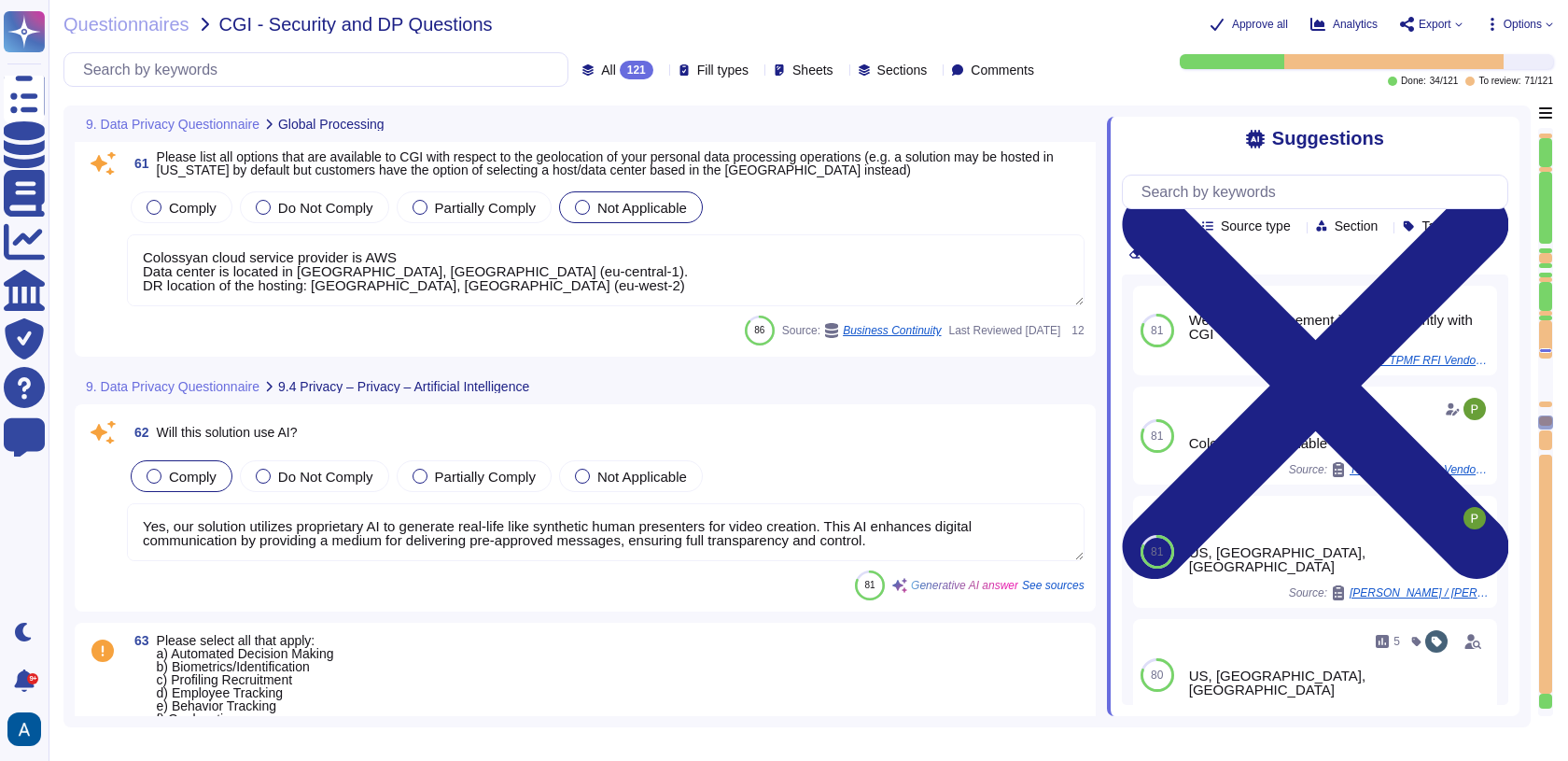
click at [746, 503] on textarea "Yes, our solution utilizes proprietary AI to generate real-life like synthetic …" at bounding box center [606, 532] width 958 height 58
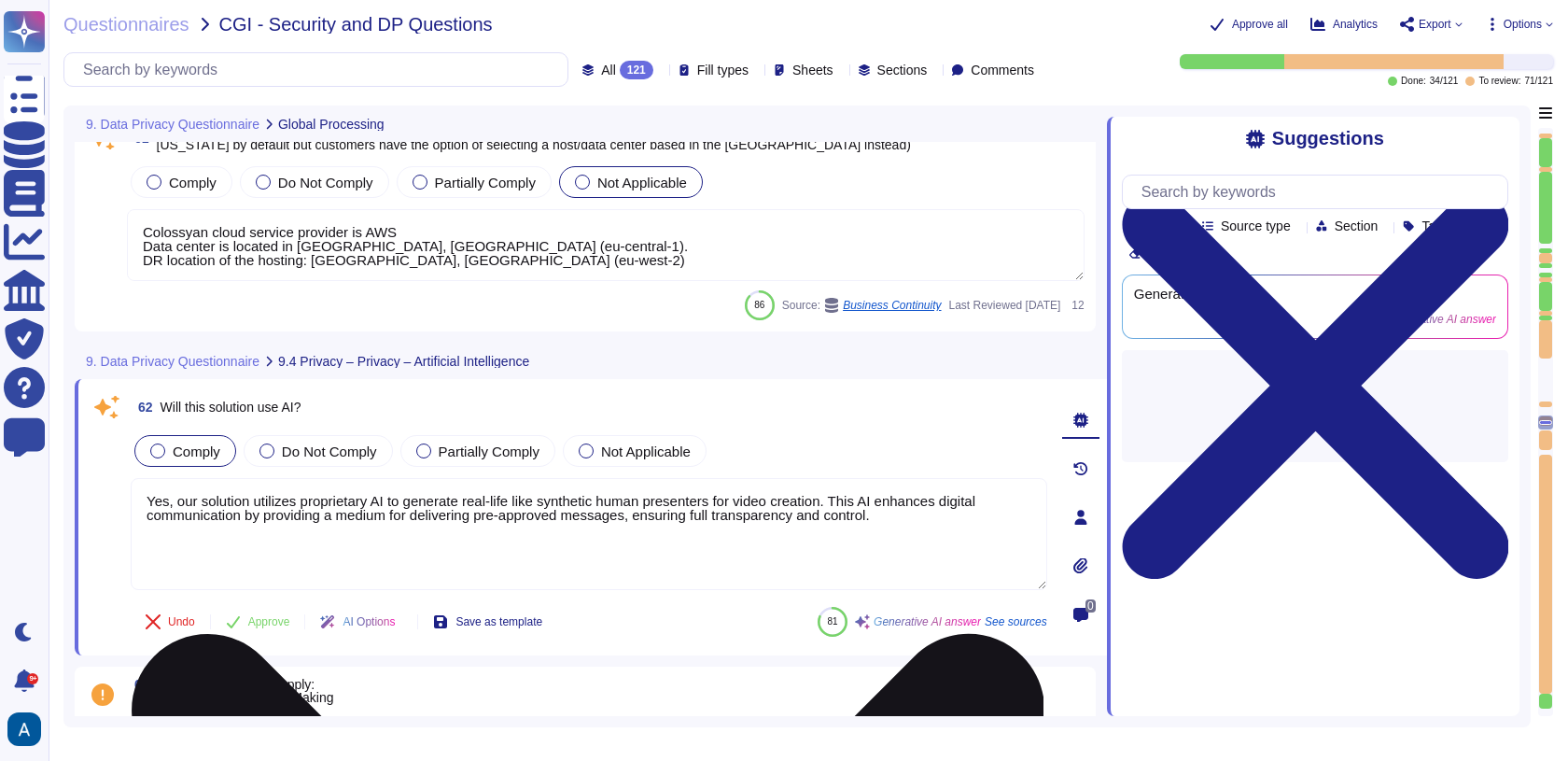
type textarea "The solution controls data source and quality through a rigorous QA process tha…"
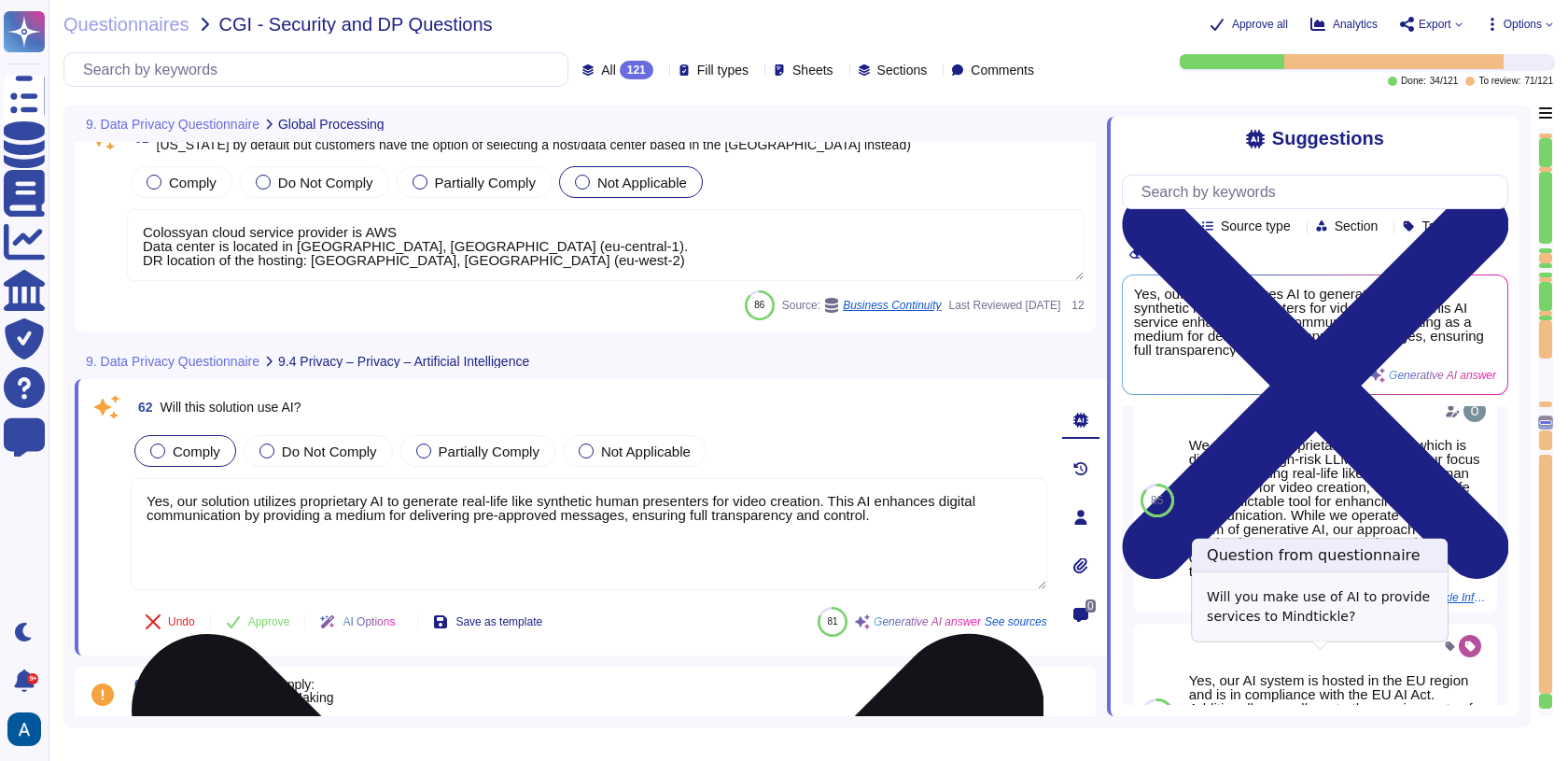
scroll to position [21, 0]
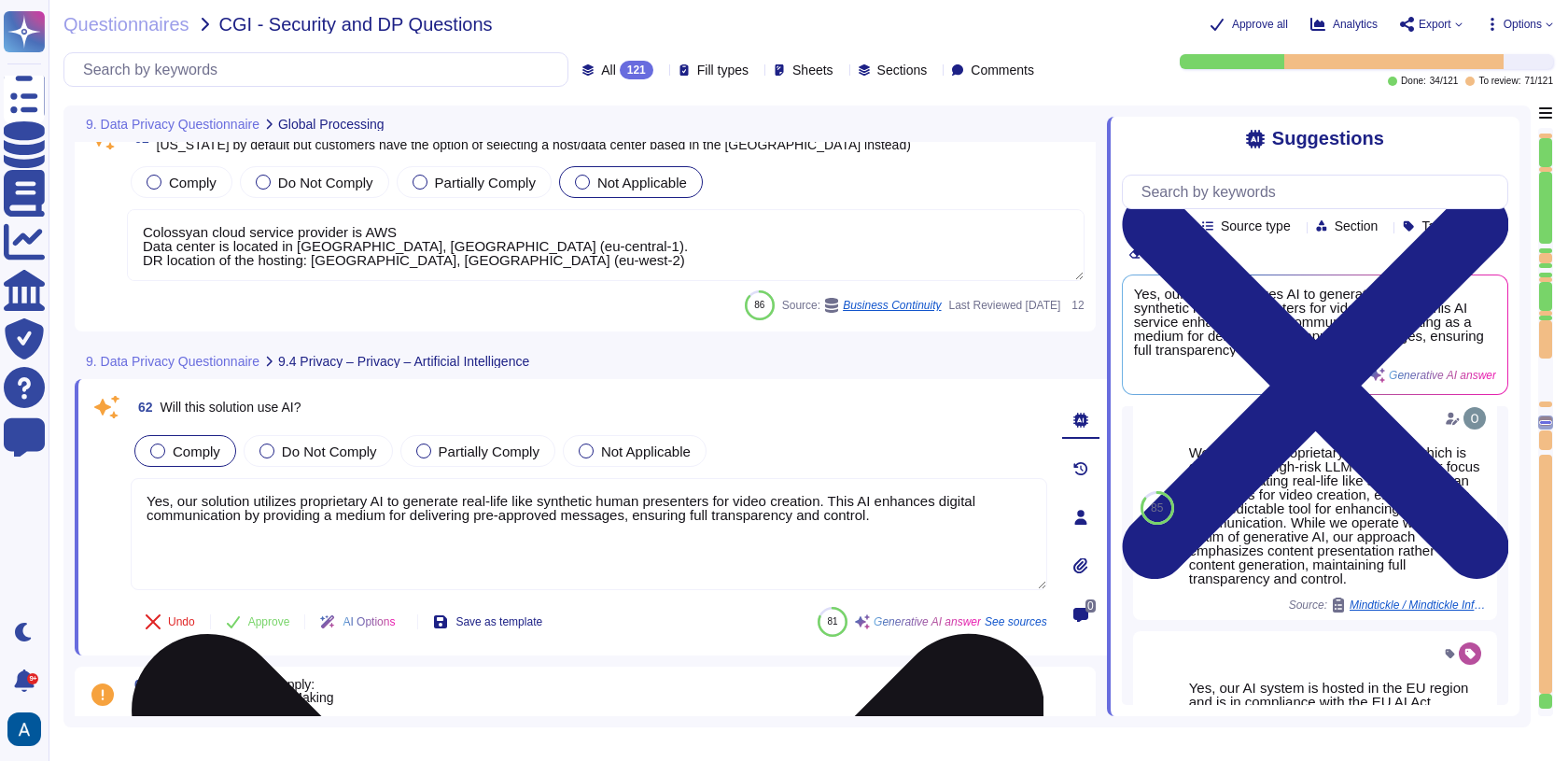
click at [882, 532] on textarea "Yes, our solution utilizes proprietary AI to generate real-life like synthetic …" at bounding box center [589, 534] width 917 height 112
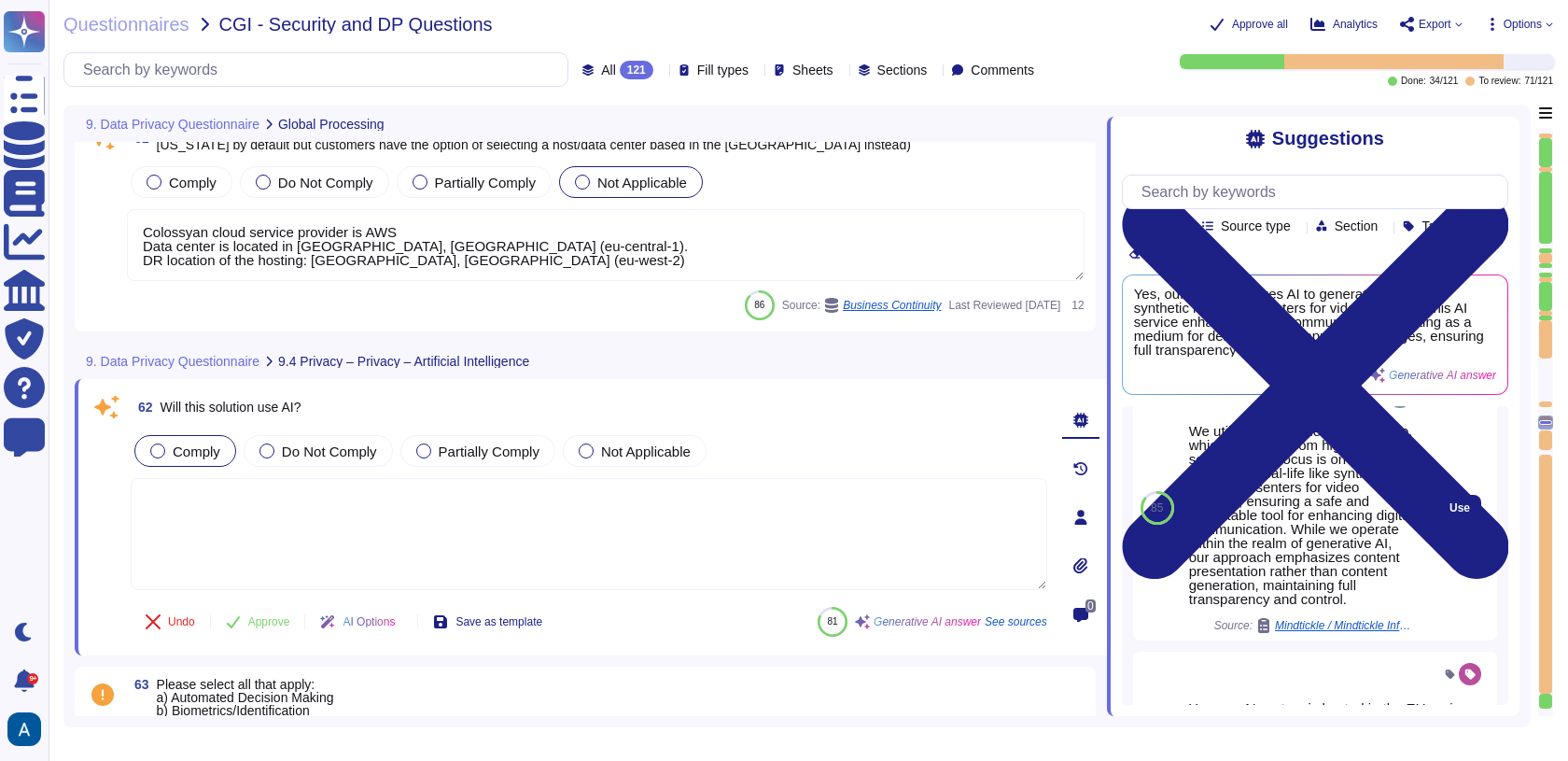
scroll to position [57, 0]
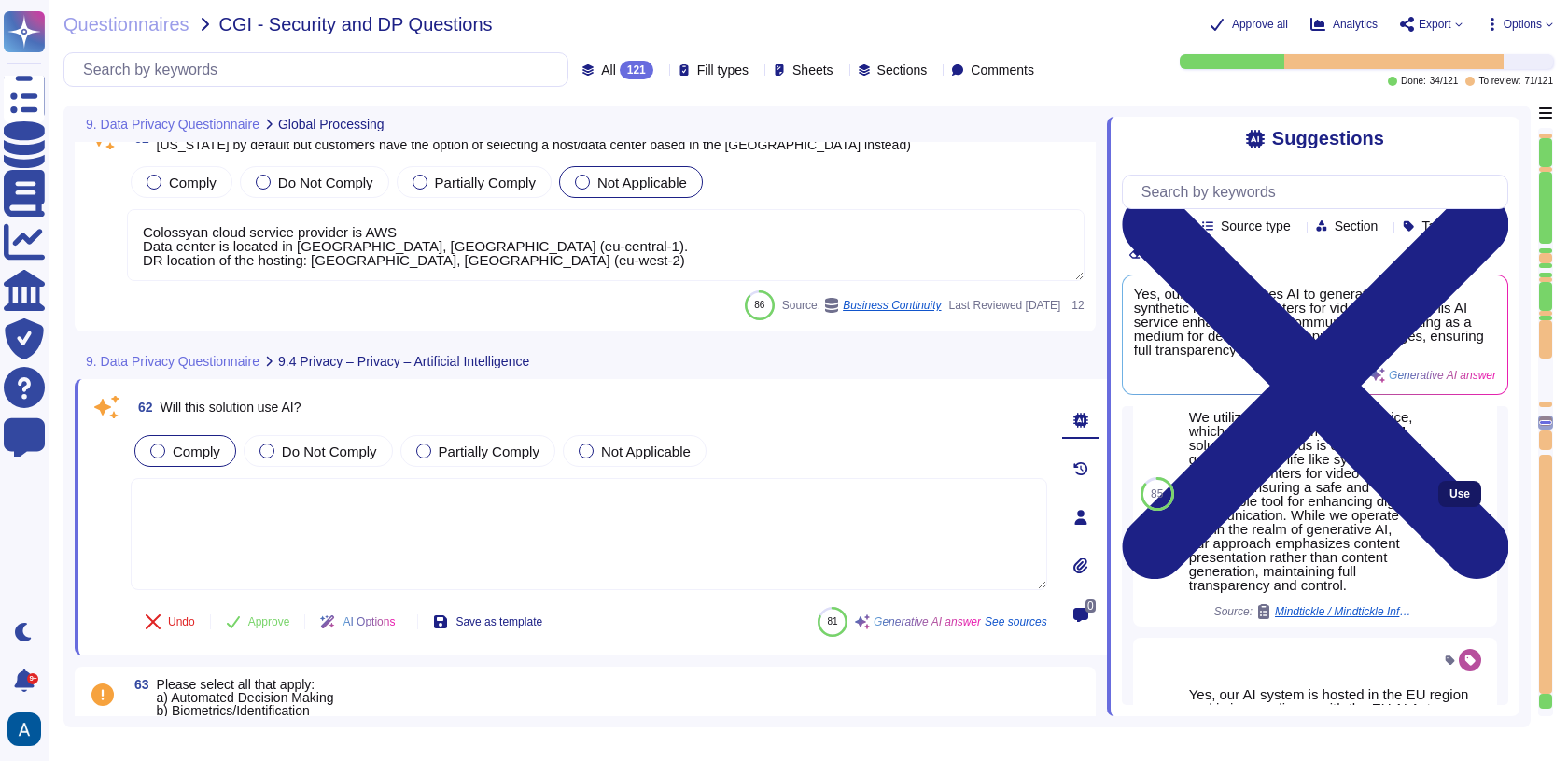
click at [1450, 499] on span "Use" at bounding box center [1459, 494] width 20 height 12
type textarea "We utilize our proprietary AI service, which is distinct from high-risk LLM sol…"
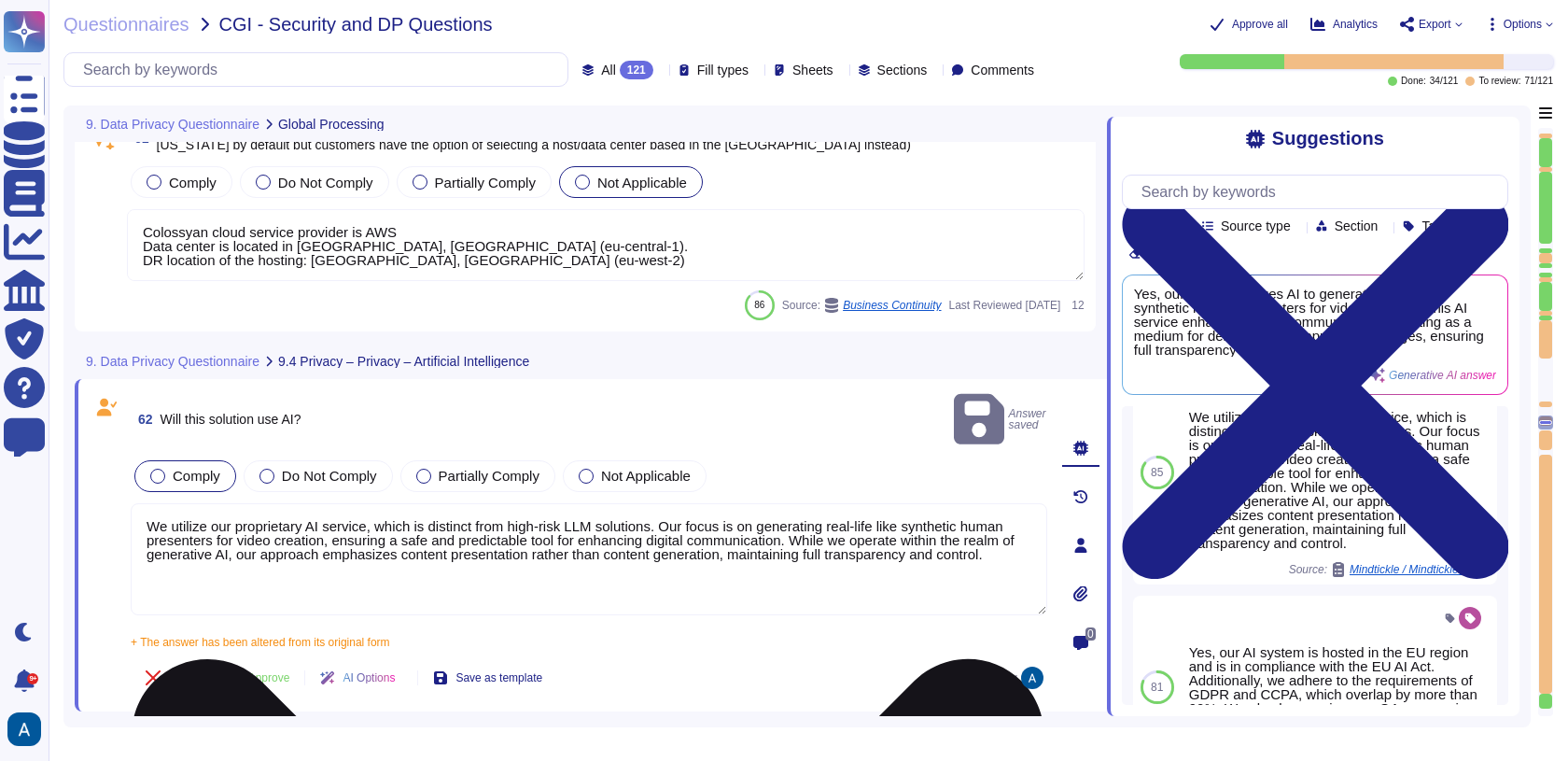
click at [901, 545] on textarea "We utilize our proprietary AI service, which is distinct from high-risk LLM sol…" at bounding box center [589, 559] width 917 height 112
click at [754, 527] on textarea "We utilize our proprietary AI service, which is distinct from high-risk LLM sol…" at bounding box center [589, 559] width 917 height 112
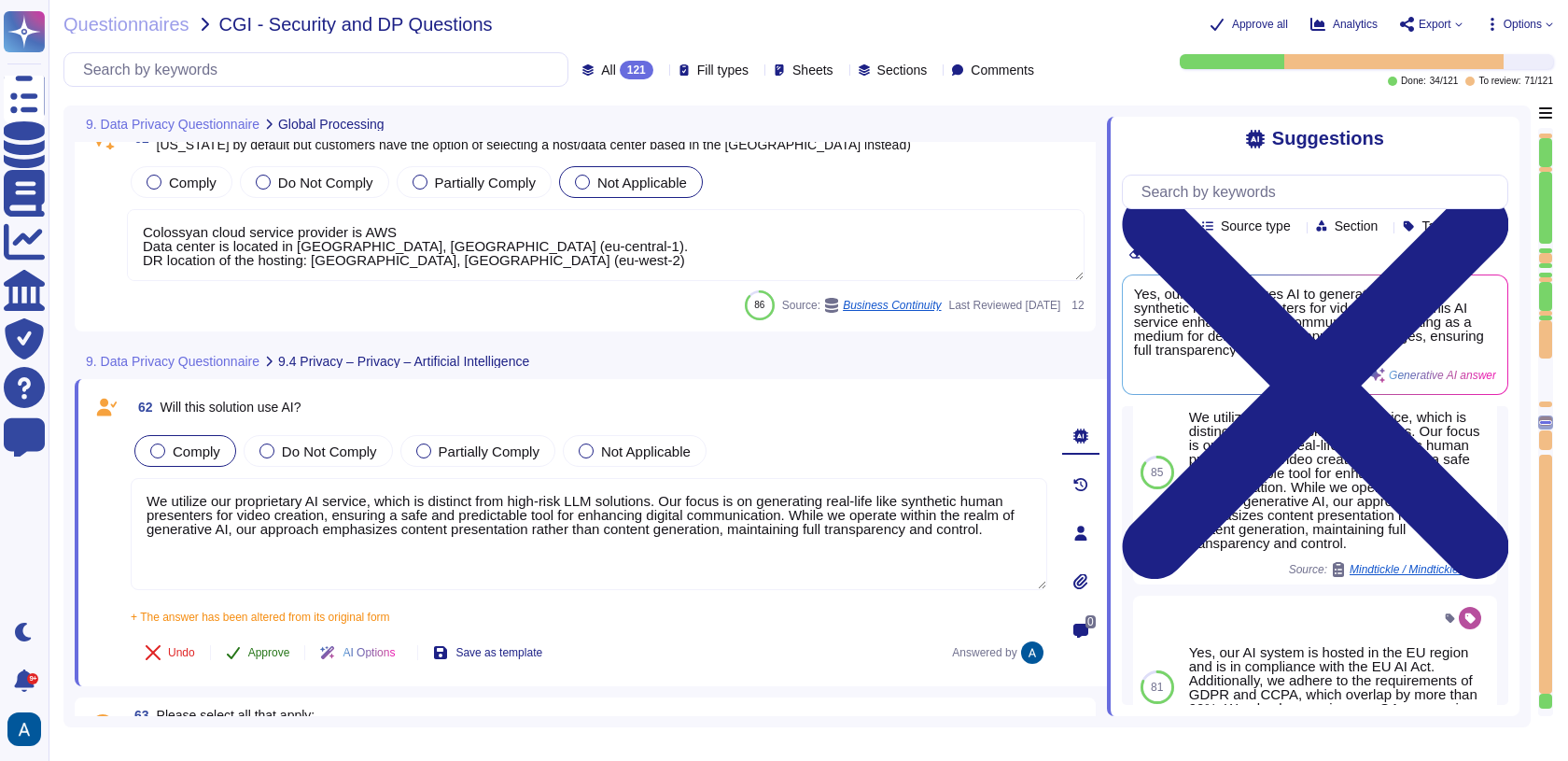
click at [274, 647] on span "Approve" at bounding box center [269, 652] width 42 height 12
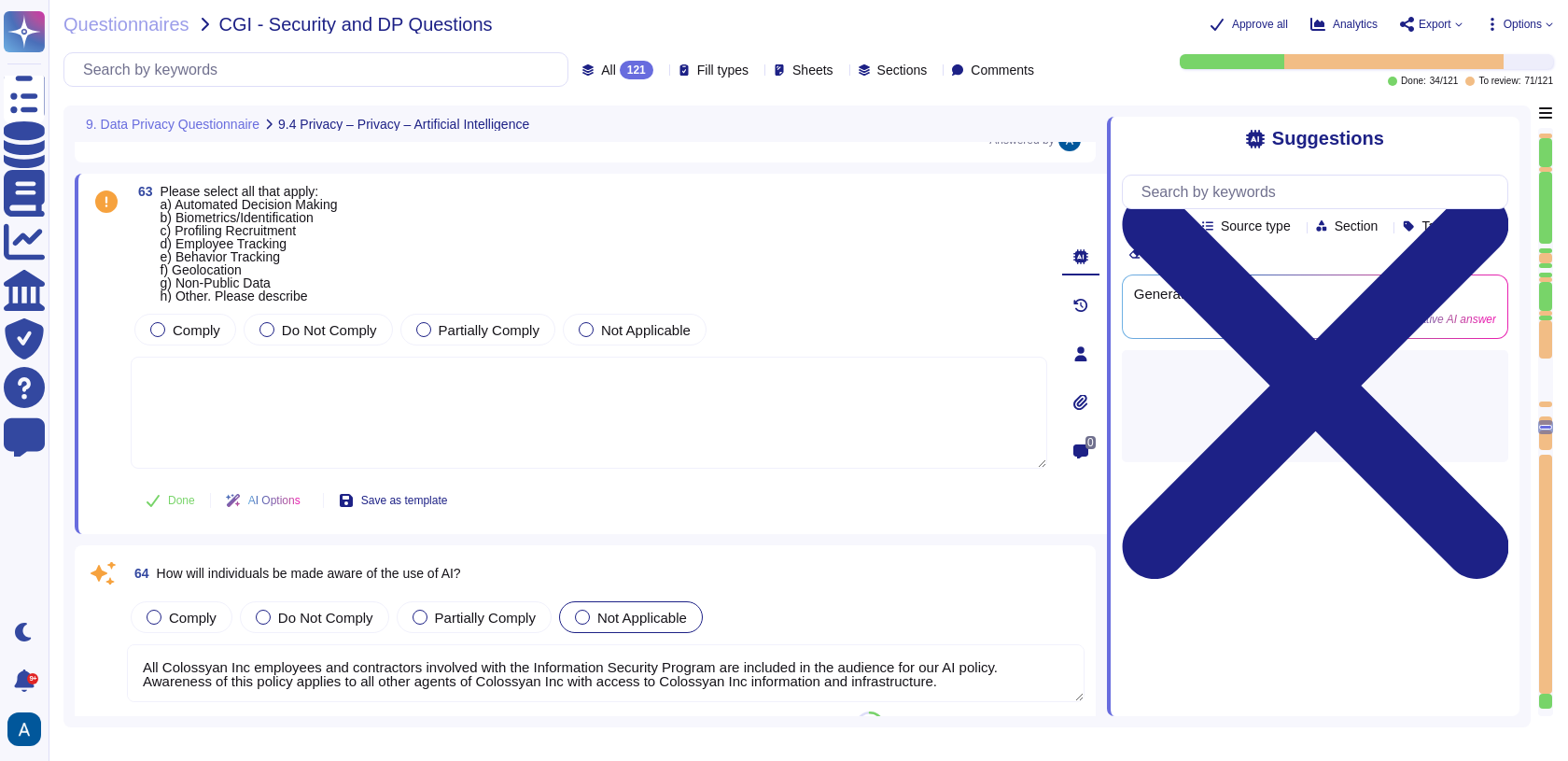
type textarea "The training data is collected in our recording studio in [GEOGRAPHIC_DATA], an…"
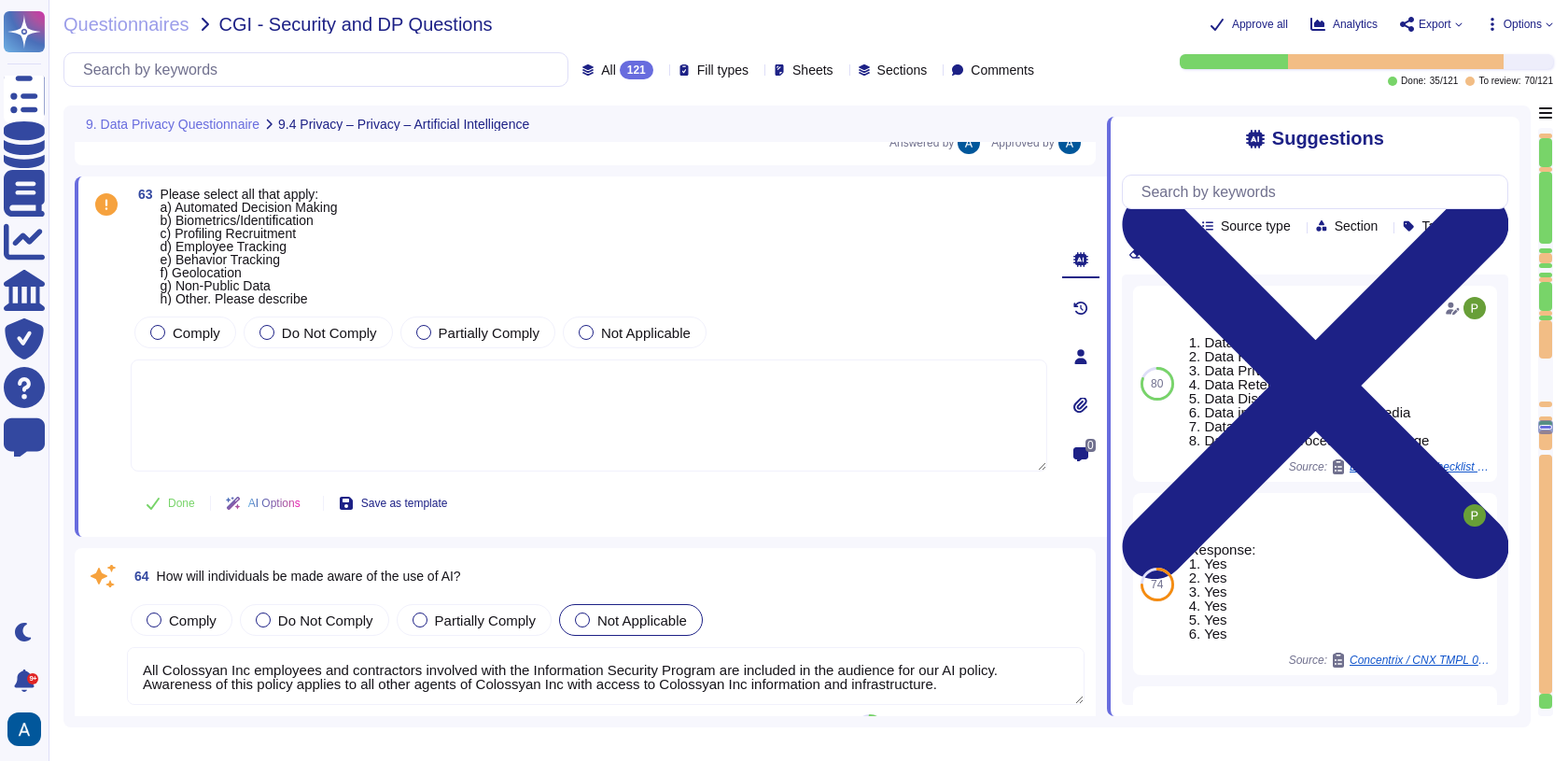
scroll to position [16585, 0]
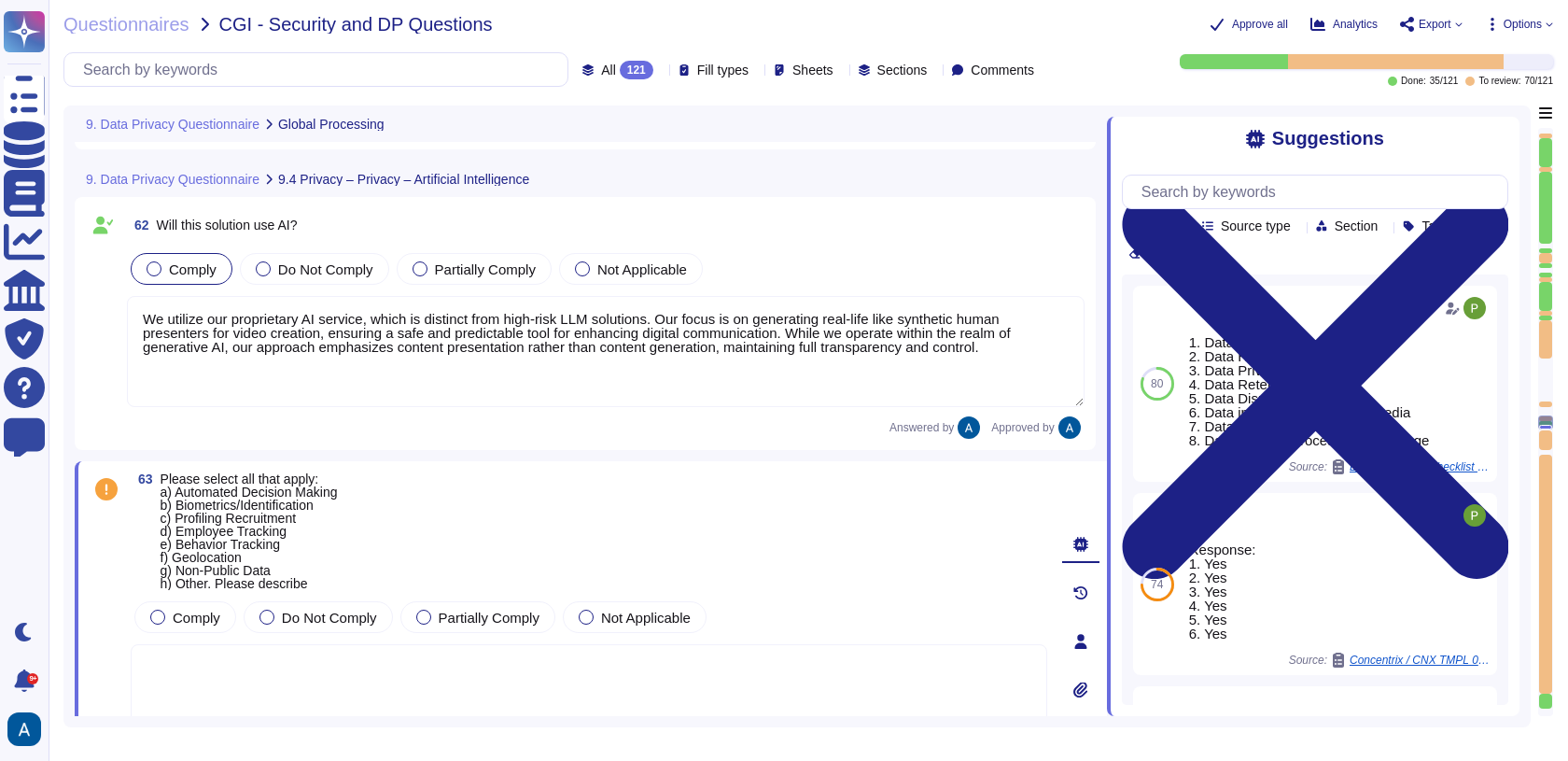
type textarea "Colossyan cloud service provider is AWS Data center is located in [GEOGRAPHIC_D…"
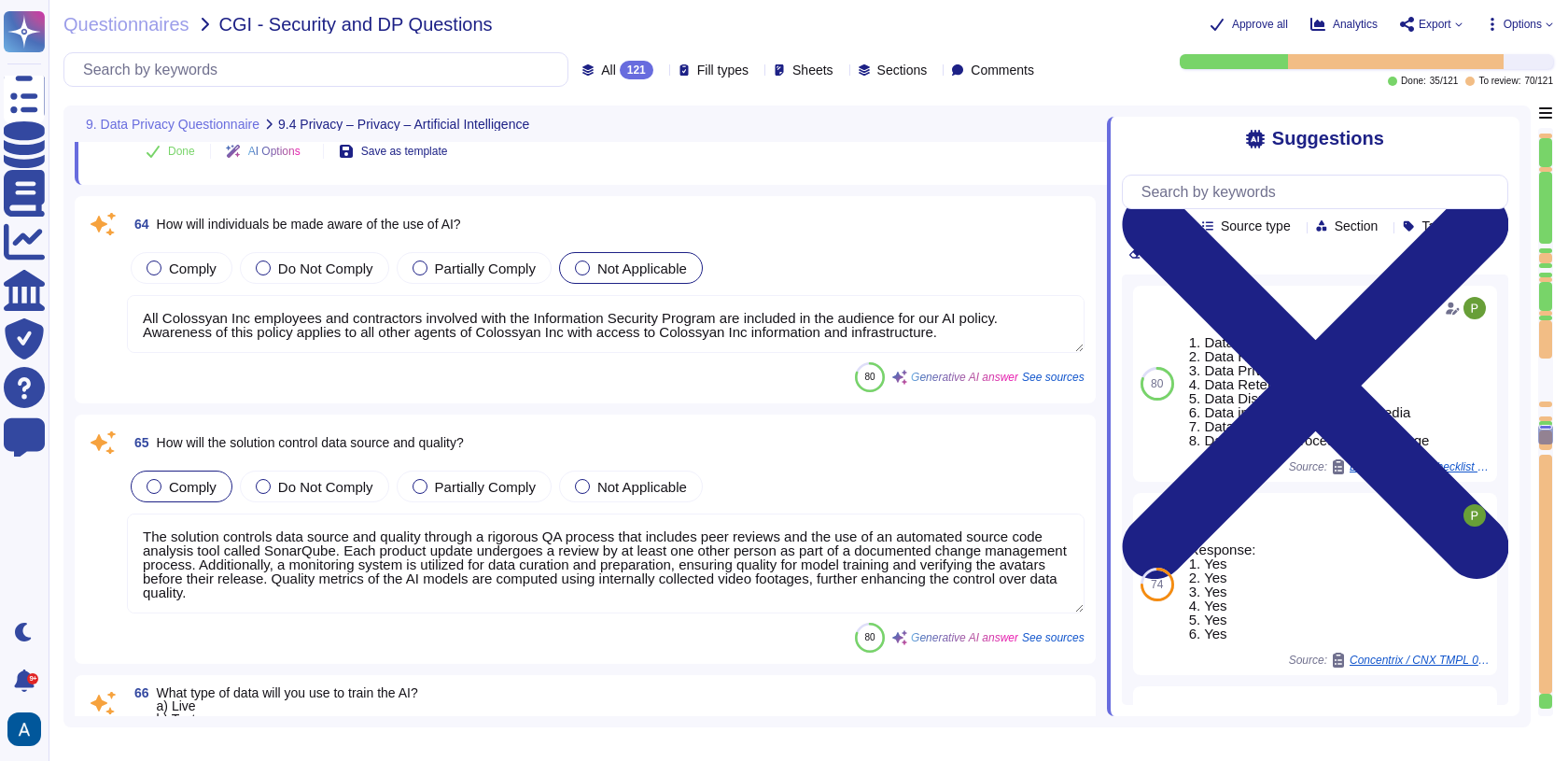
type textarea "The training data is collected in our recording studio in [GEOGRAPHIC_DATA], an…"
type textarea "If production customer data is approved for use in development or testing, it s…"
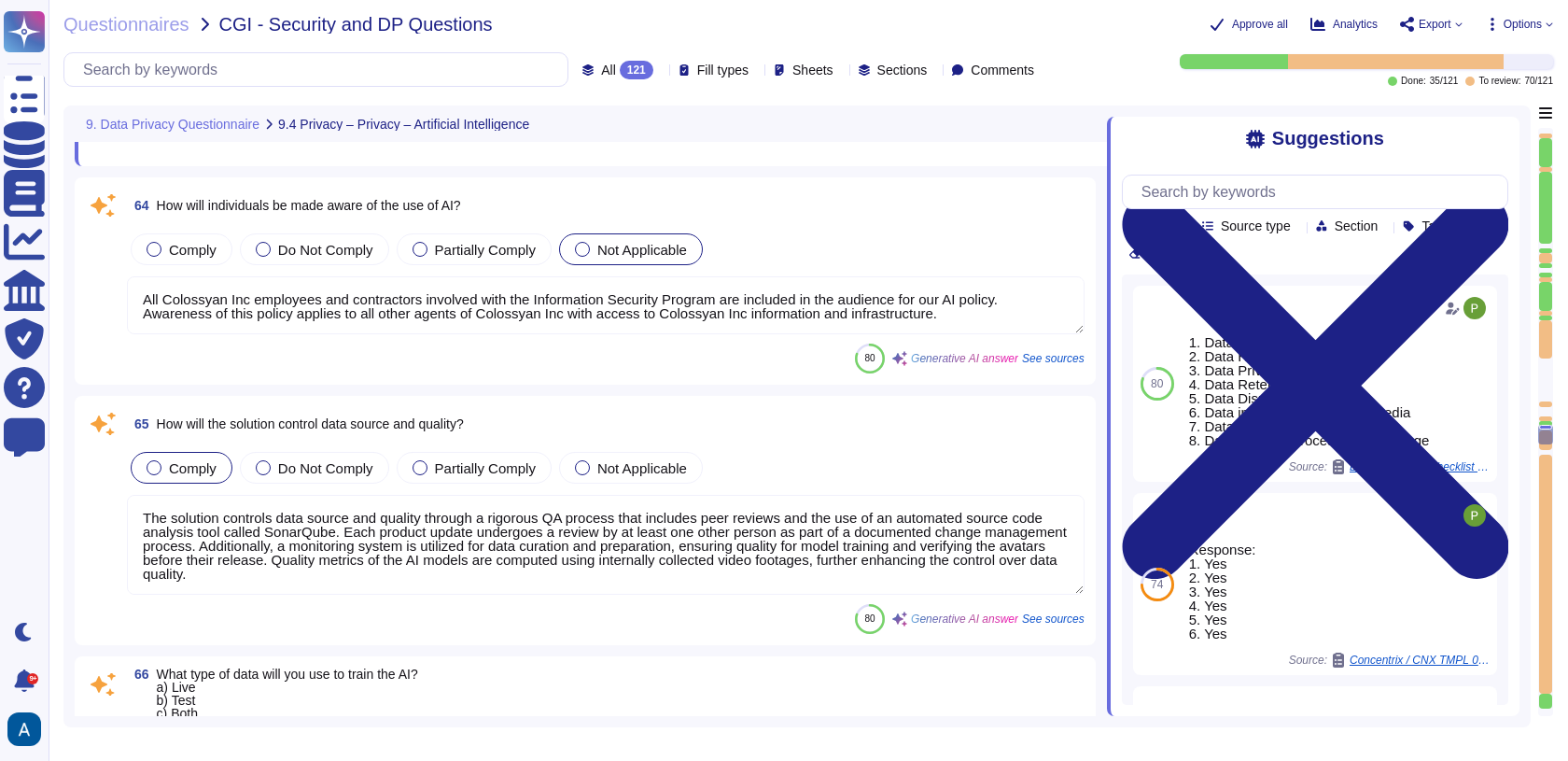
scroll to position [16932, 0]
click at [780, 331] on textarea "All Colossyan Inc employees and contractors involved with the Information Secur…" at bounding box center [606, 307] width 958 height 58
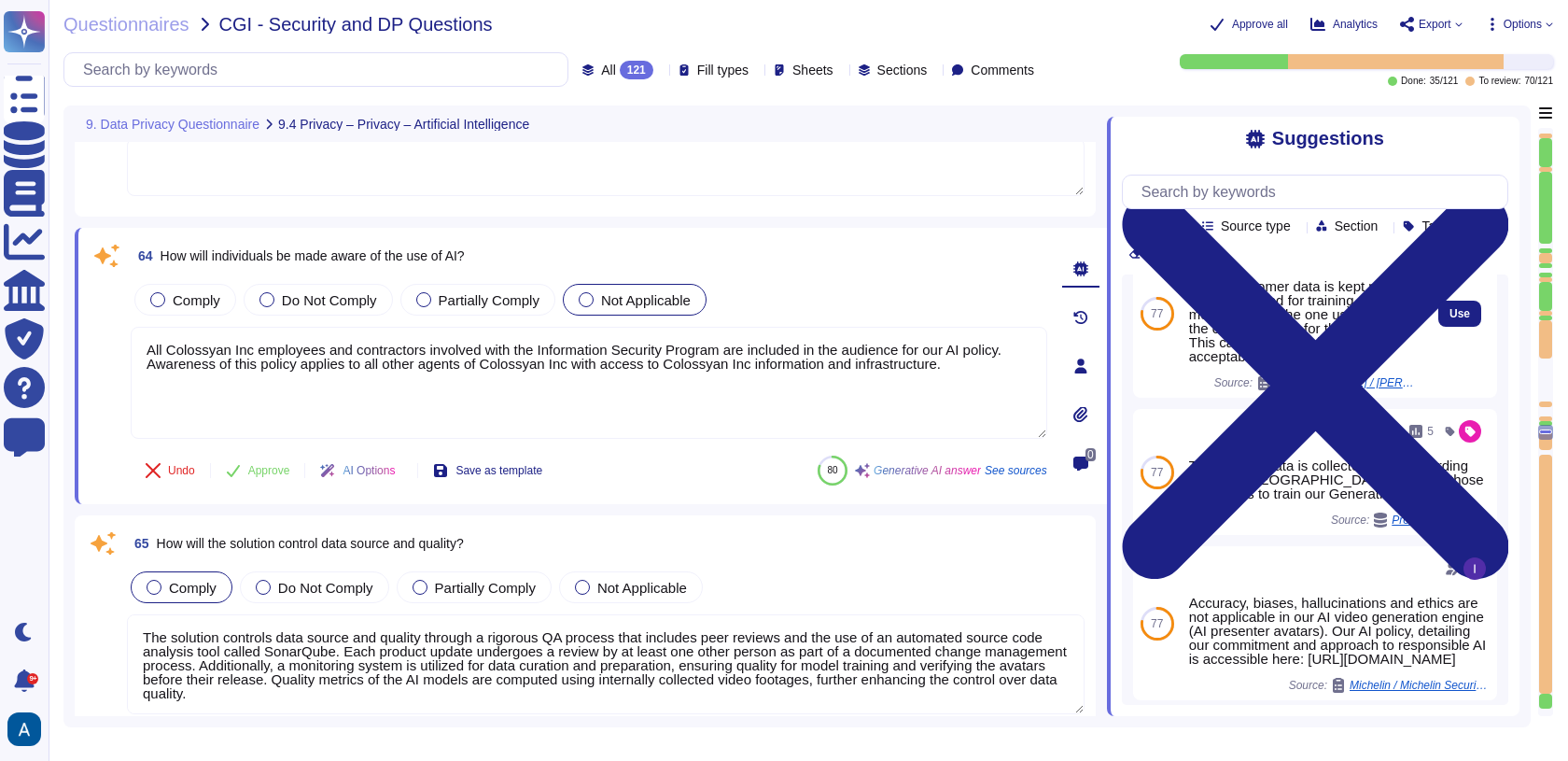
scroll to position [0, 0]
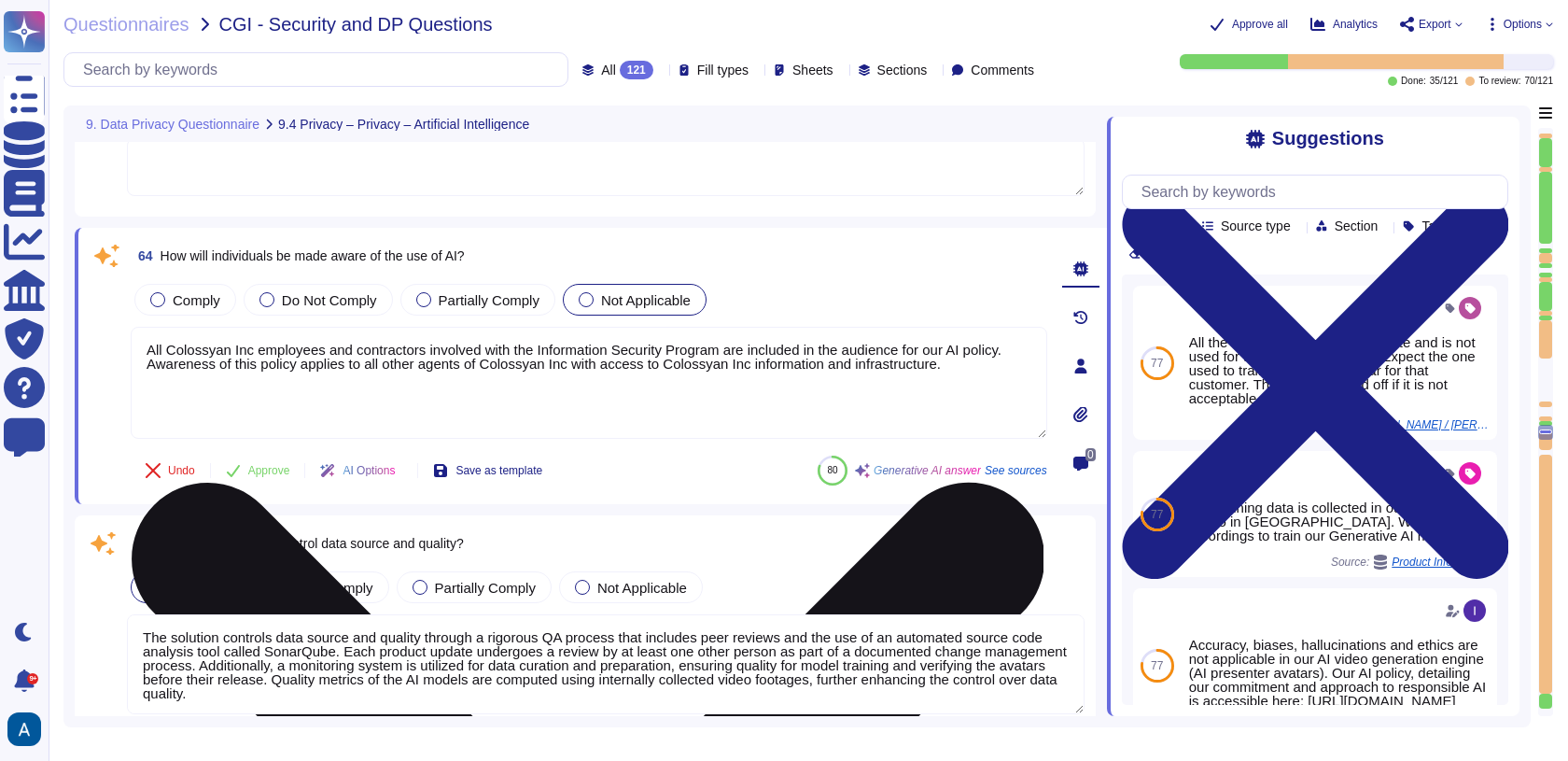
click at [803, 385] on textarea "All Colossyan Inc employees and contractors involved with the Information Secur…" at bounding box center [589, 383] width 917 height 112
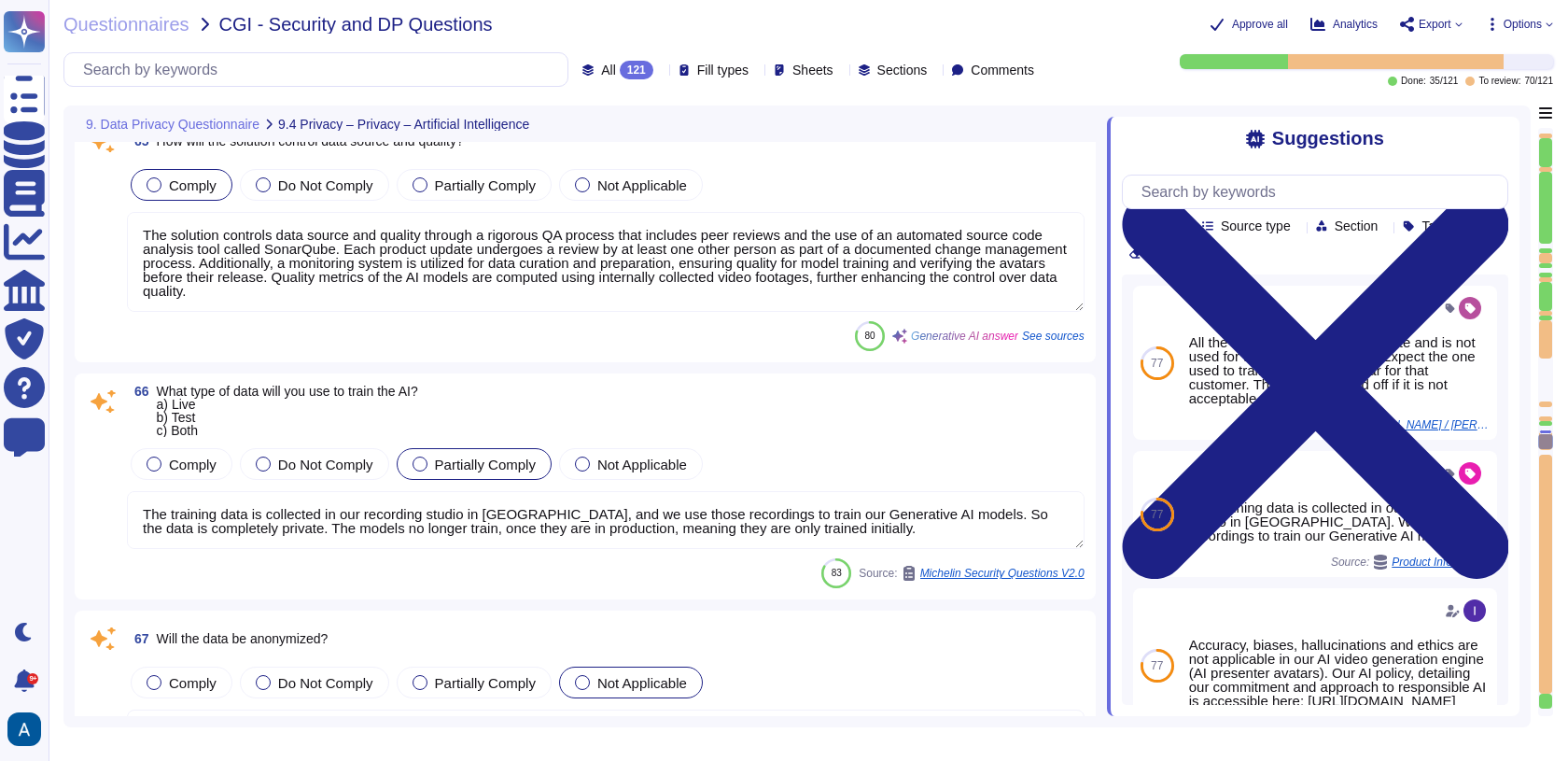
type textarea "Operations to deliver the product/service will be taking place in [GEOGRAPHIC_D…"
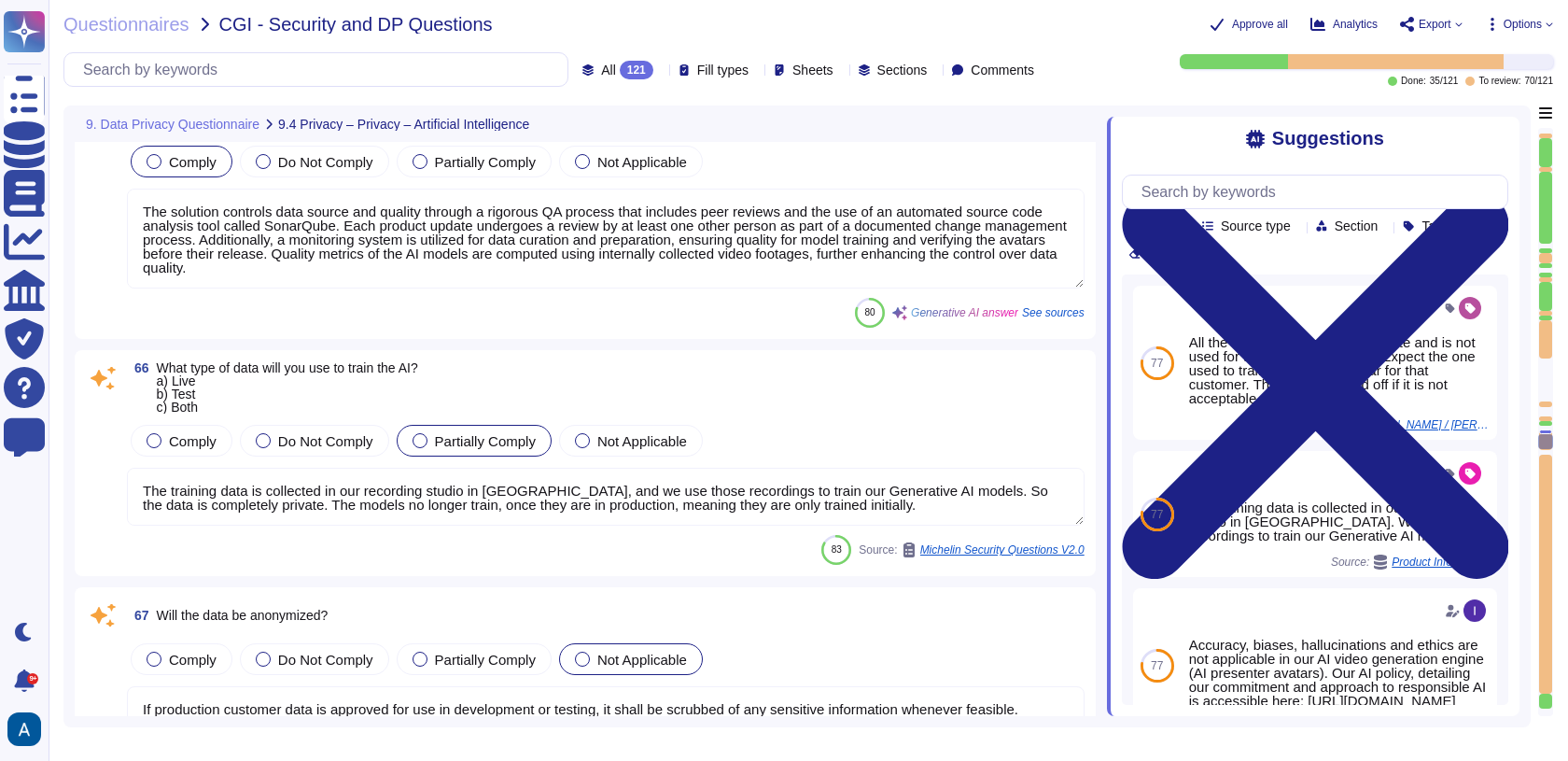
type textarea "Colossyan currently follows the SOC 2 framework and is SOC2 Type II compliant. …"
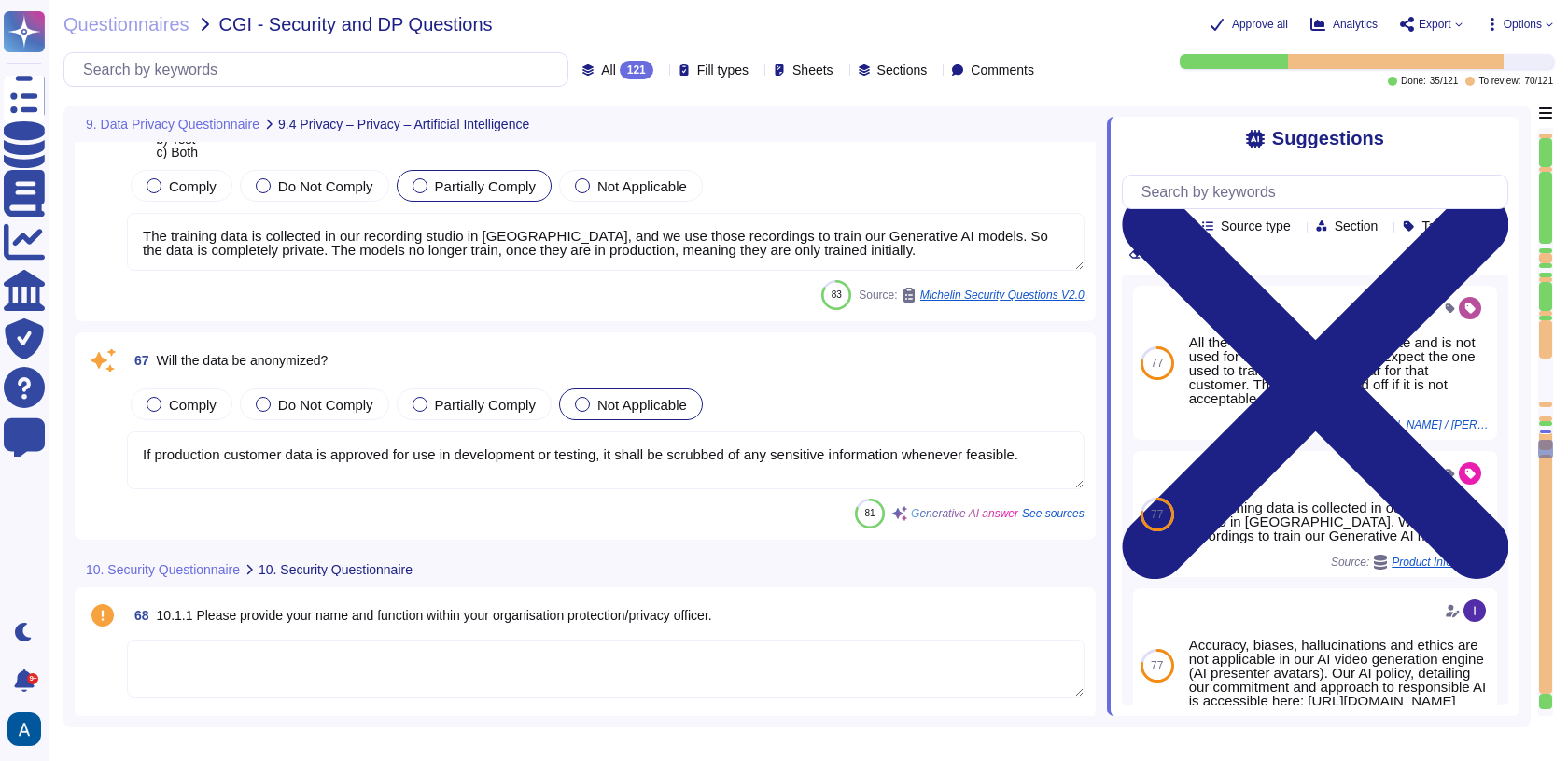
type textarea "Yes, we utilize third-party suppliers in the delivery of our services, includin…"
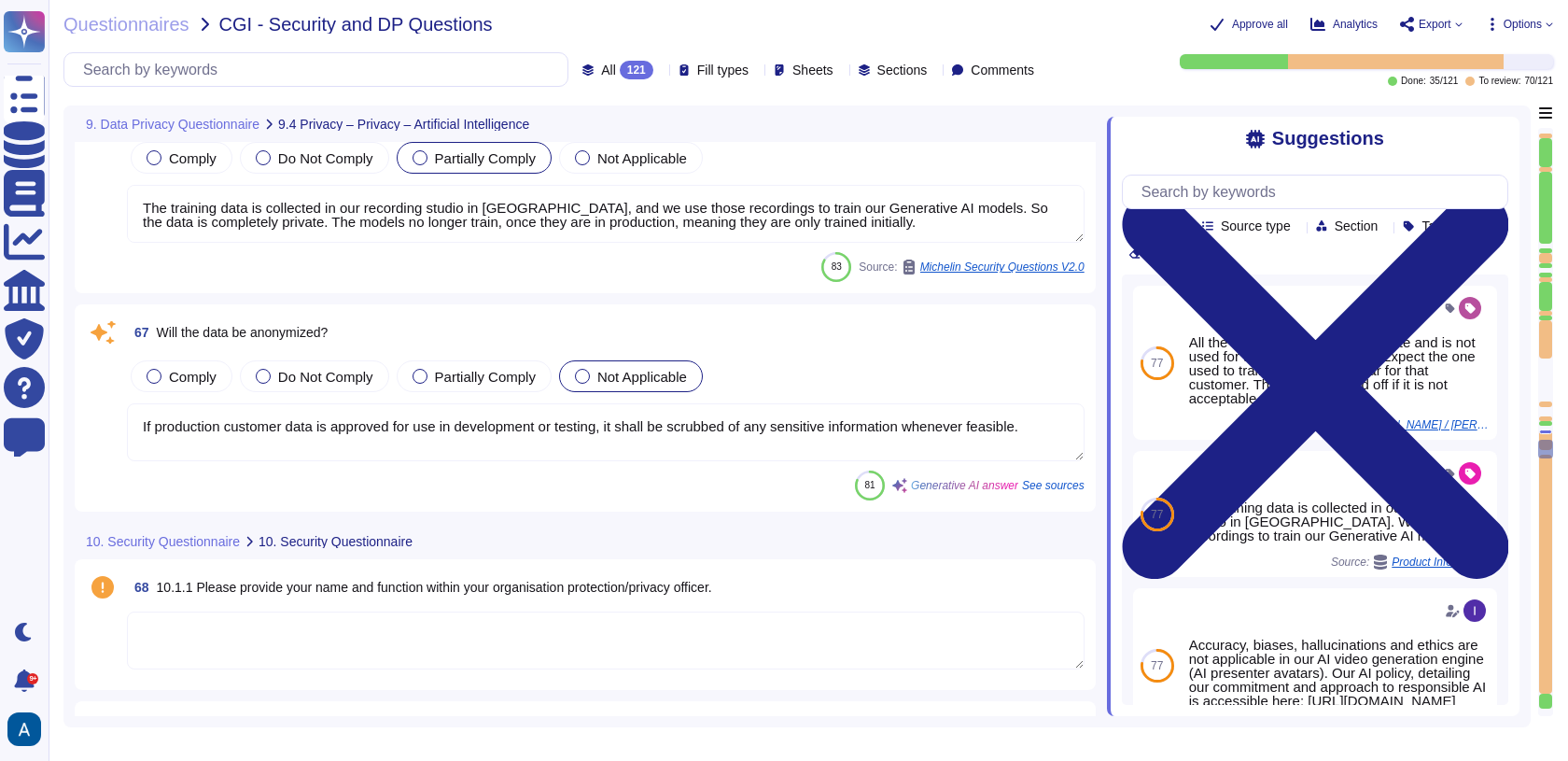
scroll to position [17550, 0]
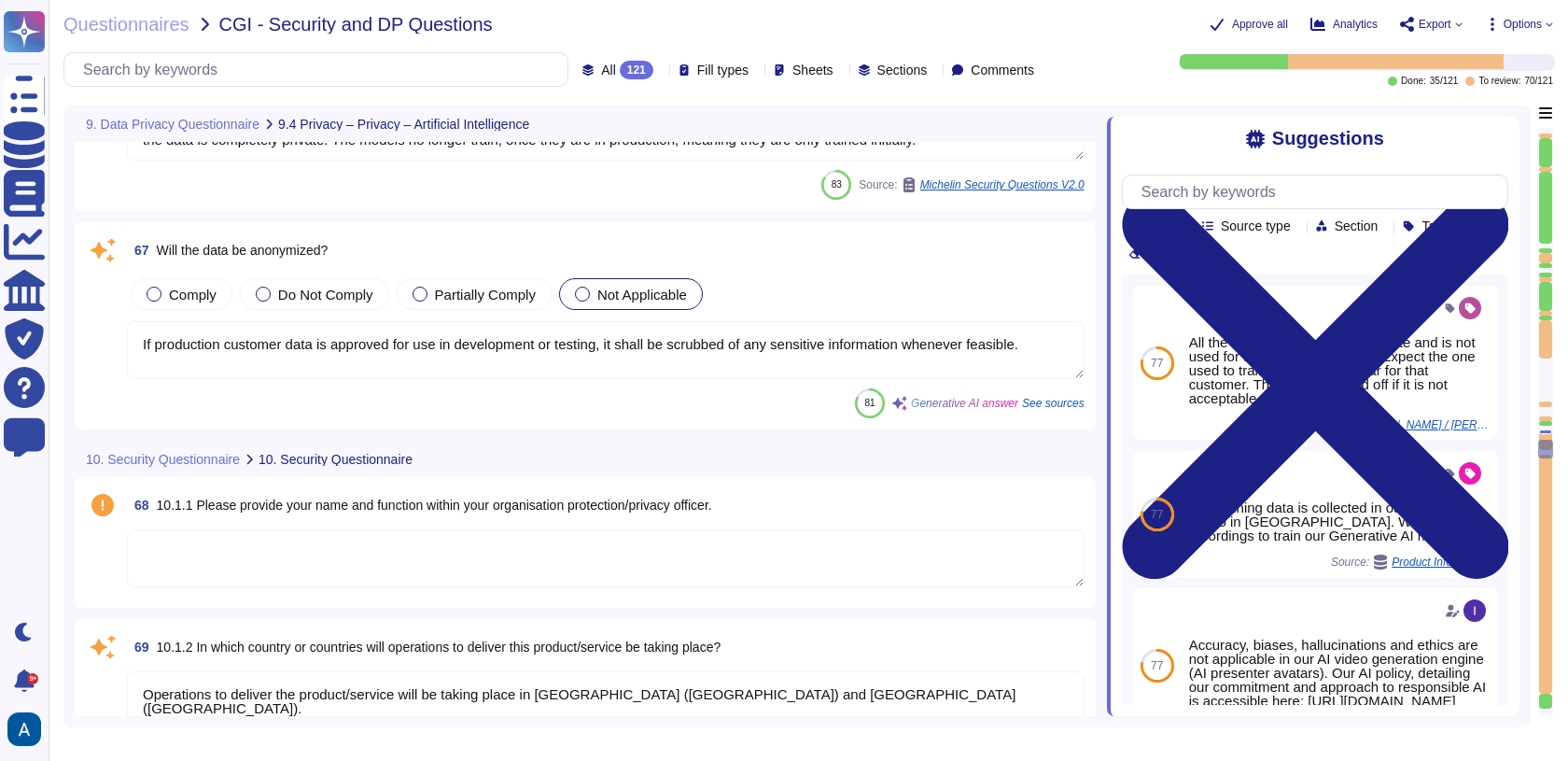
click at [653, 322] on textarea "If production customer data is approved for use in development or testing, it s…" at bounding box center [606, 350] width 958 height 58
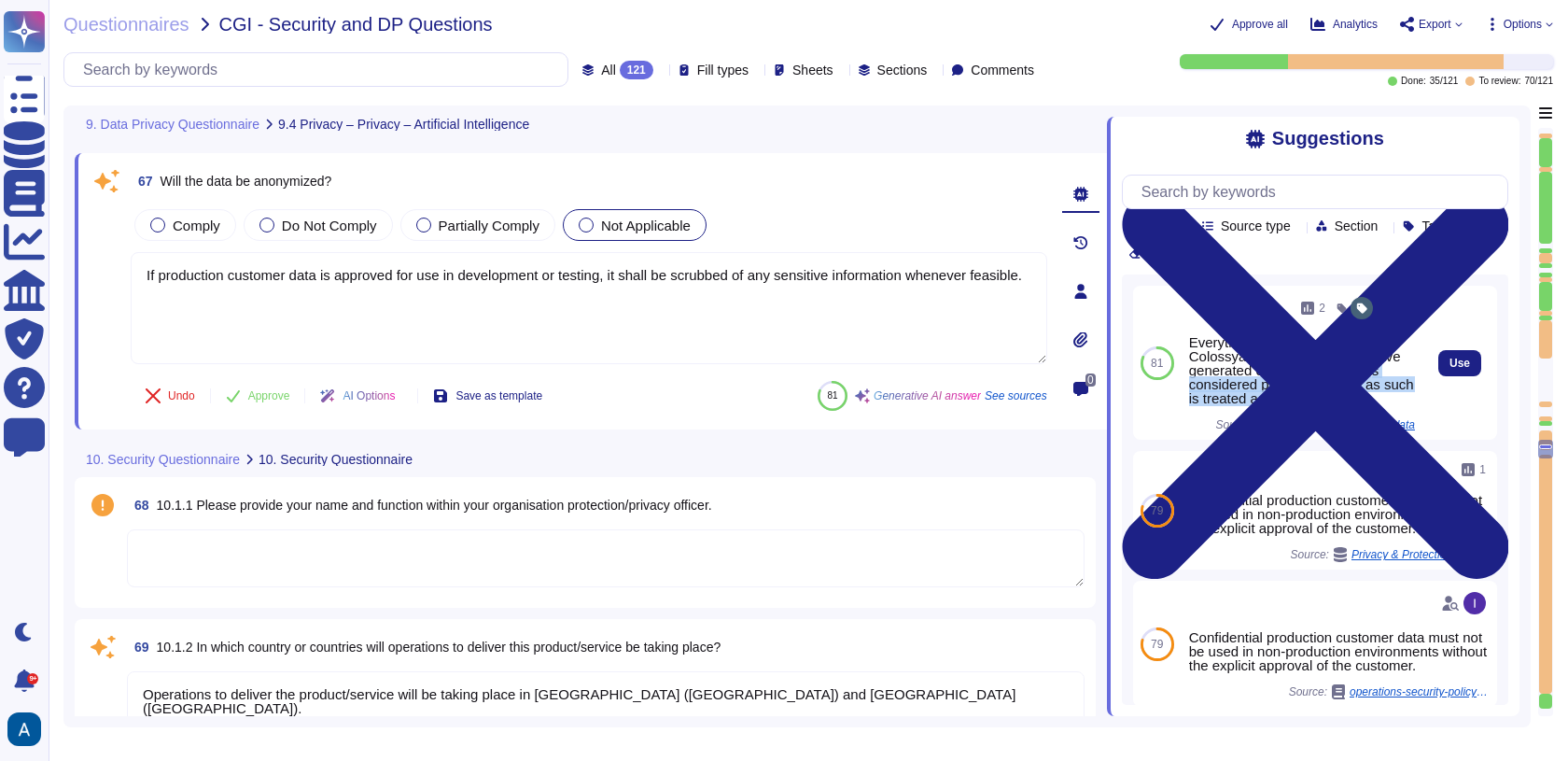
drag, startPoint x: 1335, startPoint y: 431, endPoint x: 1250, endPoint y: 408, distance: 88.1
click at [1250, 405] on div "Everything that the users of Colossyan have uploaded or have generated on to th…" at bounding box center [1302, 369] width 226 height 70
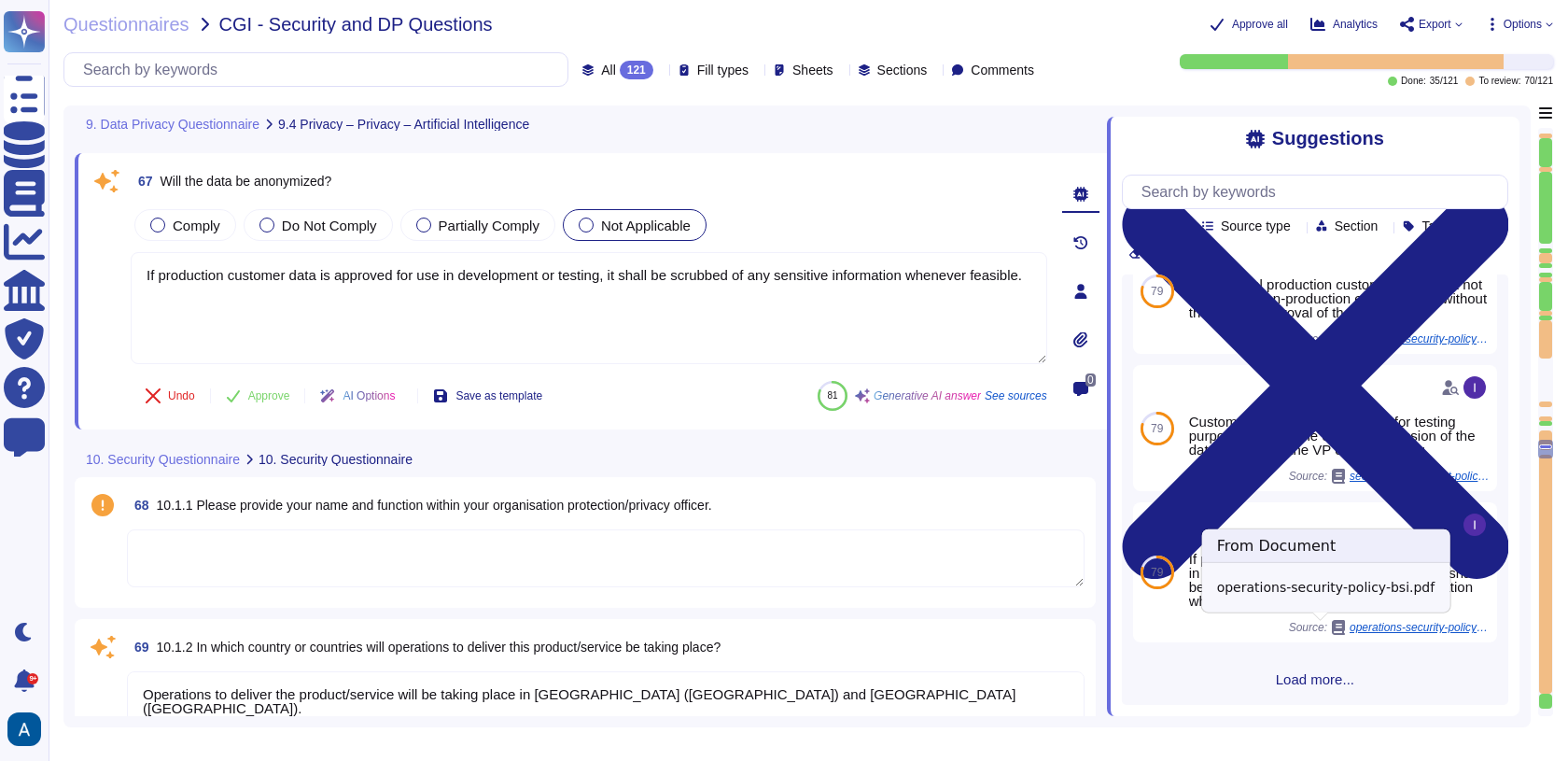
scroll to position [386, 0]
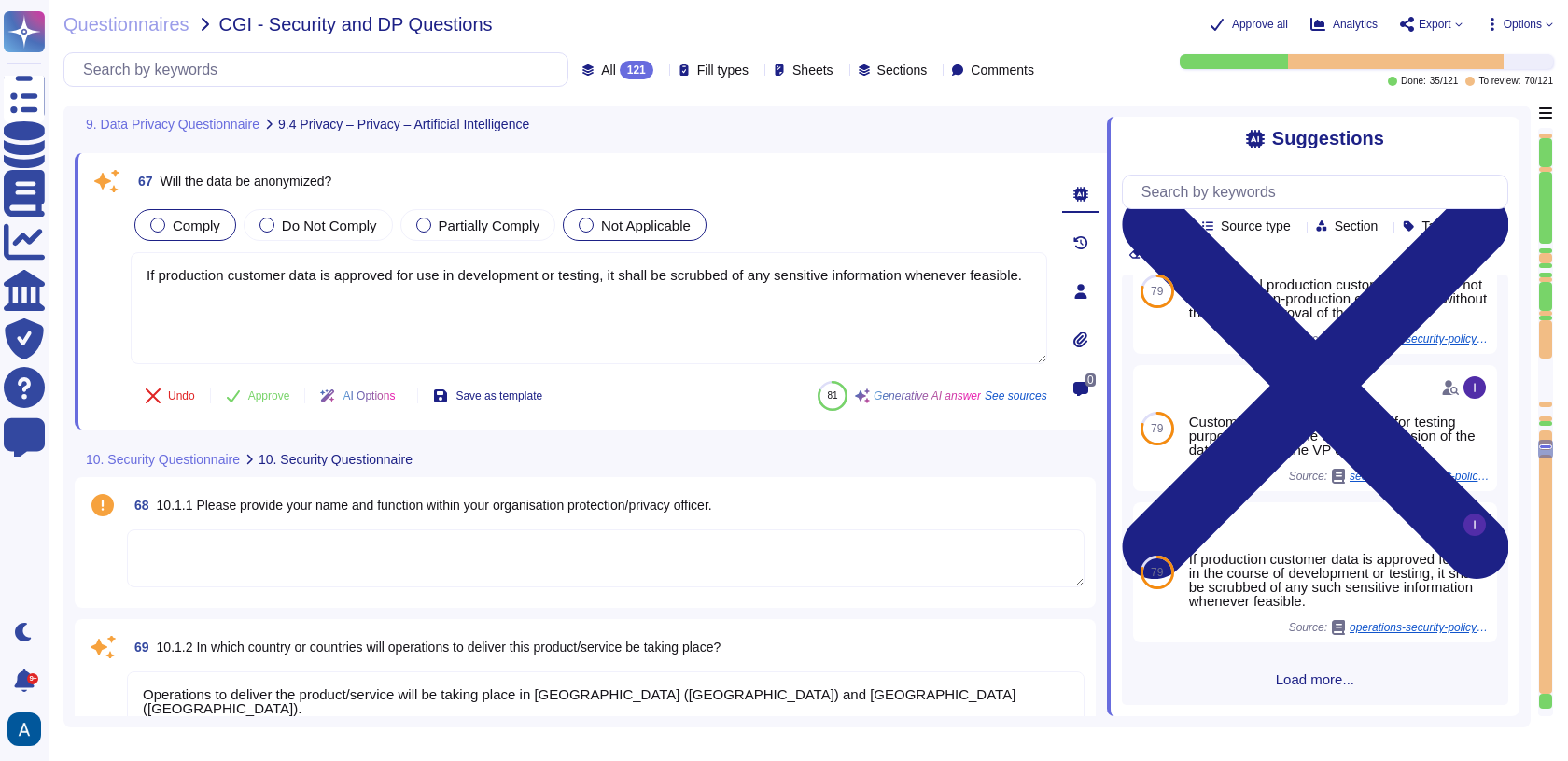
click at [226, 224] on div "Comply" at bounding box center [186, 224] width 102 height 32
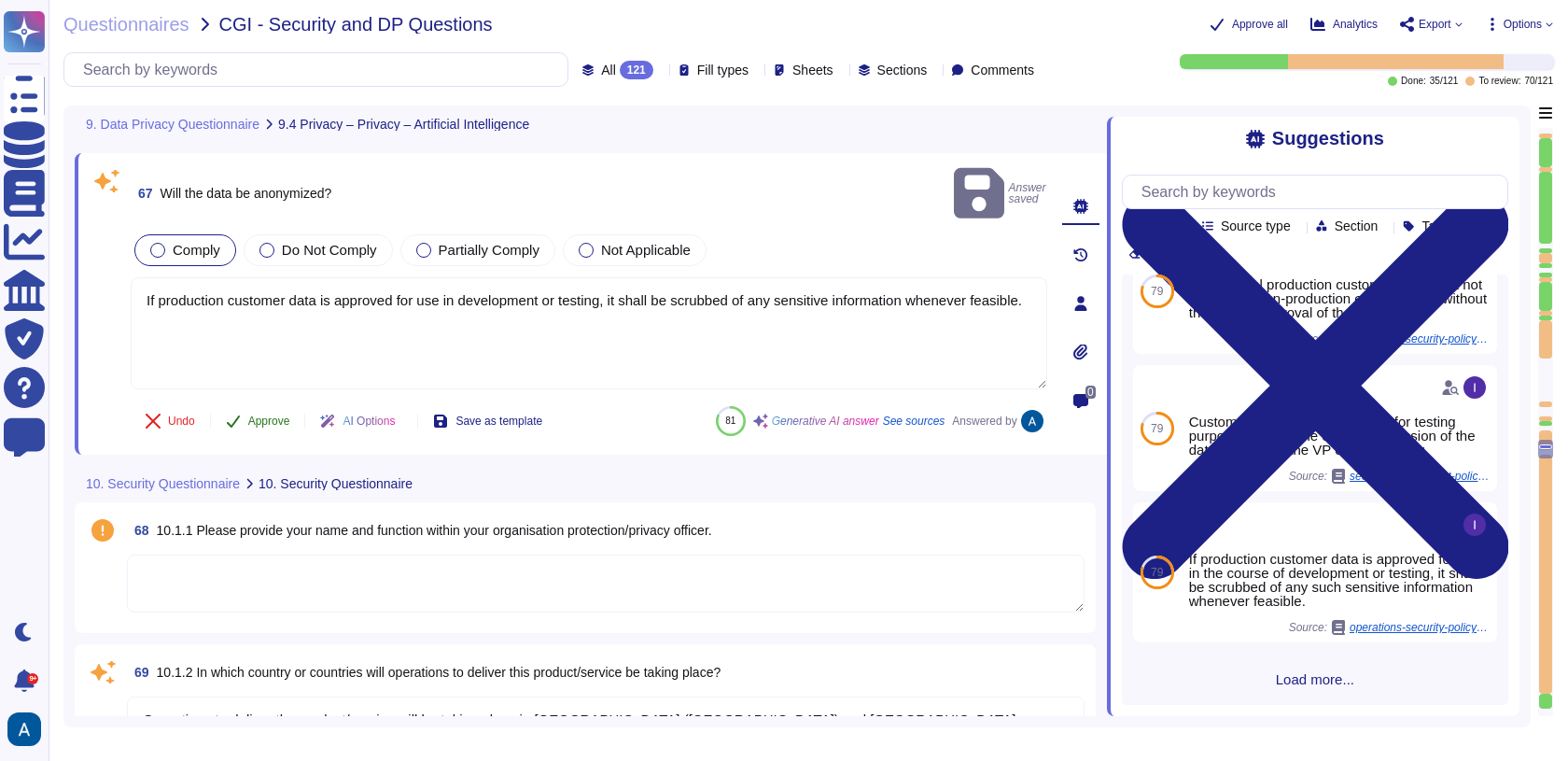
click at [281, 402] on button "Approve" at bounding box center [258, 420] width 94 height 38
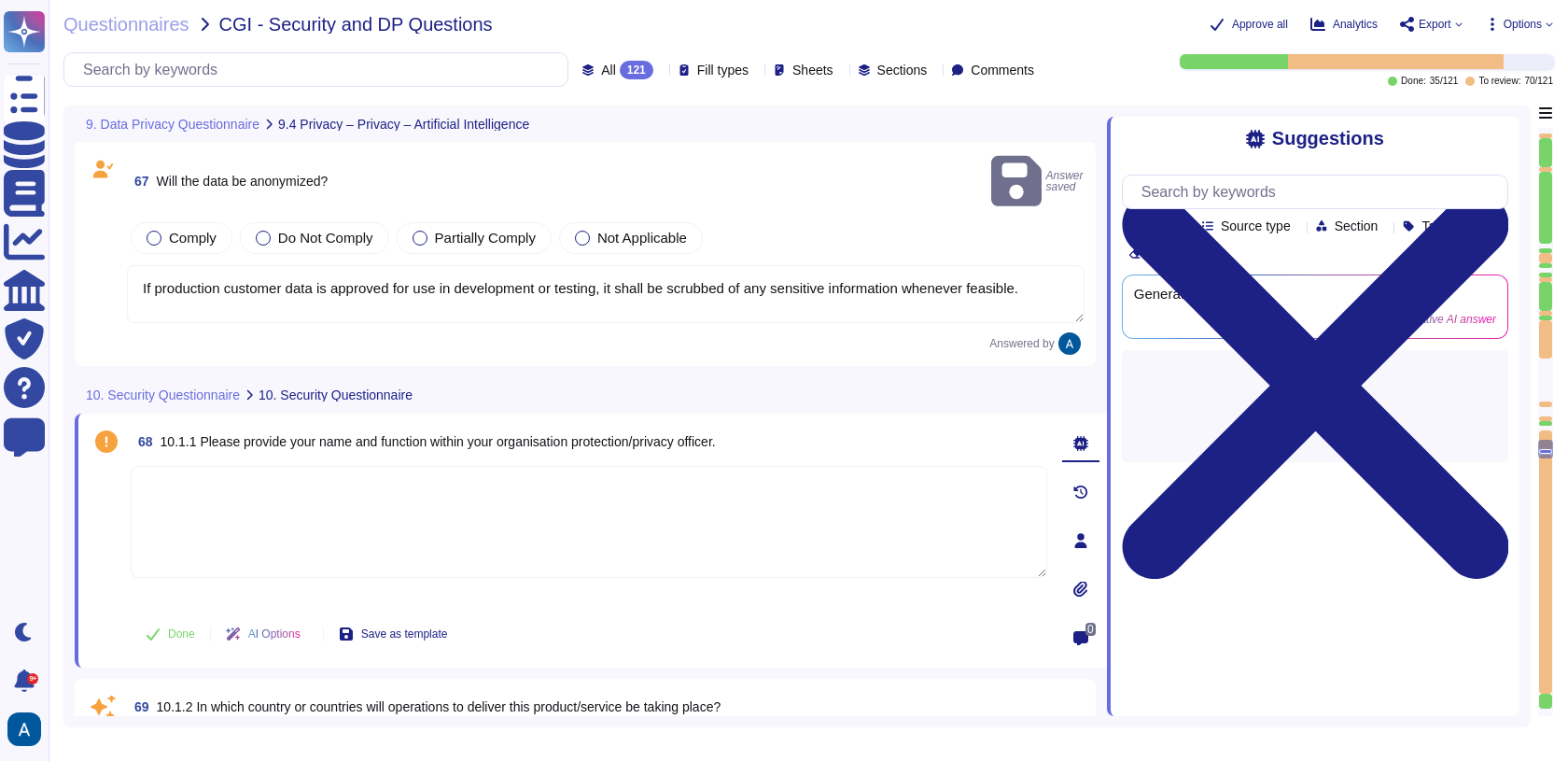
type textarea "Yes, we utilize third-party suppliers in the delivery of our services, includin…"
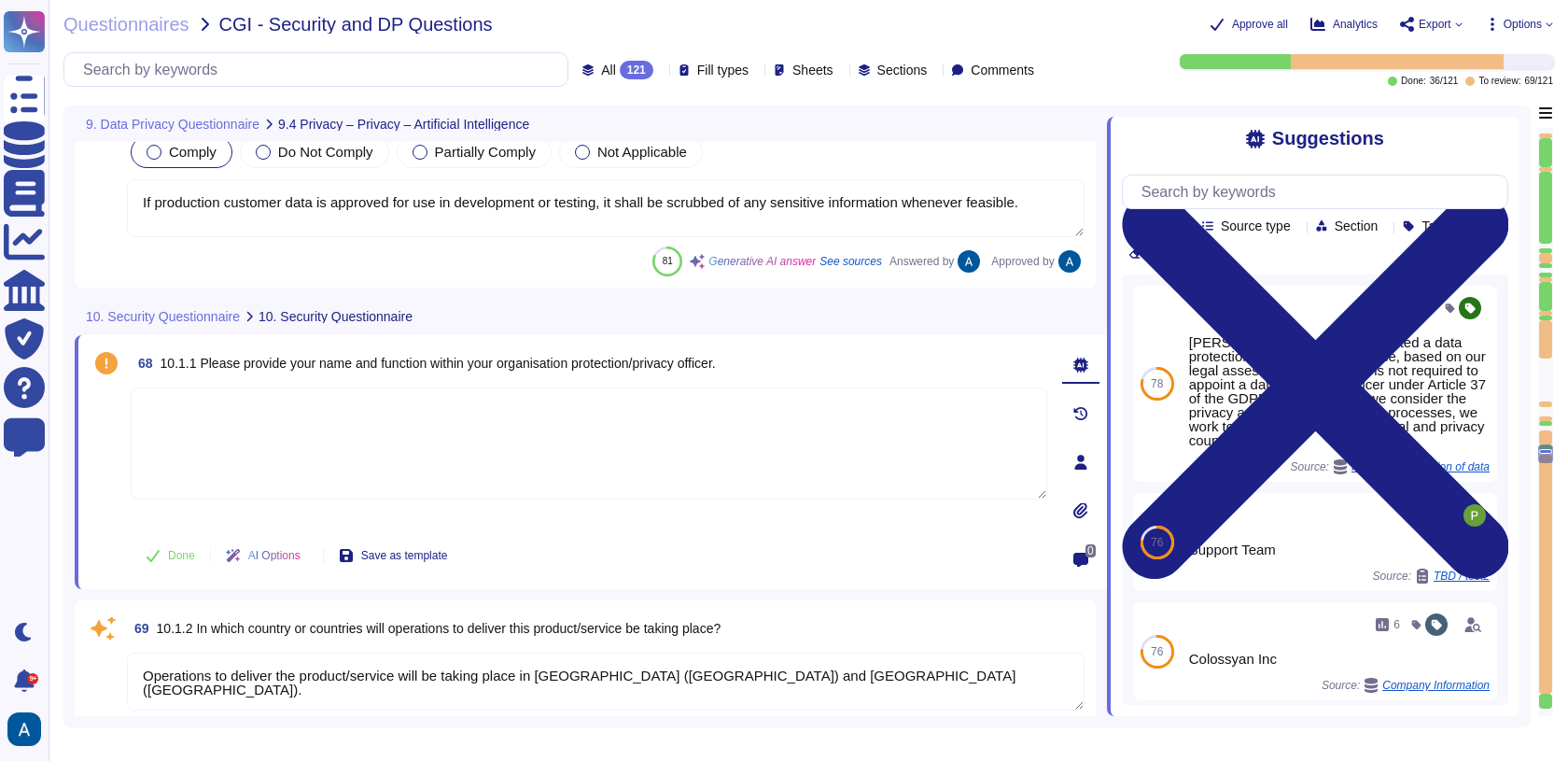
type textarea "Yes, we provide a SaaS on the public cloud, utilizing AWS as our cloud service …"
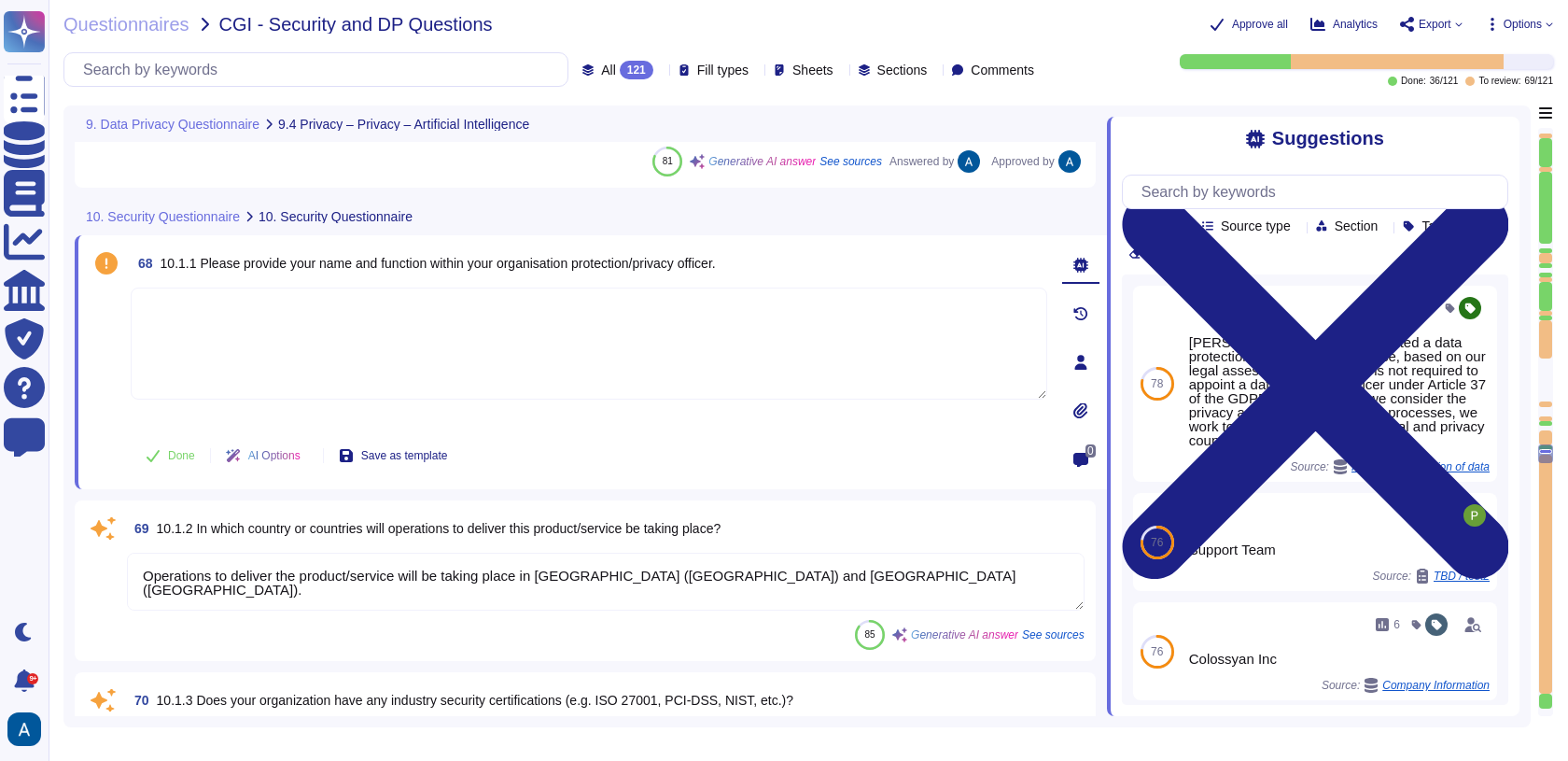
scroll to position [17767, 0]
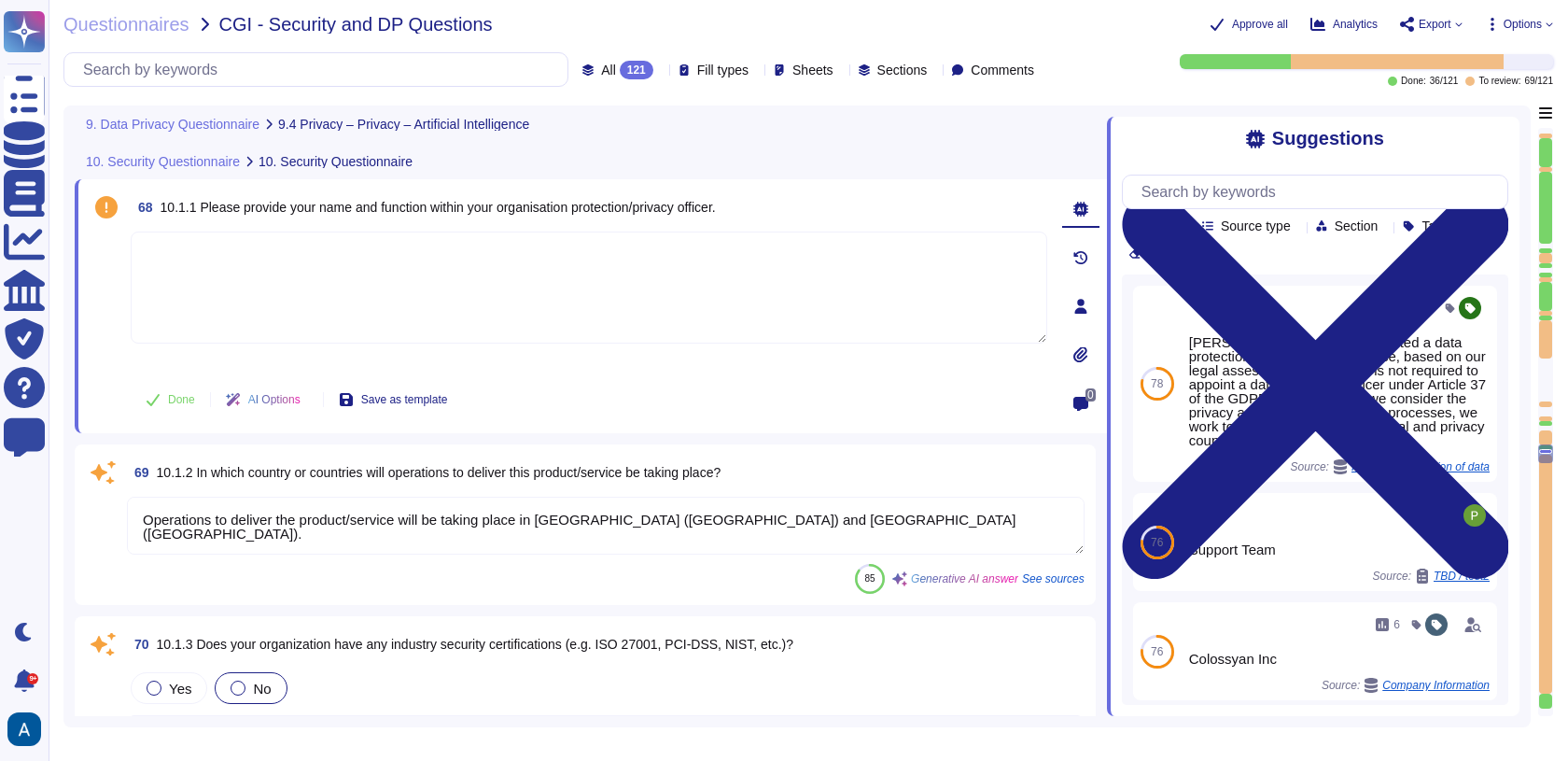
click at [683, 528] on textarea "Operations to deliver the product/service will be taking place in [GEOGRAPHIC_D…" at bounding box center [606, 525] width 958 height 58
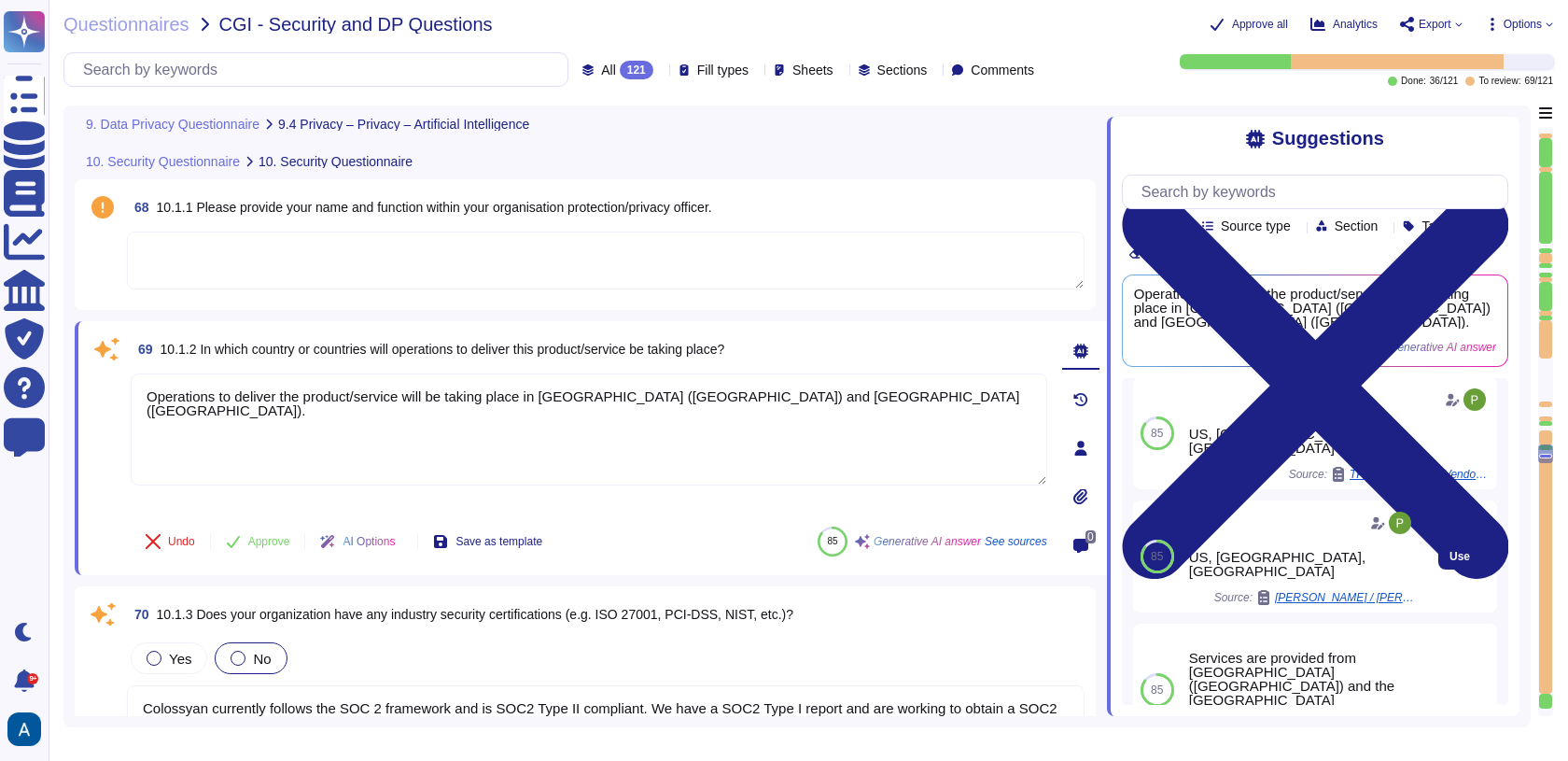
scroll to position [138, 0]
click at [256, 541] on span "Approve" at bounding box center [269, 542] width 42 height 12
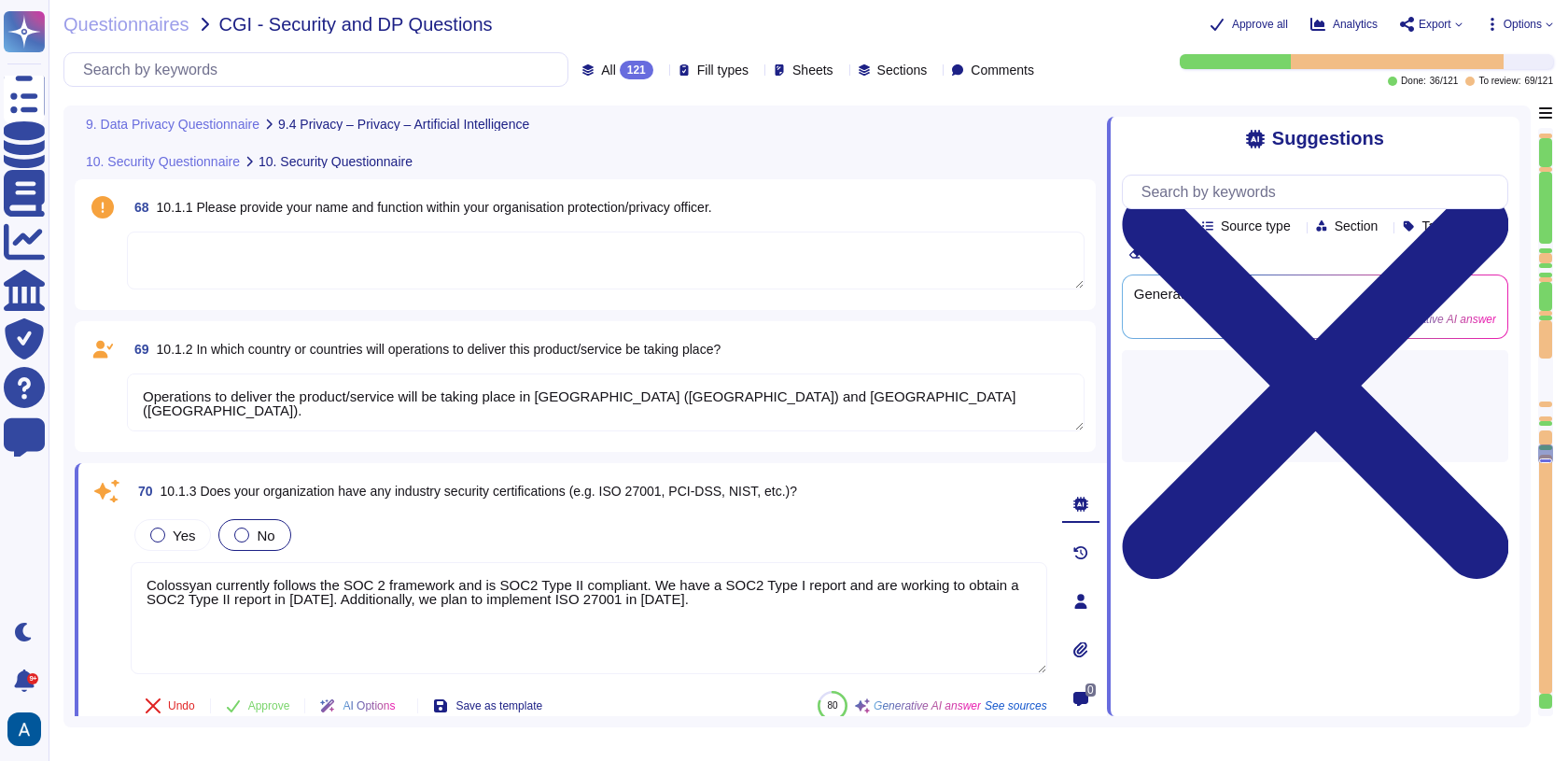
scroll to position [0, 0]
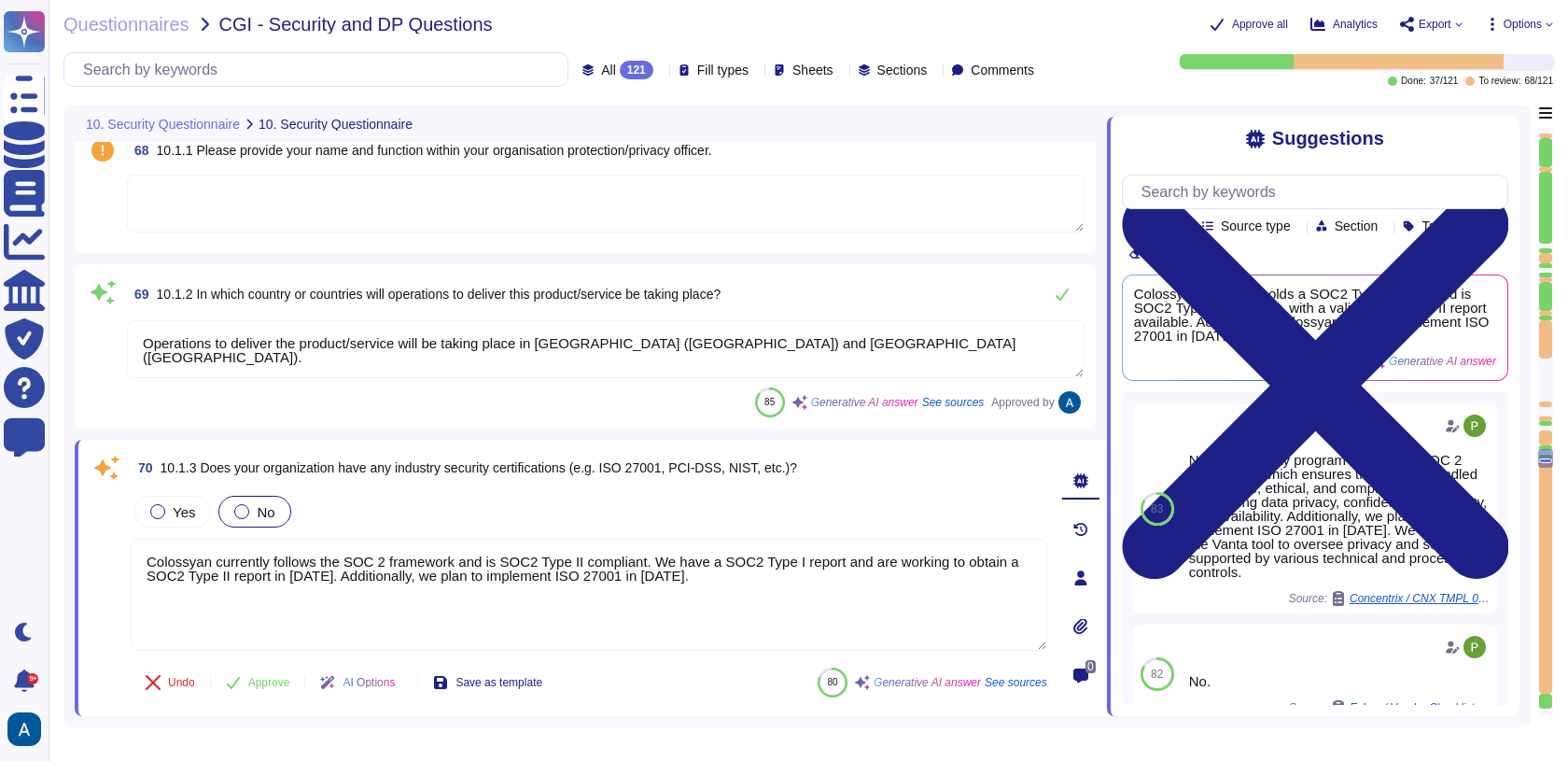
type textarea "We primarily use AWS for our public cloud services. Additionally, we utilize se…"
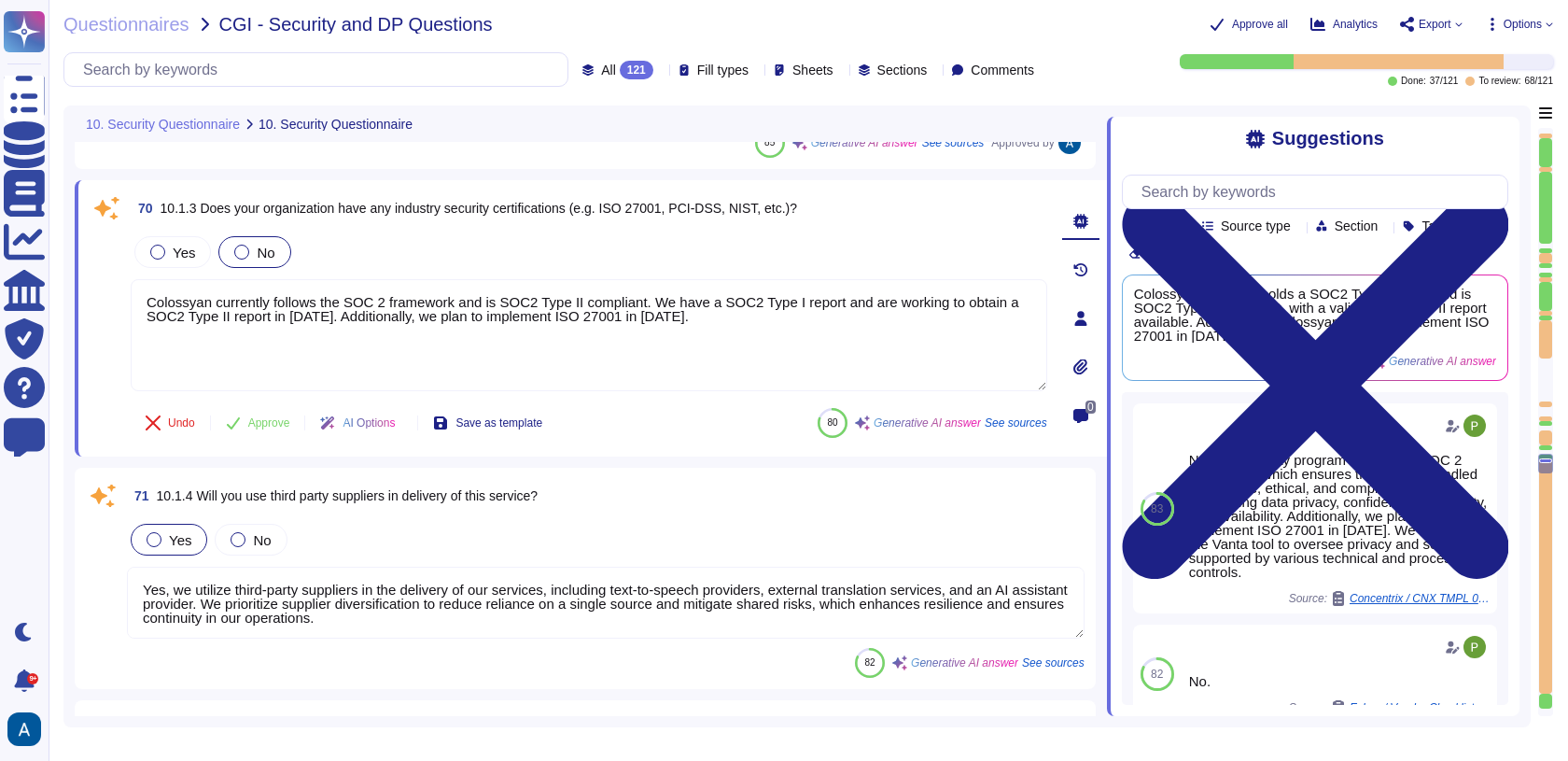
type textarea "Connectivity to access our services is provided through the open public interne…"
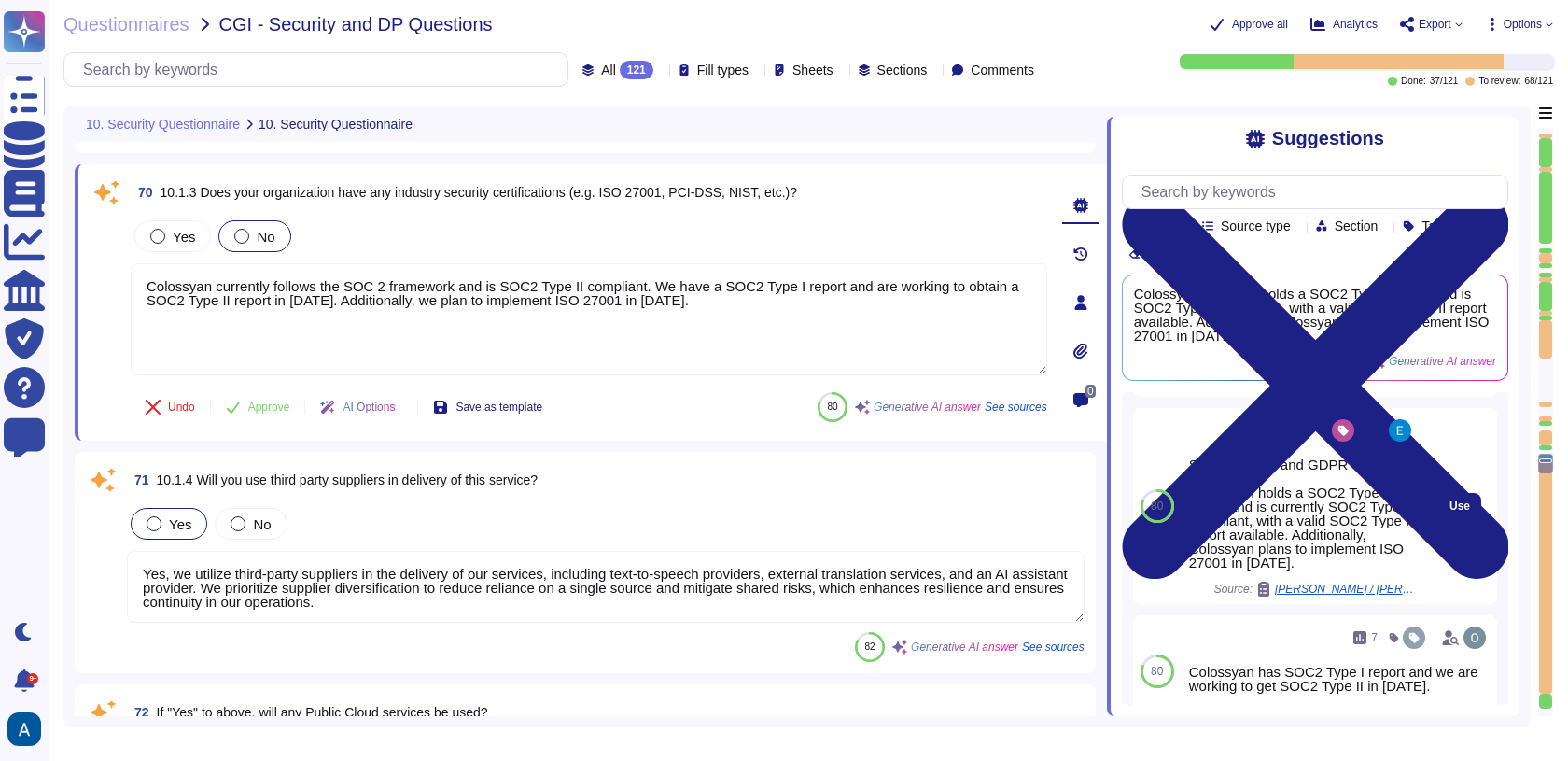
scroll to position [528, 0]
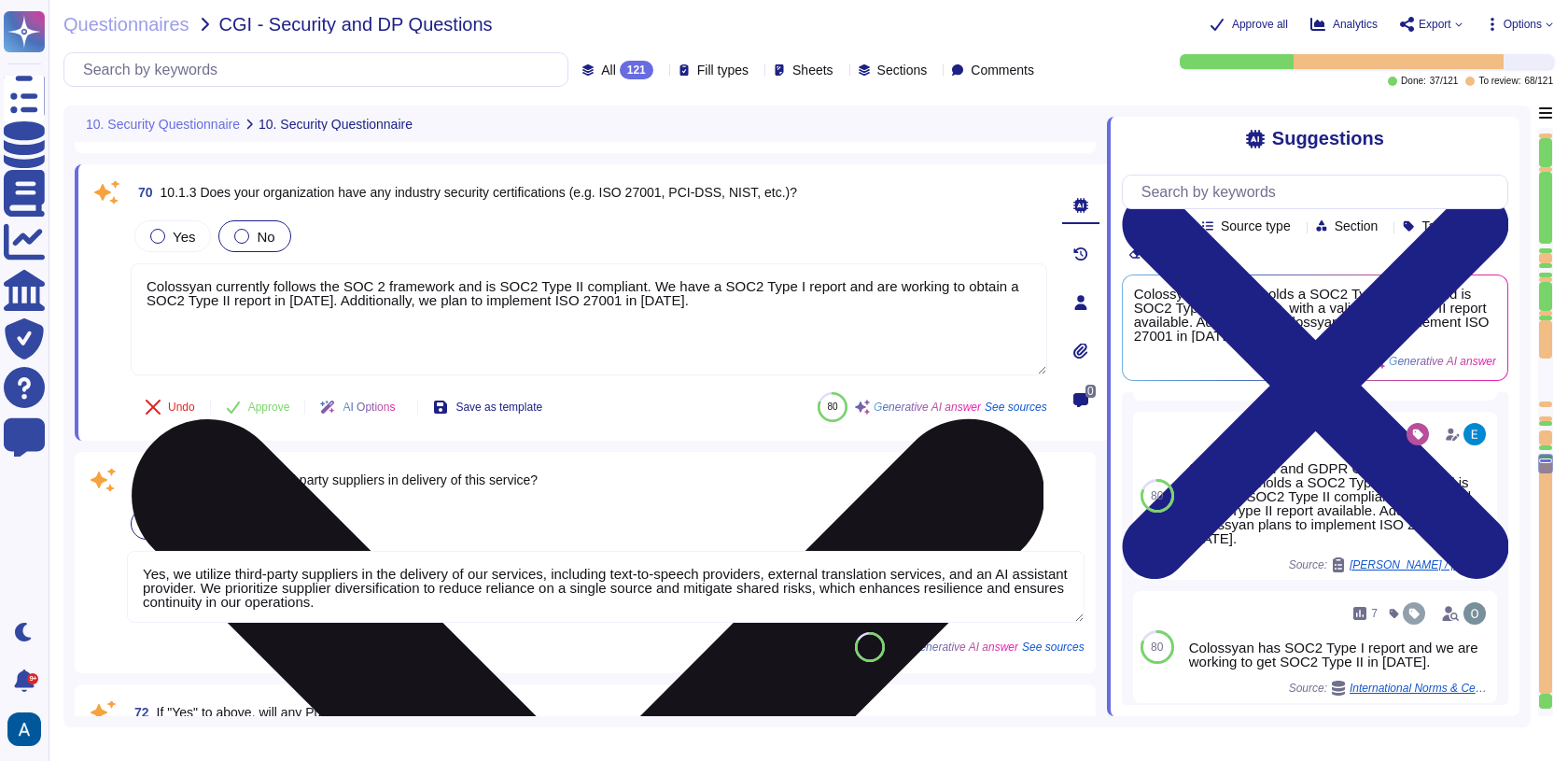
drag, startPoint x: 835, startPoint y: 307, endPoint x: 861, endPoint y: 280, distance: 37.5
click at [861, 280] on textarea "Colossyan currently follows the SOC 2 framework and is SOC2 Type II compliant. …" at bounding box center [589, 319] width 917 height 112
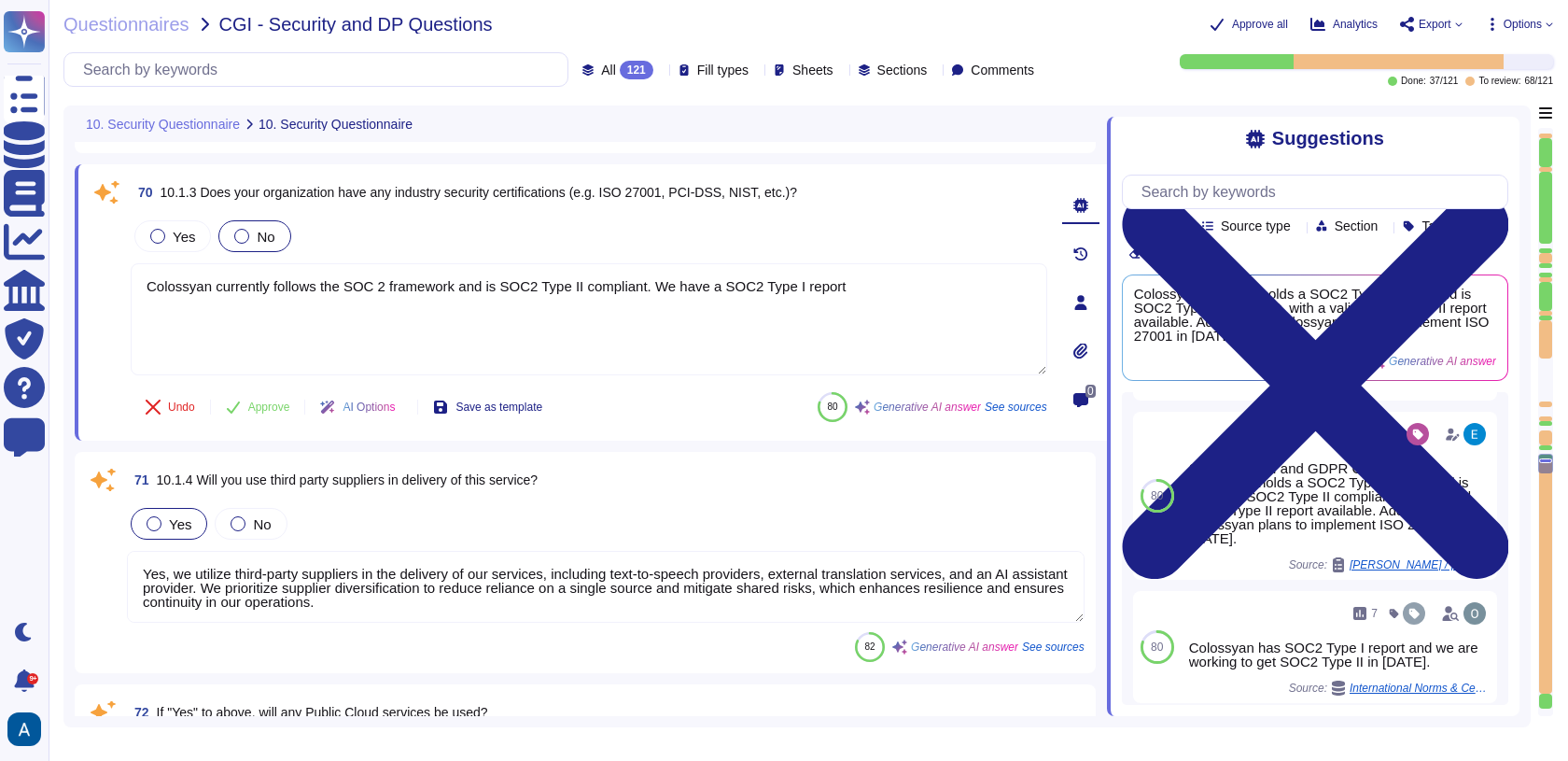
click at [703, 432] on div "70 10.1.3 Does your organization have any industry security certifications (e.g…" at bounding box center [591, 302] width 1032 height 276
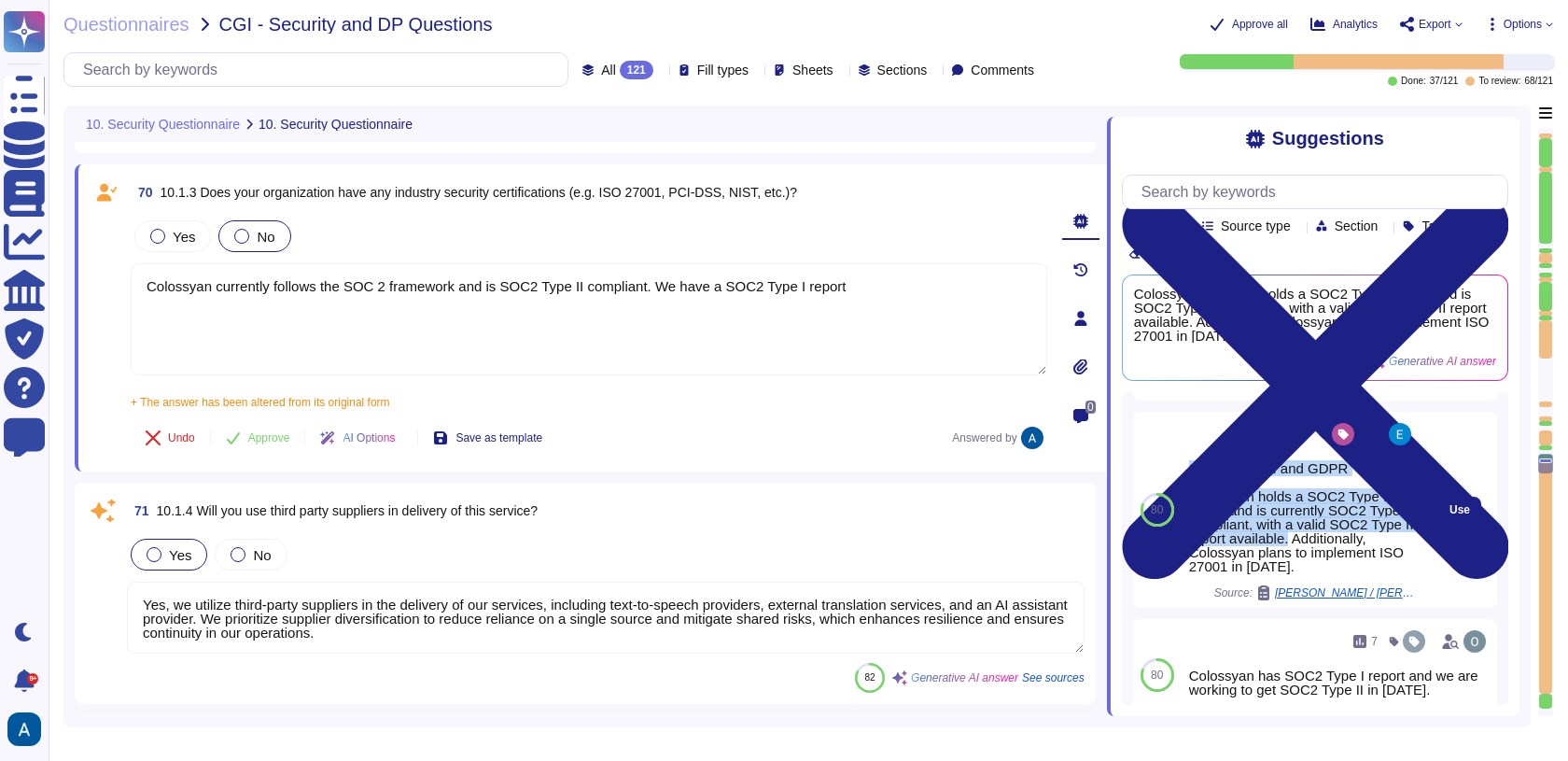
drag, startPoint x: 1190, startPoint y: 498, endPoint x: 1379, endPoint y: 568, distance: 201.5
click at [1379, 568] on div "SOC II Type II and GDPR Compliant. Colossyan holds a SOC2 Type I report and is …" at bounding box center [1302, 517] width 226 height 112
copy div "SOC II Type II and GDPR Compliant. Colossyan holds a SOC2 Type I report and is …"
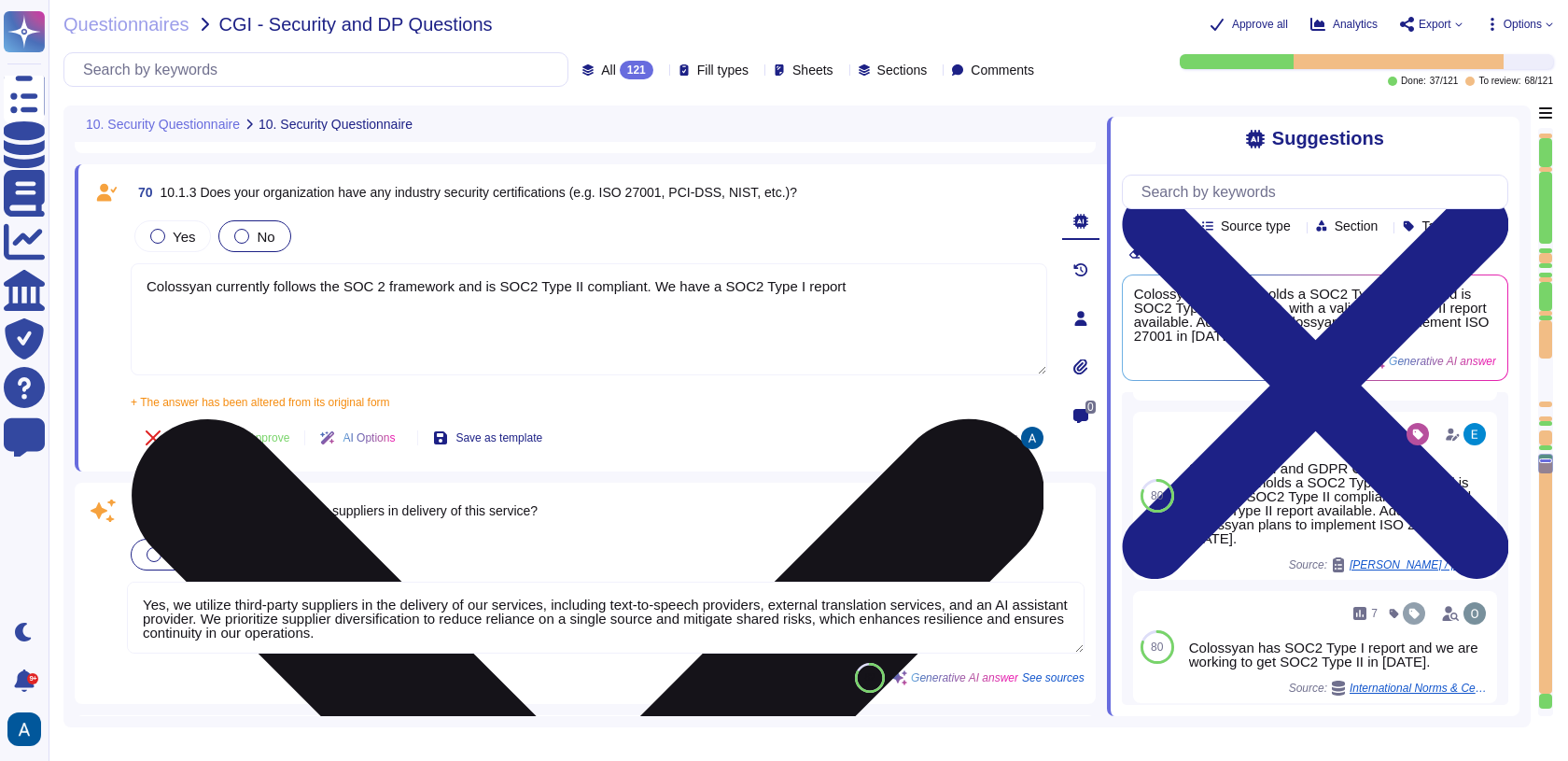
click at [680, 322] on textarea "Colossyan currently follows the SOC 2 framework and is SOC2 Type II compliant. …" at bounding box center [589, 319] width 917 height 112
paste textarea "SOC II Type II and GDPR Compliant. Colossyan holds a SOC2 Type I report and is …"
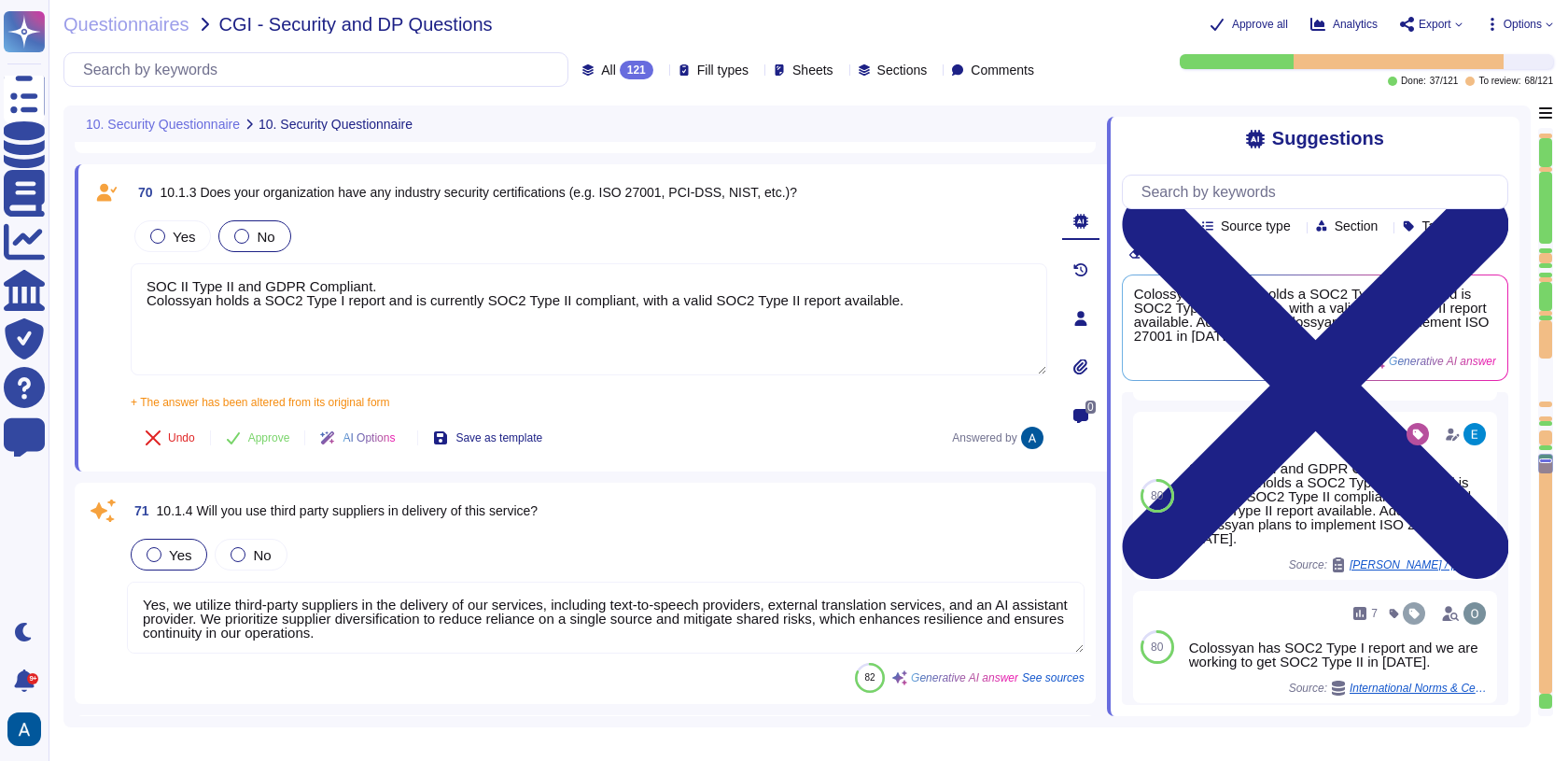
type textarea "SOC II Type II and GDPR Compliant. Colossyan holds a SOC2 Type I report and is …"
click at [603, 229] on div "Yes No" at bounding box center [589, 236] width 917 height 39
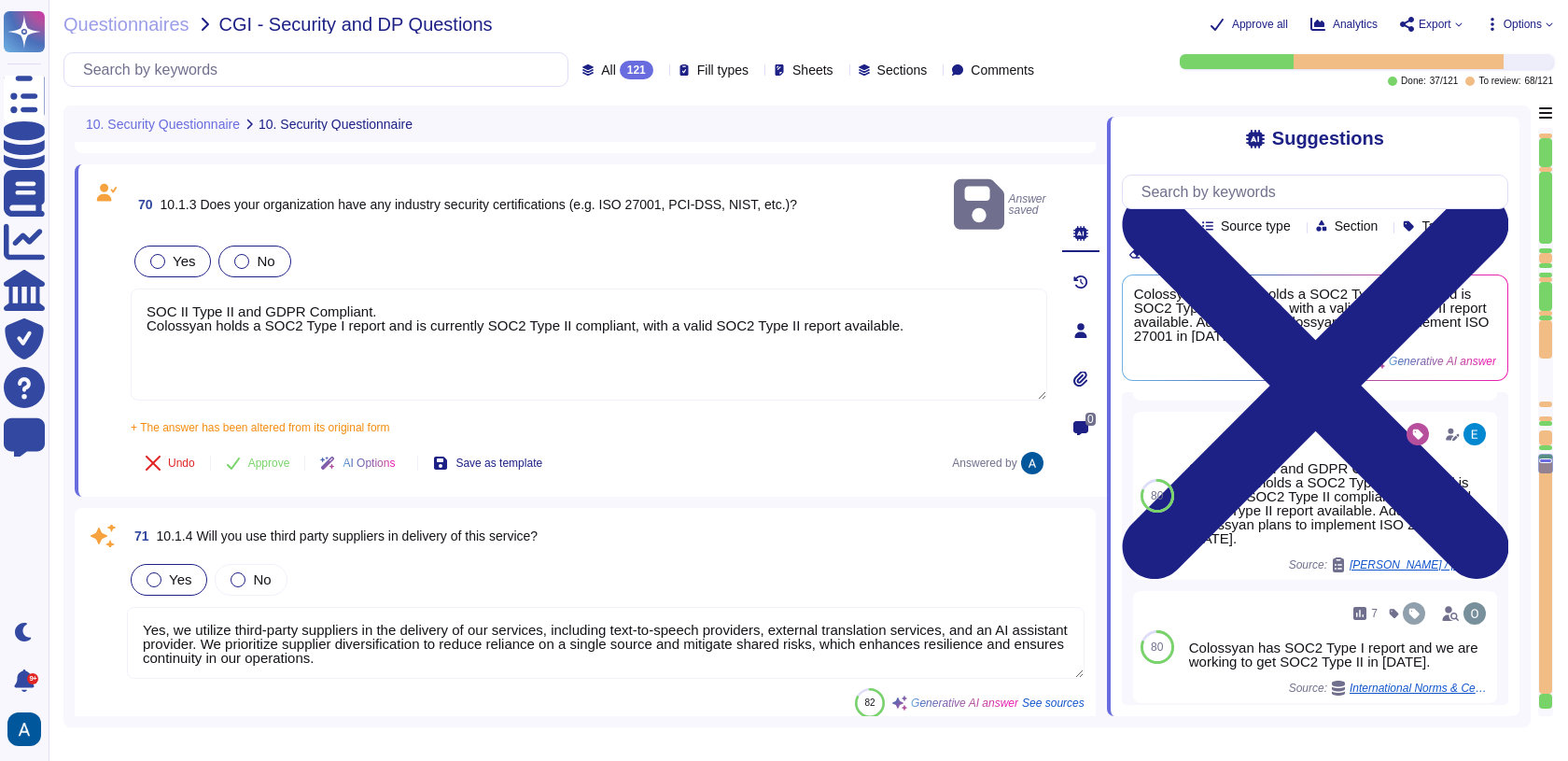
click at [182, 253] on span "Yes" at bounding box center [184, 261] width 22 height 15
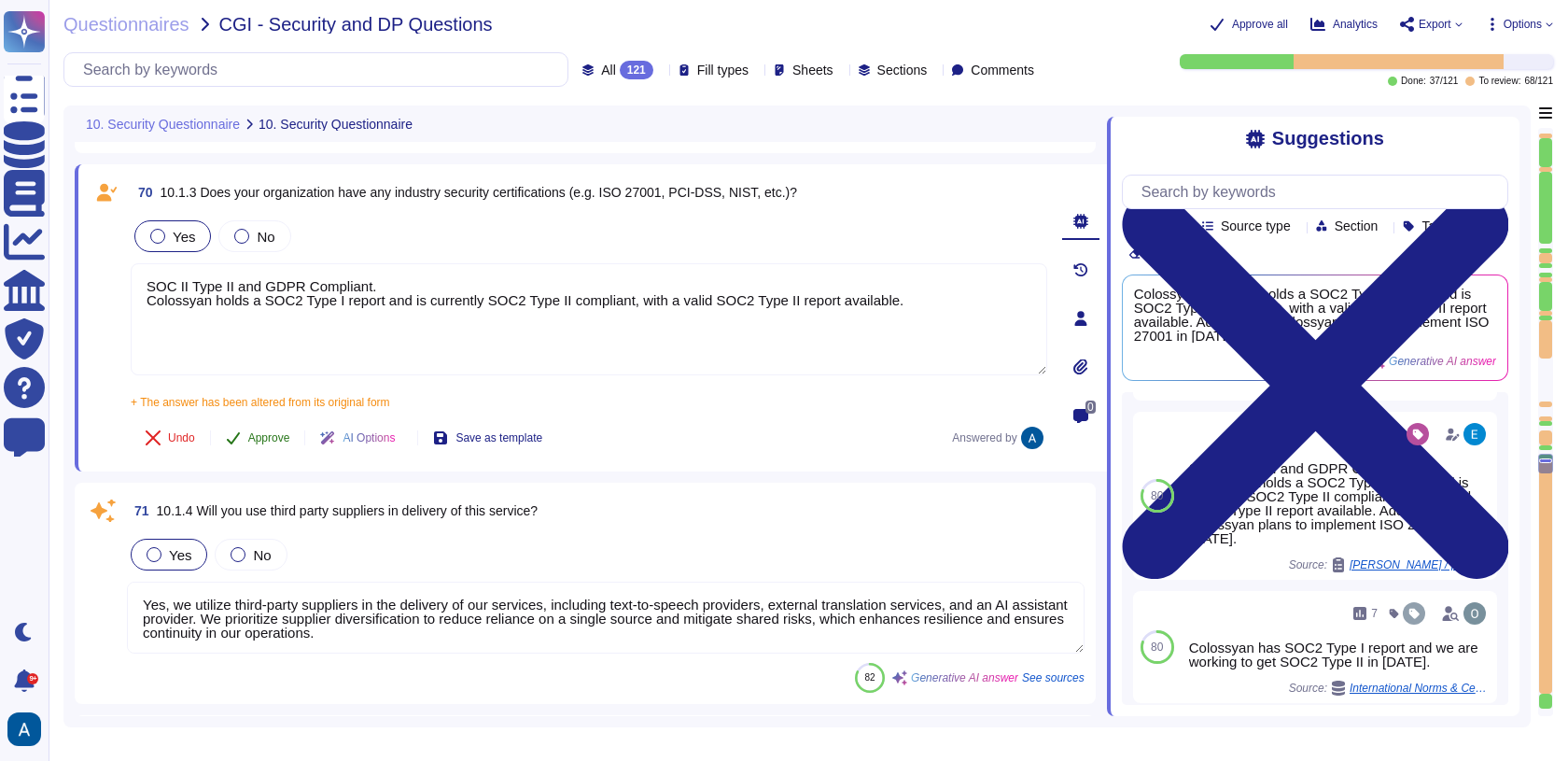
click at [289, 433] on span "Approve" at bounding box center [269, 438] width 42 height 12
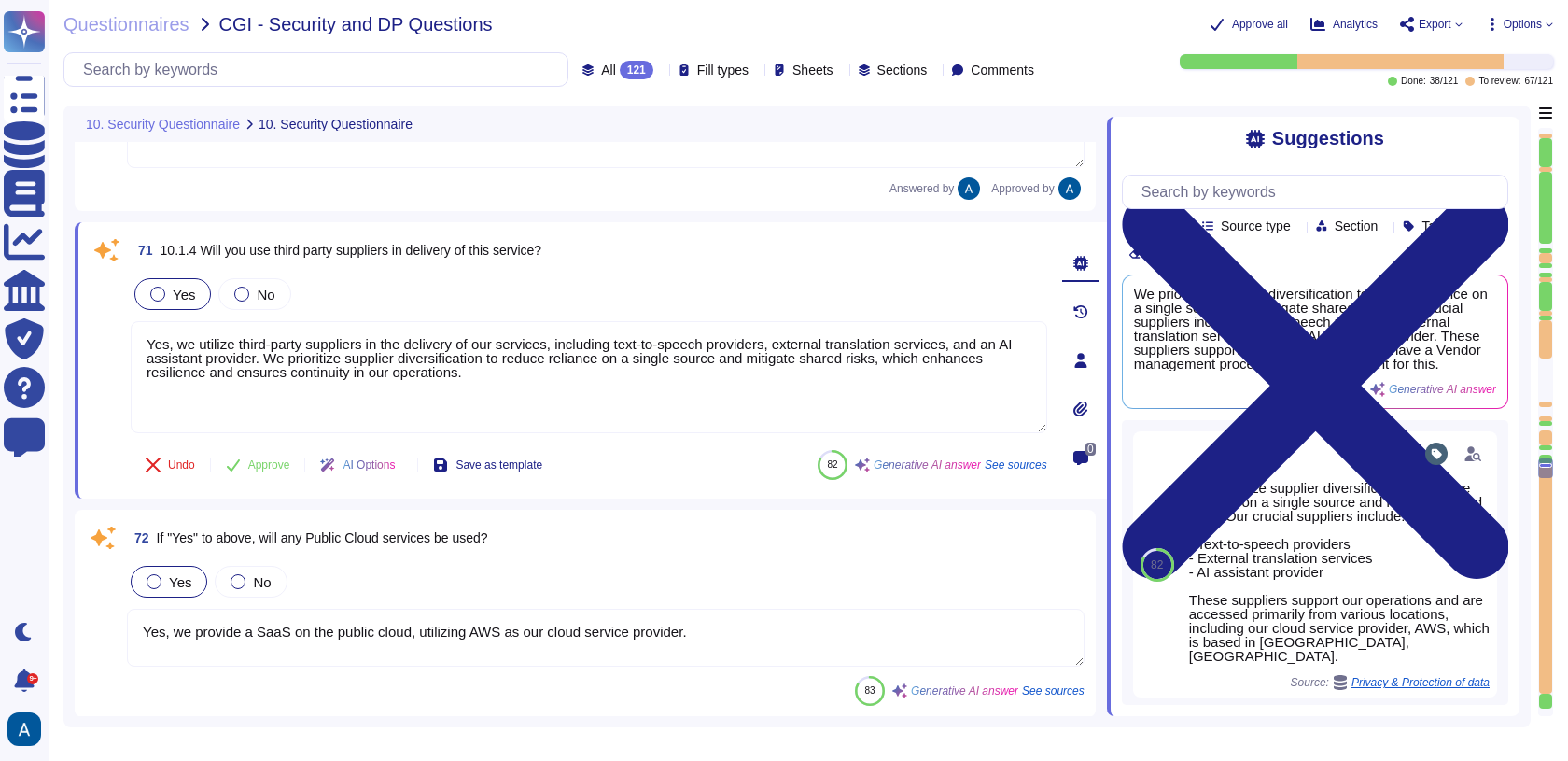
type textarea "Yes, we have an information security policy that is established, approved, and …"
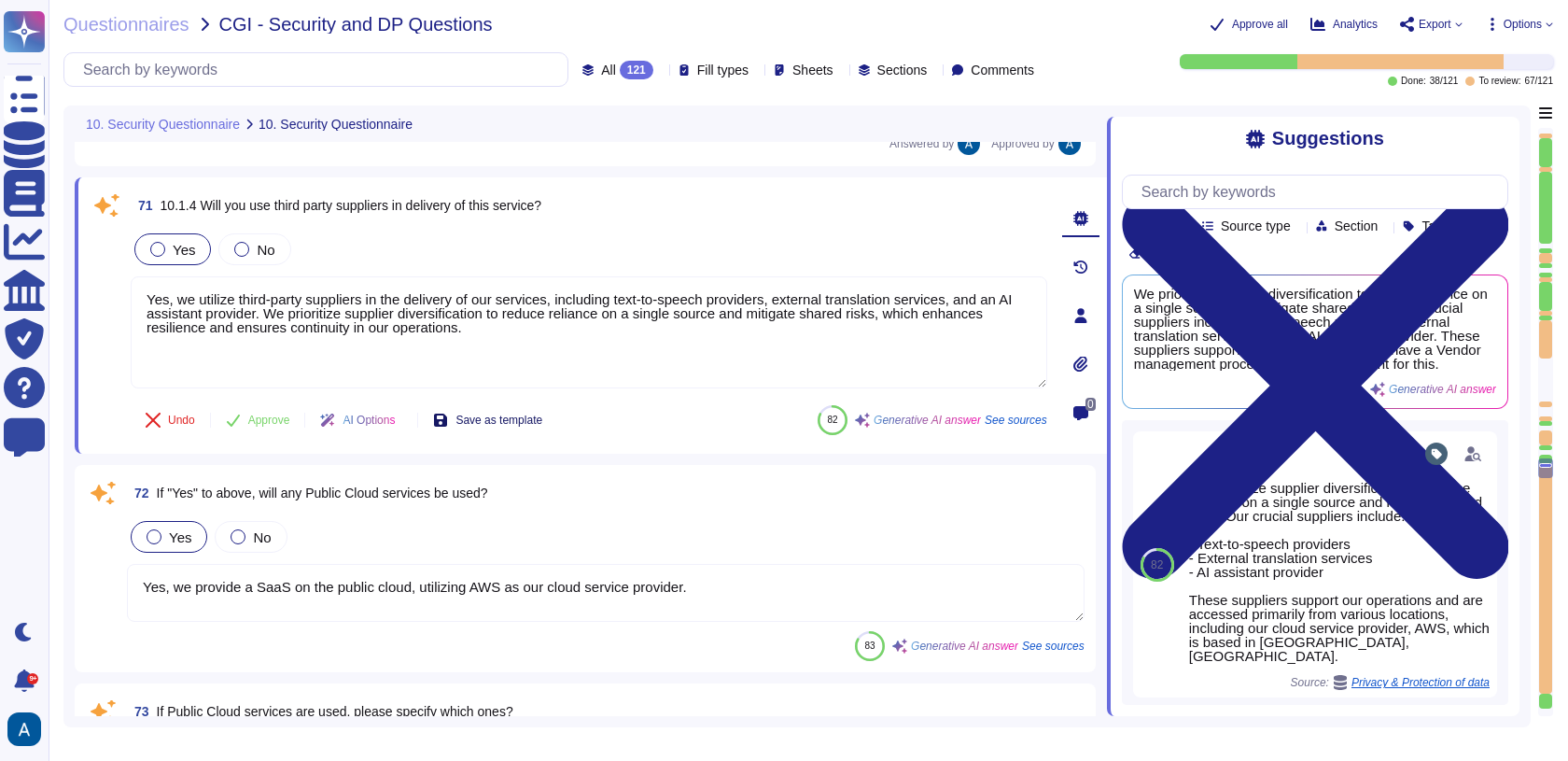
scroll to position [18315, 0]
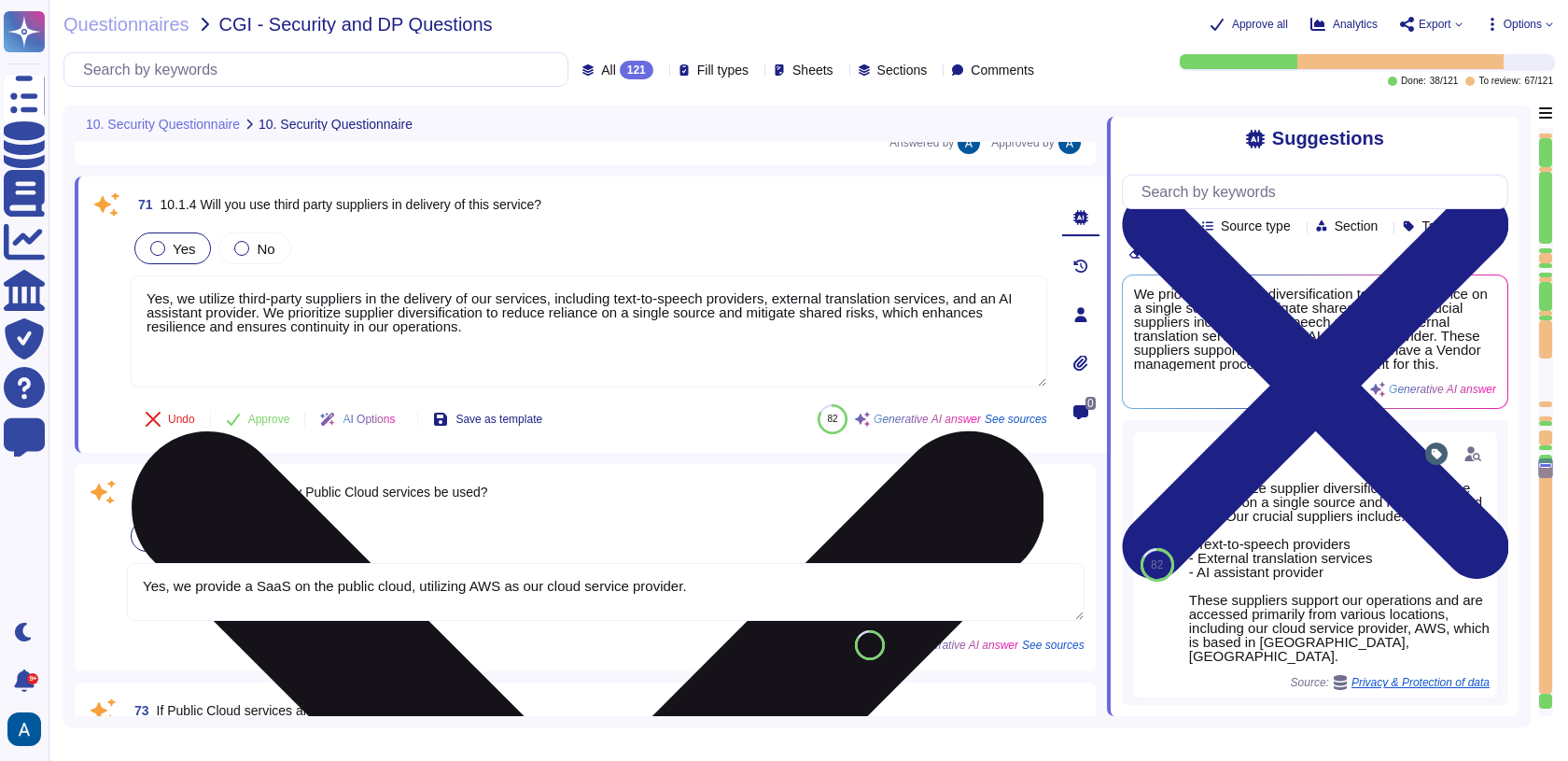
click at [594, 337] on textarea "Yes, we utilize third-party suppliers in the delivery of our services, includin…" at bounding box center [589, 331] width 917 height 112
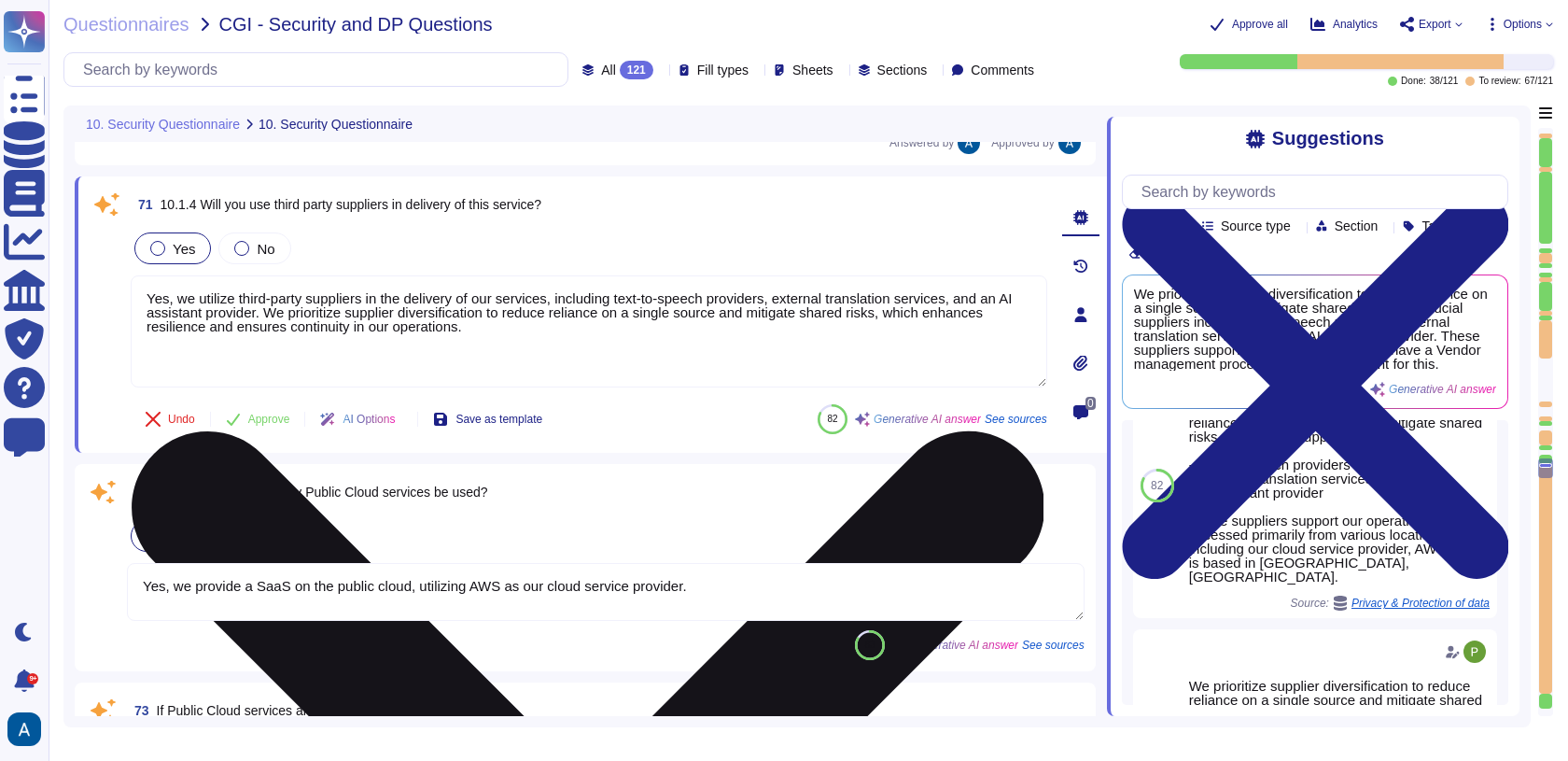
scroll to position [65, 0]
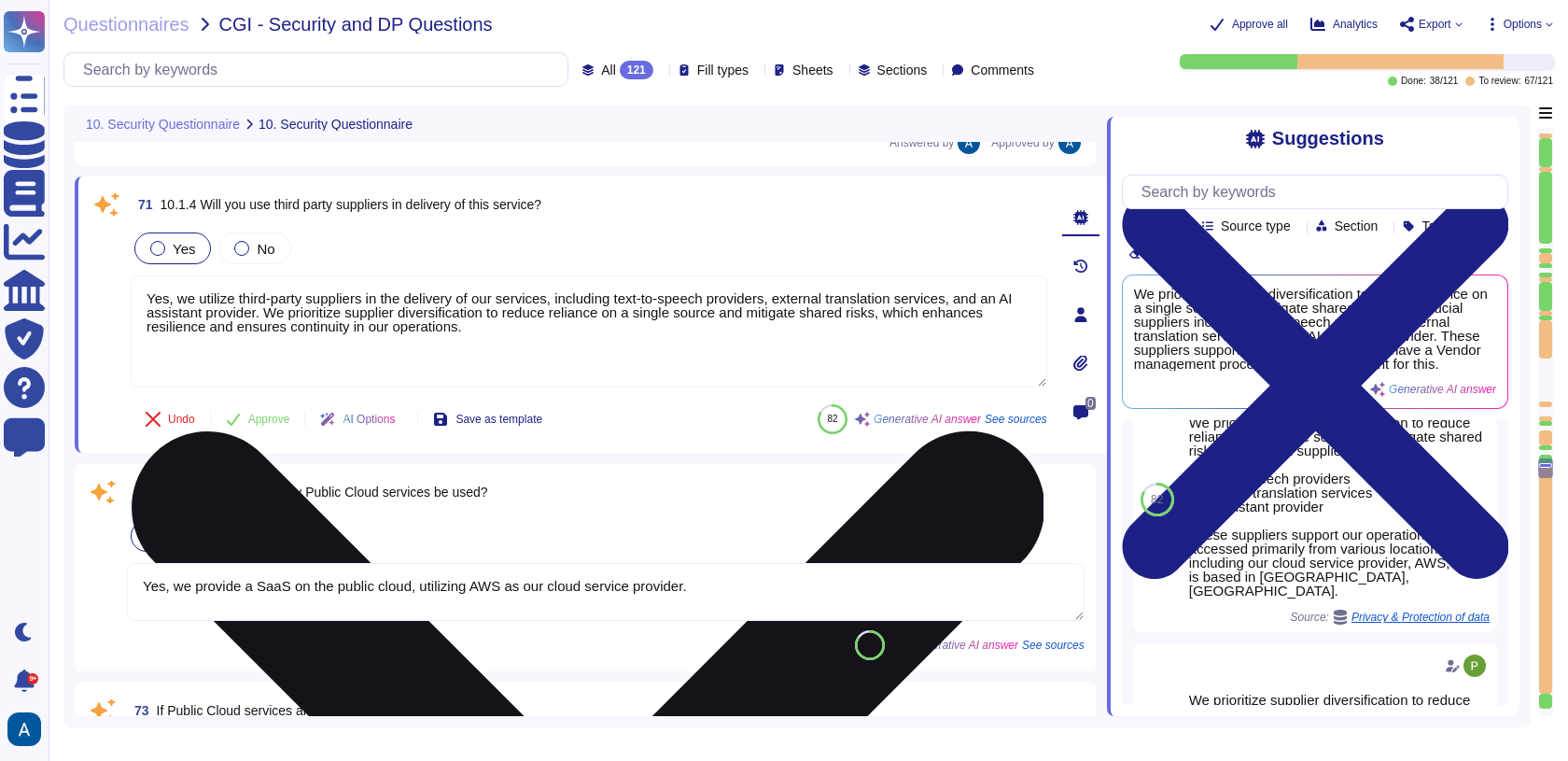
click at [716, 339] on textarea "Yes, we utilize third-party suppliers in the delivery of our services, includin…" at bounding box center [589, 331] width 917 height 112
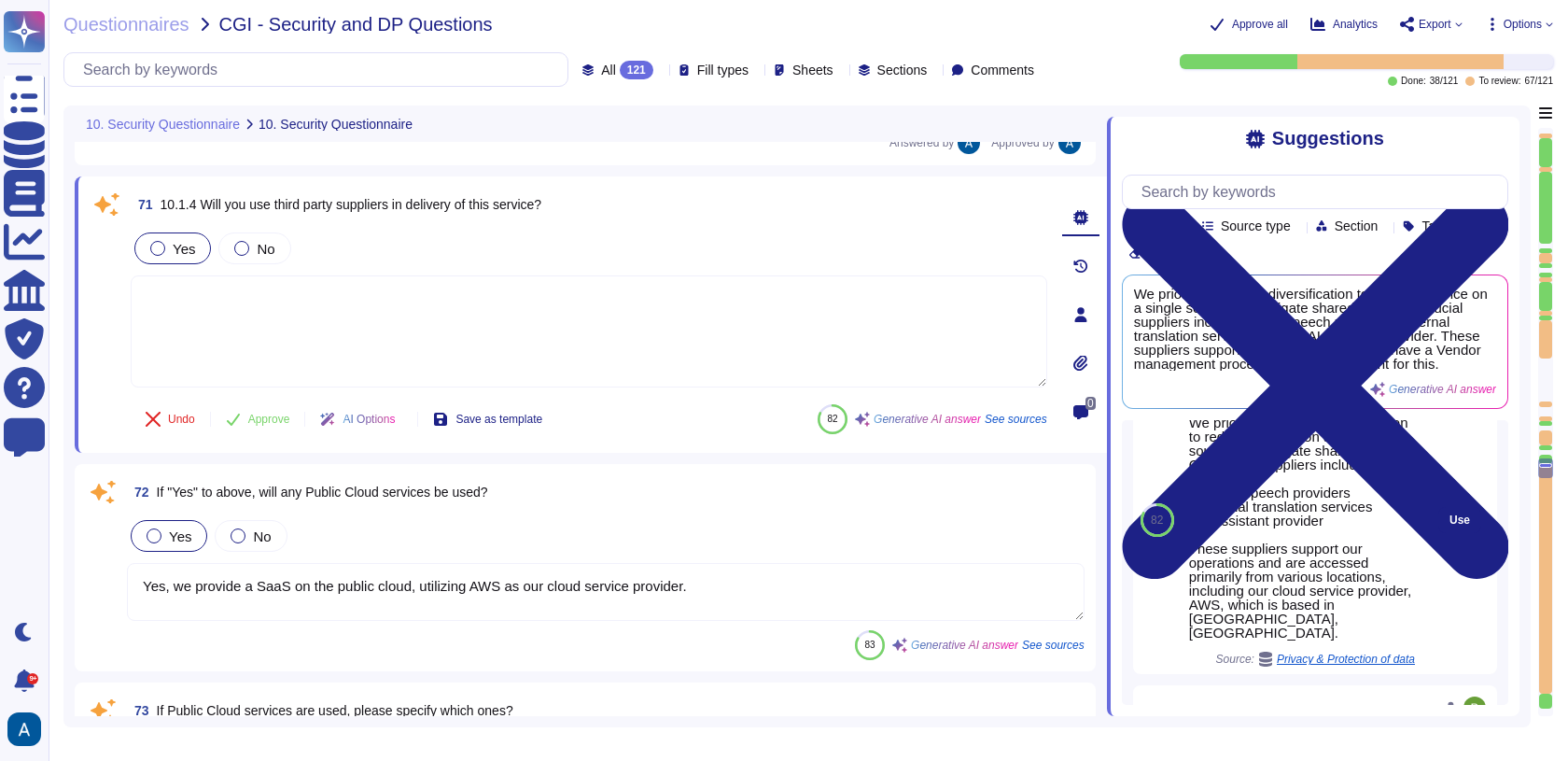
scroll to position [79, 0]
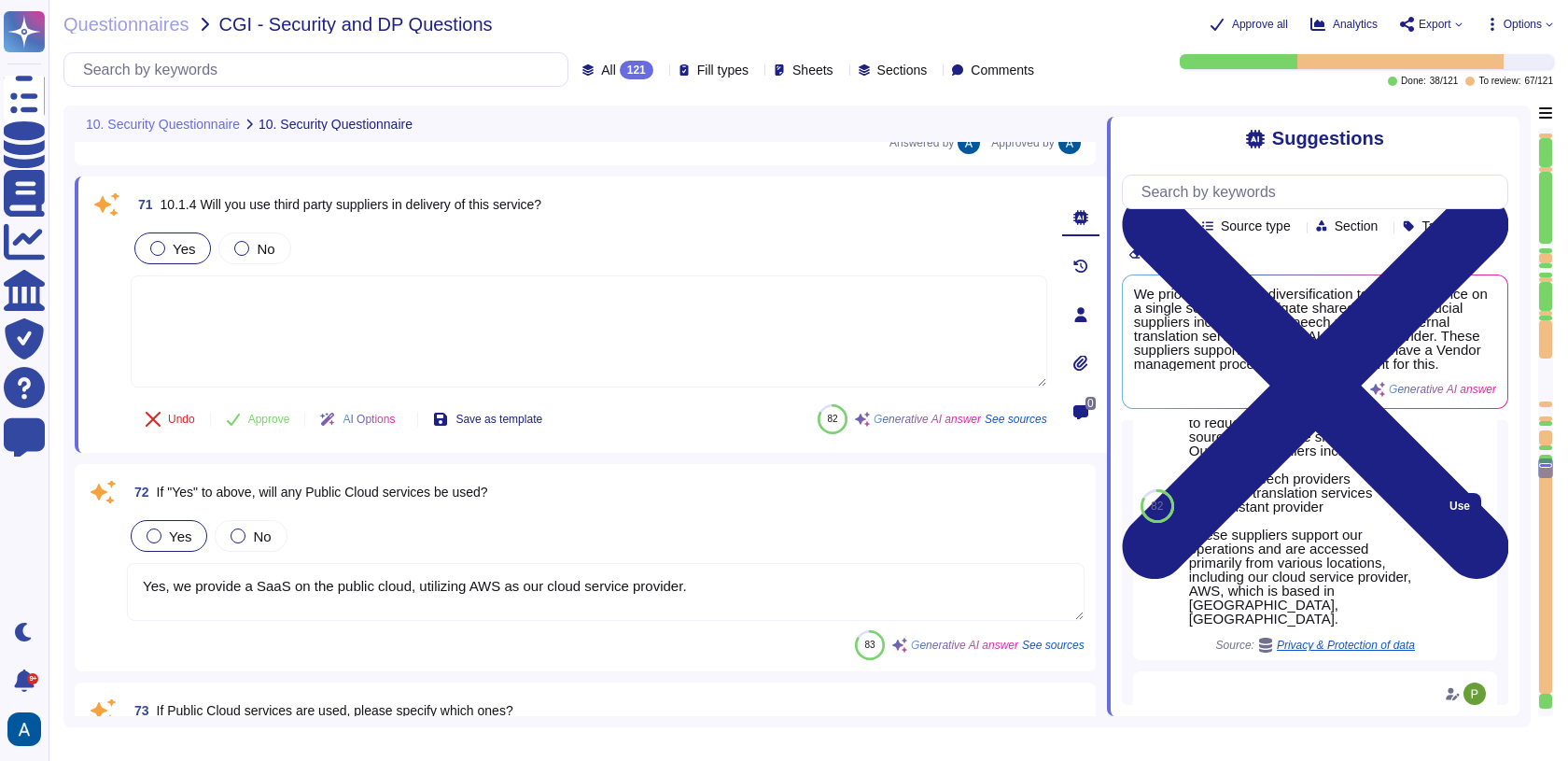
click at [1432, 519] on div "Use" at bounding box center [1460, 506] width 75 height 308
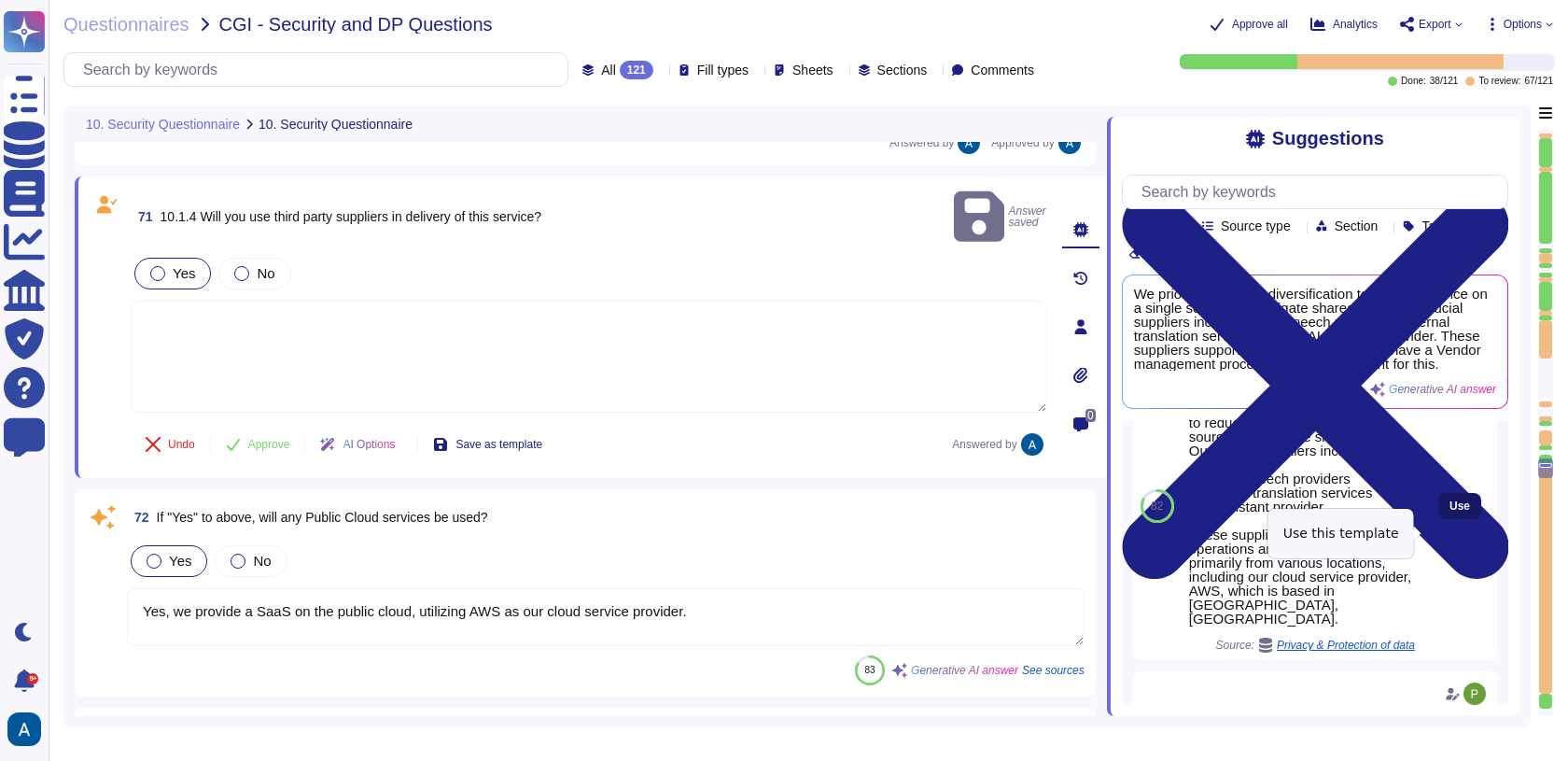
click at [1439, 519] on button "Use" at bounding box center [1459, 505] width 43 height 26
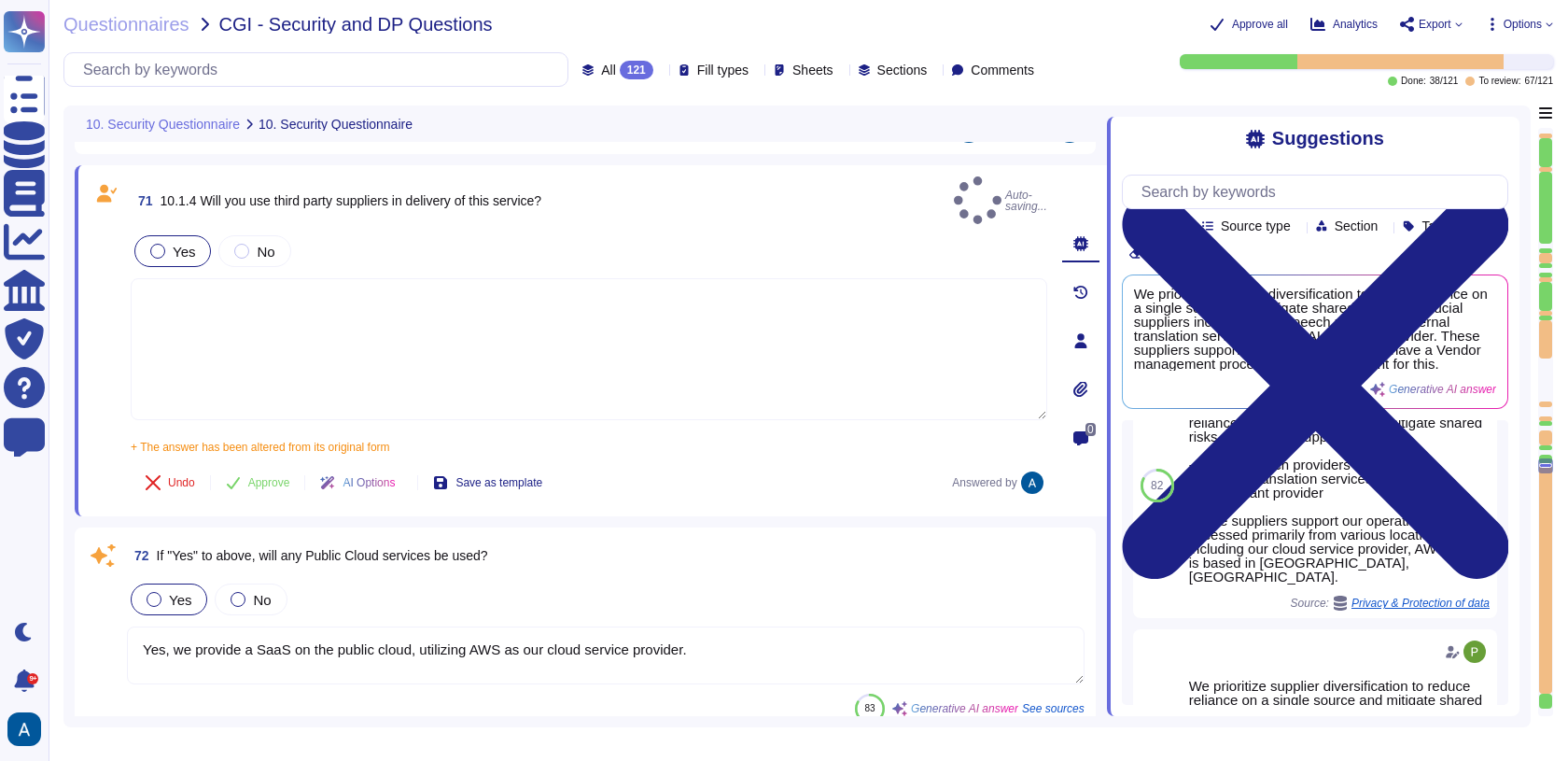
type textarea "We prioritize supplier diversification to reduce reliance on a single source an…"
type textarea "Yes, we have an information security policy that is established, approved, and …"
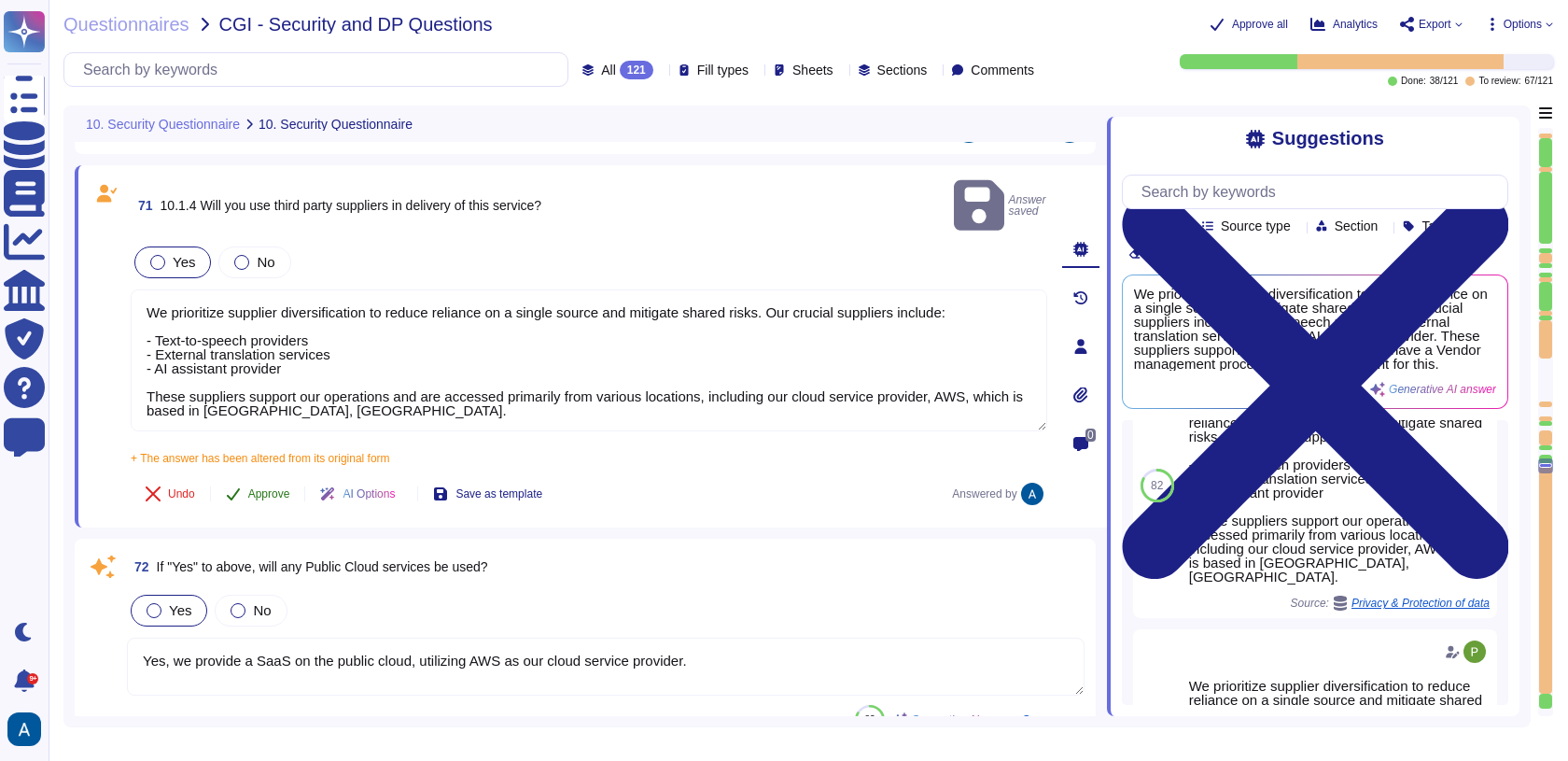
click at [281, 475] on button "Approve" at bounding box center [258, 494] width 94 height 38
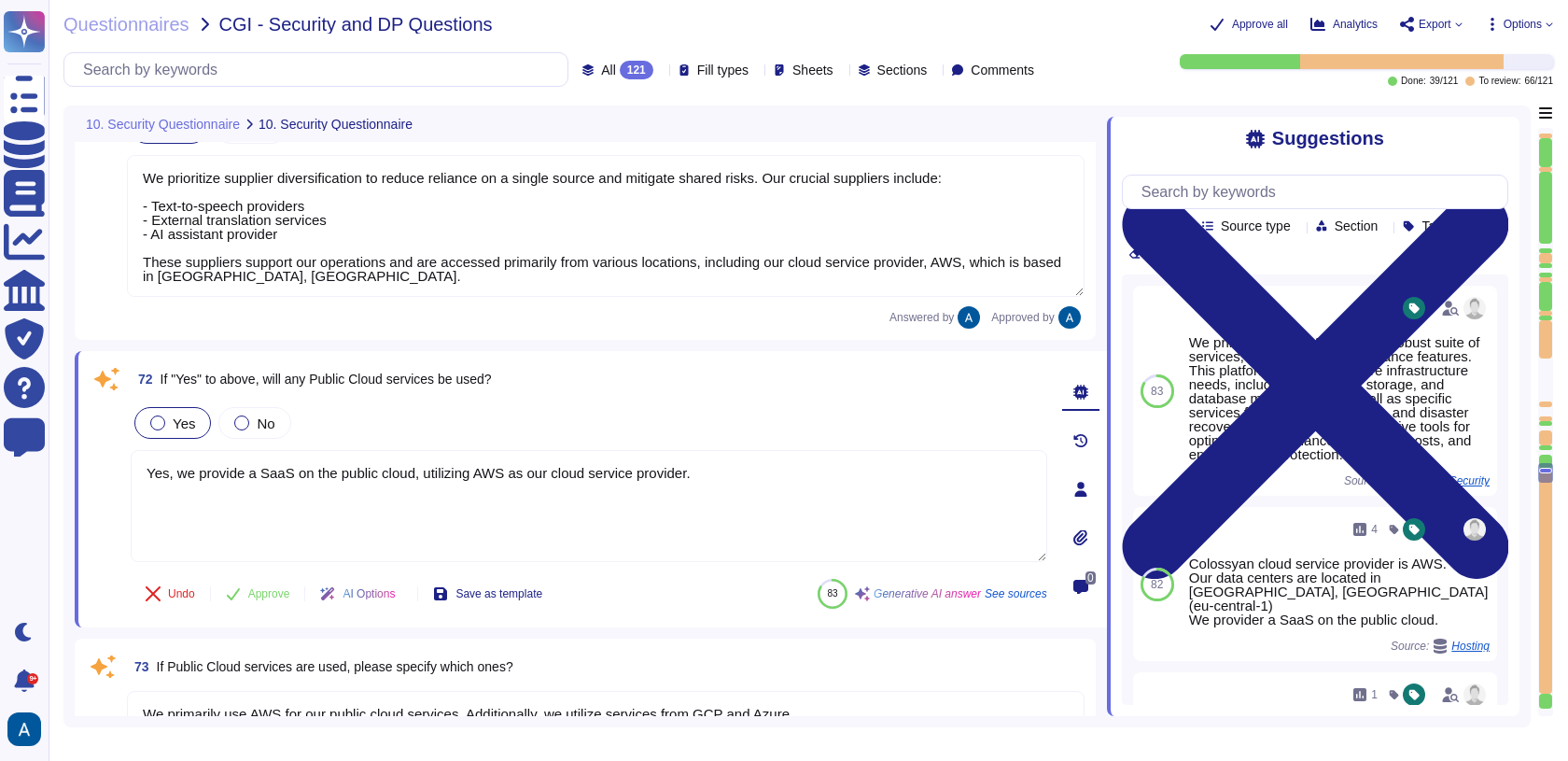
type textarea "1. Data Classification 2. Data Handling Policy 3. Data Privacy 4. Data Retentio…"
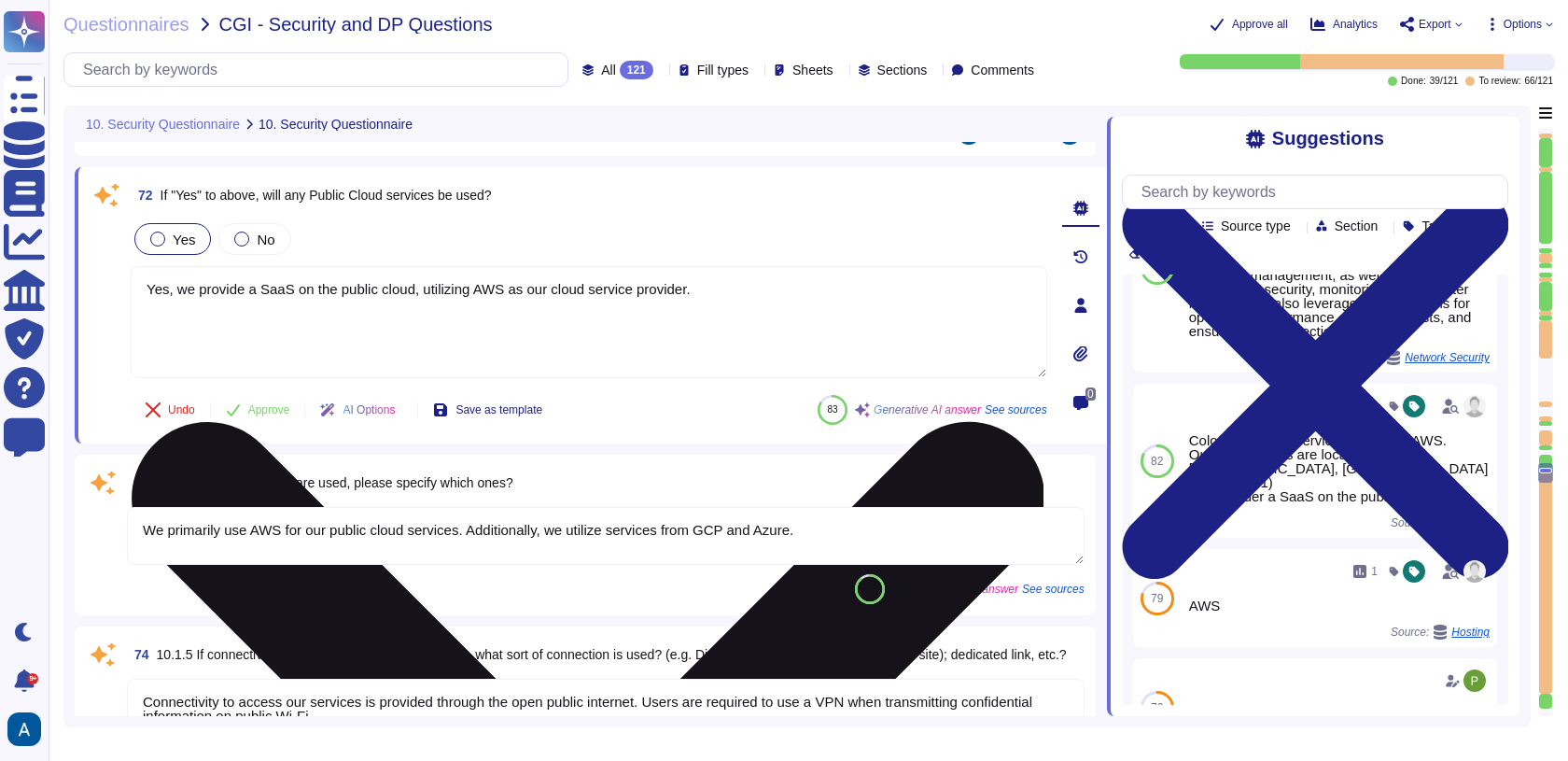
scroll to position [116, 0]
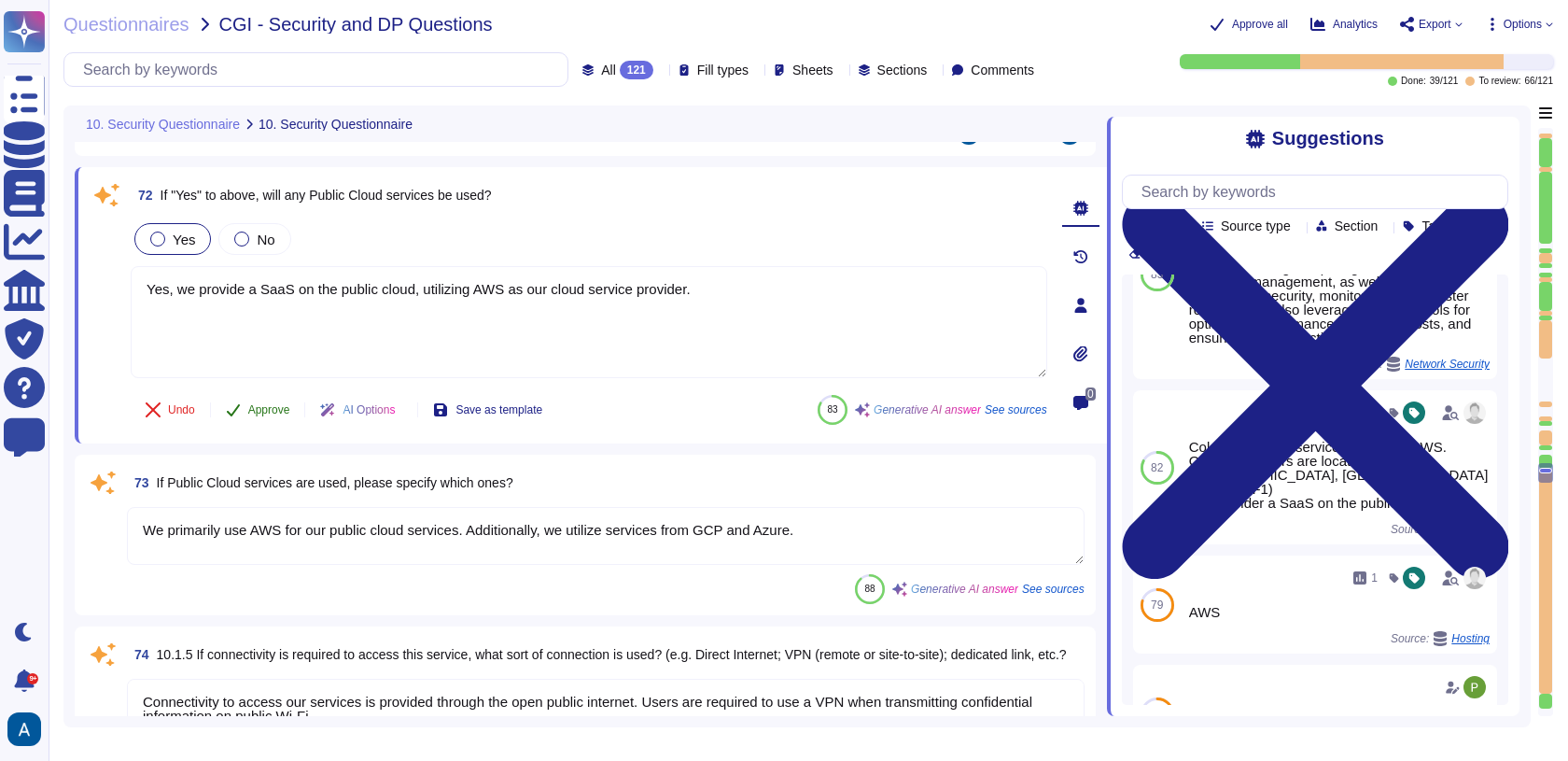
click at [291, 407] on span "Approve" at bounding box center [269, 410] width 42 height 12
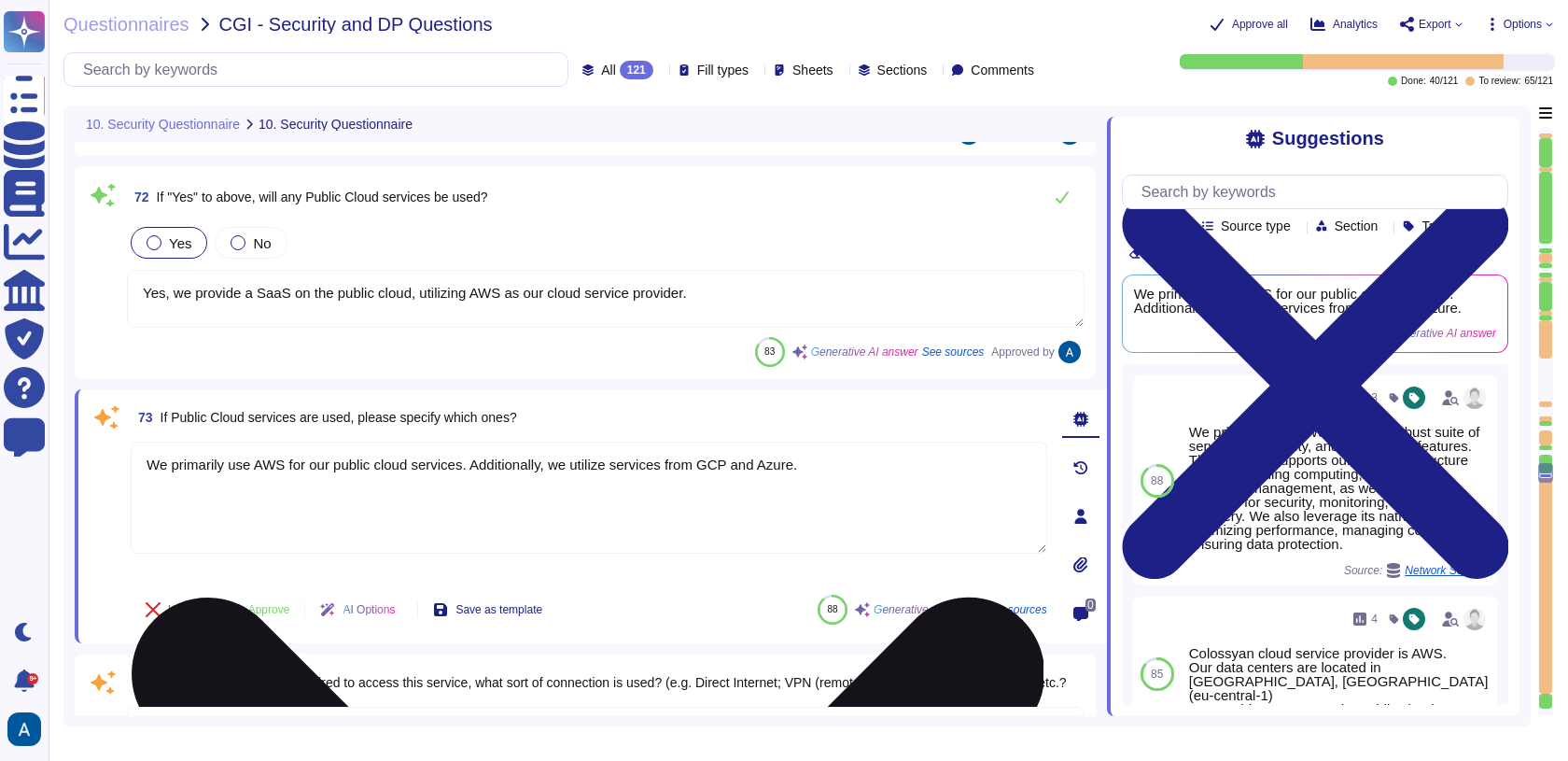
type textarea "1. Data Classification 2. Data Handling Policy 3. Data Privacy 4. Data Retentio…"
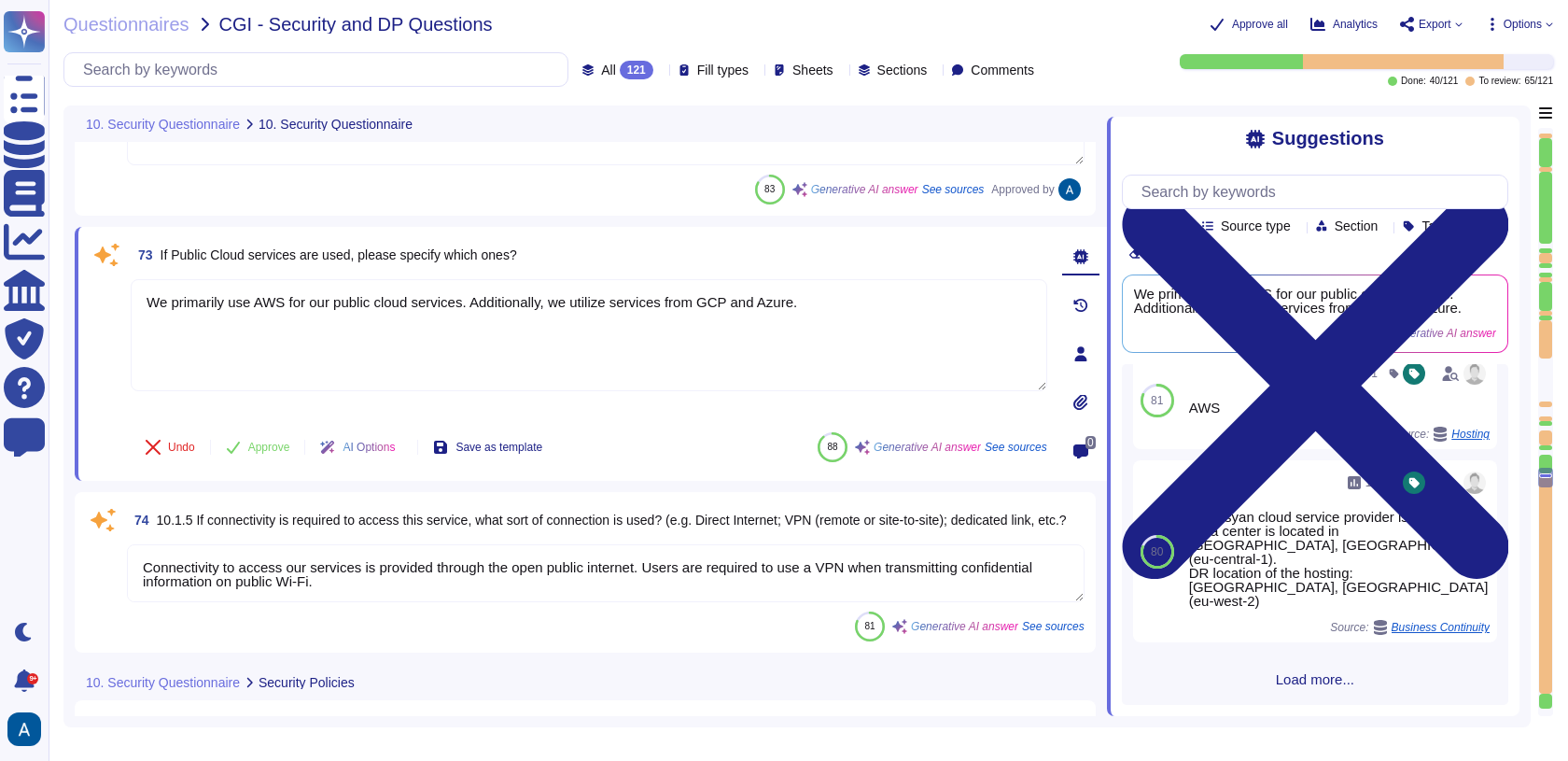
scroll to position [511, 0]
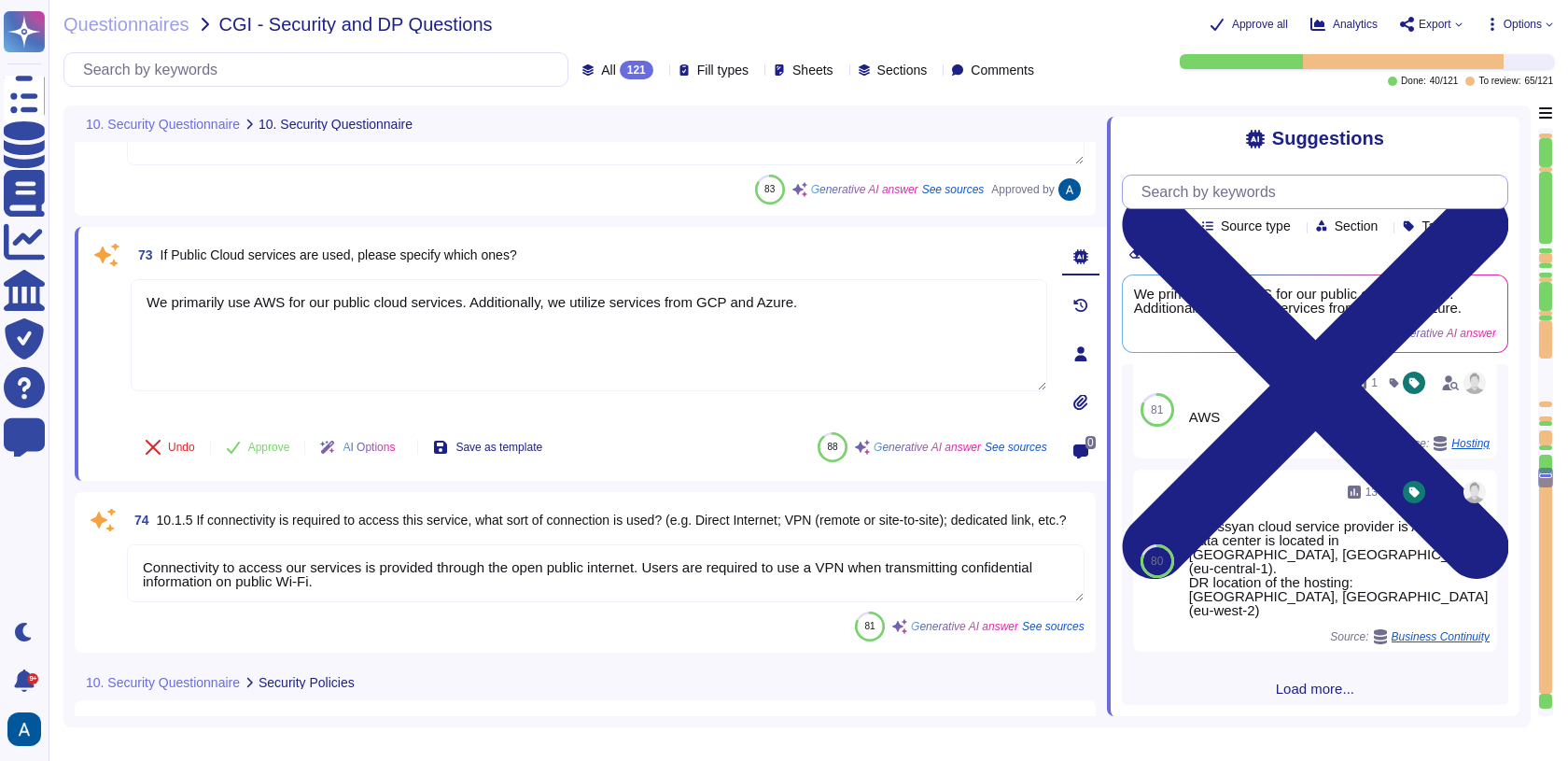
click at [1339, 191] on input "text" at bounding box center [1320, 191] width 375 height 33
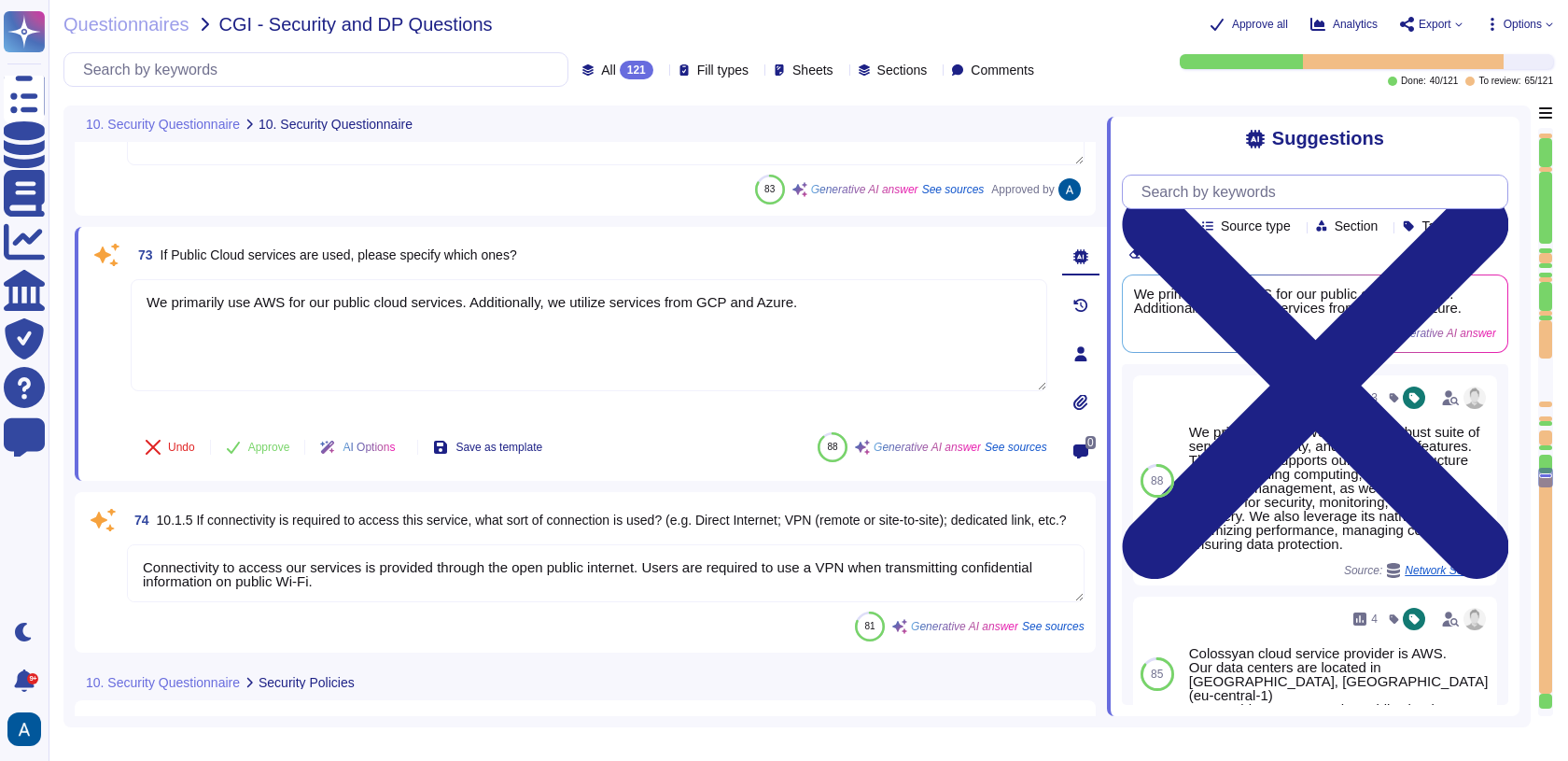
type input "a"
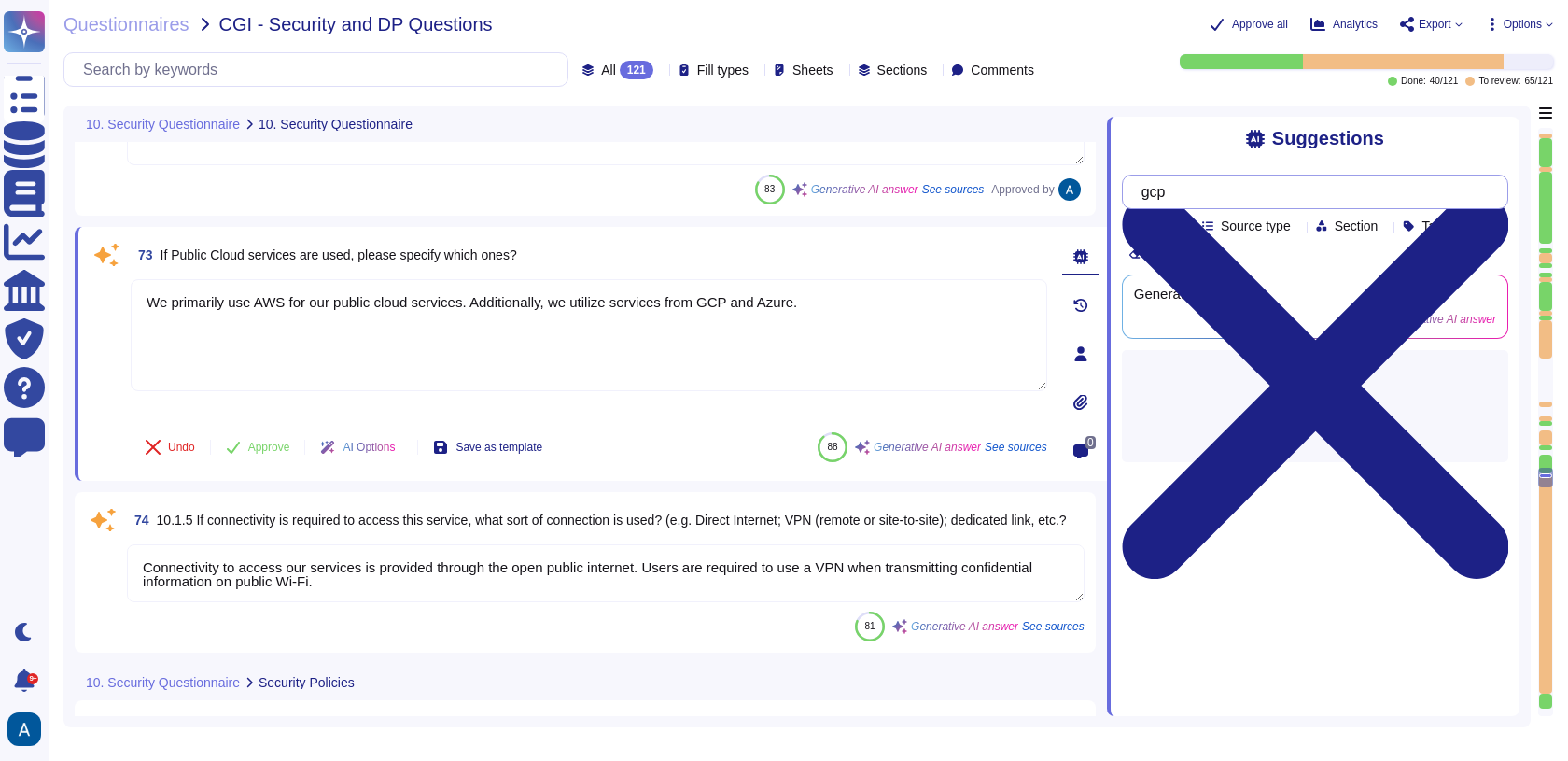
type input "gcp"
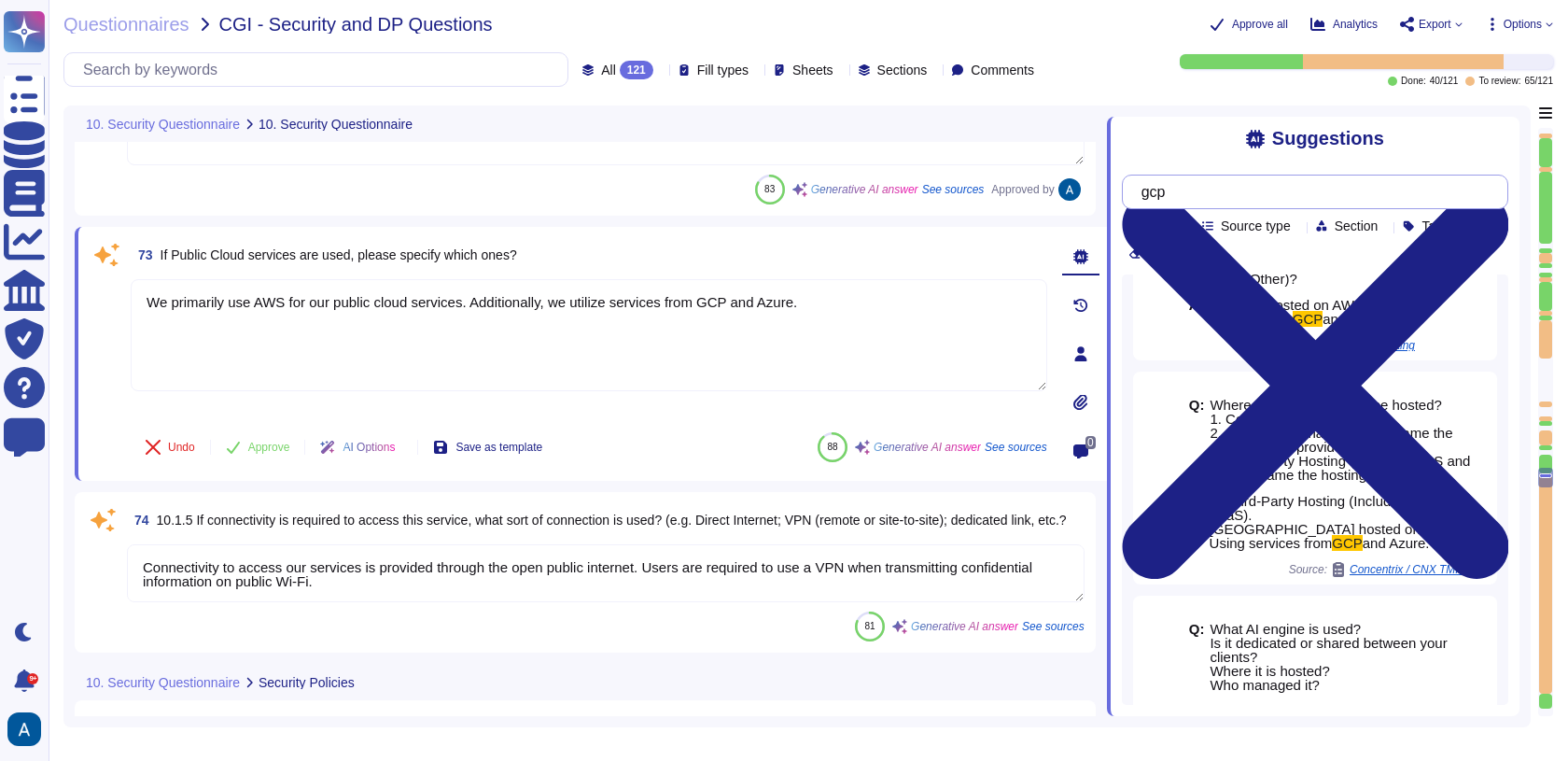
scroll to position [134, 0]
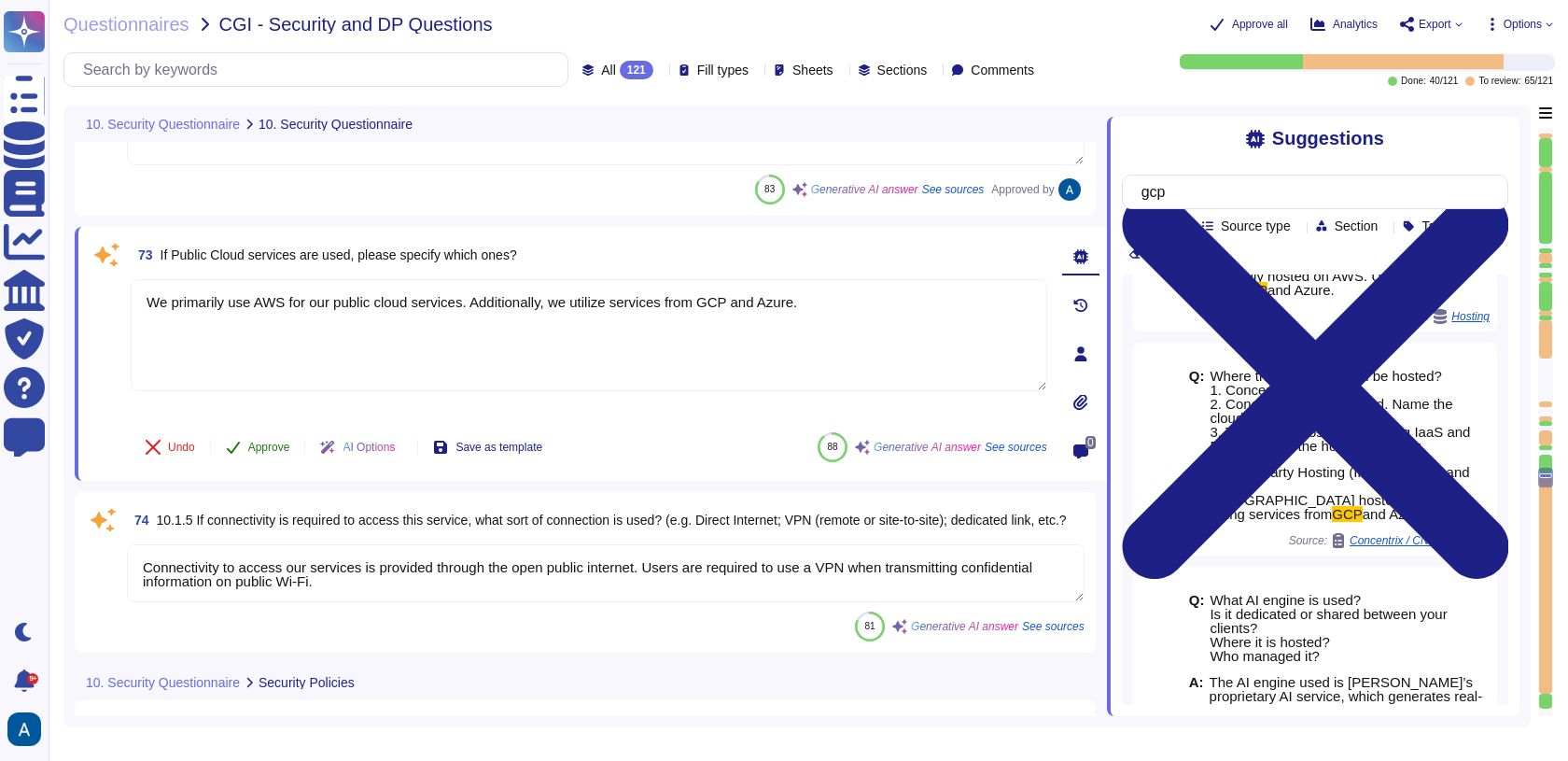
click at [271, 428] on button "Approve" at bounding box center [258, 446] width 94 height 38
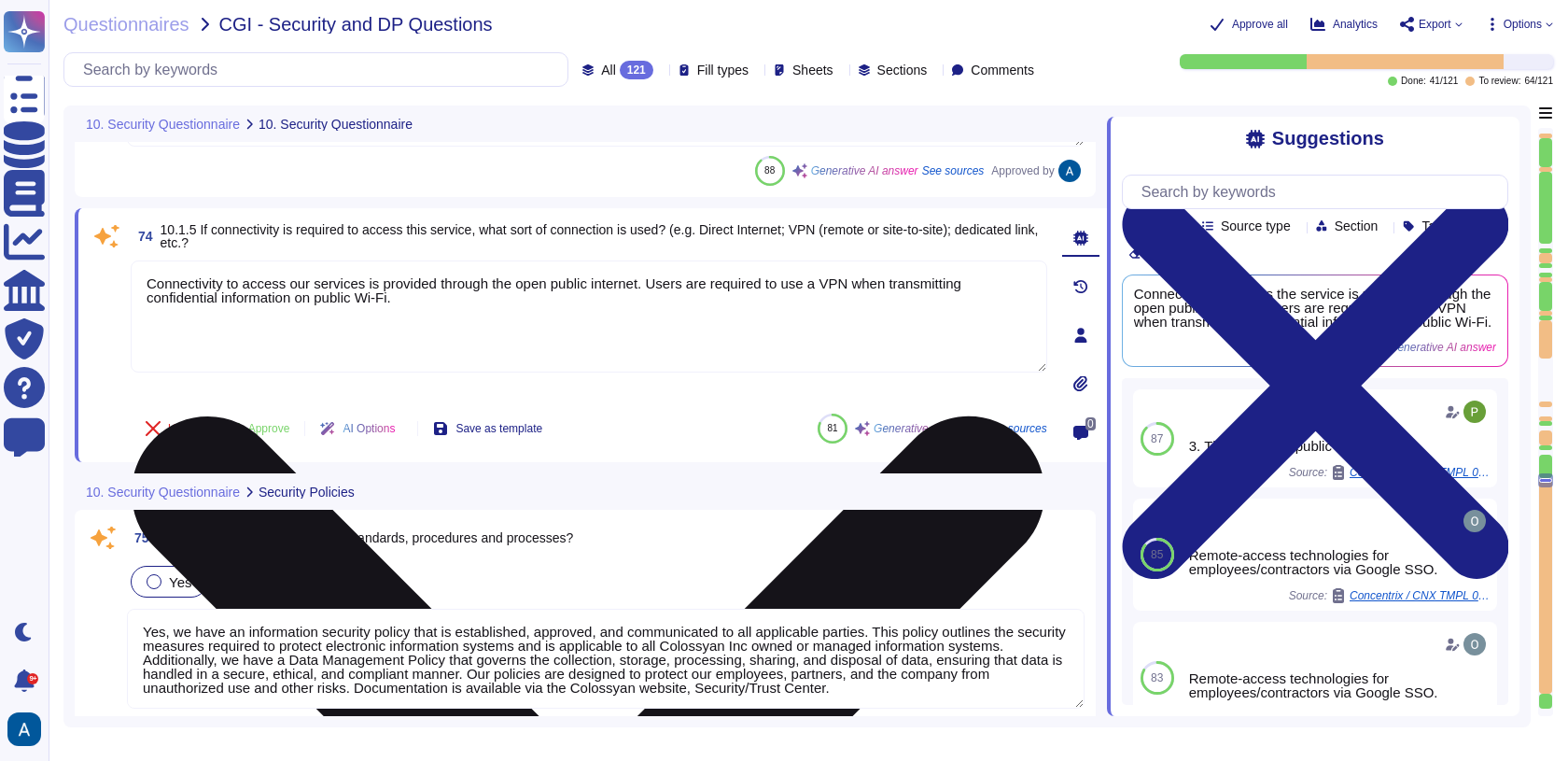
type textarea "Yes, security policies, including the background check, identity and access man…"
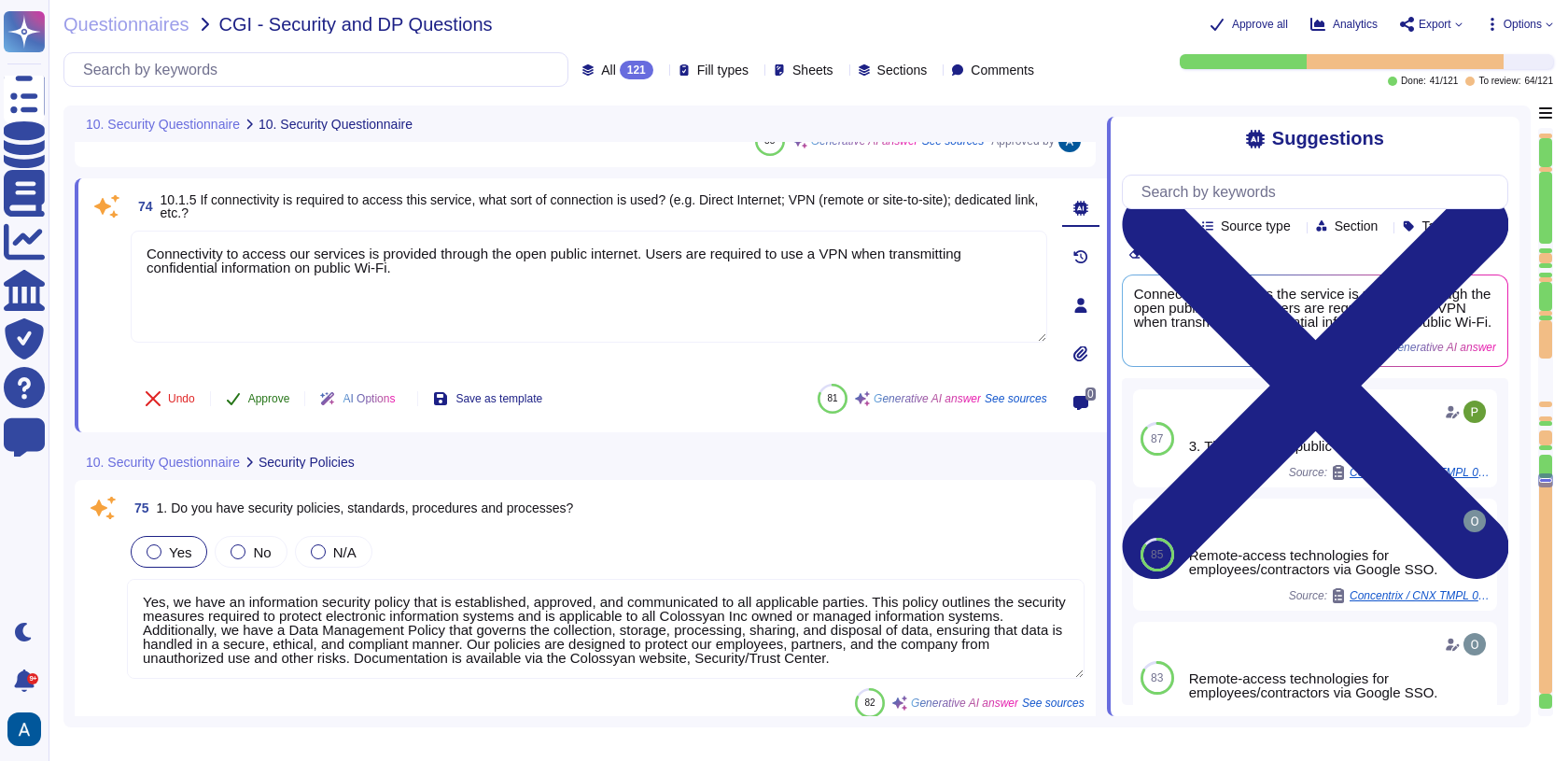
click at [260, 393] on span "Approve" at bounding box center [269, 398] width 42 height 12
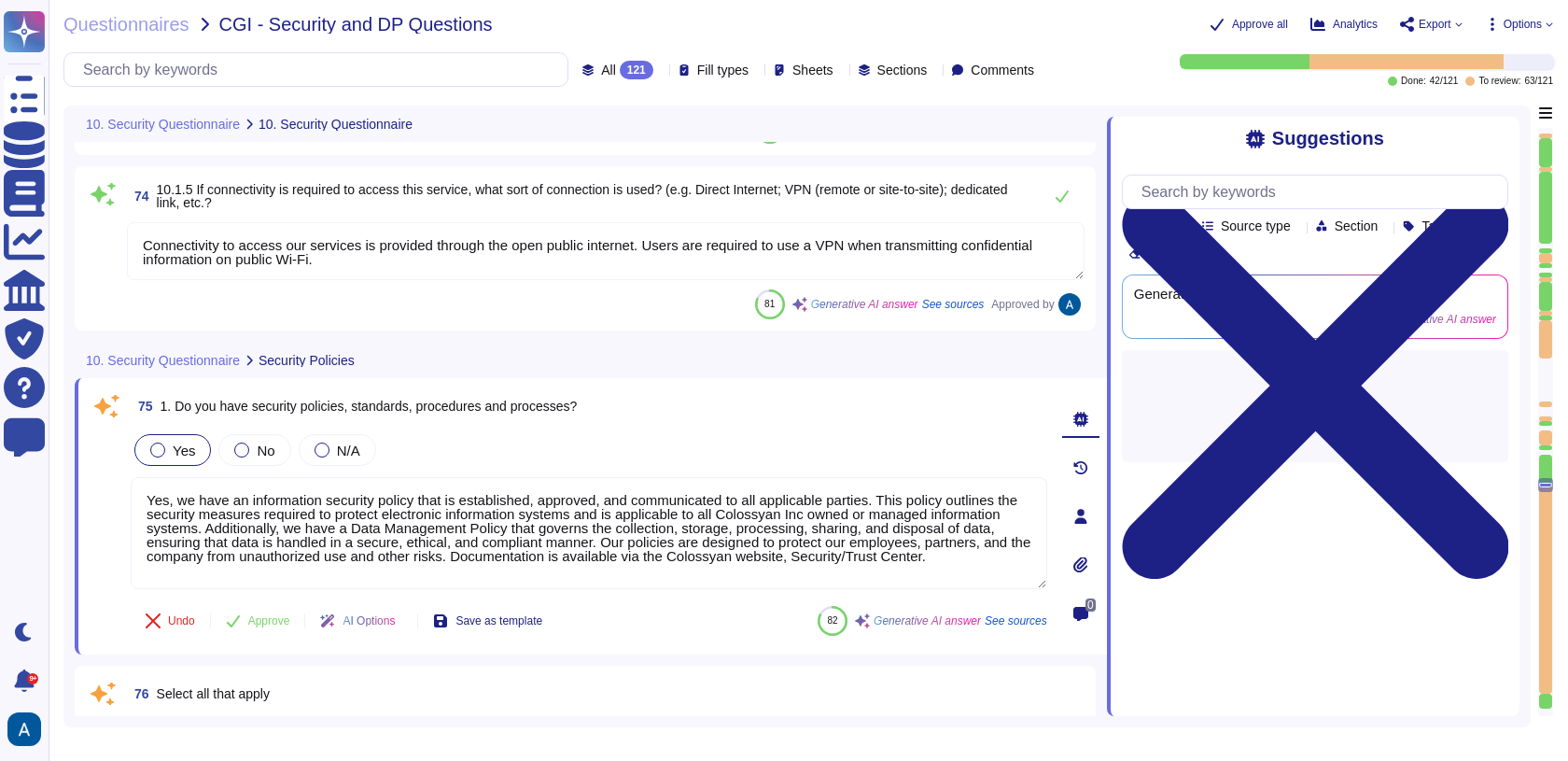
type textarea "Yes, the VP of Engineering is the senior management representative assigned and…"
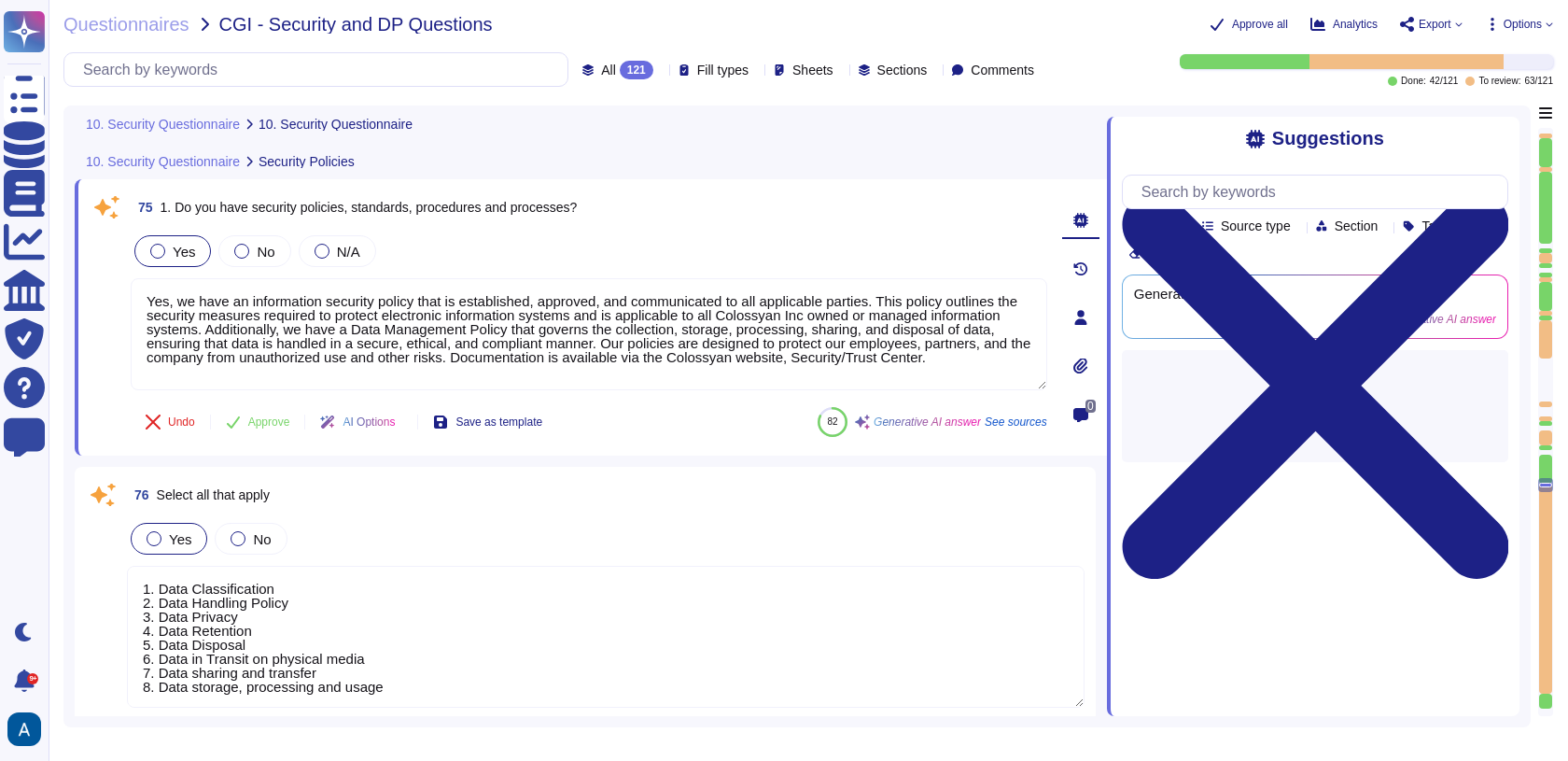
scroll to position [19172, 0]
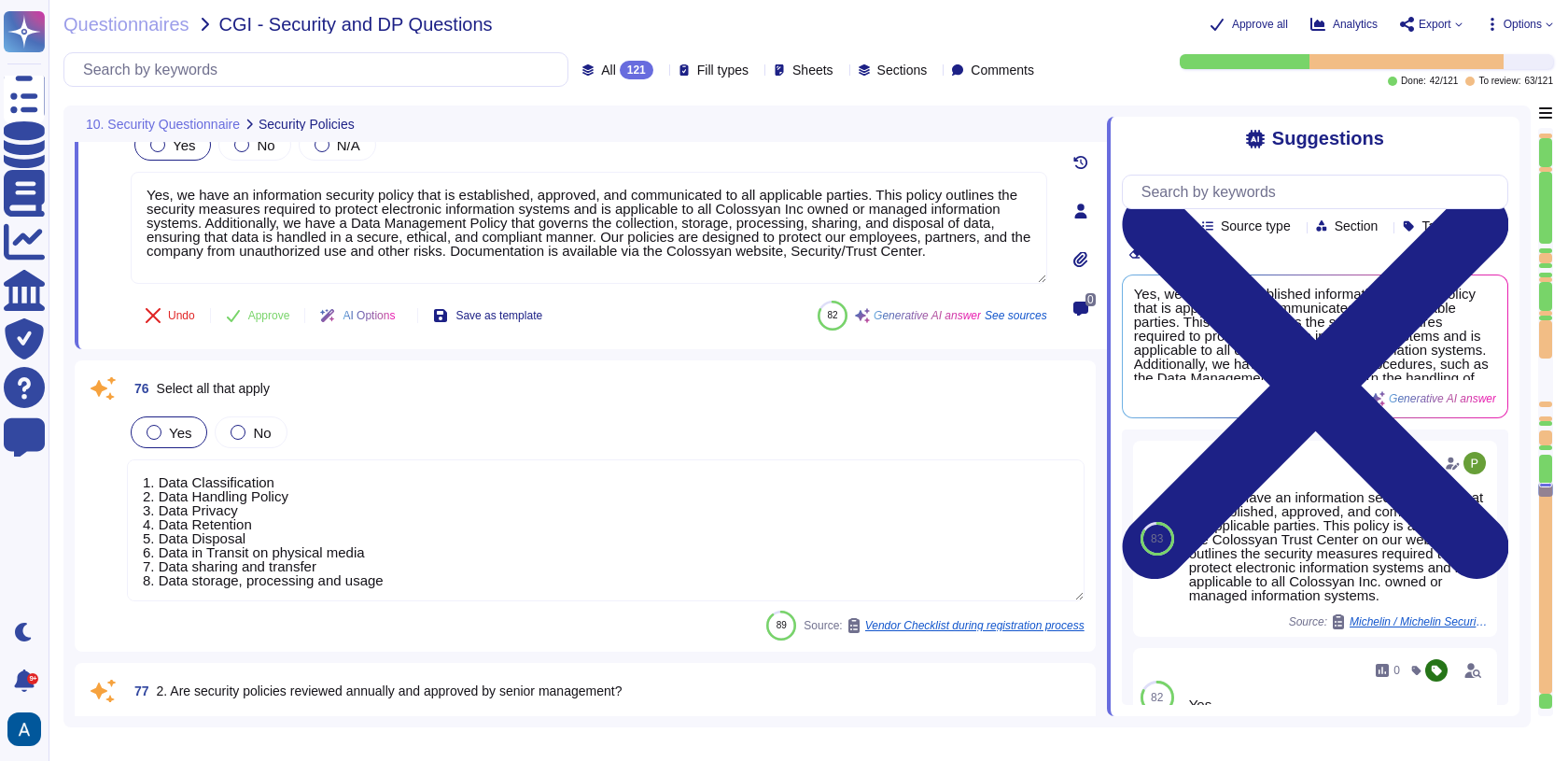
type textarea "Yes, Colossyan Inc has a formal risk management process that includes a formal …"
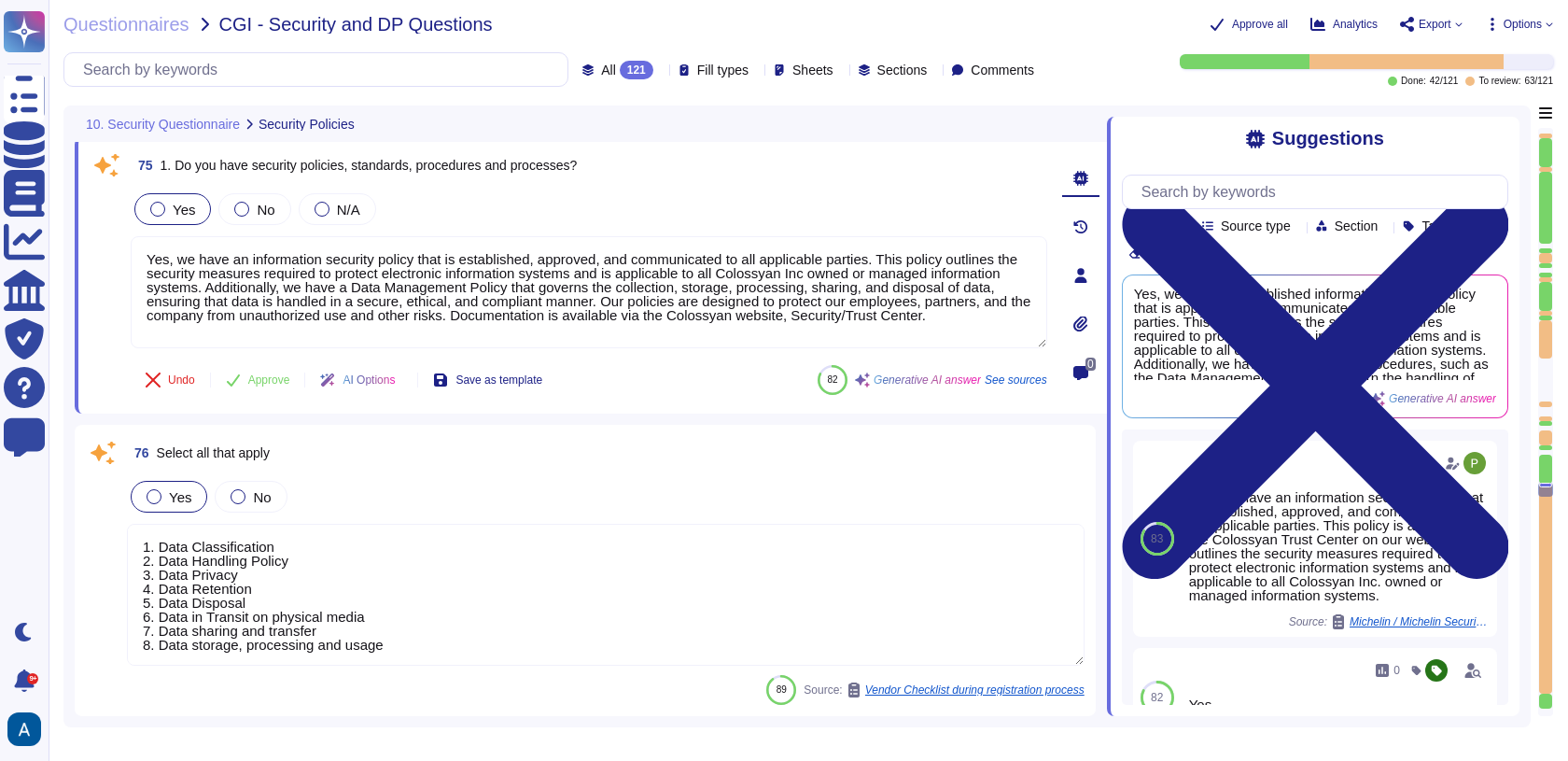
scroll to position [19166, 0]
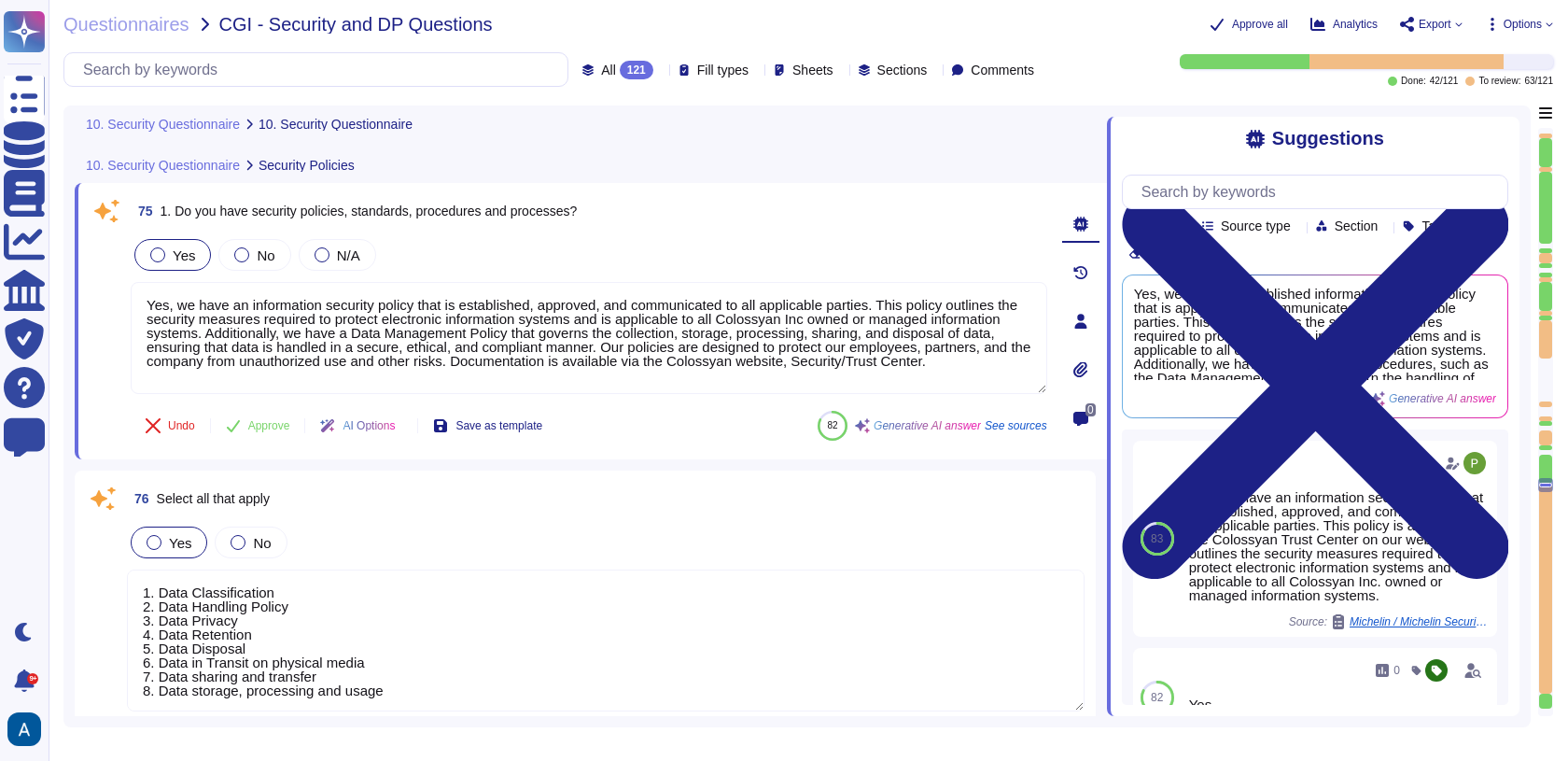
type textarea "Yes, we provide a SaaS on the public cloud, utilizing AWS as our cloud service …"
type textarea "We primarily use AWS for our public cloud services. Additionally, we utilize se…"
type textarea "Connectivity to access our services is provided through the open public interne…"
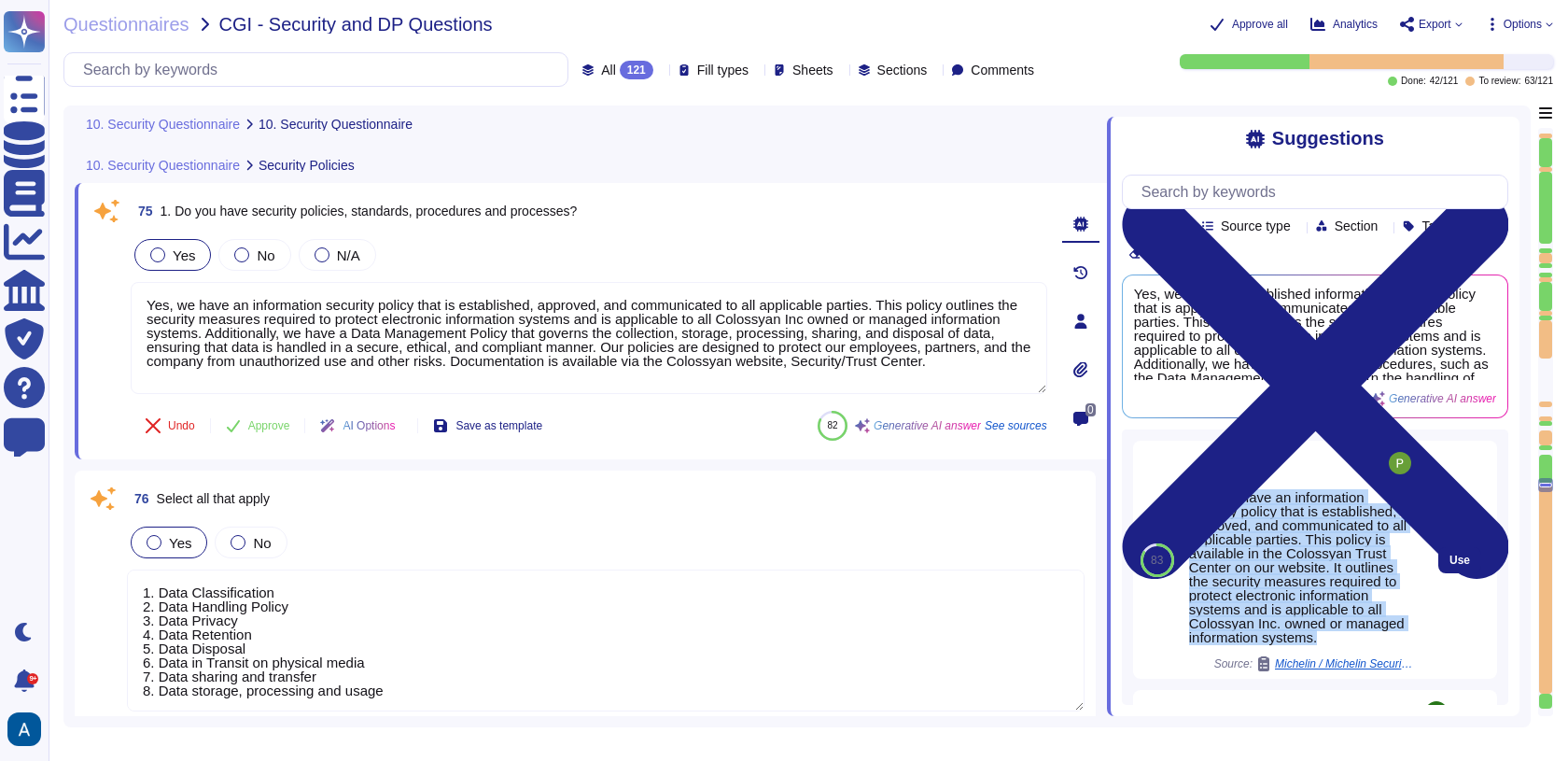
drag, startPoint x: 1189, startPoint y: 508, endPoint x: 1391, endPoint y: 667, distance: 257.1
click at [1391, 644] on div "Yes, we have an information security policy that is established, approved, and …" at bounding box center [1302, 567] width 226 height 154
copy div "Yes, we have an information security policy that is established, approved, and …"
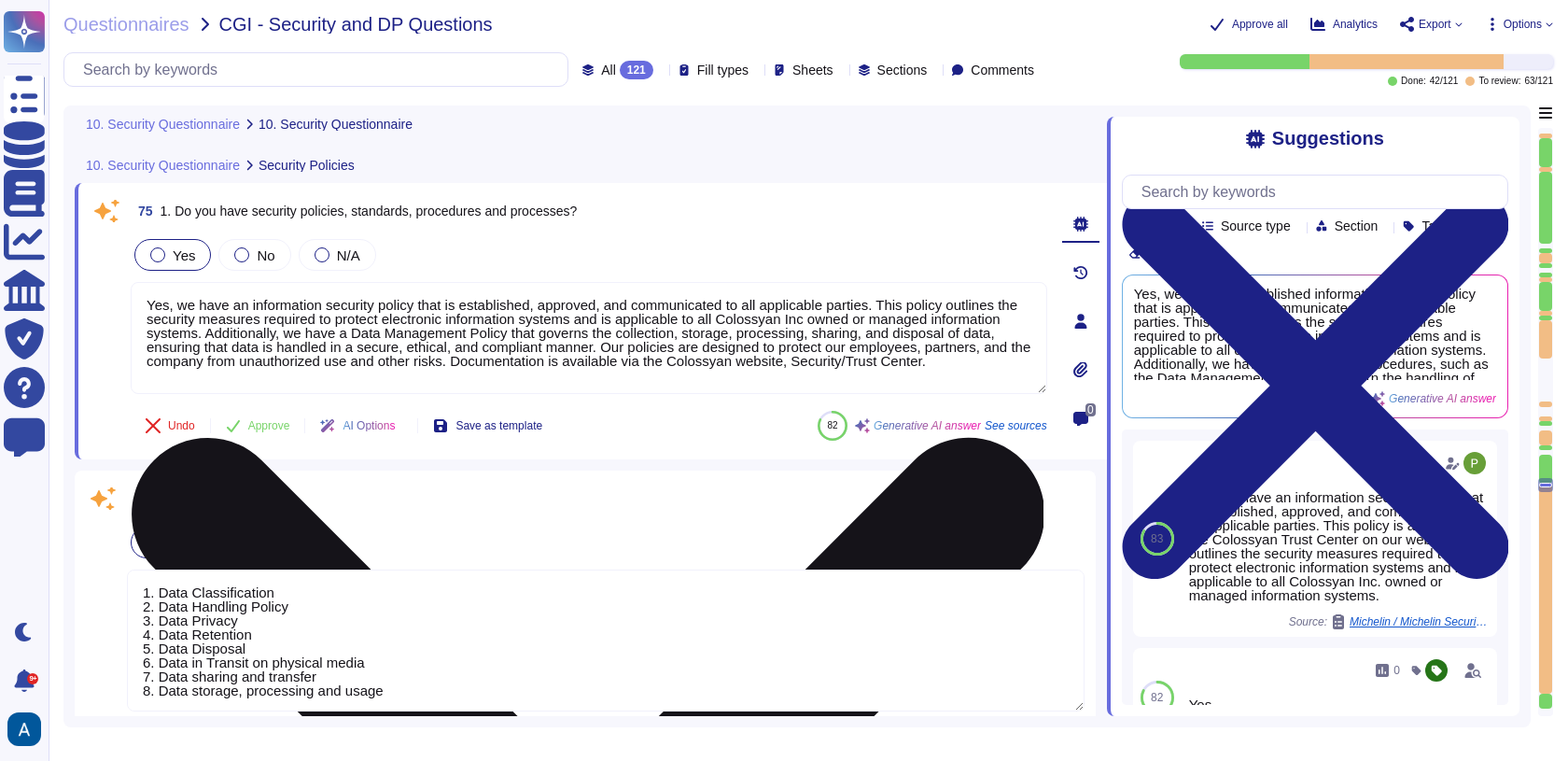
click at [647, 376] on textarea "Yes, we have an information security policy that is established, approved, and …" at bounding box center [589, 338] width 917 height 112
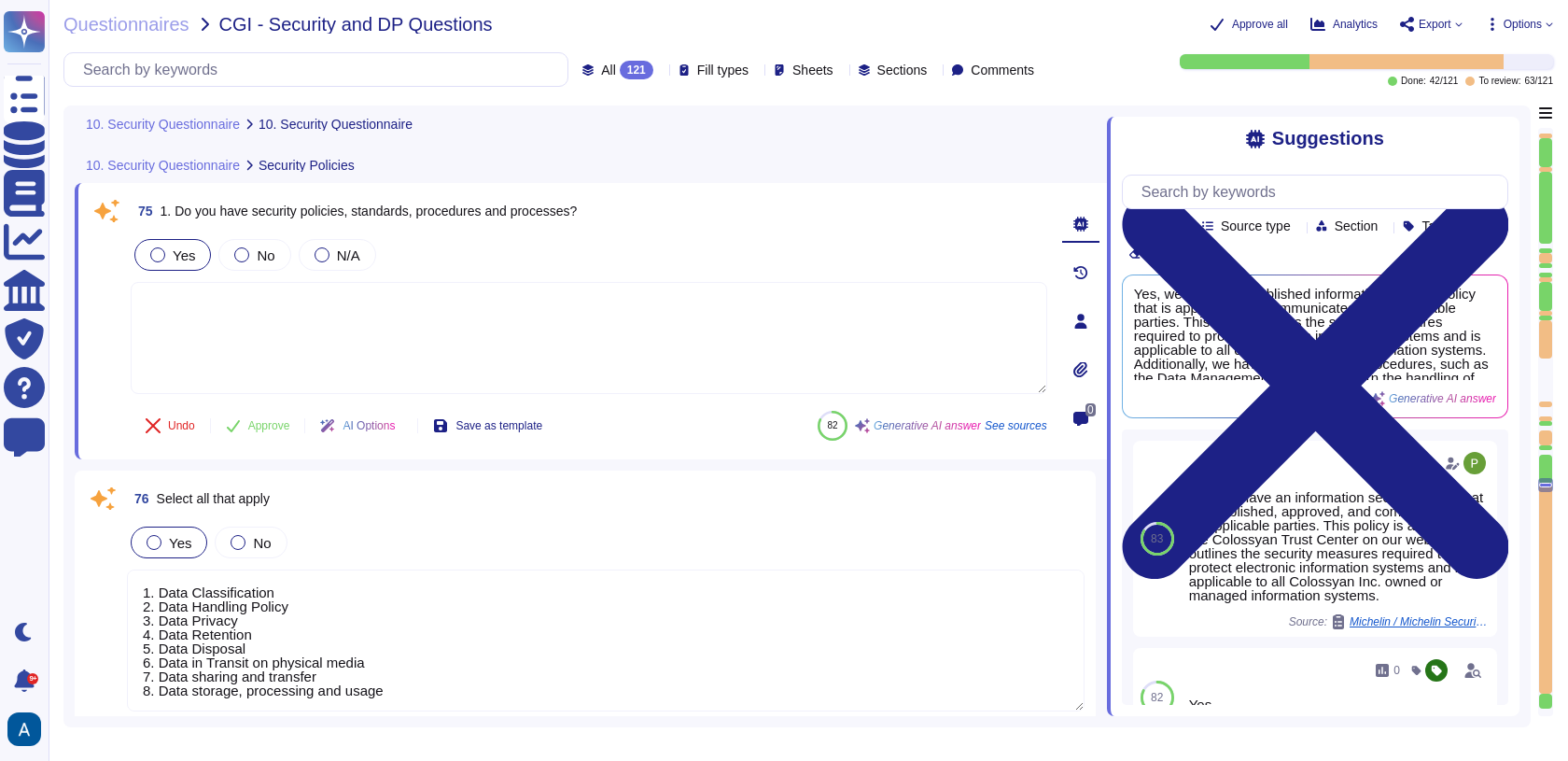
paste textarea "Yes, we have an information security policy that is established, approved, and …"
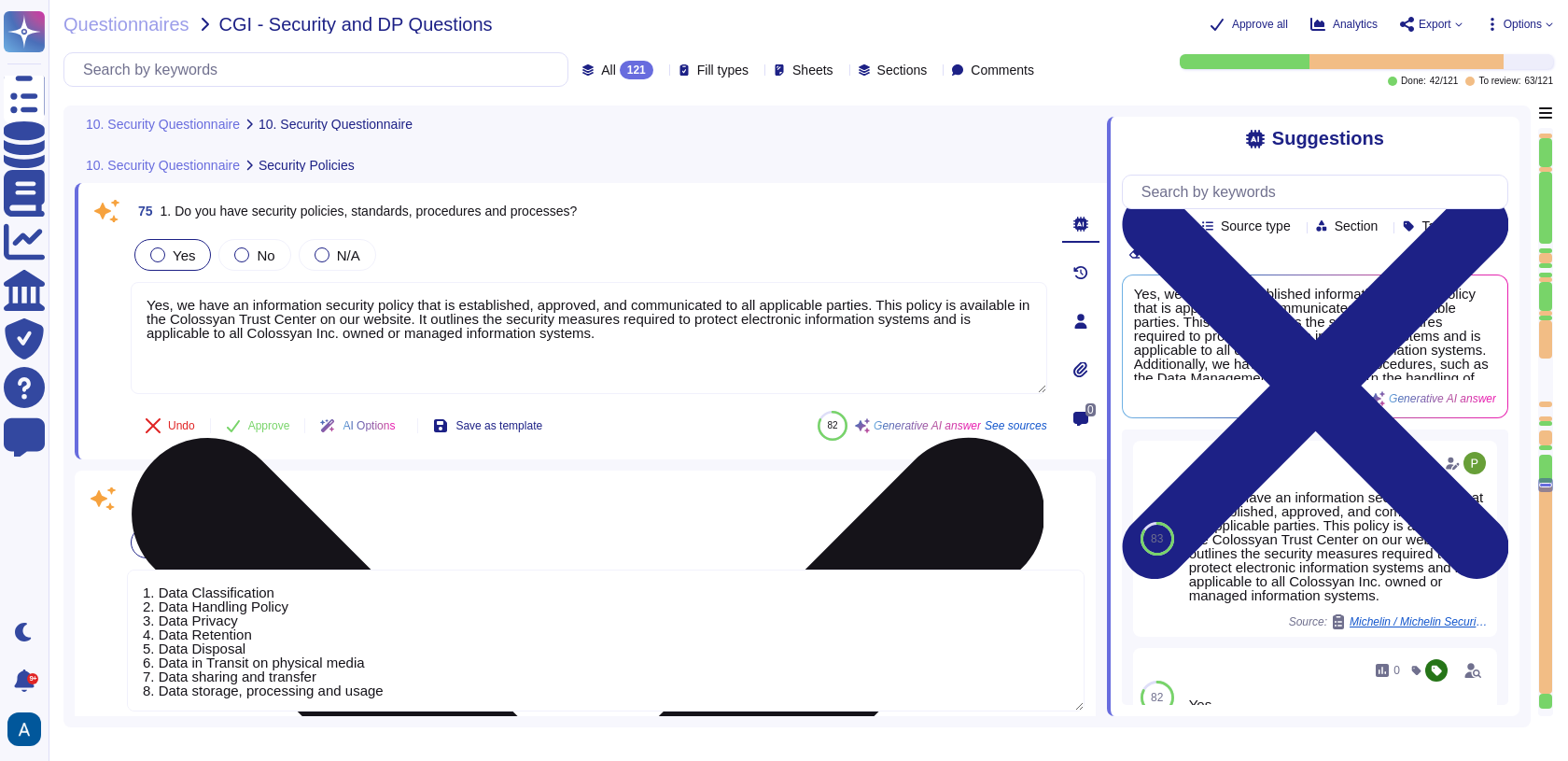
click at [500, 315] on textarea "Yes, we have an information security policy that is established, approved, and …" at bounding box center [589, 338] width 917 height 112
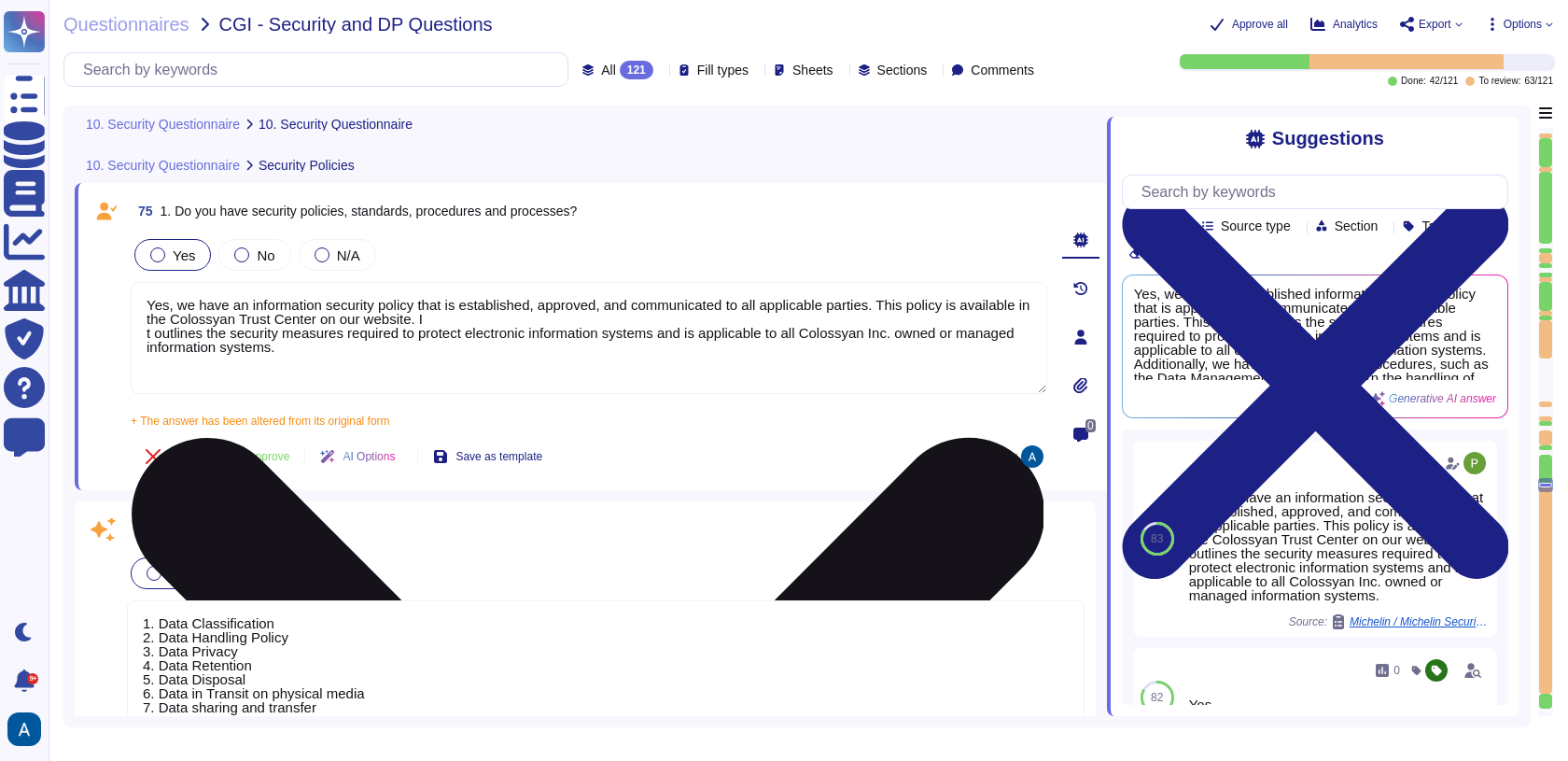
click at [601, 312] on textarea "Yes, we have an information security policy that is established, approved, and …" at bounding box center [589, 338] width 917 height 112
paste textarea "https://security.colossyan.com/"
click at [714, 366] on textarea "Yes, we have an information security policy that is established, approved, and …" at bounding box center [589, 338] width 917 height 112
click at [674, 348] on textarea "Yes, we have an information security policy that is established, approved, and …" at bounding box center [589, 338] width 917 height 112
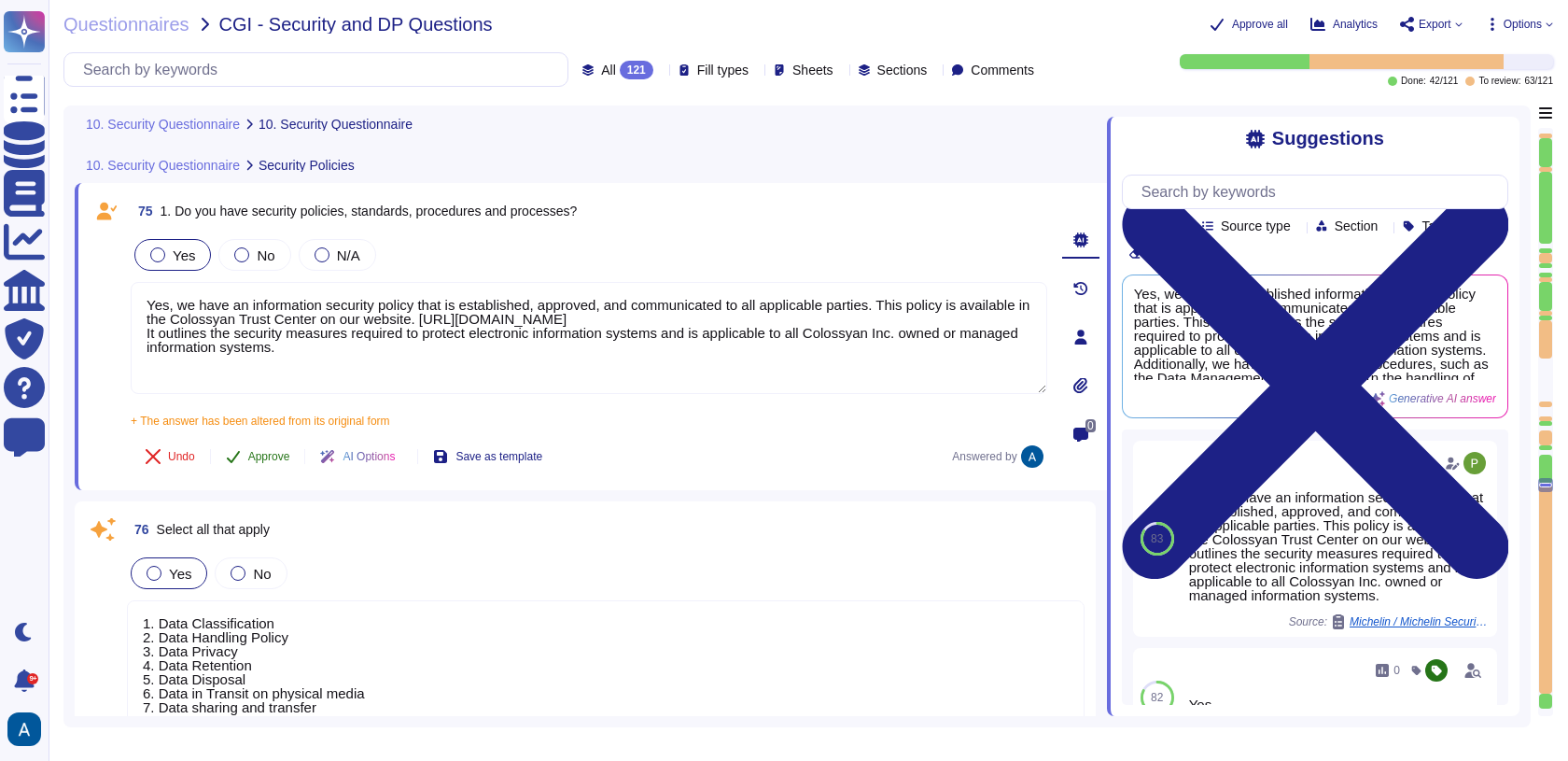
type textarea "Yes, we have an information security policy that is established, approved, and …"
click at [292, 461] on button "Approve" at bounding box center [258, 456] width 94 height 38
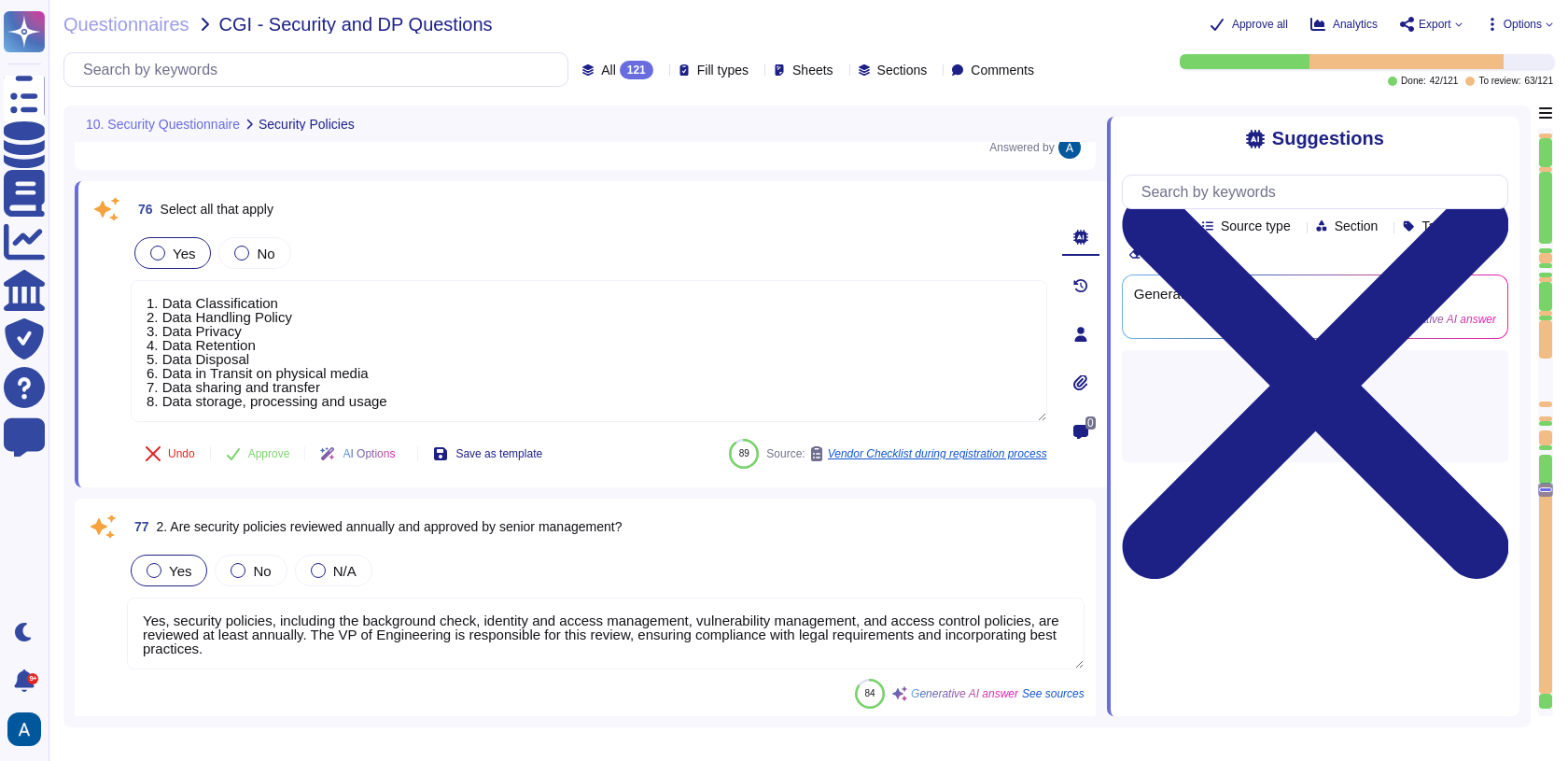
type textarea "Yes, Colossyan Inc has a formal risk management process that includes a formal …"
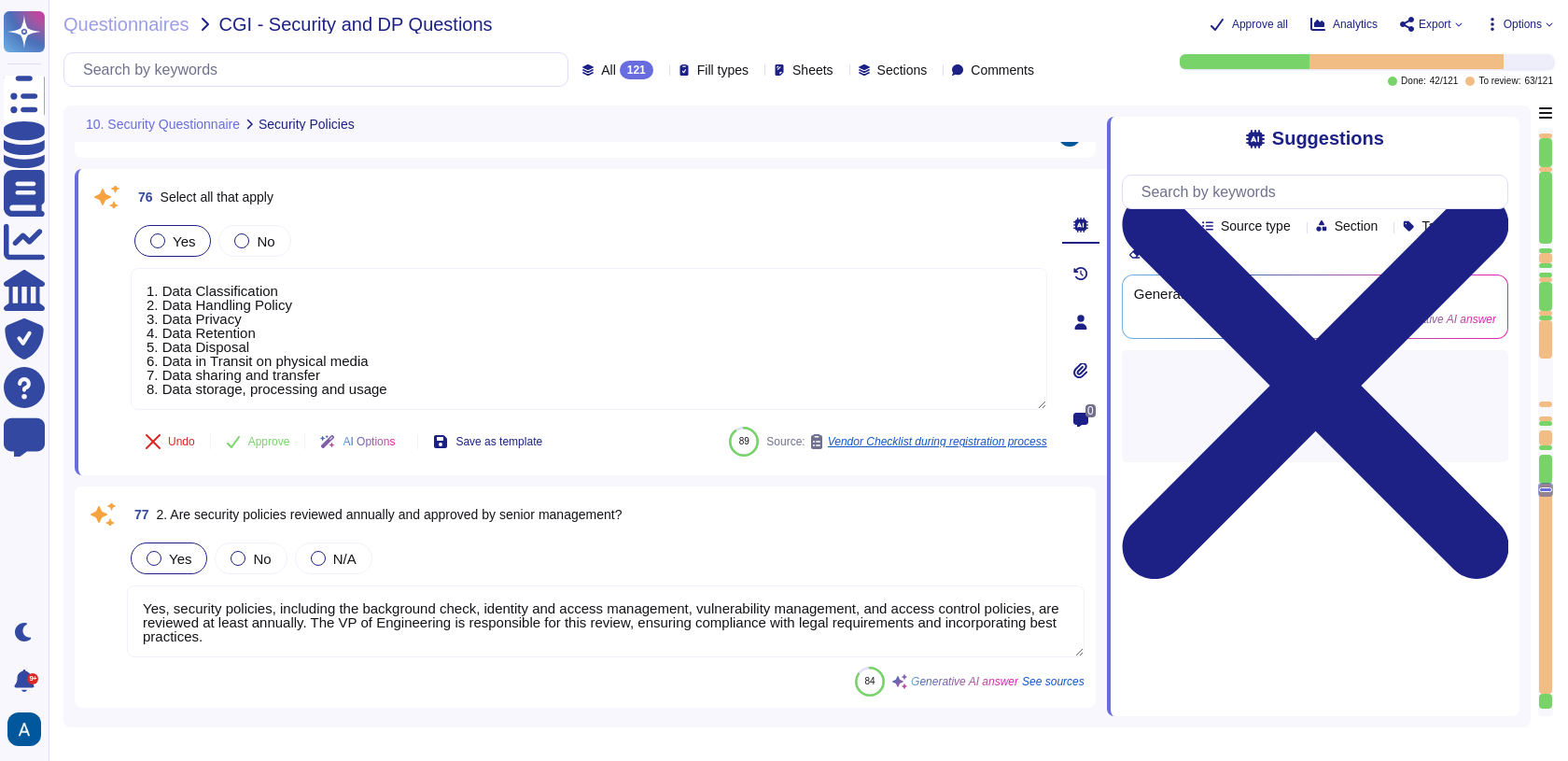
type textarea "Yes, we have an information security policy that is established, approved, and …"
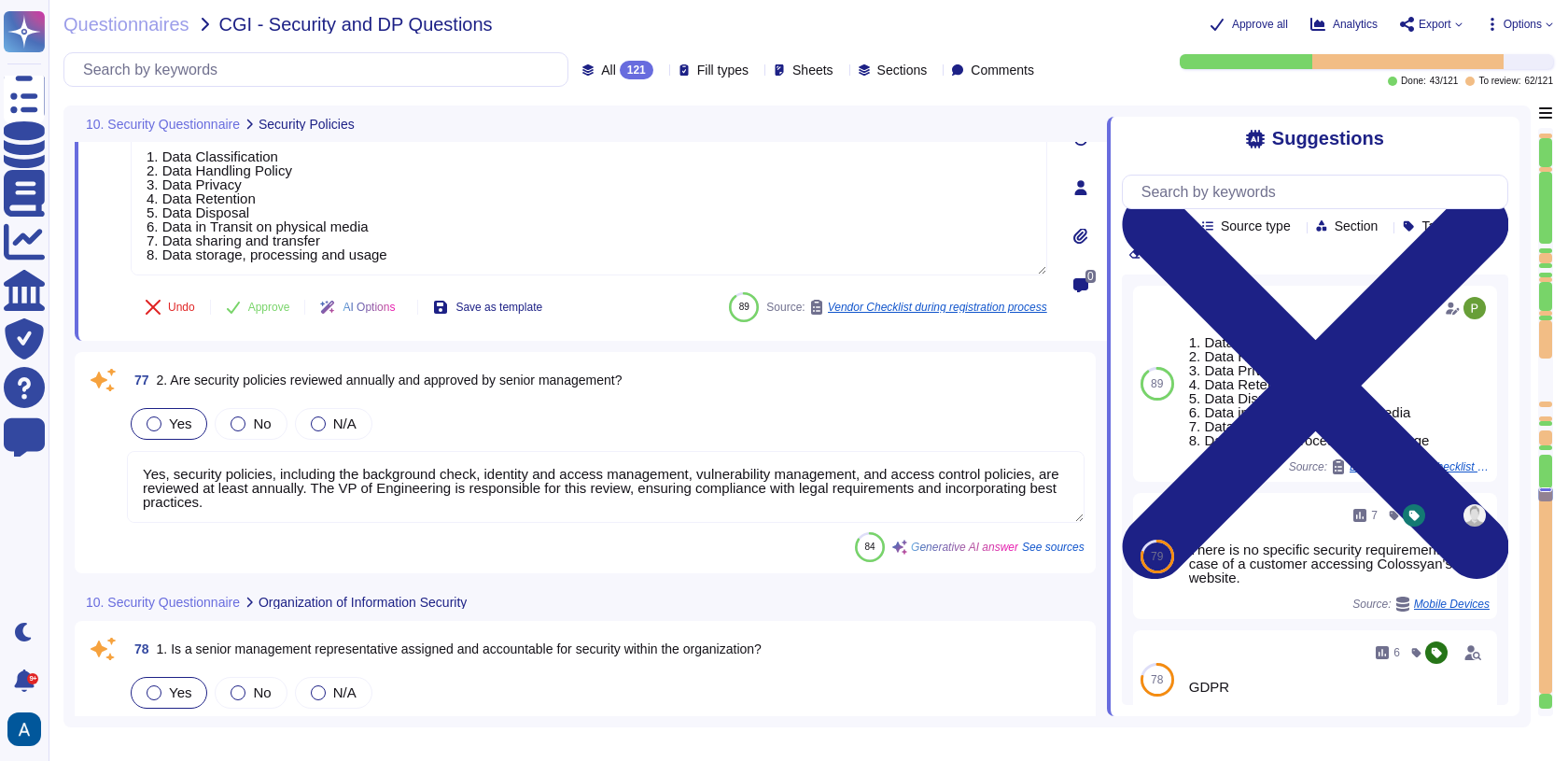
type textarea "Yes, appropriate background checks are conducted on all new employees based on …"
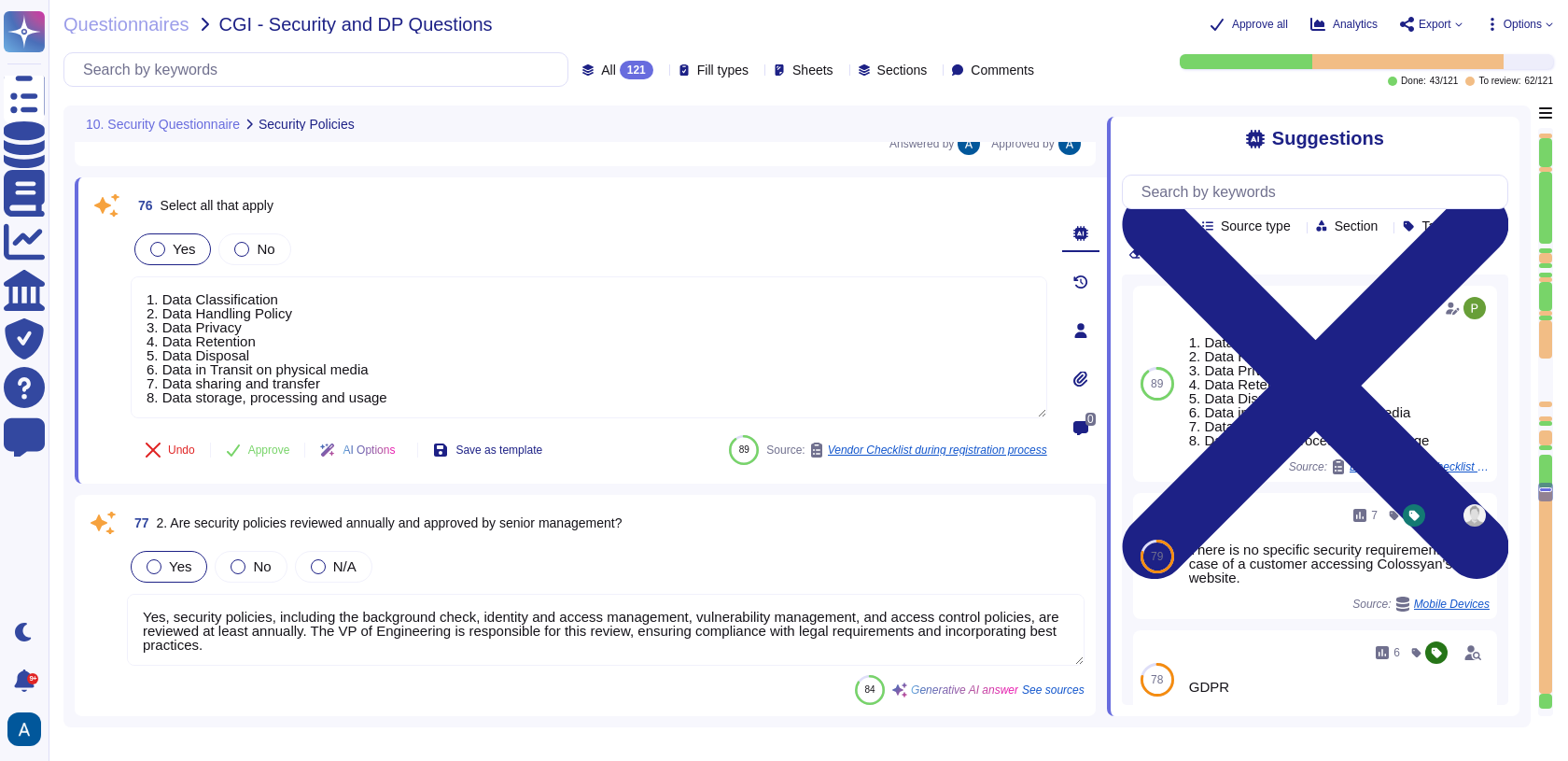
scroll to position [19399, 0]
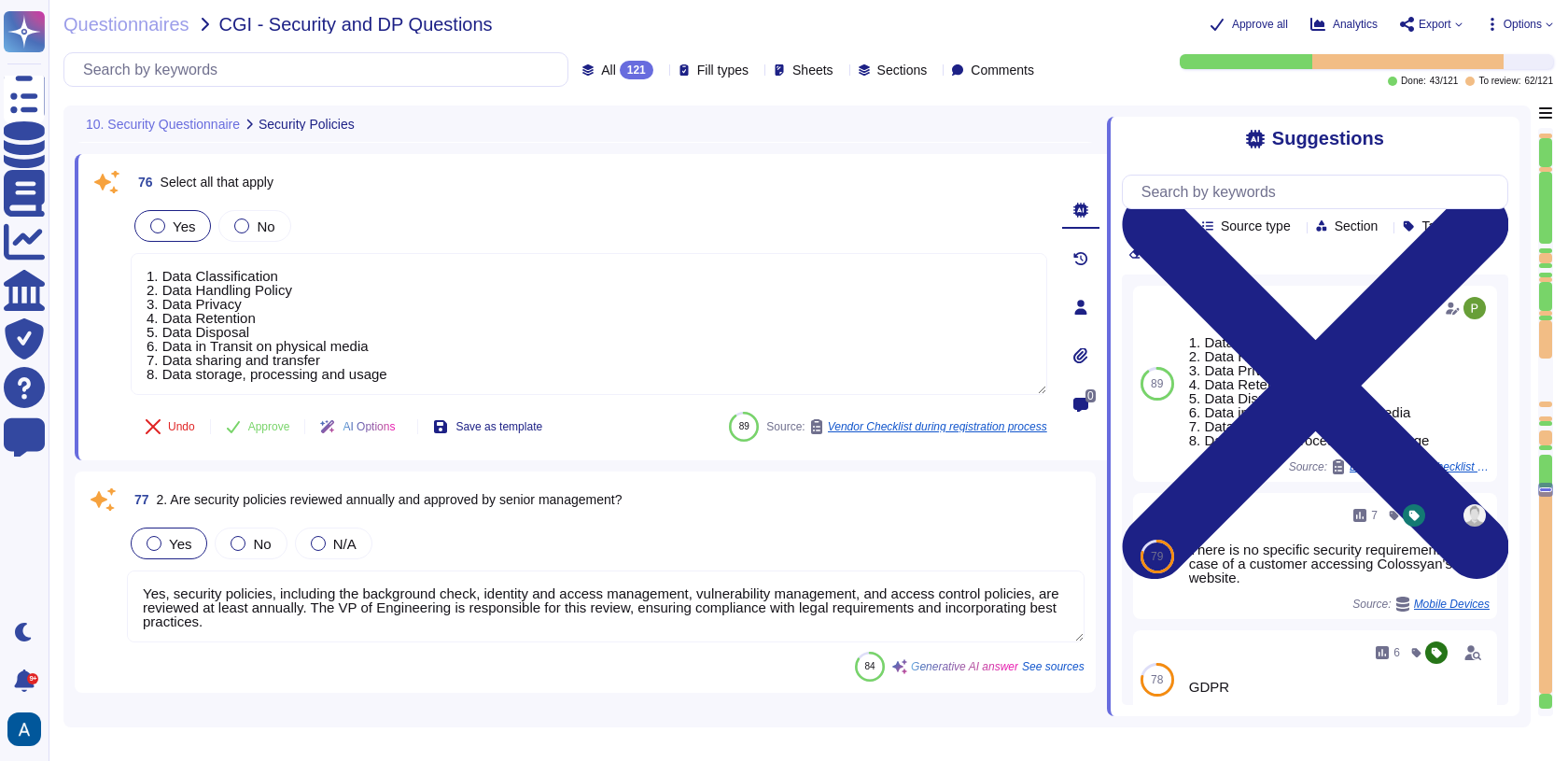
click at [477, 611] on textarea "Yes, security policies, including the background check, identity and access man…" at bounding box center [606, 606] width 958 height 72
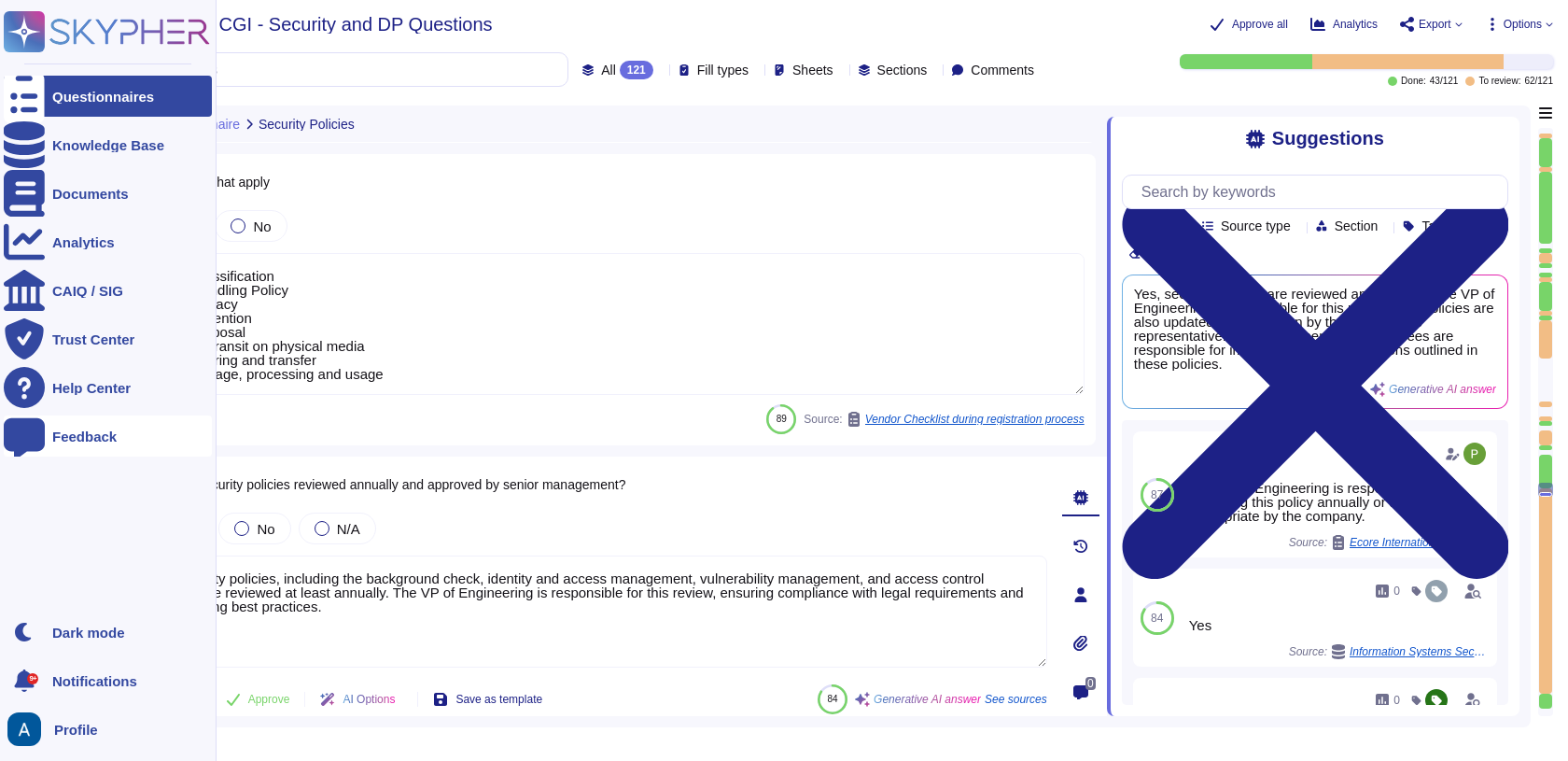
drag, startPoint x: 684, startPoint y: 624, endPoint x: 19, endPoint y: 424, distance: 694.4
click at [19, 424] on div "Questionnaires Knowledge Base Documents Analytics CAIQ / SIG Trust Center Help …" at bounding box center [784, 380] width 1568 height 761
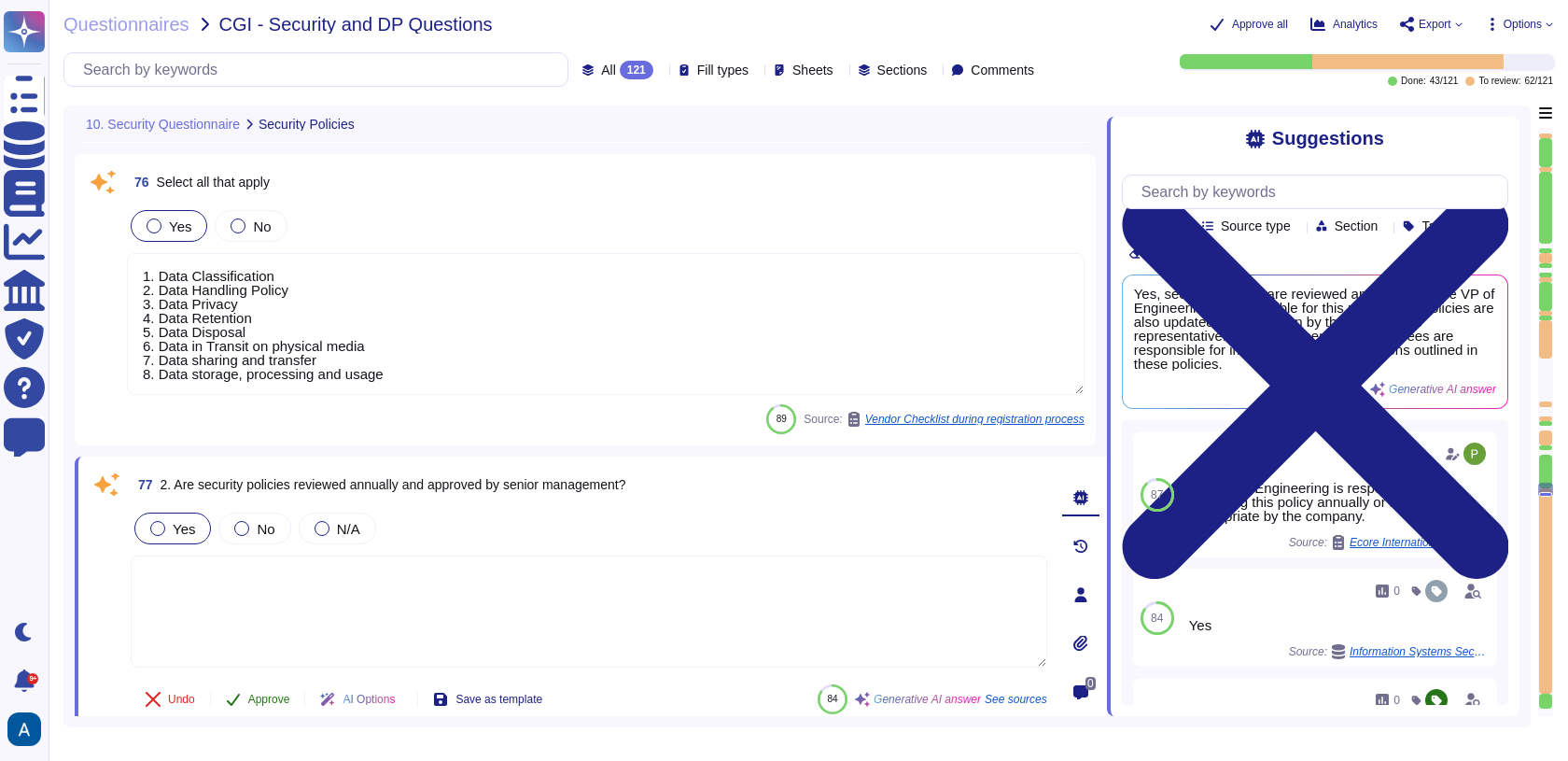
click at [273, 694] on span "Approve" at bounding box center [269, 699] width 42 height 12
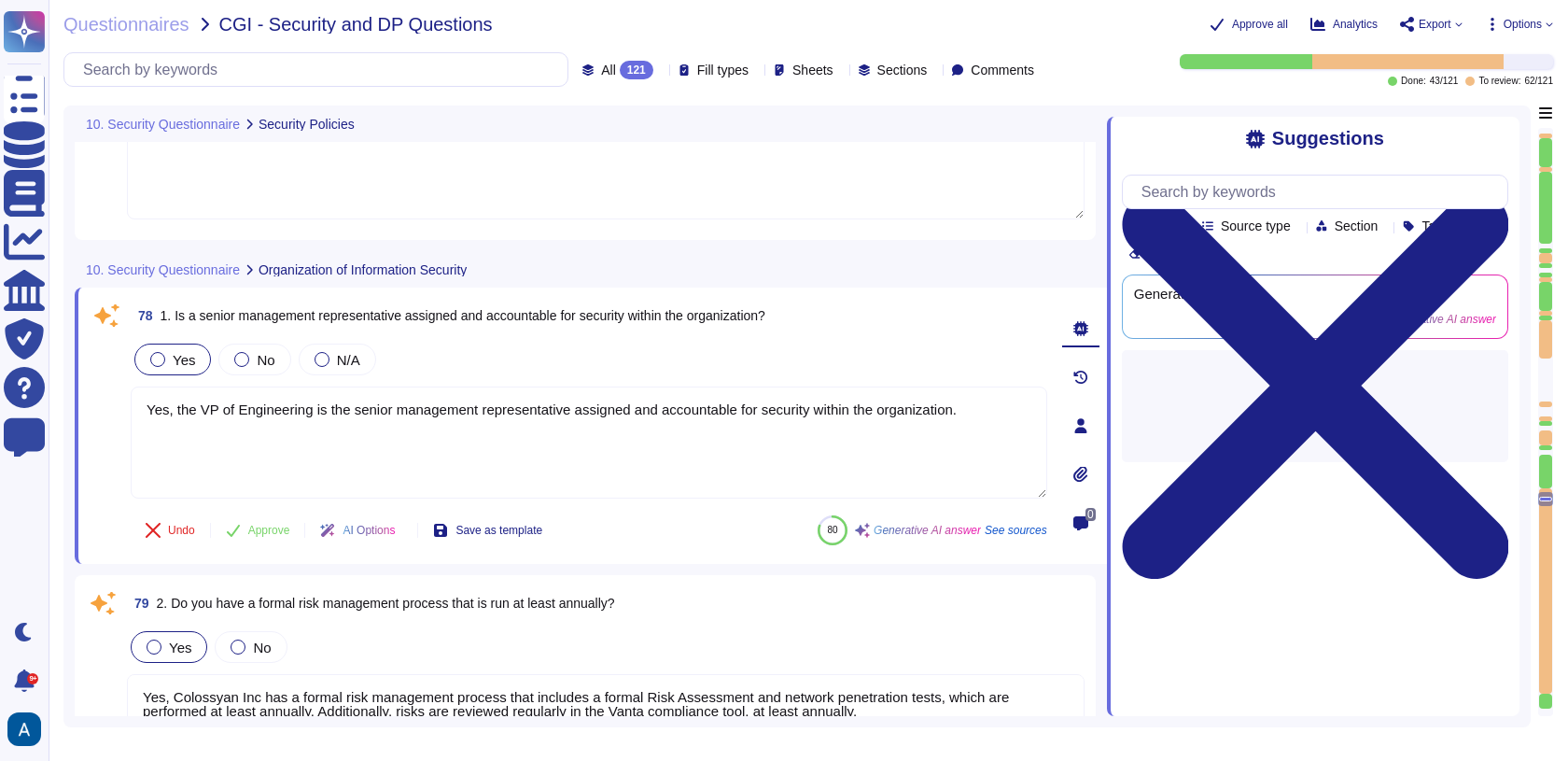
type textarea "Yes, appropriate background checks are conducted on all new employees based on …"
type textarea "Yes, all employees, suppliers, and subcontractors at Colossyan Inc. are require…"
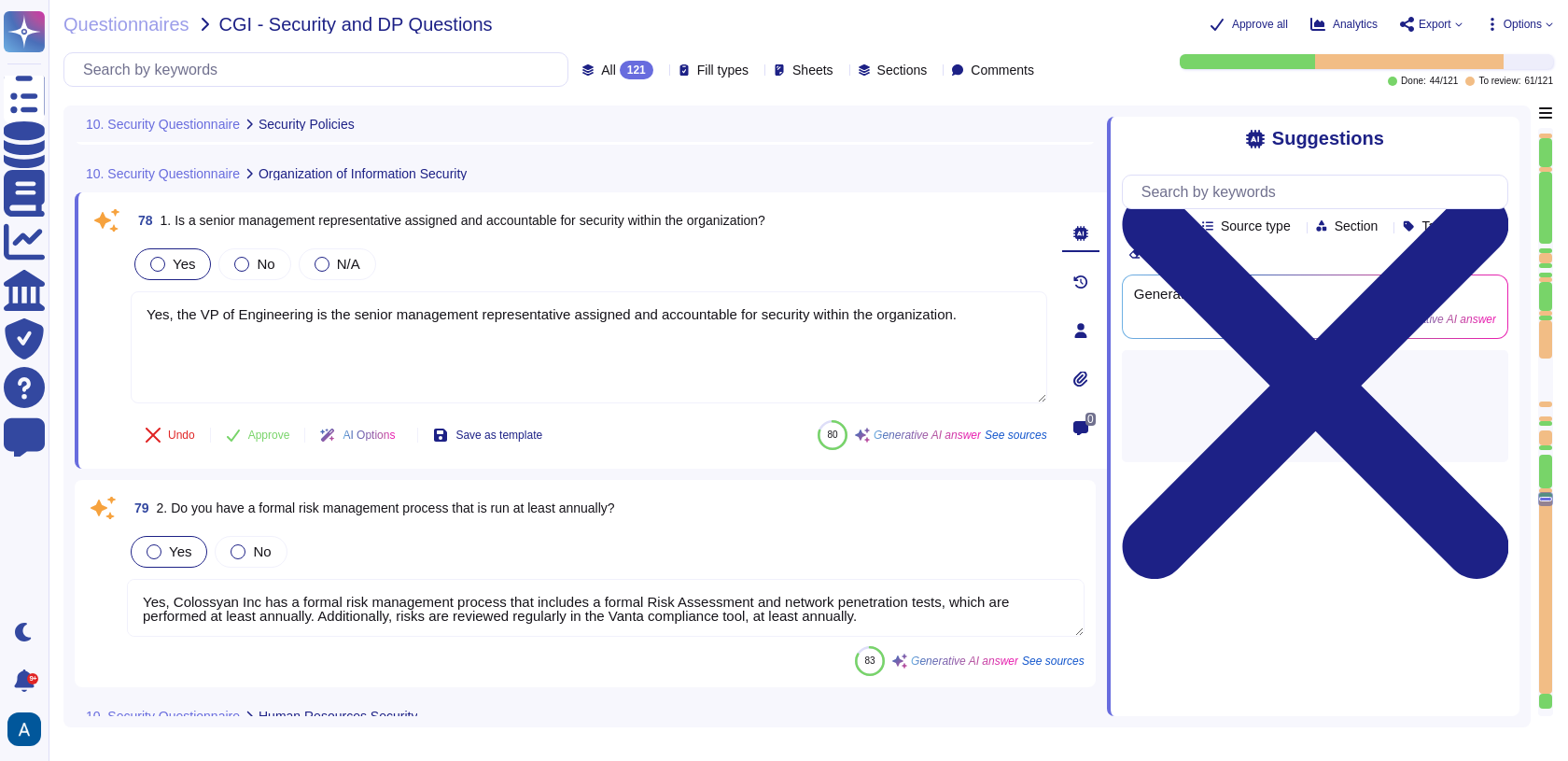
scroll to position [19978, 0]
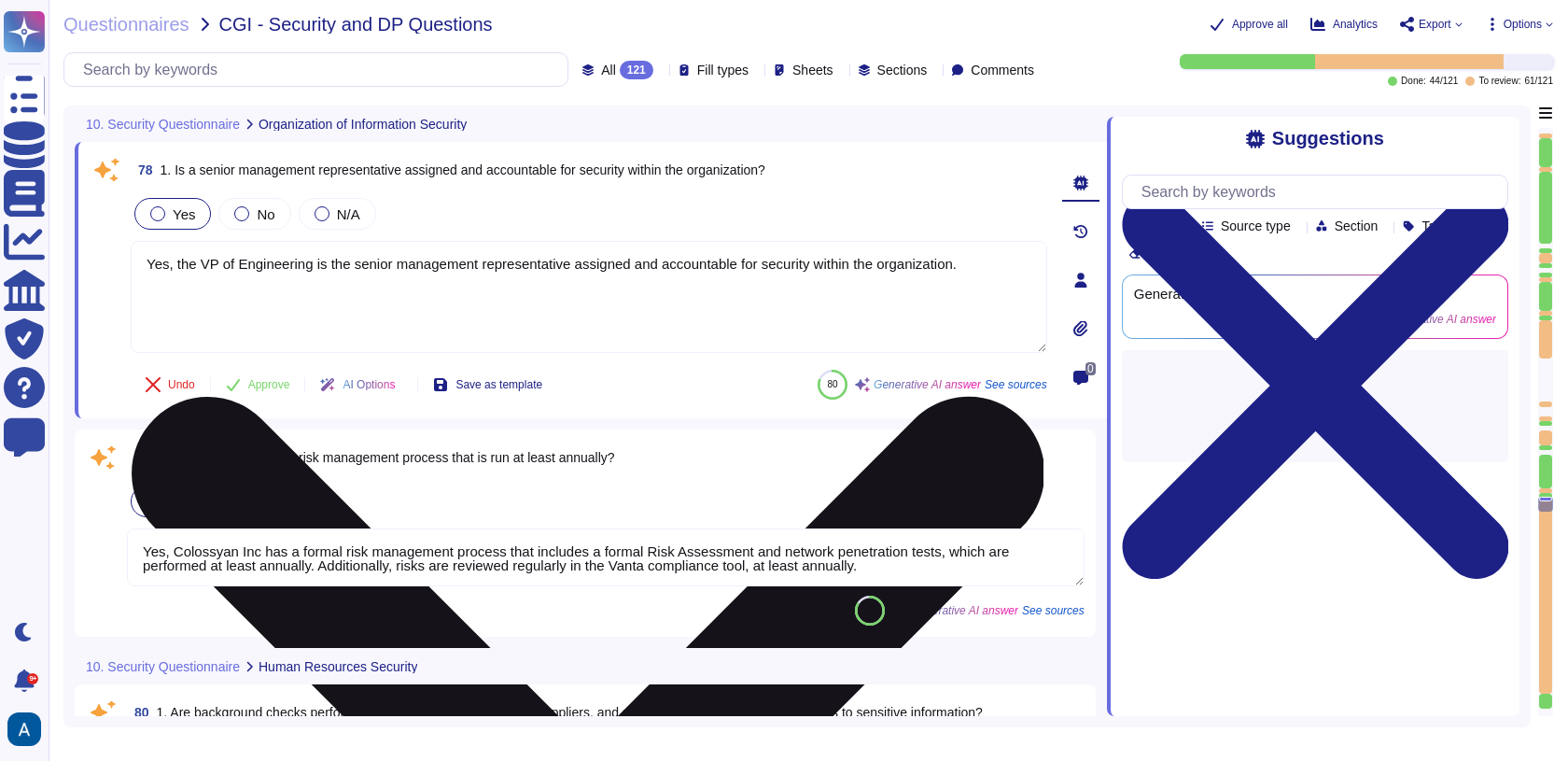
click at [662, 308] on textarea "Yes, the VP of Engineering is the senior management representative assigned and…" at bounding box center [589, 296] width 917 height 112
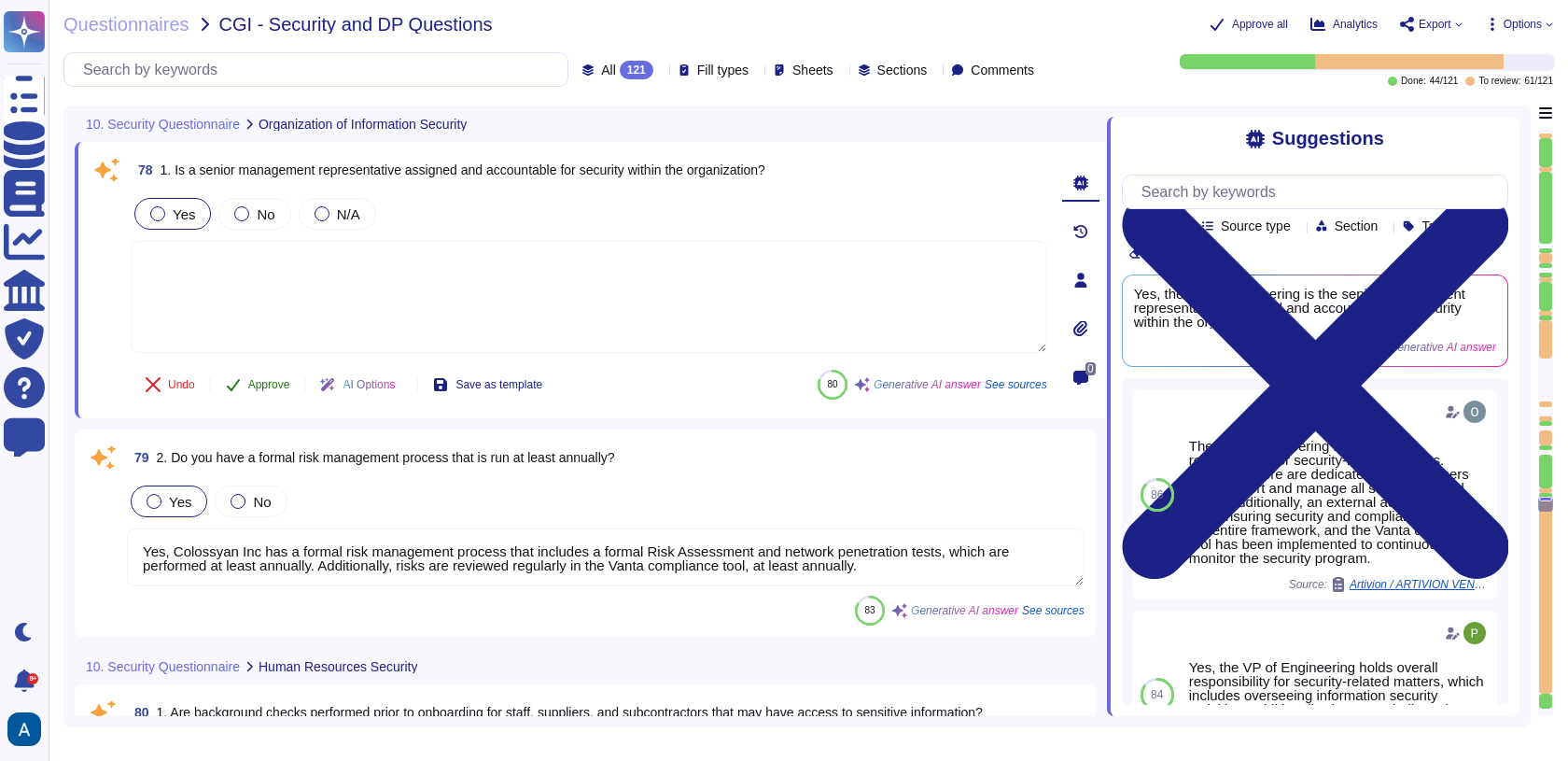
click at [274, 386] on span "Approve" at bounding box center [269, 385] width 42 height 12
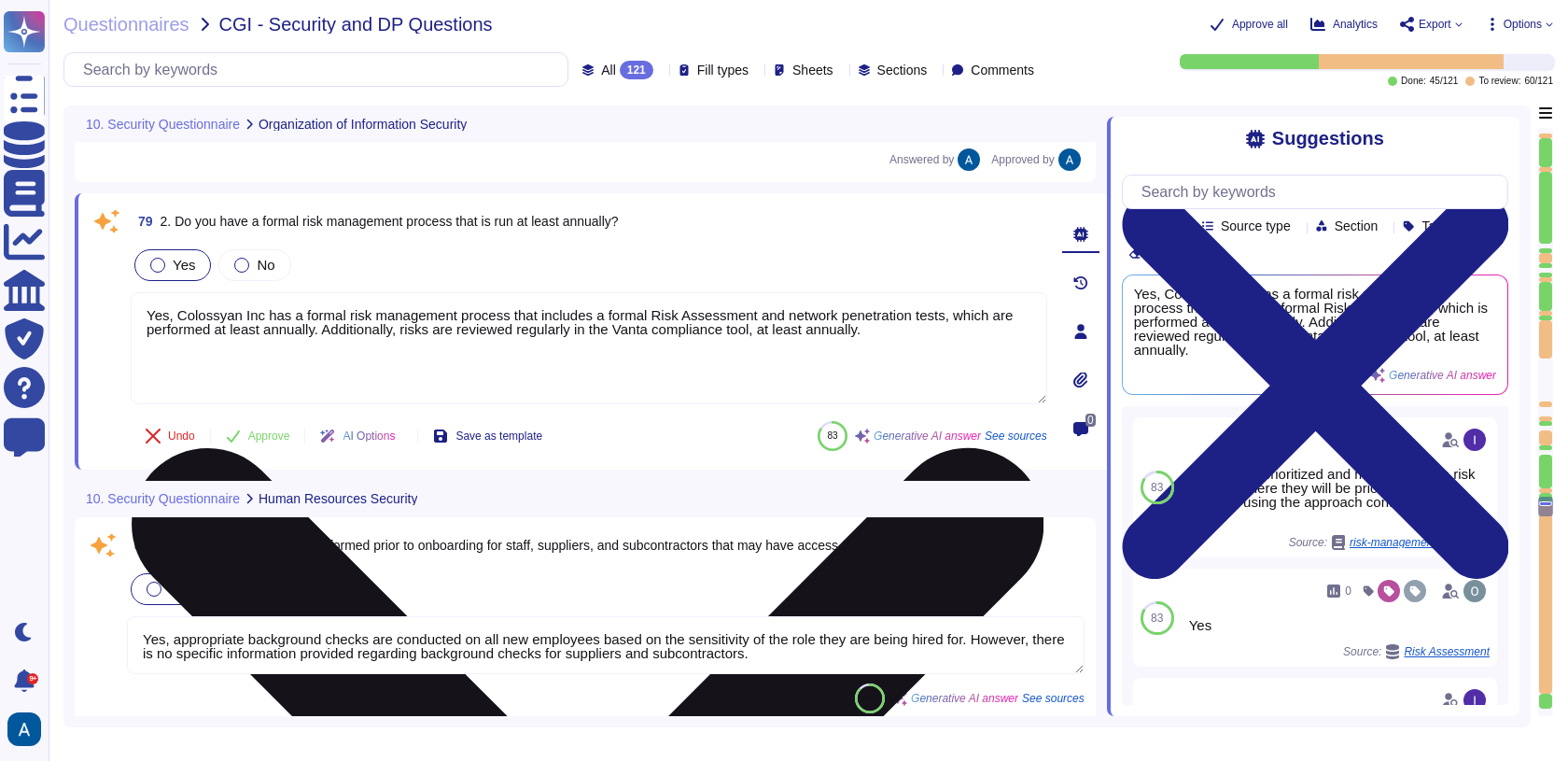
scroll to position [20230, 0]
type textarea "Yes, we maintain an inventory of assets, including hardware and software, and a…"
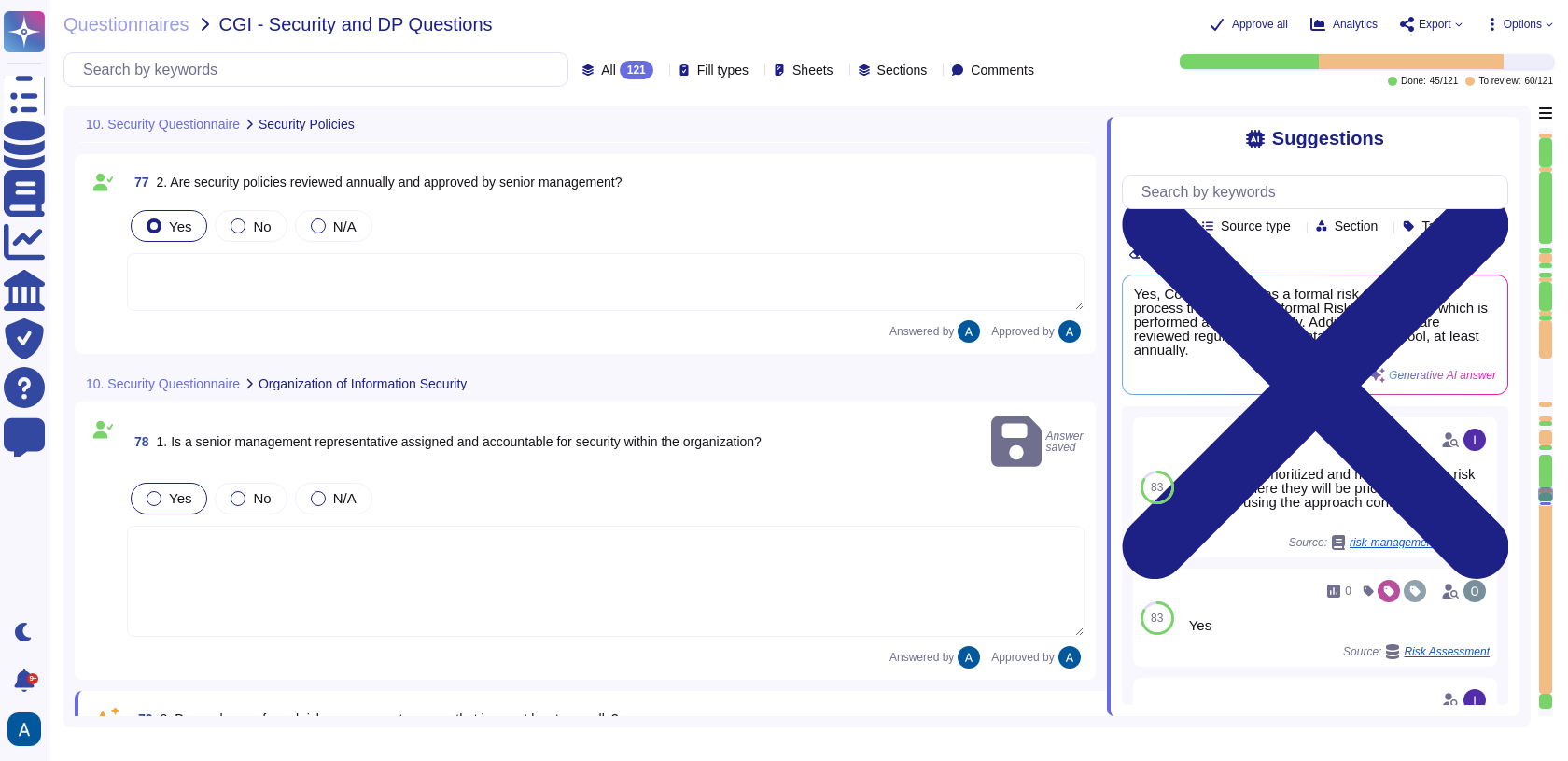
type textarea "Yes, we have an information security policy that is established, approved, and …"
type textarea "1. Data Classification 2. Data Handling Policy 3. Data Privacy 4. Data Retentio…"
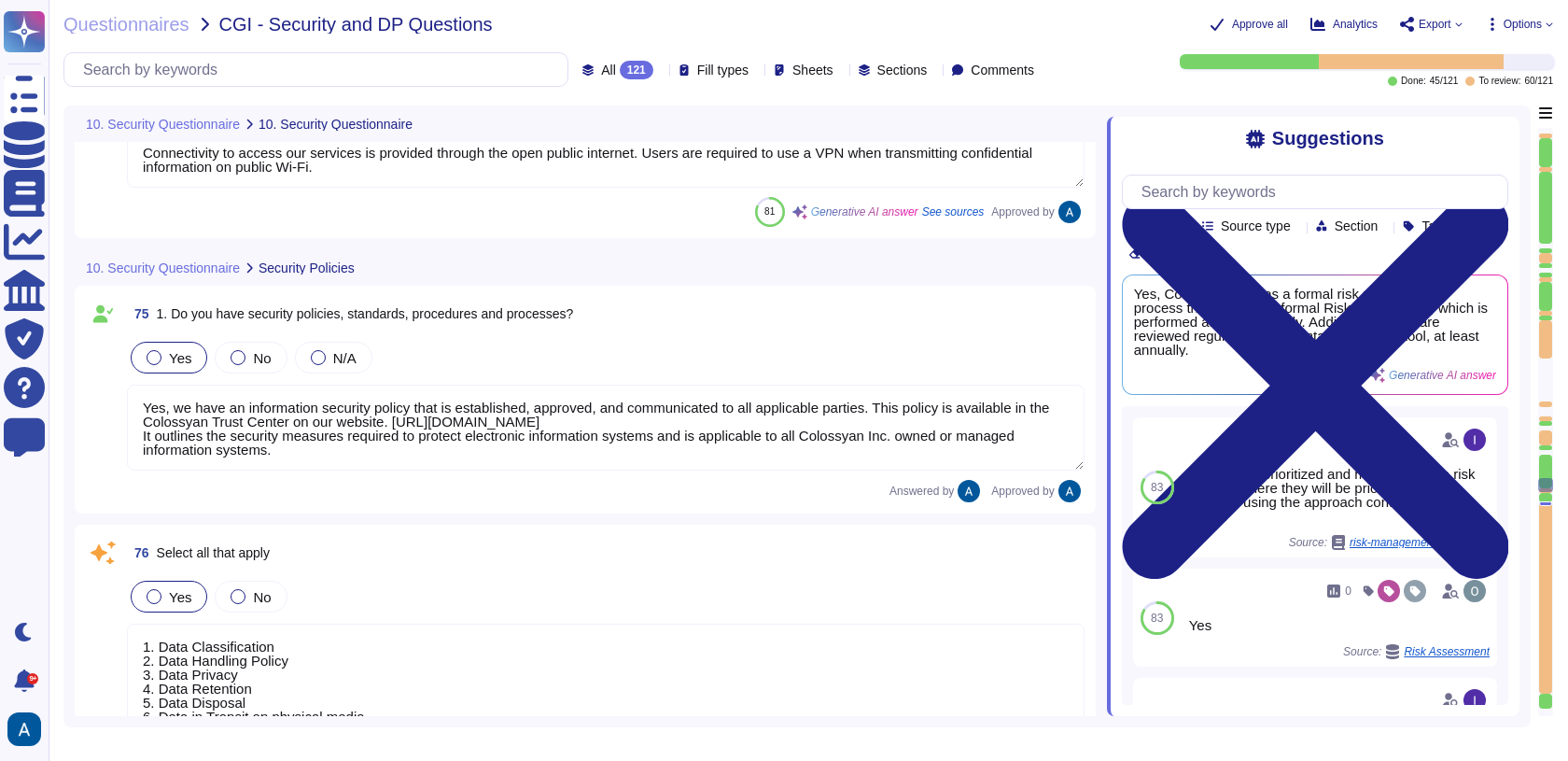
type textarea "Yes, we provide a SaaS on the public cloud, utilizing AWS as our cloud service …"
type textarea "We primarily use AWS for our public cloud services. Additionally, we utilize se…"
type textarea "Connectivity to access our services is provided through the open public interne…"
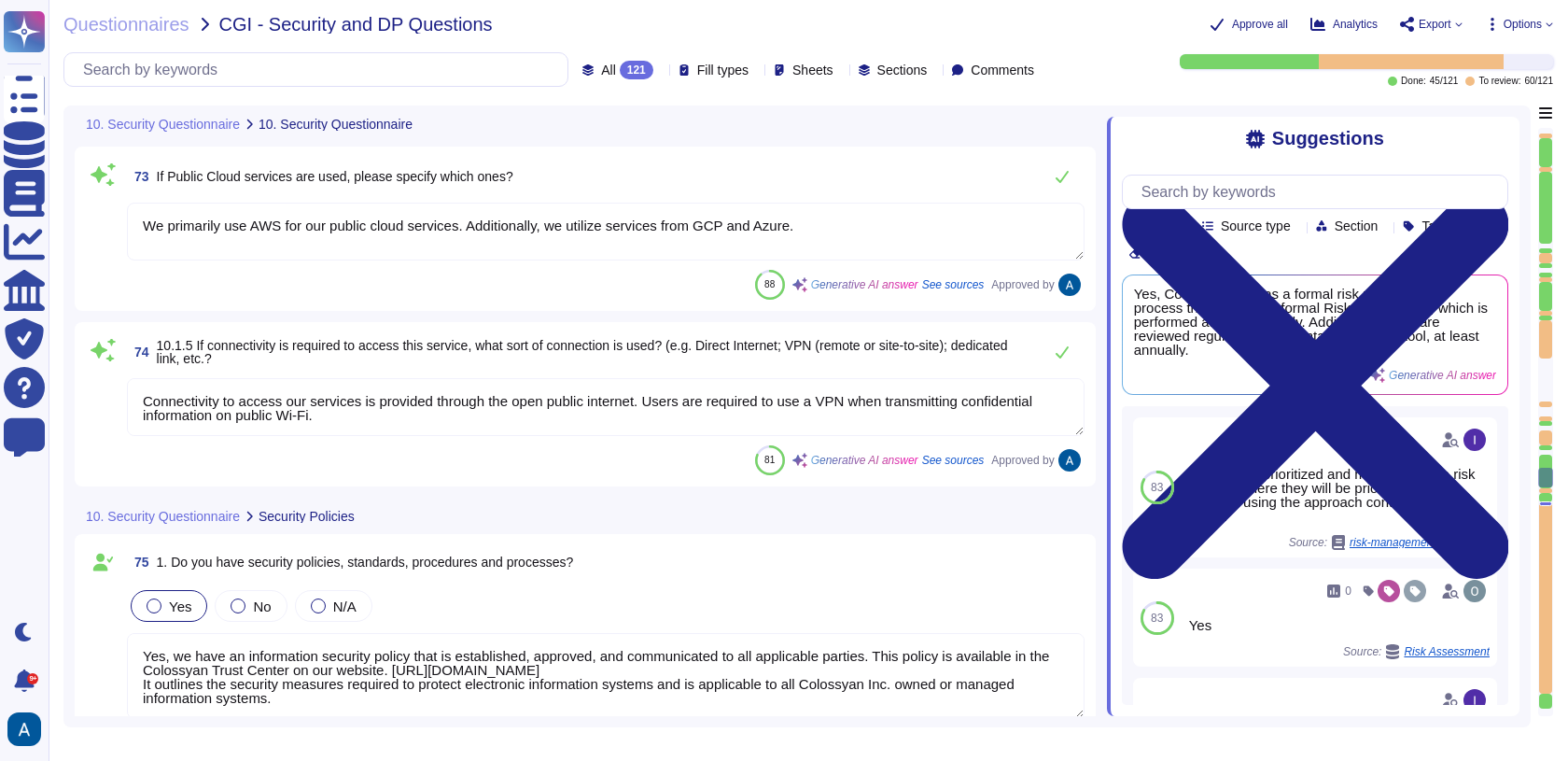
type textarea "We prioritize supplier diversification to reduce reliance on a single source an…"
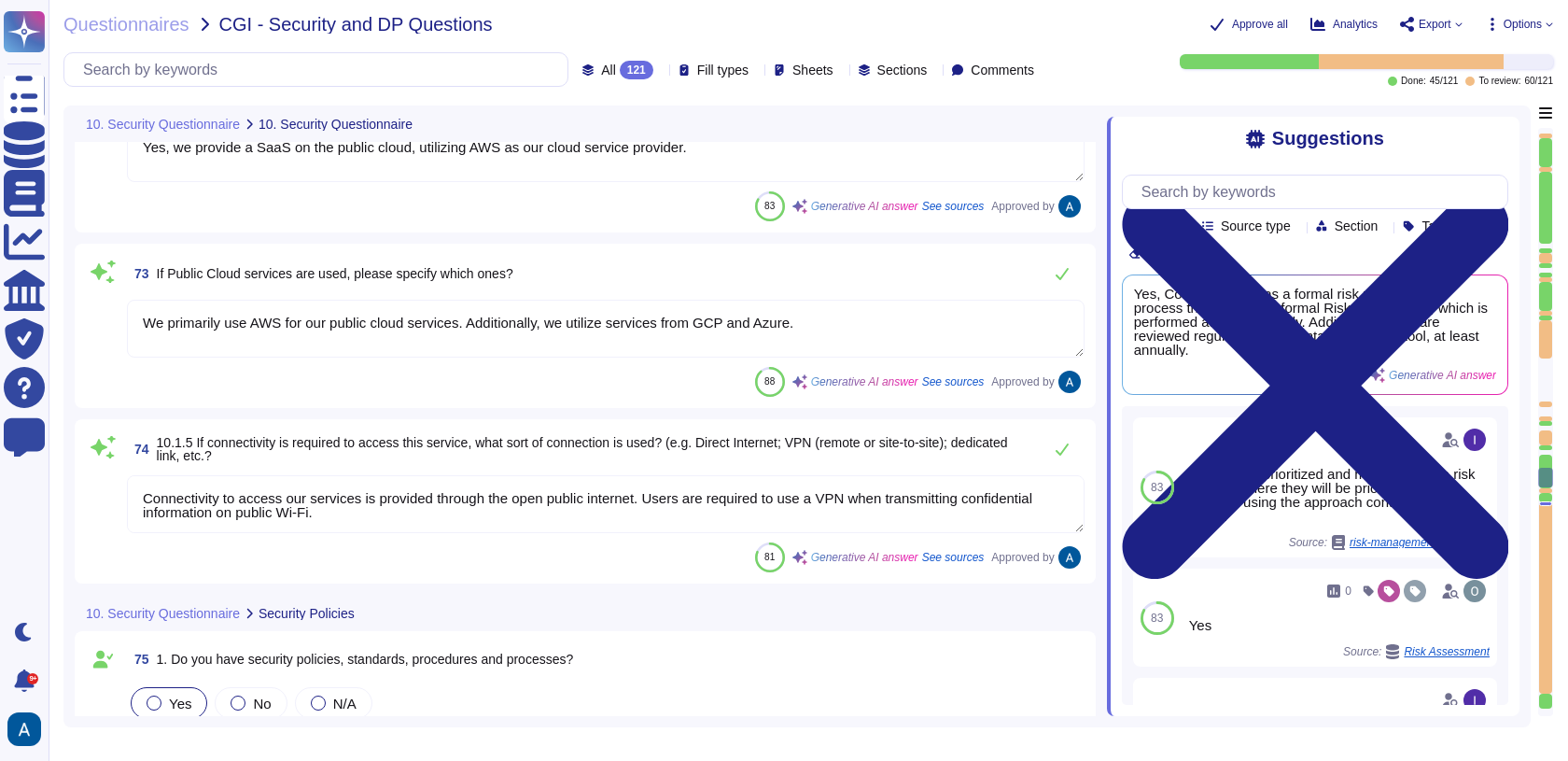
type textarea "SOC II Type II and GDPR Compliant. Colossyan holds a SOC2 Type I report and is …"
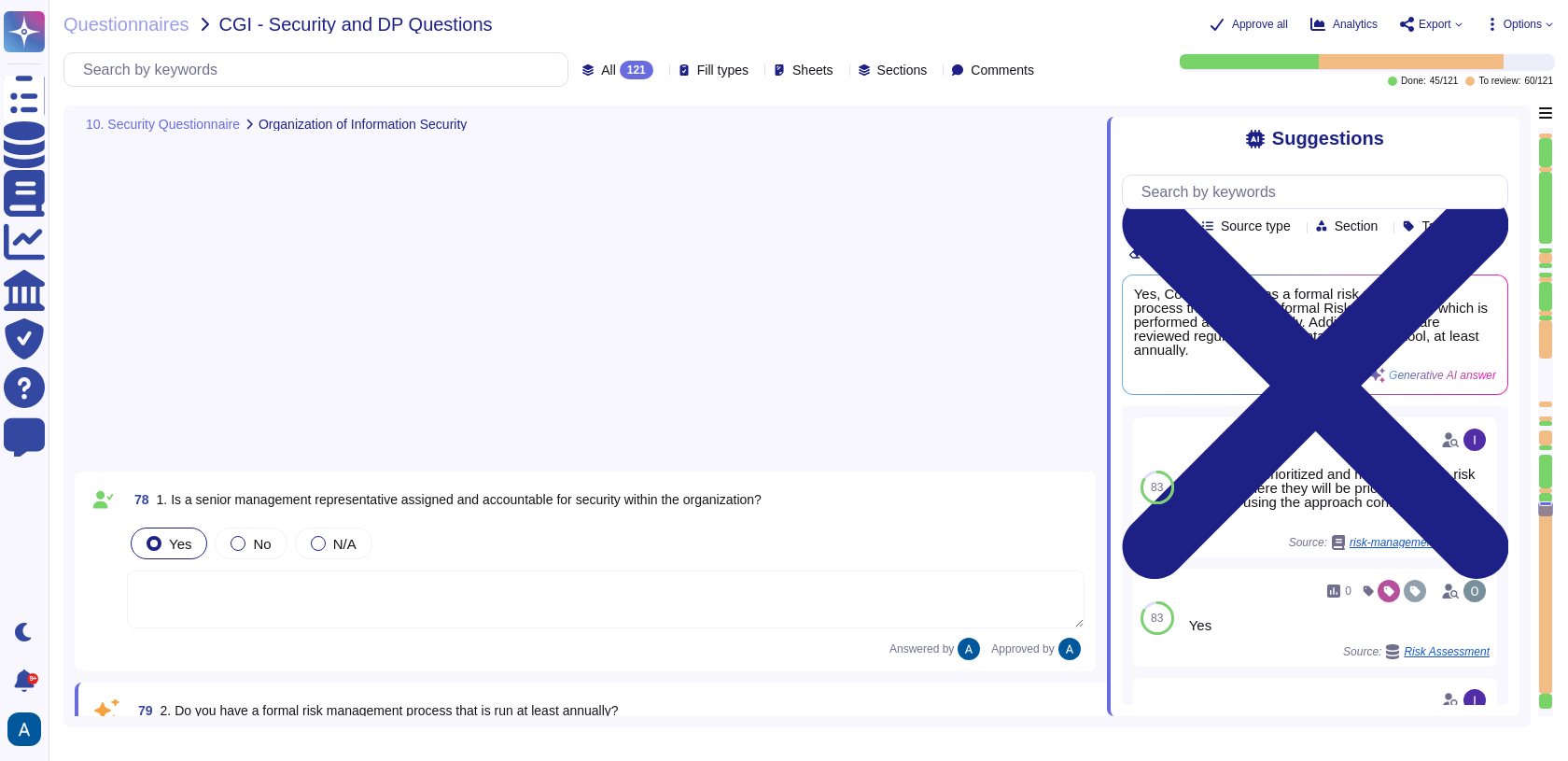
type textarea "Yes, Colossyan Inc has a formal risk management process that includes a formal …"
type textarea "Yes, appropriate background checks are conducted on all new employees based on …"
type textarea "Yes, all employees, suppliers, and subcontractors at Colossyan Inc. are require…"
type textarea "Yes, we maintain an inventory of assets, including hardware and software, and a…"
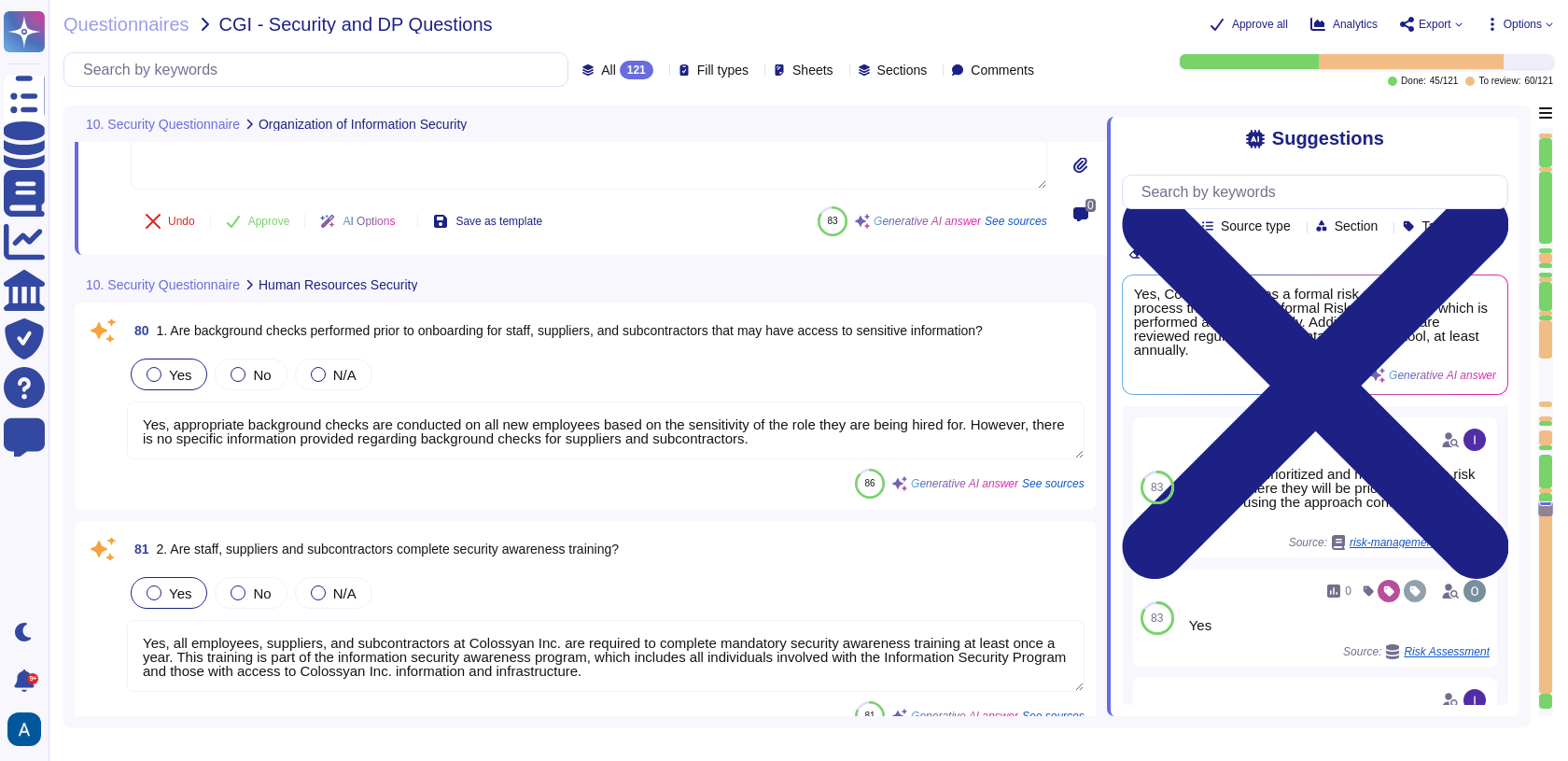
type textarea "Access is restricted to those with a genuine need-to-know, and users are grante…"
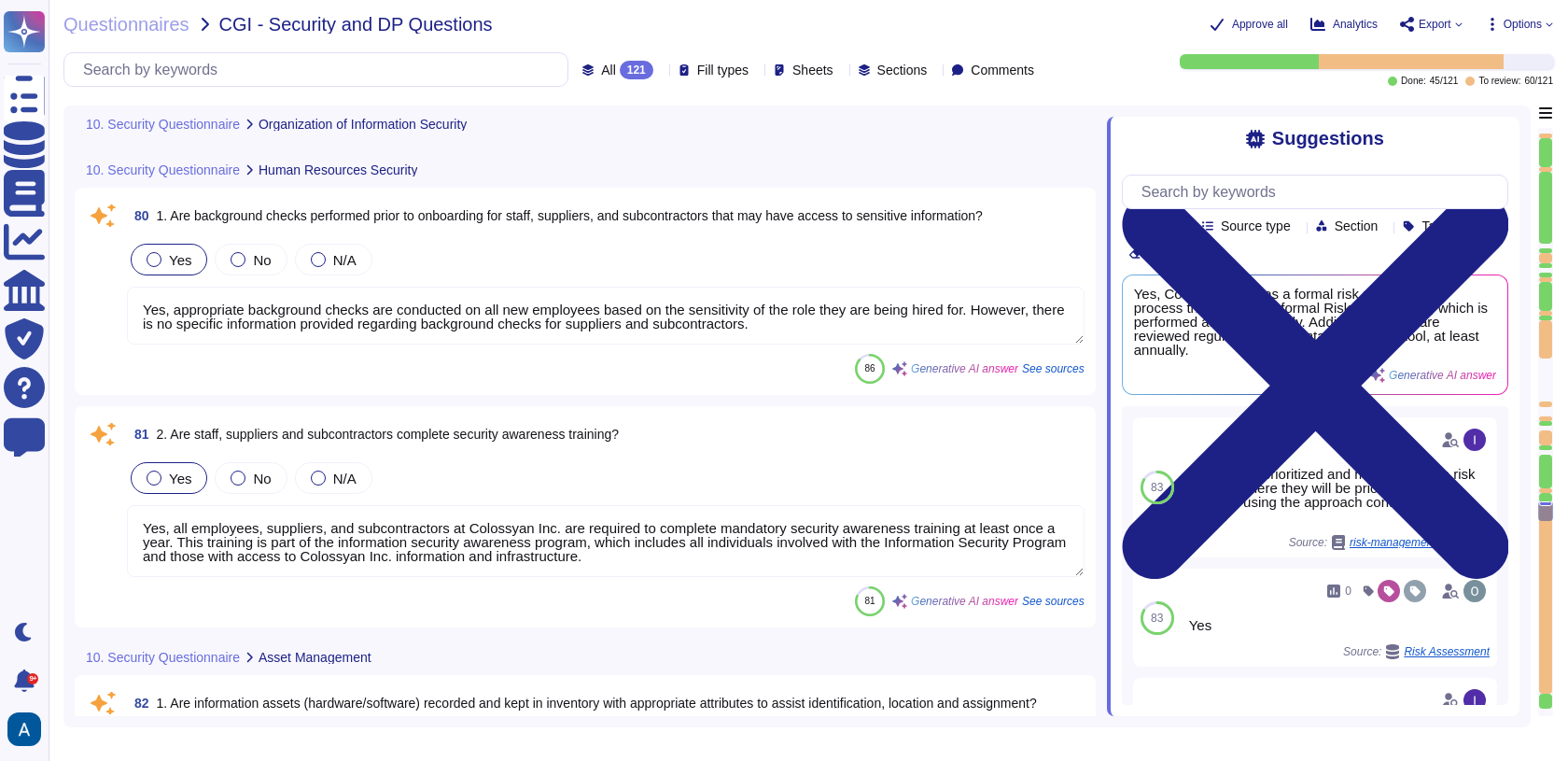
type textarea "Yes, unique user IDs are assigned to individuals, and user credentials and pass…"
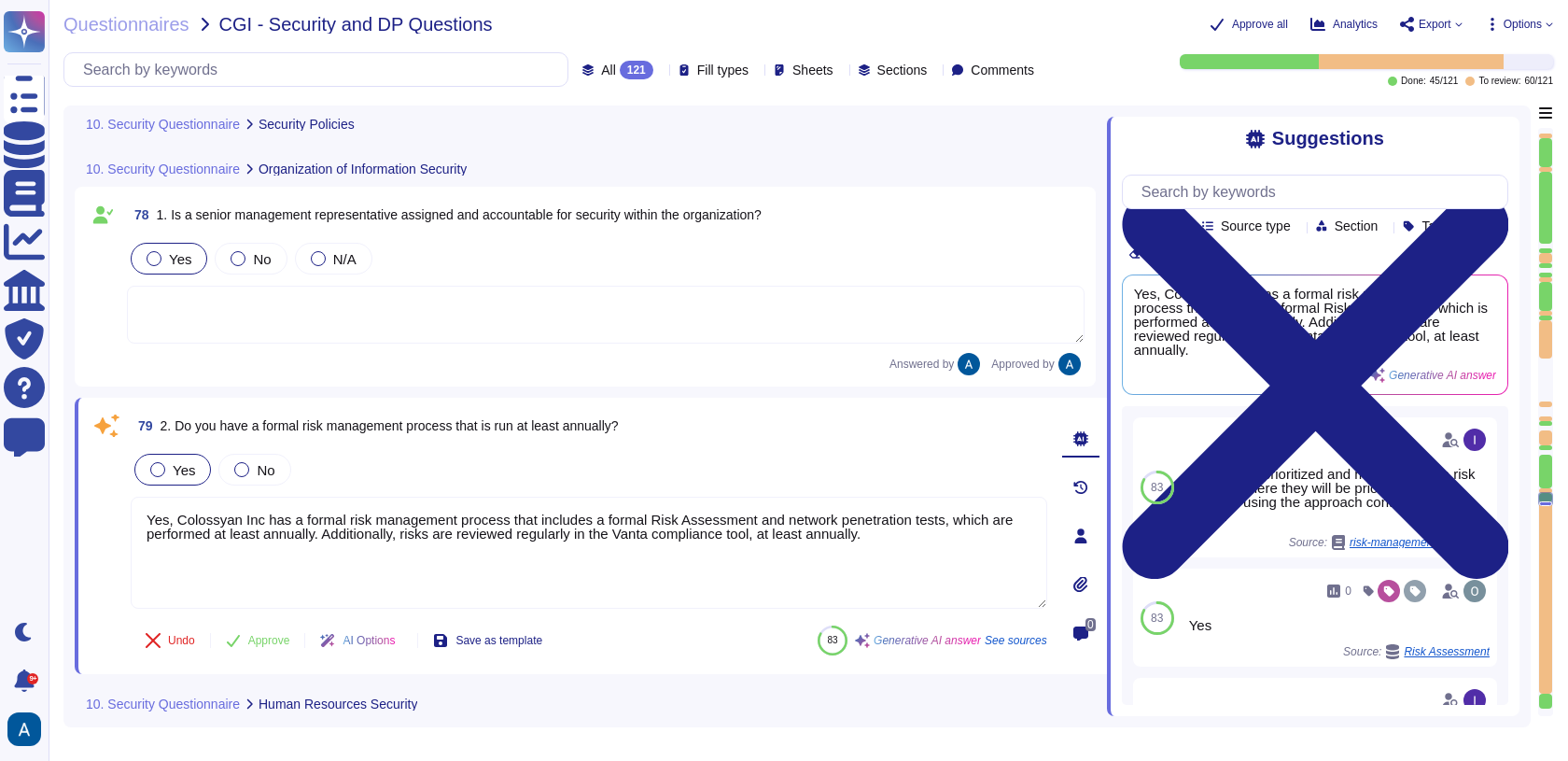
type textarea "Yes, we have an information security policy that is established, approved, and …"
type textarea "1. Data Classification 2. Data Handling Policy 3. Data Privacy 4. Data Retentio…"
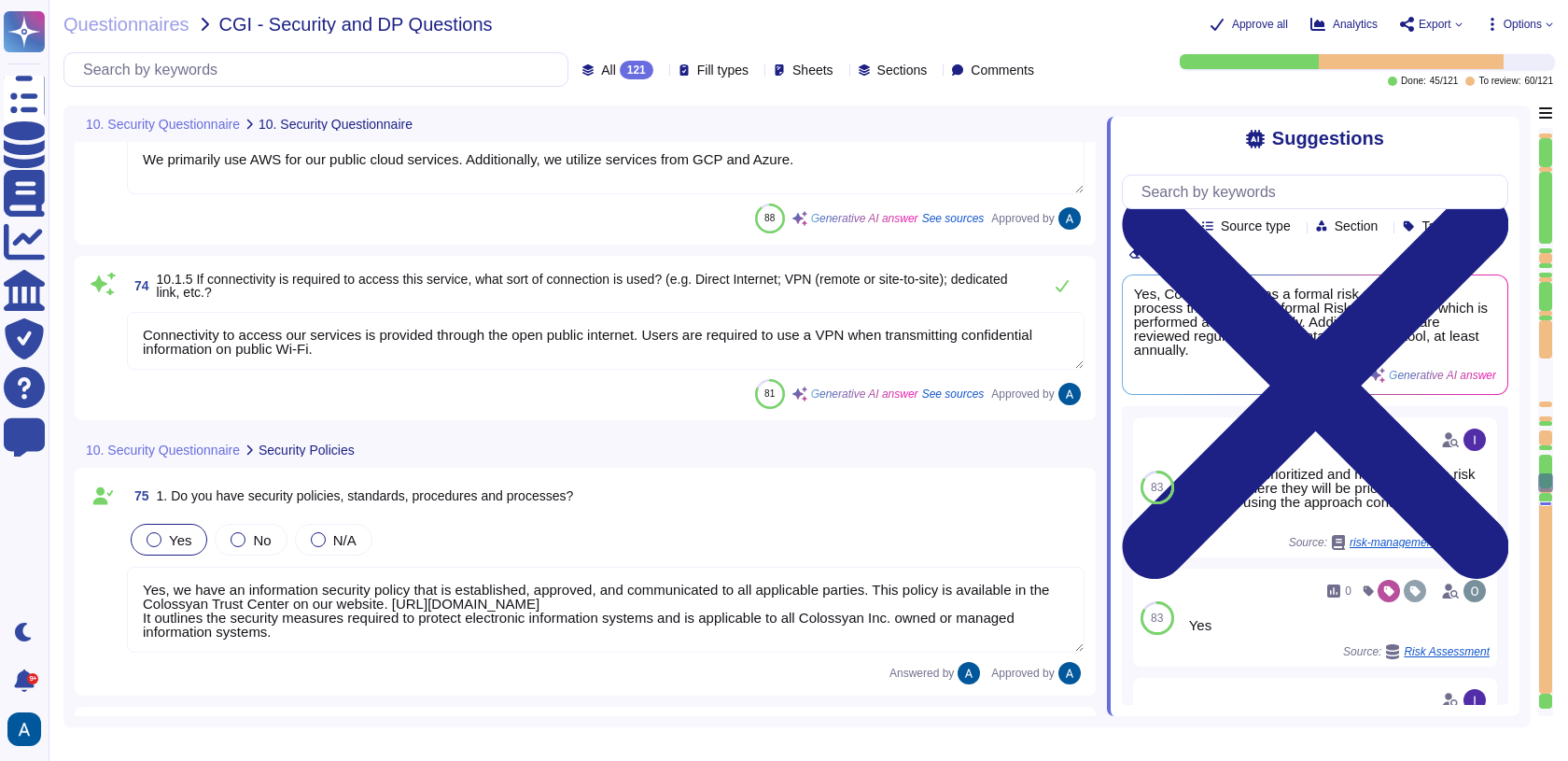
type textarea "We prioritize supplier diversification to reduce reliance on a single source an…"
type textarea "Yes, we provide a SaaS on the public cloud, utilizing AWS as our cloud service …"
type textarea "We primarily use AWS for our public cloud services. Additionally, we utilize se…"
type textarea "Connectivity to access our services is provided through the open public interne…"
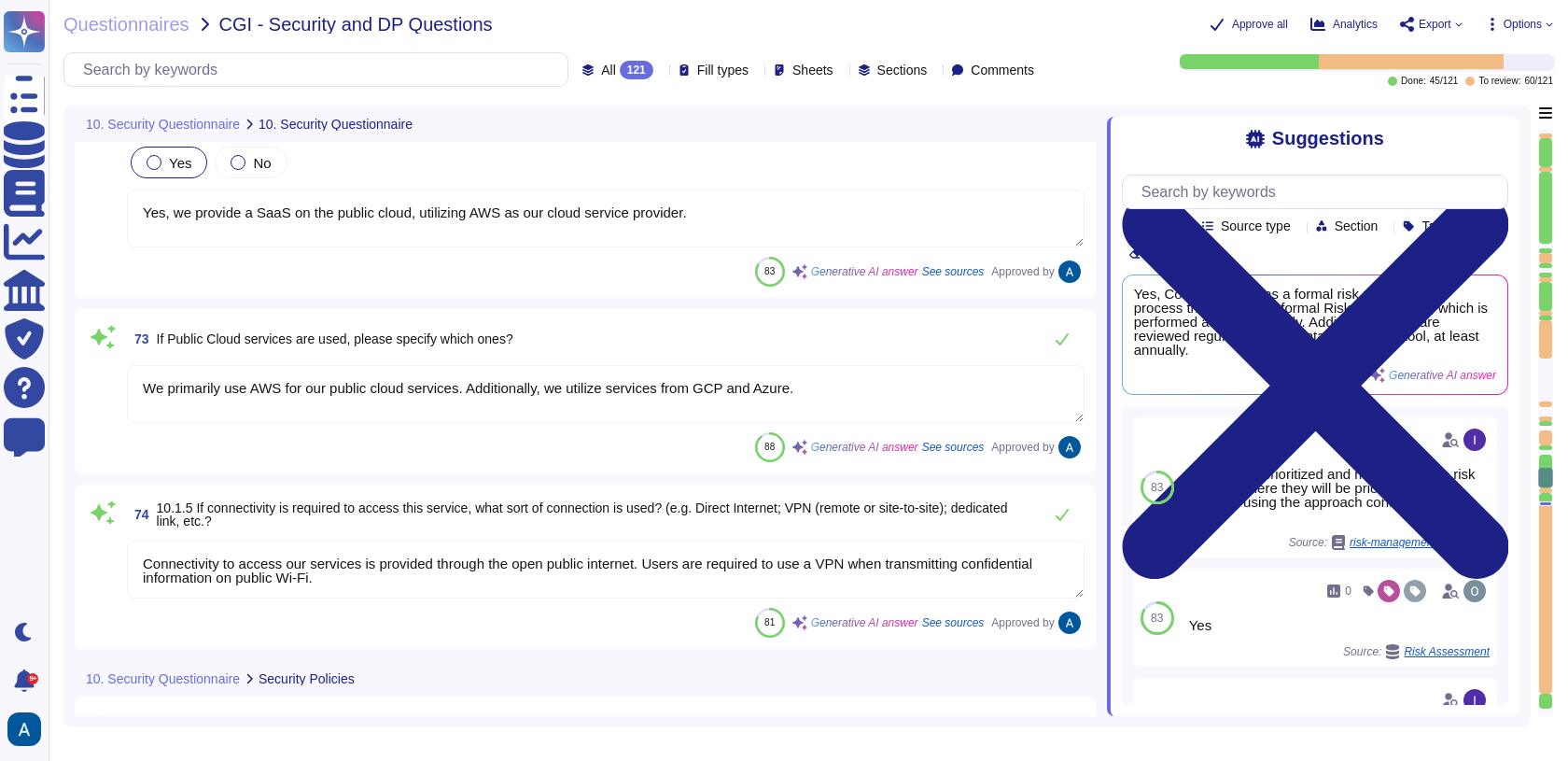
type textarea "SOC II Type II and GDPR Compliant. Colossyan holds a SOC2 Type I report and is …"
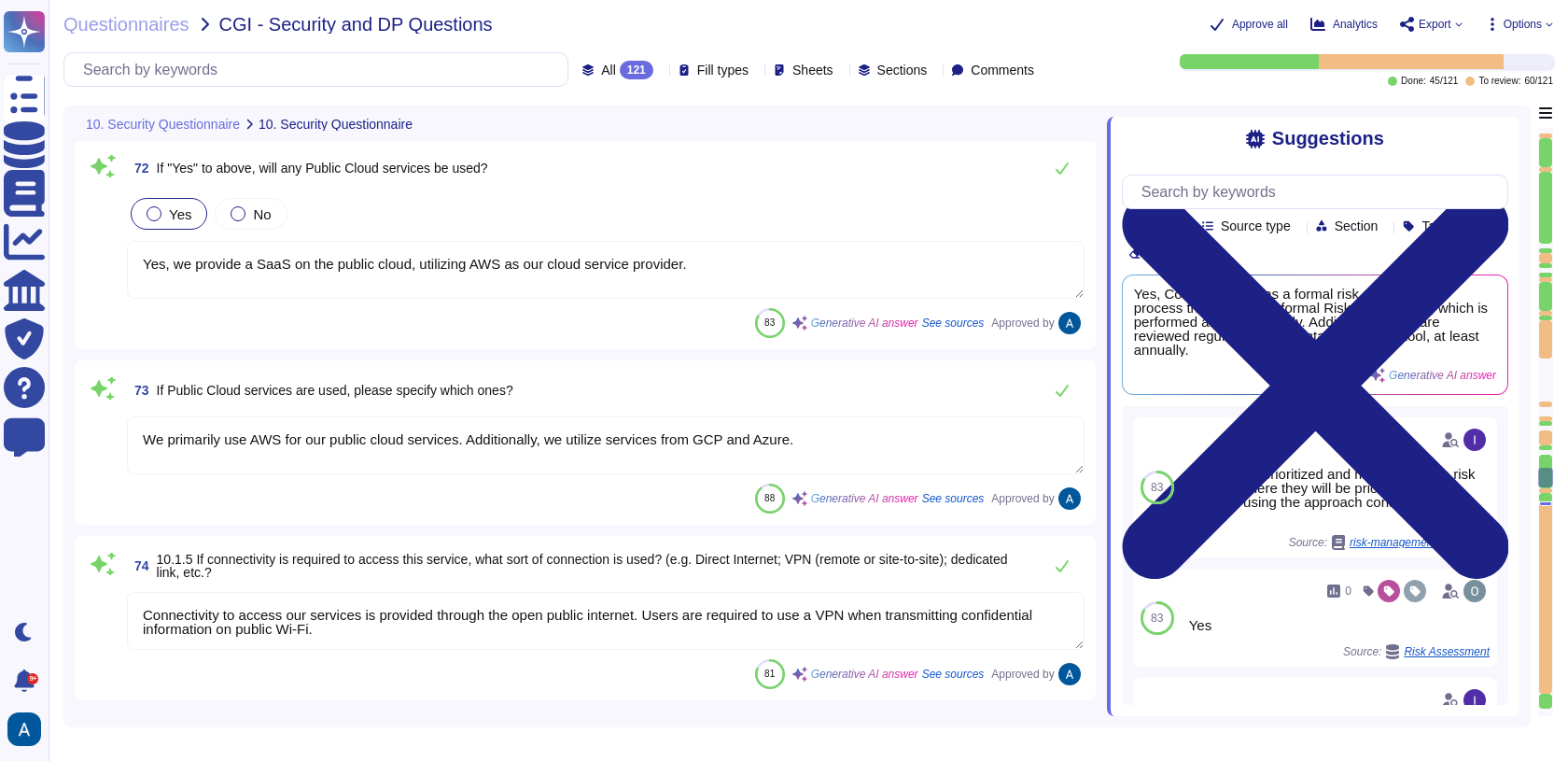
scroll to position [18549, 0]
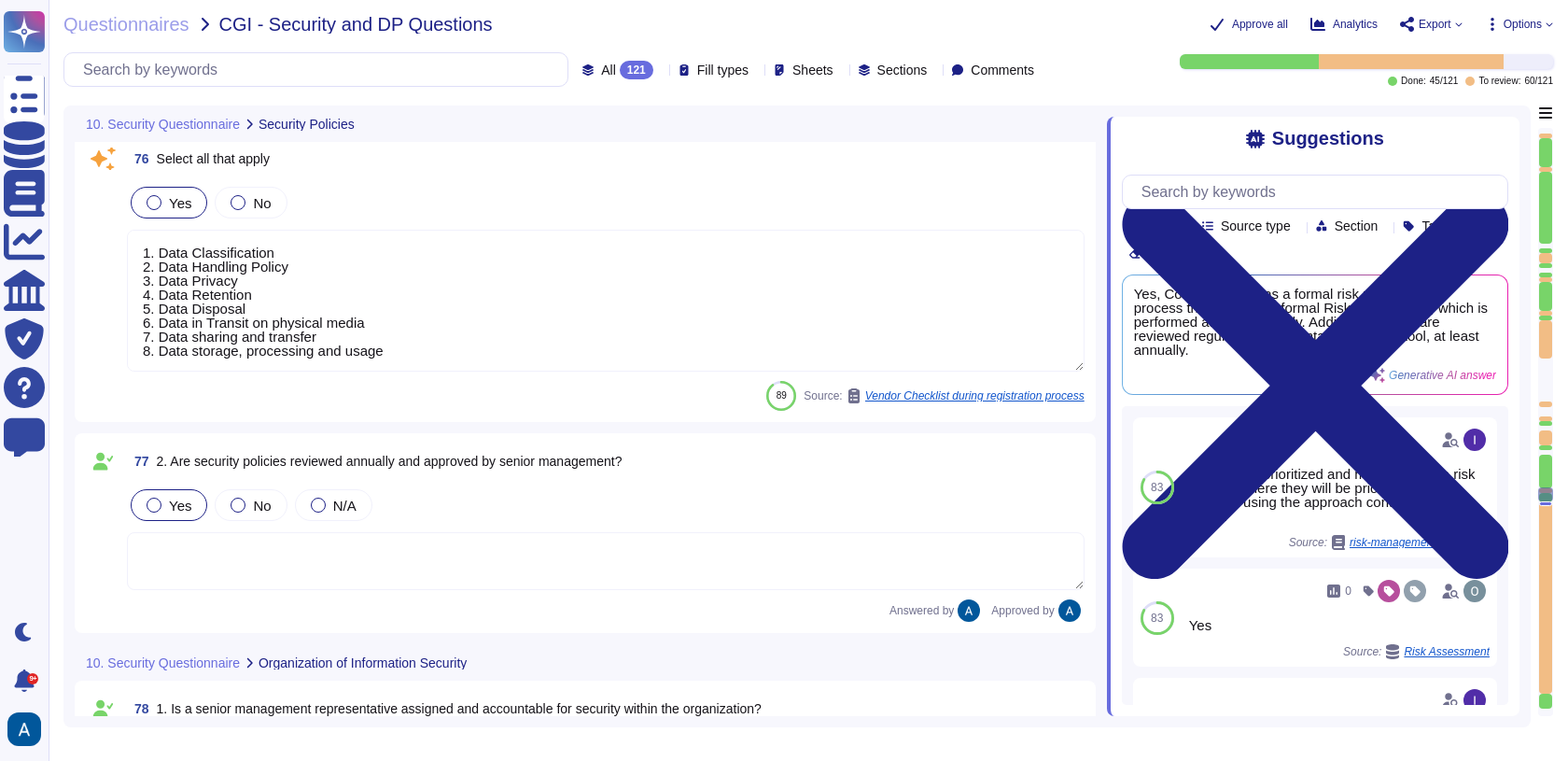
type textarea "Yes, Colossyan Inc has a formal risk management process that includes a formal …"
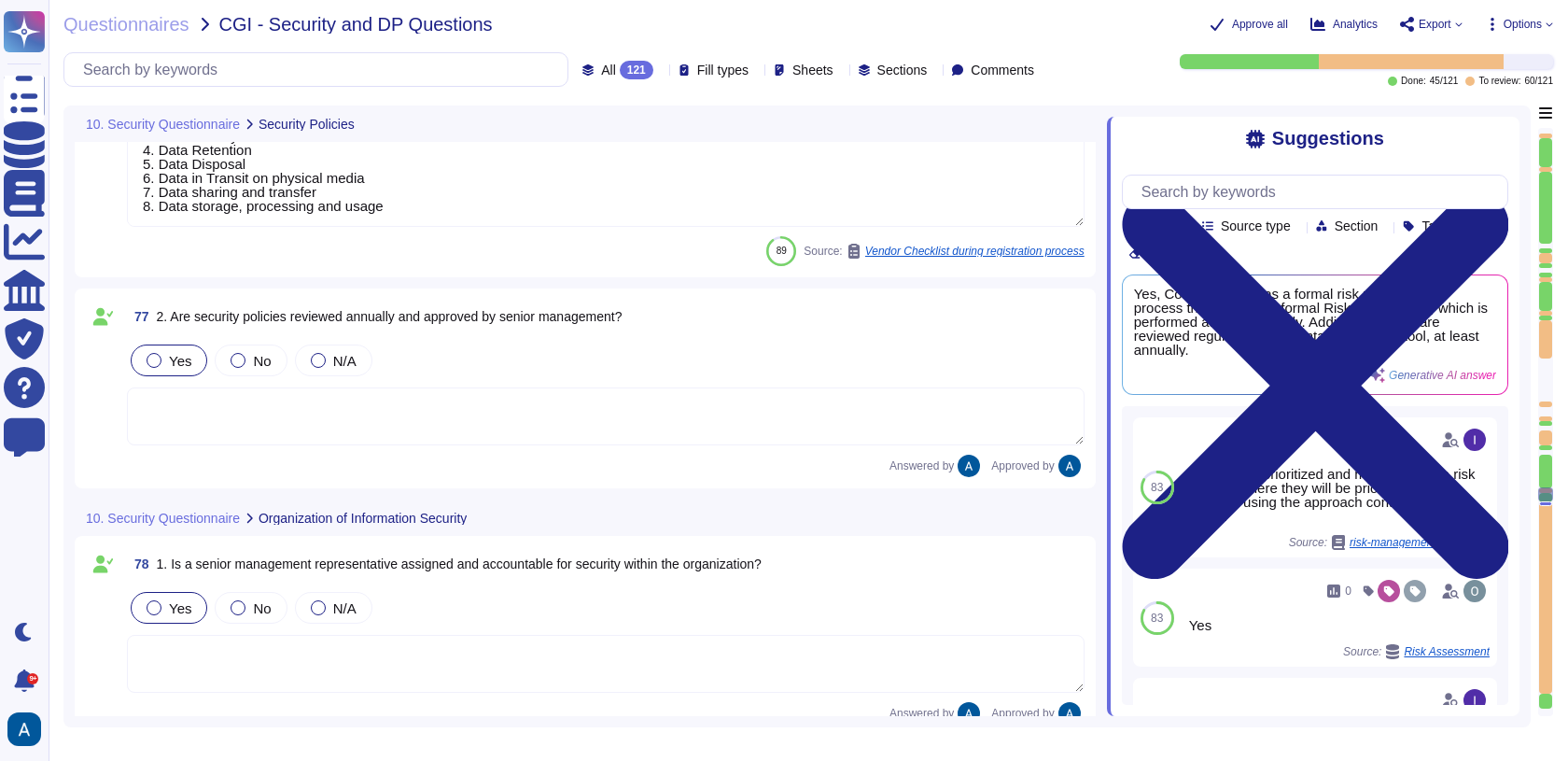
type textarea "Yes, appropriate background checks are conducted on all new employees based on …"
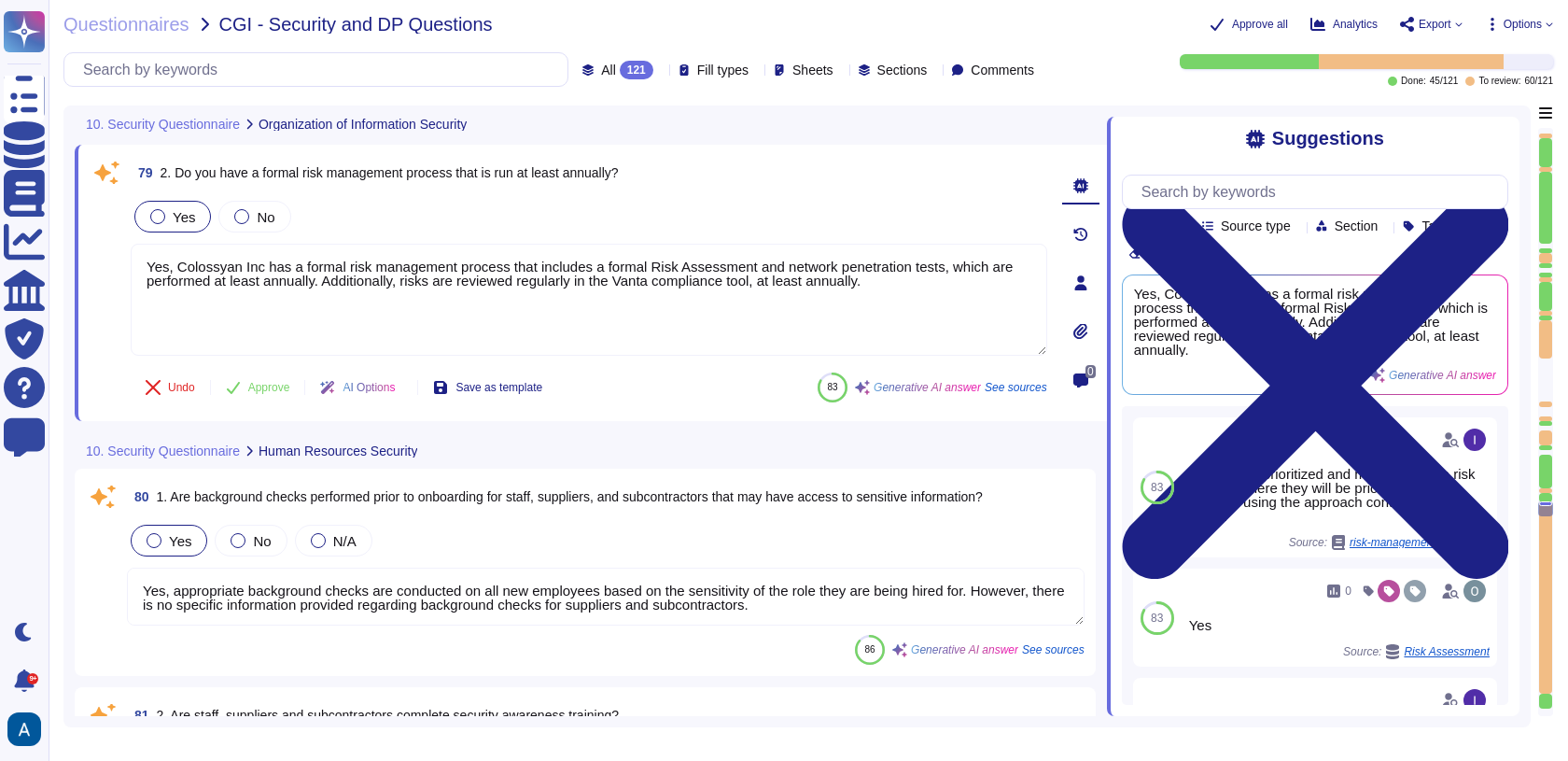
type textarea "Yes, all employees, suppliers, and subcontractors at Colossyan Inc. are require…"
type textarea "Yes, we maintain an inventory of assets, including hardware and software, and a…"
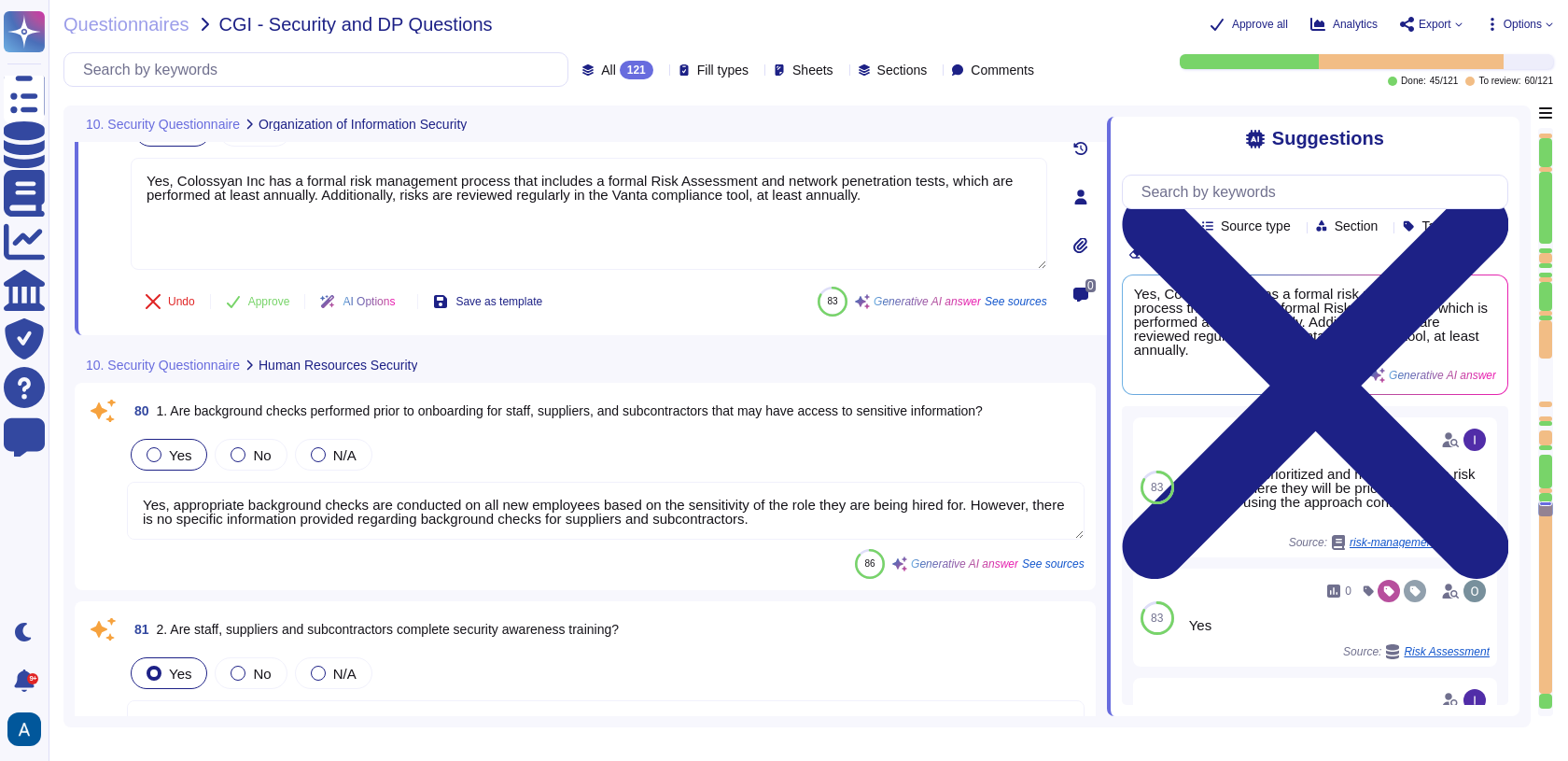
scroll to position [20207, 0]
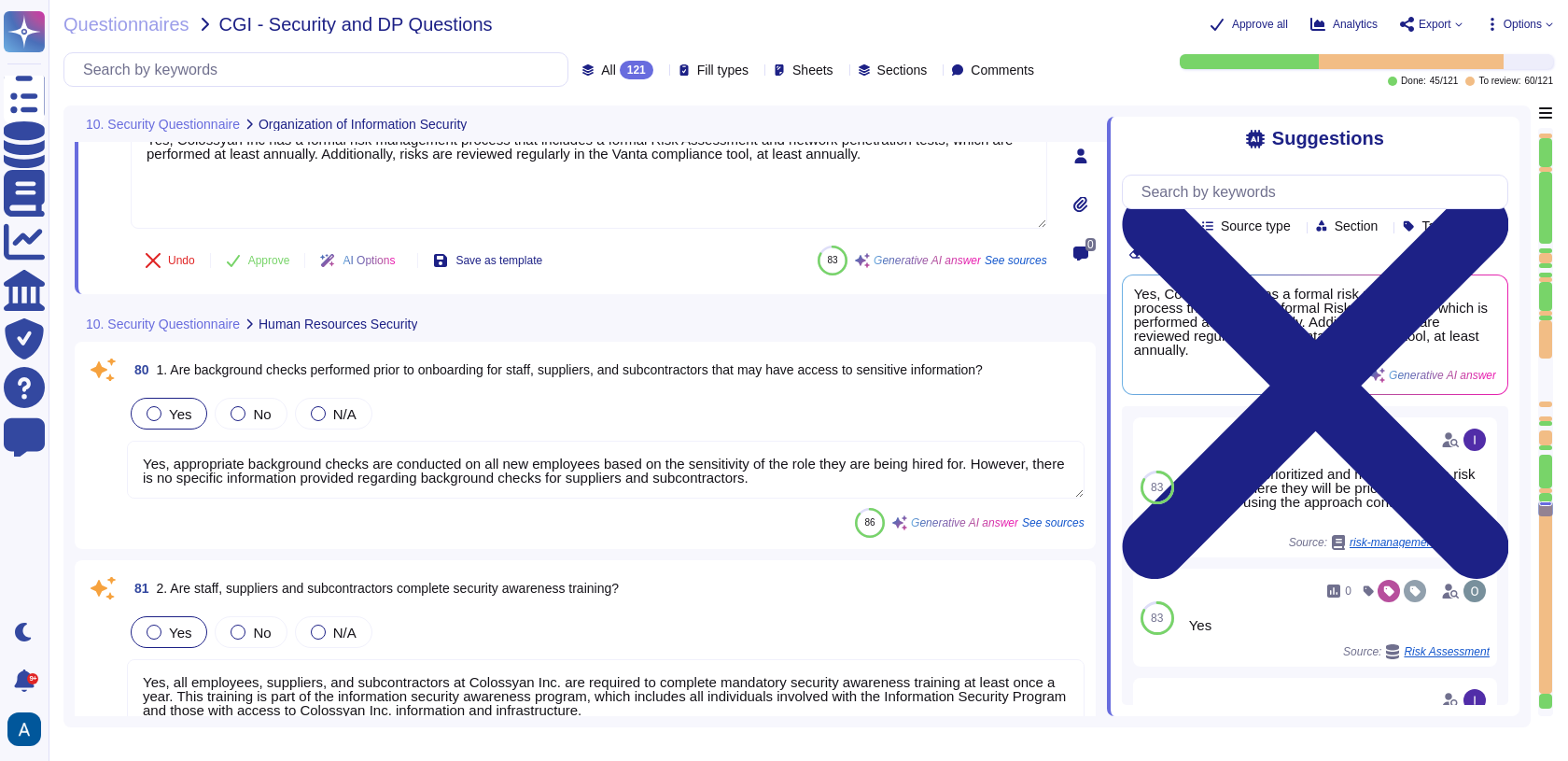
type textarea "Access is restricted to those with a genuine need-to-know, and users are grante…"
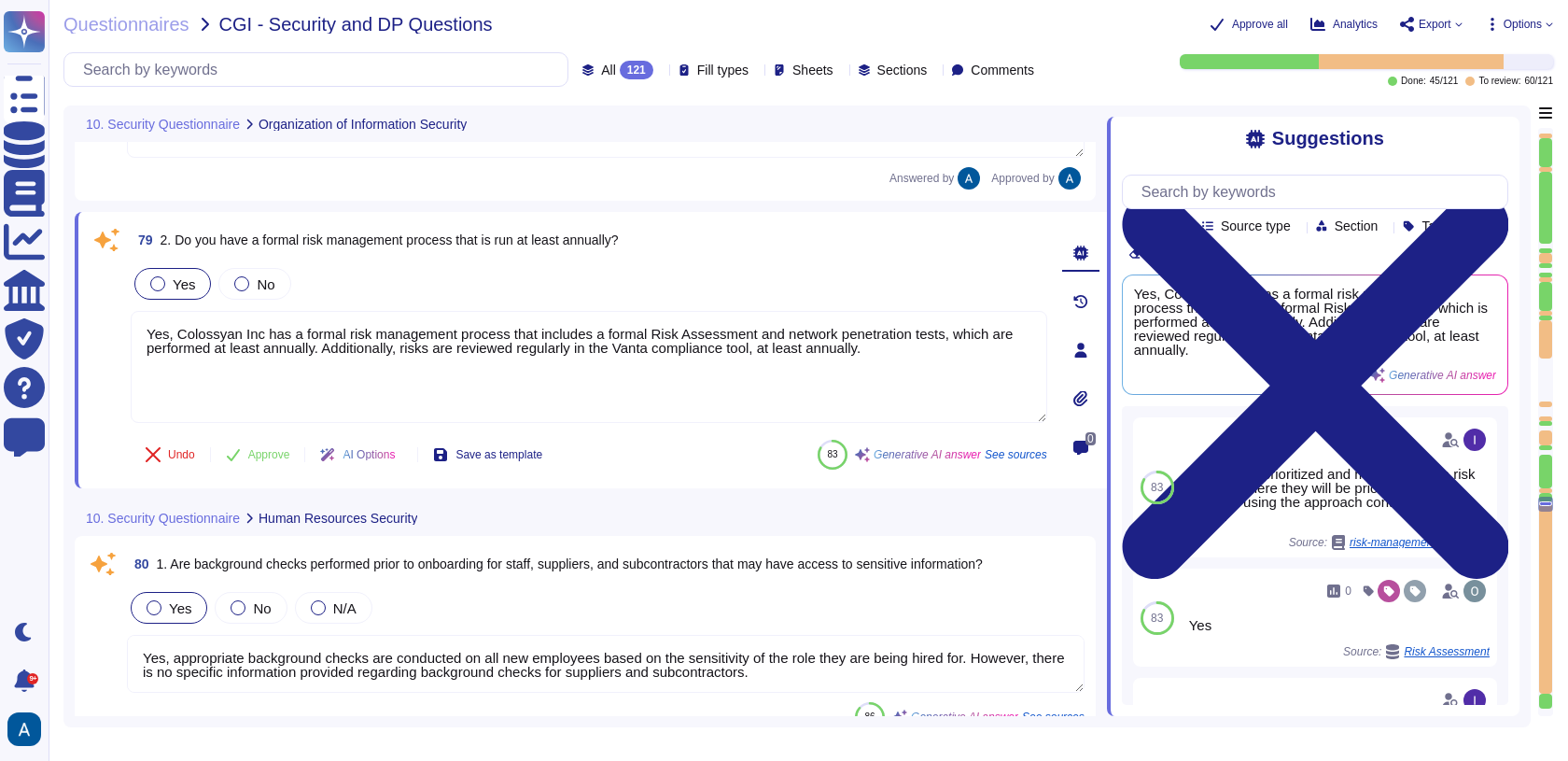
scroll to position [20000, 0]
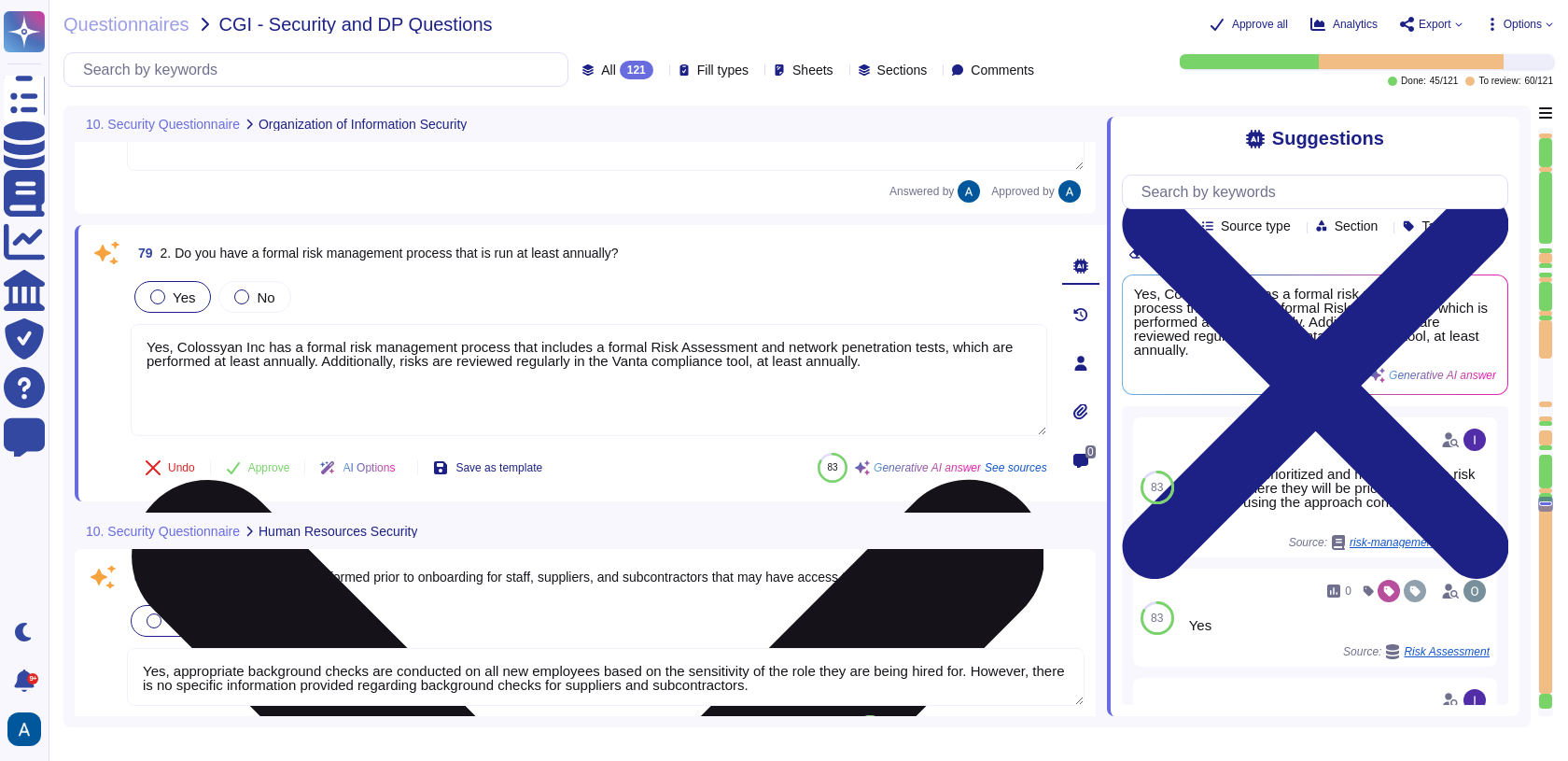
click at [586, 358] on textarea "Yes, Colossyan Inc has a formal risk management process that includes a formal …" at bounding box center [589, 380] width 917 height 112
click at [916, 361] on textarea "Yes, Colossyan Inc has a formal risk management process that includes a formal …" at bounding box center [589, 380] width 917 height 112
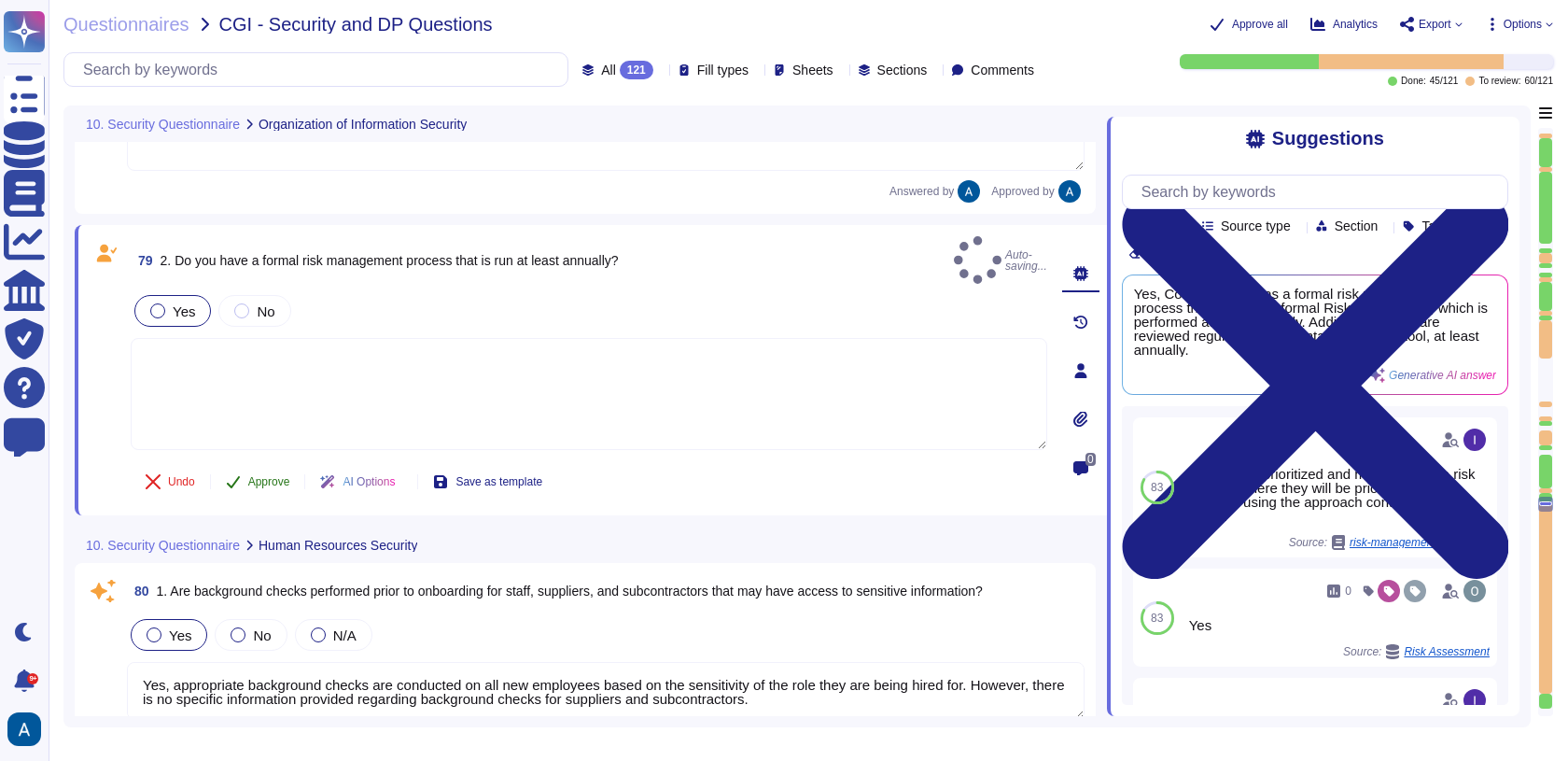
click at [283, 476] on span "Approve" at bounding box center [269, 482] width 42 height 12
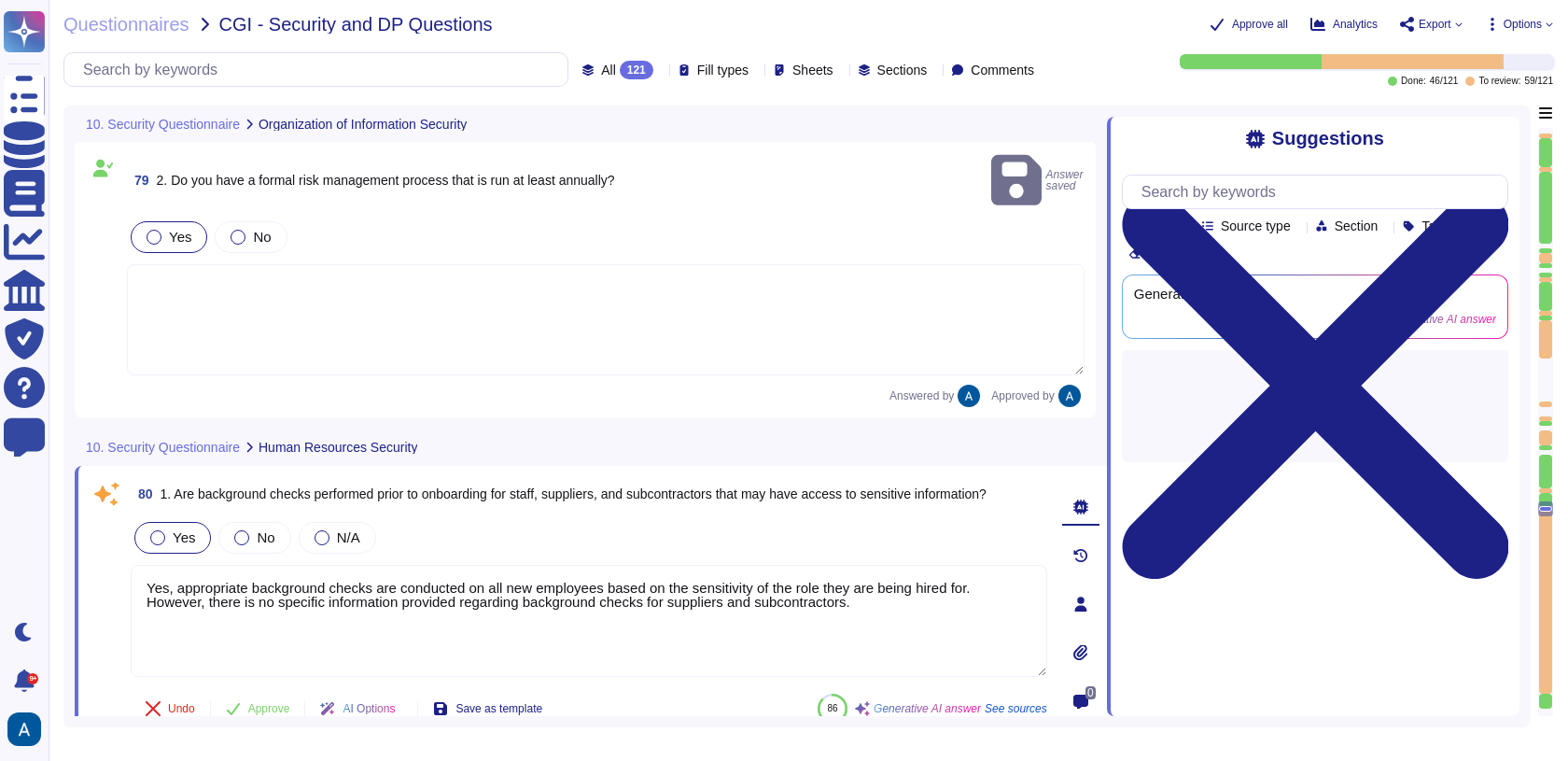
type textarea "Access is restricted to those with a genuine need-to-know, and users are grante…"
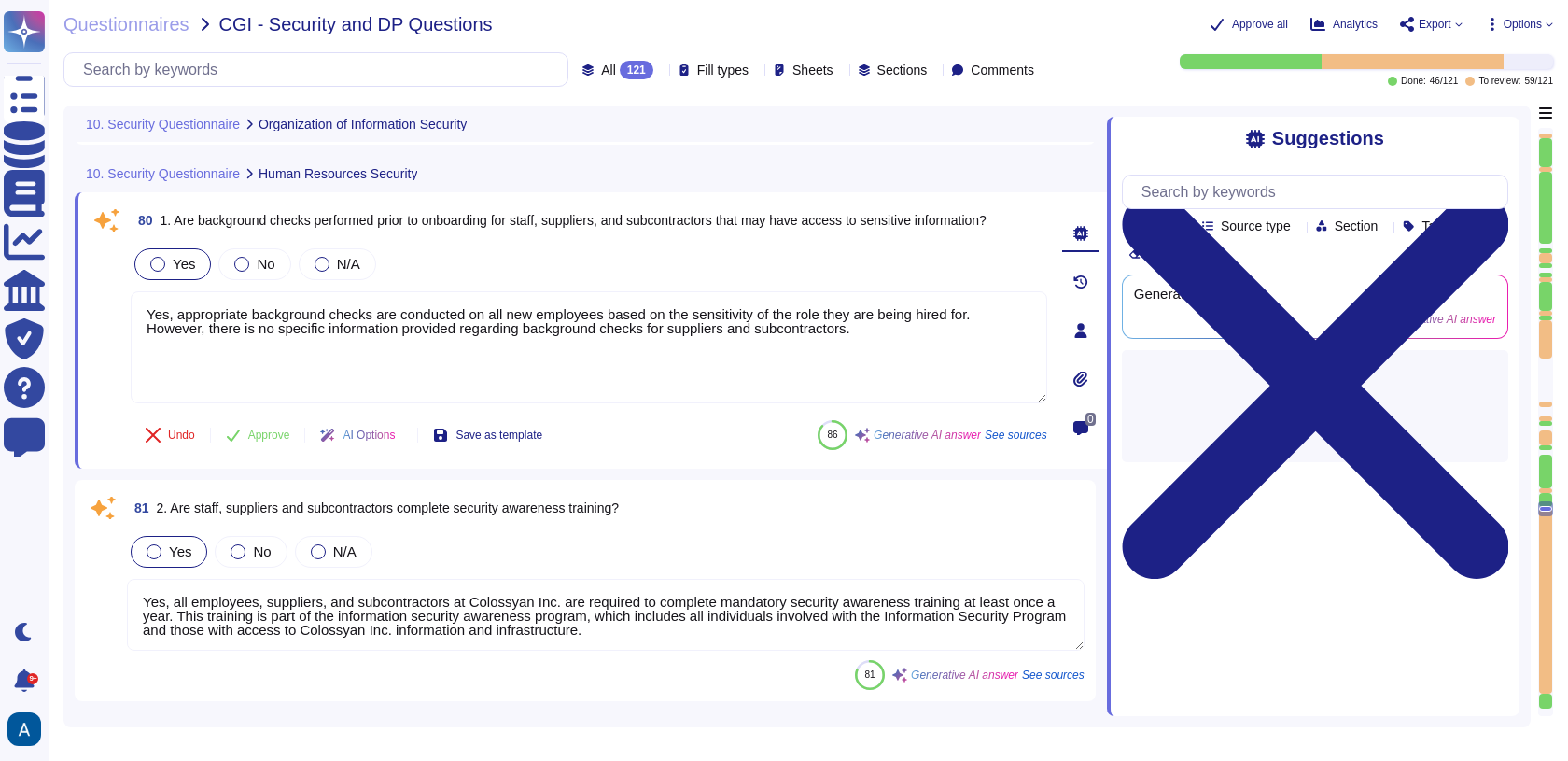
scroll to position [20359, 0]
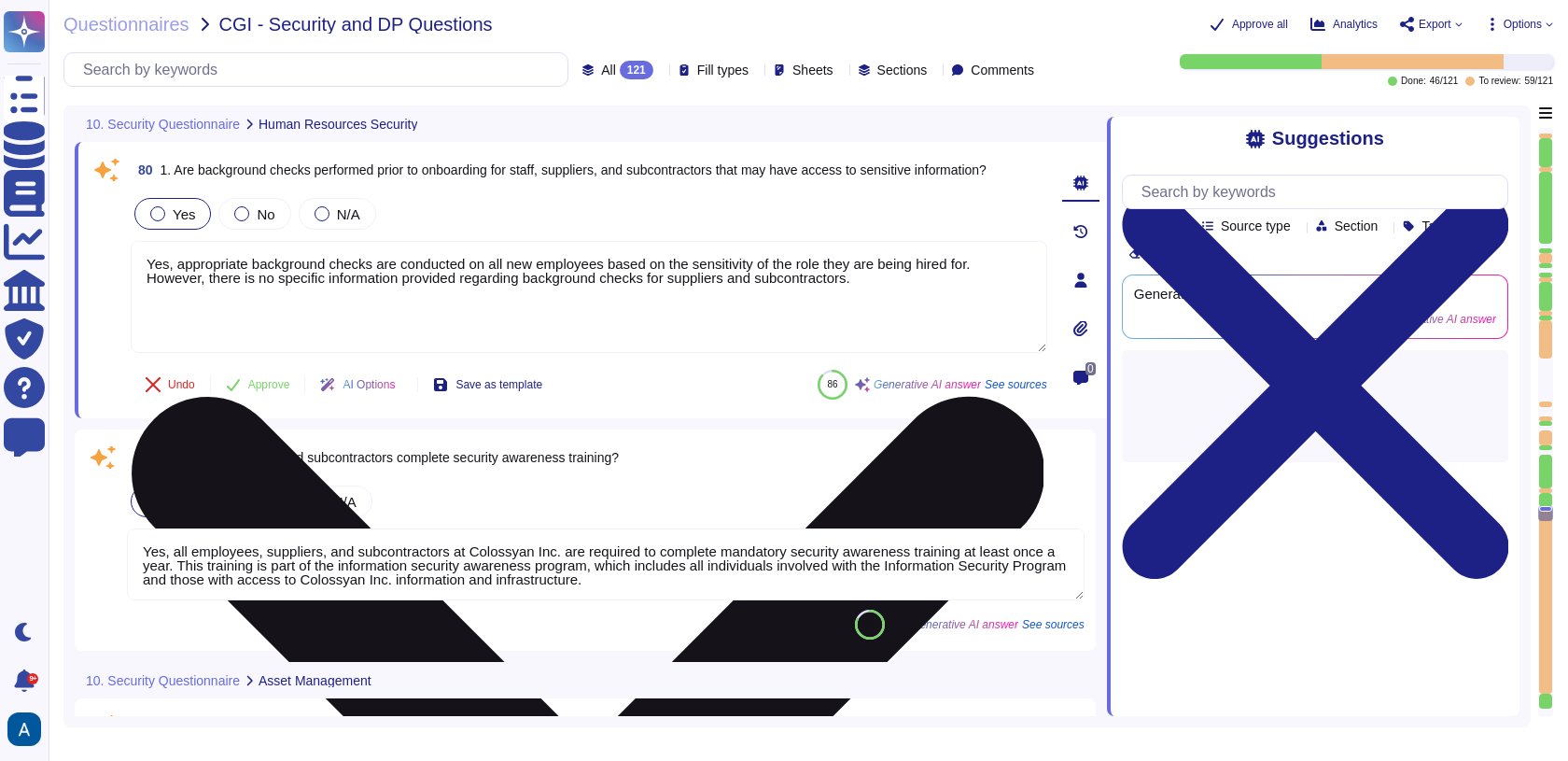
click at [667, 298] on textarea "Yes, appropriate background checks are conducted on all new employees based on …" at bounding box center [589, 296] width 917 height 112
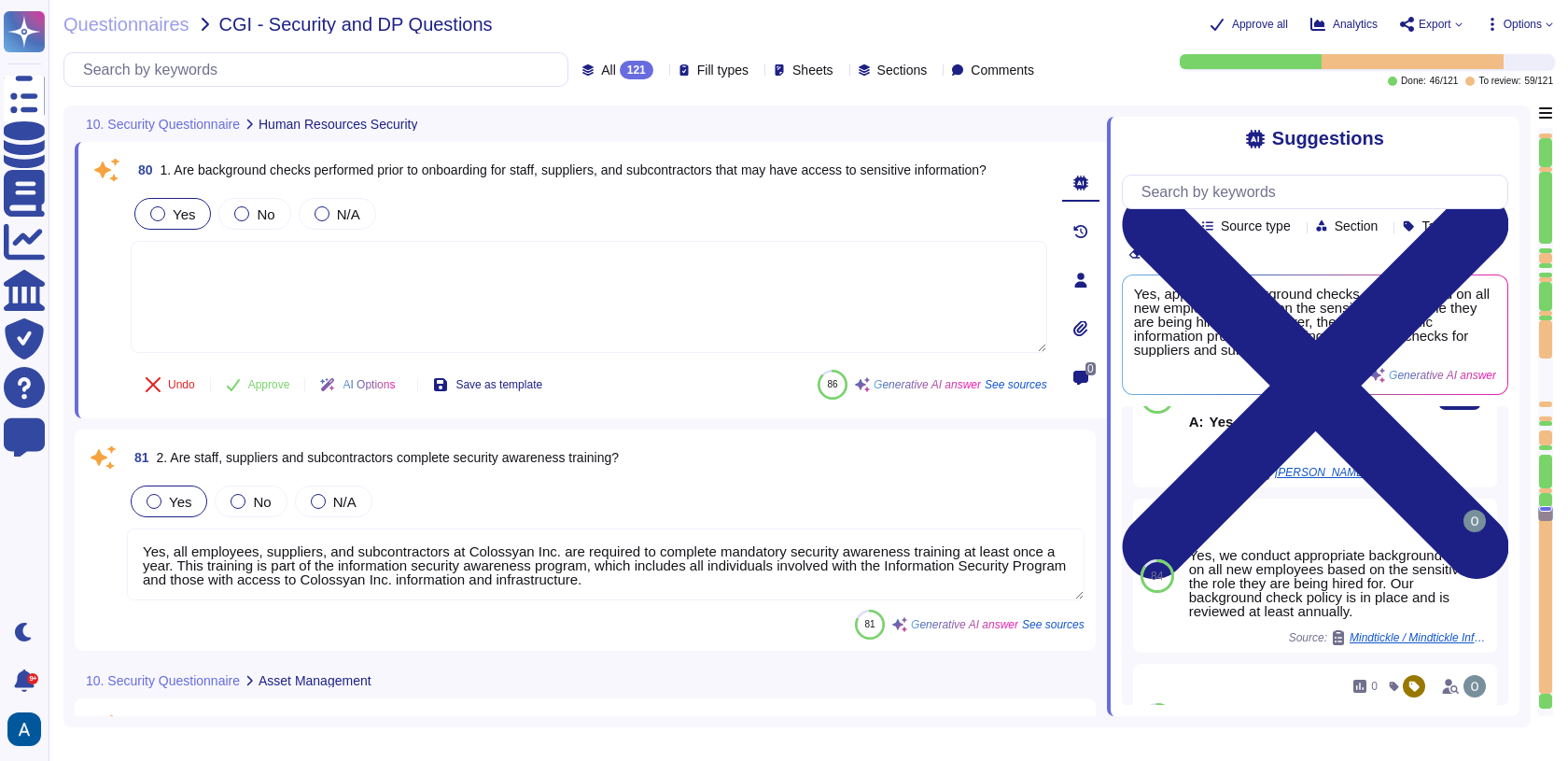
scroll to position [260, 0]
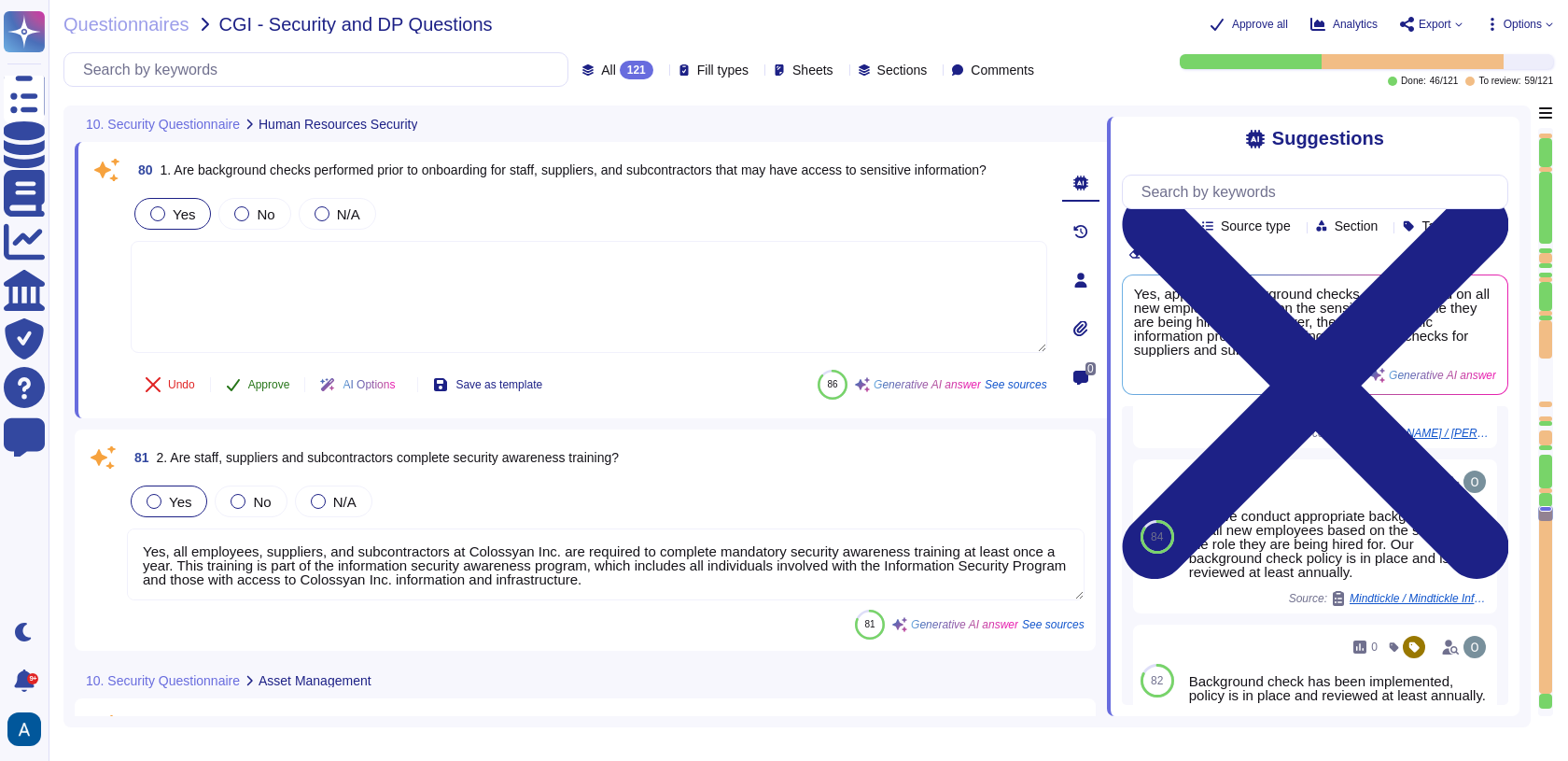
click at [277, 373] on button "Approve" at bounding box center [258, 384] width 94 height 38
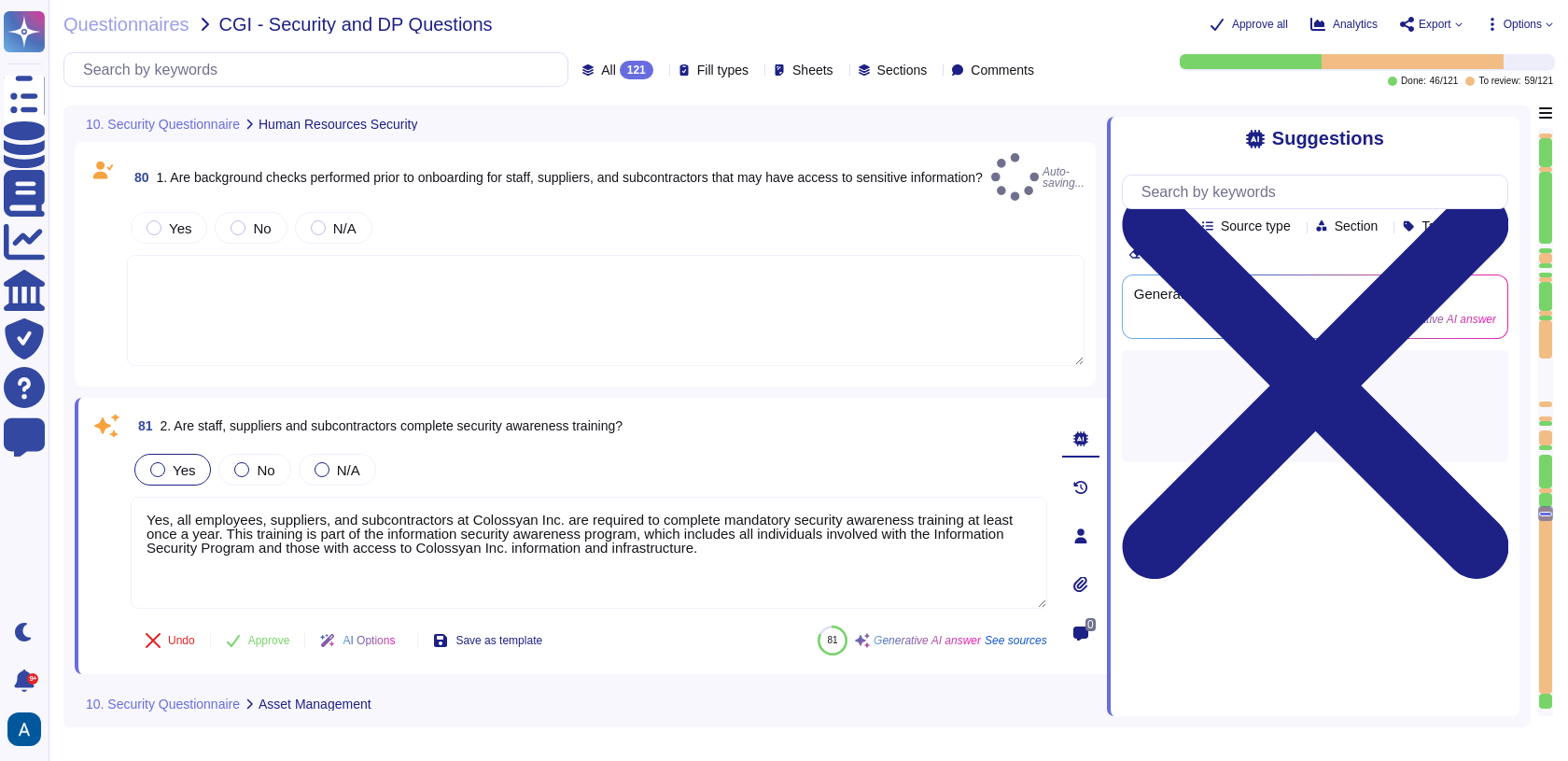
scroll to position [0, 0]
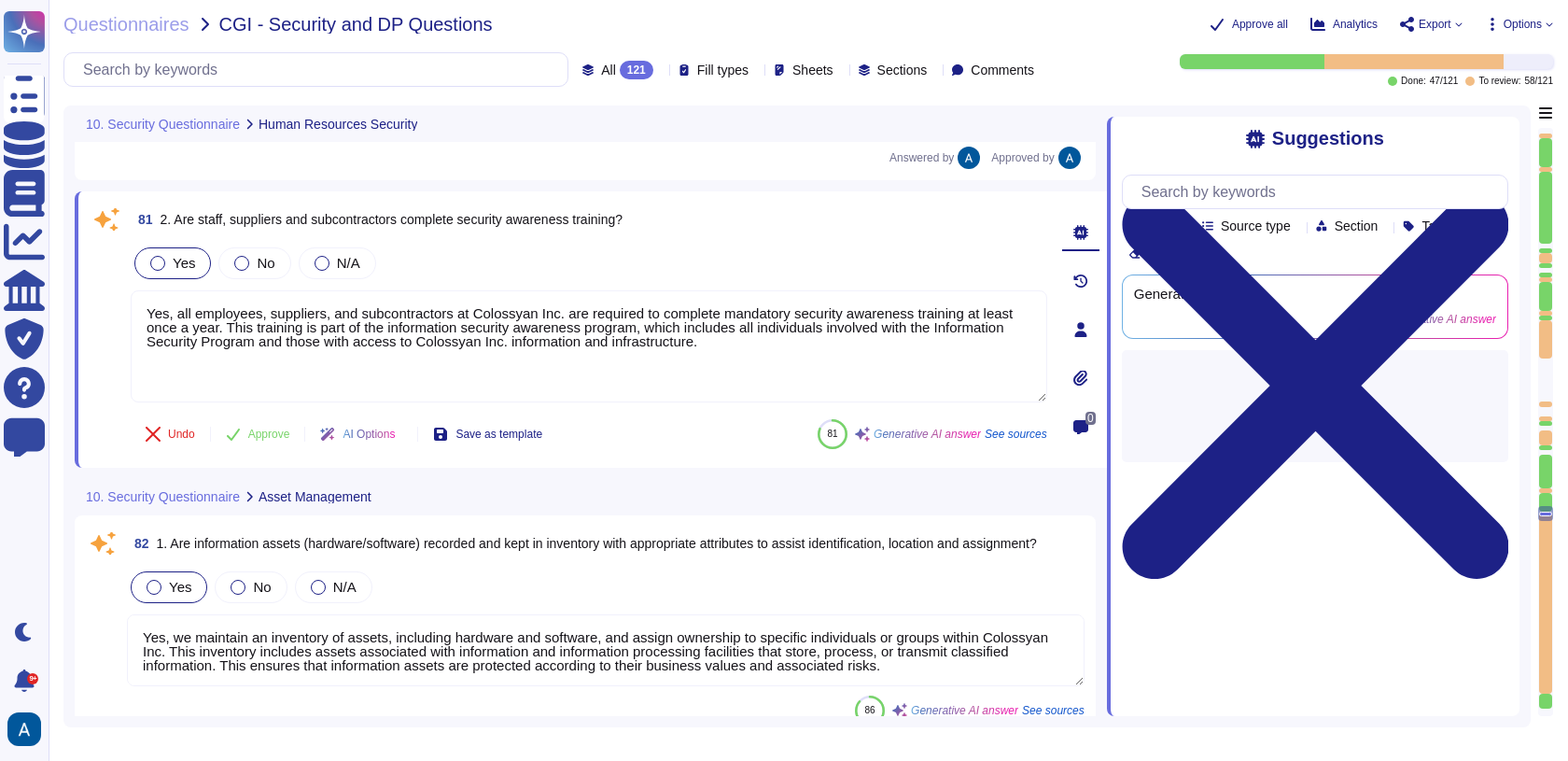
type textarea "Yes, unique user IDs are assigned to individuals, and user credentials and pass…"
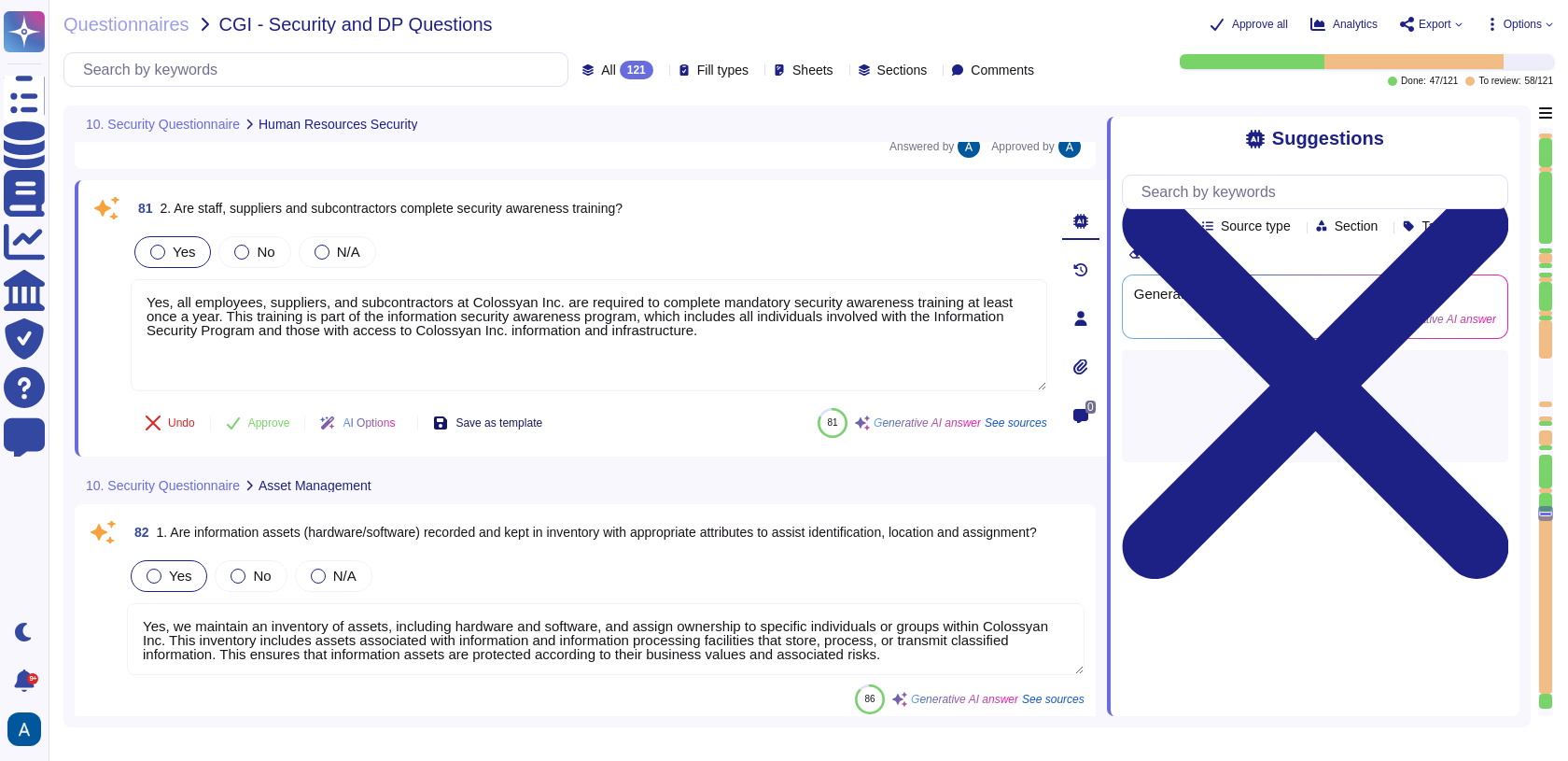
scroll to position [20611, 0]
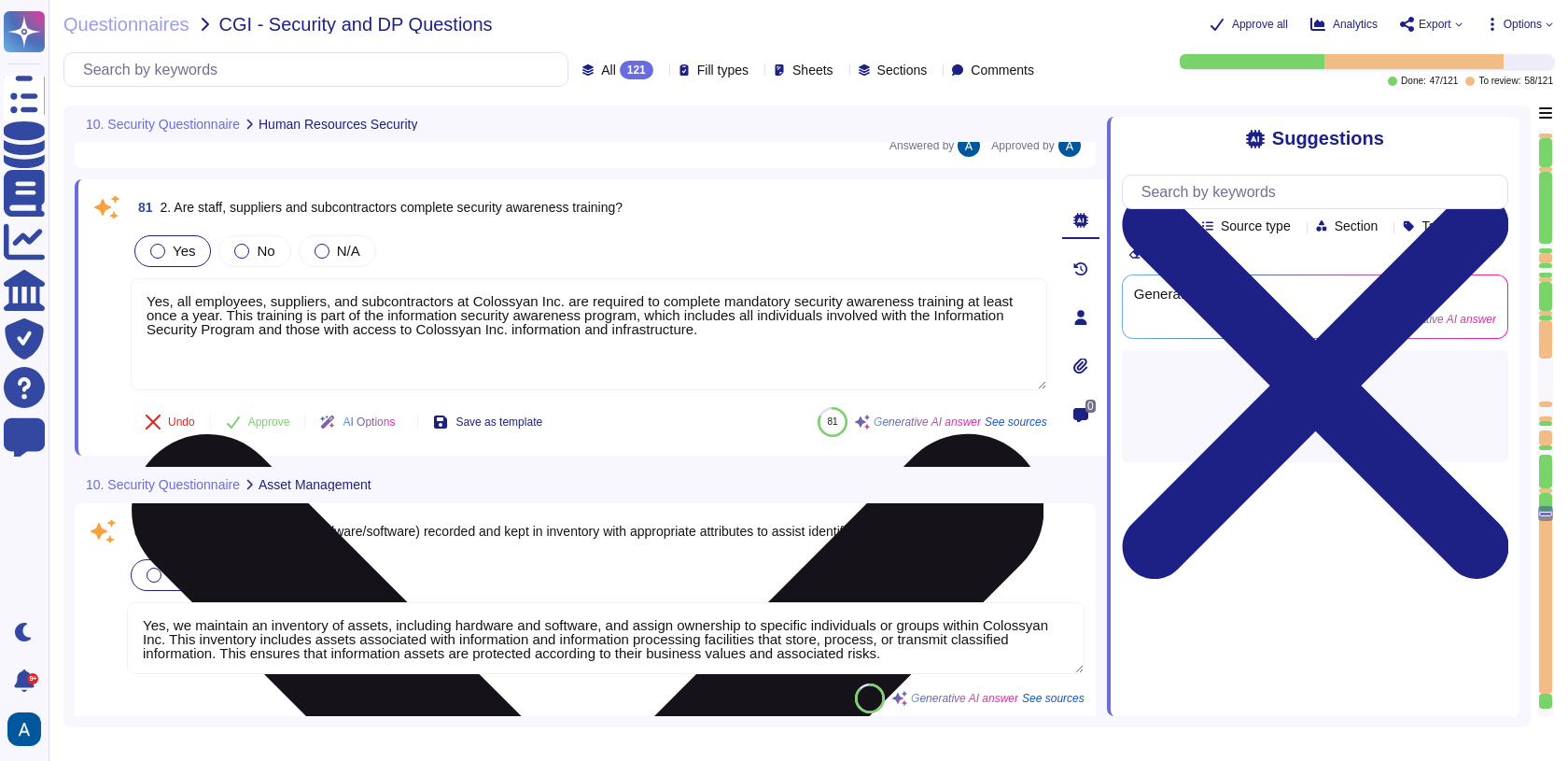
click at [496, 320] on textarea "Yes, all employees, suppliers, and subcontractors at Colossyan Inc. are require…" at bounding box center [589, 334] width 917 height 112
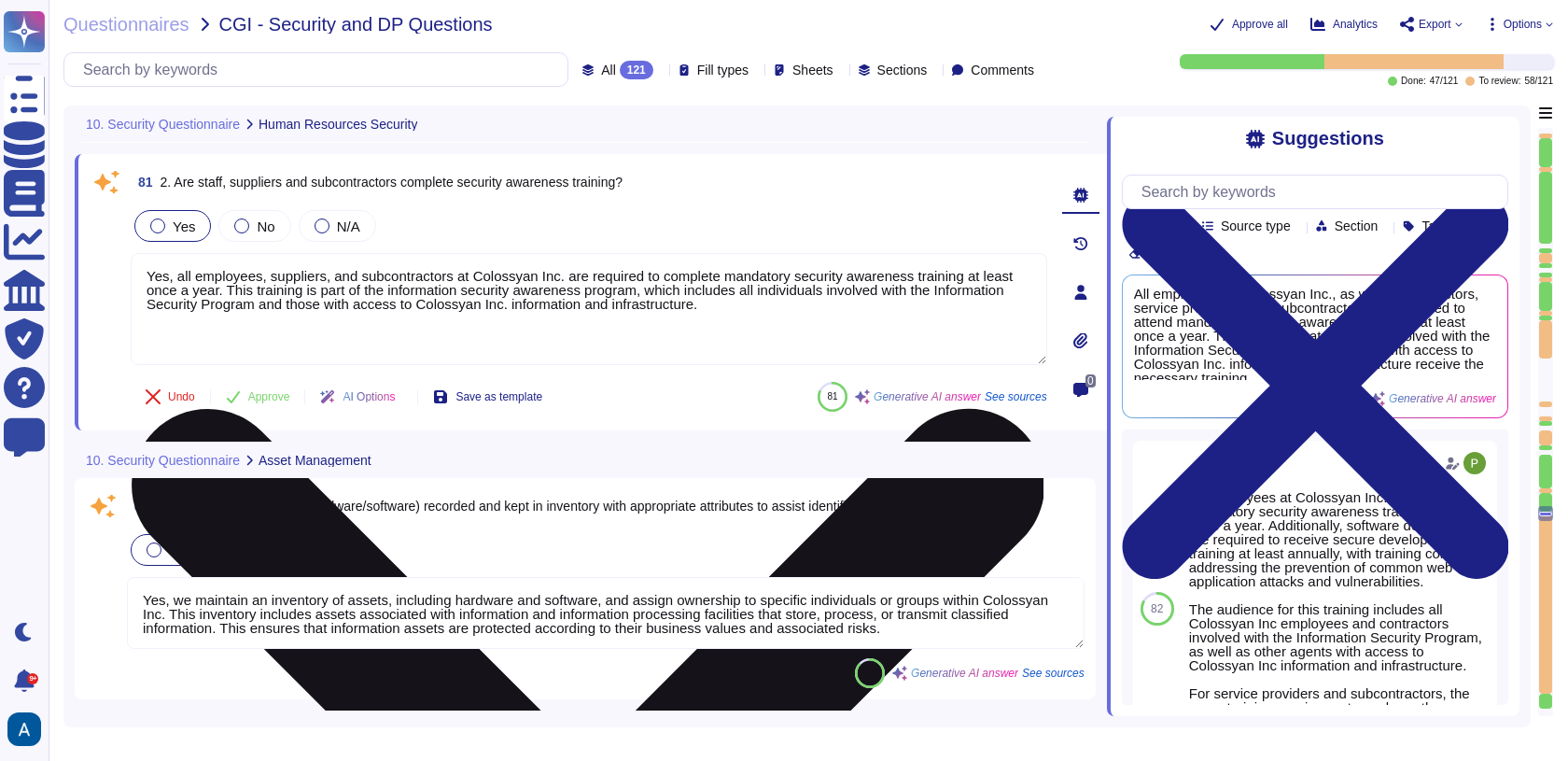
click at [496, 320] on textarea "Yes, all employees, suppliers, and subcontractors at Colossyan Inc. are require…" at bounding box center [589, 309] width 917 height 112
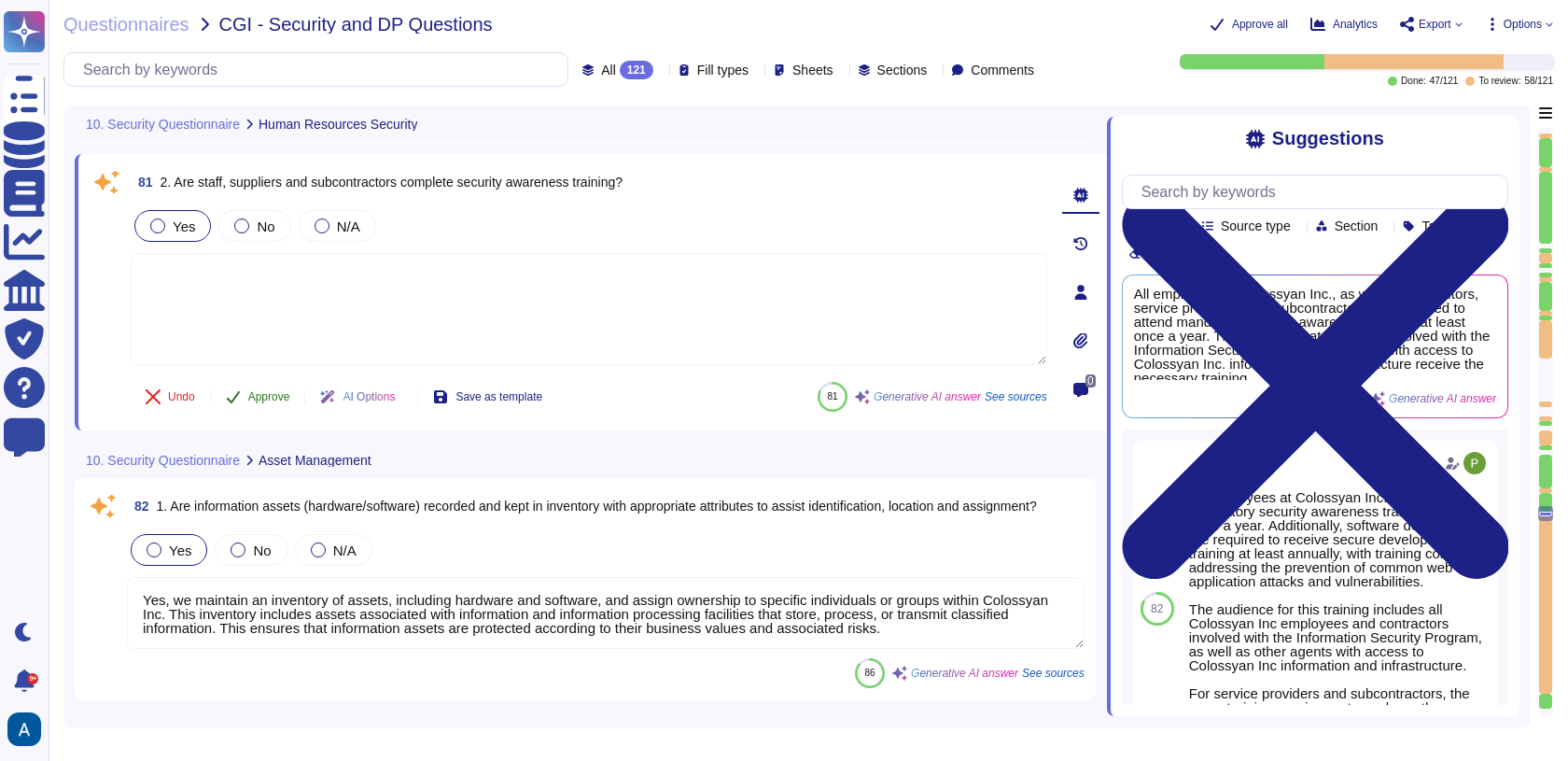
click at [266, 403] on button "Approve" at bounding box center [258, 396] width 94 height 38
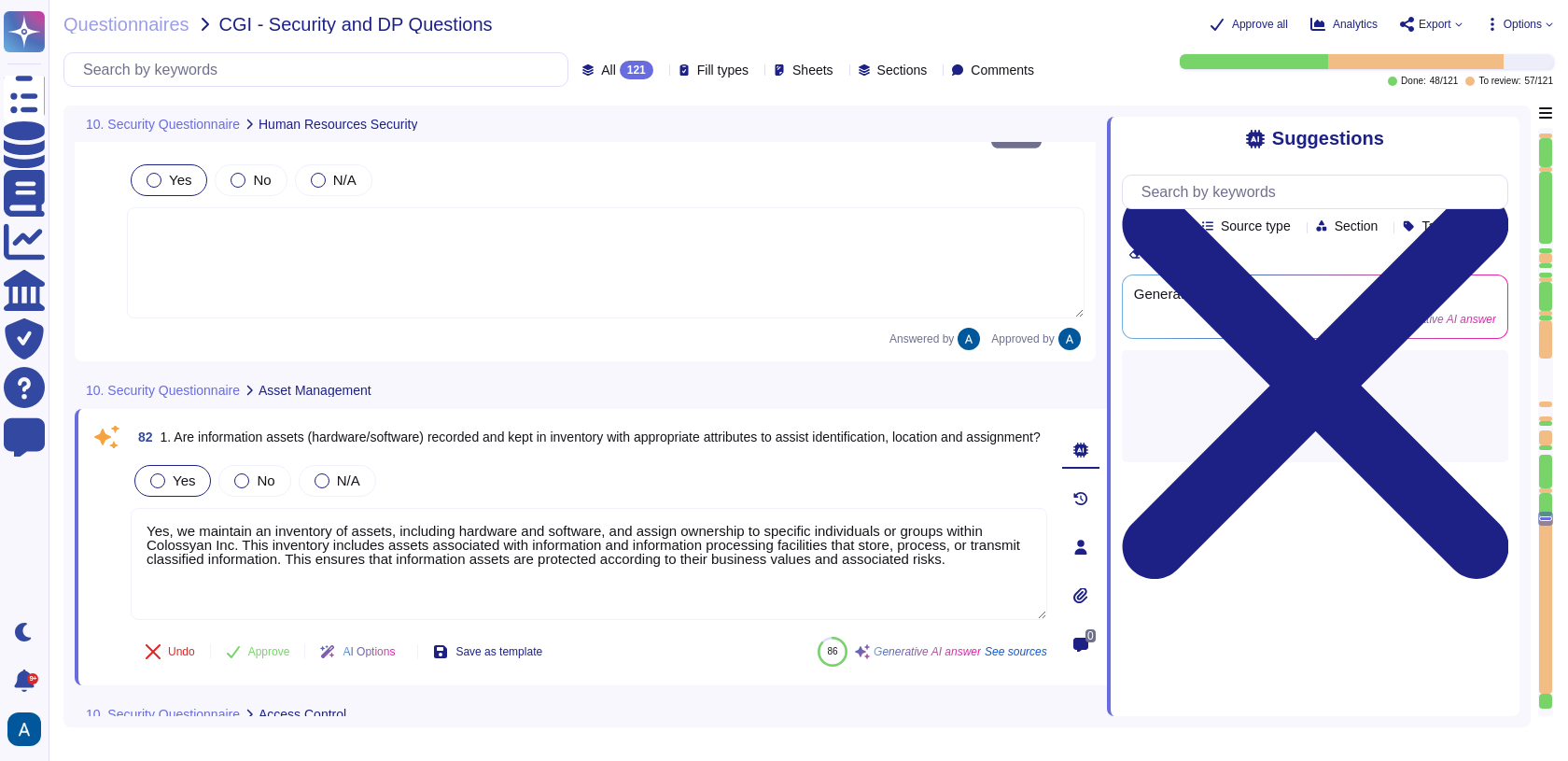
type textarea "Yes, password complexity rules are in place that meet recent industry standard …"
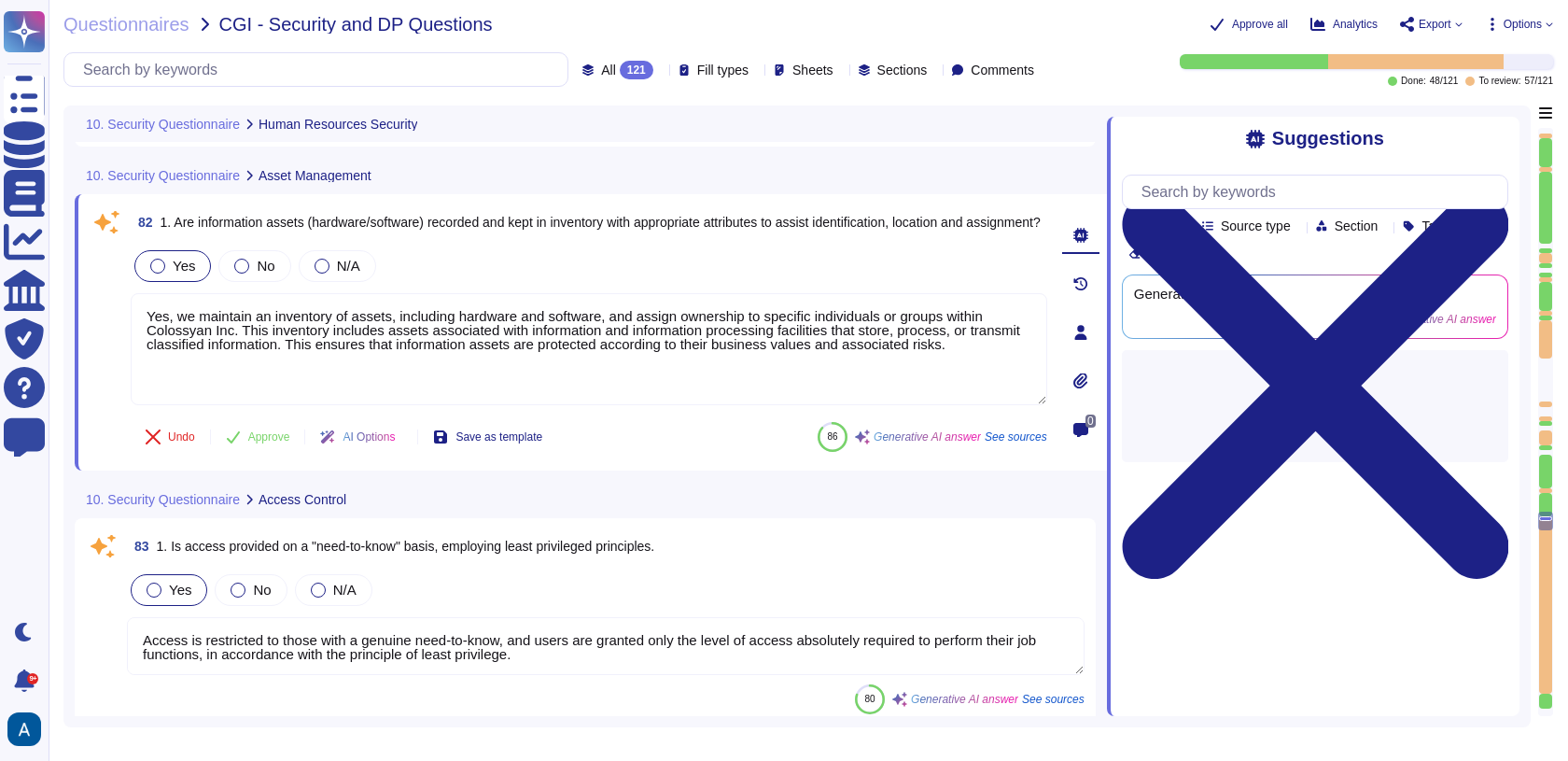
scroll to position [20899, 0]
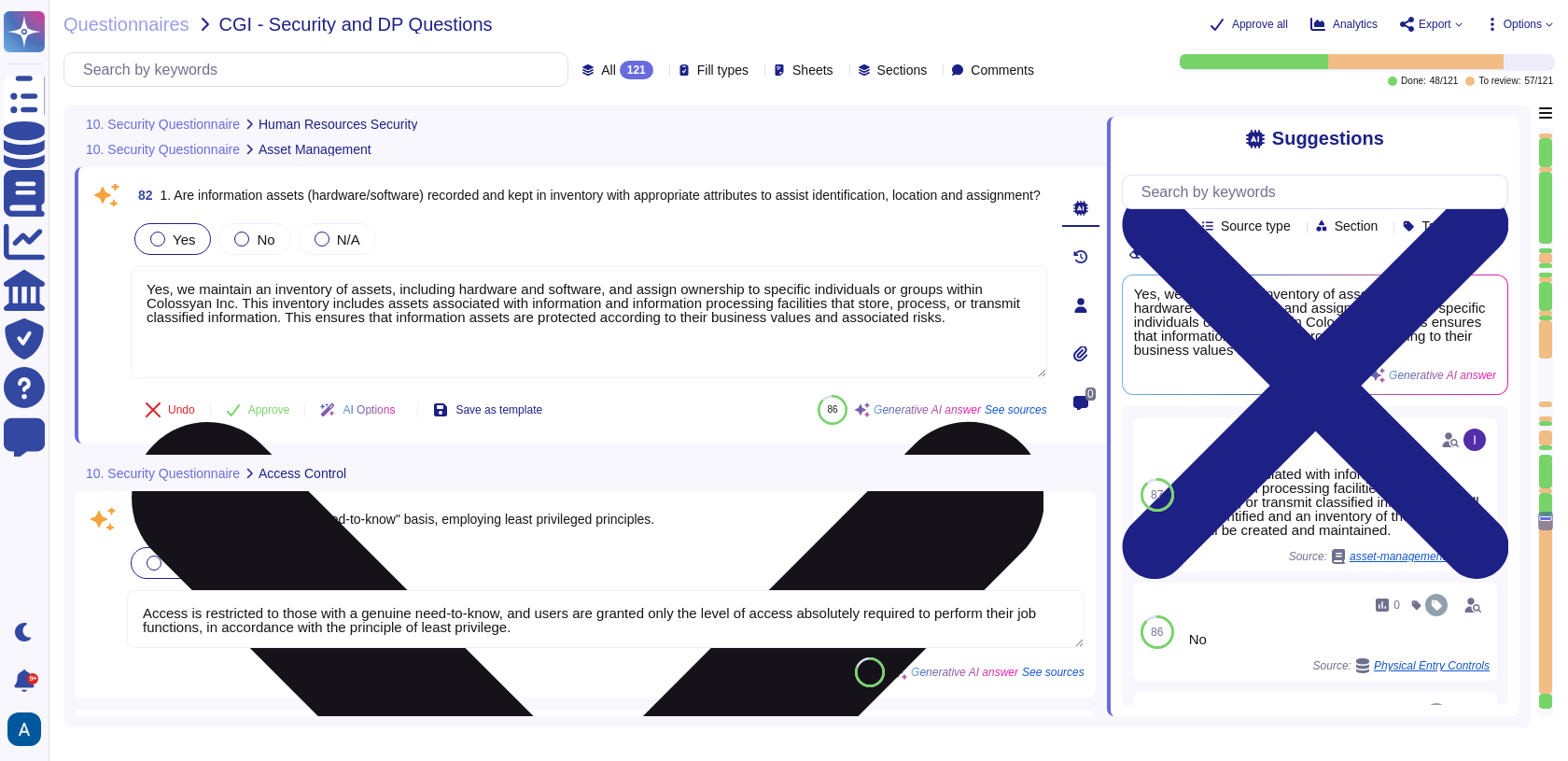
click at [796, 322] on textarea "Yes, we maintain an inventory of assets, including hardware and software, and a…" at bounding box center [589, 322] width 917 height 112
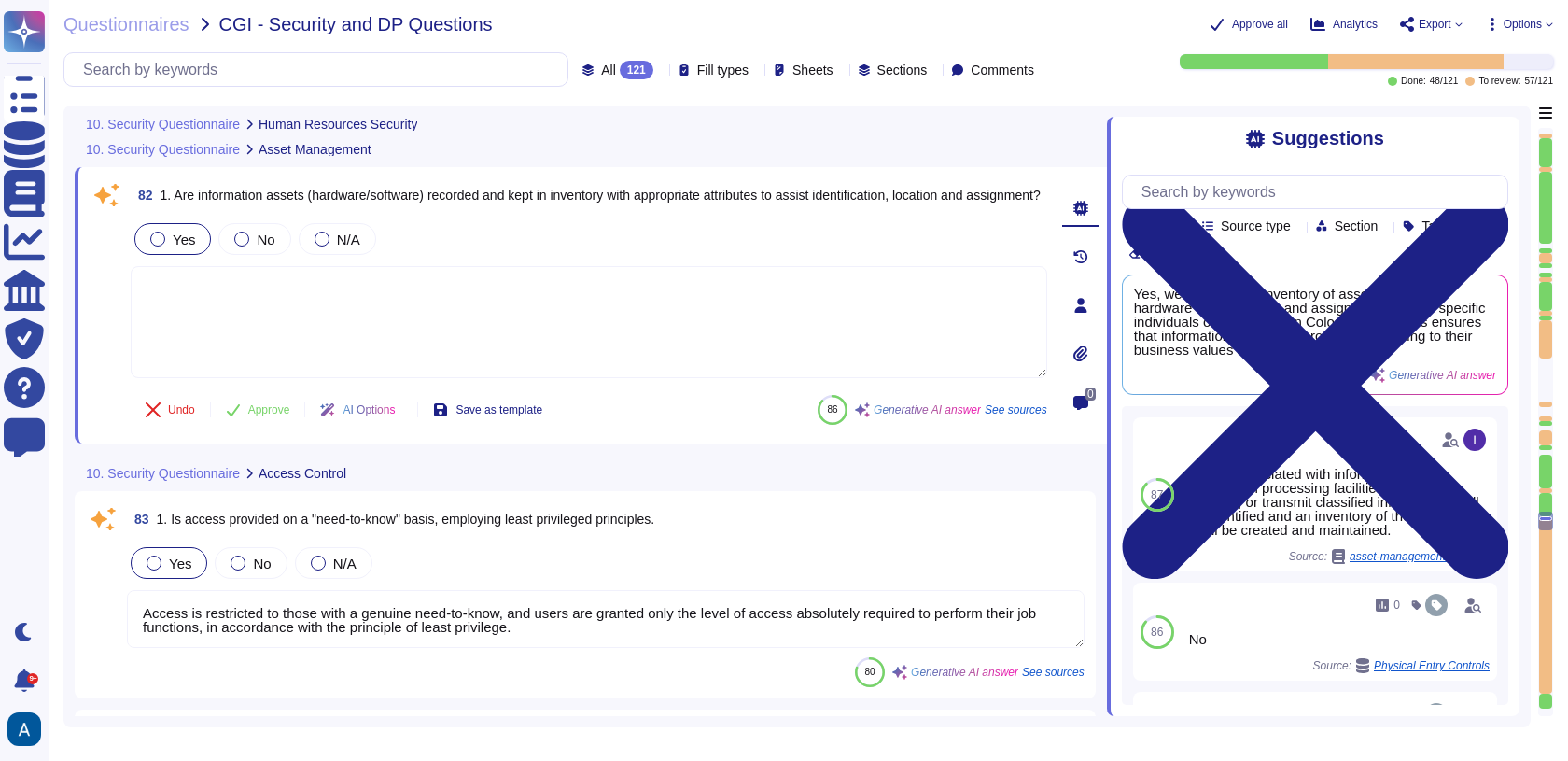
click at [278, 424] on div "Undo Approve AI Options Save as template" at bounding box center [343, 410] width 426 height 45
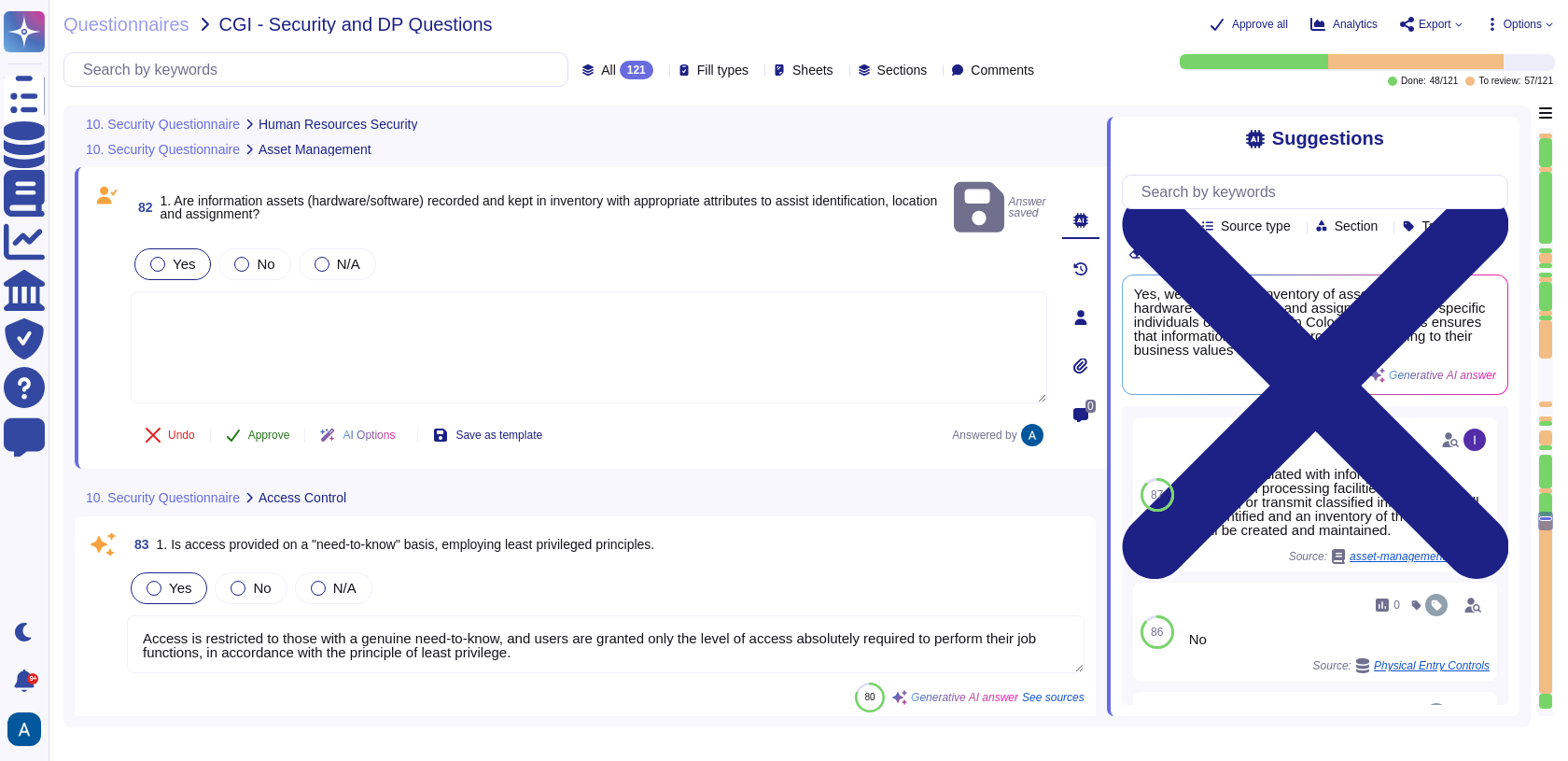
click at [278, 429] on span "Approve" at bounding box center [269, 435] width 42 height 12
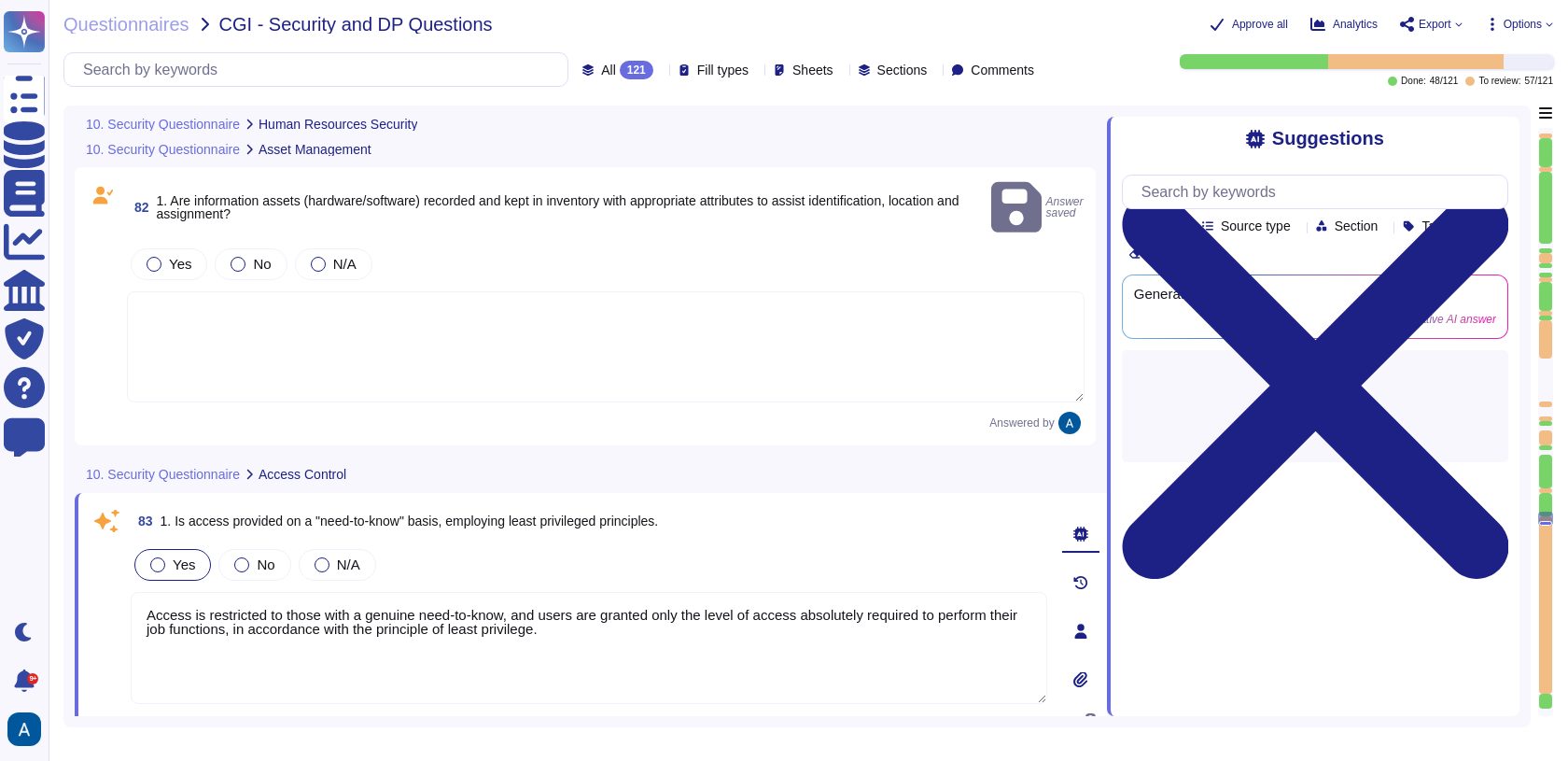
type textarea "Yes, password complexity rules are in place that meet recent industry standard …"
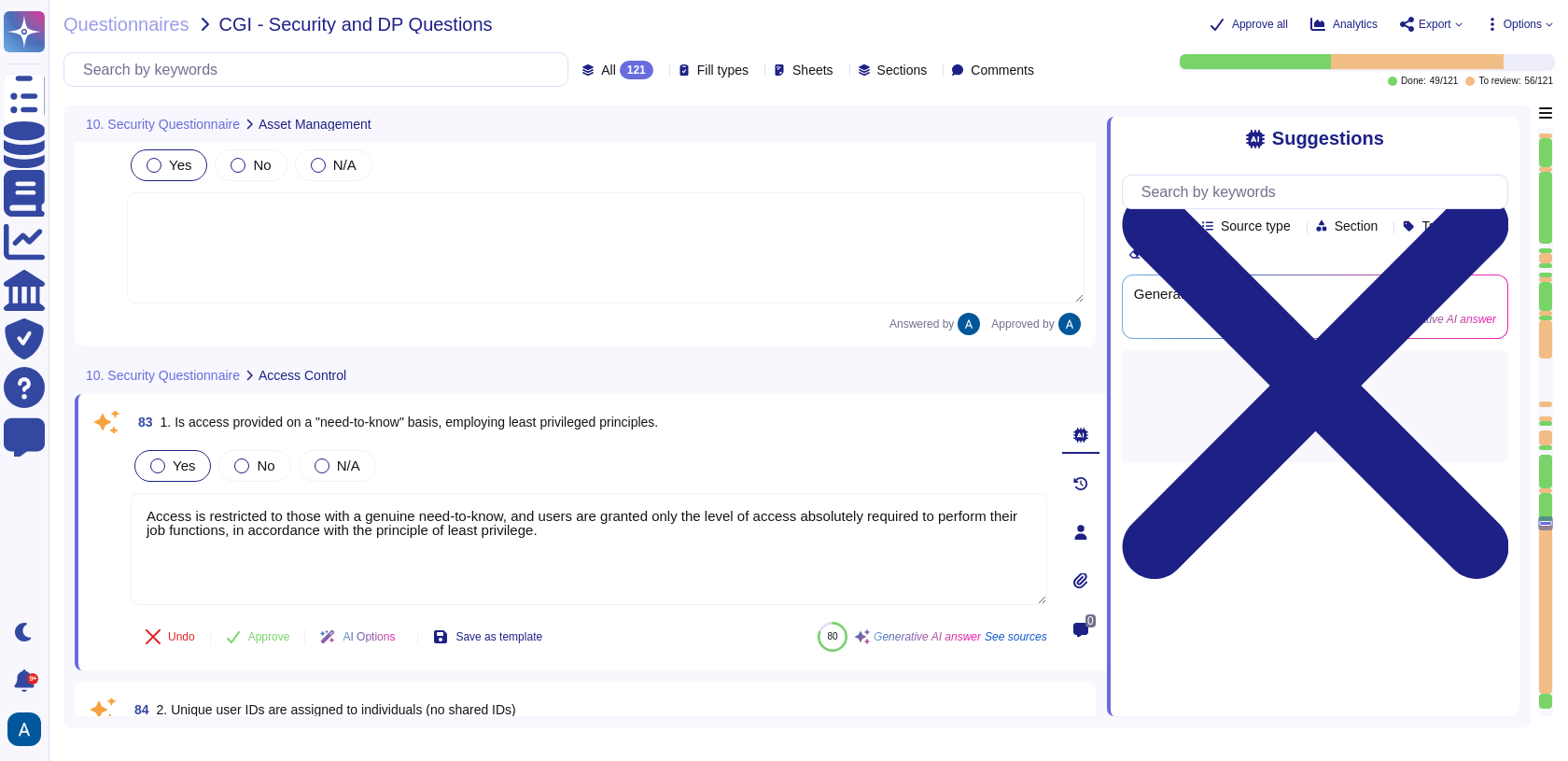
type textarea "Yes, multi-factor authentication (MFA) is used for remote access. All remote ac…"
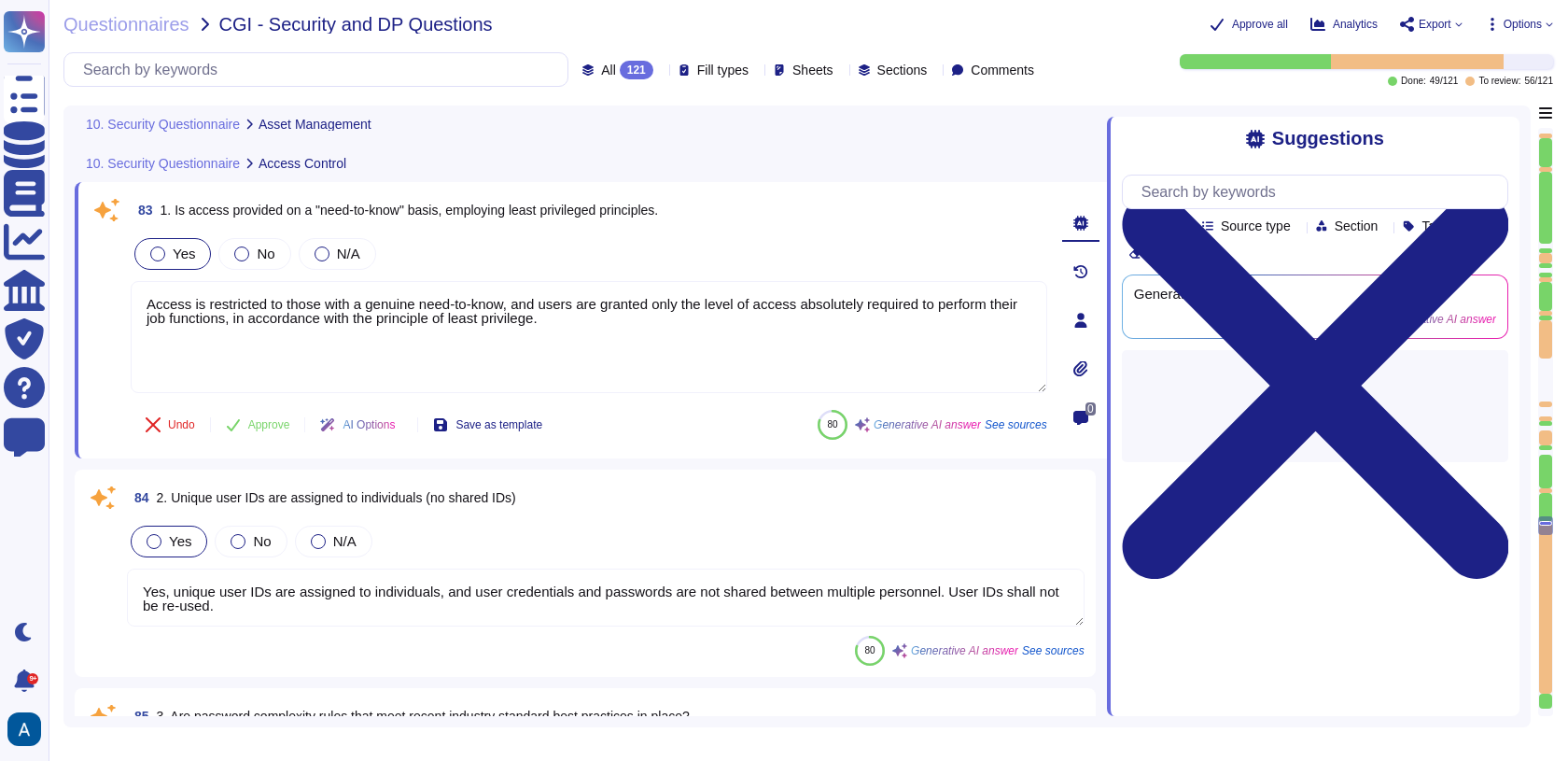
type textarea "Yes, Multi-Factor Authentication (MFA) is used for all privileged access to pro…"
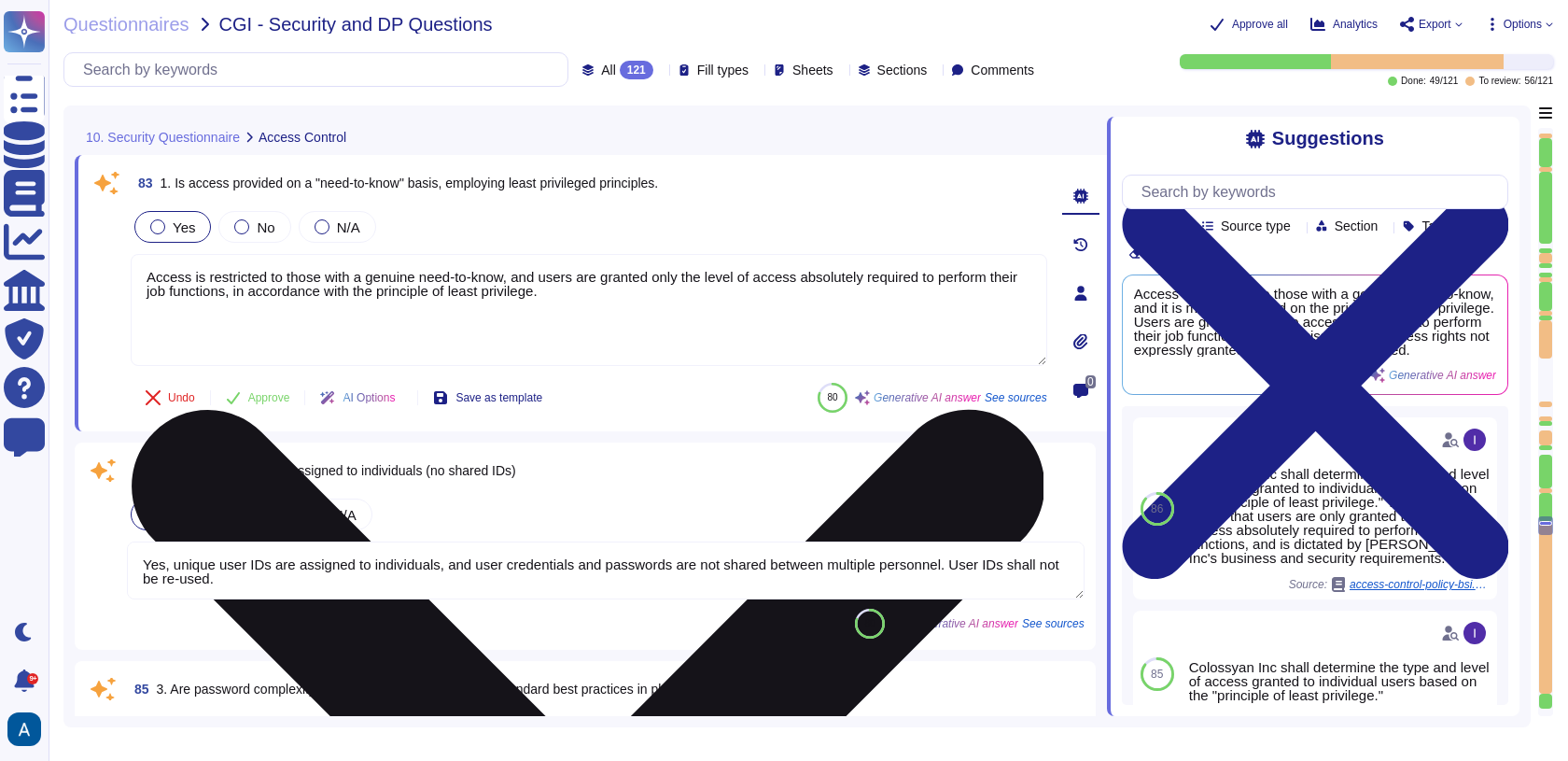
click at [797, 306] on textarea "Access is restricted to those with a genuine need-to-know, and users are grante…" at bounding box center [589, 310] width 917 height 112
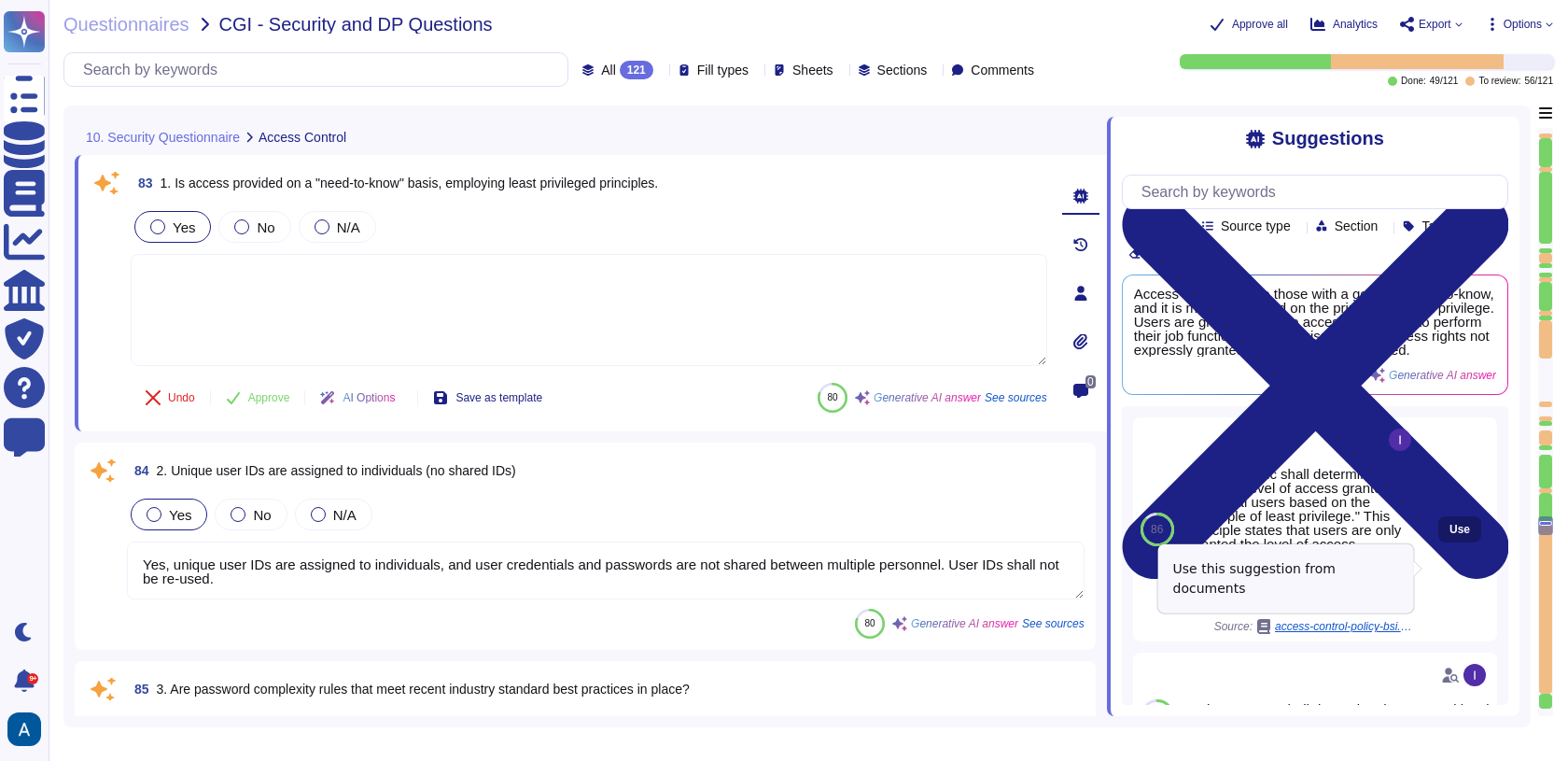
click at [1457, 543] on button "Use" at bounding box center [1459, 529] width 43 height 26
type textarea "Colossyan Inc shall determine the type and level of access granted to individua…"
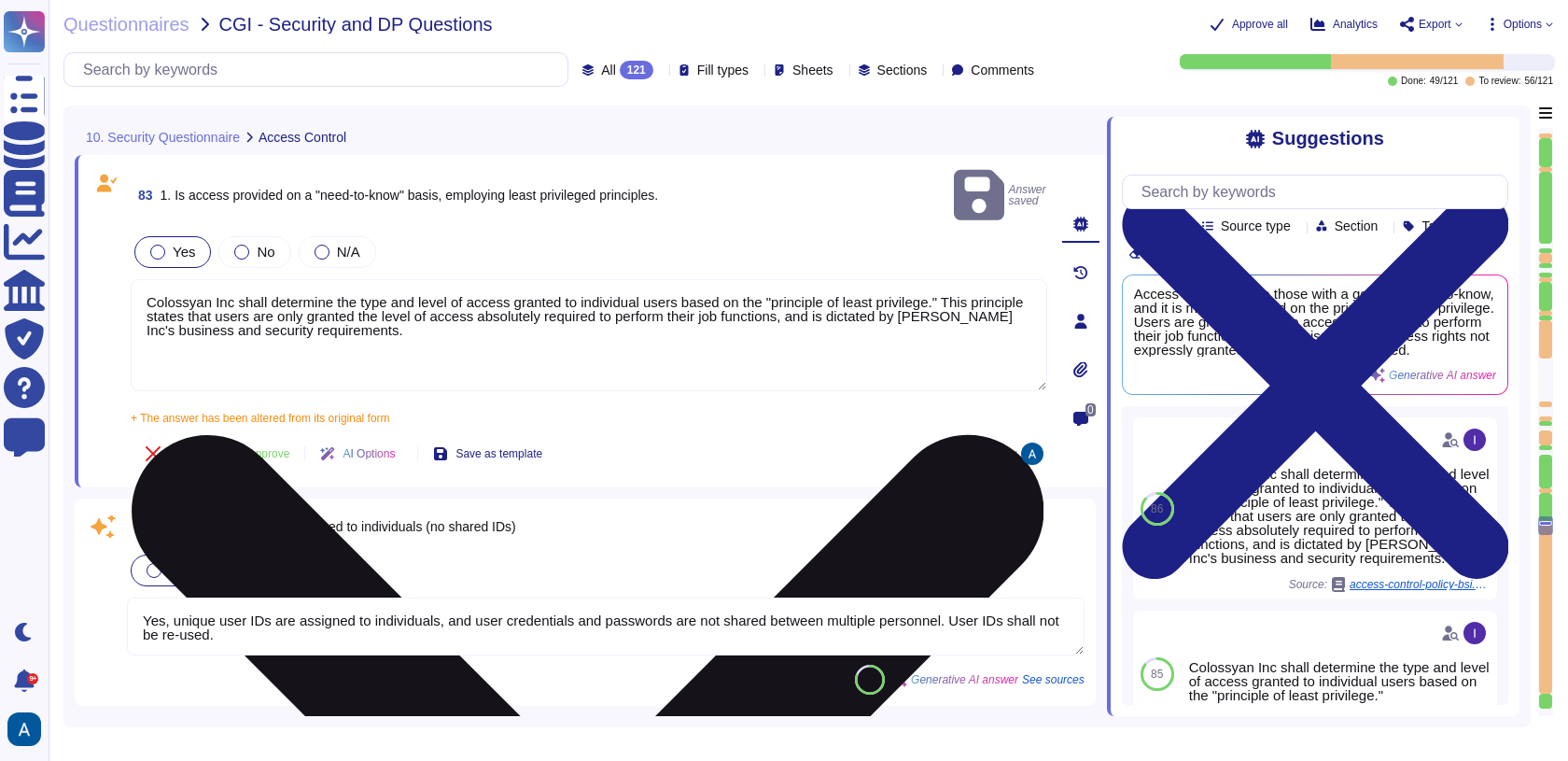
click at [770, 353] on textarea "Colossyan Inc shall determine the type and level of access granted to individua…" at bounding box center [589, 335] width 917 height 112
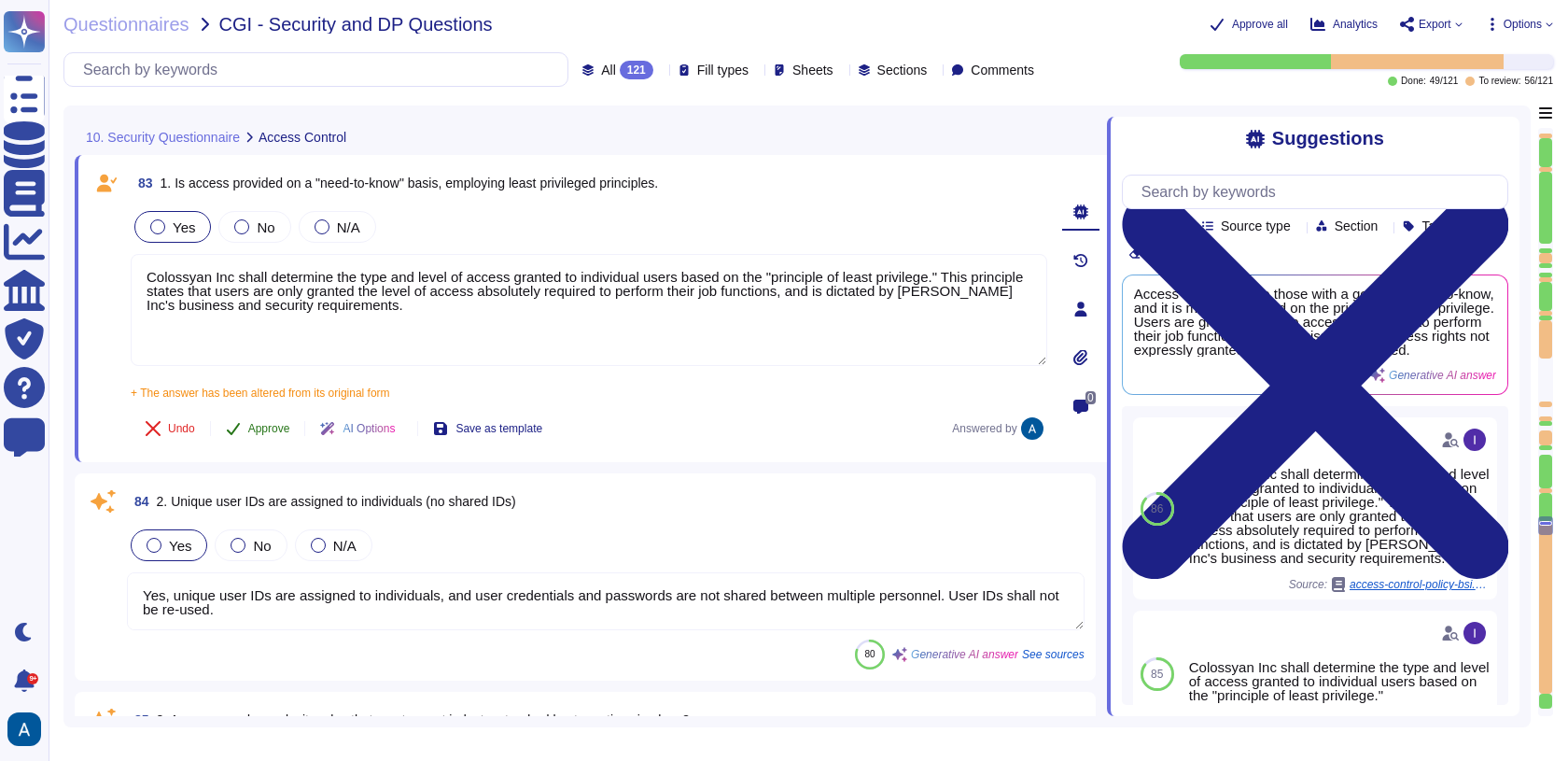
click at [273, 423] on span "Approve" at bounding box center [269, 429] width 42 height 12
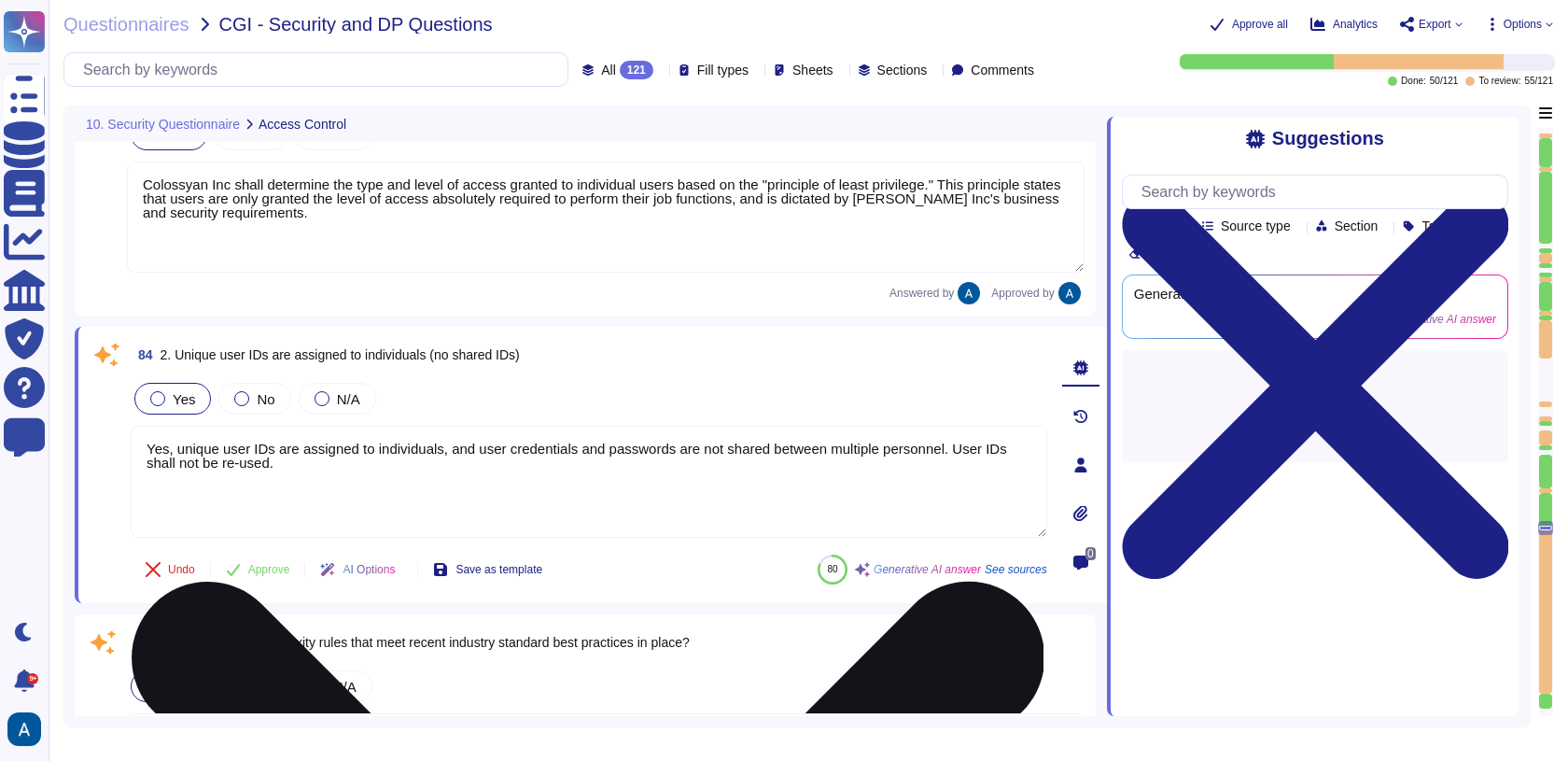
type textarea "Yes, Multi-Factor Authentication (MFA) is used for all privileged access to pro…"
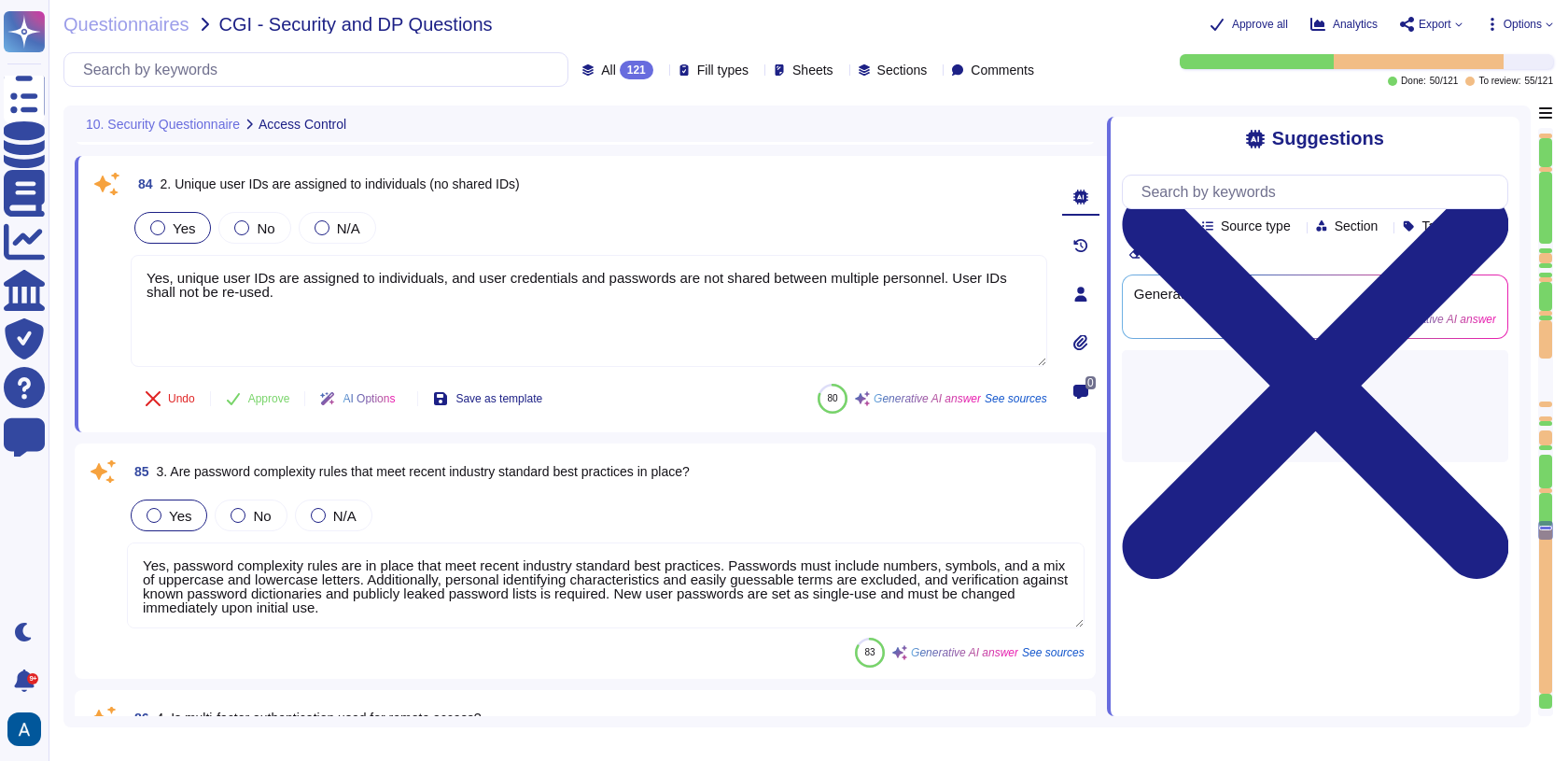
scroll to position [21439, 0]
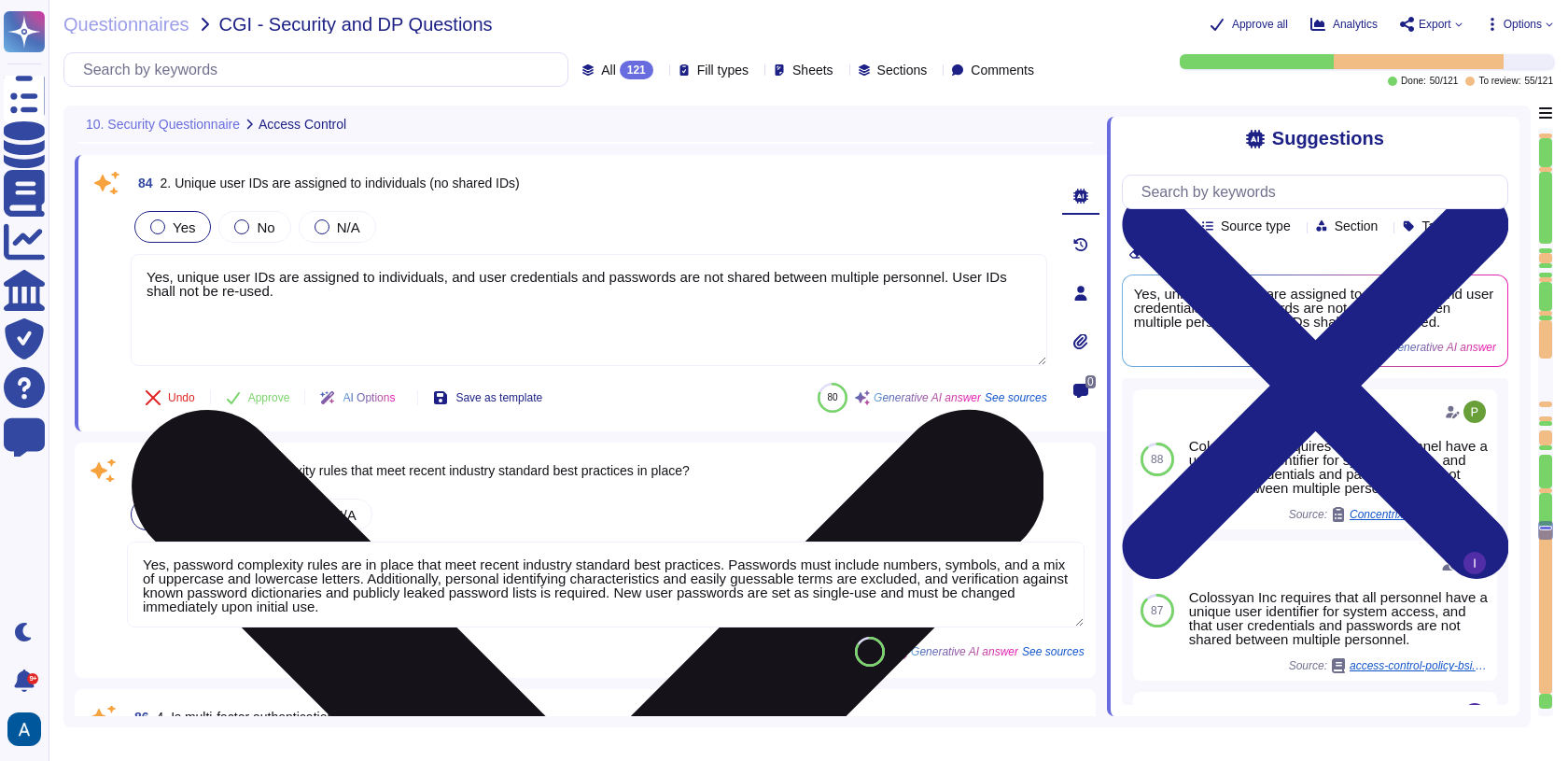
click at [494, 332] on textarea "Yes, unique user IDs are assigned to individuals, and user credentials and pass…" at bounding box center [589, 310] width 917 height 112
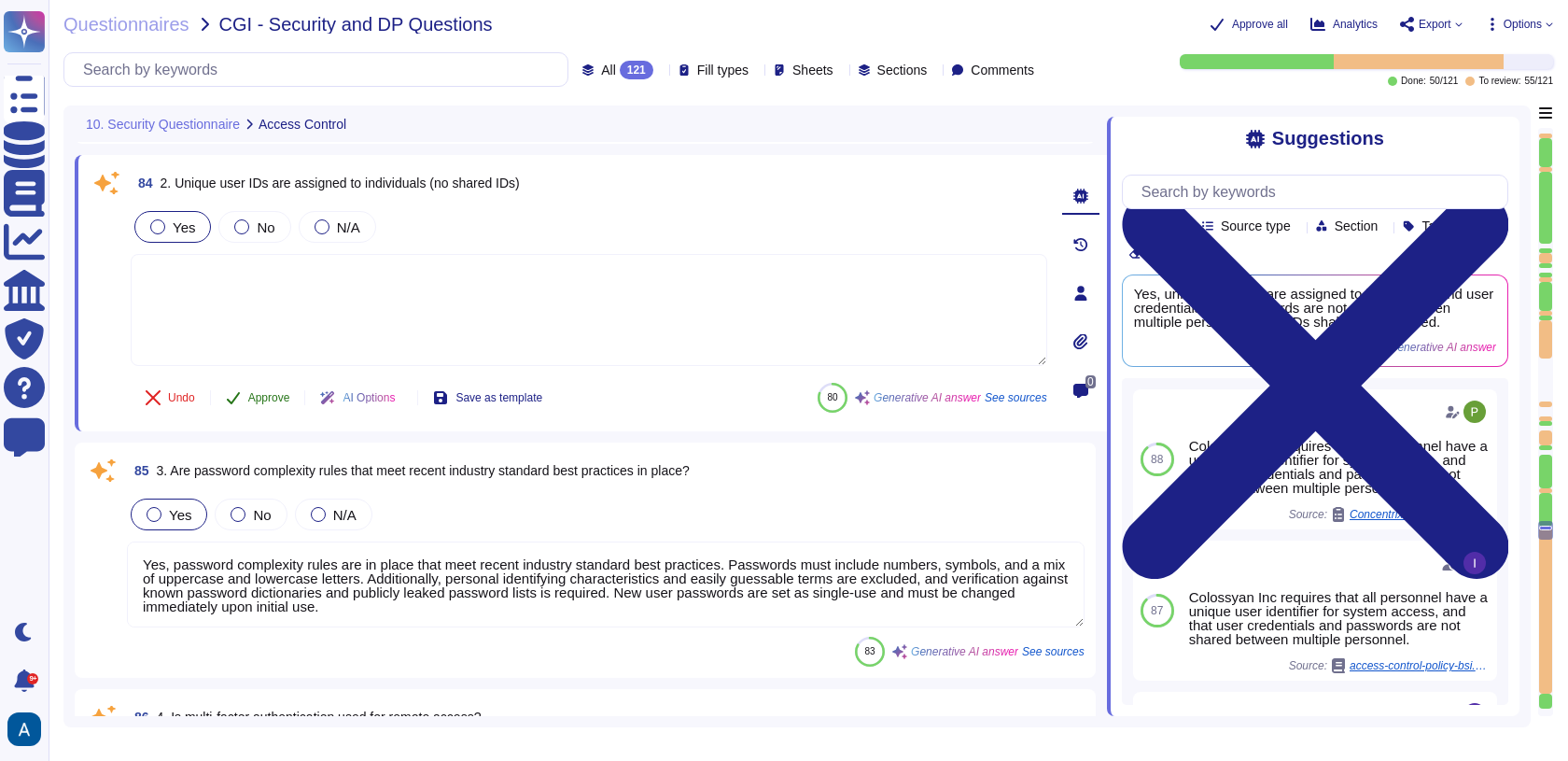
click at [277, 403] on button "Approve" at bounding box center [258, 397] width 94 height 38
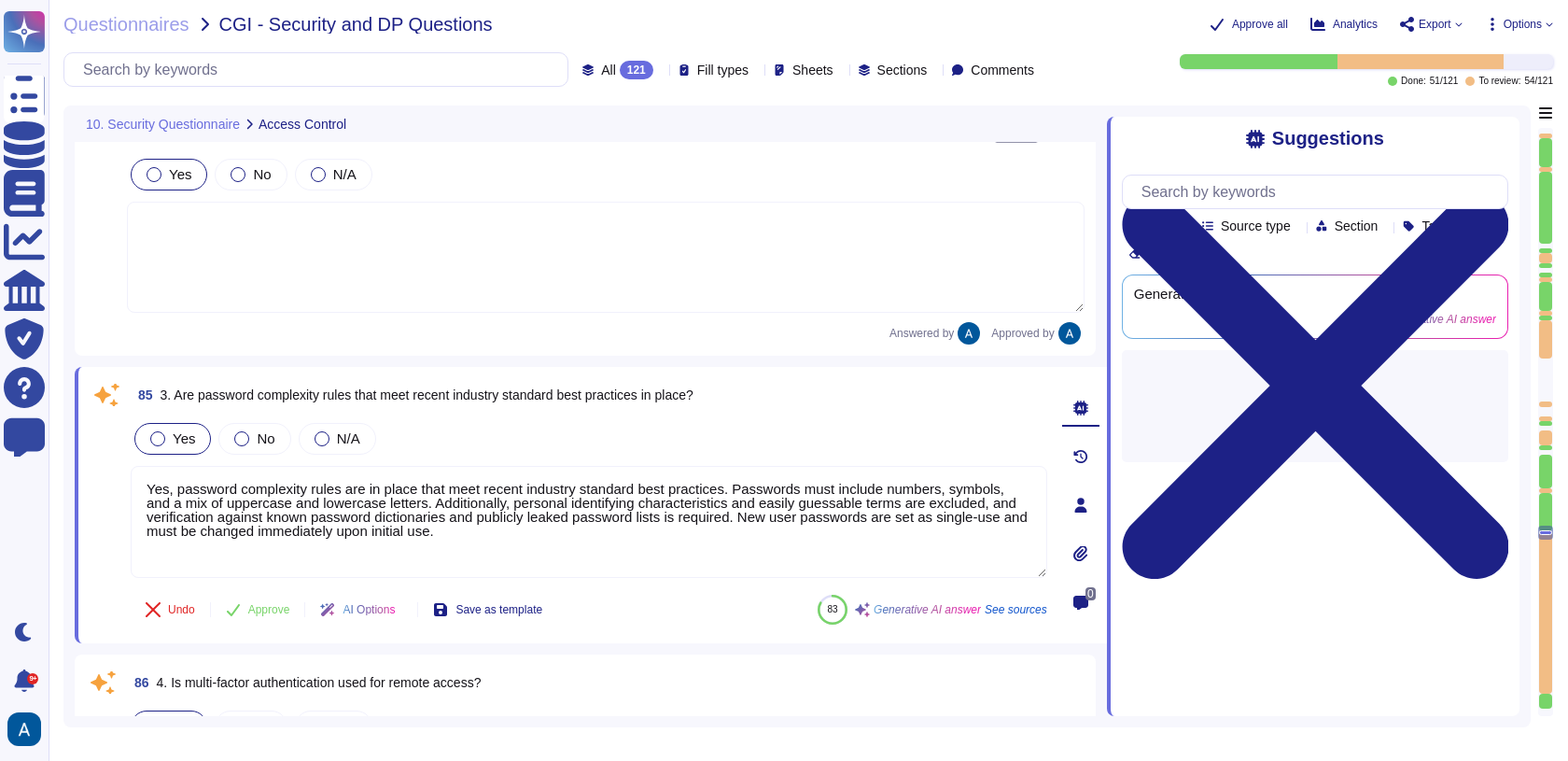
type textarea "Yes, encryption requirements are implemented and are consistent with the sensit…"
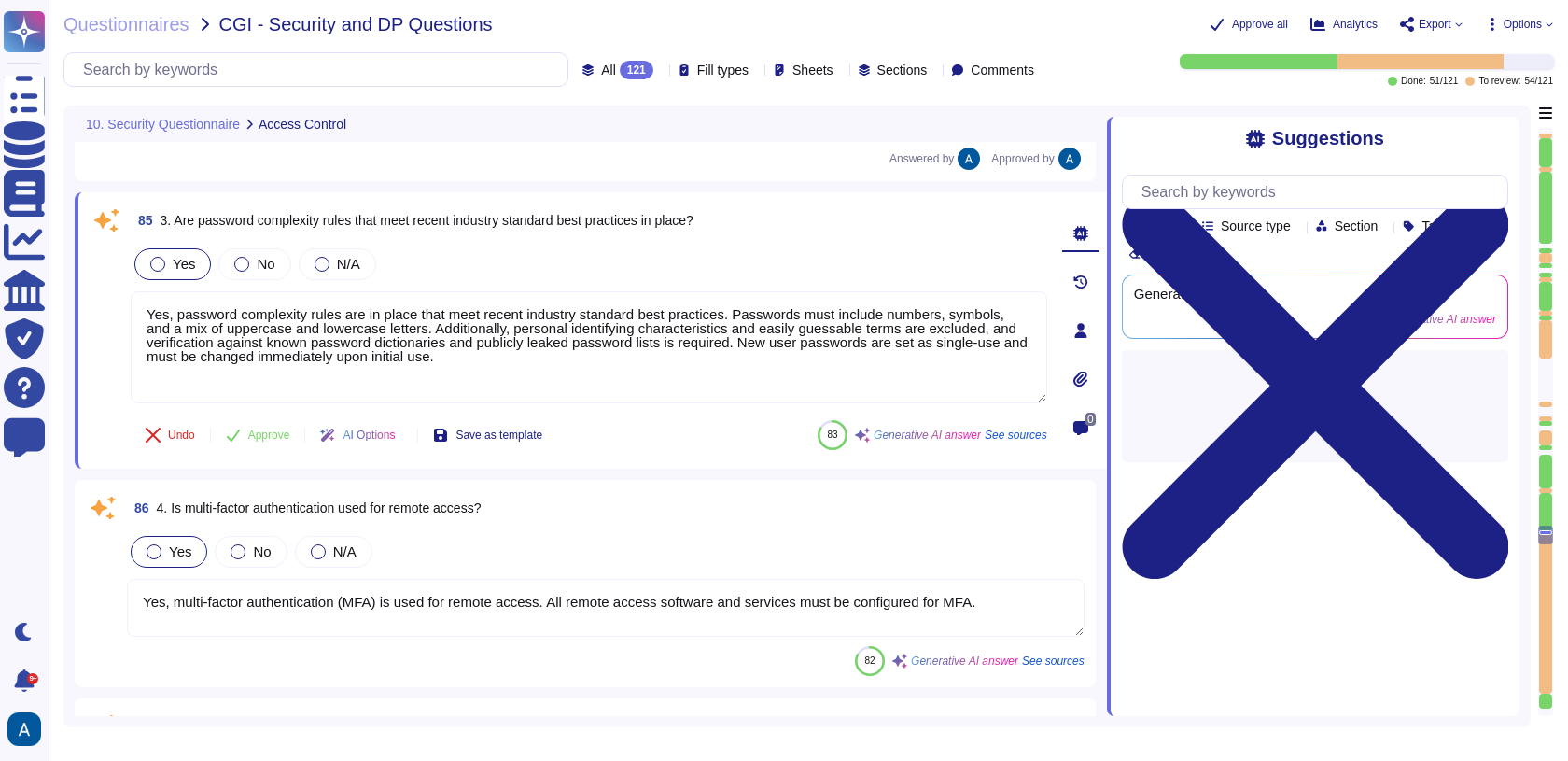
scroll to position [21691, 0]
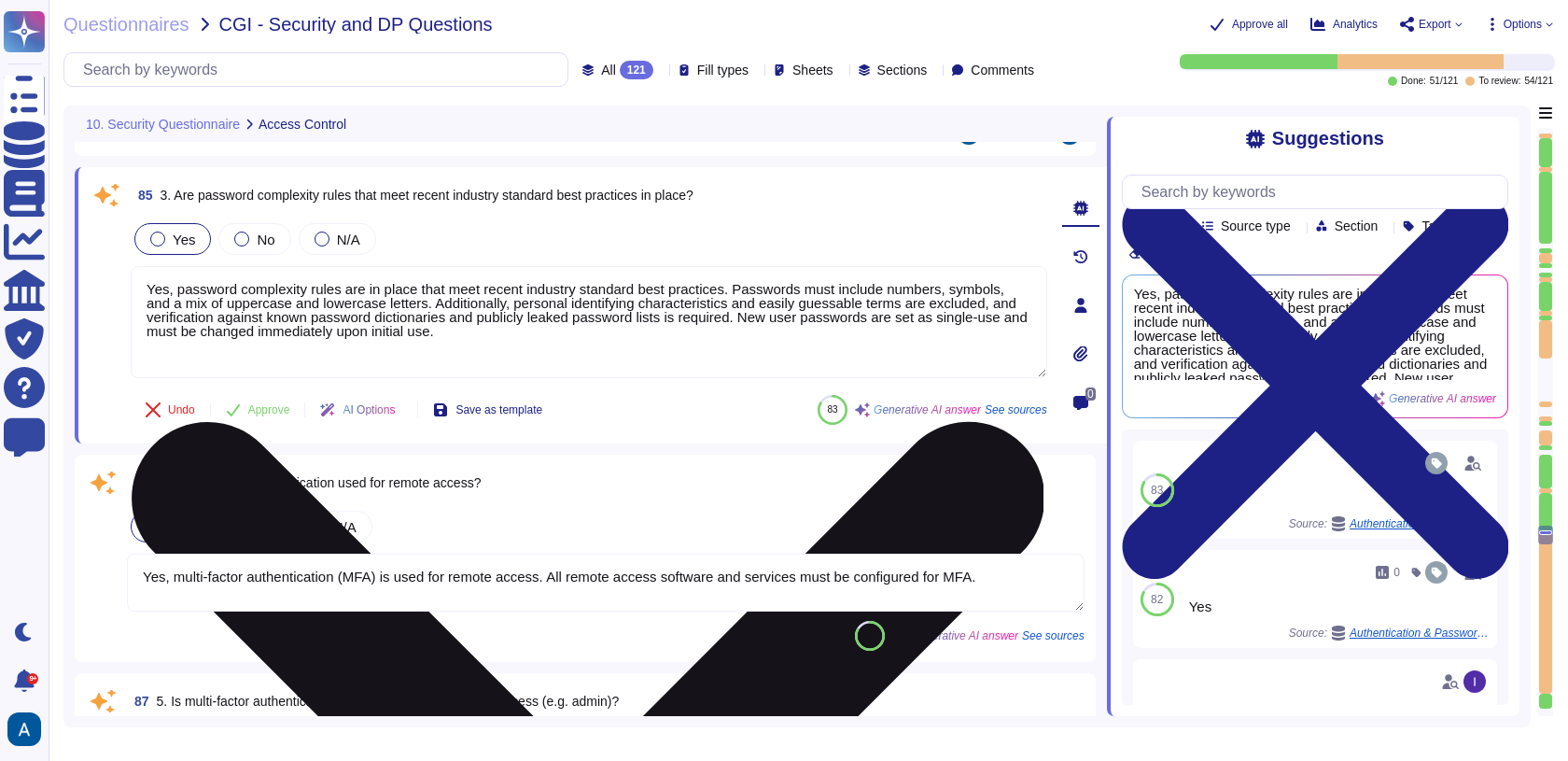
click at [399, 338] on textarea "Yes, password complexity rules are in place that meet recent industry standard …" at bounding box center [589, 322] width 917 height 112
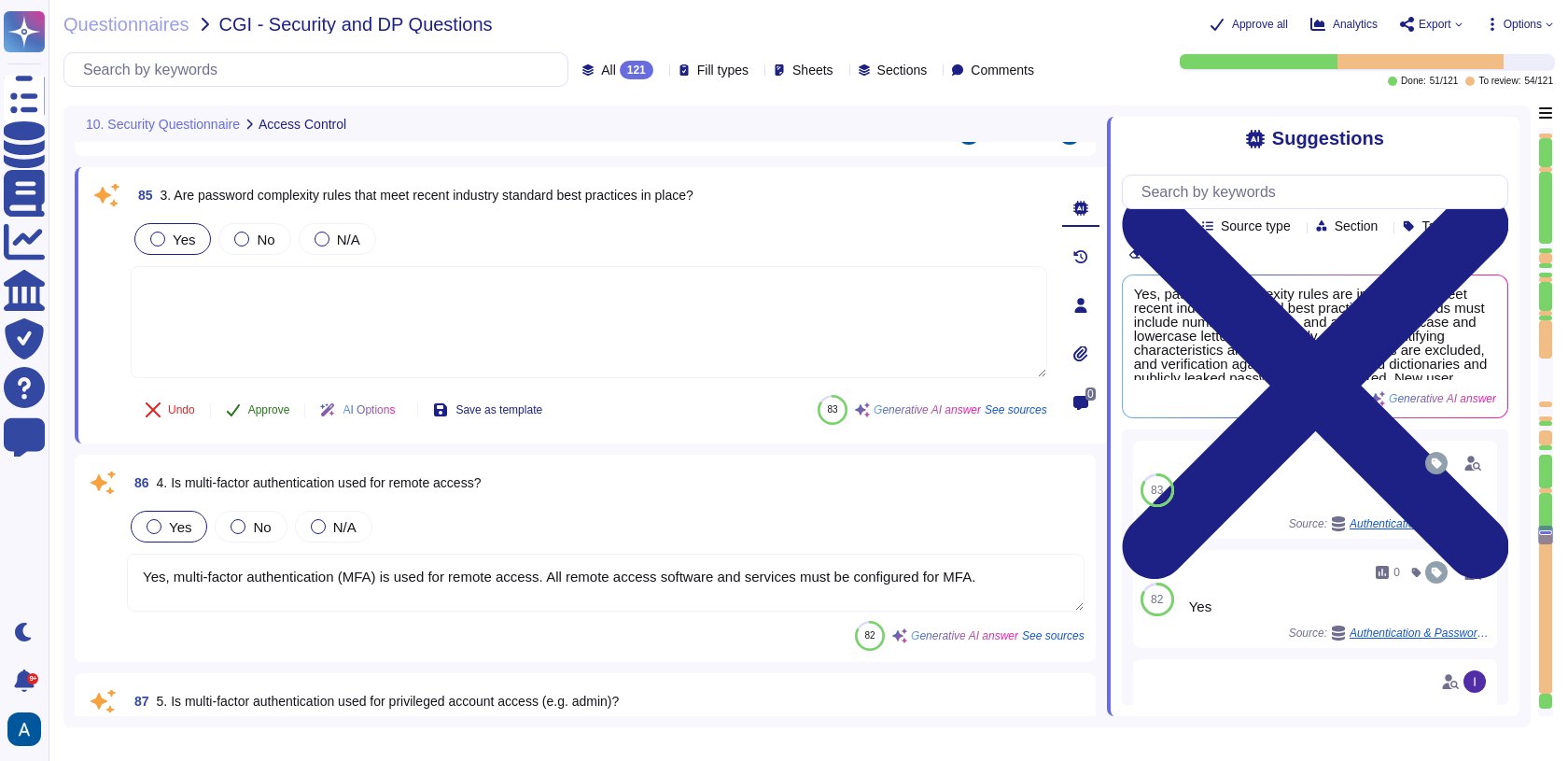
click at [285, 404] on span "Approve" at bounding box center [269, 410] width 42 height 12
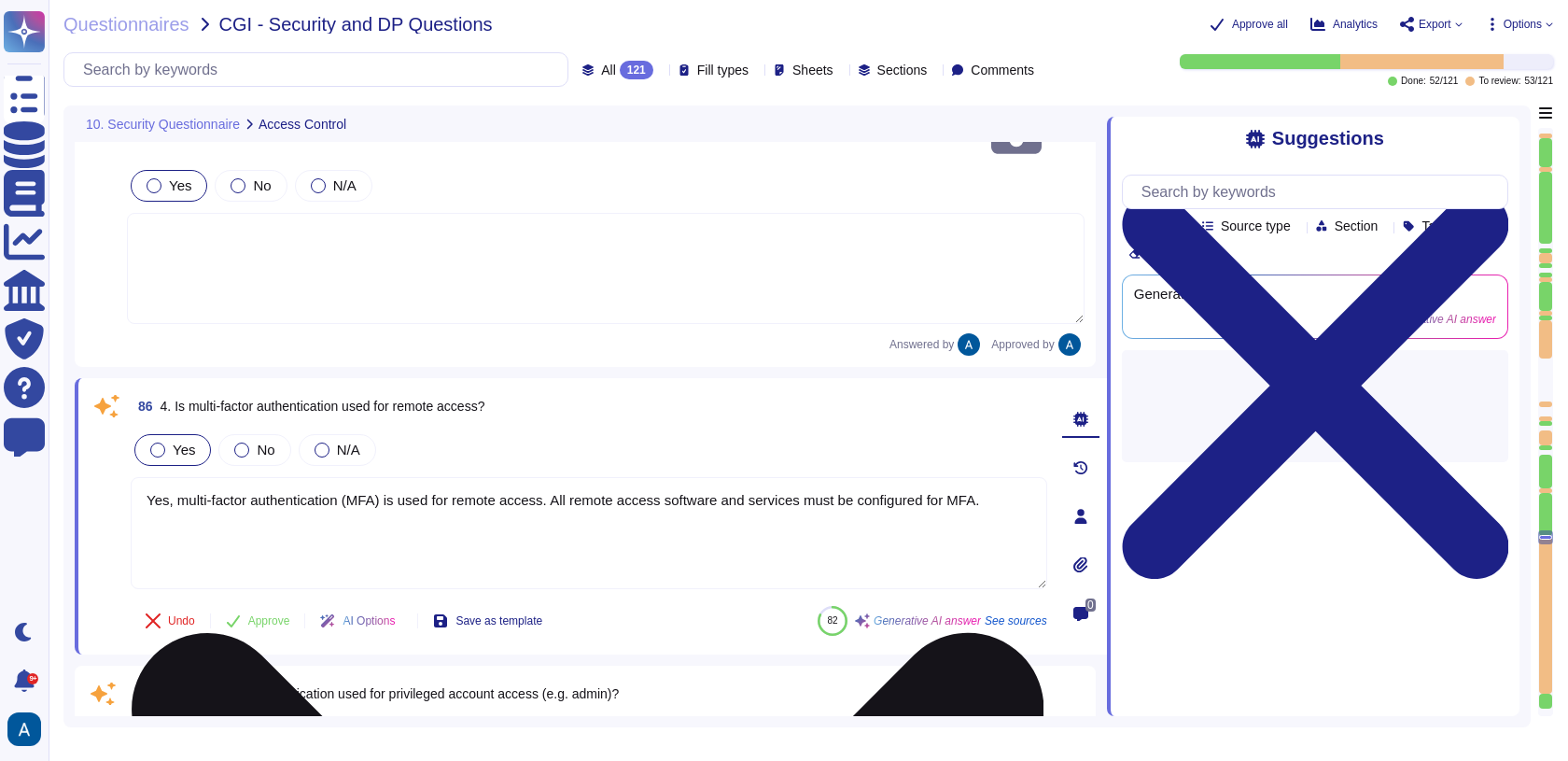
type textarea "Yes"
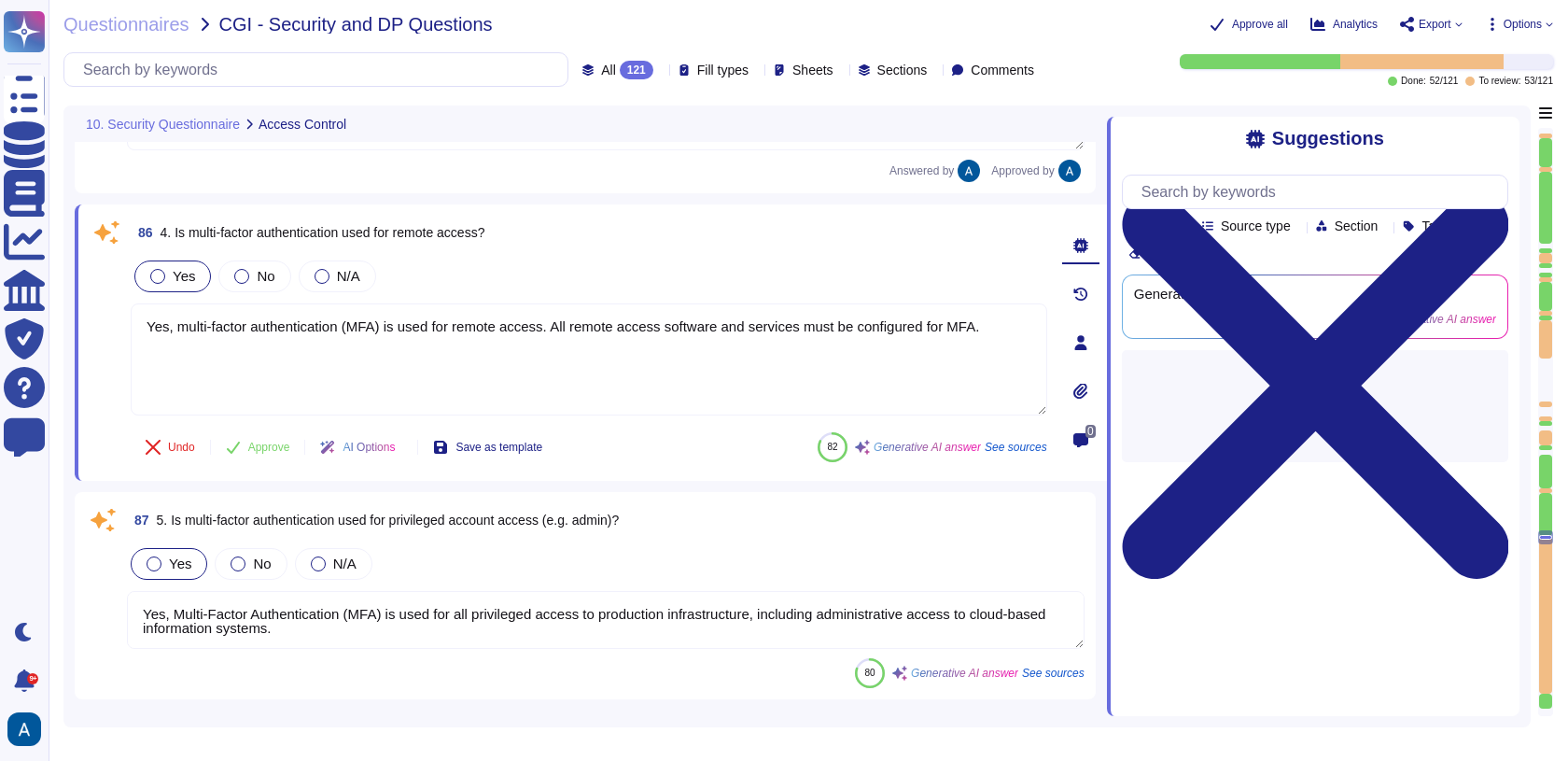
scroll to position [21943, 0]
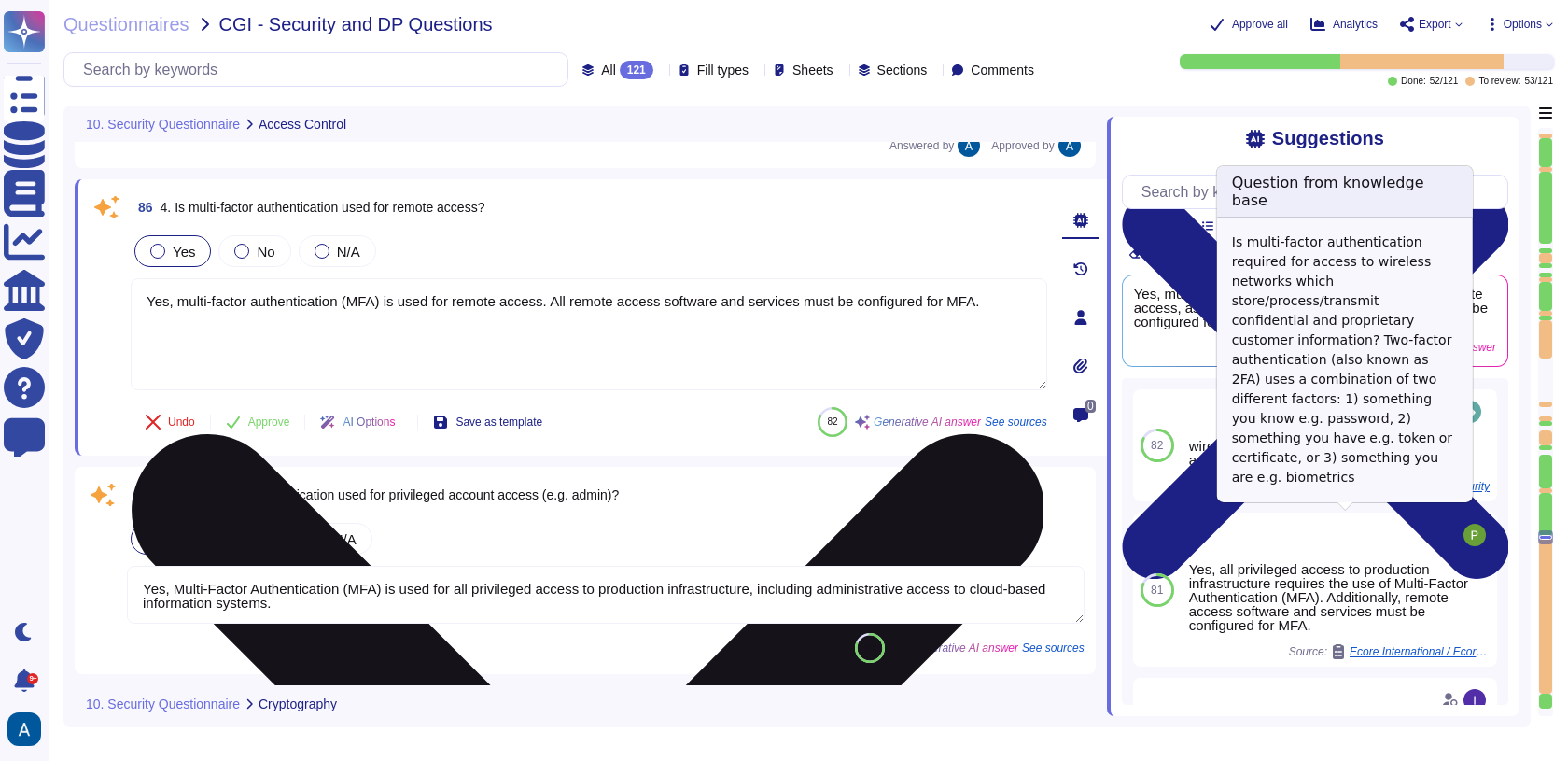
click at [954, 336] on textarea "Yes, multi-factor authentication (MFA) is used for remote access. All remote ac…" at bounding box center [589, 334] width 917 height 112
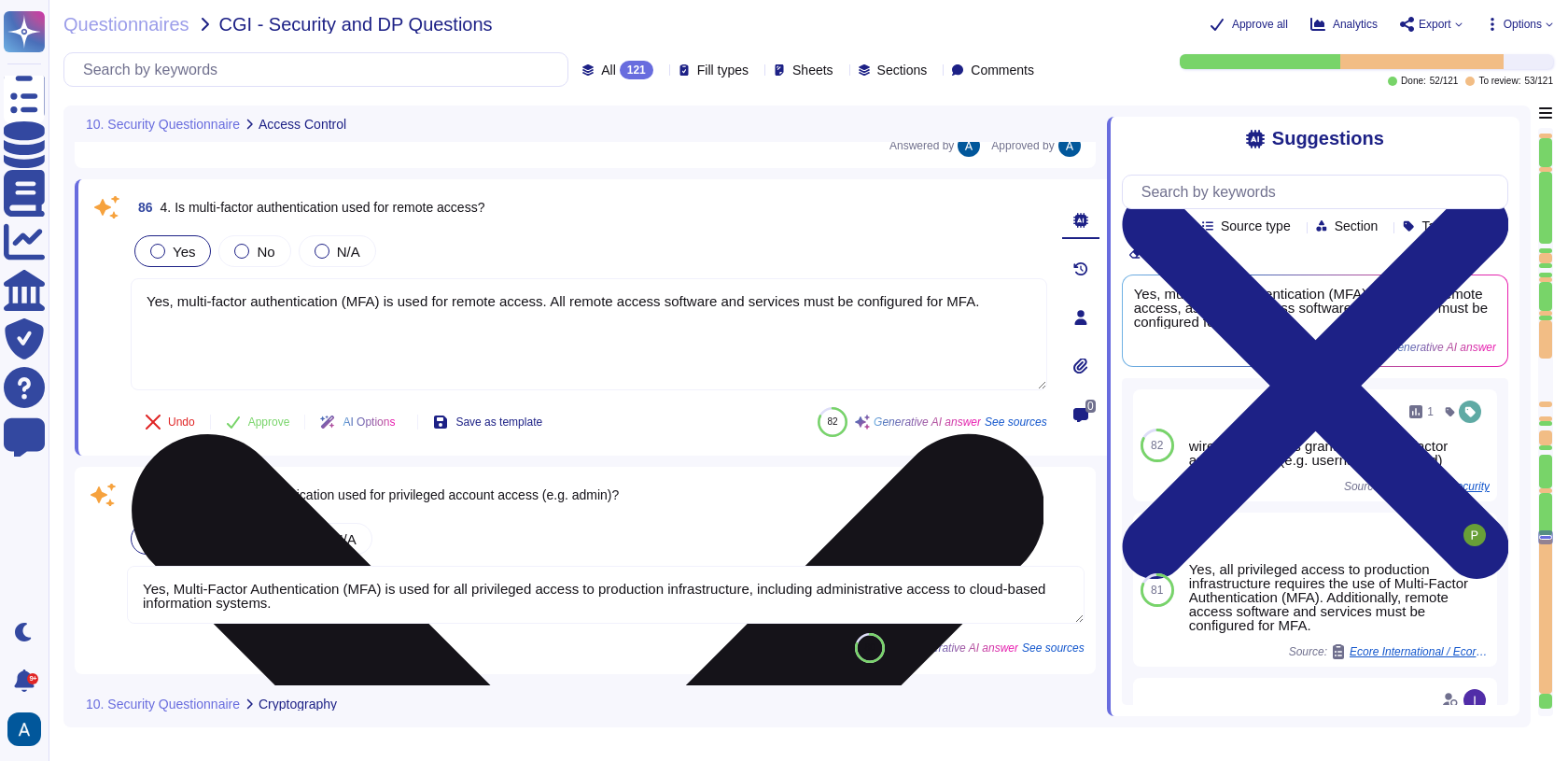
click at [954, 336] on textarea "Yes, multi-factor authentication (MFA) is used for remote access. All remote ac…" at bounding box center [589, 334] width 917 height 112
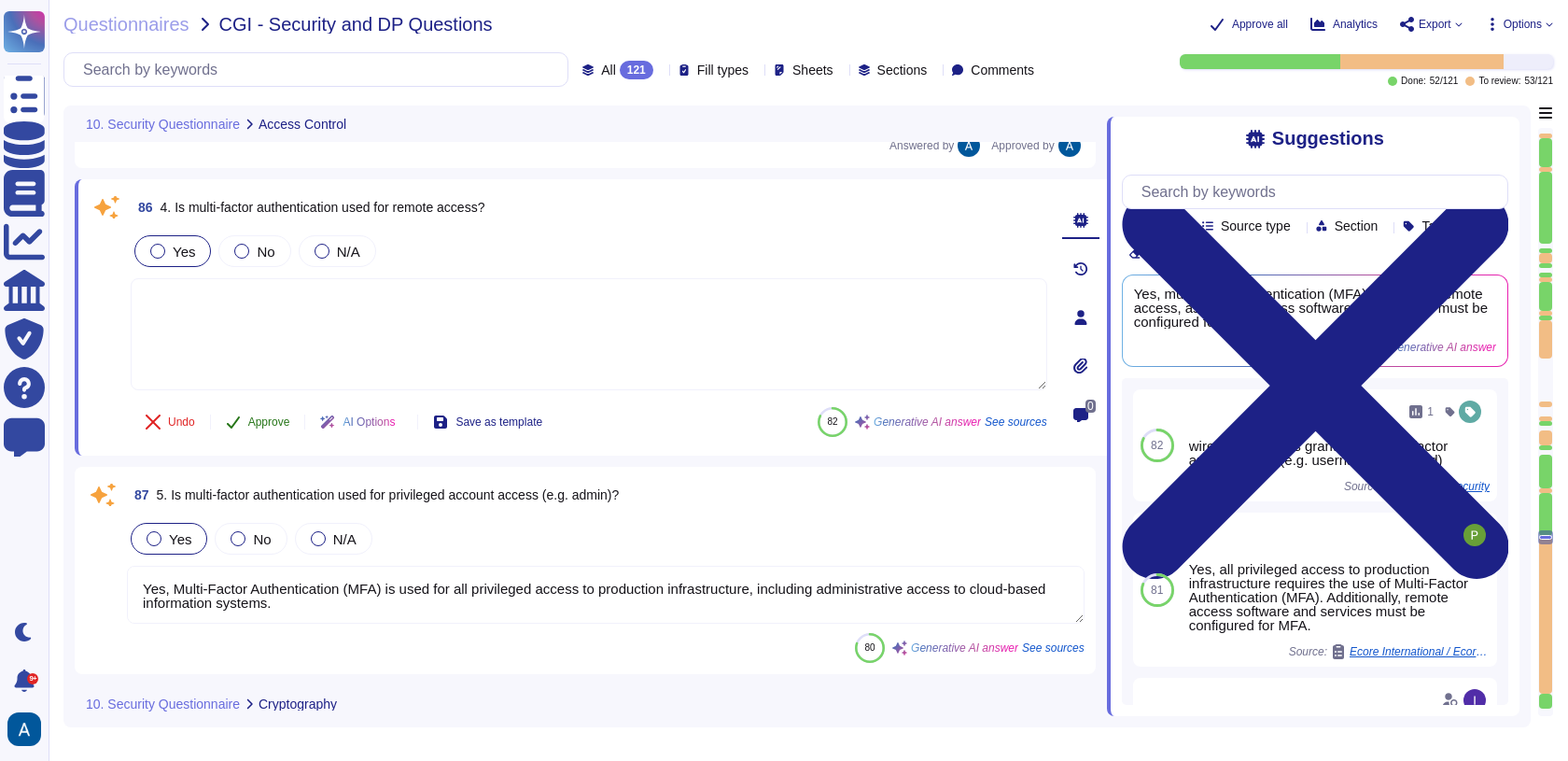
click at [269, 406] on button "Approve" at bounding box center [258, 421] width 94 height 38
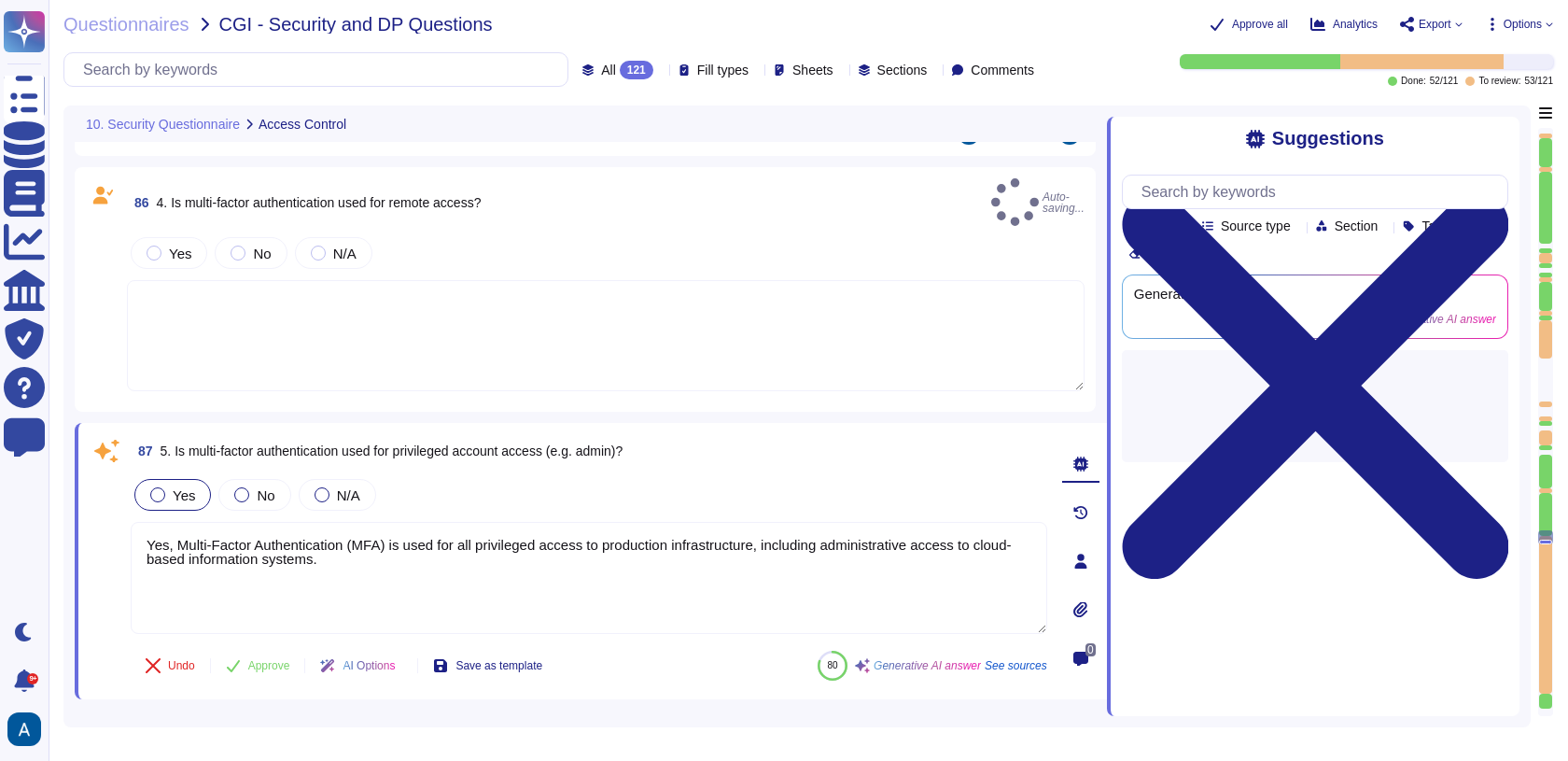
type textarea "Yes"
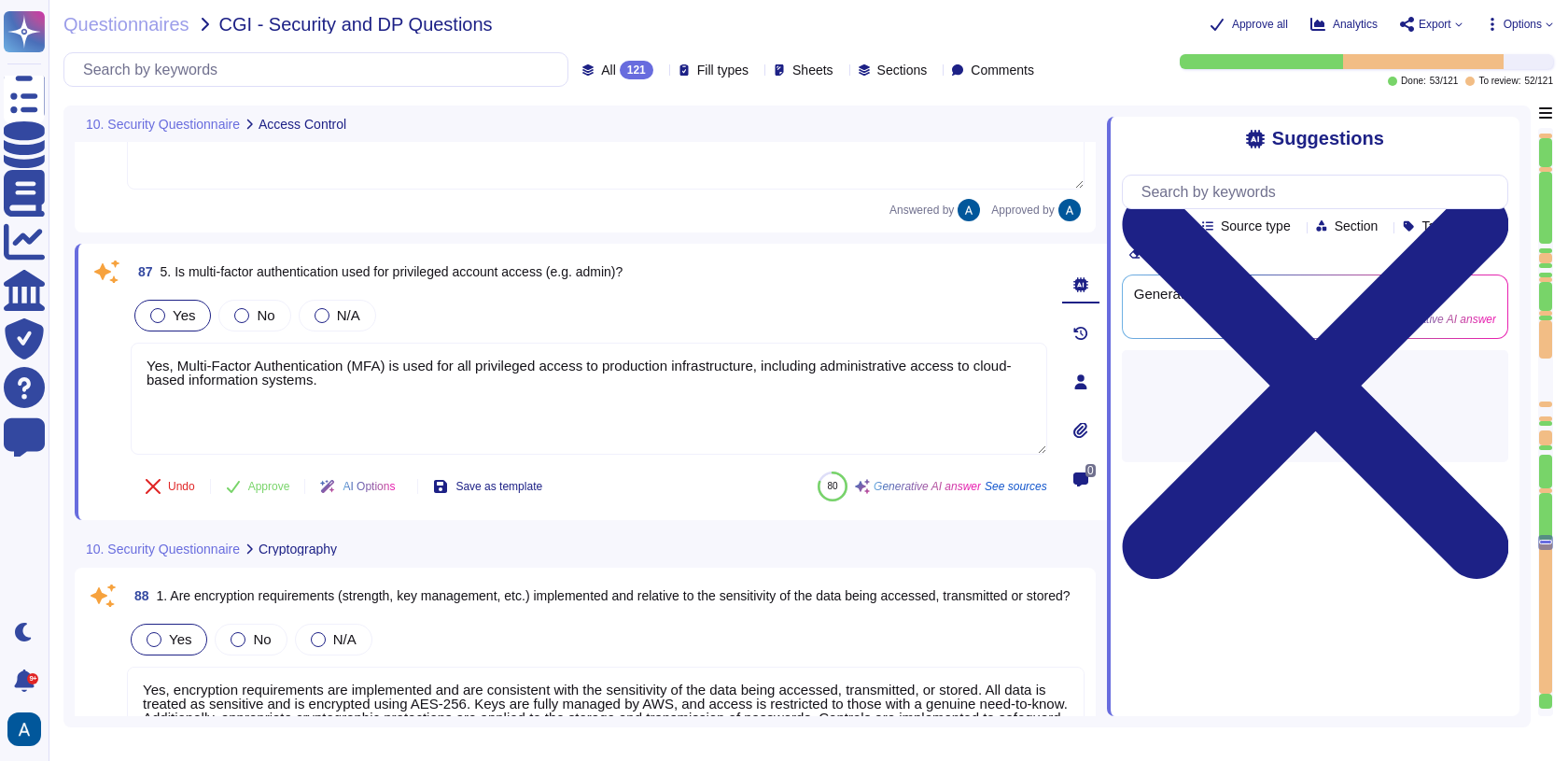
type textarea "Yes"
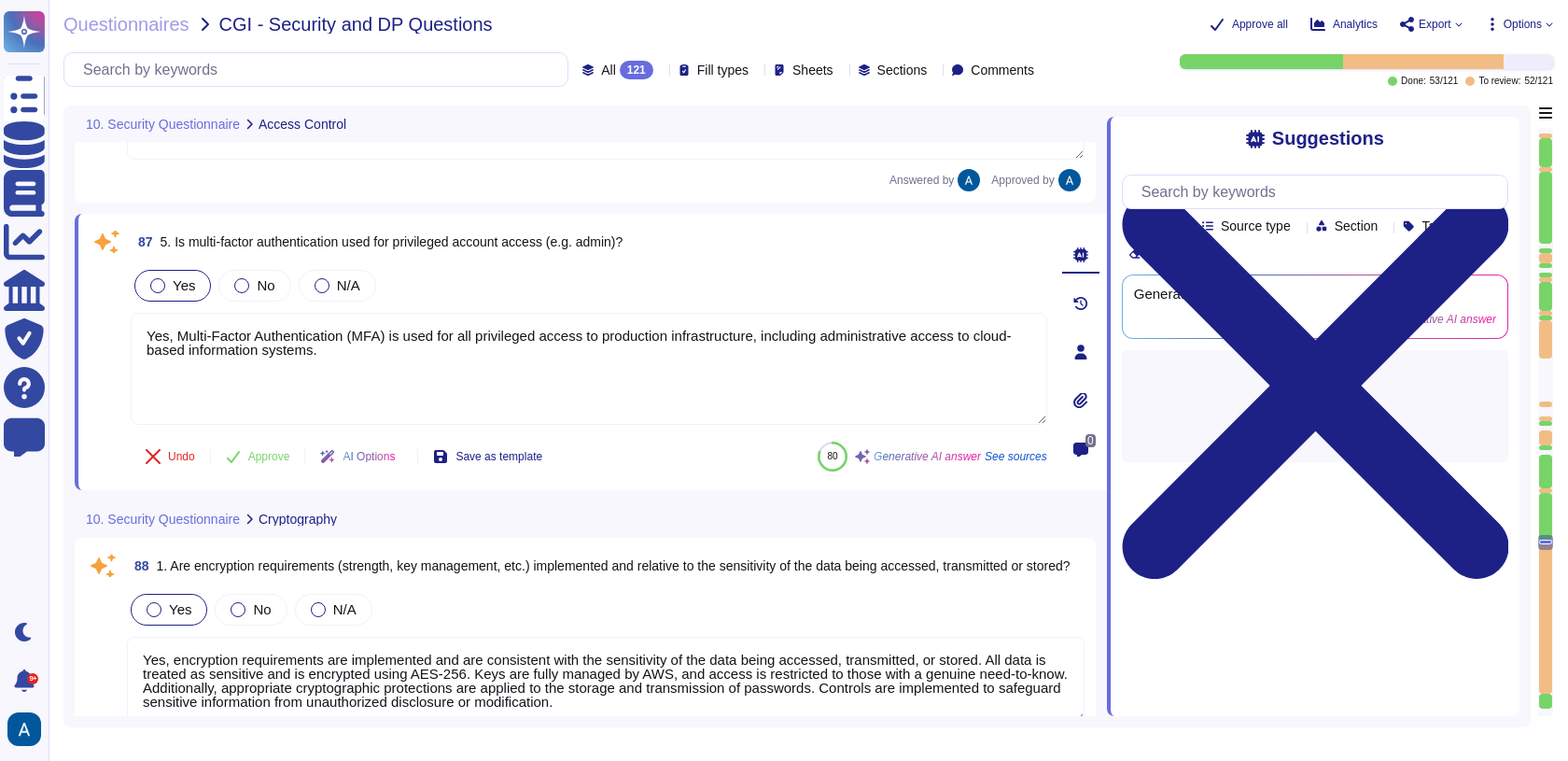
scroll to position [22195, 0]
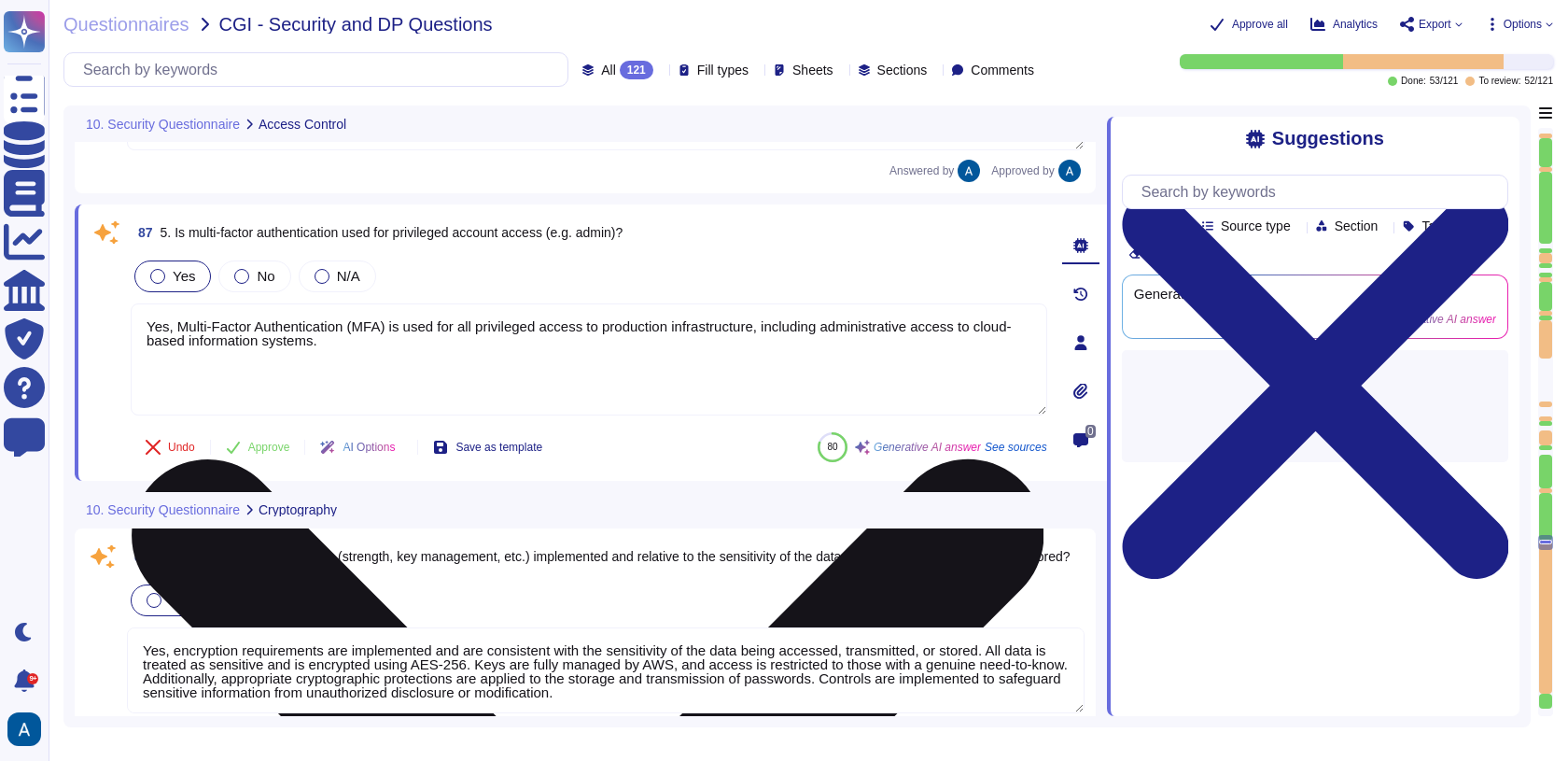
click at [347, 323] on textarea "Yes, Multi-Factor Authentication (MFA) is used for all privileged access to pro…" at bounding box center [589, 359] width 917 height 112
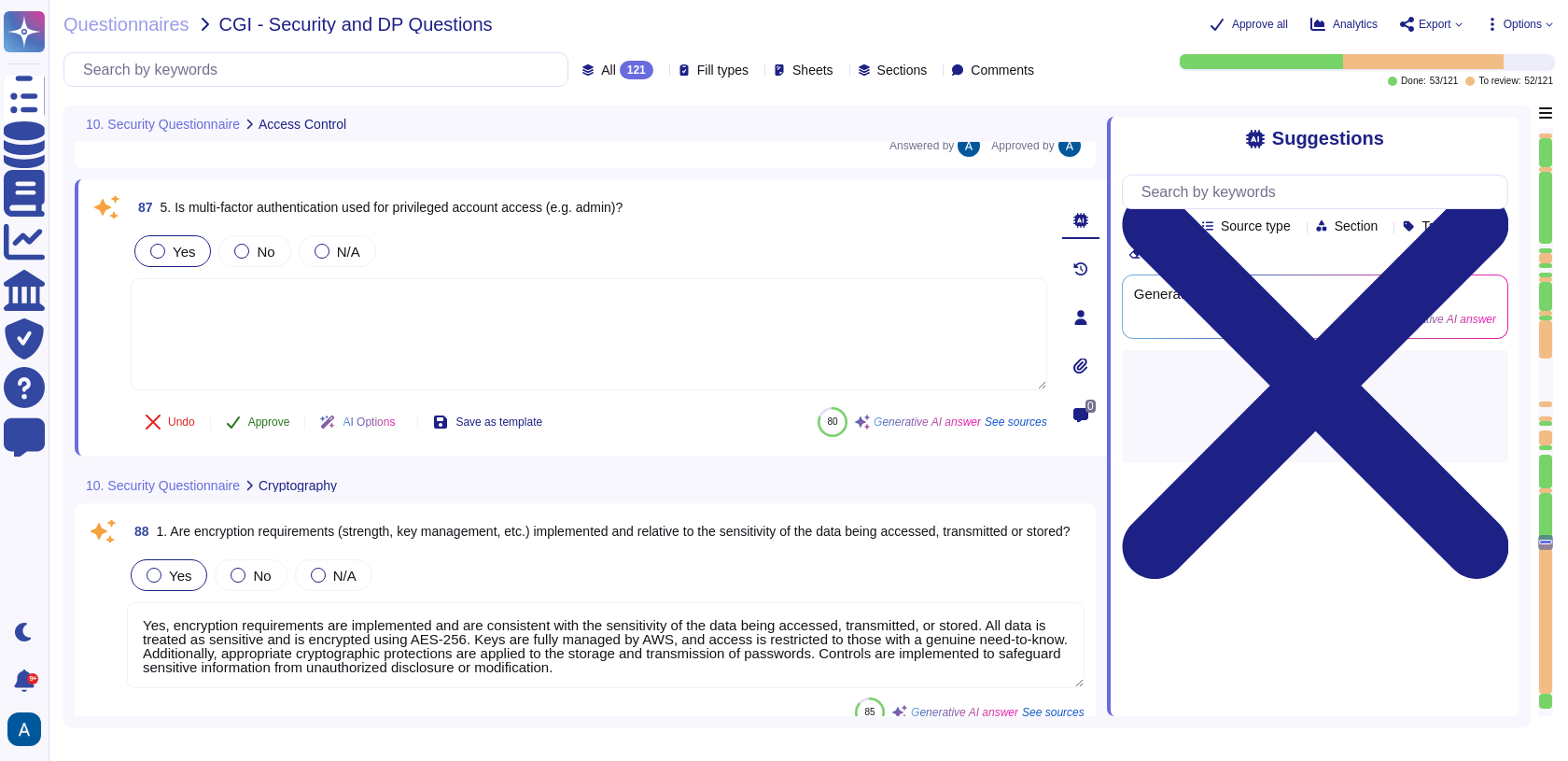
click at [265, 419] on span "Approve" at bounding box center [269, 422] width 42 height 12
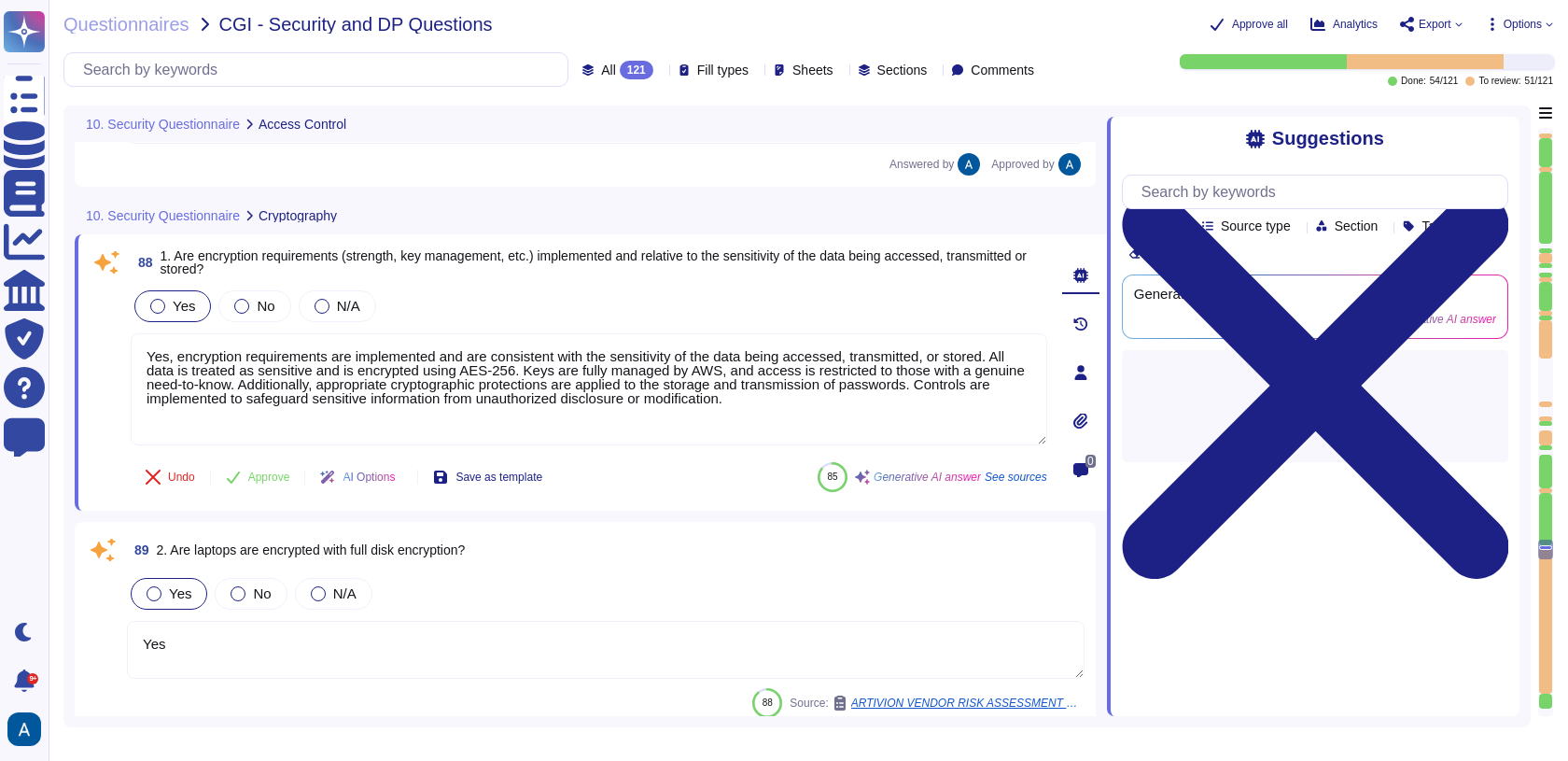
type textarea "Yes, remote connections to production systems and networks must be encrypted, a…"
type textarea "Wireless networks are protected with WPA3 protocol"
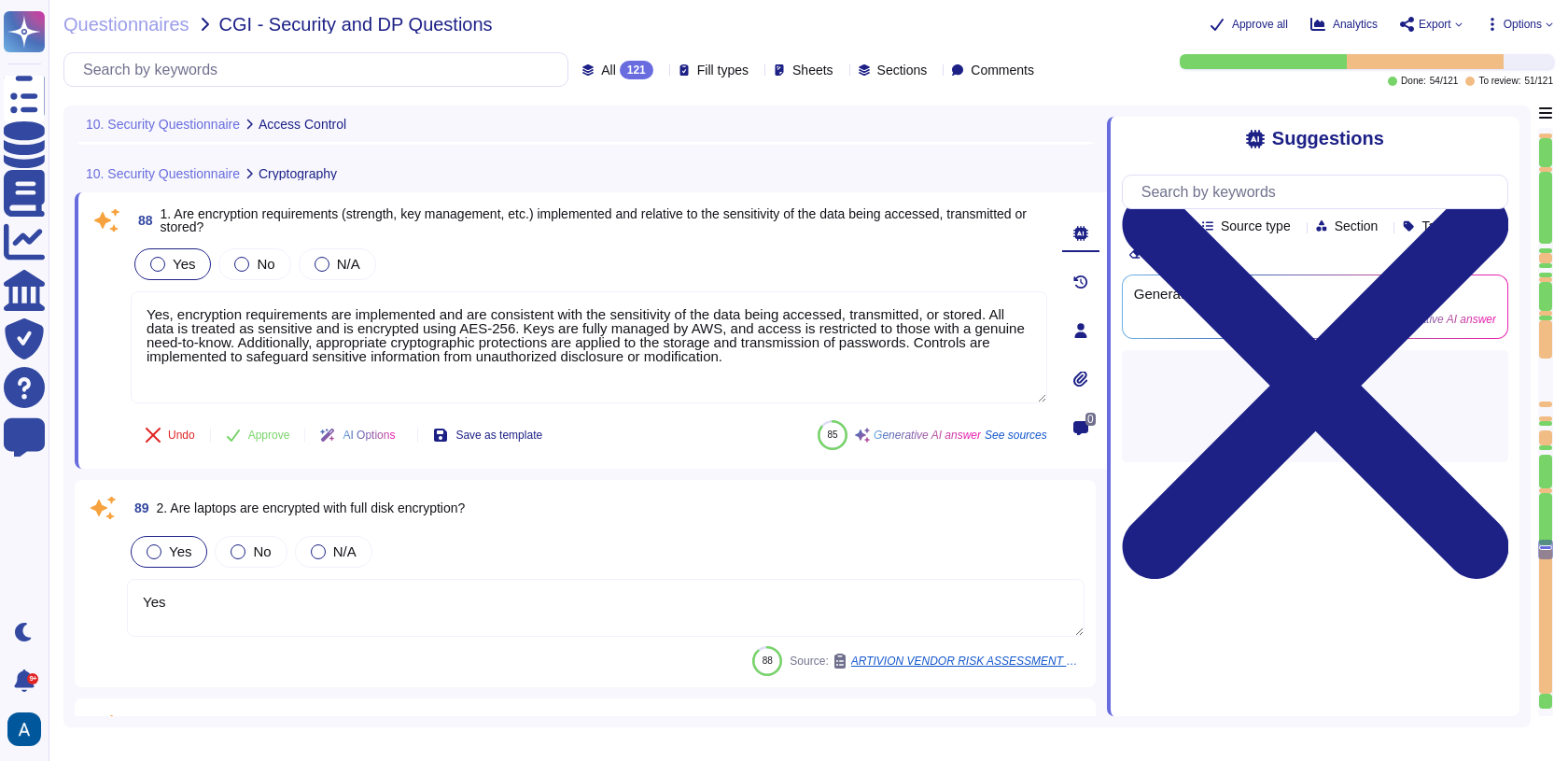
scroll to position [22485, 0]
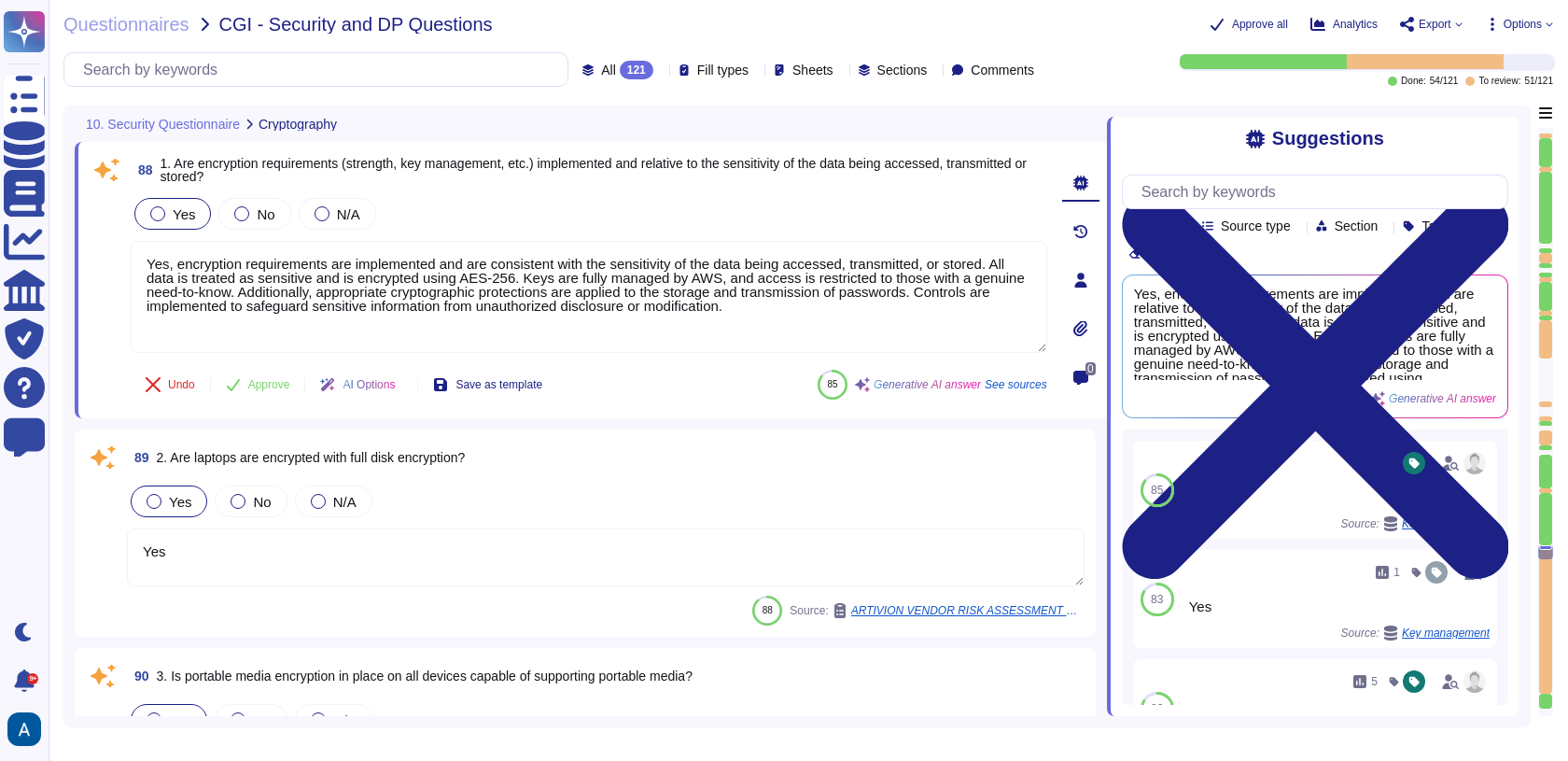
click at [268, 562] on textarea "Yes" at bounding box center [606, 557] width 958 height 58
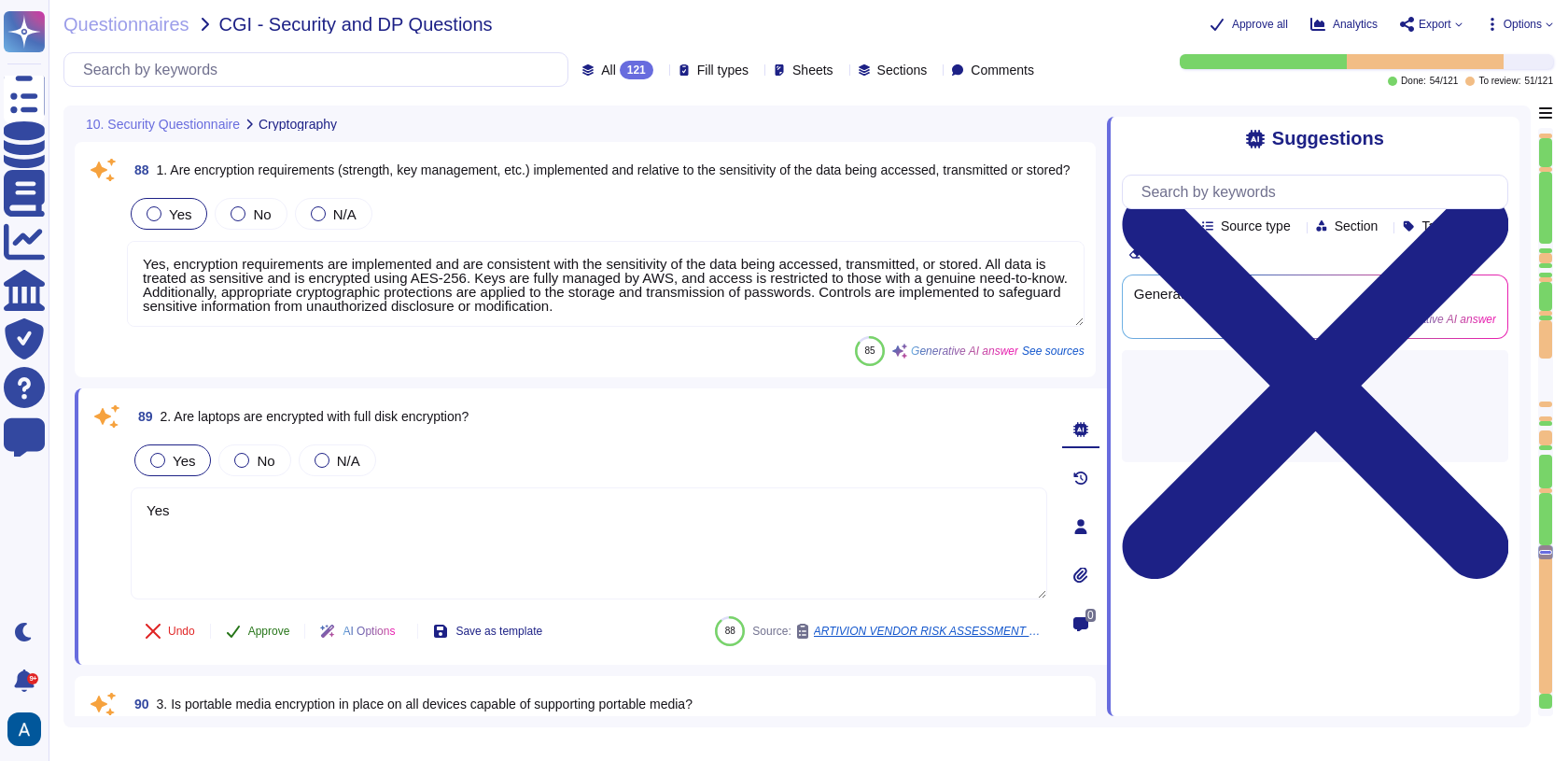
click at [250, 627] on span "Approve" at bounding box center [269, 631] width 42 height 12
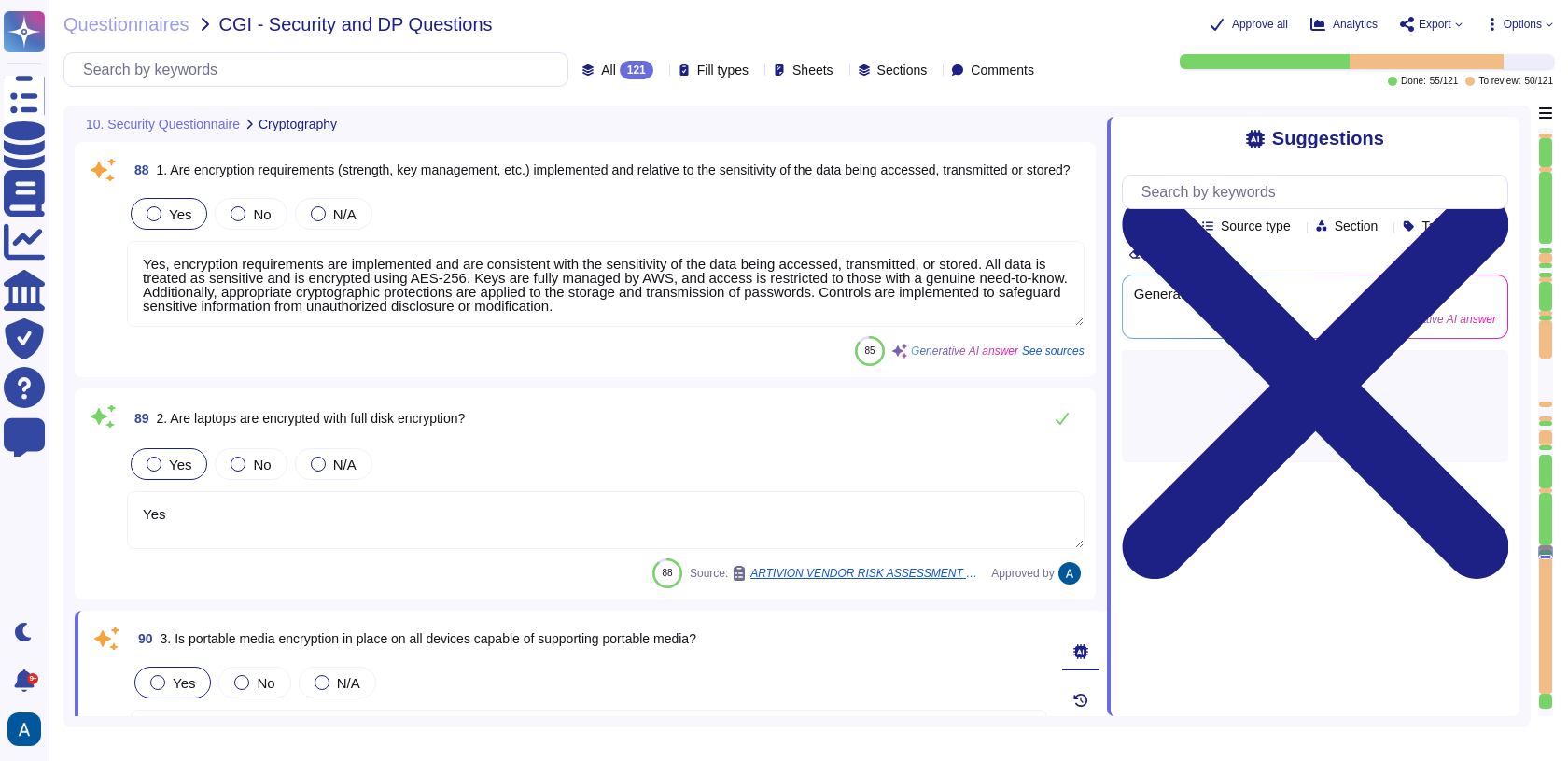
click at [350, 267] on textarea "Yes, encryption requirements are implemented and are consistent with the sensit…" at bounding box center [606, 283] width 958 height 86
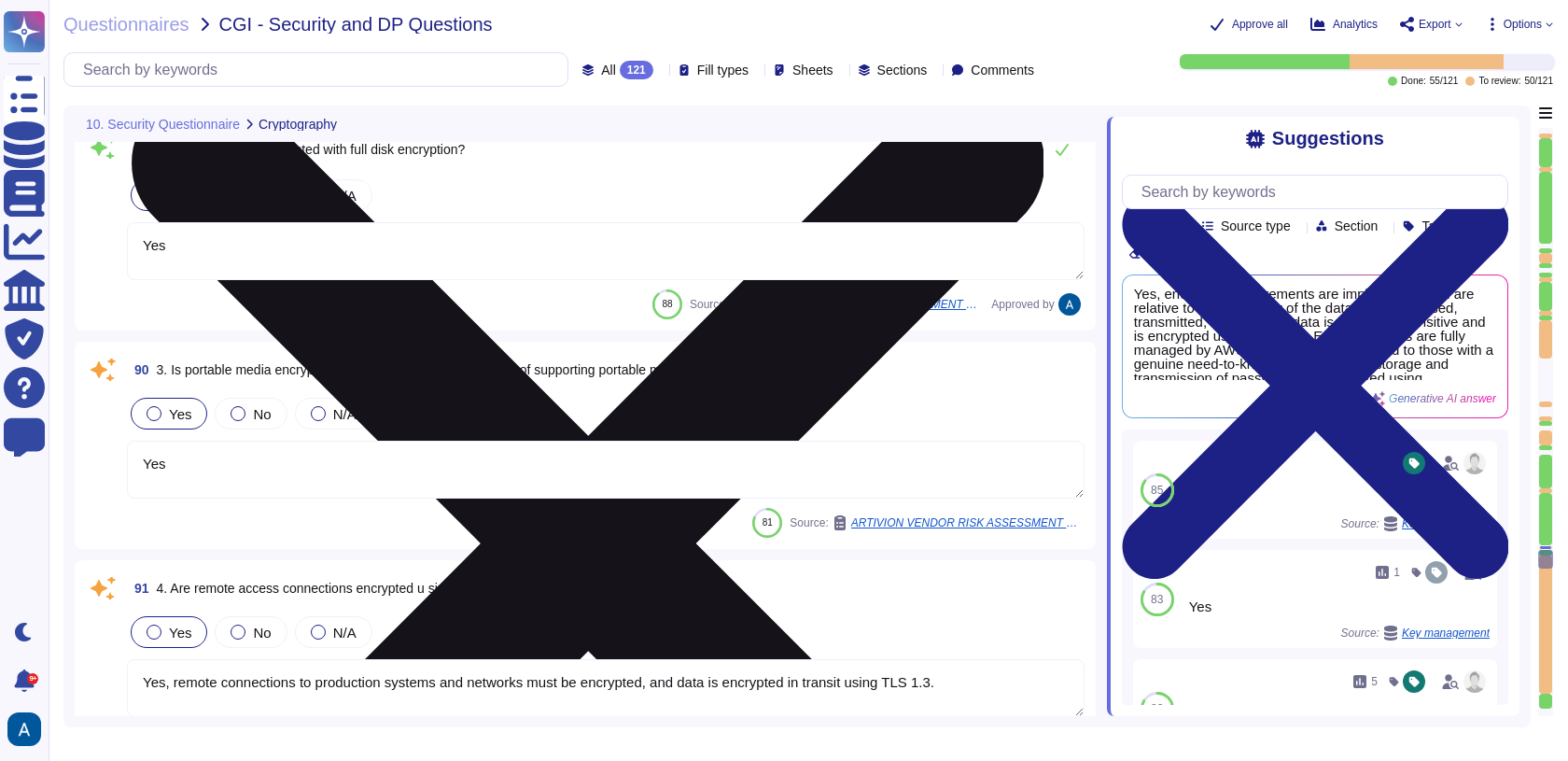
type textarea "Yes, there are special security requirements for locations that may handle sens…"
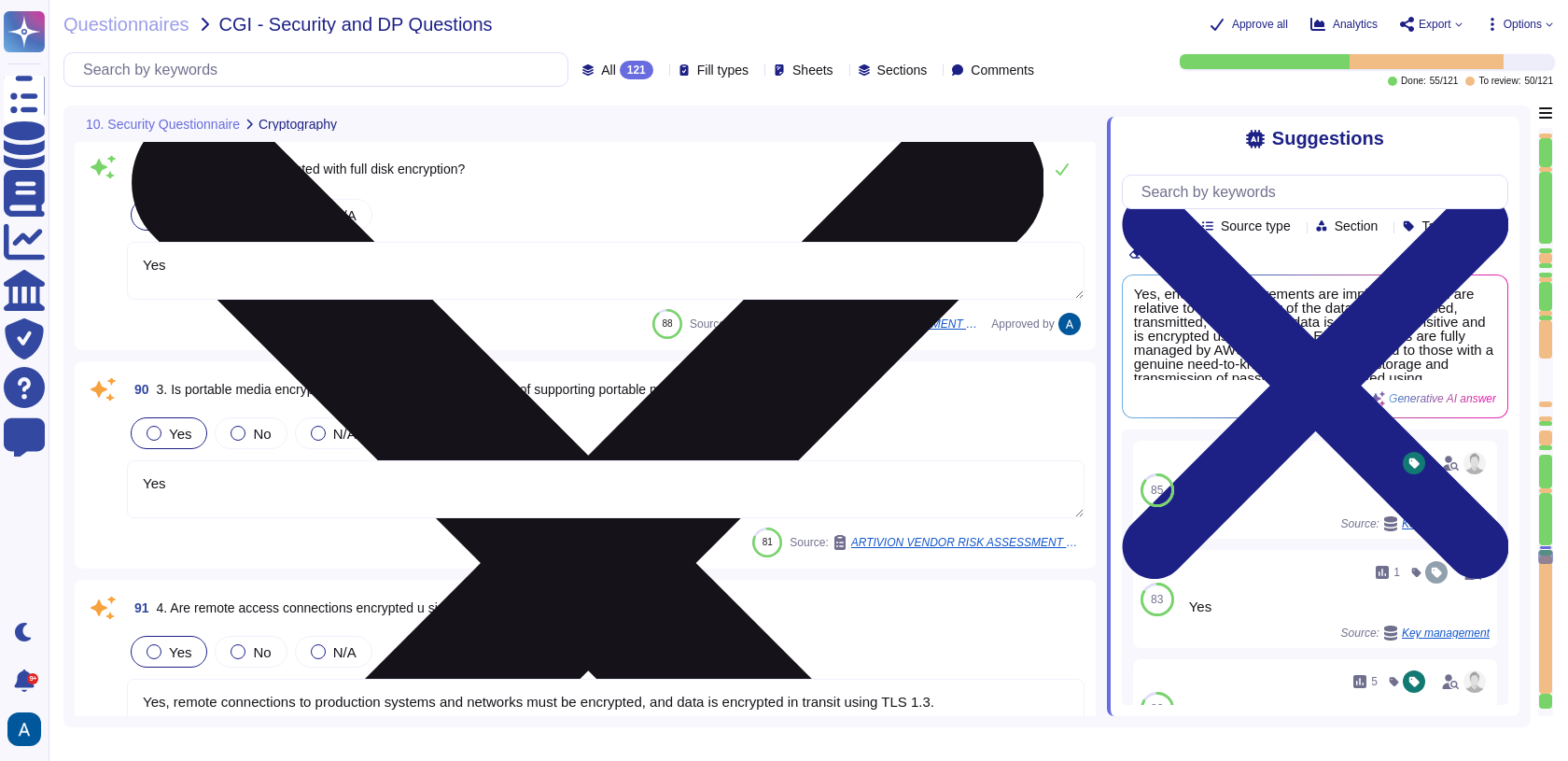
type textarea "Wireless networks are protected with WPA3 protocol"
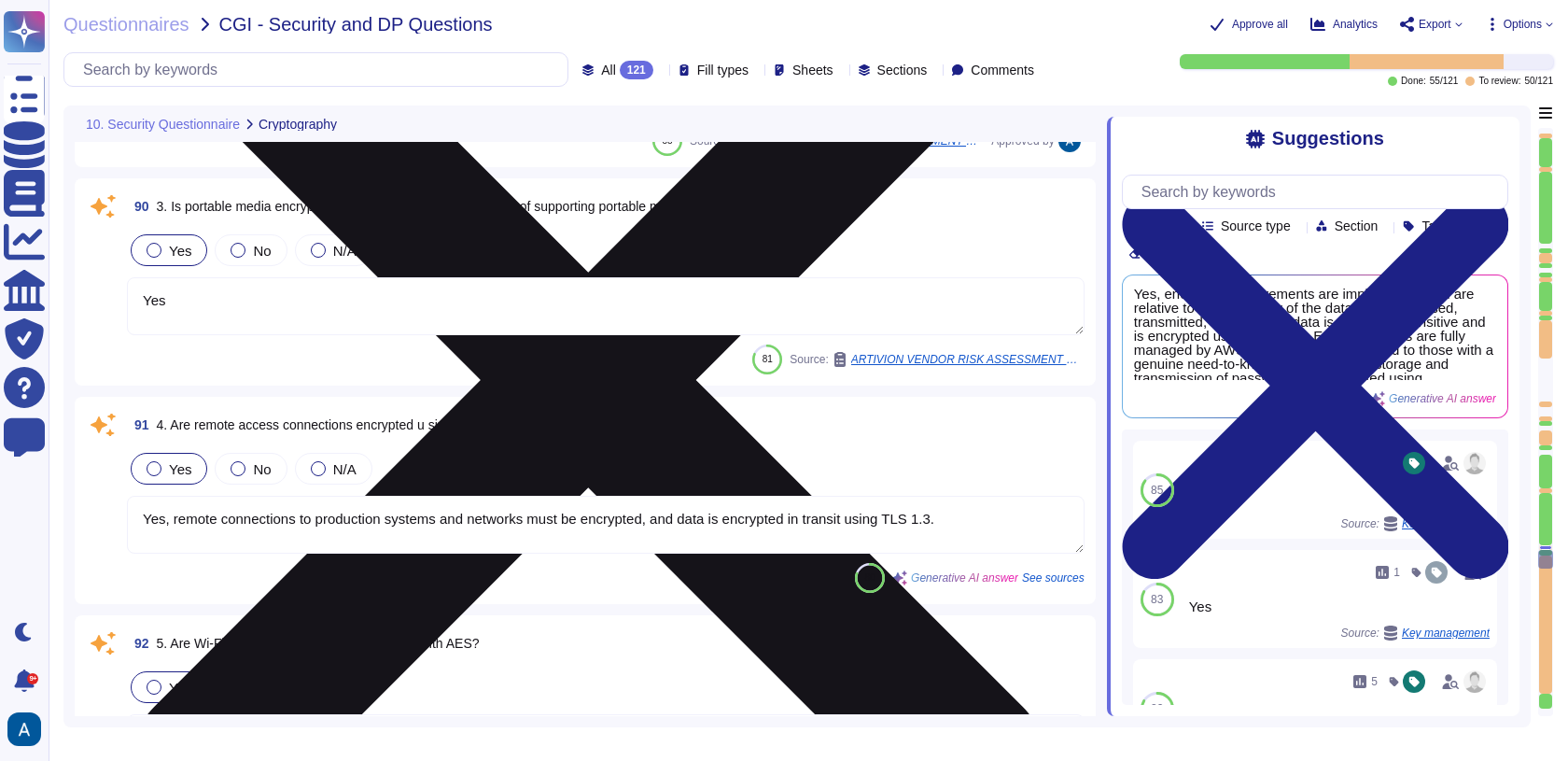
type textarea "Yes, there are special security requirements for locations that may handle sens…"
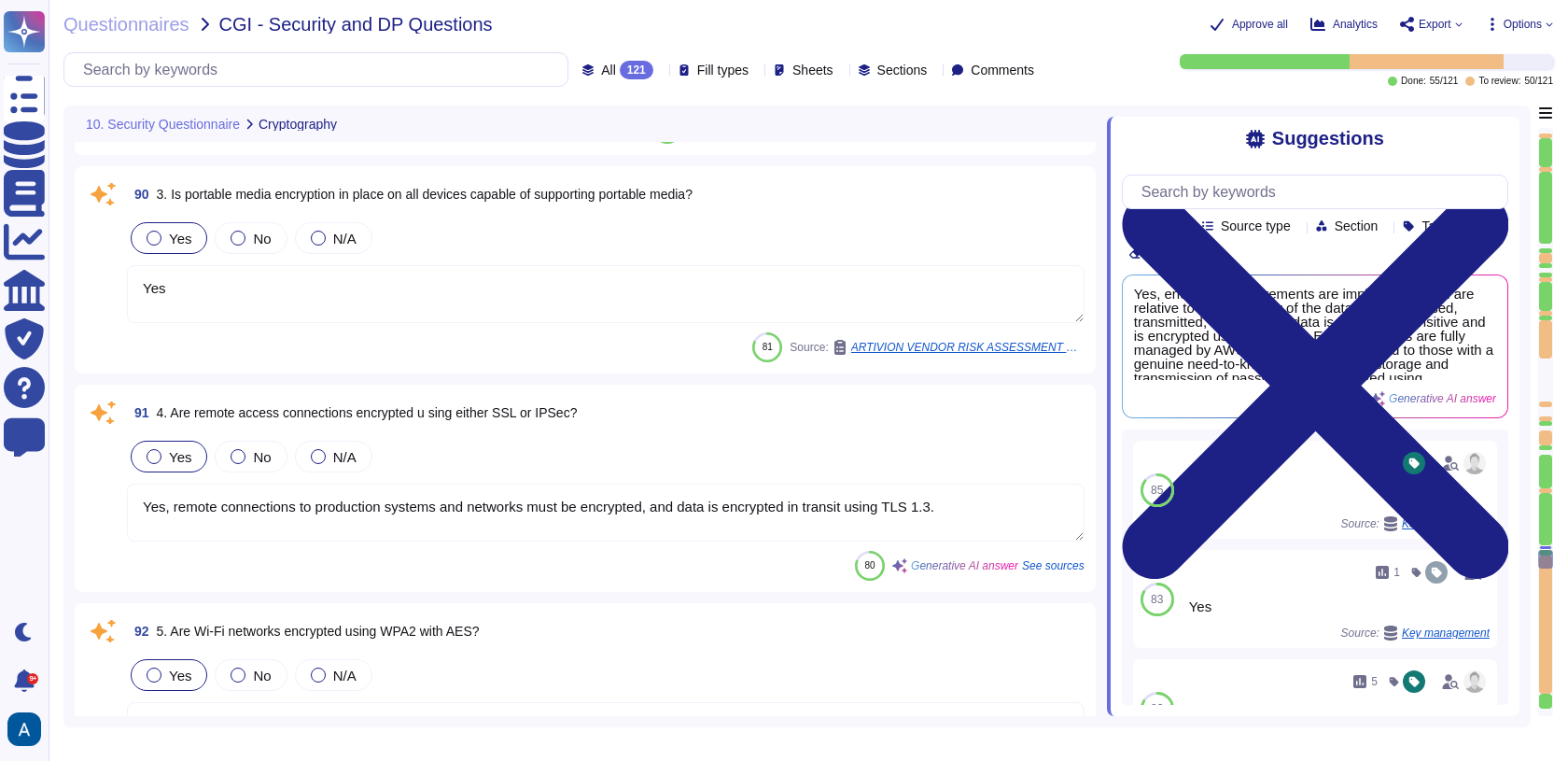
click at [373, 292] on textarea "Yes" at bounding box center [606, 294] width 958 height 58
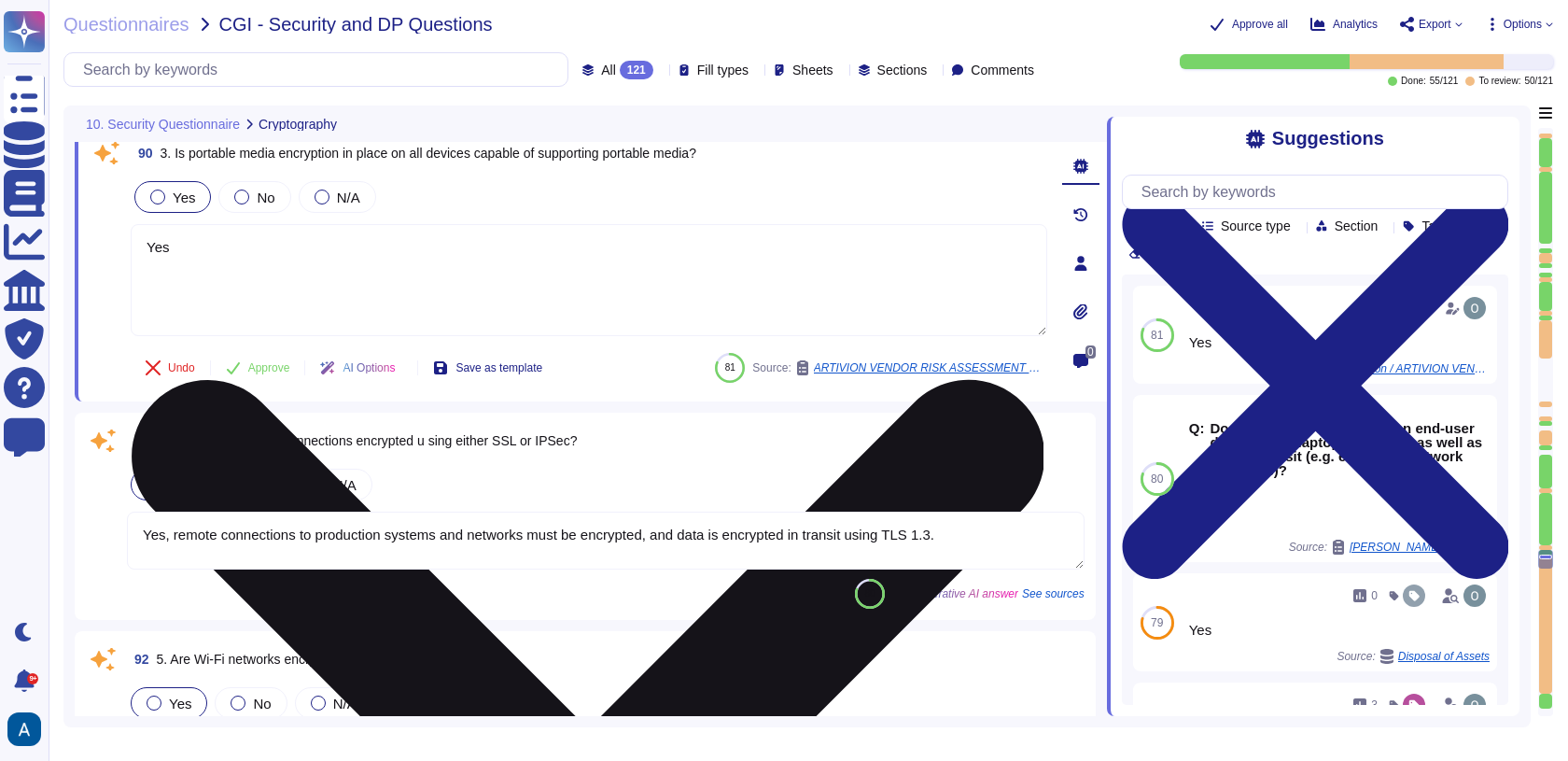
type textarea "Yes, there are special security requirements for locations that may handle sens…"
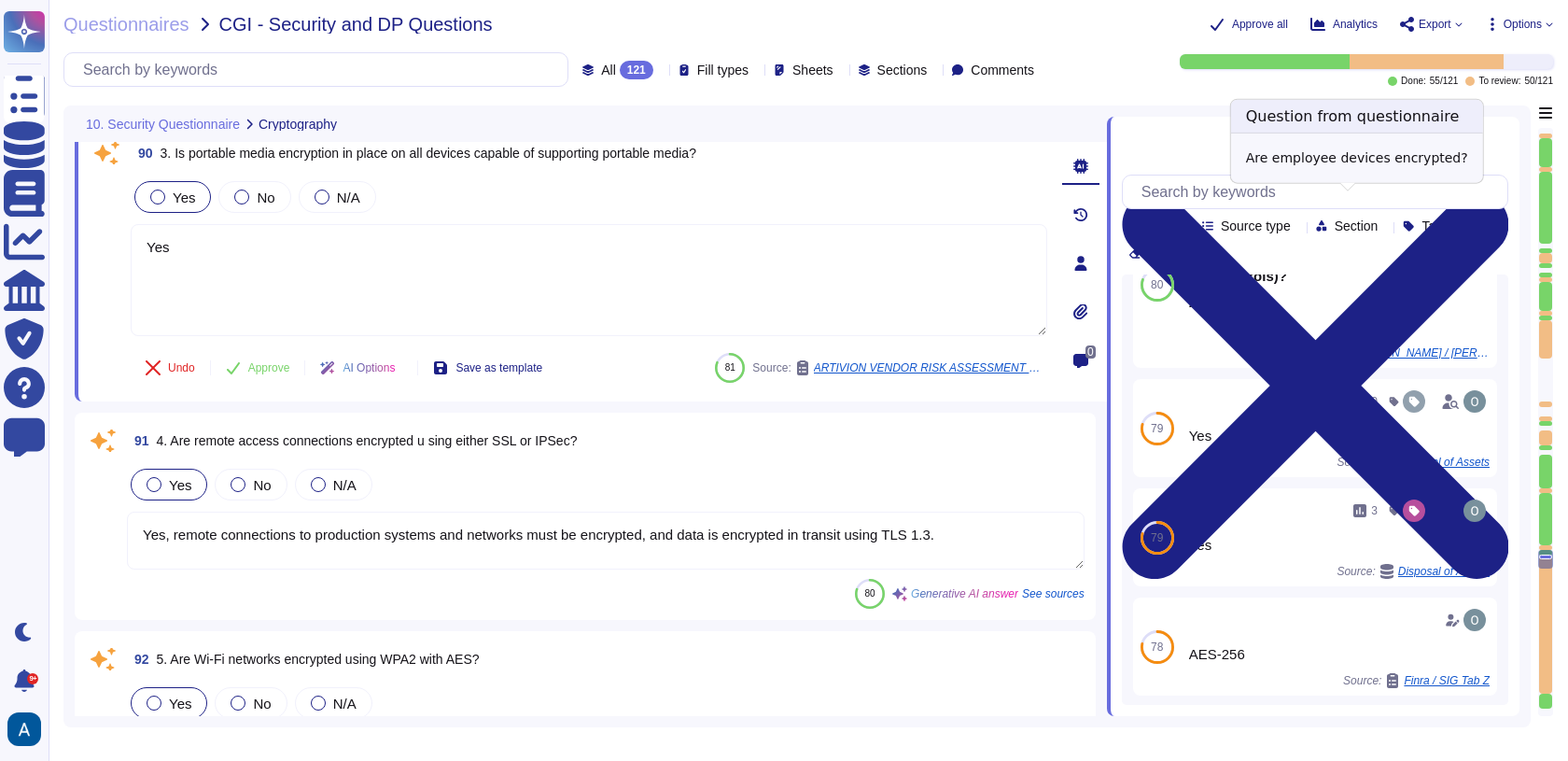
scroll to position [180, 0]
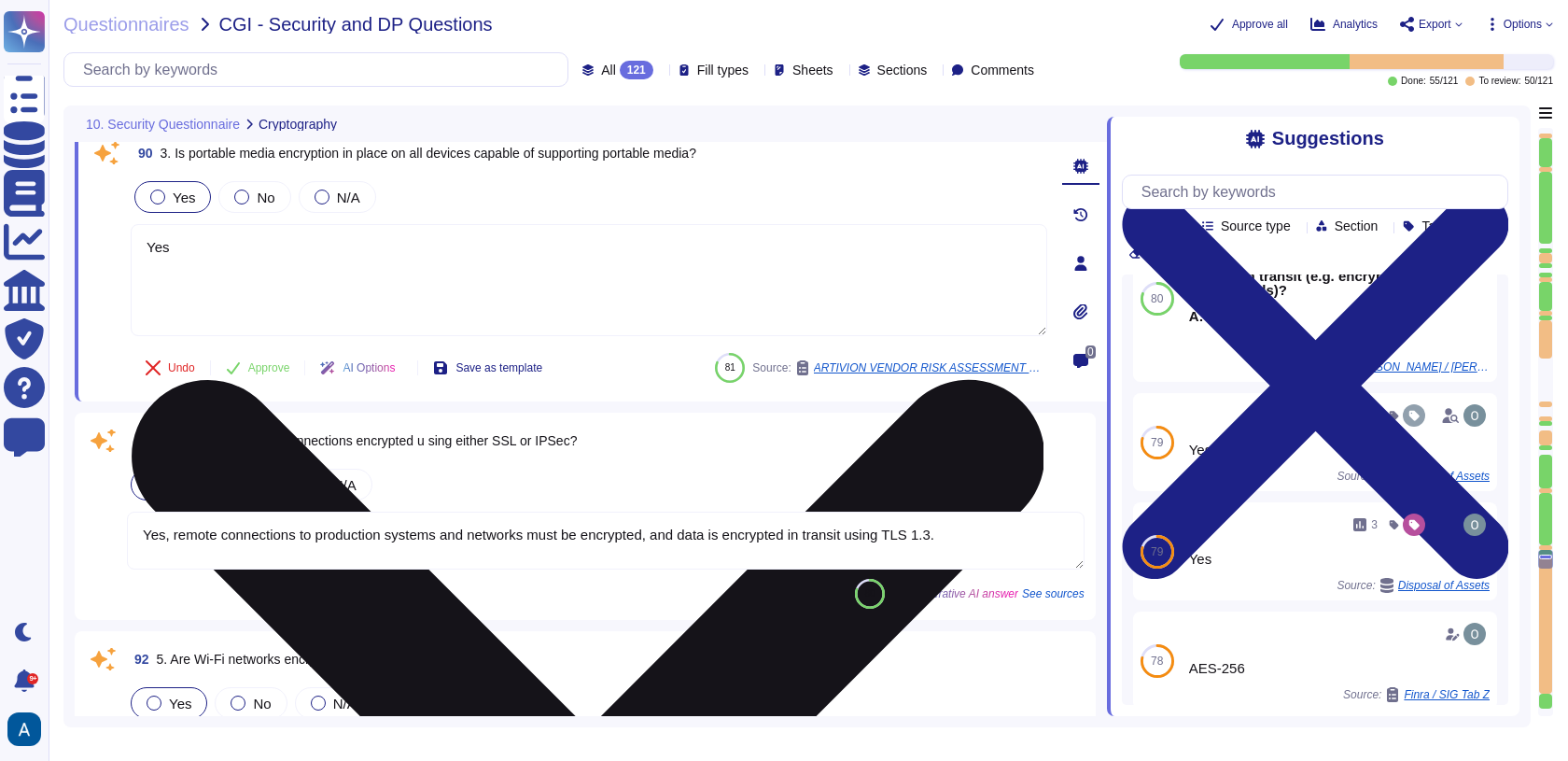
click at [664, 312] on textarea "Yes" at bounding box center [589, 280] width 917 height 112
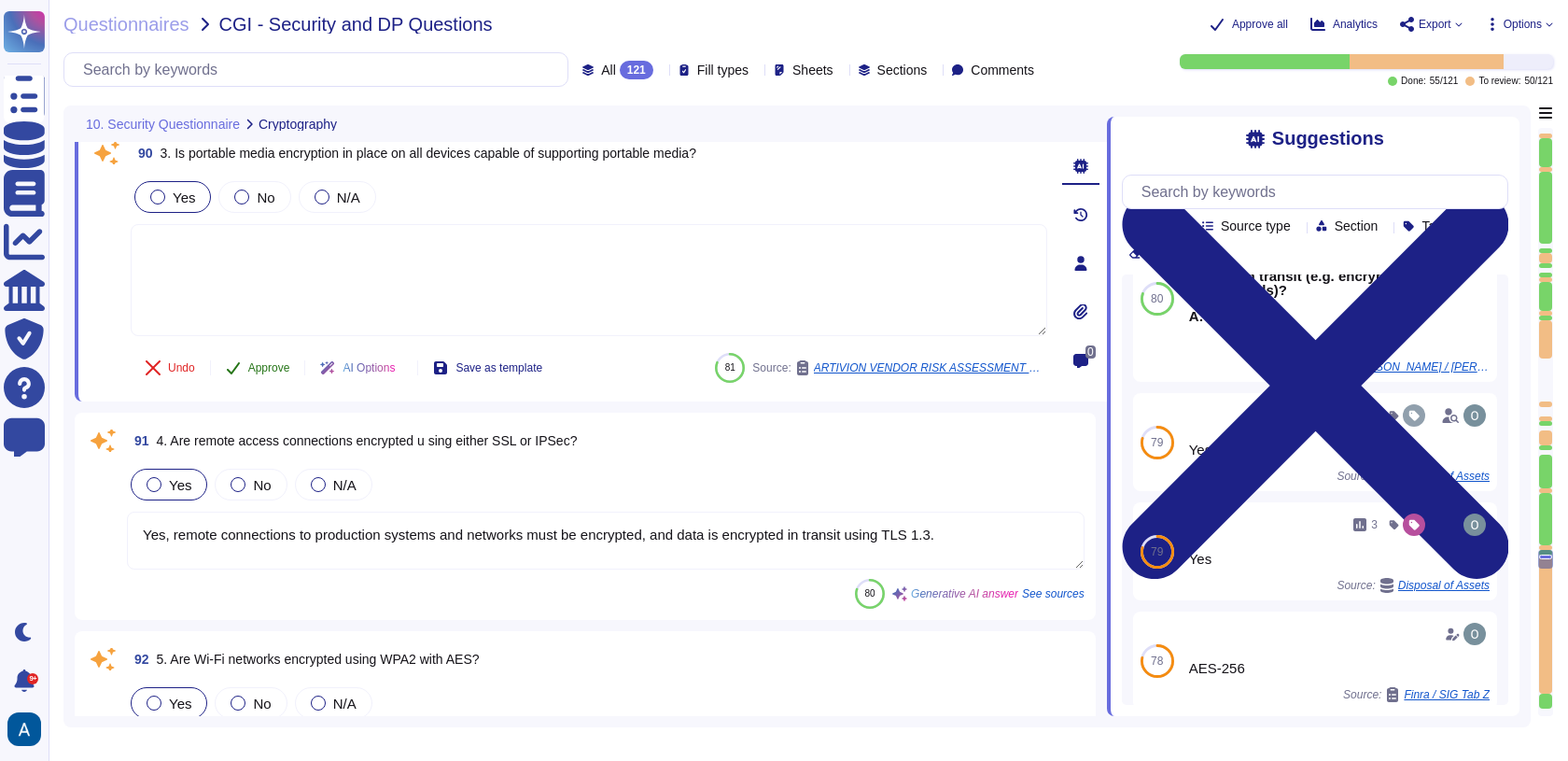
click at [289, 364] on span "Approve" at bounding box center [269, 368] width 42 height 12
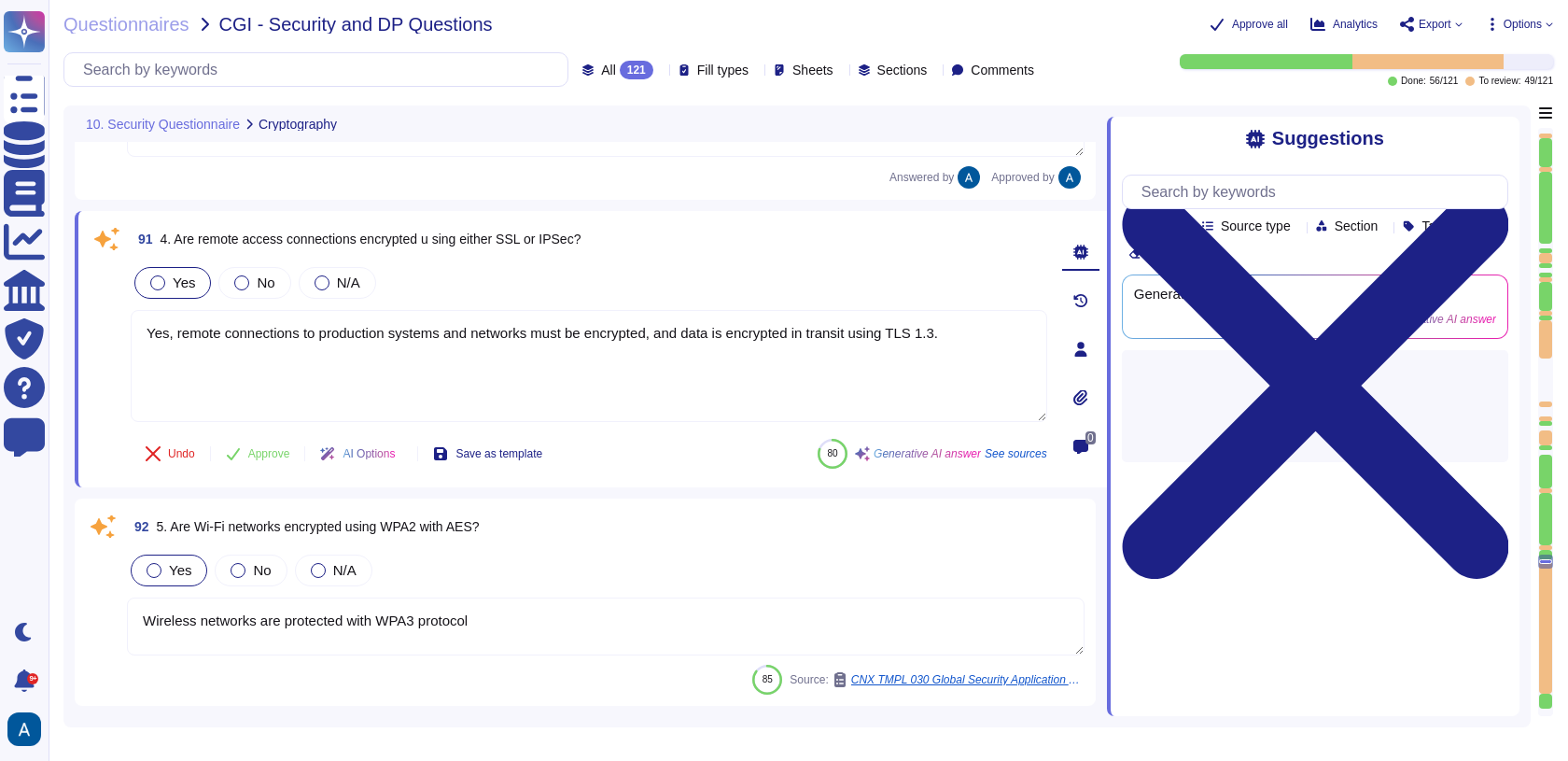
scroll to position [23021, 0]
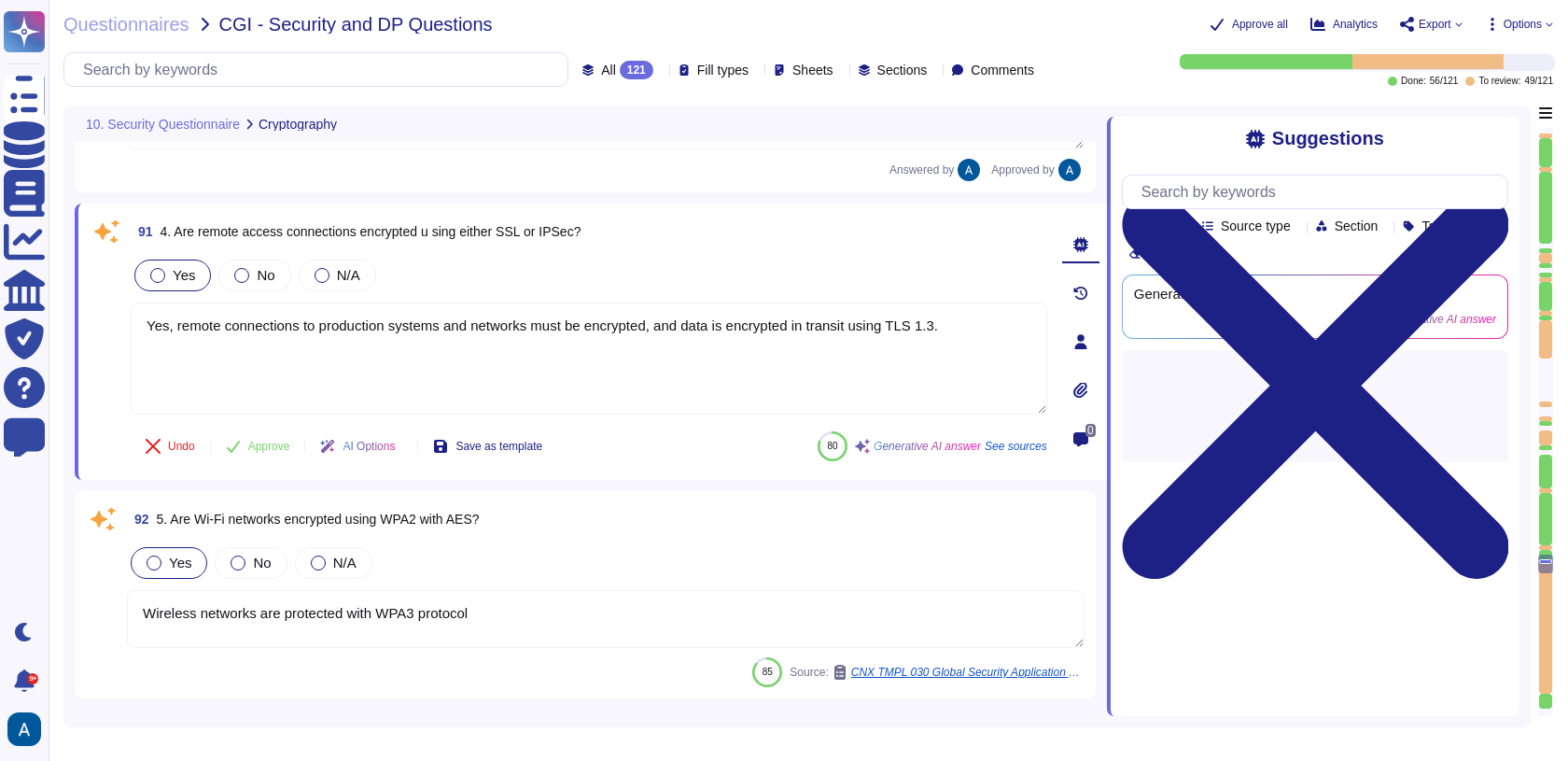
click at [471, 590] on textarea "Wireless networks are protected with WPA3 protocol" at bounding box center [606, 619] width 958 height 58
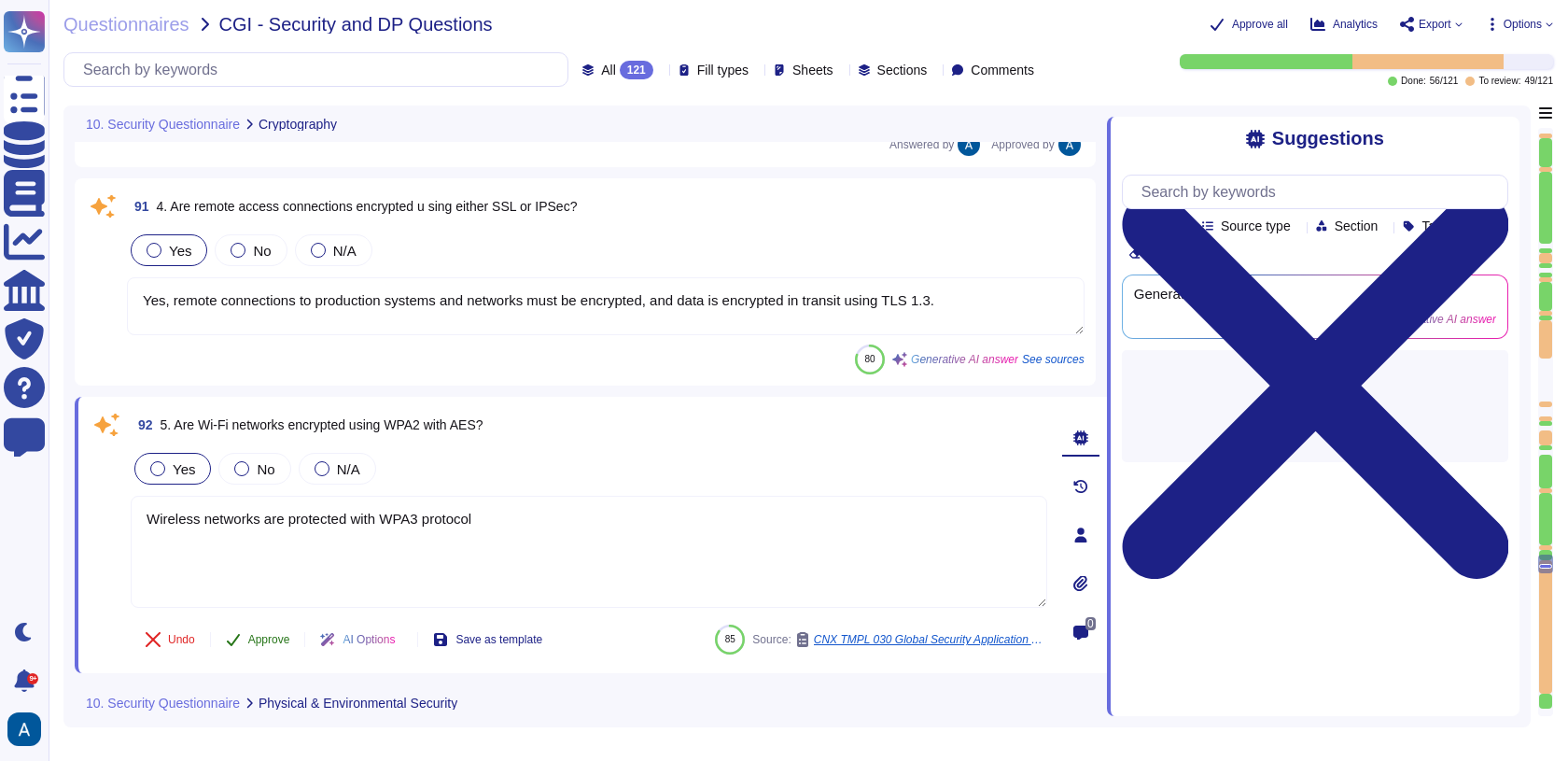
click at [280, 634] on span "Approve" at bounding box center [269, 640] width 42 height 12
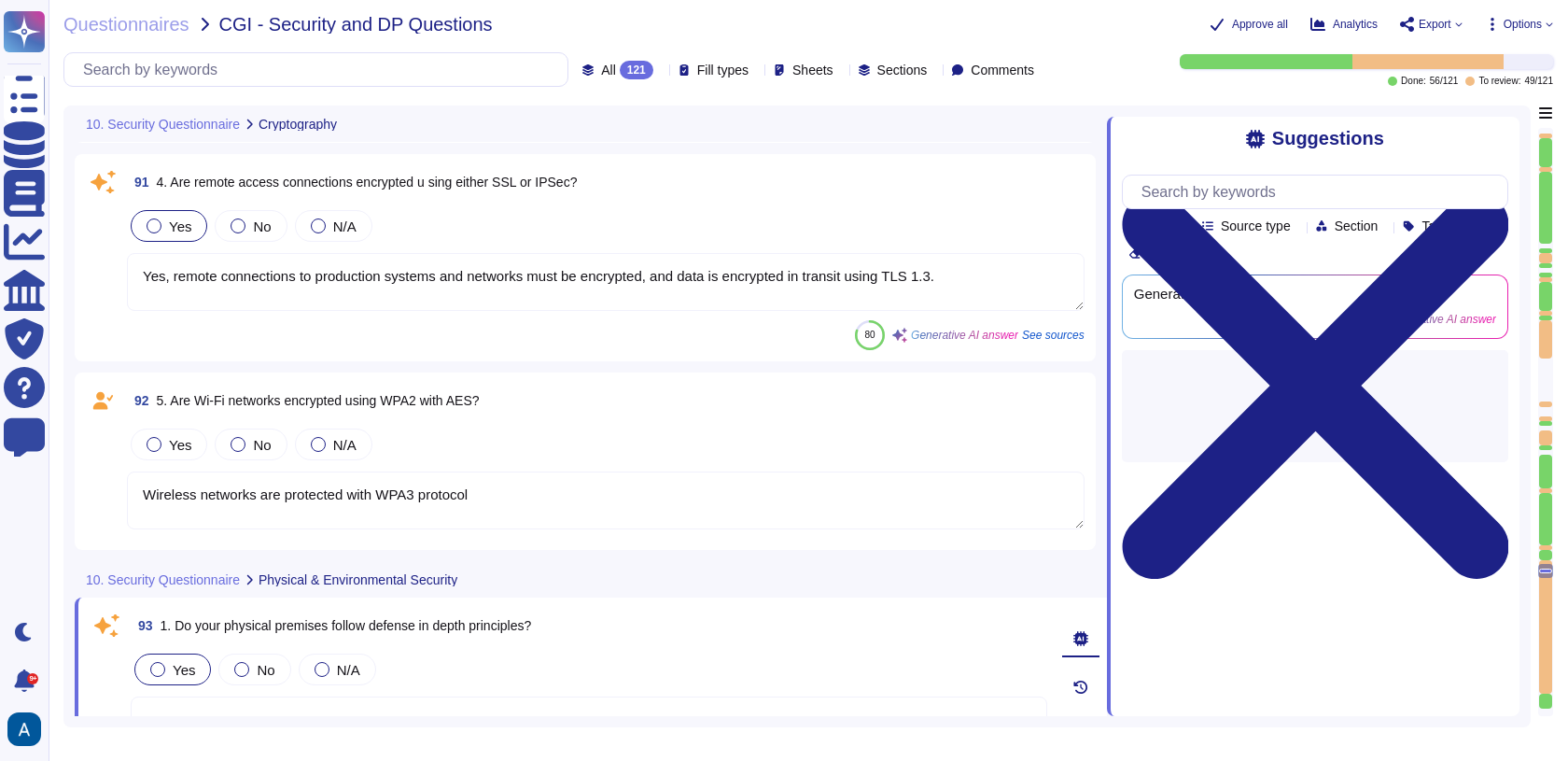
type textarea "Yes, changes are controlled through a documented change management process. Eac…"
type textarea "Yes, separation of duties is in place to guard against fraudulent and/or accide…"
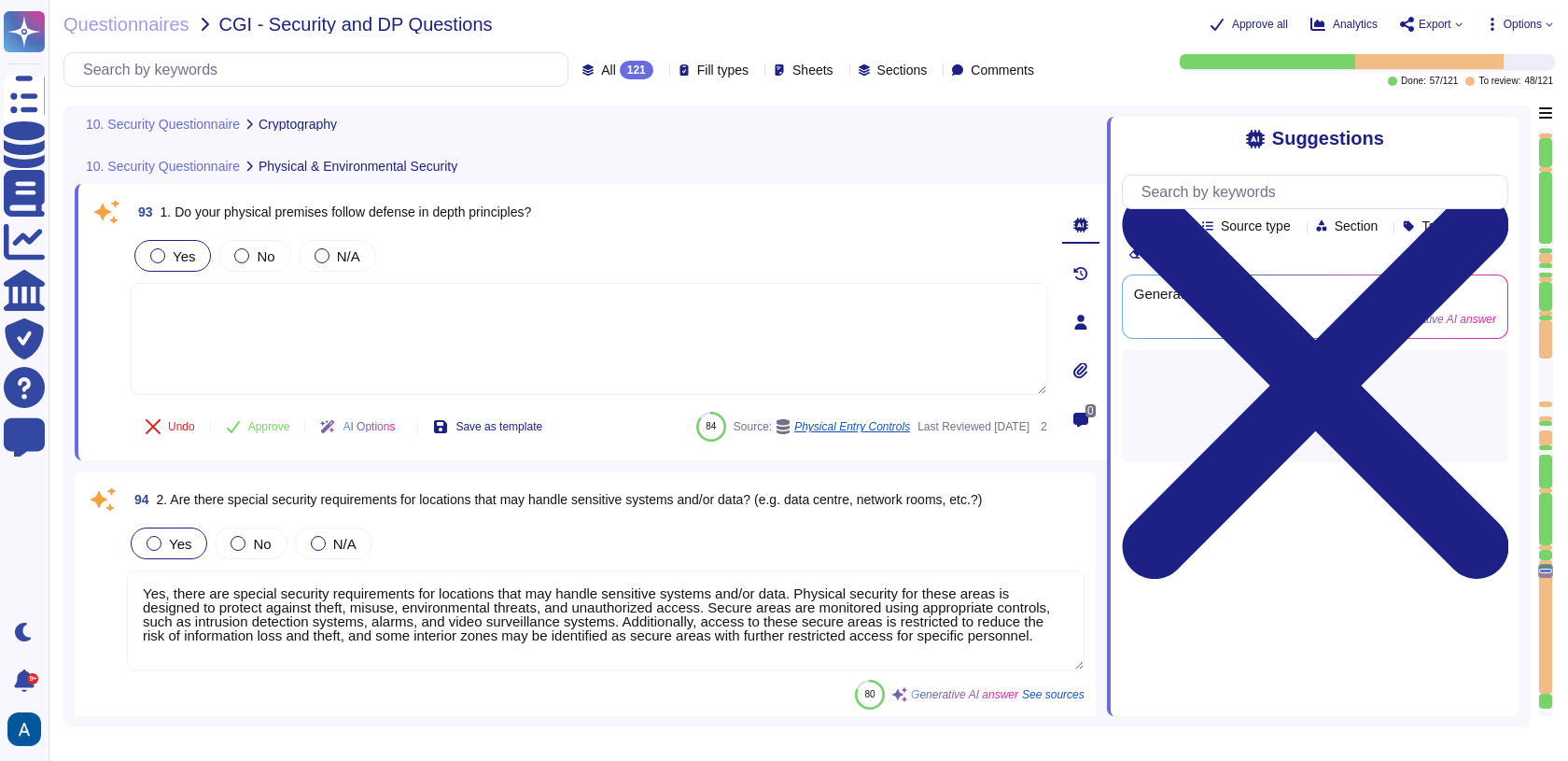
scroll to position [23475, 0]
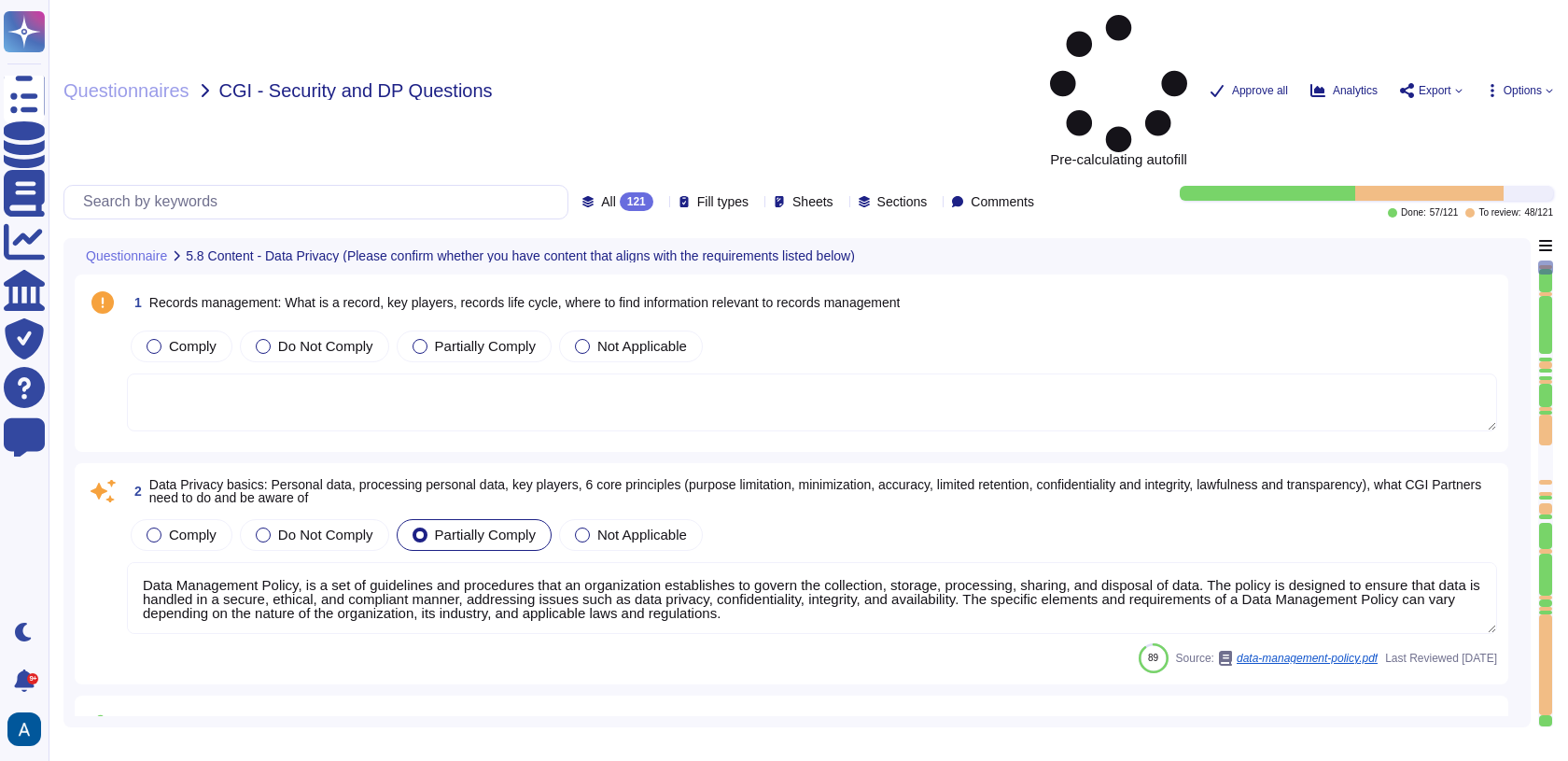
type textarea "Data Management Policy, is a set of guidelines and procedures that an organizat…"
type textarea "Read more abut how we use personal data in regards to third parties in our priv…"
type textarea "A thorough forensic report will be created about the events and decisions leadi…"
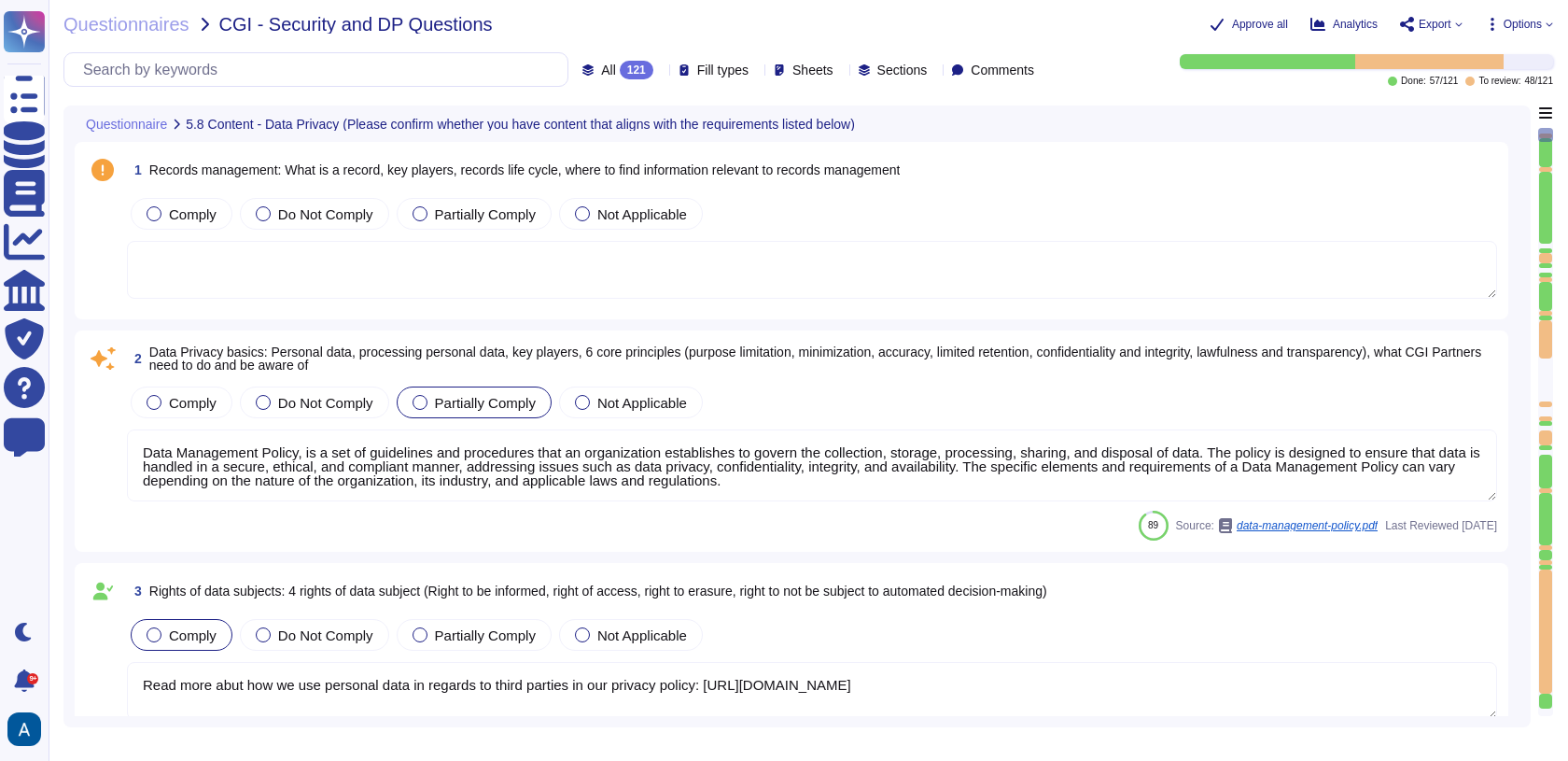
click at [1546, 484] on div at bounding box center [1546, 471] width 13 height 34
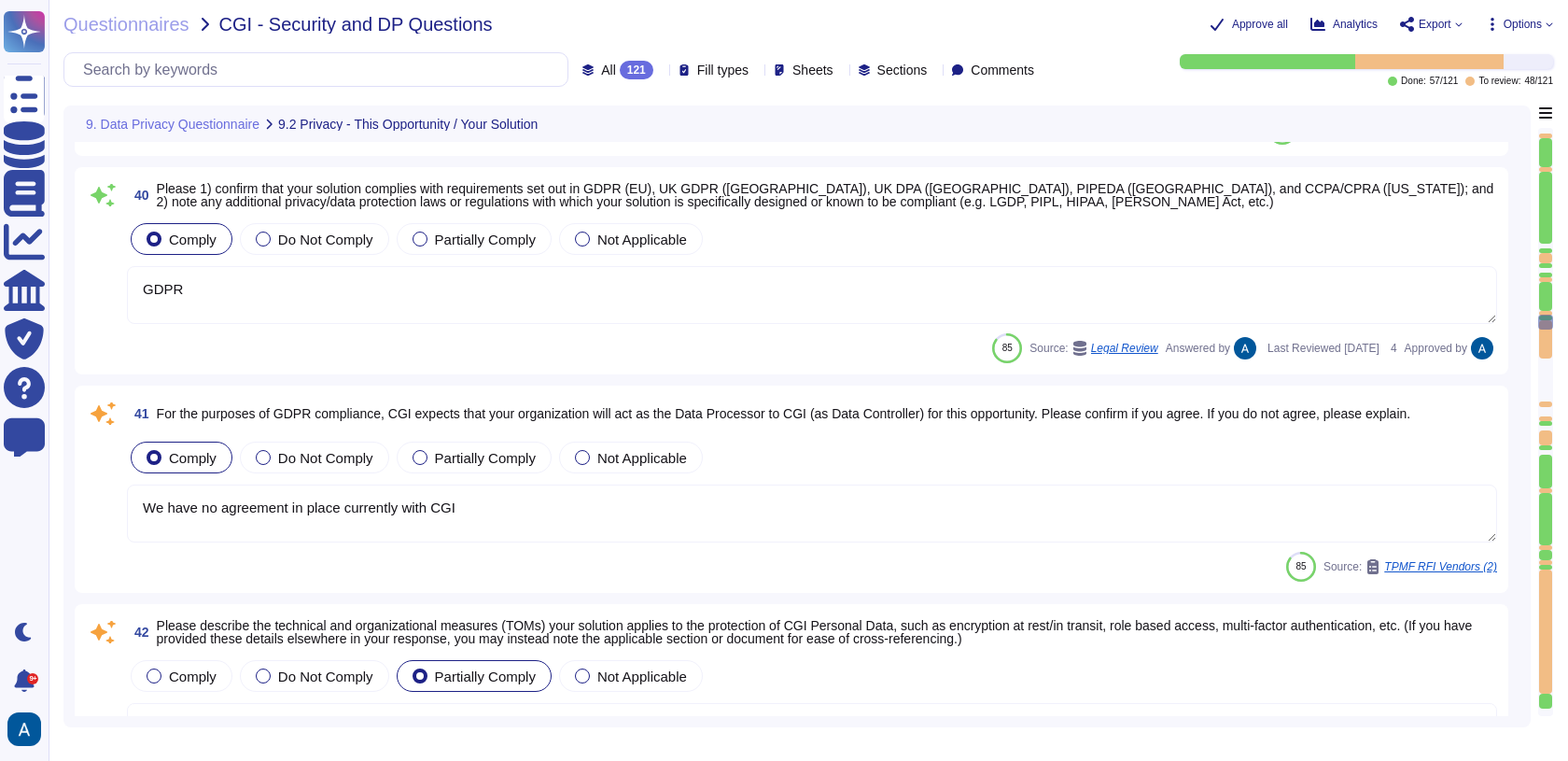
type textarea "The categories of personal data that would be processed by our solution include…"
type textarea "GDPR"
type textarea "We have no agreement in place currently with CGI"
type textarea "Colossyan applies several technical and organizational measures (TOMs) to prote…"
type textarea "We have no agreement in place currently with CGI"
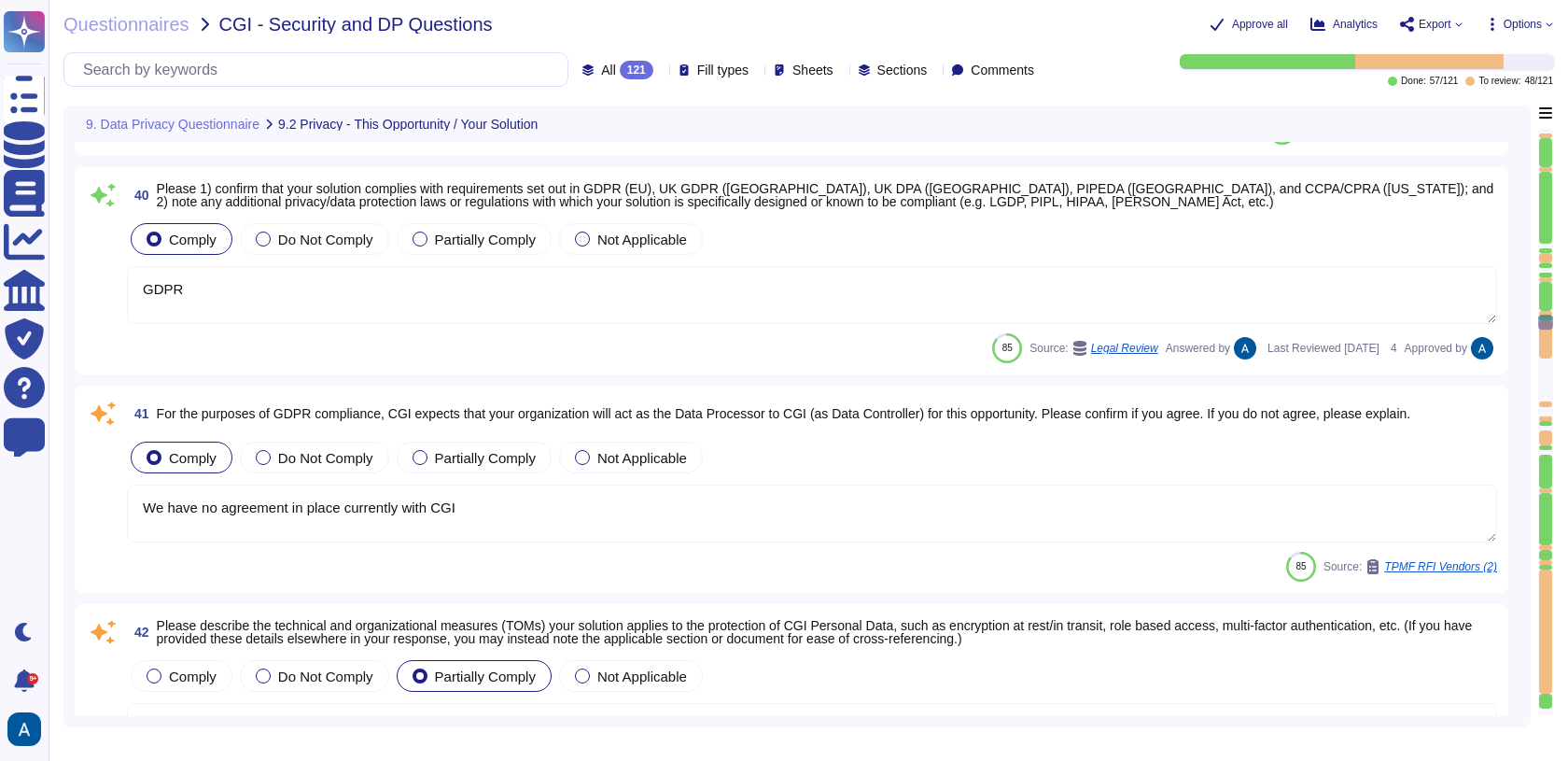
type textarea "Our solution supports and responds to data subjects exercising their rights thr…"
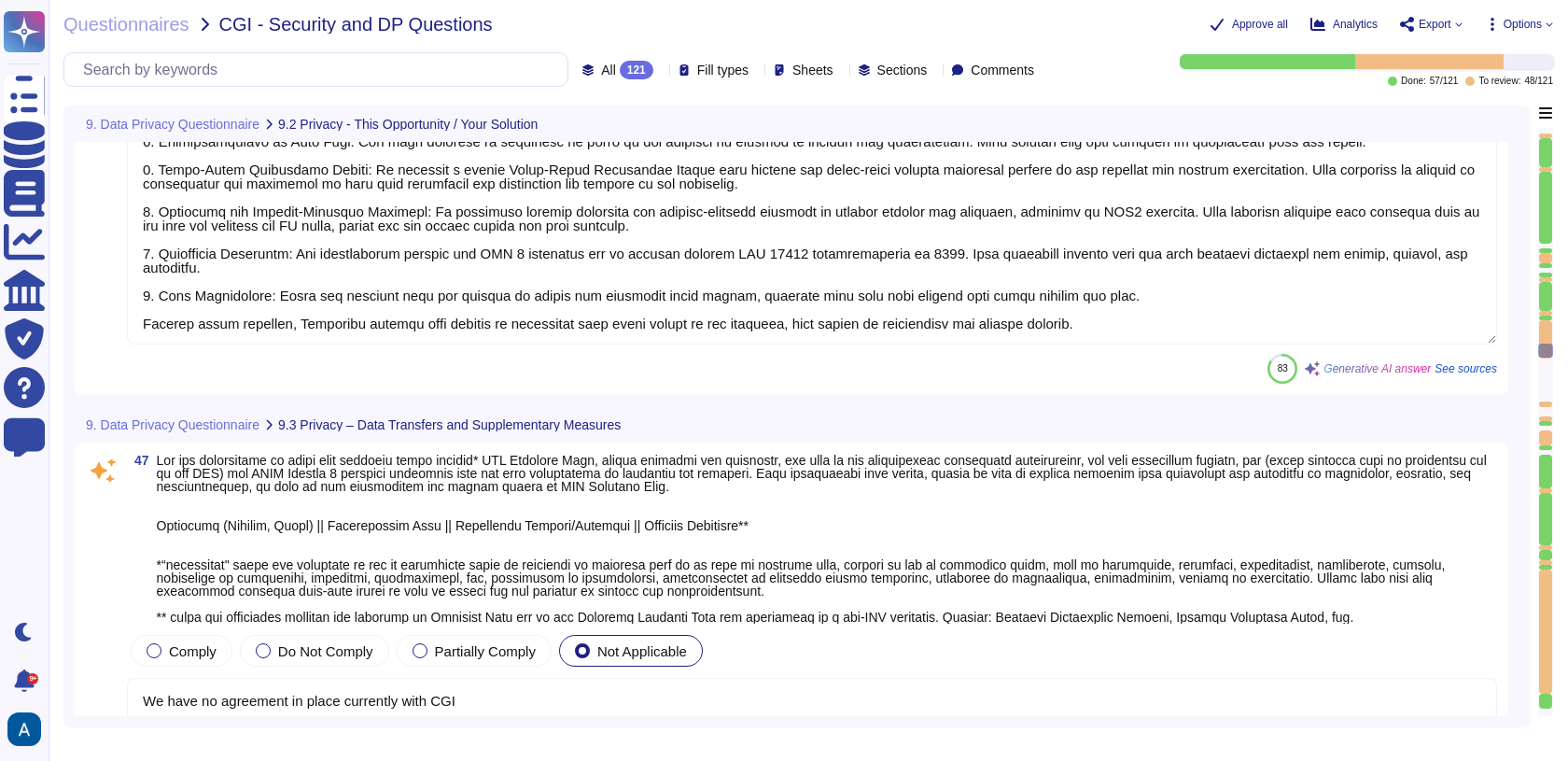
type textarea "1) User access to personal data is controlled through a comprehensive access an…"
type textarea "Colossyan has incorporated "Privacy by Design and Default" principles through s…"
type textarea "We have no agreement in place currently with CGI"
type textarea "Documentation is available and downloadable from Colossyan Trust Center: [URL][…"
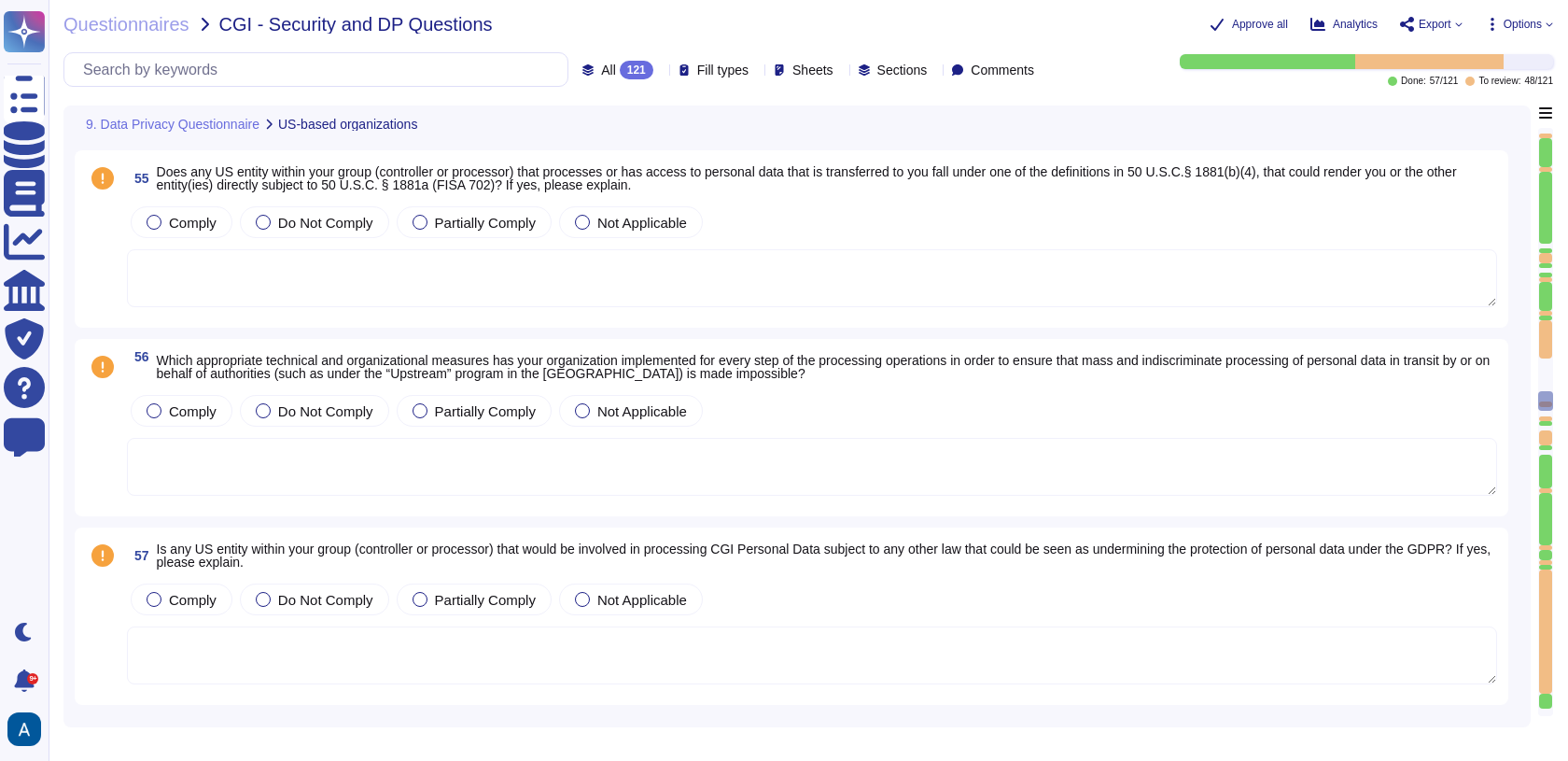
type textarea "Accepted"
type textarea "Colossyan cloud service provider is AWS Data center is located in [GEOGRAPHIC_D…"
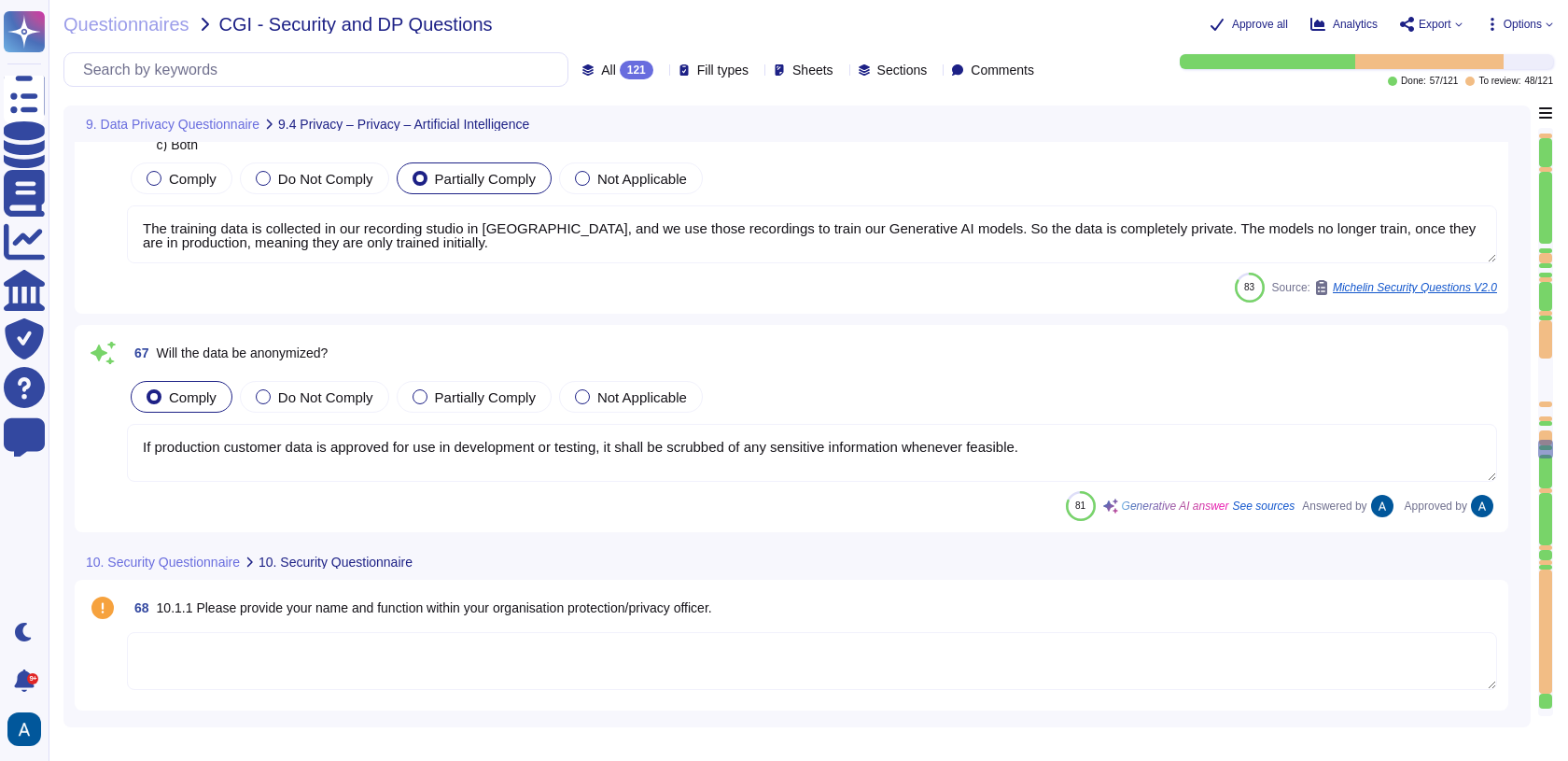
type textarea "The solution controls data source and quality through a rigorous QA process tha…"
type textarea "The training data is collected in our recording studio in [GEOGRAPHIC_DATA], an…"
type textarea "If production customer data is approved for use in development or testing, it s…"
type textarea "Operations to deliver the product/service will be taking place in [GEOGRAPHIC_D…"
type textarea "SOC II Type II and GDPR Compliant. Colossyan holds a SOC2 Type I report and is …"
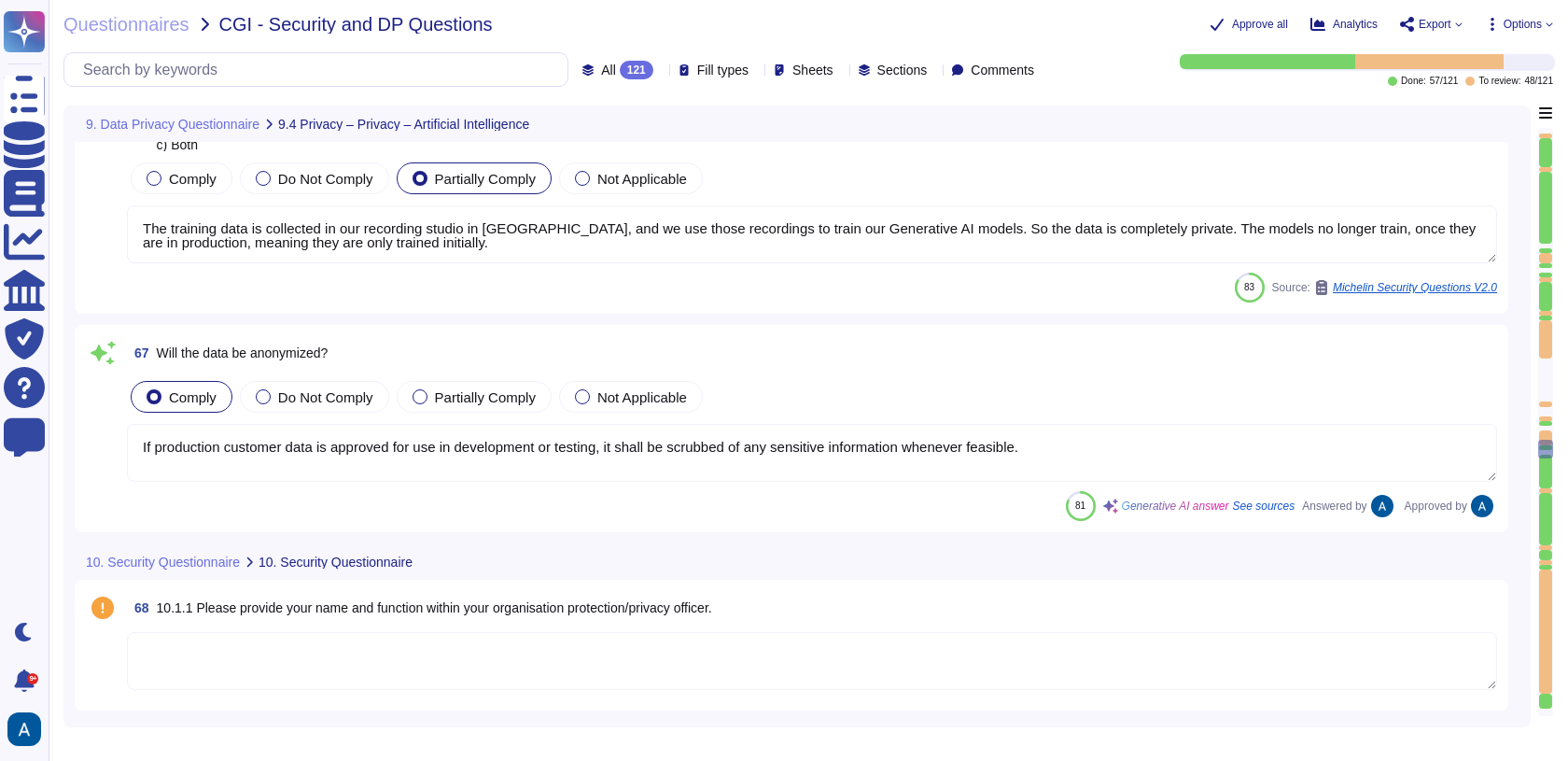
type textarea "We prioritize supplier diversification to reduce reliance on a single source an…"
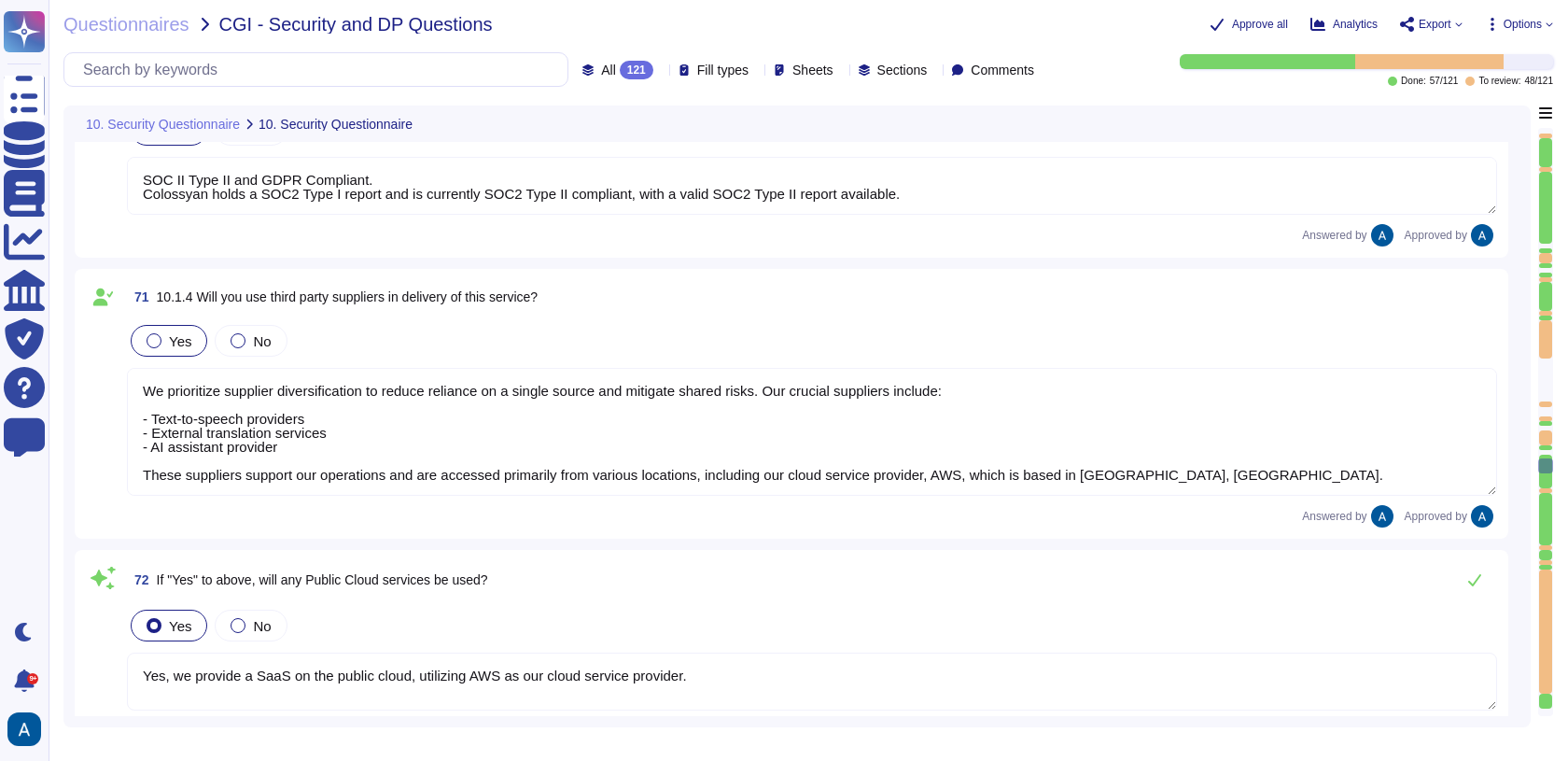
type textarea "Yes, we provide a SaaS on the public cloud, utilizing AWS as our cloud service …"
type textarea "We primarily use AWS for our public cloud services. Additionally, we utilize se…"
type textarea "Connectivity to access our services is provided through the open public interne…"
type textarea "Yes, we have an information security policy that is established, approved, and …"
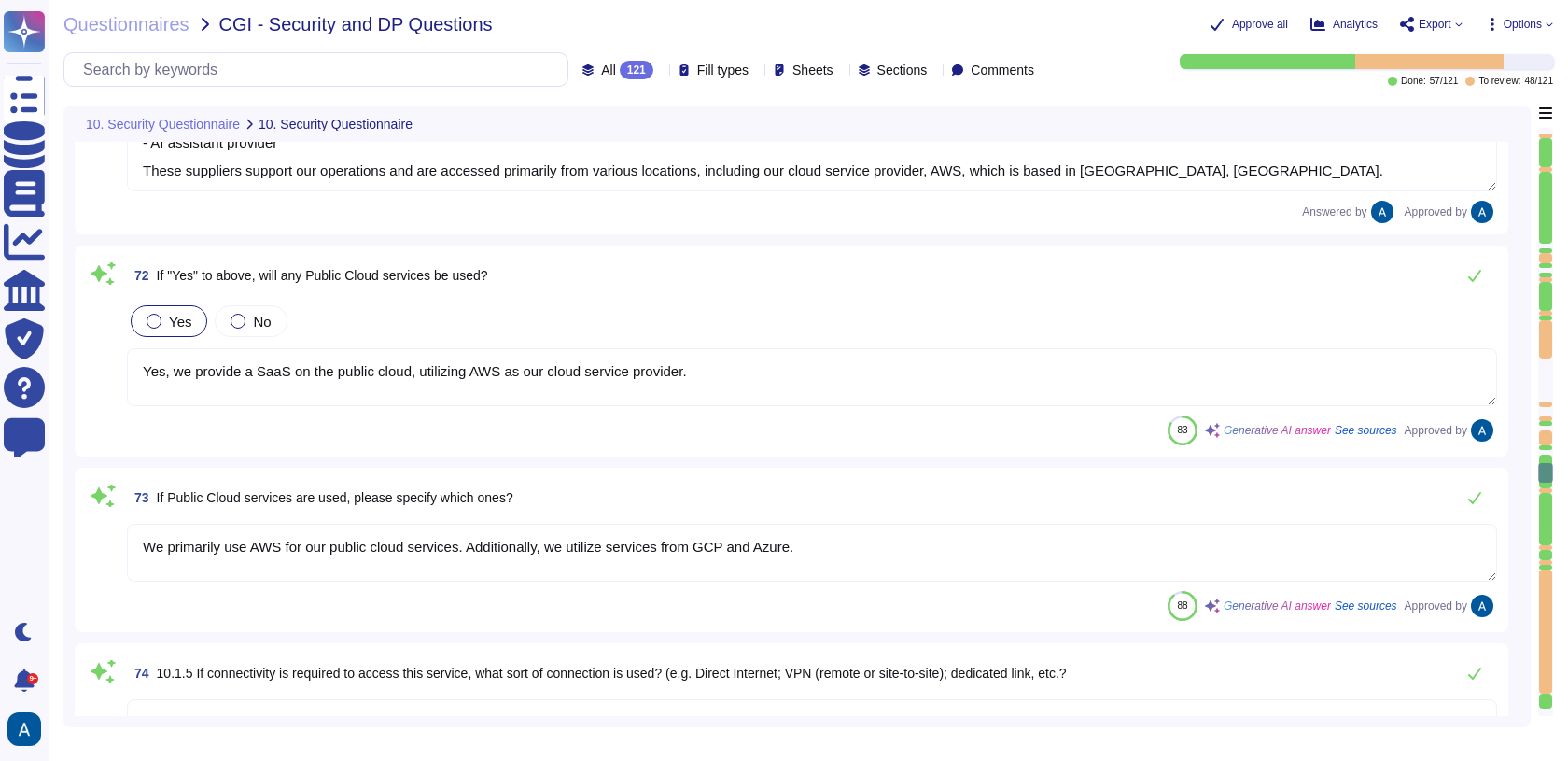
type textarea "1. Data Classification 2. Data Handling Policy 3. Data Privacy 4. Data Retentio…"
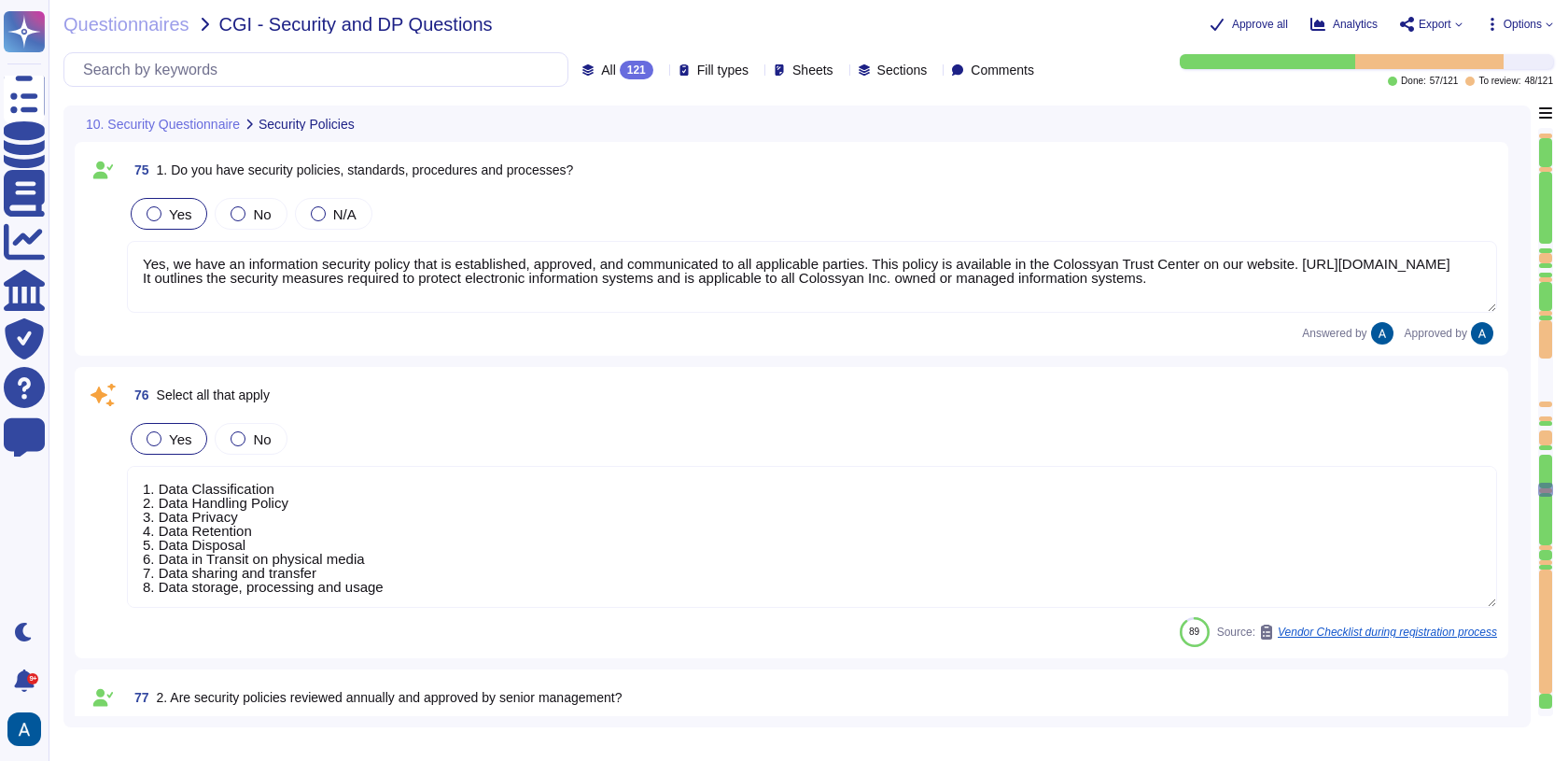
scroll to position [1, 0]
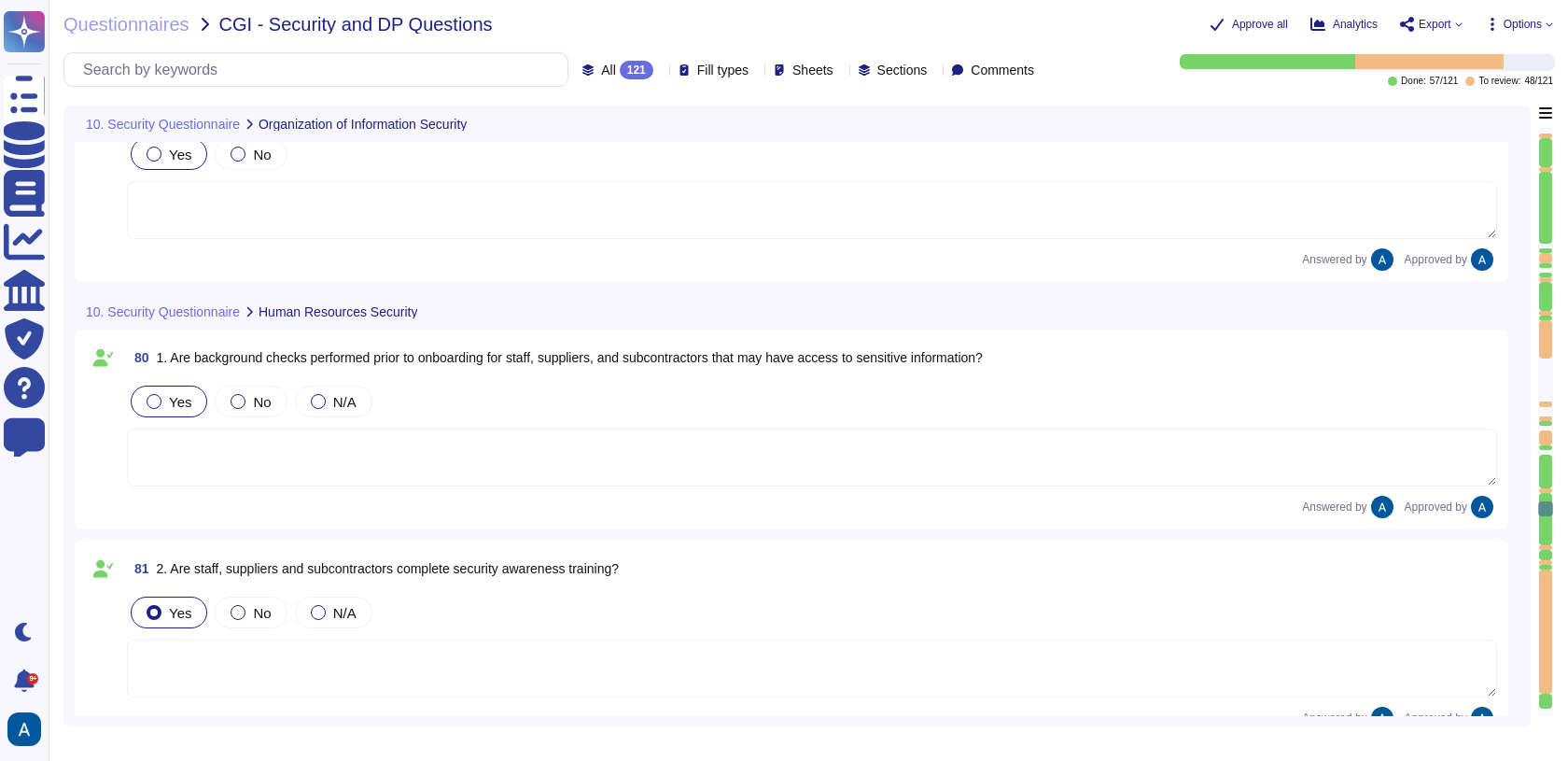
type textarea "Colossyan Inc shall determine the type and level of access granted to individua…"
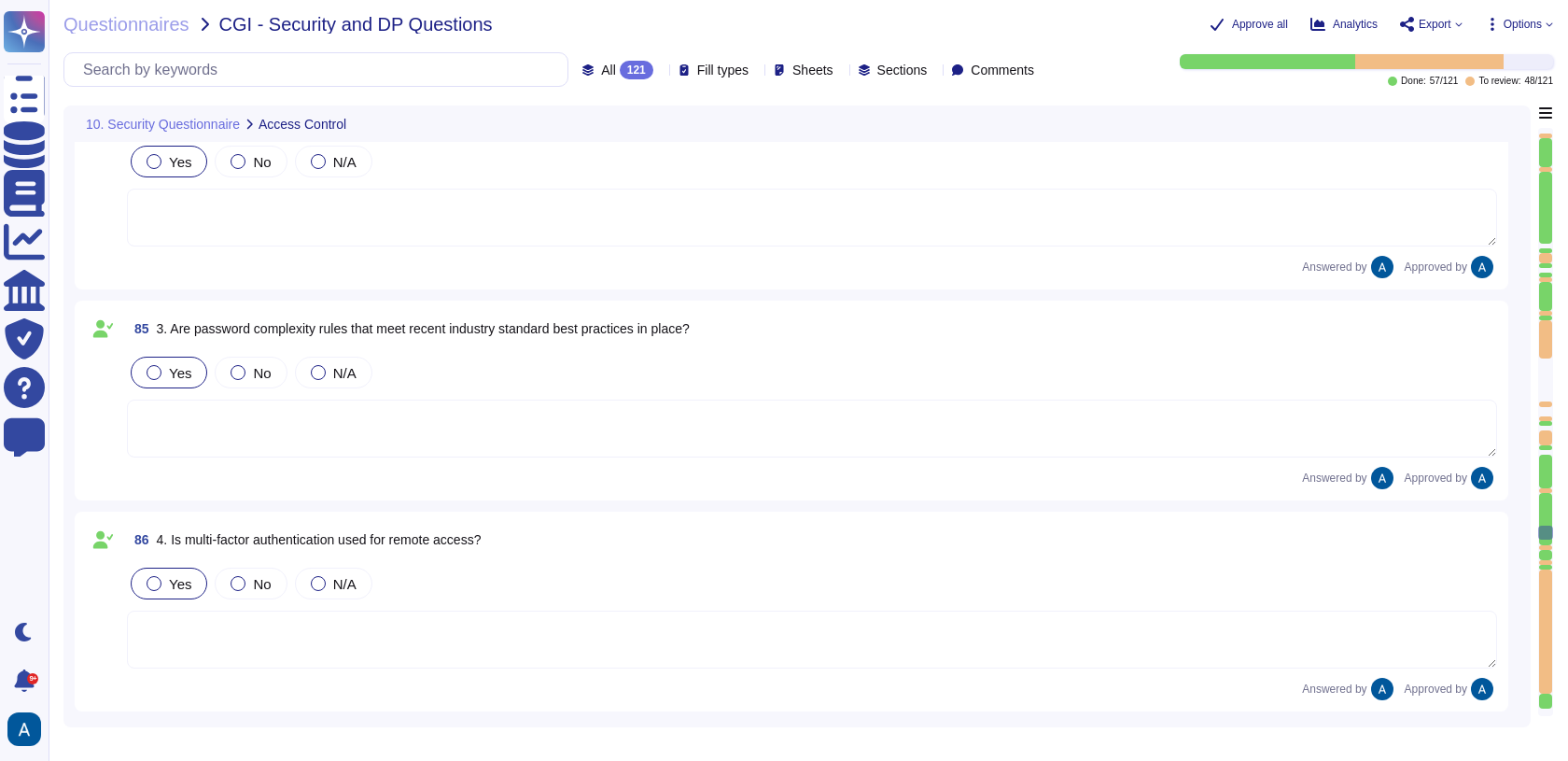
type textarea "Yes, encryption requirements are implemented and are consistent with the sensit…"
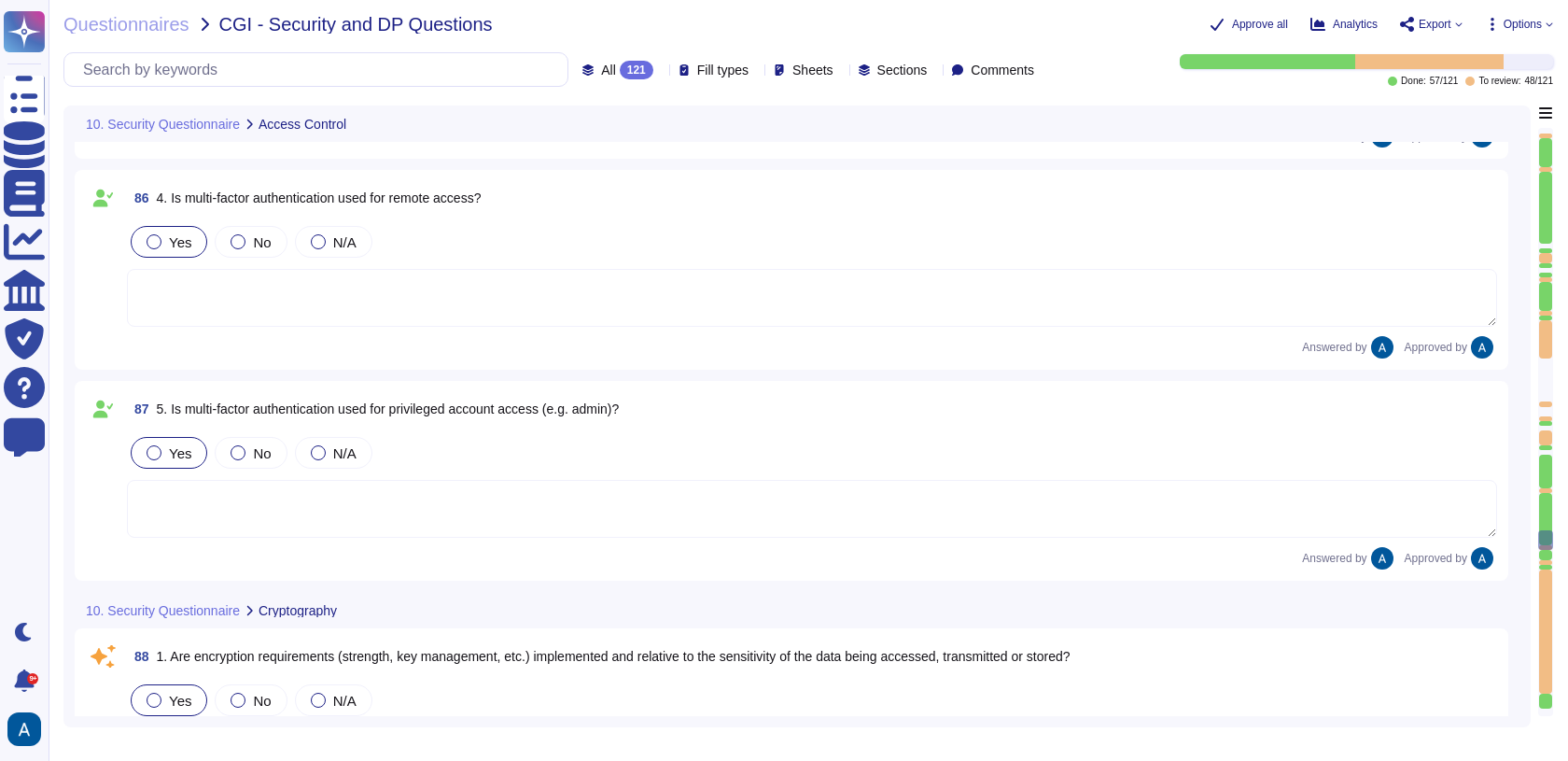
type textarea "Yes"
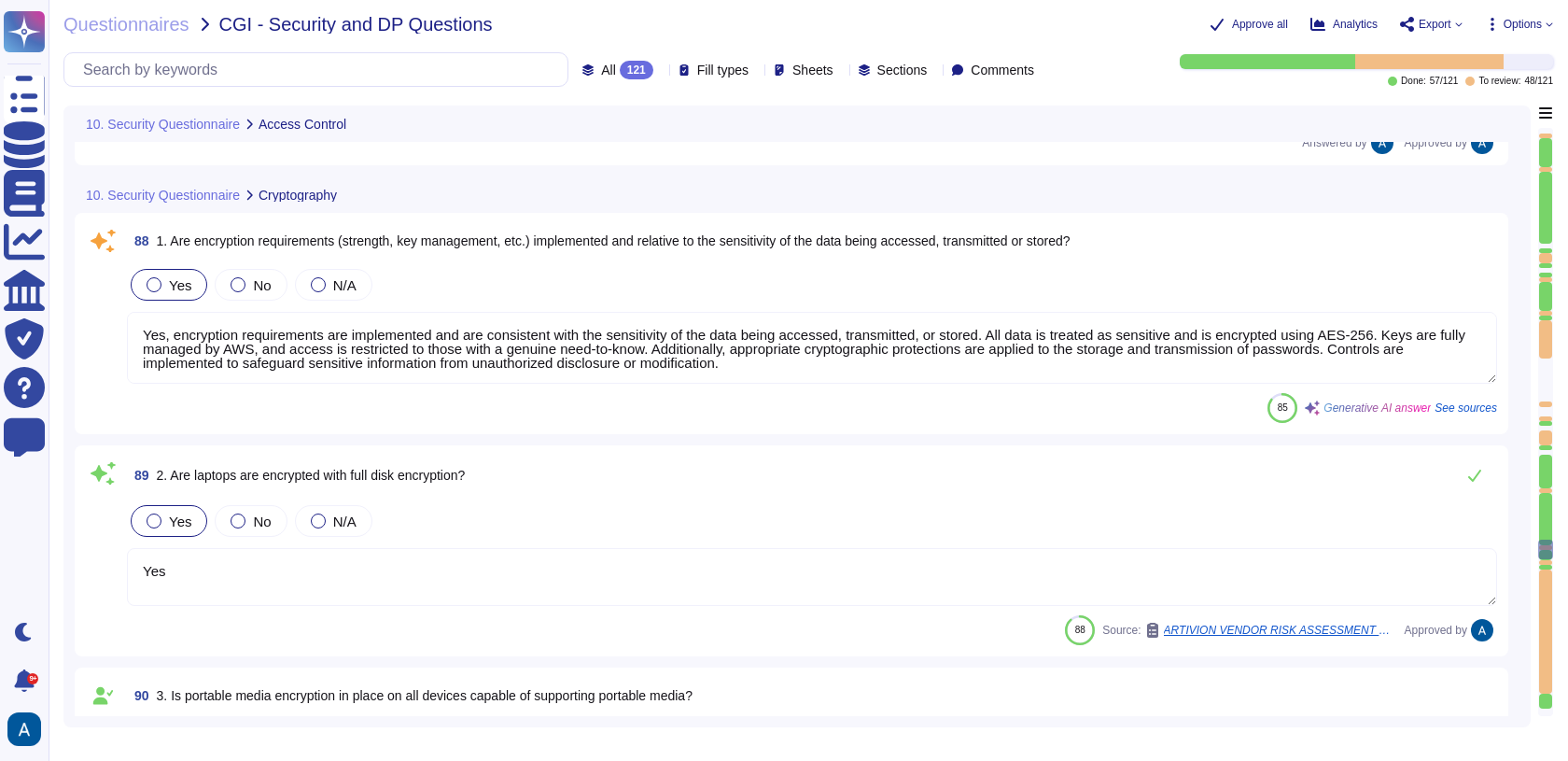
type textarea "Yes, remote connections to production systems and networks must be encrypted, a…"
type textarea "Wireless networks are protected with WPA3 protocol"
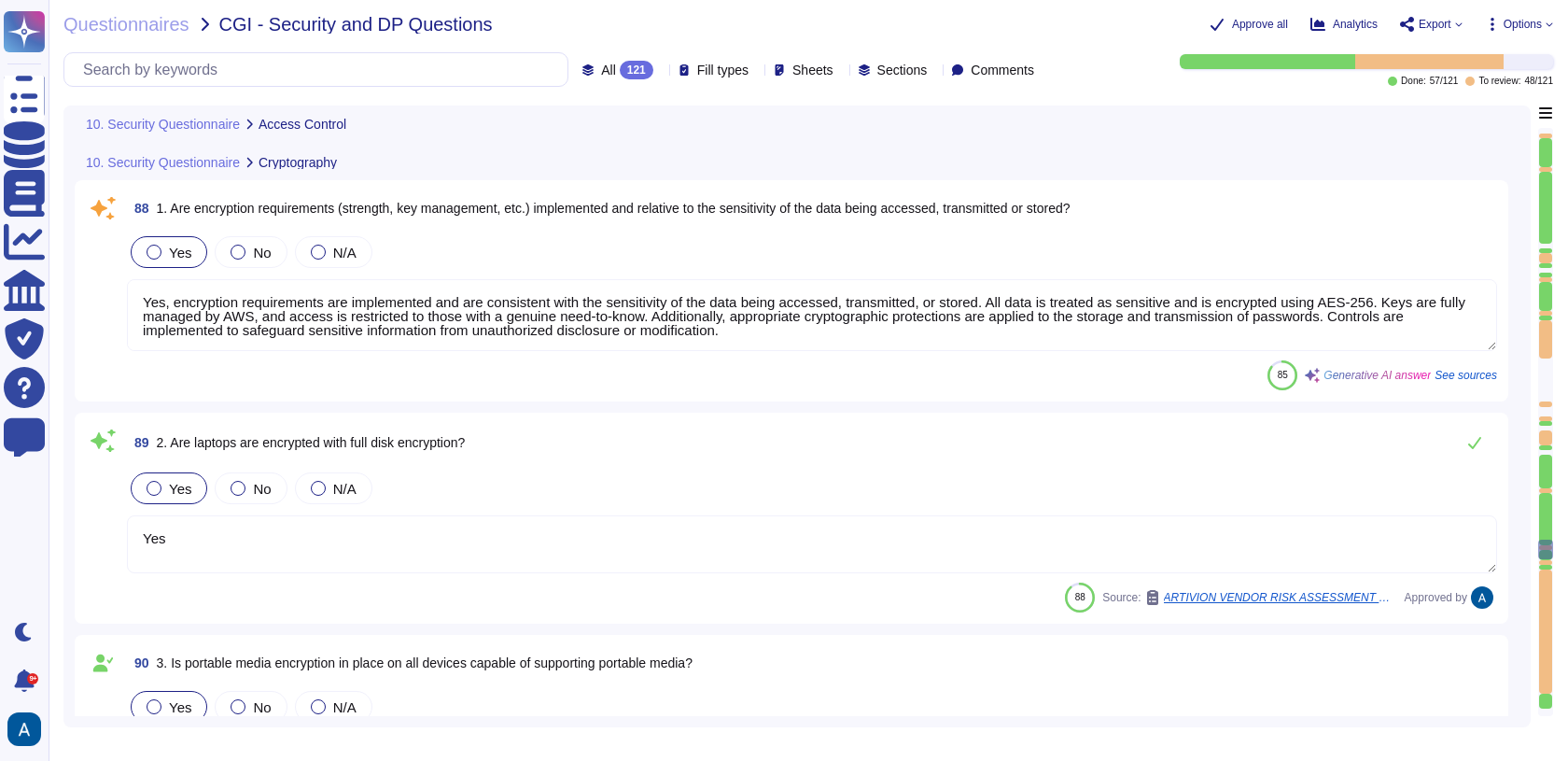
scroll to position [21127, 0]
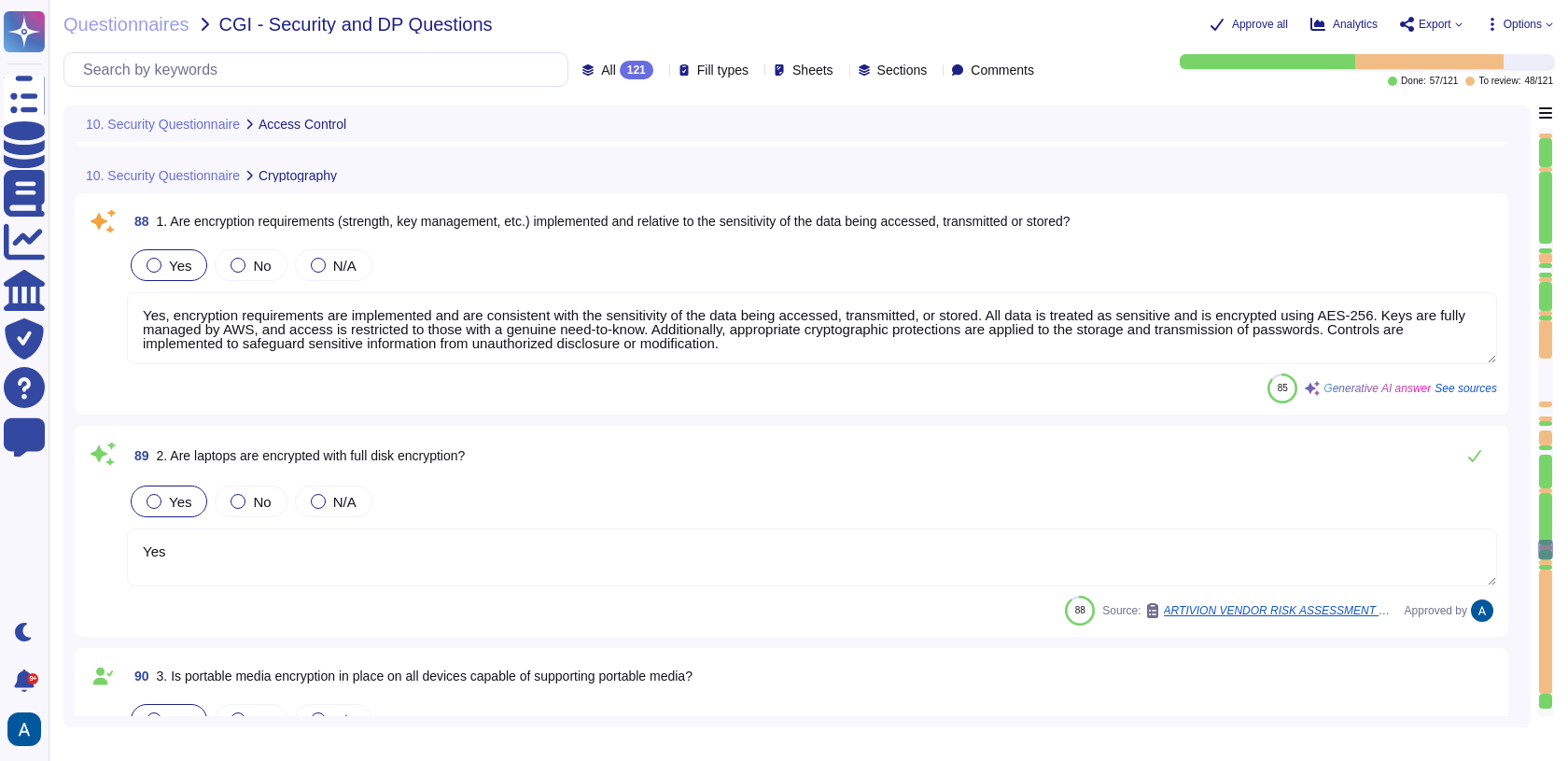
click at [1030, 341] on textarea "Yes, encryption requirements are implemented and are consistent with the sensit…" at bounding box center [812, 328] width 1370 height 72
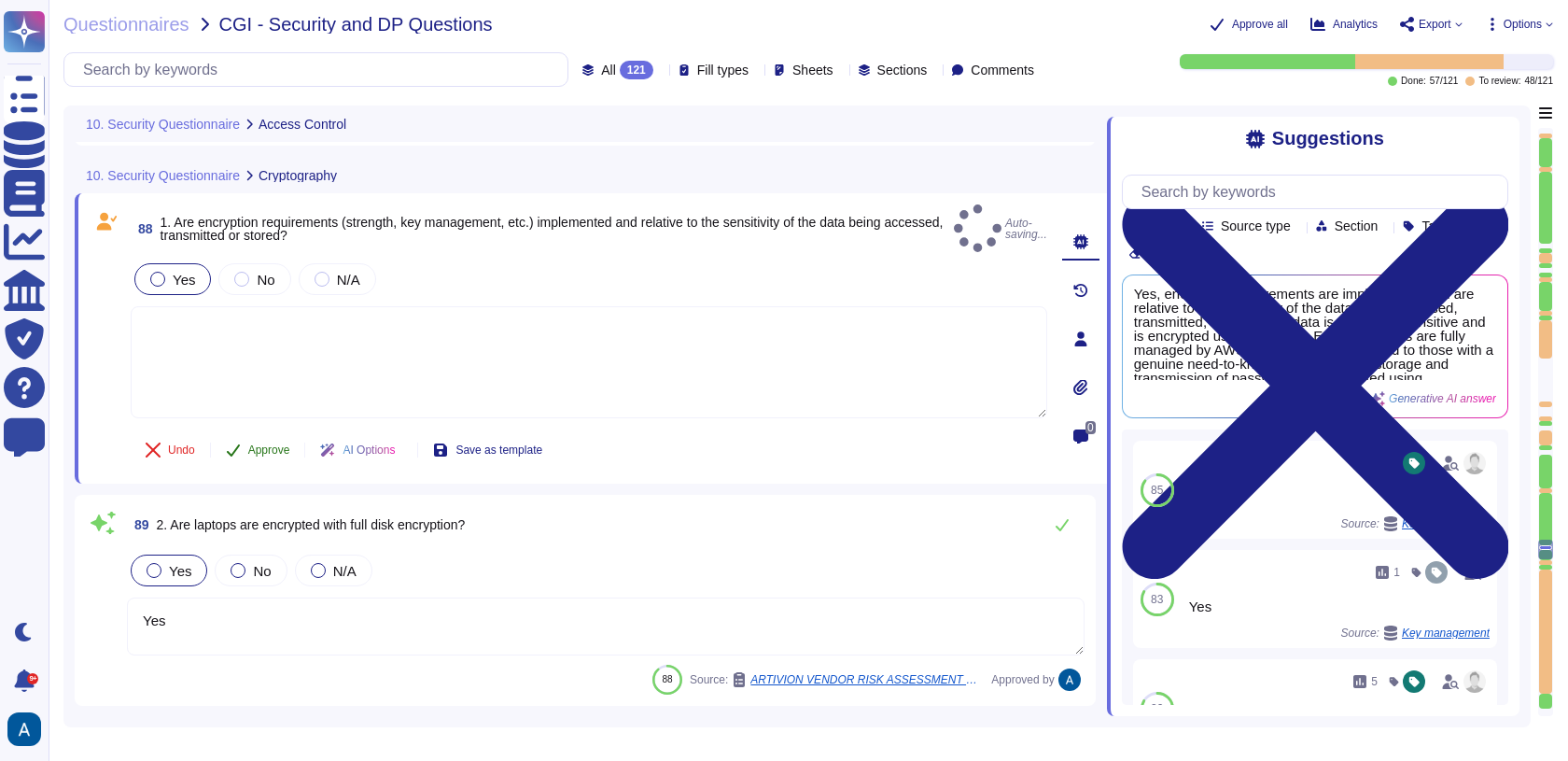
click at [245, 431] on button "Approve" at bounding box center [258, 449] width 94 height 38
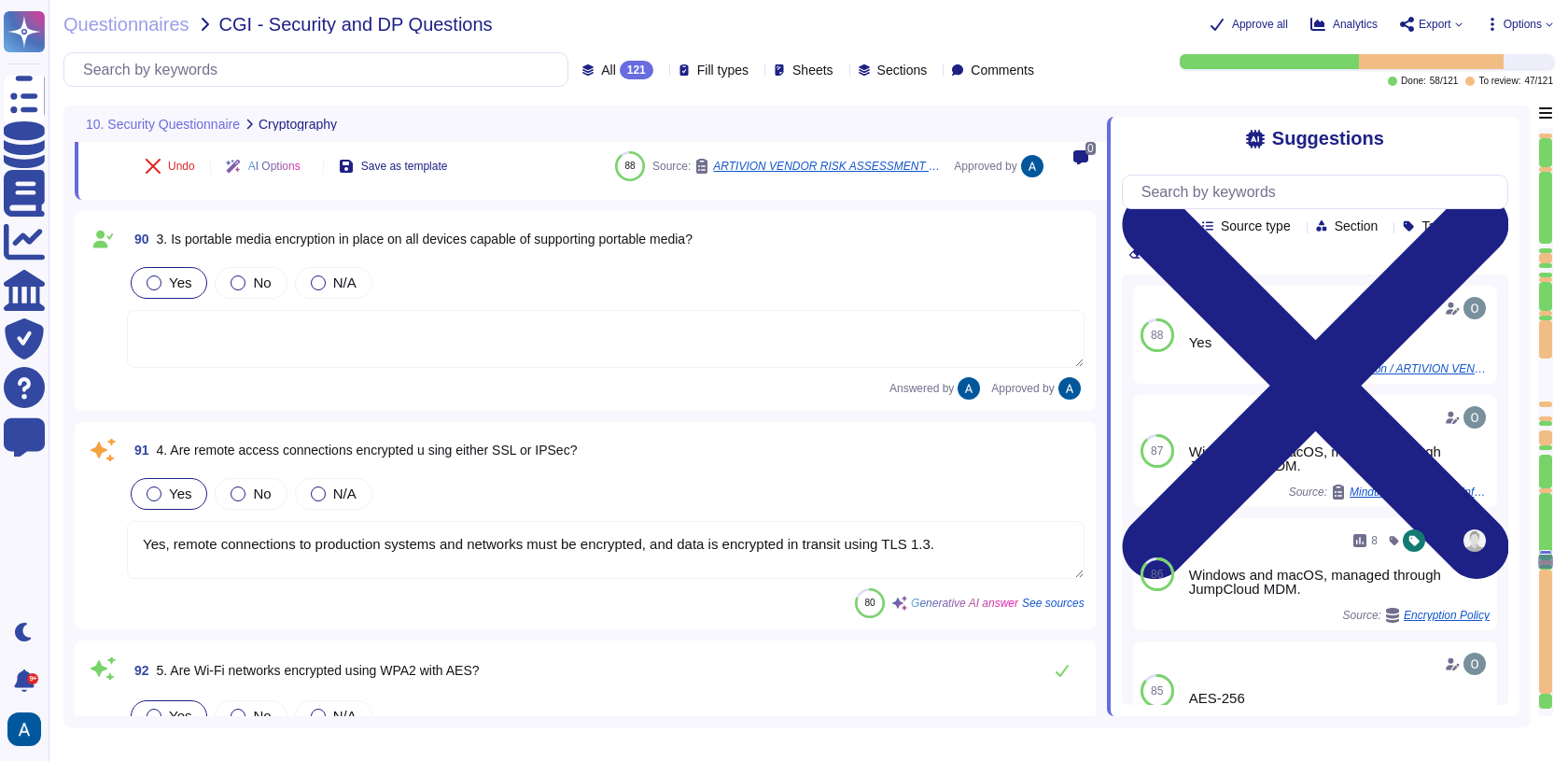
type textarea "Yes, there are special security requirements for locations that may handle sens…"
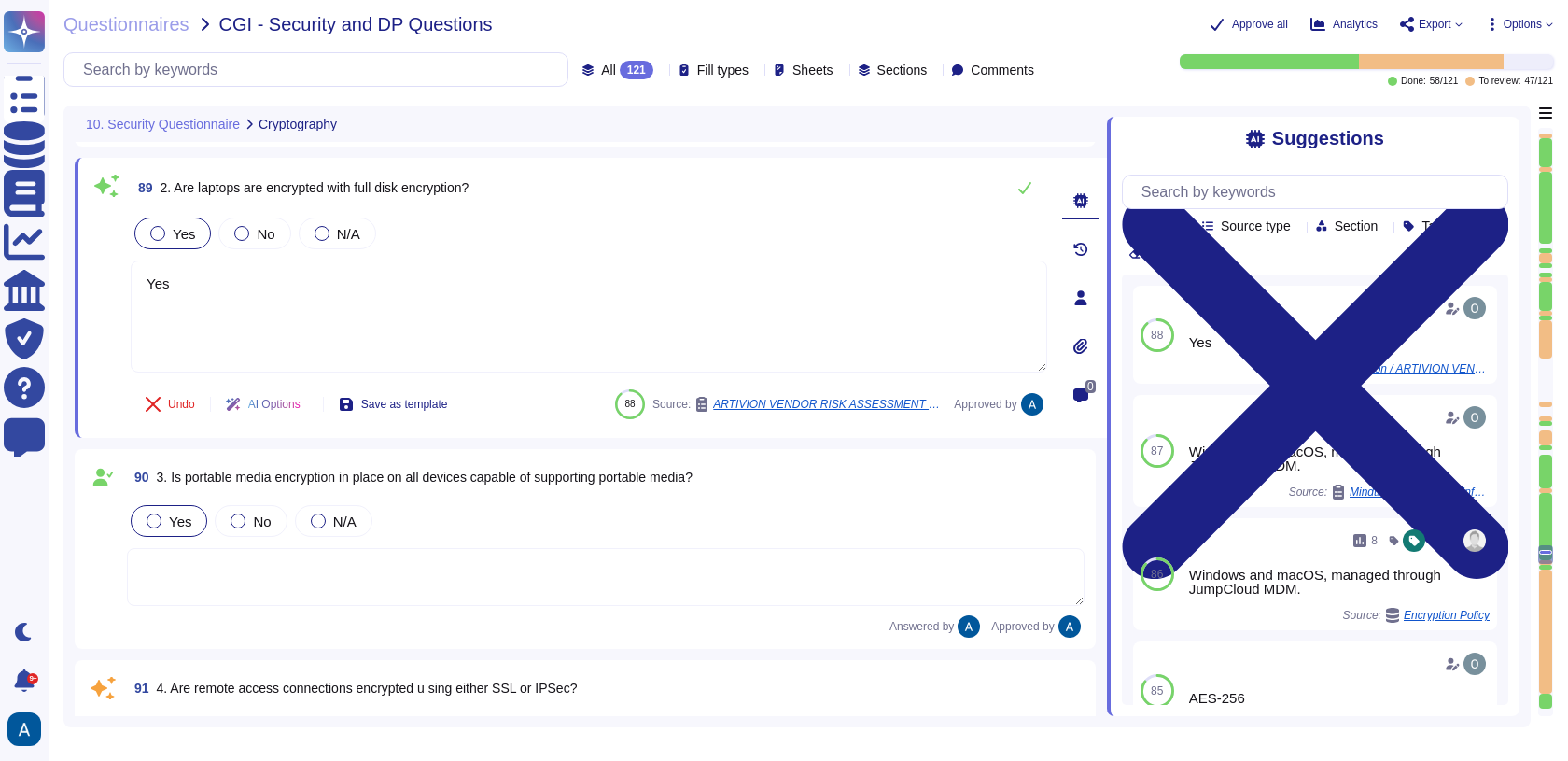
scroll to position [21353, 0]
click at [343, 676] on span "4. Are remote access connections encrypted u sing either SSL or IPSec?" at bounding box center [367, 684] width 421 height 15
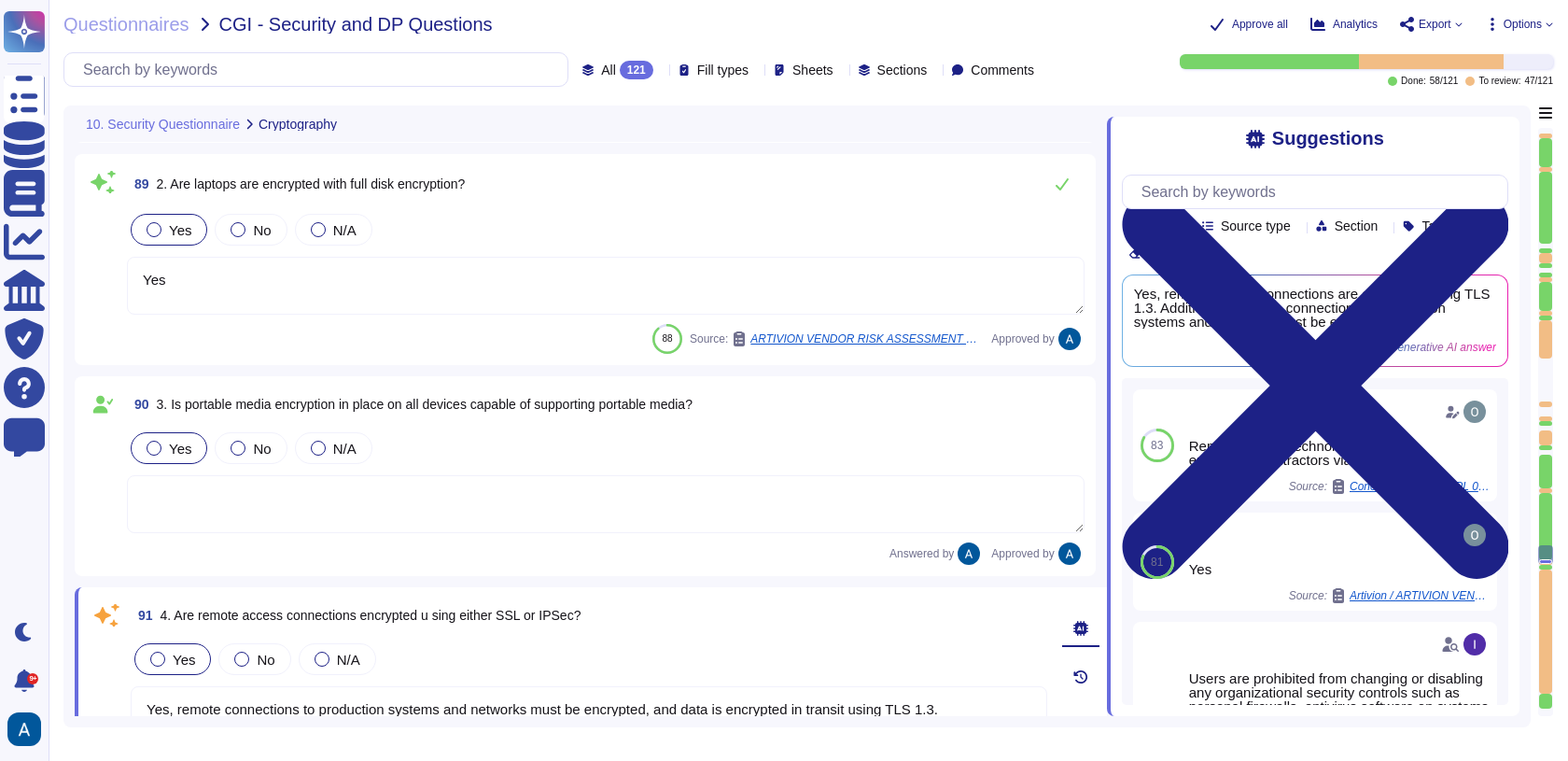
click at [430, 689] on textarea "Yes, remote connections to production systems and networks must be encrypted, a…" at bounding box center [589, 742] width 917 height 112
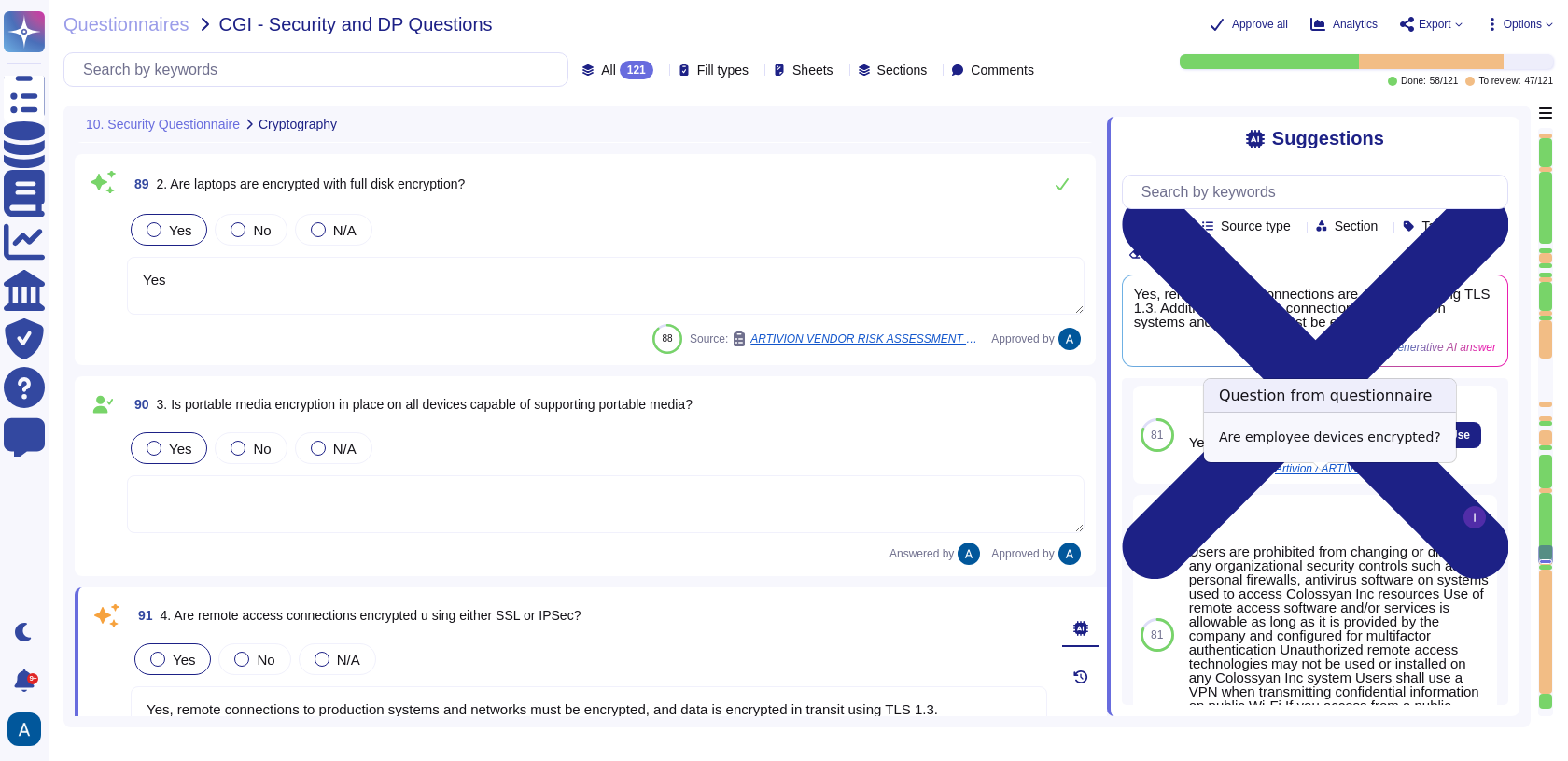
scroll to position [166, 0]
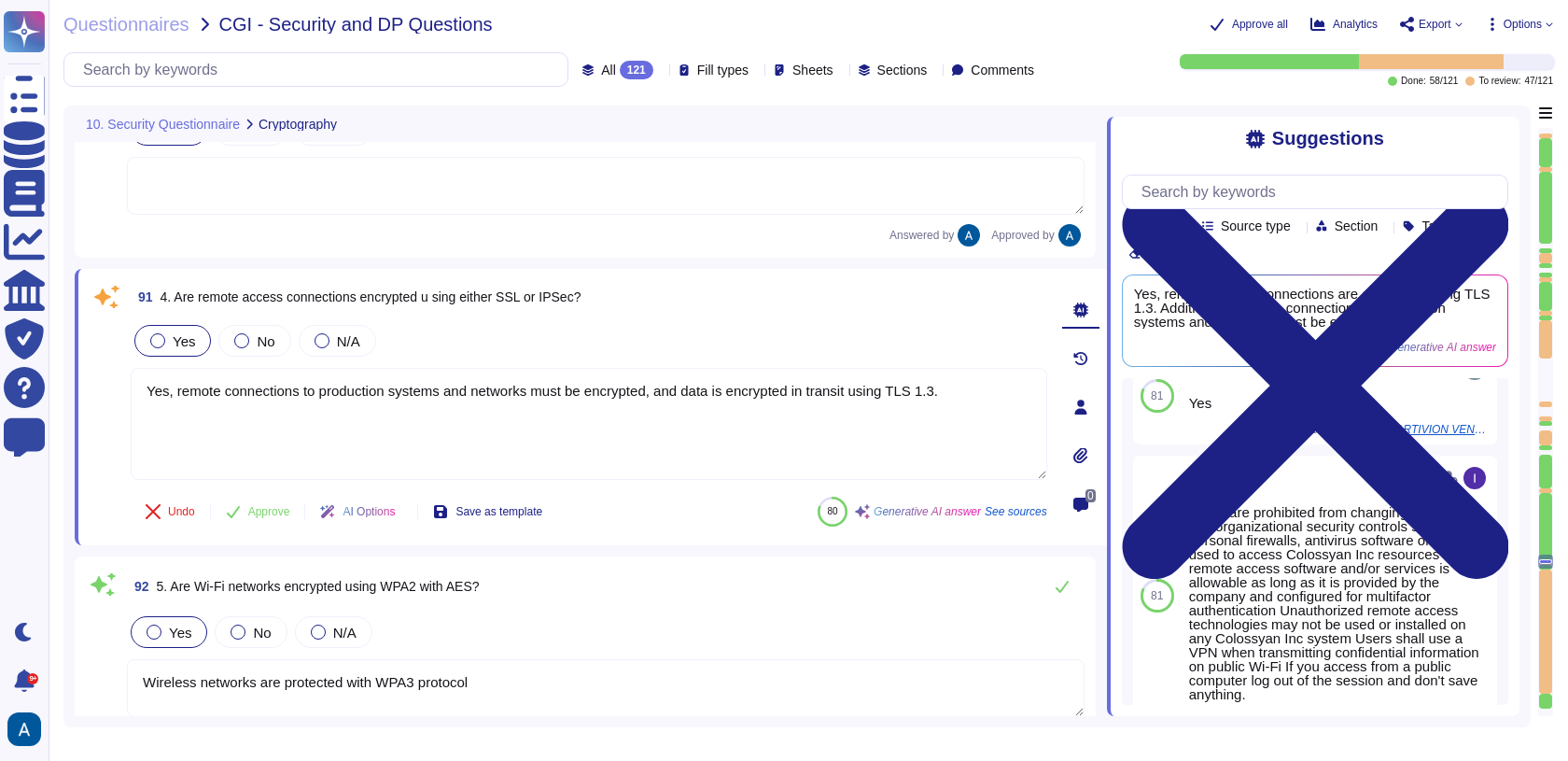
type textarea "Yes, there are special security requirements for locations that may handle sens…"
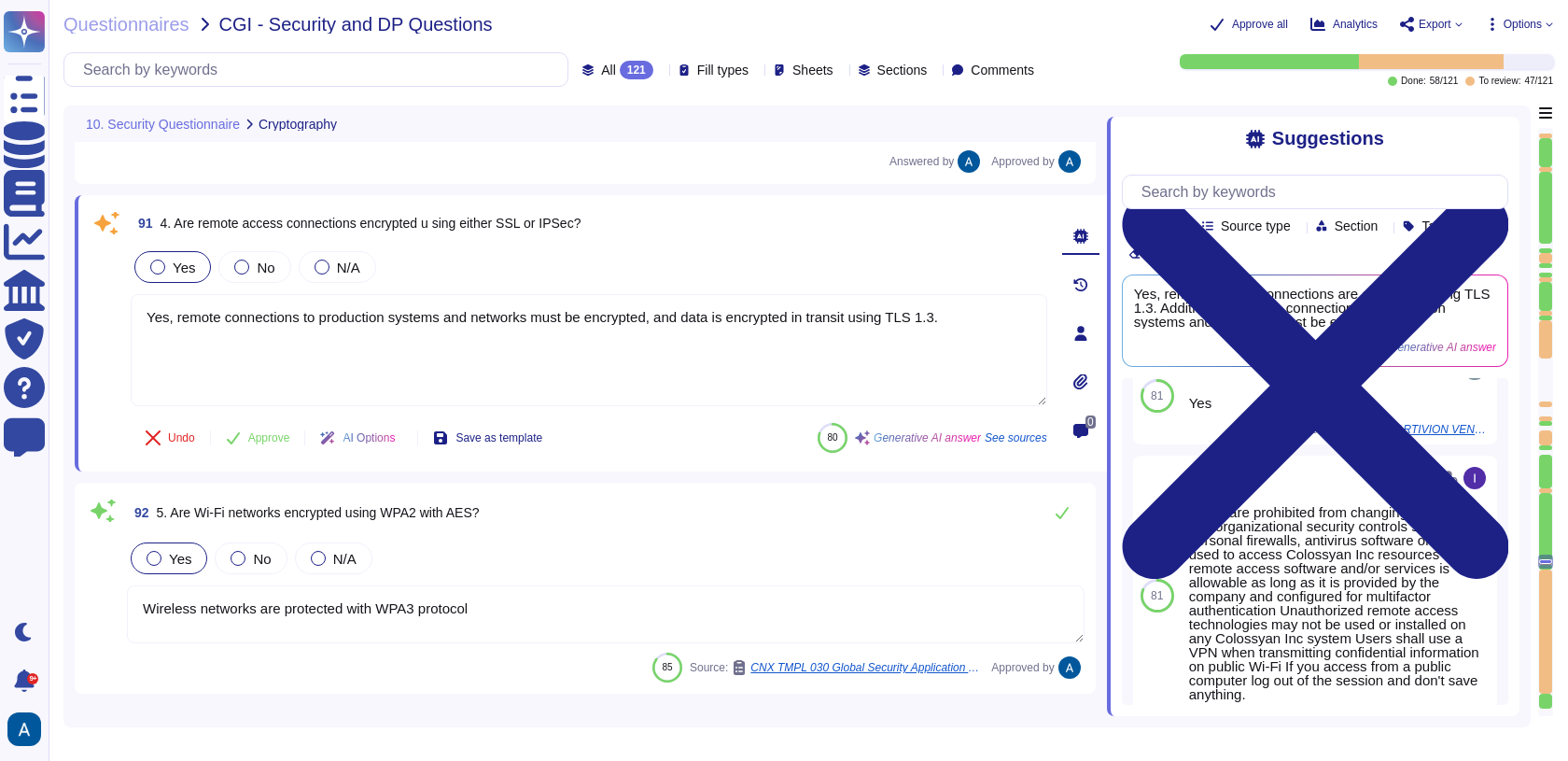
scroll to position [21768, 0]
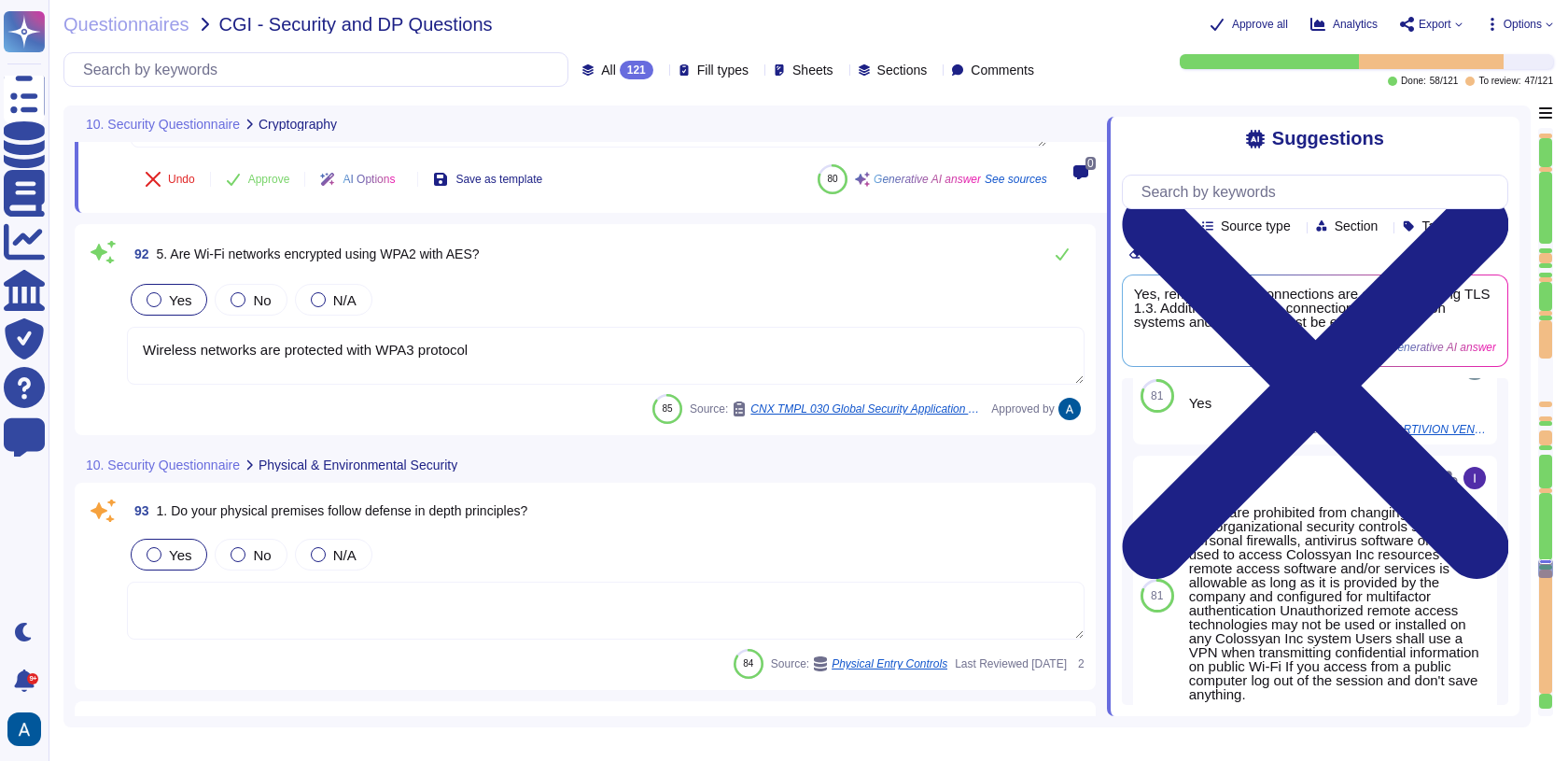
type textarea "Yes, changes are controlled through a documented change management process. Eac…"
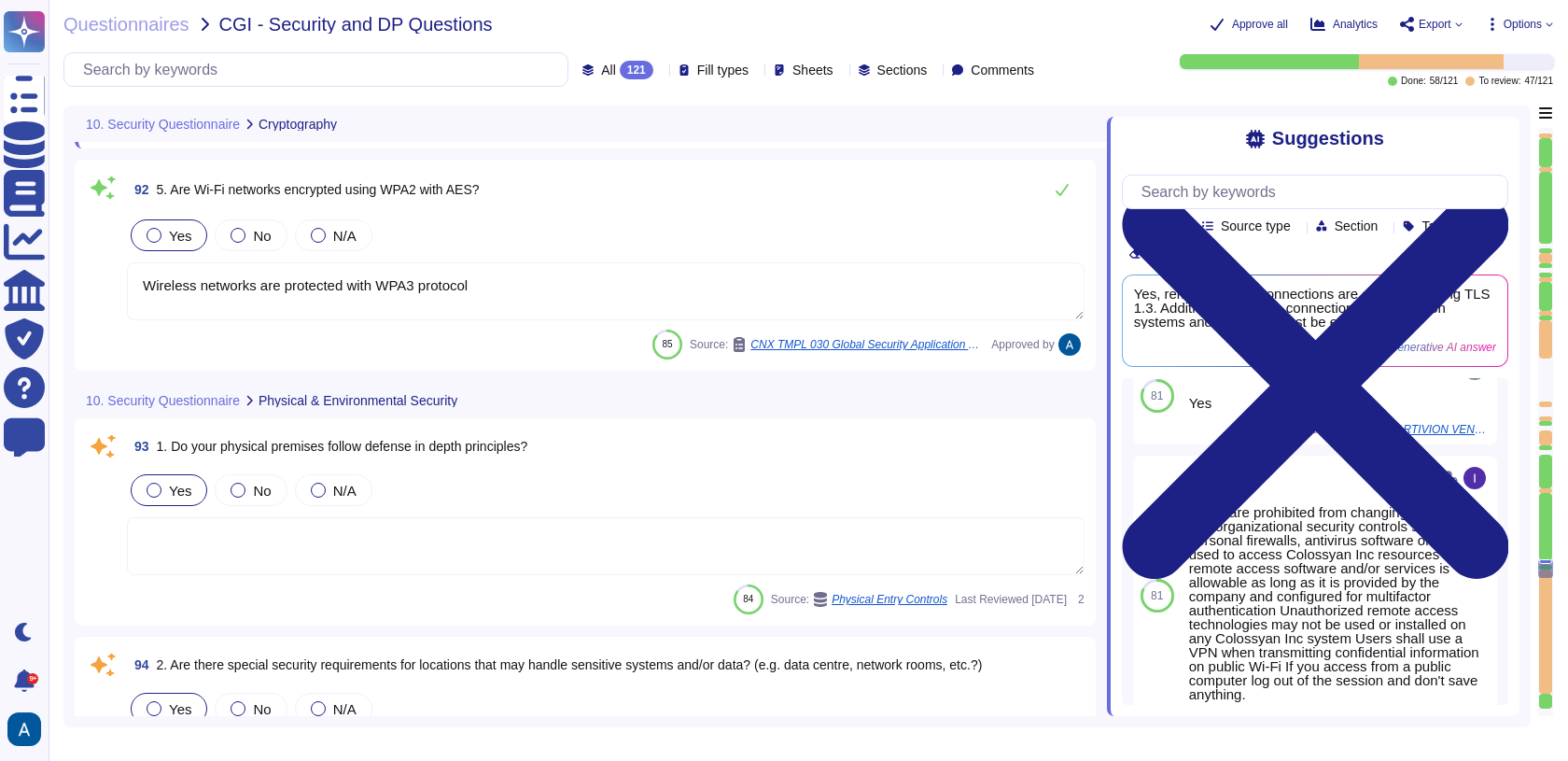
scroll to position [22059, 0]
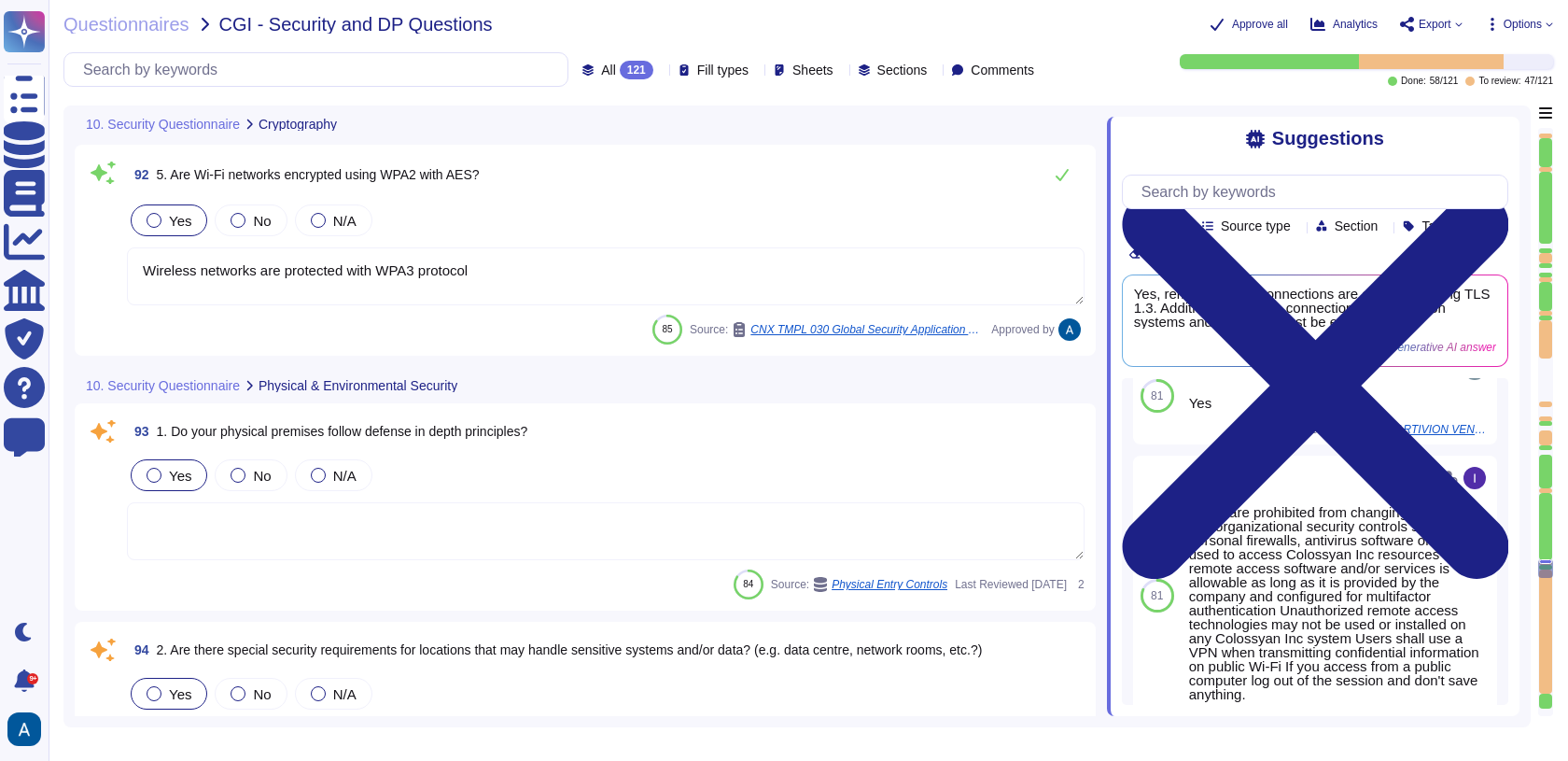
type textarea "Yes, separation of duties is in place to guard against fraudulent and/or accide…"
click at [578, 536] on textarea at bounding box center [606, 531] width 958 height 58
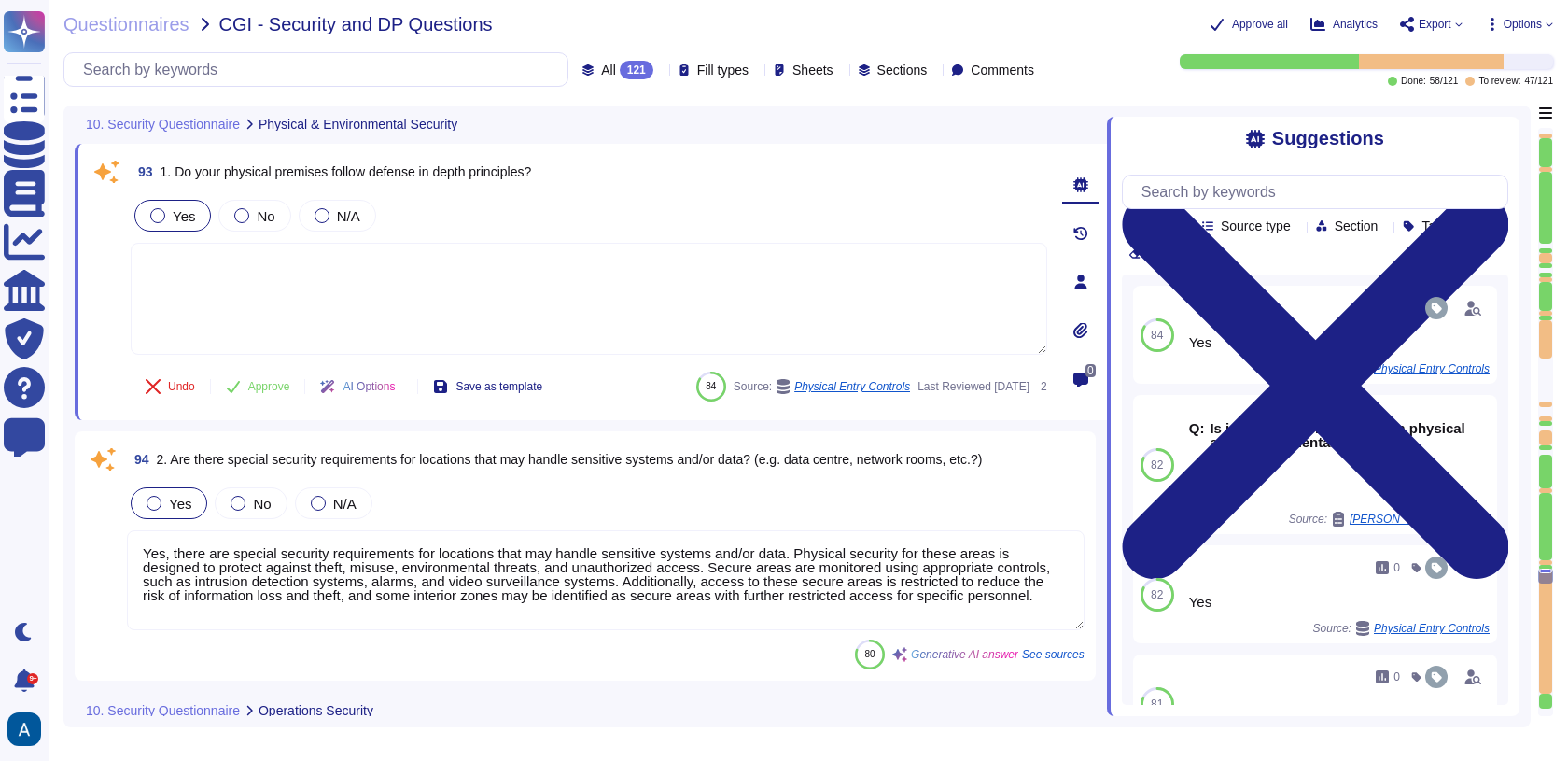
scroll to position [22235, 0]
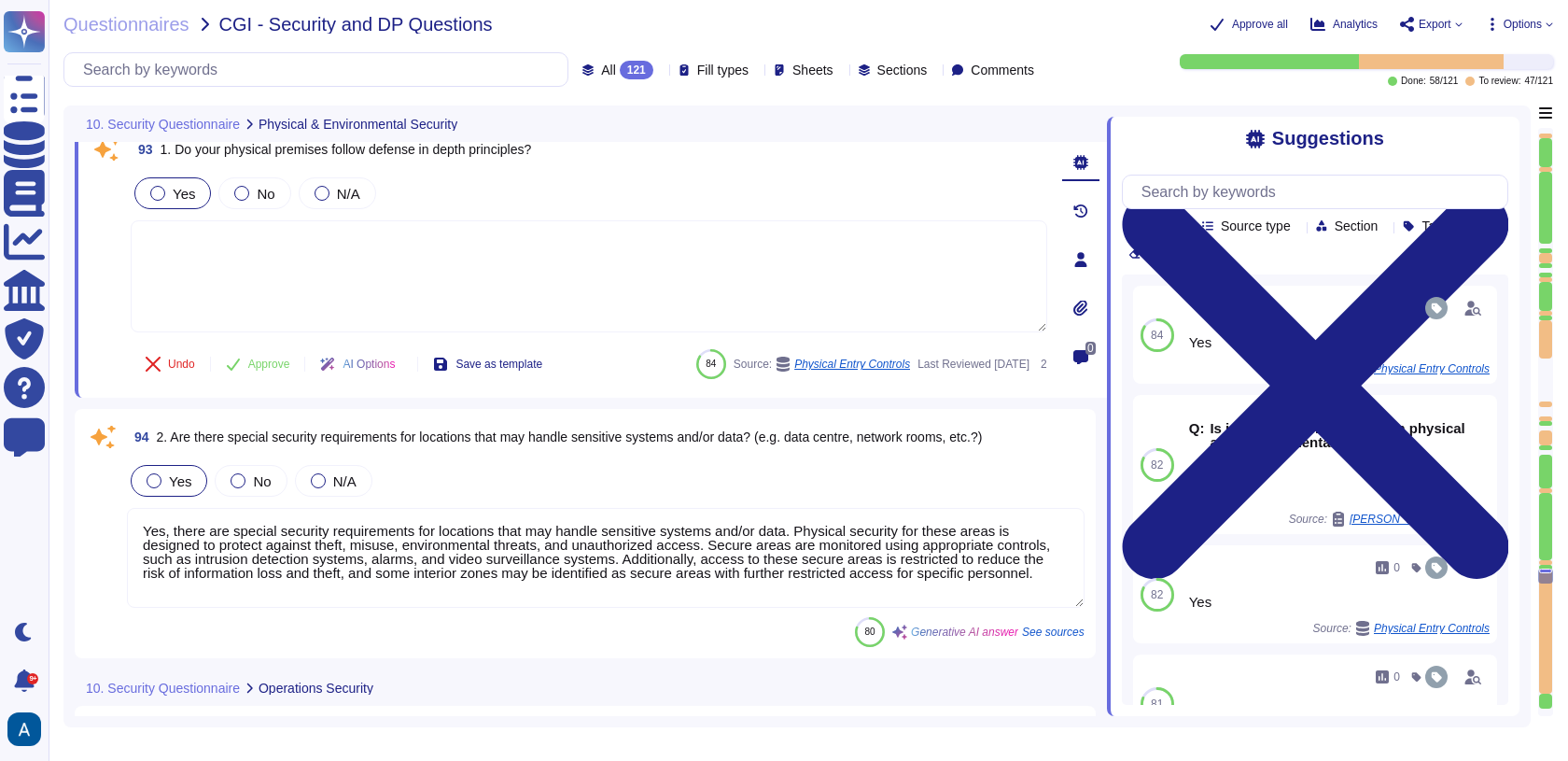
click at [808, 554] on textarea "Yes, there are special security requirements for locations that may handle sens…" at bounding box center [606, 558] width 958 height 100
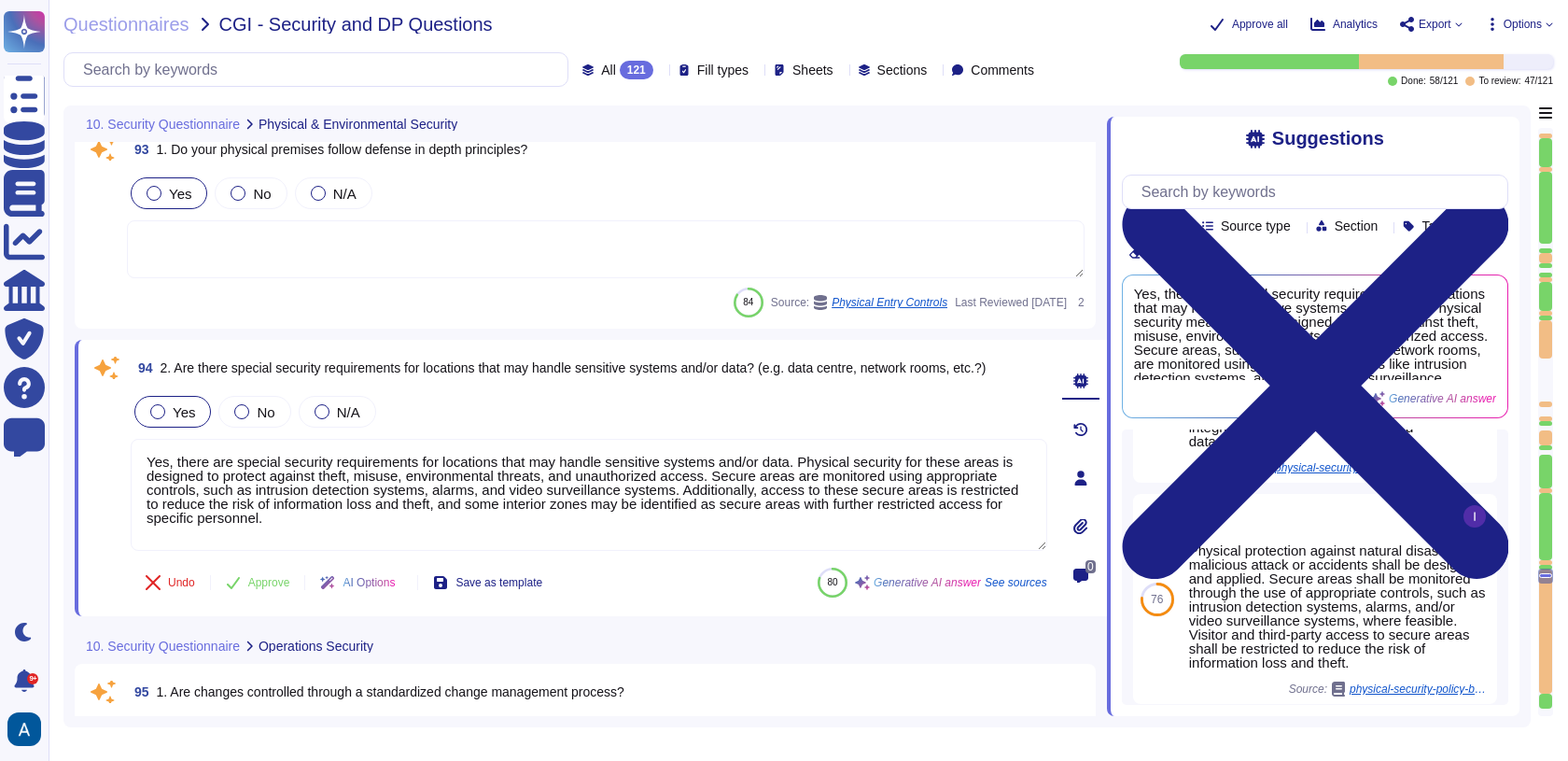
scroll to position [155, 0]
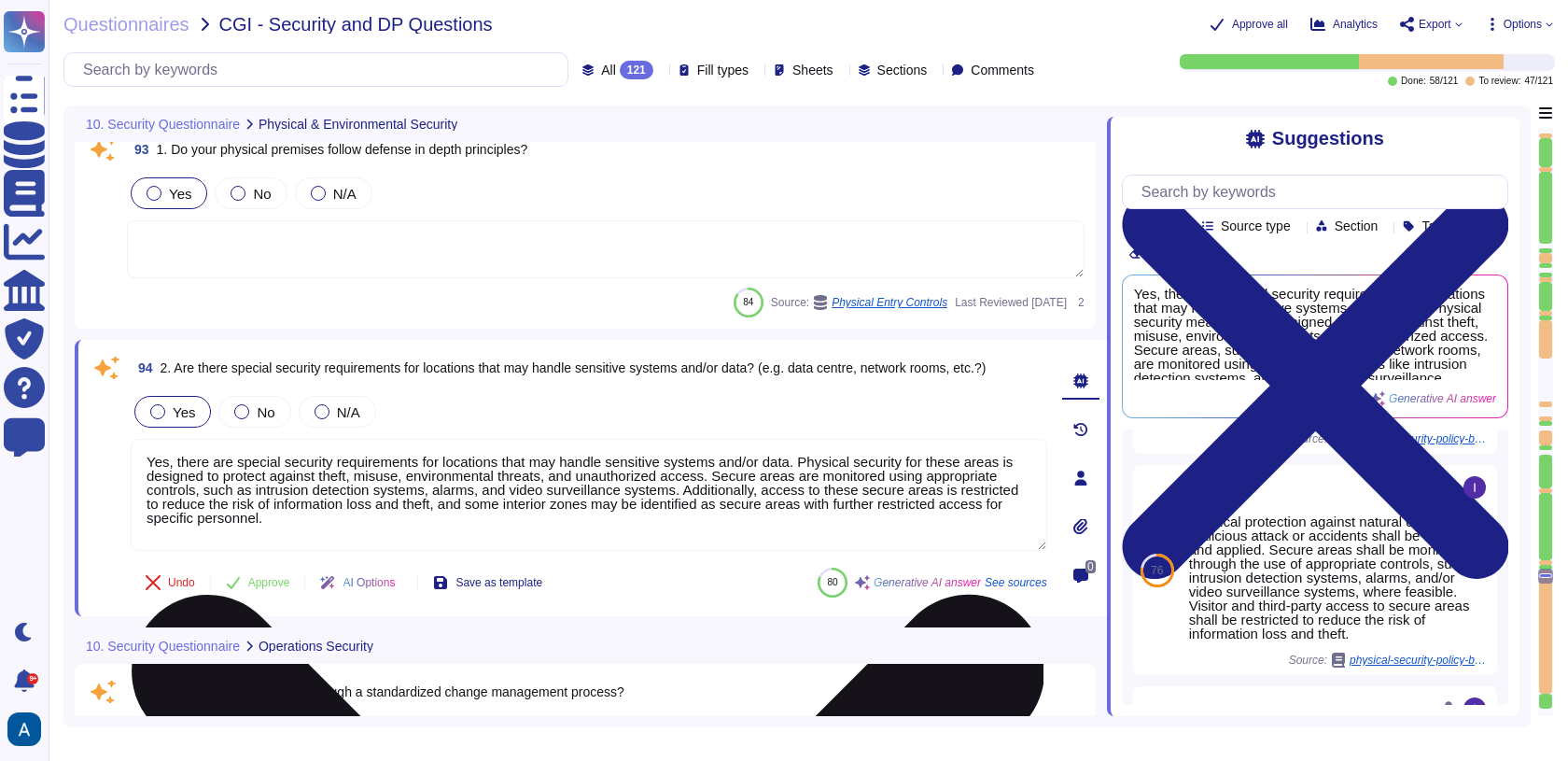
click at [812, 505] on textarea "Yes, there are special security requirements for locations that may handle sens…" at bounding box center [589, 495] width 917 height 112
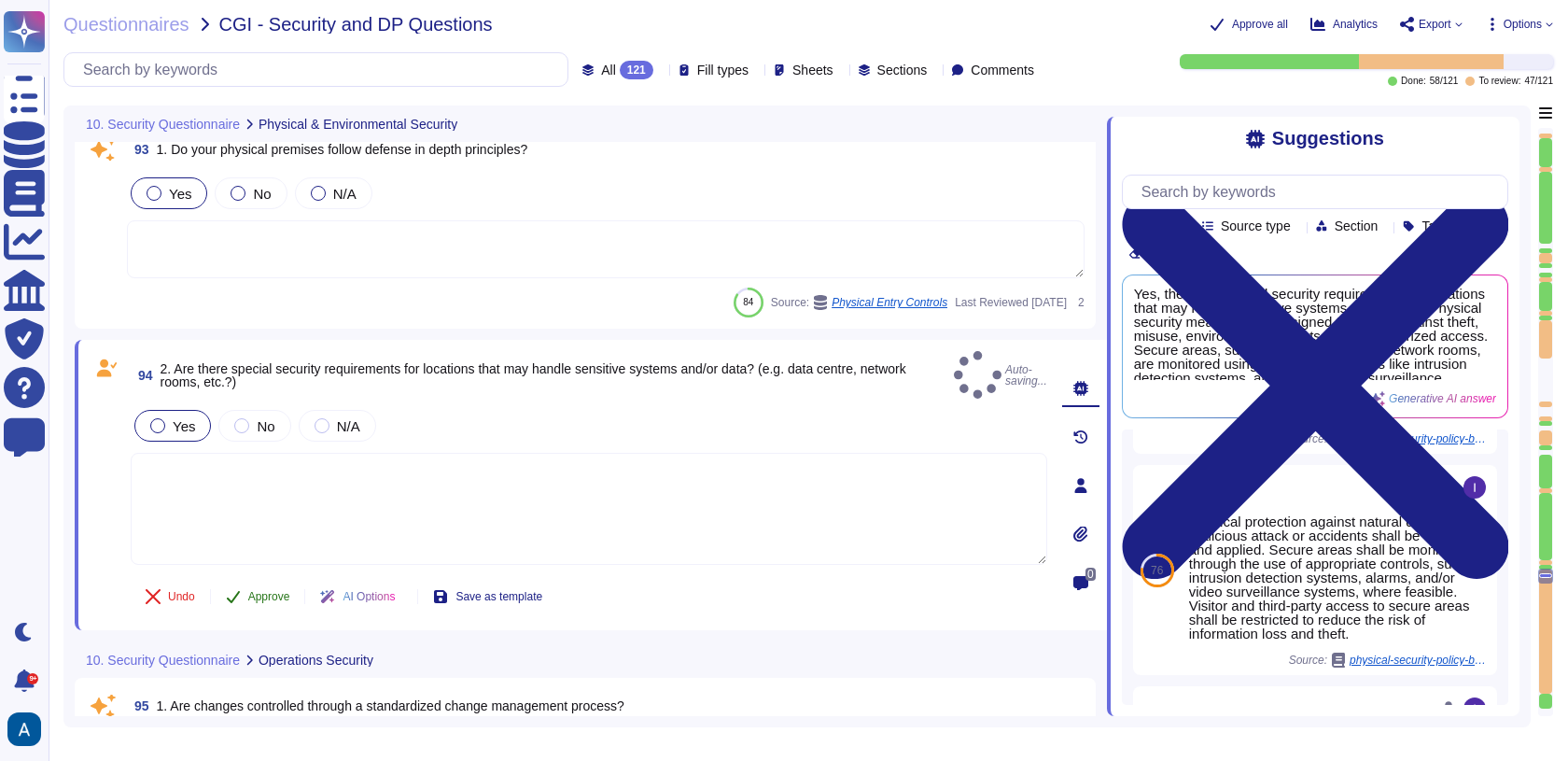
click at [279, 591] on span "Approve" at bounding box center [269, 596] width 42 height 12
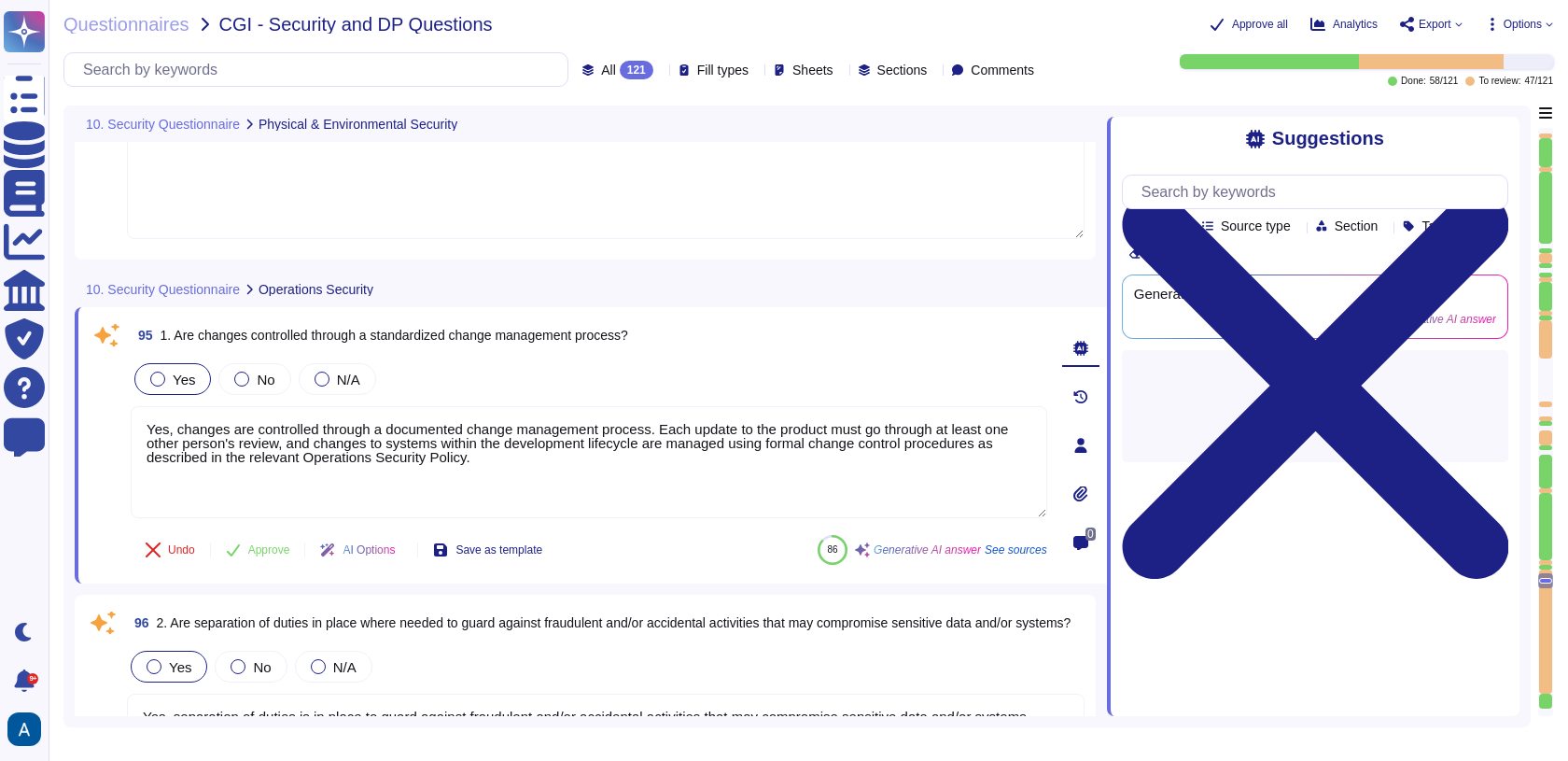
type textarea "Yes, a vulnerability management policy has been established, approved, and revi…"
type textarea "Yes, endpoint security measures, including anti-malware protections, are in pla…"
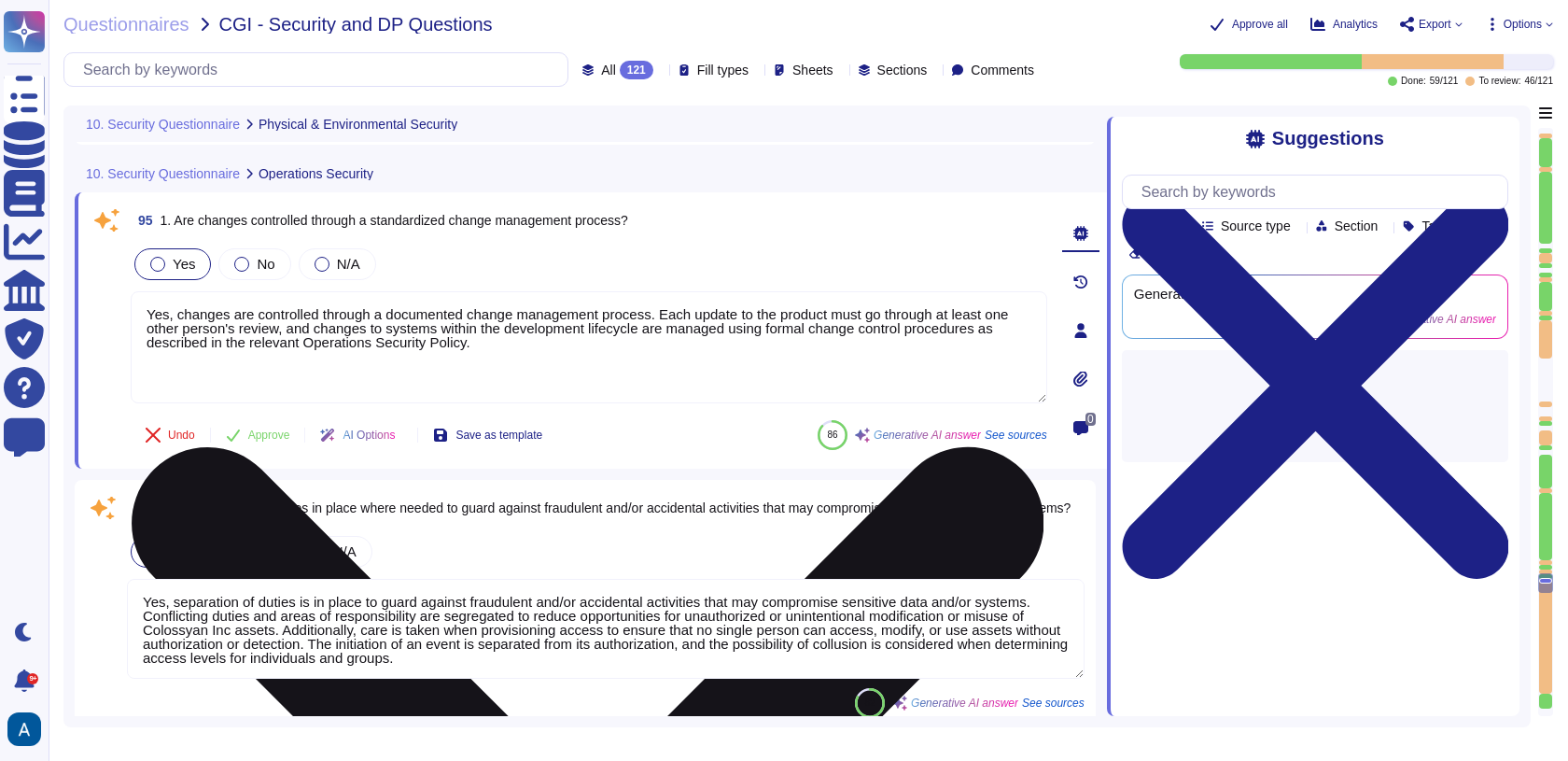
scroll to position [22709, 0]
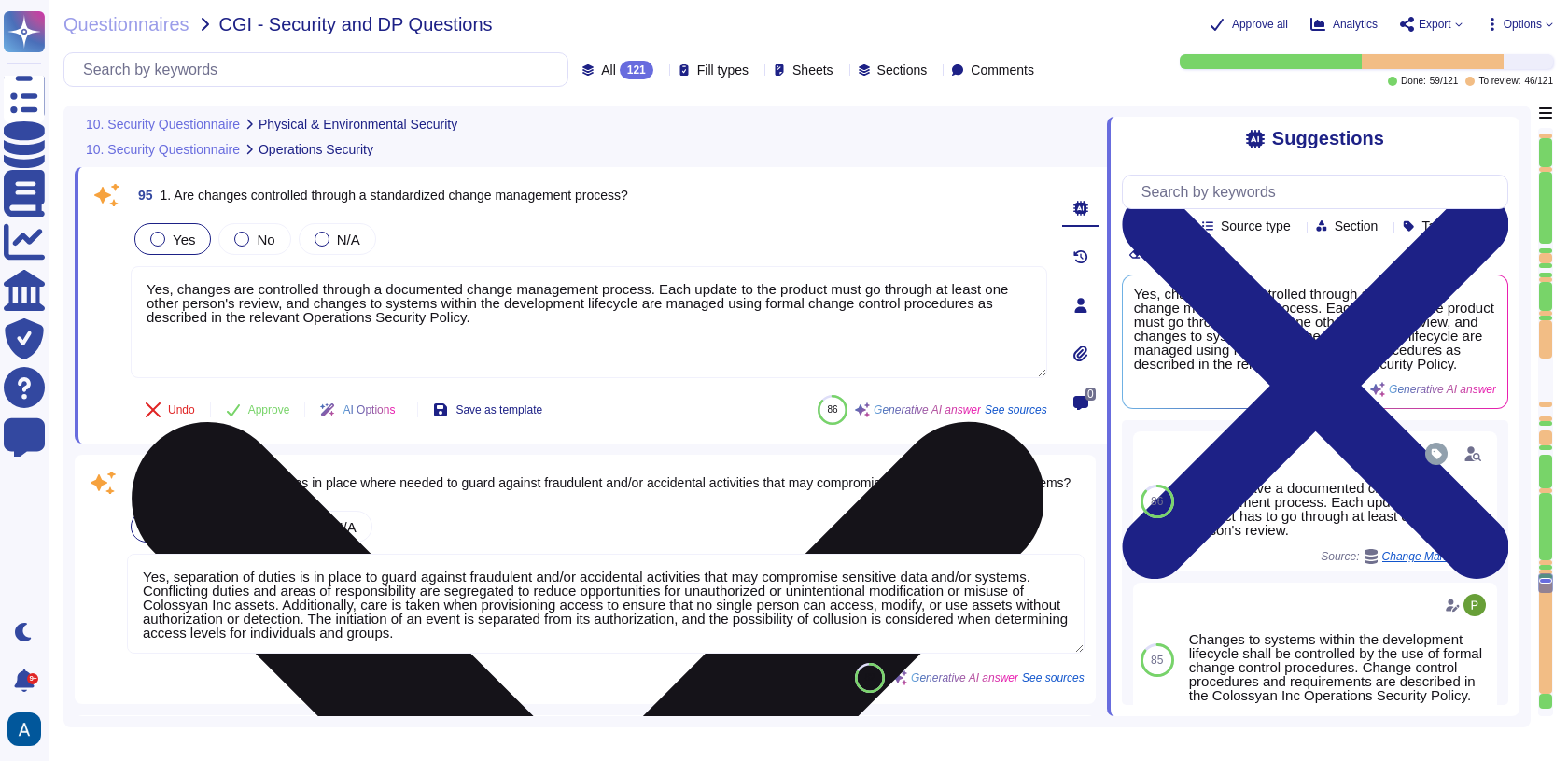
click at [459, 302] on textarea "Yes, changes are controlled through a documented change management process. Eac…" at bounding box center [589, 322] width 917 height 112
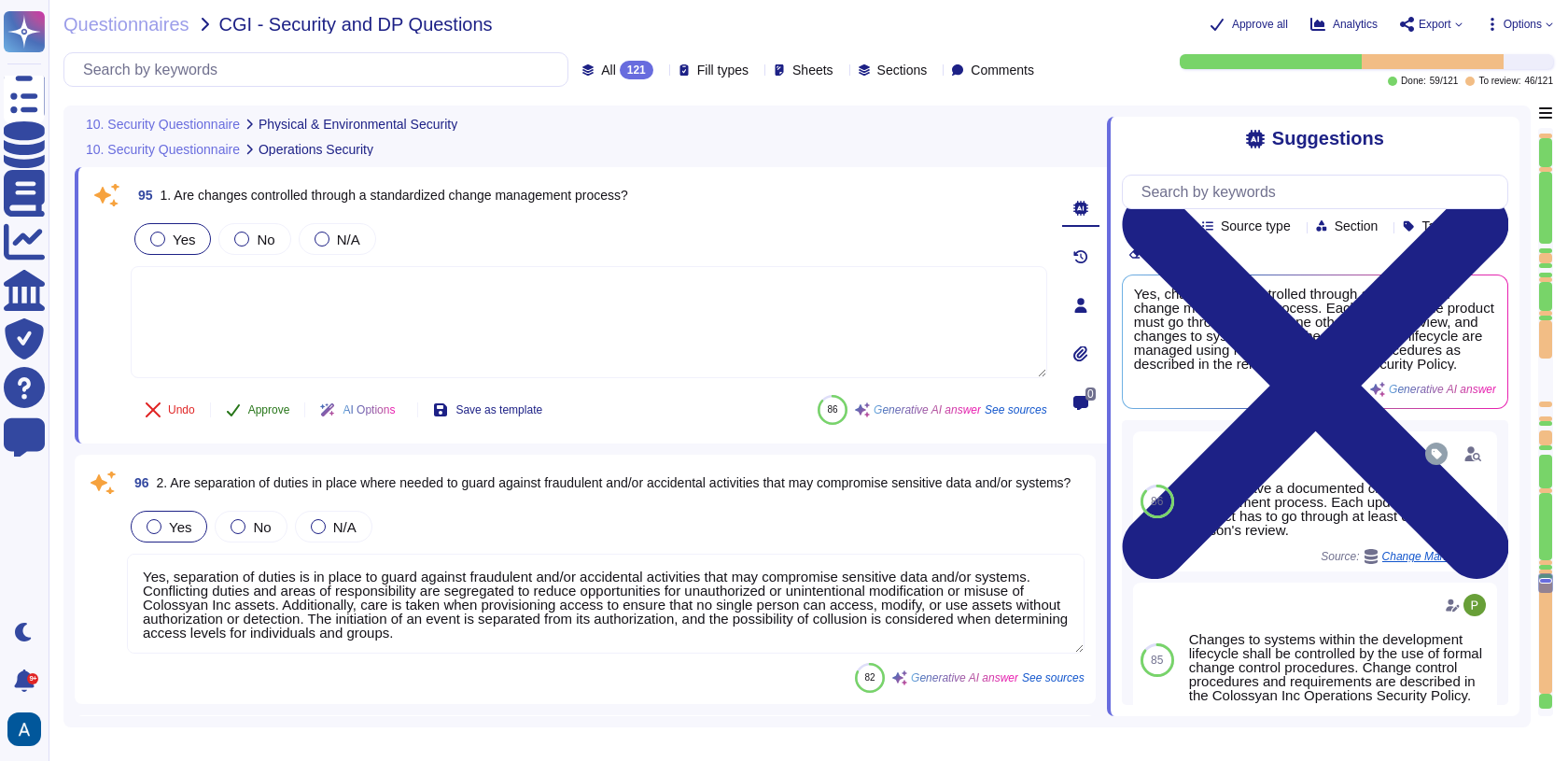
click at [273, 411] on span "Approve" at bounding box center [269, 410] width 42 height 12
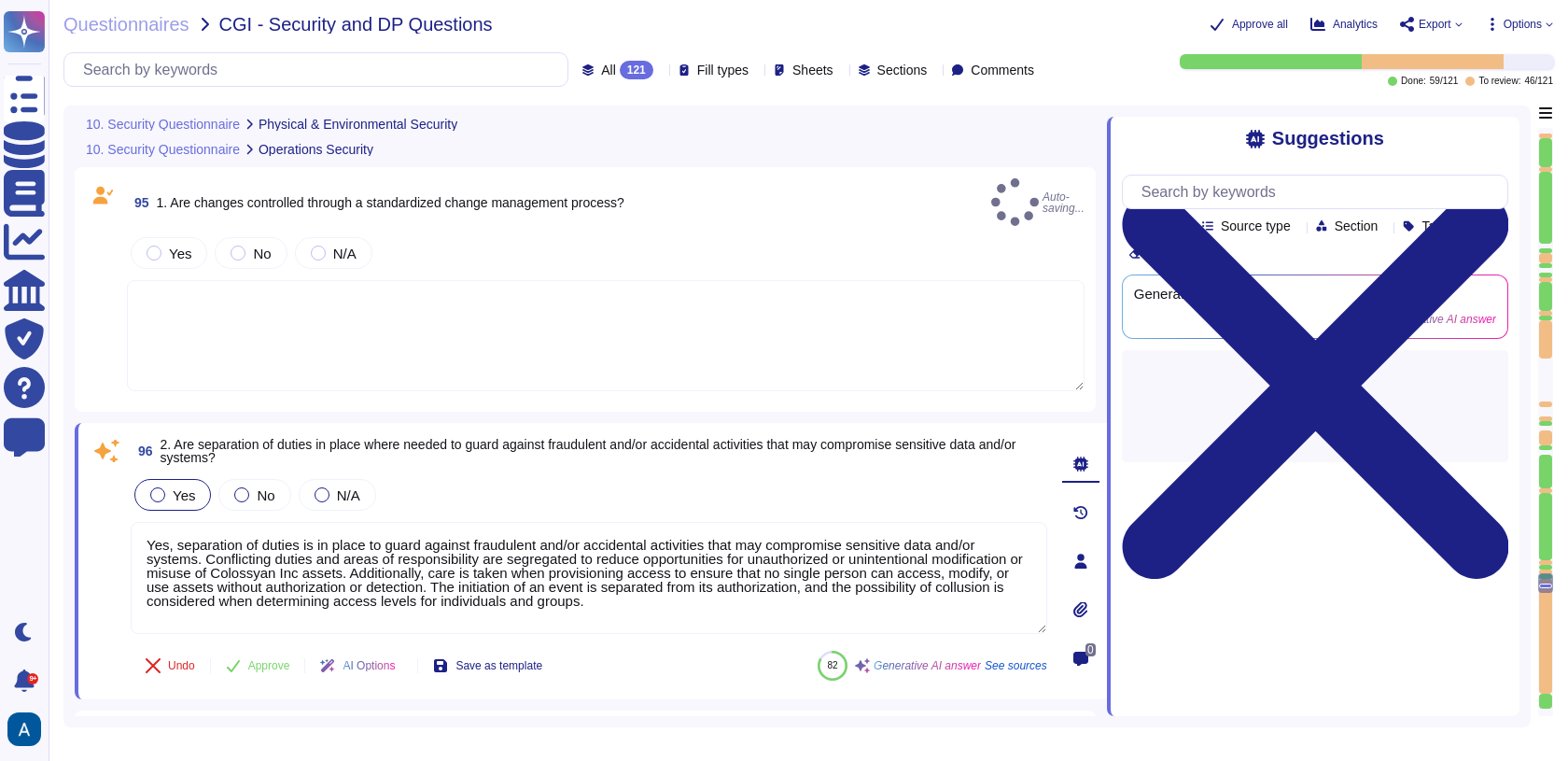
type textarea "Critical systems and data are backed up in accordance with the confidentiality,…"
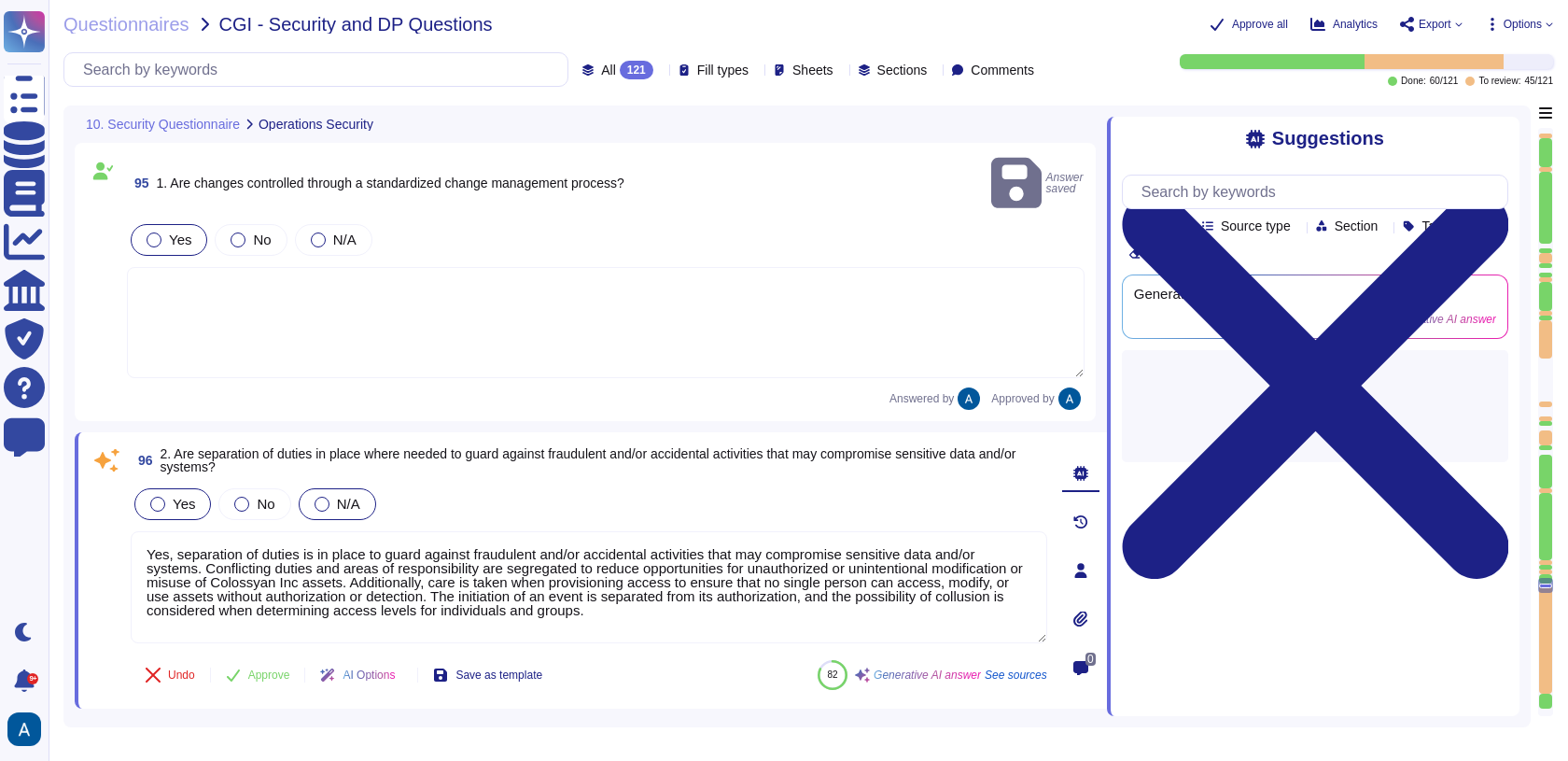
type textarea "Critical systems and data are backed up in accordance with the confidentiality,…"
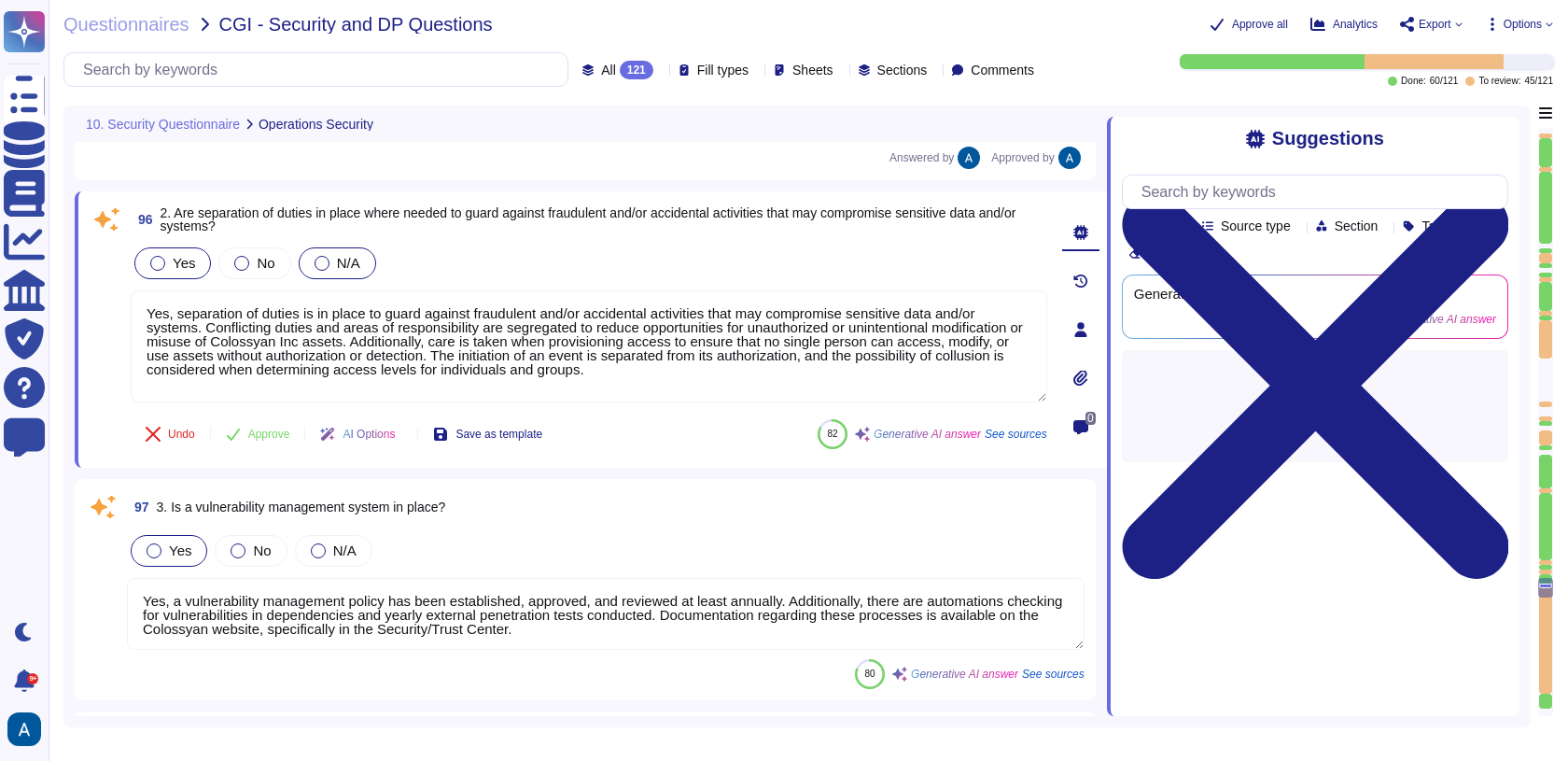
scroll to position [22961, 0]
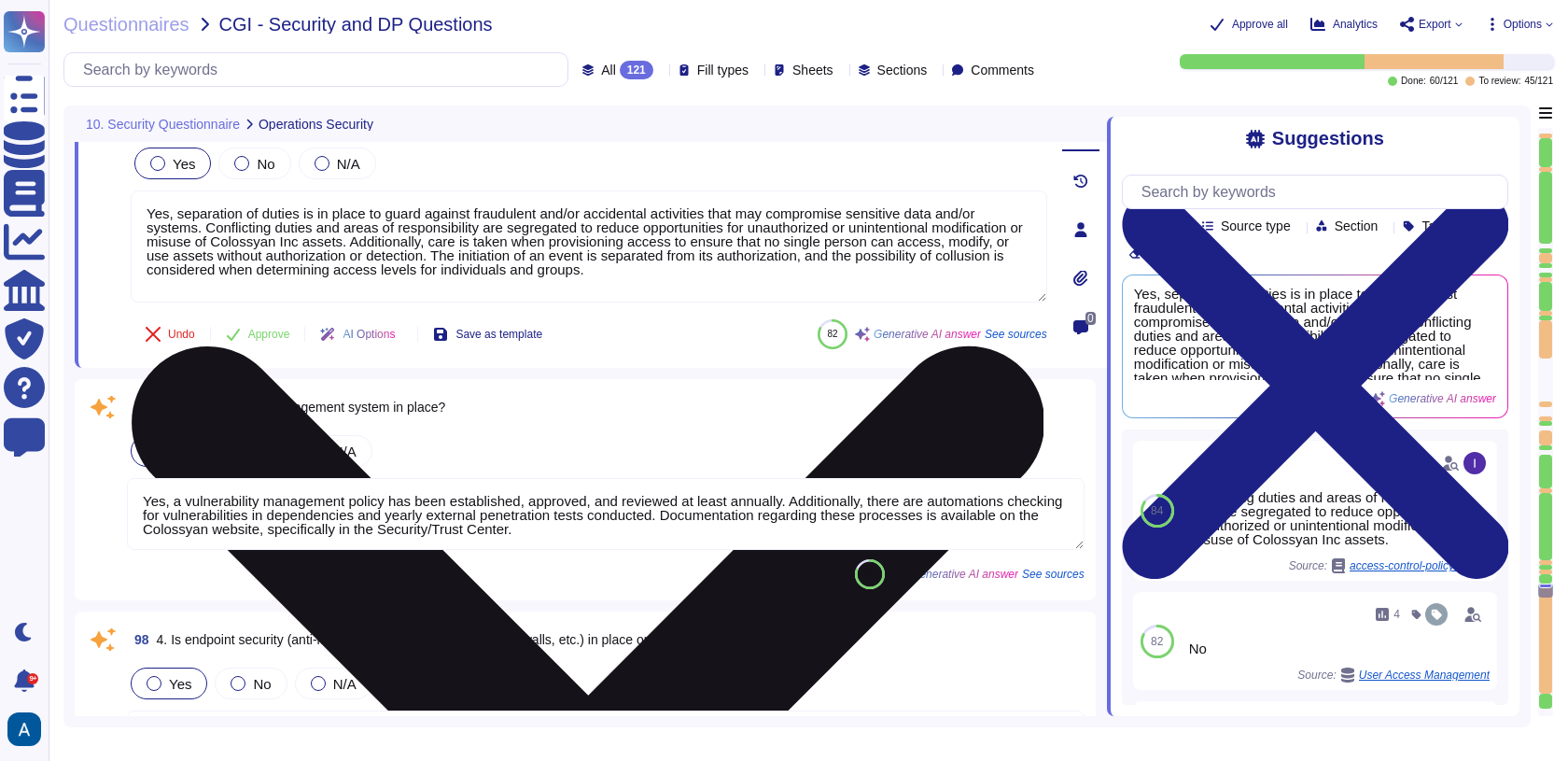
type textarea "Yes, data/system restoration tests are performed regularly, at least once a yea…"
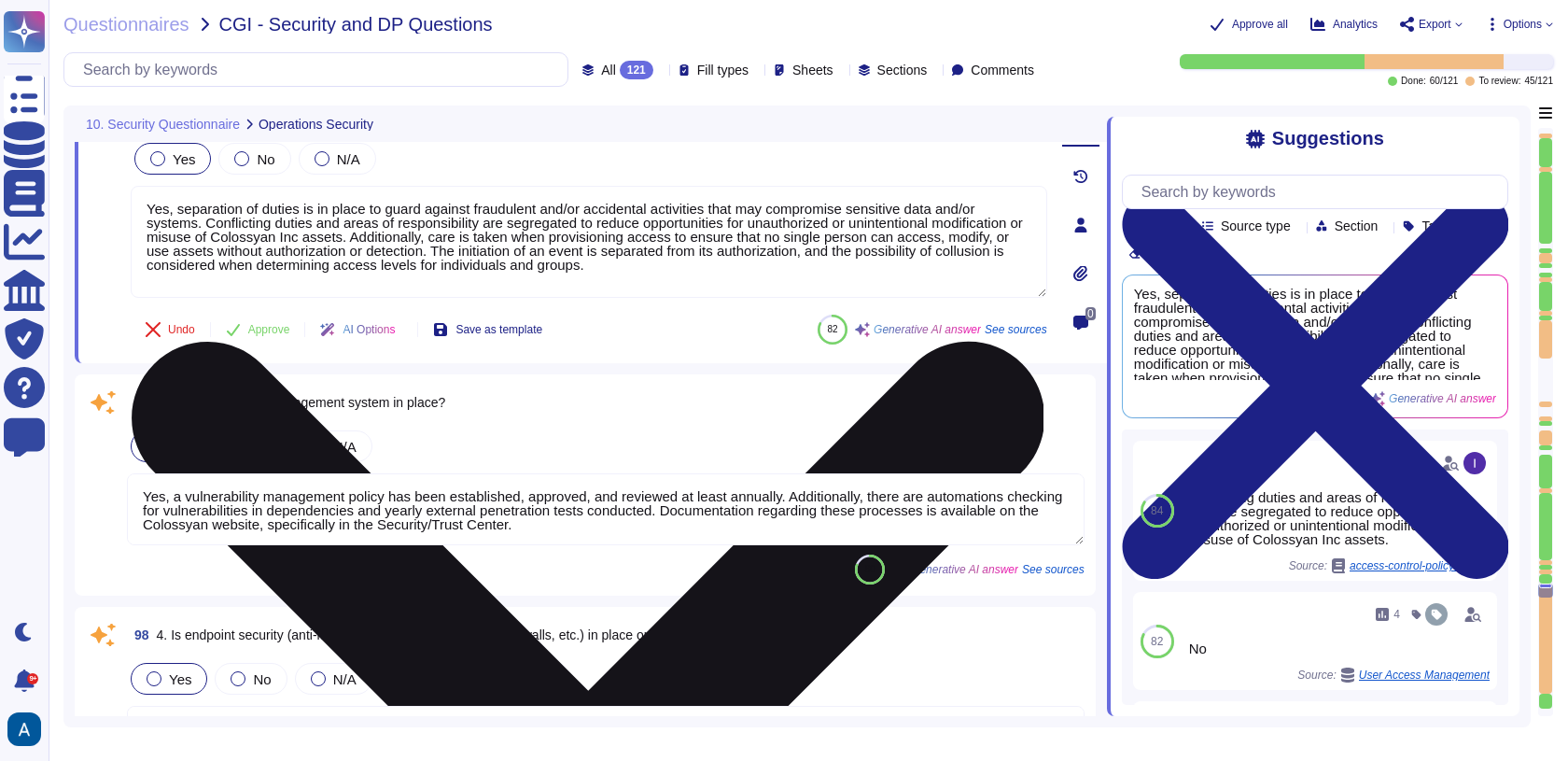
scroll to position [23020, 0]
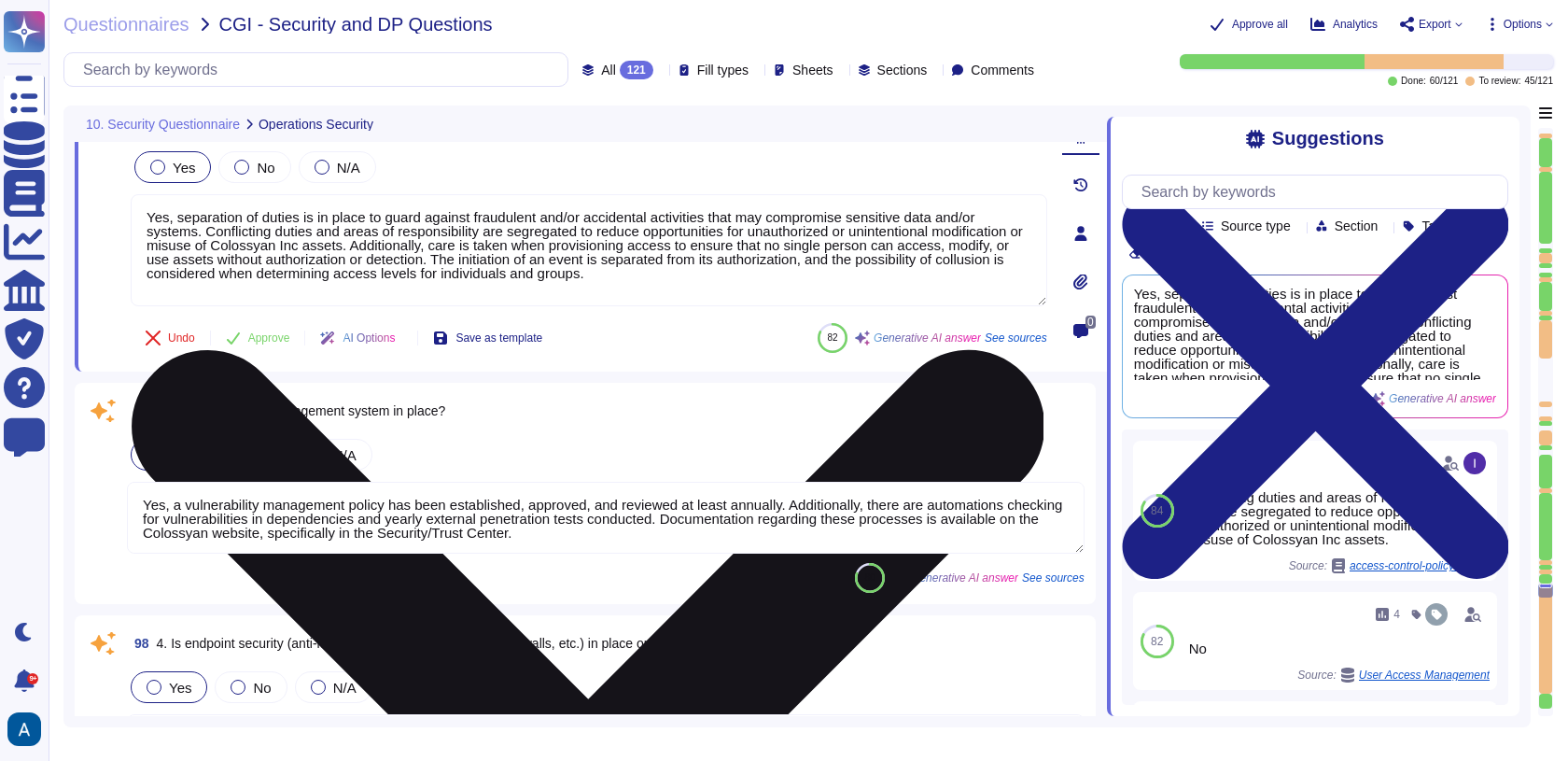
click at [503, 276] on textarea "Yes, separation of duties is in place to guard against fraudulent and/or accide…" at bounding box center [589, 250] width 917 height 112
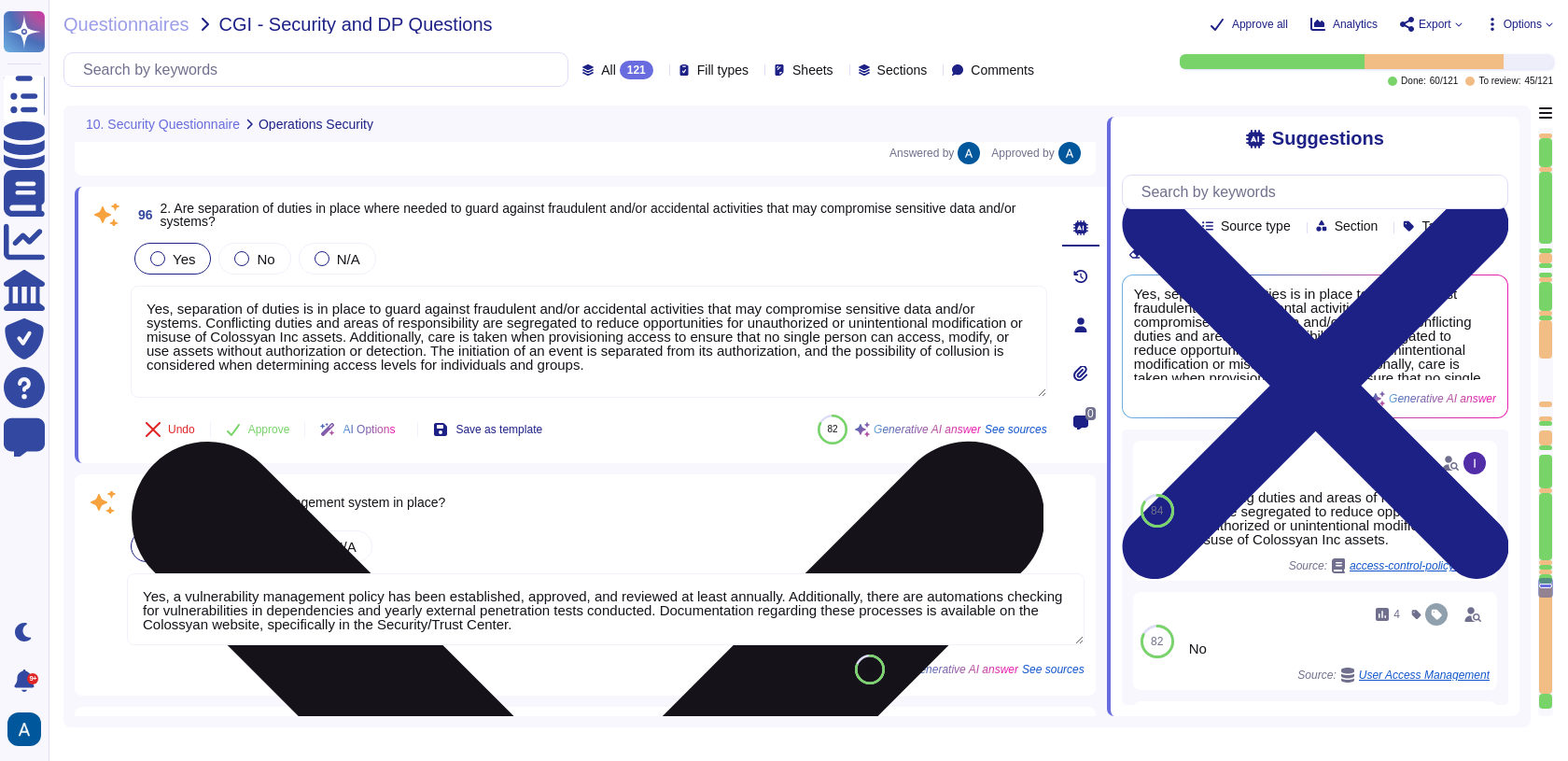
scroll to position [22919, 0]
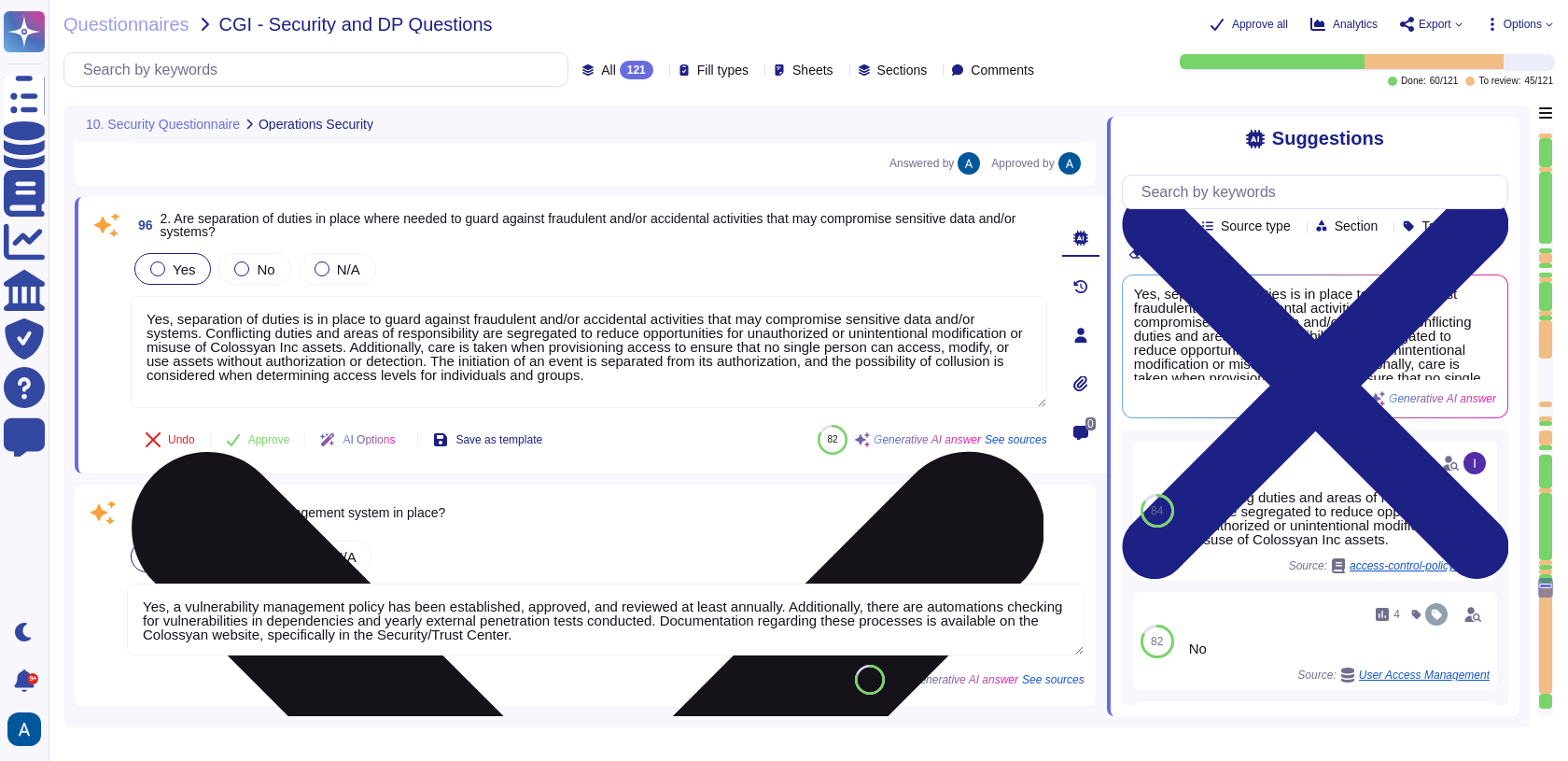
click at [826, 355] on textarea "Yes, separation of duties is in place to guard against fraudulent and/or accide…" at bounding box center [589, 352] width 917 height 112
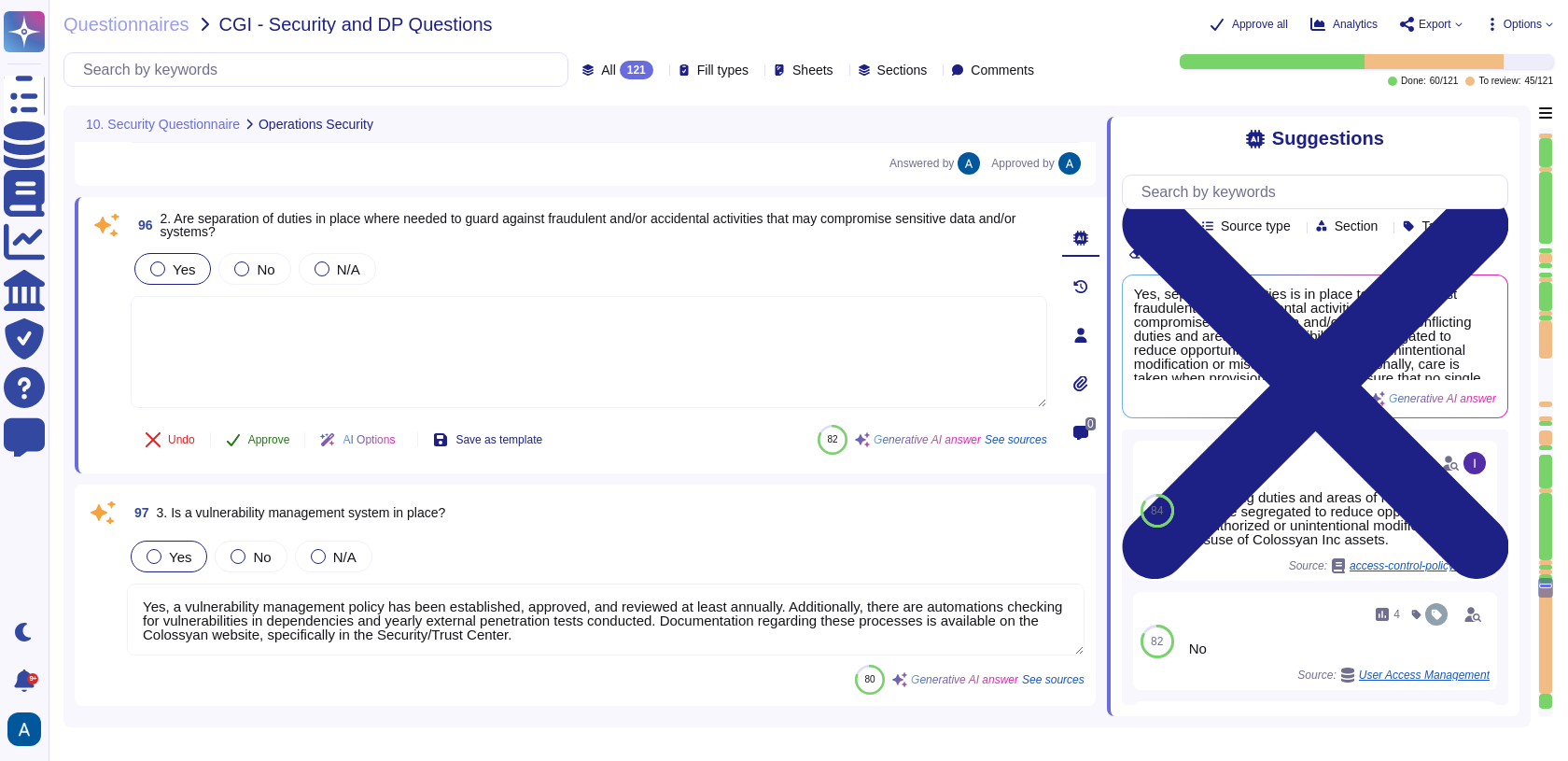
click at [291, 439] on span "Approve" at bounding box center [269, 440] width 42 height 12
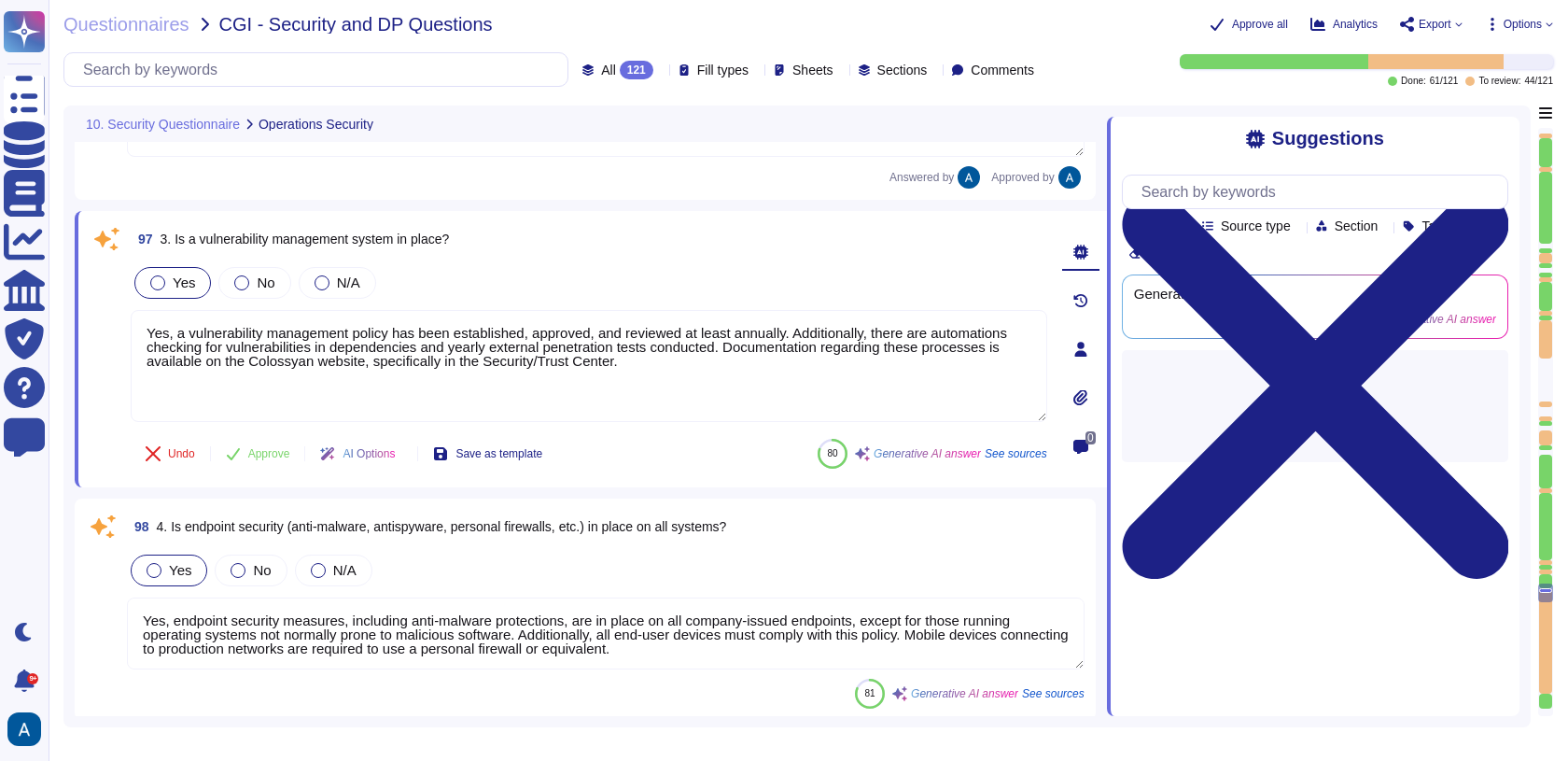
type textarea "Yes, data/system restoration tests are performed regularly, at least once a yea…"
type textarea "Yes, all backup media is encrypted with AES-256, ensuring that the data remains…"
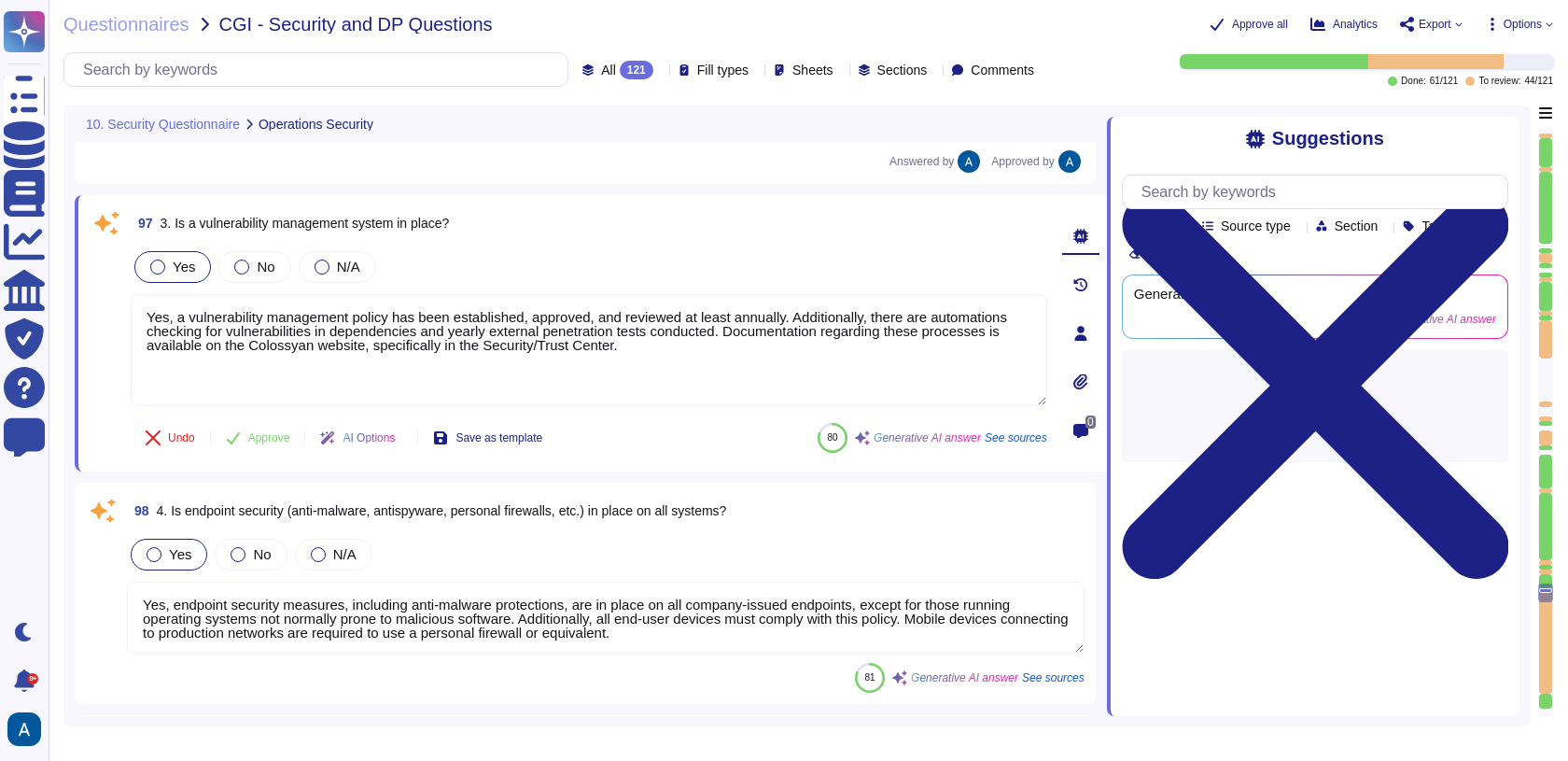
scroll to position [23213, 0]
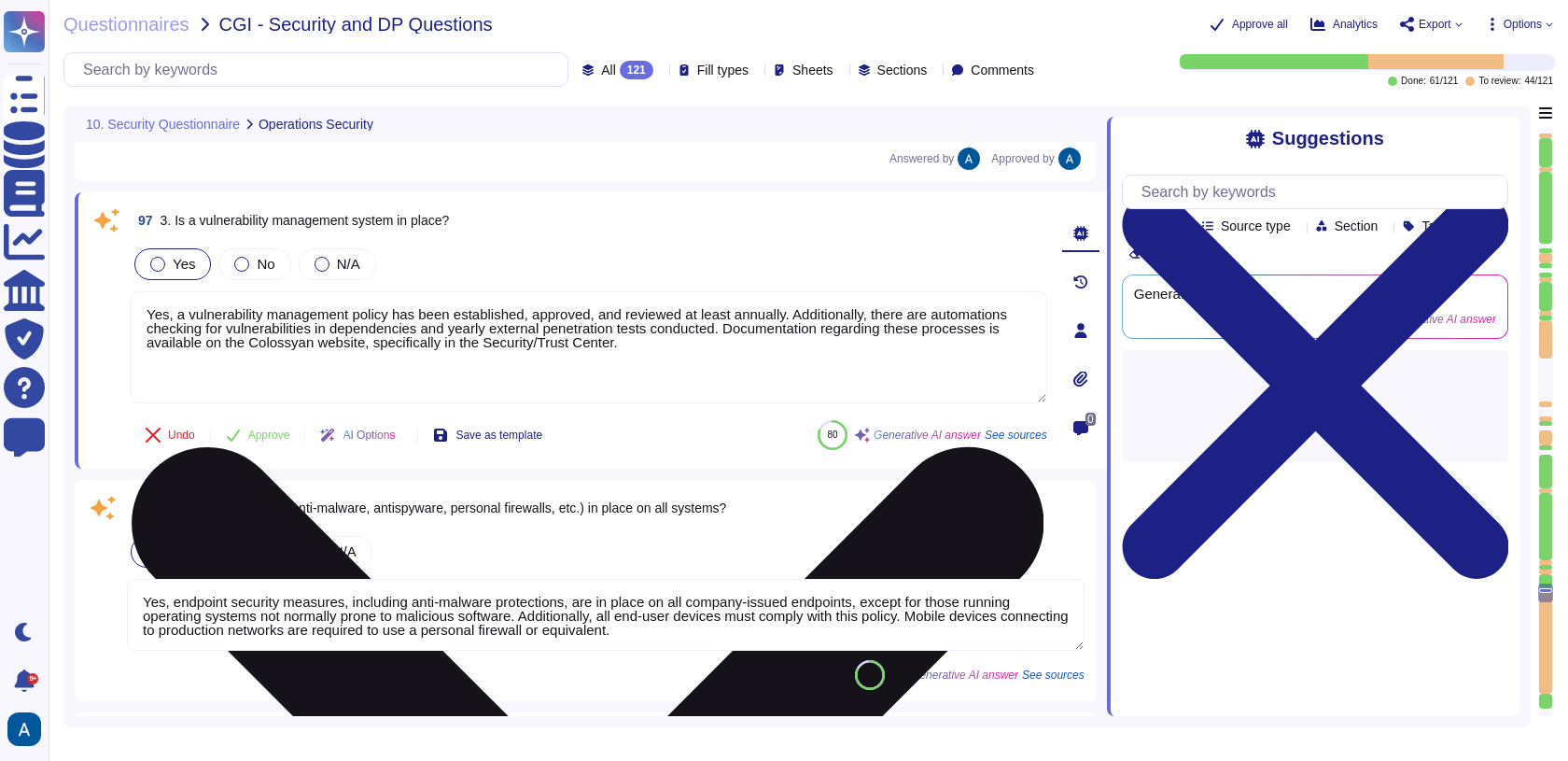
click at [567, 299] on textarea "Yes, a vulnerability management policy has been established, approved, and revi…" at bounding box center [589, 347] width 917 height 112
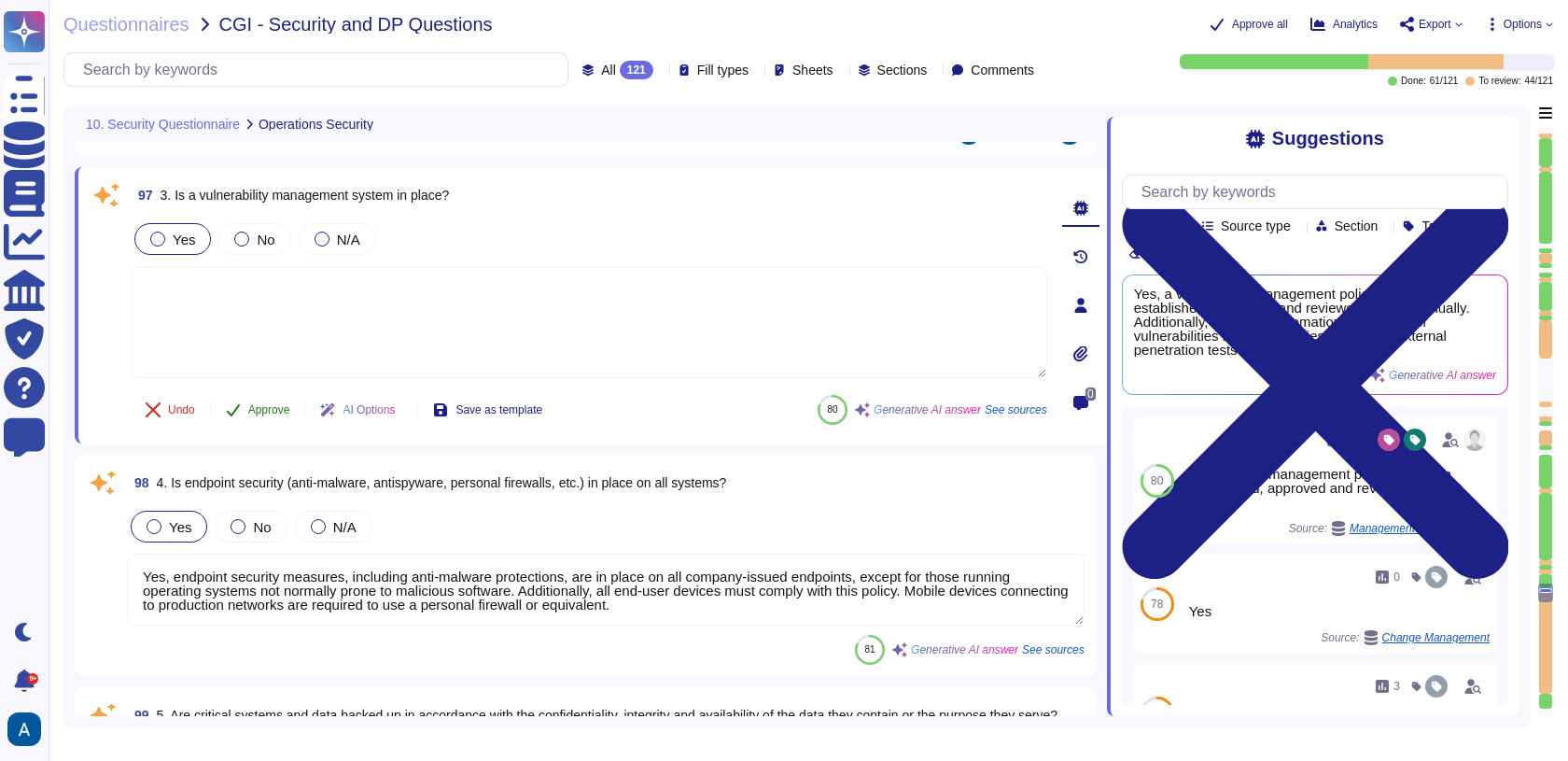
click at [284, 406] on span "Approve" at bounding box center [269, 410] width 42 height 12
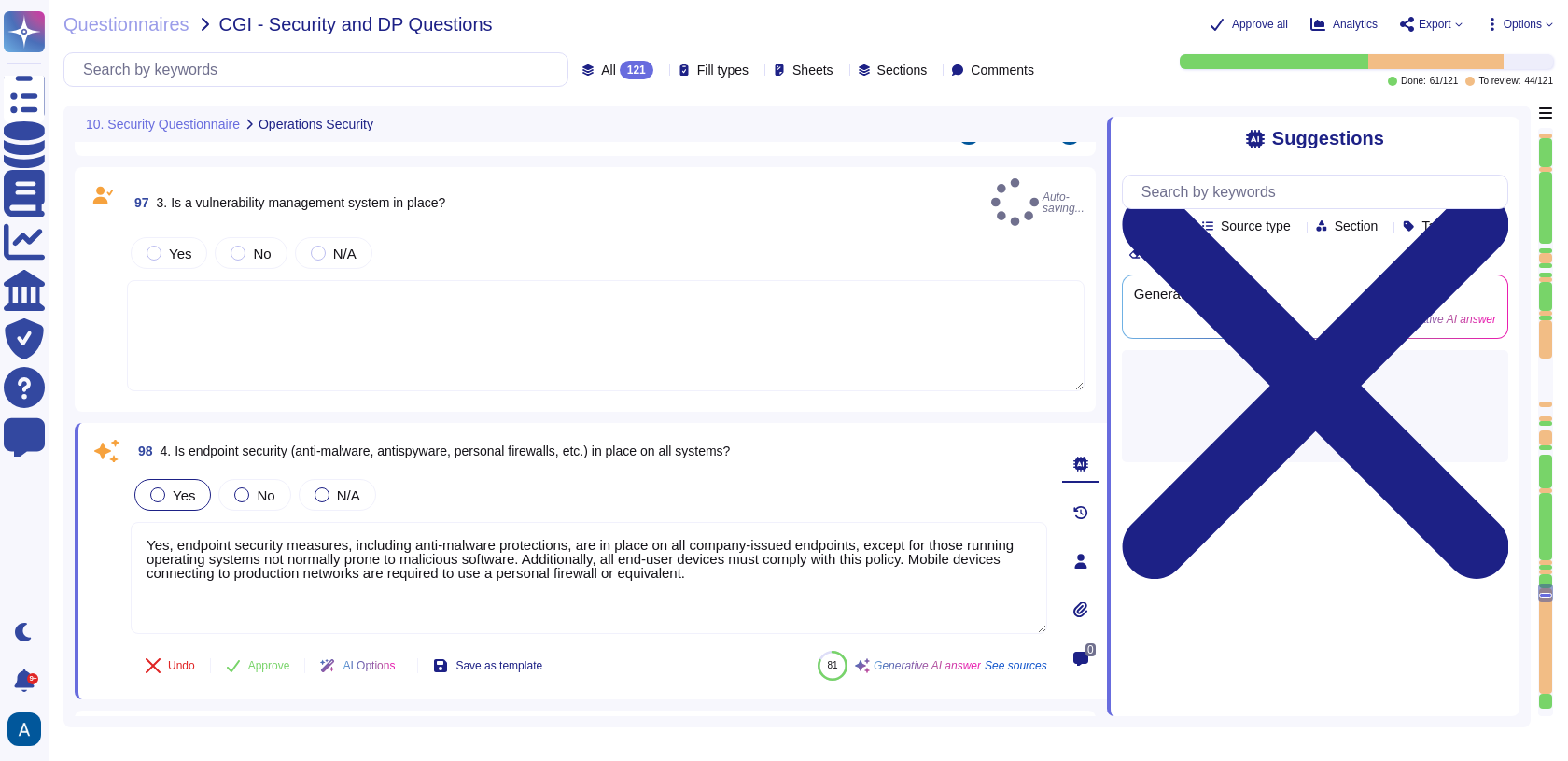
type textarea "Yes, all backup media is encrypted with AES-256, ensuring that the data remains…"
type textarea "Yes, a vulnerability management policy has been established, approved, and revi…"
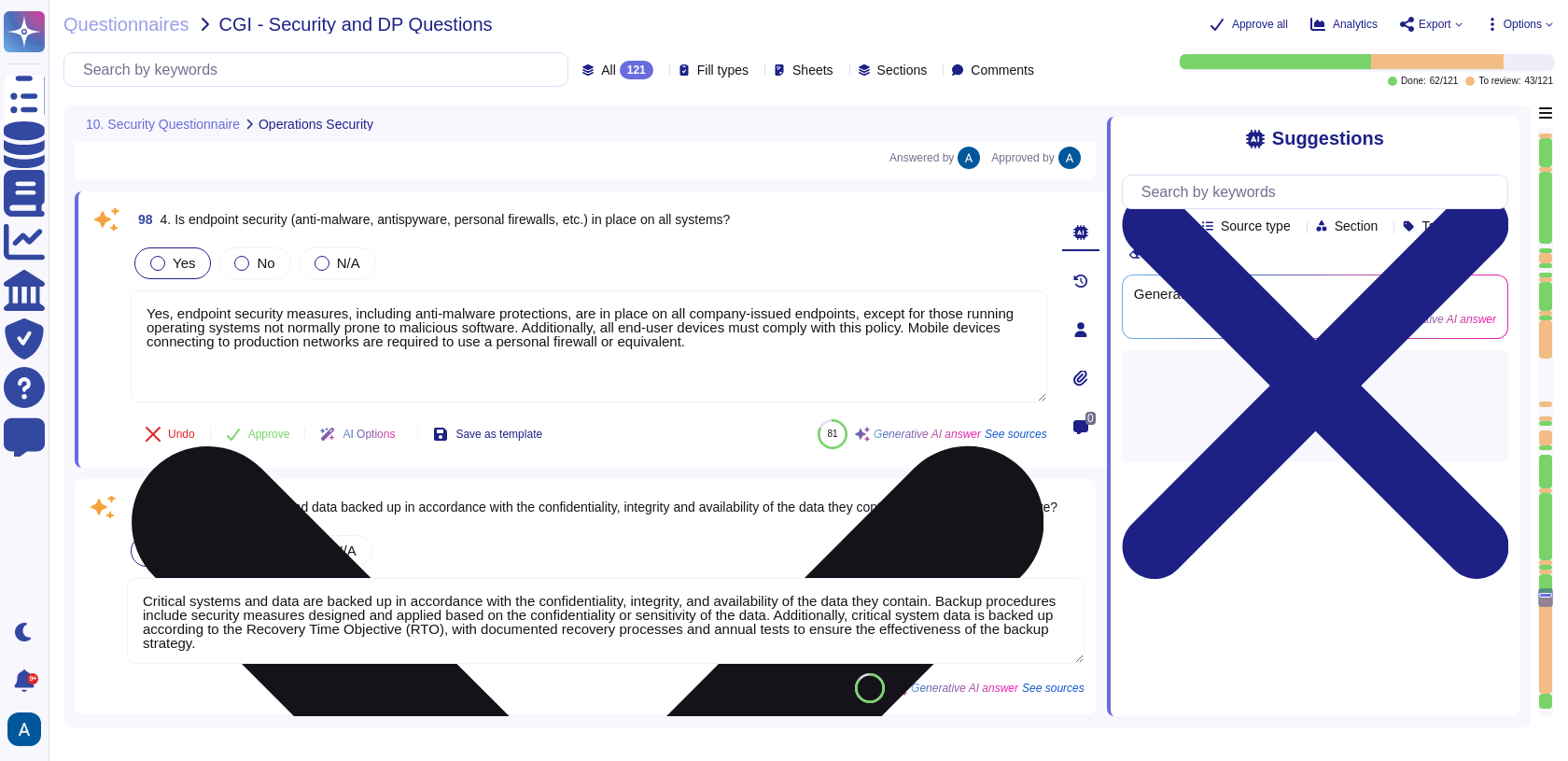
type textarea "All systems are configured to produce detailed logs appropriate to their functi…"
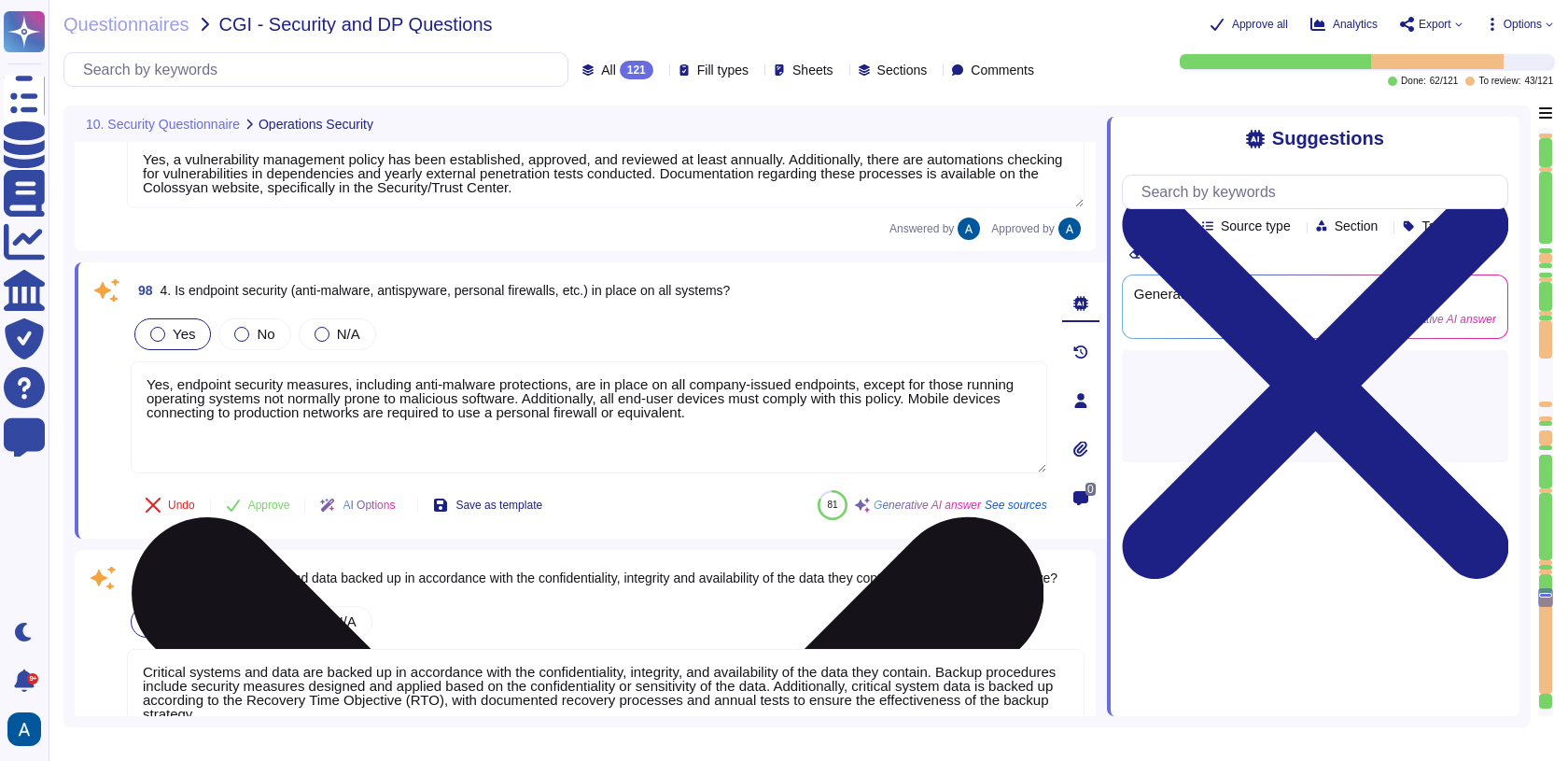
type textarea "All systems are configured to produce detailed logs appropriate to their functi…"
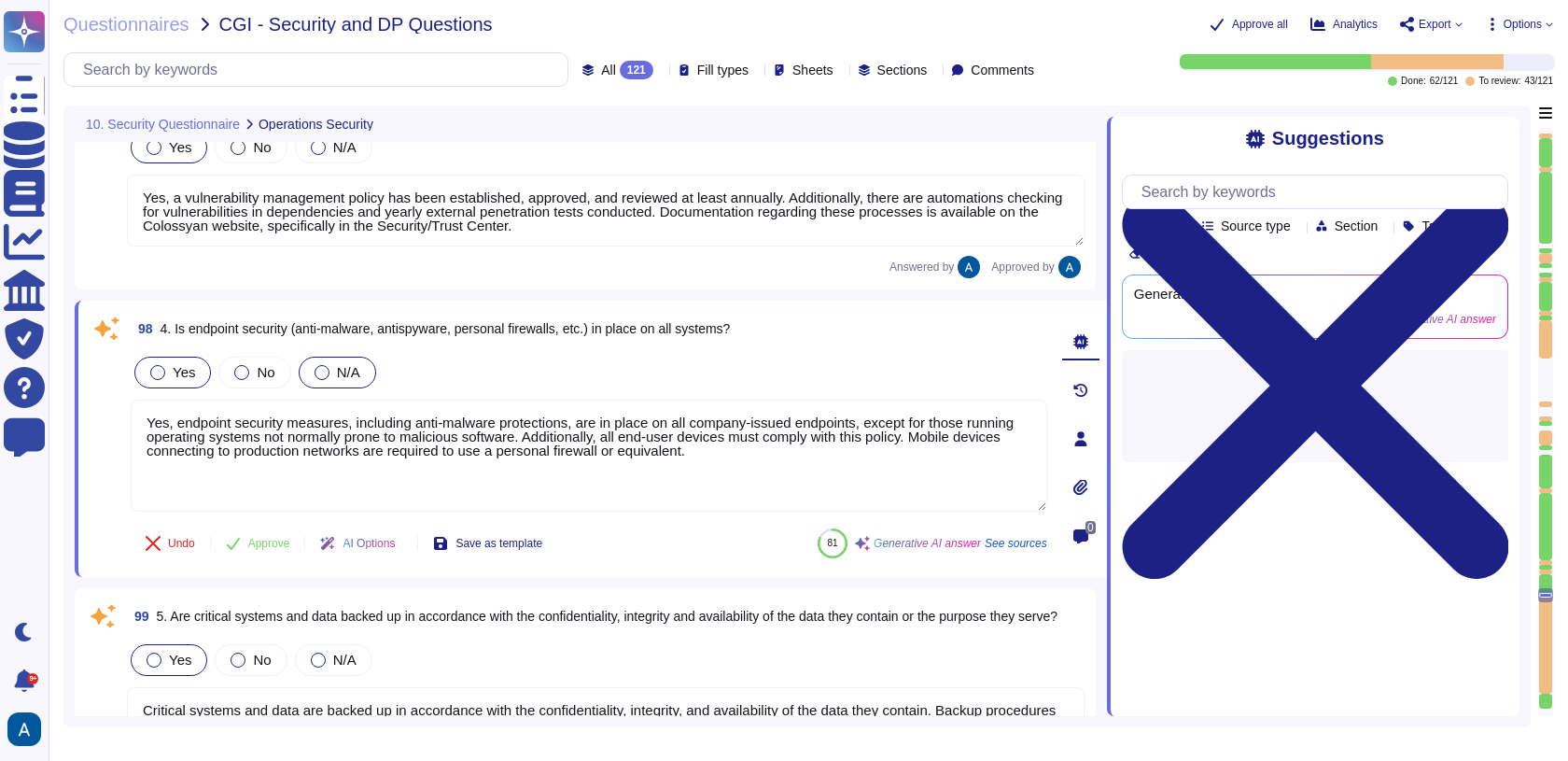
type textarea "All systems are configured to produce detailed logs appropriate to their functi…"
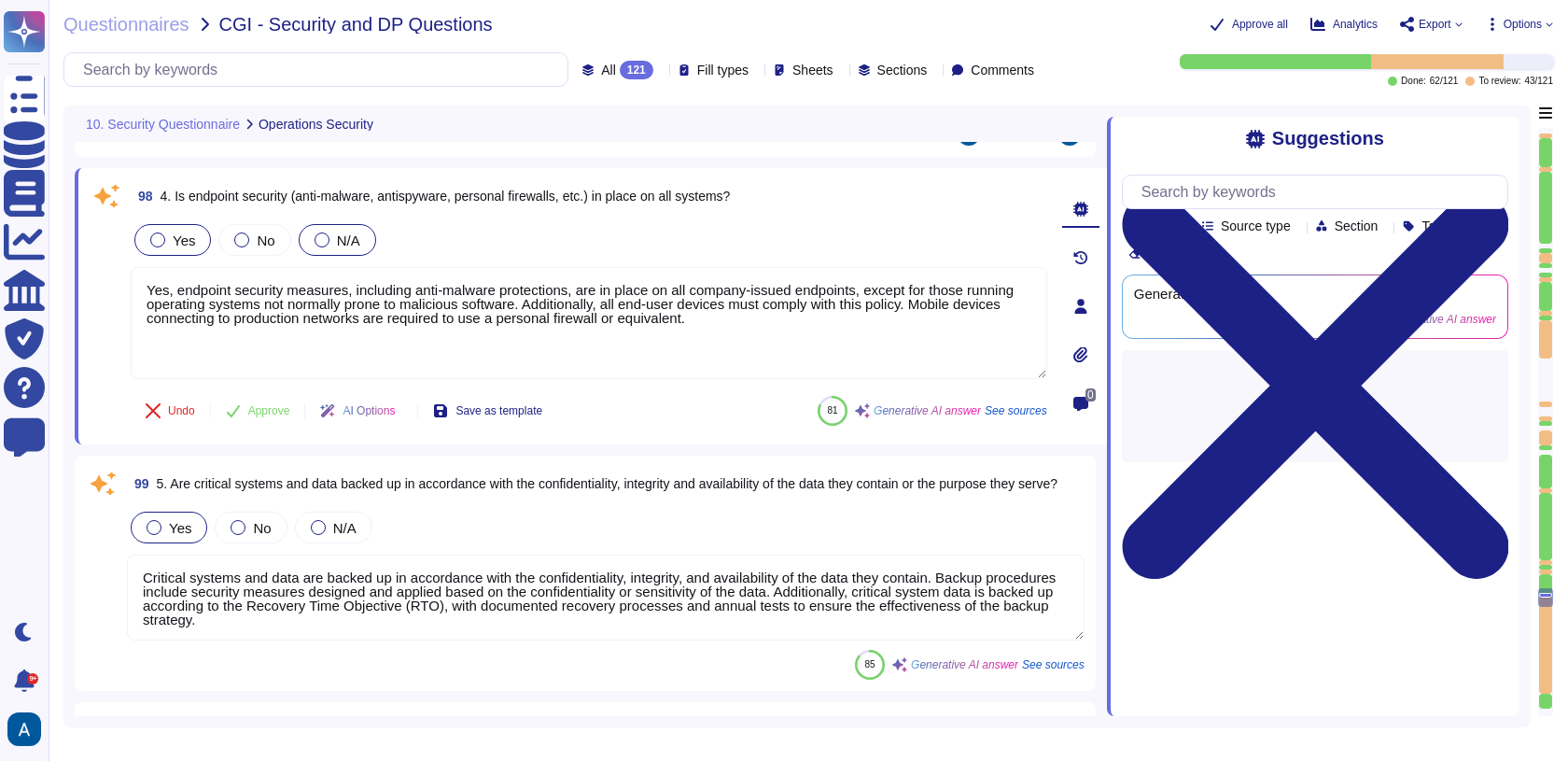
type textarea "All systems are configured to produce detailed logs appropriate to their functi…"
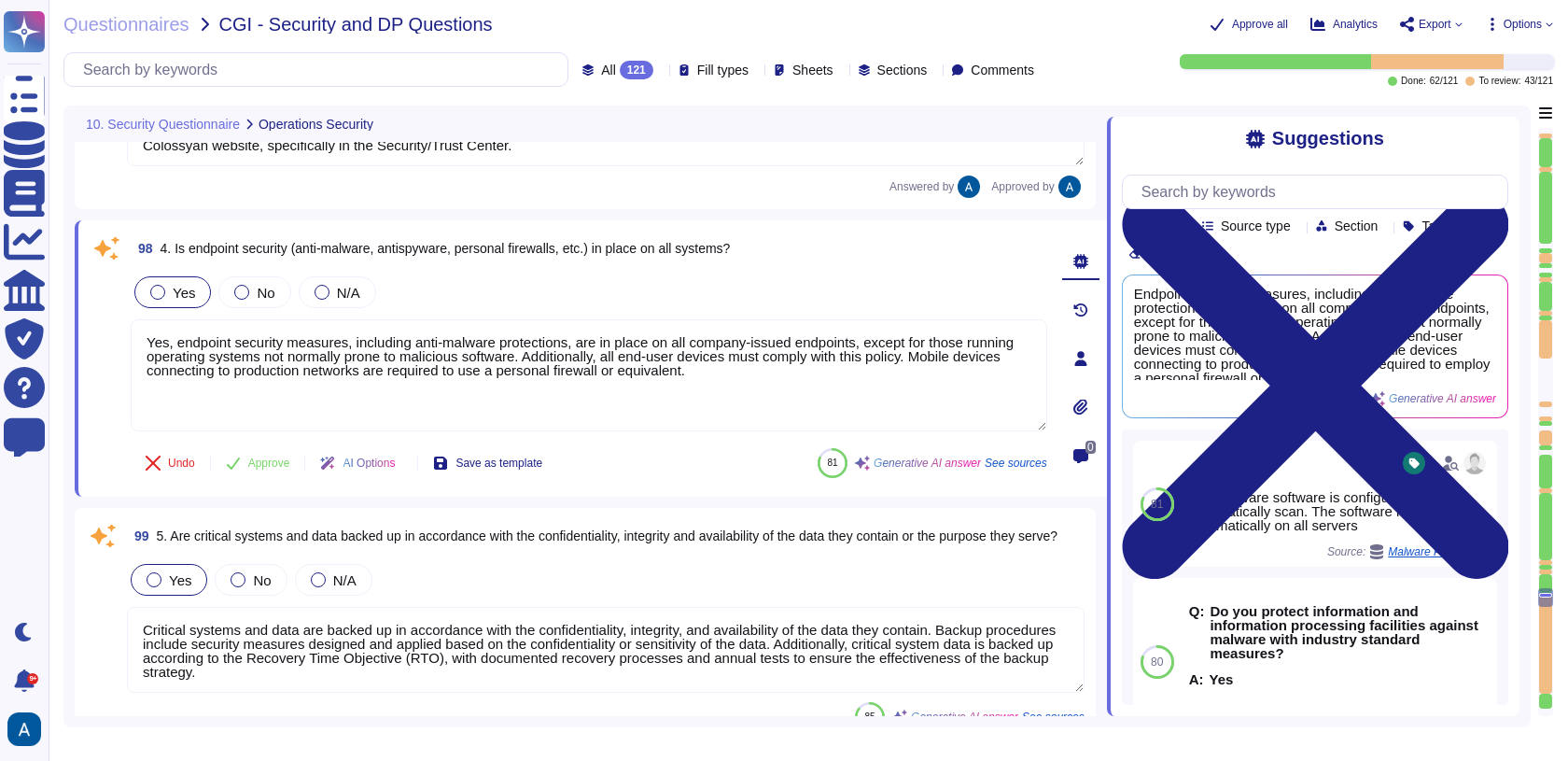
type textarea "All systems are configured to produce detailed logs appropriate to their functi…"
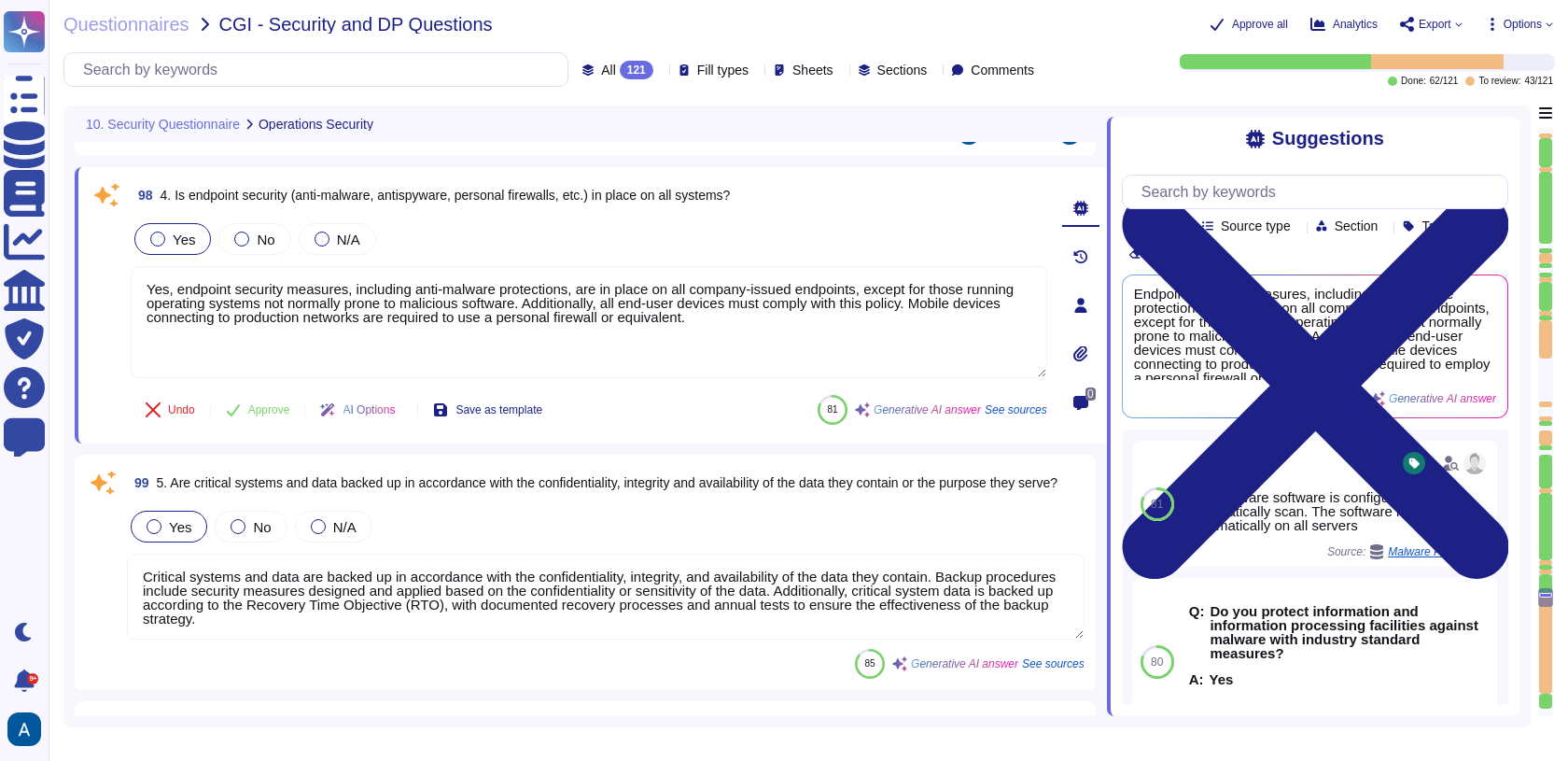
scroll to position [23373, 0]
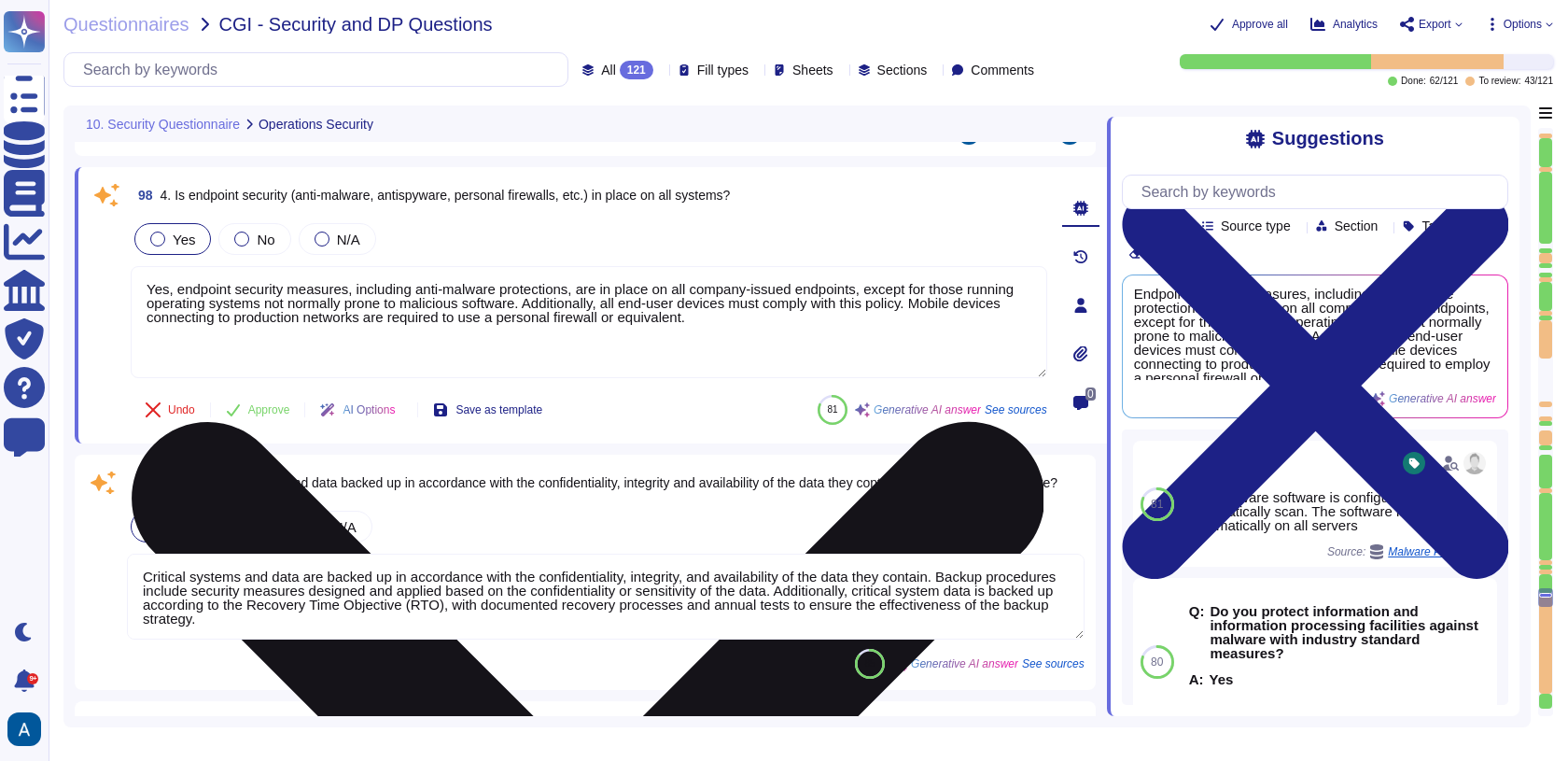
click at [424, 298] on textarea "Yes, endpoint security measures, including anti-malware protections, are in pla…" at bounding box center [589, 322] width 917 height 112
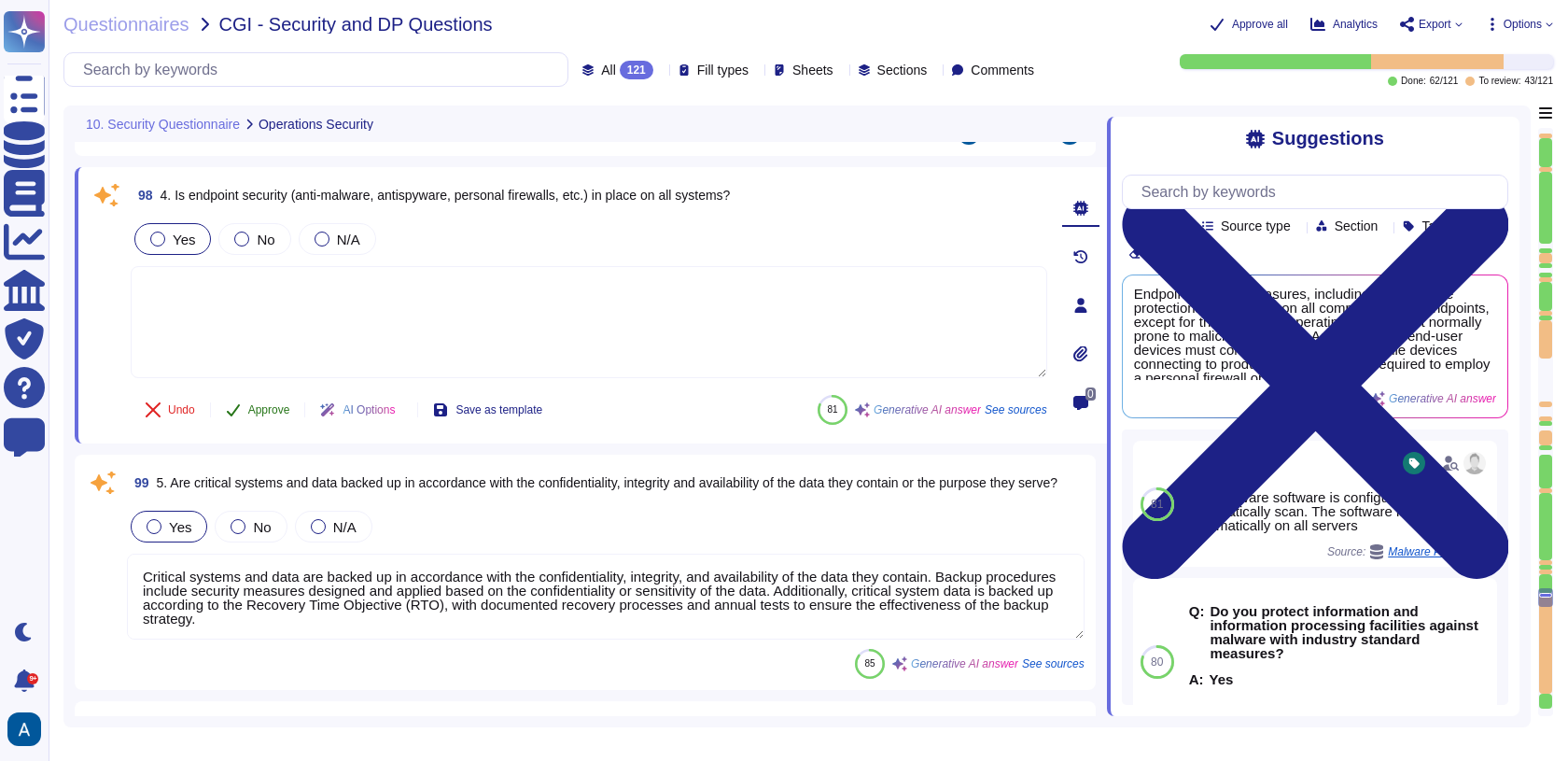
click at [275, 410] on span "Approve" at bounding box center [269, 410] width 42 height 12
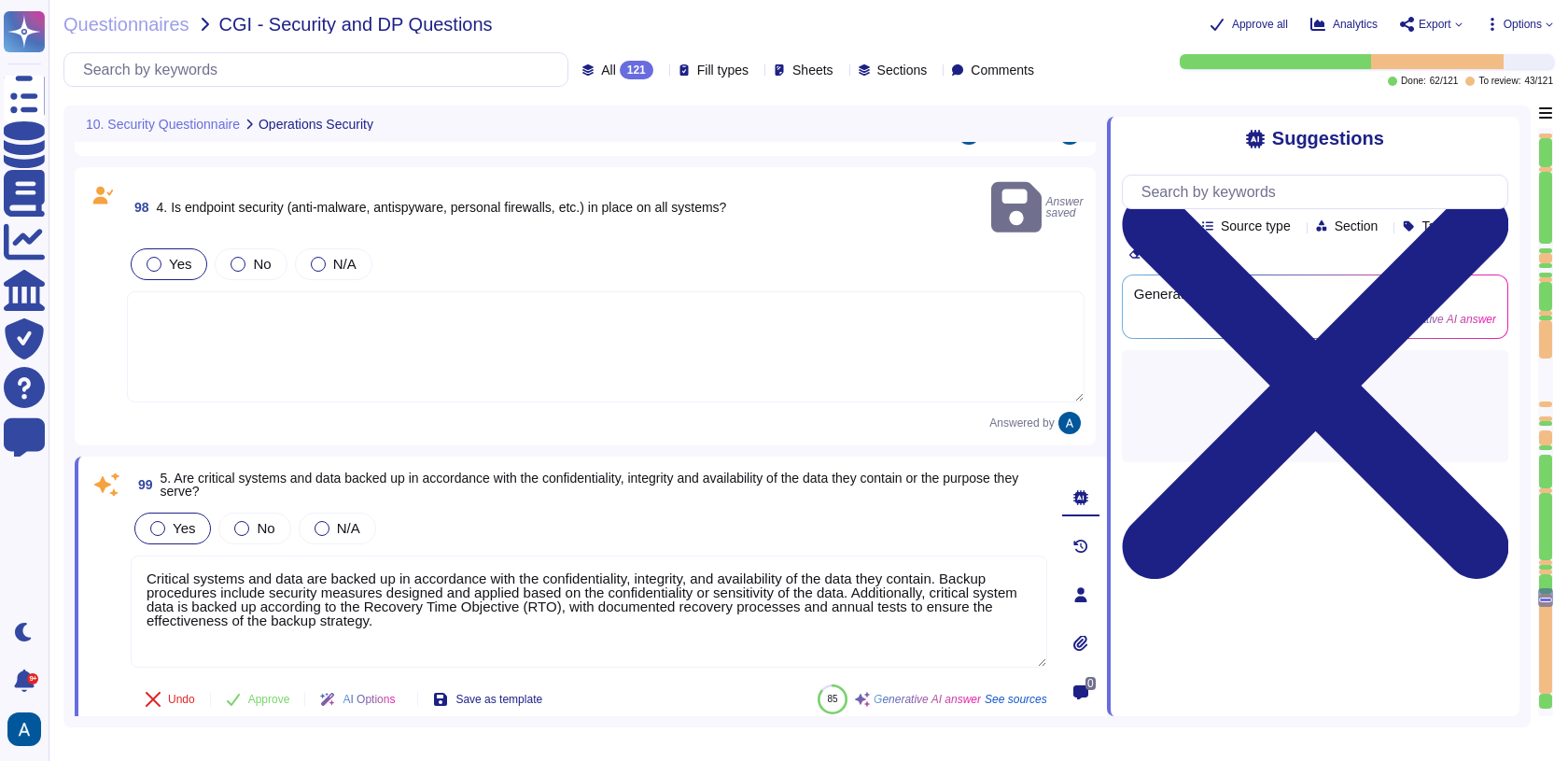
type textarea "All systems are configured to produce detailed logs appropriate to their functi…"
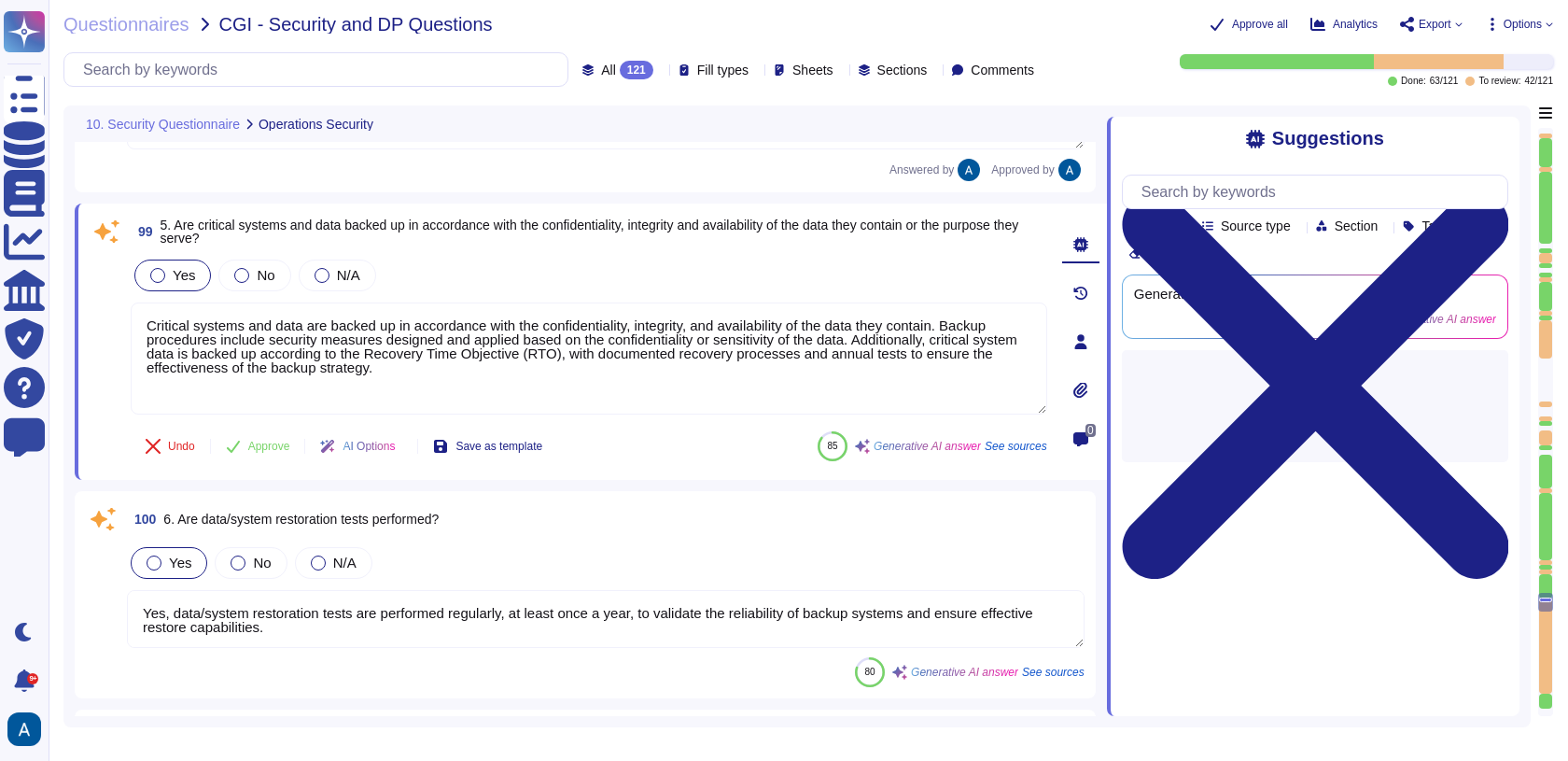
type textarea "Our access control systems are tied to a centralized system that provides granu…"
